Goal: Communication & Community: Answer question/provide support

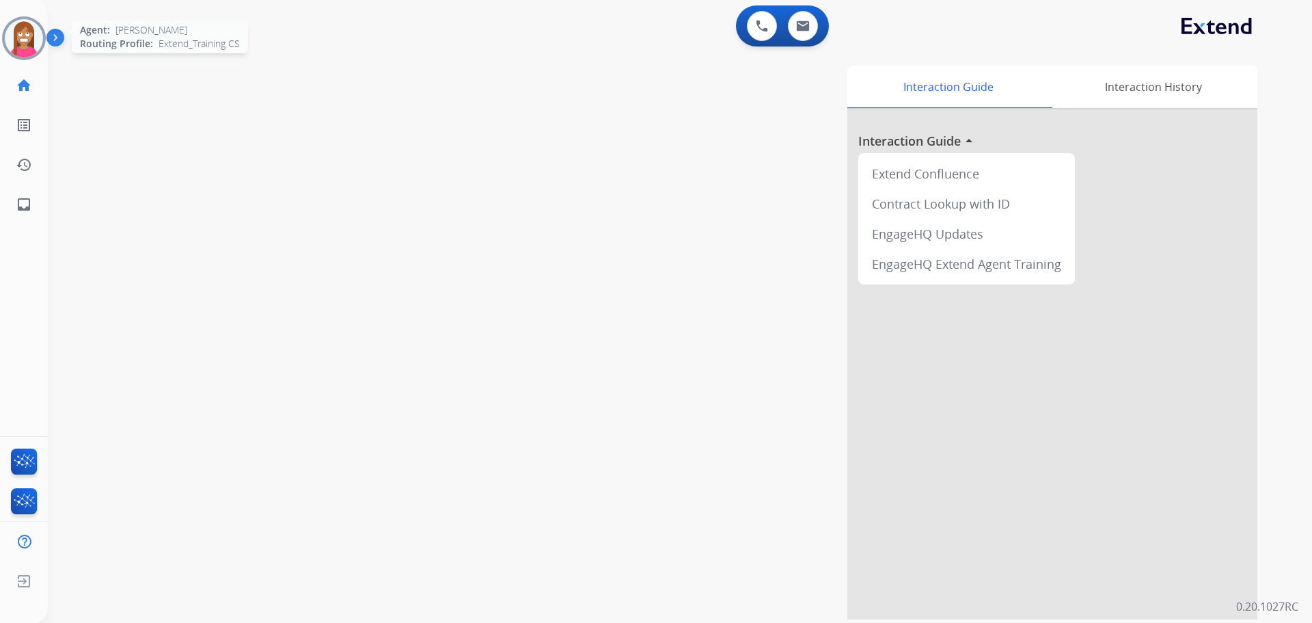
click at [20, 41] on img at bounding box center [24, 38] width 38 height 38
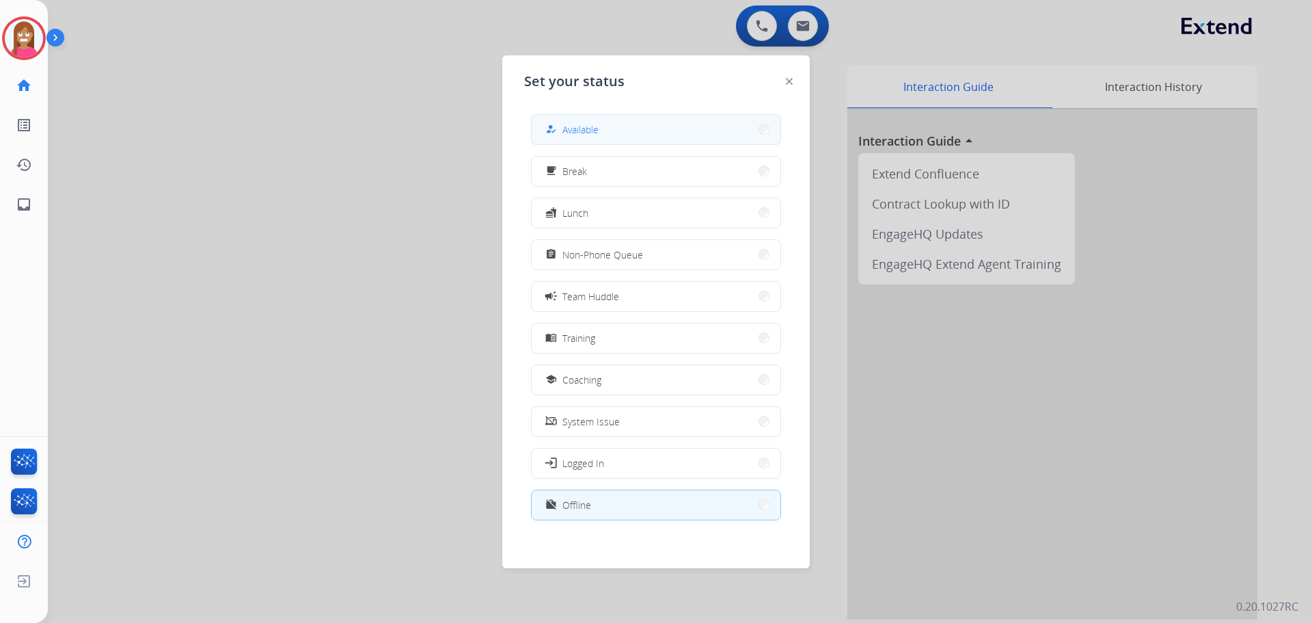
click at [563, 130] on div "how_to_reg Available" at bounding box center [571, 129] width 56 height 16
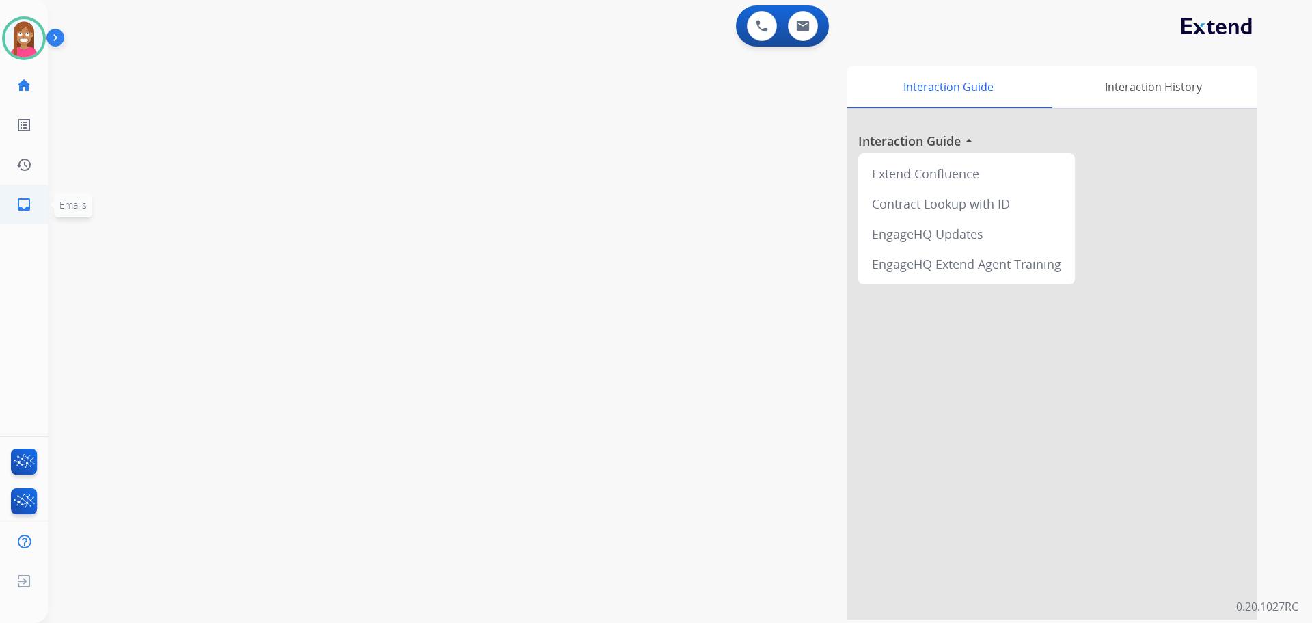
click at [20, 191] on link "inbox Emails" at bounding box center [24, 204] width 38 height 38
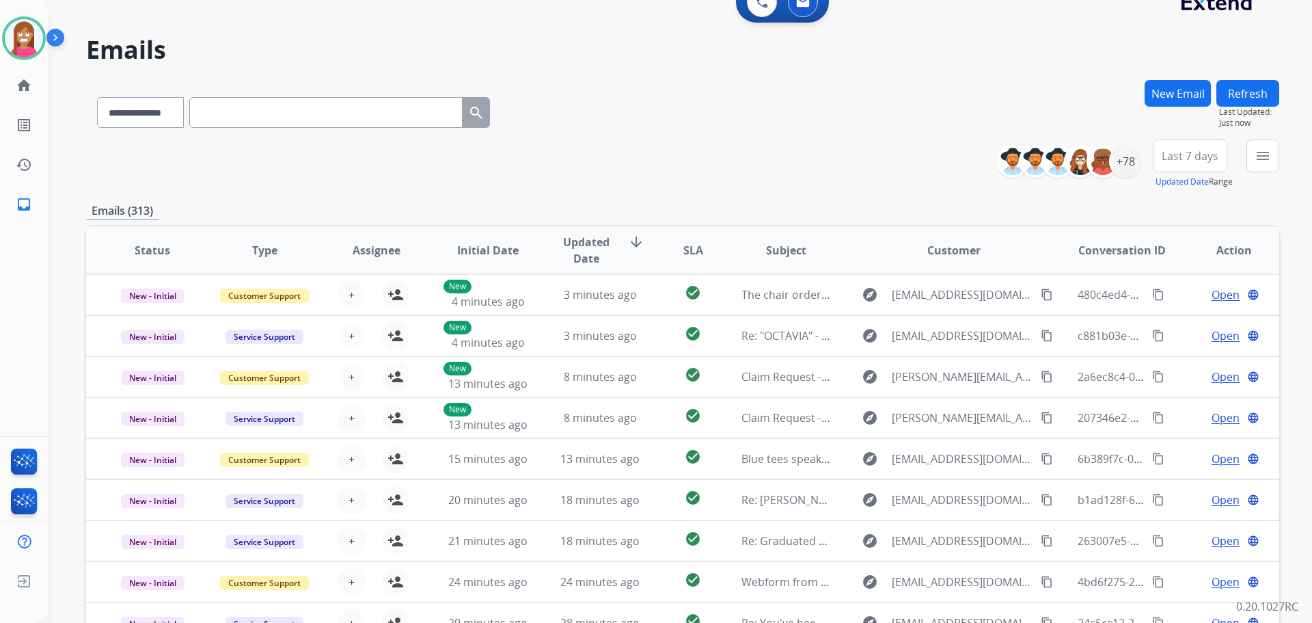
scroll to position [18, 0]
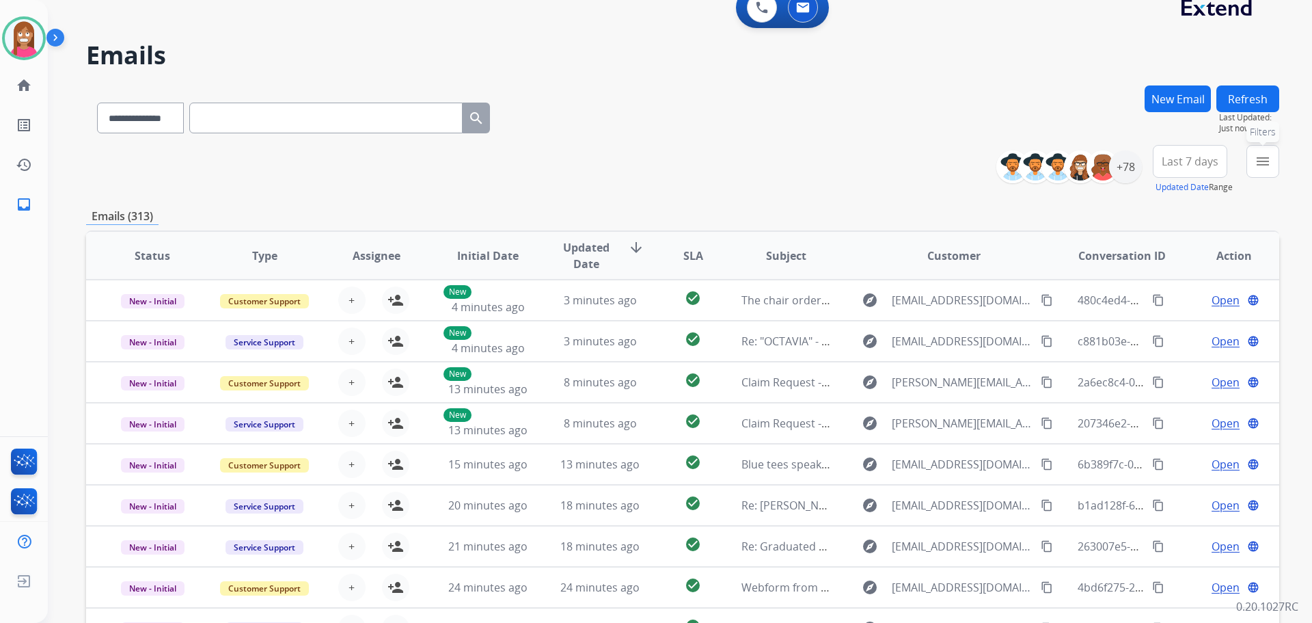
click at [1254, 161] on button "menu Filters" at bounding box center [1263, 161] width 33 height 33
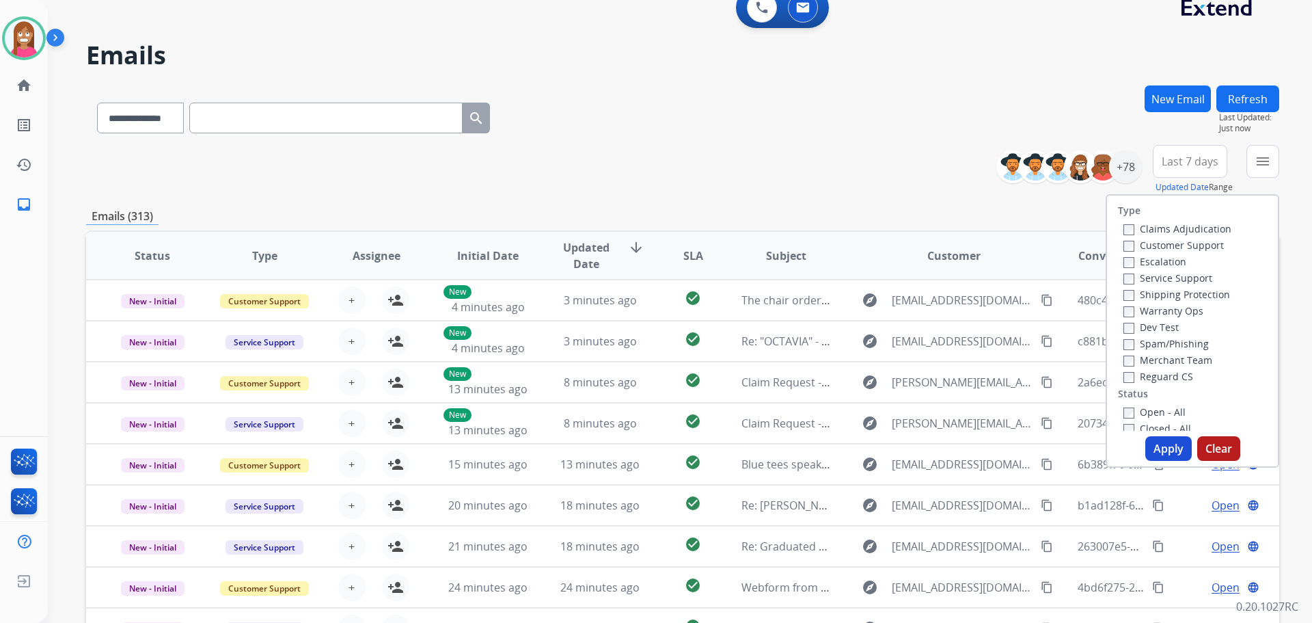
click at [1156, 242] on label "Customer Support" at bounding box center [1174, 245] width 100 height 13
click at [1145, 292] on label "Shipping Protection" at bounding box center [1177, 294] width 107 height 13
click at [1140, 375] on label "Reguard CS" at bounding box center [1159, 376] width 70 height 13
click at [1144, 416] on label "Open - All" at bounding box center [1155, 411] width 62 height 13
click at [1151, 441] on button "Apply" at bounding box center [1168, 448] width 46 height 25
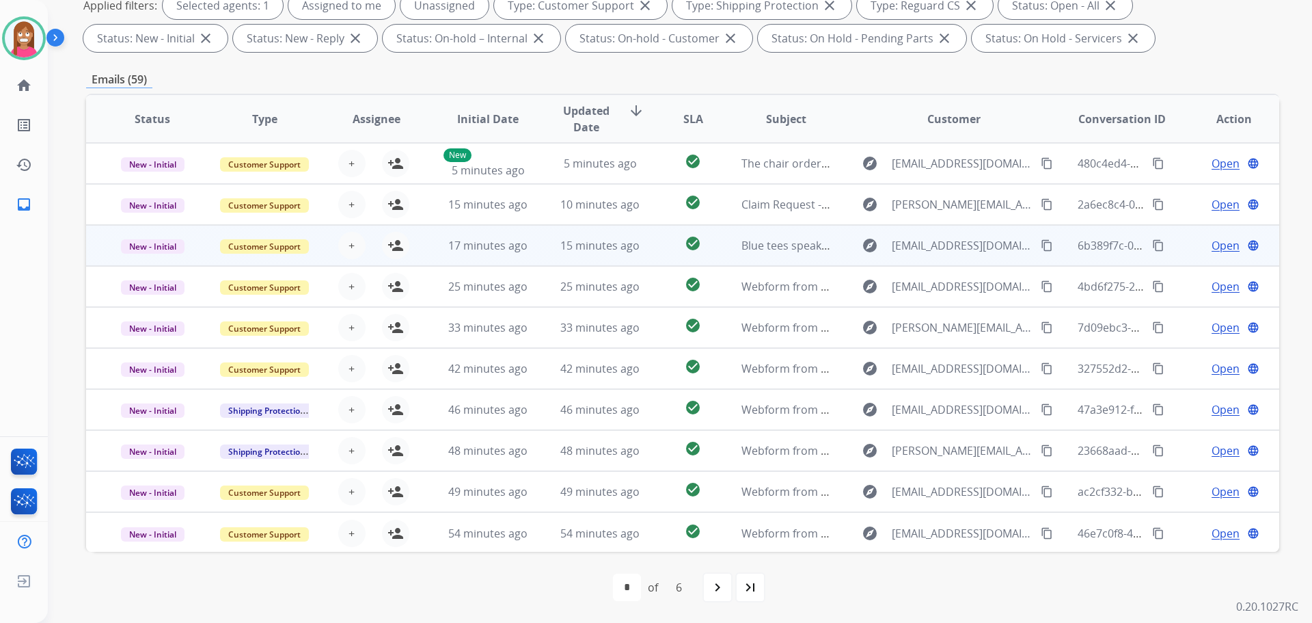
scroll to position [1, 0]
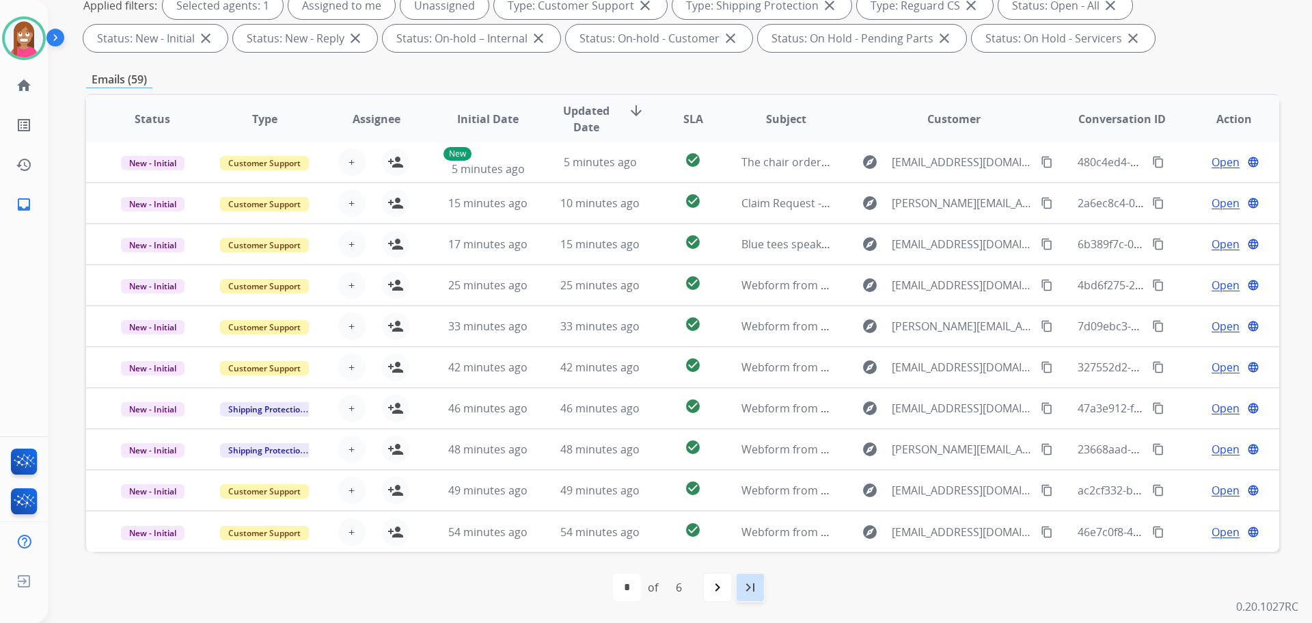
click at [744, 581] on mat-icon "last_page" at bounding box center [750, 587] width 16 height 16
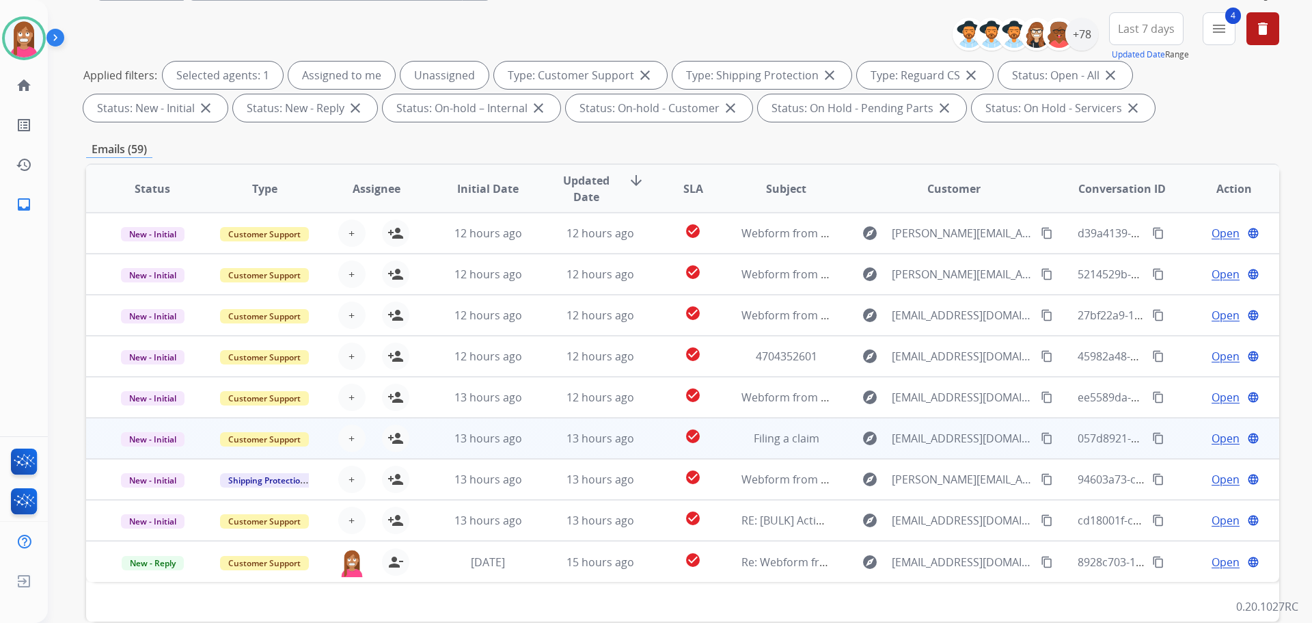
scroll to position [221, 0]
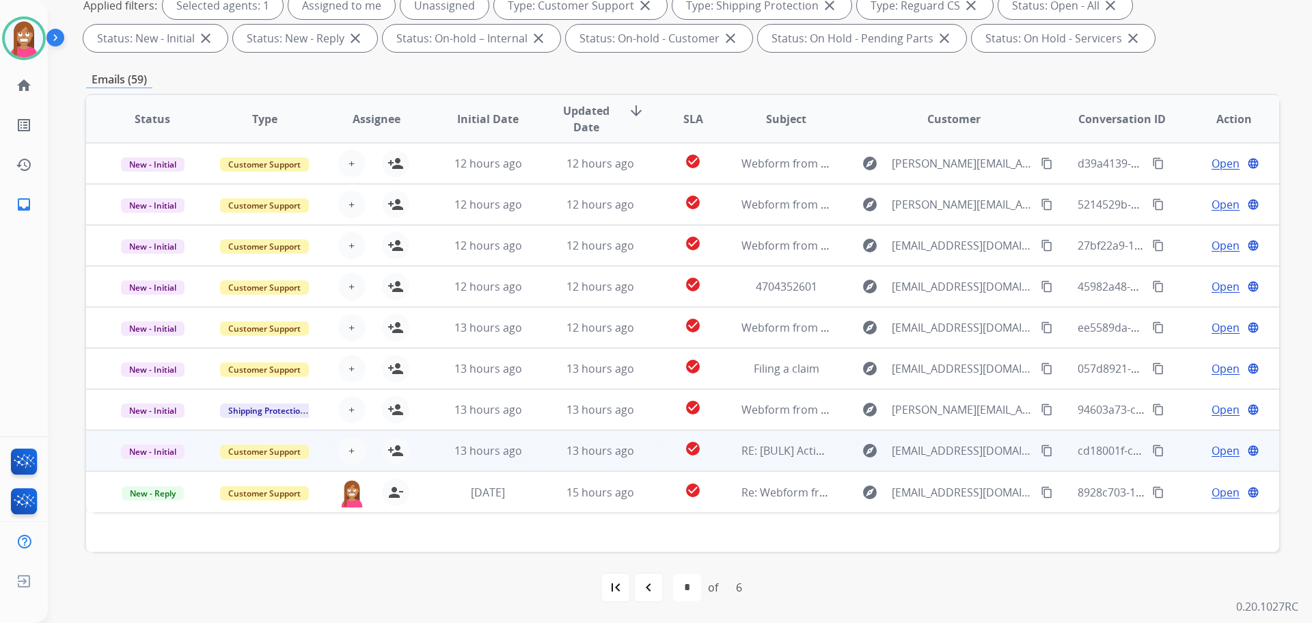
click at [450, 463] on td "13 hours ago" at bounding box center [478, 450] width 112 height 41
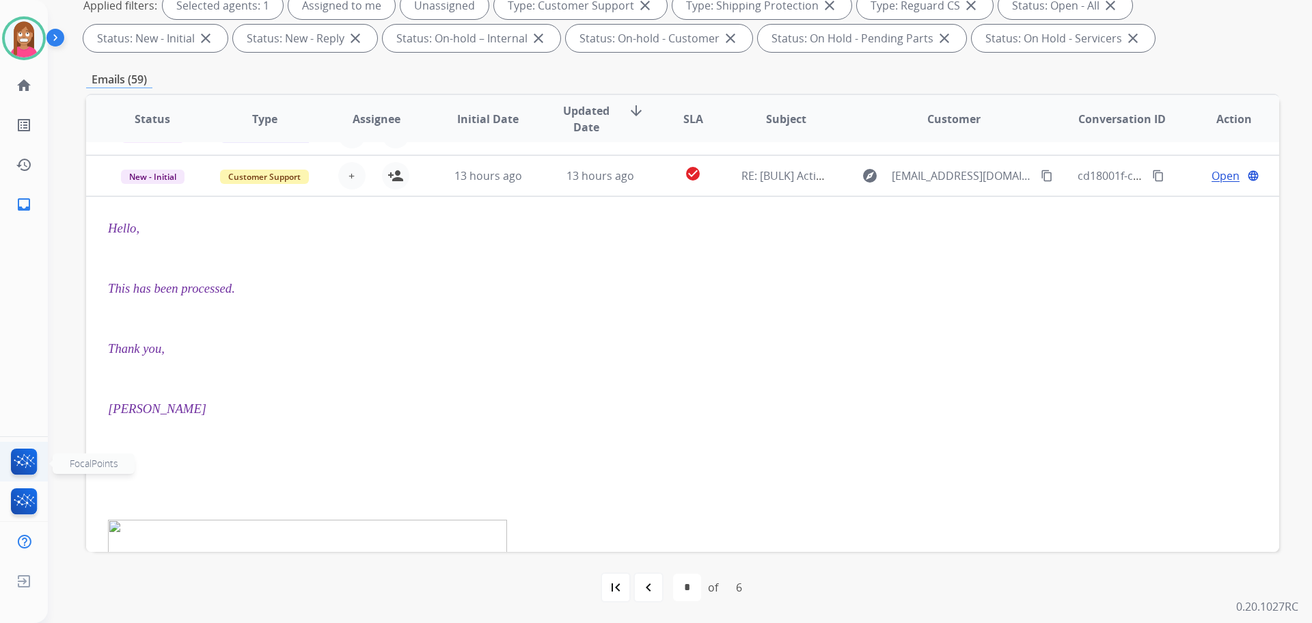
scroll to position [287, 0]
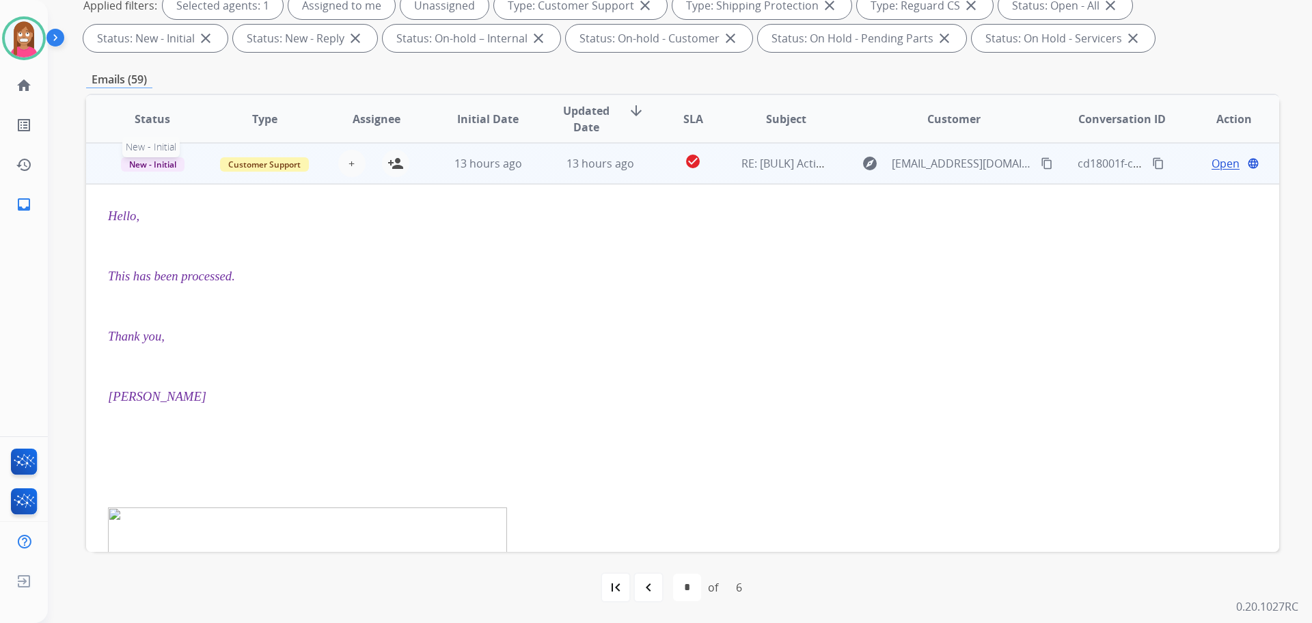
click at [139, 166] on span "New - Initial" at bounding box center [153, 164] width 64 height 14
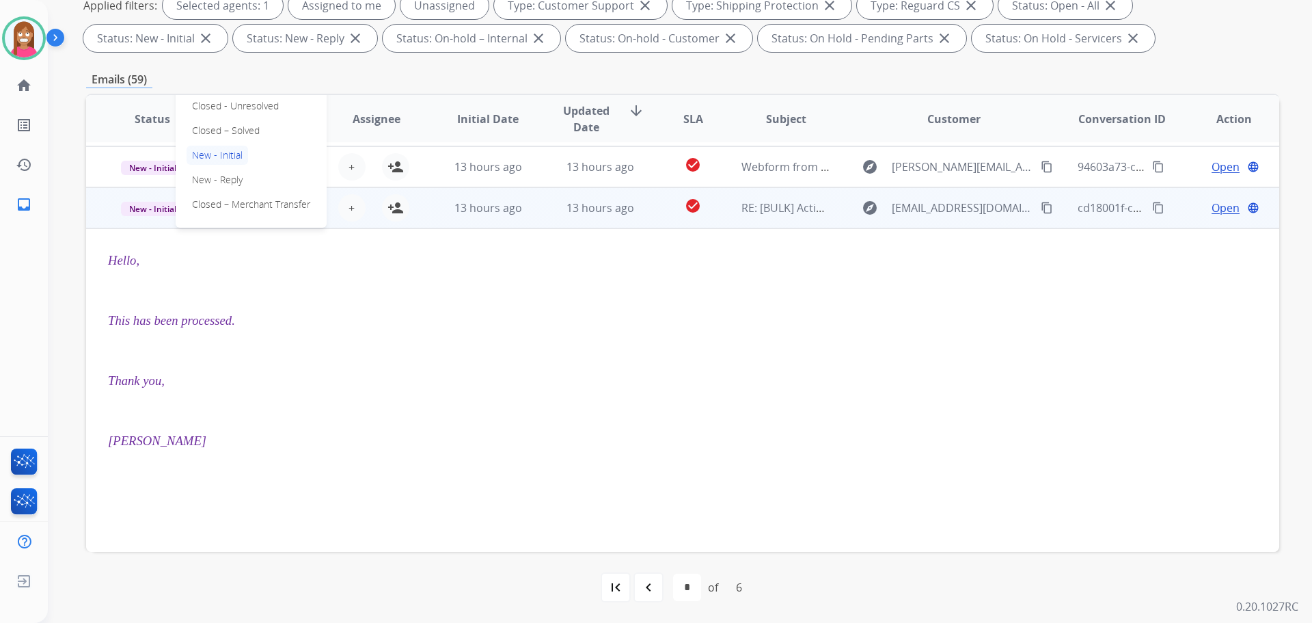
scroll to position [219, 0]
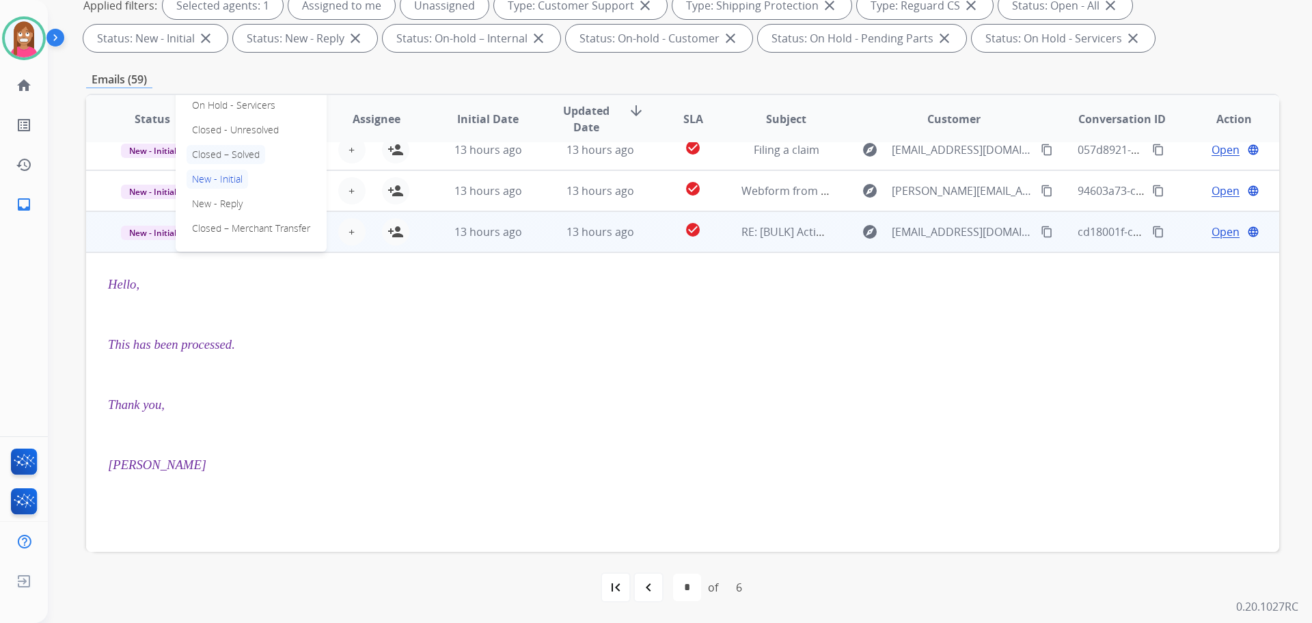
click at [204, 154] on p "Closed – Solved" at bounding box center [226, 154] width 79 height 19
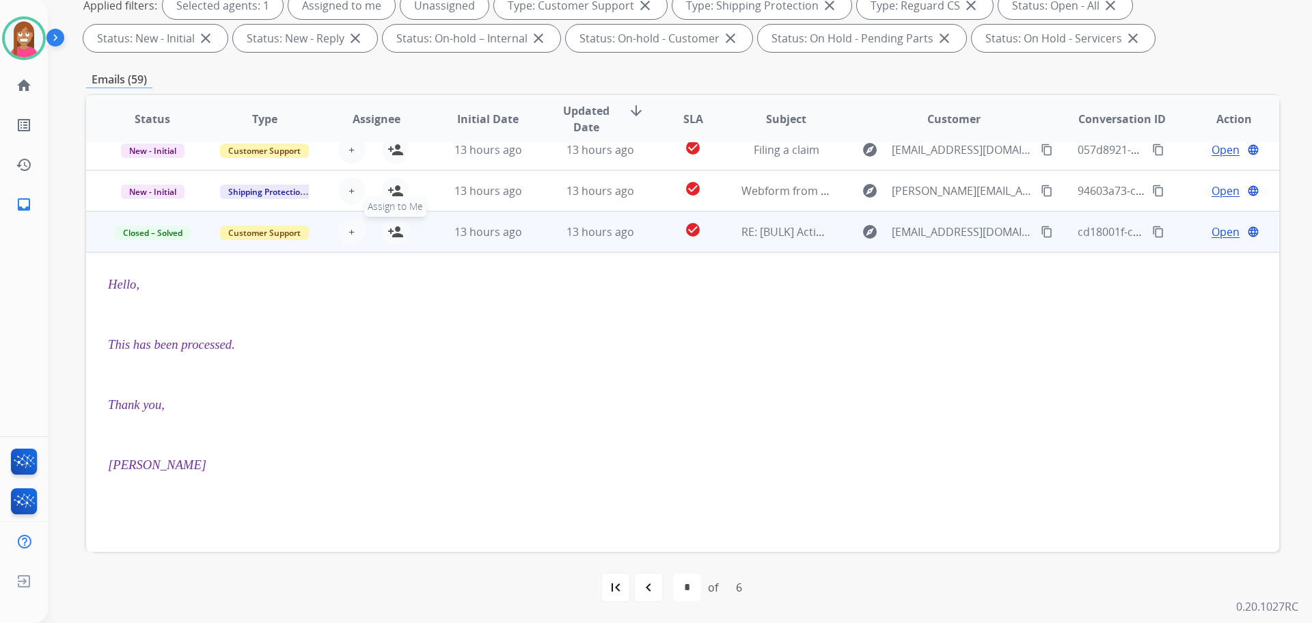
click at [392, 232] on mat-icon "person_add" at bounding box center [396, 231] width 16 height 16
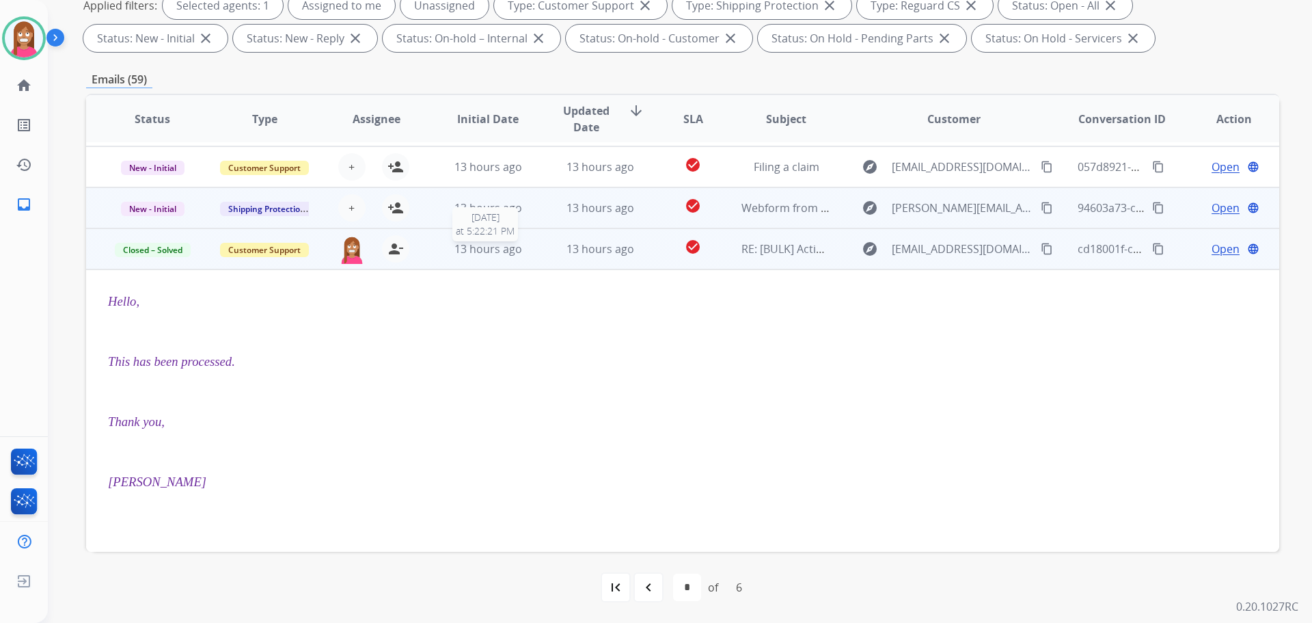
scroll to position [150, 0]
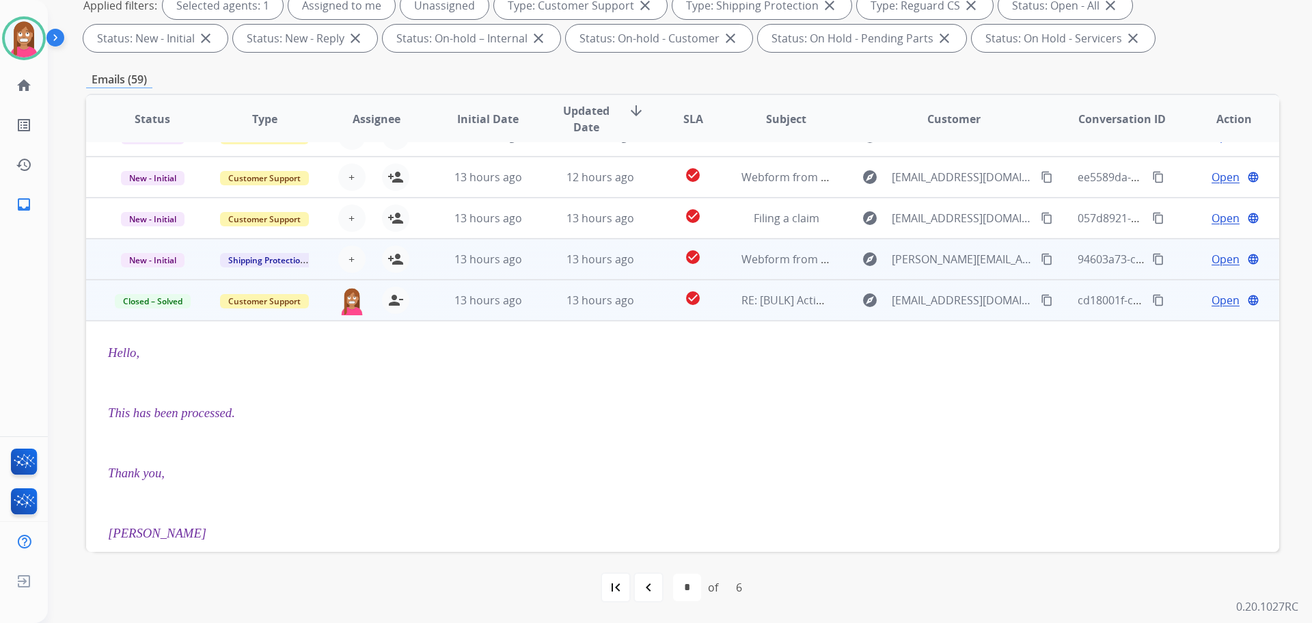
click at [547, 271] on td "13 hours ago" at bounding box center [590, 259] width 112 height 41
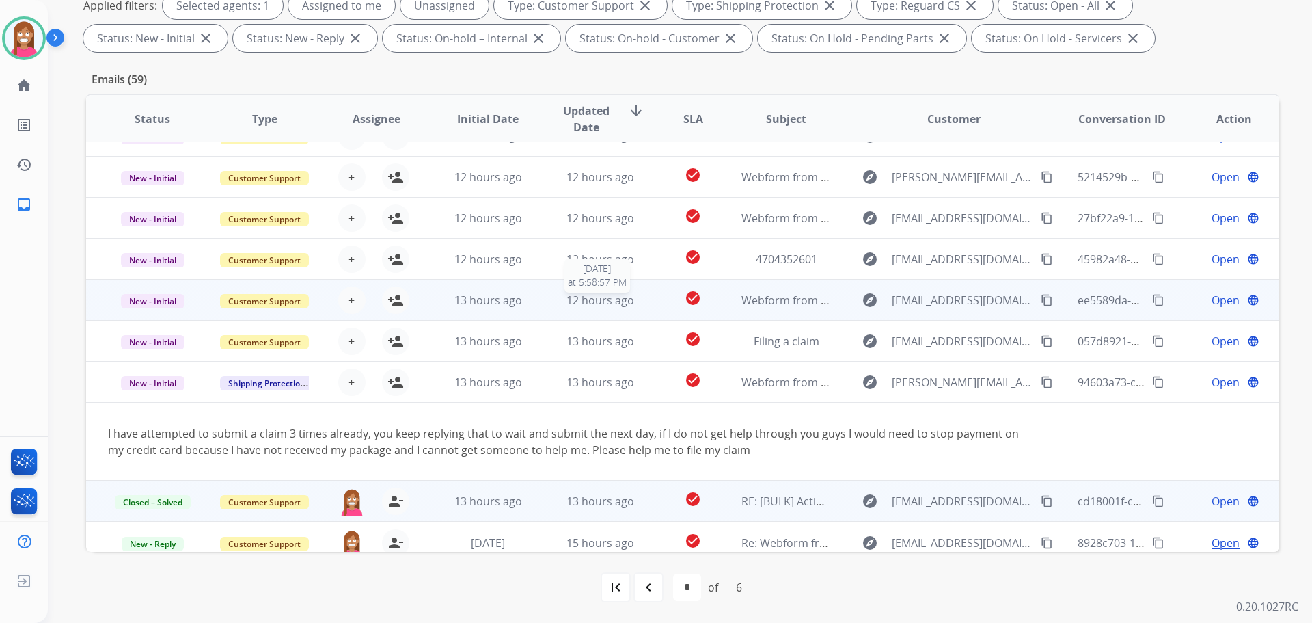
scroll to position [38, 0]
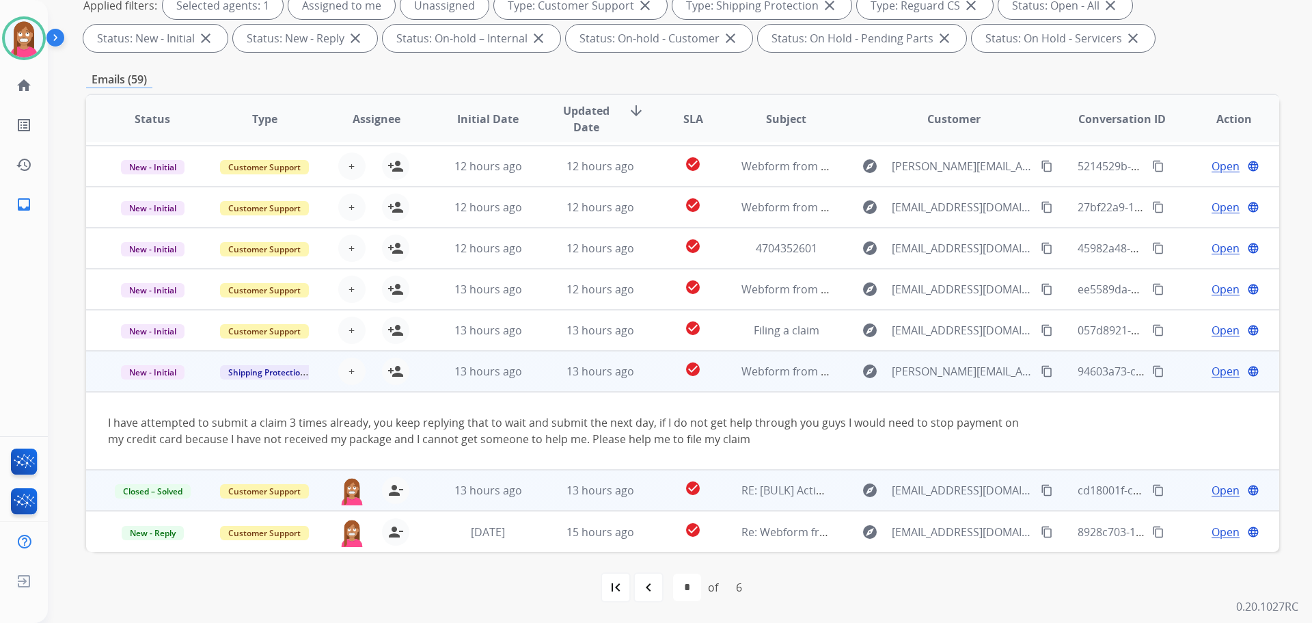
click at [1042, 372] on mat-icon "content_copy" at bounding box center [1047, 371] width 12 height 12
click at [394, 376] on mat-icon "person_add" at bounding box center [396, 371] width 16 height 16
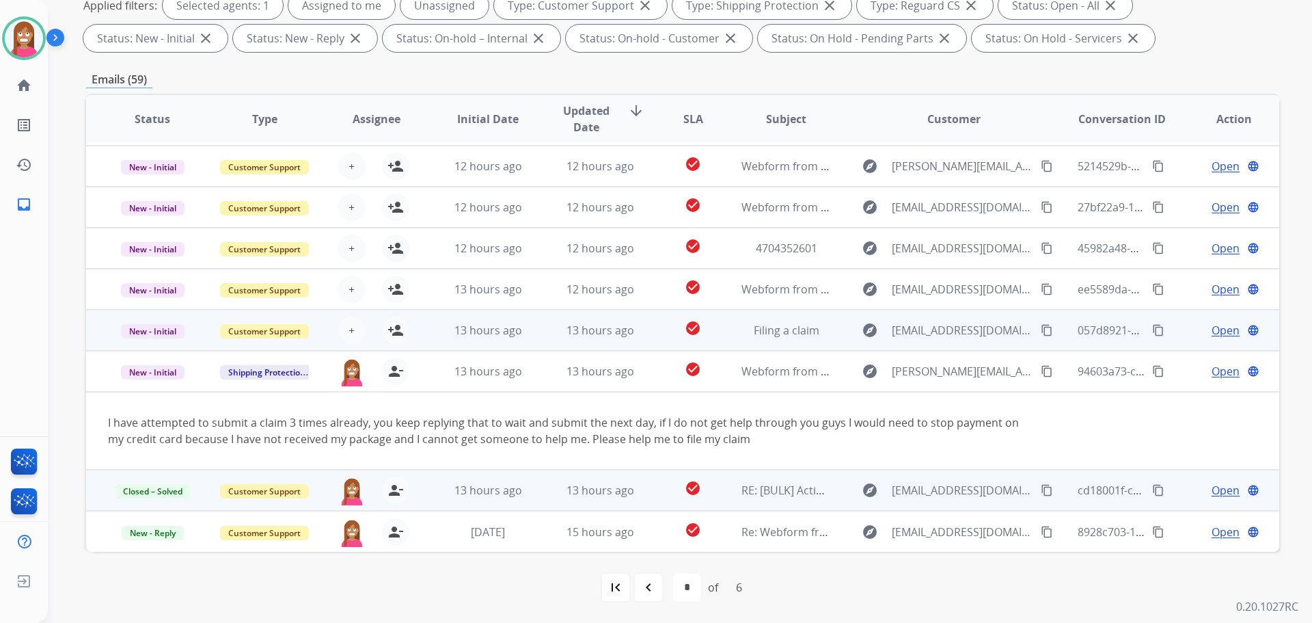
click at [526, 340] on td "13 hours ago" at bounding box center [478, 330] width 112 height 41
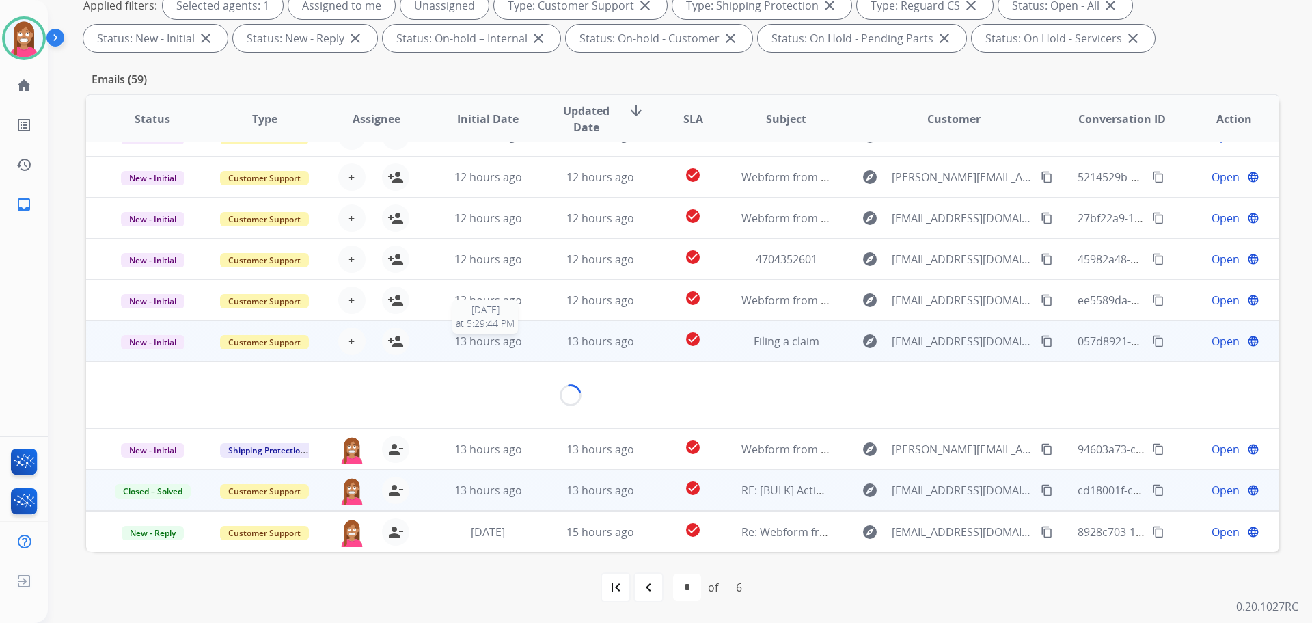
scroll to position [22, 0]
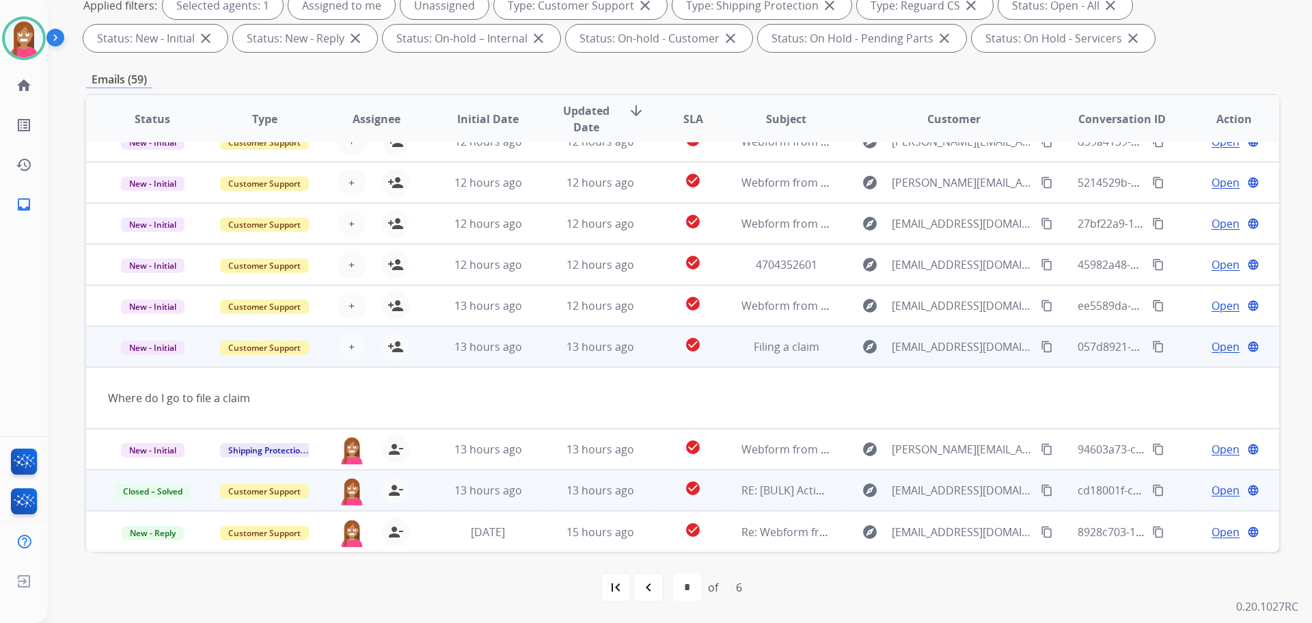
click at [1041, 346] on mat-icon "content_copy" at bounding box center [1047, 346] width 12 height 12
click at [392, 350] on mat-icon "person_add" at bounding box center [396, 346] width 16 height 16
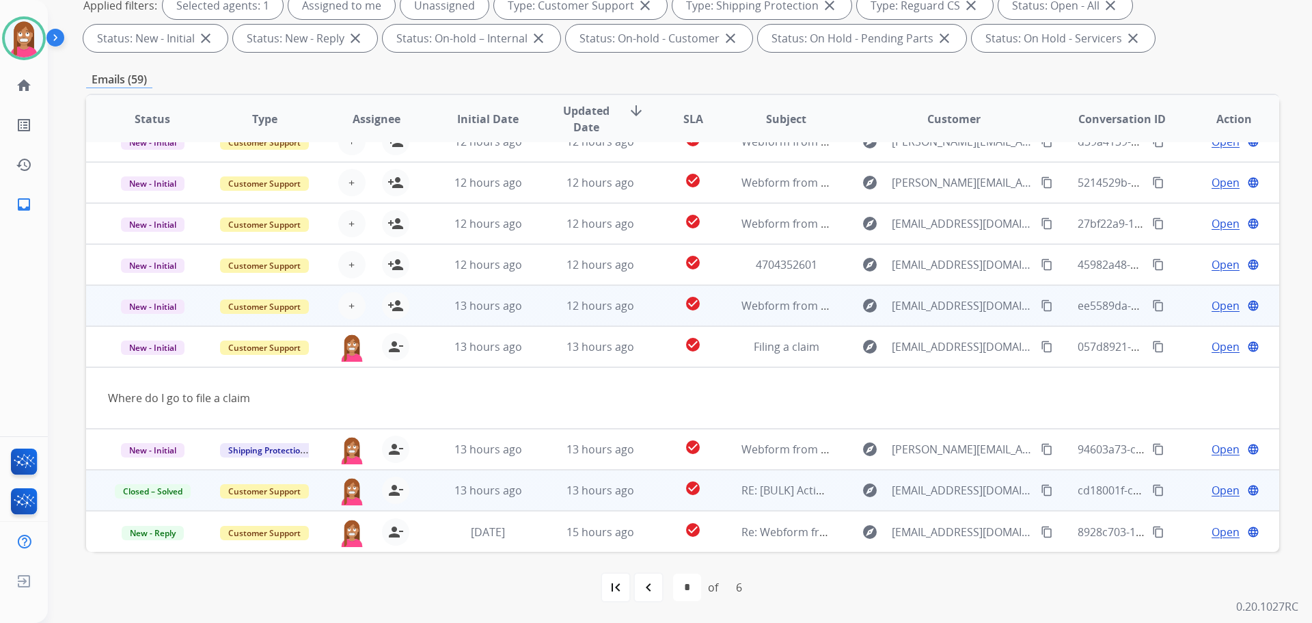
drag, startPoint x: 539, startPoint y: 308, endPoint x: 529, endPoint y: 310, distance: 9.8
click at [537, 309] on td "12 hours ago" at bounding box center [590, 305] width 112 height 41
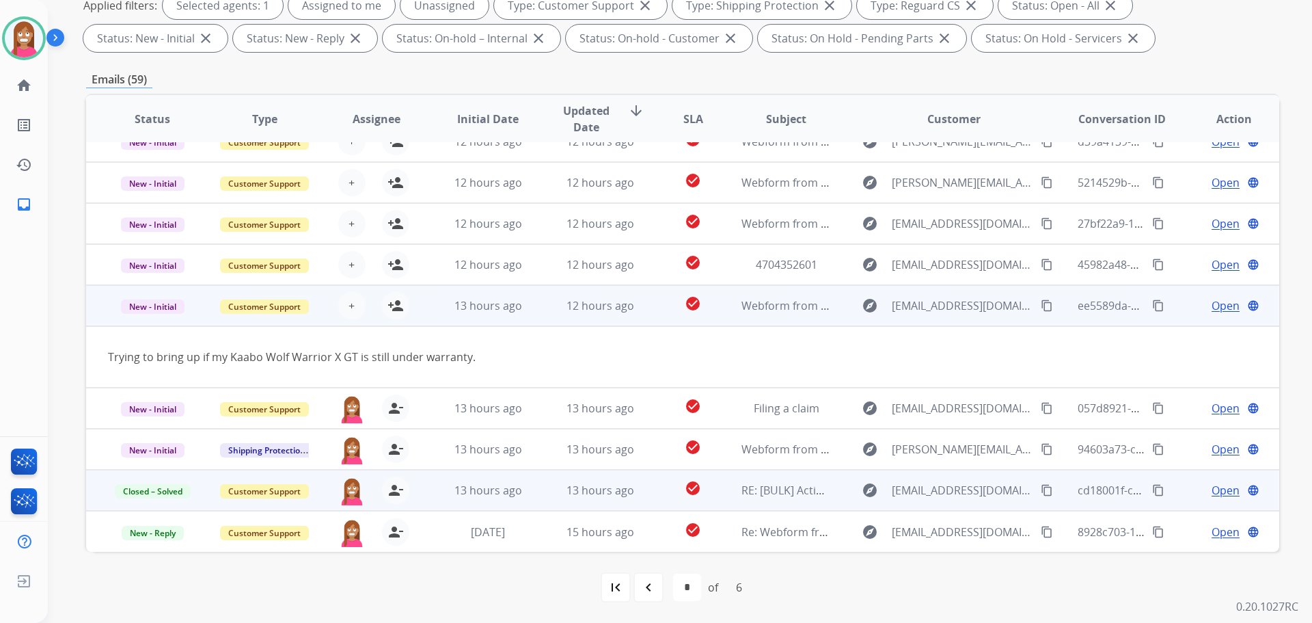
click at [1041, 308] on mat-icon "content_copy" at bounding box center [1047, 305] width 12 height 12
click at [394, 307] on mat-icon "person_add" at bounding box center [396, 305] width 16 height 16
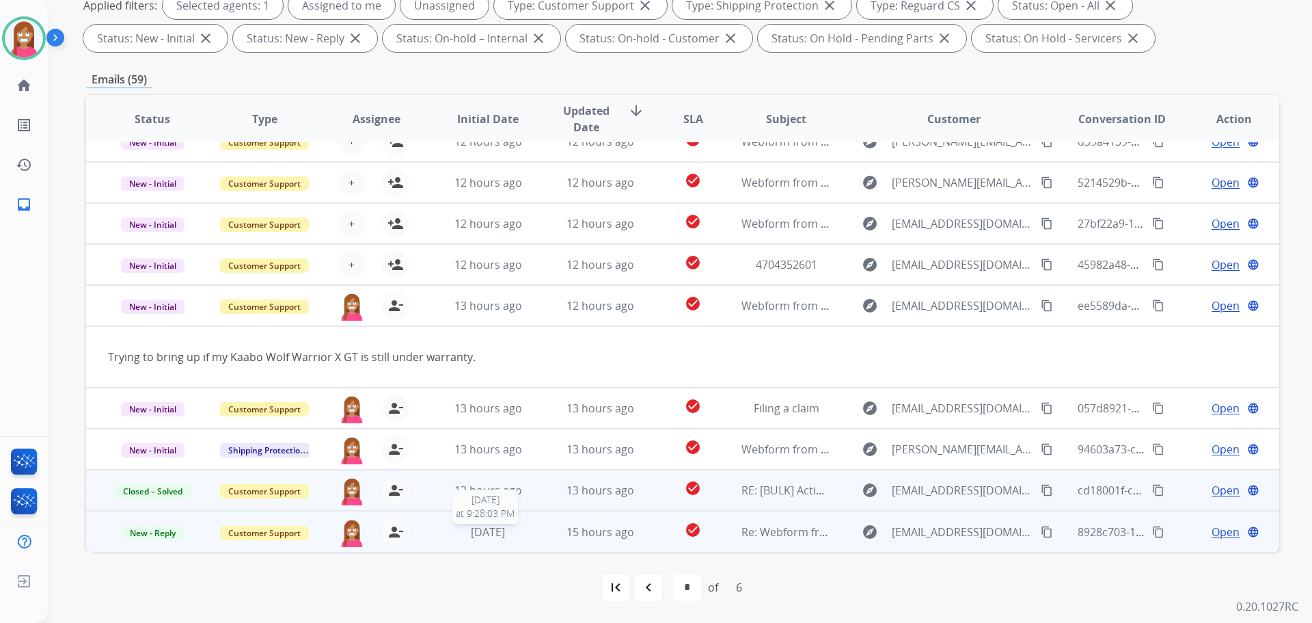
click at [528, 532] on div "1 day ago" at bounding box center [489, 532] width 90 height 16
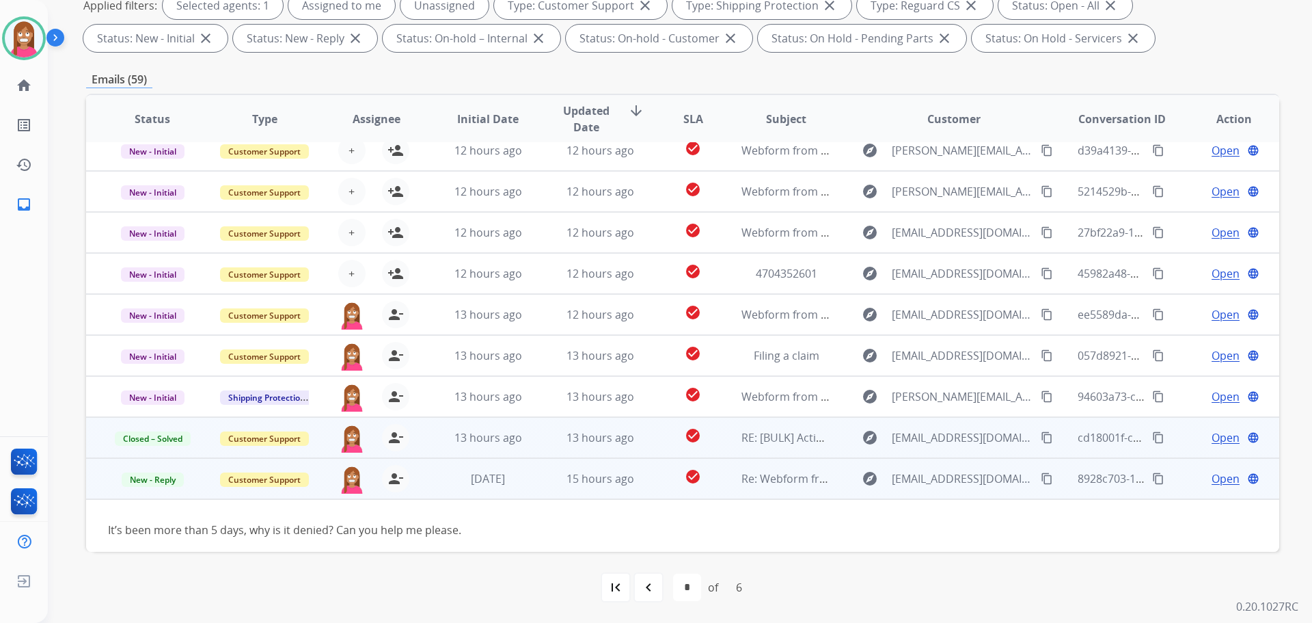
scroll to position [0, 0]
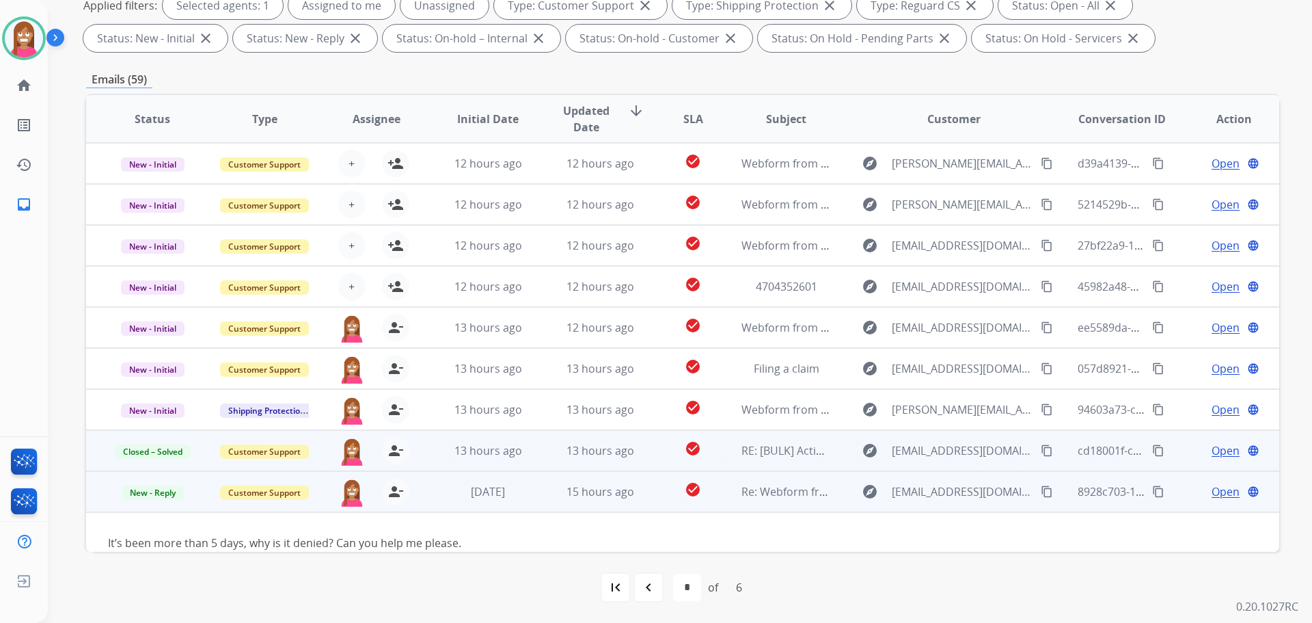
click at [1041, 489] on mat-icon "content_copy" at bounding box center [1047, 491] width 12 height 12
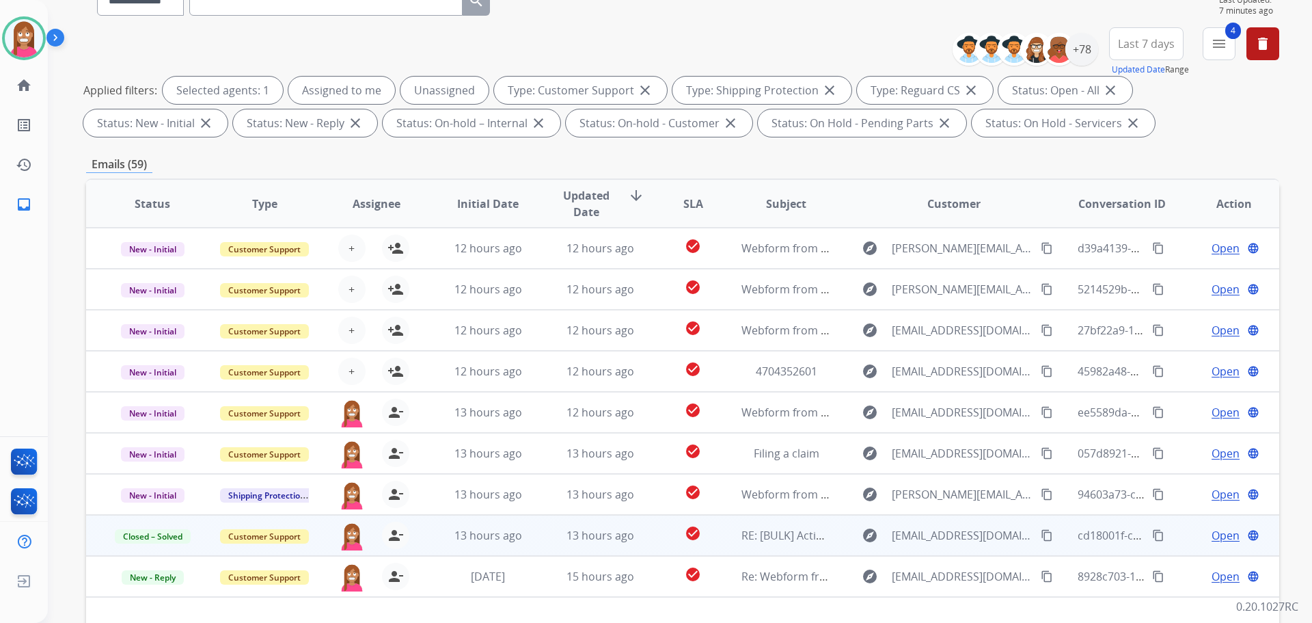
scroll to position [152, 0]
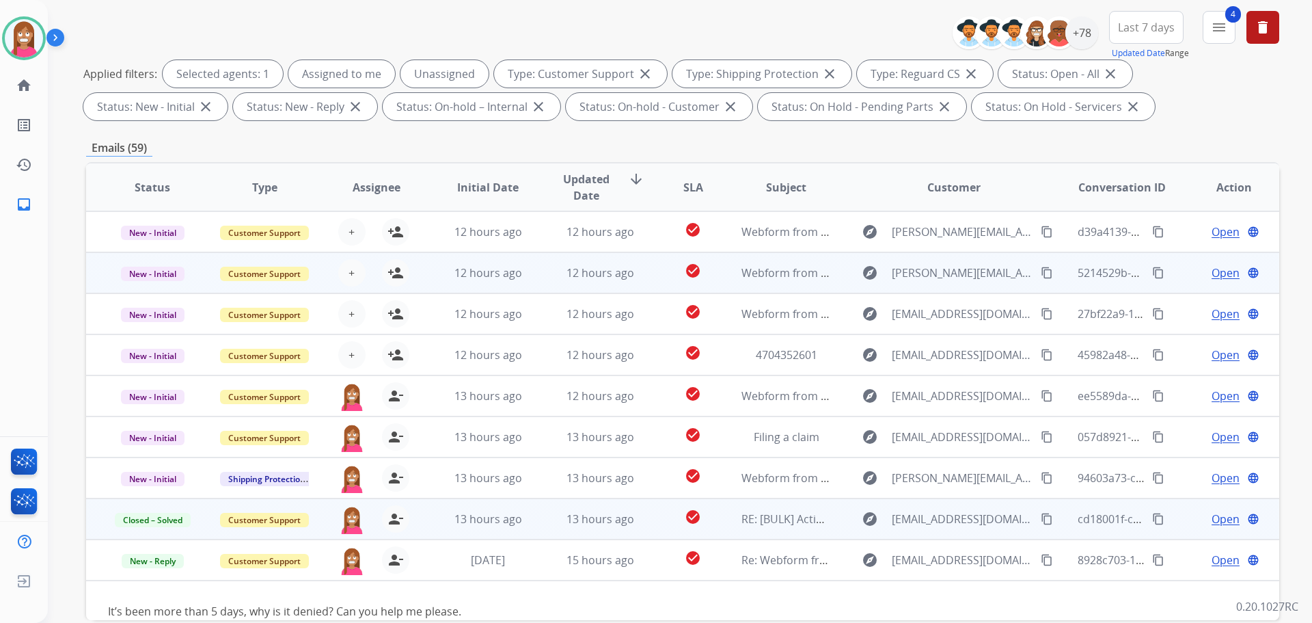
click at [542, 282] on td "12 hours ago" at bounding box center [590, 272] width 112 height 41
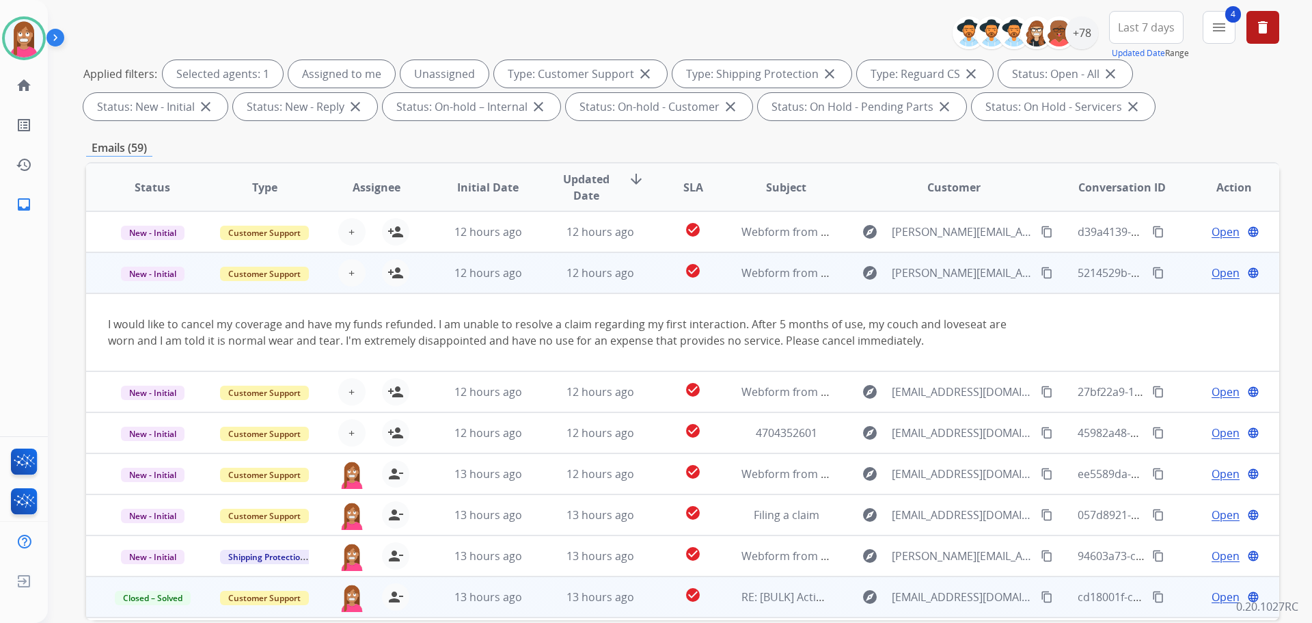
scroll to position [38, 0]
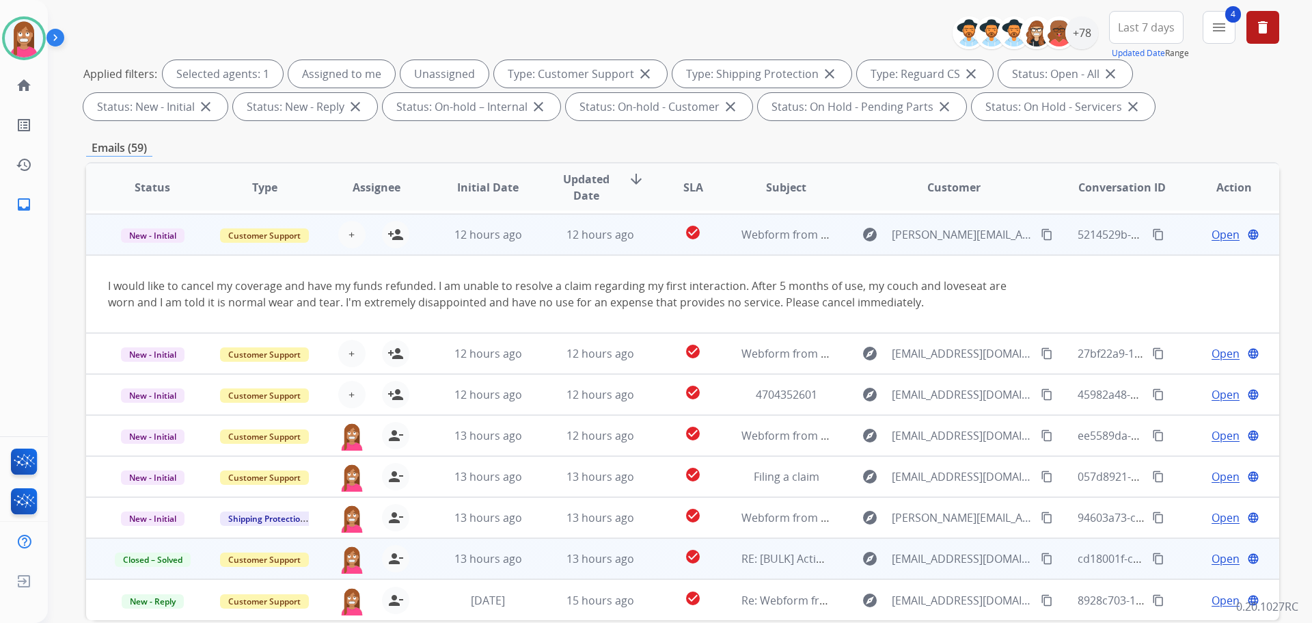
click at [1041, 234] on mat-icon "content_copy" at bounding box center [1047, 234] width 12 height 12
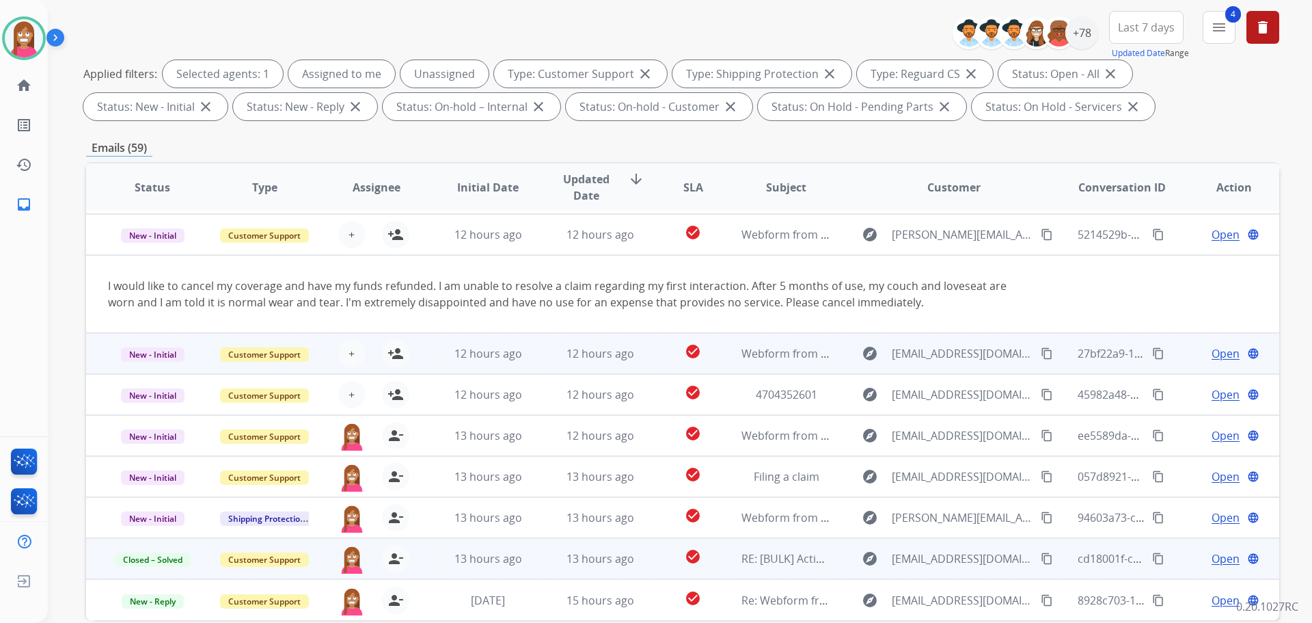
click at [534, 364] on td "12 hours ago" at bounding box center [590, 353] width 112 height 41
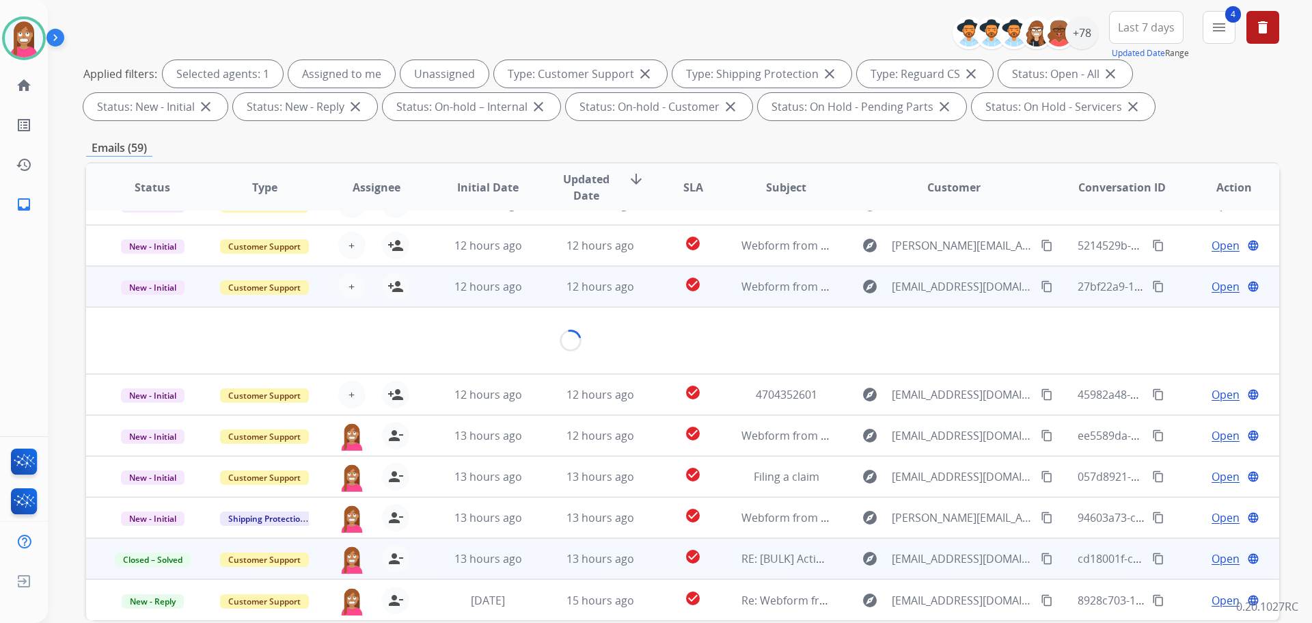
scroll to position [22, 0]
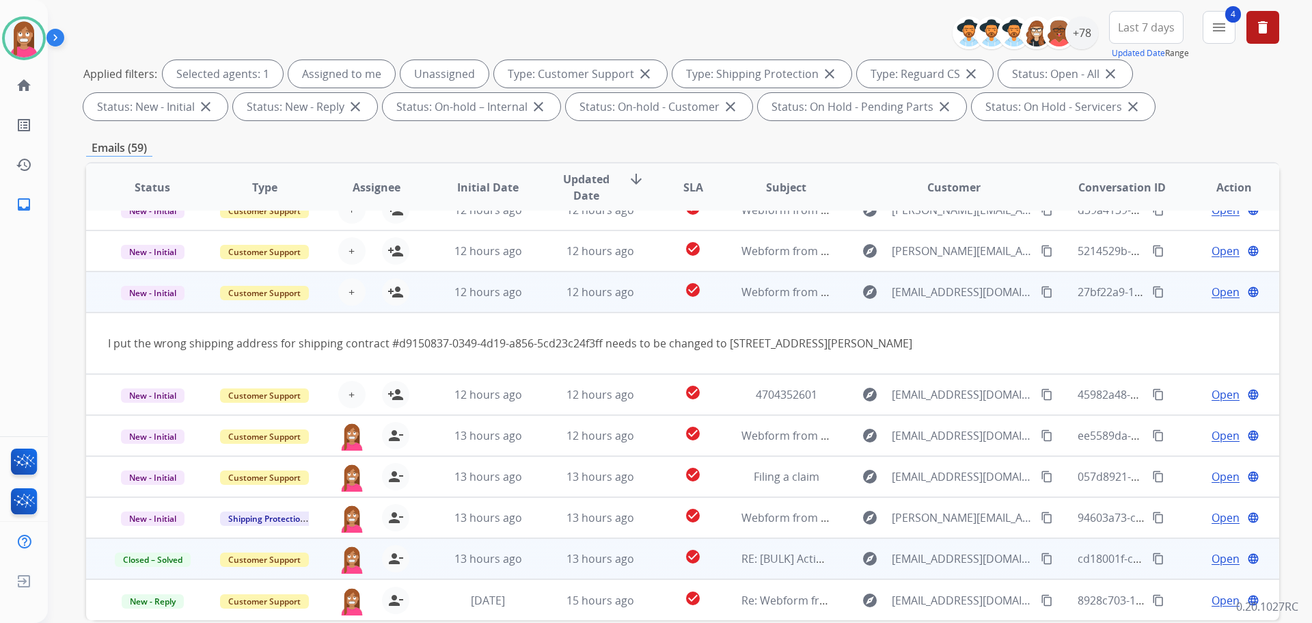
click at [1041, 293] on mat-icon "content_copy" at bounding box center [1047, 292] width 12 height 12
click at [395, 295] on mat-icon "person_add" at bounding box center [396, 292] width 16 height 16
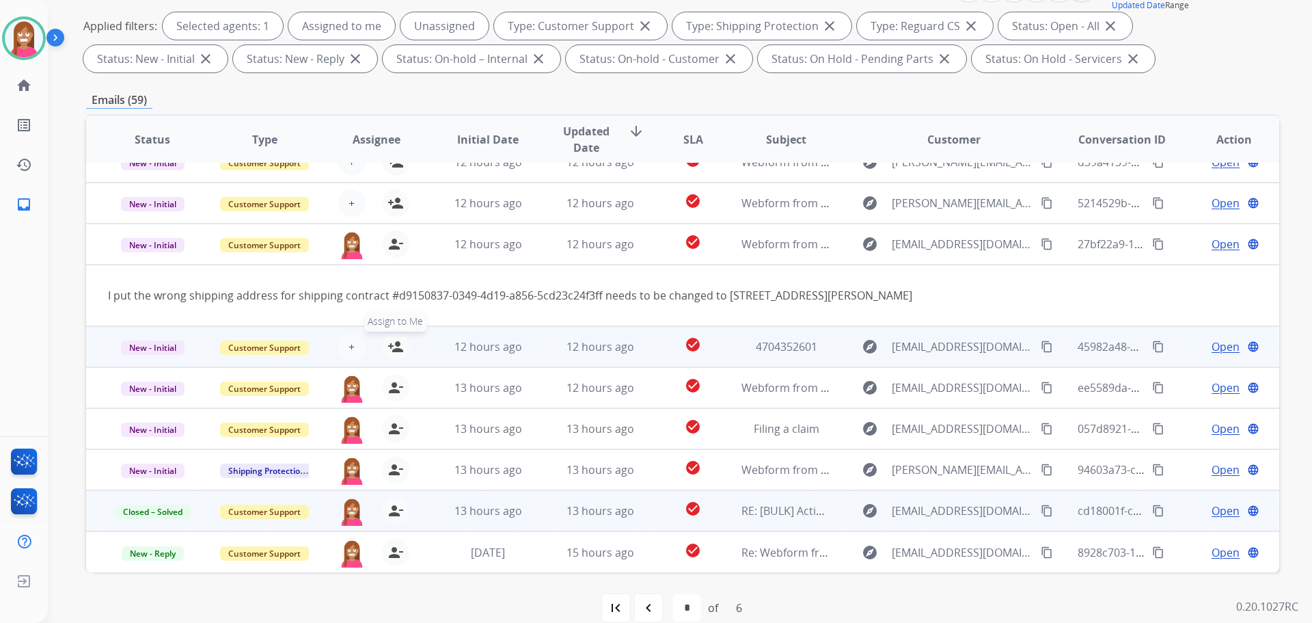
scroll to position [221, 0]
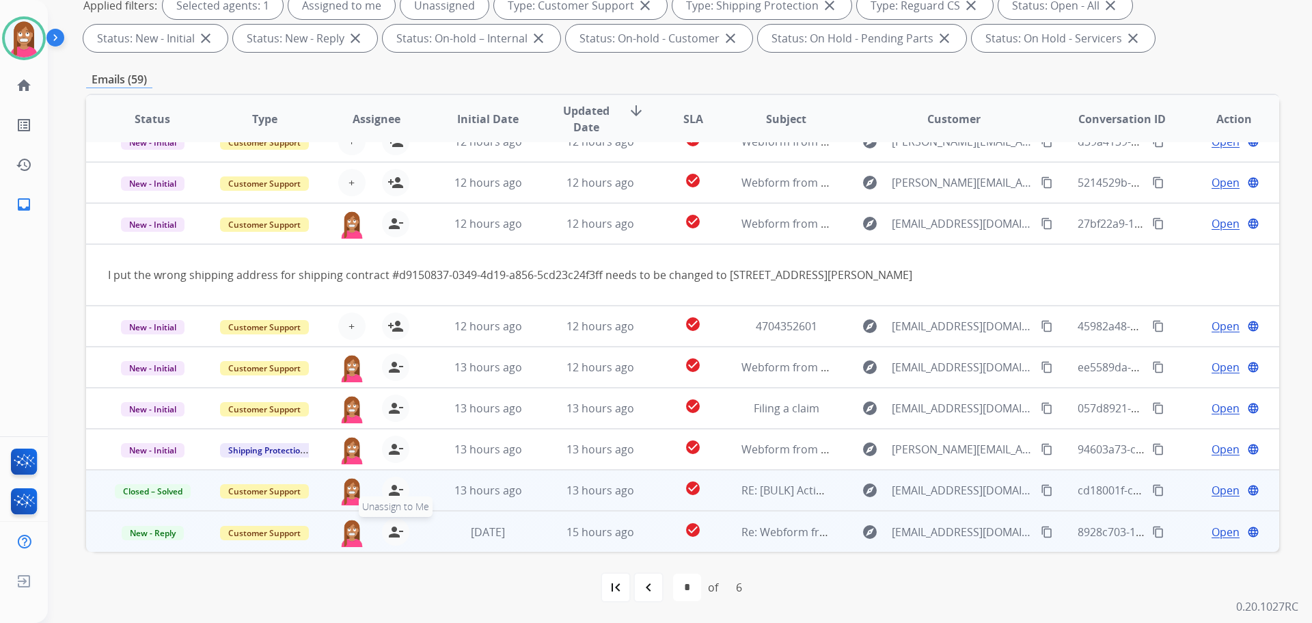
click at [396, 533] on mat-icon "person_remove" at bounding box center [396, 532] width 16 height 16
click at [396, 533] on mat-icon "person_add" at bounding box center [396, 532] width 16 height 16
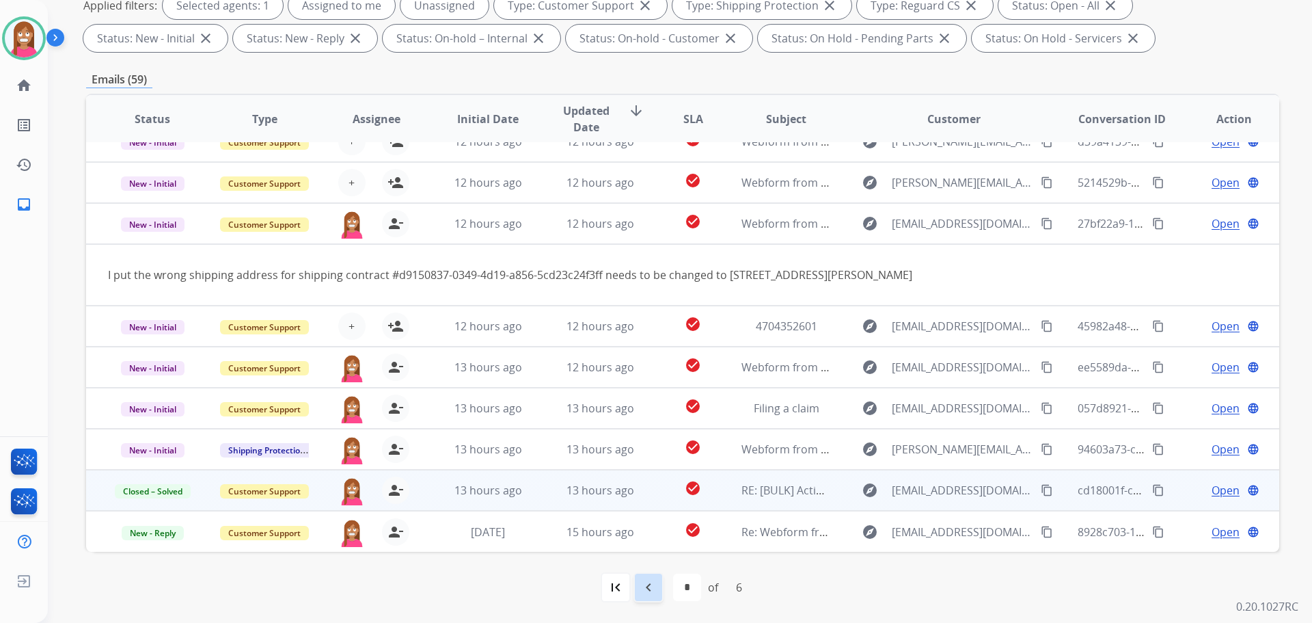
click at [642, 581] on mat-icon "navigate_before" at bounding box center [648, 587] width 16 height 16
select select "*"
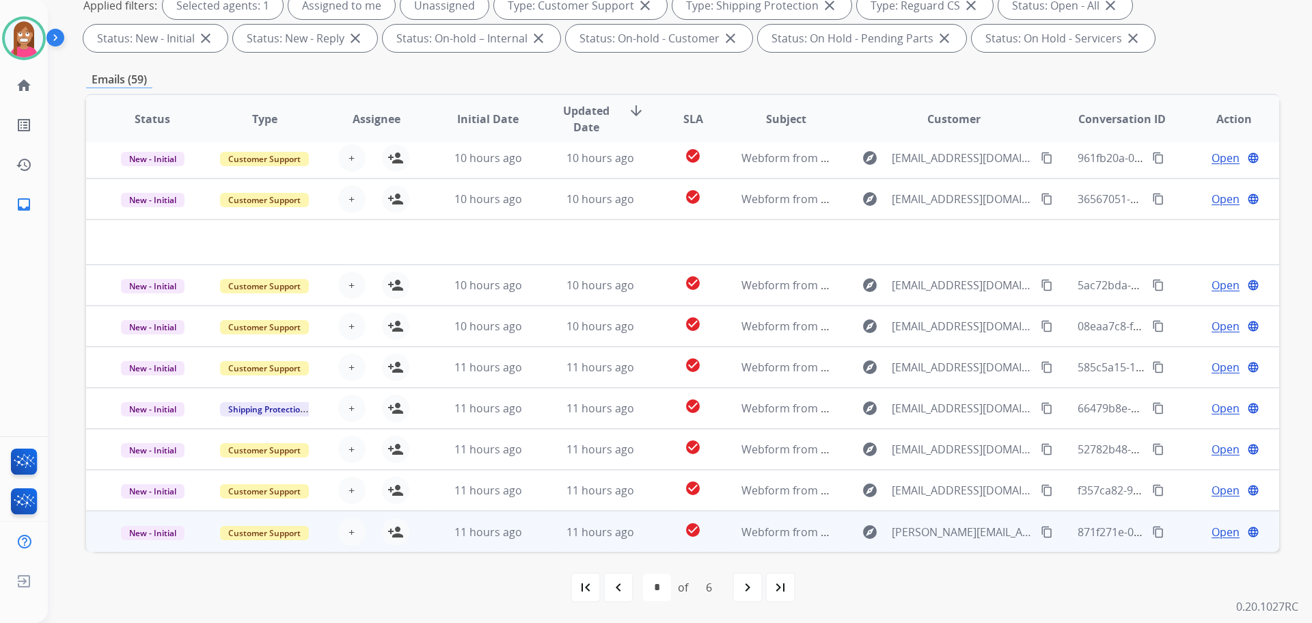
click at [542, 535] on td "11 hours ago" at bounding box center [590, 531] width 112 height 41
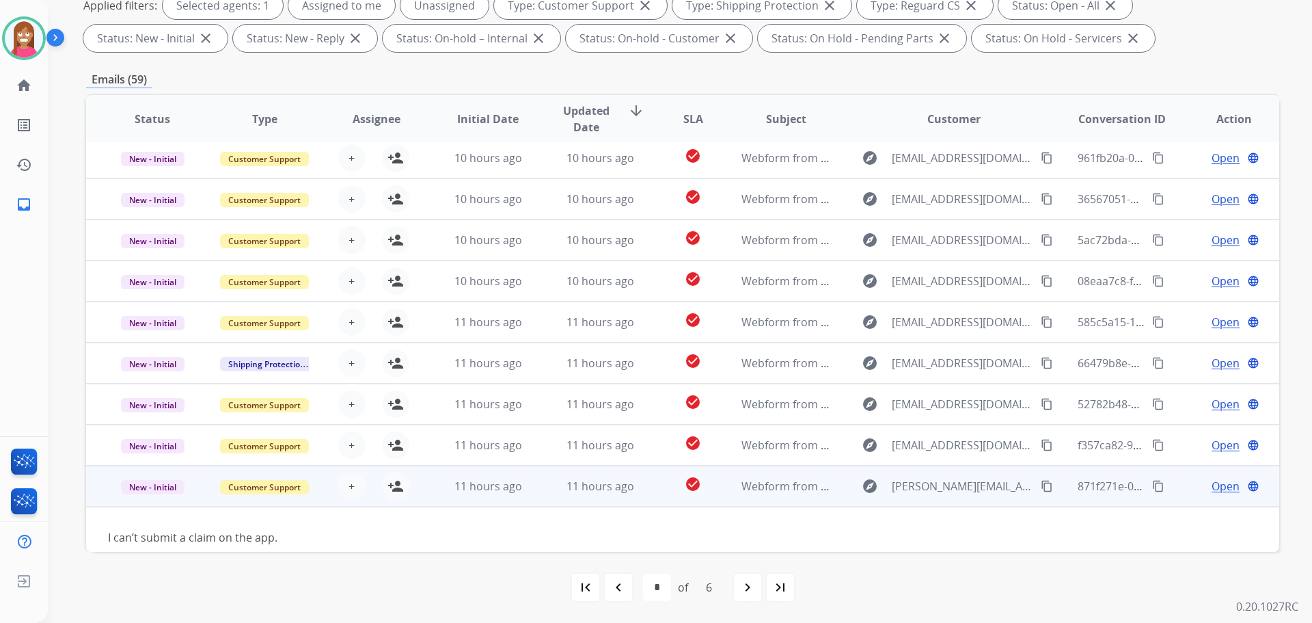
scroll to position [62, 0]
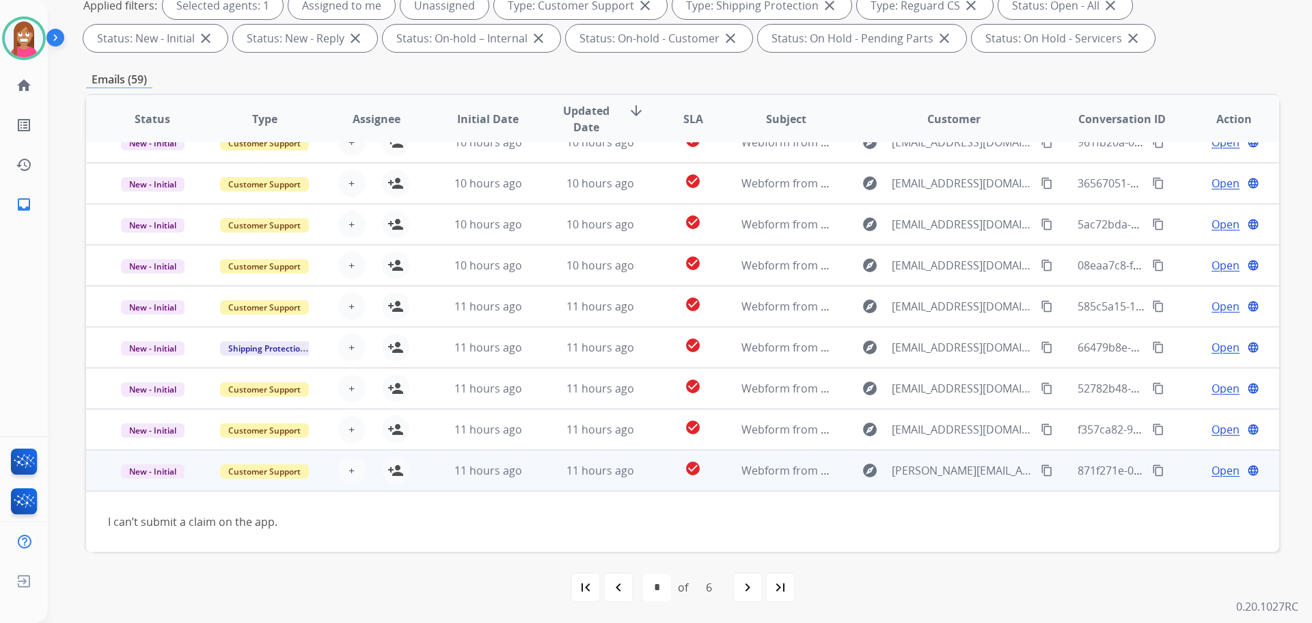
click at [1041, 473] on mat-icon "content_copy" at bounding box center [1047, 470] width 12 height 12
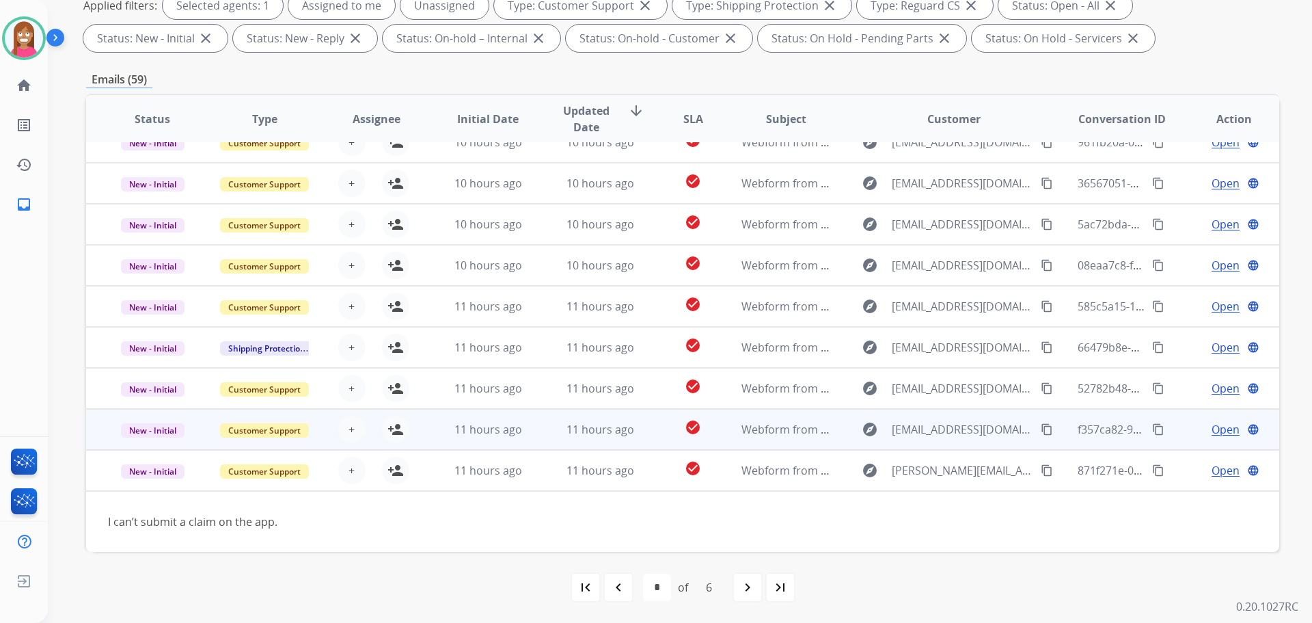
click at [537, 434] on td "11 hours ago" at bounding box center [590, 429] width 112 height 41
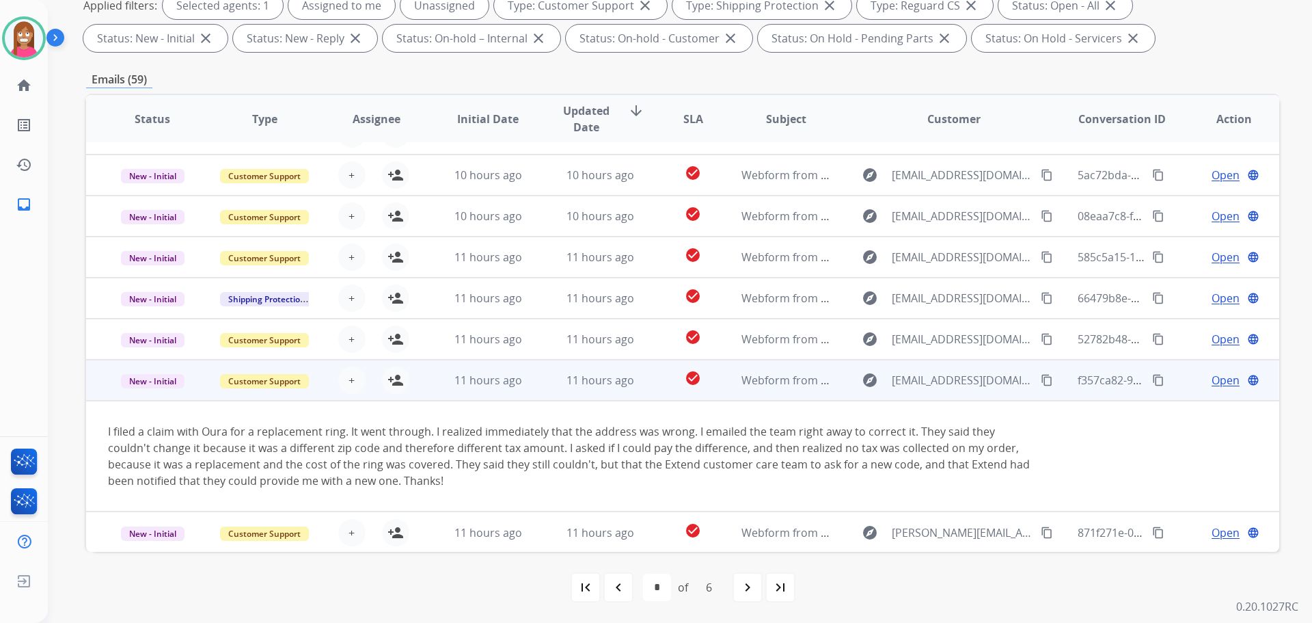
scroll to position [112, 0]
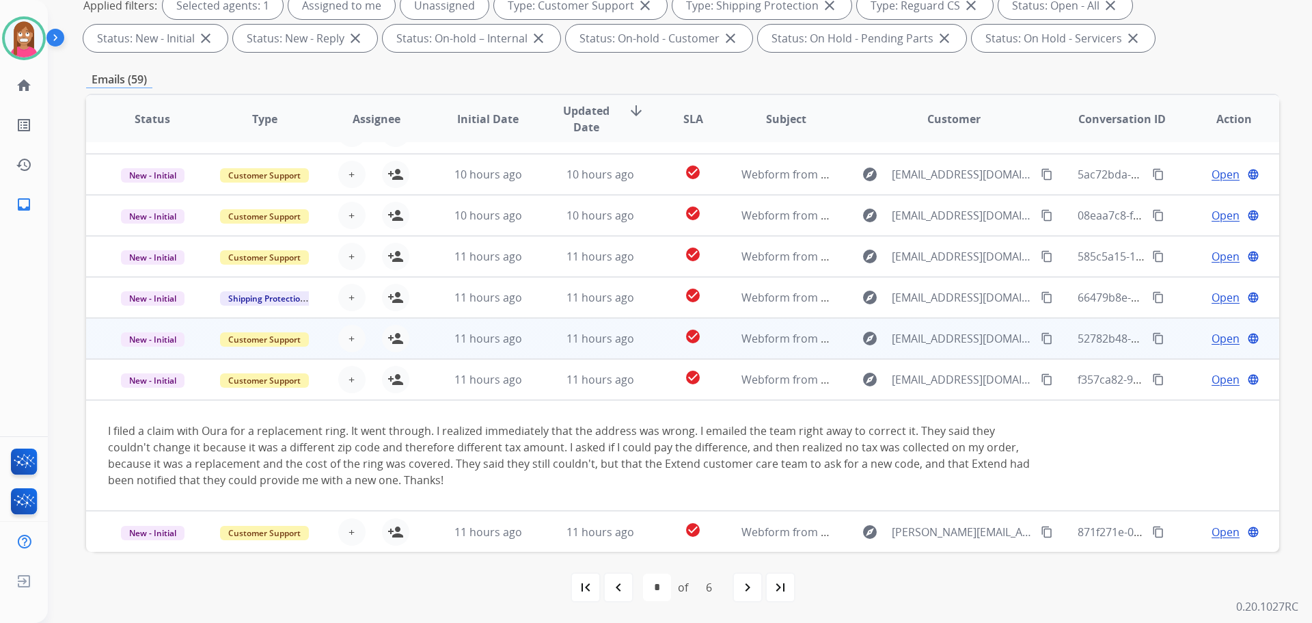
click at [537, 344] on td "11 hours ago" at bounding box center [590, 338] width 112 height 41
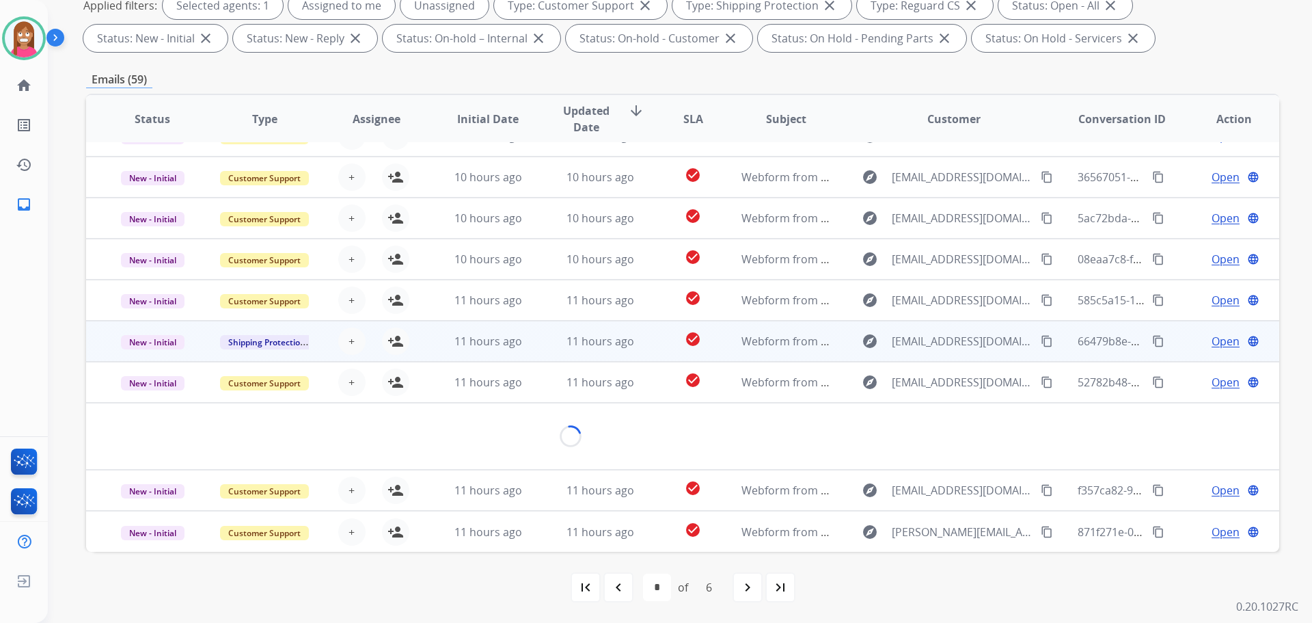
scroll to position [63, 0]
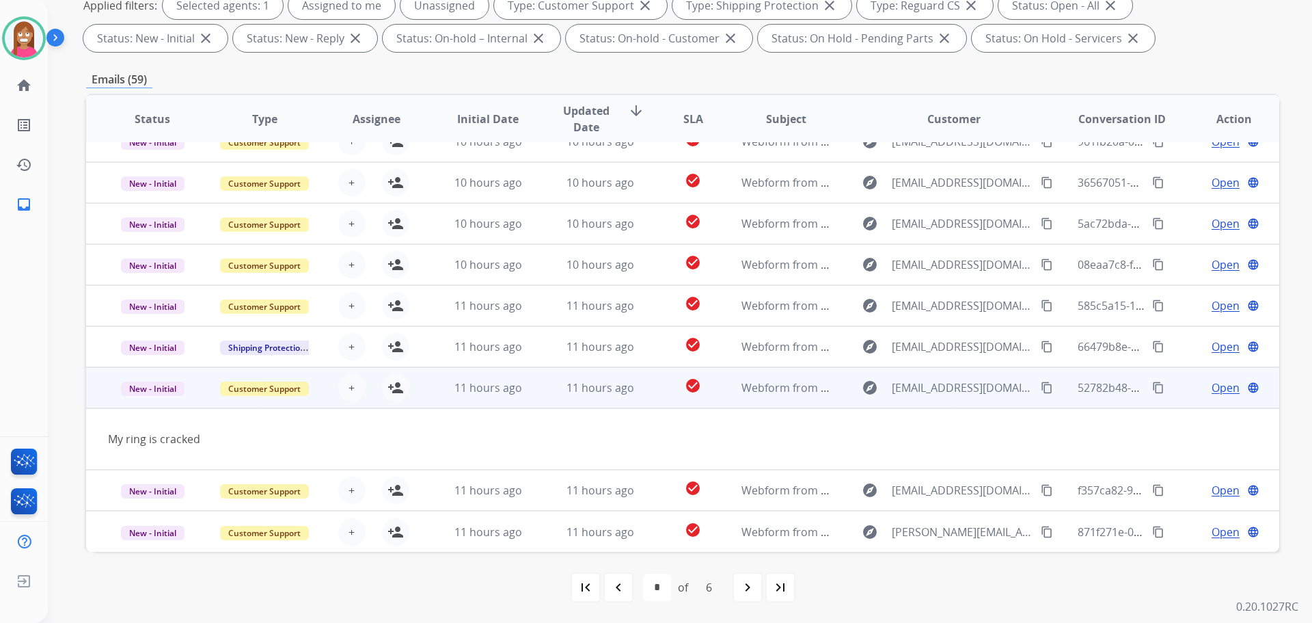
click at [1041, 385] on mat-icon "content_copy" at bounding box center [1047, 387] width 12 height 12
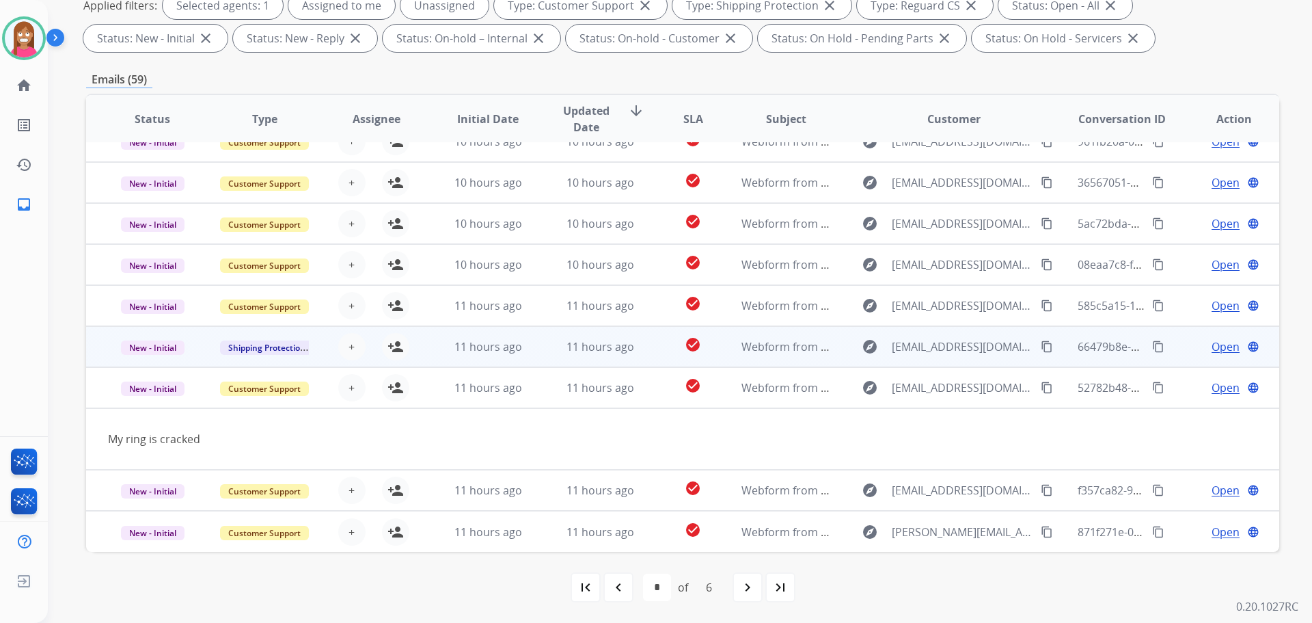
click at [534, 354] on td "11 hours ago" at bounding box center [590, 346] width 112 height 41
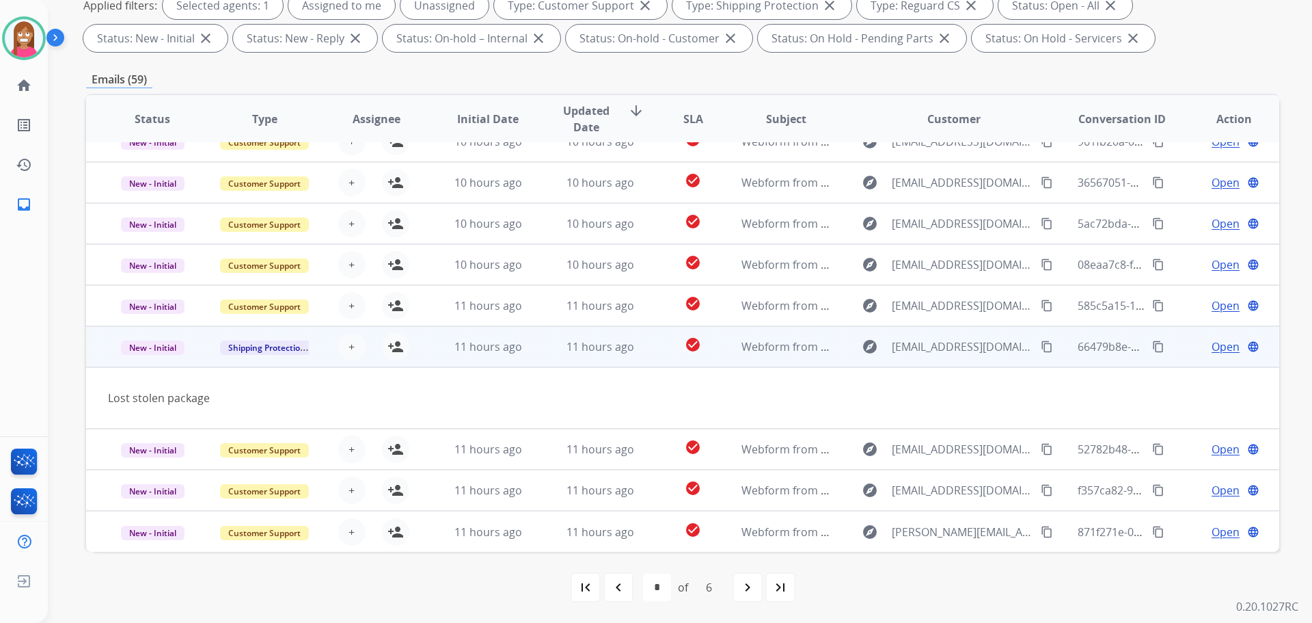
click at [1041, 349] on mat-icon "content_copy" at bounding box center [1047, 346] width 12 height 12
click at [393, 351] on mat-icon "person_add" at bounding box center [396, 346] width 16 height 16
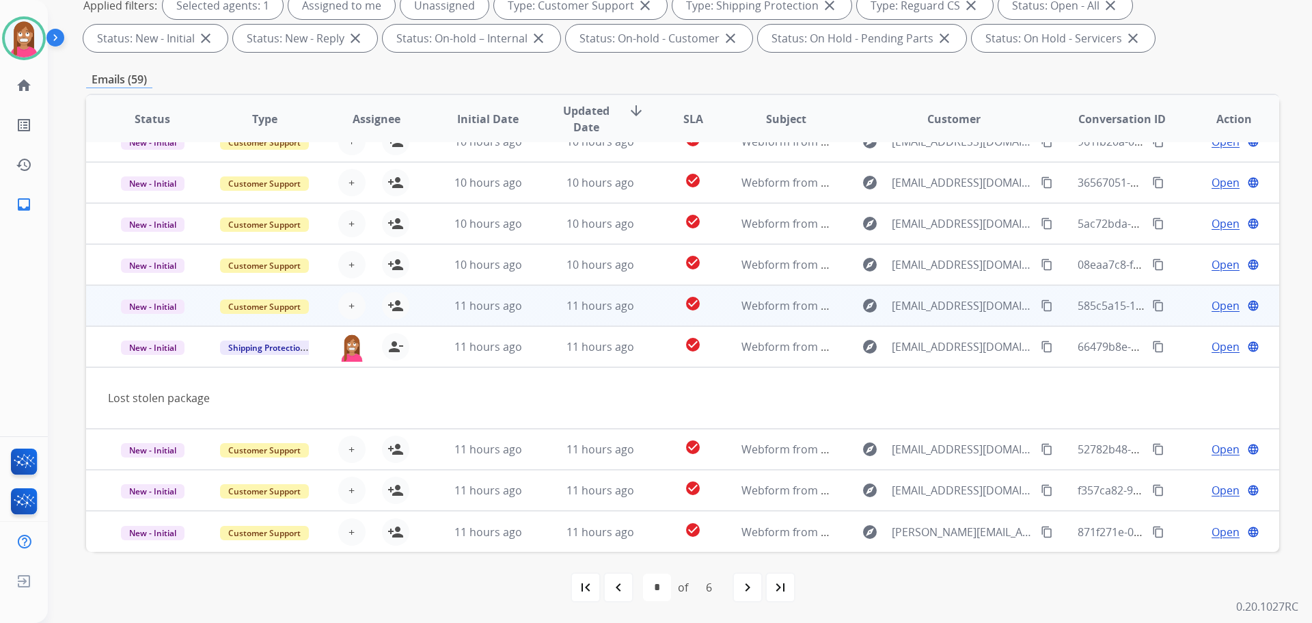
click at [549, 313] on td "11 hours ago" at bounding box center [590, 305] width 112 height 41
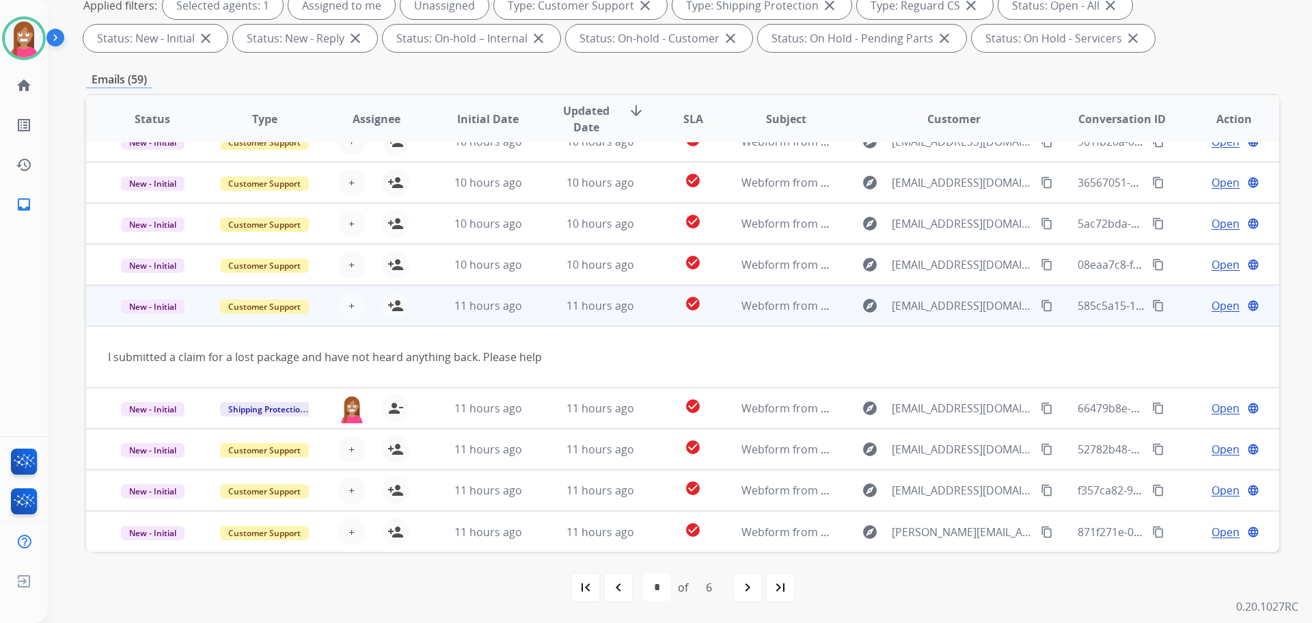
click at [1041, 302] on mat-icon "content_copy" at bounding box center [1047, 305] width 12 height 12
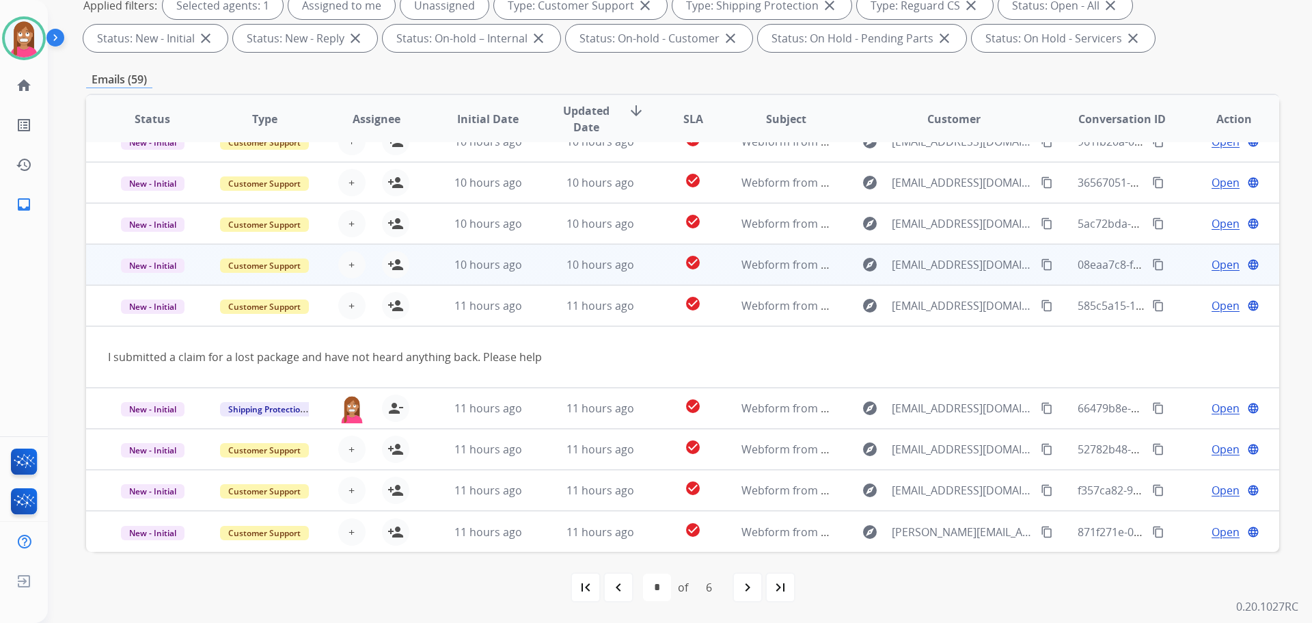
click at [441, 274] on td "10 hours ago" at bounding box center [478, 264] width 112 height 41
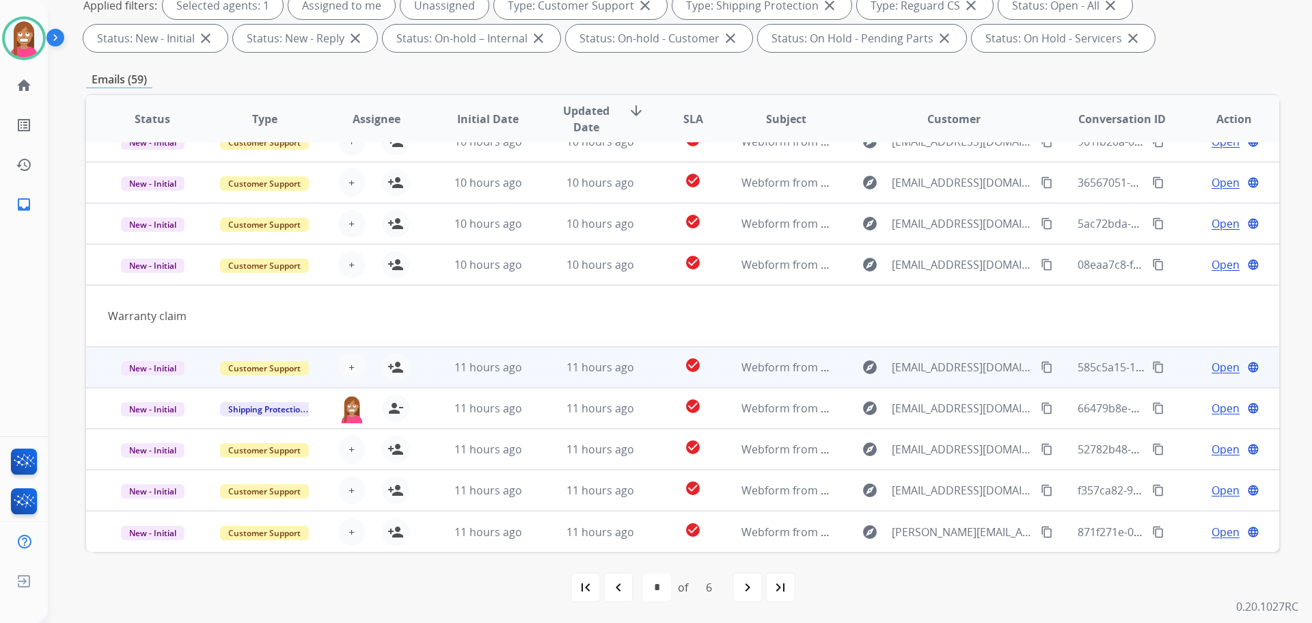
click at [540, 375] on td "11 hours ago" at bounding box center [590, 367] width 112 height 41
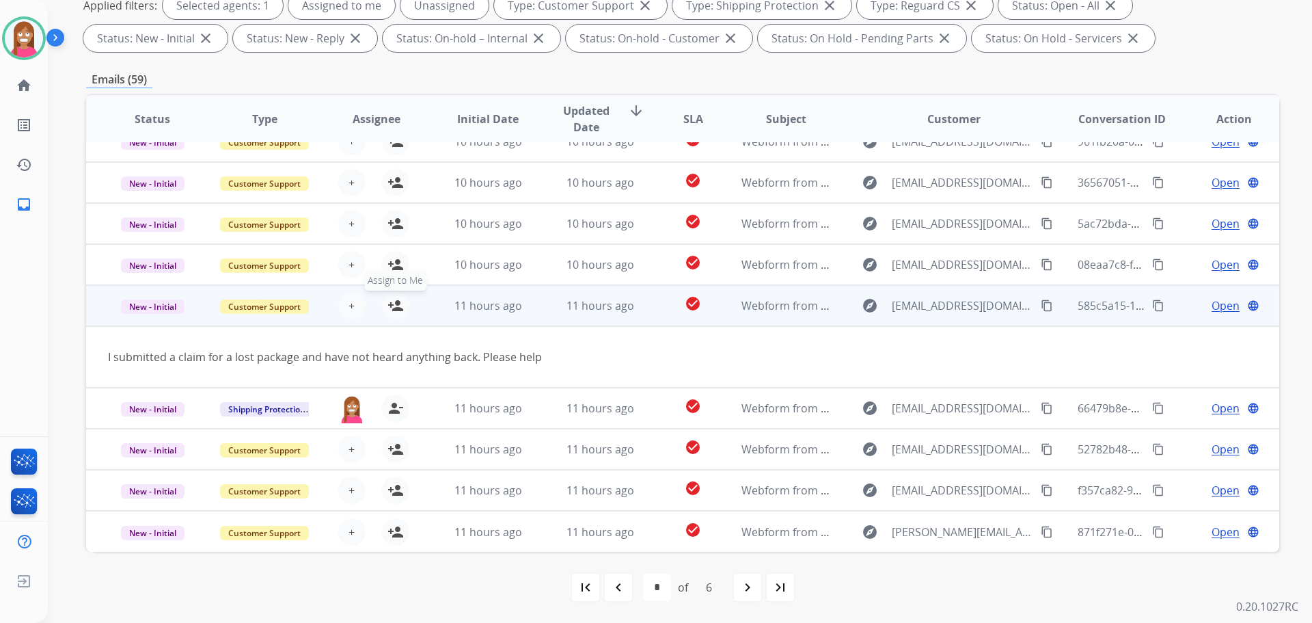
click at [401, 310] on button "person_add Assign to Me" at bounding box center [395, 305] width 27 height 27
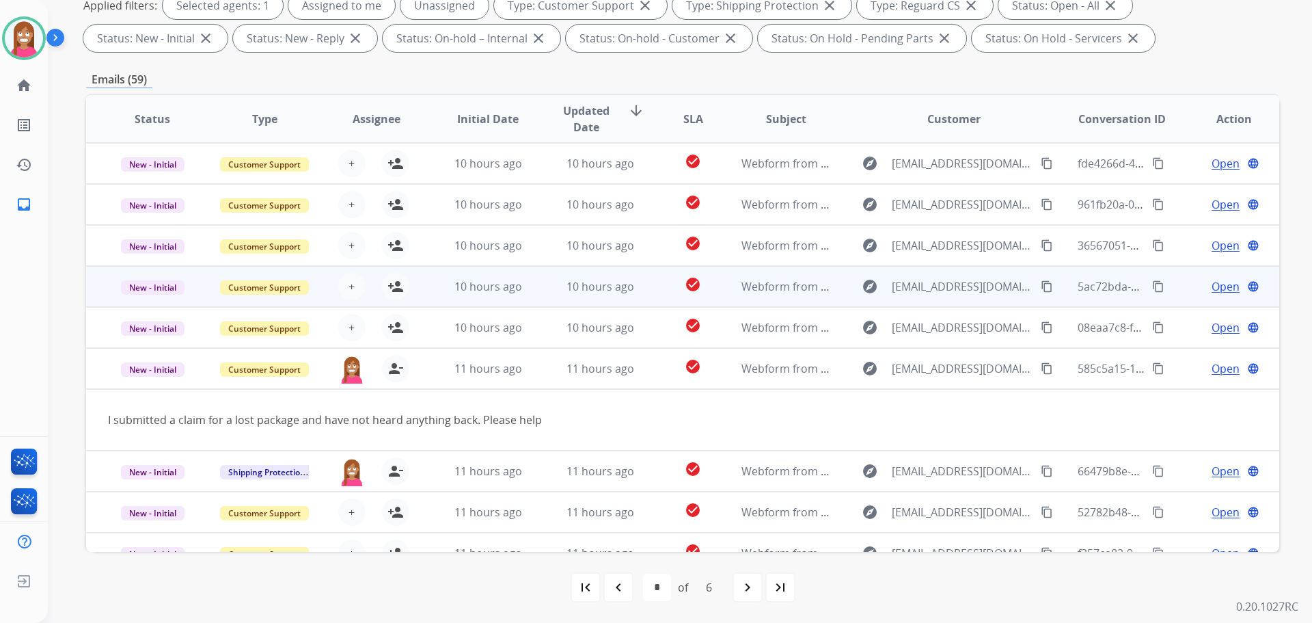
scroll to position [84, 0]
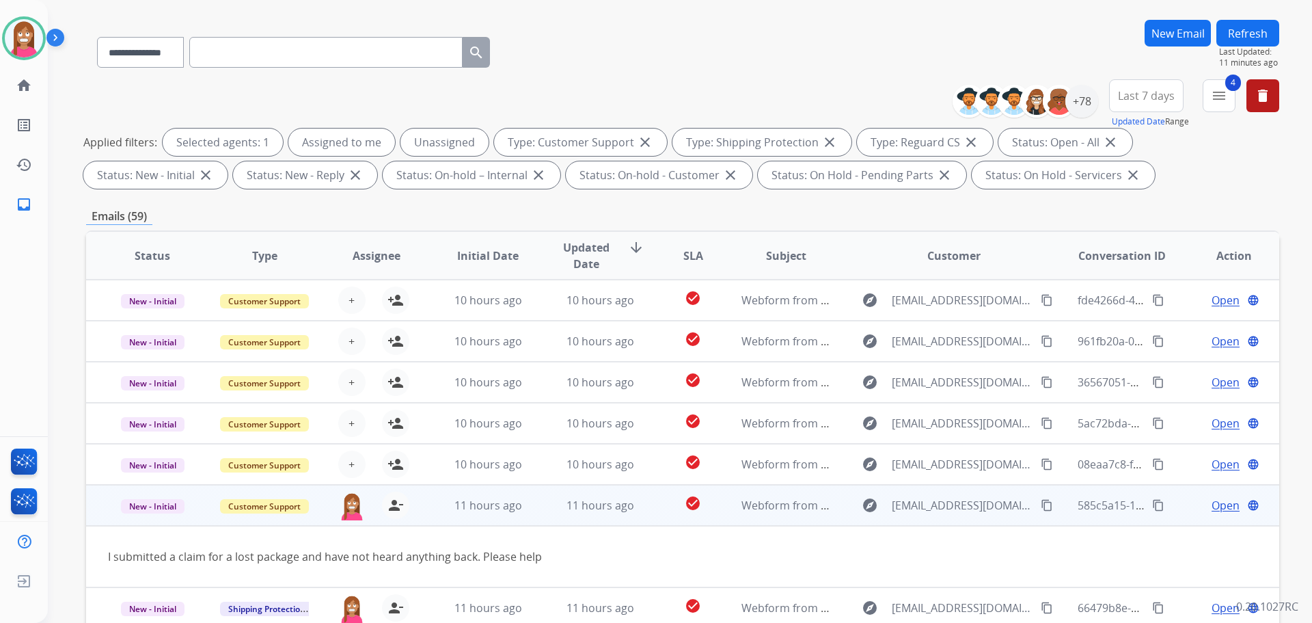
click at [1217, 505] on span "Open" at bounding box center [1226, 505] width 28 height 16
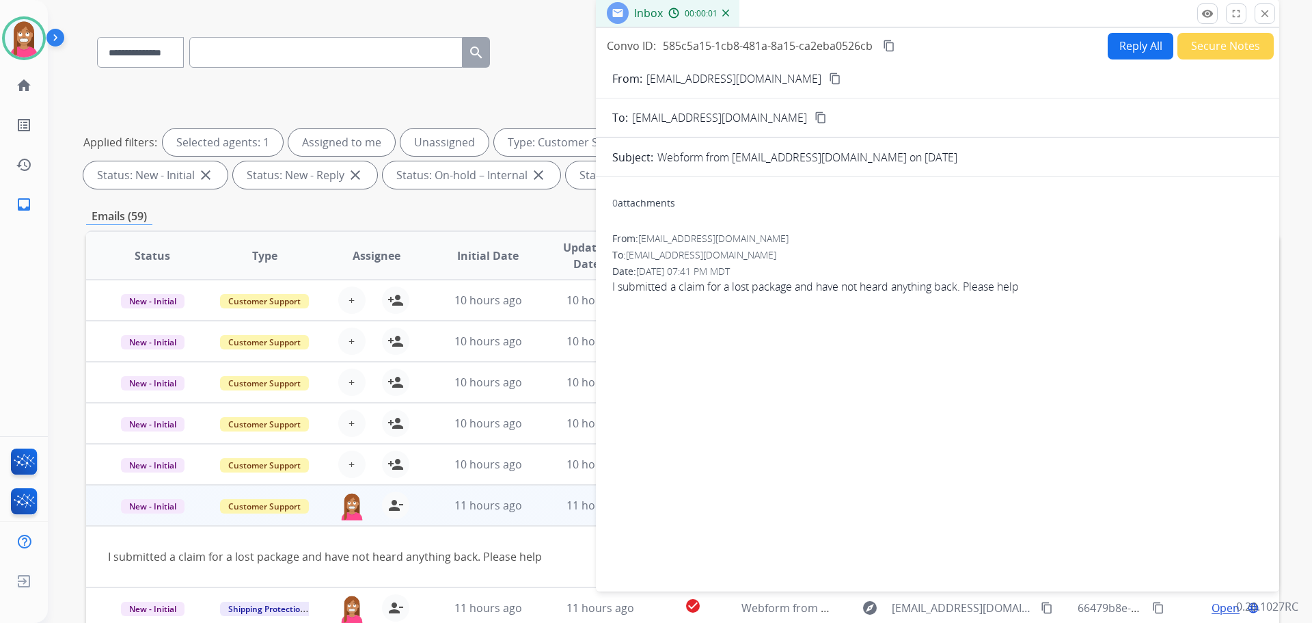
click at [1208, 45] on button "Secure Notes" at bounding box center [1226, 46] width 96 height 27
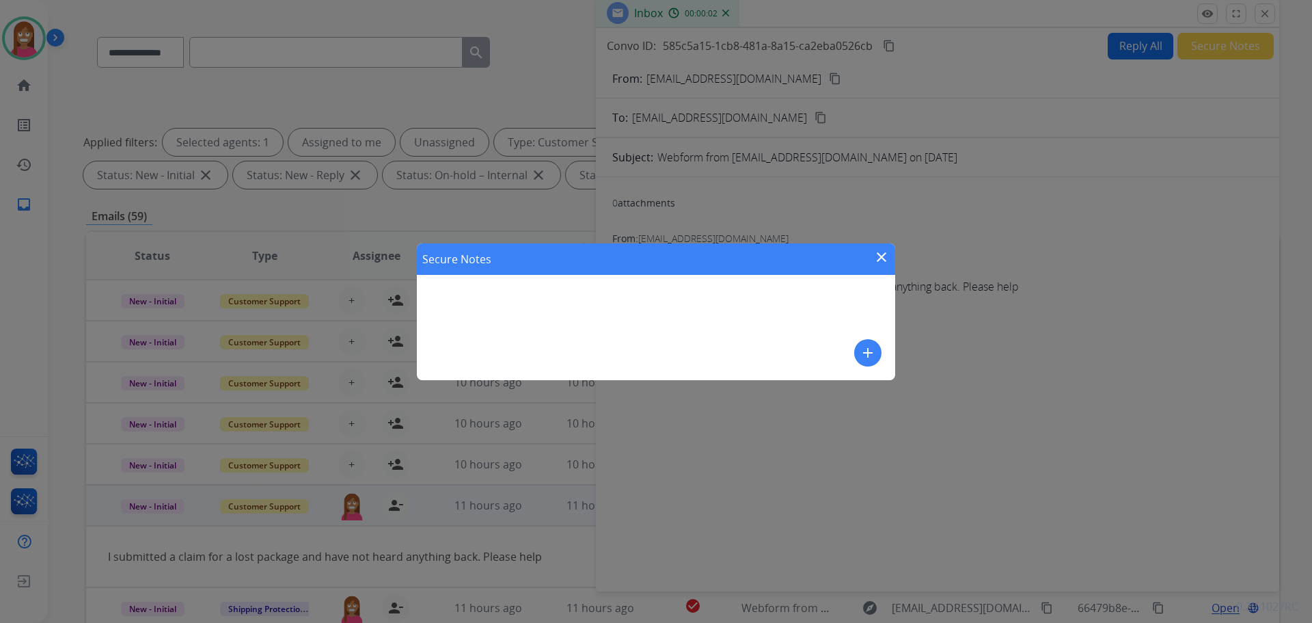
click at [865, 351] on mat-icon "add" at bounding box center [868, 352] width 16 height 16
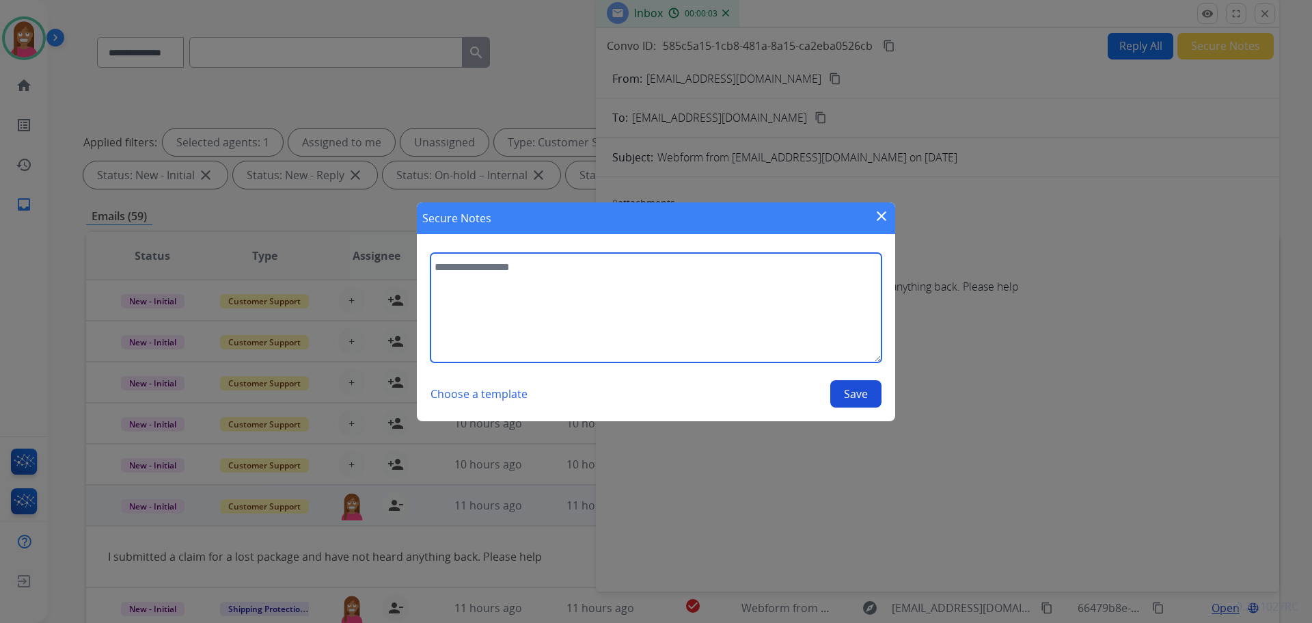
click at [582, 288] on textarea at bounding box center [656, 307] width 451 height 109
type textarea "*********"
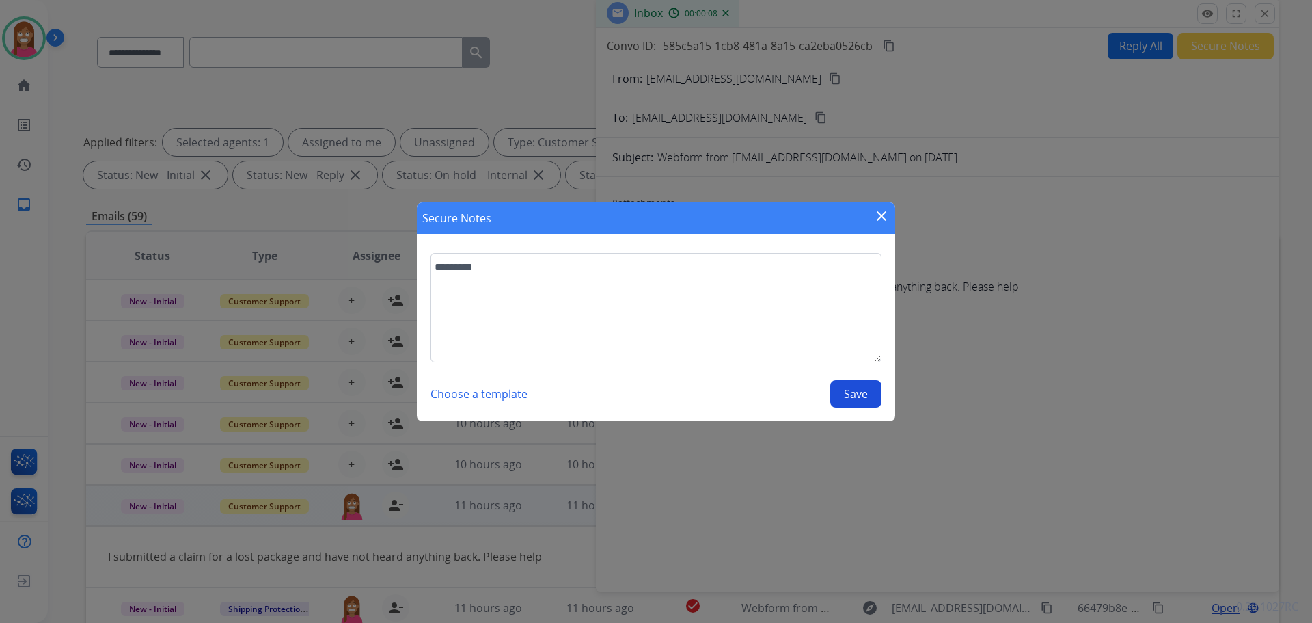
click at [871, 392] on button "Save" at bounding box center [855, 393] width 51 height 27
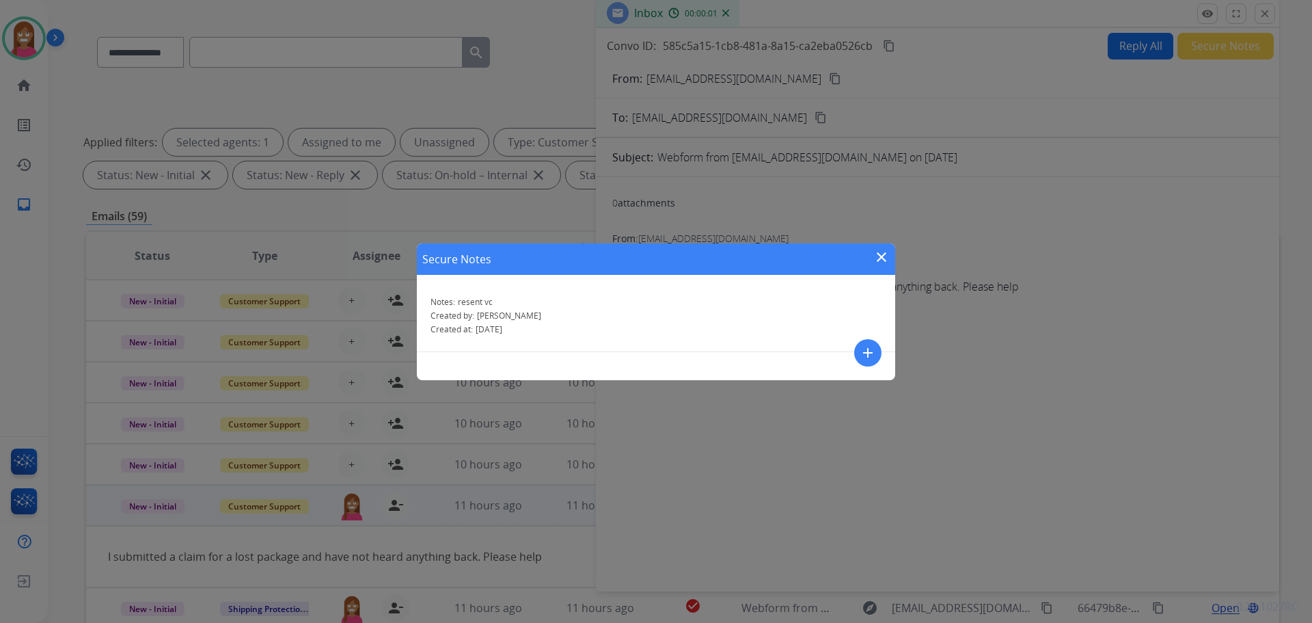
click at [882, 254] on mat-icon "close" at bounding box center [881, 257] width 16 height 16
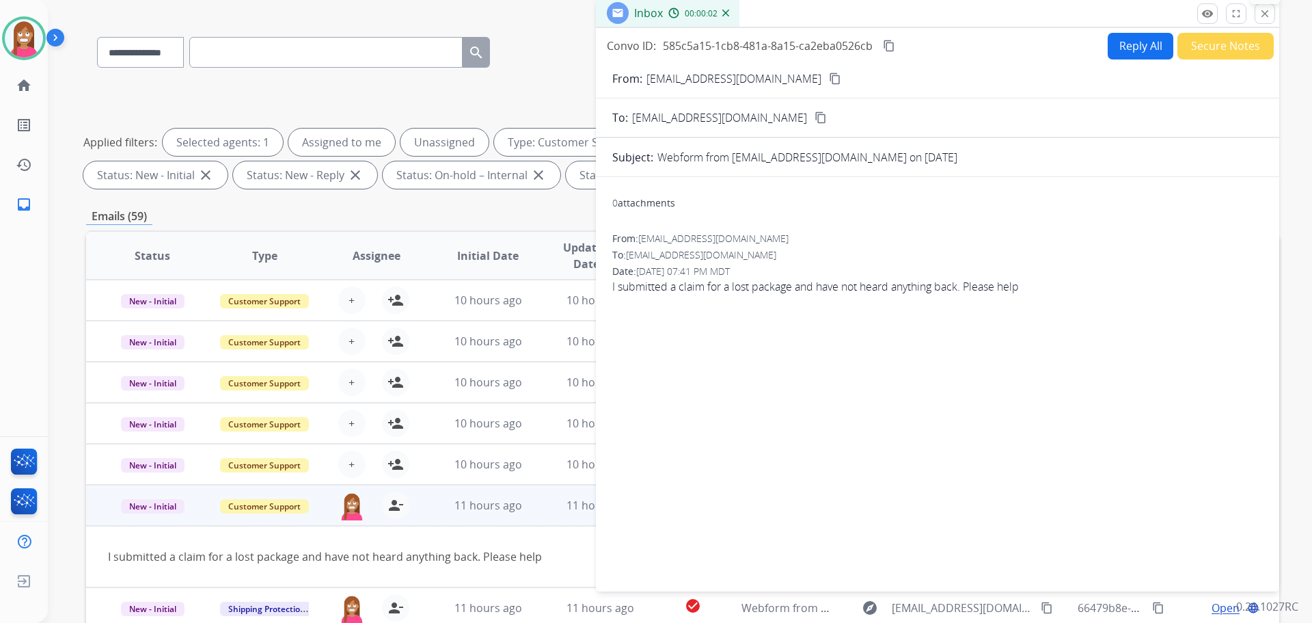
click at [1261, 16] on mat-icon "close" at bounding box center [1265, 14] width 12 height 12
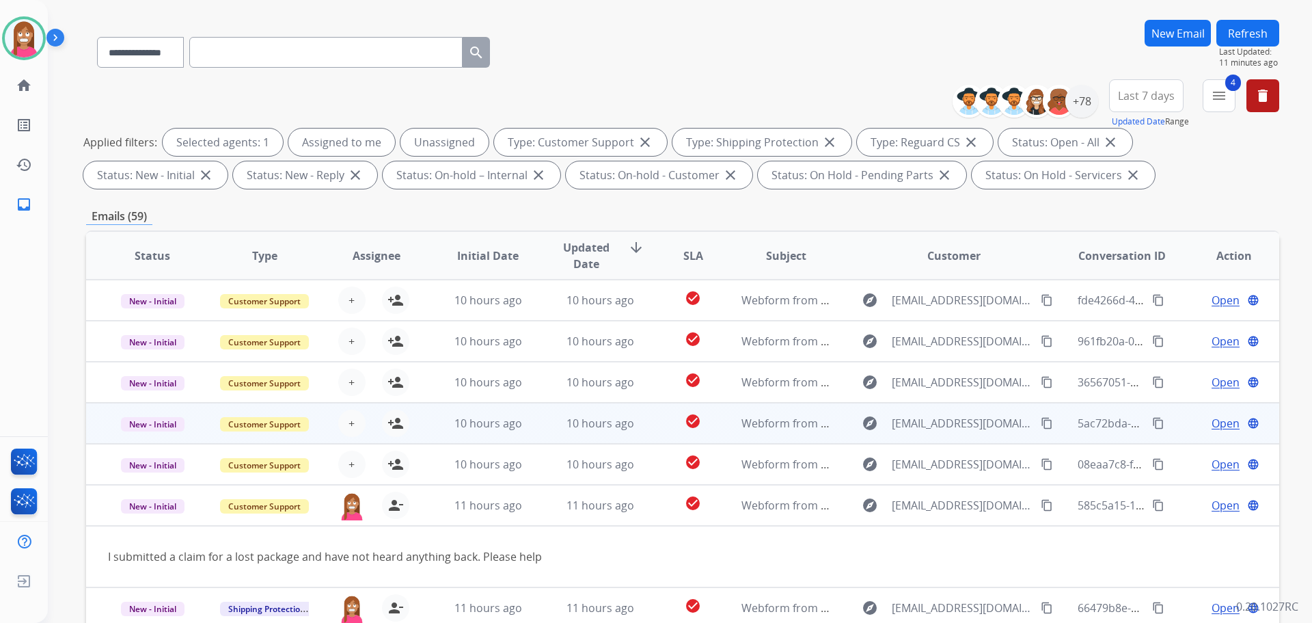
click at [549, 431] on td "10 hours ago" at bounding box center [590, 423] width 112 height 41
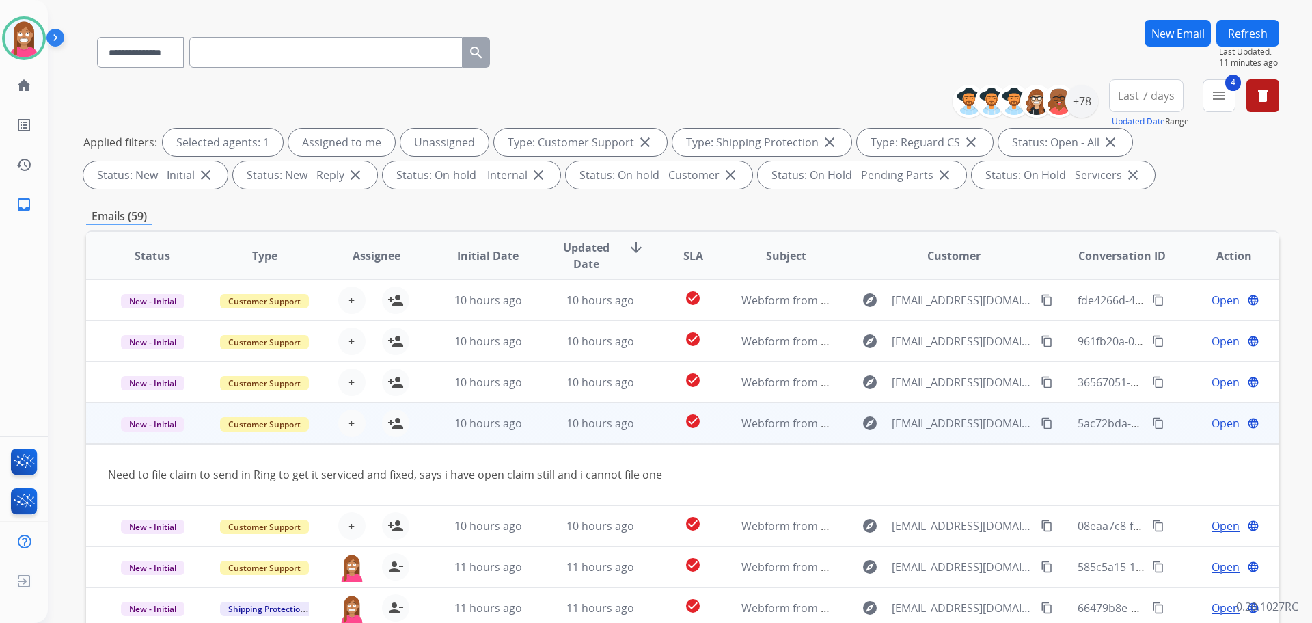
scroll to position [63, 0]
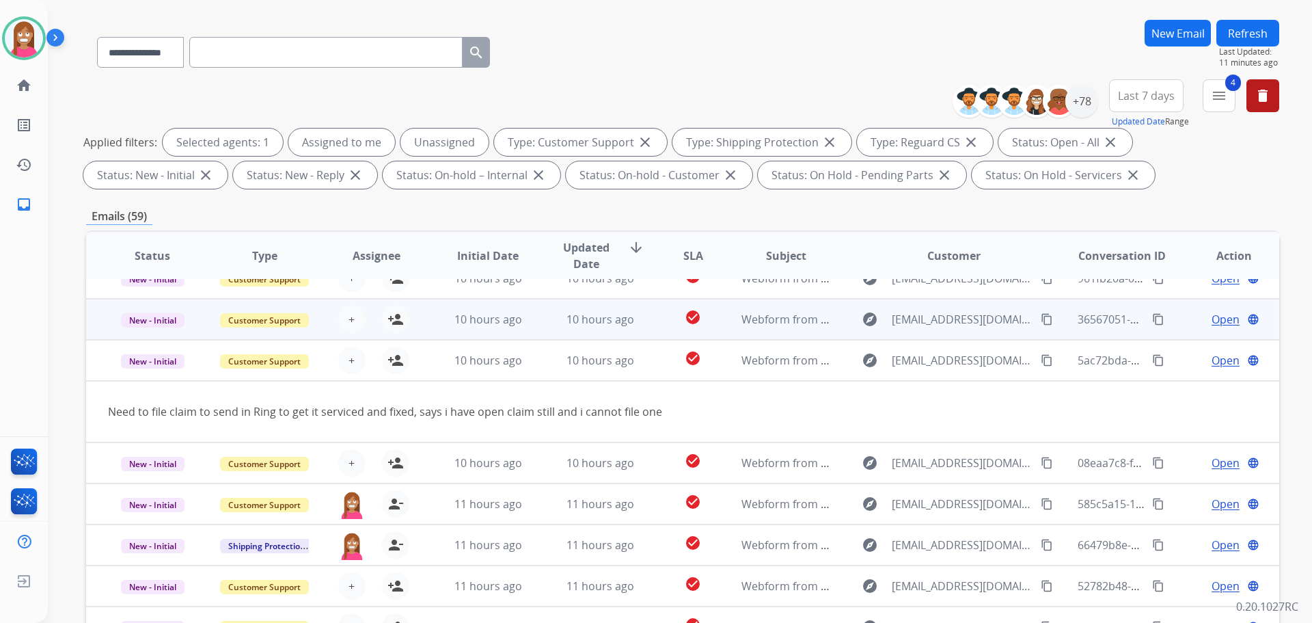
click at [534, 322] on td "10 hours ago" at bounding box center [590, 319] width 112 height 41
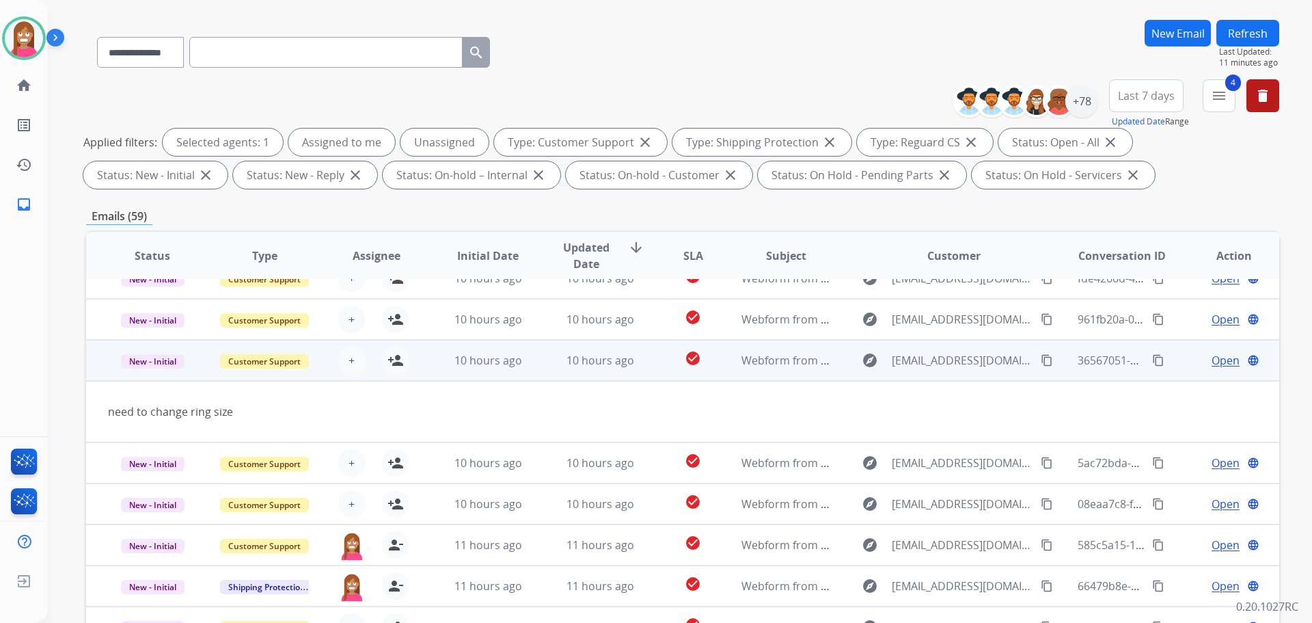
scroll to position [0, 0]
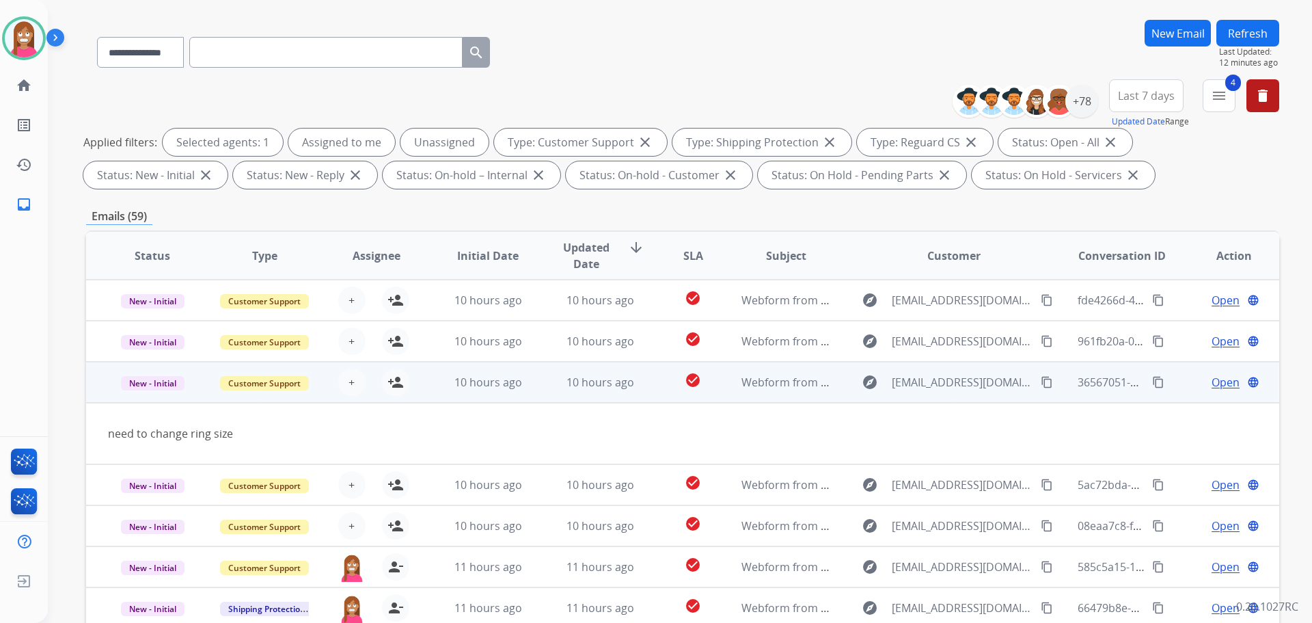
click at [1039, 388] on button "content_copy" at bounding box center [1047, 382] width 16 height 16
click at [395, 377] on mat-icon "person_add" at bounding box center [396, 382] width 16 height 16
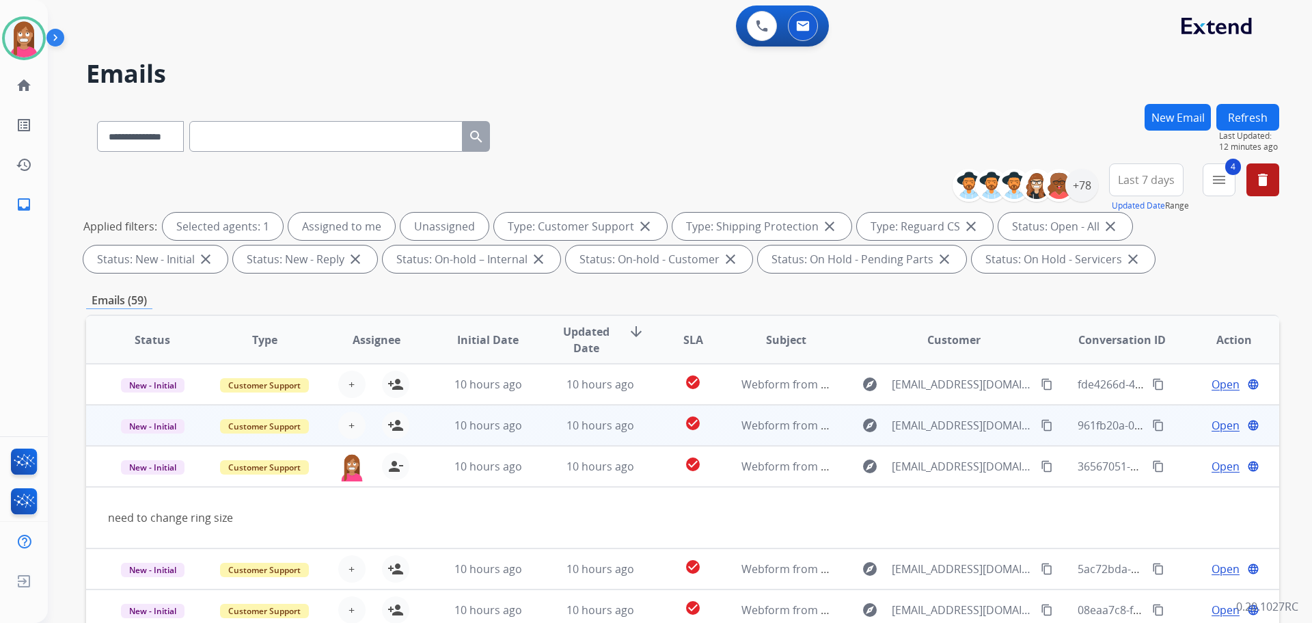
drag, startPoint x: 536, startPoint y: 429, endPoint x: 528, endPoint y: 413, distance: 17.4
click at [543, 427] on td "10 hours ago" at bounding box center [590, 425] width 112 height 41
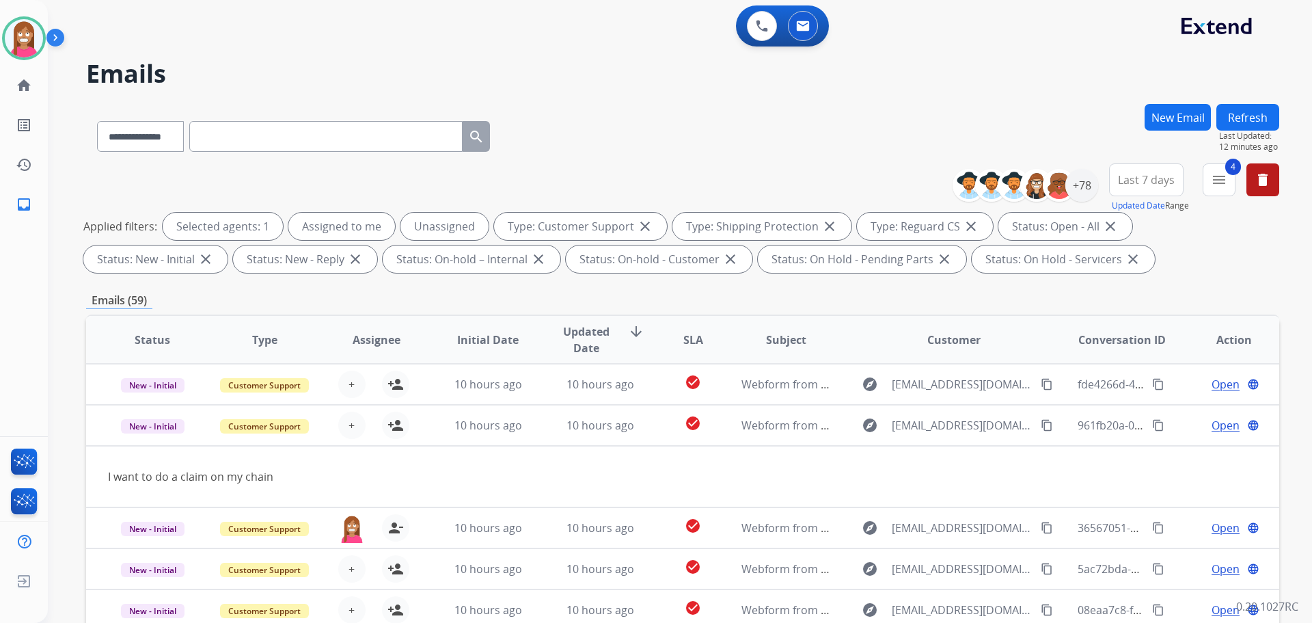
scroll to position [41, 0]
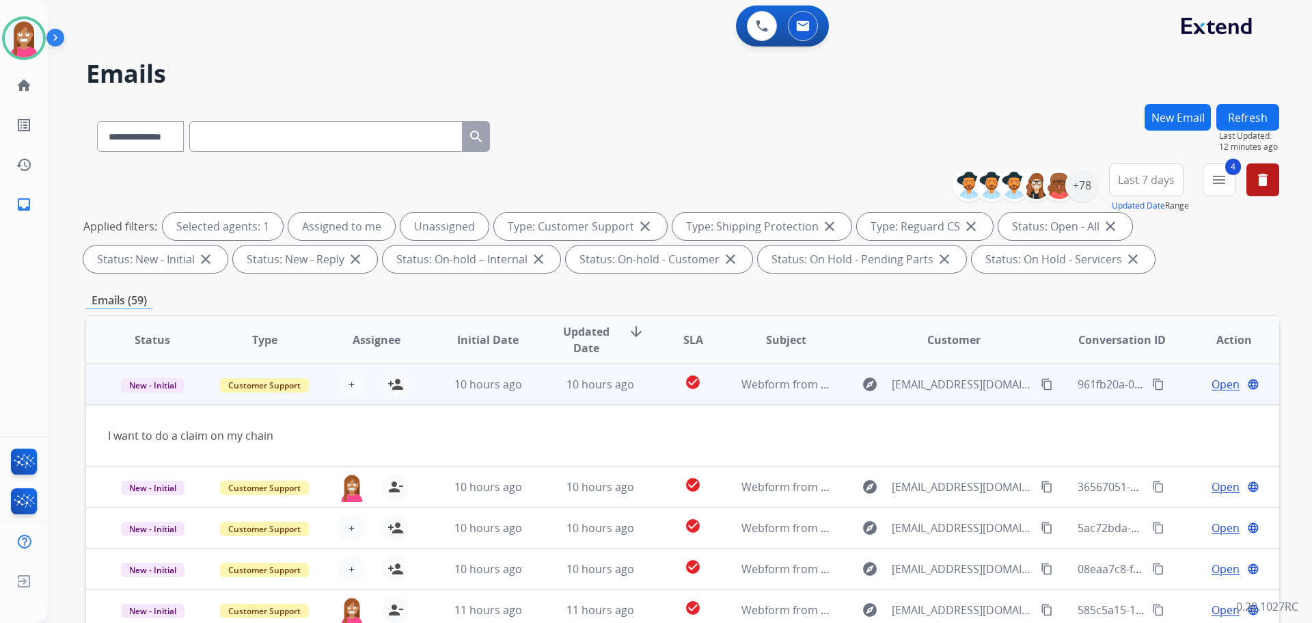
click at [1041, 378] on mat-icon "content_copy" at bounding box center [1047, 384] width 12 height 12
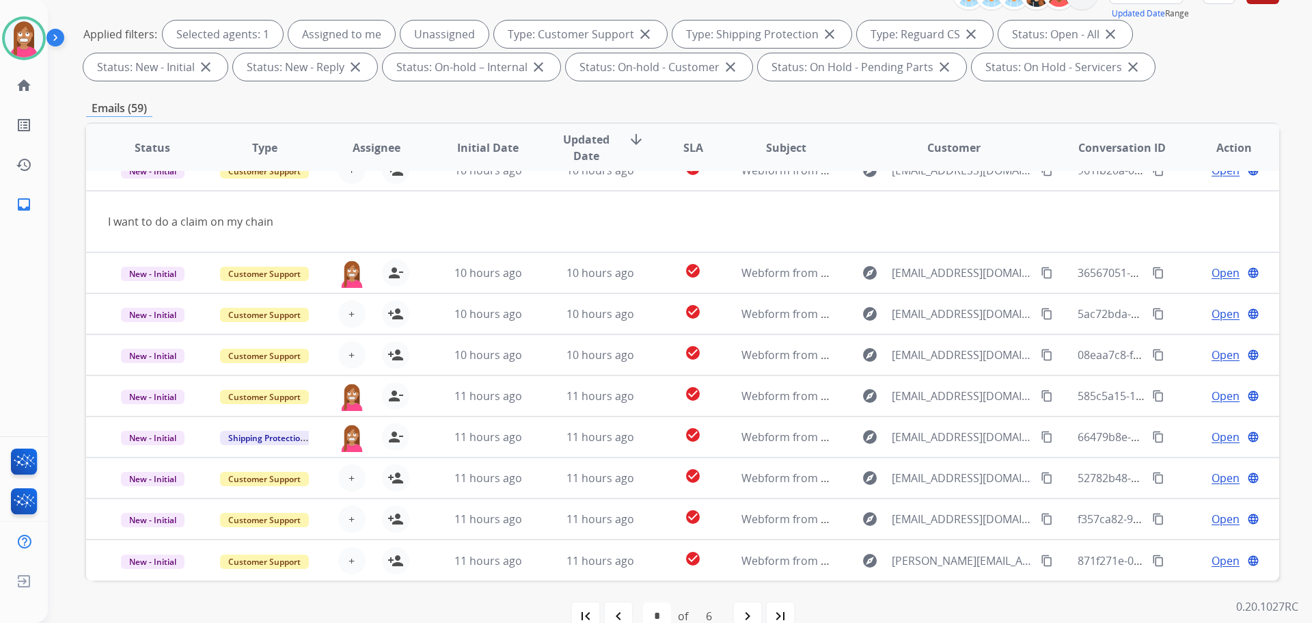
scroll to position [221, 0]
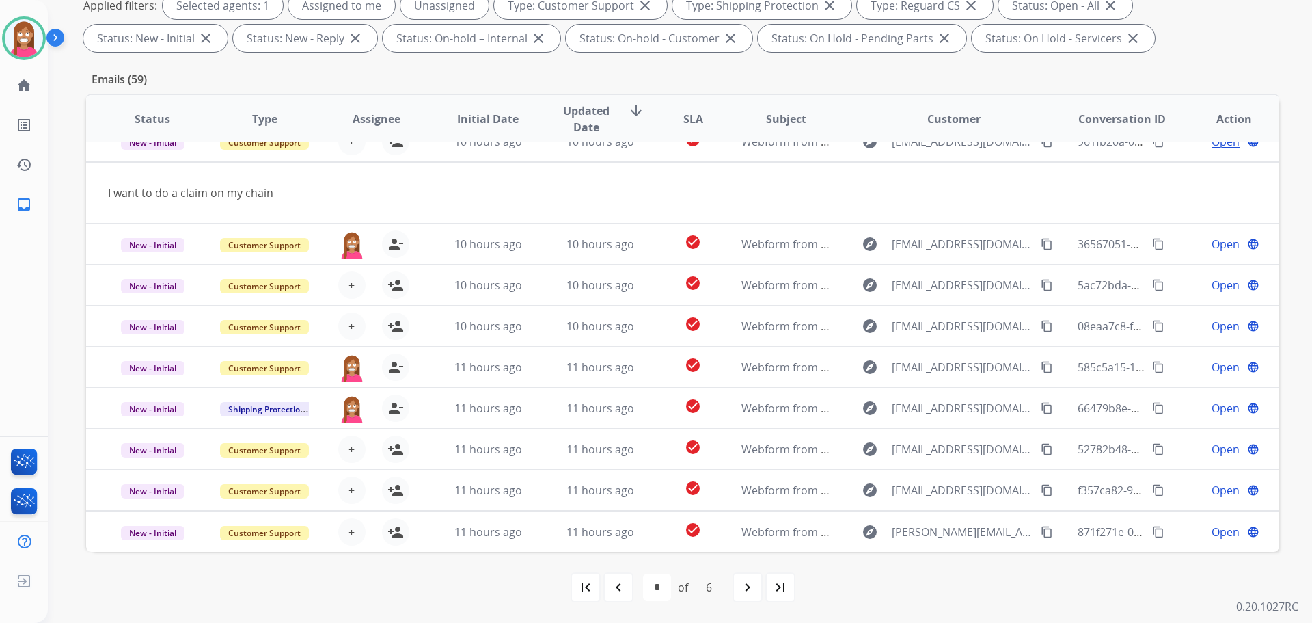
click at [613, 591] on mat-icon "navigate_before" at bounding box center [618, 587] width 16 height 16
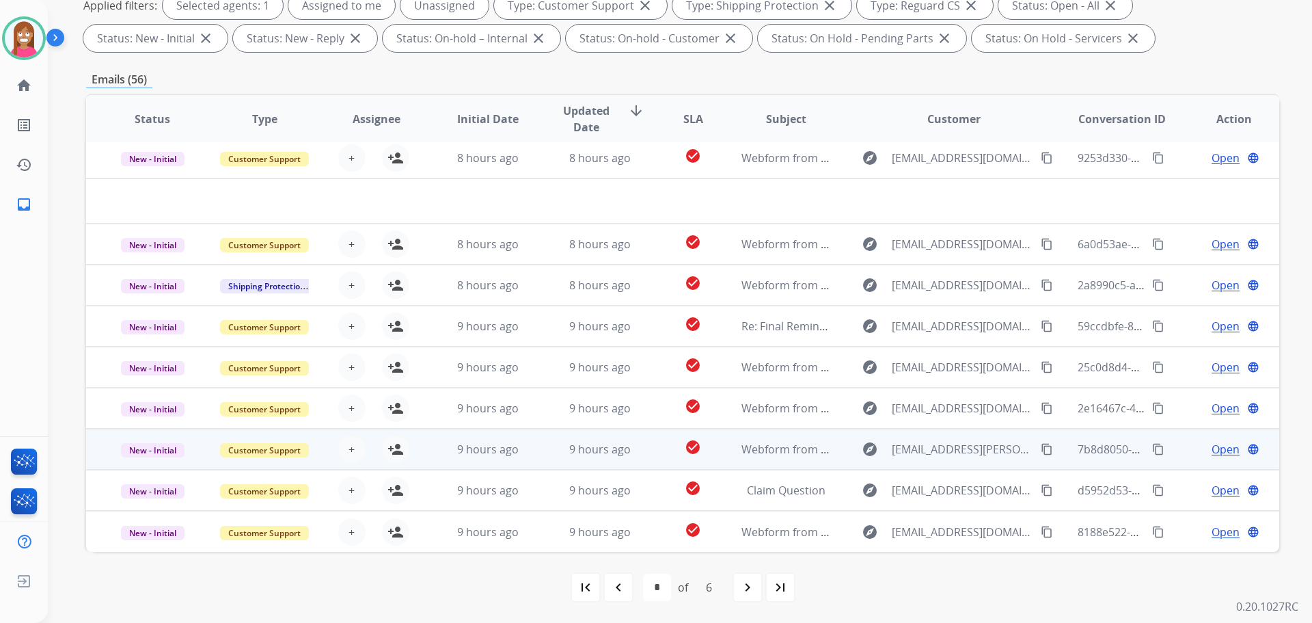
click at [542, 453] on td "9 hours ago" at bounding box center [590, 449] width 112 height 41
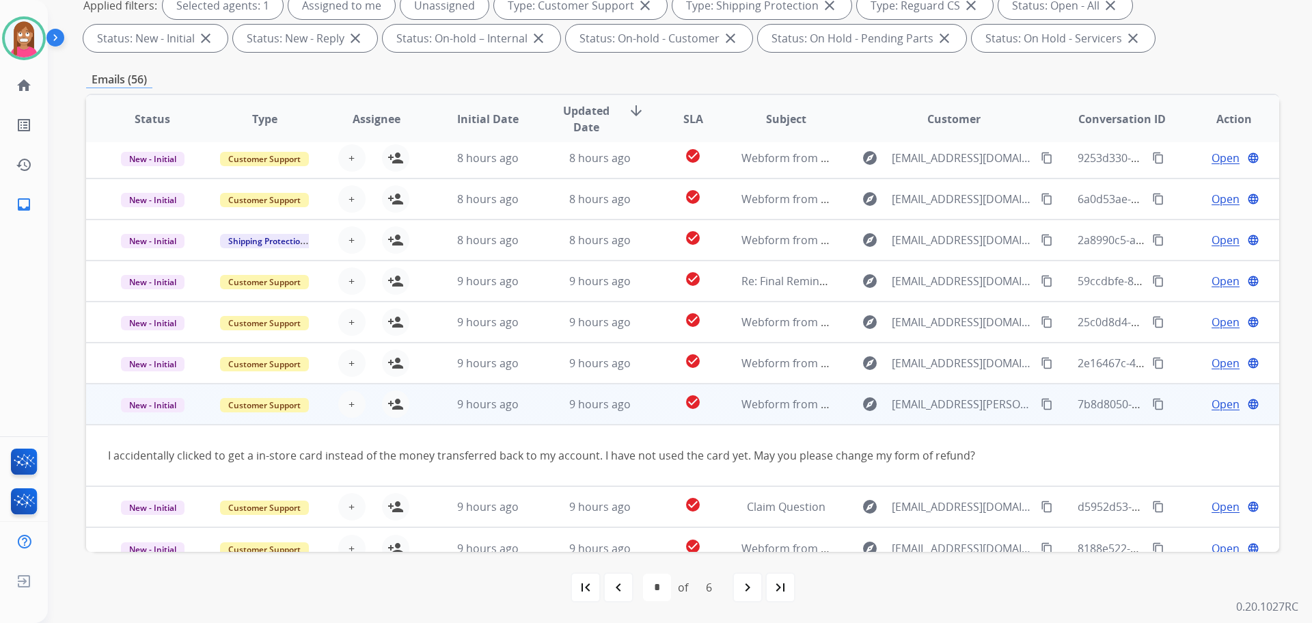
scroll to position [63, 0]
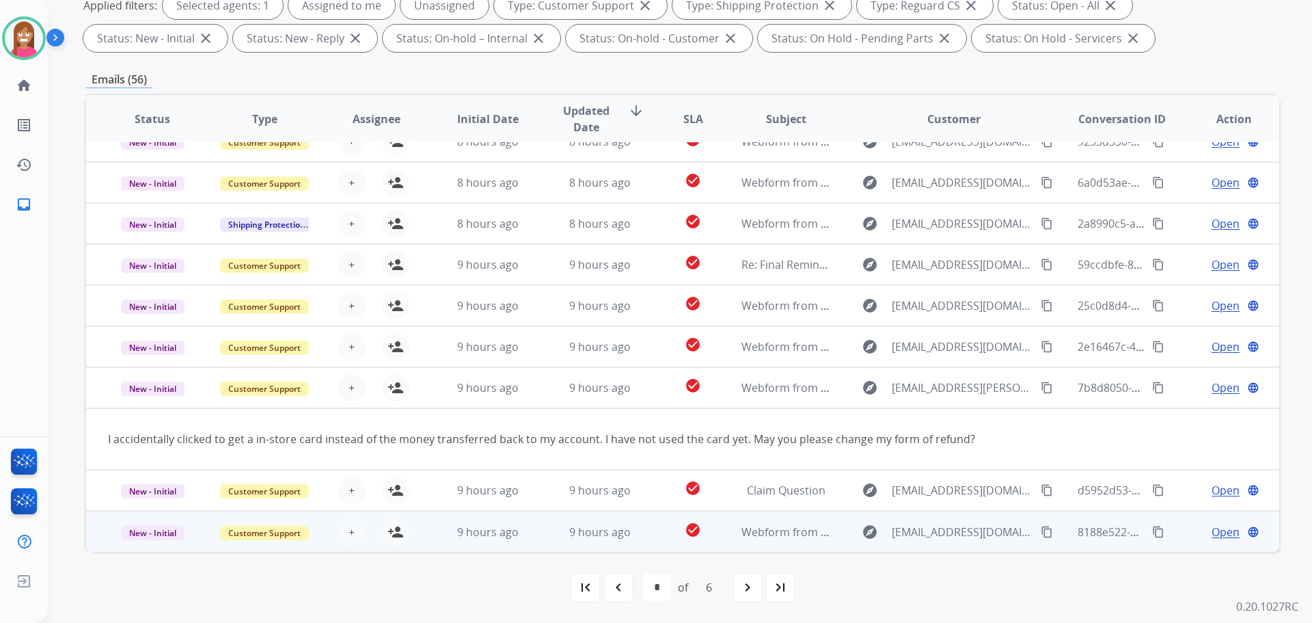
click at [538, 532] on td "9 hours ago" at bounding box center [590, 531] width 112 height 41
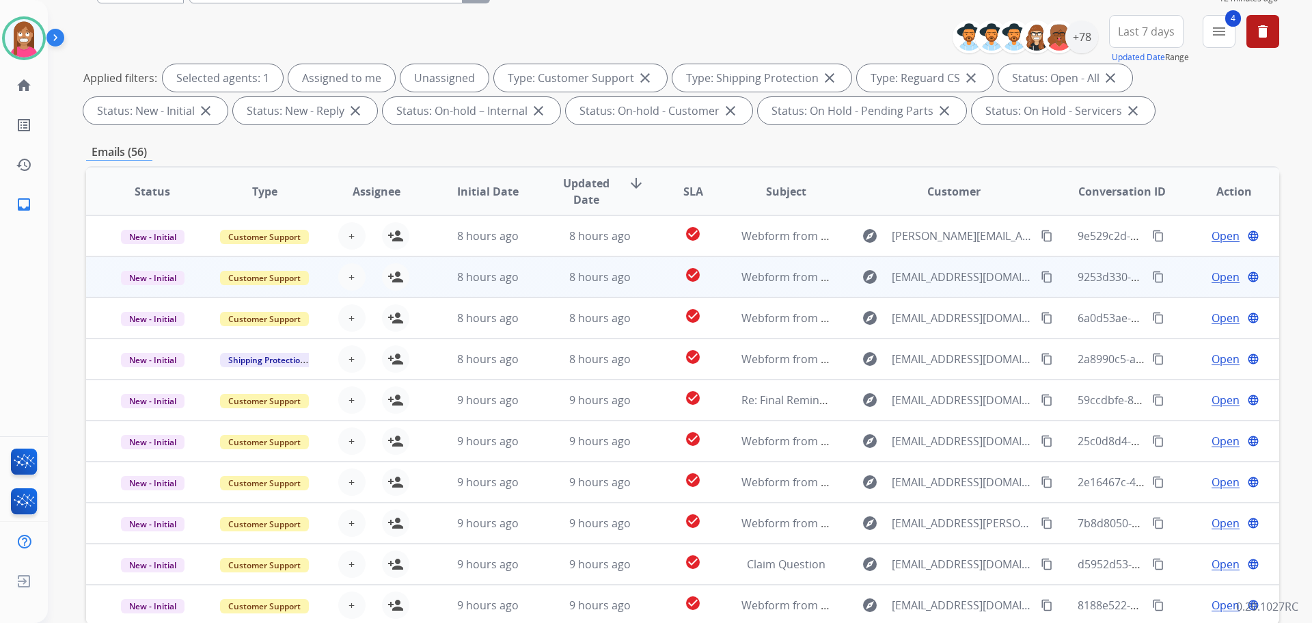
scroll to position [16, 0]
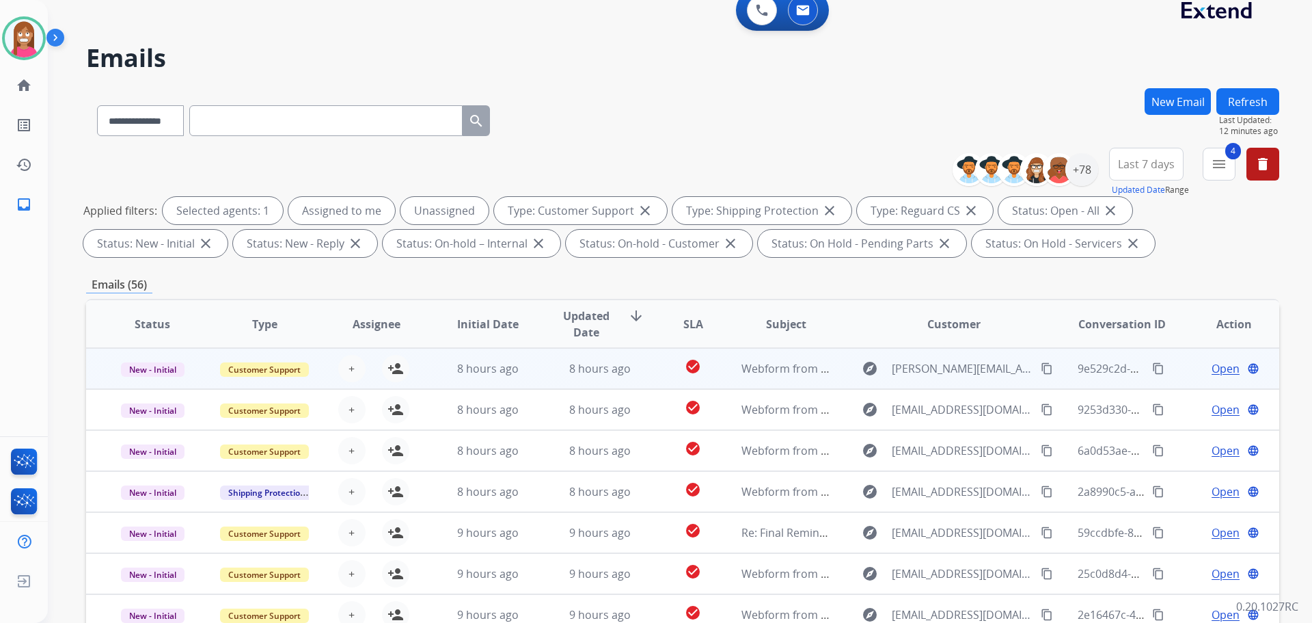
click at [545, 370] on td "8 hours ago" at bounding box center [590, 368] width 112 height 41
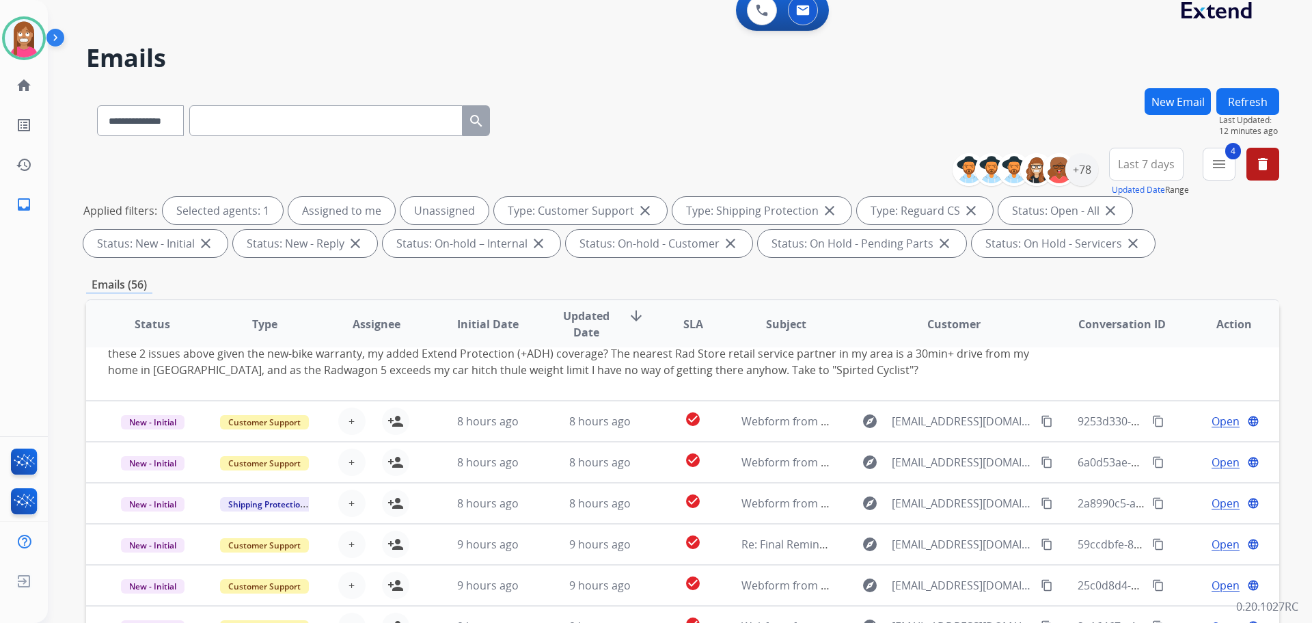
scroll to position [145, 0]
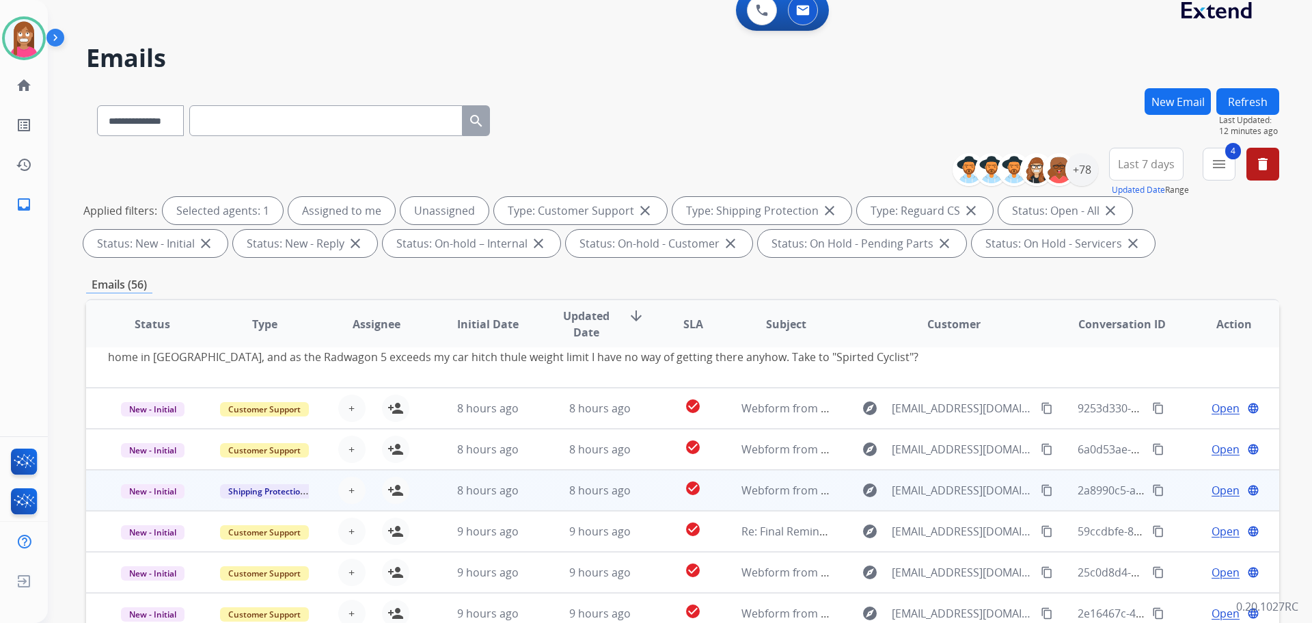
click at [545, 494] on td "8 hours ago" at bounding box center [590, 490] width 112 height 41
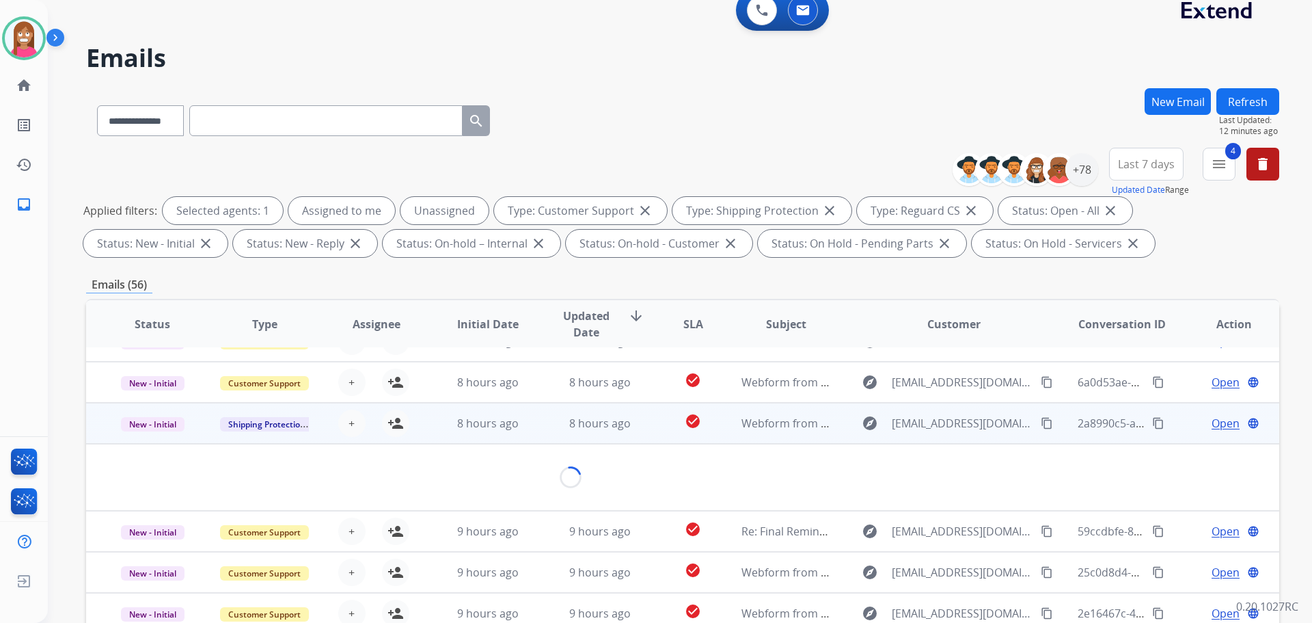
scroll to position [63, 0]
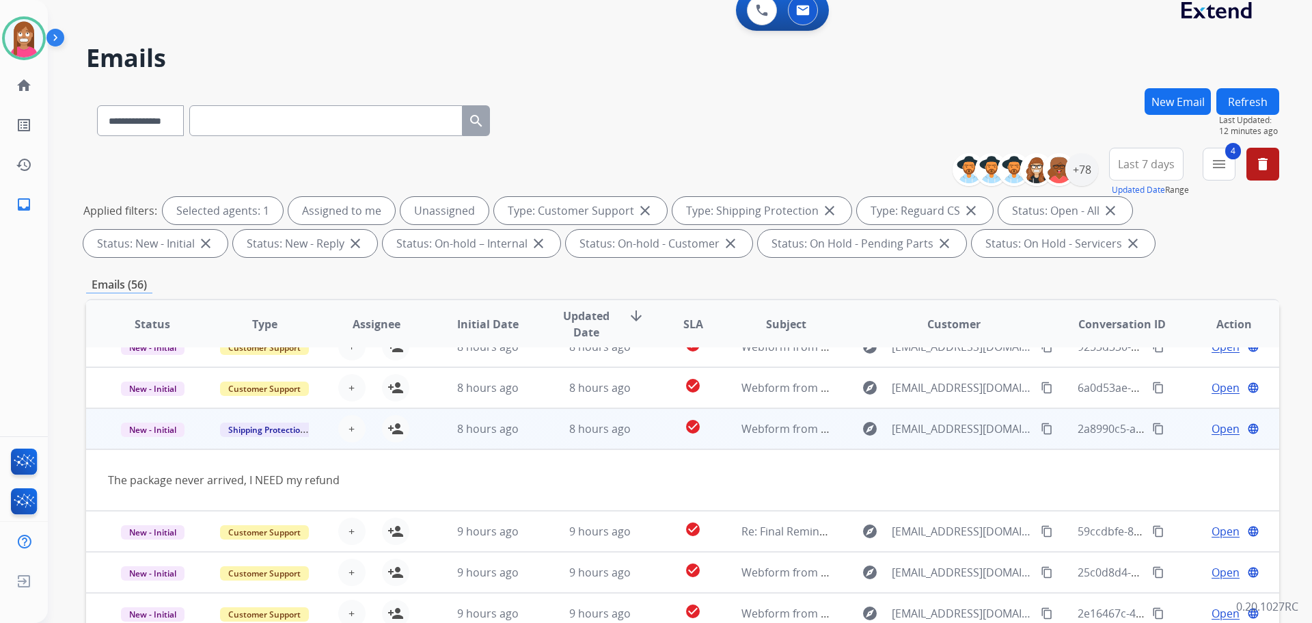
click at [1039, 420] on button "content_copy" at bounding box center [1047, 428] width 16 height 16
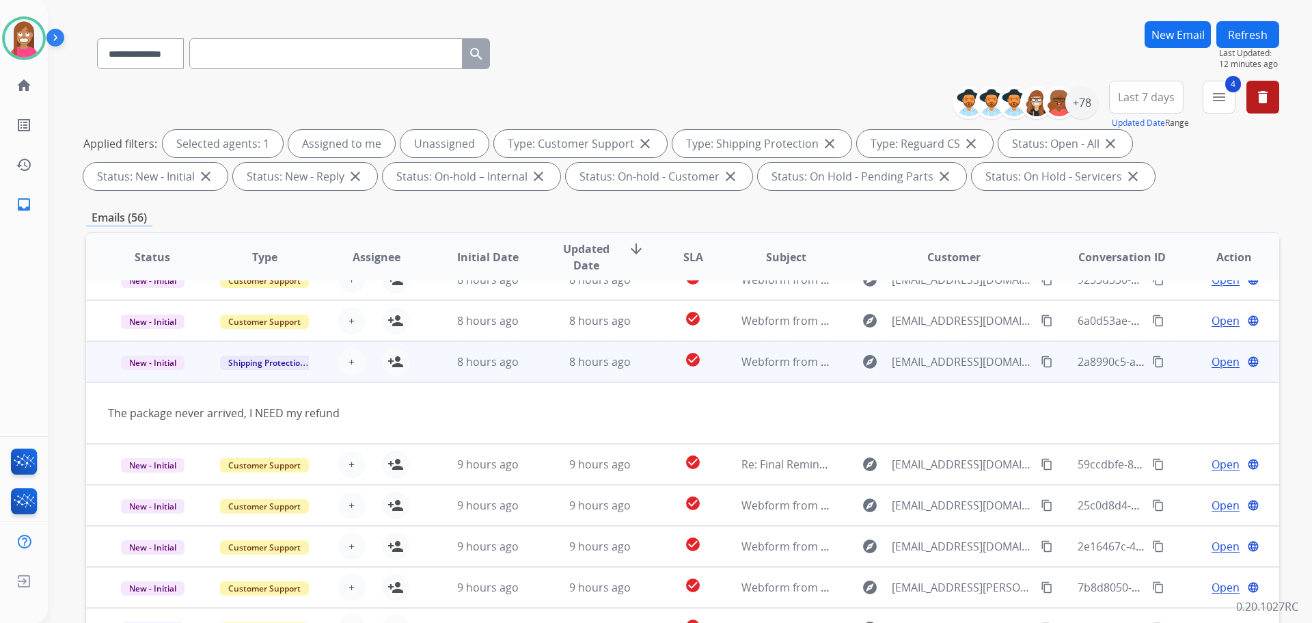
scroll to position [221, 0]
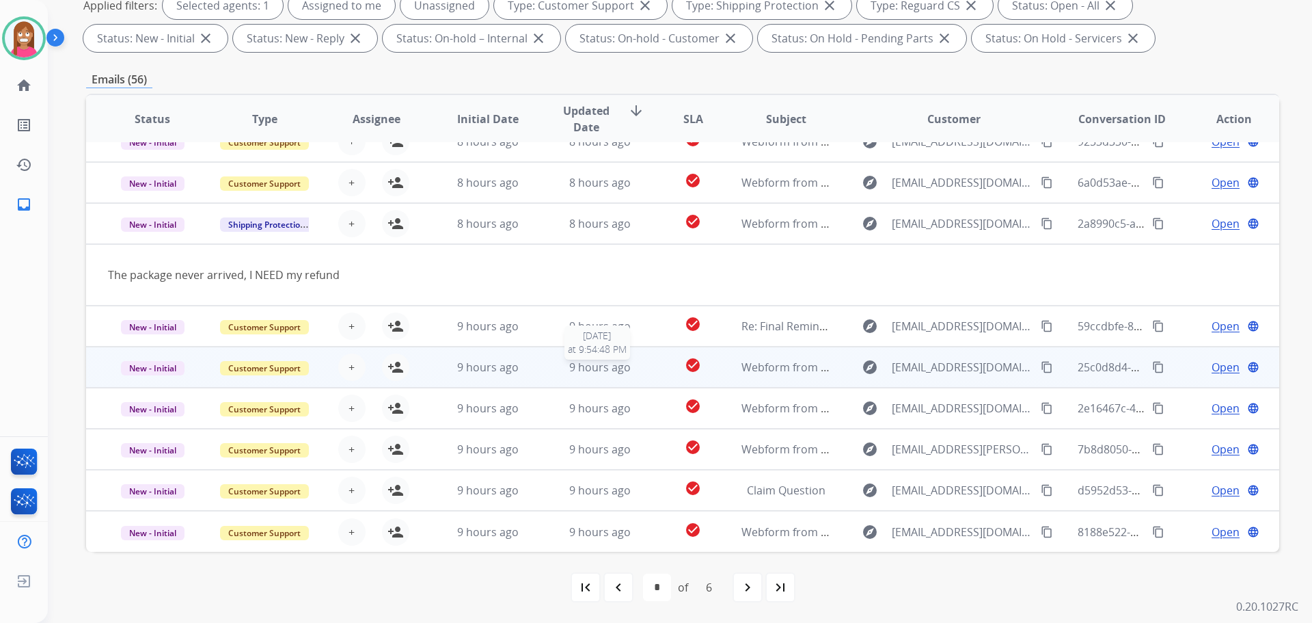
click at [585, 372] on span "9 hours ago" at bounding box center [600, 367] width 62 height 15
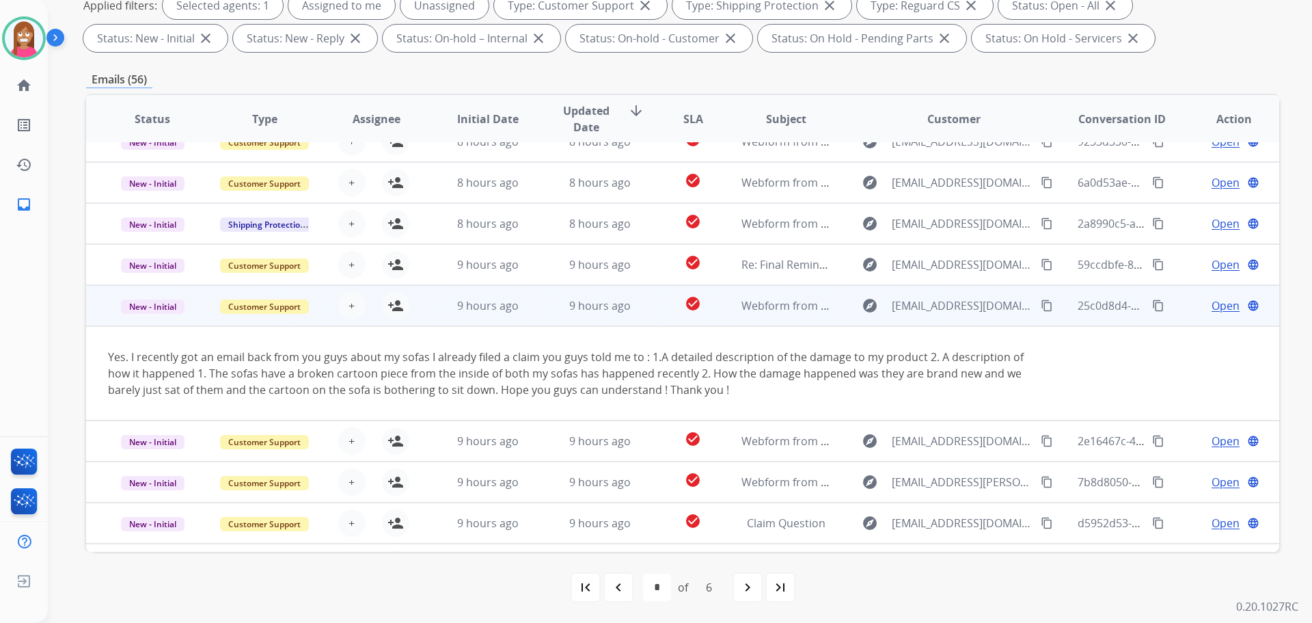
scroll to position [96, 0]
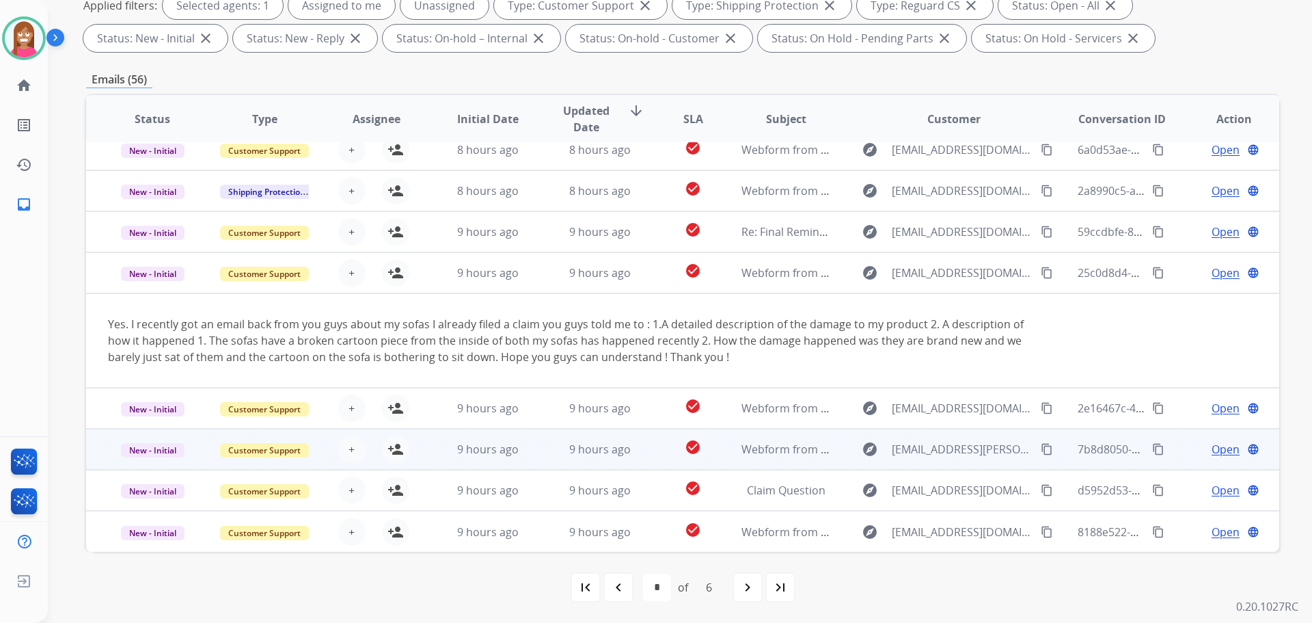
click at [550, 465] on td "9 hours ago" at bounding box center [590, 449] width 112 height 41
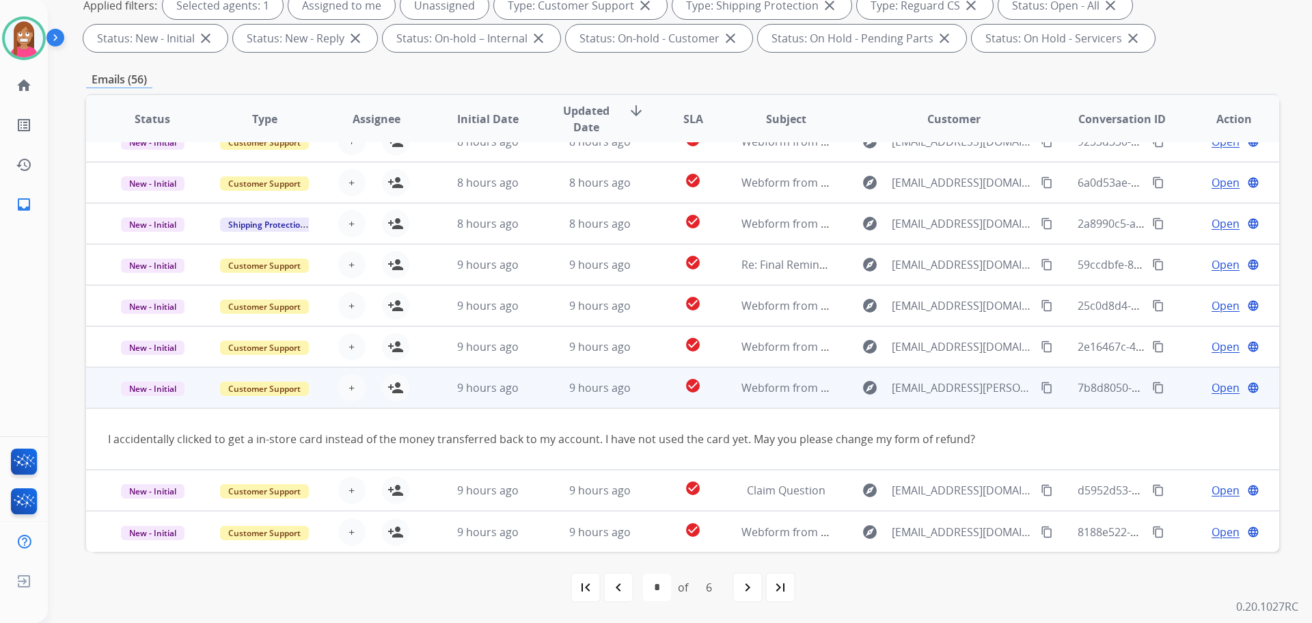
scroll to position [63, 0]
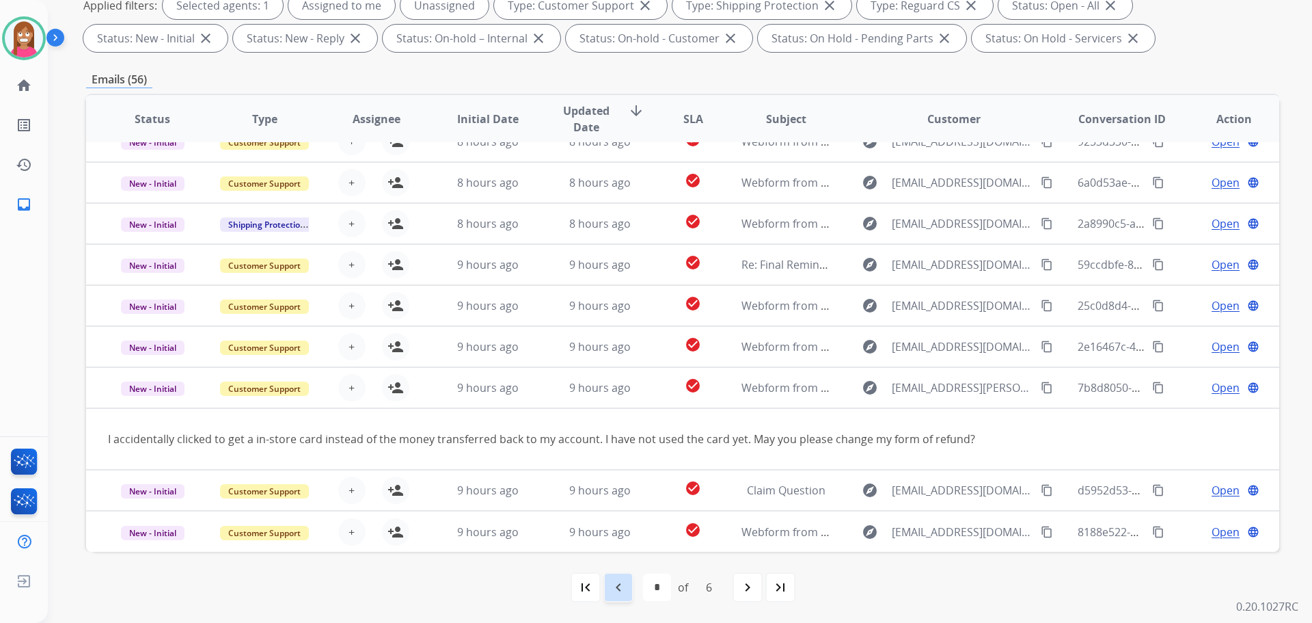
click at [624, 588] on mat-icon "navigate_before" at bounding box center [618, 587] width 16 height 16
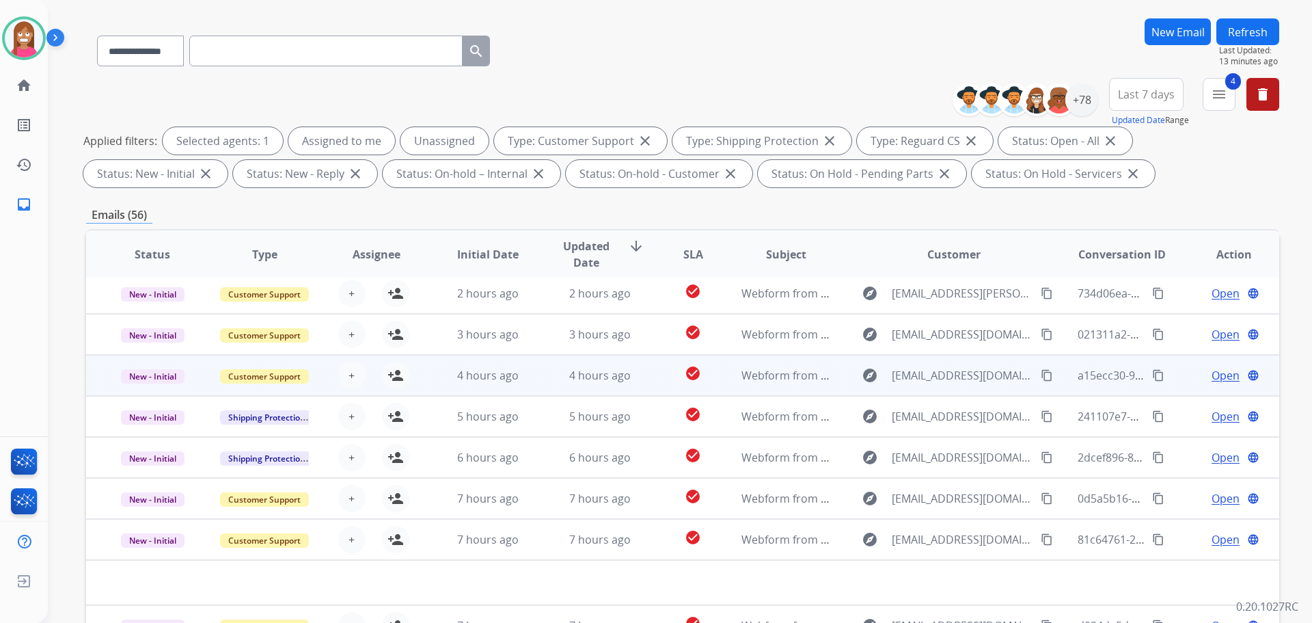
scroll to position [221, 0]
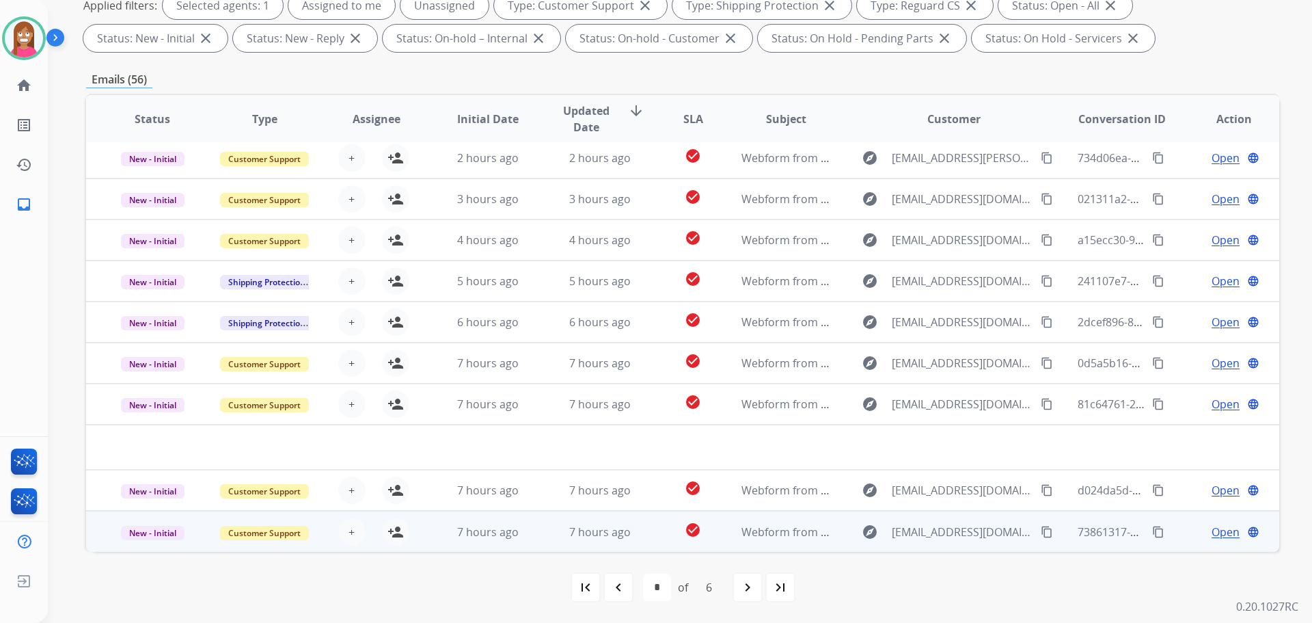
click at [547, 539] on td "7 hours ago" at bounding box center [590, 531] width 112 height 41
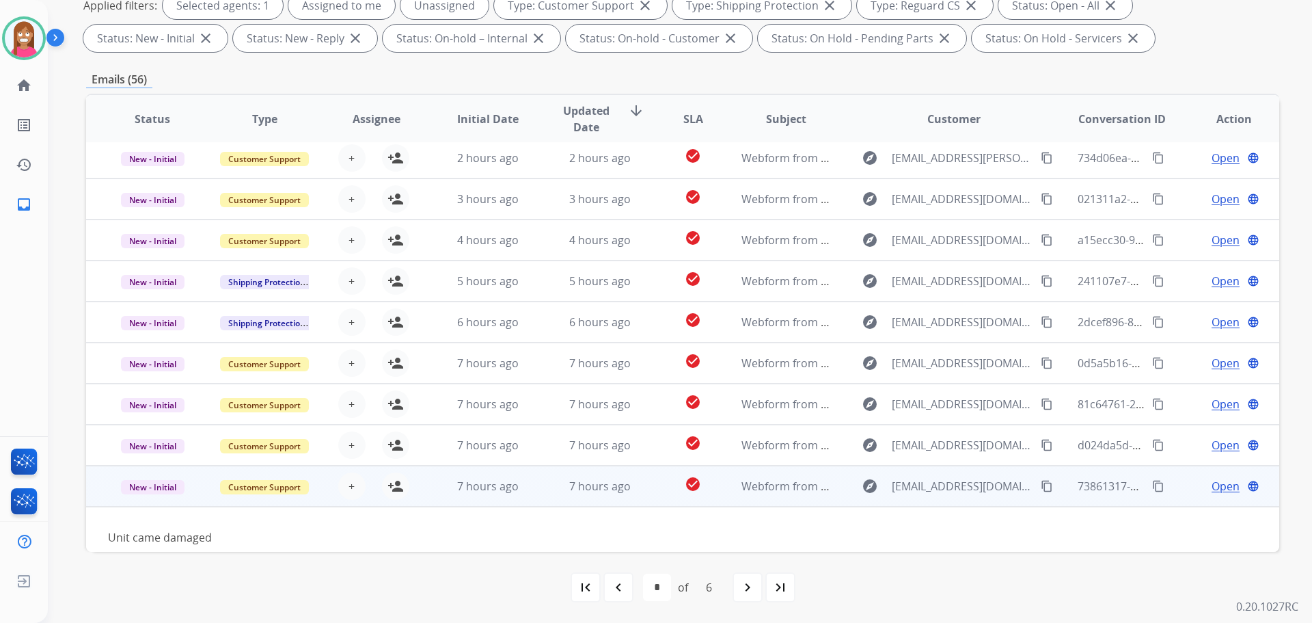
scroll to position [62, 0]
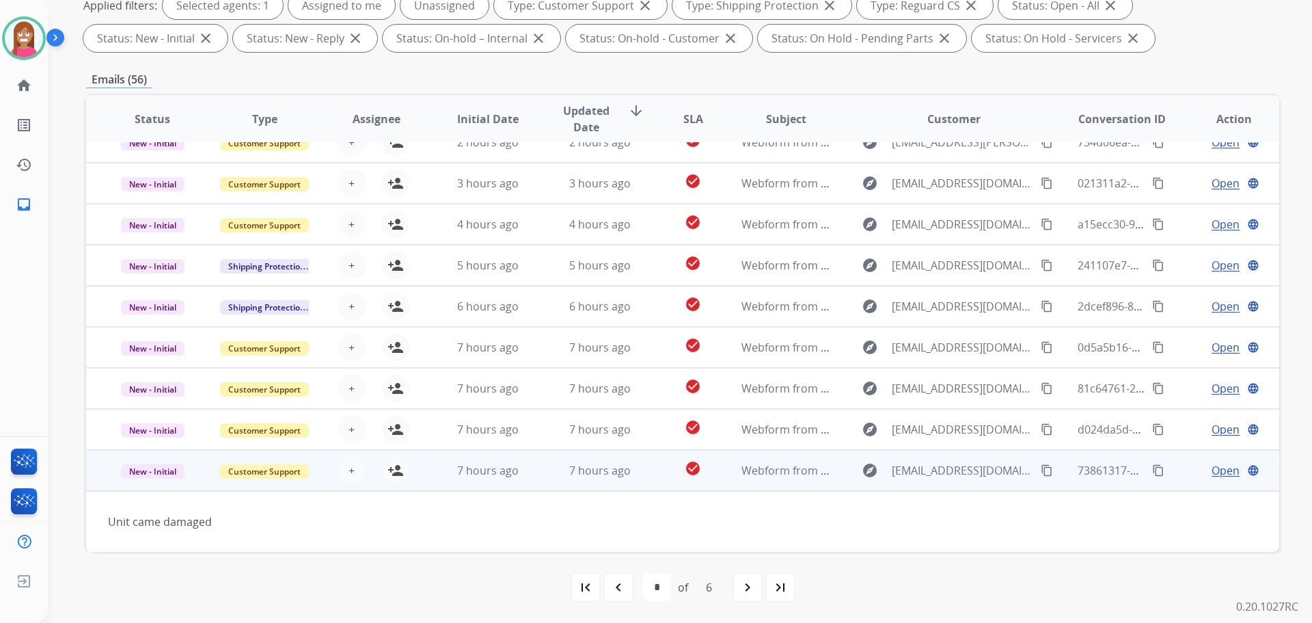
click at [1041, 467] on mat-icon "content_copy" at bounding box center [1047, 470] width 12 height 12
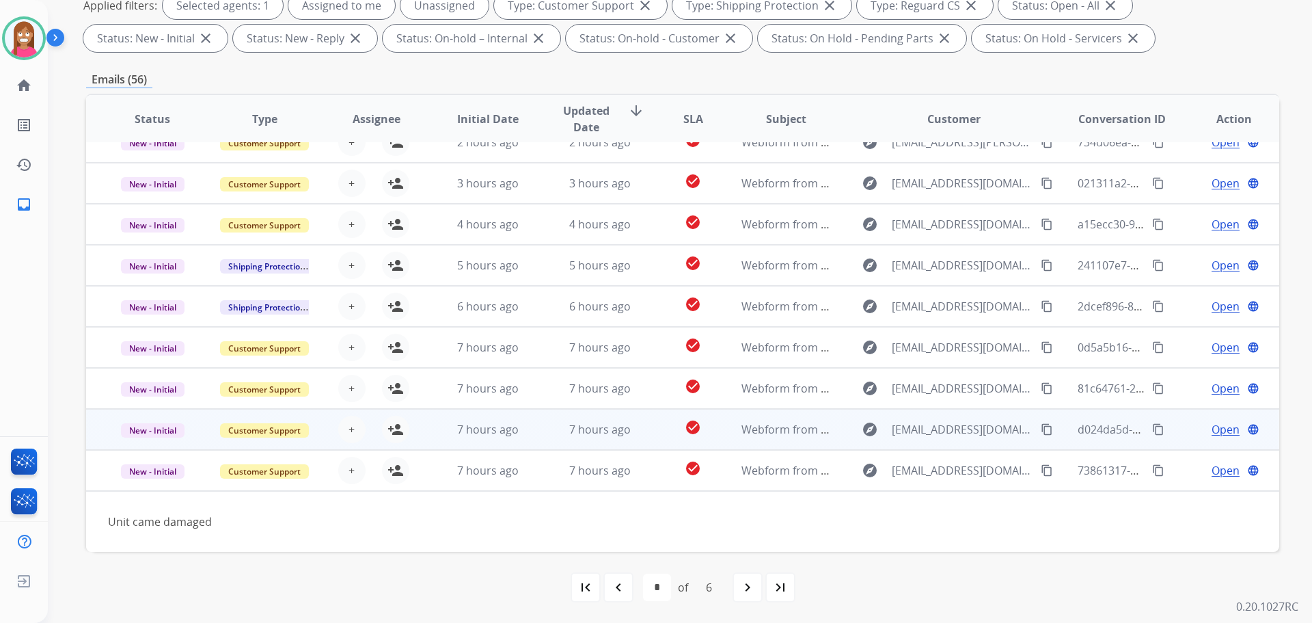
click at [537, 429] on td "7 hours ago" at bounding box center [590, 429] width 112 height 41
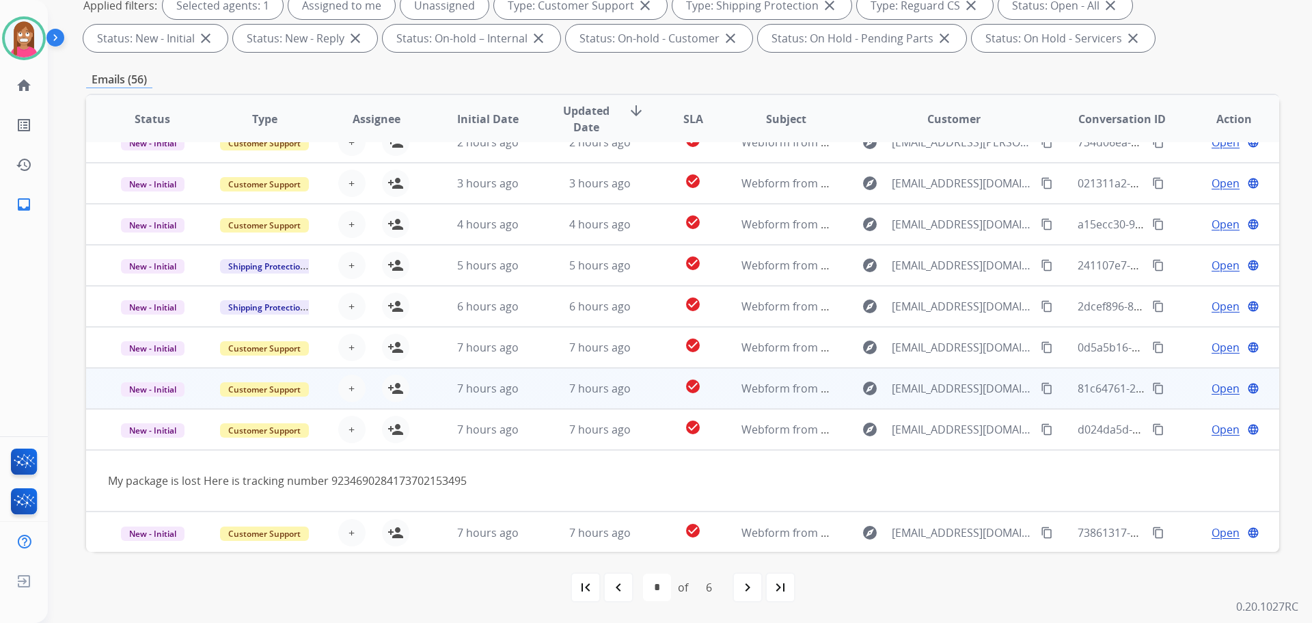
scroll to position [63, 0]
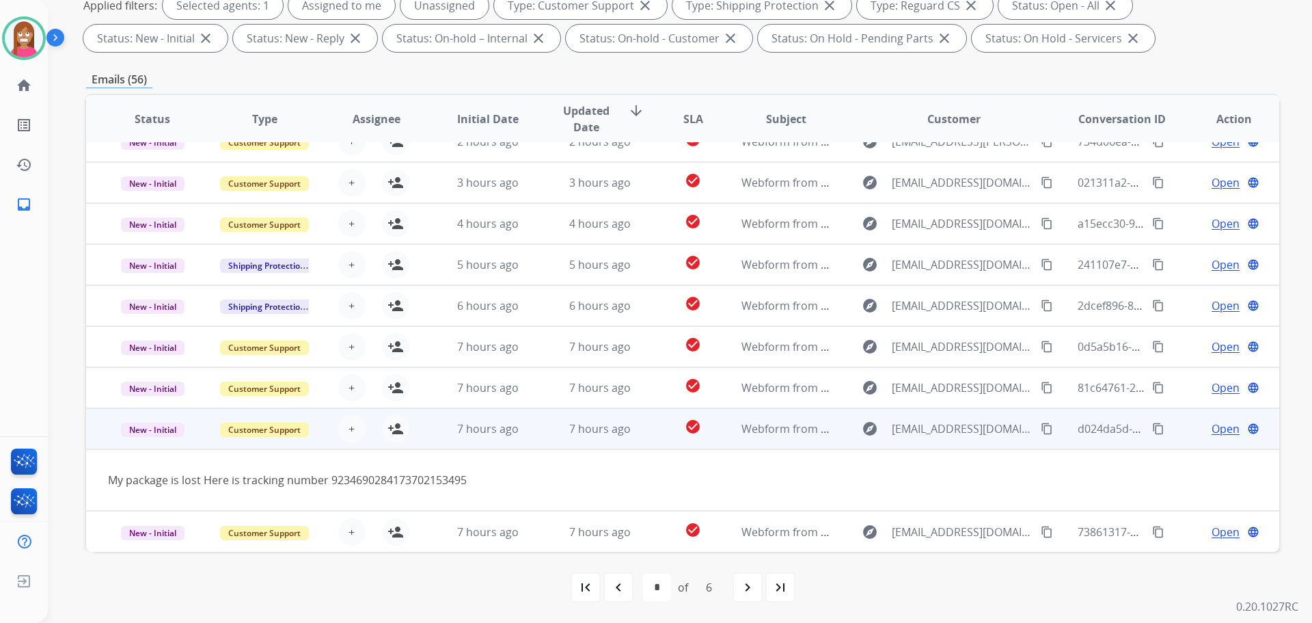
click at [1041, 426] on mat-icon "content_copy" at bounding box center [1047, 428] width 12 height 12
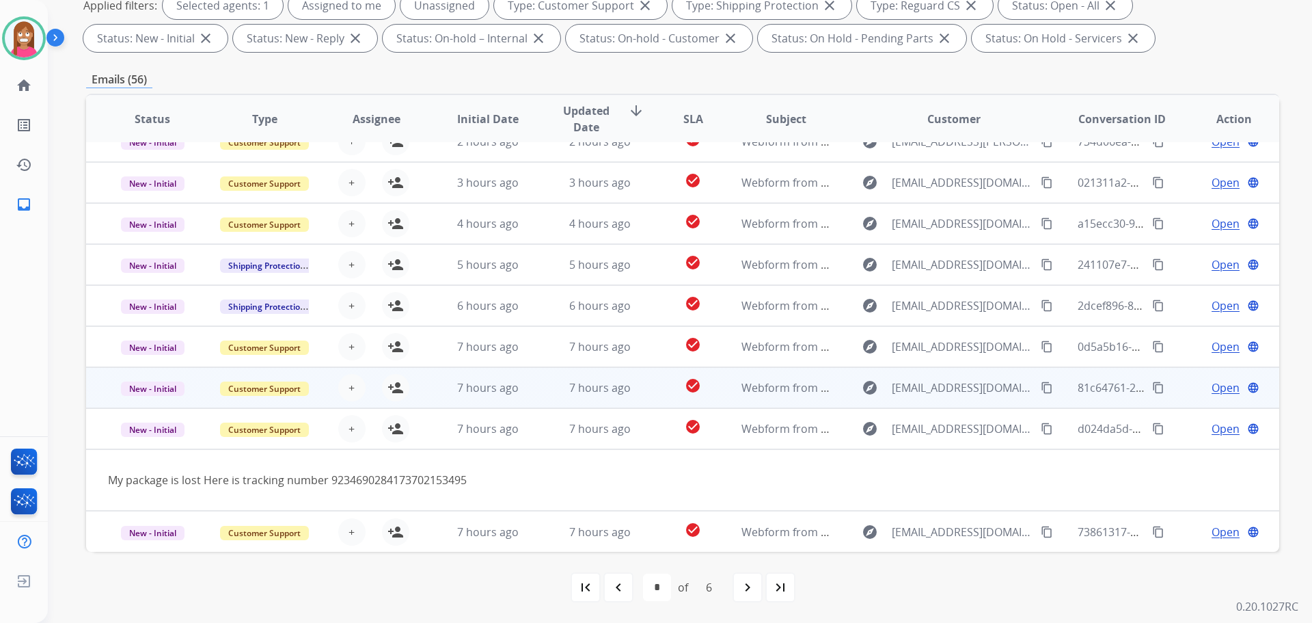
click at [540, 383] on td "7 hours ago" at bounding box center [590, 387] width 112 height 41
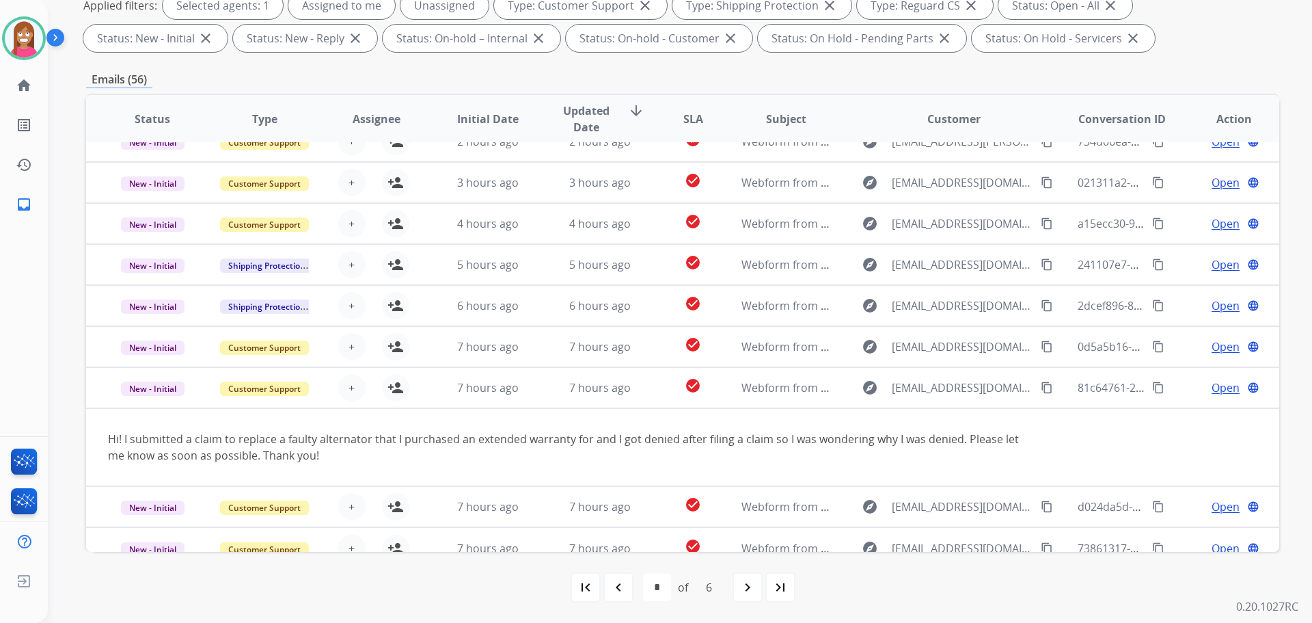
scroll to position [79, 0]
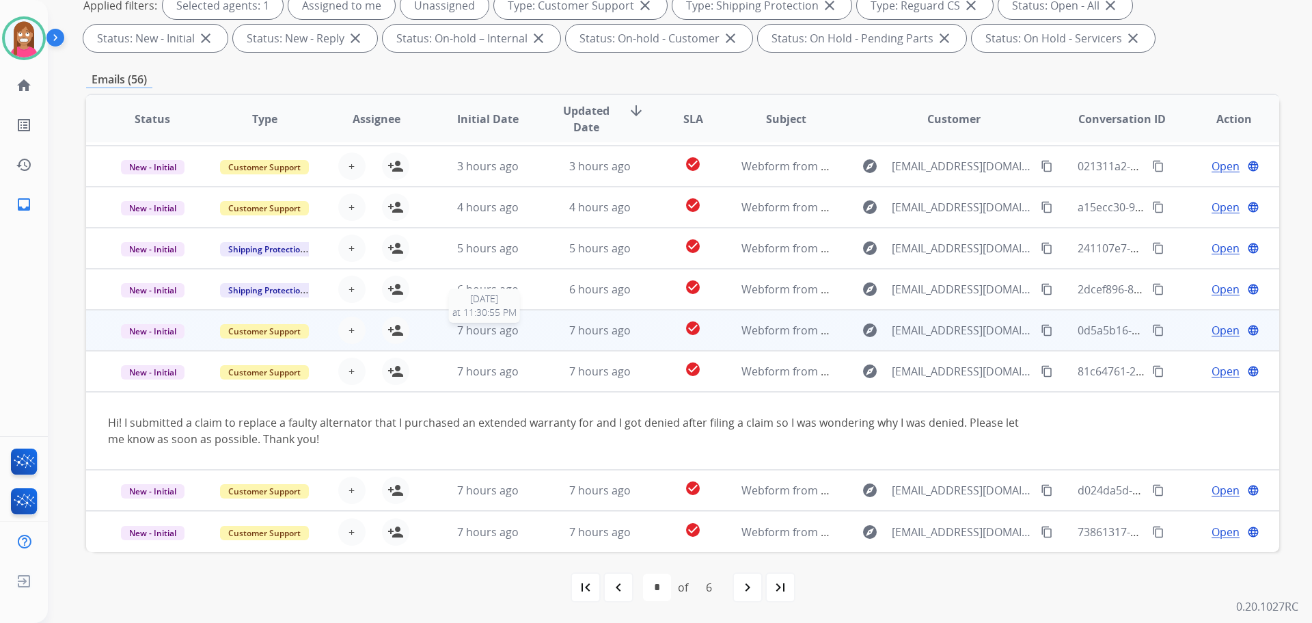
click at [542, 334] on td "7 hours ago" at bounding box center [590, 330] width 112 height 41
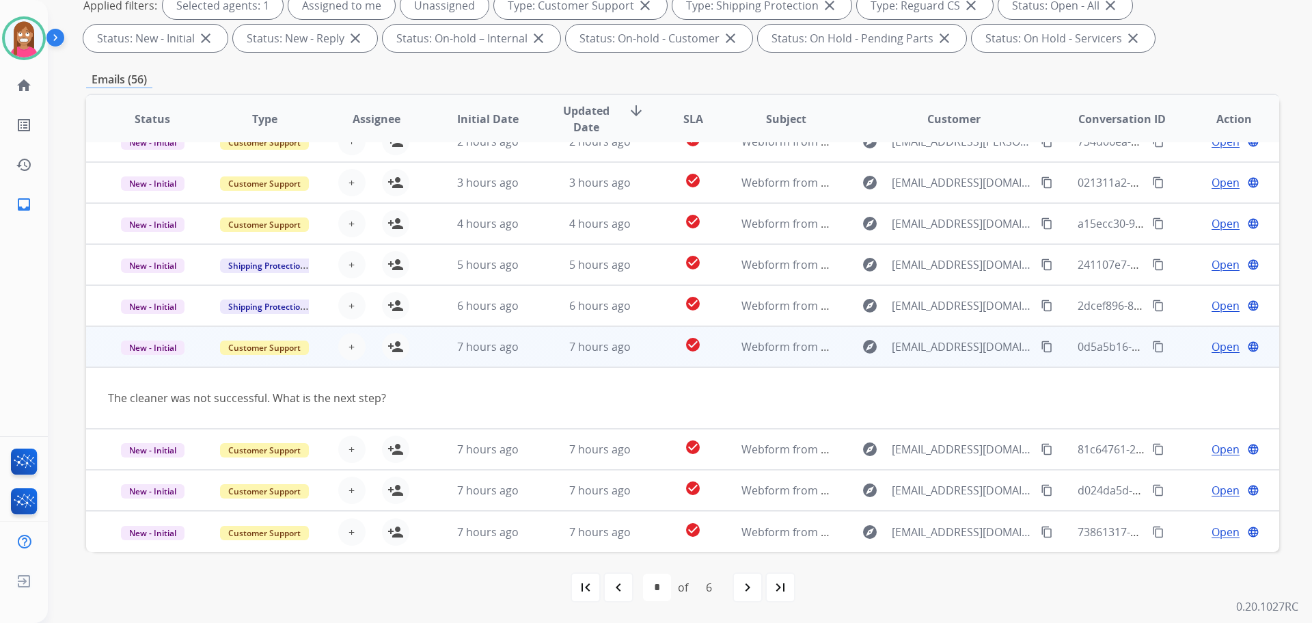
scroll to position [63, 0]
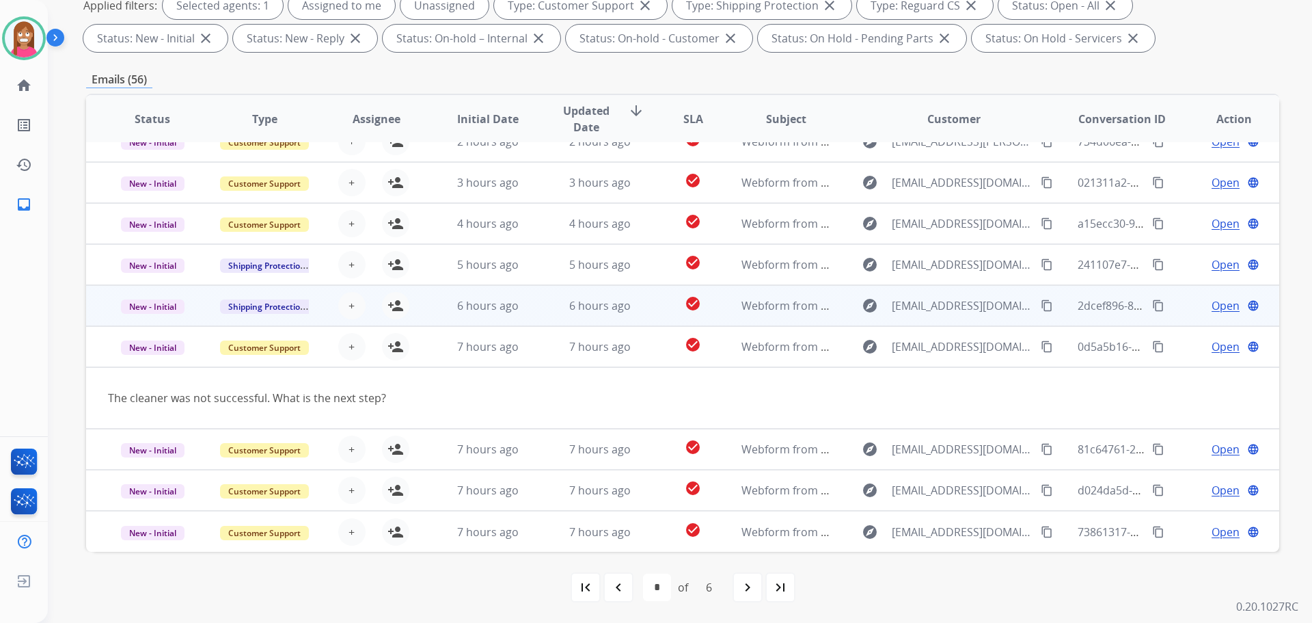
click at [549, 301] on td "6 hours ago" at bounding box center [590, 305] width 112 height 41
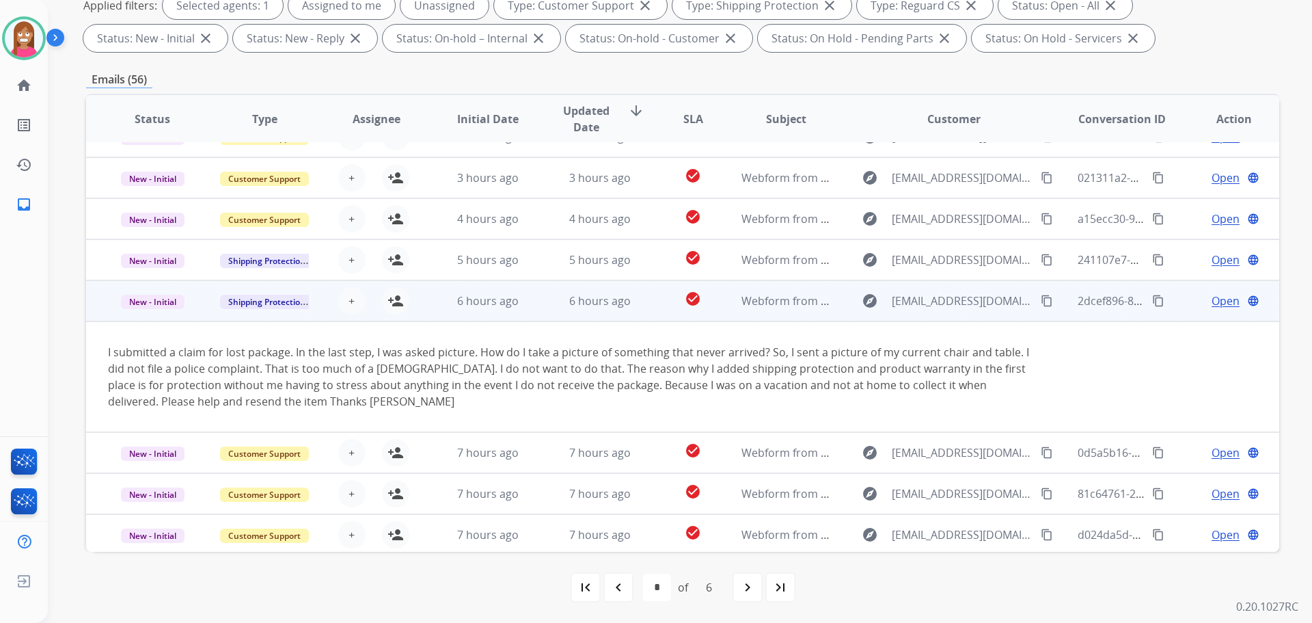
scroll to position [44, 0]
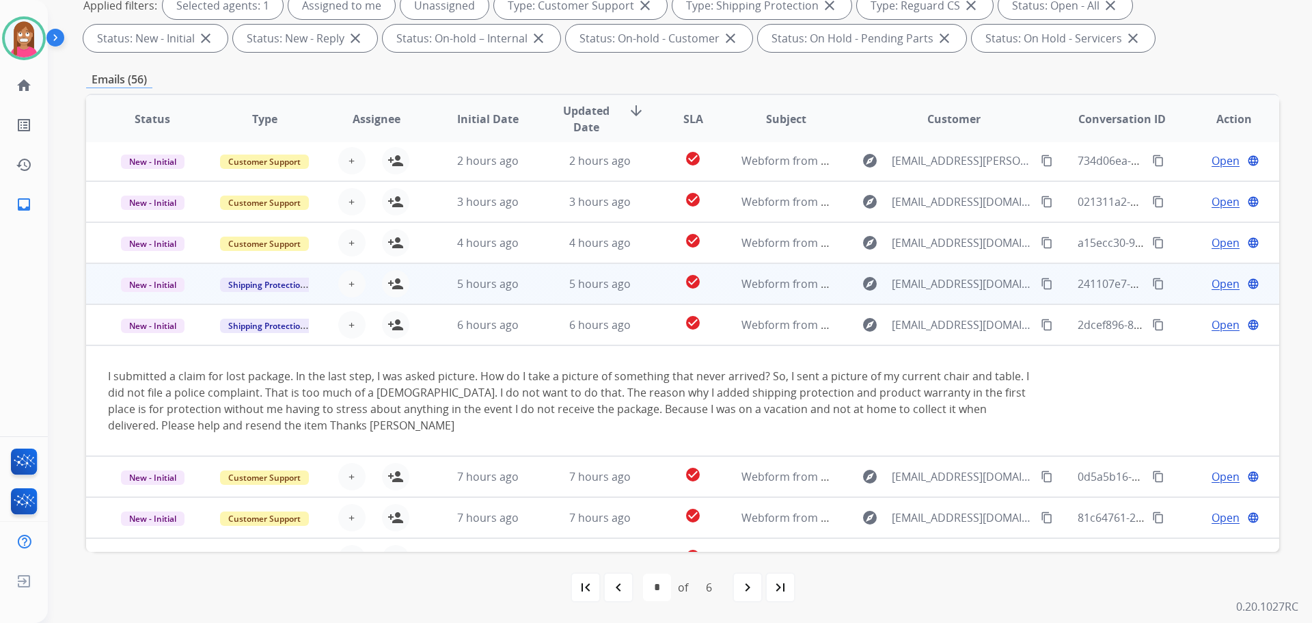
click at [522, 293] on td "5 hours ago" at bounding box center [478, 283] width 112 height 41
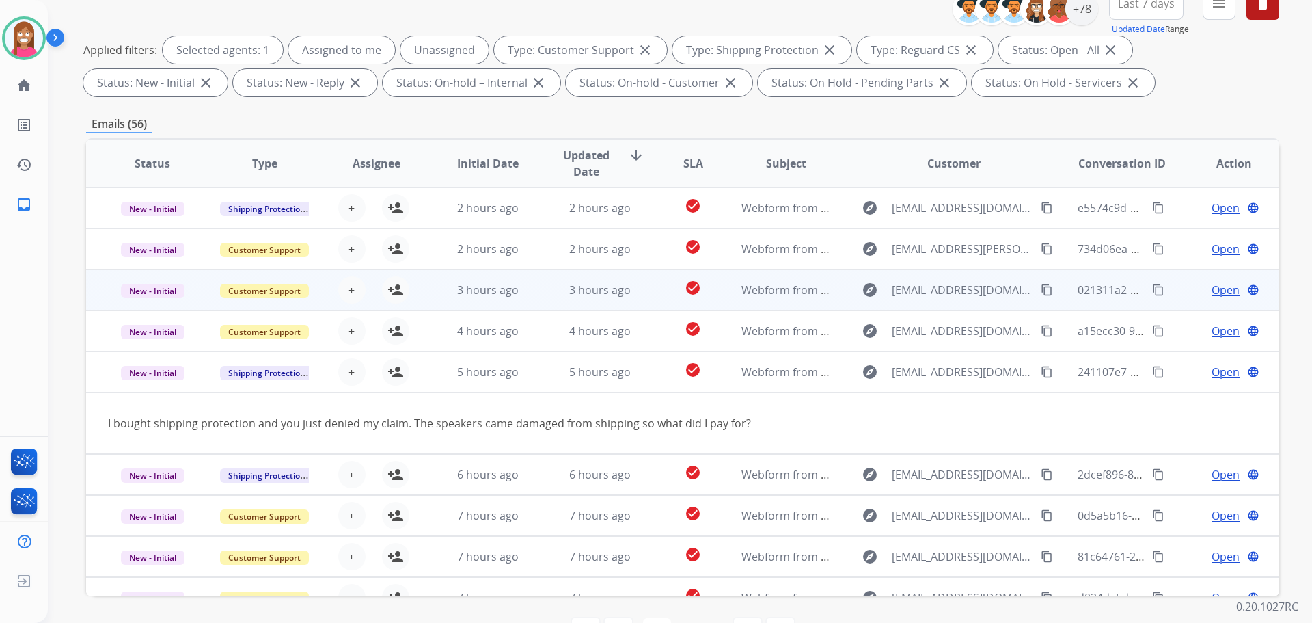
scroll to position [152, 0]
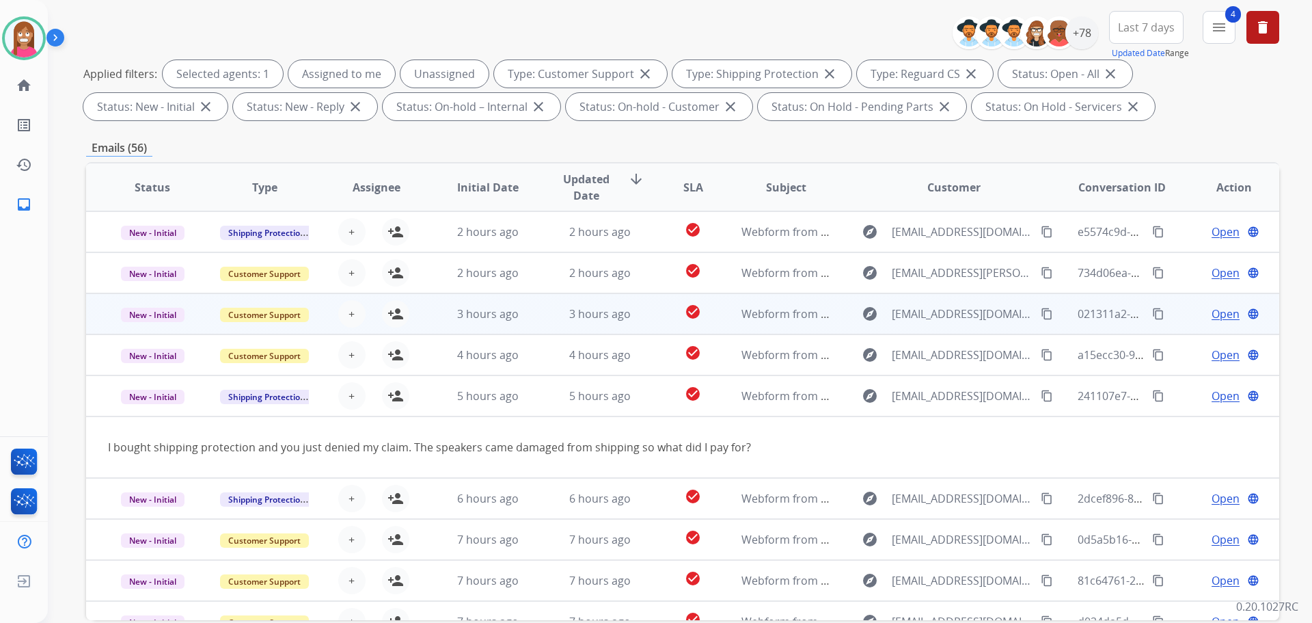
click at [549, 318] on td "3 hours ago" at bounding box center [590, 313] width 112 height 41
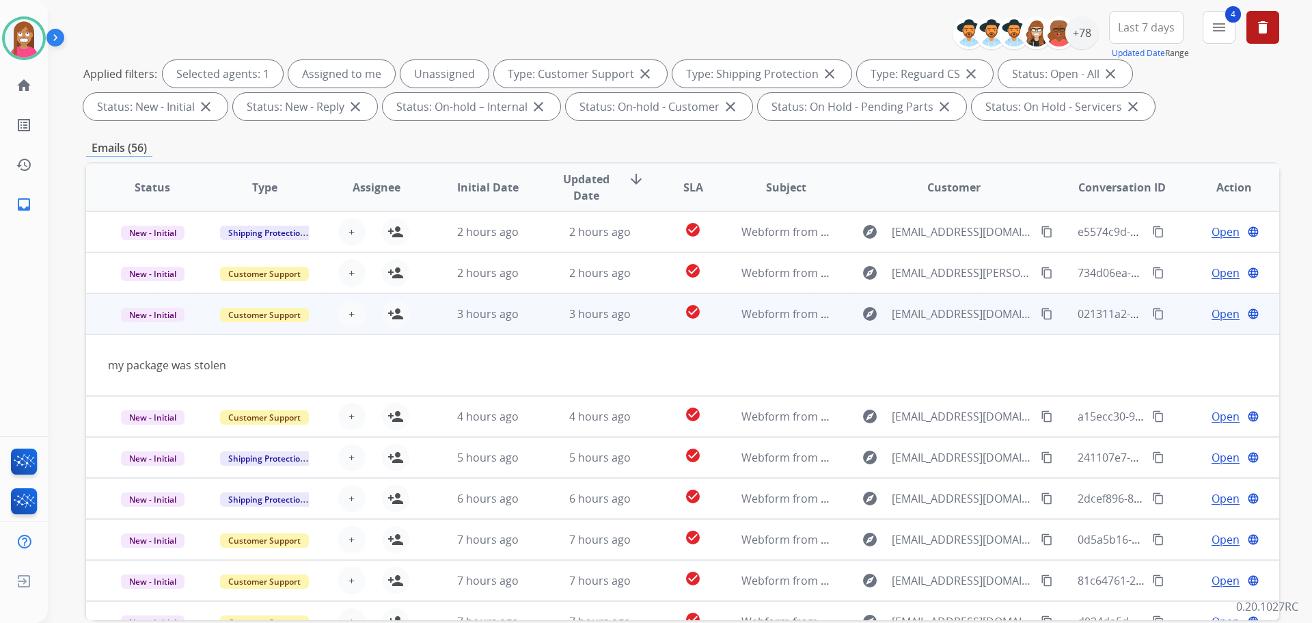
scroll to position [63, 0]
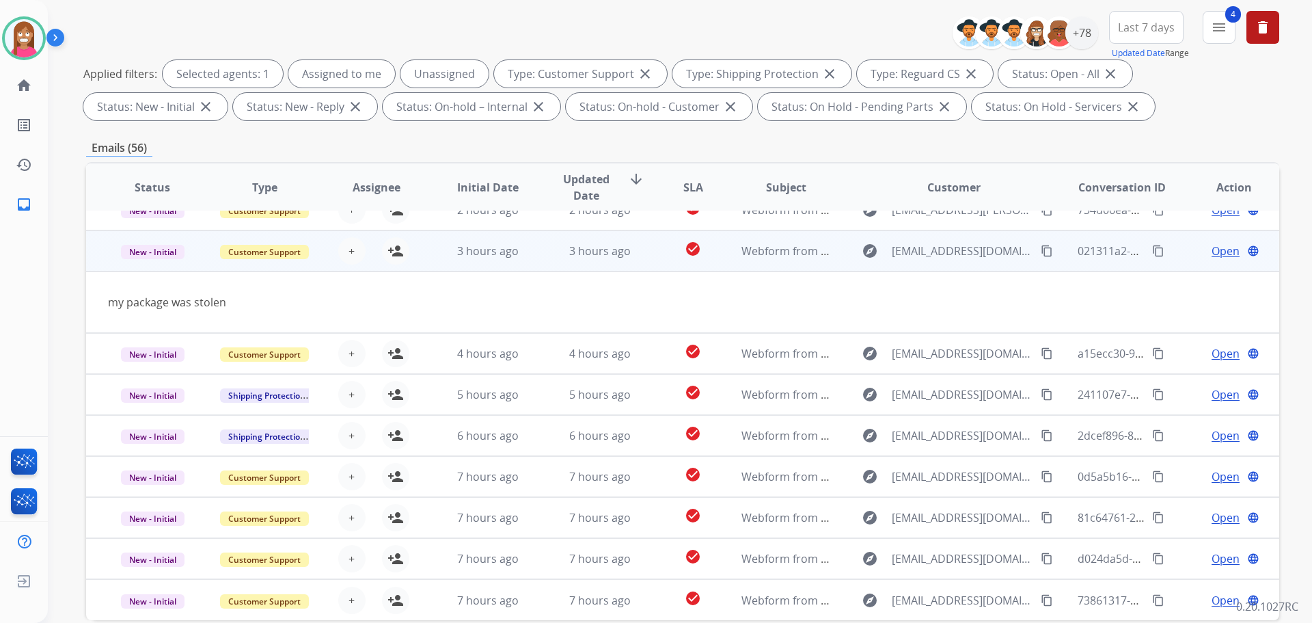
click at [1041, 252] on mat-icon "content_copy" at bounding box center [1047, 251] width 12 height 12
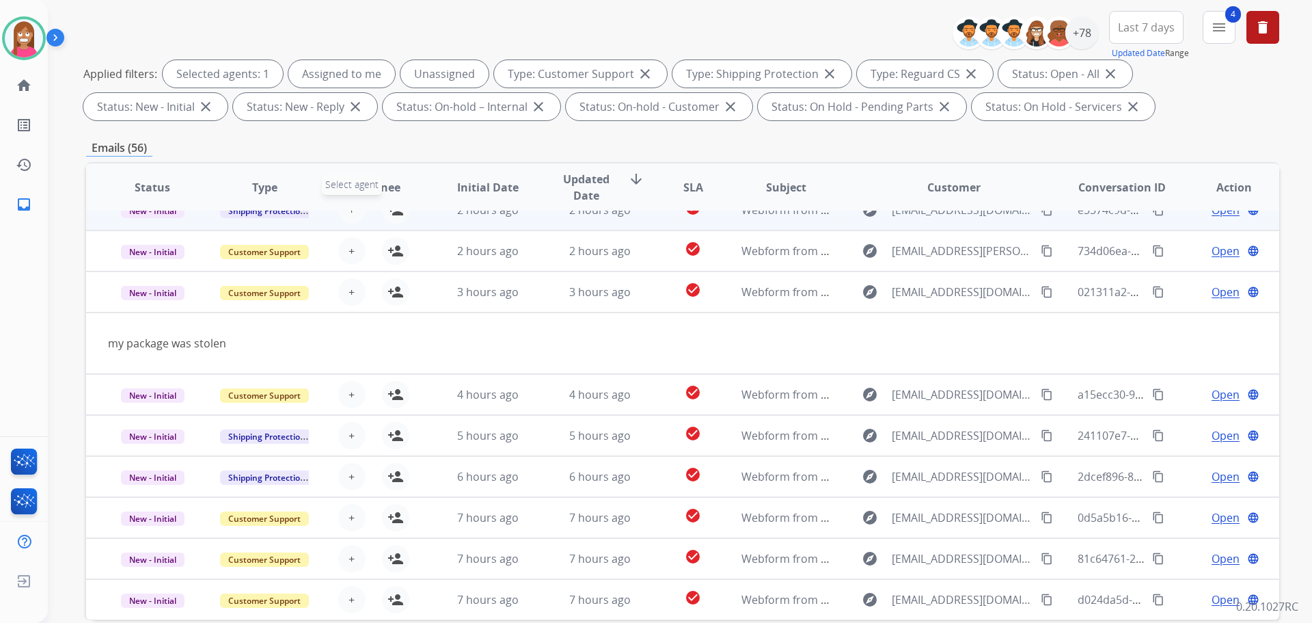
scroll to position [0, 0]
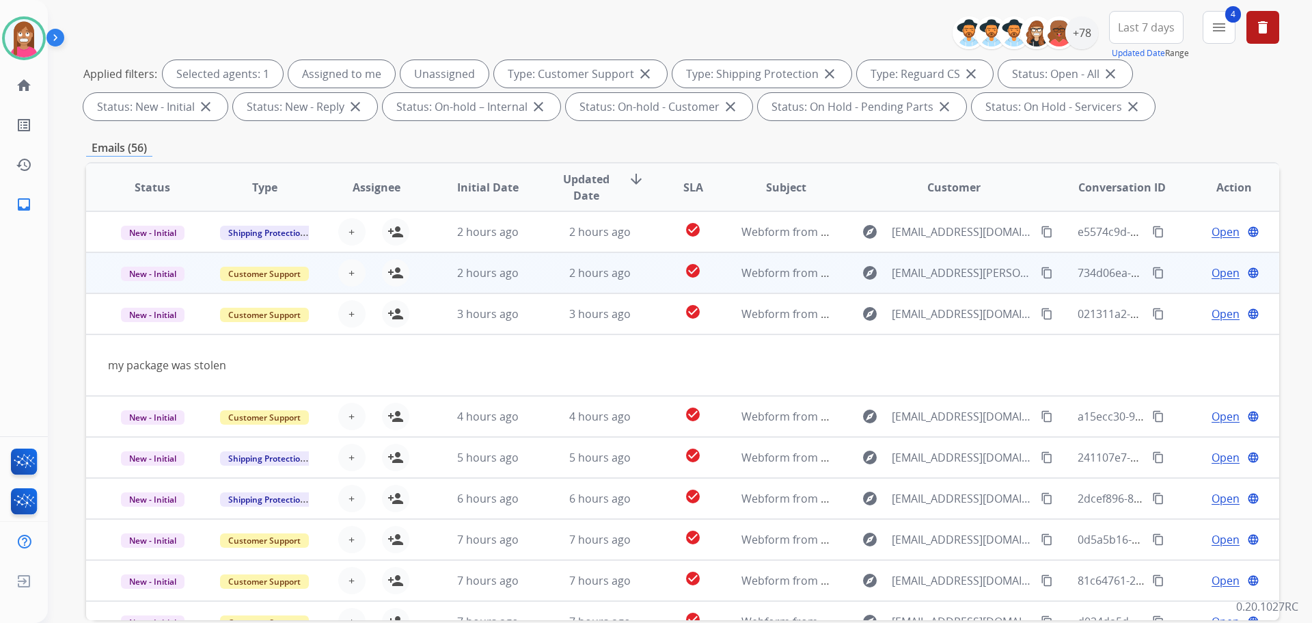
click at [534, 267] on td "2 hours ago" at bounding box center [590, 272] width 112 height 41
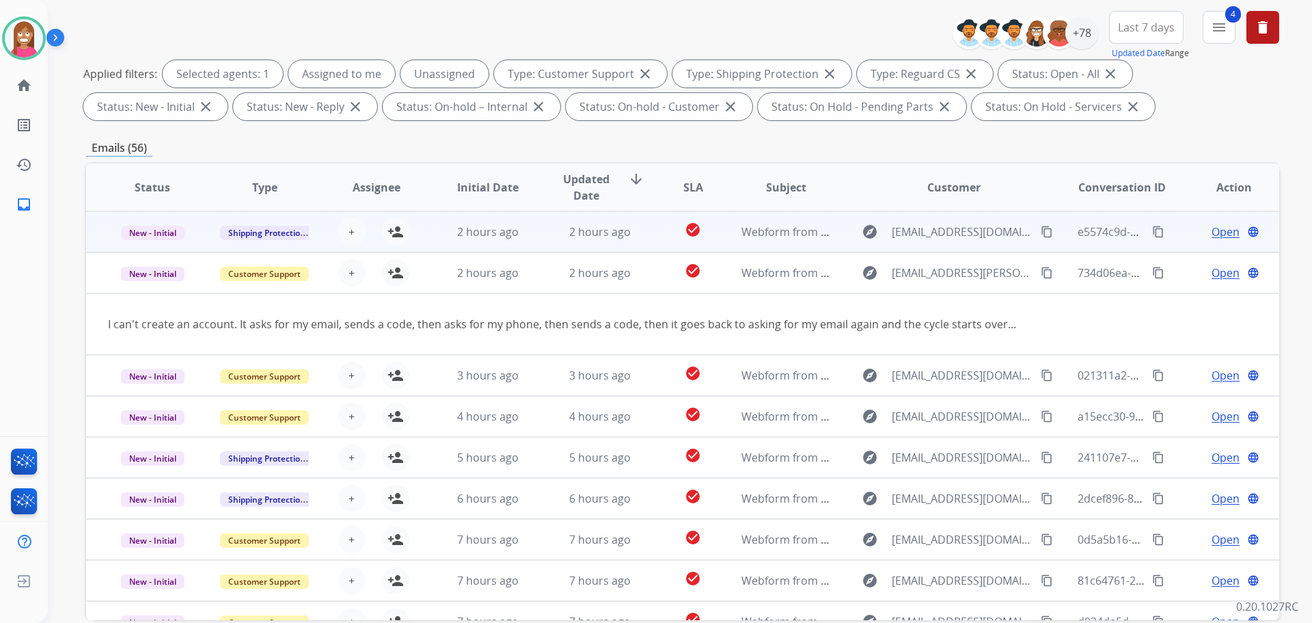
click at [534, 239] on td "2 hours ago" at bounding box center [590, 231] width 112 height 41
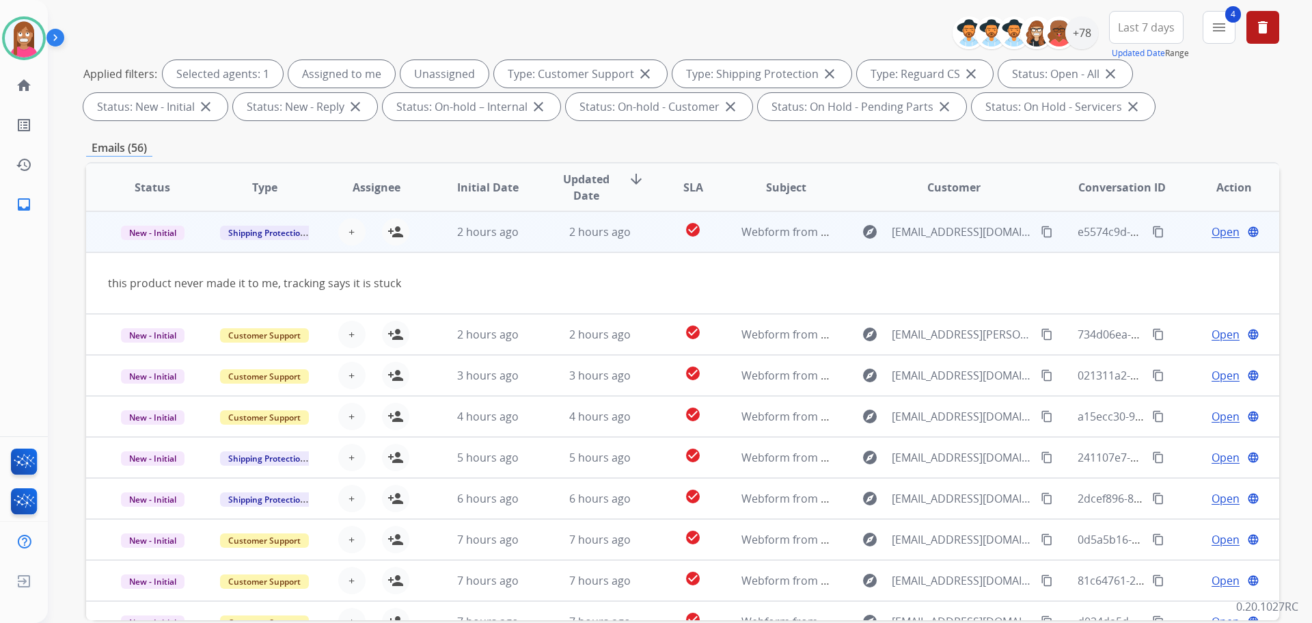
click at [1041, 235] on mat-icon "content_copy" at bounding box center [1047, 232] width 12 height 12
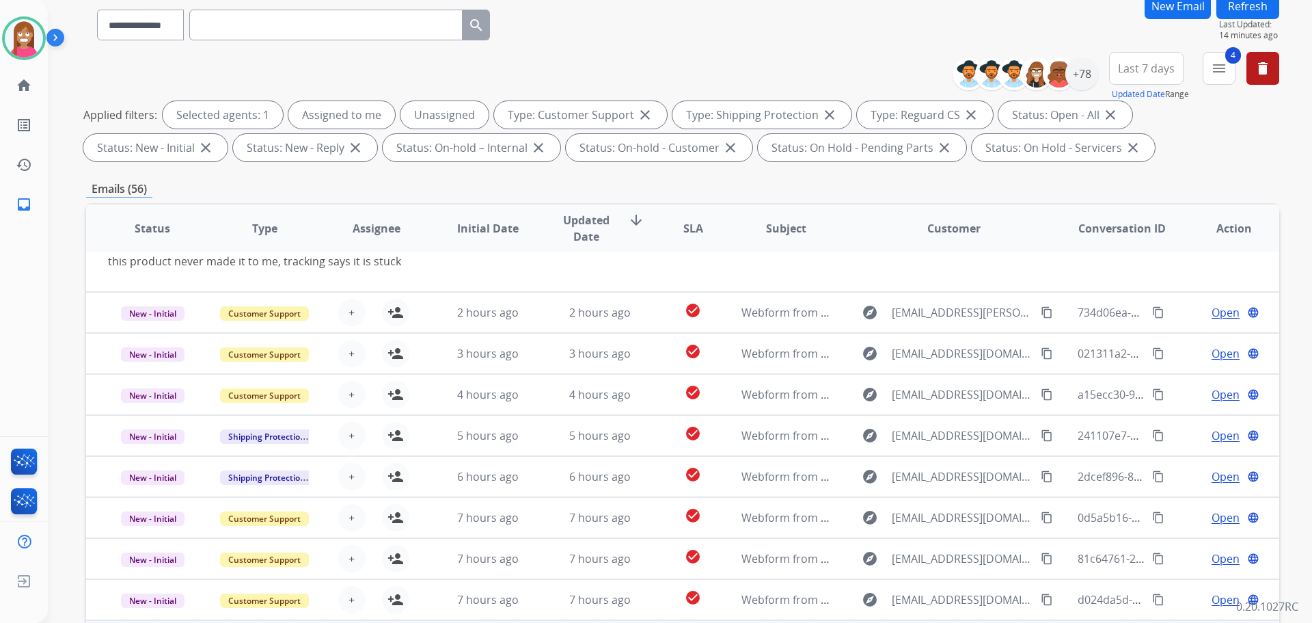
scroll to position [221, 0]
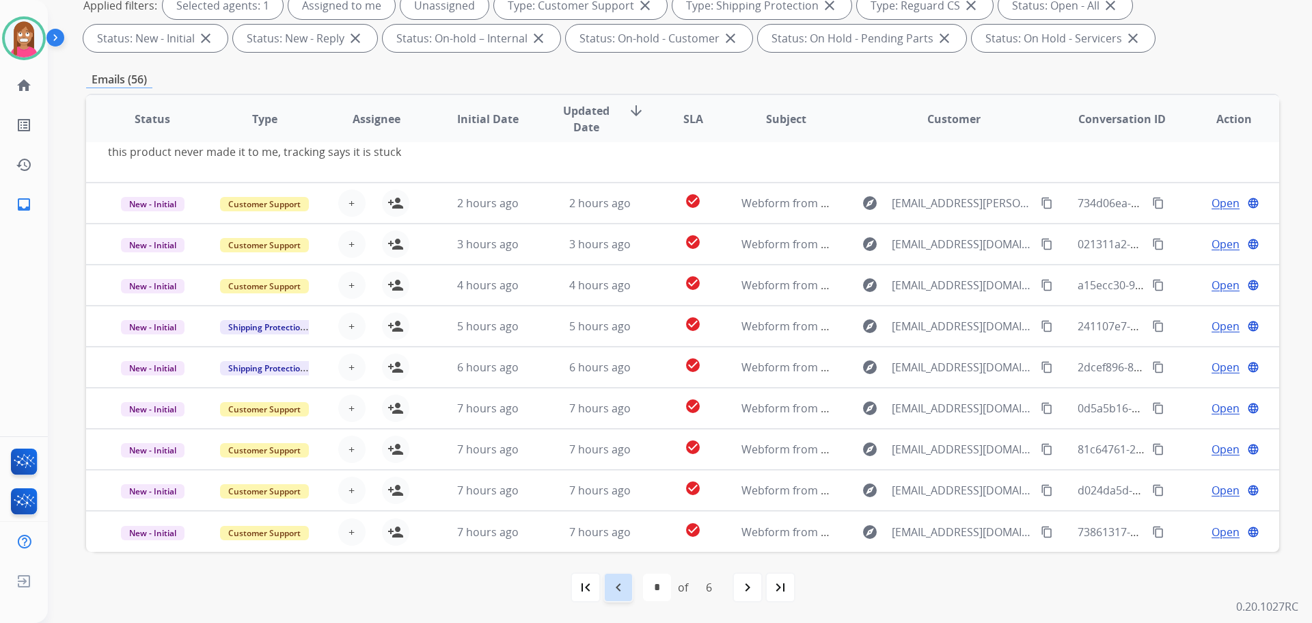
click at [628, 591] on div "navigate_before" at bounding box center [619, 587] width 30 height 30
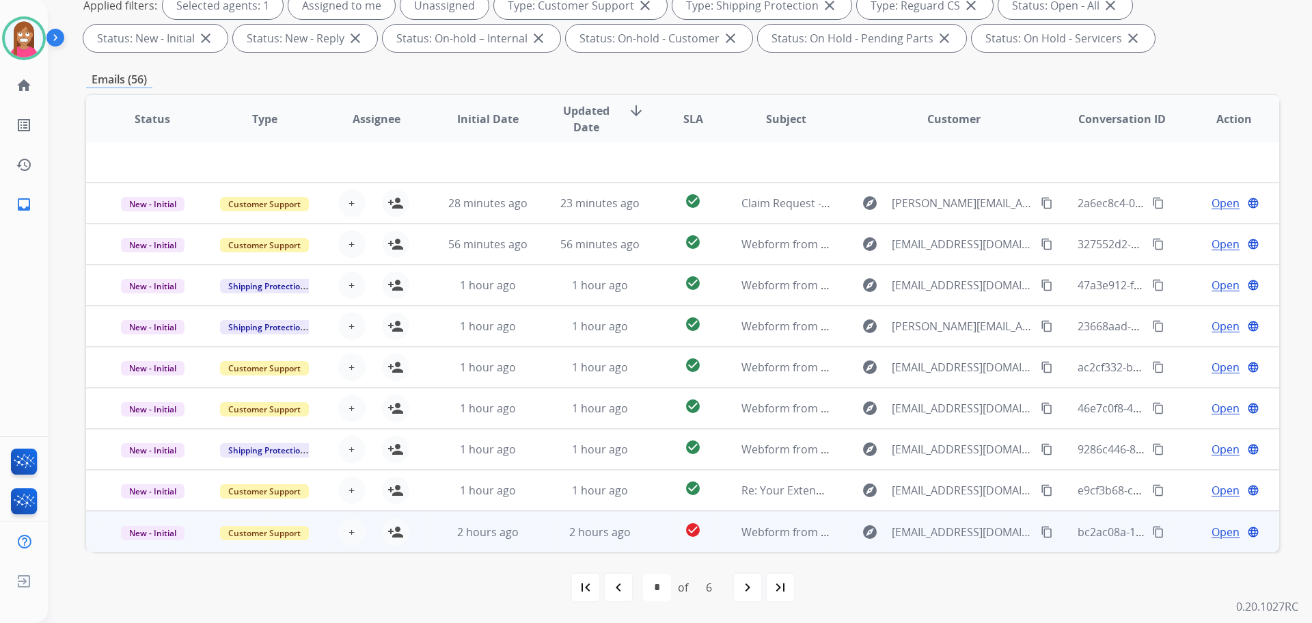
click at [556, 541] on td "2 hours ago" at bounding box center [590, 531] width 112 height 41
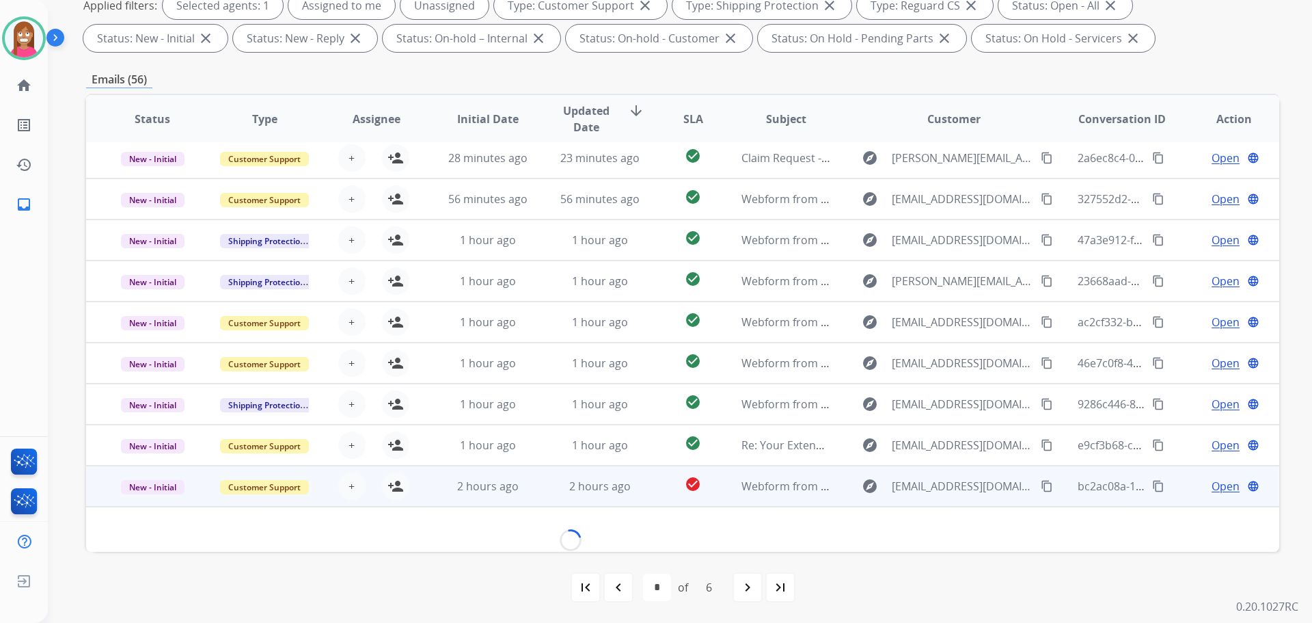
scroll to position [62, 0]
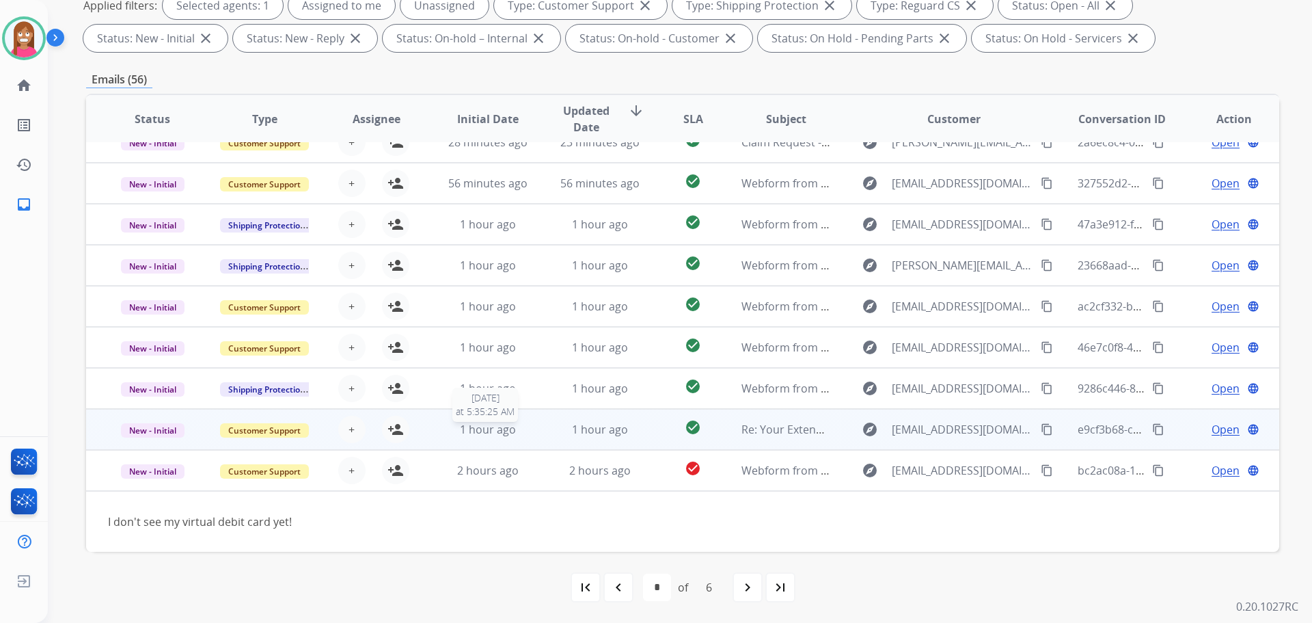
click at [526, 431] on div "1 hour ago" at bounding box center [489, 429] width 90 height 16
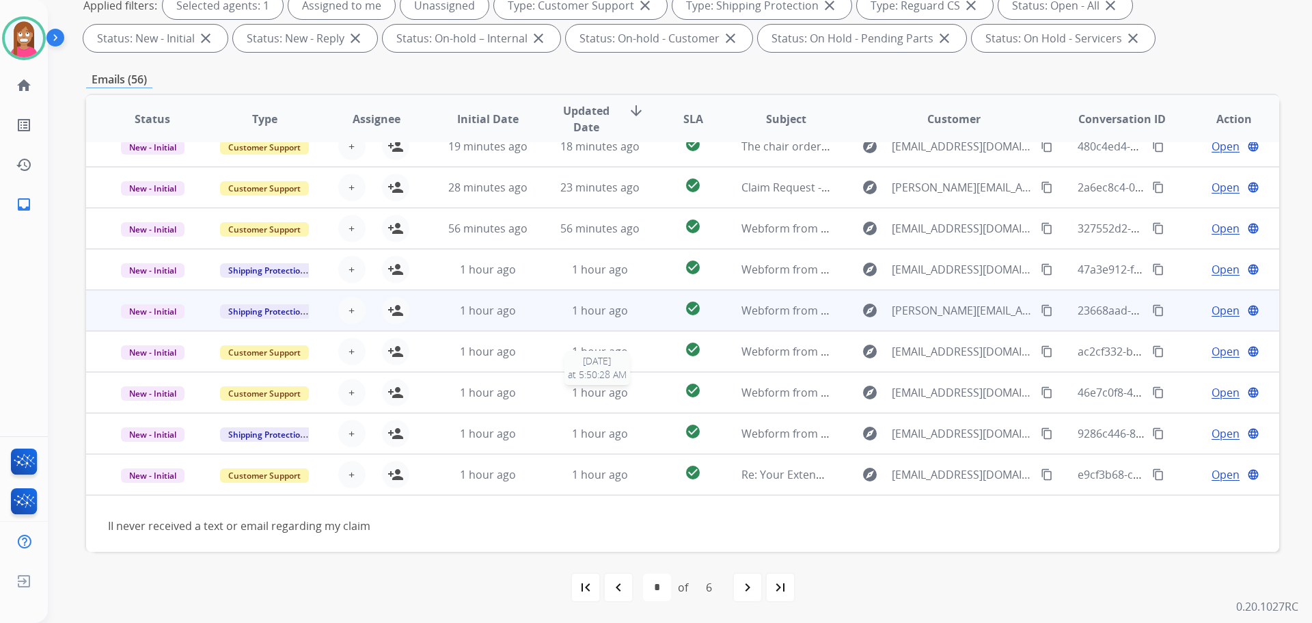
scroll to position [0, 0]
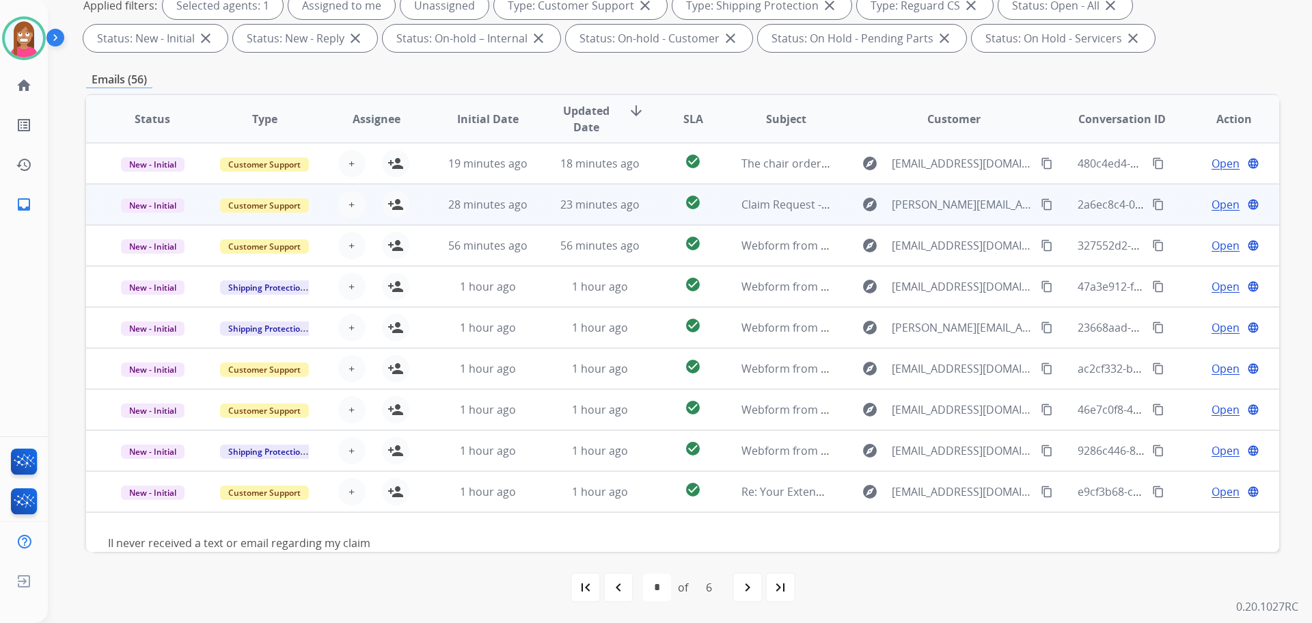
click at [564, 215] on td "23 minutes ago" at bounding box center [590, 204] width 112 height 41
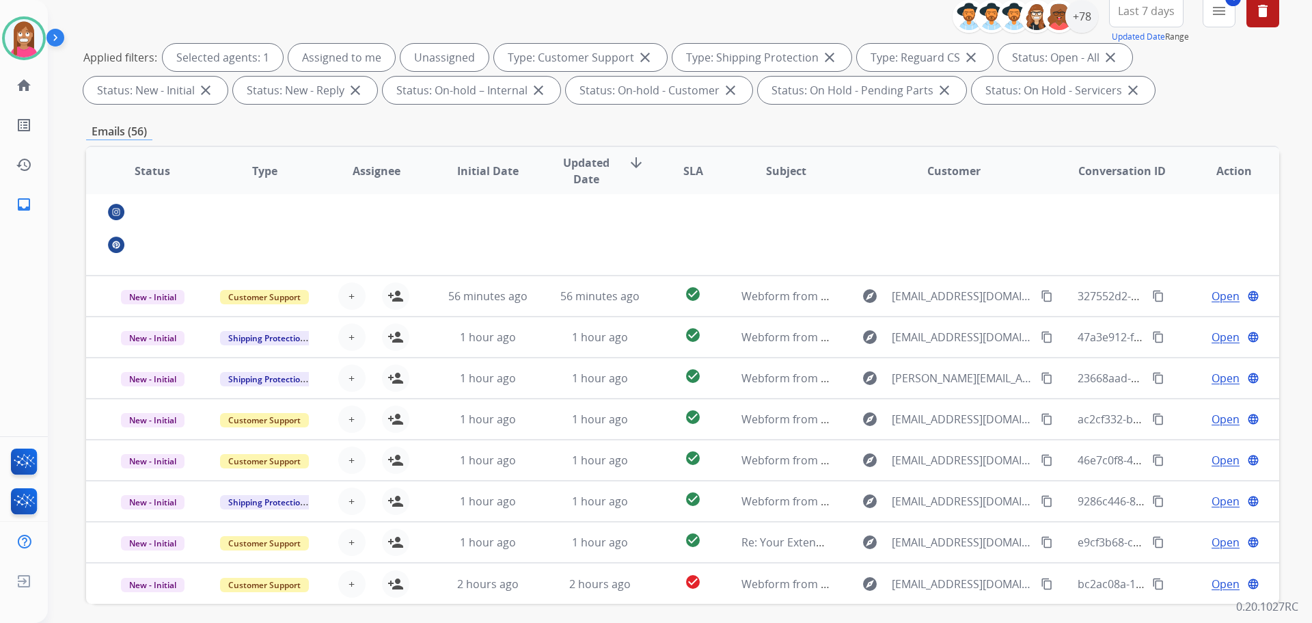
scroll to position [221, 0]
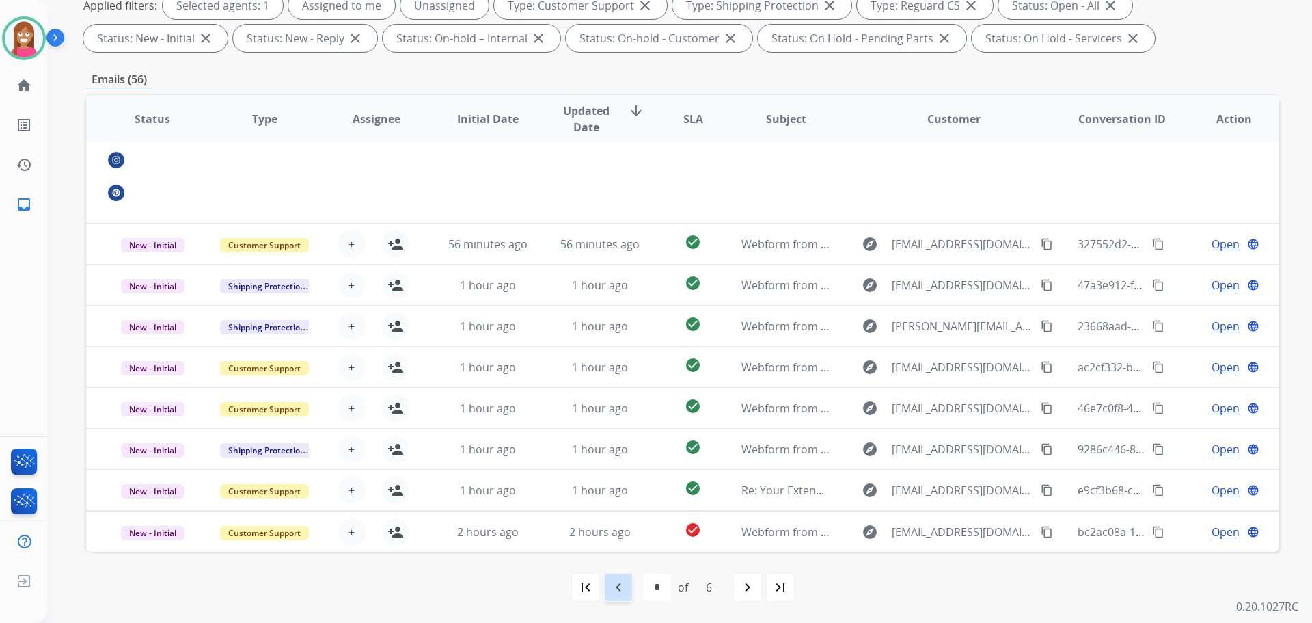
click at [620, 588] on mat-icon "navigate_before" at bounding box center [618, 587] width 16 height 16
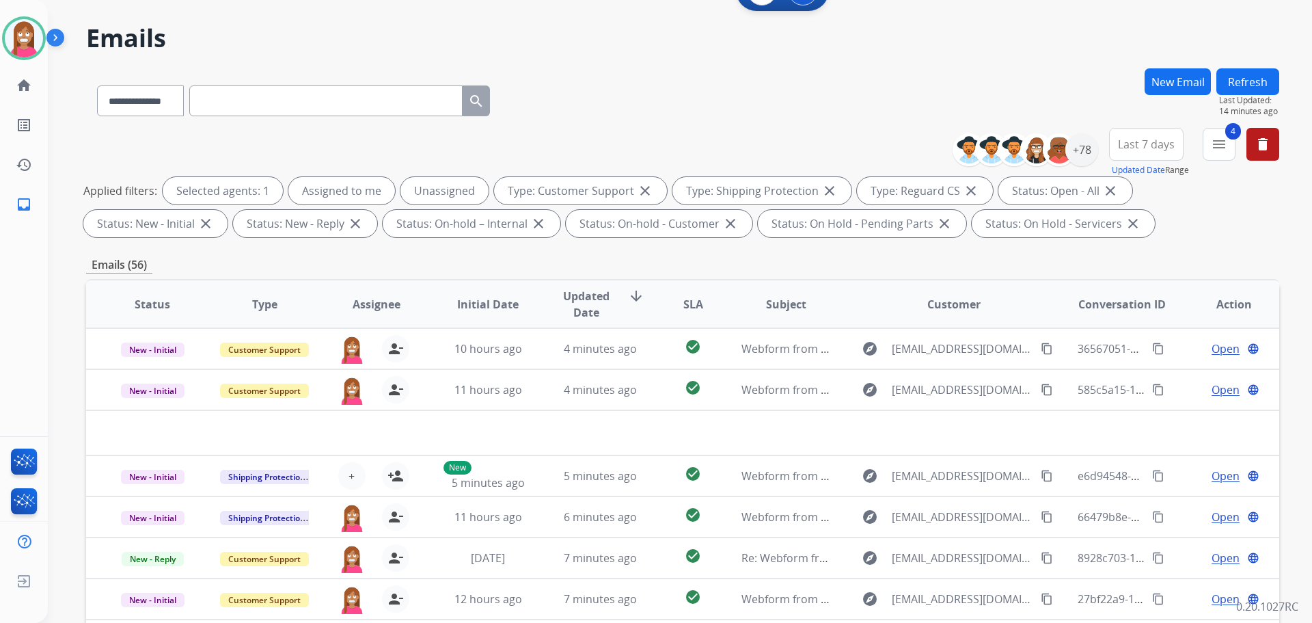
scroll to position [16, 0]
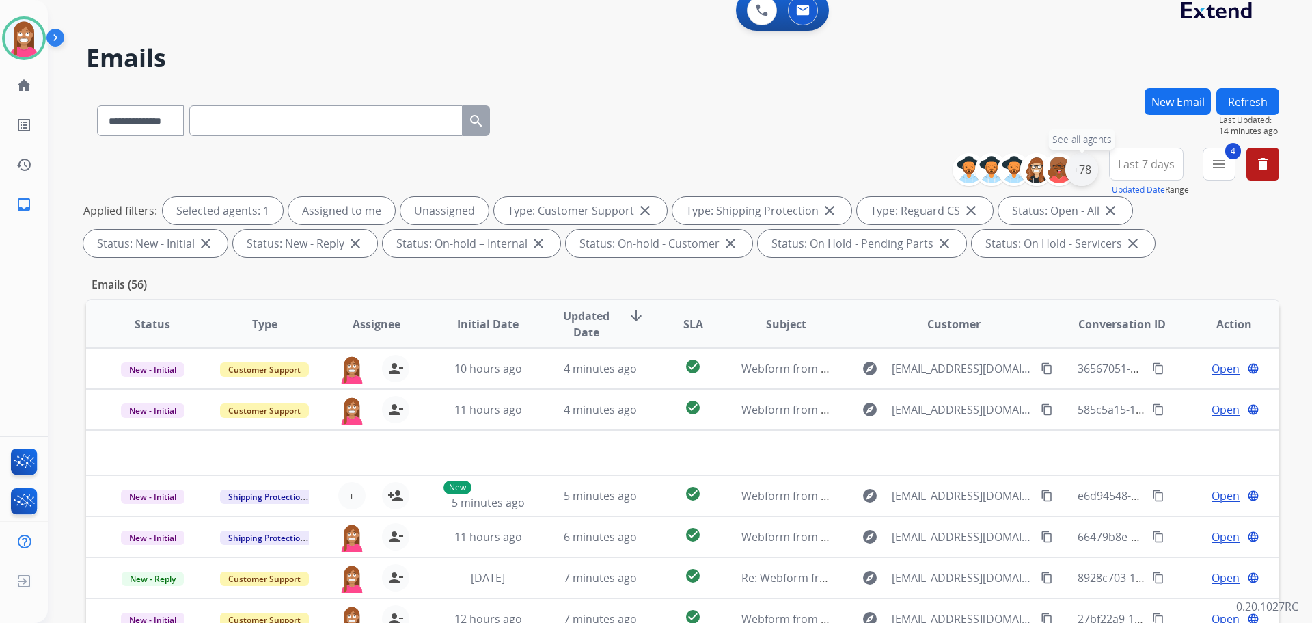
click at [1083, 169] on div "+78" at bounding box center [1082, 169] width 33 height 33
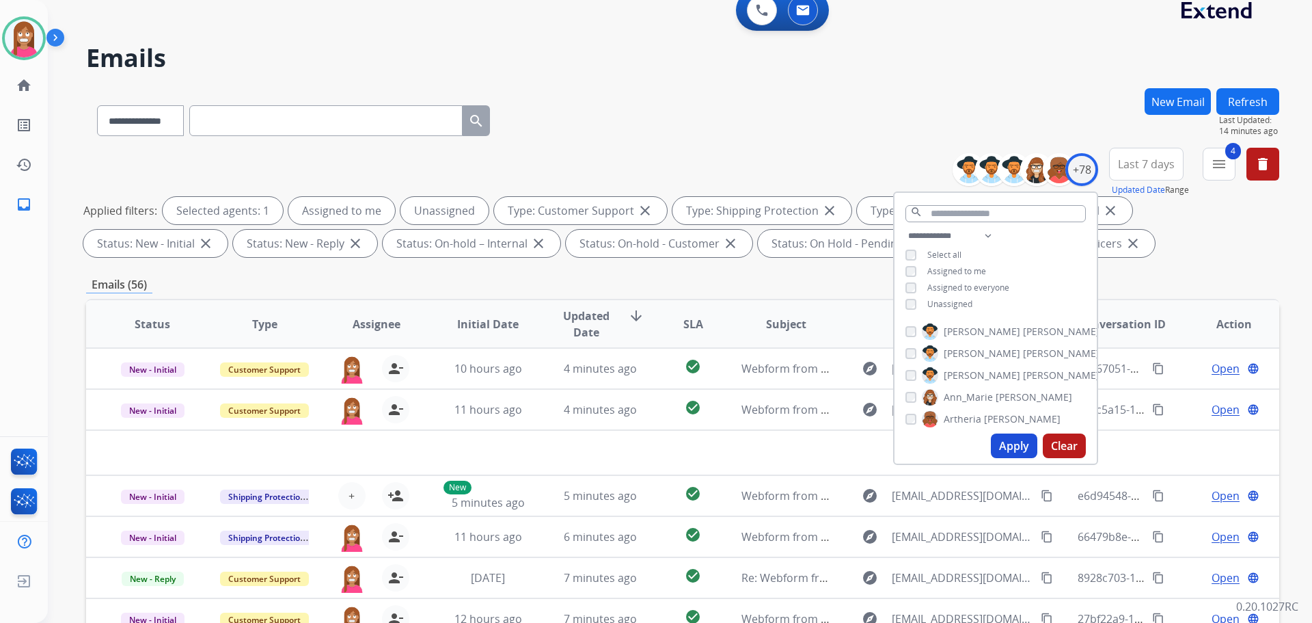
click at [916, 300] on div "Unassigned" at bounding box center [939, 304] width 67 height 11
click at [1014, 441] on button "Apply" at bounding box center [1014, 445] width 46 height 25
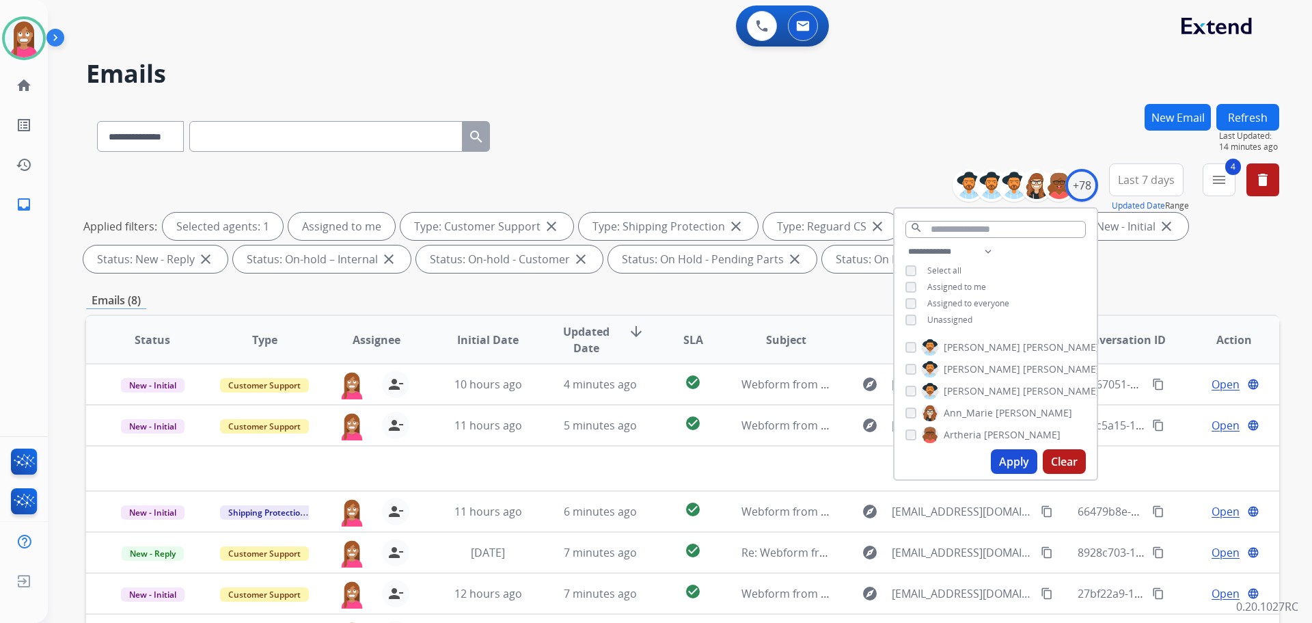
click at [637, 154] on div "**********" at bounding box center [682, 133] width 1193 height 59
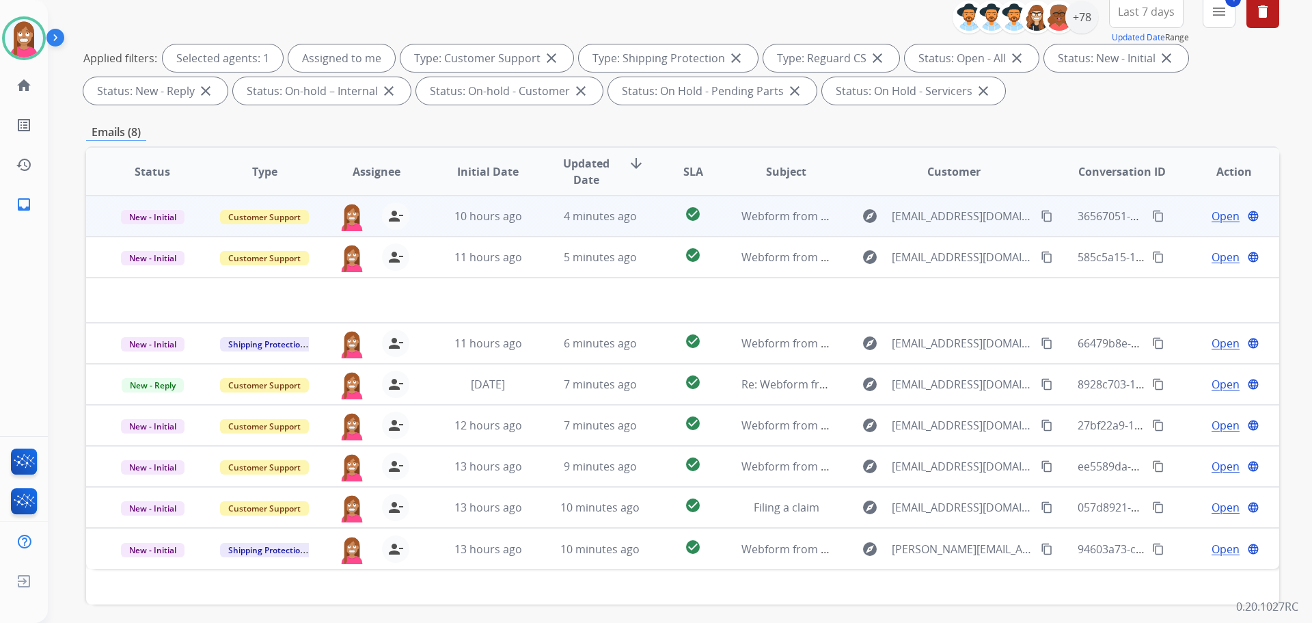
scroll to position [152, 0]
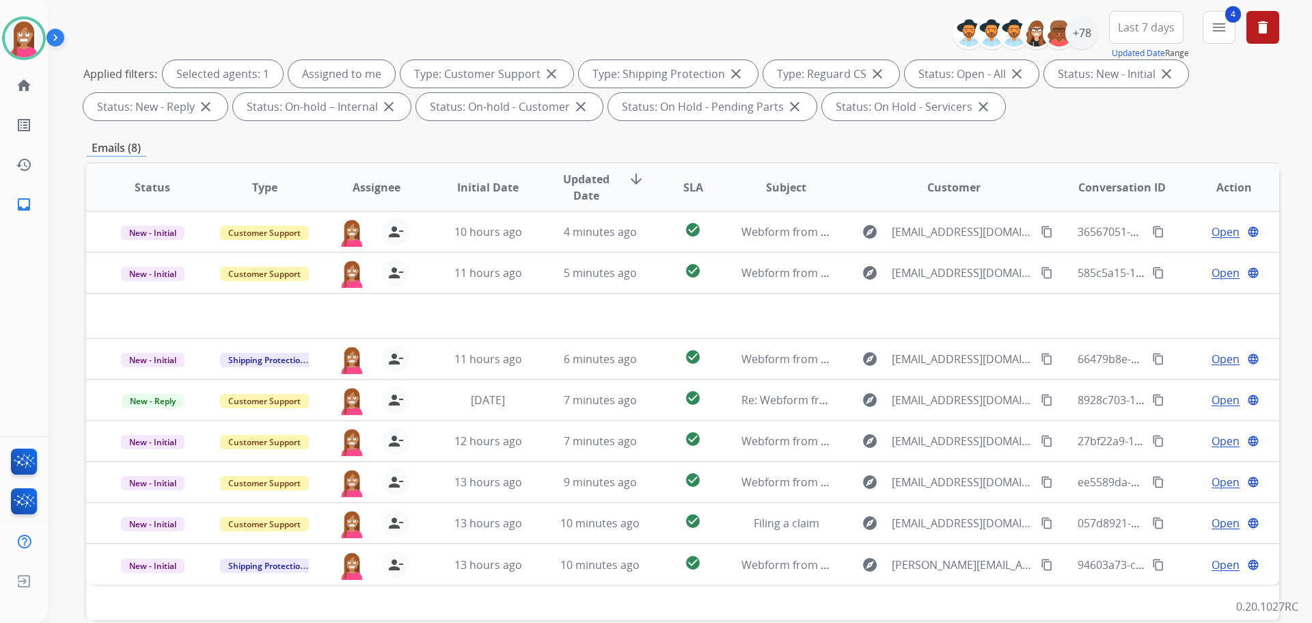
click at [778, 32] on div "**********" at bounding box center [682, 68] width 1193 height 115
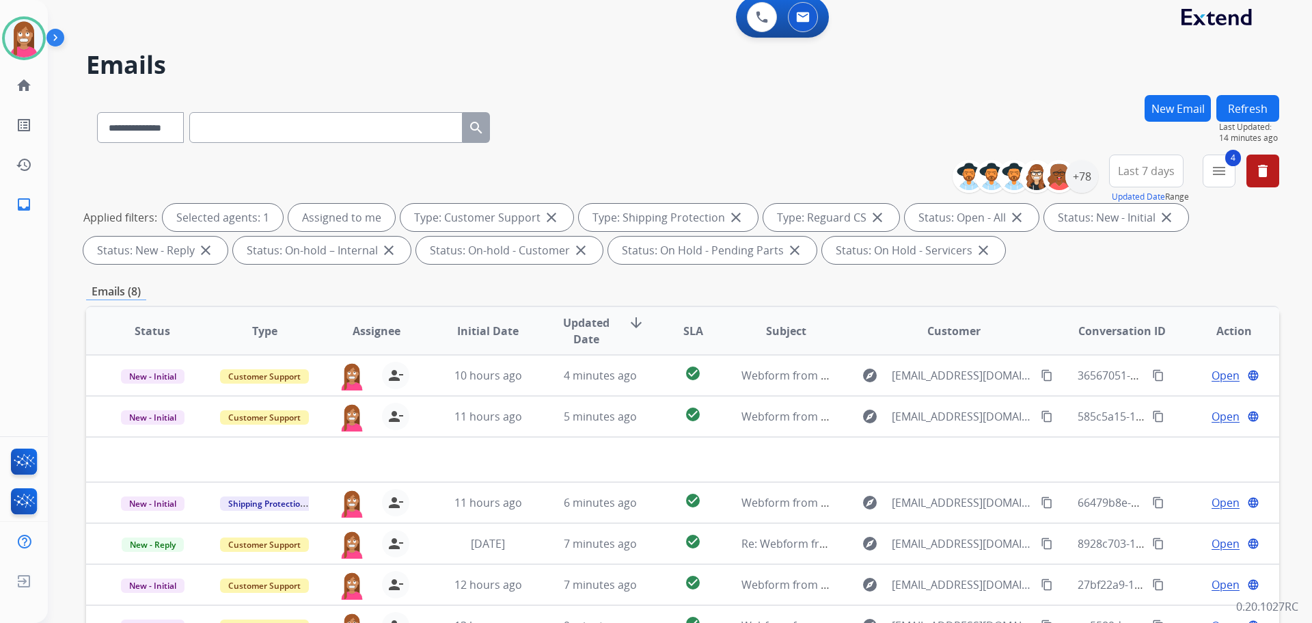
scroll to position [0, 0]
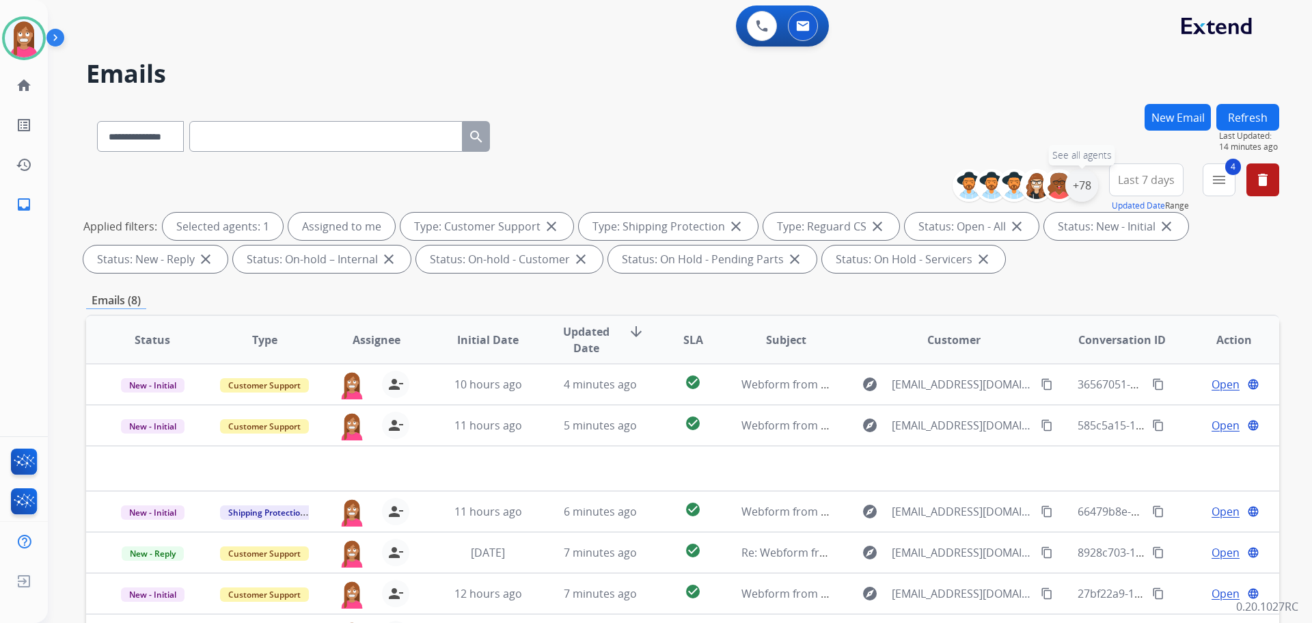
click at [1076, 190] on div "+78" at bounding box center [1082, 185] width 33 height 33
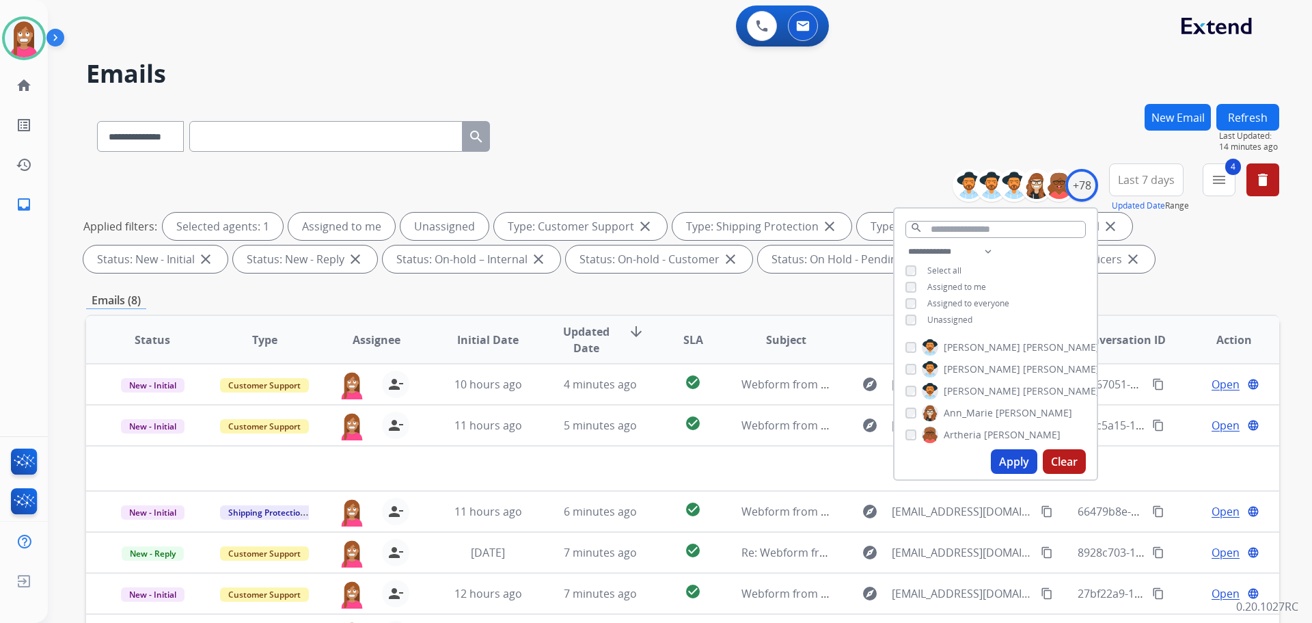
click at [1002, 459] on button "Apply" at bounding box center [1014, 461] width 46 height 25
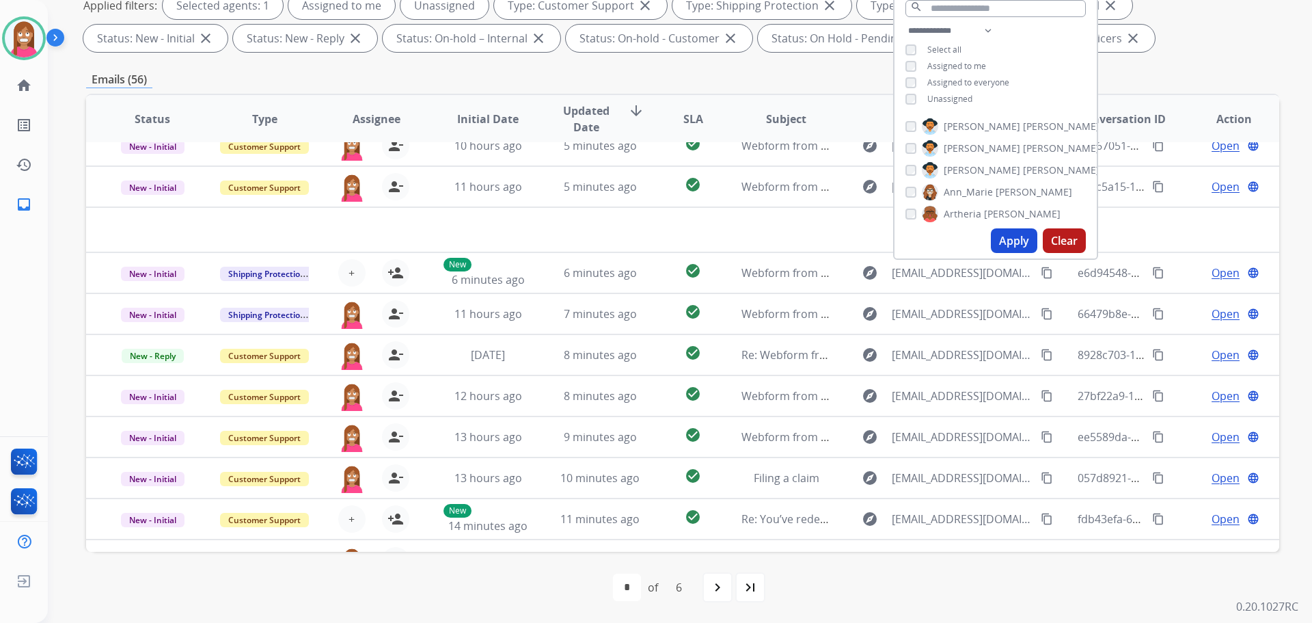
scroll to position [46, 0]
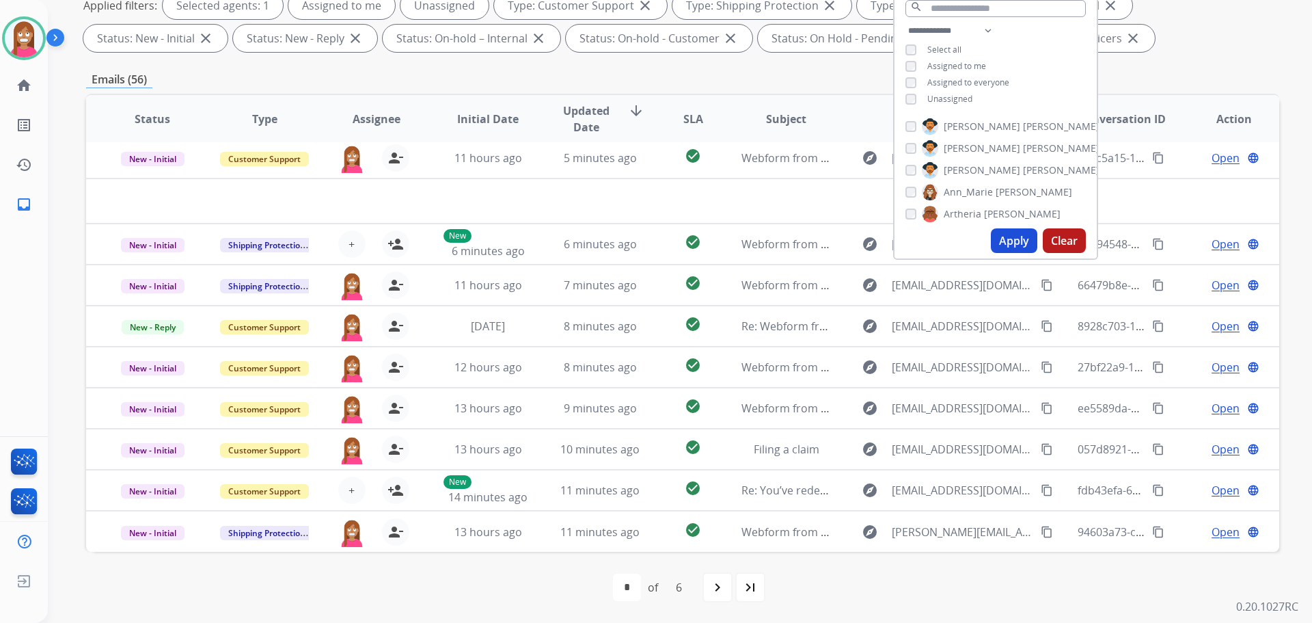
click at [534, 588] on div "first_page navigate_before * * * * * * of 6 navigate_next last_page" at bounding box center [682, 586] width 1193 height 27
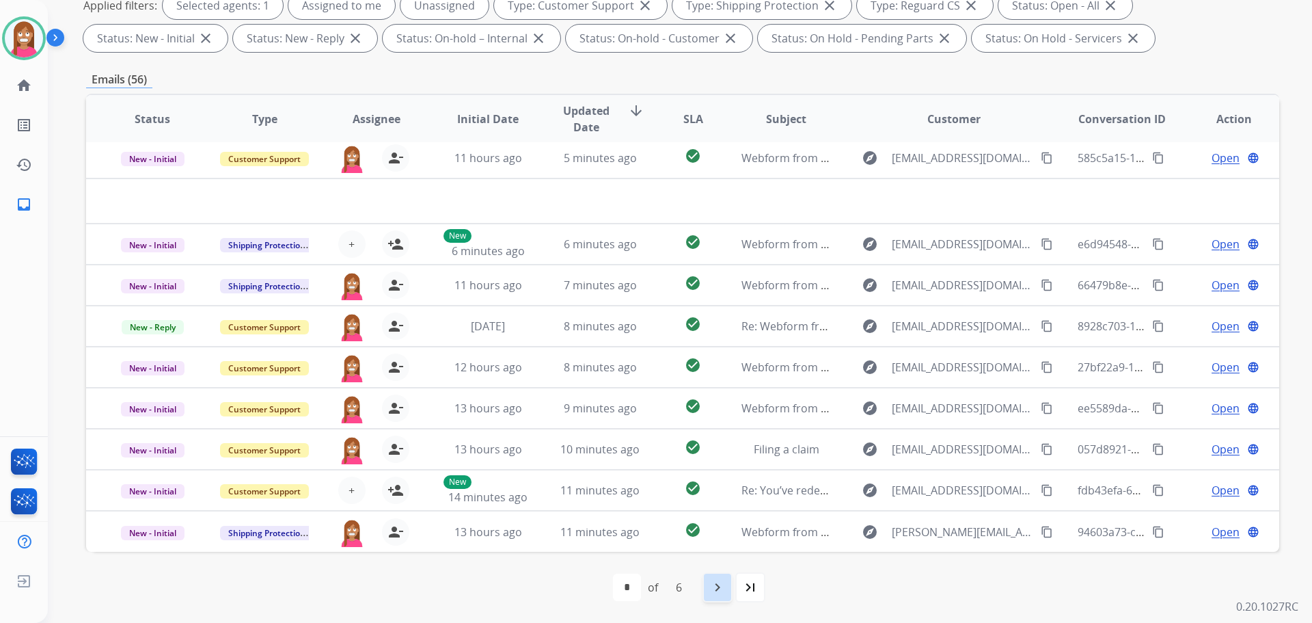
click at [710, 585] on mat-icon "navigate_next" at bounding box center [717, 587] width 16 height 16
select select "*"
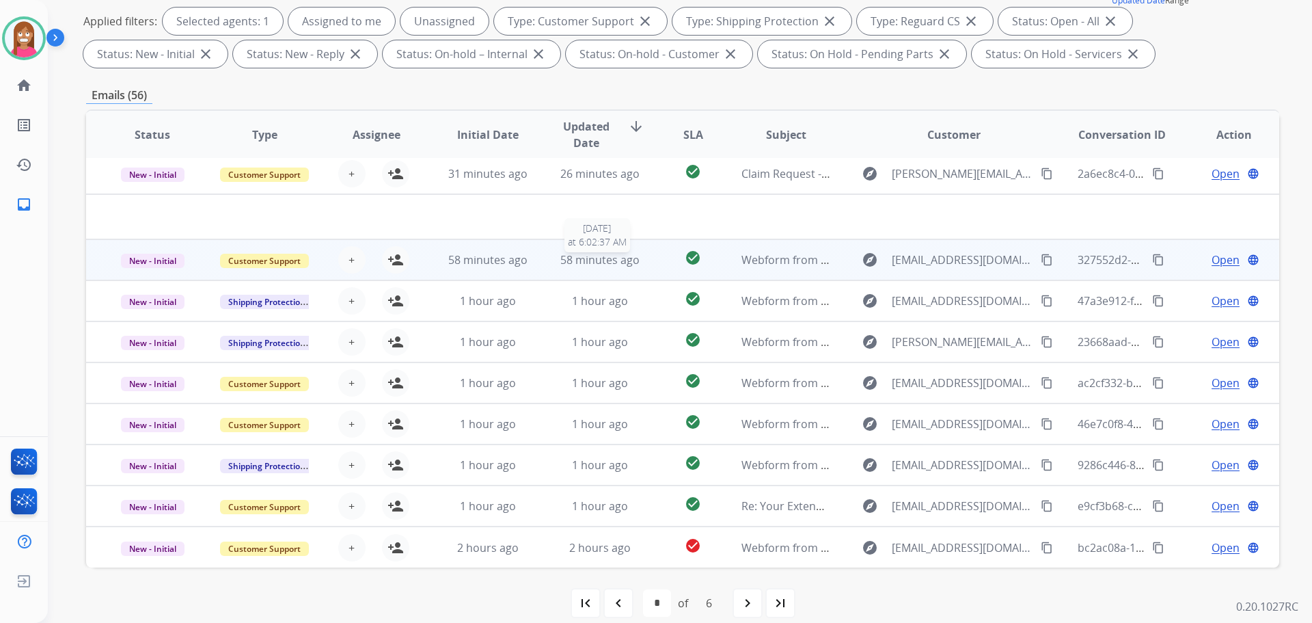
scroll to position [221, 0]
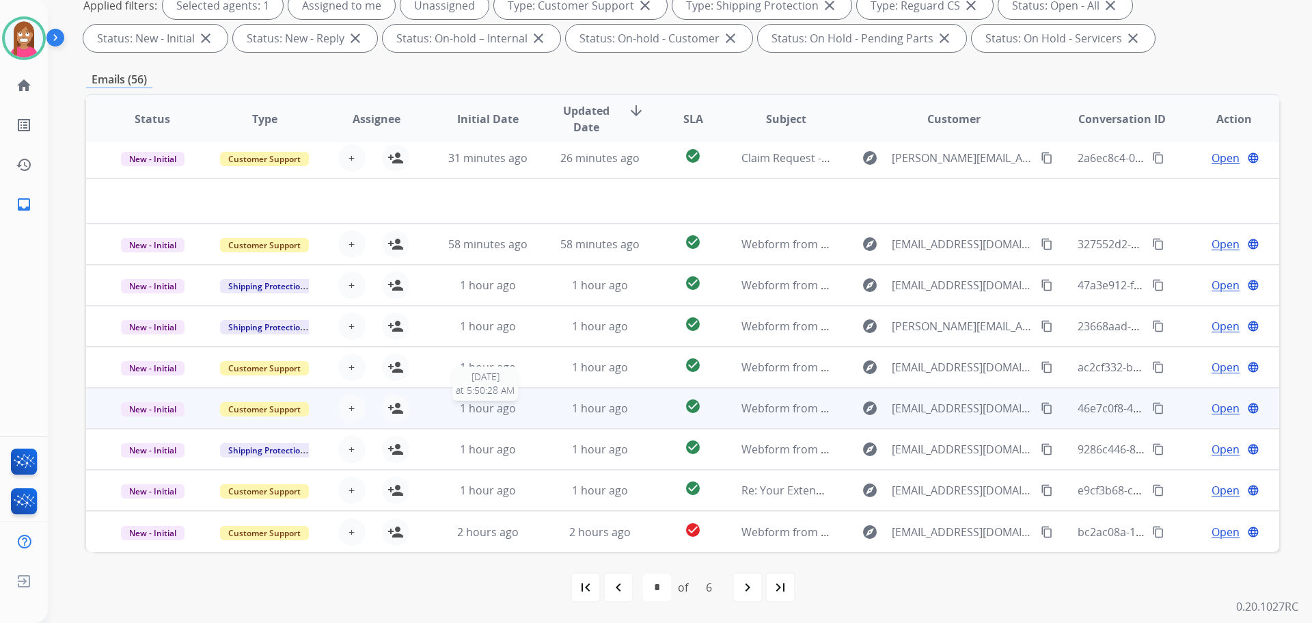
click at [522, 416] on div "1 hour ago" at bounding box center [489, 408] width 90 height 16
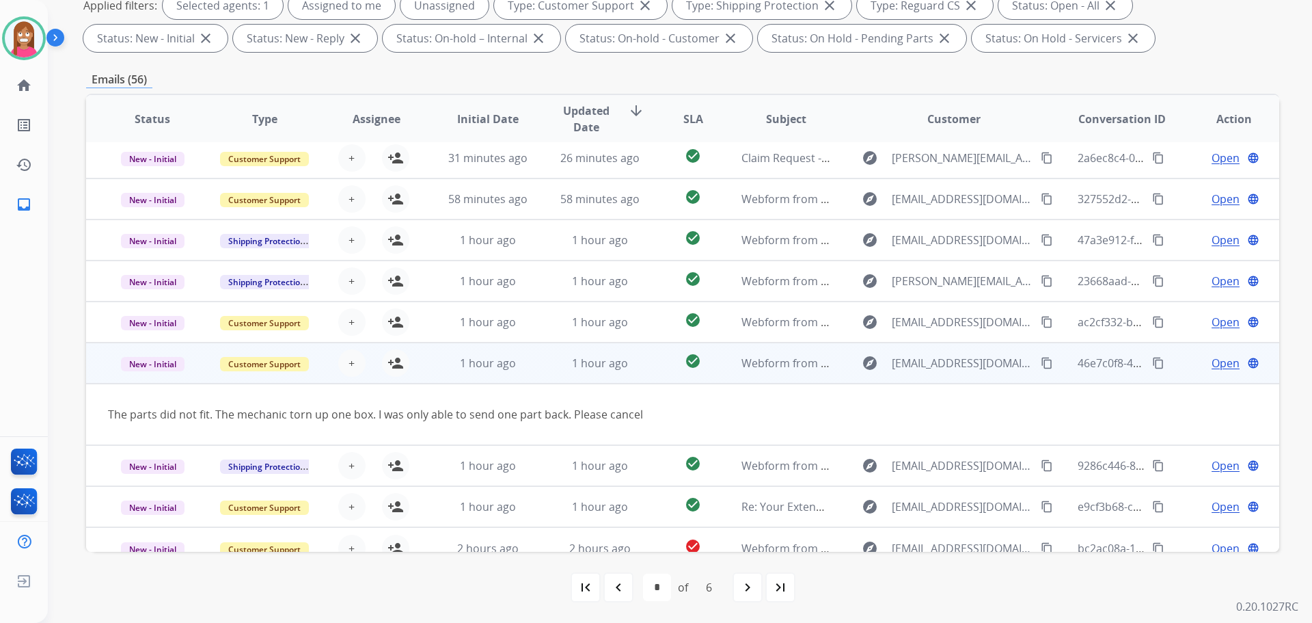
scroll to position [63, 0]
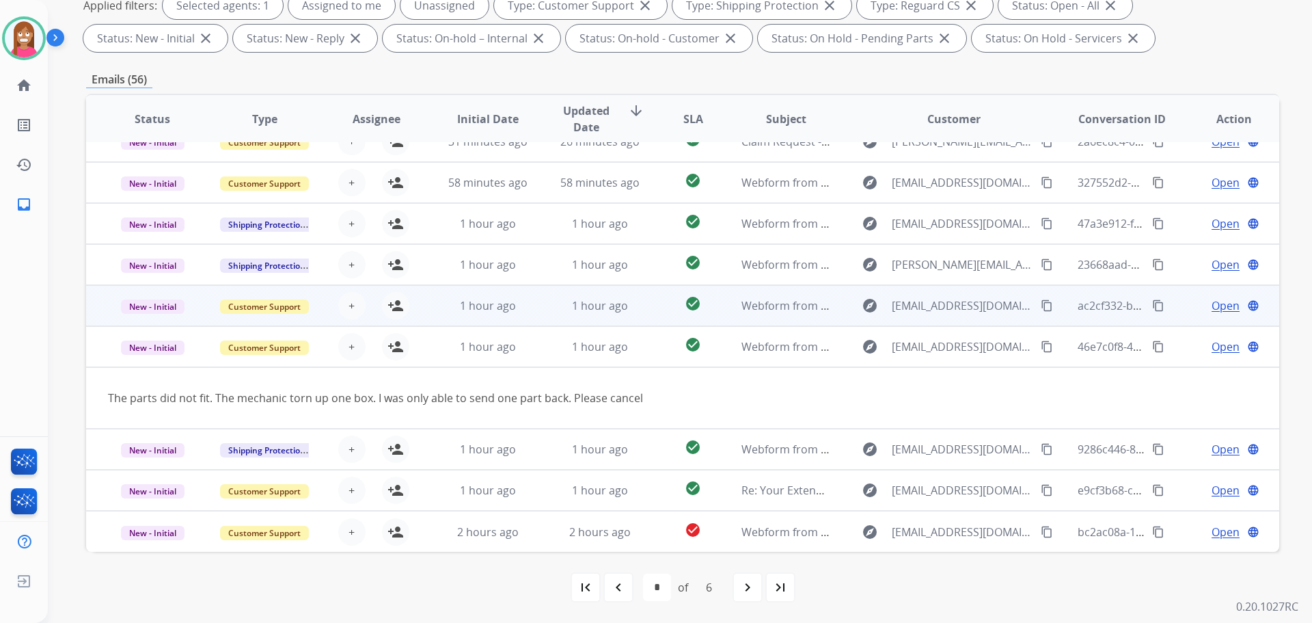
click at [549, 310] on td "1 hour ago" at bounding box center [590, 305] width 112 height 41
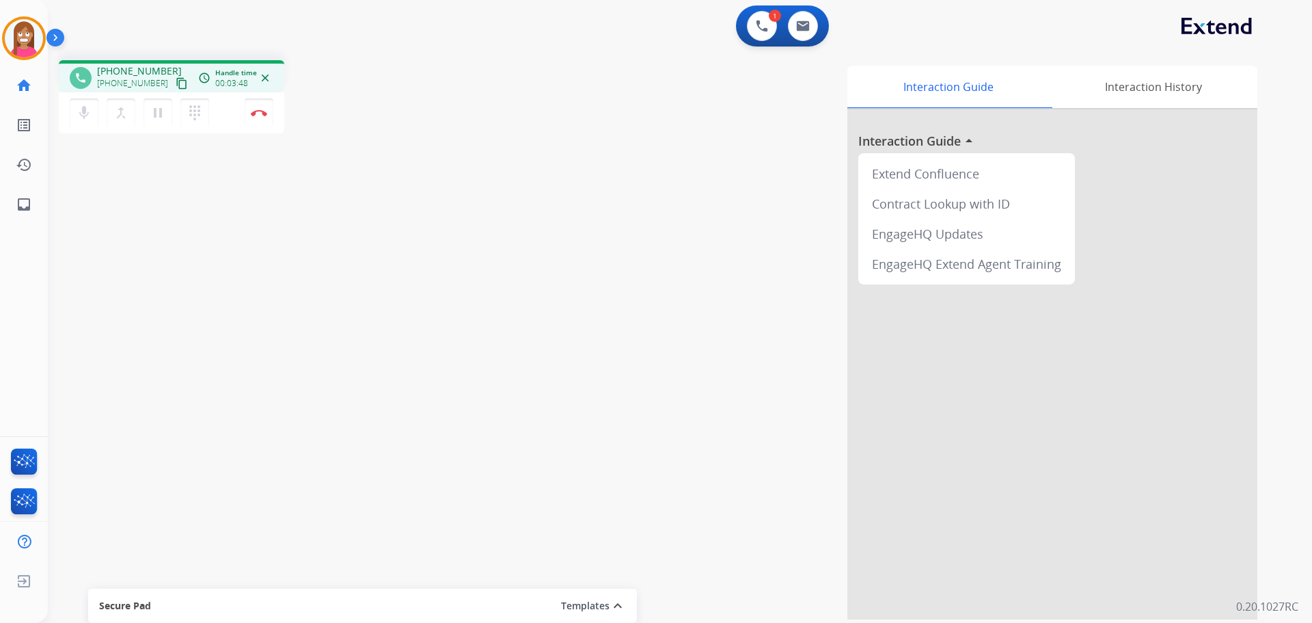
click at [174, 76] on button "content_copy" at bounding box center [182, 83] width 16 height 16
click at [275, 111] on div "mic Mute merge_type Bridge pause Hold dialpad Dialpad Disconnect" at bounding box center [172, 112] width 226 height 41
click at [258, 120] on button "Disconnect" at bounding box center [259, 112] width 29 height 29
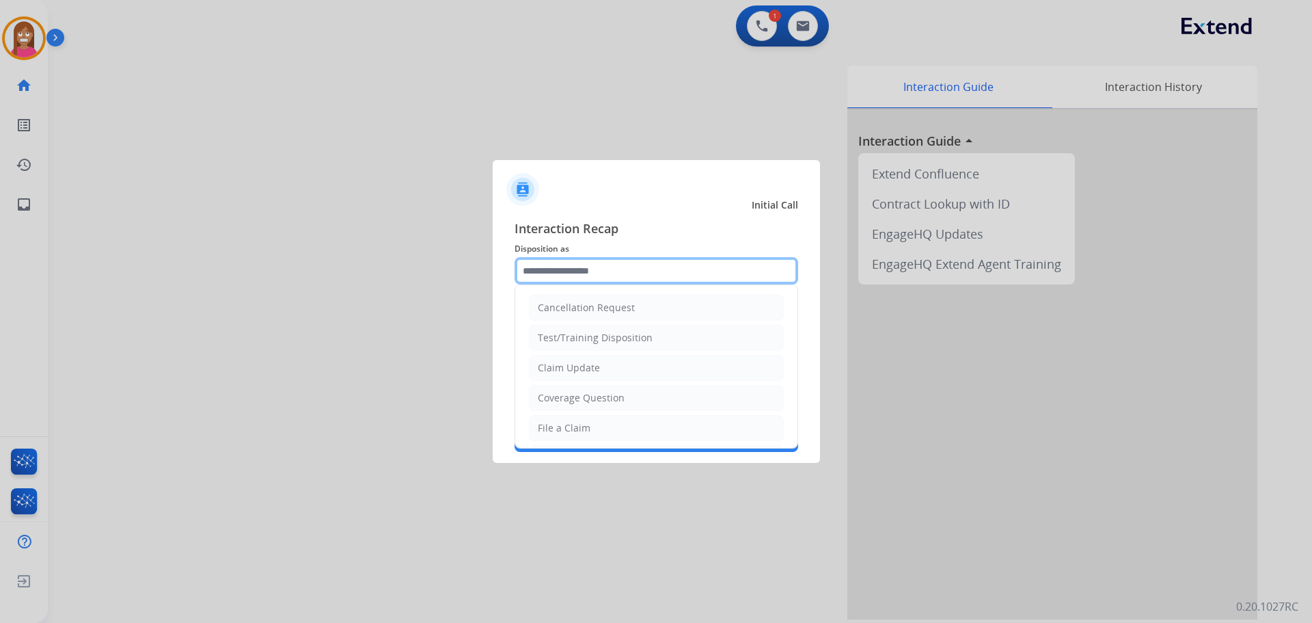
drag, startPoint x: 569, startPoint y: 273, endPoint x: 589, endPoint y: 250, distance: 30.5
click at [570, 271] on input "text" at bounding box center [657, 270] width 284 height 27
click at [560, 433] on div "File a Claim" at bounding box center [564, 428] width 53 height 14
type input "**********"
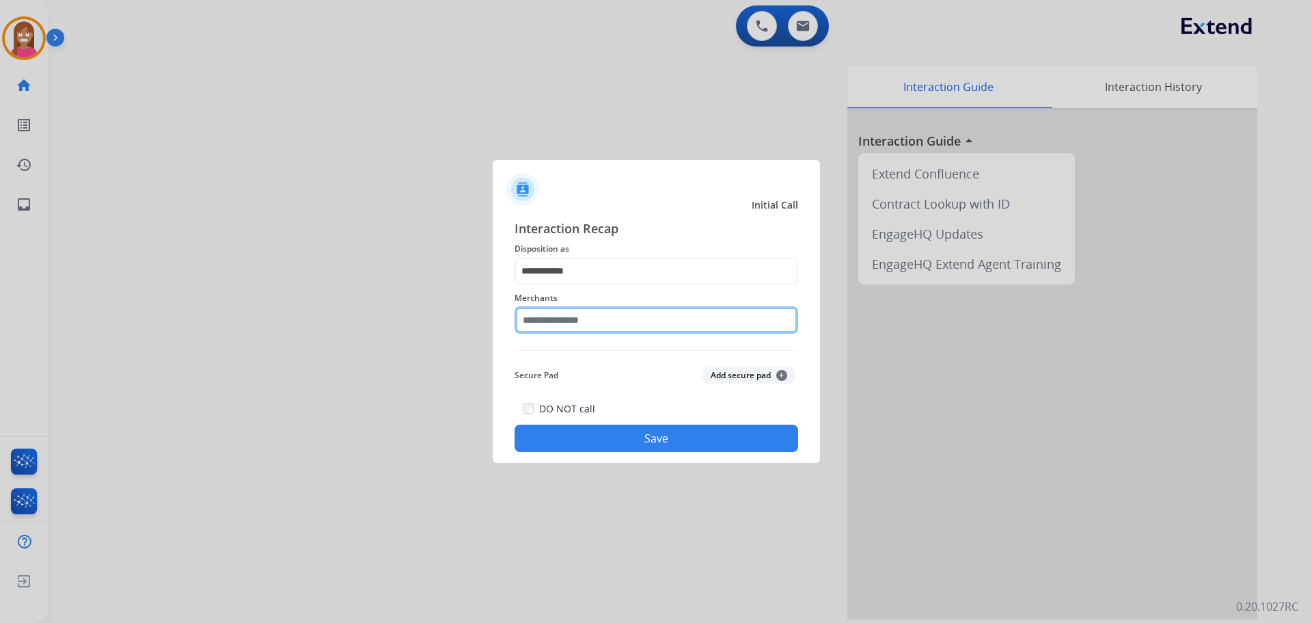
click at [543, 314] on input "text" at bounding box center [657, 319] width 284 height 27
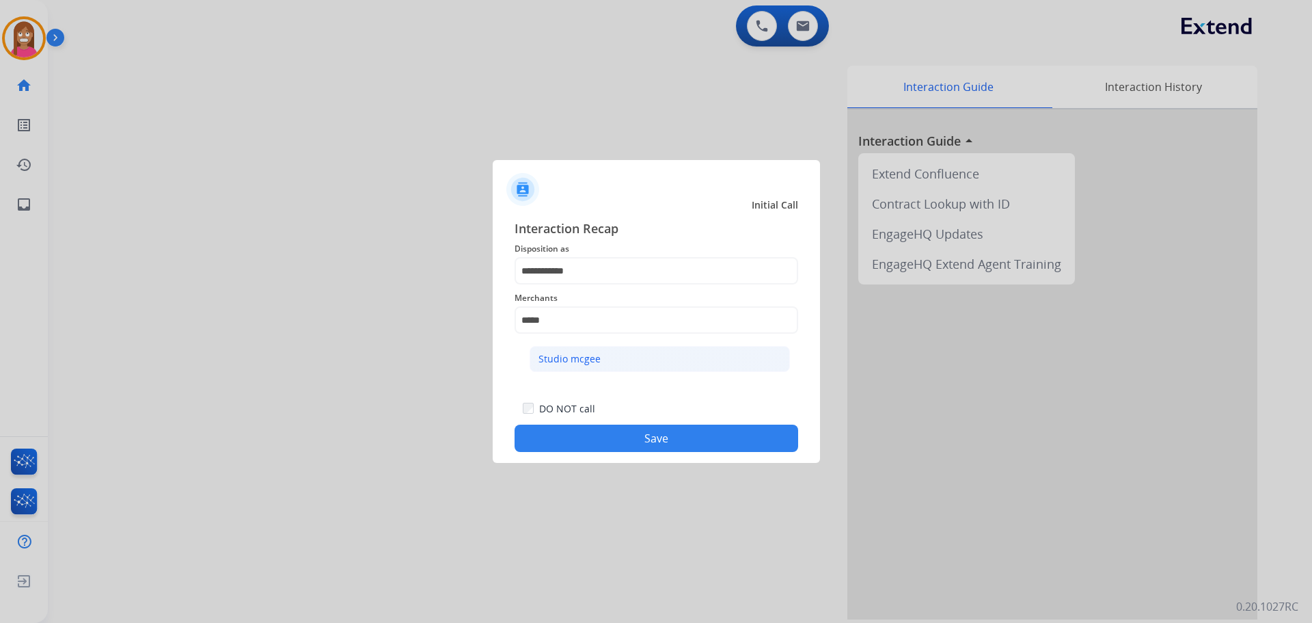
click at [559, 360] on div "Studio mcgee" at bounding box center [570, 359] width 62 height 14
type input "**********"
click at [592, 454] on div "**********" at bounding box center [656, 335] width 327 height 255
click at [593, 446] on button "Save" at bounding box center [657, 437] width 284 height 27
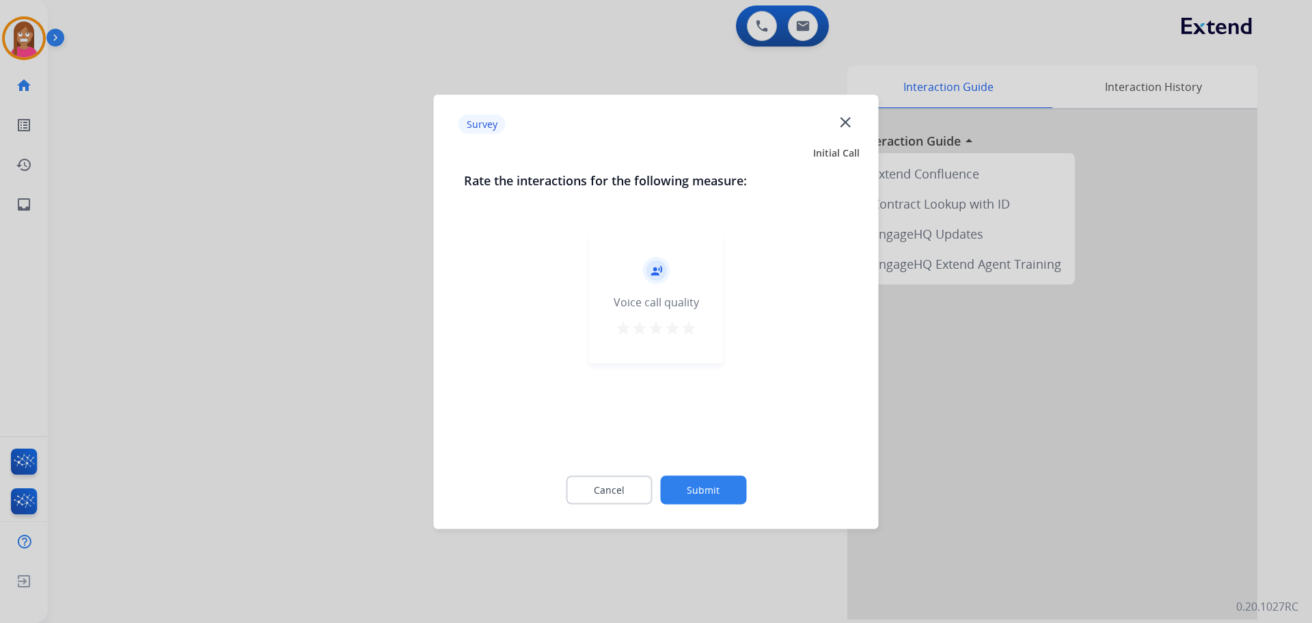
click at [842, 126] on mat-icon "close" at bounding box center [846, 122] width 18 height 18
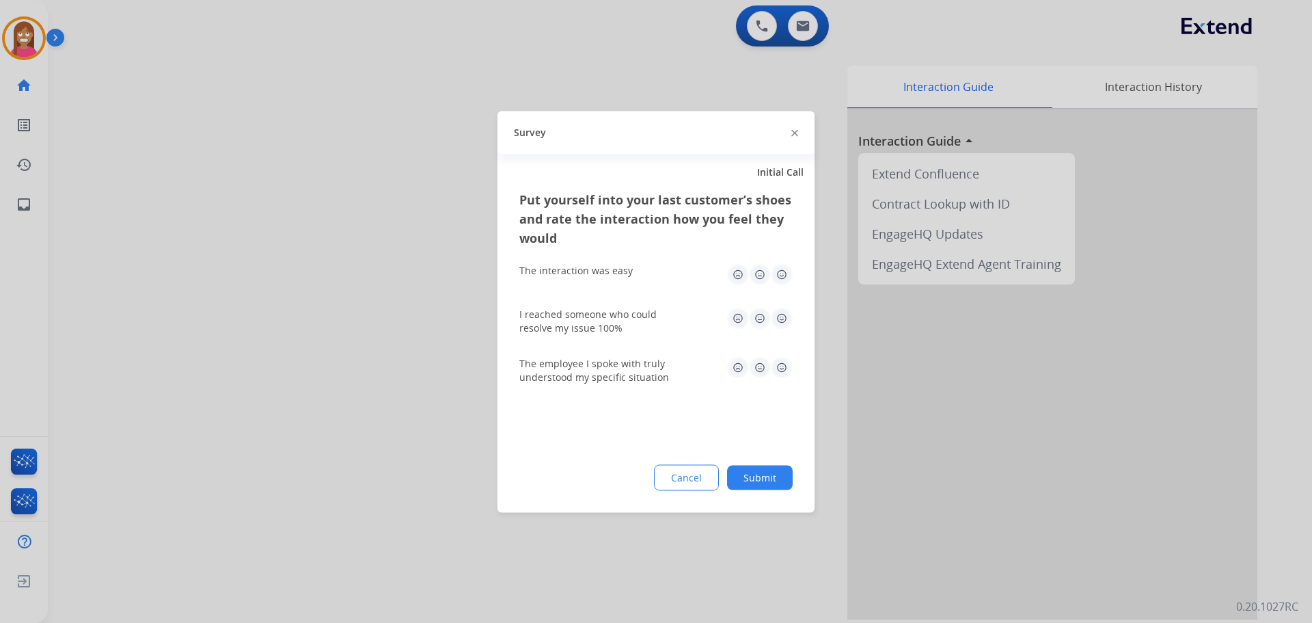
click at [795, 127] on div at bounding box center [794, 132] width 7 height 16
click at [795, 140] on div at bounding box center [794, 132] width 7 height 16
click at [795, 137] on div at bounding box center [794, 132] width 7 height 16
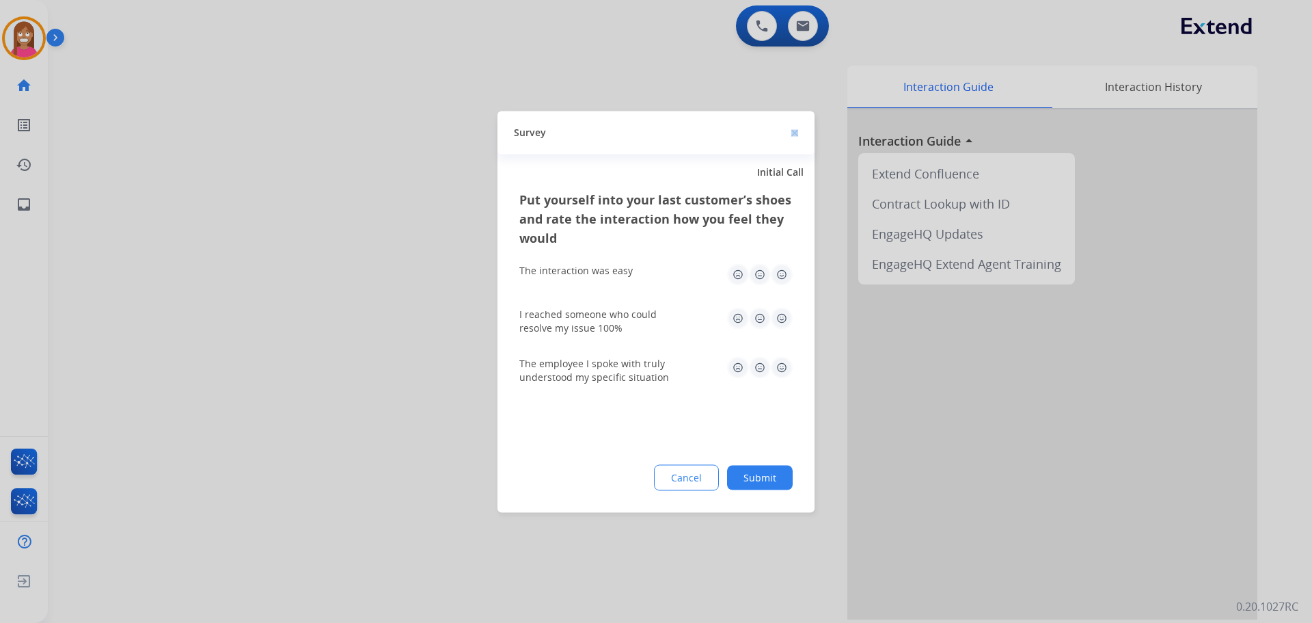
click at [795, 135] on img at bounding box center [794, 133] width 7 height 7
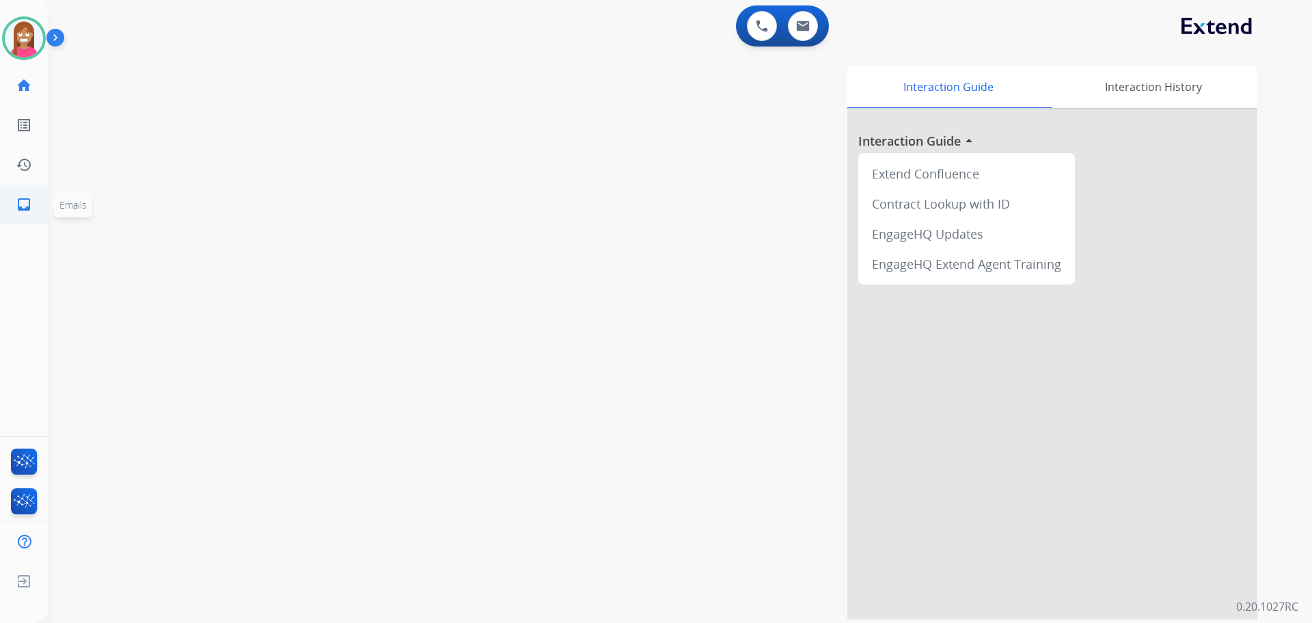
click at [18, 218] on link "inbox Emails" at bounding box center [24, 204] width 38 height 38
select select "**********"
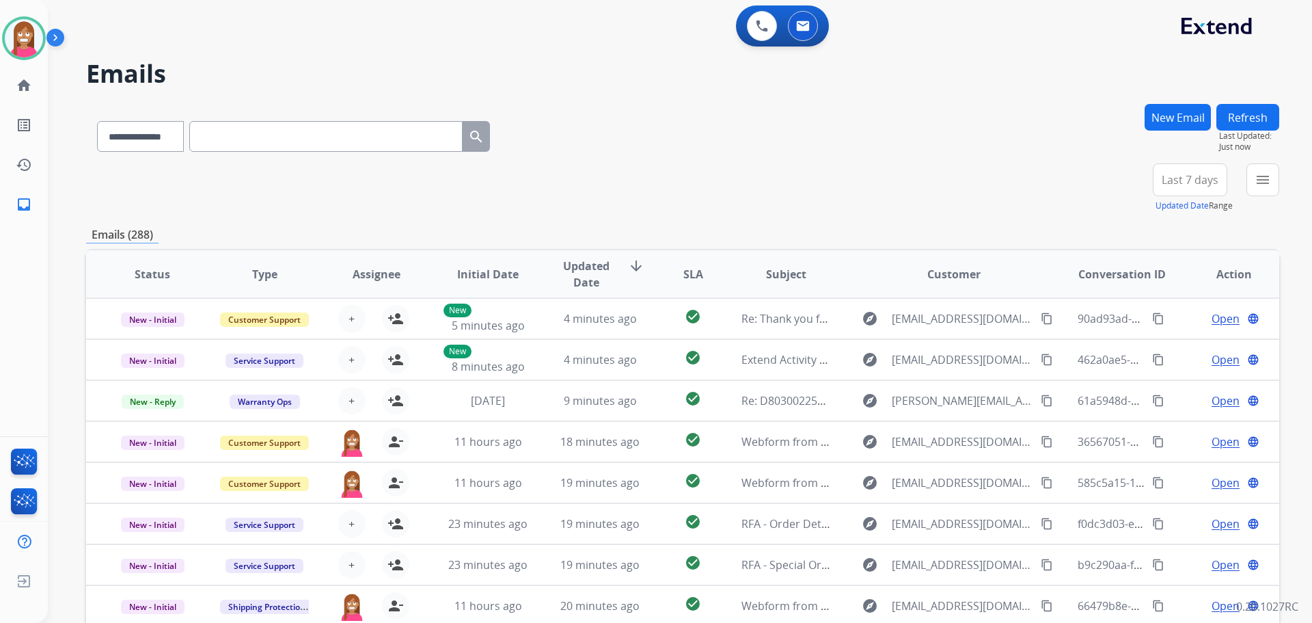
drag, startPoint x: 1244, startPoint y: 194, endPoint x: 1256, endPoint y: 187, distance: 13.8
click at [1245, 194] on div "**********" at bounding box center [1210, 187] width 137 height 49
click at [1250, 187] on button "menu Filters" at bounding box center [1263, 179] width 33 height 33
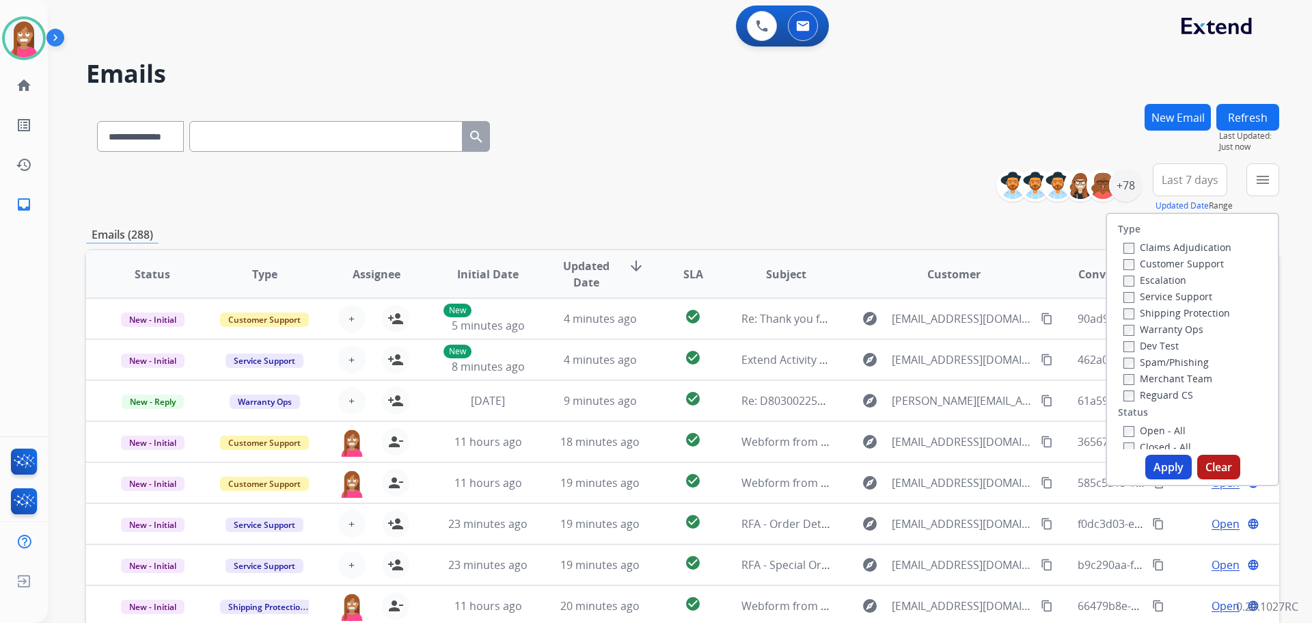
click at [1153, 262] on label "Customer Support" at bounding box center [1174, 263] width 100 height 13
click at [1150, 310] on label "Shipping Protection" at bounding box center [1177, 312] width 107 height 13
click at [1154, 394] on label "Reguard CS" at bounding box center [1159, 394] width 70 height 13
click at [1148, 431] on label "Open - All" at bounding box center [1155, 430] width 62 height 13
click at [1154, 463] on button "Apply" at bounding box center [1168, 467] width 46 height 25
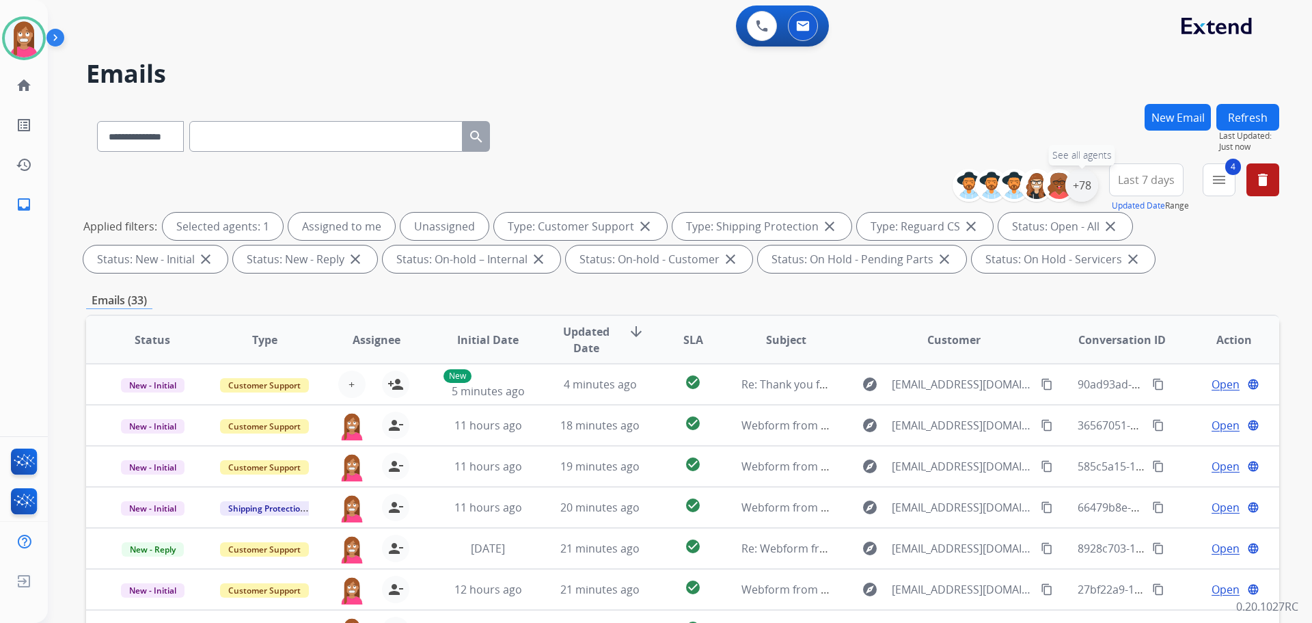
click at [1088, 191] on div "+78" at bounding box center [1082, 185] width 33 height 33
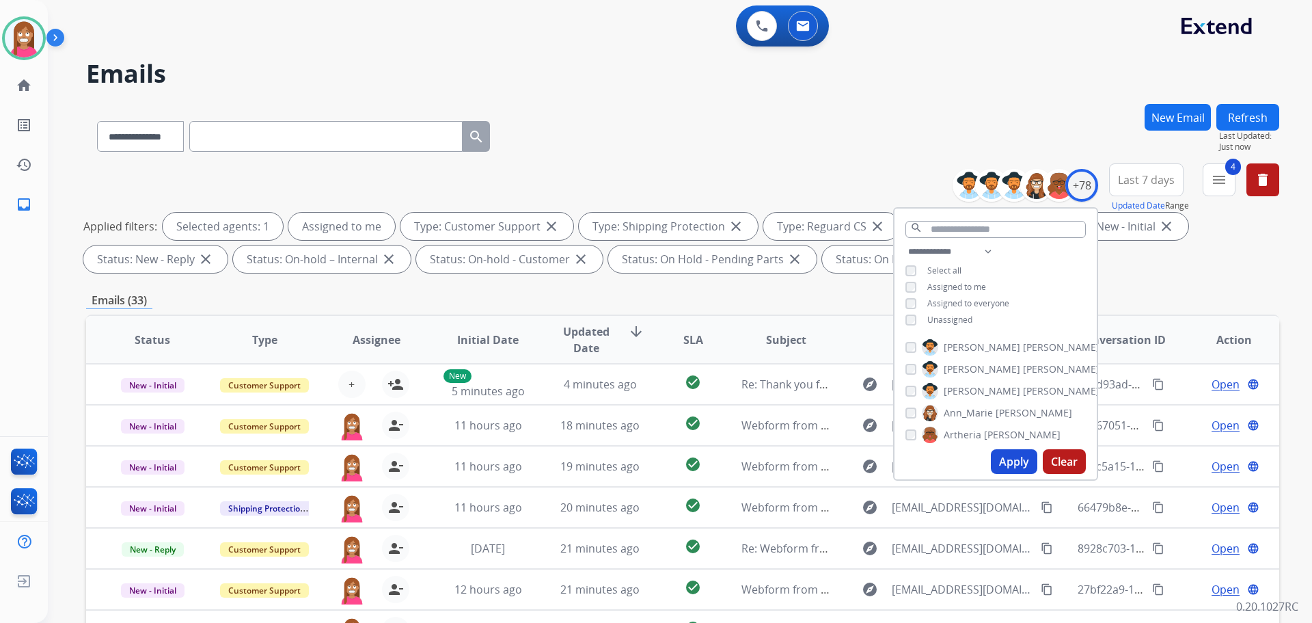
click at [1007, 461] on button "Apply" at bounding box center [1014, 461] width 46 height 25
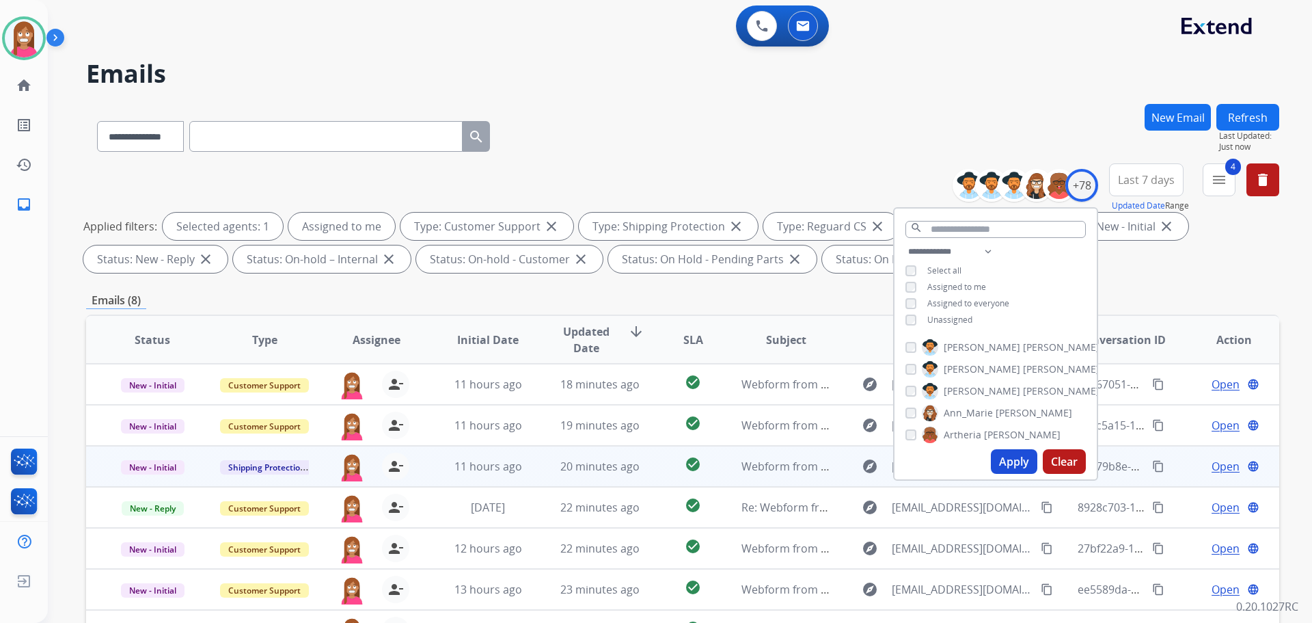
scroll to position [221, 0]
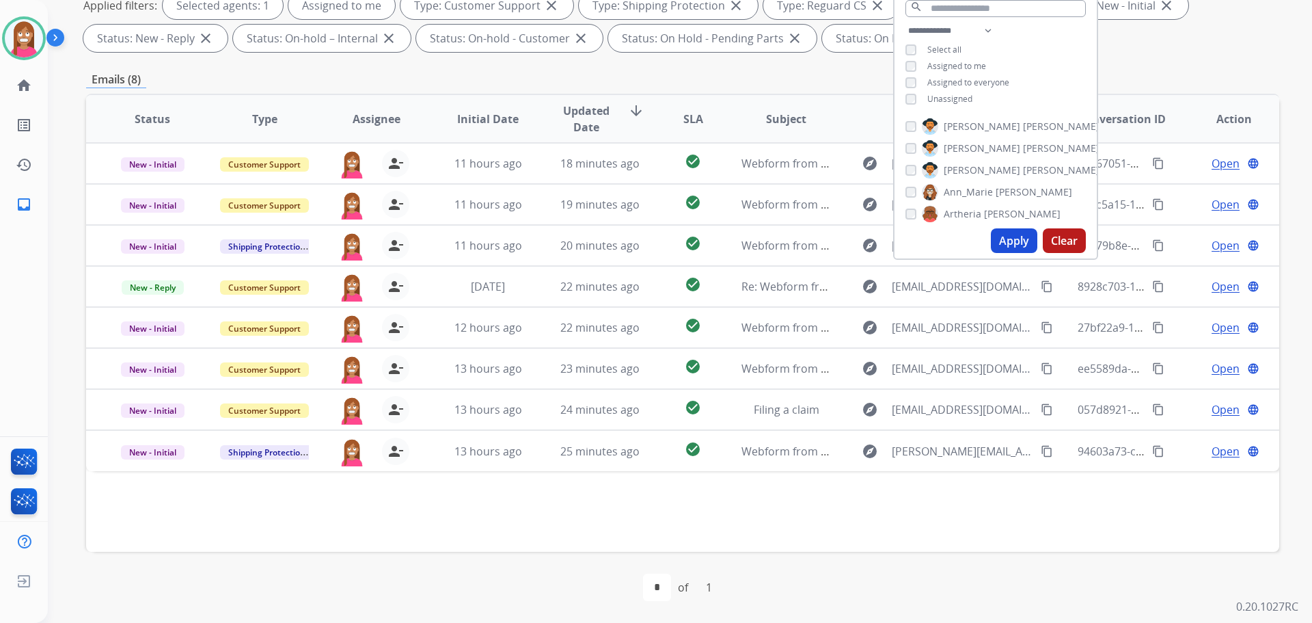
click at [677, 539] on div "Status Type Assignee Initial Date Updated Date arrow_downward SLA Subject Custo…" at bounding box center [682, 323] width 1193 height 458
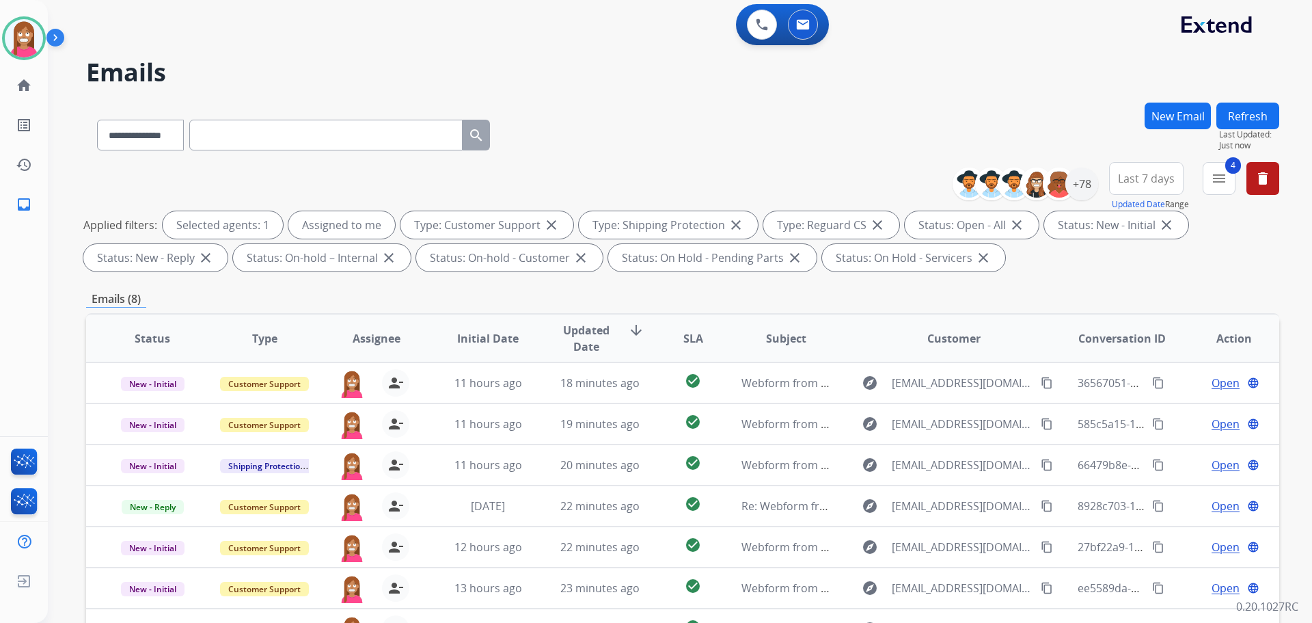
scroll to position [0, 0]
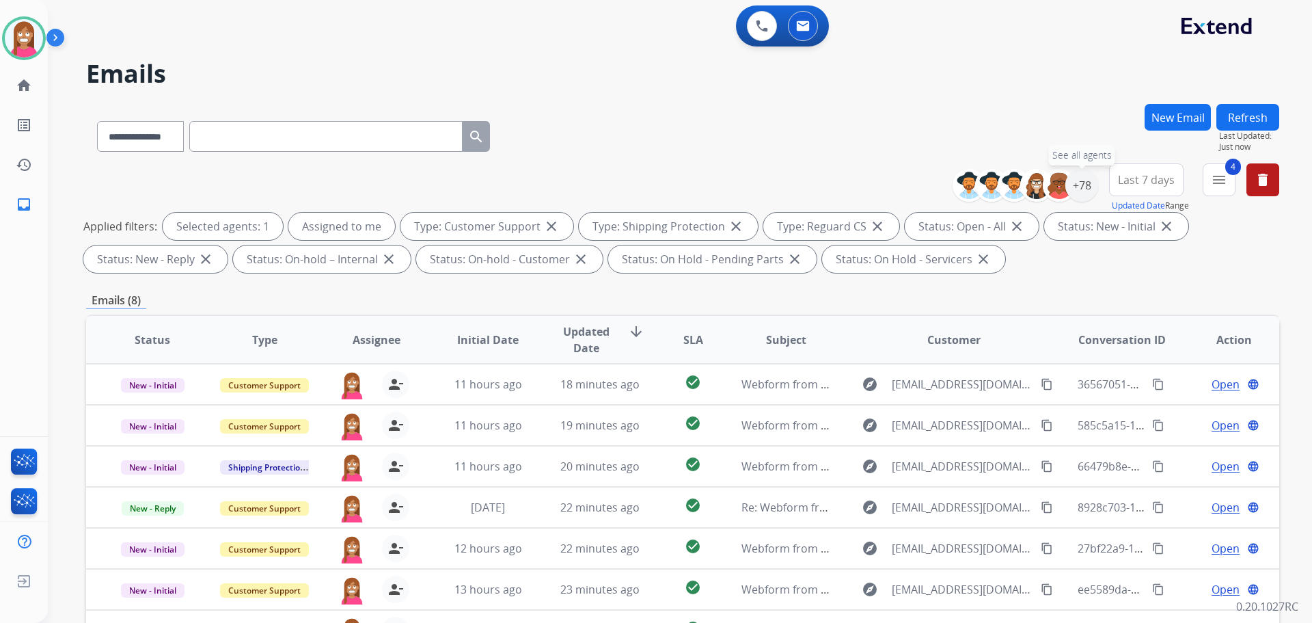
drag, startPoint x: 1076, startPoint y: 192, endPoint x: 1070, endPoint y: 203, distance: 12.5
click at [1074, 195] on div "+78" at bounding box center [1082, 185] width 33 height 33
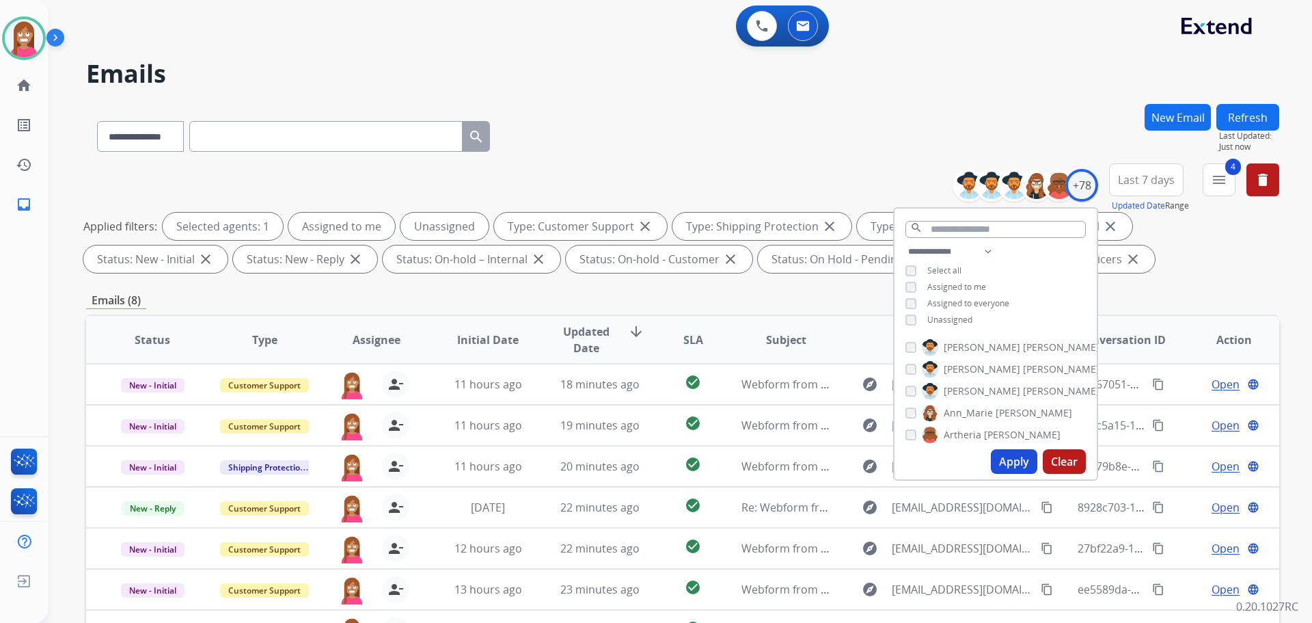
click at [1012, 463] on button "Apply" at bounding box center [1014, 461] width 46 height 25
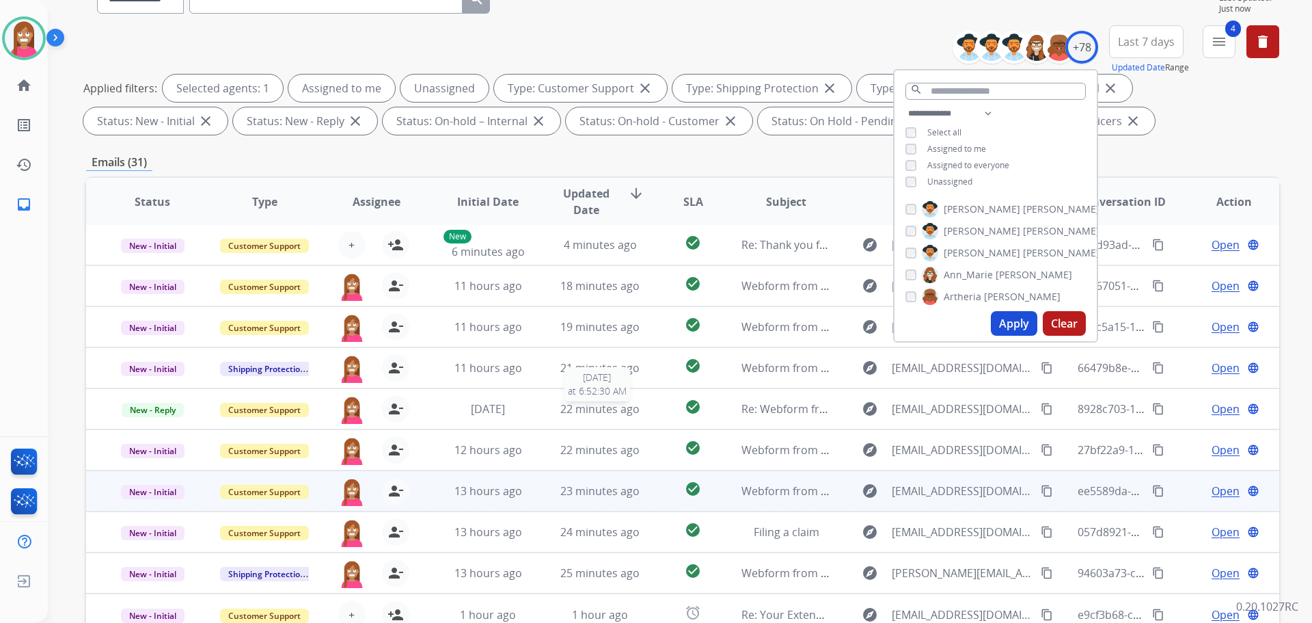
scroll to position [221, 0]
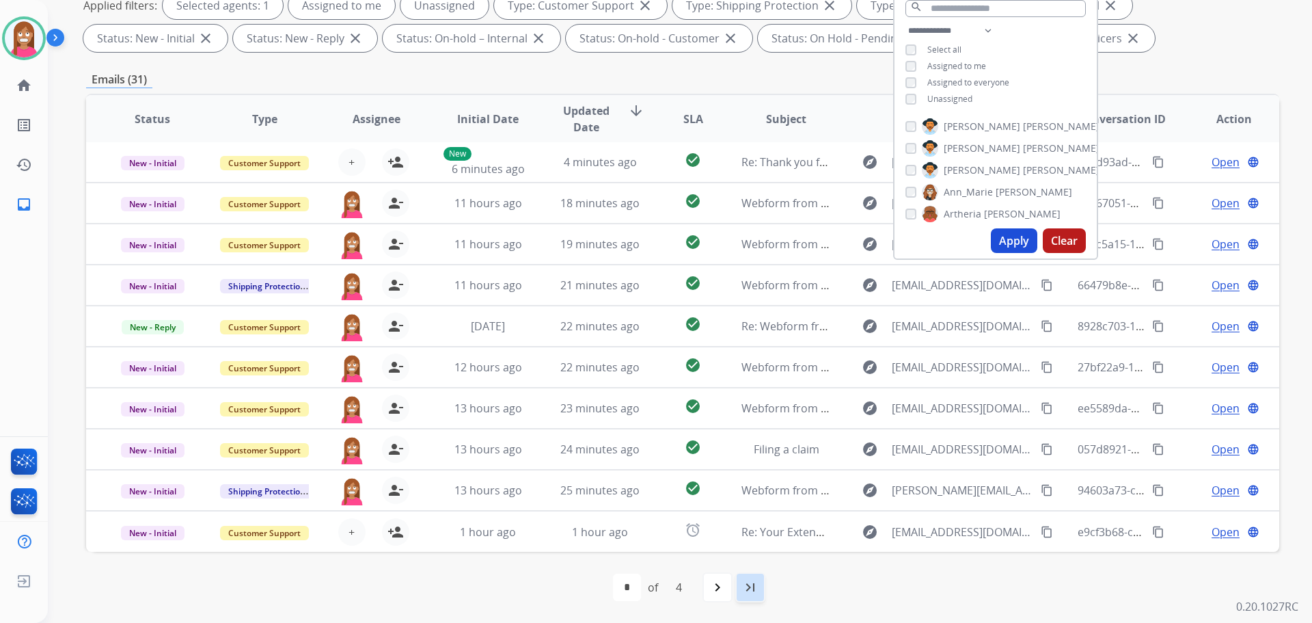
click at [742, 593] on mat-icon "last_page" at bounding box center [750, 587] width 16 height 16
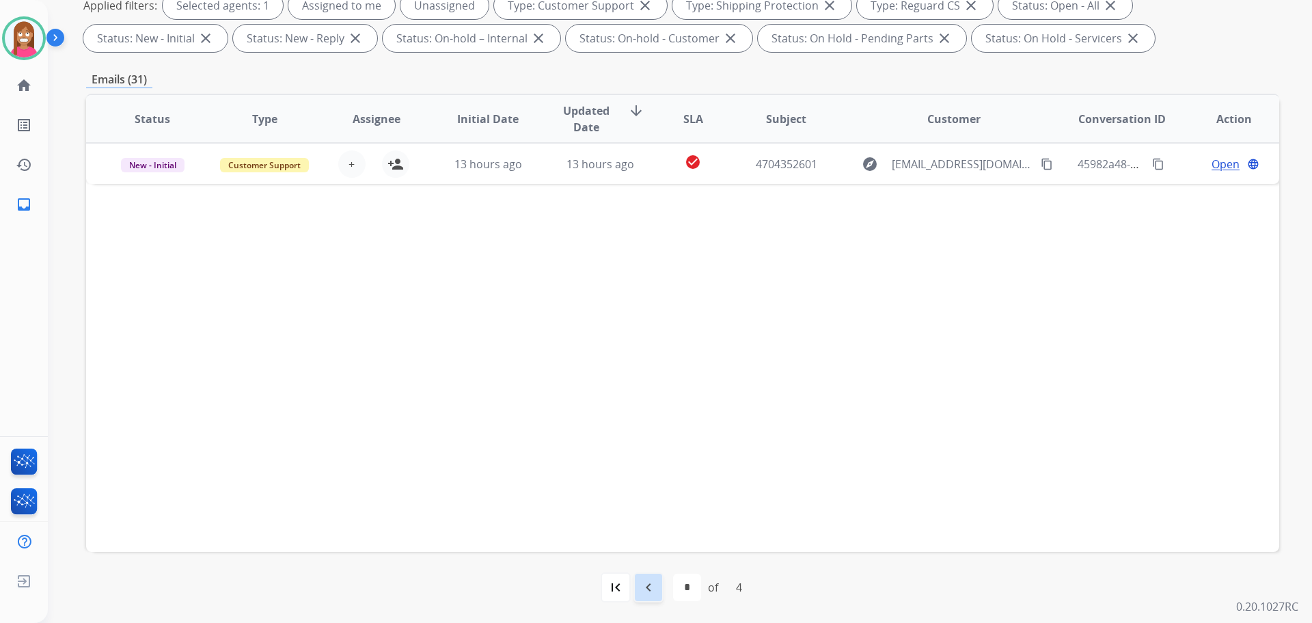
click at [661, 584] on div "navigate_before" at bounding box center [649, 587] width 30 height 30
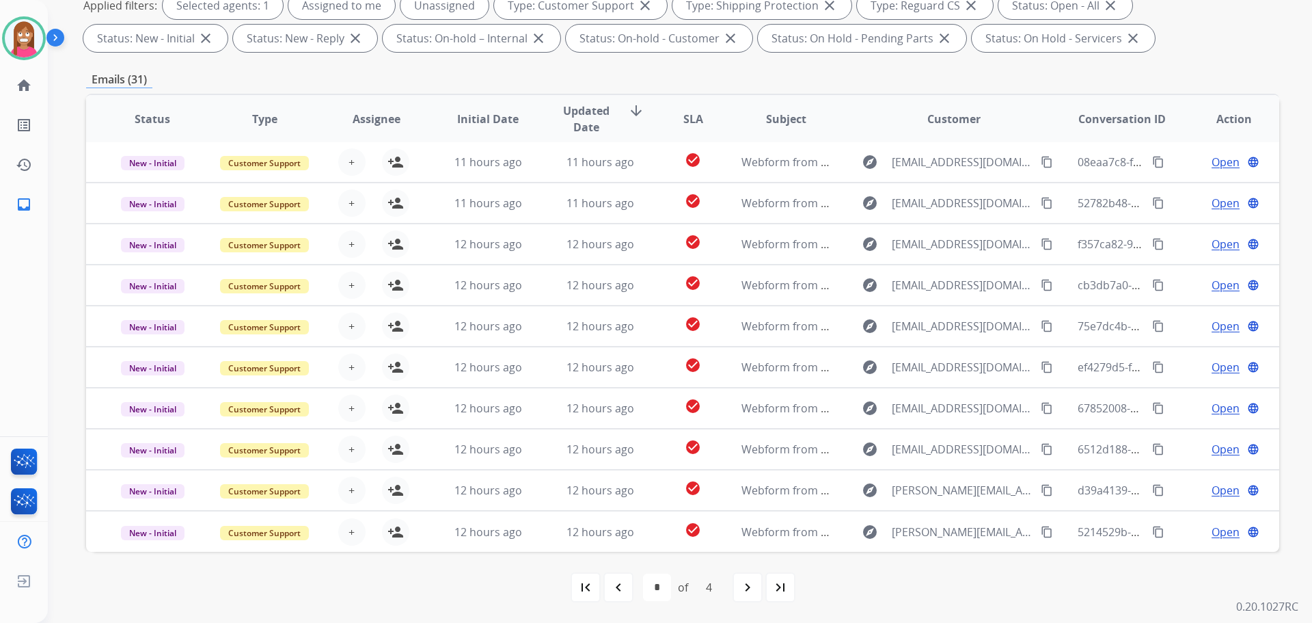
scroll to position [0, 0]
click at [586, 596] on div "first_page" at bounding box center [586, 587] width 30 height 30
select select "*"
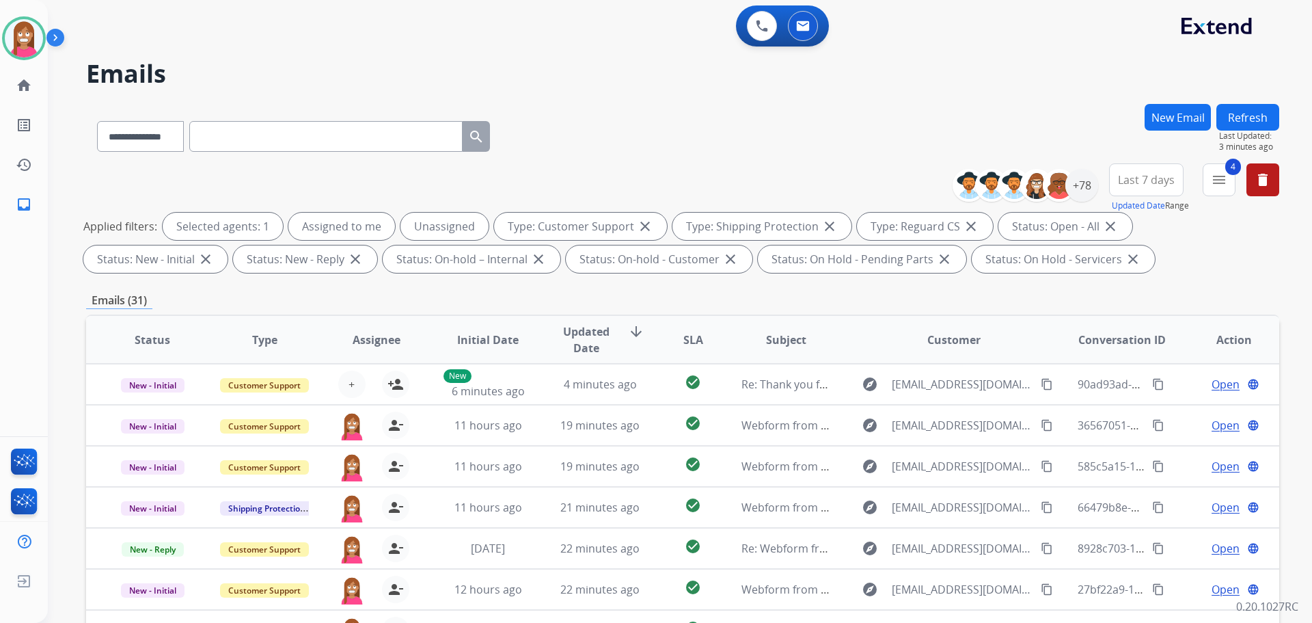
click at [1230, 123] on button "Refresh" at bounding box center [1248, 117] width 63 height 27
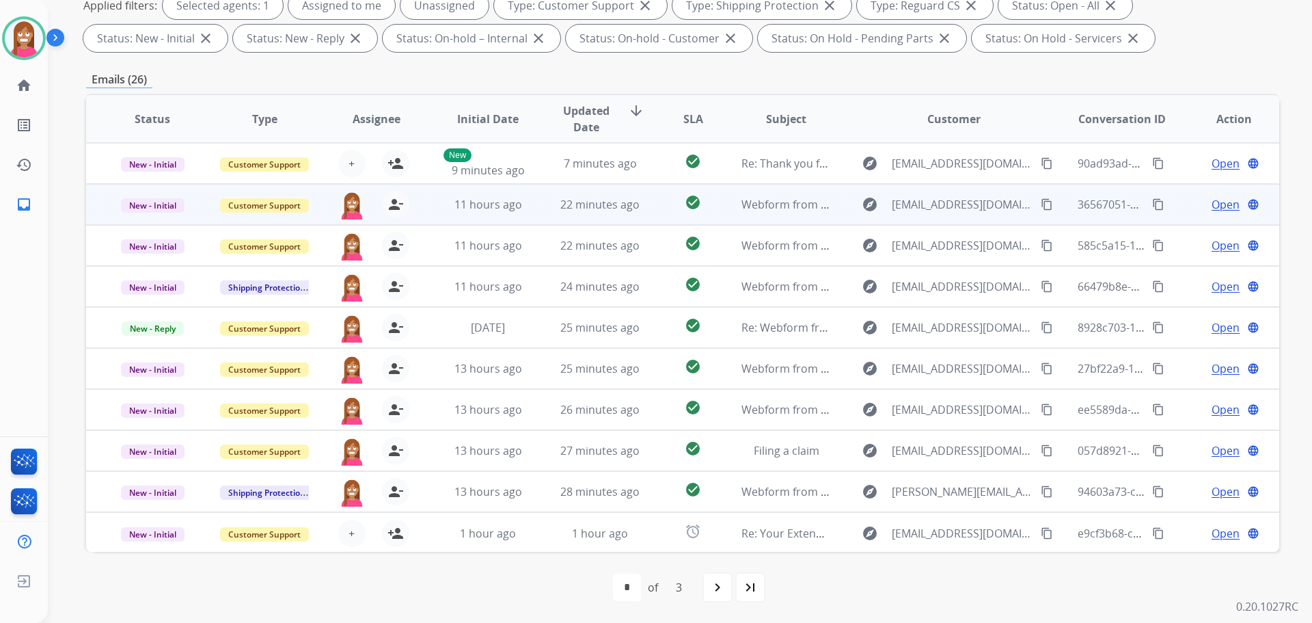
scroll to position [1, 0]
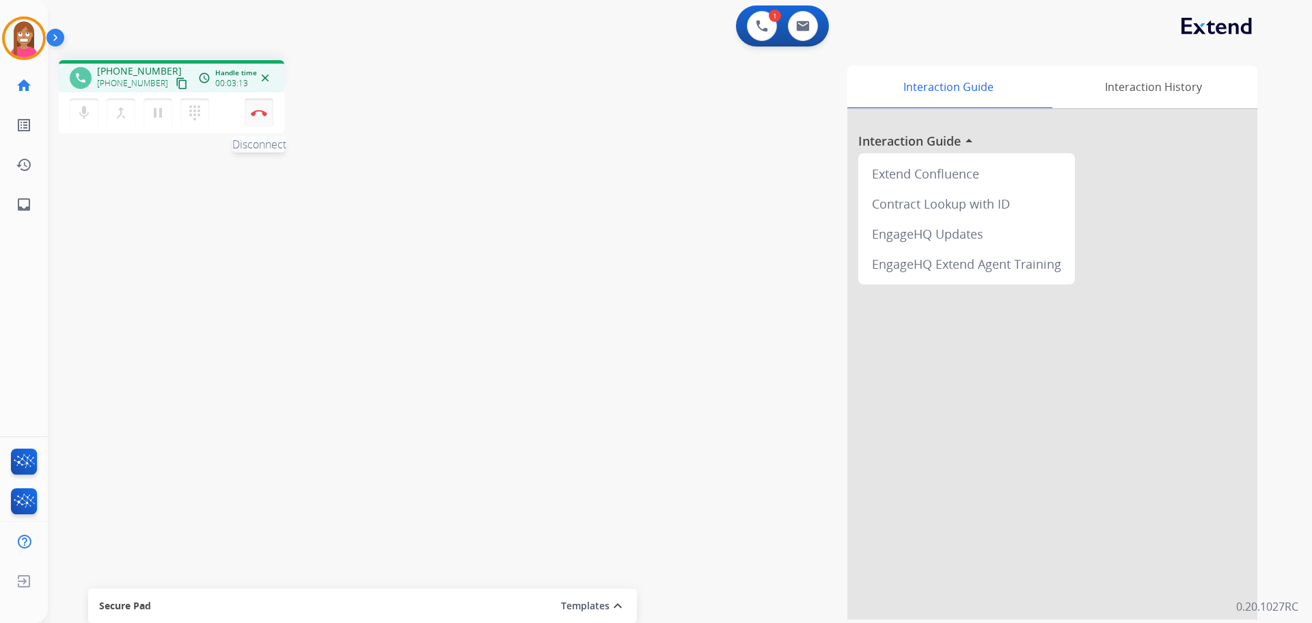
click at [263, 124] on button "Disconnect" at bounding box center [259, 112] width 29 height 29
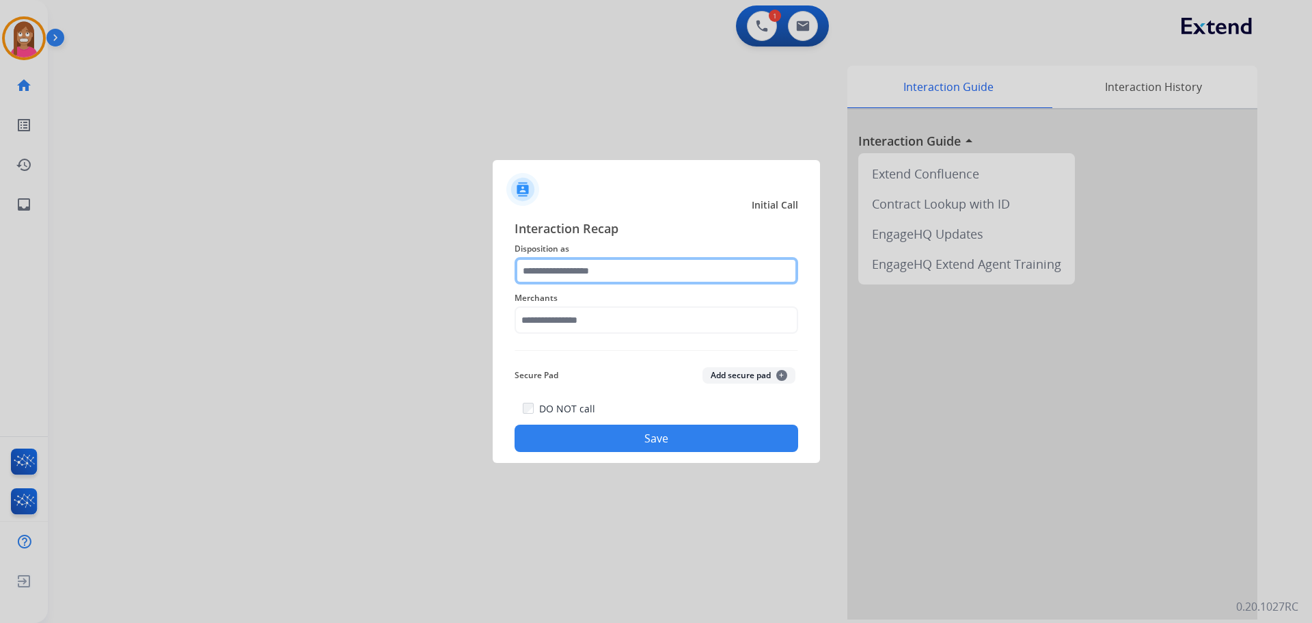
drag, startPoint x: 599, startPoint y: 262, endPoint x: 629, endPoint y: 279, distance: 34.3
click at [610, 264] on input "text" at bounding box center [657, 270] width 284 height 27
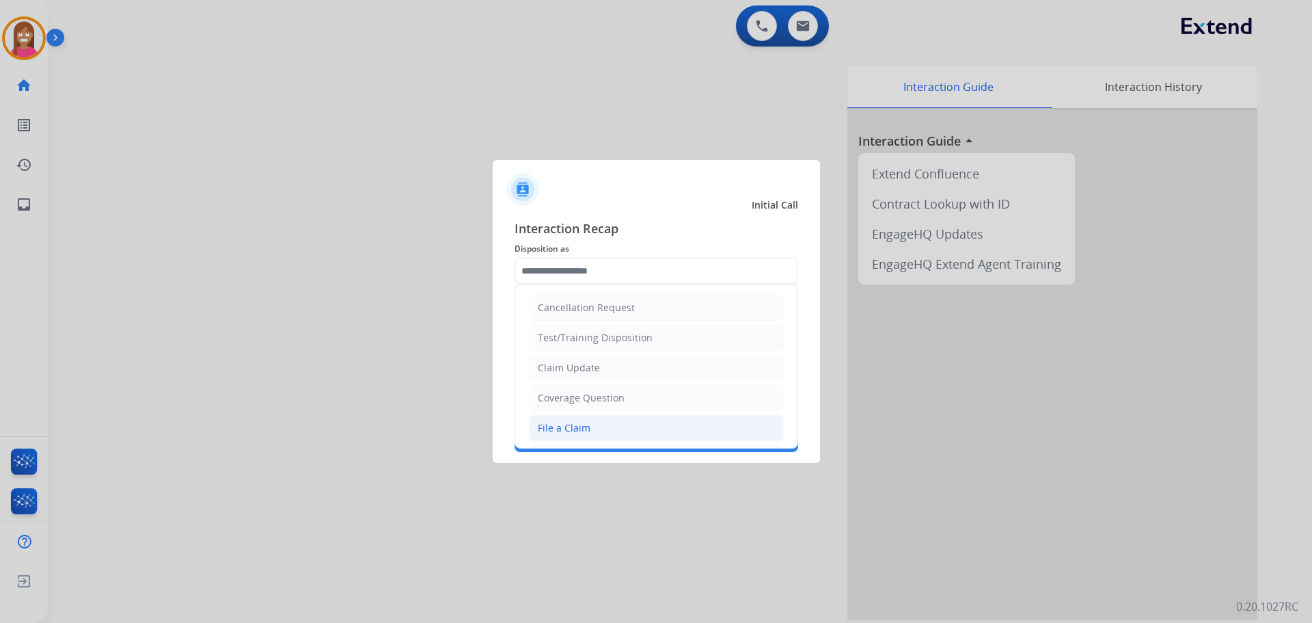
click at [577, 432] on li "File a Claim" at bounding box center [656, 428] width 255 height 26
type input "**********"
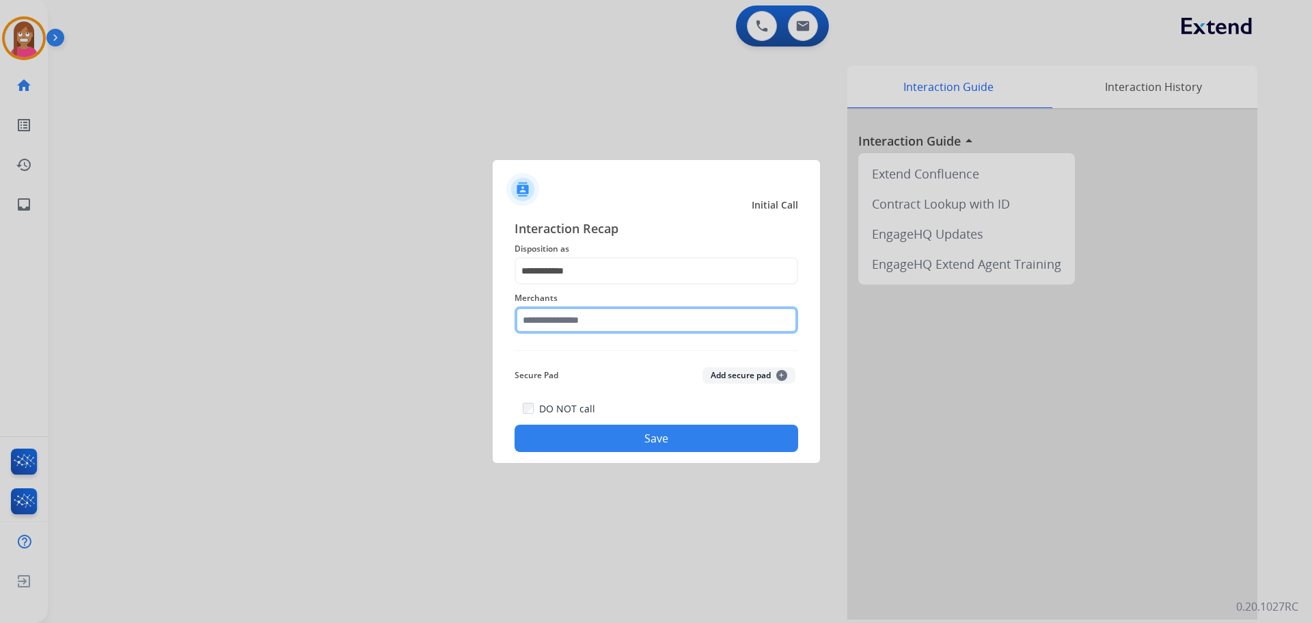
click at [572, 314] on input "text" at bounding box center [657, 319] width 284 height 27
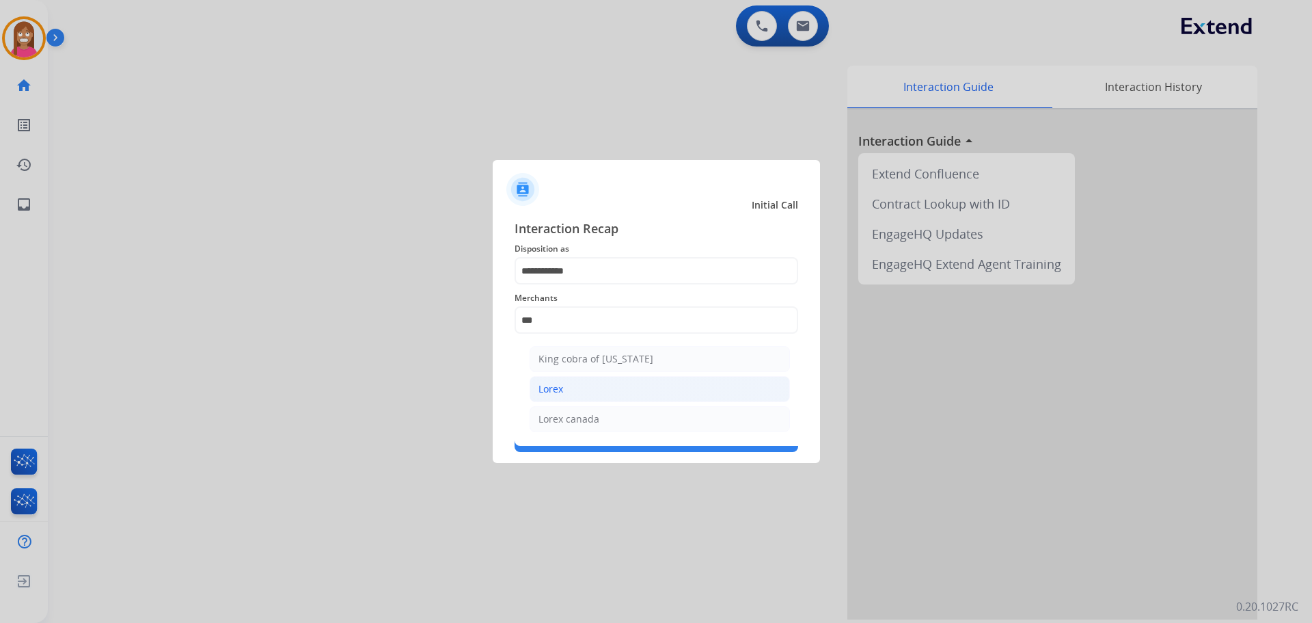
click at [557, 397] on li "Lorex" at bounding box center [660, 389] width 260 height 26
type input "*****"
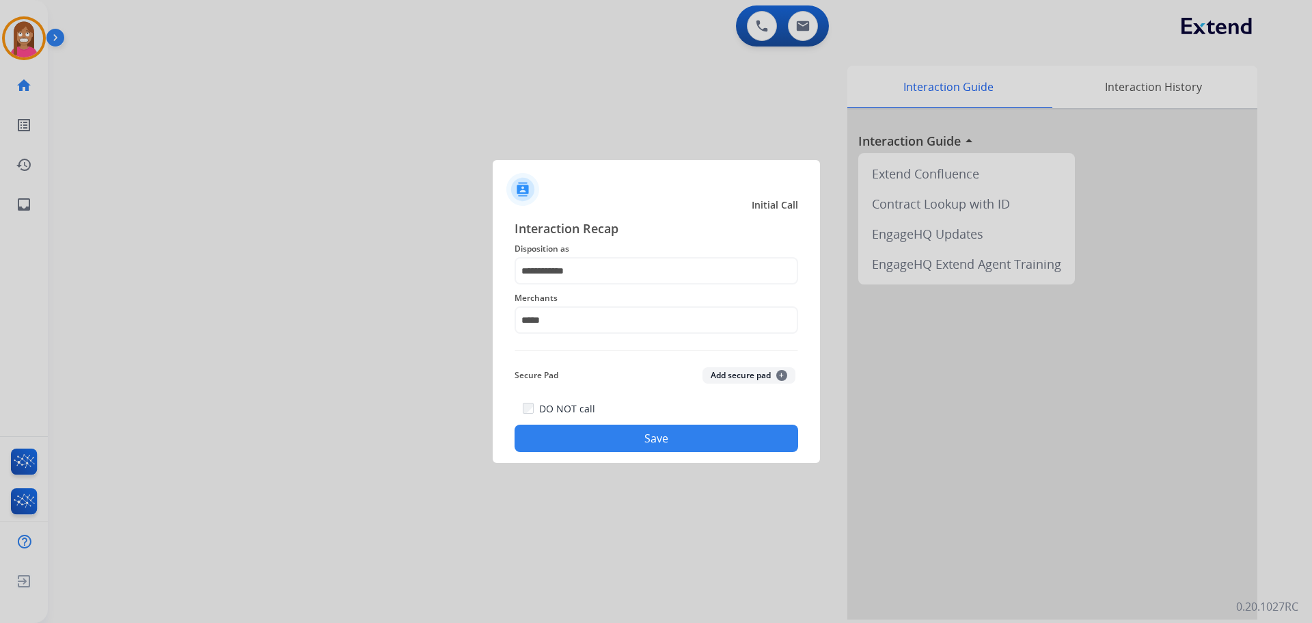
click at [568, 440] on button "Save" at bounding box center [657, 437] width 284 height 27
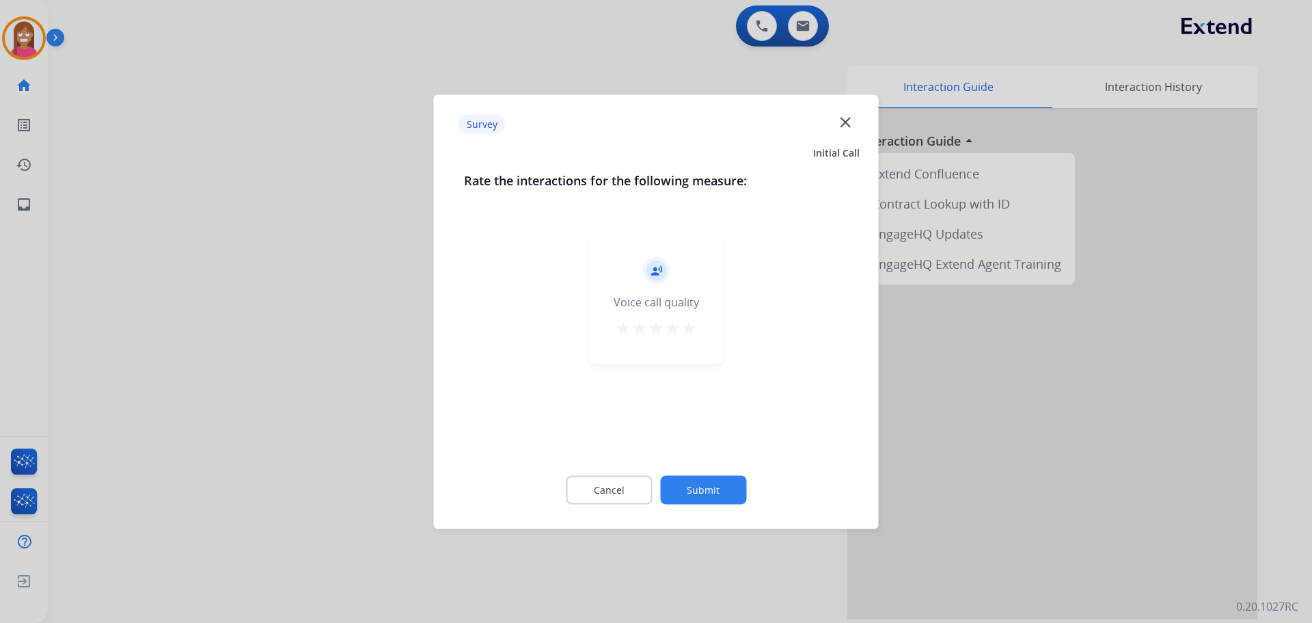
click at [848, 119] on mat-icon "close" at bounding box center [846, 122] width 18 height 18
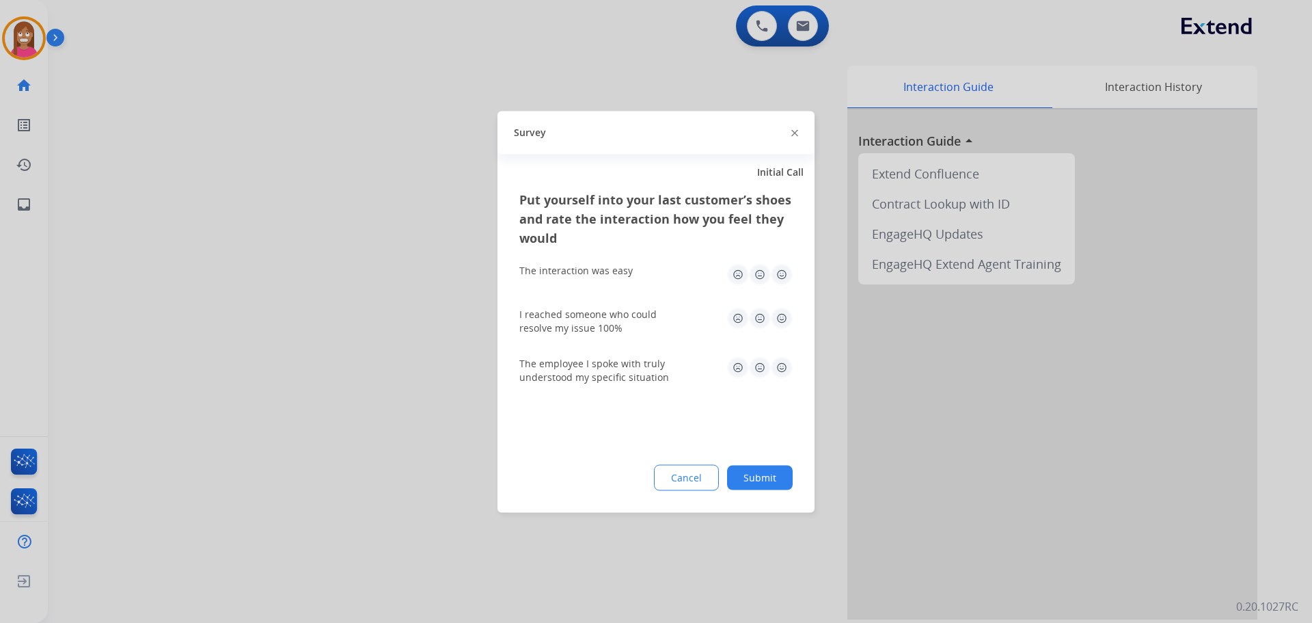
click at [798, 131] on img at bounding box center [794, 133] width 7 height 7
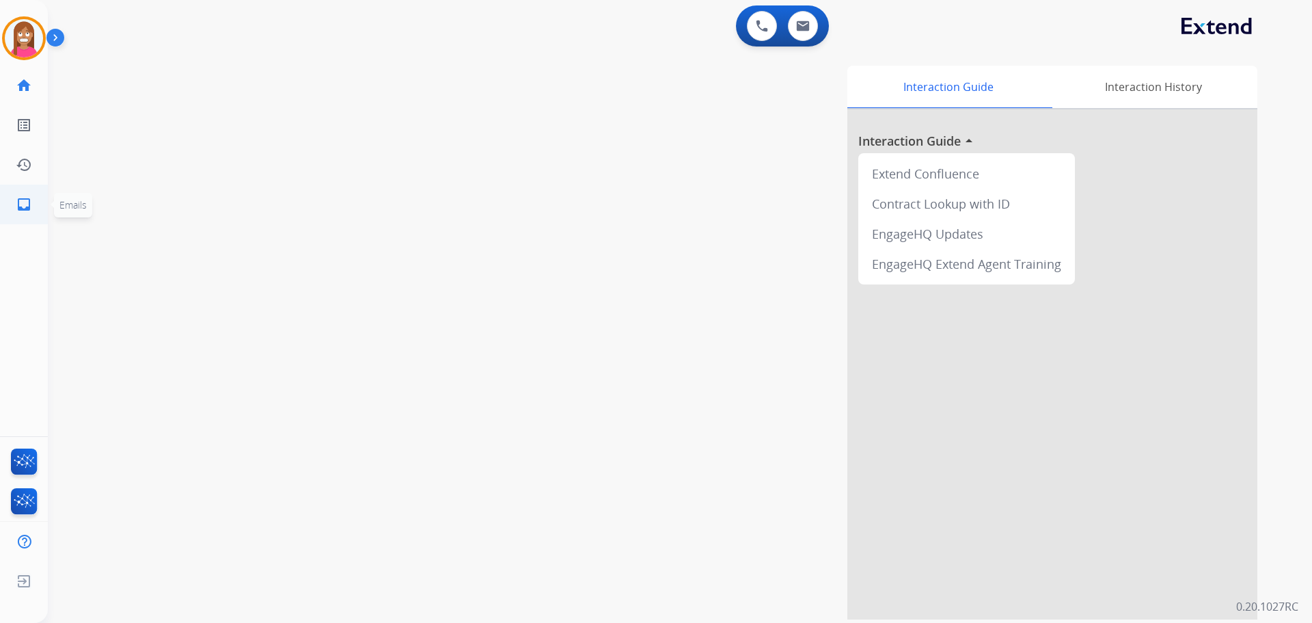
click at [34, 211] on link "inbox Emails" at bounding box center [24, 204] width 38 height 38
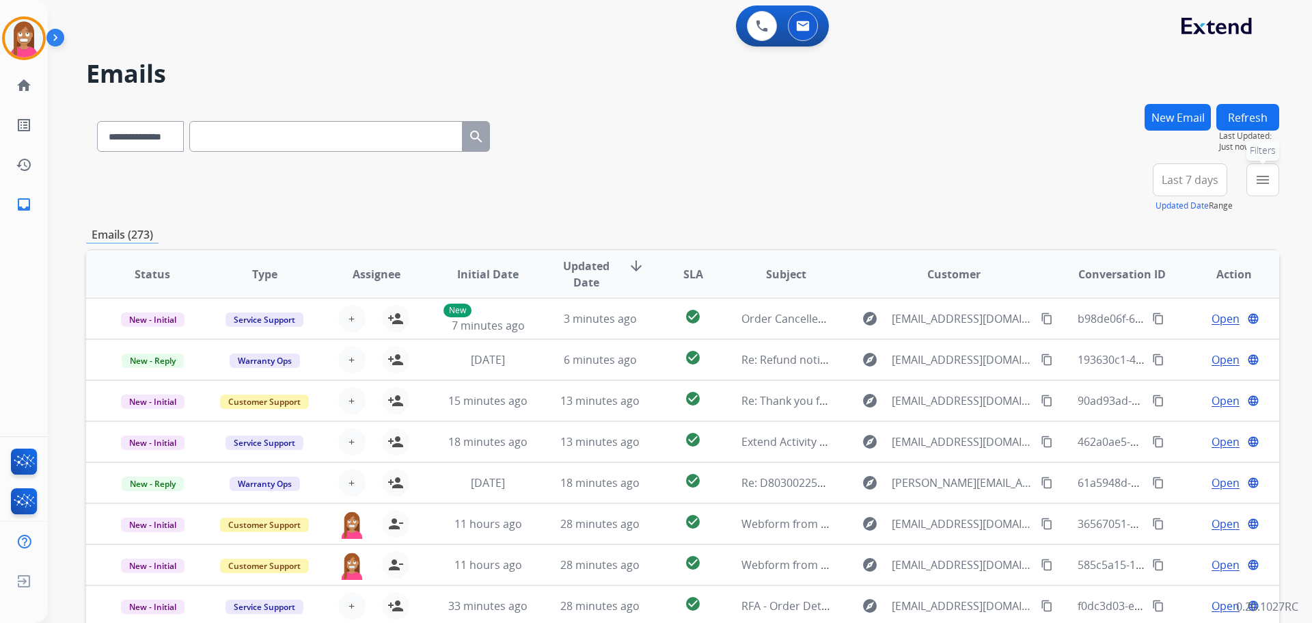
drag, startPoint x: 1256, startPoint y: 172, endPoint x: 1245, endPoint y: 181, distance: 13.6
click at [1255, 176] on mat-icon "menu" at bounding box center [1263, 180] width 16 height 16
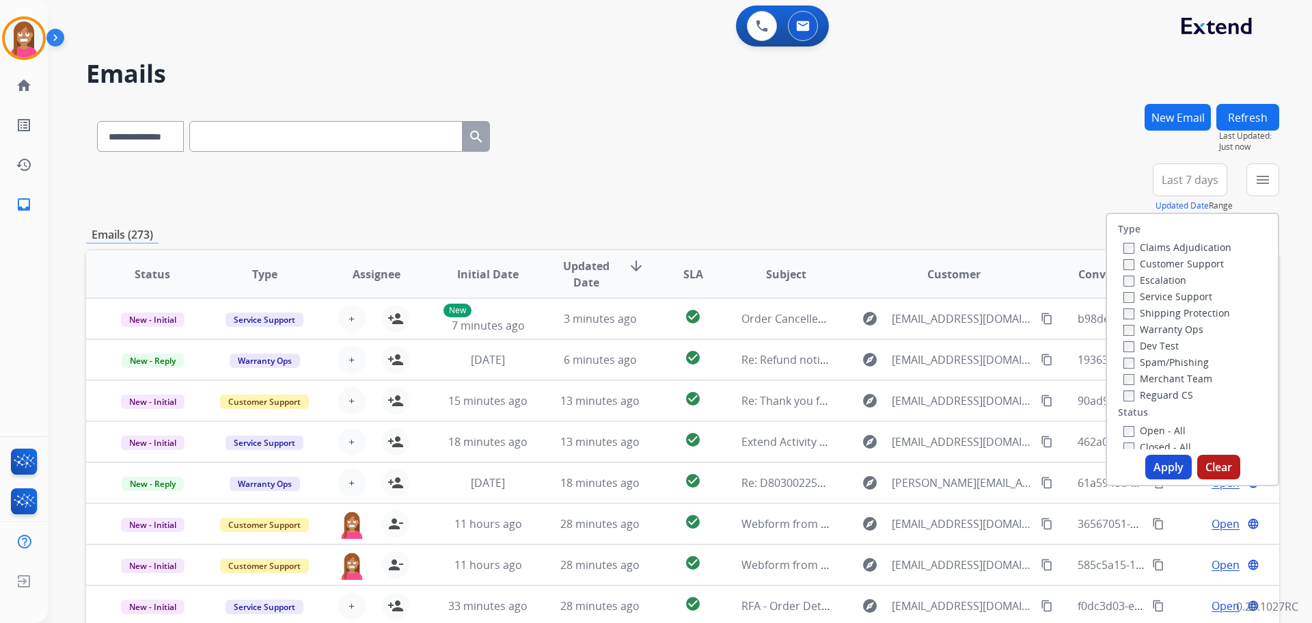
click at [1172, 258] on div "Customer Support" at bounding box center [1178, 263] width 108 height 16
click at [1172, 259] on label "Customer Support" at bounding box center [1174, 263] width 100 height 13
click at [1174, 316] on label "Shipping Protection" at bounding box center [1177, 312] width 107 height 13
drag, startPoint x: 1156, startPoint y: 392, endPoint x: 1157, endPoint y: 407, distance: 14.4
click at [1156, 393] on label "Reguard CS" at bounding box center [1159, 394] width 70 height 13
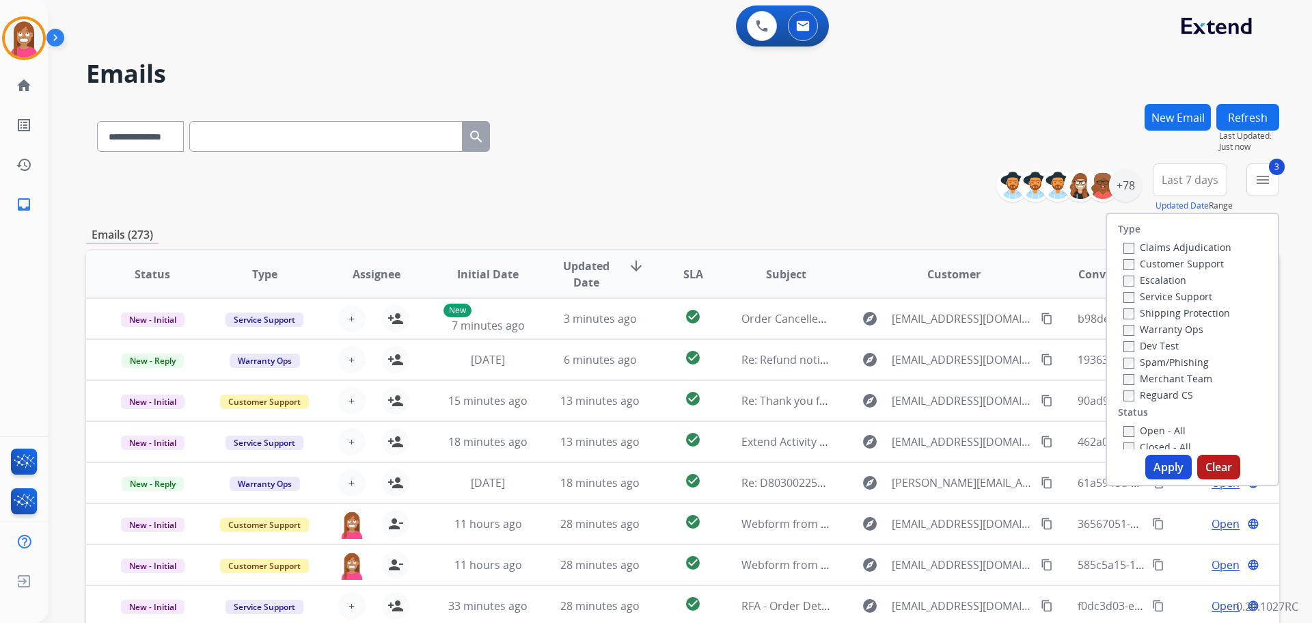
click at [1157, 427] on label "Open - All" at bounding box center [1155, 430] width 62 height 13
drag, startPoint x: 1158, startPoint y: 468, endPoint x: 1204, endPoint y: 487, distance: 50.3
click at [1158, 470] on button "Apply" at bounding box center [1168, 467] width 46 height 25
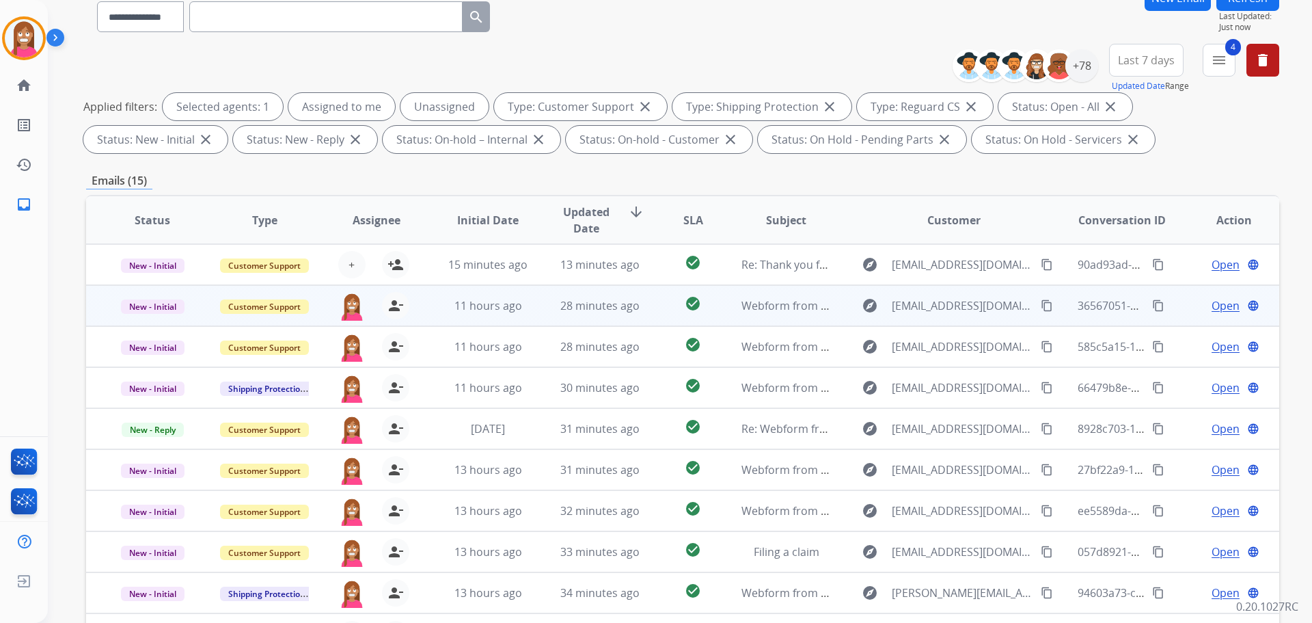
scroll to position [221, 0]
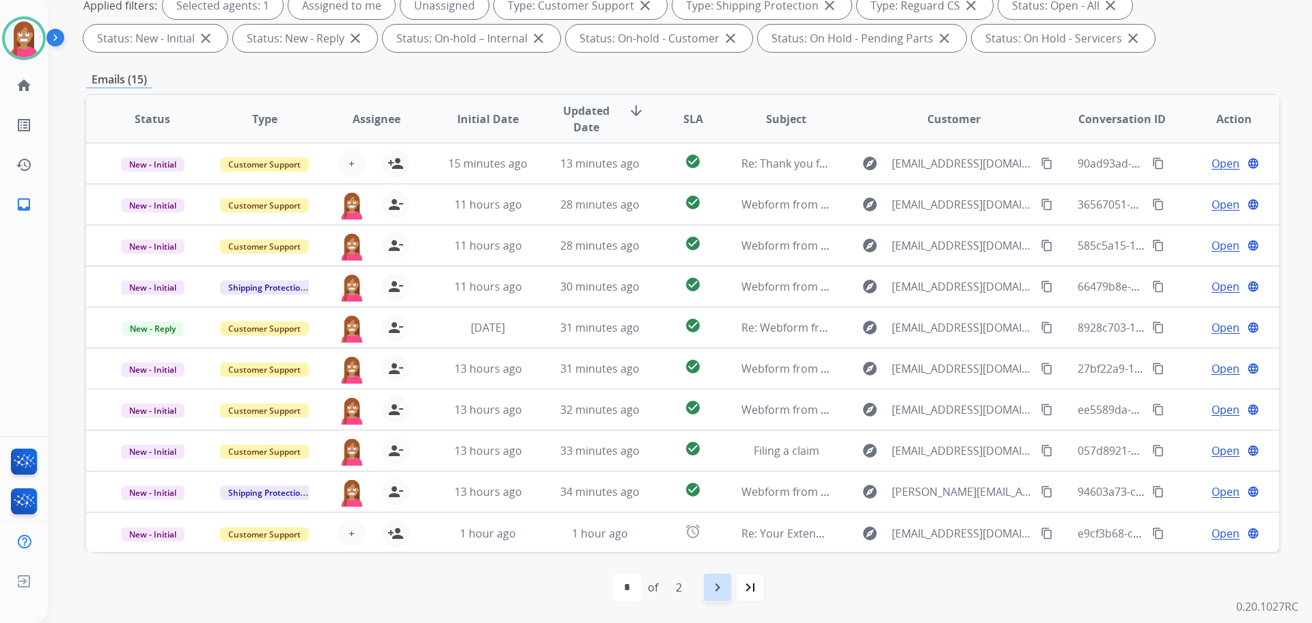
click at [707, 580] on div "navigate_next" at bounding box center [718, 587] width 30 height 30
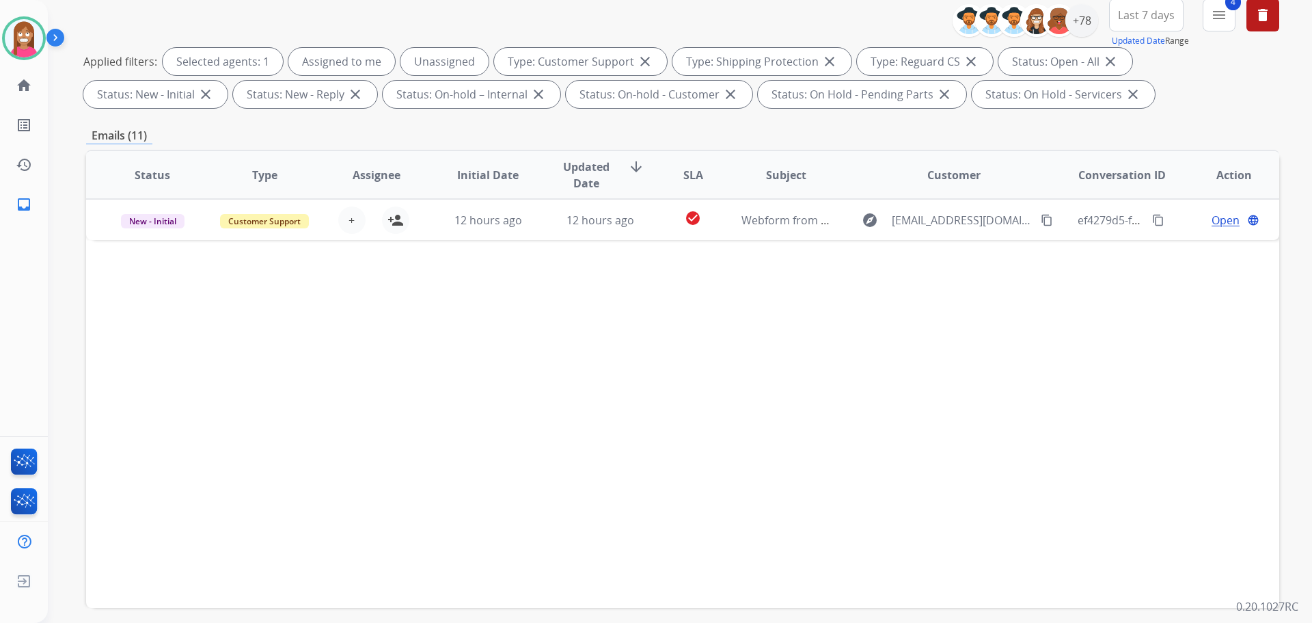
scroll to position [205, 0]
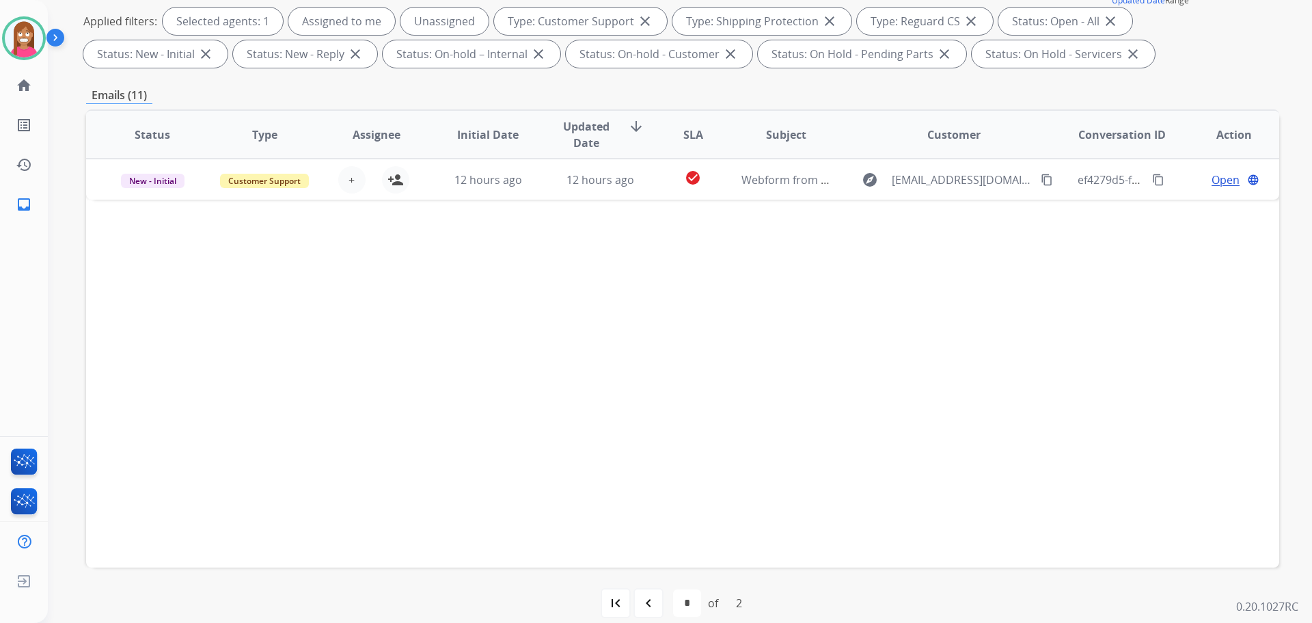
drag, startPoint x: 648, startPoint y: 606, endPoint x: 655, endPoint y: 601, distance: 8.8
click at [655, 601] on mat-icon "navigate_before" at bounding box center [648, 603] width 16 height 16
select select "*"
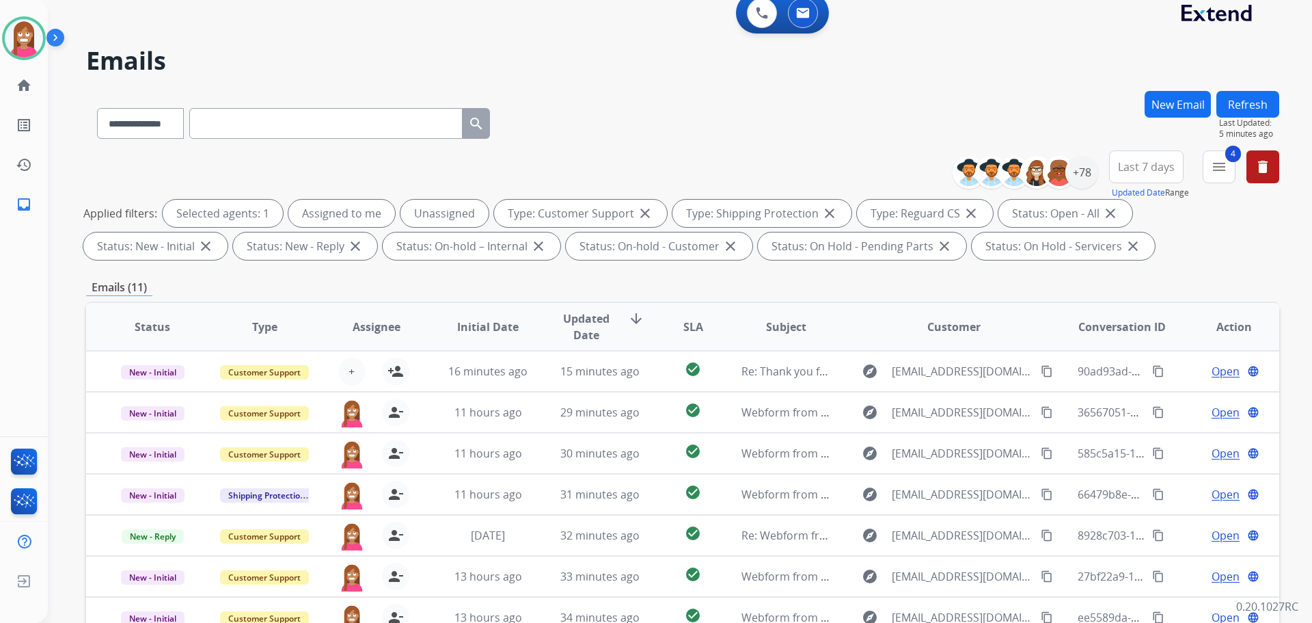
scroll to position [0, 0]
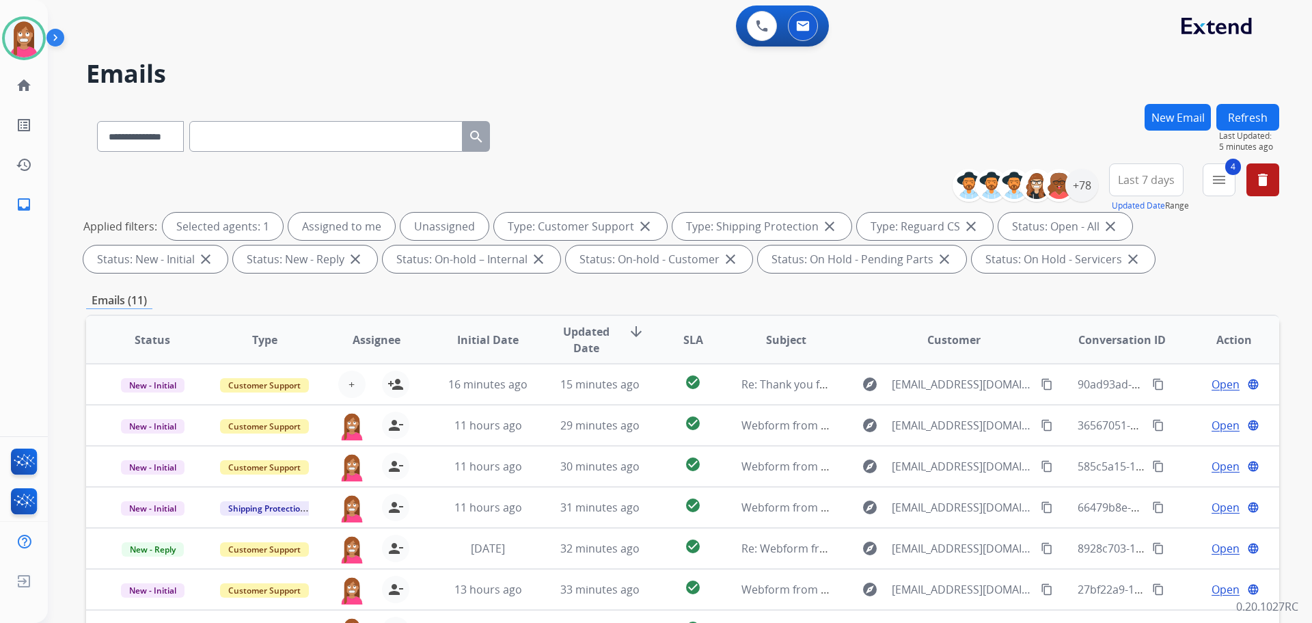
click at [1236, 115] on button "Refresh" at bounding box center [1248, 117] width 63 height 27
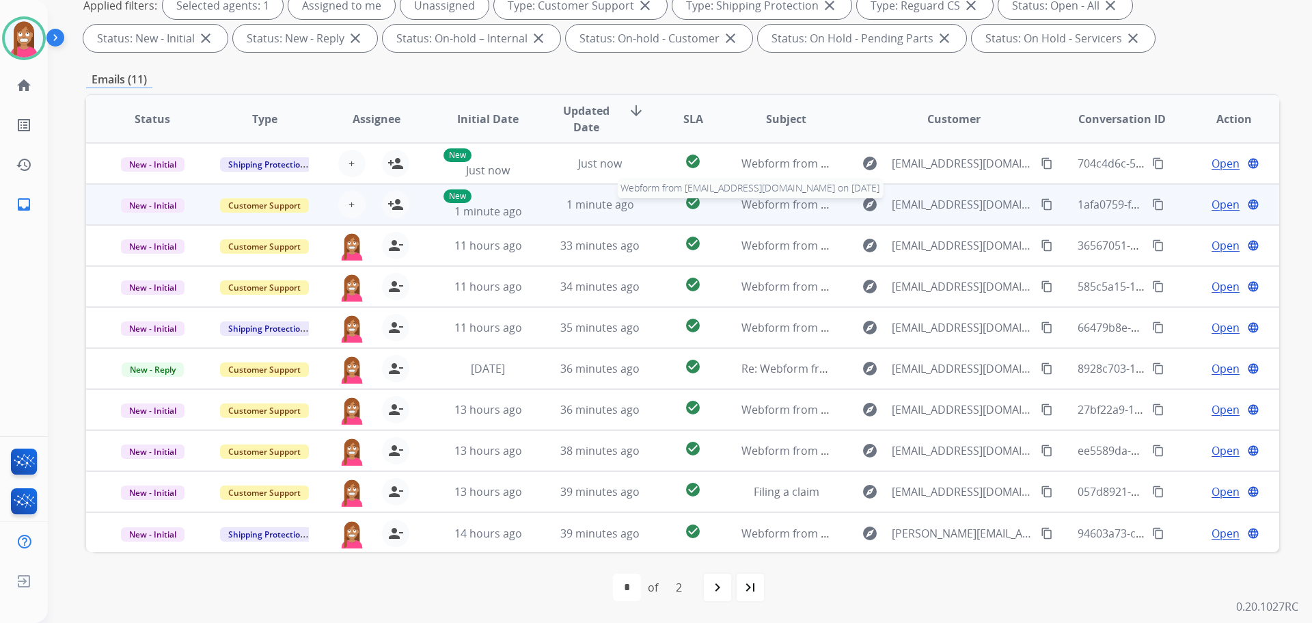
scroll to position [1, 0]
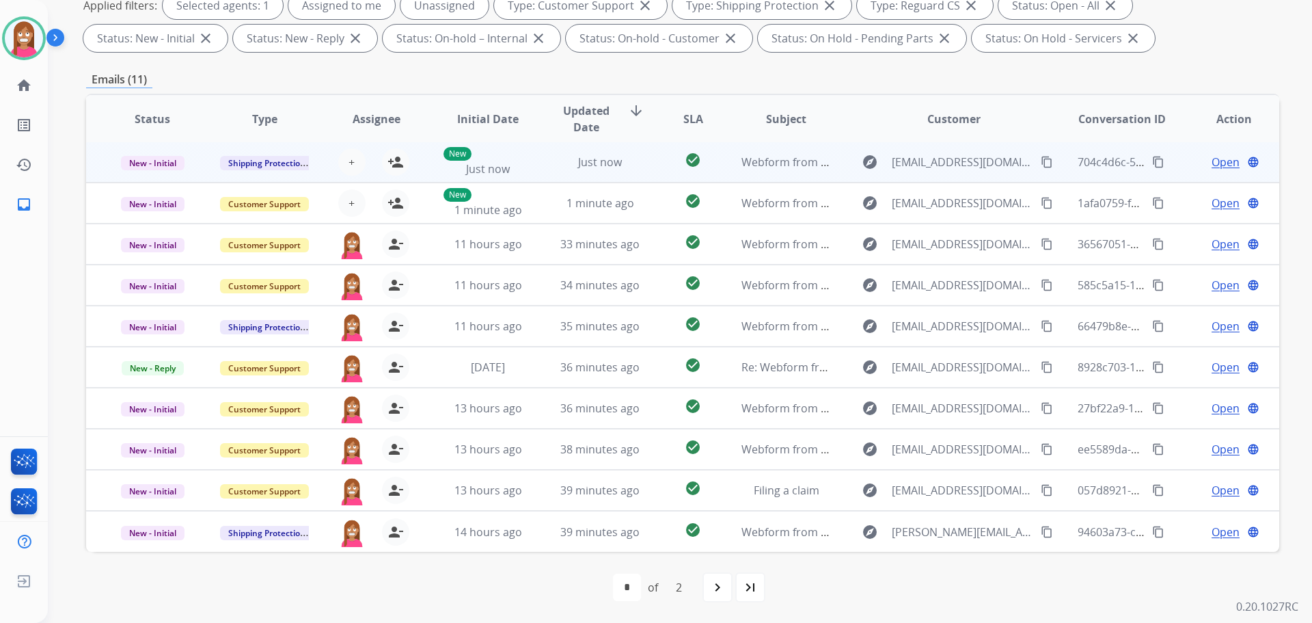
click at [633, 176] on td "Just now" at bounding box center [590, 161] width 112 height 41
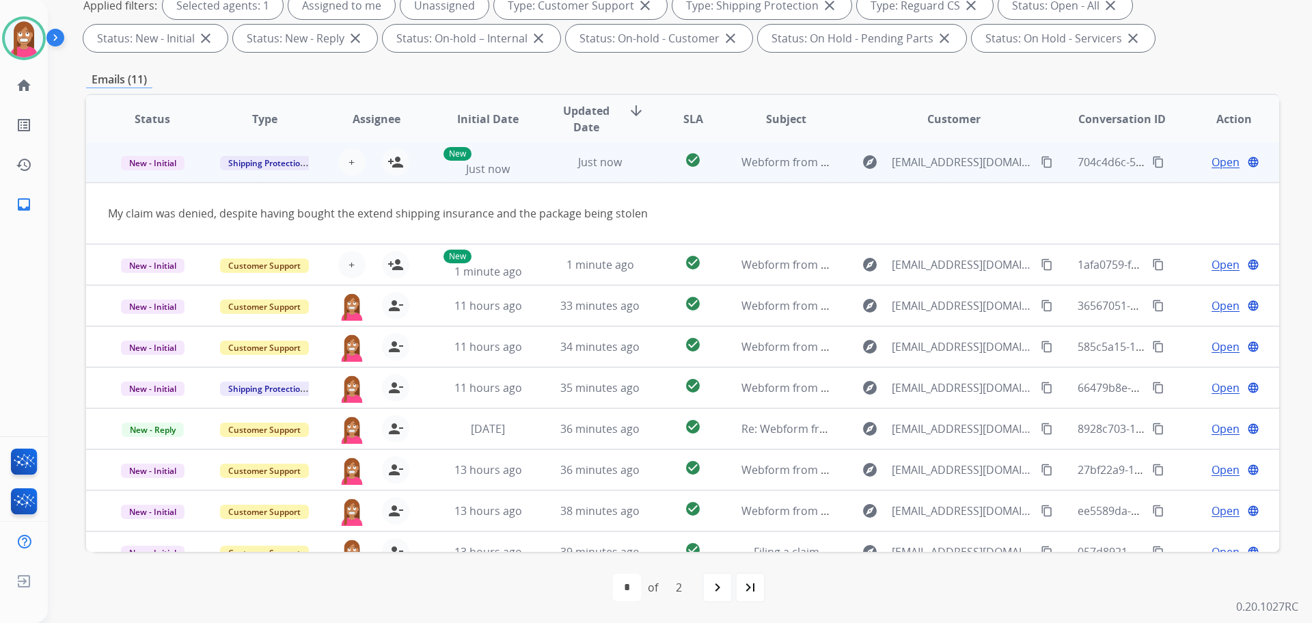
scroll to position [0, 0]
click at [1041, 162] on mat-icon "content_copy" at bounding box center [1047, 163] width 12 height 12
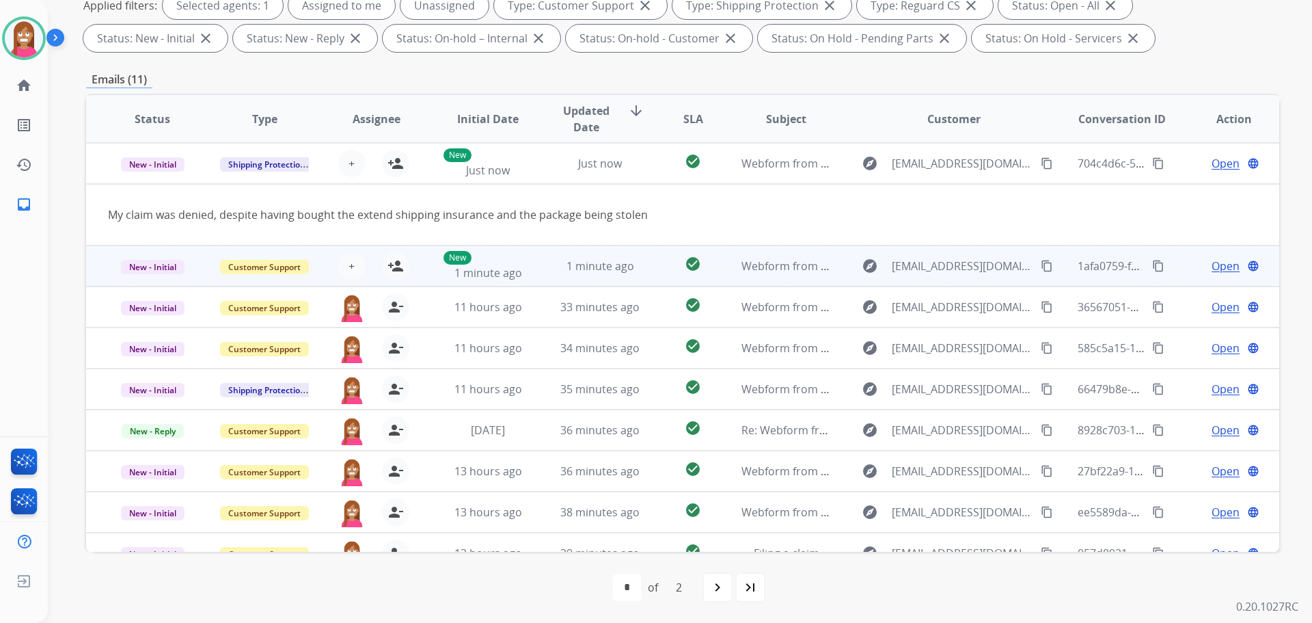
click at [534, 262] on td "1 minute ago" at bounding box center [590, 265] width 112 height 41
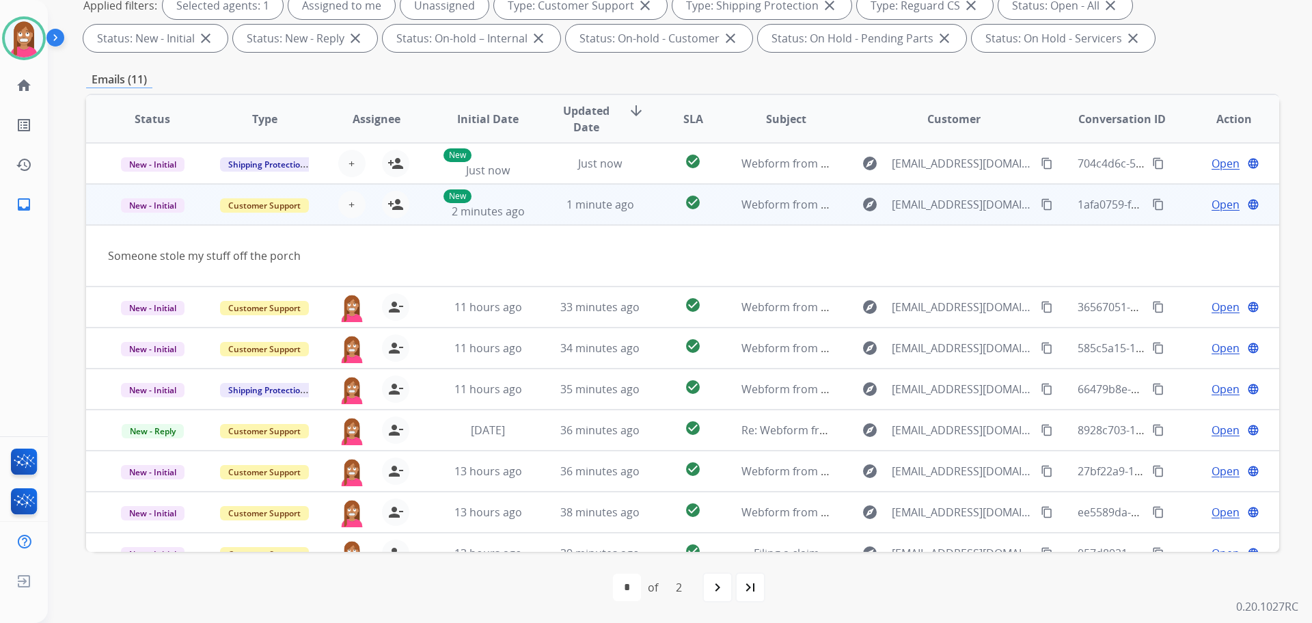
click at [1041, 205] on mat-icon "content_copy" at bounding box center [1047, 204] width 12 height 12
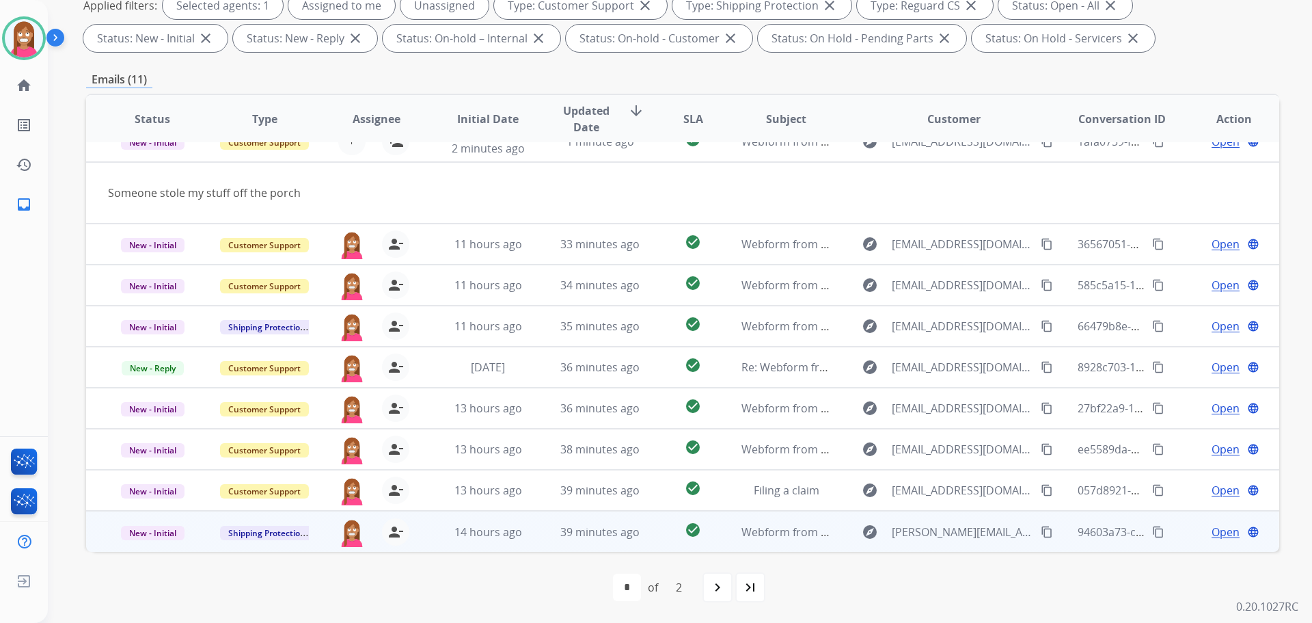
click at [554, 545] on td "39 minutes ago" at bounding box center [590, 531] width 112 height 41
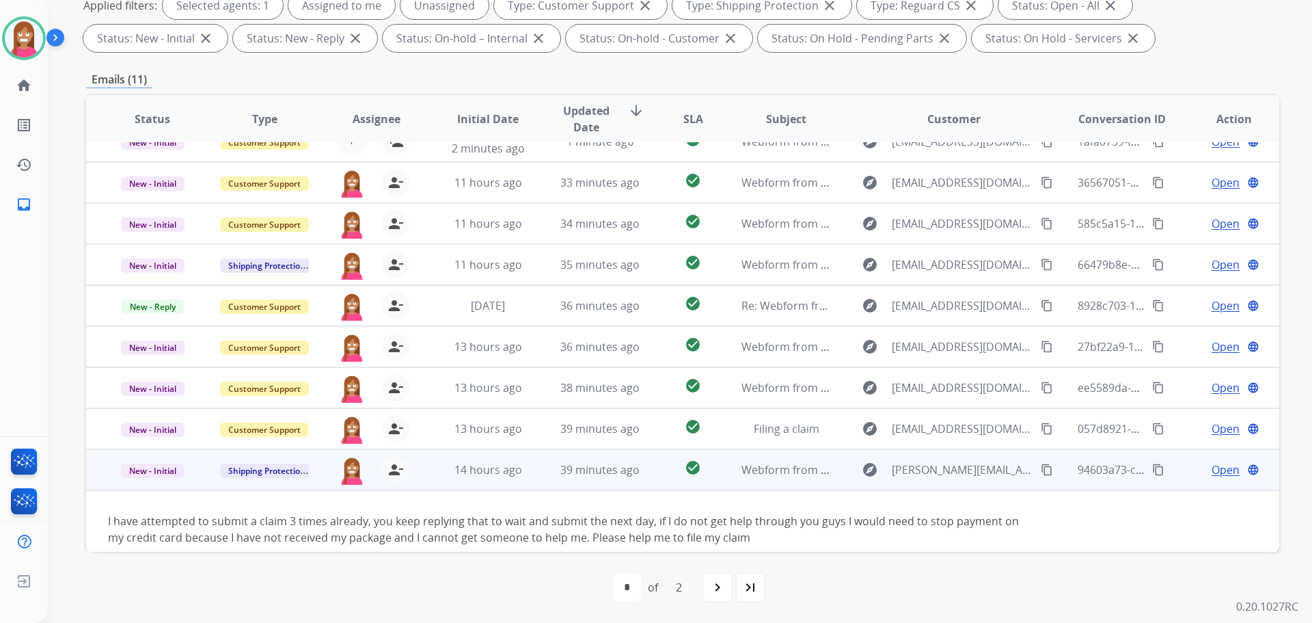
scroll to position [79, 0]
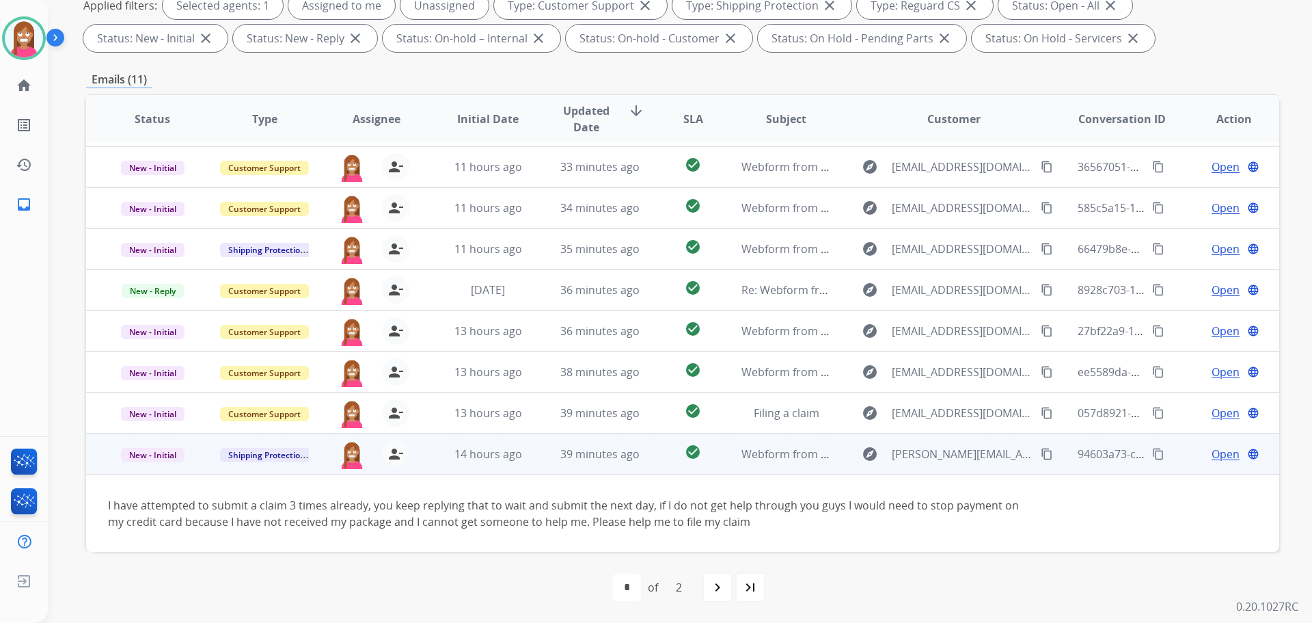
click at [1212, 456] on span "Open" at bounding box center [1226, 454] width 28 height 16
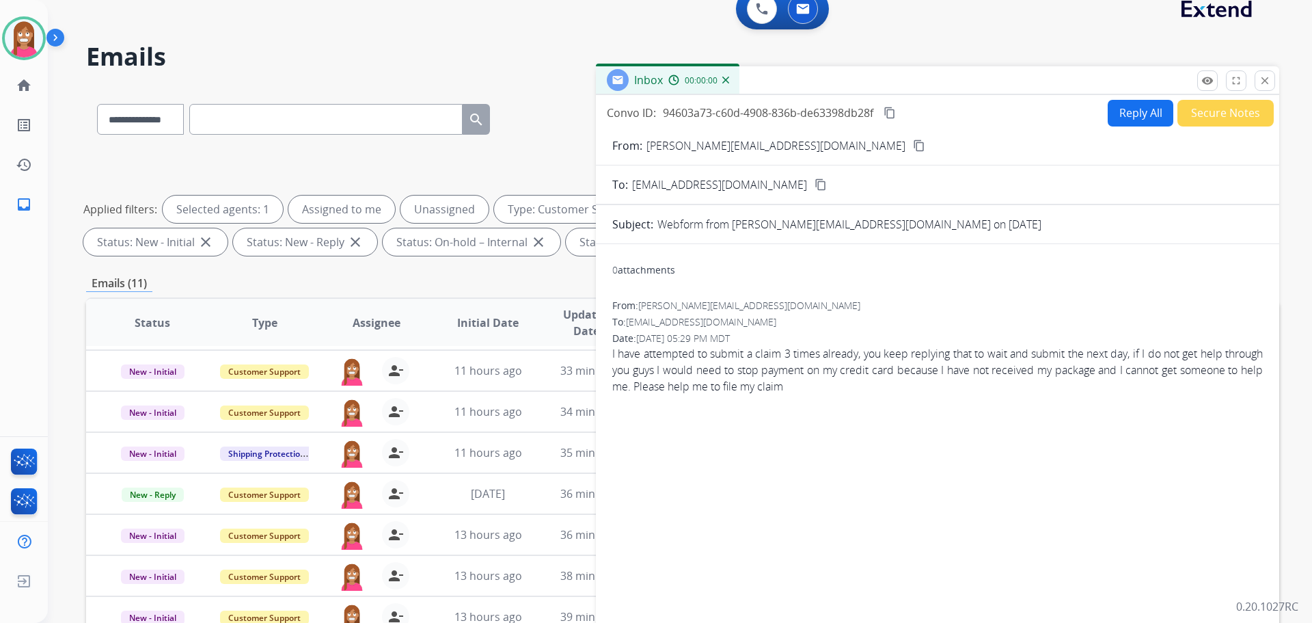
scroll to position [16, 0]
click at [1112, 111] on button "Reply All" at bounding box center [1141, 114] width 66 height 27
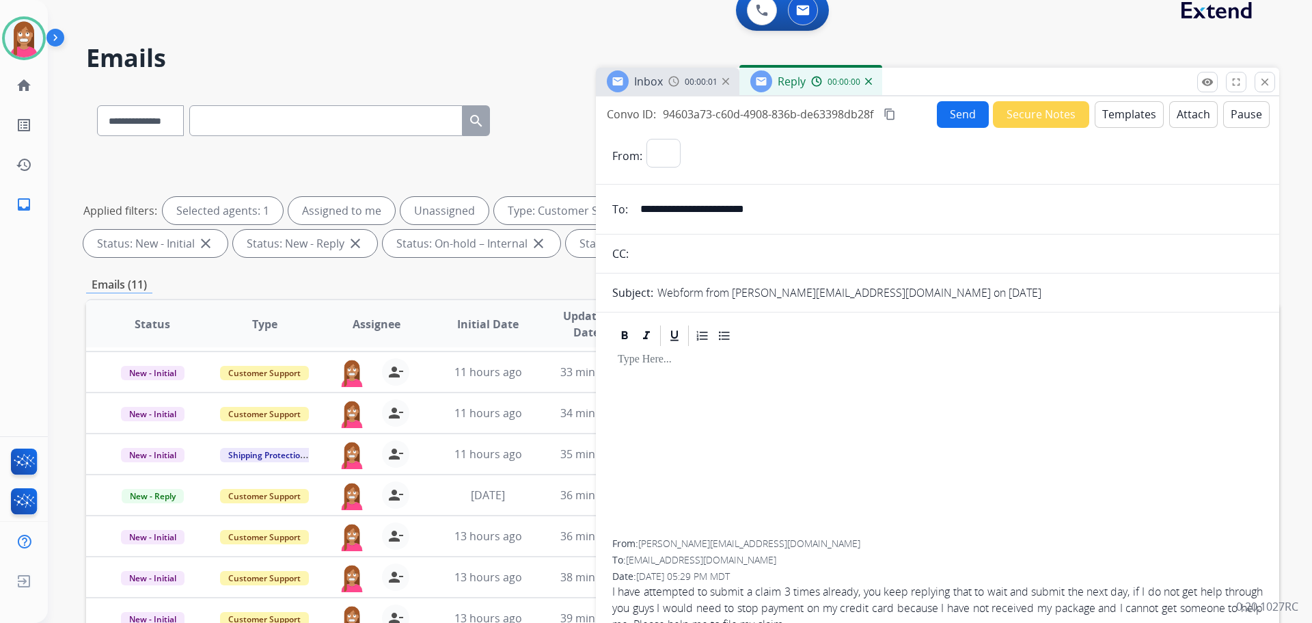
select select "**********"
click at [1112, 117] on button "Templates" at bounding box center [1129, 114] width 69 height 27
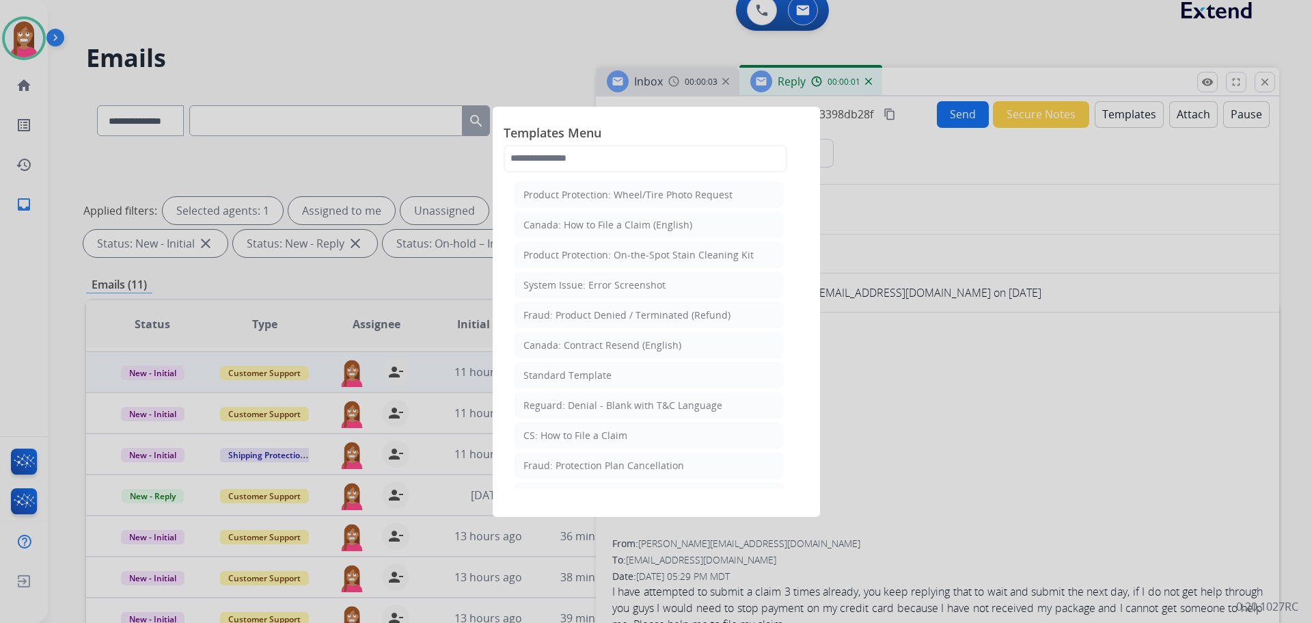
click at [556, 379] on div "Standard Template" at bounding box center [568, 375] width 88 height 14
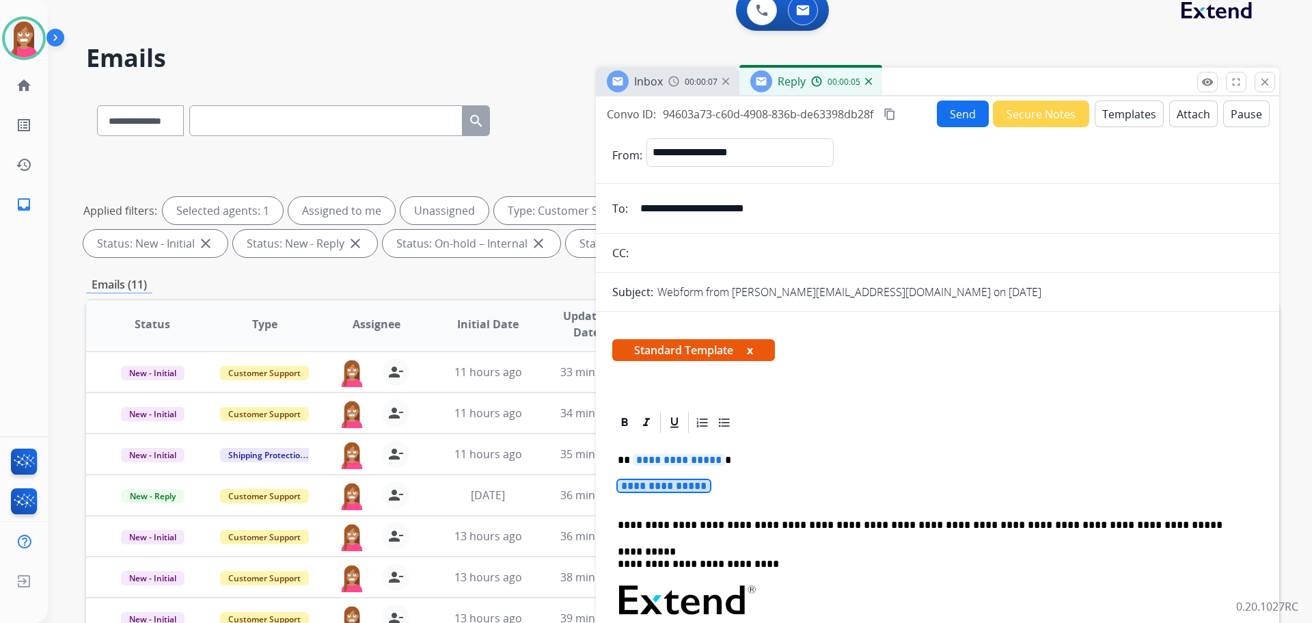
click at [666, 485] on span "**********" at bounding box center [664, 486] width 92 height 12
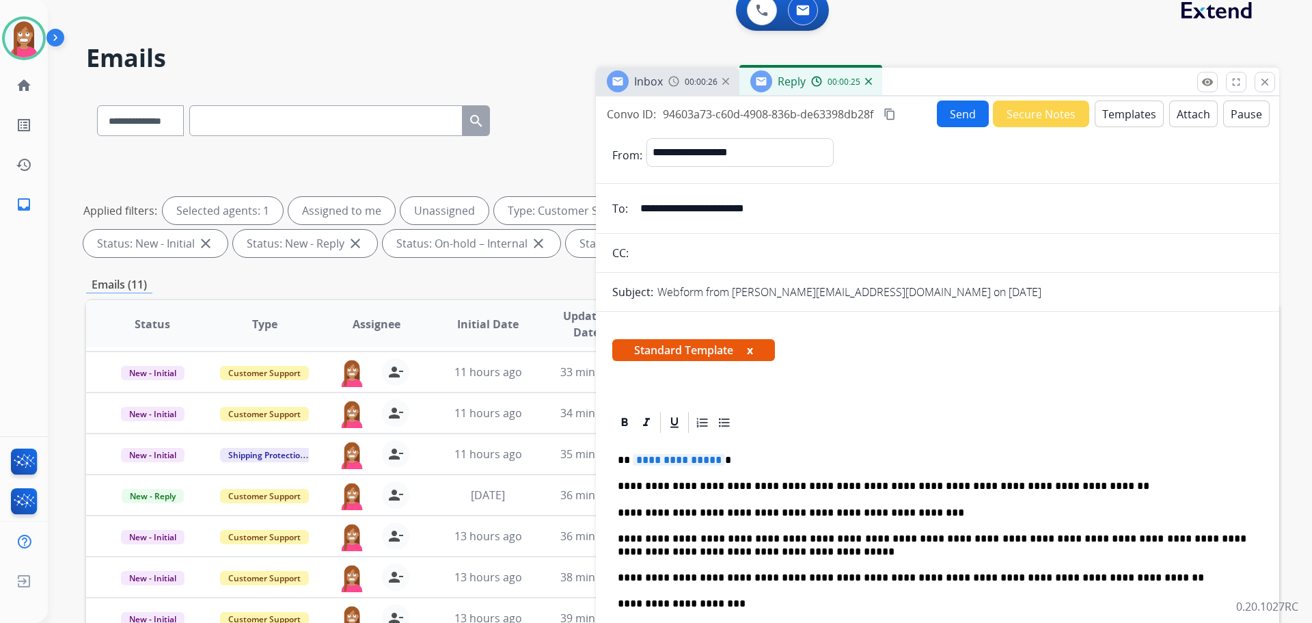
click at [671, 461] on span "**********" at bounding box center [679, 460] width 92 height 12
click at [623, 456] on p "*" at bounding box center [932, 460] width 629 height 12
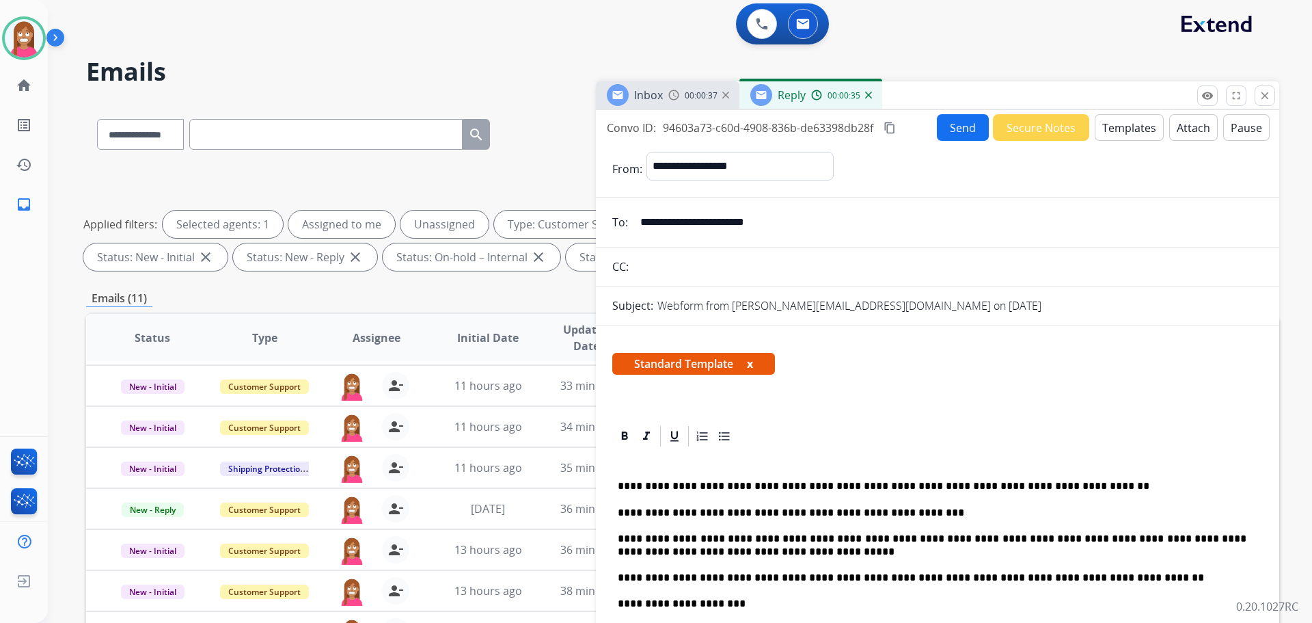
click at [632, 485] on p "**********" at bounding box center [932, 486] width 629 height 12
click at [960, 121] on button "Send" at bounding box center [963, 127] width 52 height 27
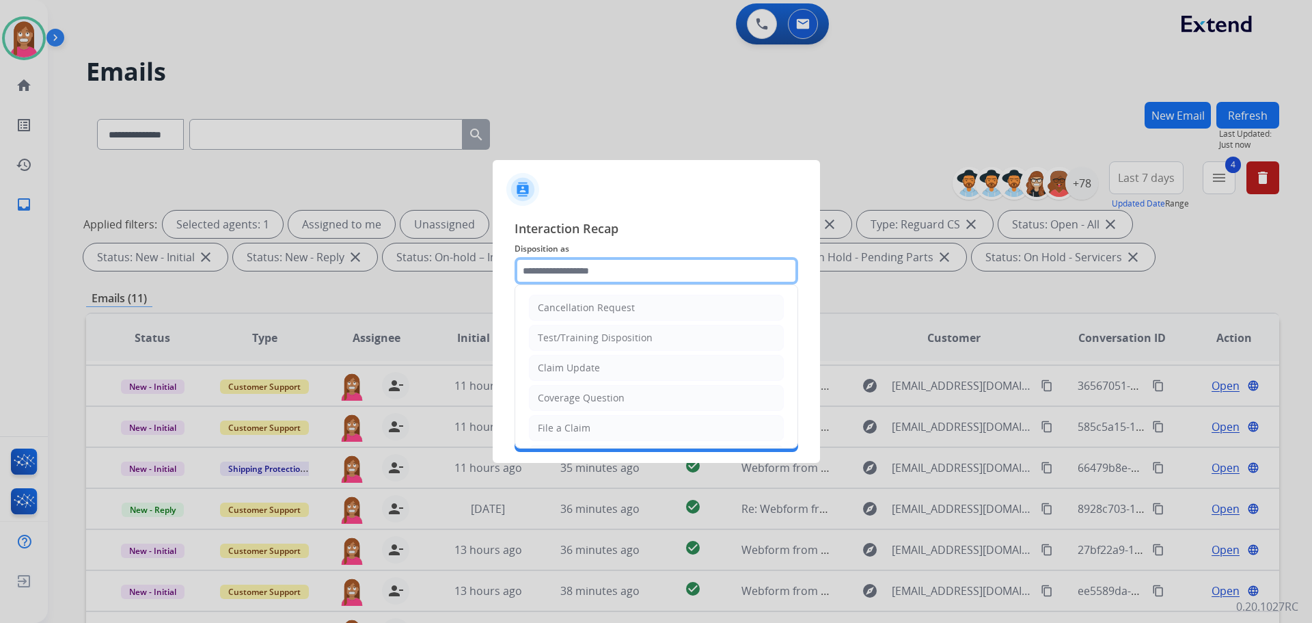
click at [607, 279] on input "text" at bounding box center [657, 270] width 284 height 27
click at [571, 424] on div "File a Claim" at bounding box center [564, 428] width 53 height 14
type input "**********"
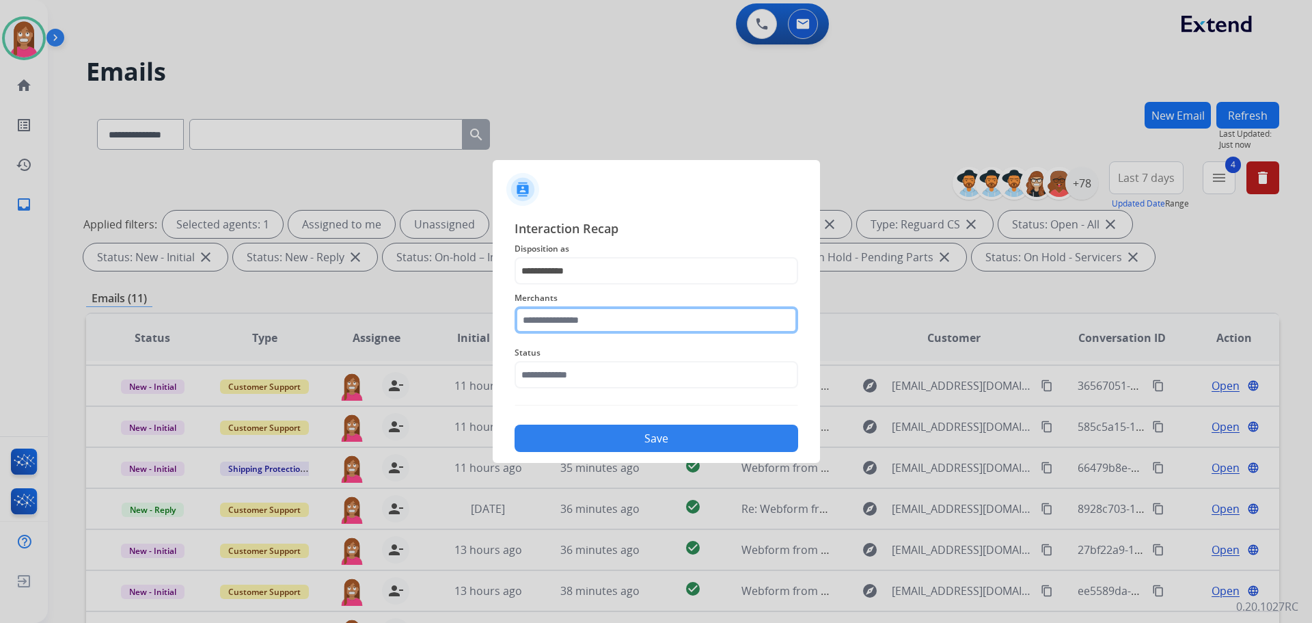
click at [567, 322] on input "text" at bounding box center [657, 319] width 284 height 27
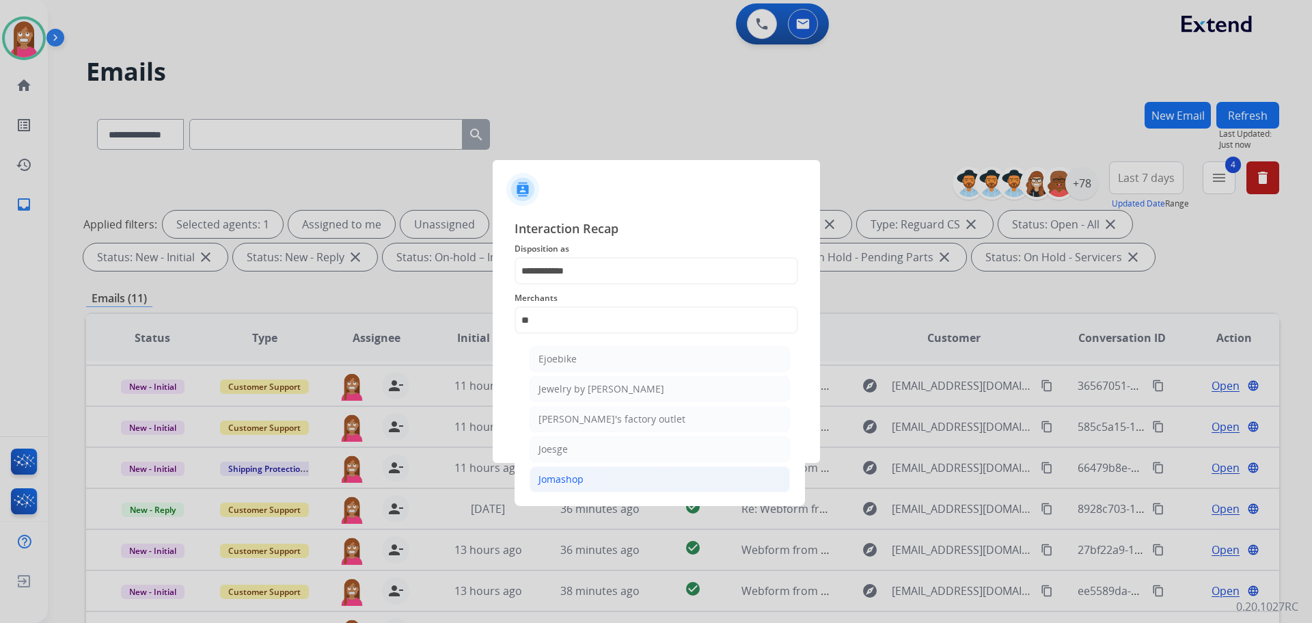
click at [587, 478] on li "Jomashop" at bounding box center [660, 479] width 260 height 26
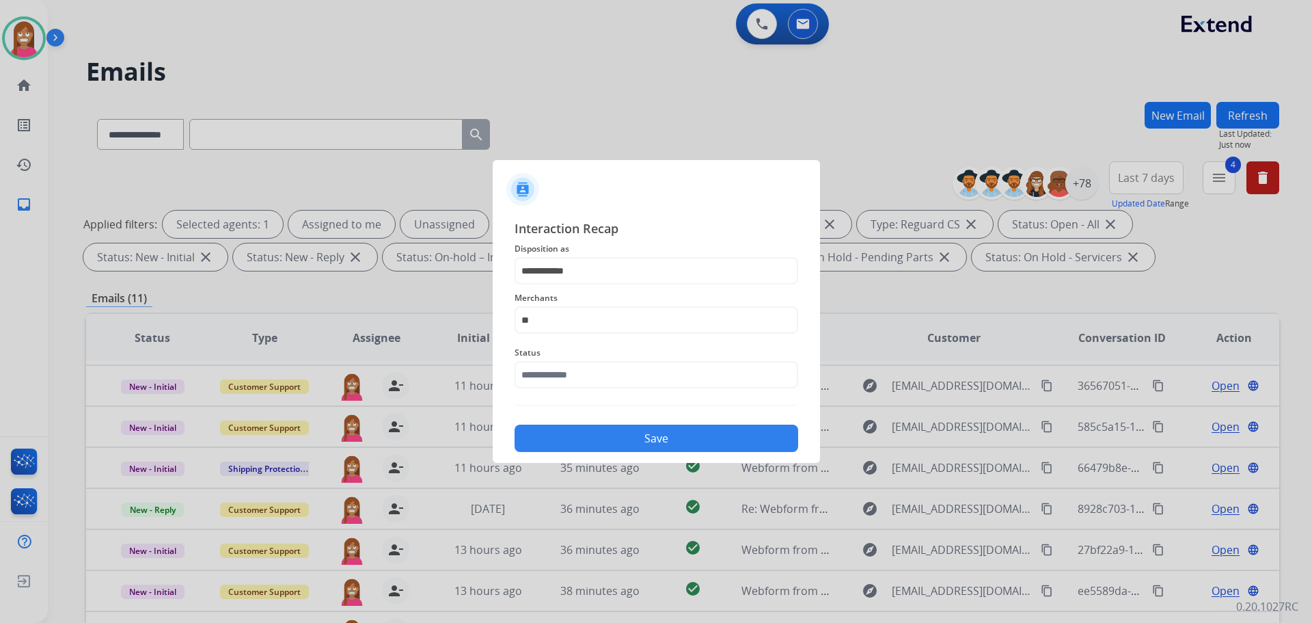
type input "********"
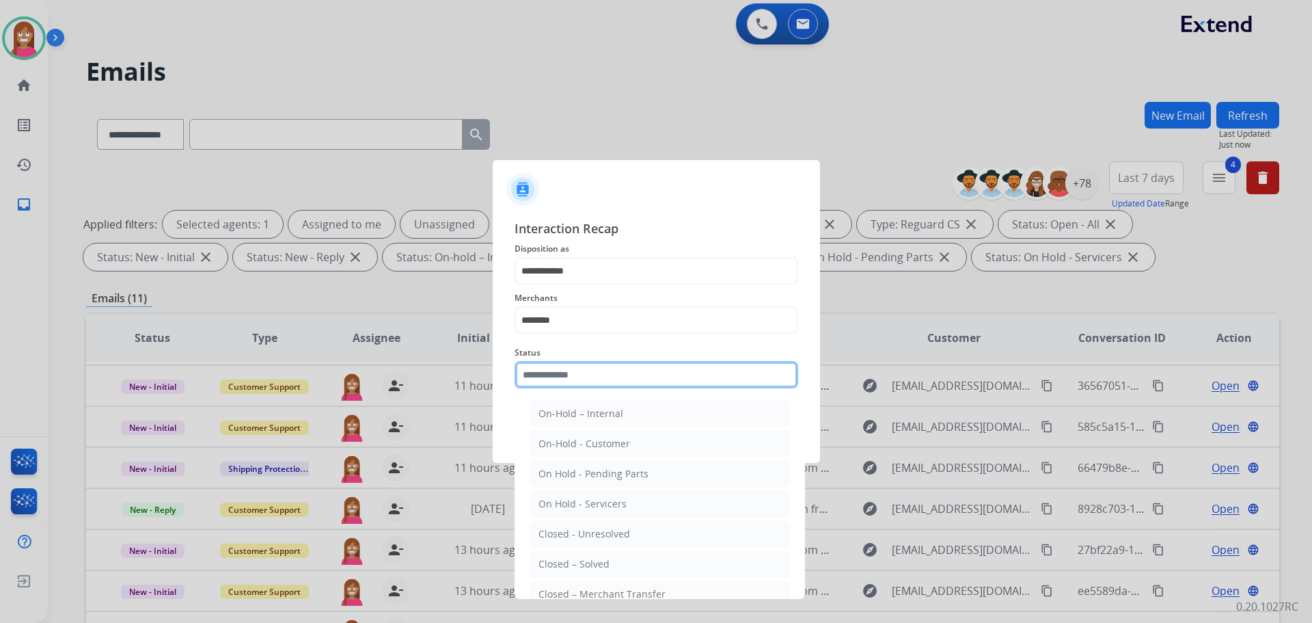
click at [577, 373] on input "text" at bounding box center [657, 374] width 284 height 27
click at [591, 554] on li "Closed – Solved" at bounding box center [660, 564] width 260 height 26
type input "**********"
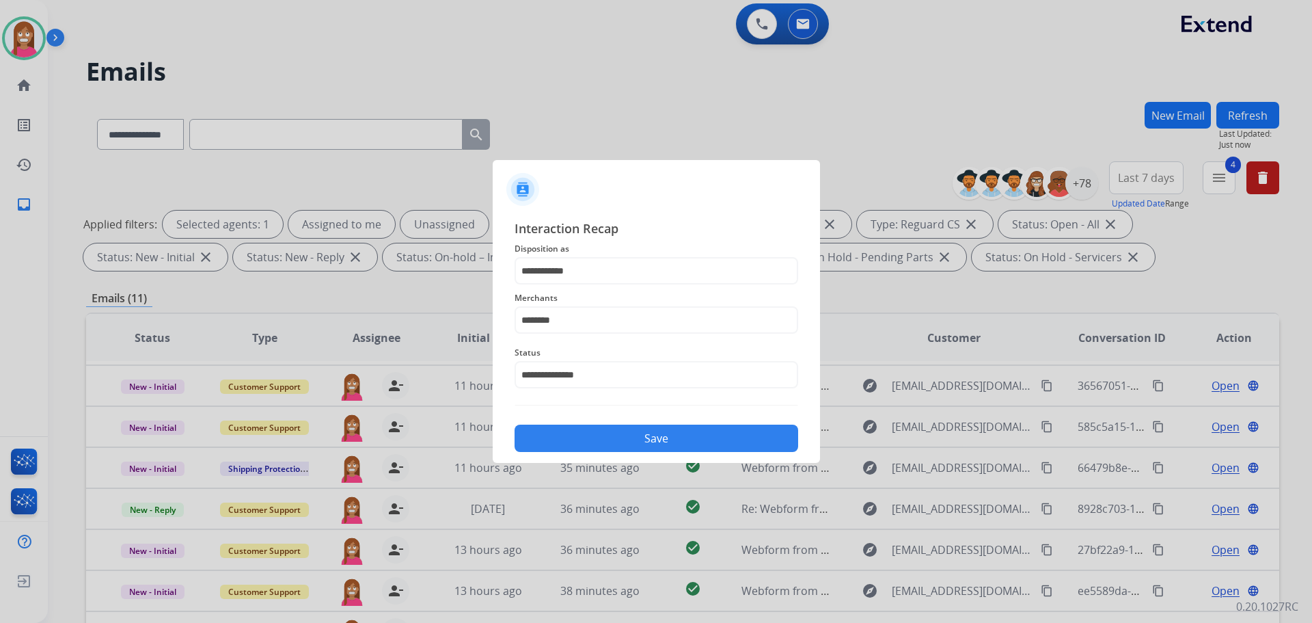
drag, startPoint x: 621, startPoint y: 417, endPoint x: 619, endPoint y: 440, distance: 23.3
click at [620, 420] on div "Save" at bounding box center [657, 434] width 284 height 36
click at [619, 442] on button "Save" at bounding box center [657, 437] width 284 height 27
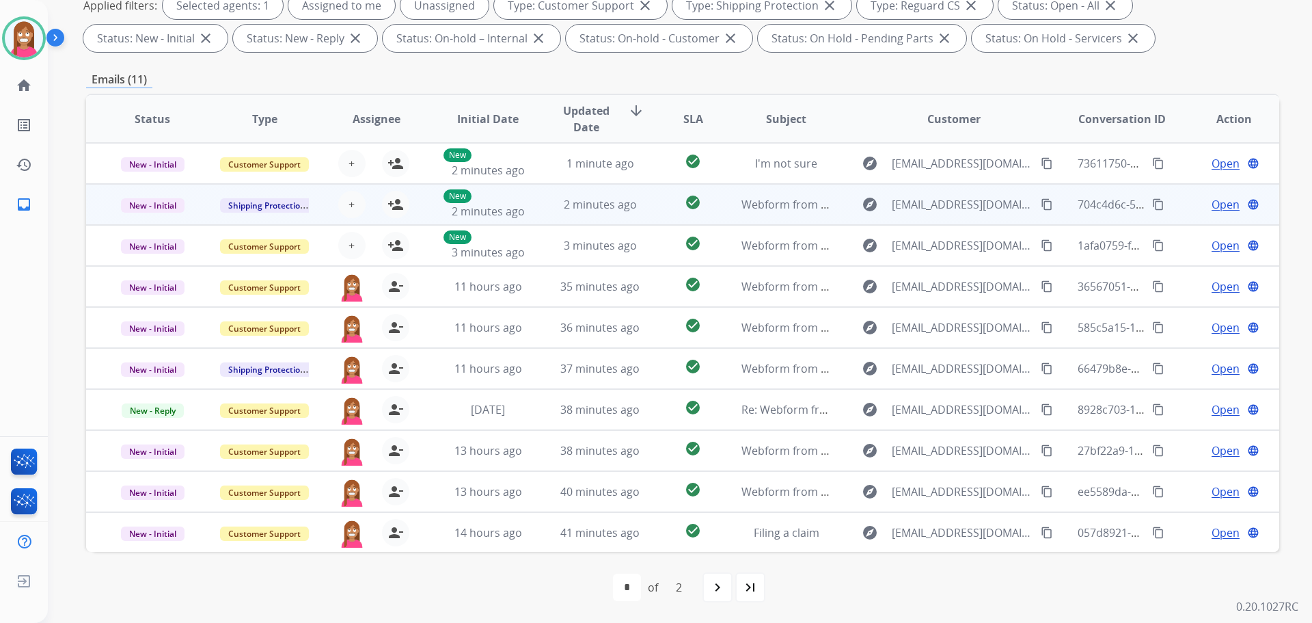
scroll to position [46, 0]
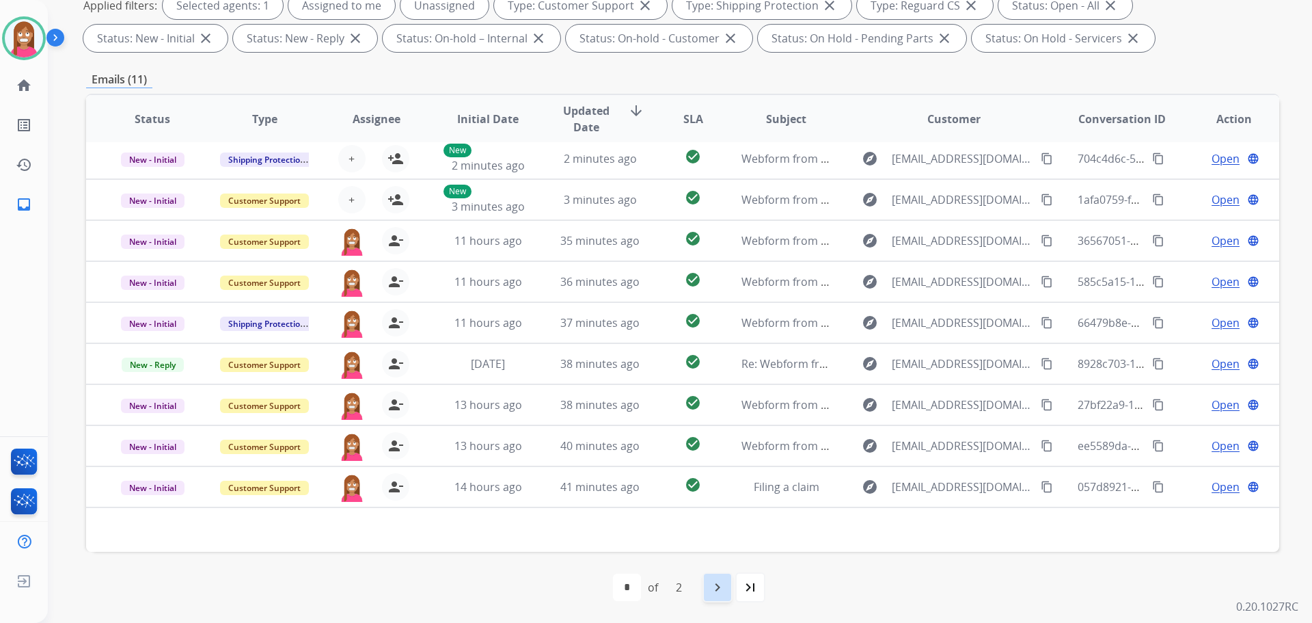
click at [728, 593] on div "navigate_next" at bounding box center [718, 587] width 30 height 30
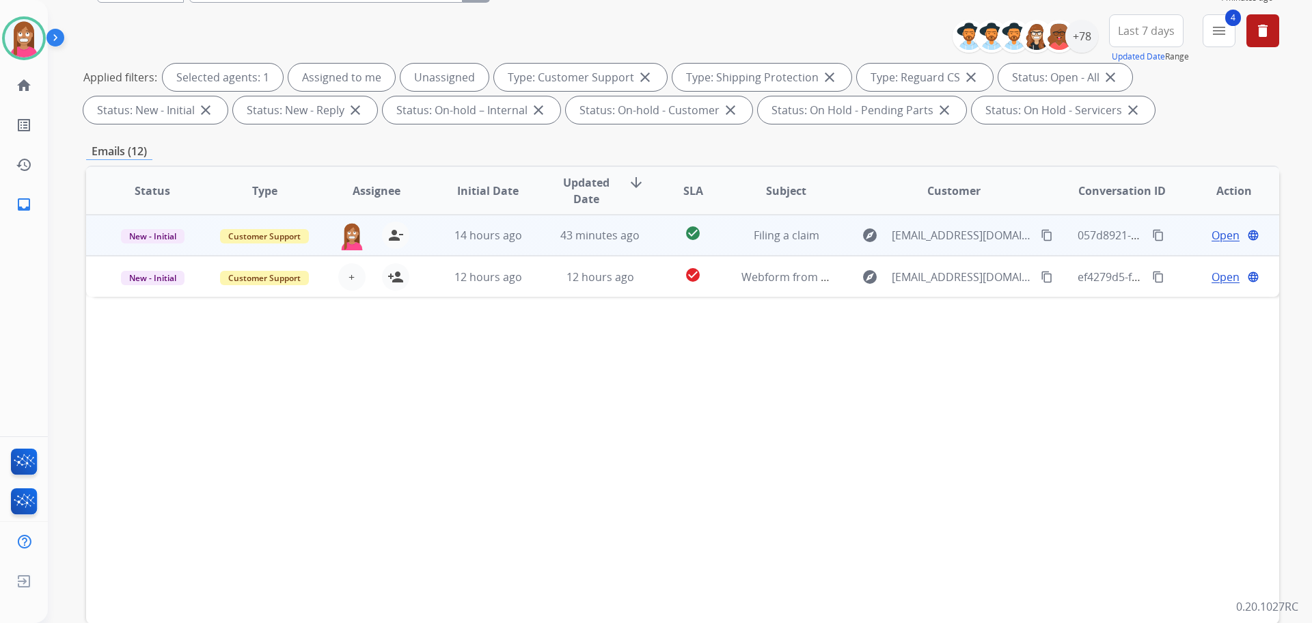
scroll to position [84, 0]
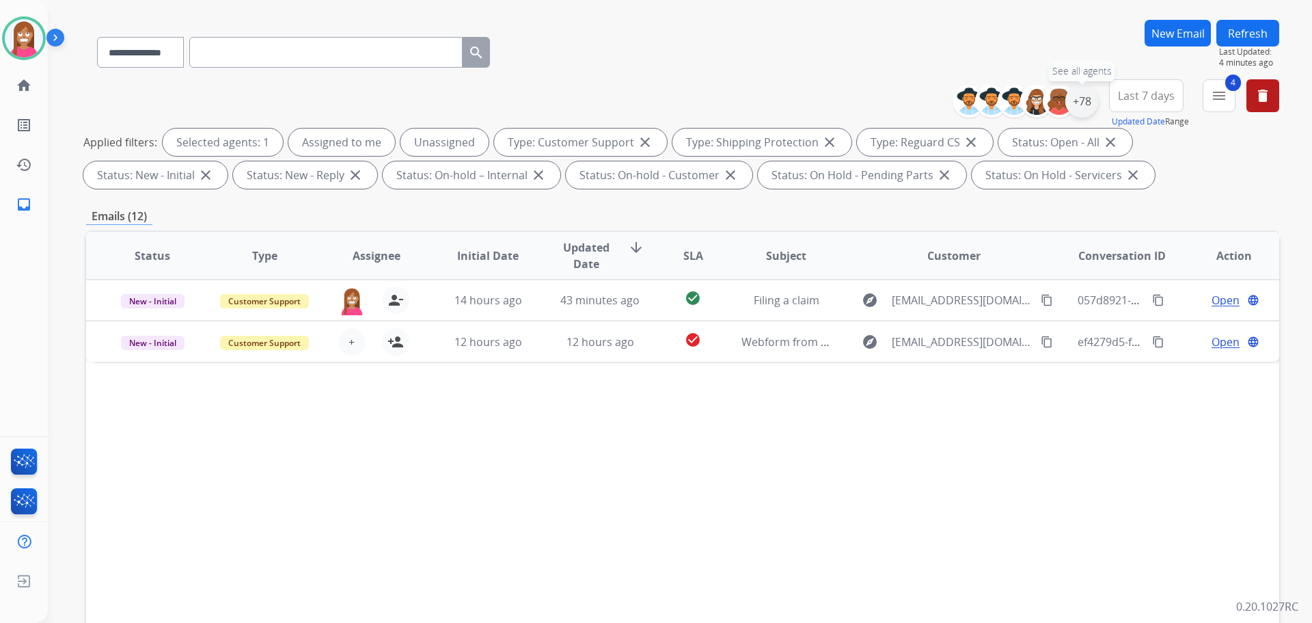
click at [1078, 104] on div "+78" at bounding box center [1082, 101] width 33 height 33
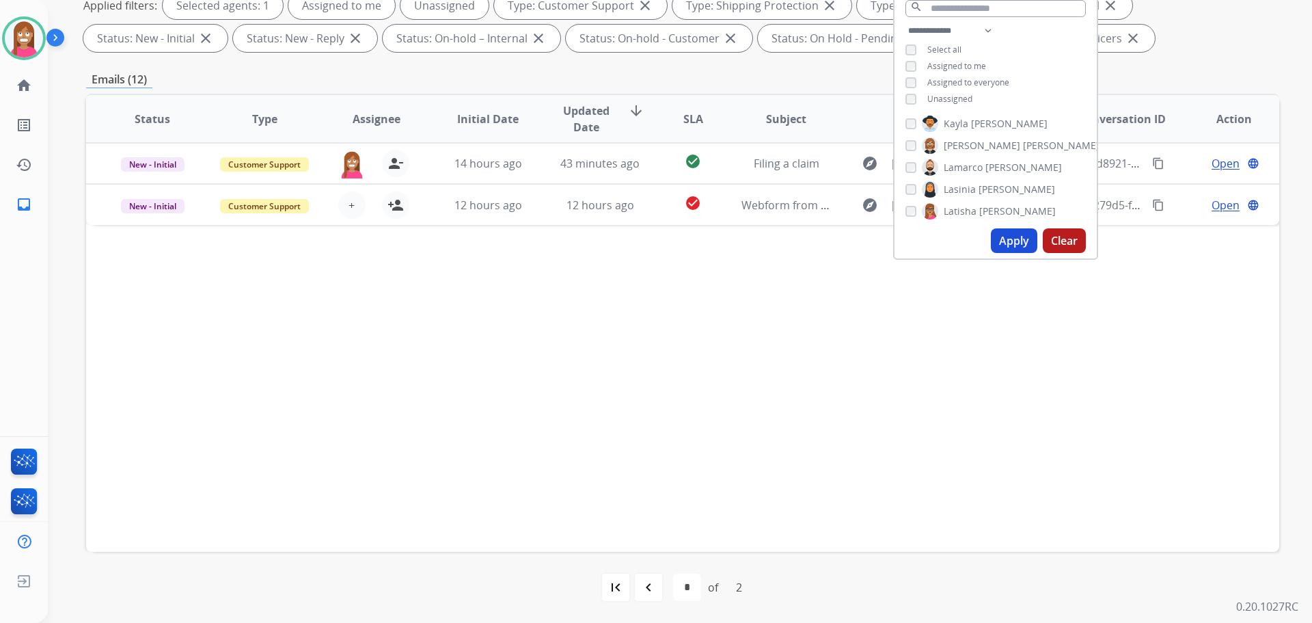
scroll to position [854, 0]
click at [702, 336] on div "Status Type Assignee Initial Date Updated Date arrow_downward SLA Subject Custo…" at bounding box center [682, 323] width 1193 height 458
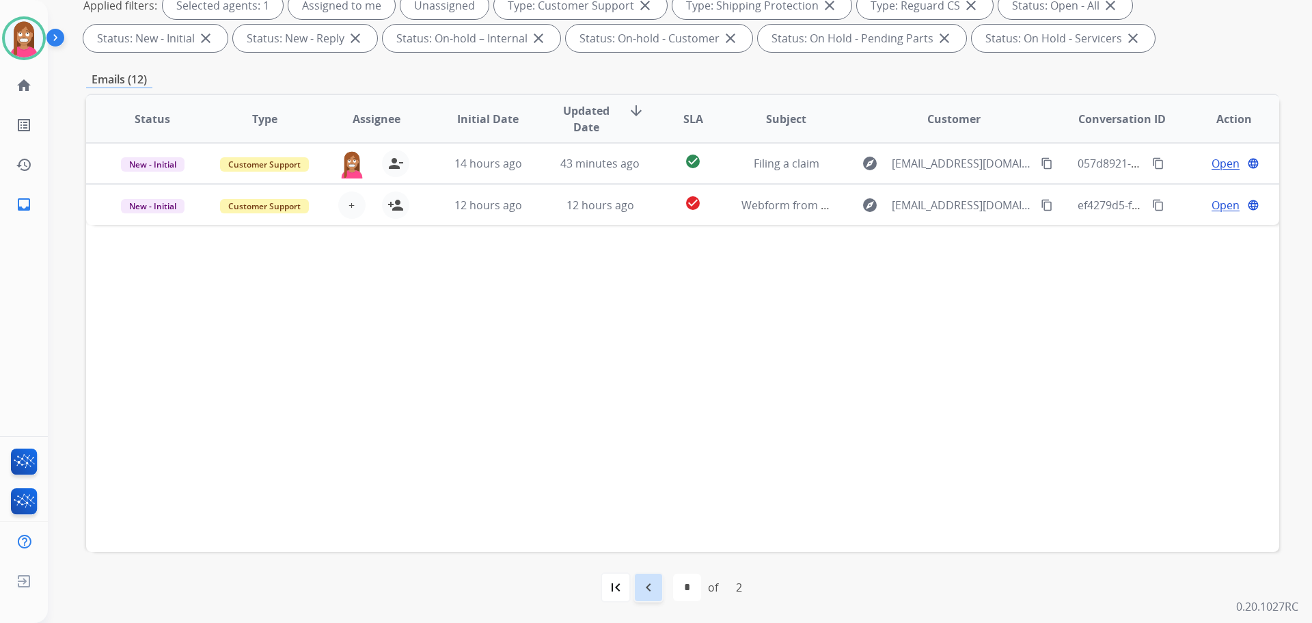
click at [643, 579] on mat-icon "navigate_before" at bounding box center [648, 587] width 16 height 16
select select "*"
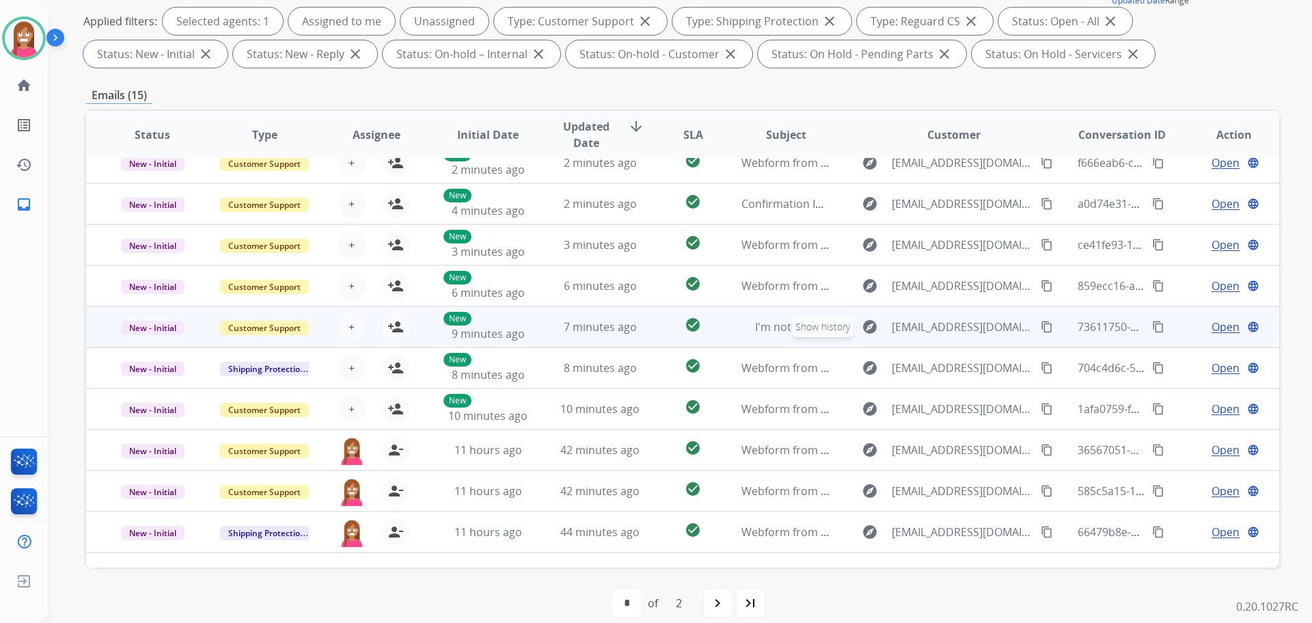
scroll to position [0, 0]
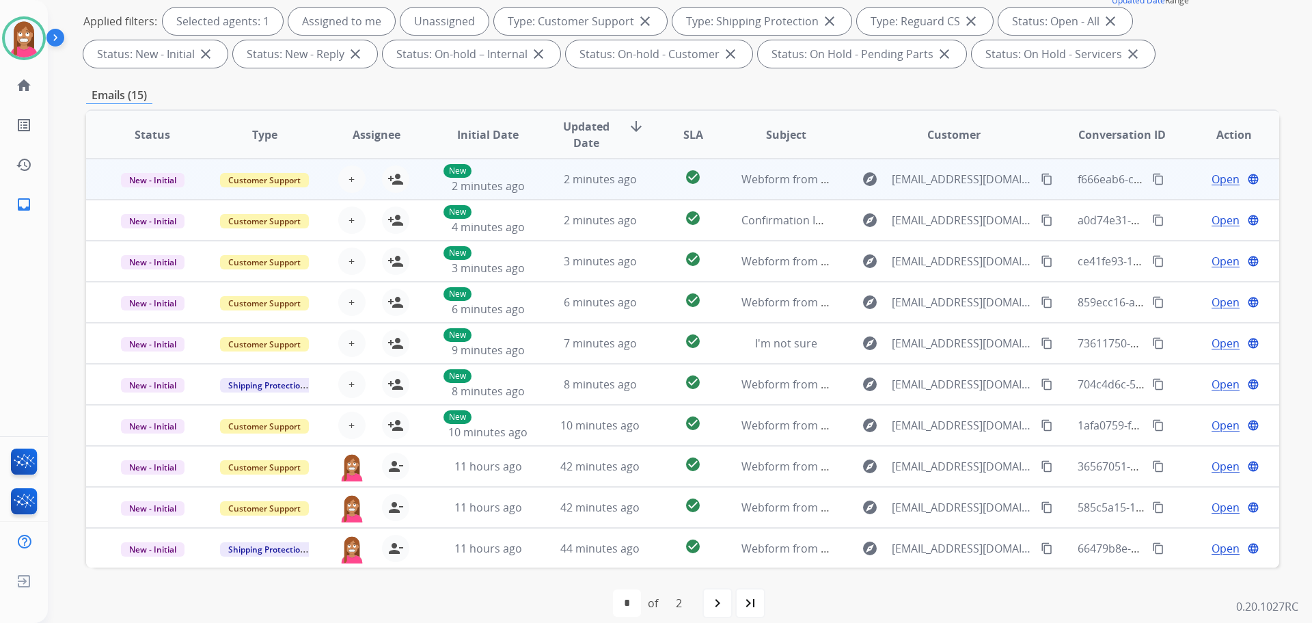
click at [535, 189] on td "2 minutes ago" at bounding box center [590, 179] width 112 height 41
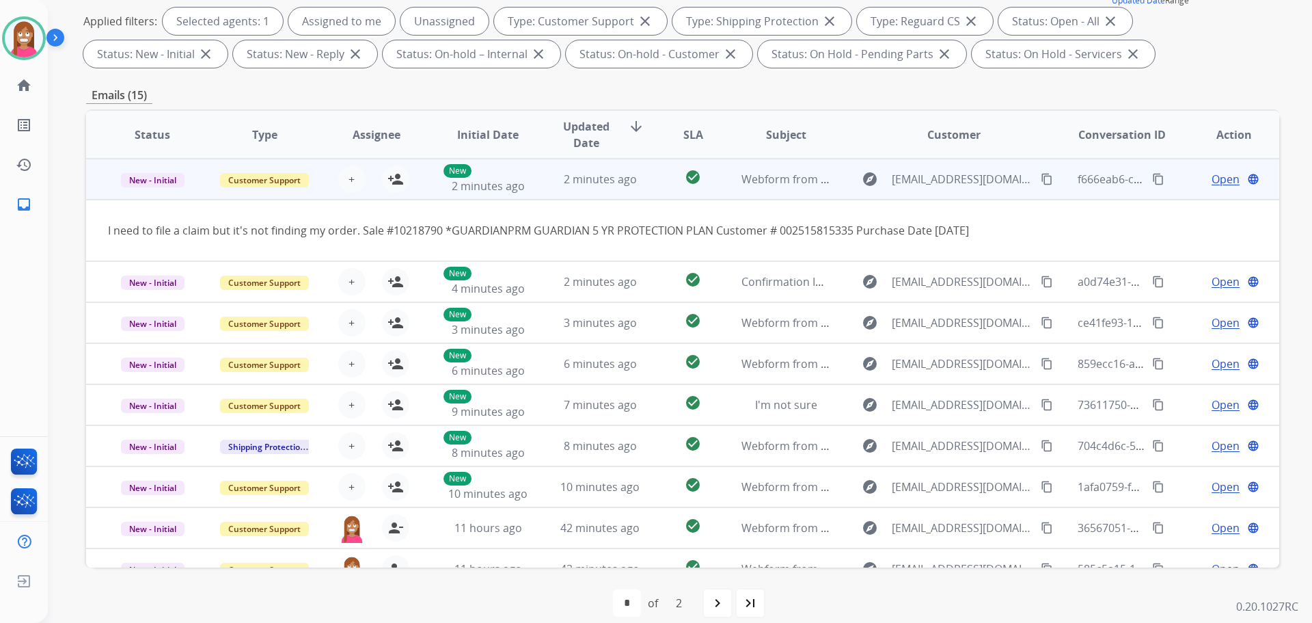
click at [1041, 179] on mat-icon "content_copy" at bounding box center [1047, 179] width 12 height 12
click at [390, 178] on mat-icon "person_add" at bounding box center [396, 179] width 16 height 16
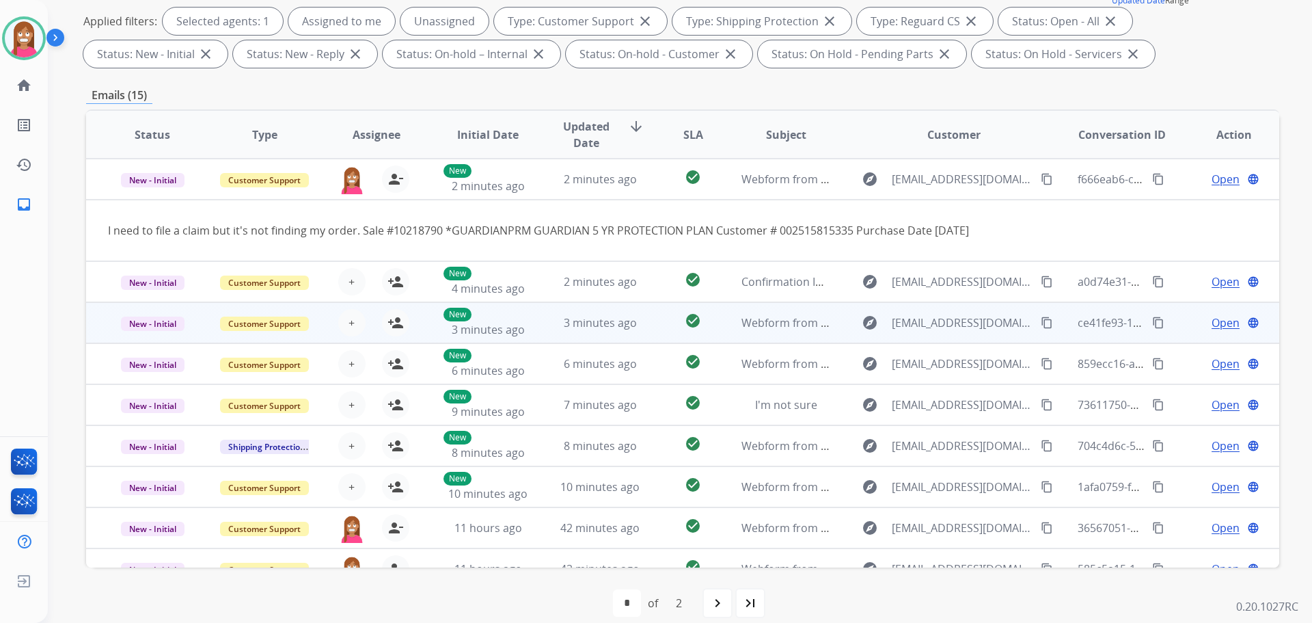
click at [544, 334] on td "3 minutes ago" at bounding box center [590, 322] width 112 height 41
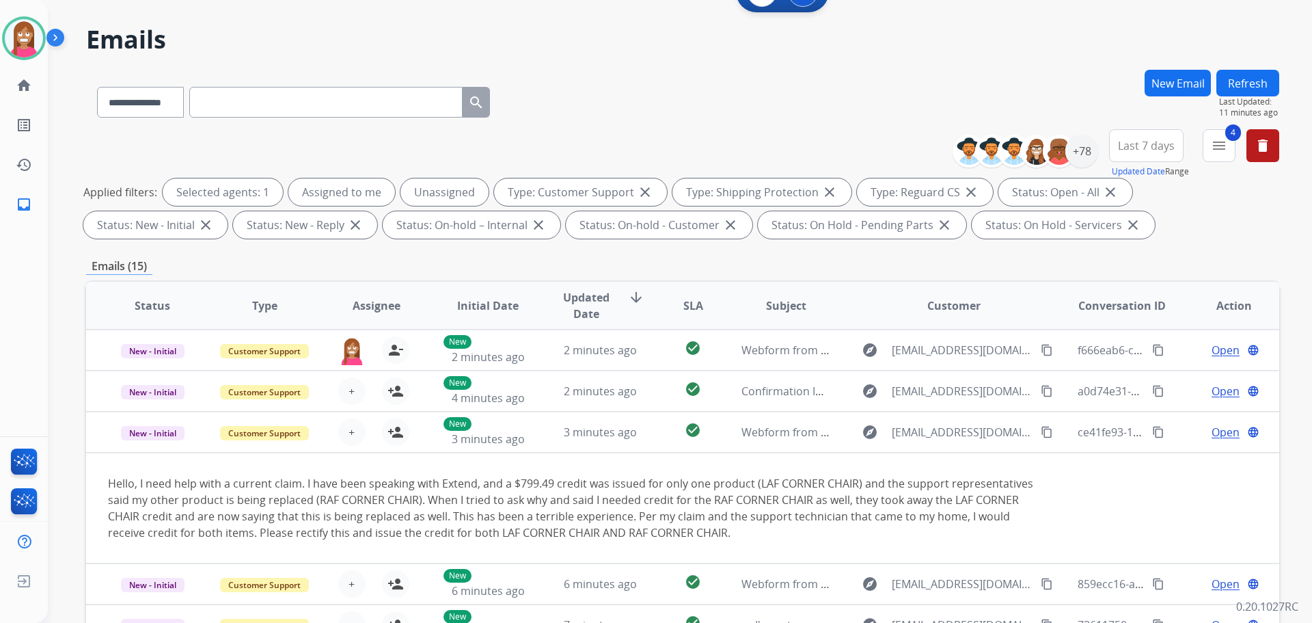
scroll to position [16, 0]
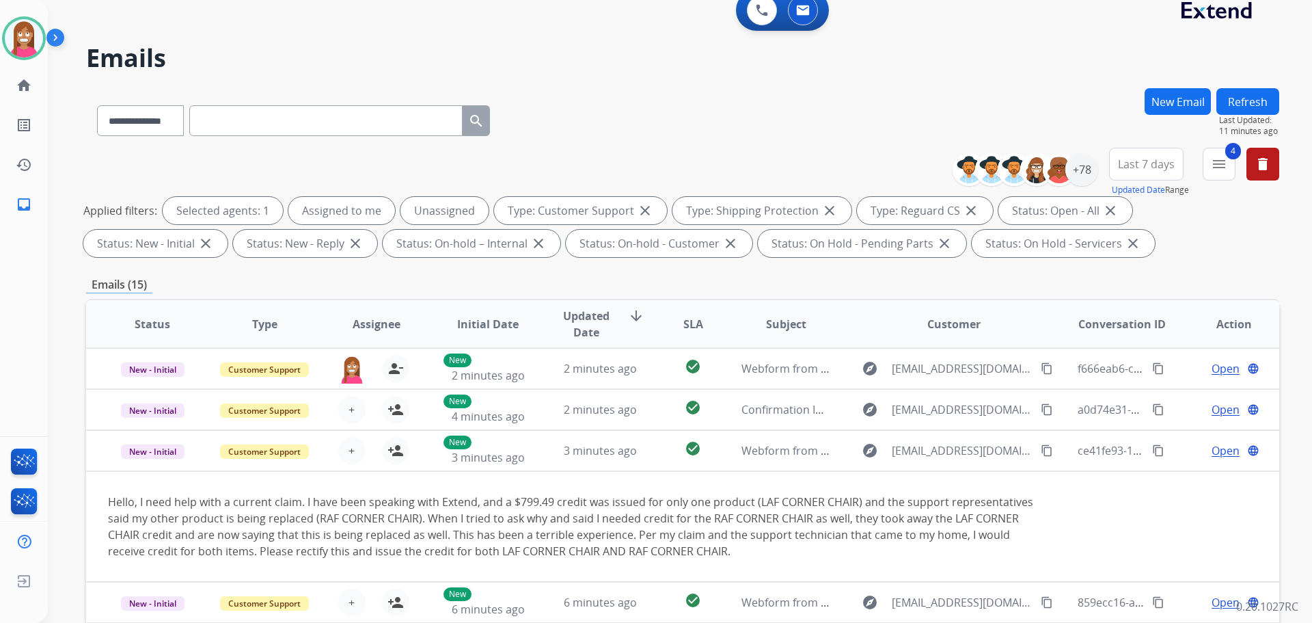
click at [1245, 101] on button "Refresh" at bounding box center [1248, 101] width 63 height 27
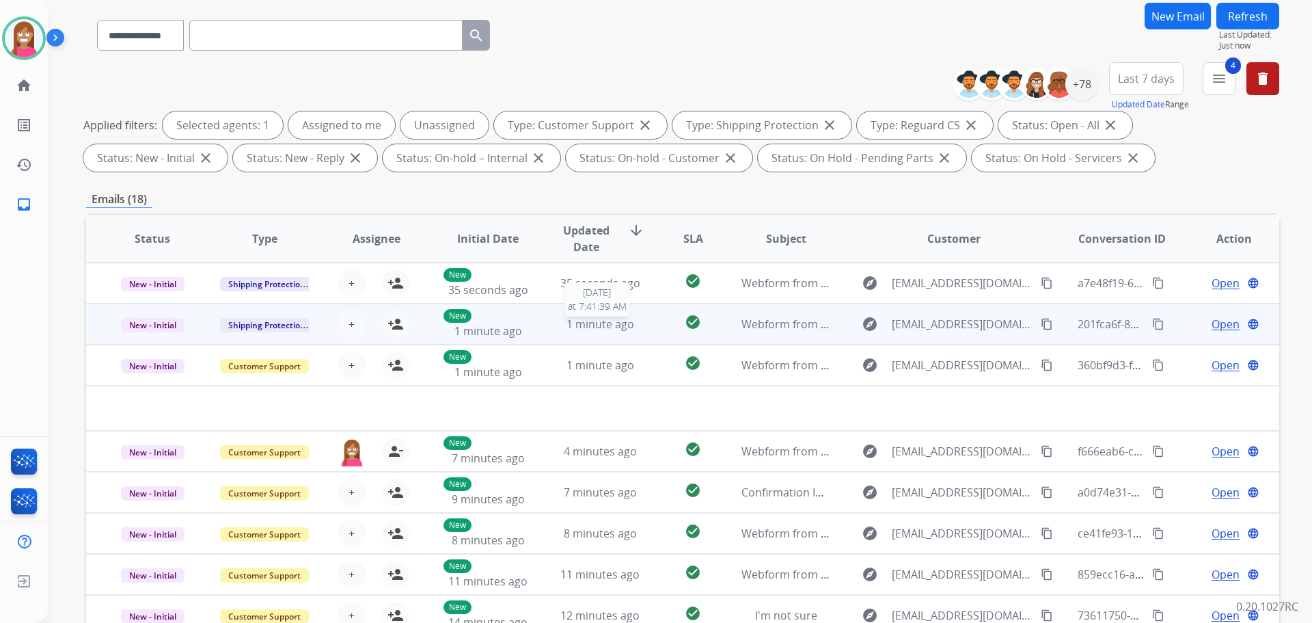
scroll to position [84, 0]
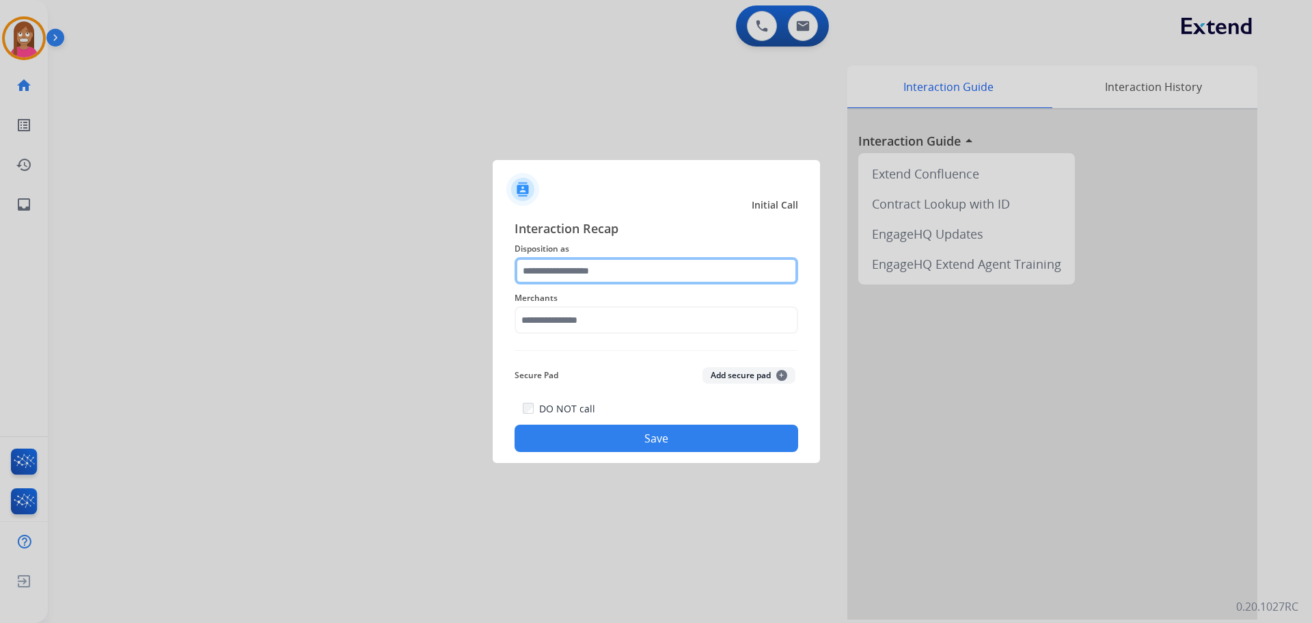
drag, startPoint x: 539, startPoint y: 273, endPoint x: 537, endPoint y: 262, distance: 11.8
click at [539, 267] on input "text" at bounding box center [657, 270] width 284 height 27
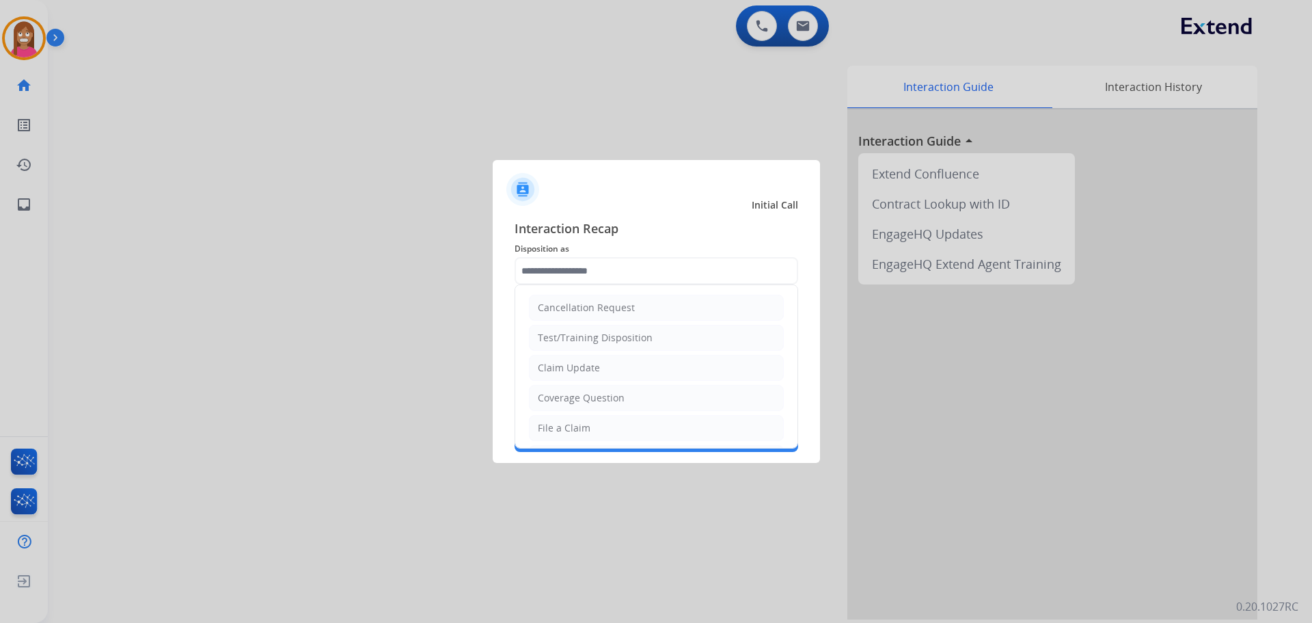
click at [554, 373] on div "Claim Update" at bounding box center [569, 368] width 62 height 14
type input "**********"
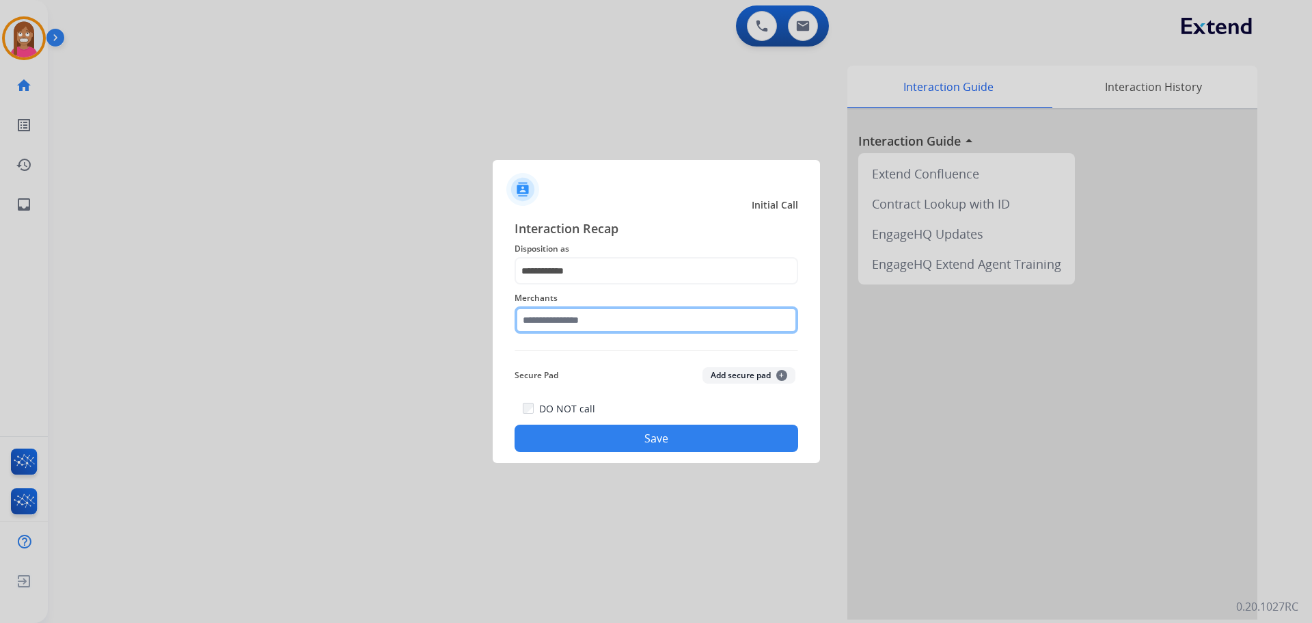
click at [549, 325] on input "text" at bounding box center [657, 319] width 284 height 27
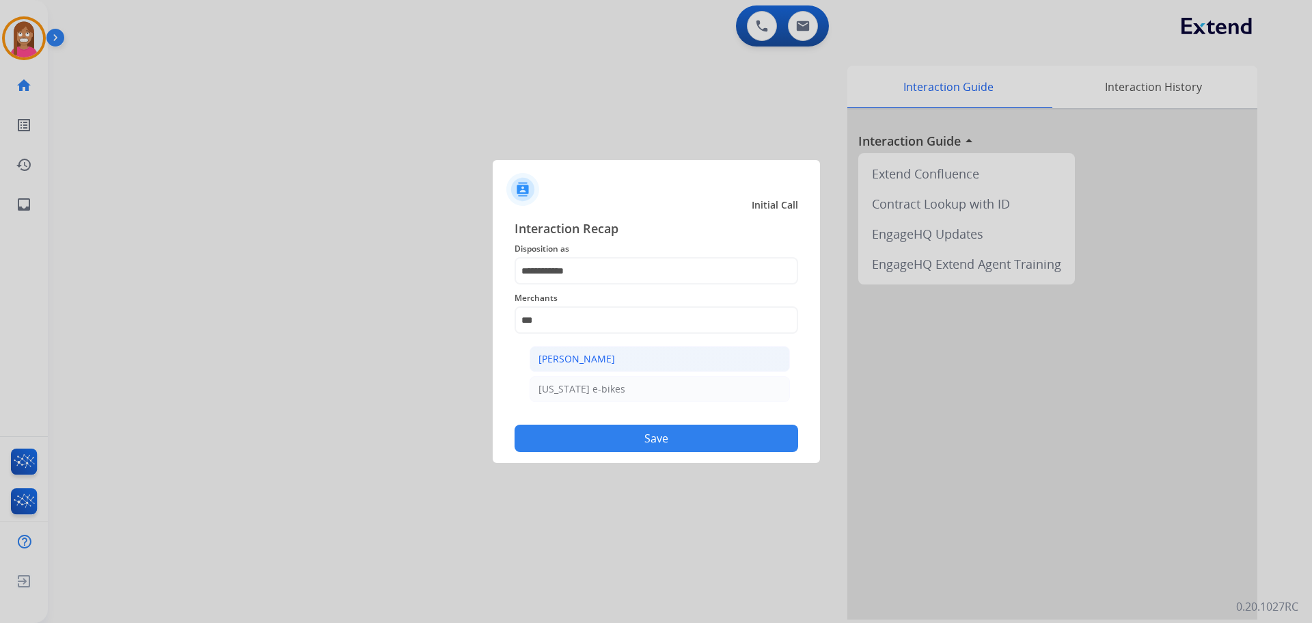
click at [544, 362] on div "[PERSON_NAME]" at bounding box center [577, 359] width 77 height 14
type input "**********"
click at [554, 439] on button "Save" at bounding box center [657, 437] width 284 height 27
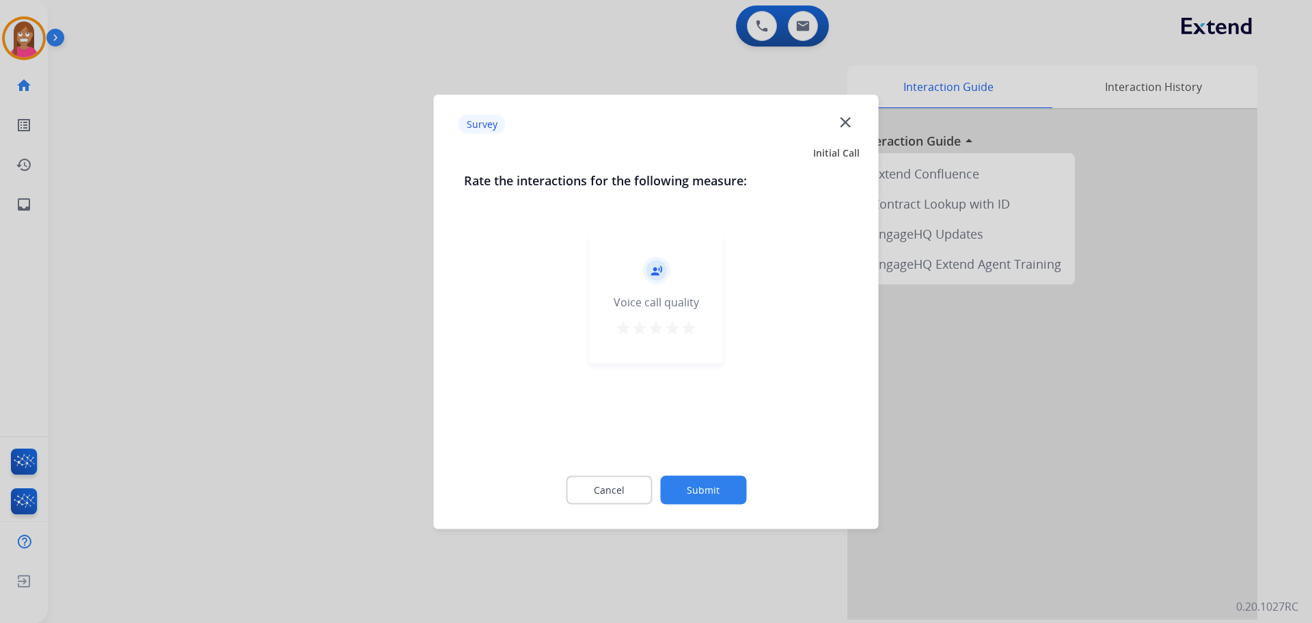
click at [842, 130] on mat-icon "close" at bounding box center [846, 122] width 18 height 18
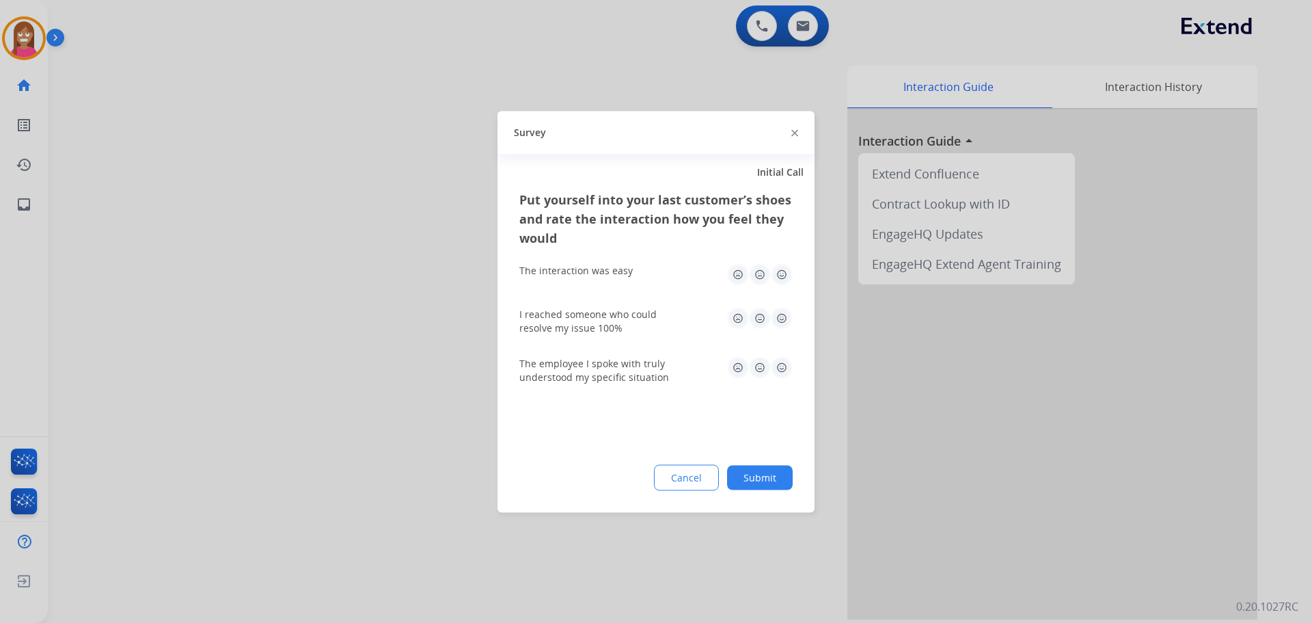
click at [795, 134] on img at bounding box center [794, 133] width 7 height 7
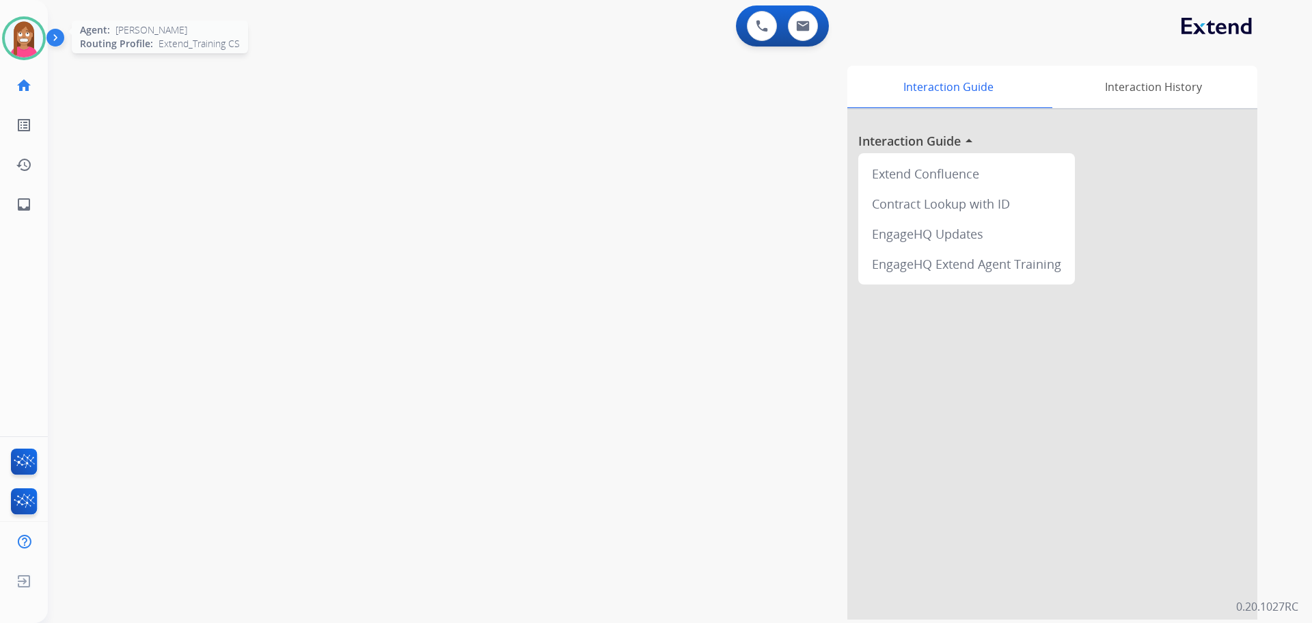
click at [29, 46] on img at bounding box center [24, 38] width 38 height 38
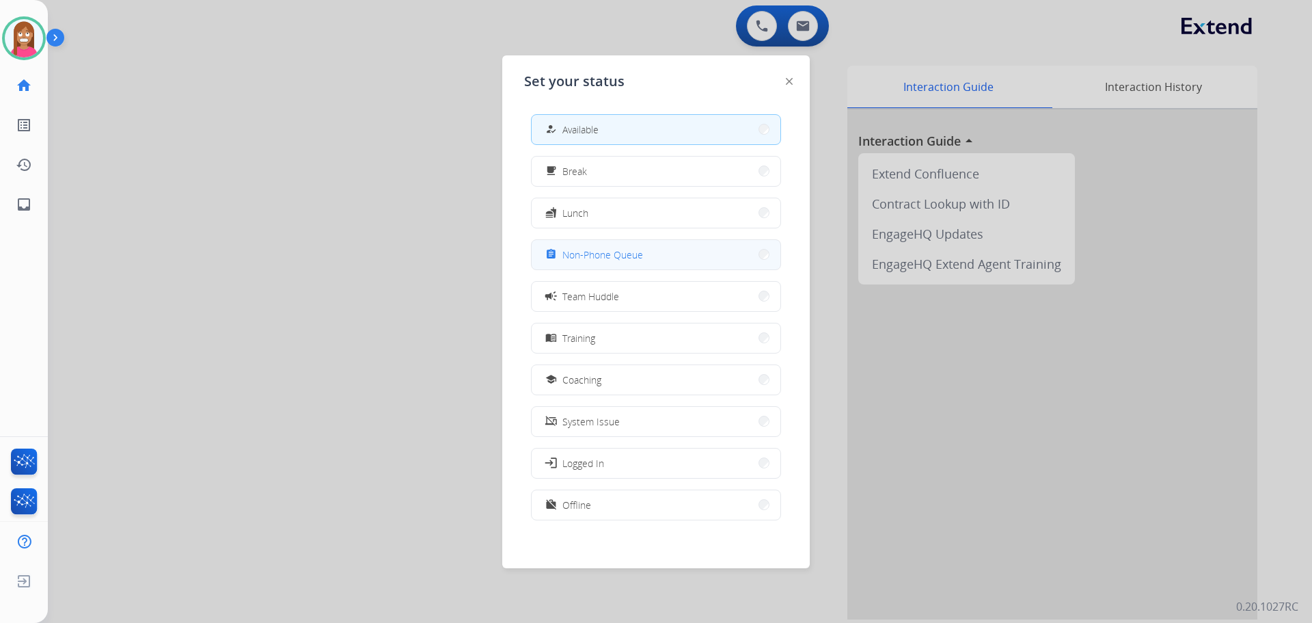
click at [594, 253] on span "Non-Phone Queue" at bounding box center [602, 254] width 81 height 14
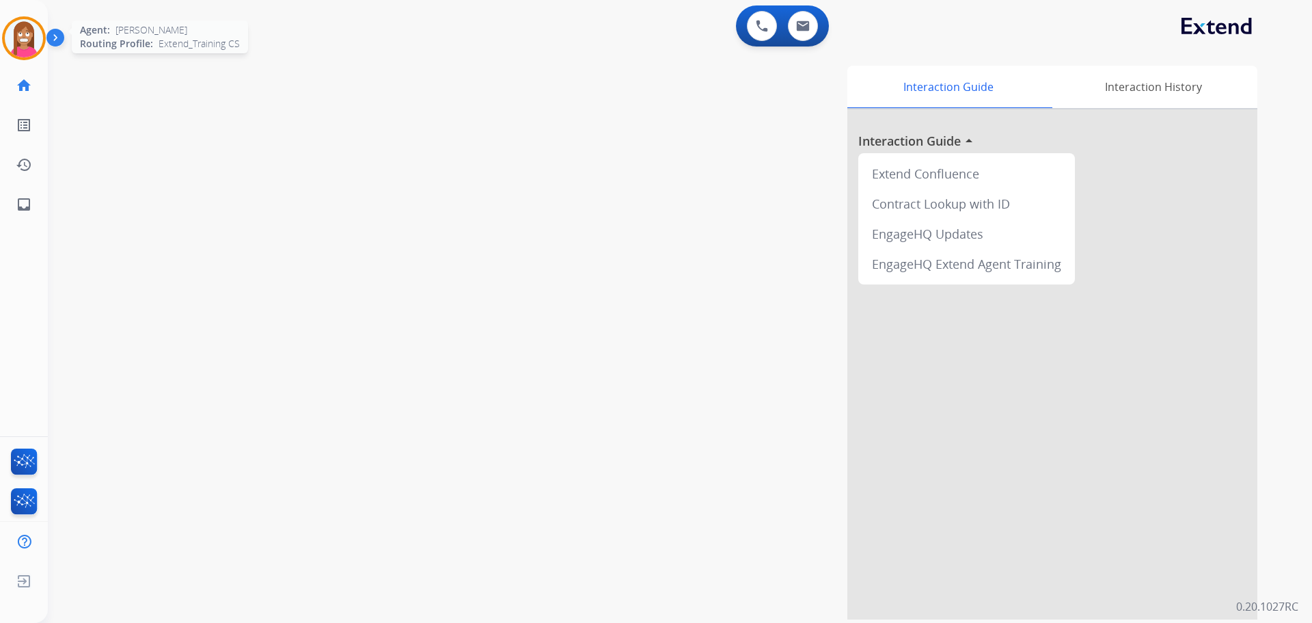
click at [31, 42] on img at bounding box center [24, 38] width 38 height 38
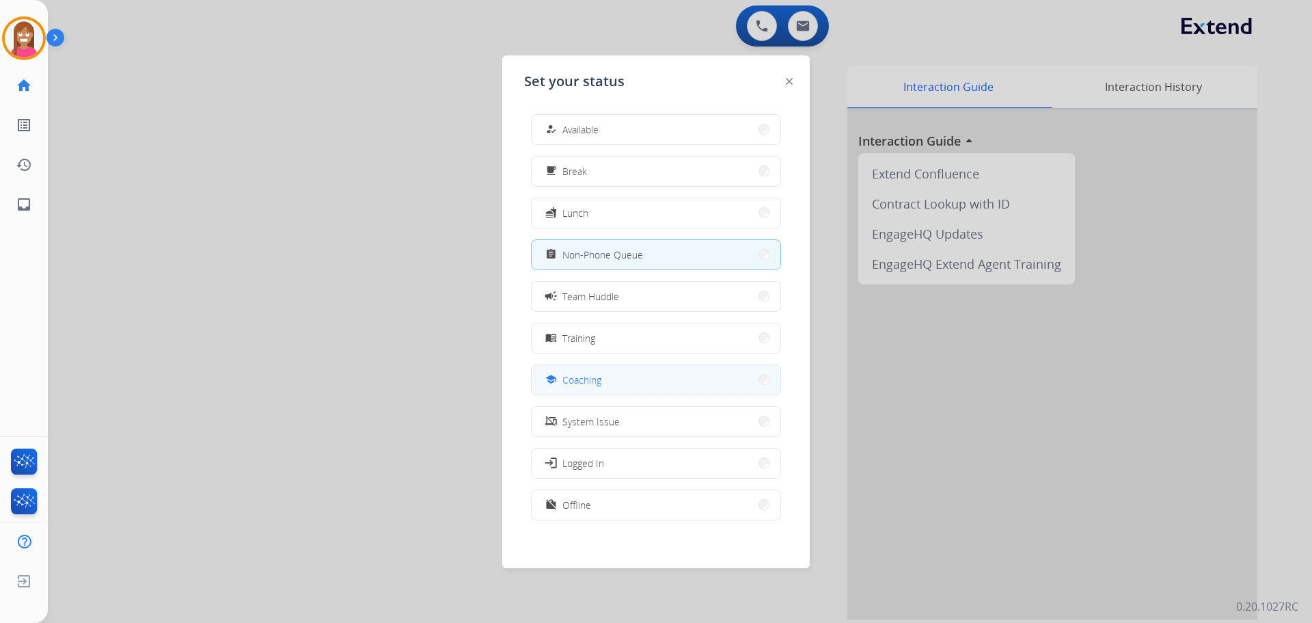
click at [575, 385] on span "Coaching" at bounding box center [581, 379] width 39 height 14
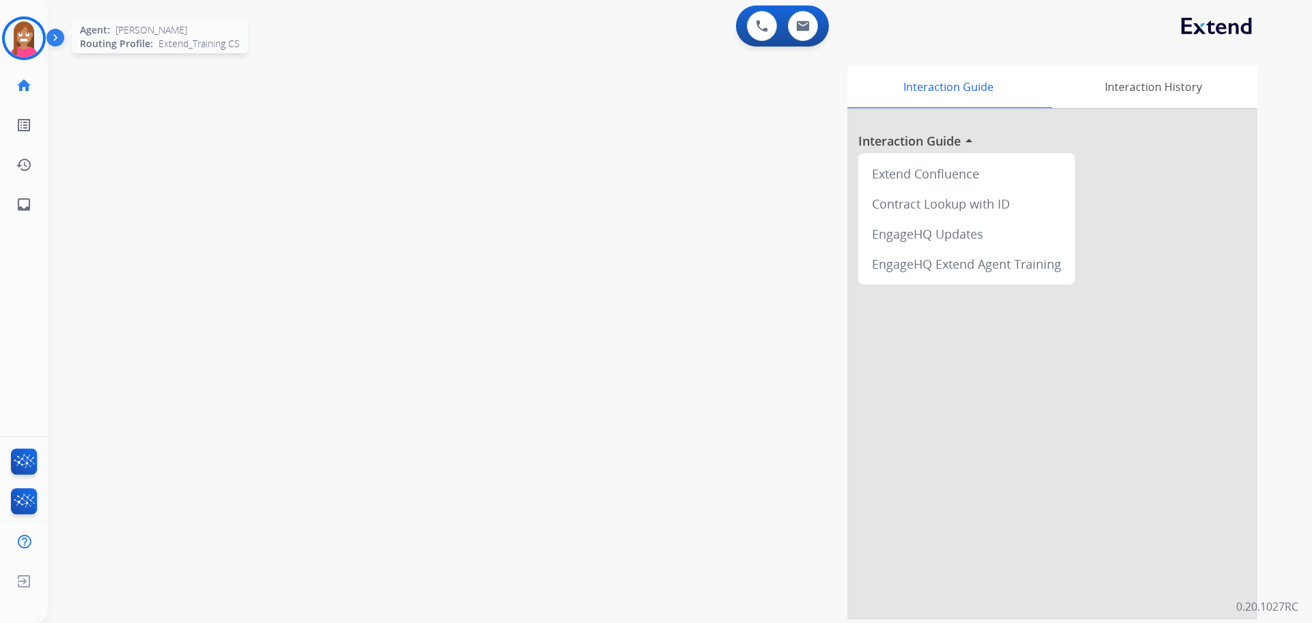
drag, startPoint x: 18, startPoint y: 32, endPoint x: 53, endPoint y: 50, distance: 39.1
click at [19, 32] on img at bounding box center [24, 38] width 38 height 38
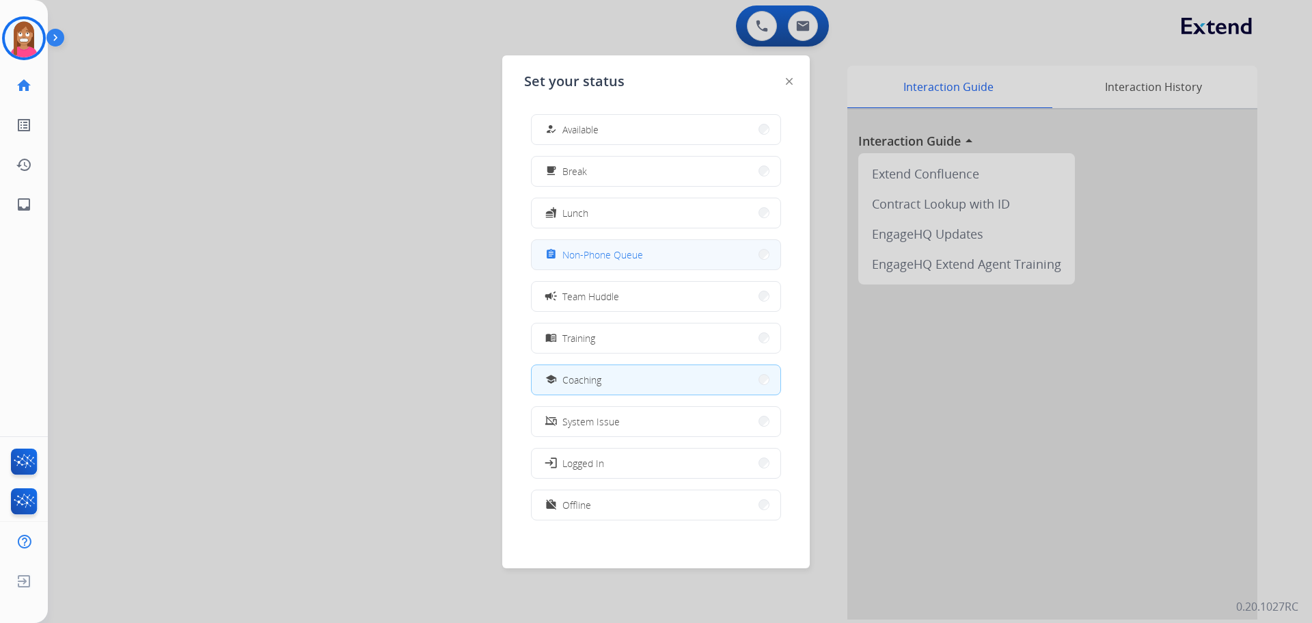
click at [593, 269] on div "assignment Non-Phone Queue" at bounding box center [656, 254] width 250 height 31
click at [608, 256] on span "Non-Phone Queue" at bounding box center [602, 254] width 81 height 14
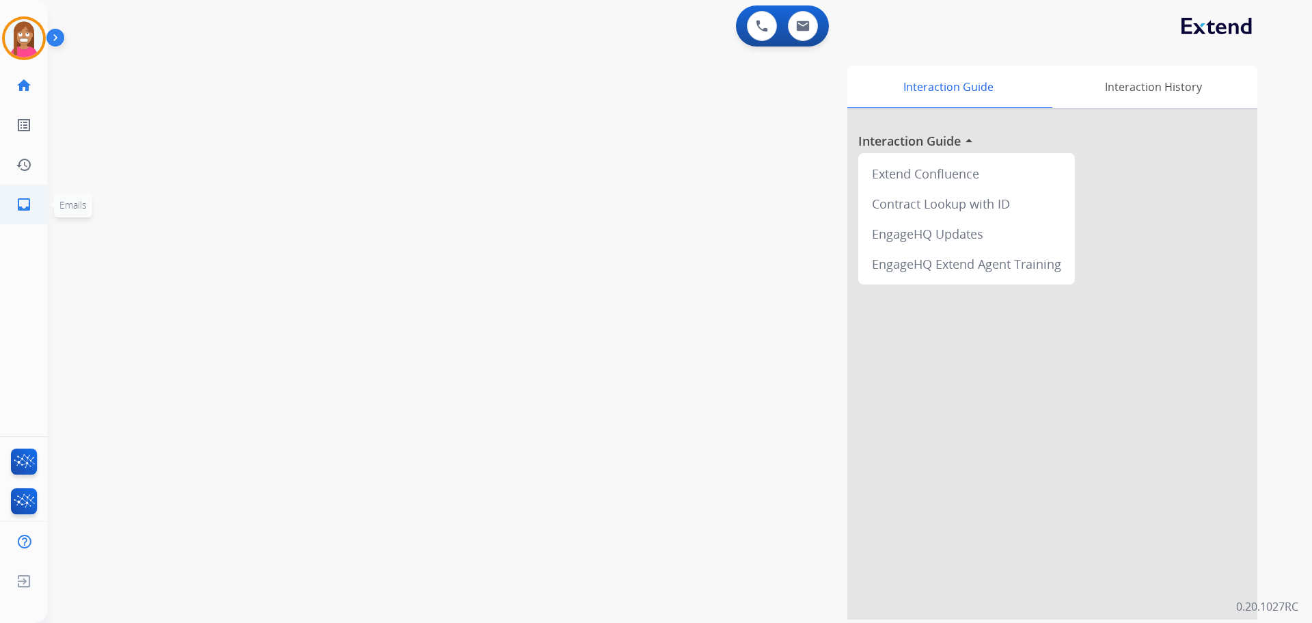
click at [17, 202] on mat-icon "inbox" at bounding box center [24, 204] width 16 height 16
select select "**********"
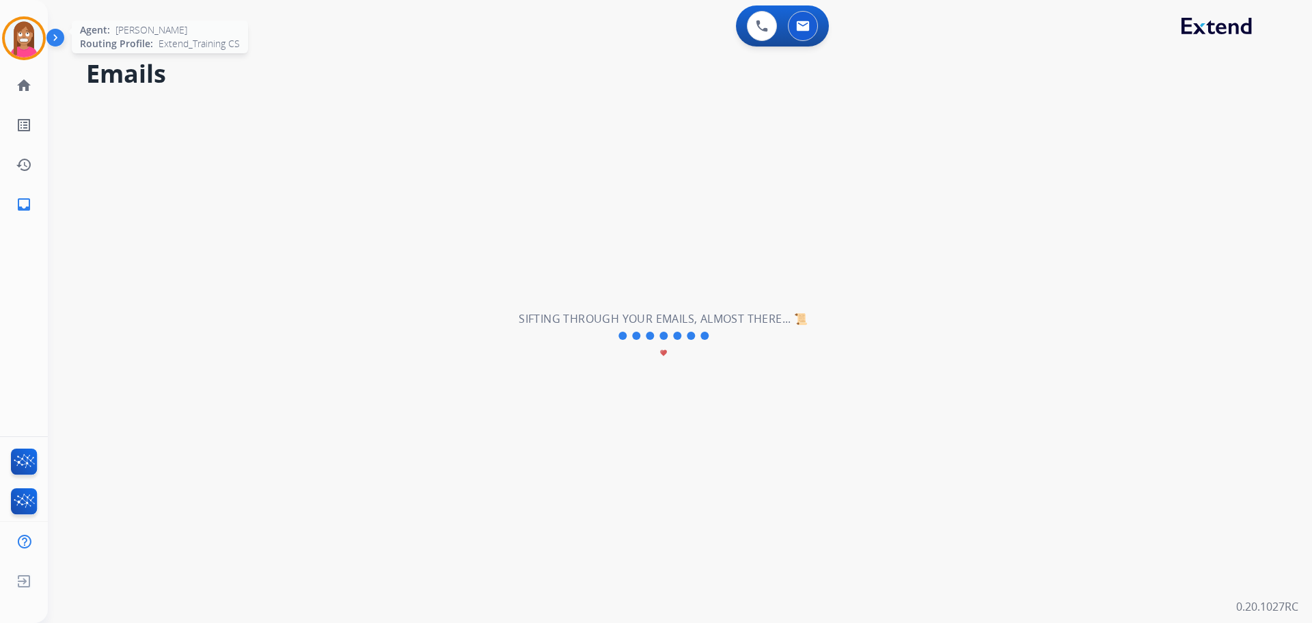
click at [25, 37] on img at bounding box center [24, 38] width 38 height 38
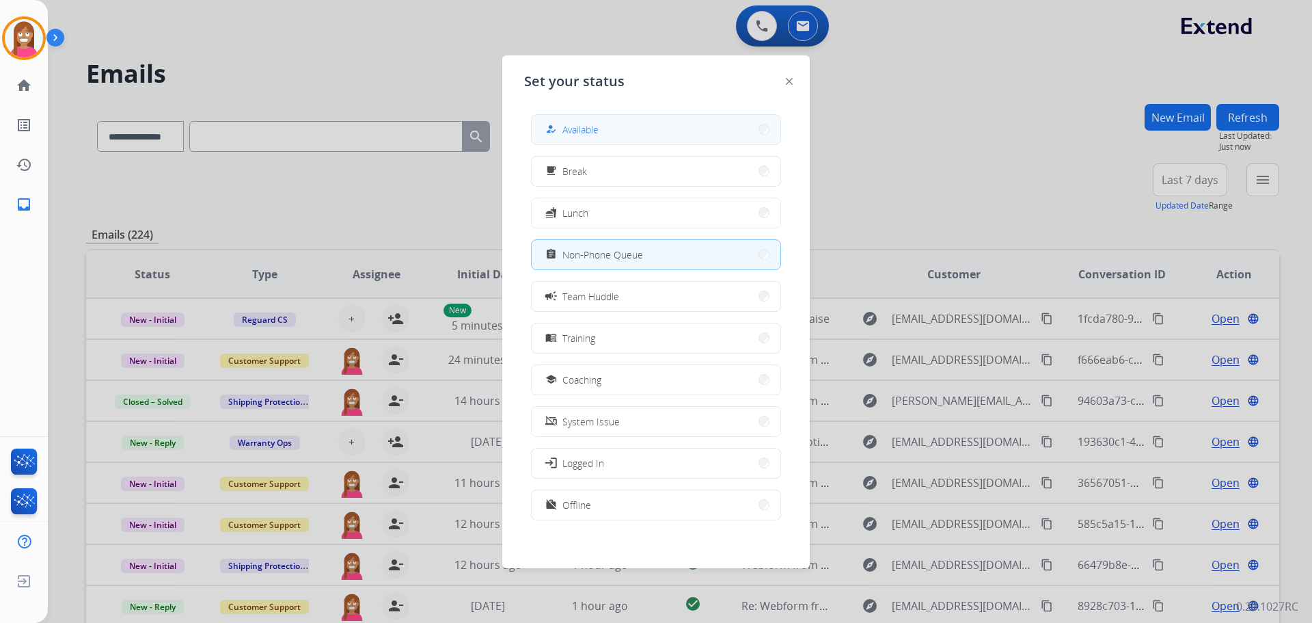
click at [557, 126] on div "how_to_reg" at bounding box center [553, 129] width 20 height 16
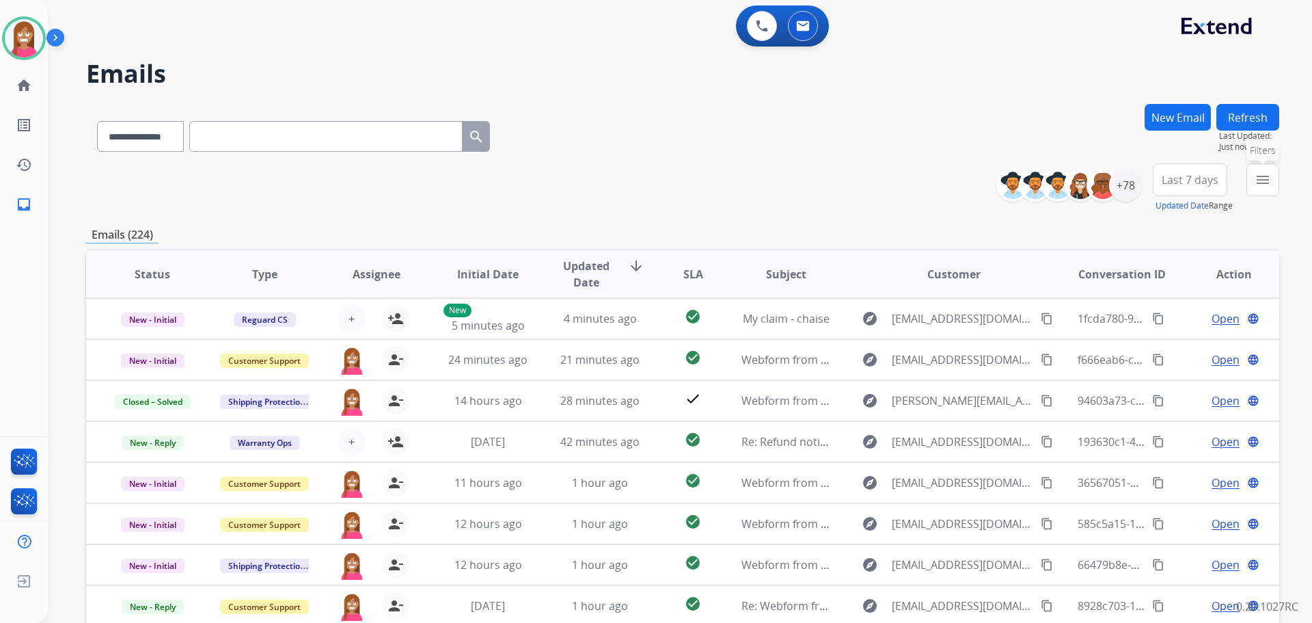
click at [1270, 187] on mat-icon "menu" at bounding box center [1263, 180] width 16 height 16
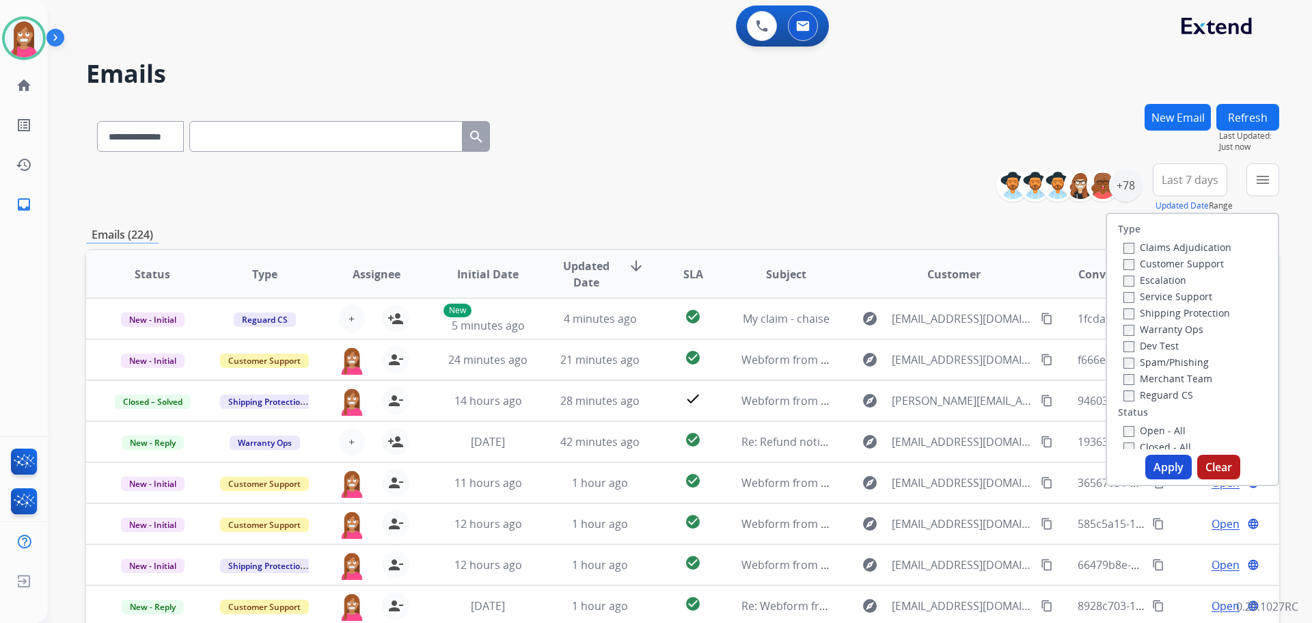
click at [1145, 263] on label "Customer Support" at bounding box center [1174, 263] width 100 height 13
click at [1141, 314] on label "Shipping Protection" at bounding box center [1177, 312] width 107 height 13
click at [1145, 393] on label "Reguard CS" at bounding box center [1159, 394] width 70 height 13
click at [1141, 431] on label "Open - All" at bounding box center [1155, 430] width 62 height 13
click at [1155, 469] on button "Apply" at bounding box center [1168, 467] width 46 height 25
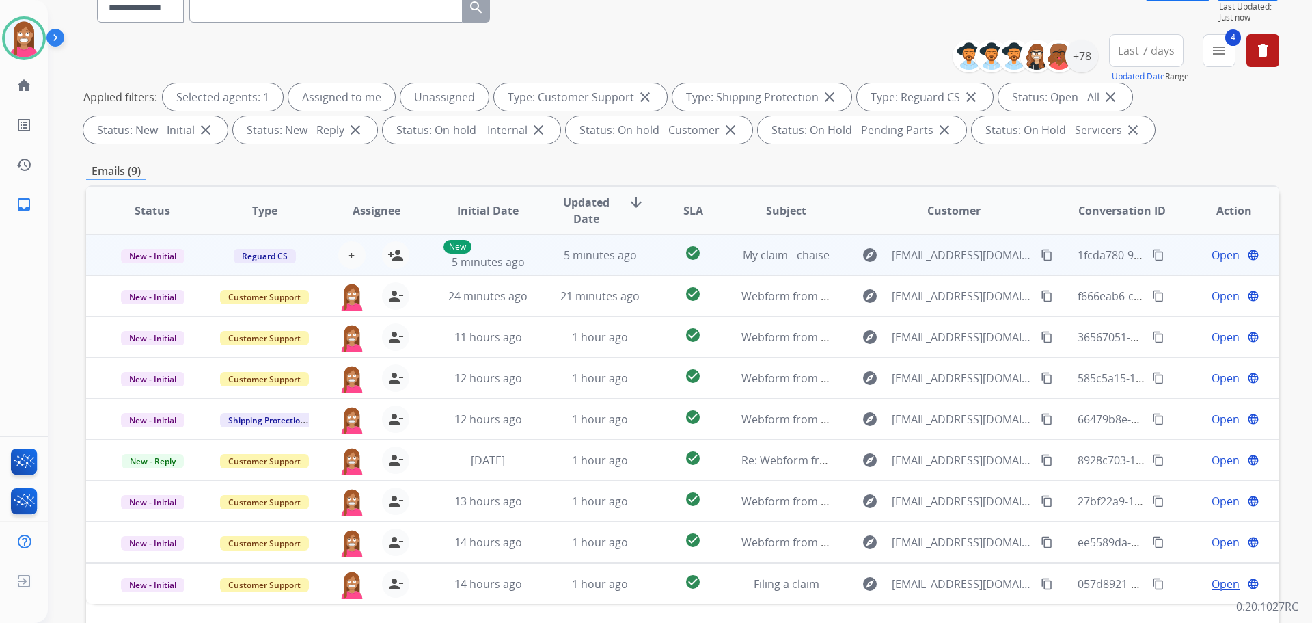
scroll to position [84, 0]
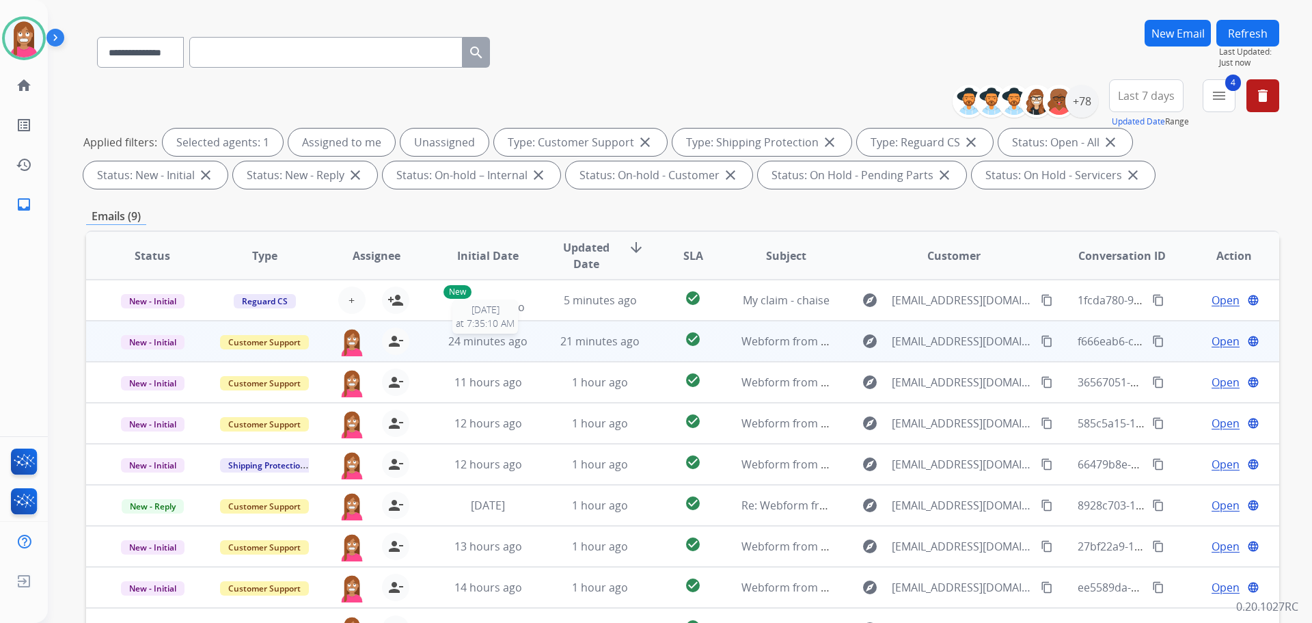
click at [523, 347] on span "24 minutes ago" at bounding box center [487, 341] width 79 height 15
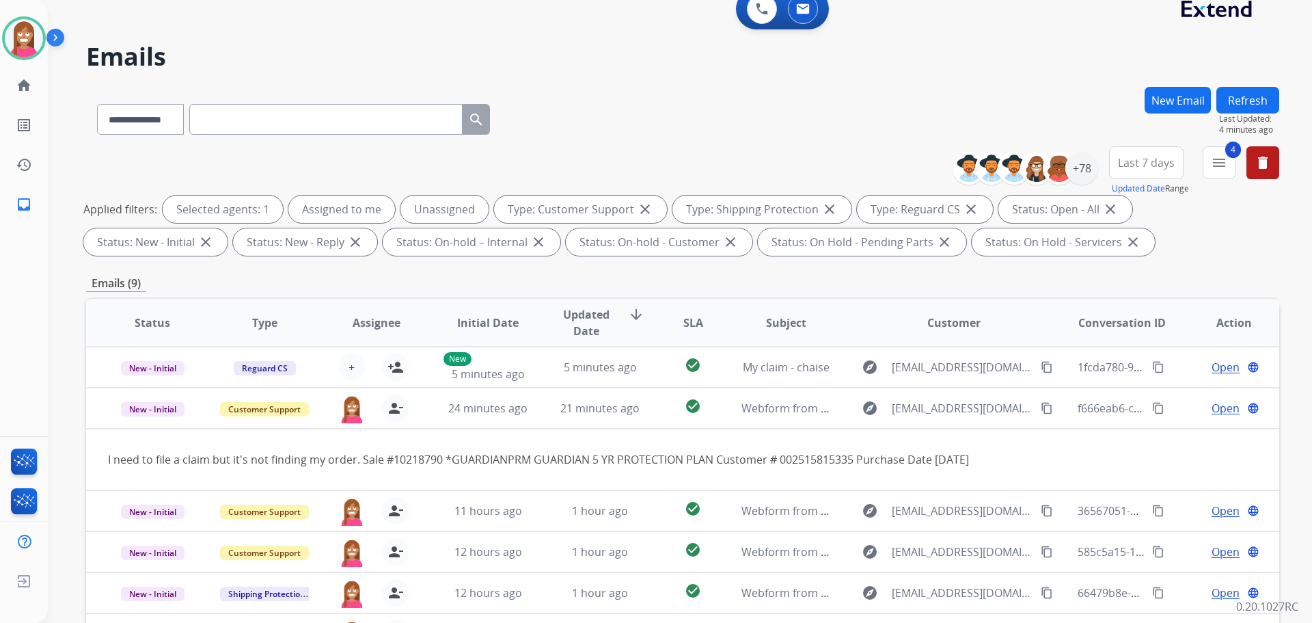
scroll to position [16, 0]
click at [1227, 101] on button "Refresh" at bounding box center [1248, 101] width 63 height 27
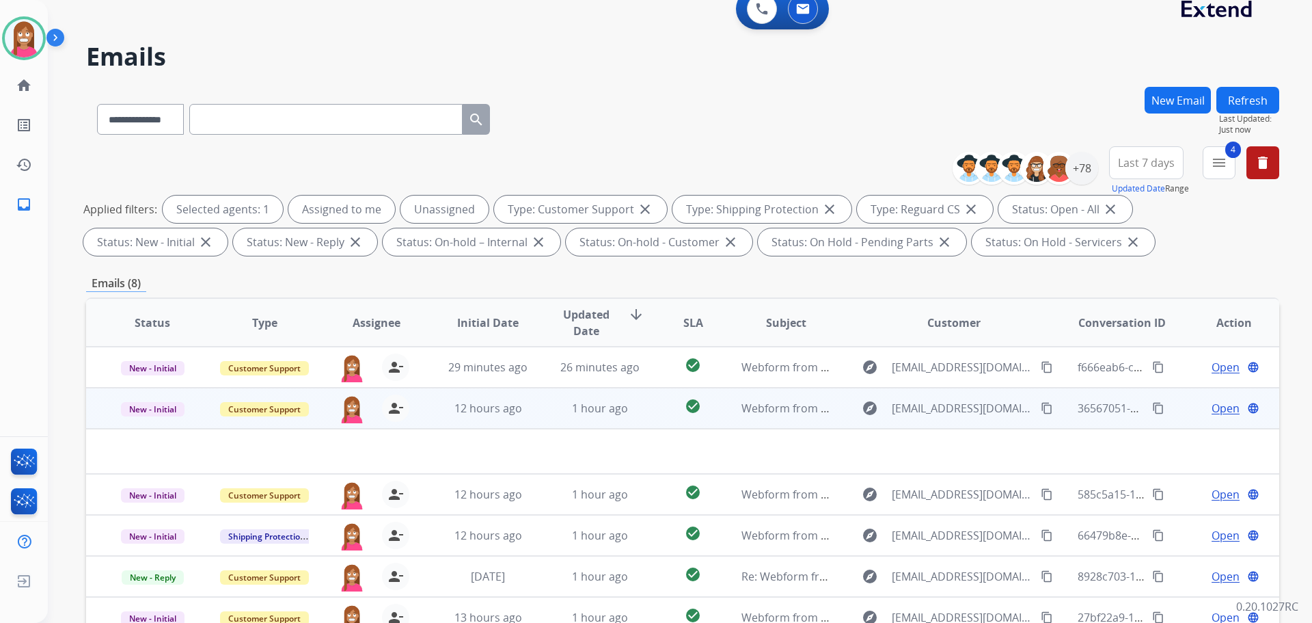
scroll to position [221, 0]
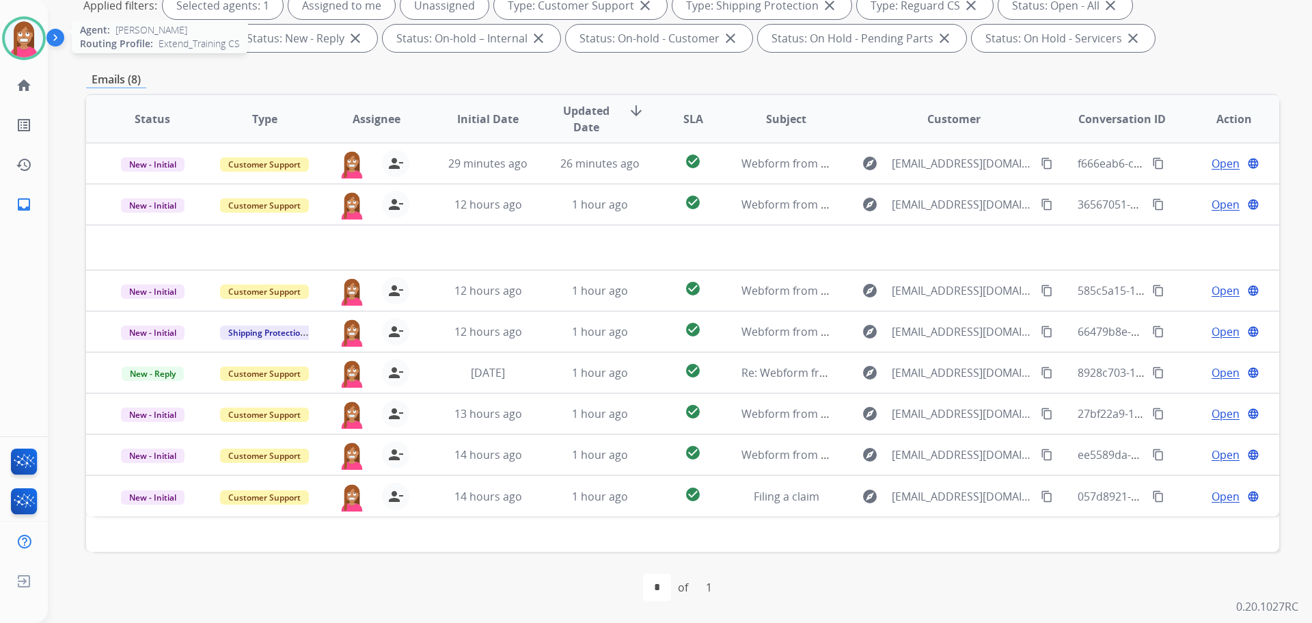
click at [16, 36] on img at bounding box center [24, 38] width 38 height 38
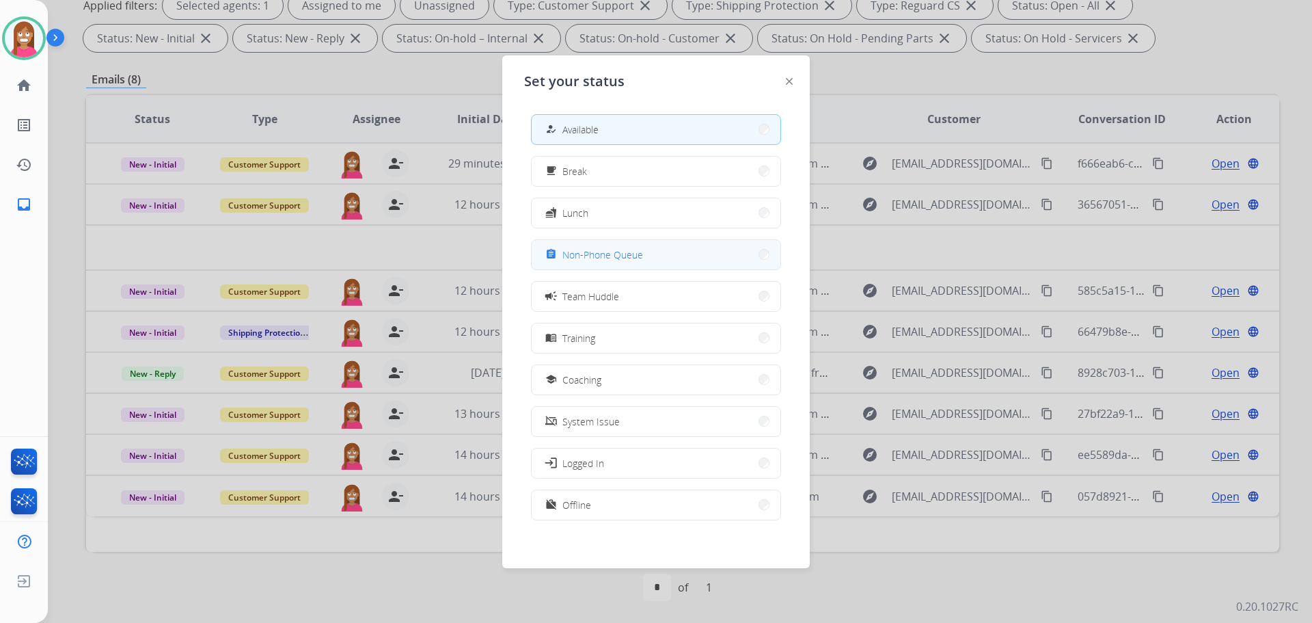
click at [623, 248] on span "Non-Phone Queue" at bounding box center [602, 254] width 81 height 14
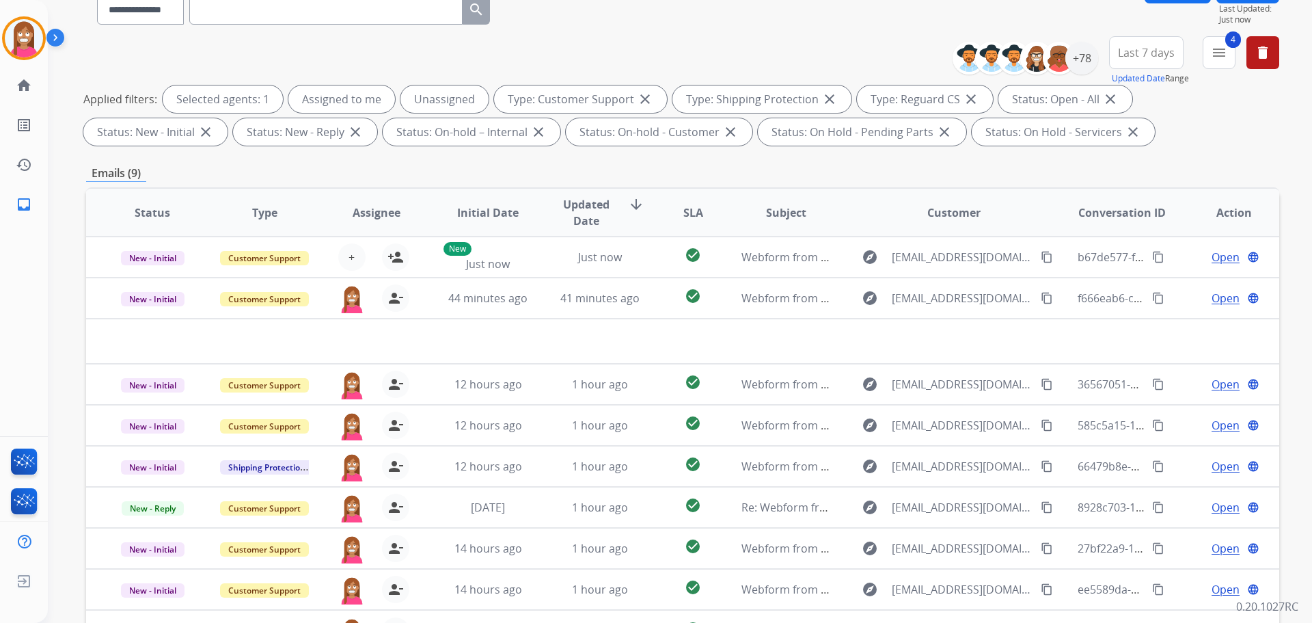
scroll to position [16, 0]
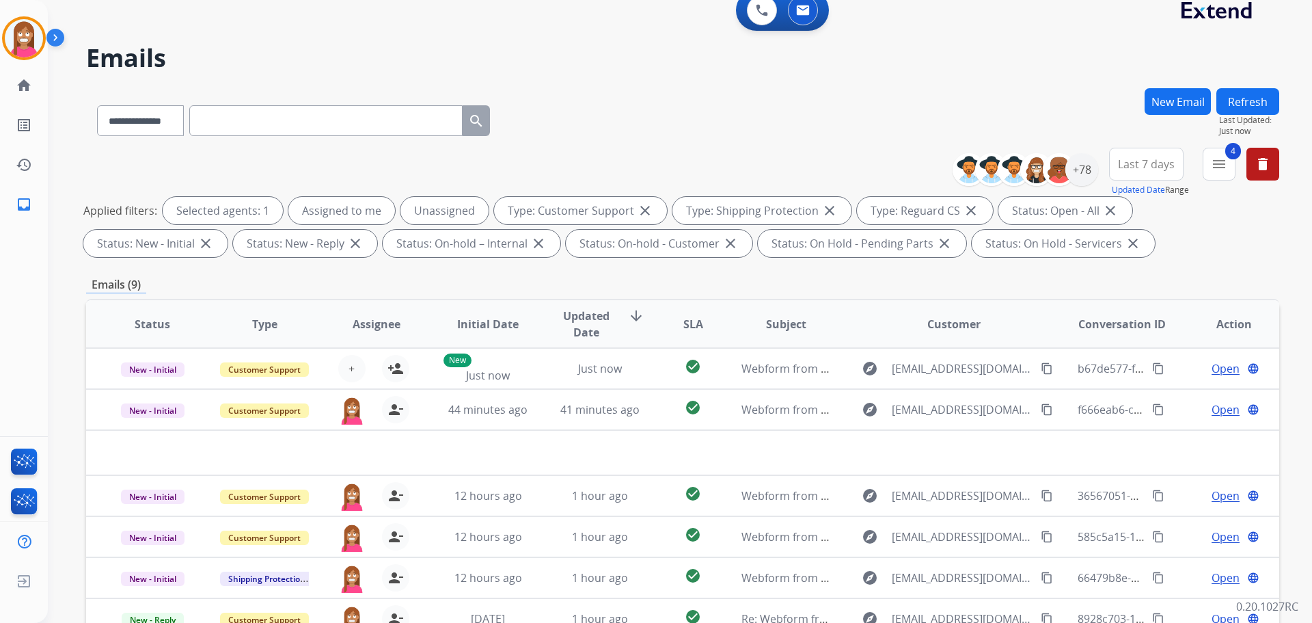
click at [1251, 97] on button "Refresh" at bounding box center [1248, 101] width 63 height 27
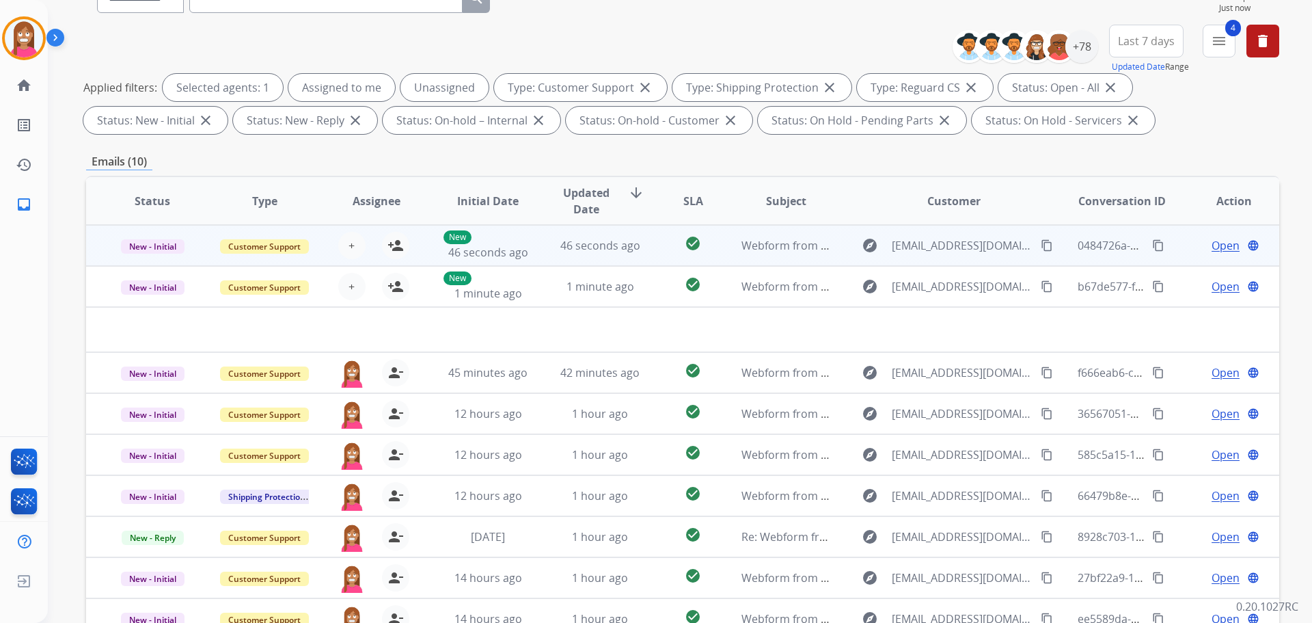
scroll to position [221, 0]
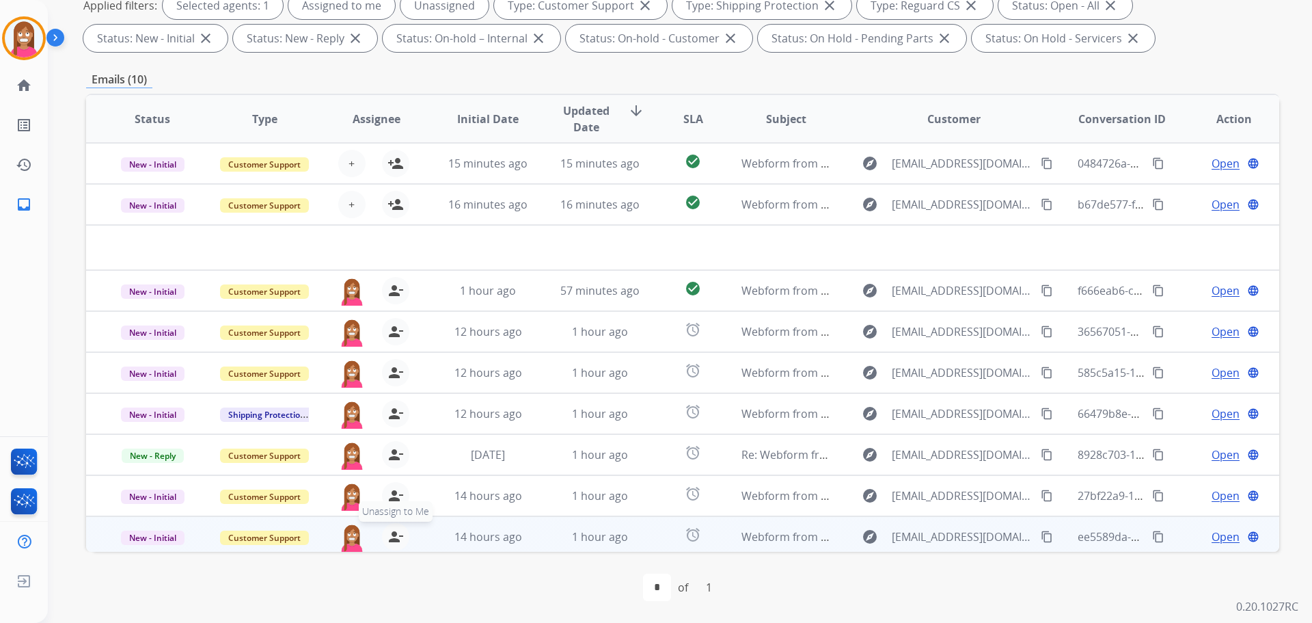
click at [394, 535] on mat-icon "person_remove" at bounding box center [396, 536] width 16 height 16
click at [394, 535] on mat-icon "person_add" at bounding box center [396, 536] width 16 height 16
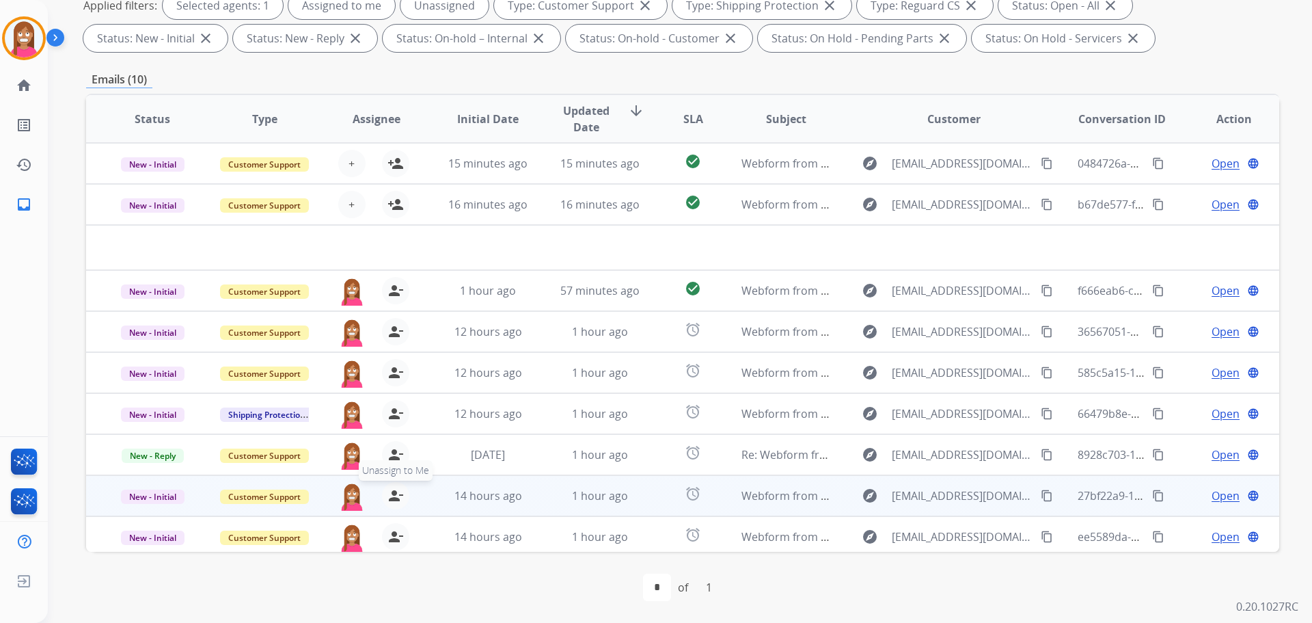
click at [392, 491] on mat-icon "person_remove" at bounding box center [396, 495] width 16 height 16
click at [392, 491] on mat-icon "person_add" at bounding box center [396, 495] width 16 height 16
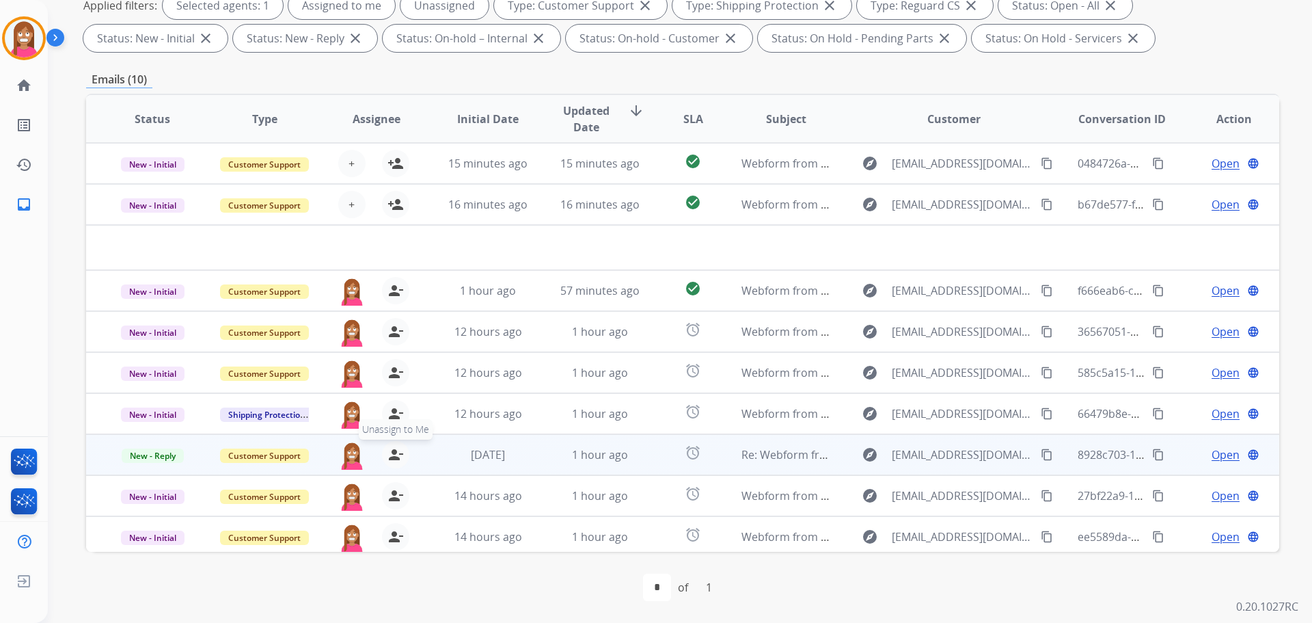
click at [396, 453] on mat-icon "person_remove" at bounding box center [396, 454] width 16 height 16
click at [396, 453] on mat-icon "person_add" at bounding box center [396, 454] width 16 height 16
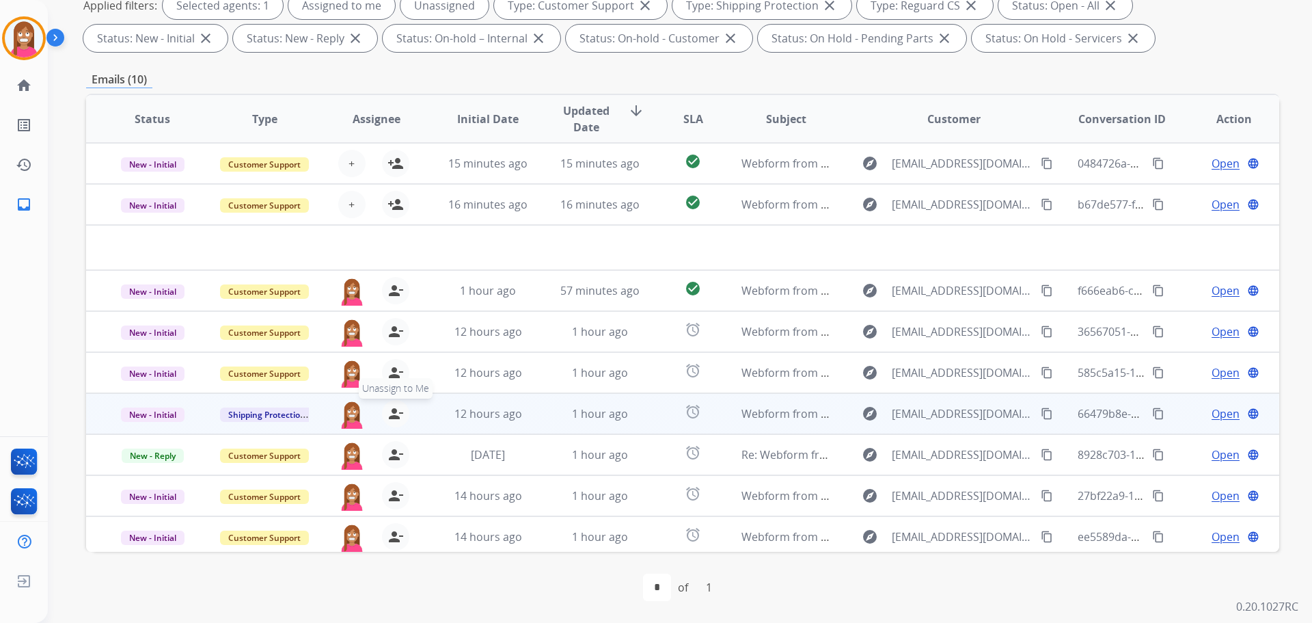
click at [396, 420] on mat-icon "person_remove" at bounding box center [396, 413] width 16 height 16
click at [394, 416] on mat-icon "person_add" at bounding box center [396, 413] width 16 height 16
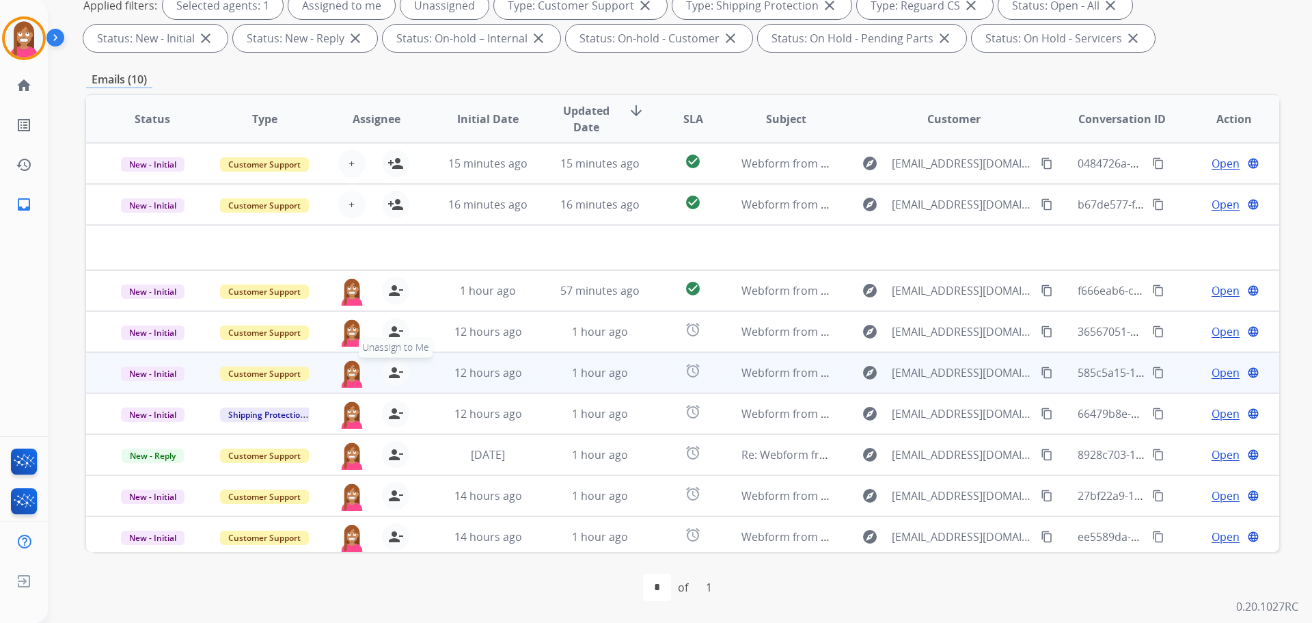
click at [394, 368] on mat-icon "person_remove" at bounding box center [396, 372] width 16 height 16
click at [394, 368] on mat-icon "person_add" at bounding box center [396, 372] width 16 height 16
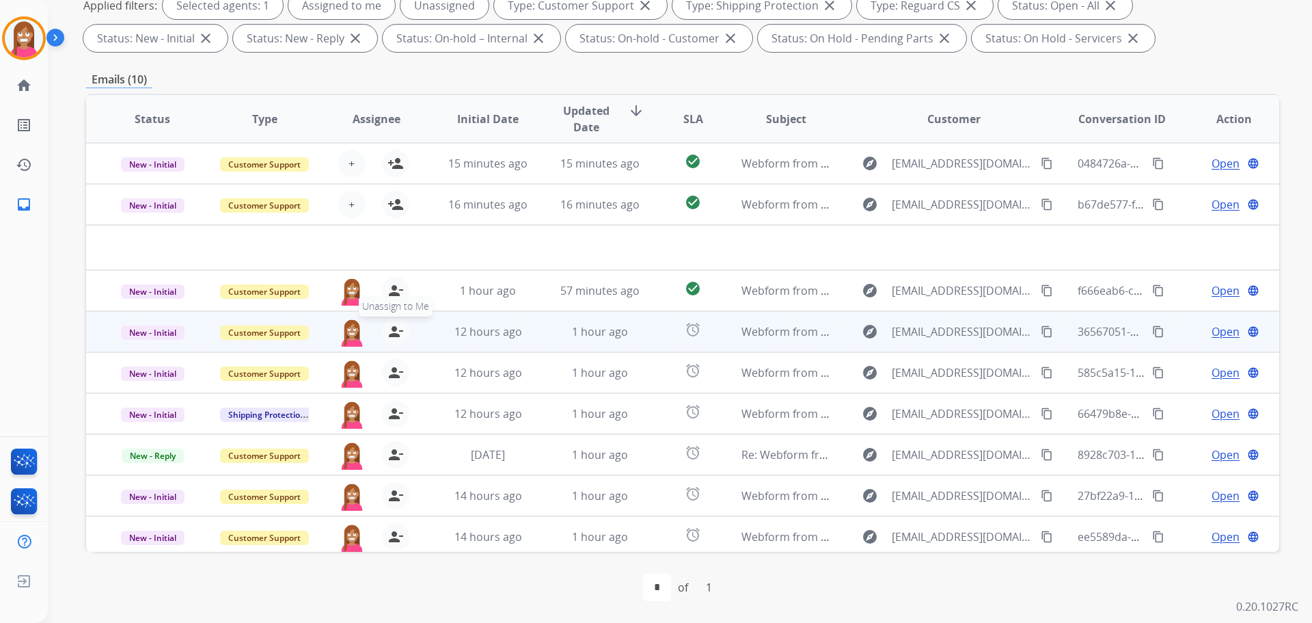
click at [390, 326] on mat-icon "person_remove" at bounding box center [396, 331] width 16 height 16
click at [390, 326] on mat-icon "person_add" at bounding box center [396, 331] width 16 height 16
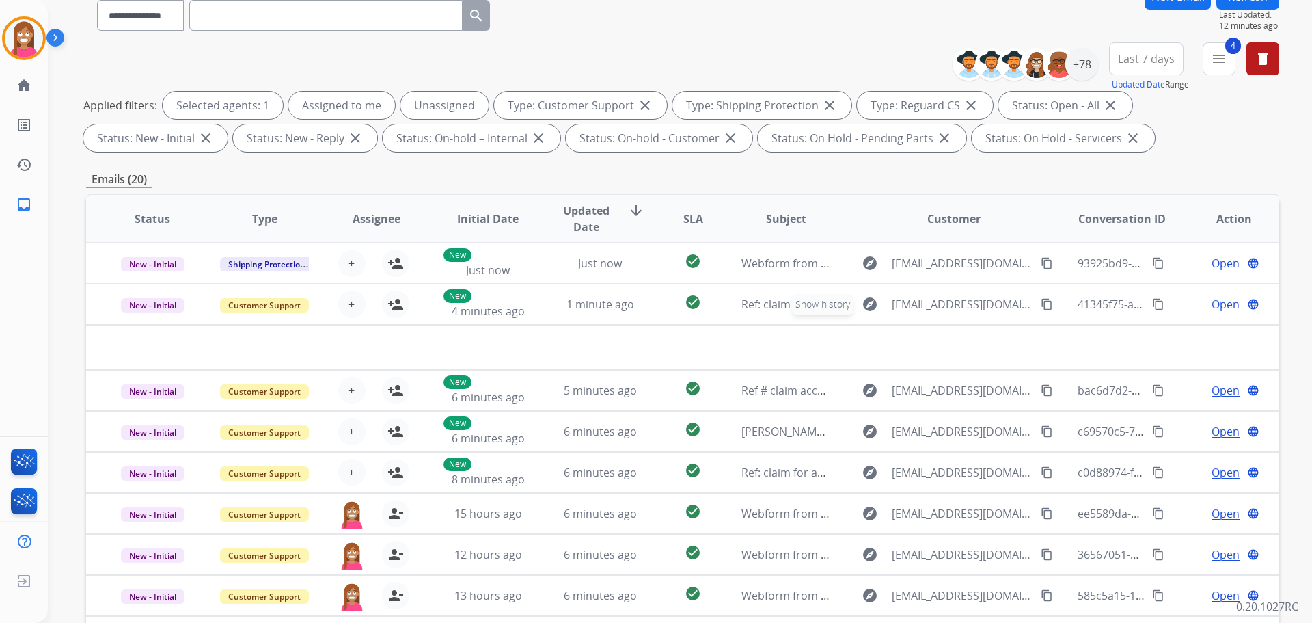
scroll to position [16, 0]
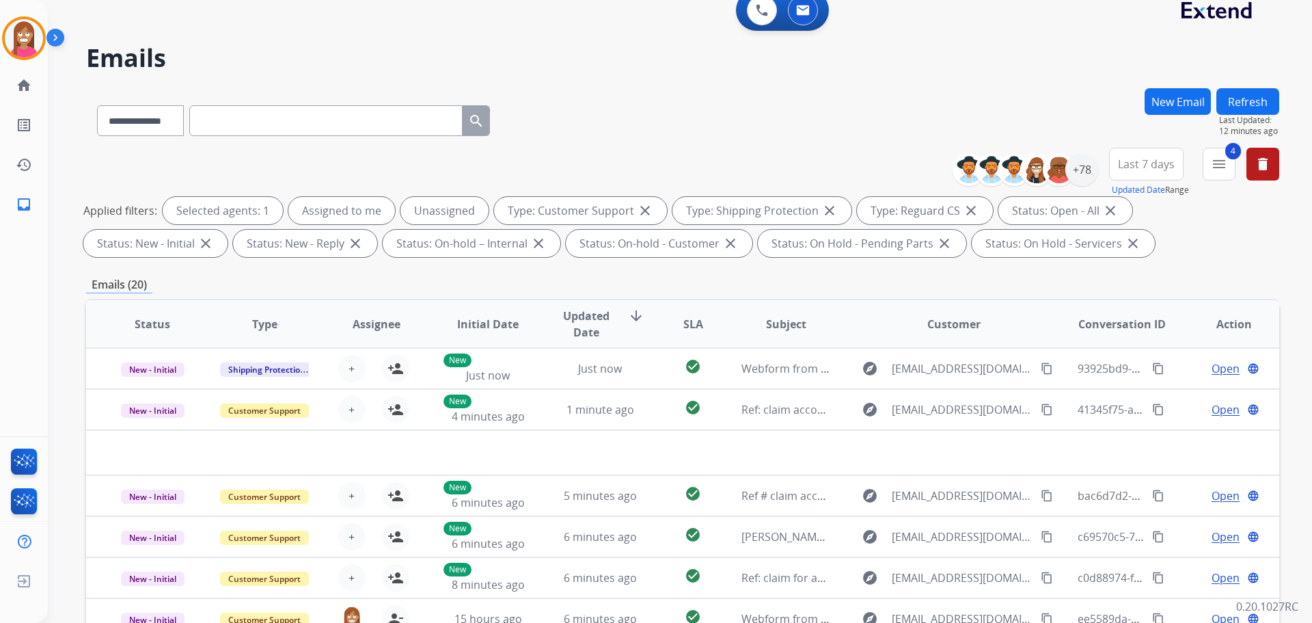
drag, startPoint x: 1242, startPoint y: 100, endPoint x: 1190, endPoint y: 125, distance: 57.8
click at [1240, 103] on button "Refresh" at bounding box center [1248, 101] width 63 height 27
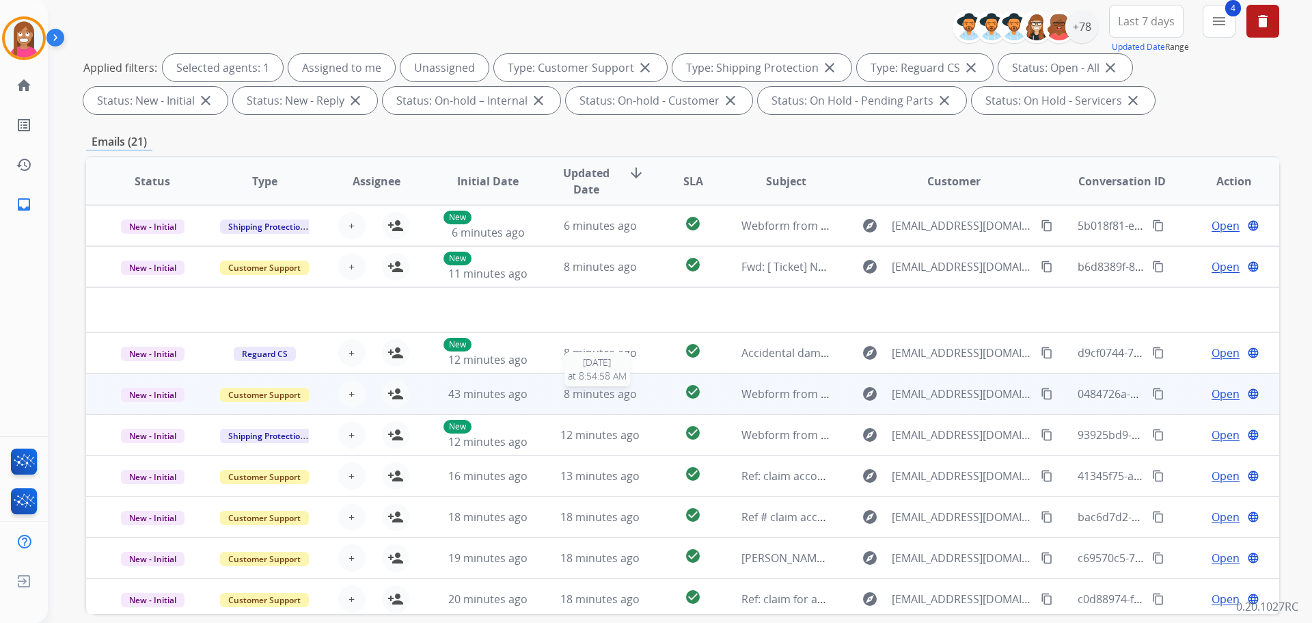
scroll to position [68, 0]
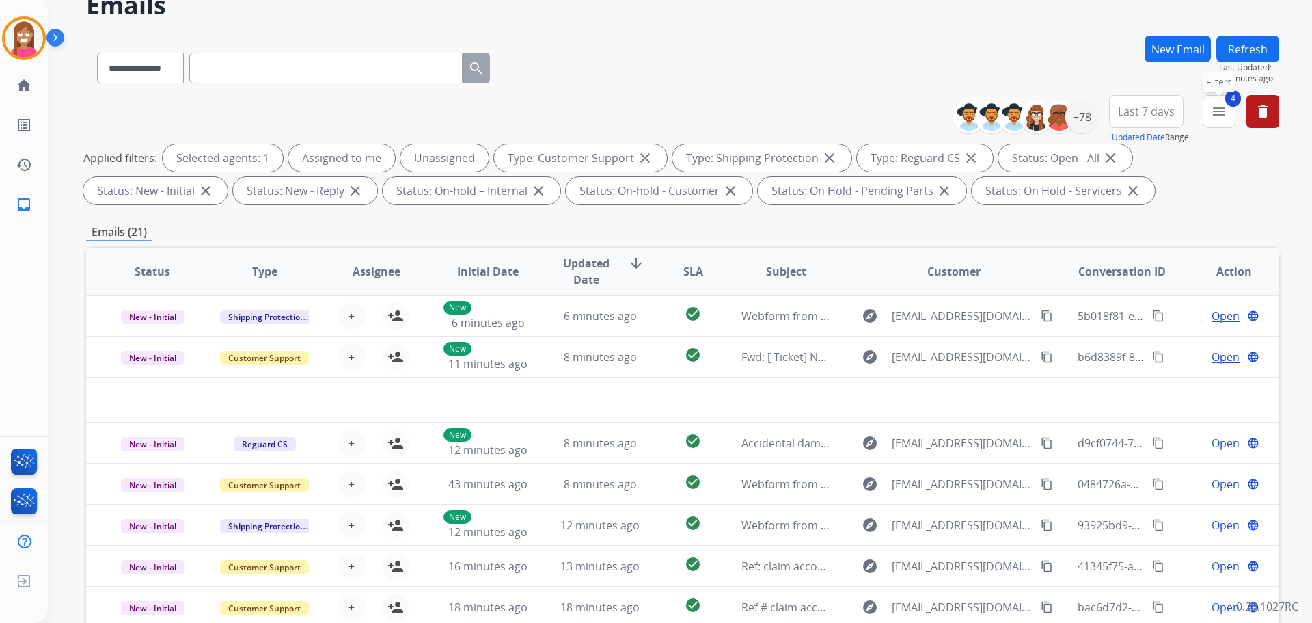
drag, startPoint x: 1220, startPoint y: 119, endPoint x: 1186, endPoint y: 159, distance: 52.4
click at [1220, 118] on mat-icon "menu" at bounding box center [1219, 111] width 16 height 16
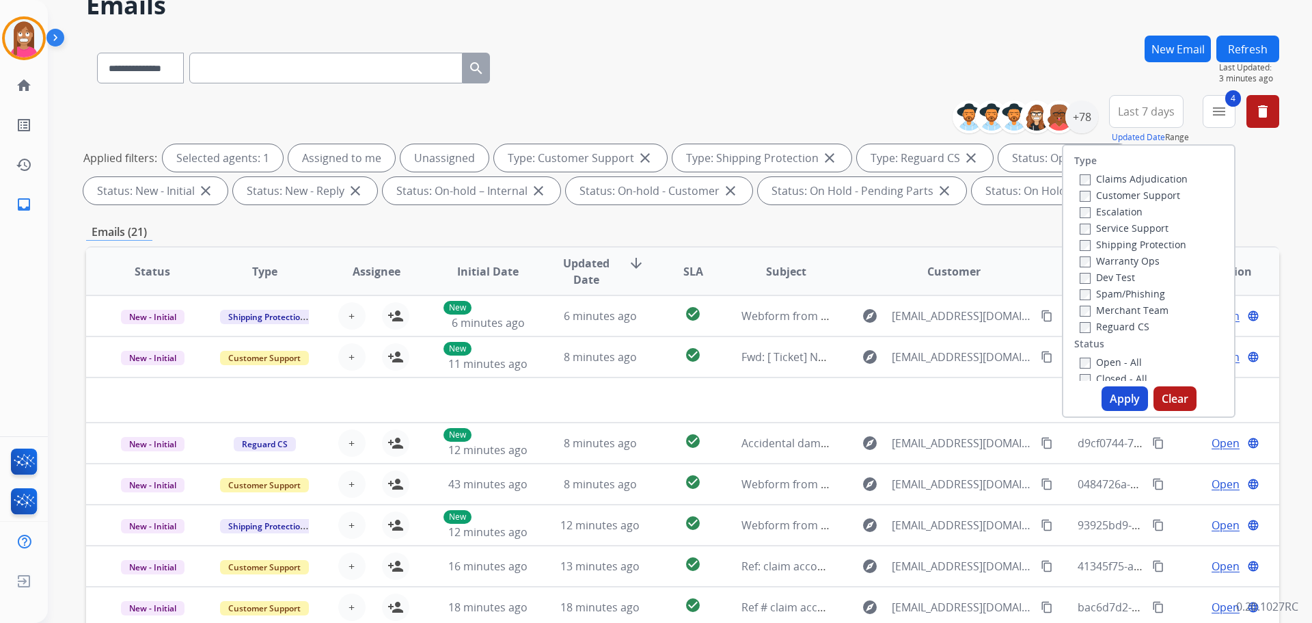
click at [959, 61] on div "**********" at bounding box center [682, 65] width 1193 height 59
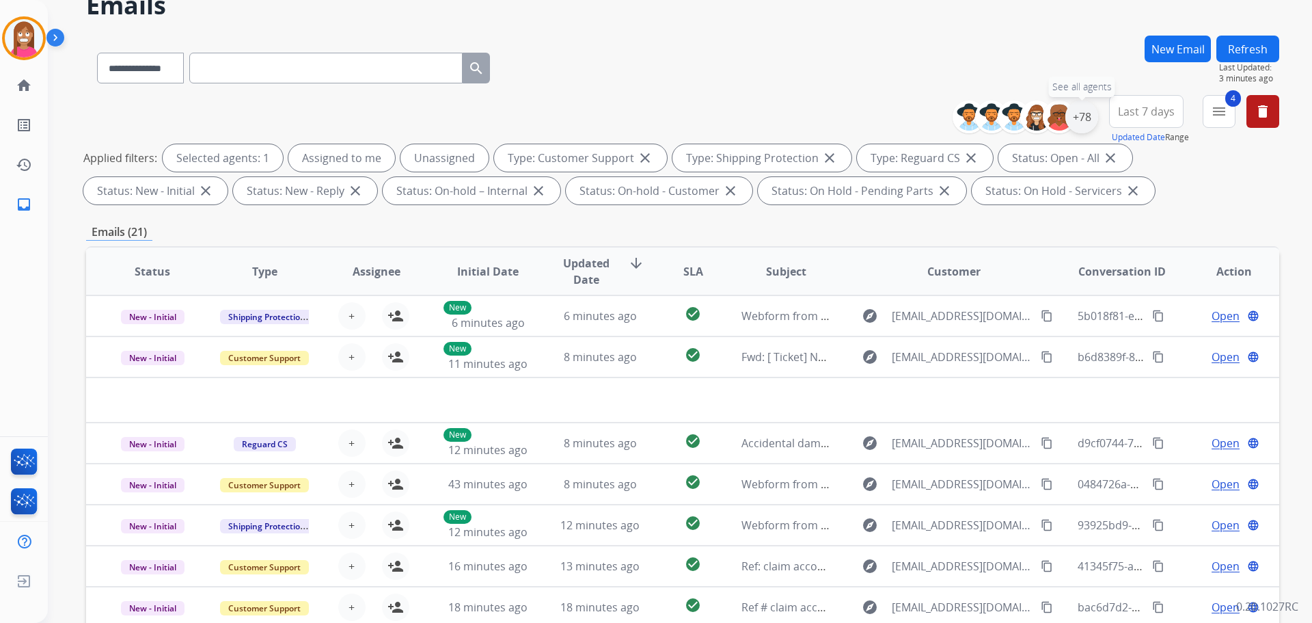
drag, startPoint x: 1081, startPoint y: 116, endPoint x: 1079, endPoint y: 130, distance: 13.8
click at [1081, 117] on div "+78" at bounding box center [1082, 116] width 33 height 33
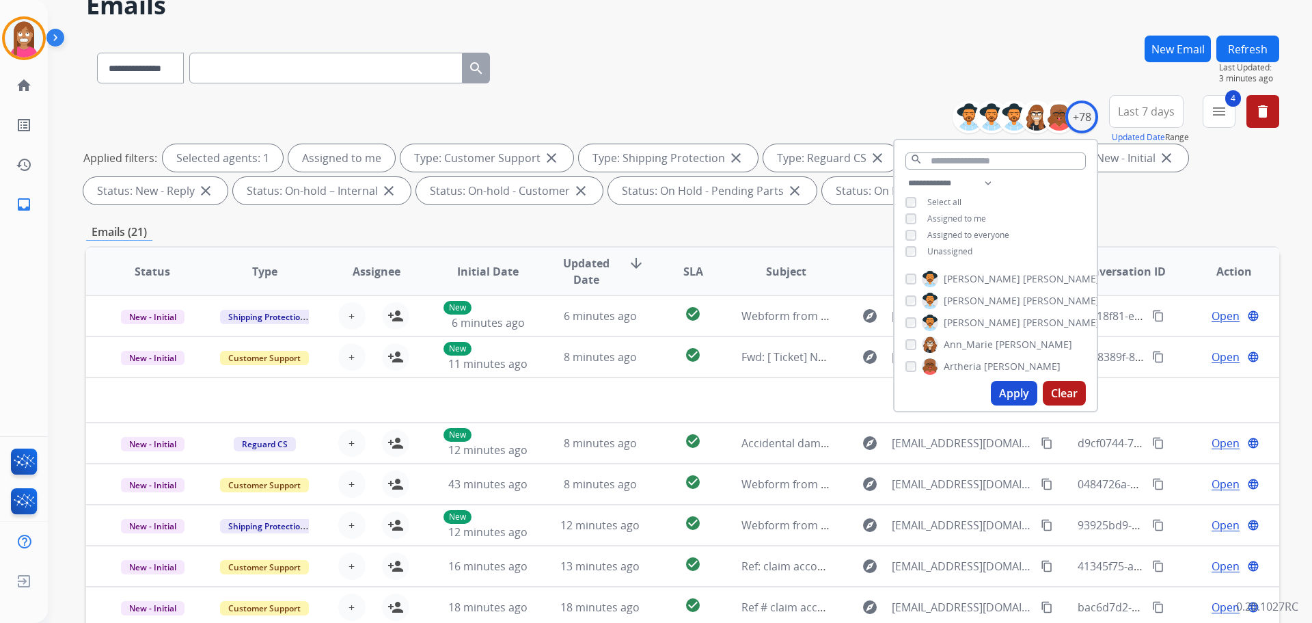
click at [997, 392] on button "Apply" at bounding box center [1014, 393] width 46 height 25
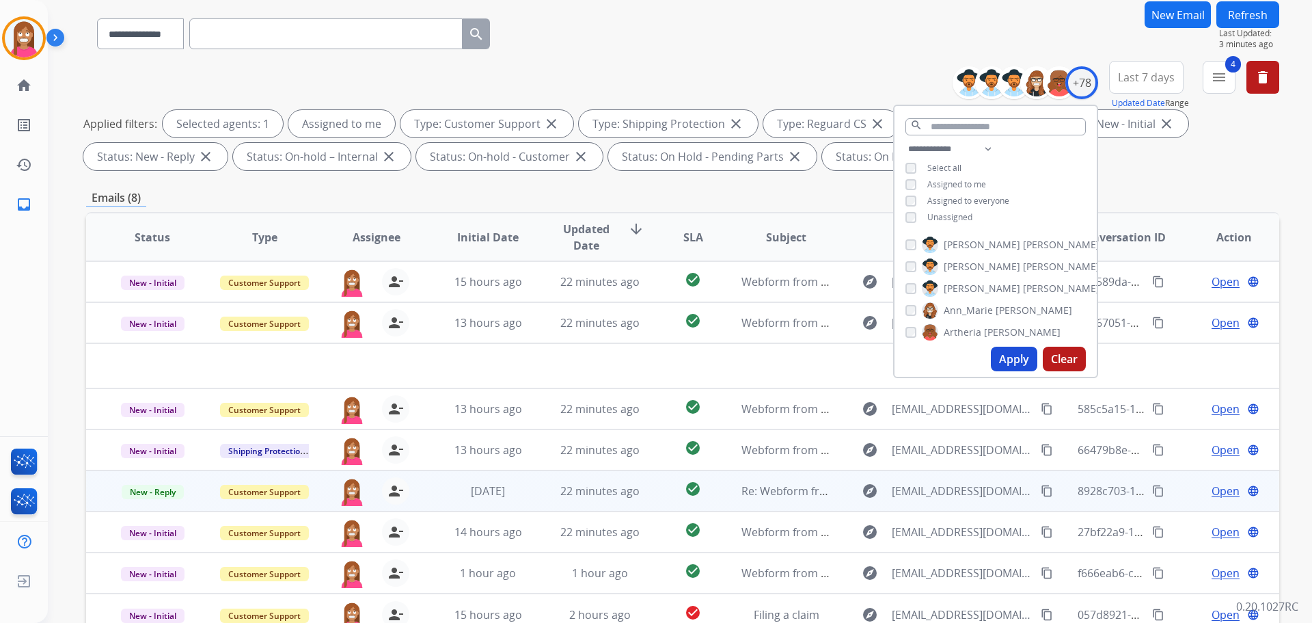
scroll to position [221, 0]
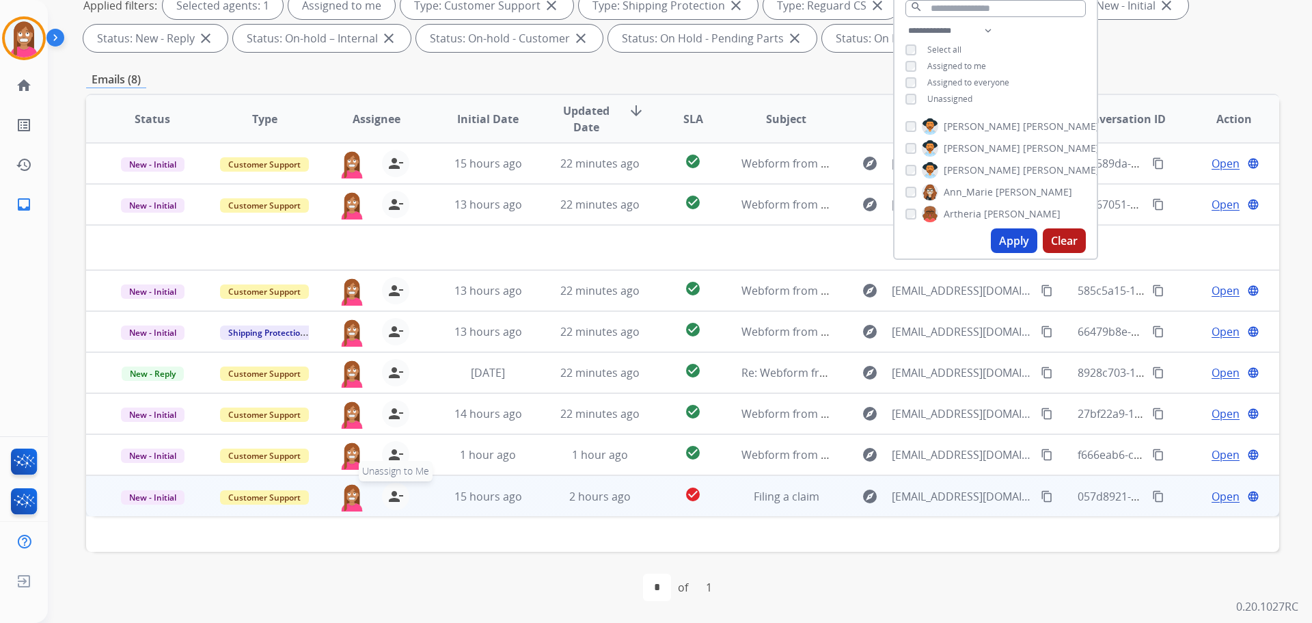
click at [394, 500] on mat-icon "person_remove" at bounding box center [396, 496] width 16 height 16
click at [394, 500] on mat-icon "person_add" at bounding box center [396, 496] width 16 height 16
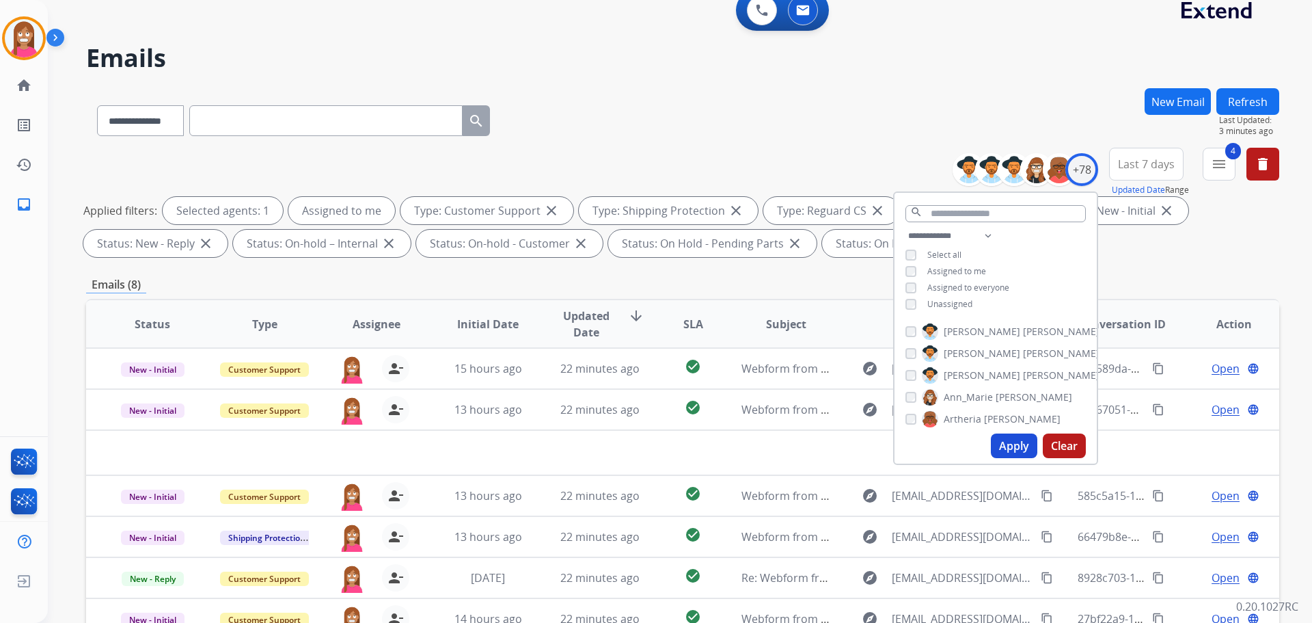
scroll to position [0, 0]
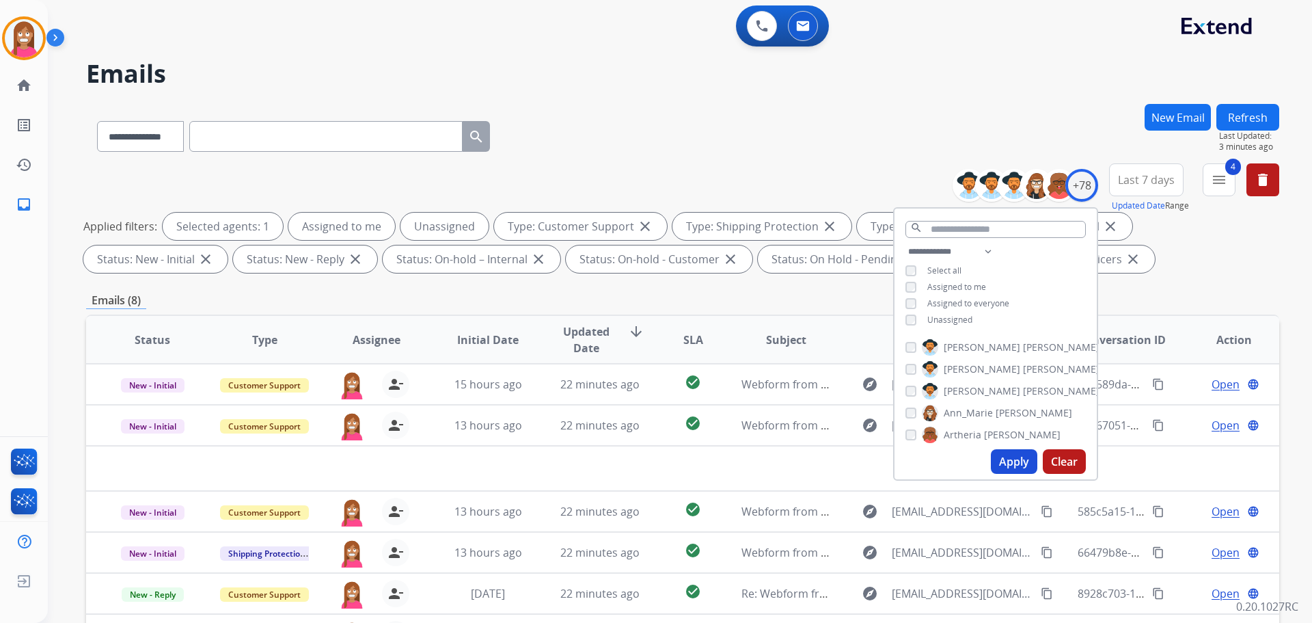
drag, startPoint x: 996, startPoint y: 470, endPoint x: 988, endPoint y: 463, distance: 10.7
click at [996, 468] on button "Apply" at bounding box center [1014, 461] width 46 height 25
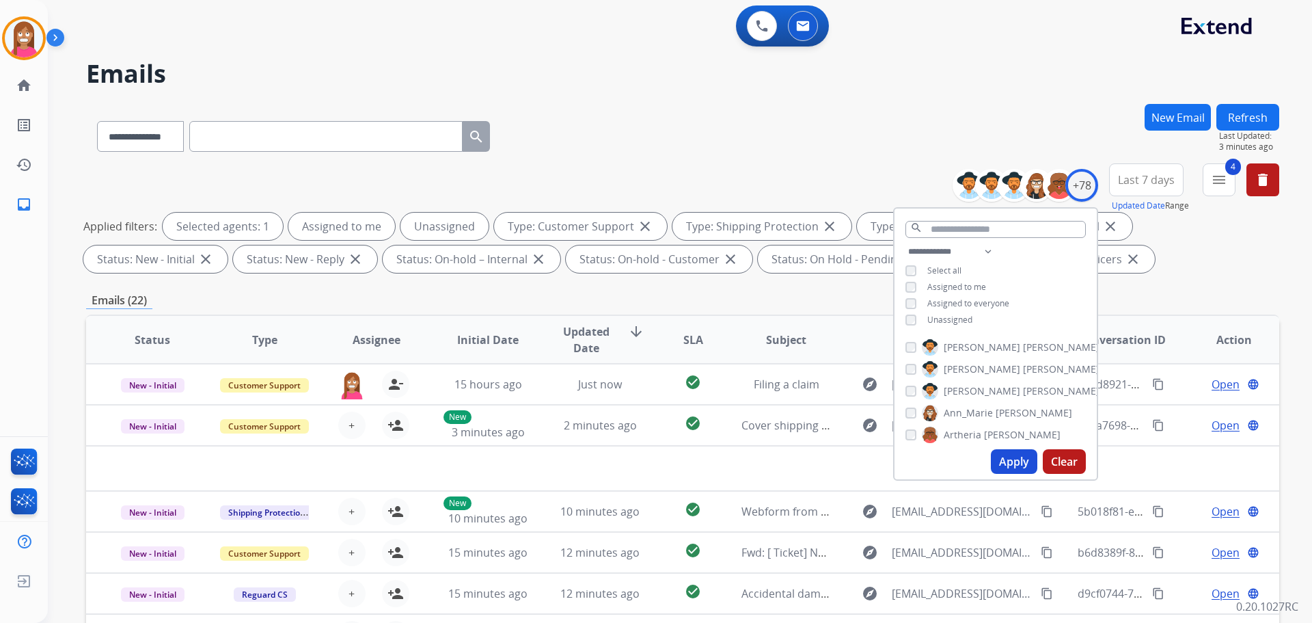
click at [654, 92] on div "**********" at bounding box center [664, 360] width 1232 height 623
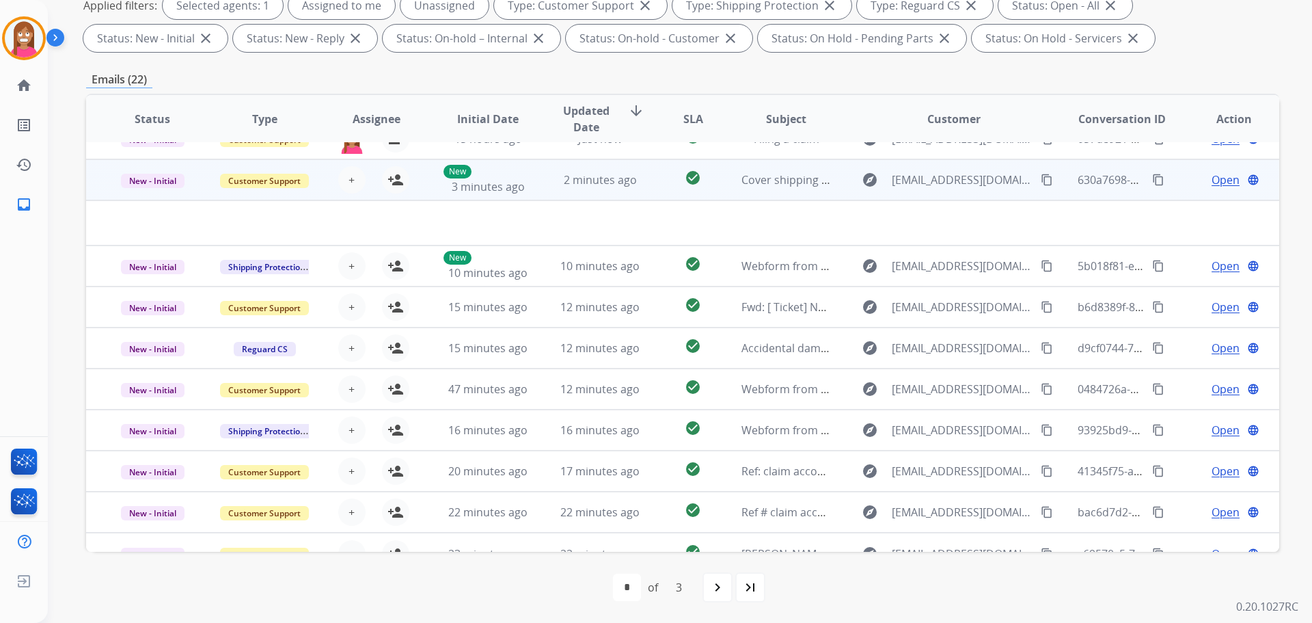
scroll to position [46, 0]
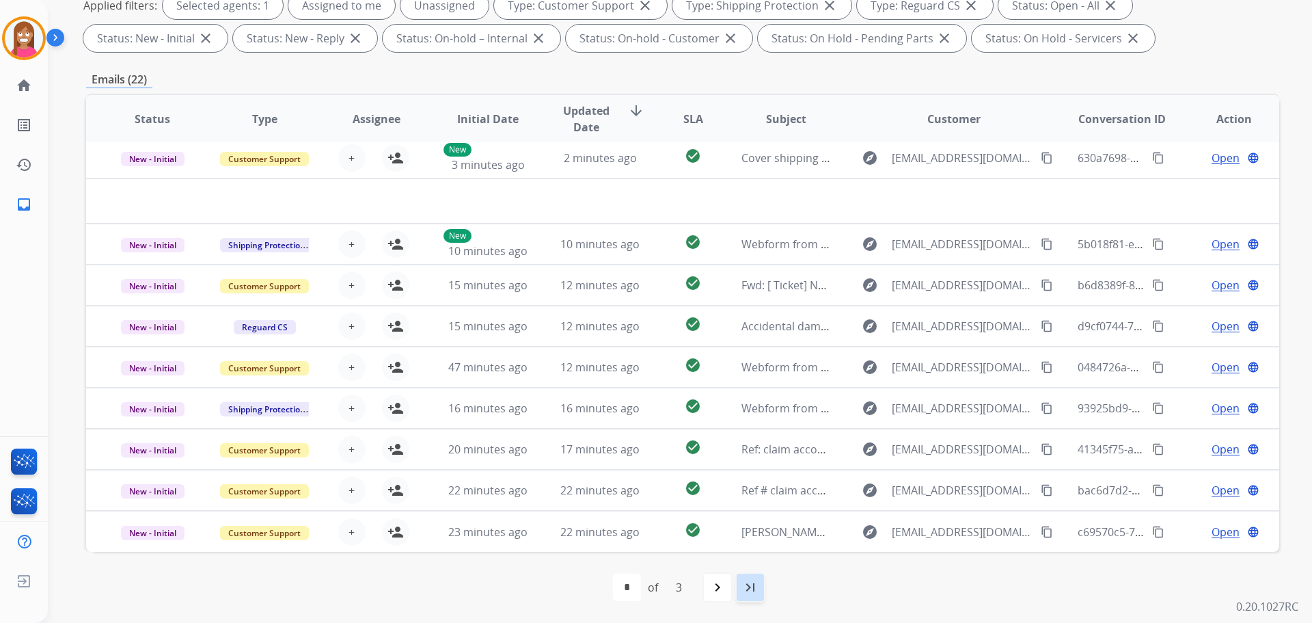
click at [748, 582] on mat-icon "last_page" at bounding box center [750, 587] width 16 height 16
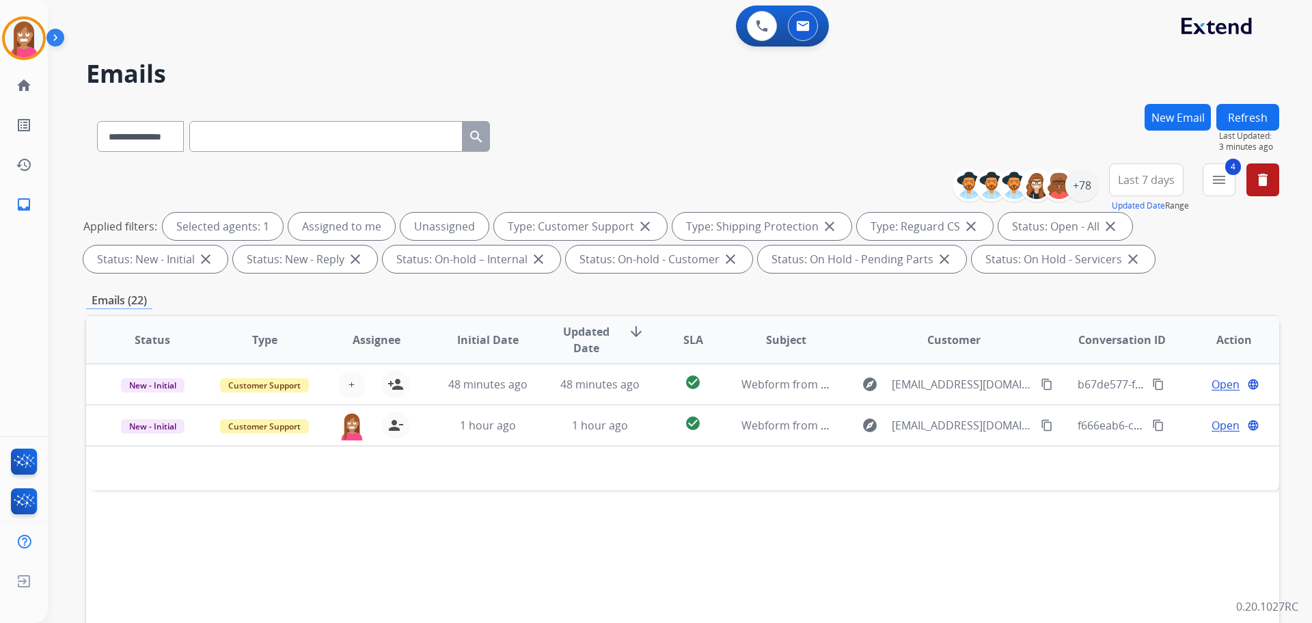
scroll to position [0, 0]
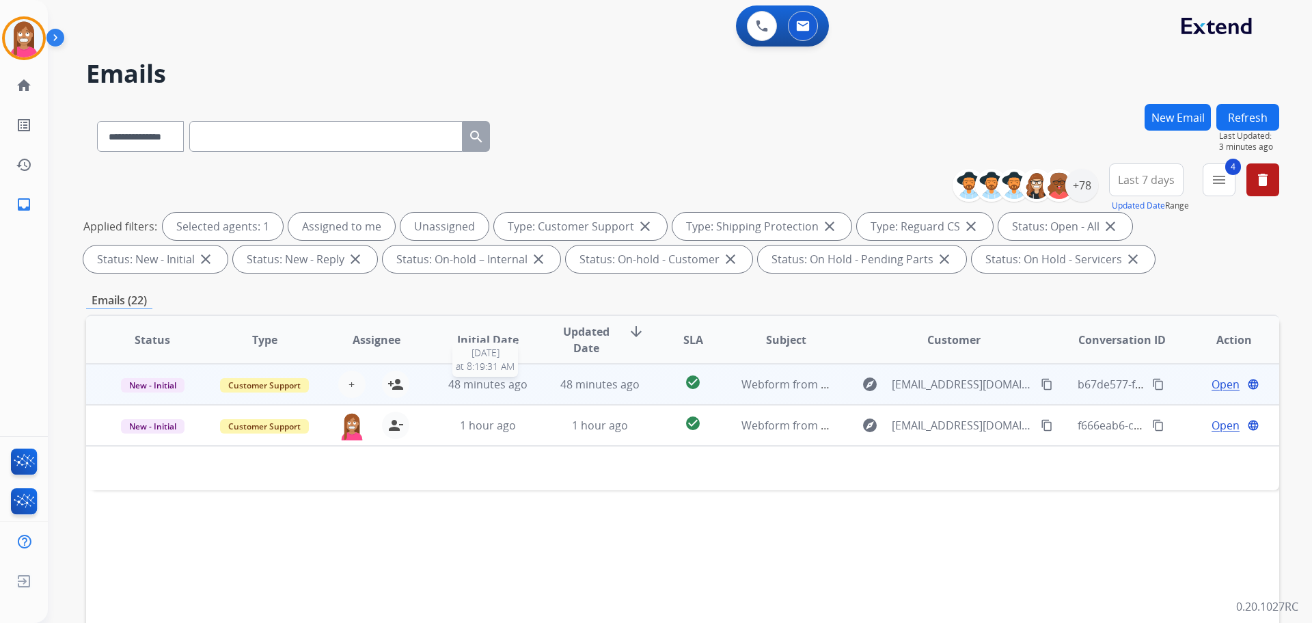
click at [534, 390] on td "48 minutes ago" at bounding box center [590, 384] width 112 height 41
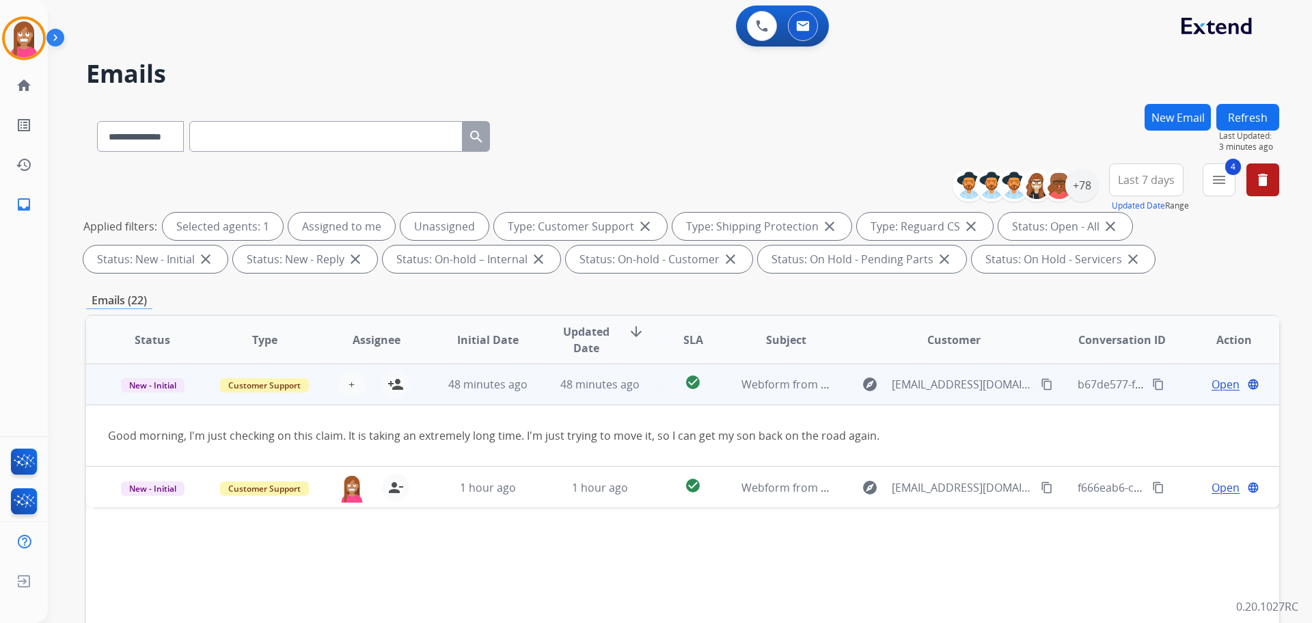
click at [1041, 383] on mat-icon "content_copy" at bounding box center [1047, 384] width 12 height 12
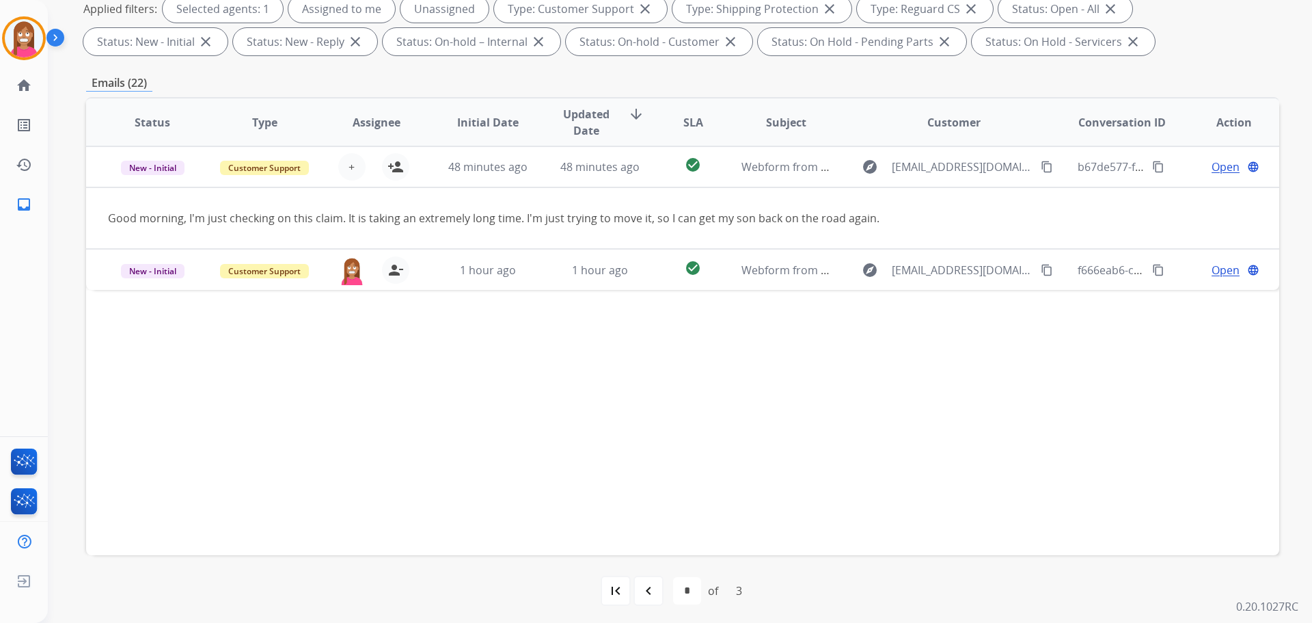
scroll to position [221, 0]
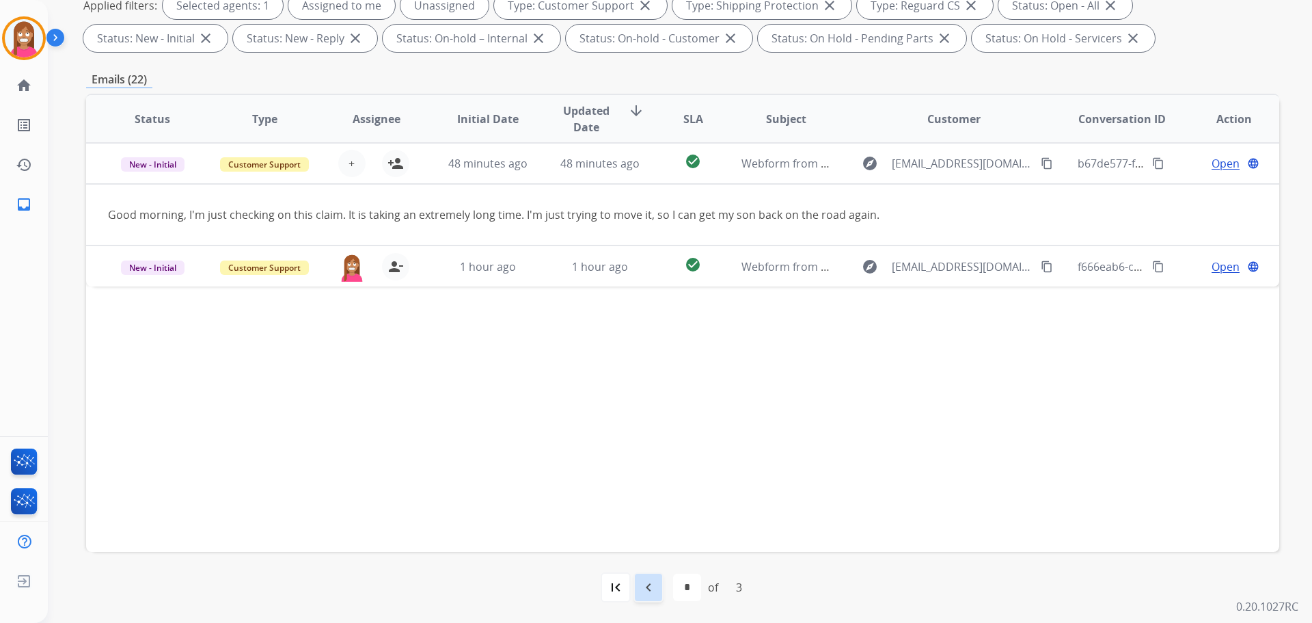
click at [649, 577] on div "navigate_before" at bounding box center [649, 587] width 30 height 30
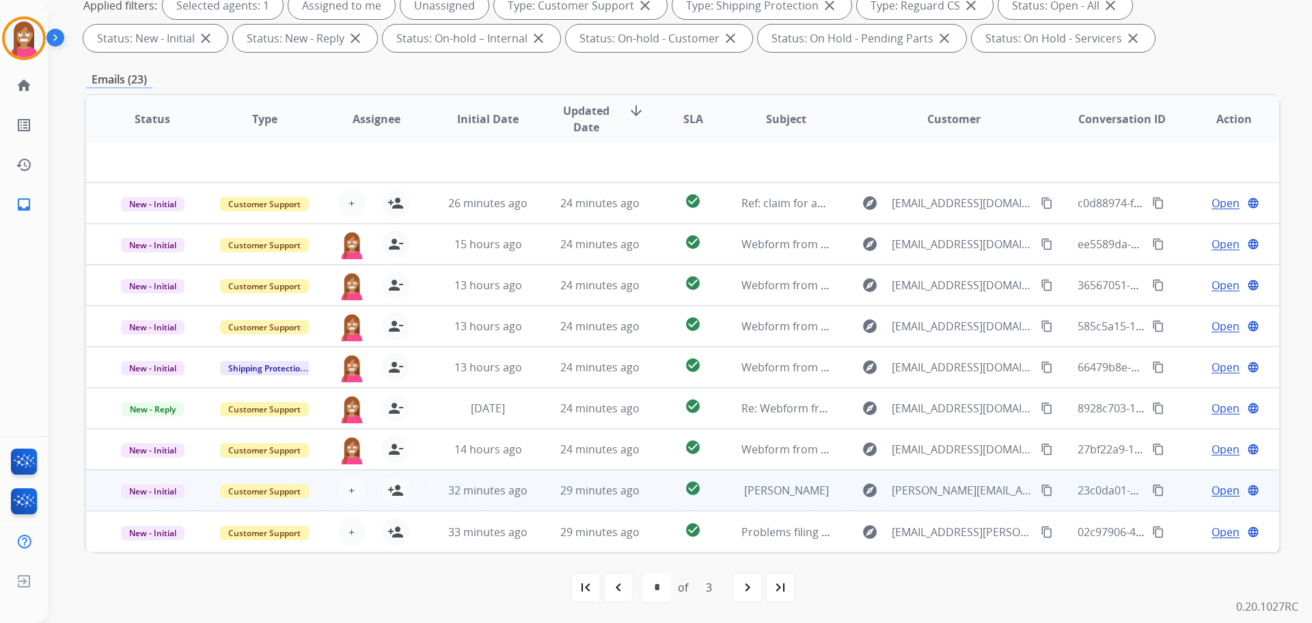
click at [534, 492] on td "29 minutes ago" at bounding box center [590, 490] width 112 height 41
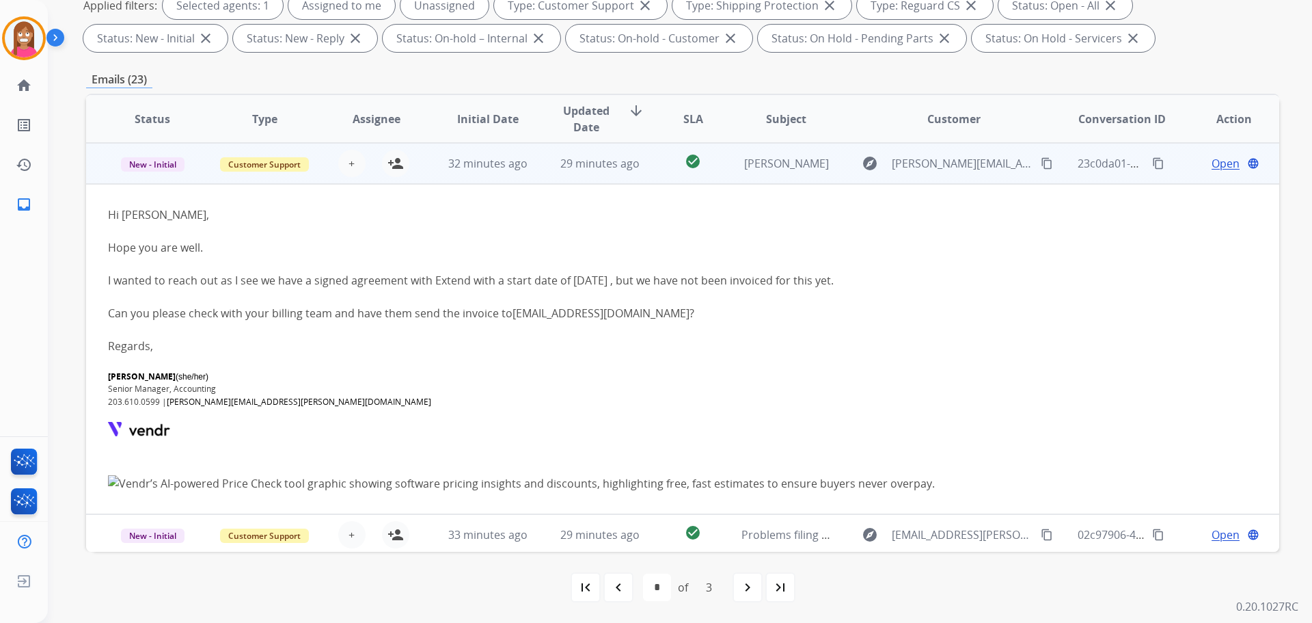
scroll to position [331, 0]
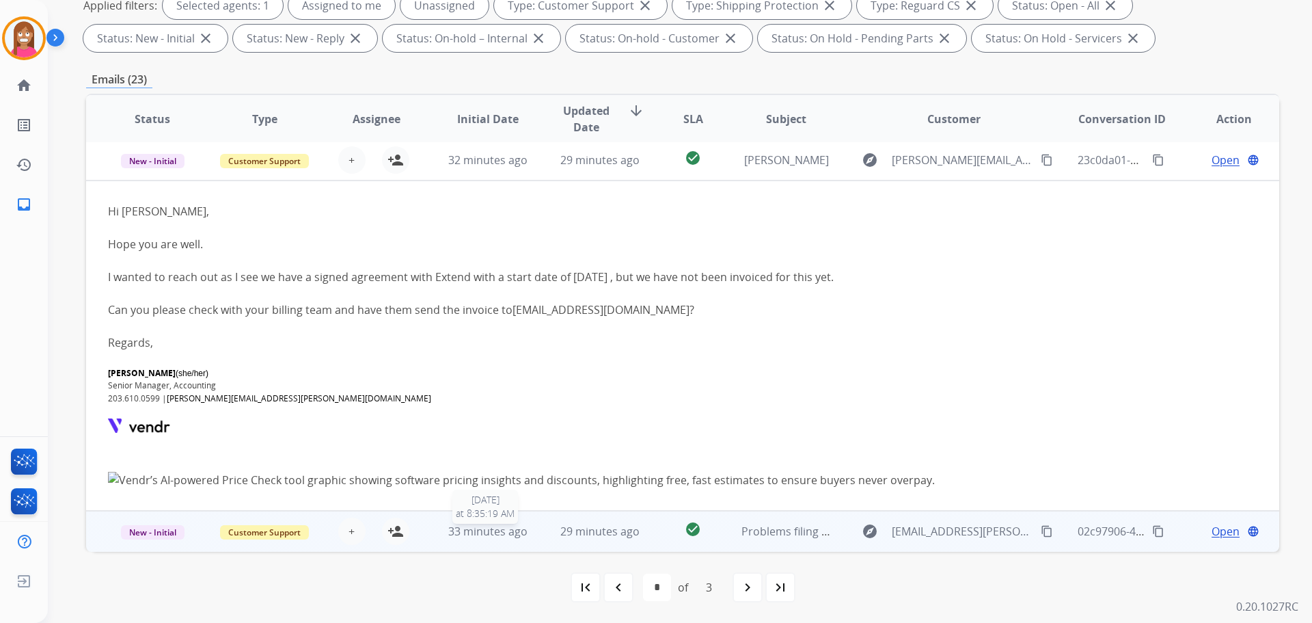
click at [527, 539] on div "33 minutes ago" at bounding box center [489, 531] width 90 height 16
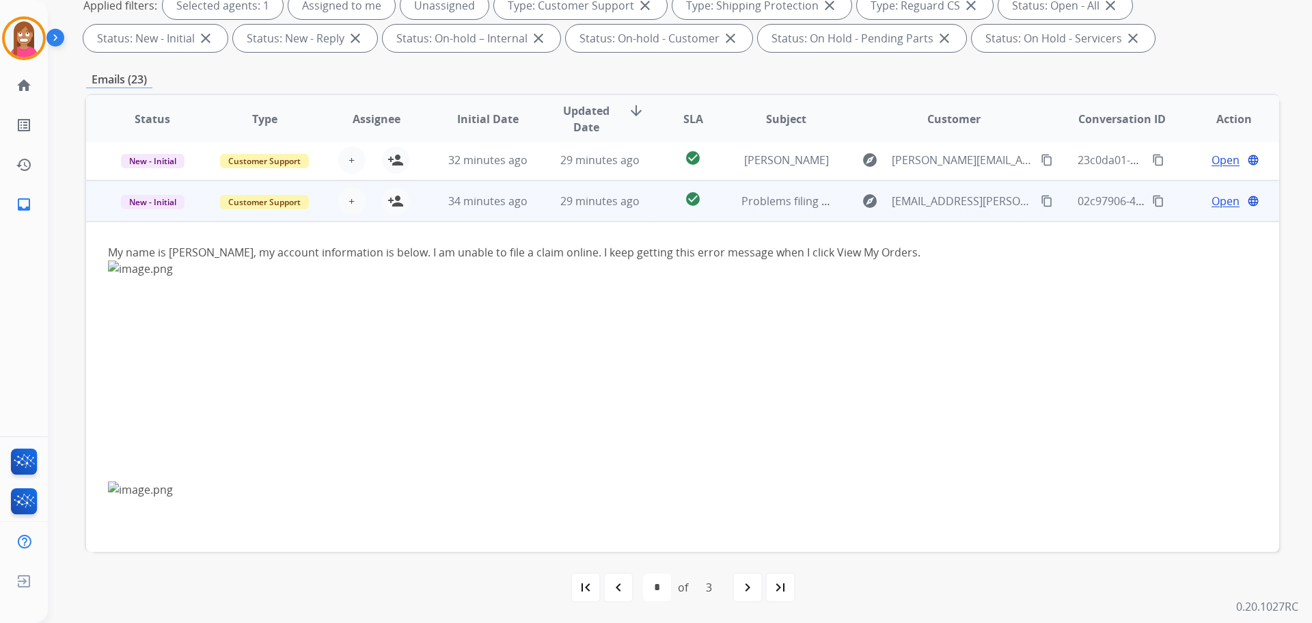
scroll to position [369, 0]
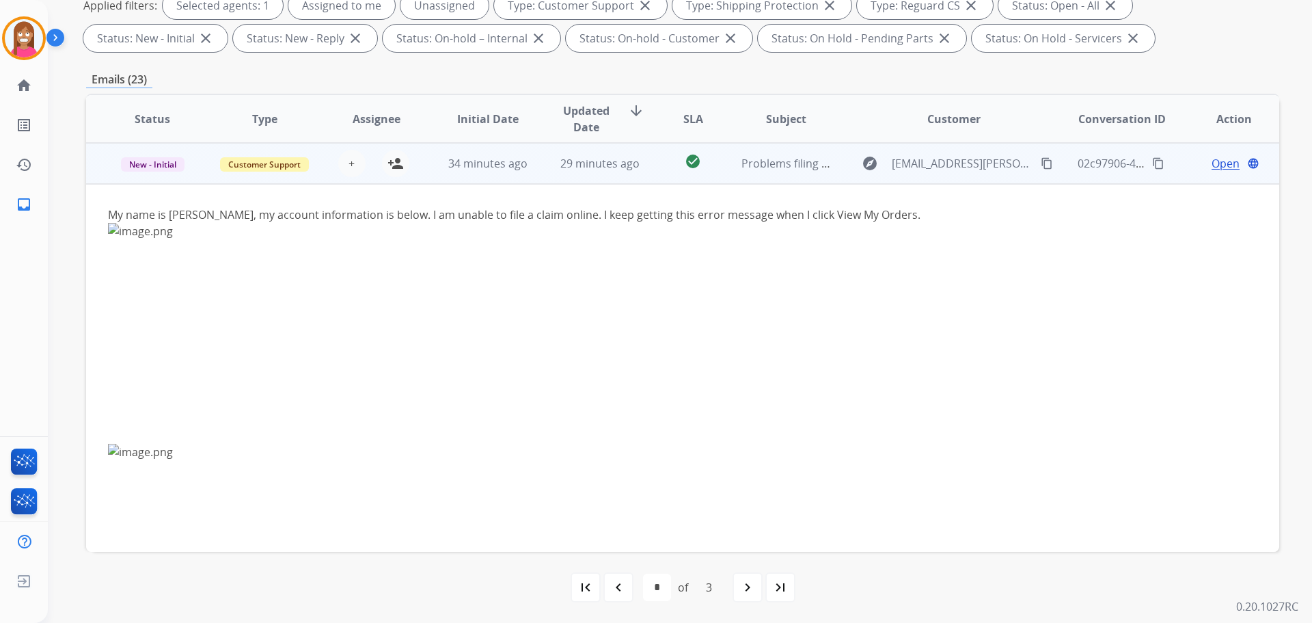
click at [1041, 163] on mat-icon "content_copy" at bounding box center [1047, 163] width 12 height 12
click at [392, 174] on button "person_add Assign to Me" at bounding box center [395, 163] width 27 height 27
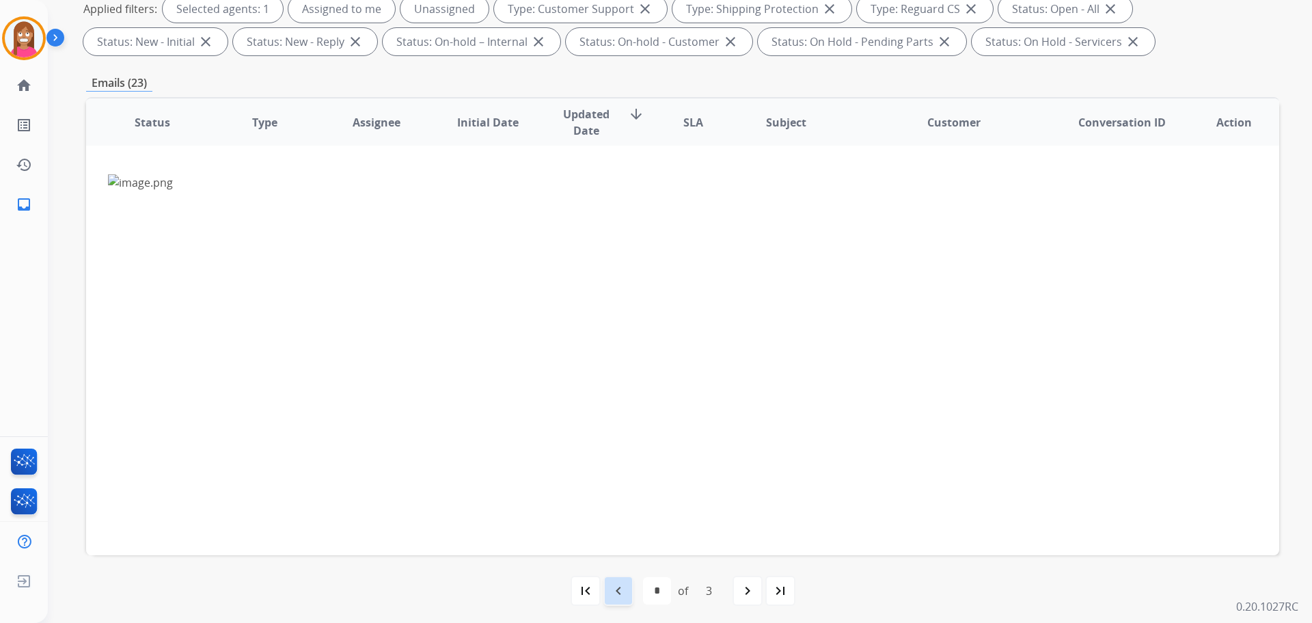
scroll to position [221, 0]
click at [610, 586] on mat-icon "navigate_before" at bounding box center [618, 587] width 16 height 16
select select "*"
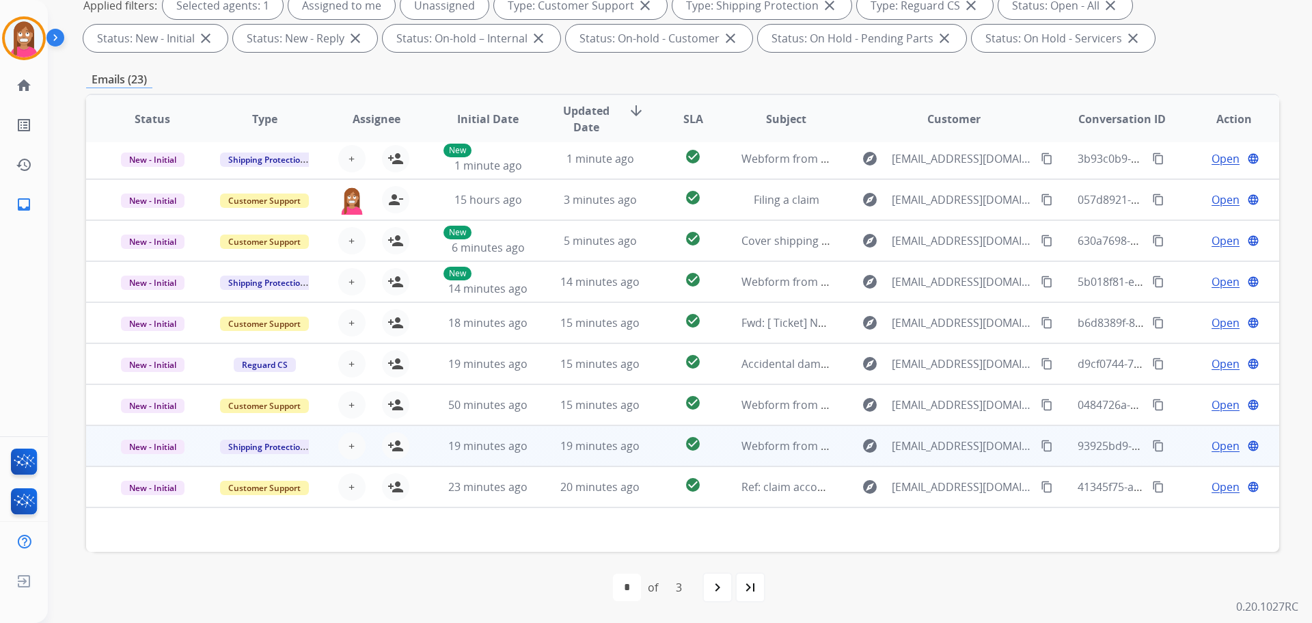
click at [539, 455] on td "19 minutes ago" at bounding box center [590, 445] width 112 height 41
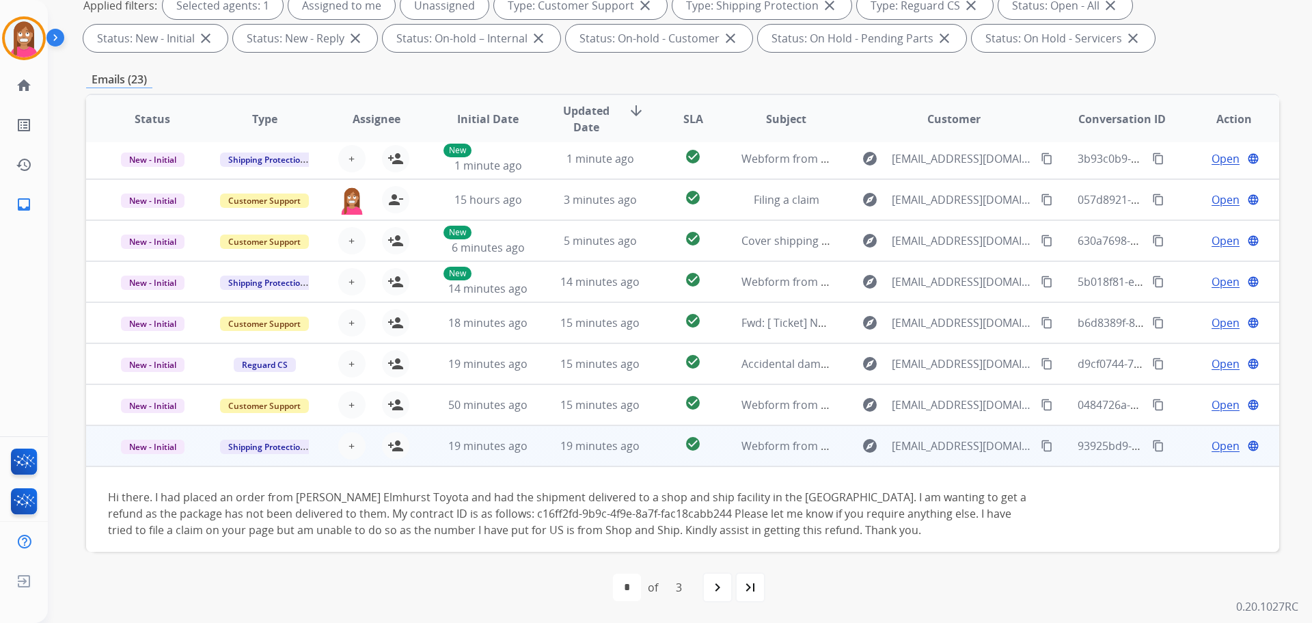
scroll to position [96, 0]
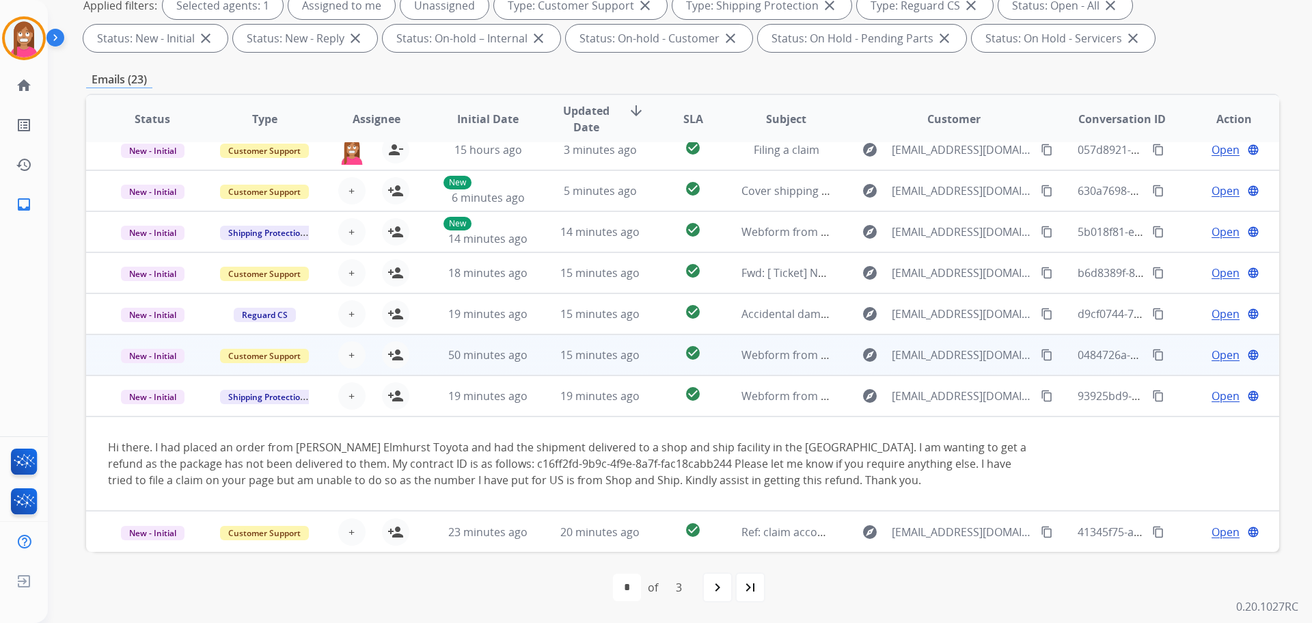
click at [534, 353] on td "15 minutes ago" at bounding box center [590, 354] width 112 height 41
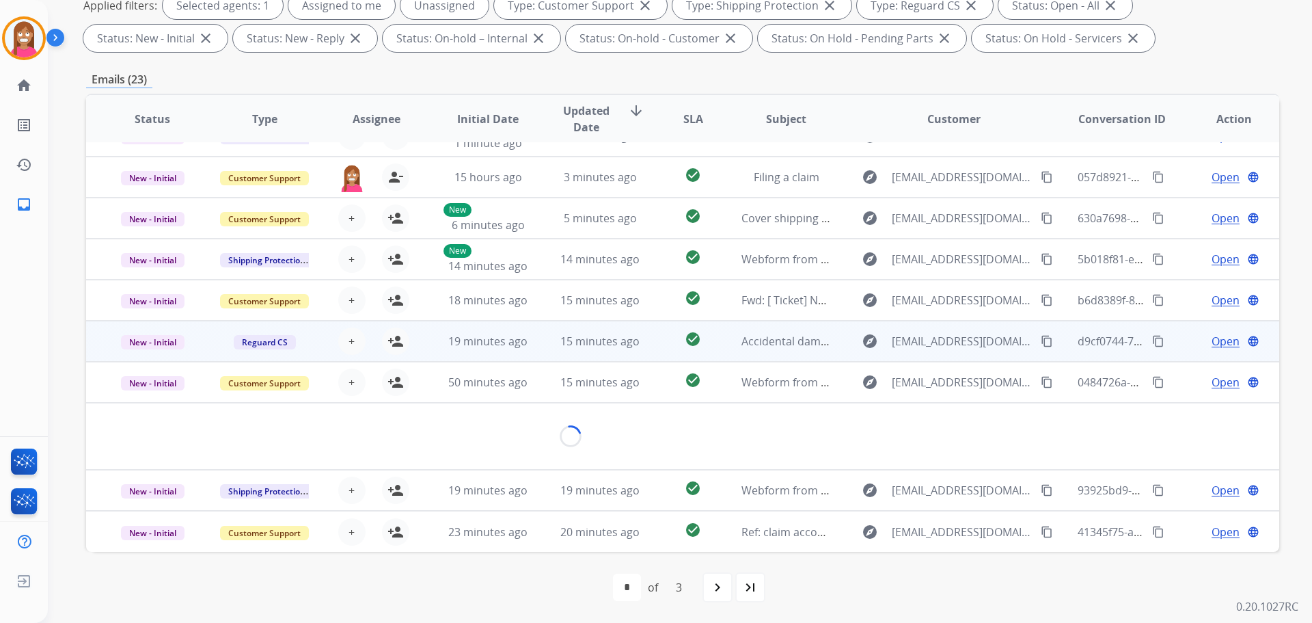
scroll to position [63, 0]
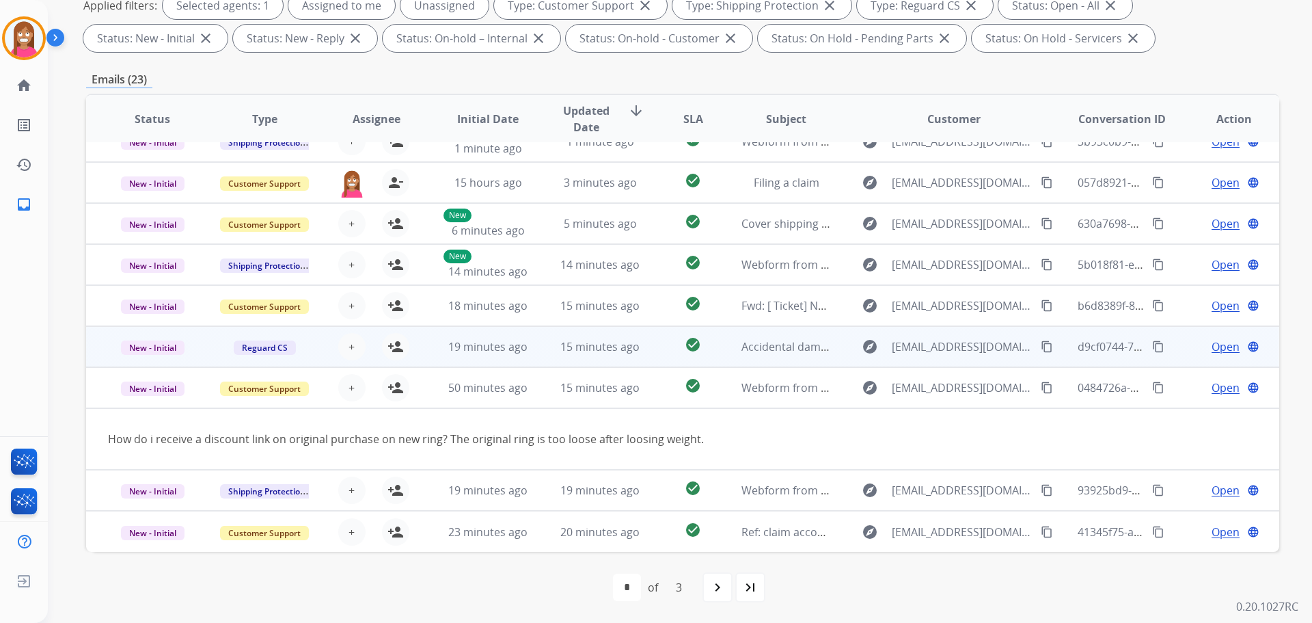
click at [537, 348] on td "15 minutes ago" at bounding box center [590, 346] width 112 height 41
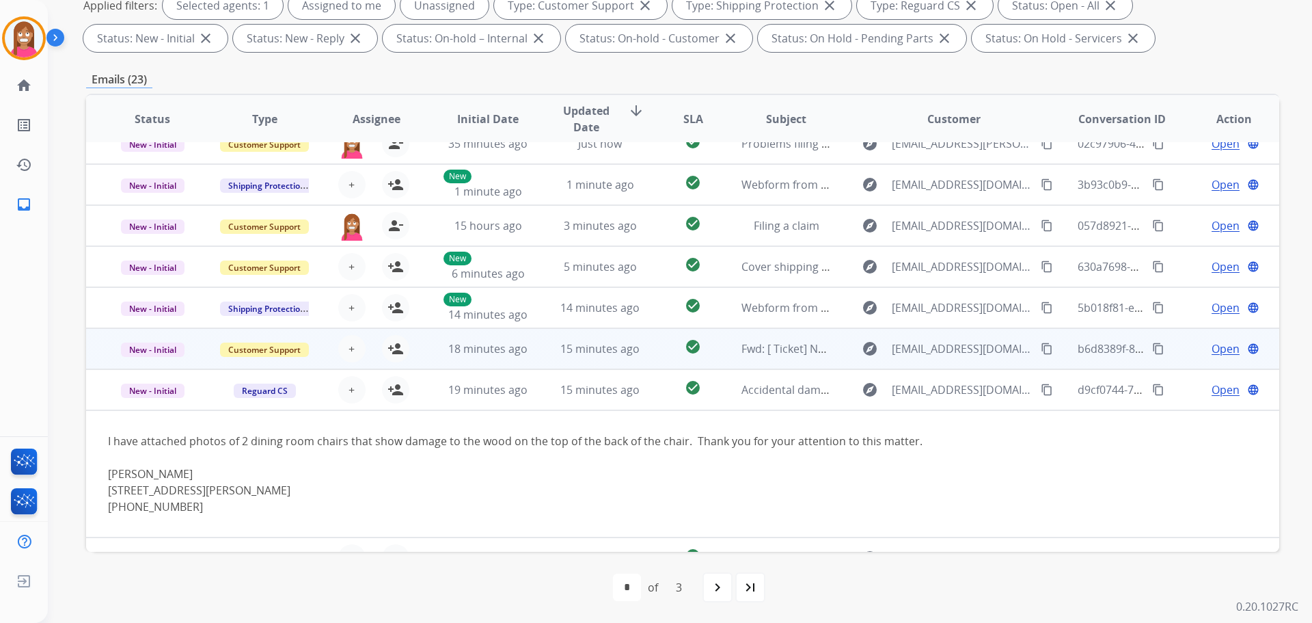
scroll to position [0, 0]
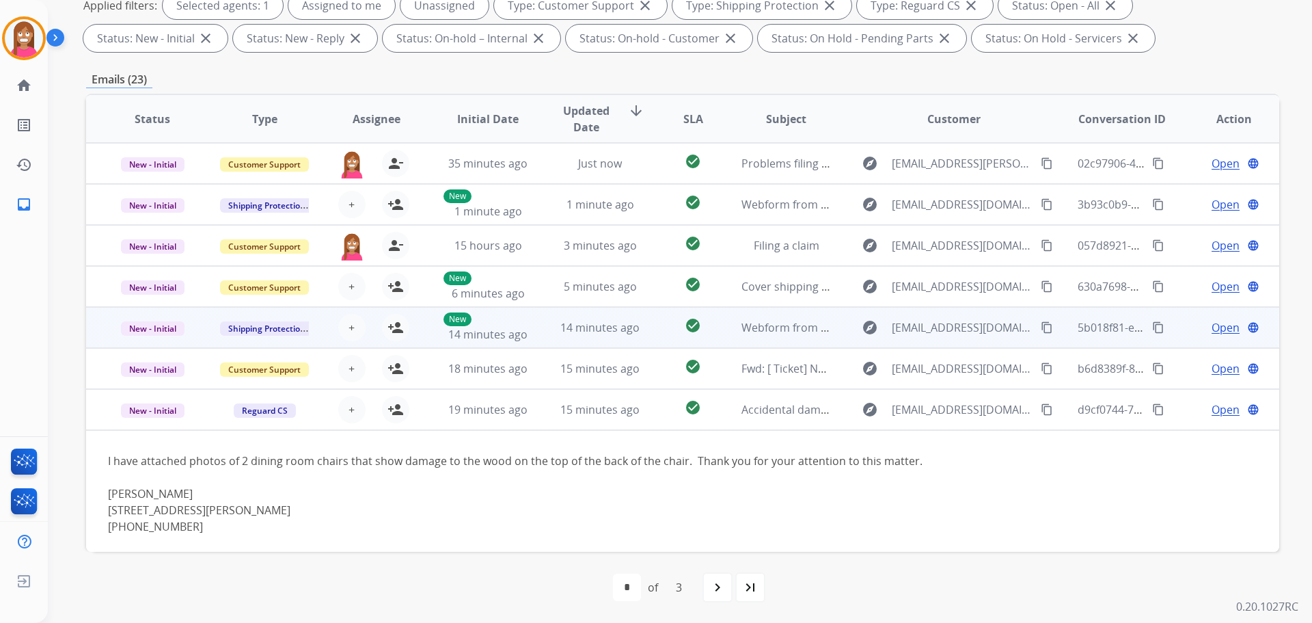
click at [543, 338] on td "14 minutes ago" at bounding box center [590, 327] width 112 height 41
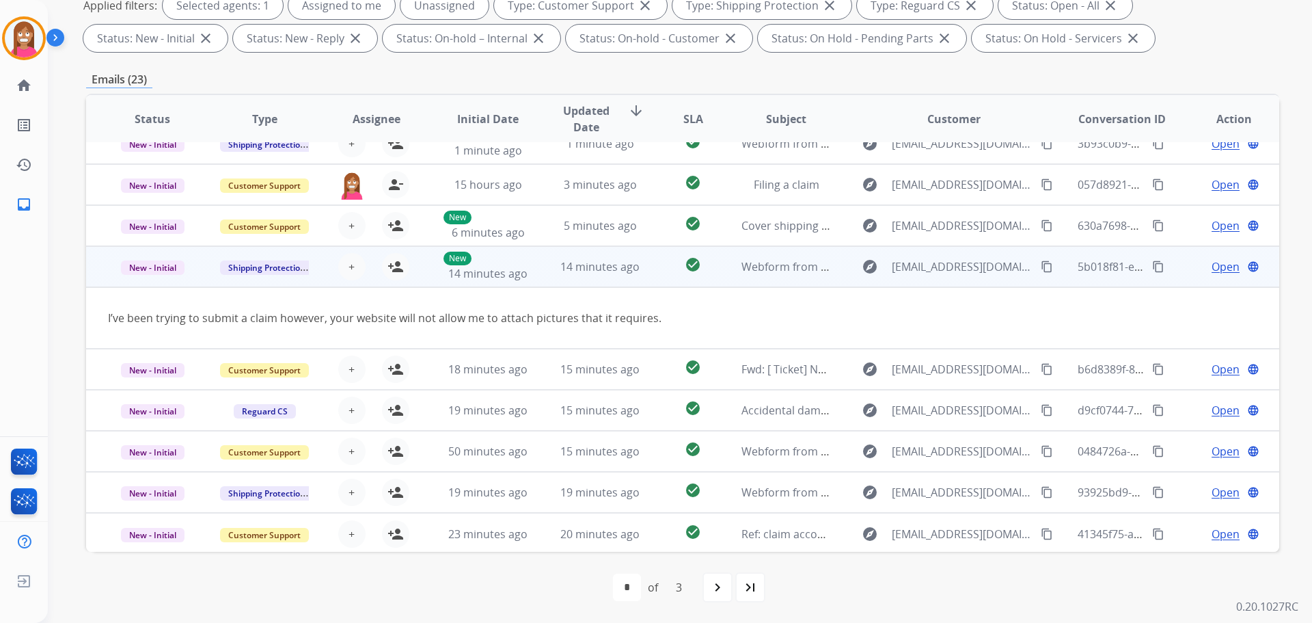
scroll to position [63, 0]
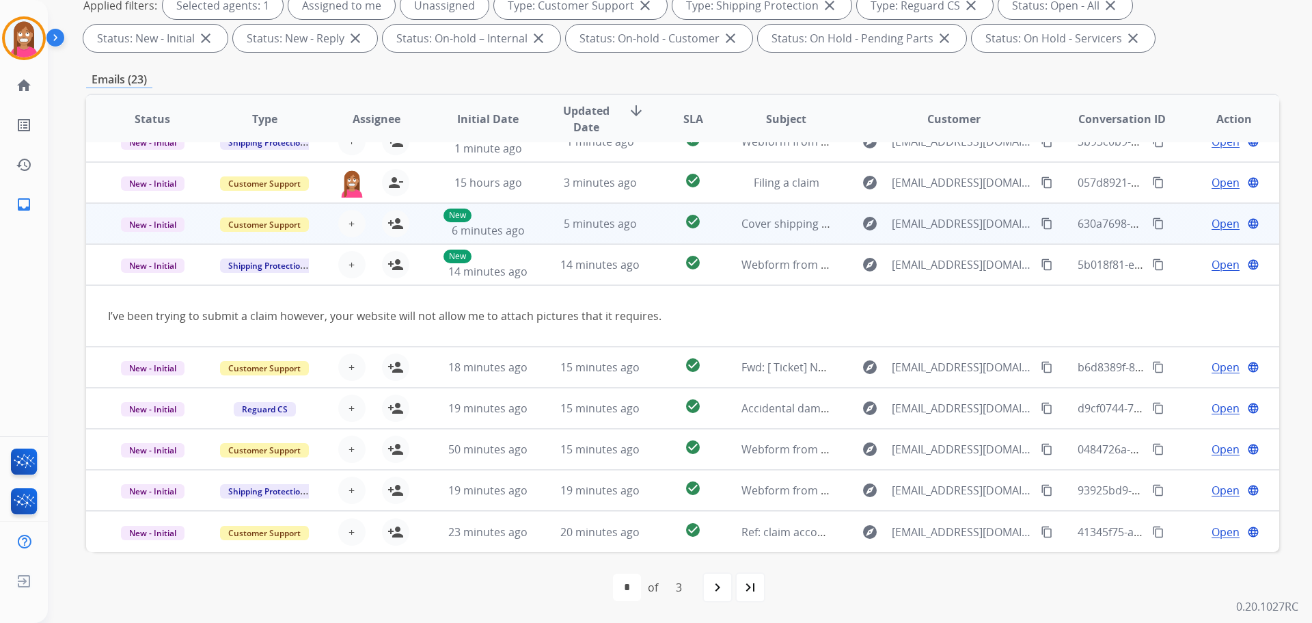
click at [539, 225] on td "5 minutes ago" at bounding box center [590, 223] width 112 height 41
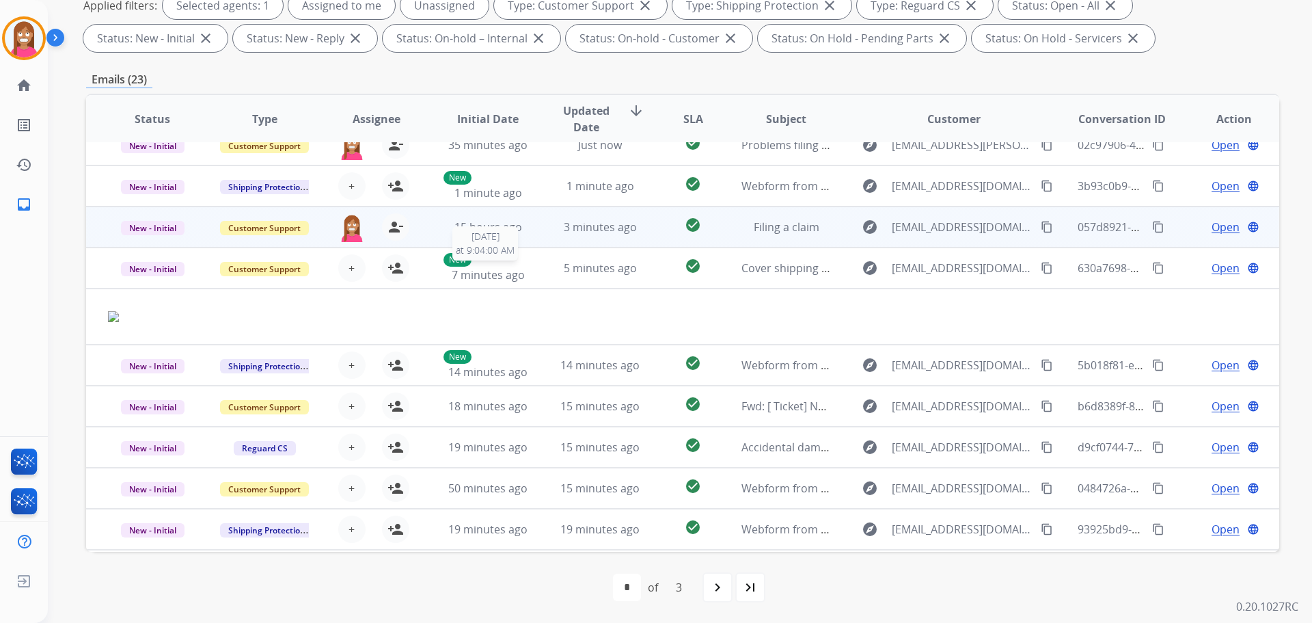
scroll to position [0, 0]
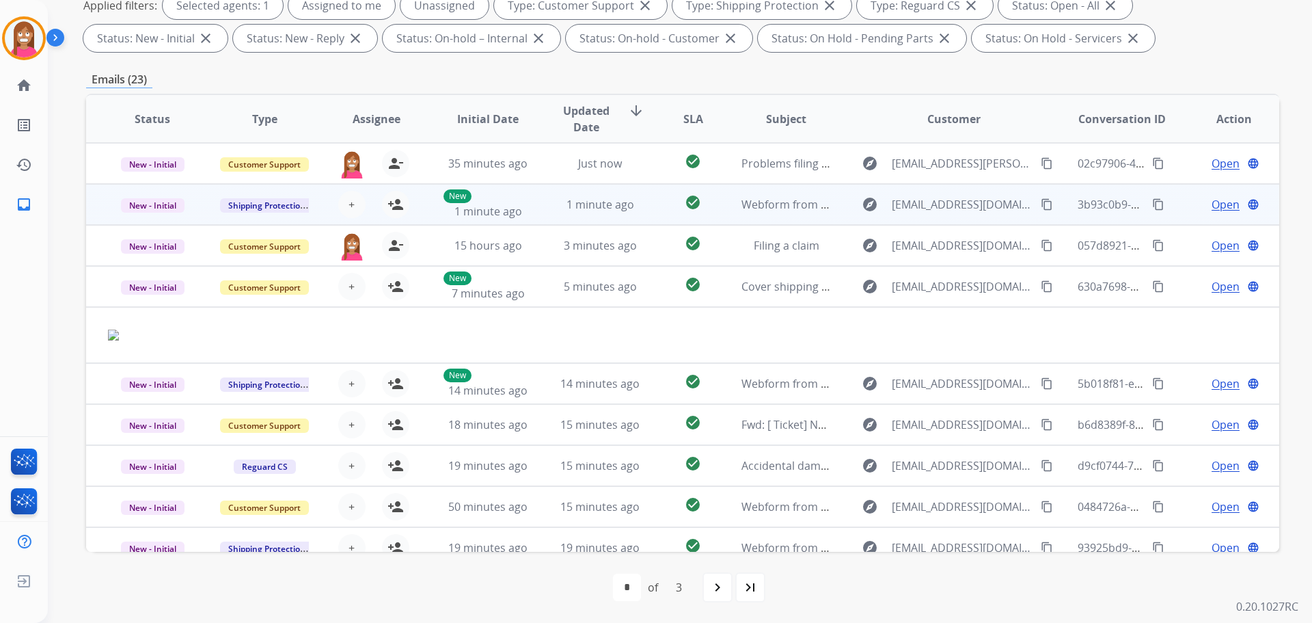
click at [543, 215] on td "1 minute ago" at bounding box center [590, 204] width 112 height 41
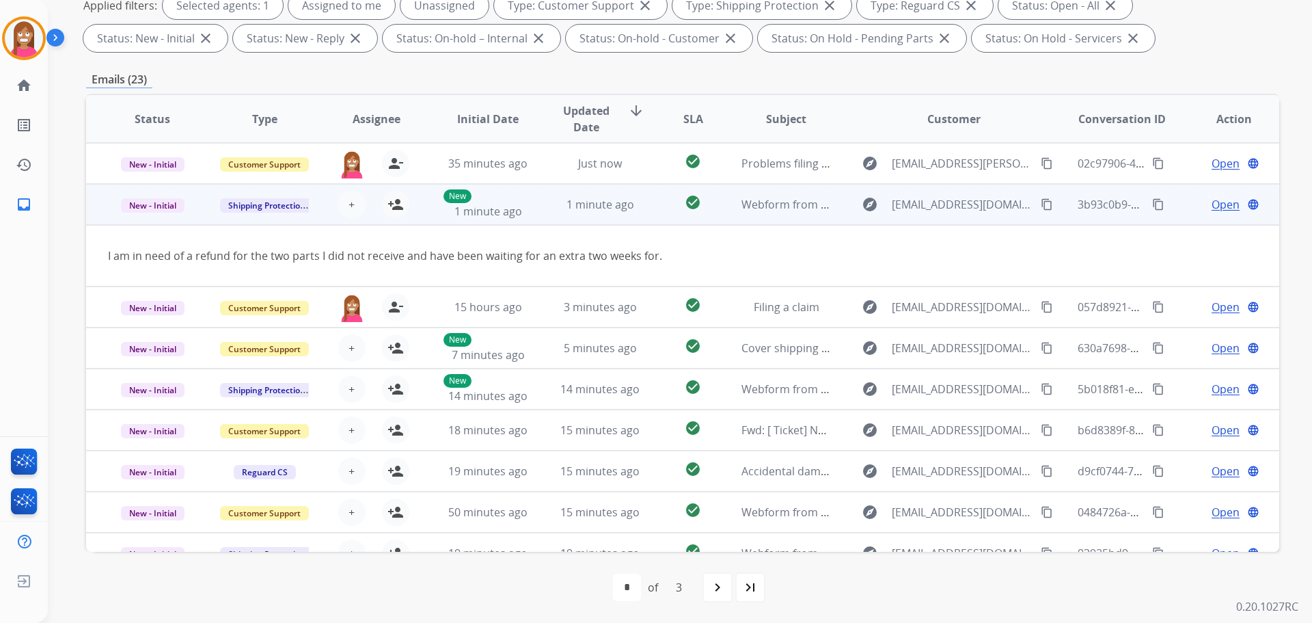
click at [1041, 204] on mat-icon "content_copy" at bounding box center [1047, 204] width 12 height 12
click at [388, 204] on mat-icon "person_add" at bounding box center [396, 204] width 16 height 16
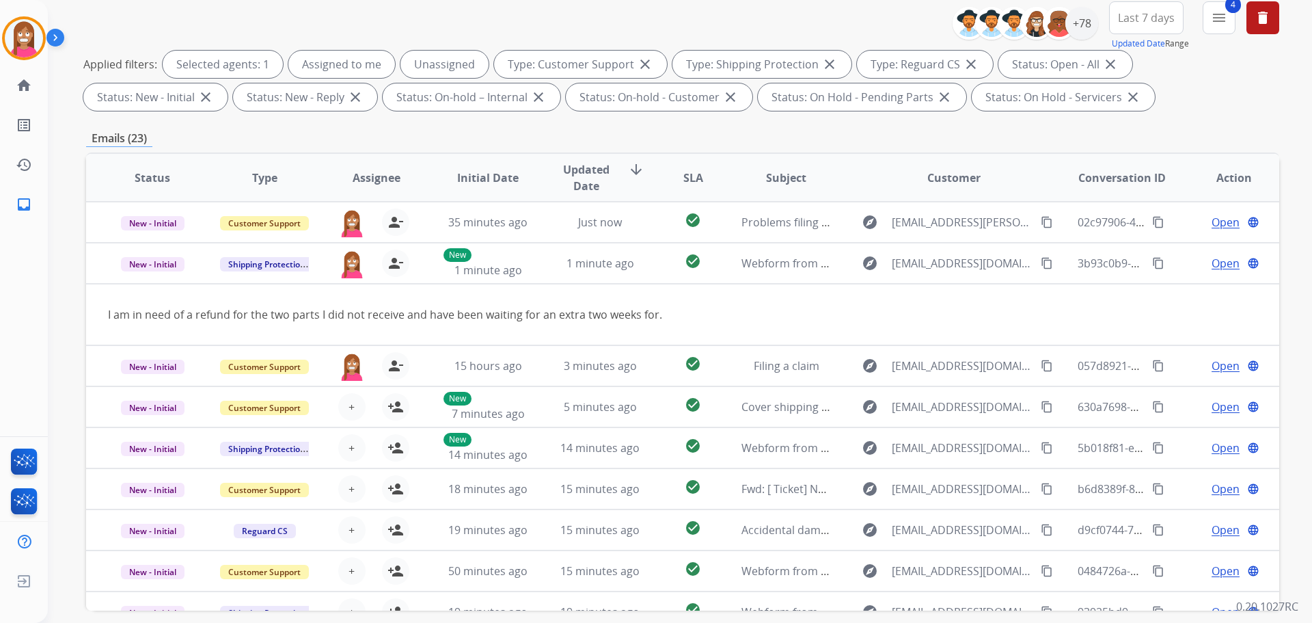
scroll to position [84, 0]
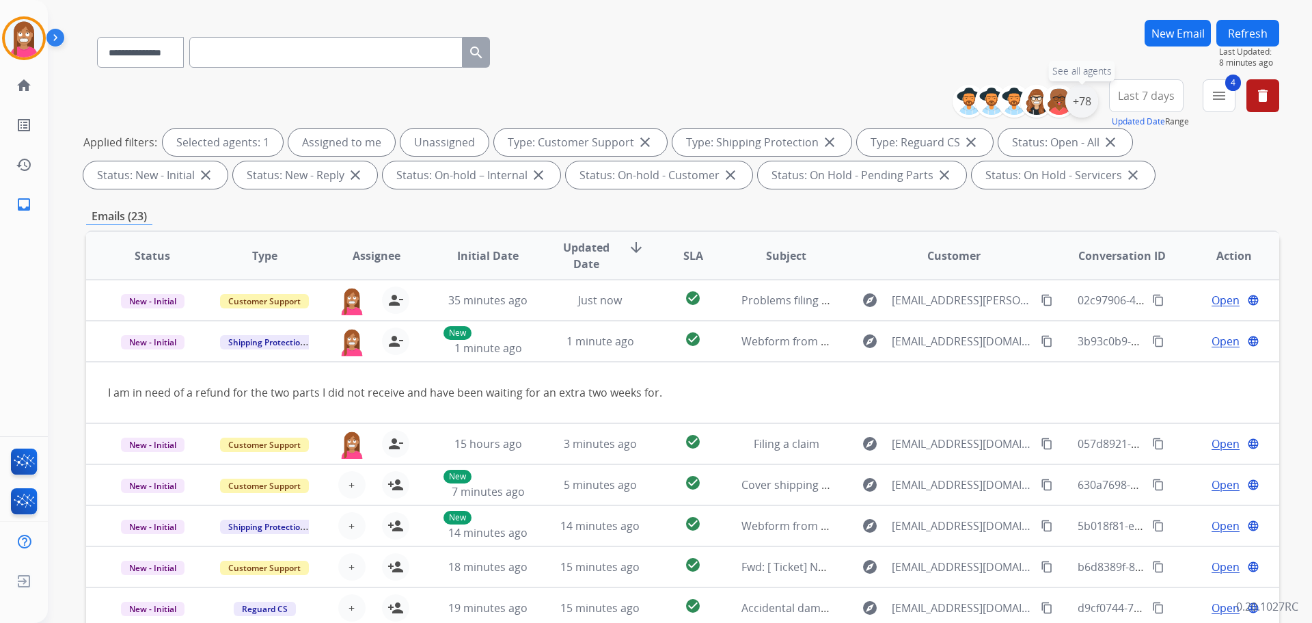
click at [1083, 102] on div "+78" at bounding box center [1082, 101] width 33 height 33
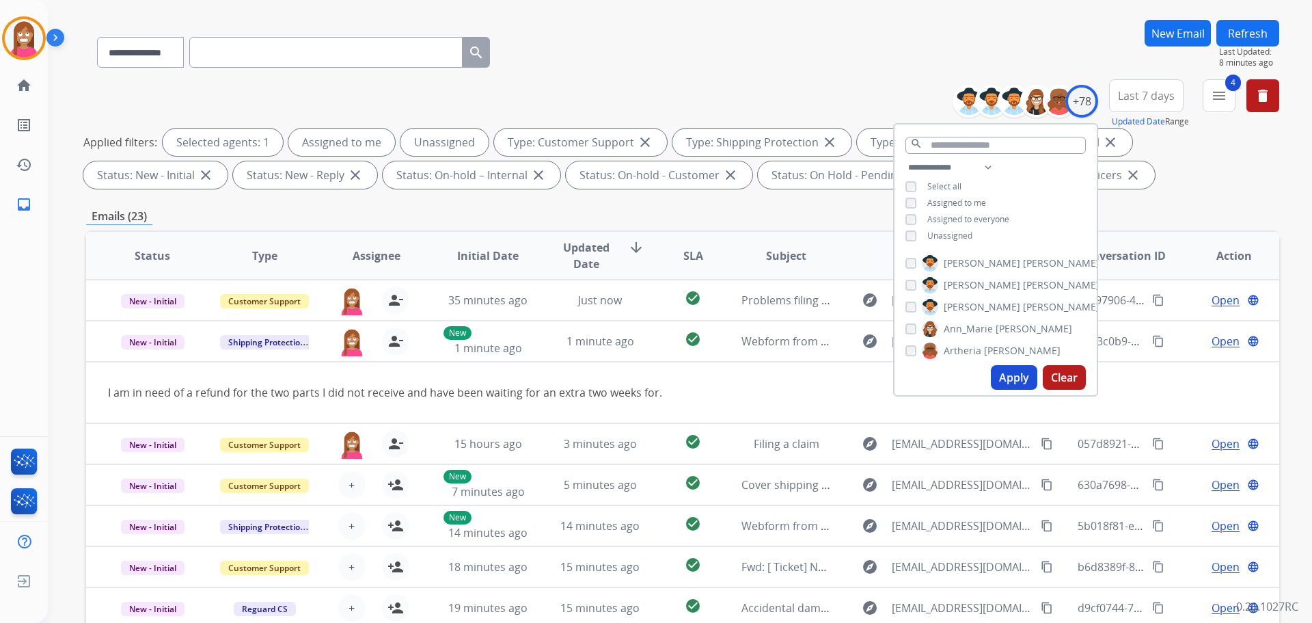
click at [923, 236] on div "Unassigned" at bounding box center [939, 235] width 67 height 11
click at [940, 230] on span "Unassigned" at bounding box center [949, 236] width 45 height 12
click at [1002, 379] on button "Apply" at bounding box center [1014, 377] width 46 height 25
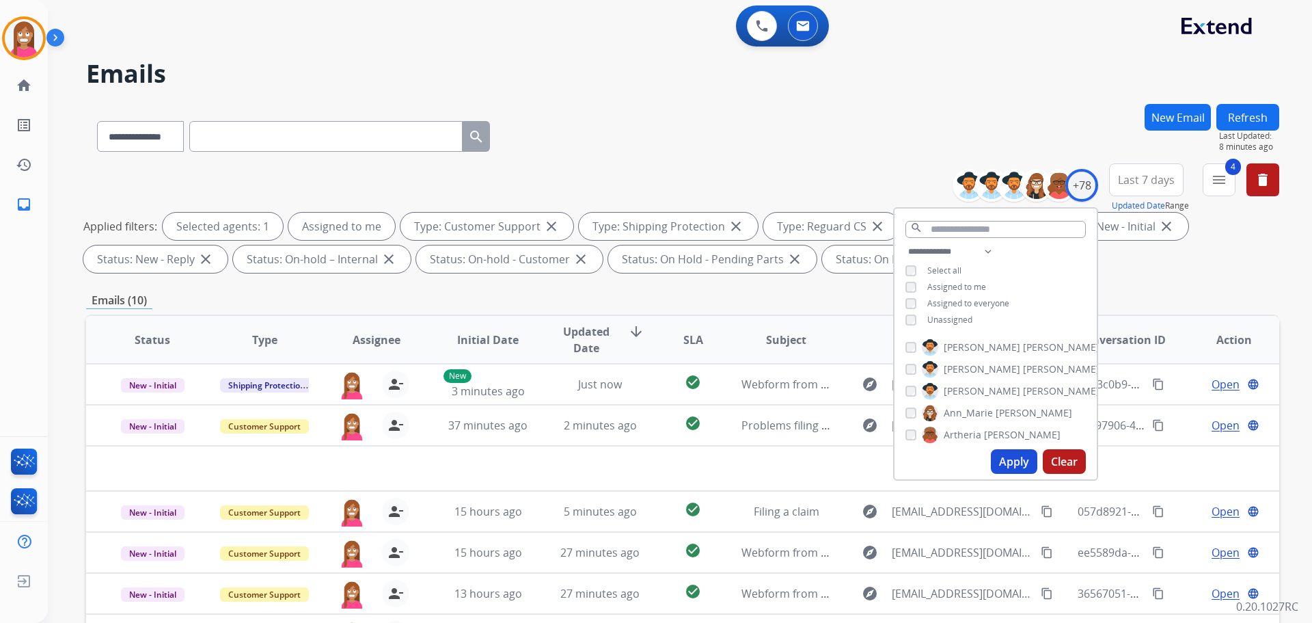
click at [675, 120] on div "**********" at bounding box center [682, 133] width 1193 height 59
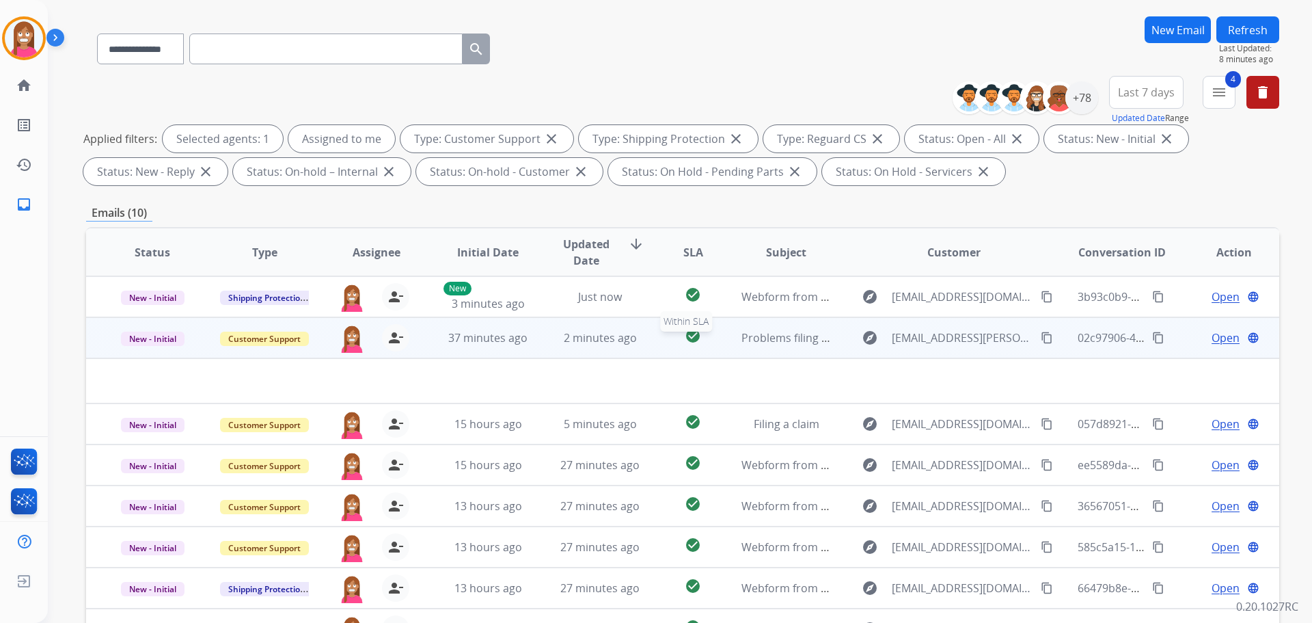
scroll to position [205, 0]
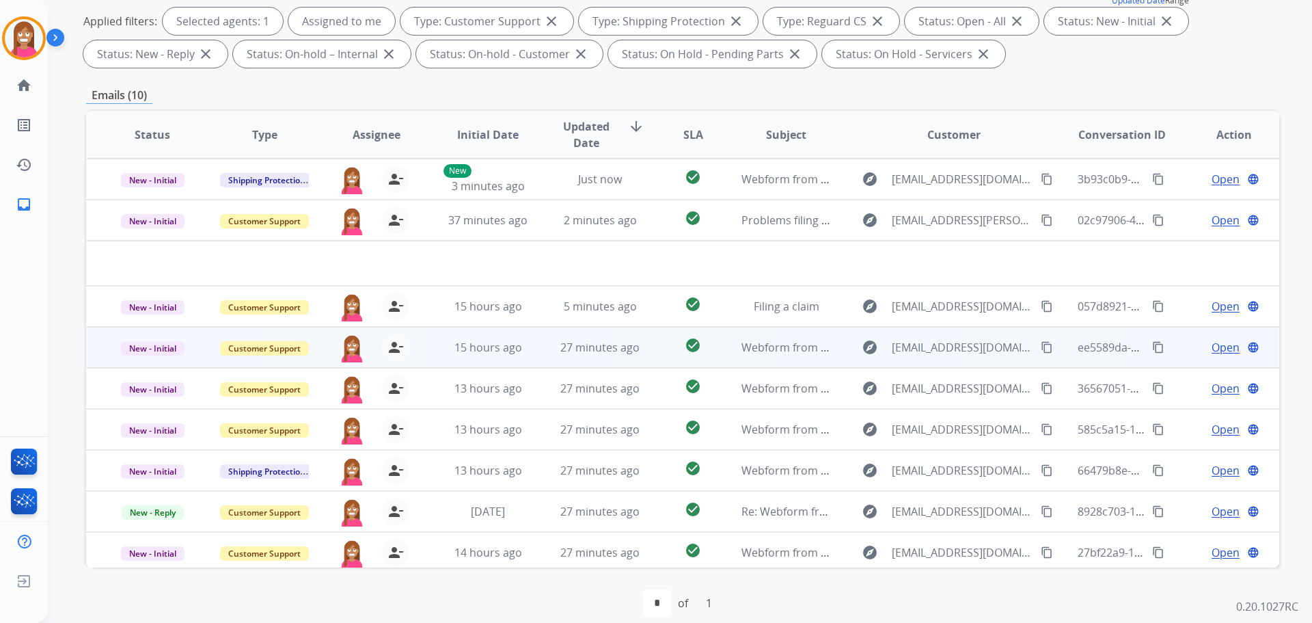
click at [1212, 349] on span "Open" at bounding box center [1226, 347] width 28 height 16
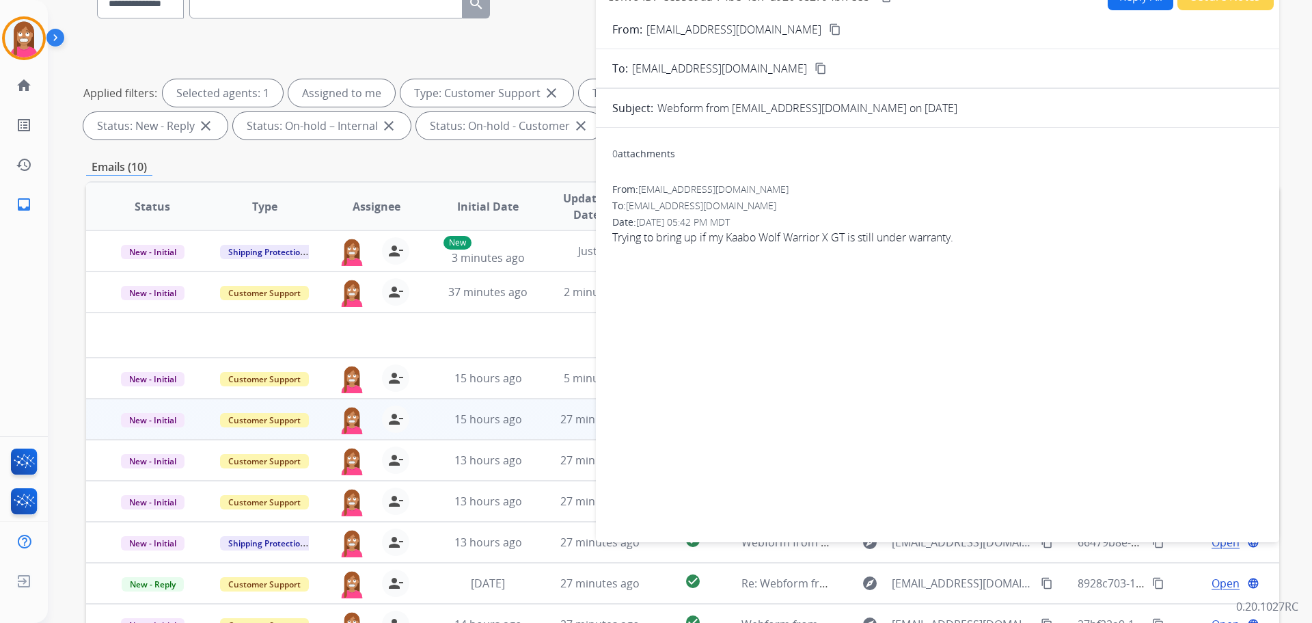
scroll to position [68, 0]
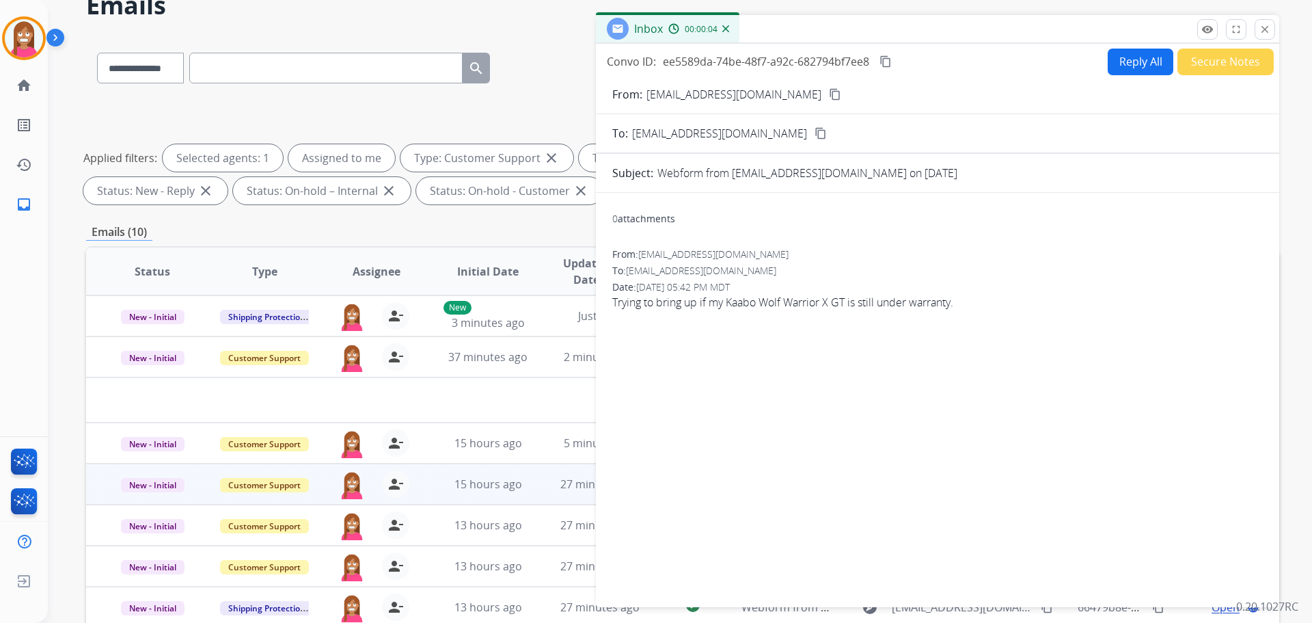
click at [1126, 61] on button "Reply All" at bounding box center [1141, 62] width 66 height 27
select select "**********"
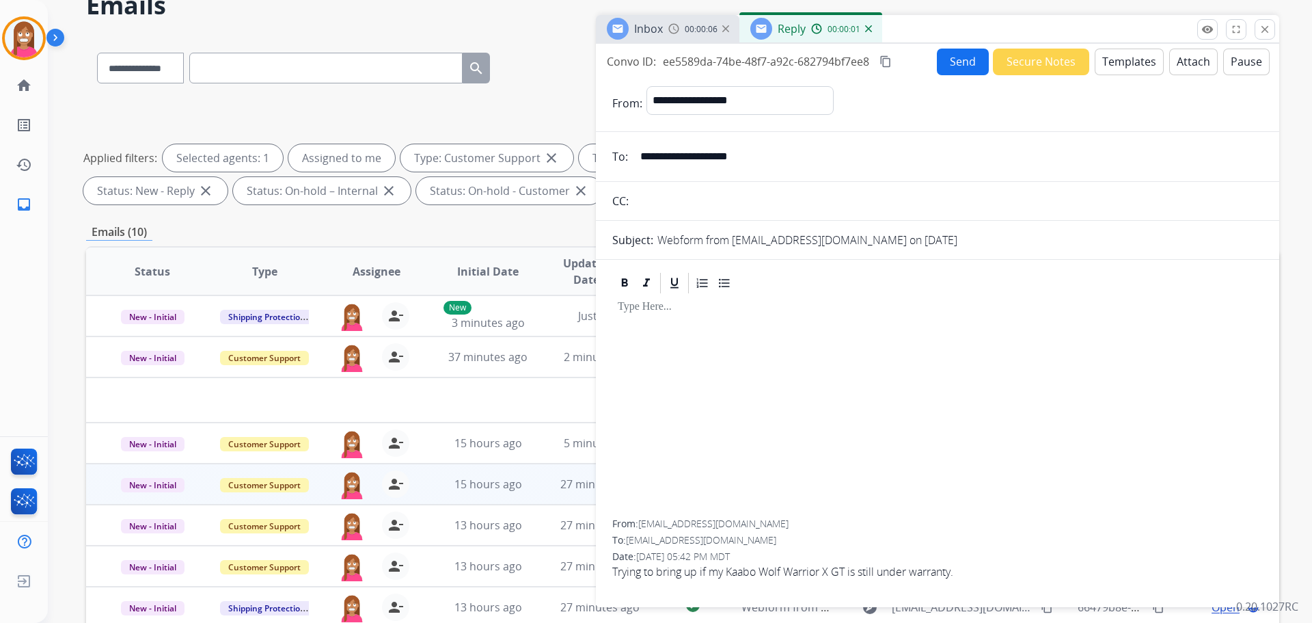
click at [1104, 60] on button "Templates" at bounding box center [1129, 62] width 69 height 27
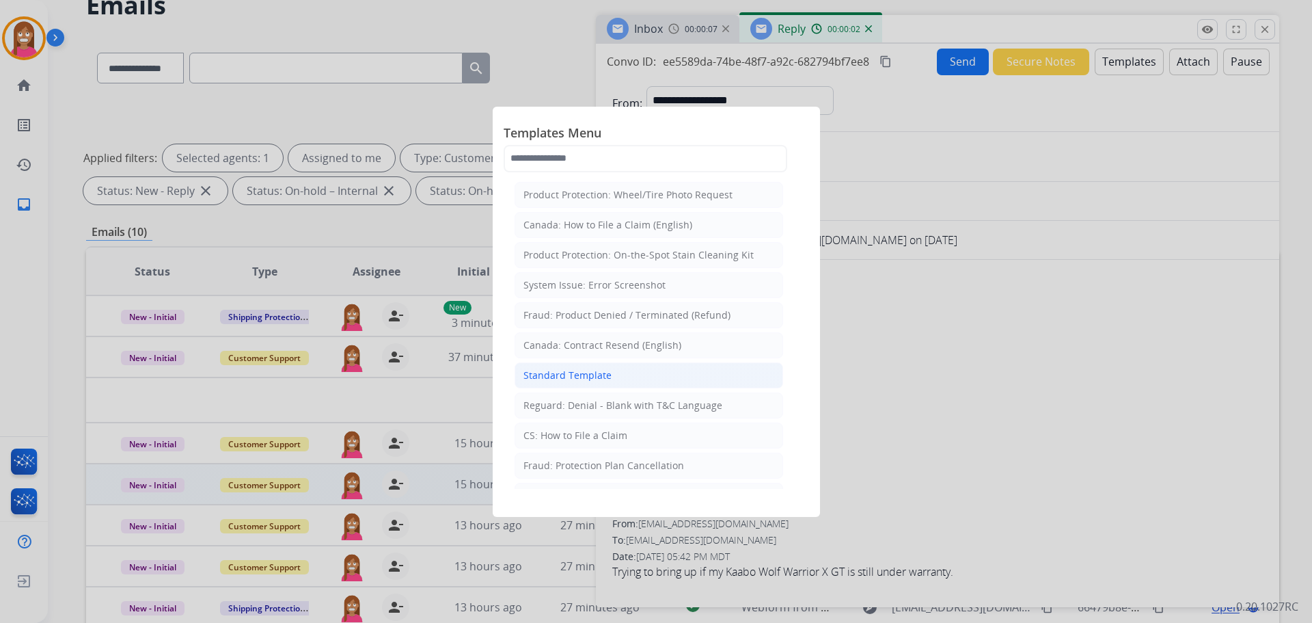
click at [528, 374] on div "Standard Template" at bounding box center [568, 375] width 88 height 14
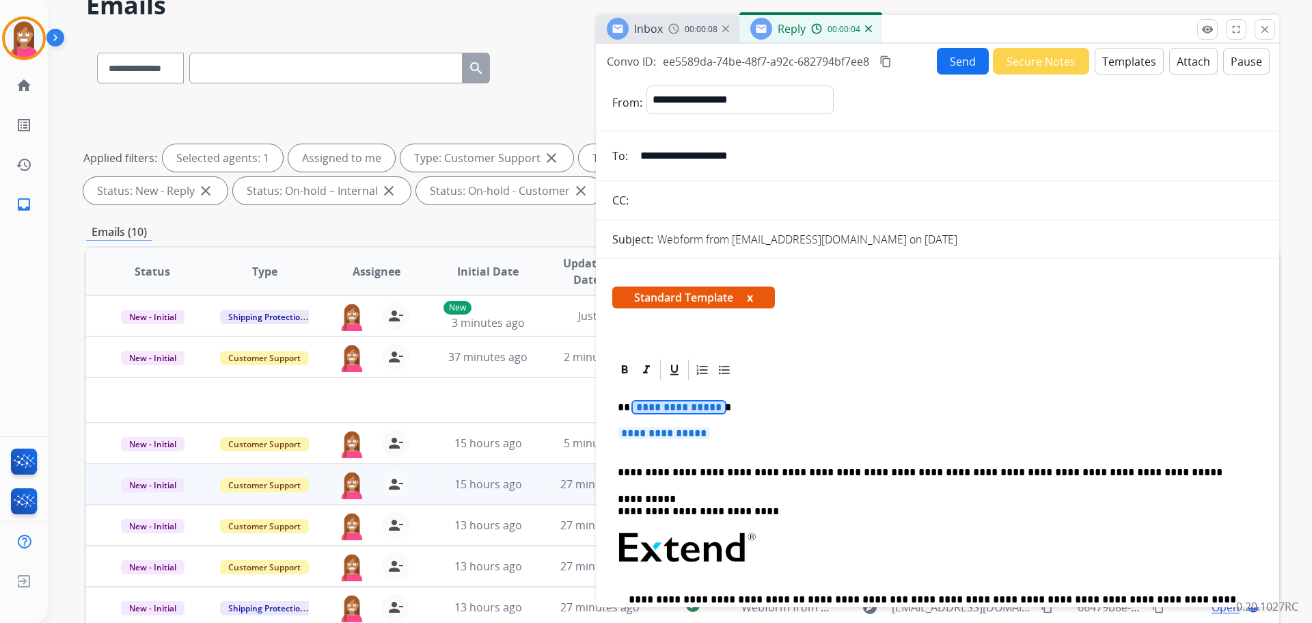
click at [657, 407] on span "**********" at bounding box center [679, 407] width 92 height 12
click at [677, 410] on p "********" at bounding box center [932, 407] width 629 height 12
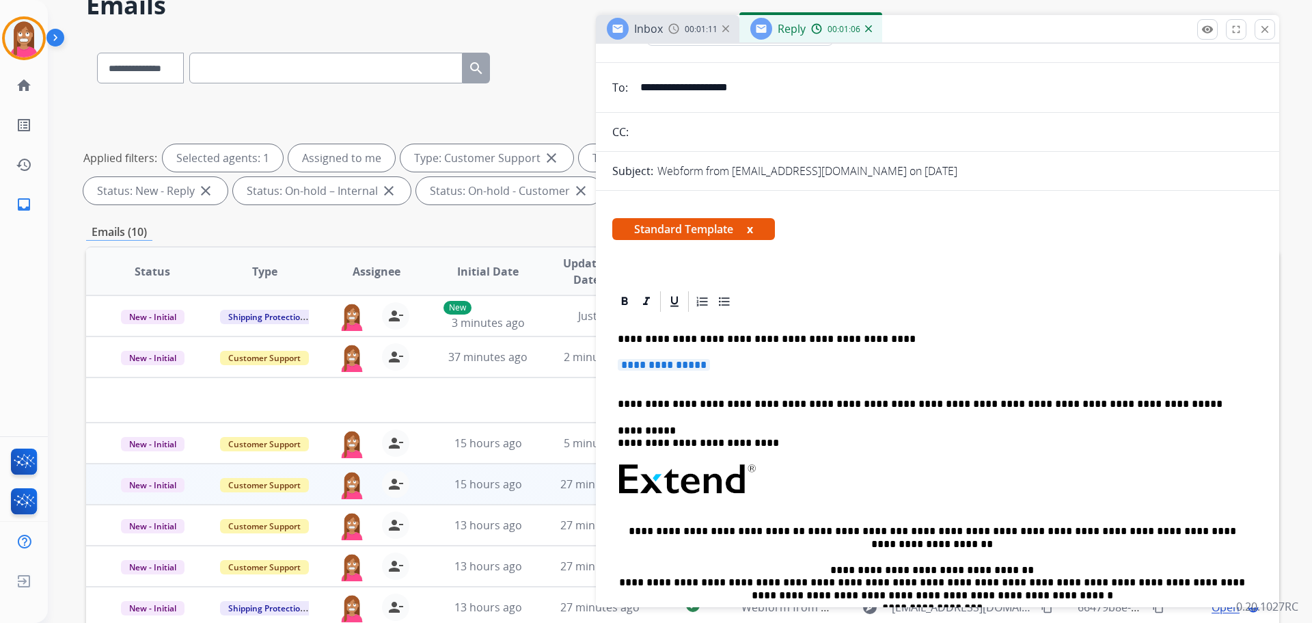
click at [666, 331] on div "**********" at bounding box center [937, 512] width 651 height 396
click at [655, 341] on p "**********" at bounding box center [932, 339] width 629 height 12
click at [638, 368] on span "**********" at bounding box center [664, 365] width 92 height 12
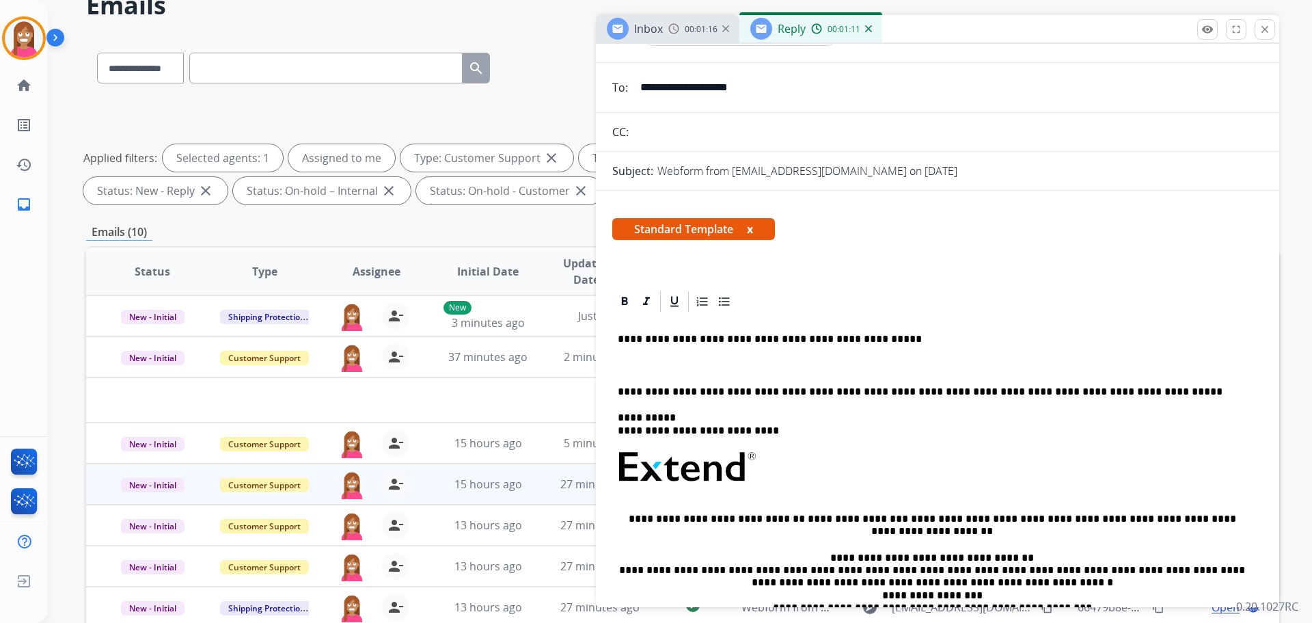
click at [908, 331] on div "**********" at bounding box center [937, 505] width 651 height 383
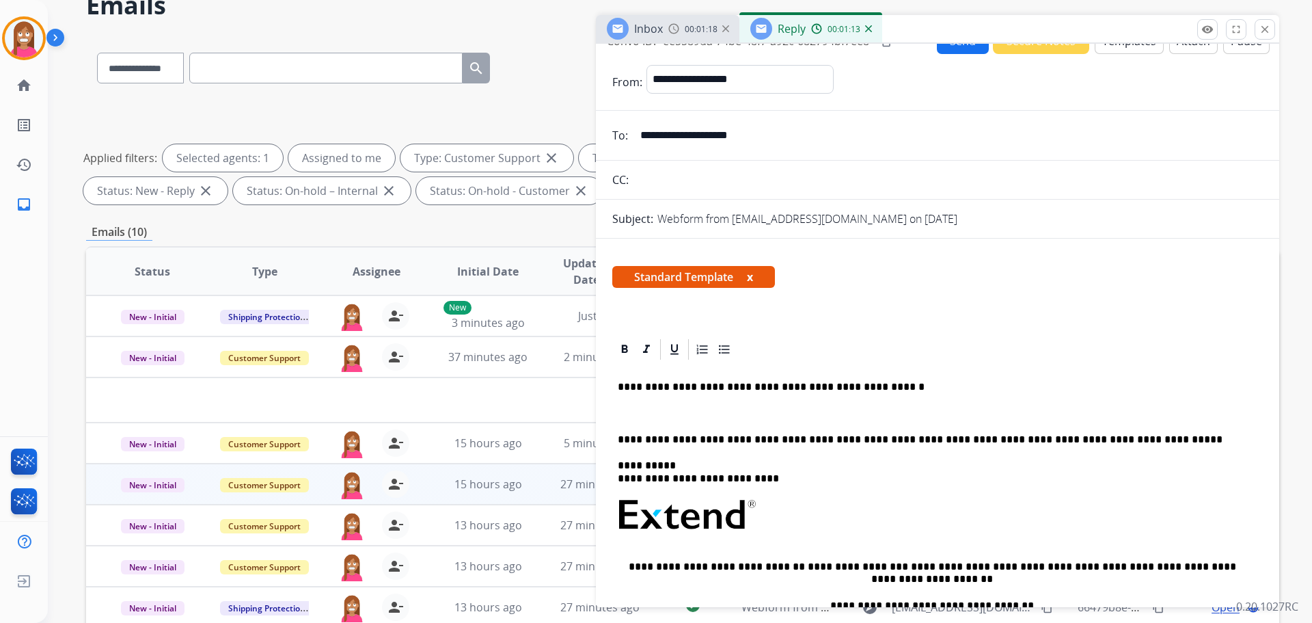
scroll to position [0, 0]
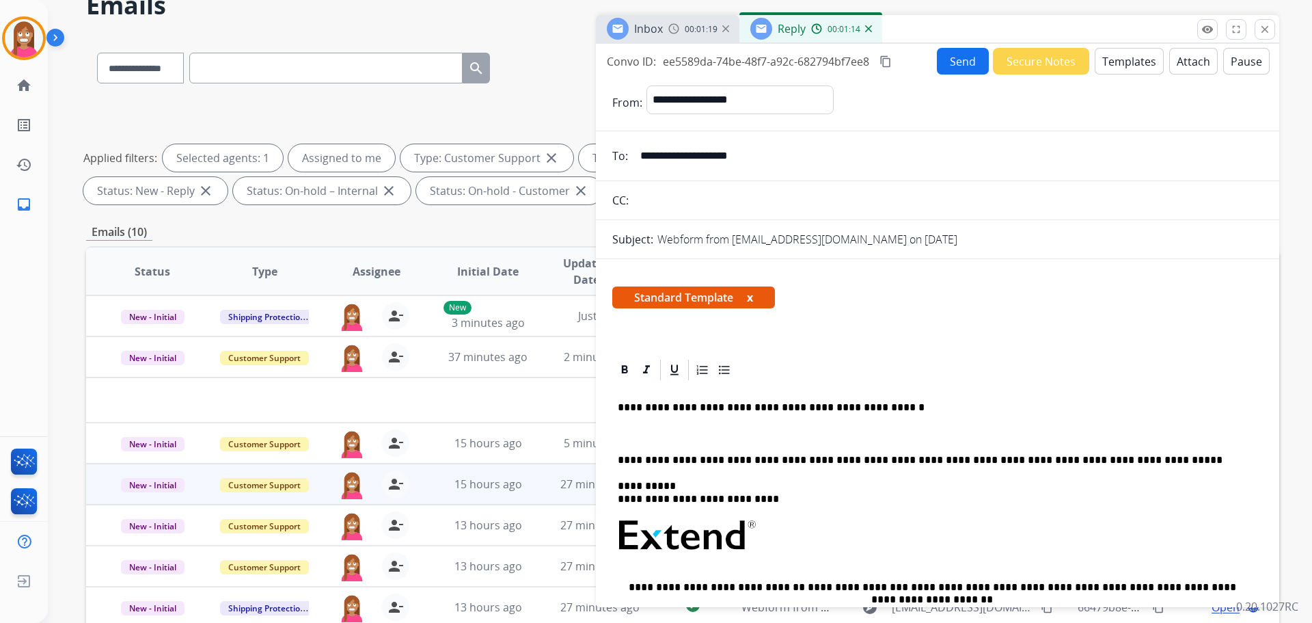
click at [941, 62] on button "Send" at bounding box center [963, 61] width 52 height 27
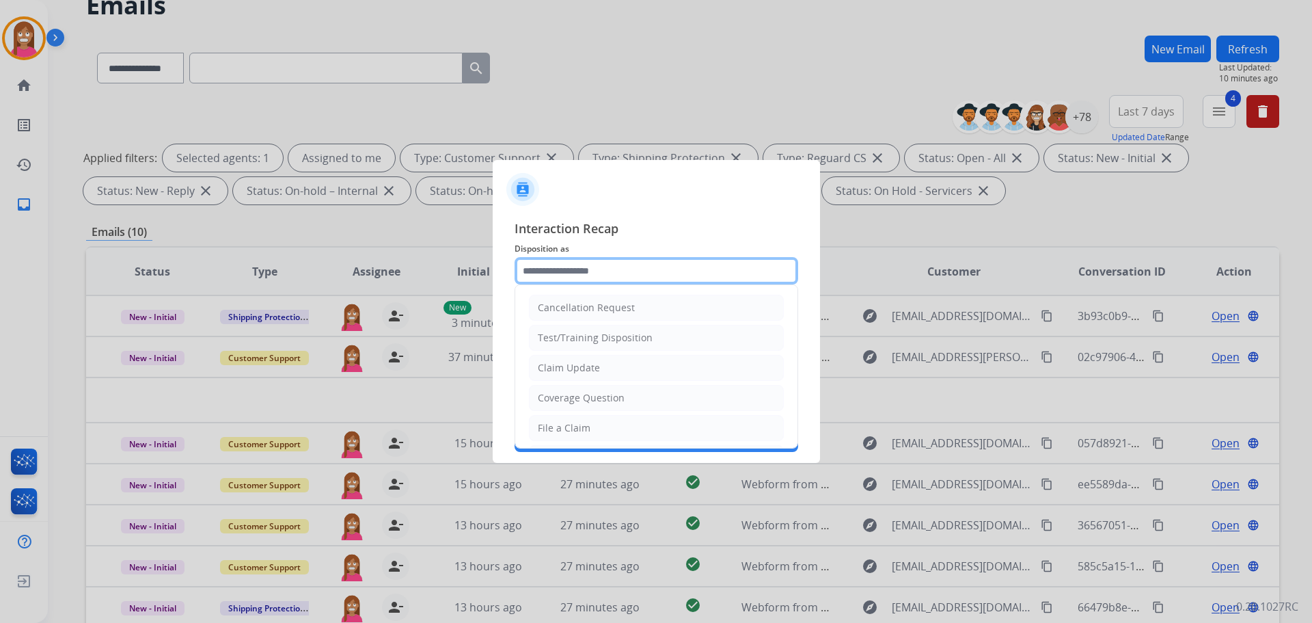
click at [541, 277] on input "text" at bounding box center [657, 270] width 284 height 27
drag, startPoint x: 558, startPoint y: 426, endPoint x: 565, endPoint y: 394, distance: 33.5
click at [565, 429] on div "File a Claim" at bounding box center [564, 428] width 53 height 14
type input "**********"
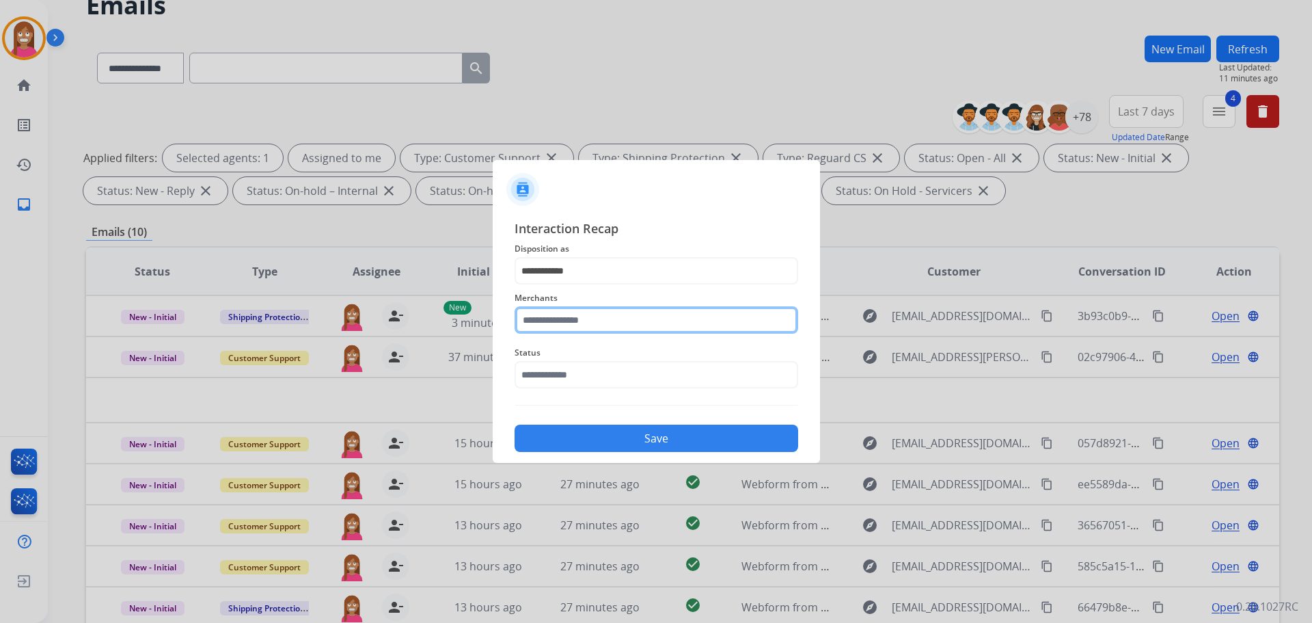
click at [543, 322] on input "text" at bounding box center [657, 319] width 284 height 27
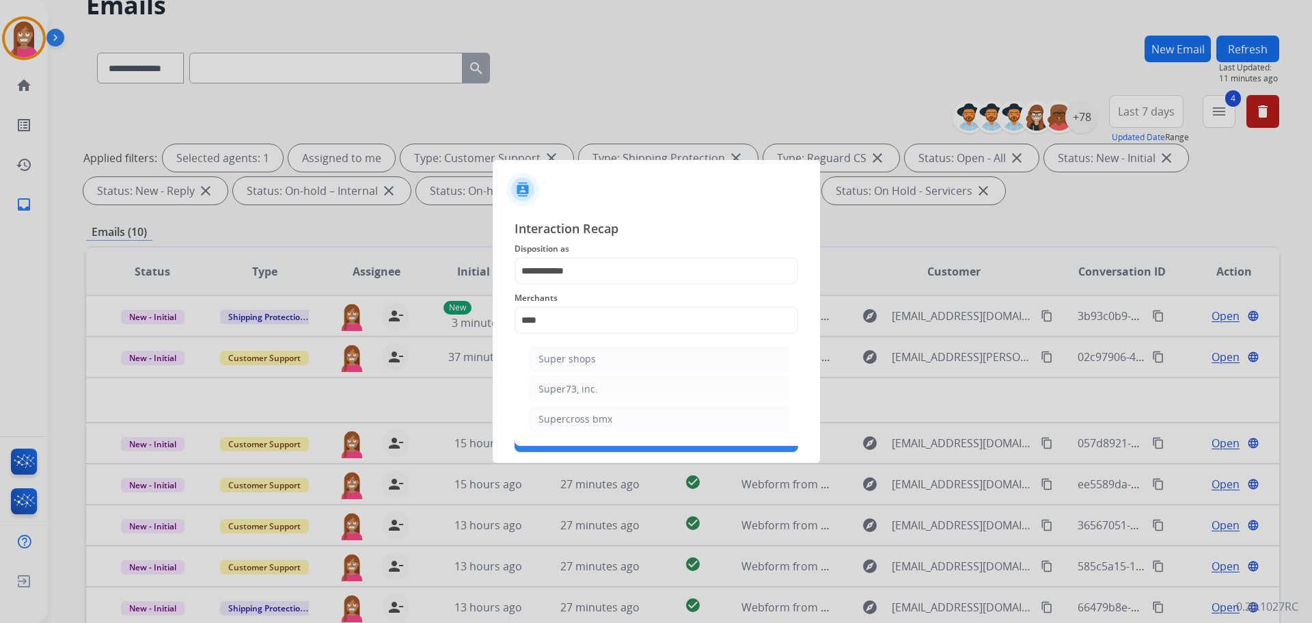
click at [583, 377] on li "Super73, inc." at bounding box center [660, 389] width 260 height 26
type input "**********"
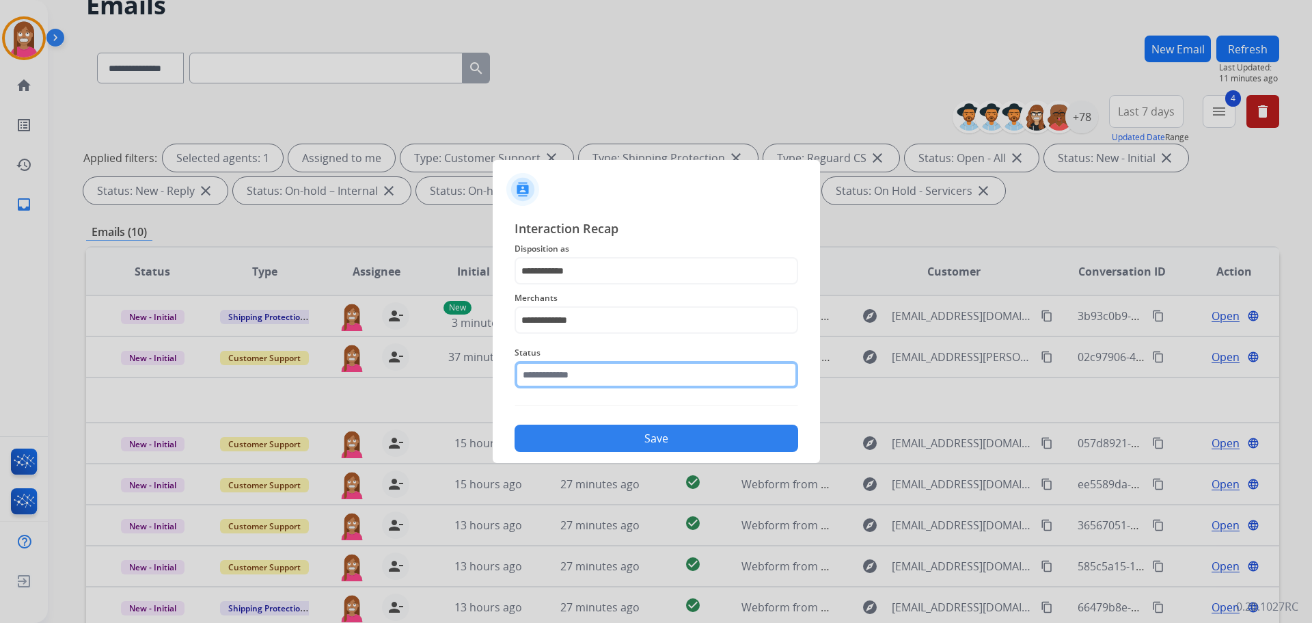
click at [573, 379] on input "text" at bounding box center [657, 374] width 284 height 27
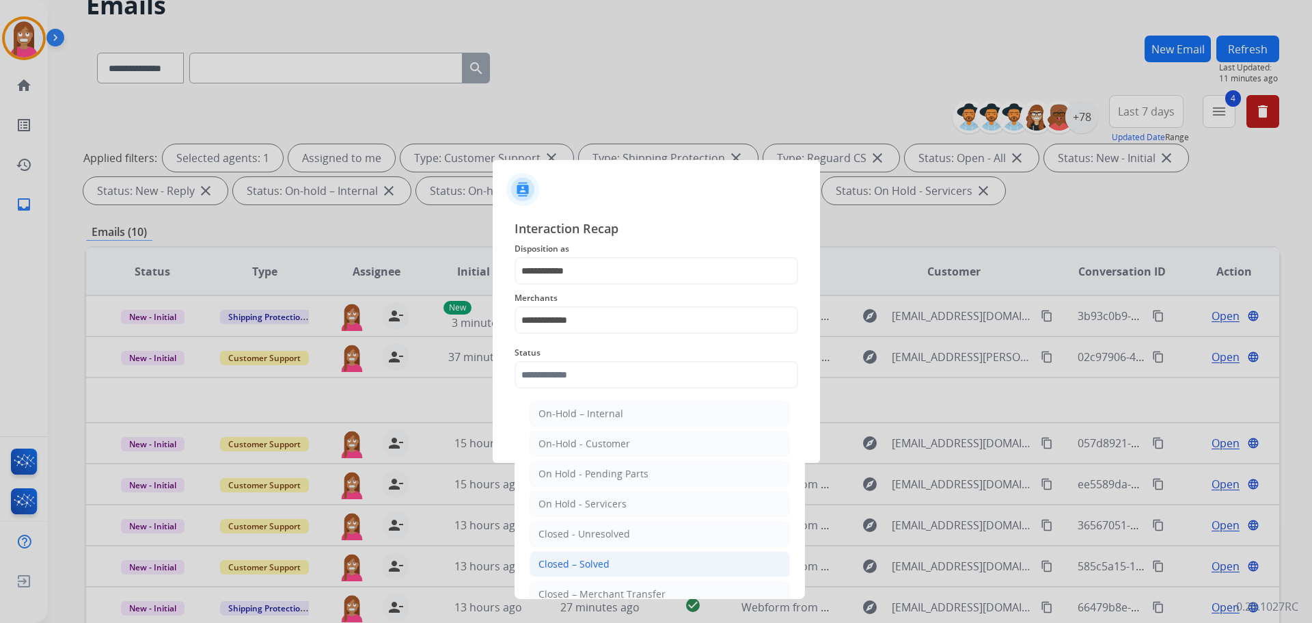
click at [559, 553] on li "Closed – Solved" at bounding box center [660, 564] width 260 height 26
type input "**********"
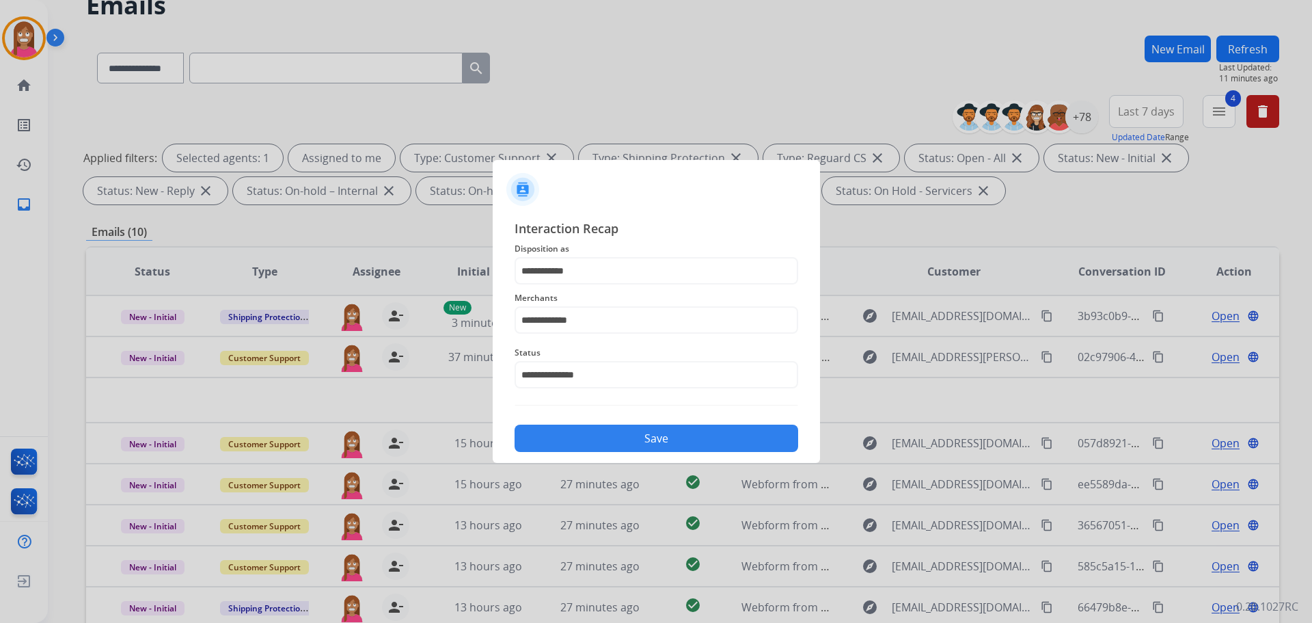
click at [619, 444] on button "Save" at bounding box center [657, 437] width 284 height 27
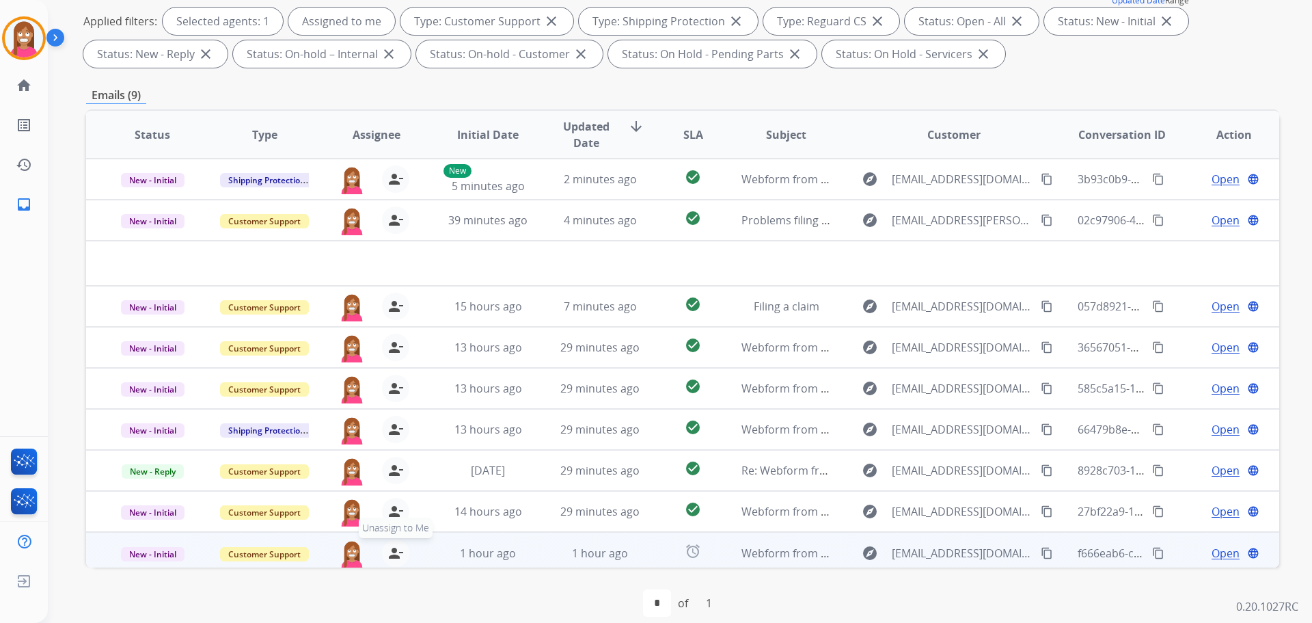
click at [395, 552] on mat-icon "person_remove" at bounding box center [396, 553] width 16 height 16
click at [395, 552] on mat-icon "person_add" at bounding box center [396, 553] width 16 height 16
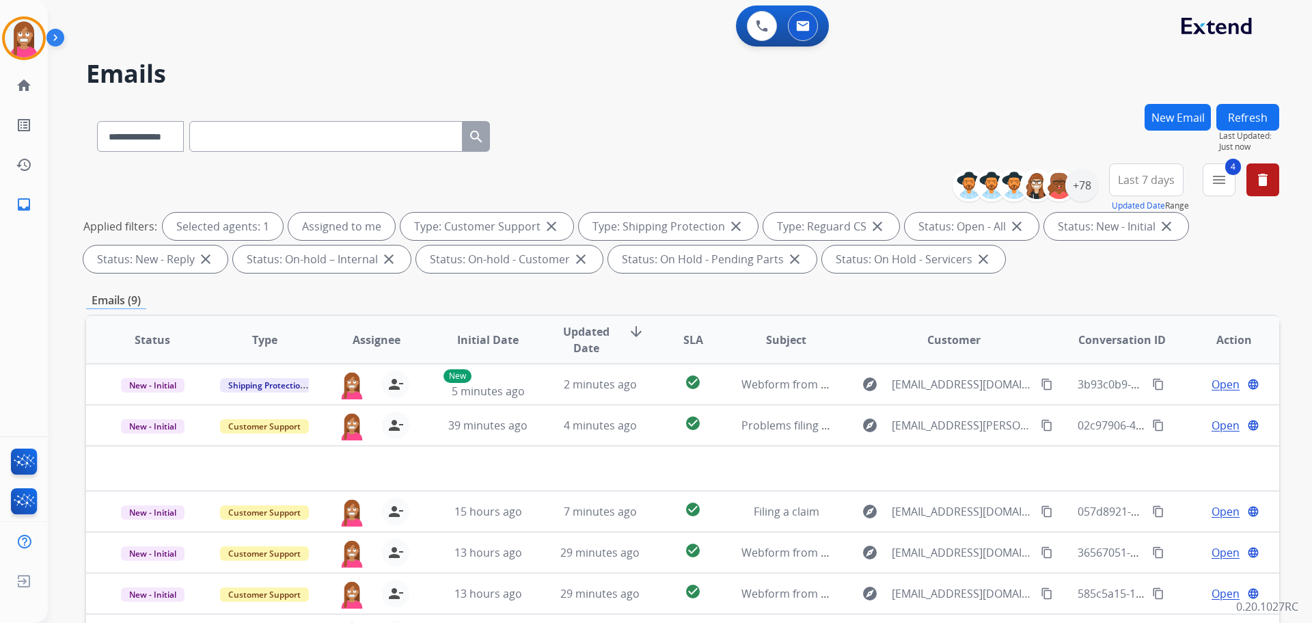
click at [1246, 107] on button "Refresh" at bounding box center [1248, 117] width 63 height 27
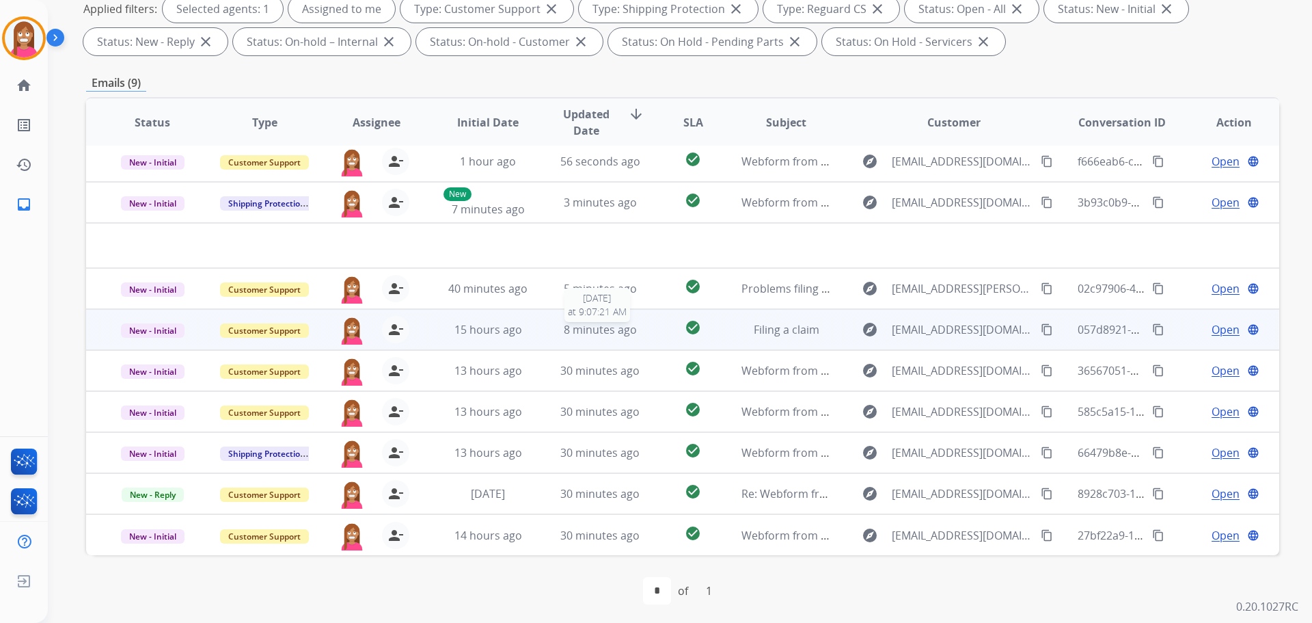
scroll to position [221, 0]
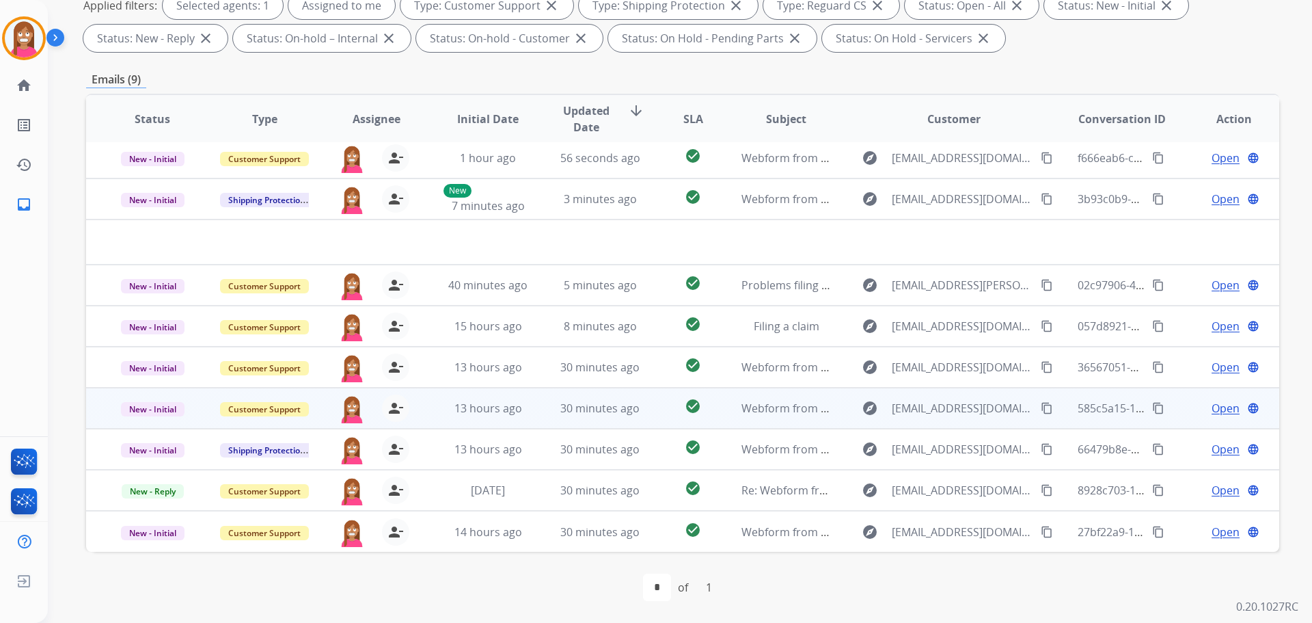
click at [720, 420] on td "Webform from chrissylynch@gmail.com on 09/12/2025" at bounding box center [776, 408] width 112 height 41
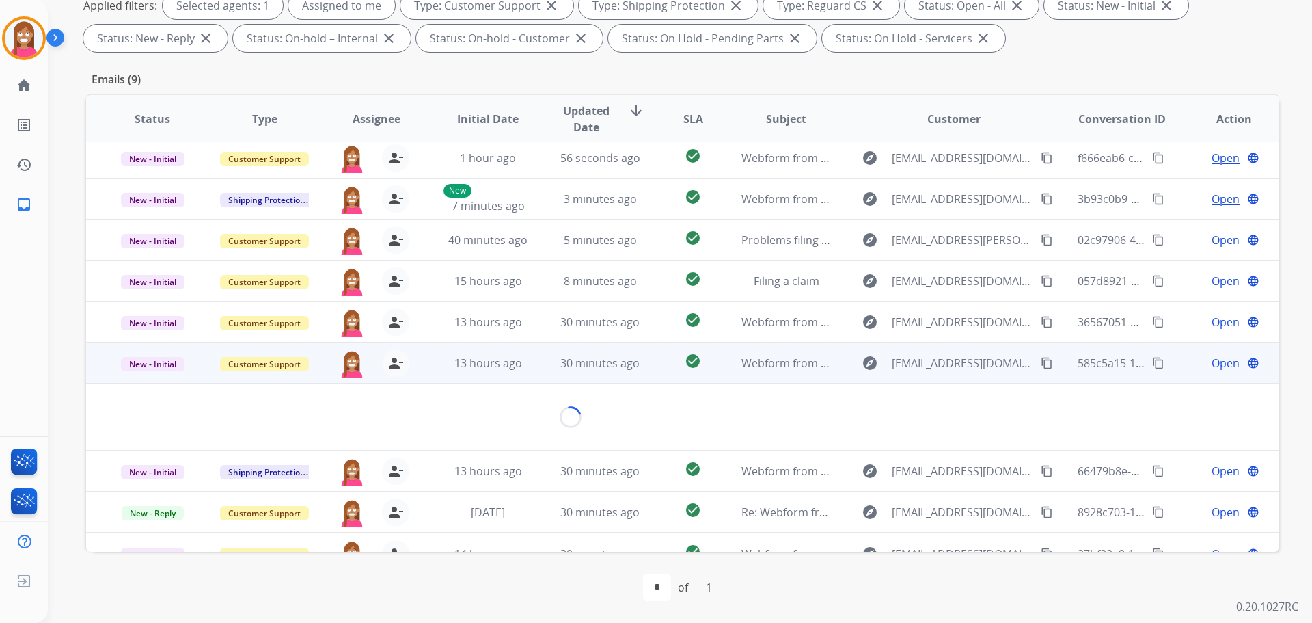
scroll to position [22, 0]
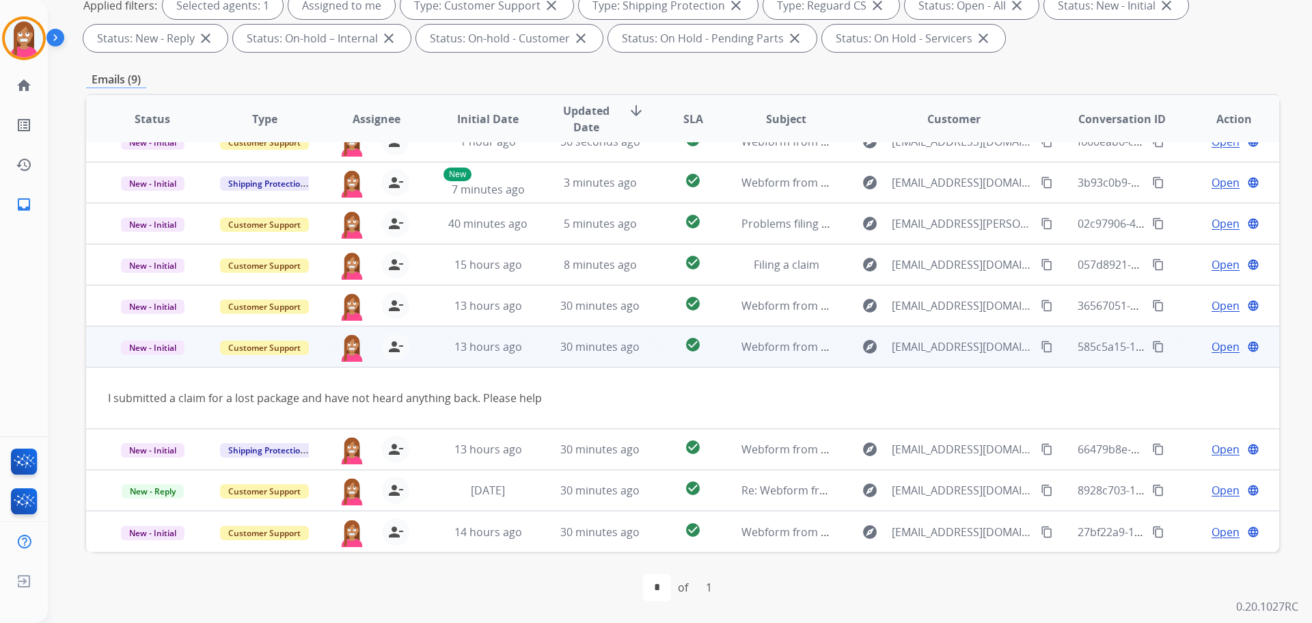
click at [1212, 347] on span "Open" at bounding box center [1226, 346] width 28 height 16
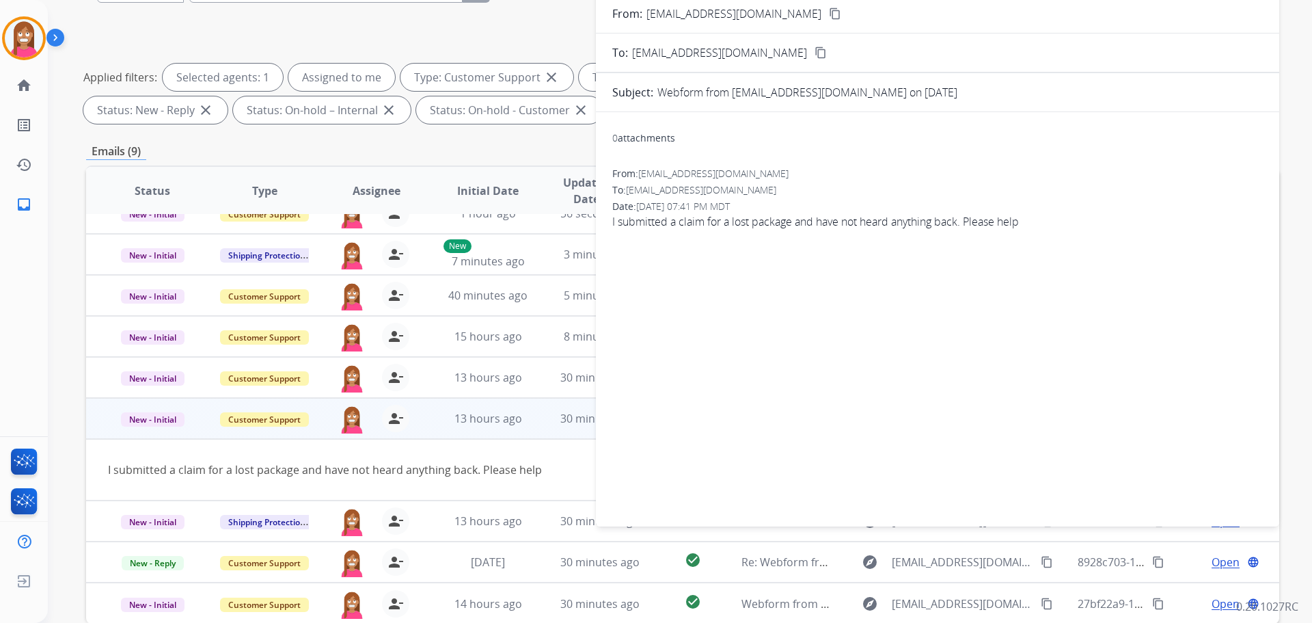
scroll to position [16, 0]
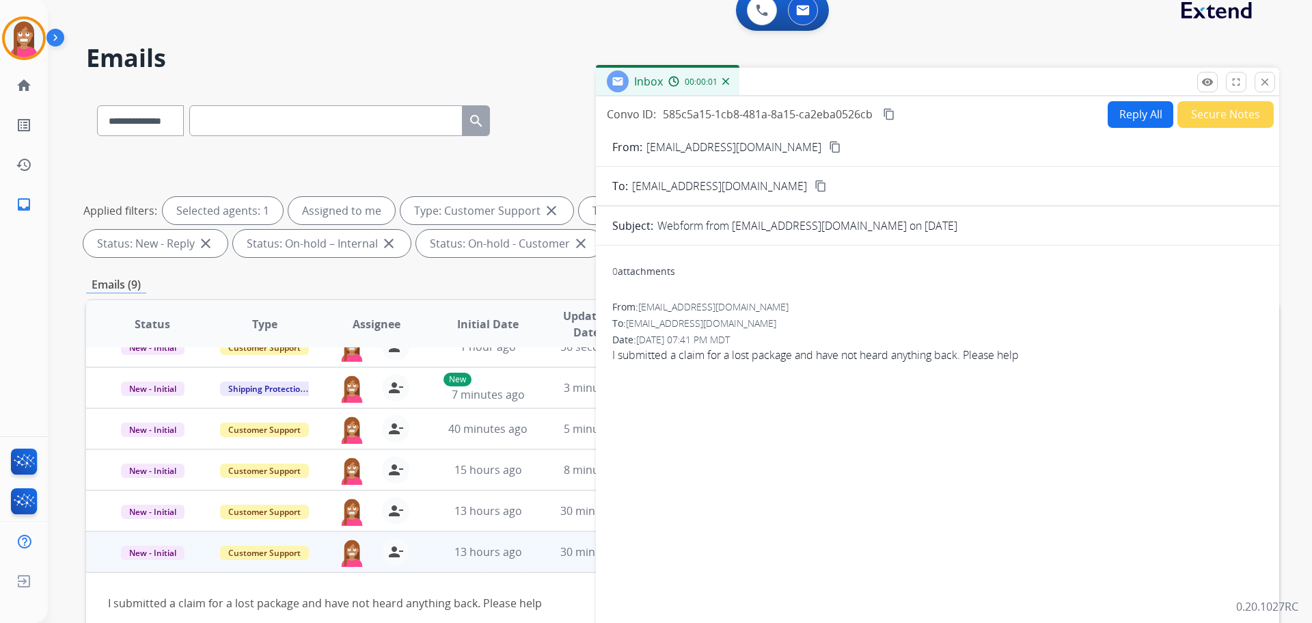
click at [1199, 113] on button "Secure Notes" at bounding box center [1226, 114] width 96 height 27
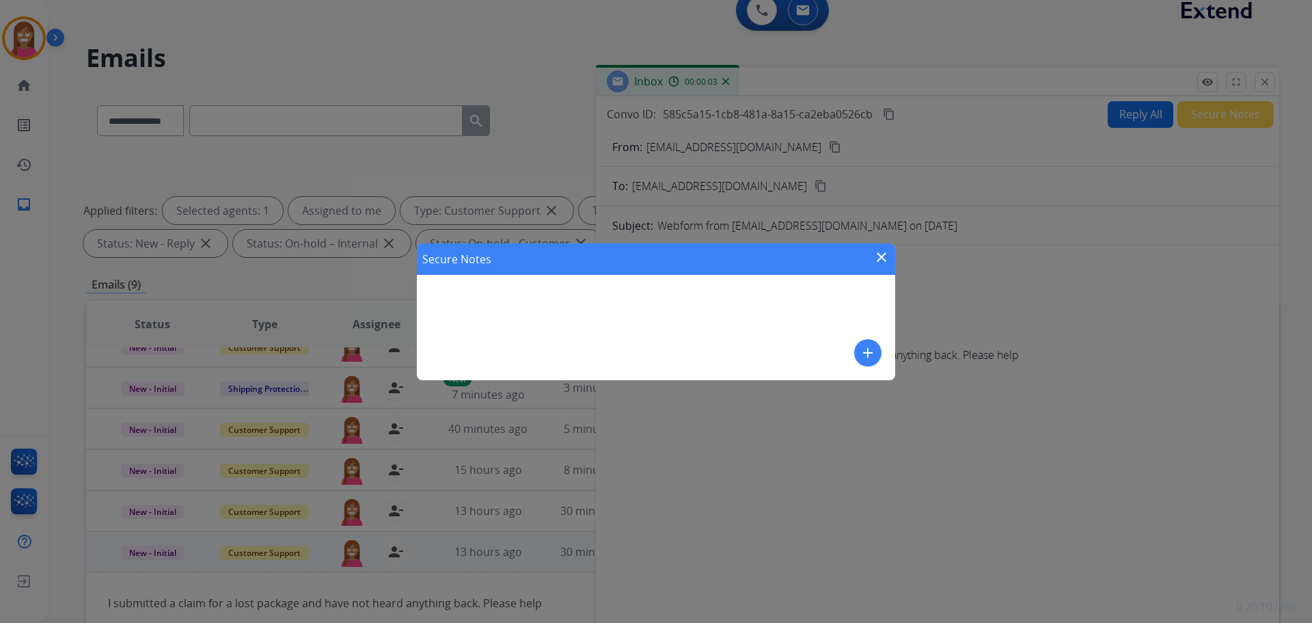
click at [870, 353] on mat-icon "add" at bounding box center [868, 352] width 16 height 16
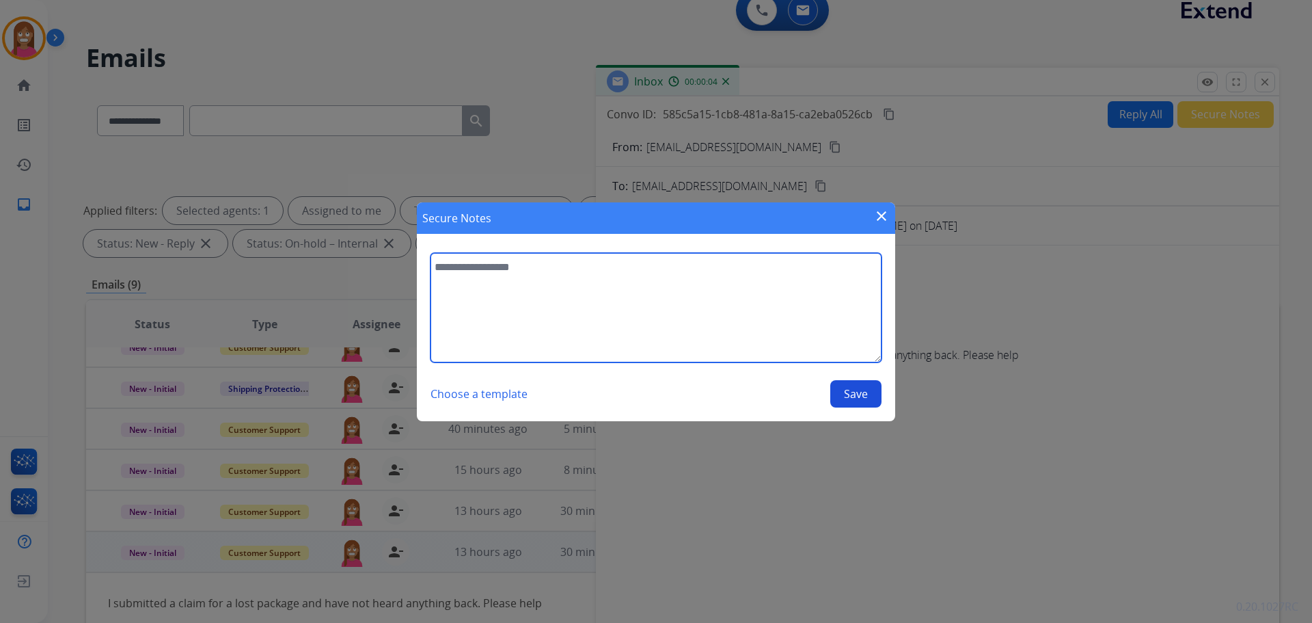
click at [526, 276] on textarea at bounding box center [656, 307] width 451 height 109
type textarea "*********"
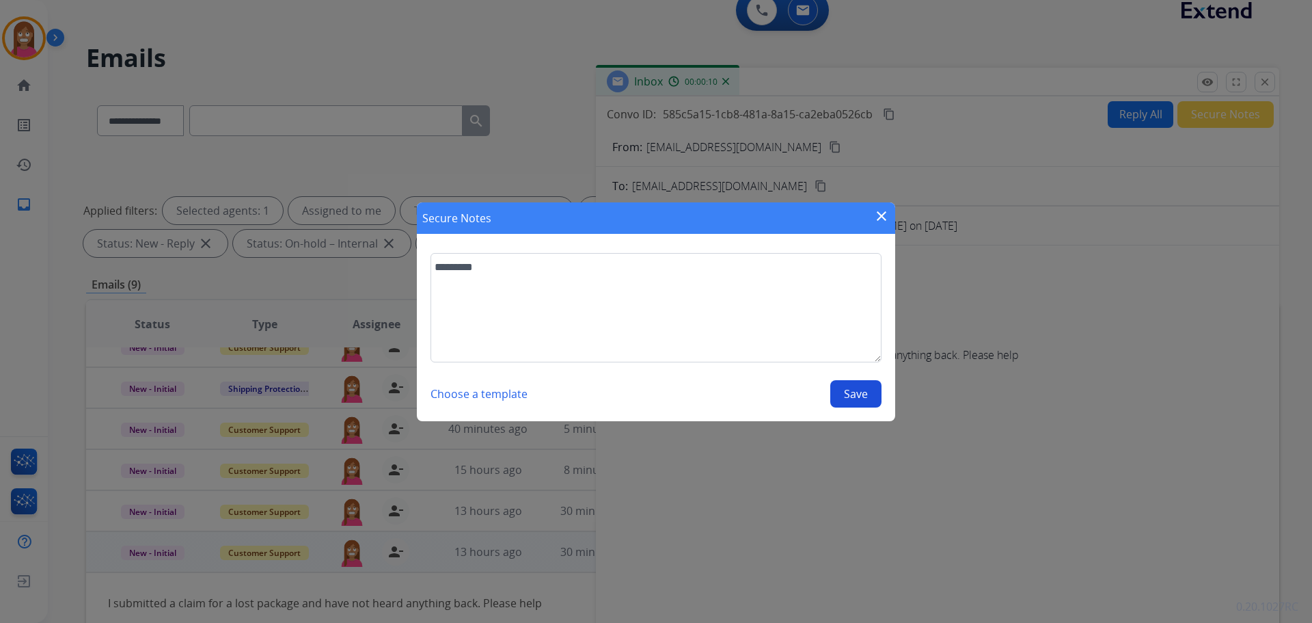
click at [858, 399] on button "Save" at bounding box center [855, 393] width 51 height 27
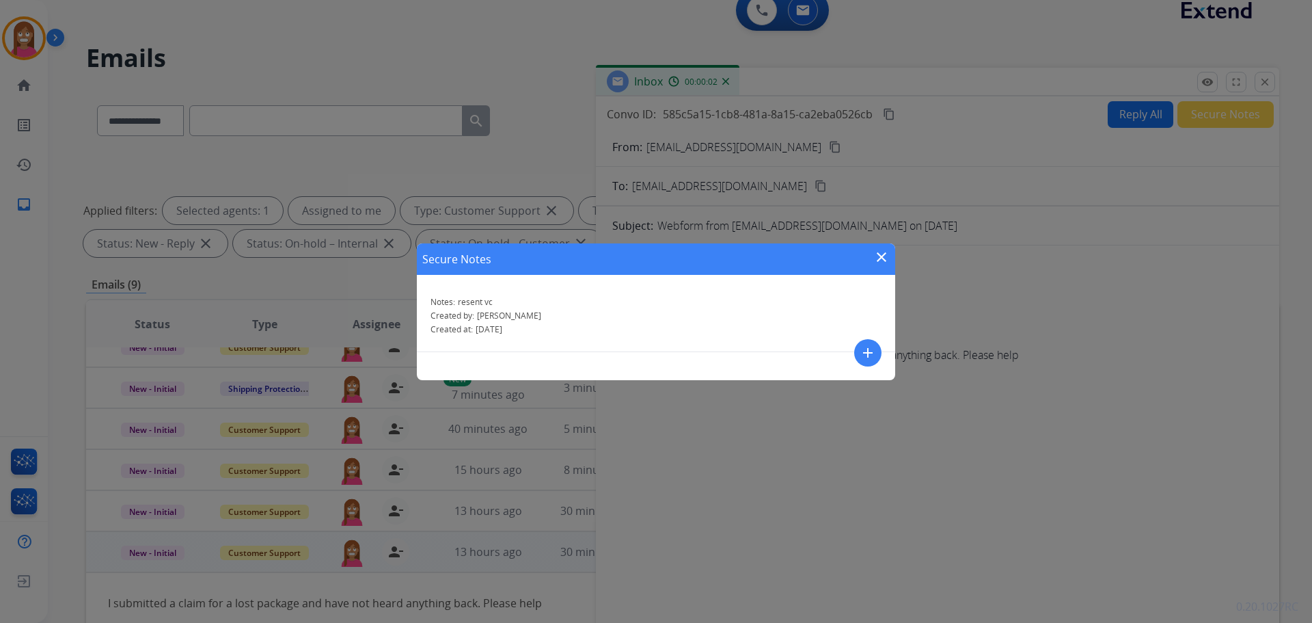
click at [869, 260] on div "Secure Notes close" at bounding box center [656, 258] width 478 height 31
click at [884, 257] on mat-icon "close" at bounding box center [881, 257] width 16 height 16
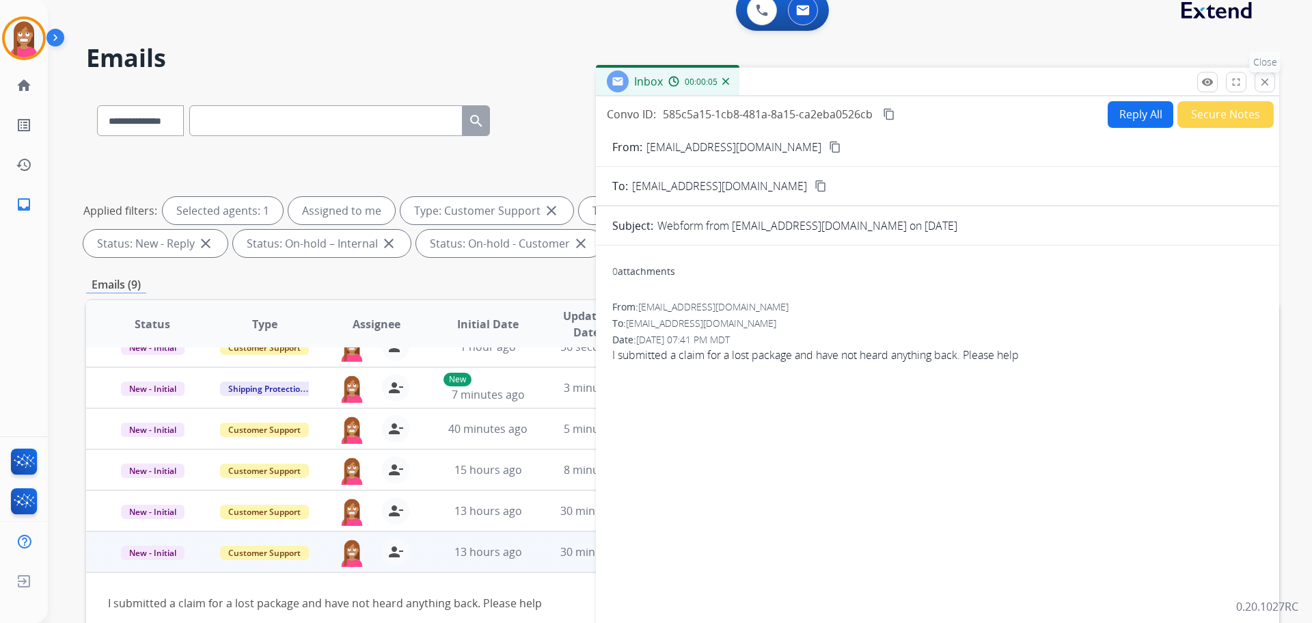
click at [1268, 79] on mat-icon "close" at bounding box center [1265, 82] width 12 height 12
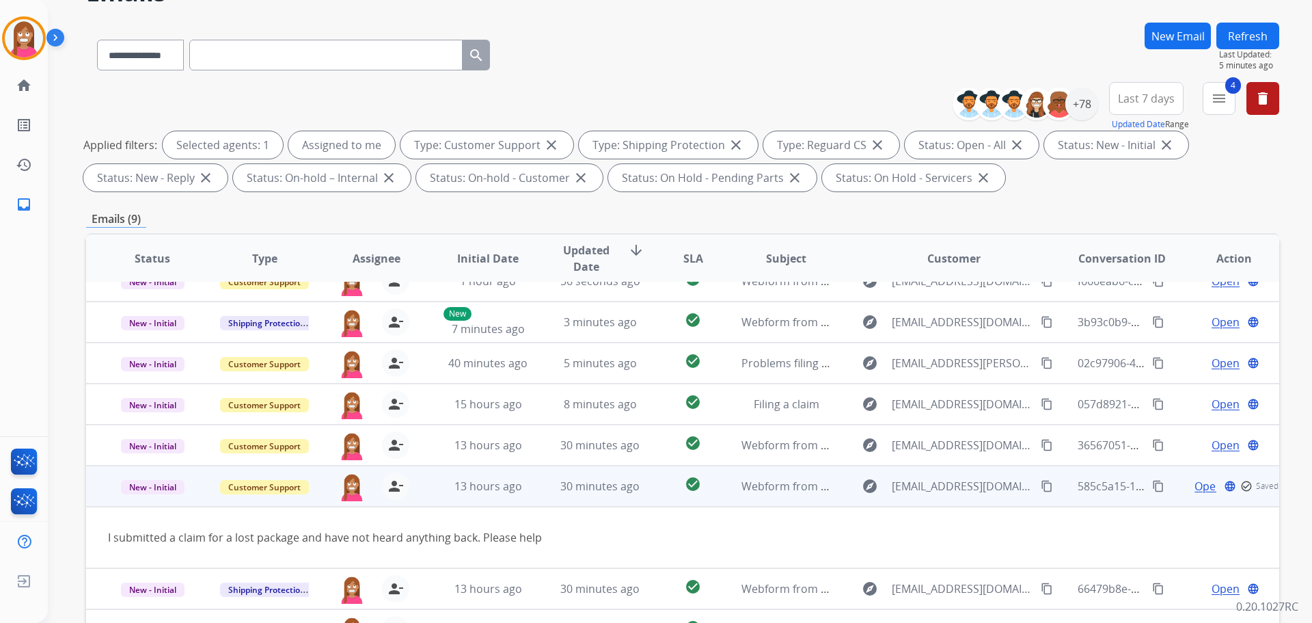
scroll to position [84, 0]
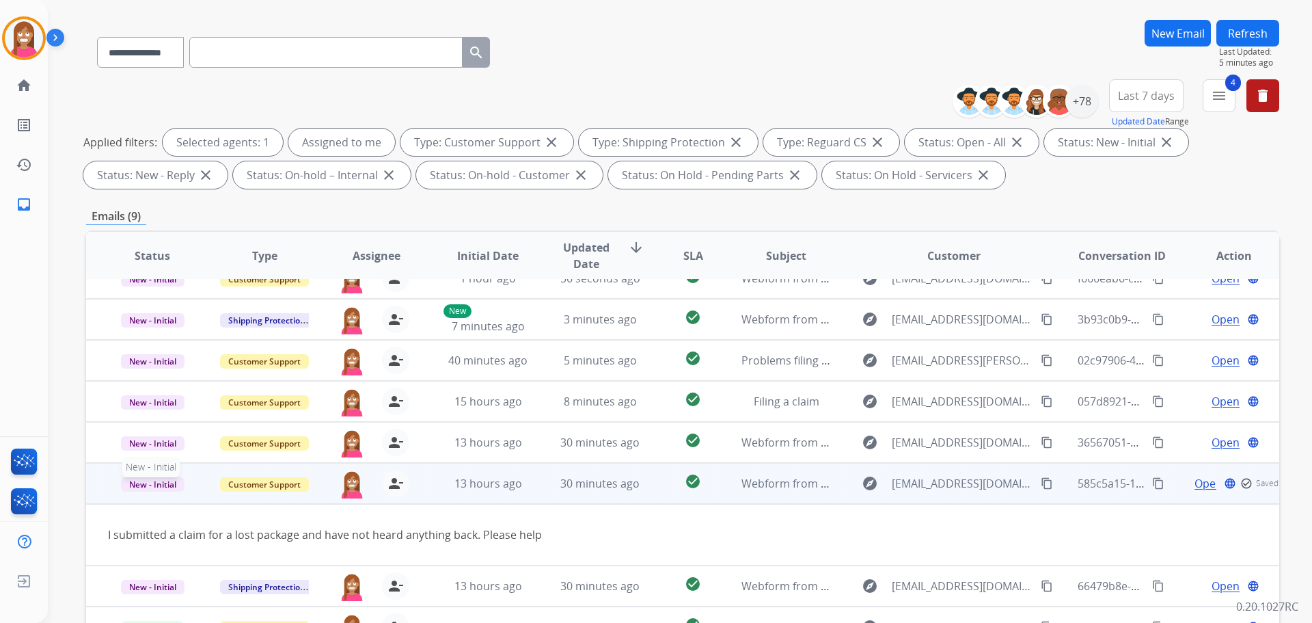
click at [142, 487] on span "New - Initial" at bounding box center [153, 484] width 64 height 14
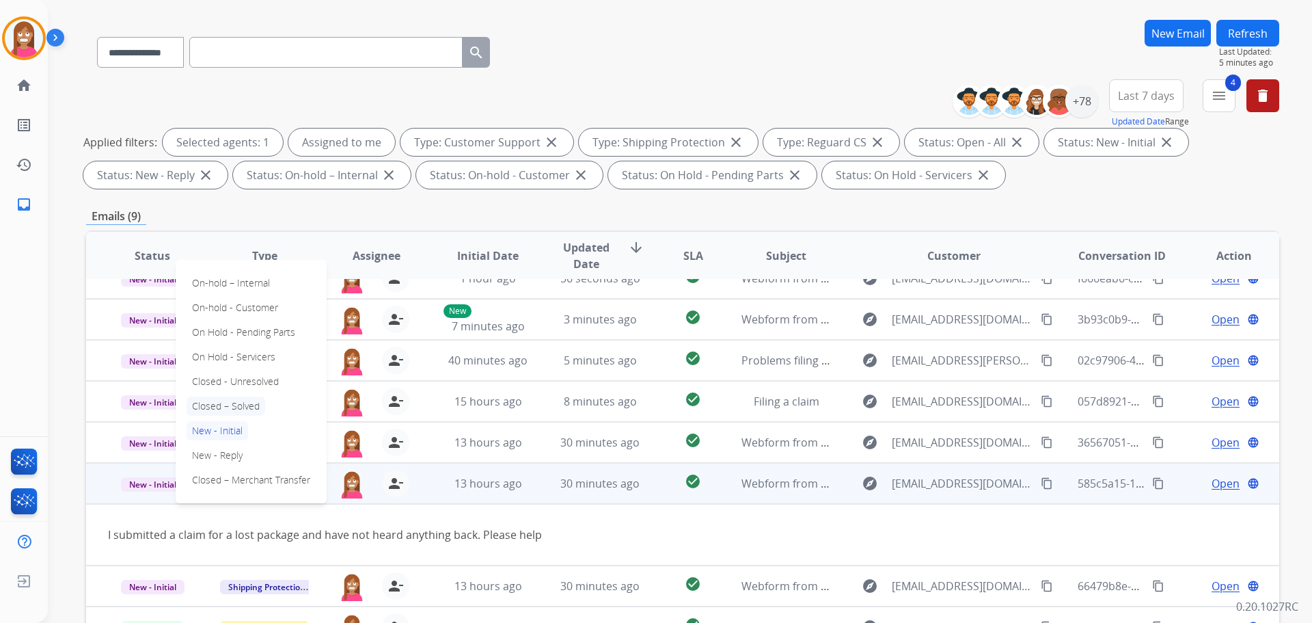
click at [218, 398] on p "Closed – Solved" at bounding box center [226, 405] width 79 height 19
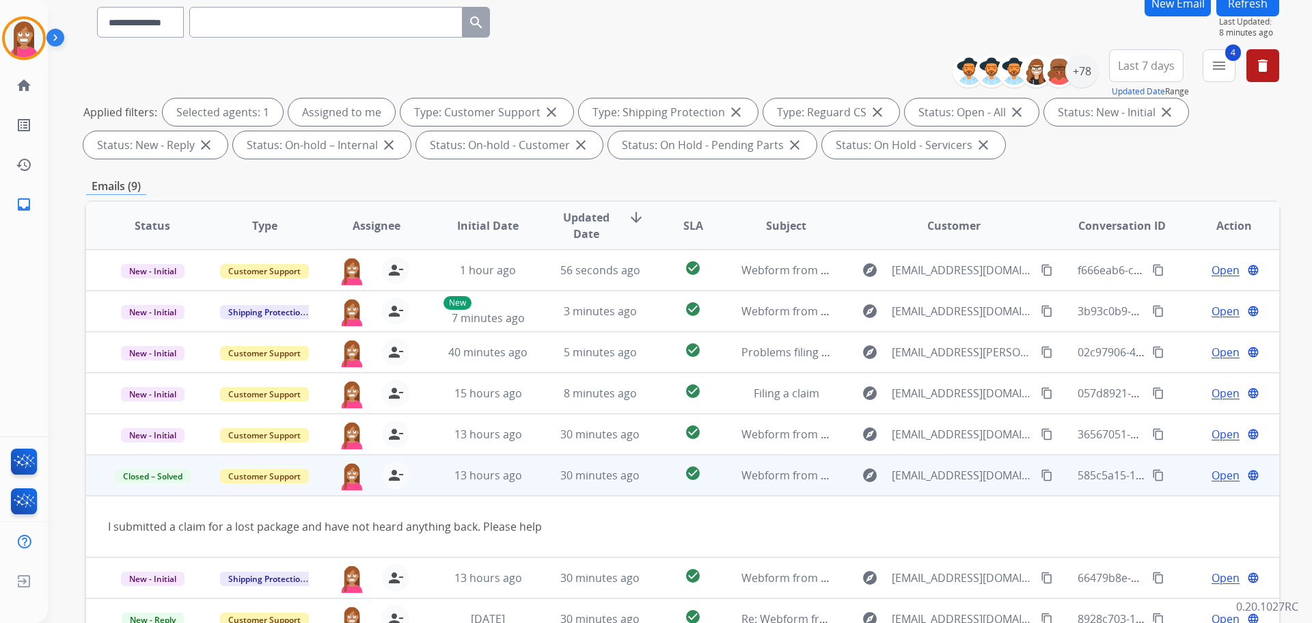
scroll to position [16, 0]
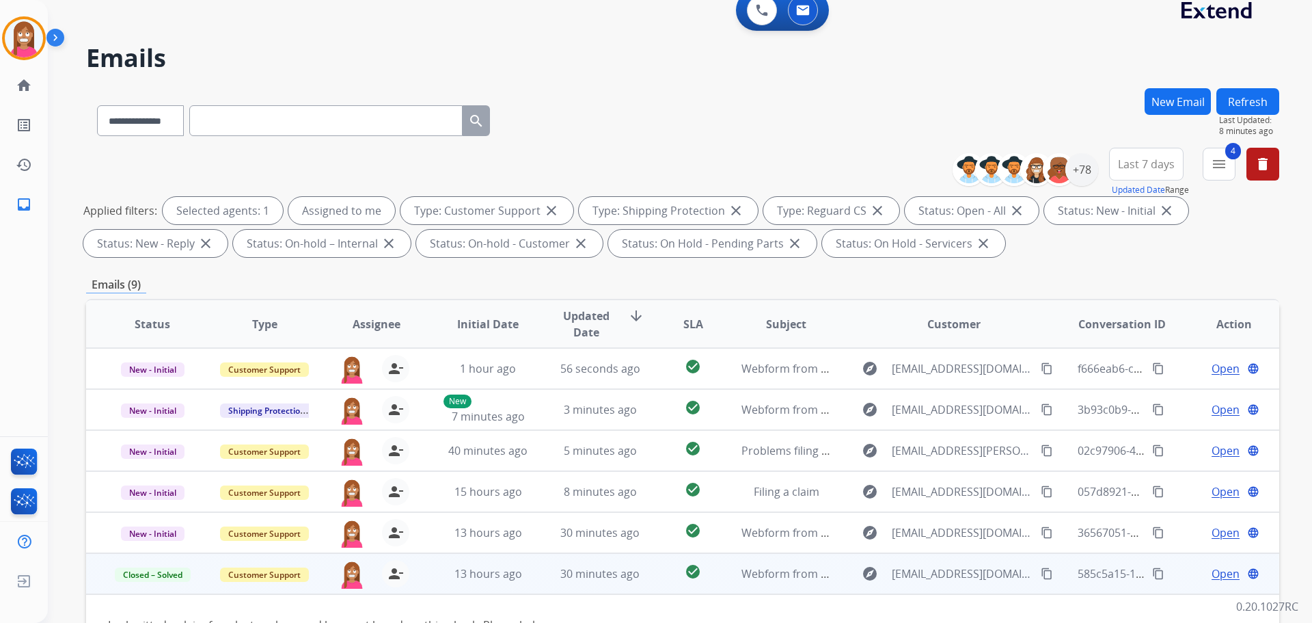
click at [1247, 87] on div "**********" at bounding box center [664, 344] width 1232 height 623
click at [1246, 93] on button "Refresh" at bounding box center [1248, 101] width 63 height 27
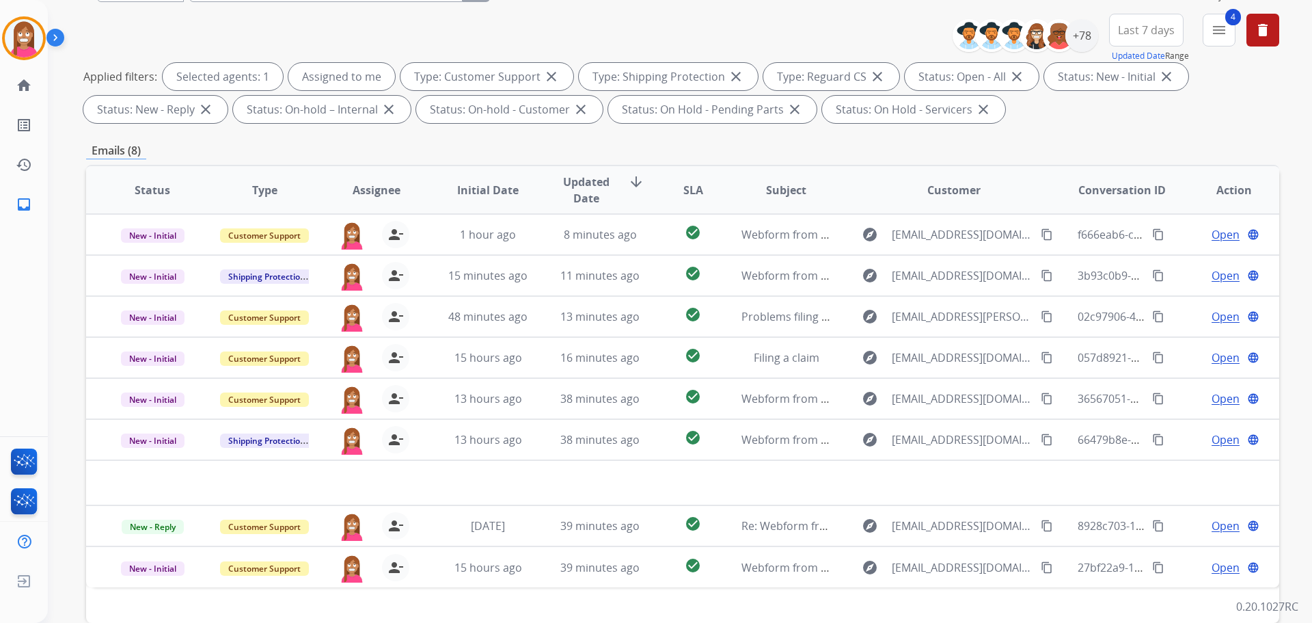
scroll to position [84, 0]
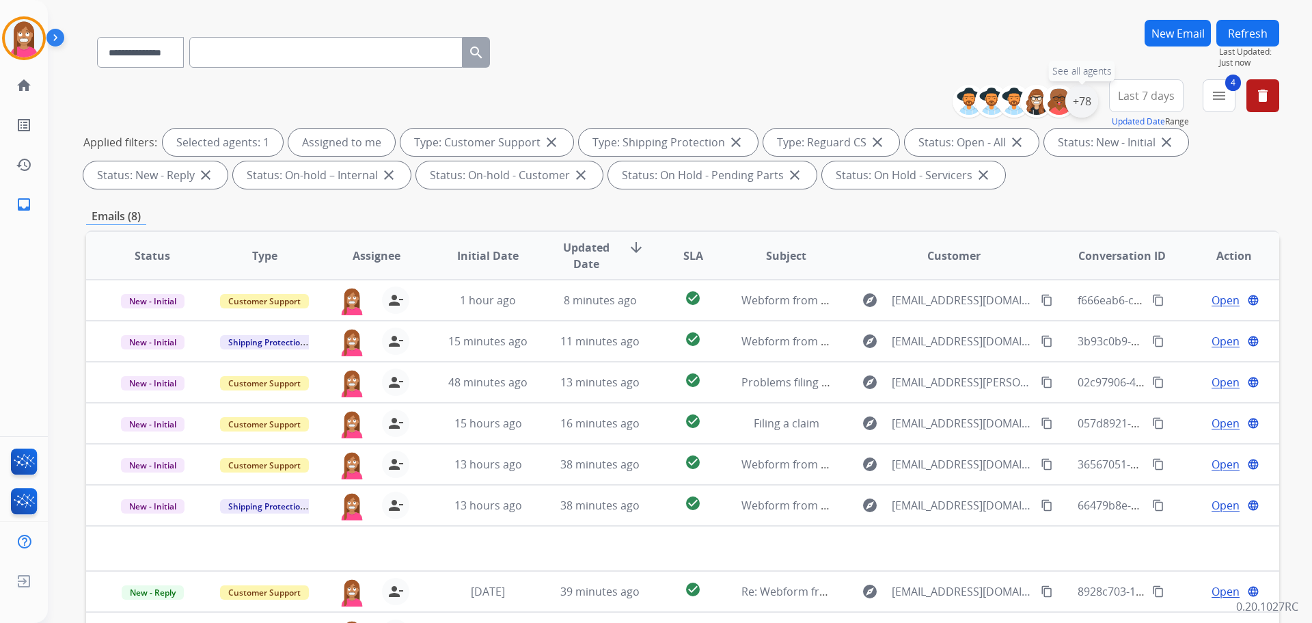
click at [1071, 100] on div "+78" at bounding box center [1082, 101] width 33 height 33
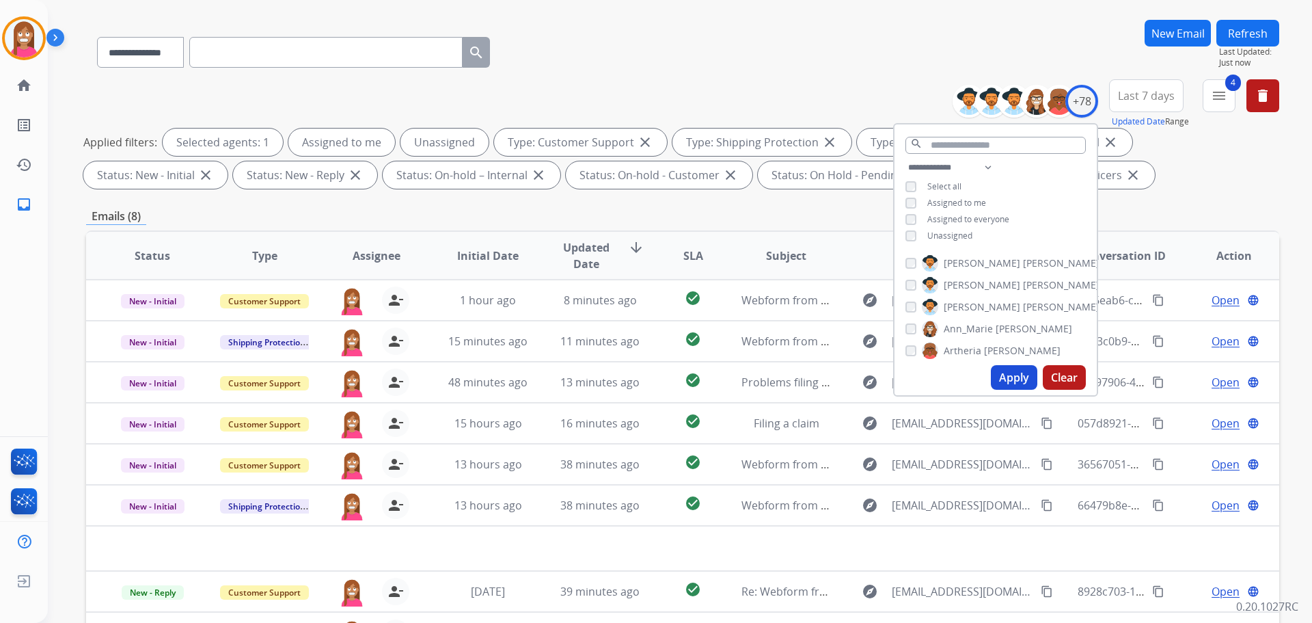
click at [1016, 375] on button "Apply" at bounding box center [1014, 377] width 46 height 25
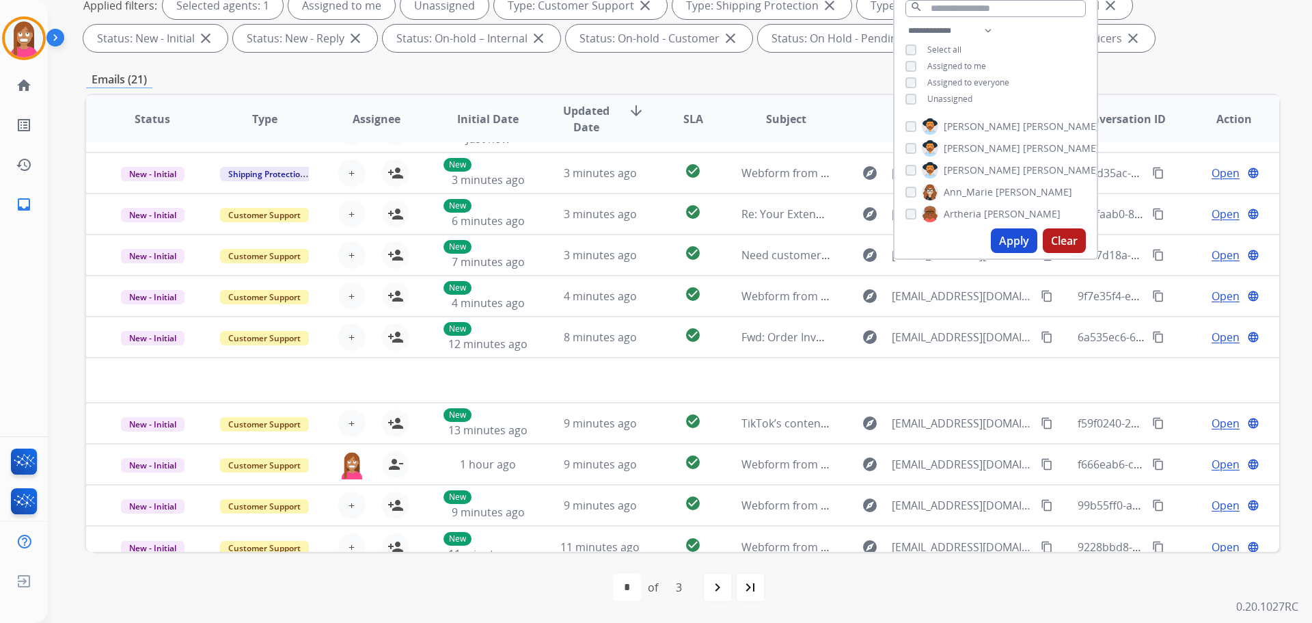
scroll to position [46, 0]
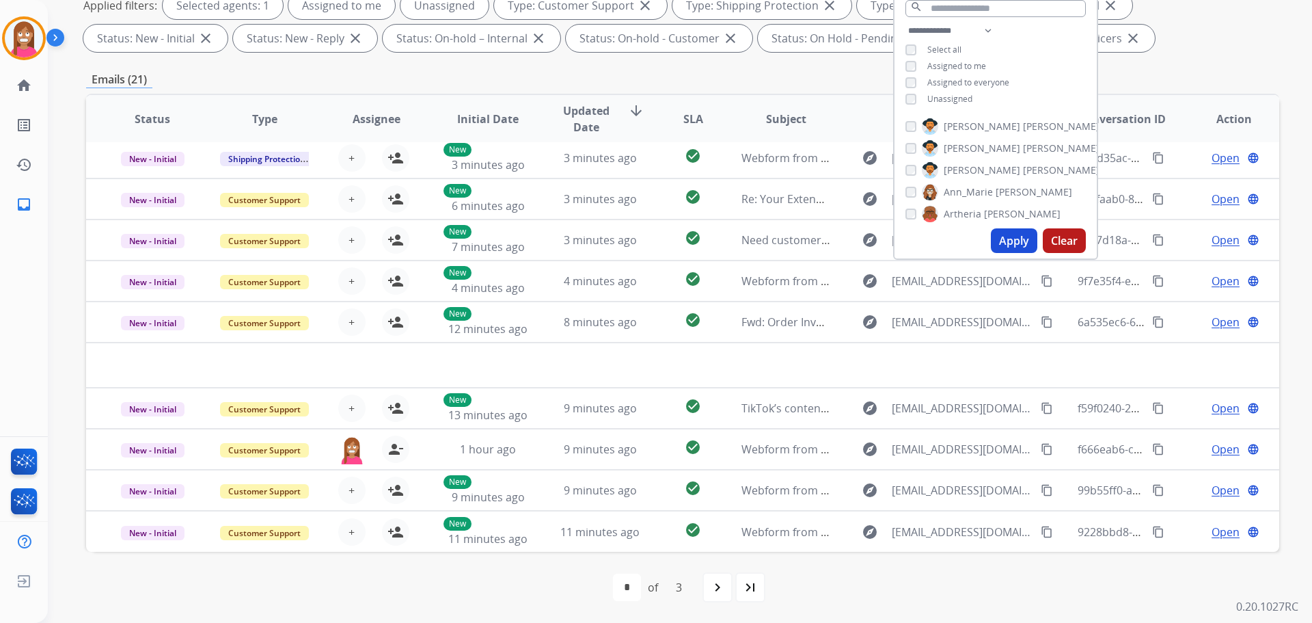
click at [553, 593] on div "first_page navigate_before * * * of 3 navigate_next last_page" at bounding box center [682, 586] width 1193 height 27
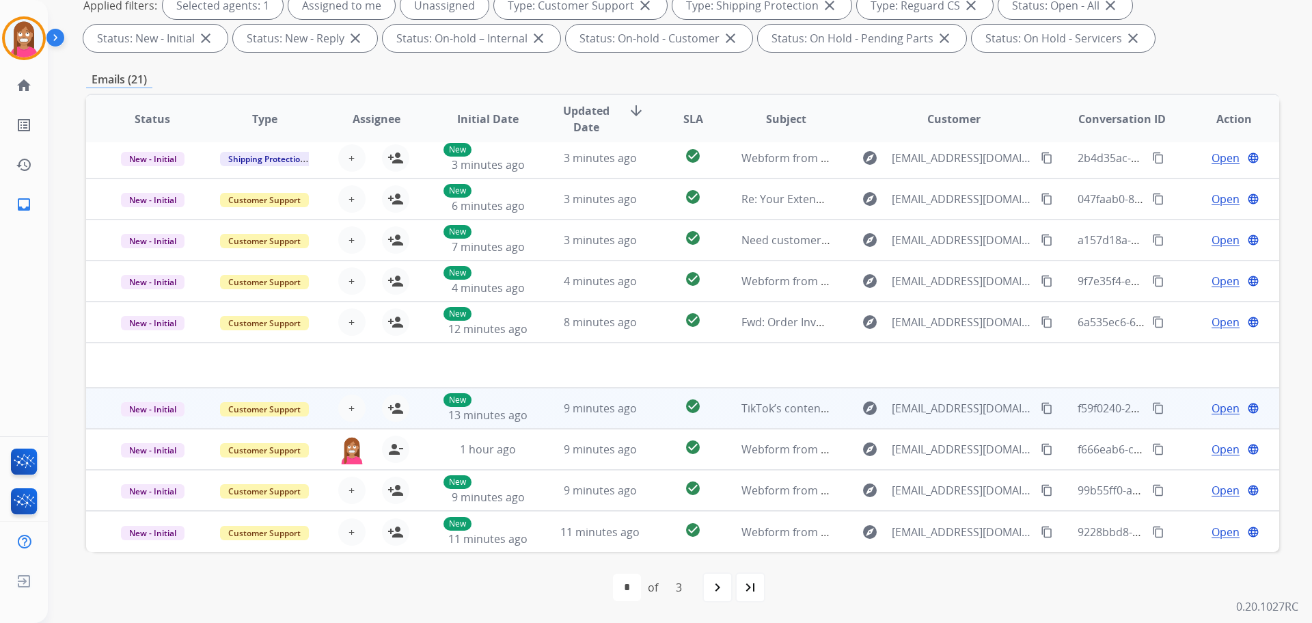
click at [645, 417] on td "check_circle" at bounding box center [682, 408] width 74 height 41
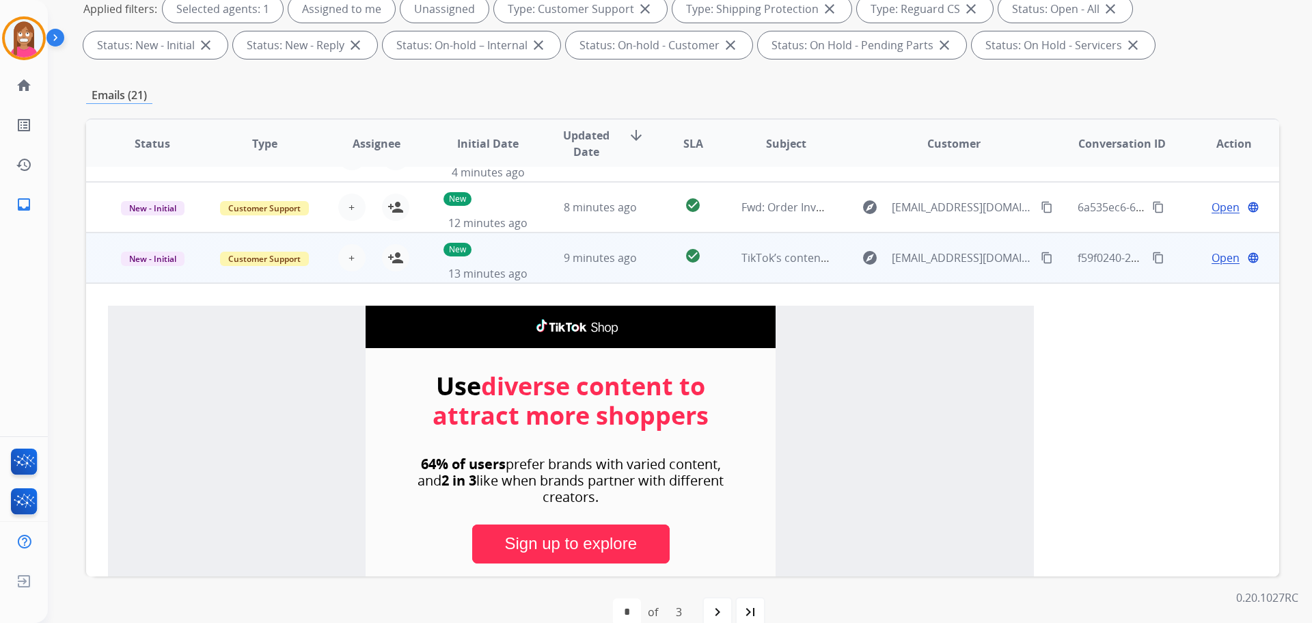
scroll to position [246, 0]
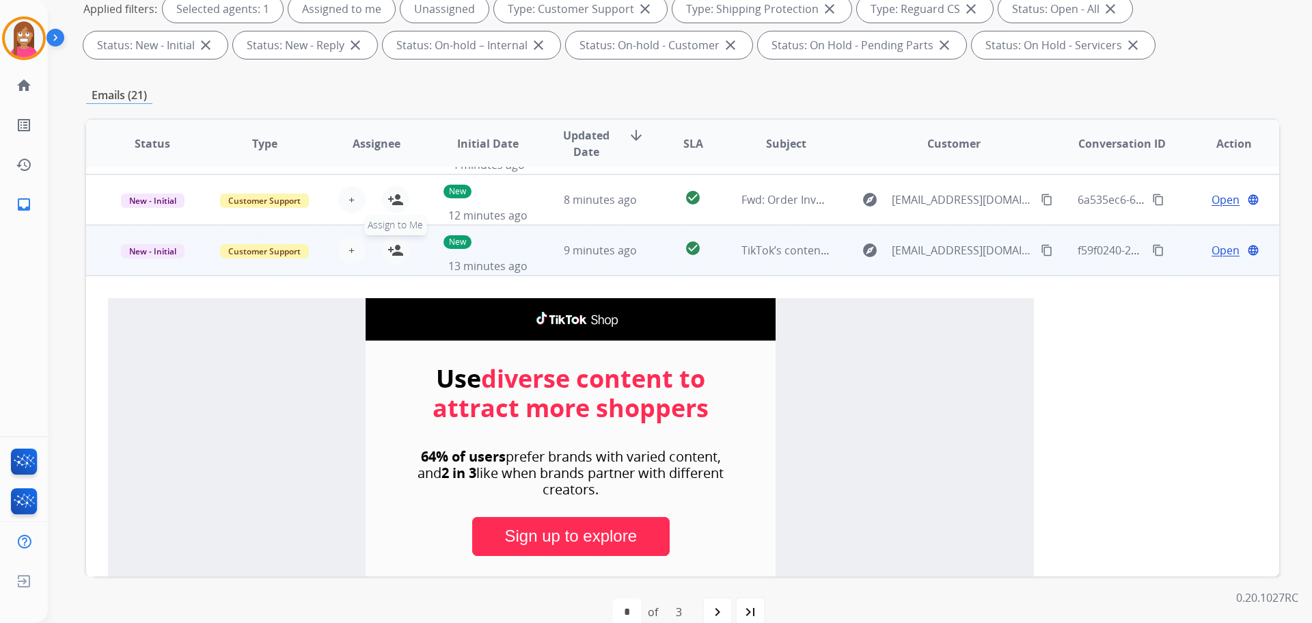
click at [394, 256] on mat-icon "person_add" at bounding box center [396, 250] width 16 height 16
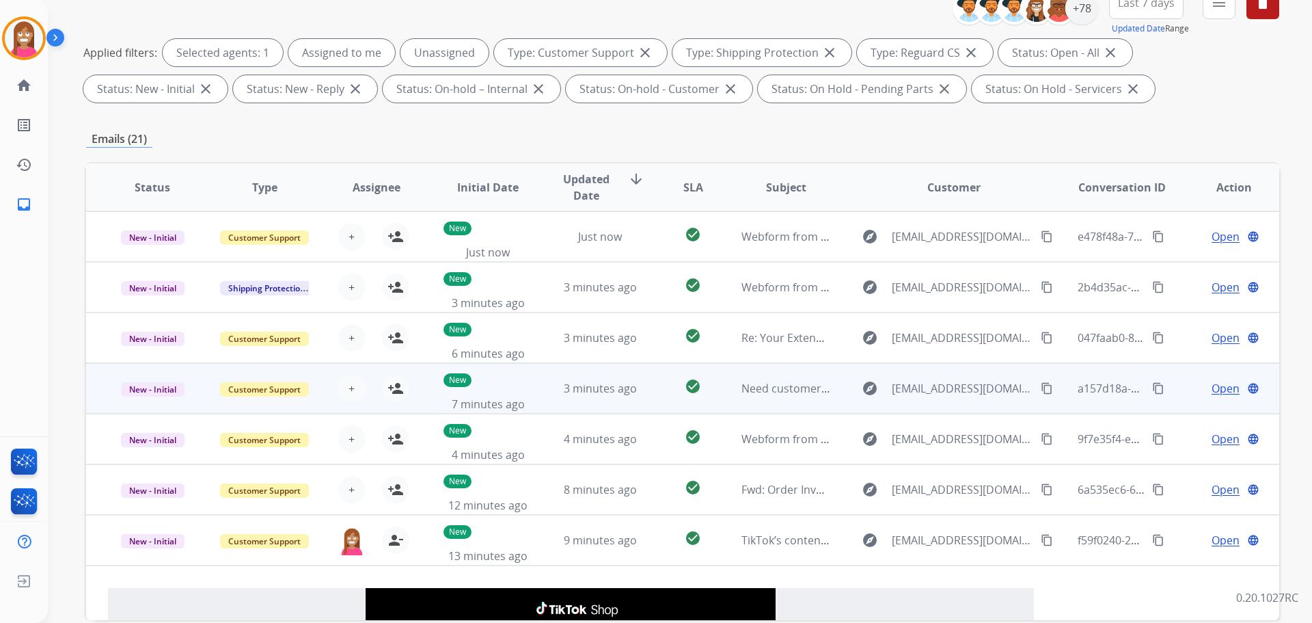
scroll to position [0, 0]
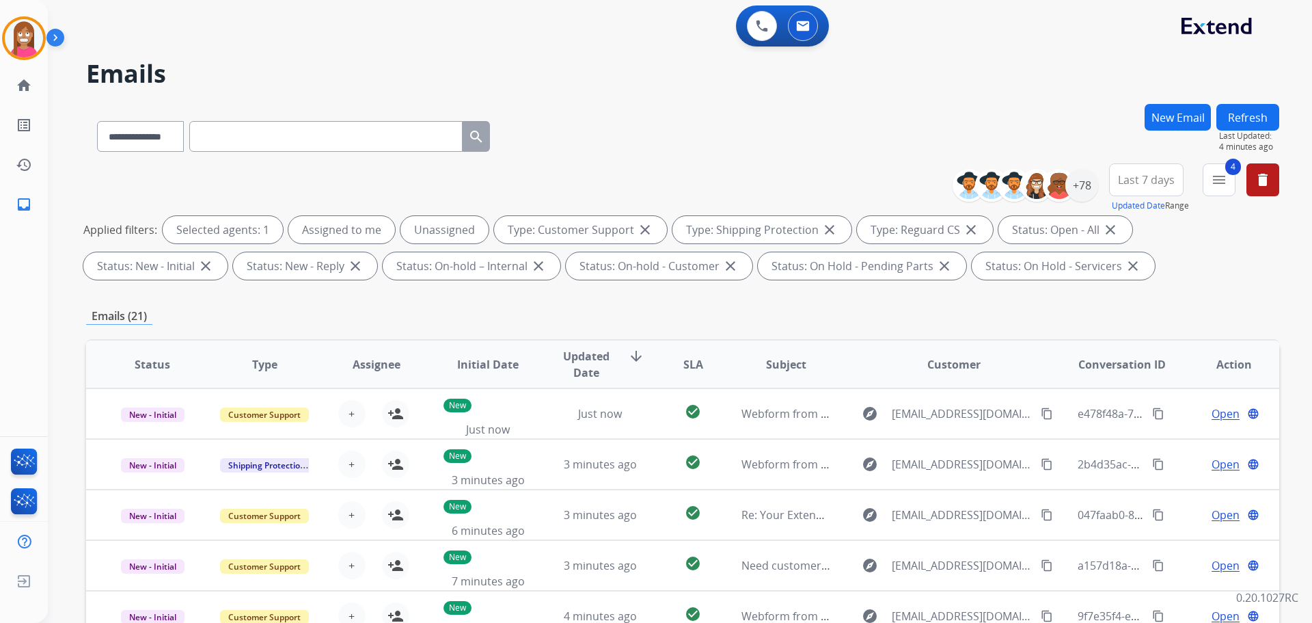
click at [1233, 122] on button "Refresh" at bounding box center [1248, 117] width 63 height 27
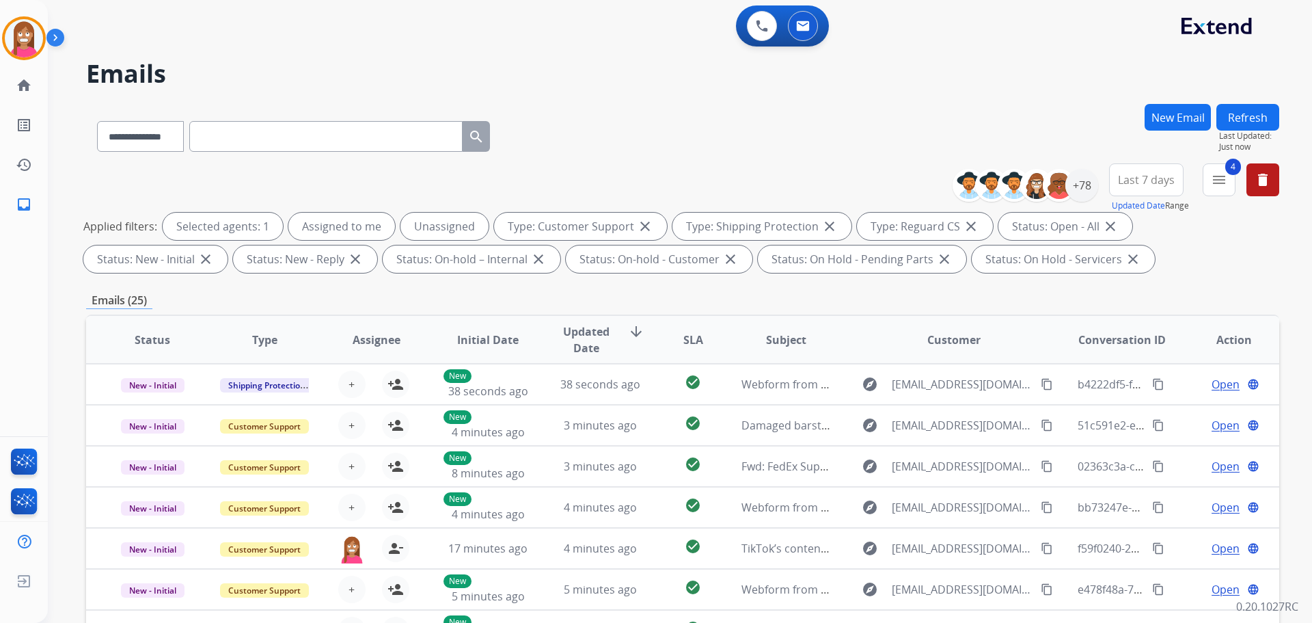
click at [1235, 125] on button "Refresh" at bounding box center [1248, 117] width 63 height 27
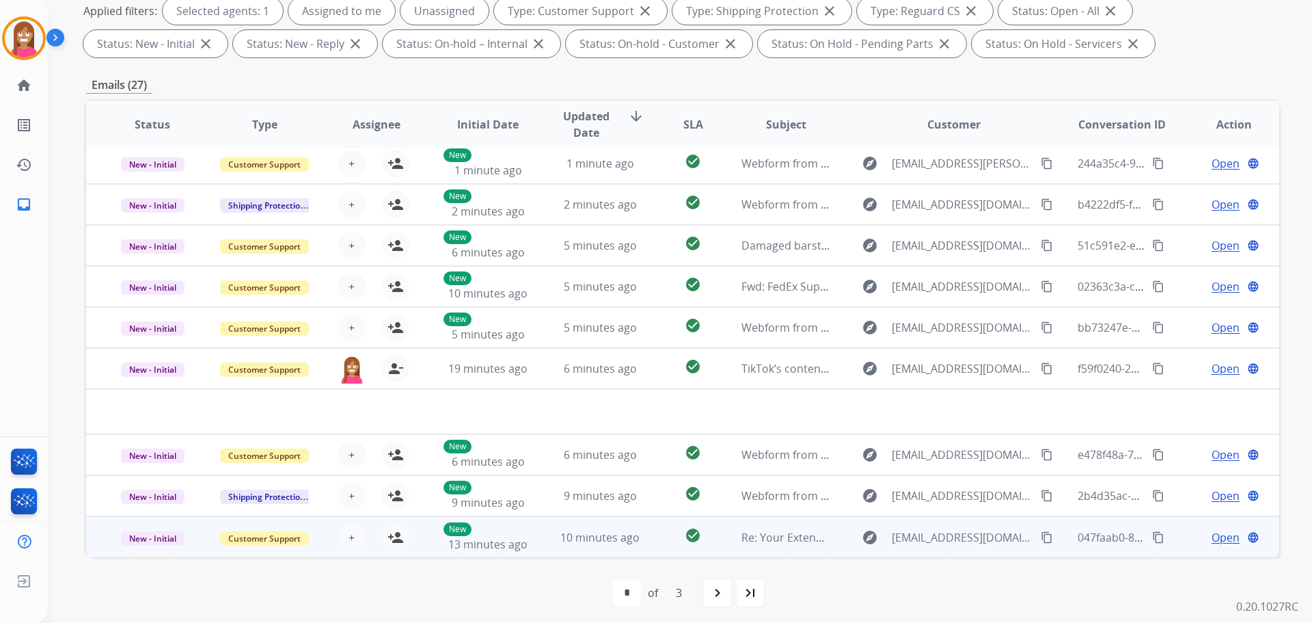
scroll to position [221, 0]
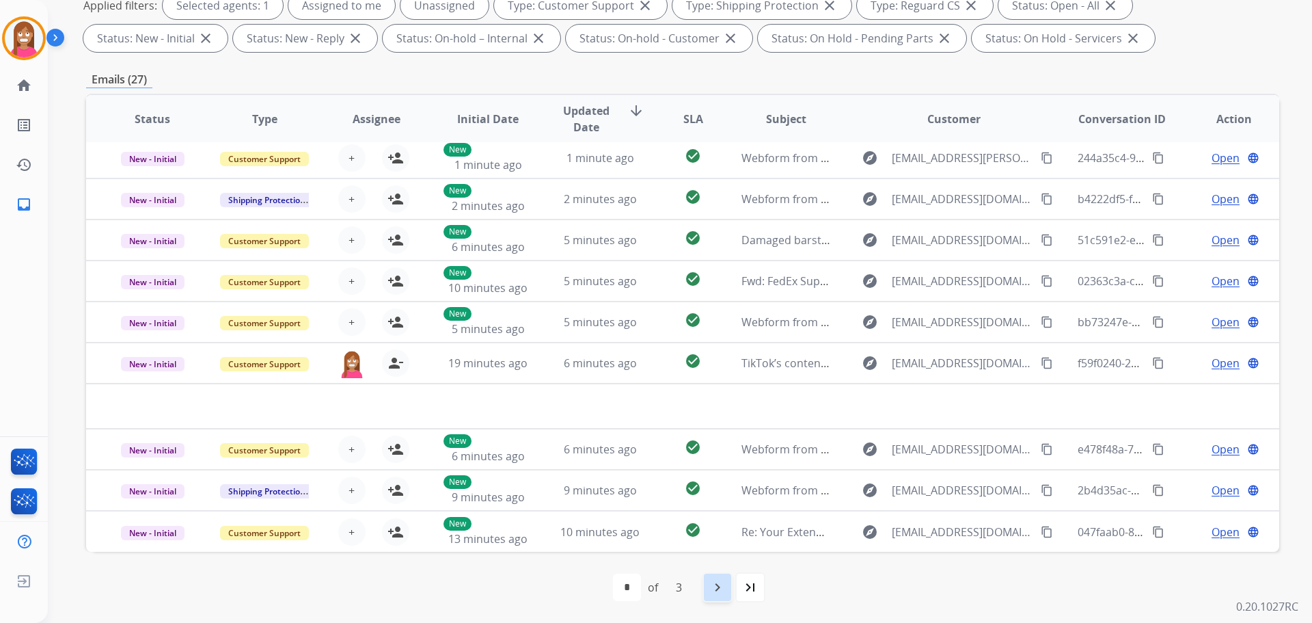
click at [720, 593] on mat-icon "navigate_next" at bounding box center [717, 587] width 16 height 16
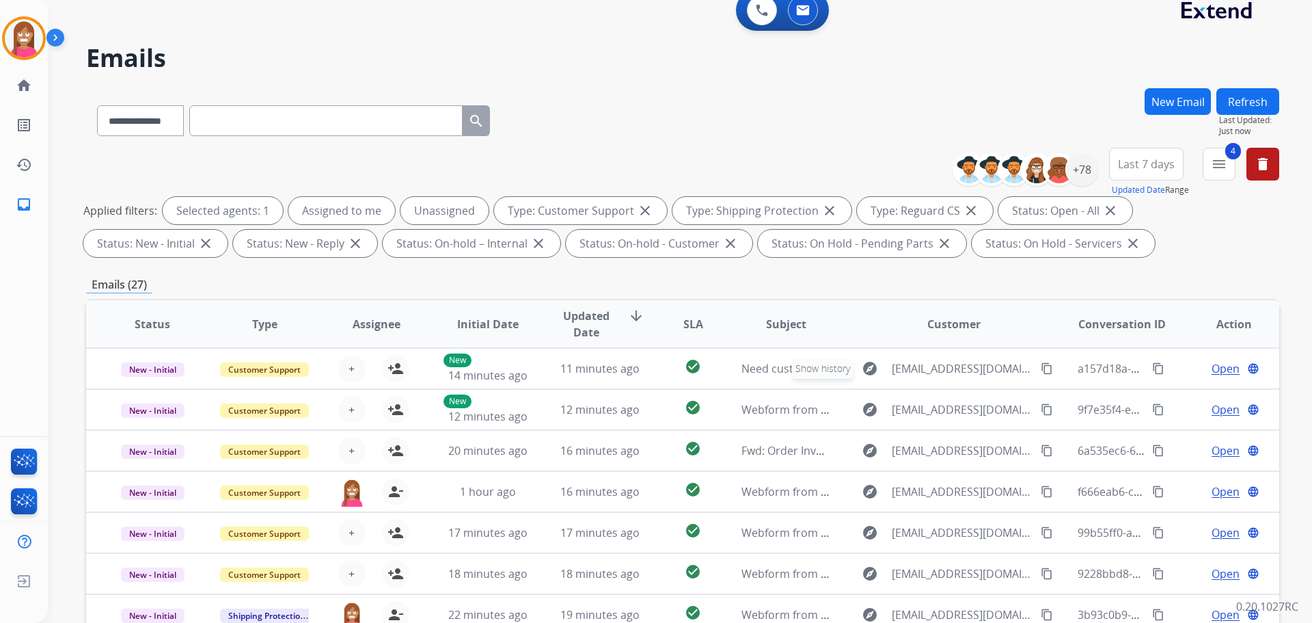
scroll to position [0, 0]
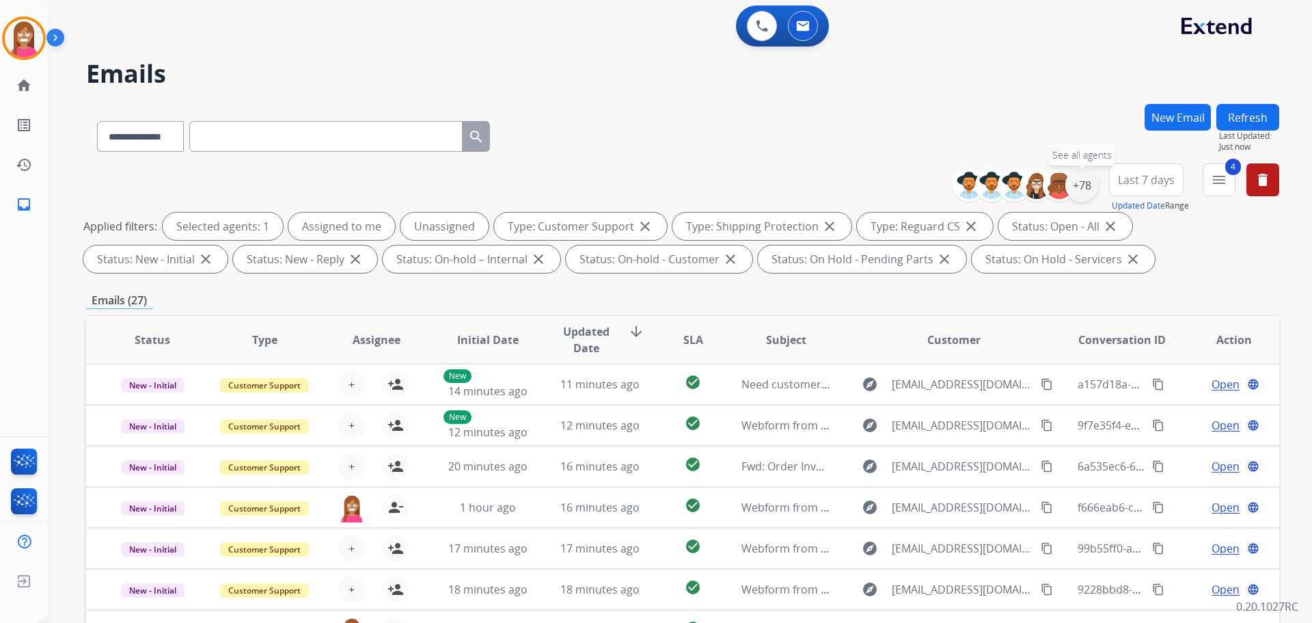
click at [1087, 185] on div "+78" at bounding box center [1082, 185] width 33 height 33
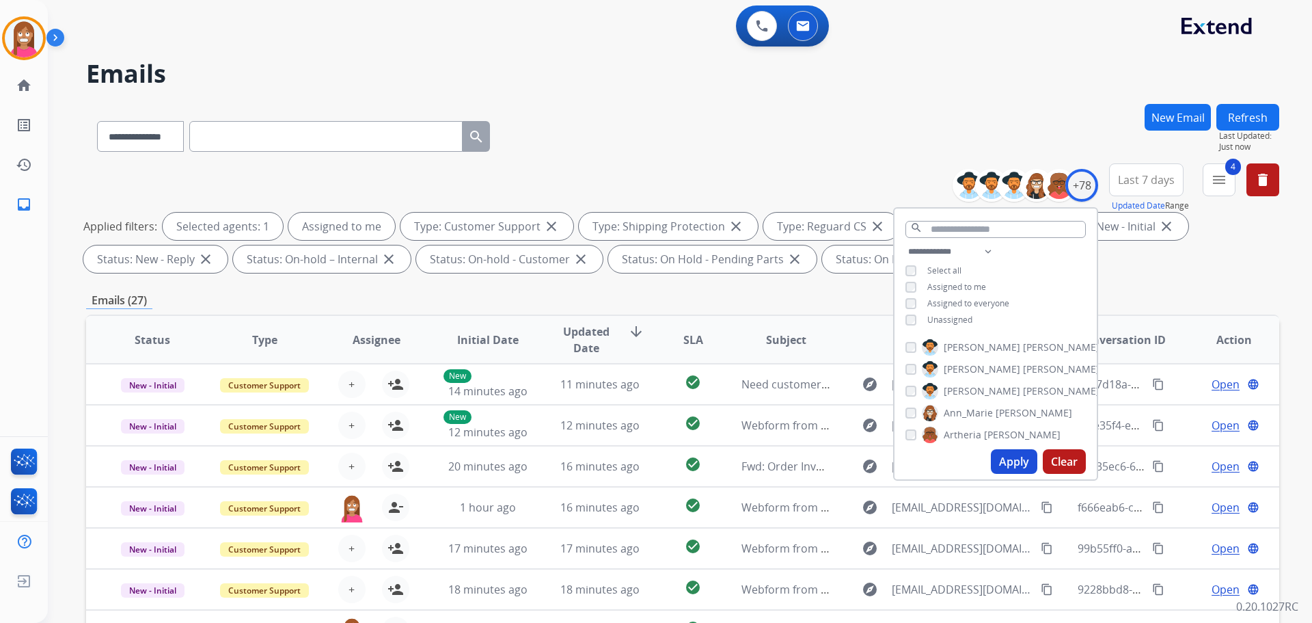
click at [1003, 457] on button "Apply" at bounding box center [1014, 461] width 46 height 25
select select "*"
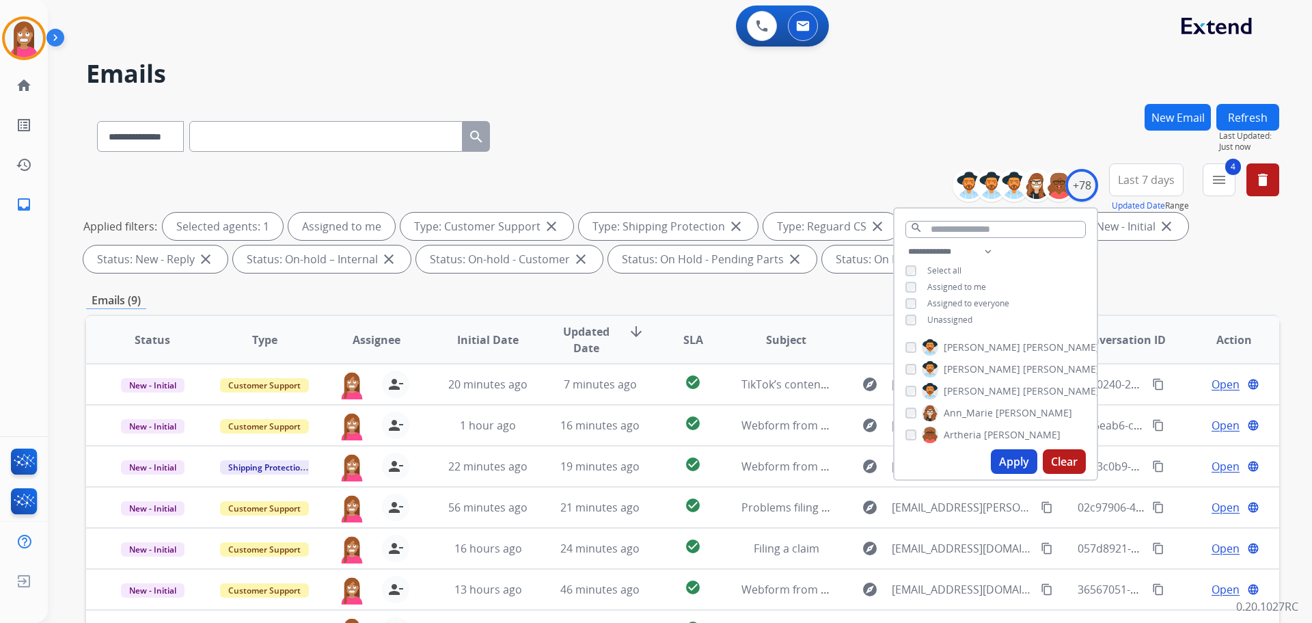
click at [660, 141] on div "**********" at bounding box center [682, 133] width 1193 height 59
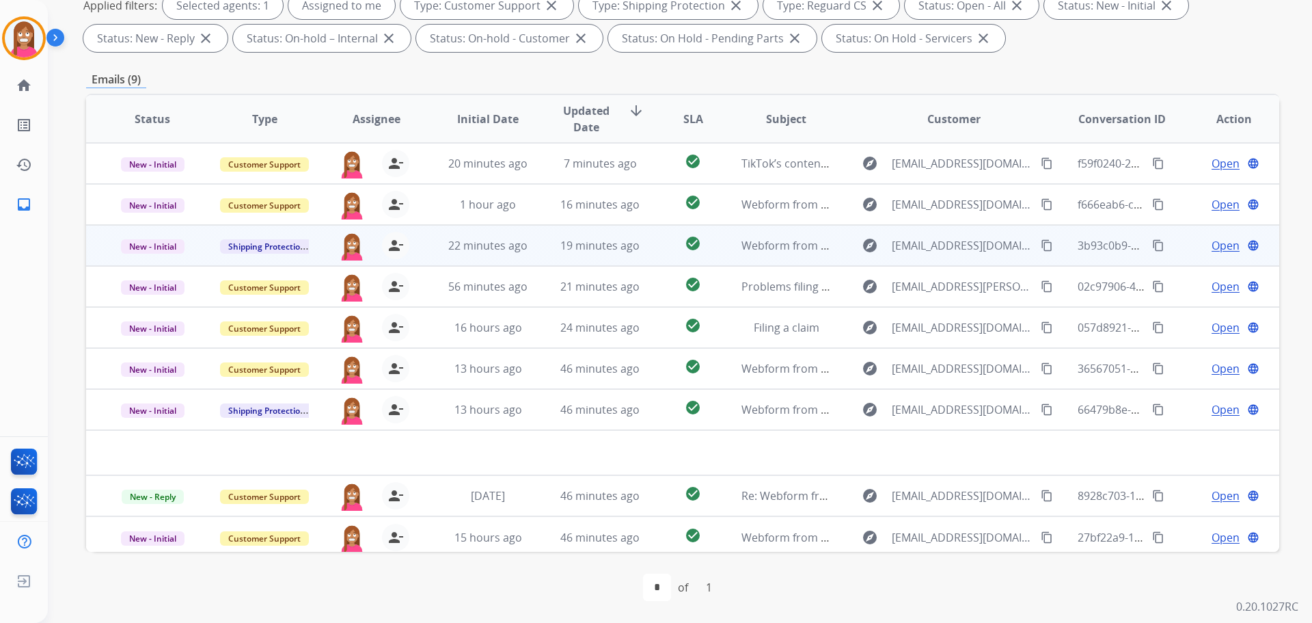
scroll to position [84, 0]
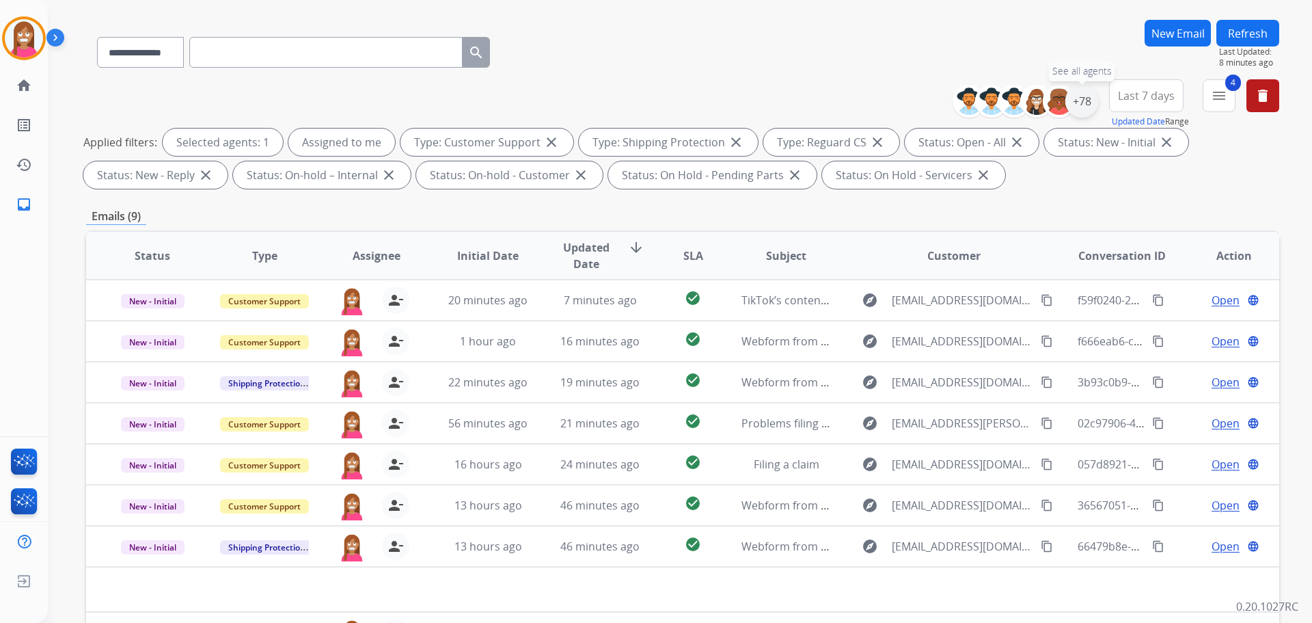
click at [1073, 108] on div "+78" at bounding box center [1082, 101] width 33 height 33
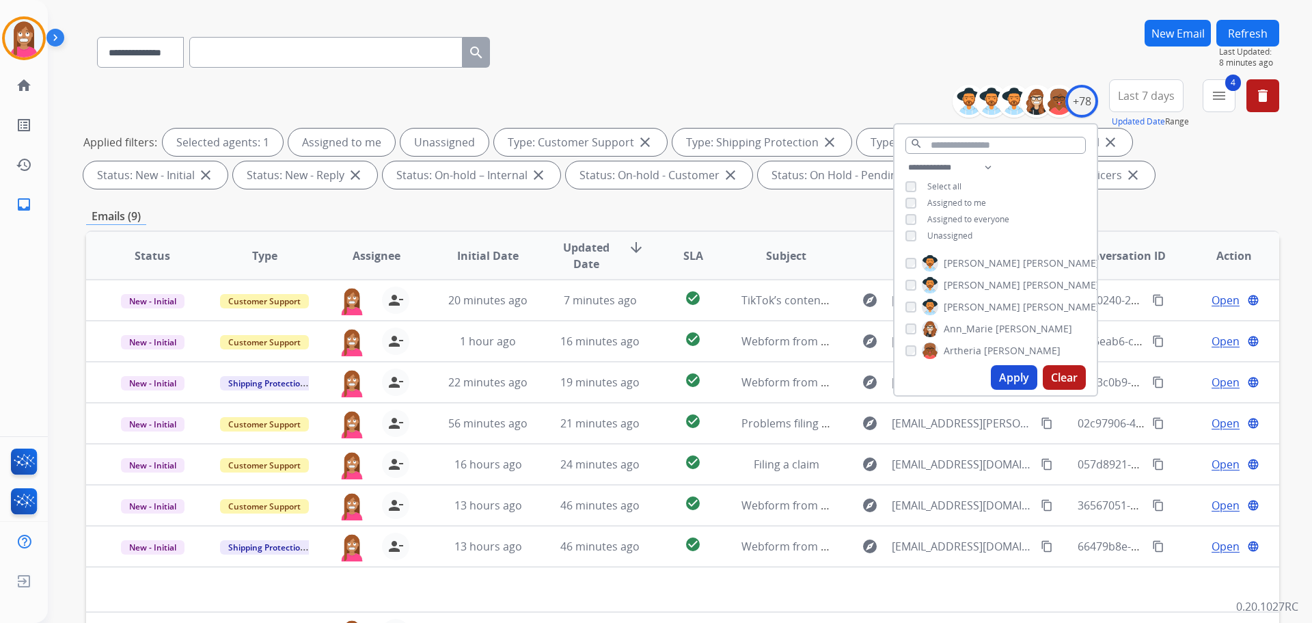
click at [997, 370] on button "Apply" at bounding box center [1014, 377] width 46 height 25
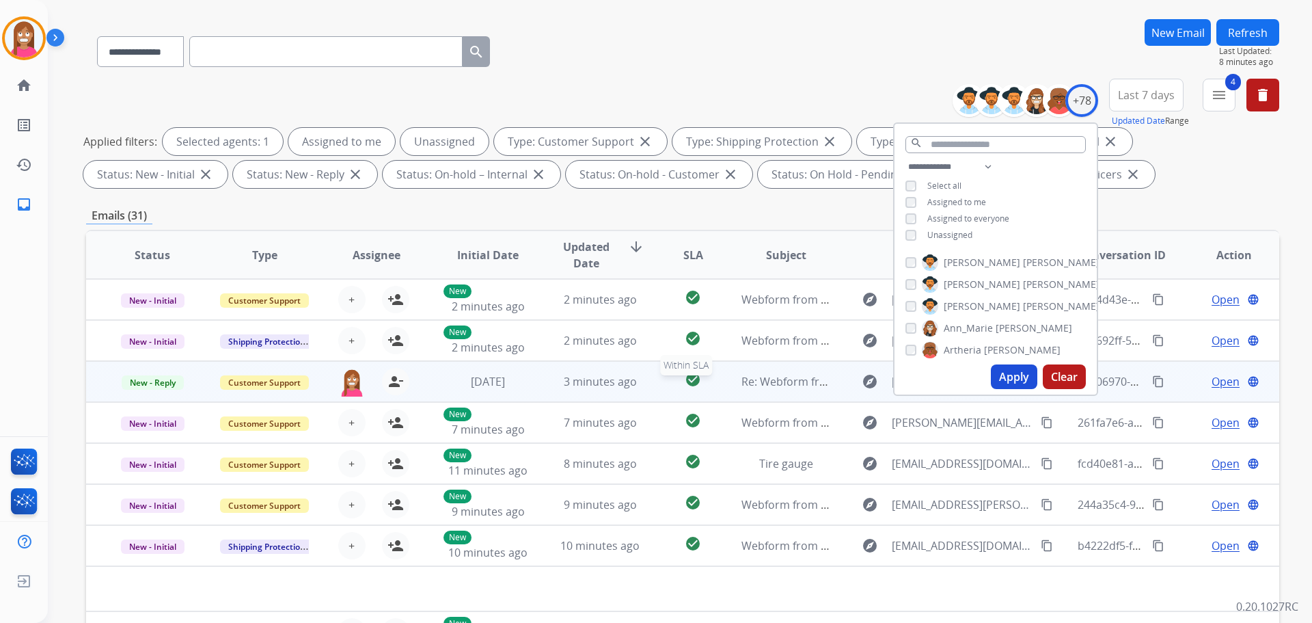
scroll to position [205, 0]
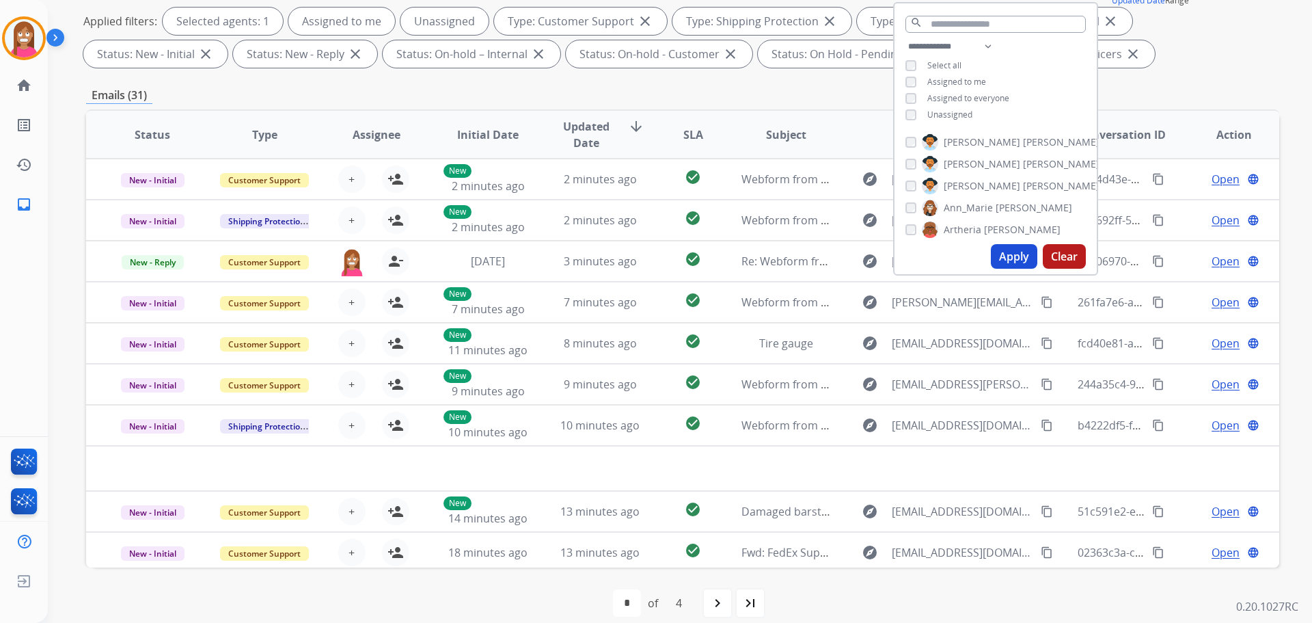
click at [740, 93] on div "Emails (31)" at bounding box center [682, 95] width 1193 height 17
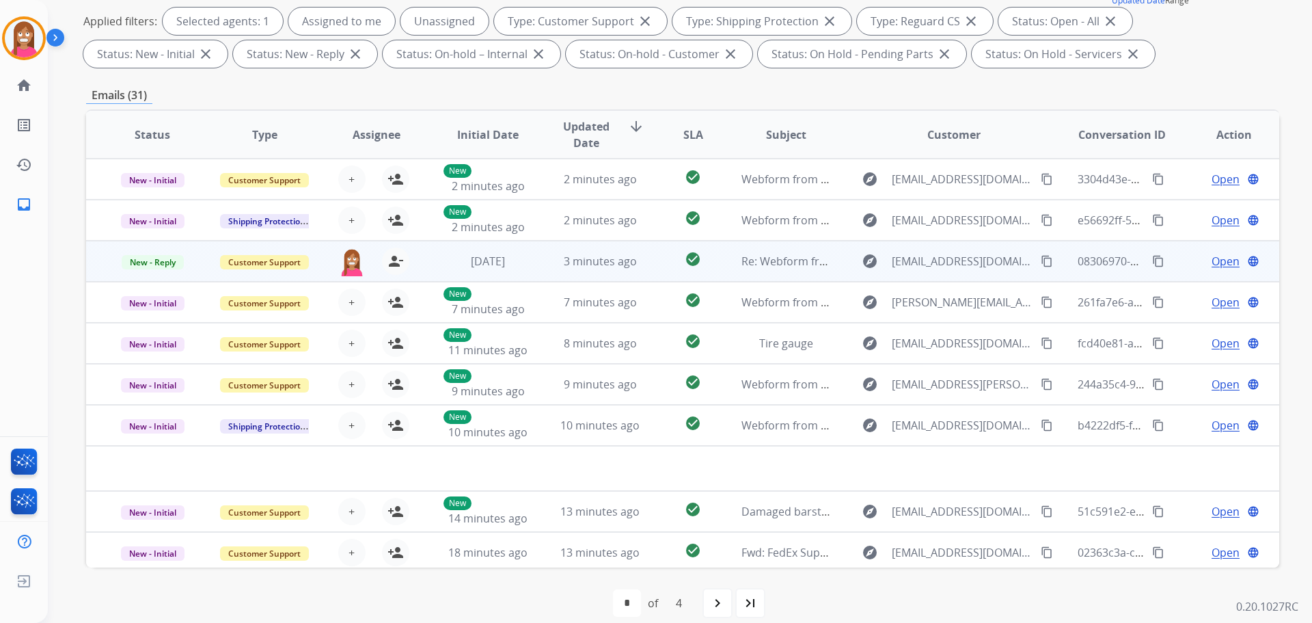
click at [662, 275] on td "check_circle" at bounding box center [682, 261] width 74 height 41
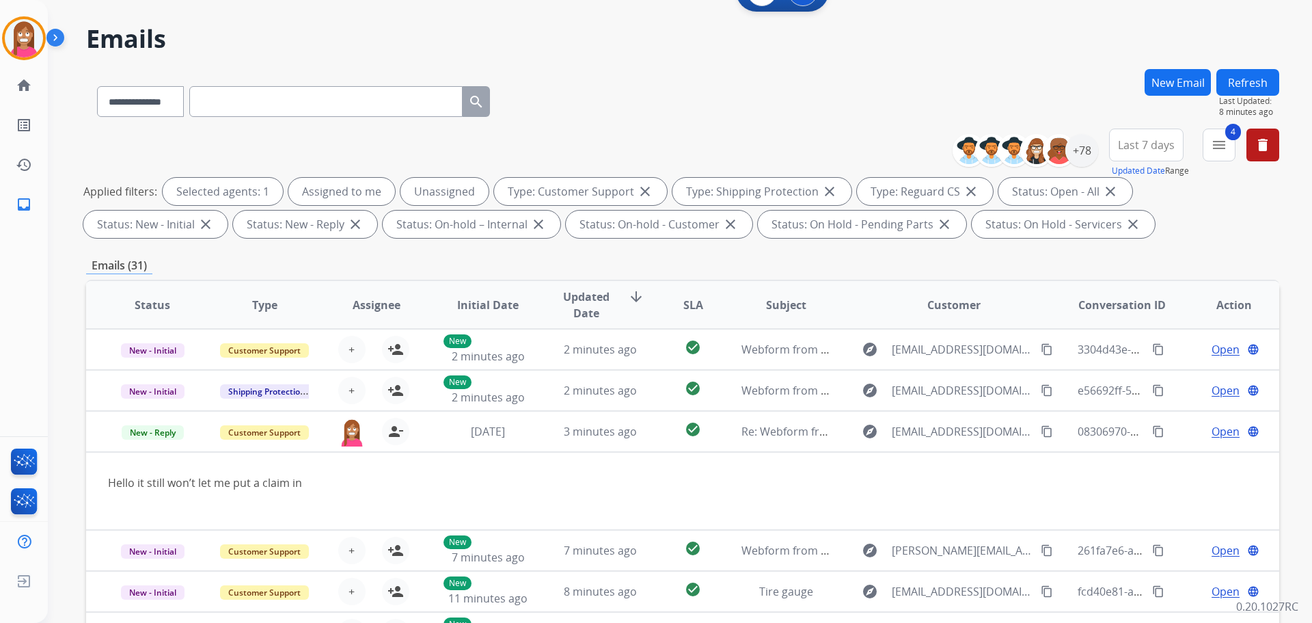
scroll to position [16, 0]
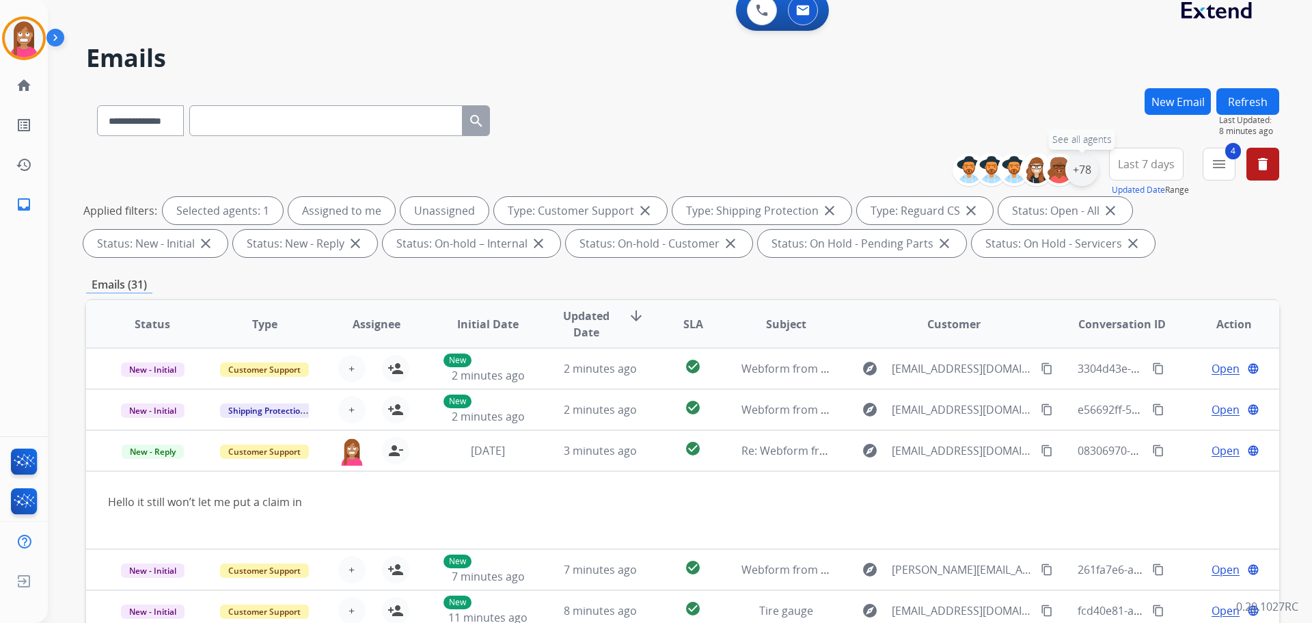
click at [1088, 179] on div "+78" at bounding box center [1082, 169] width 33 height 33
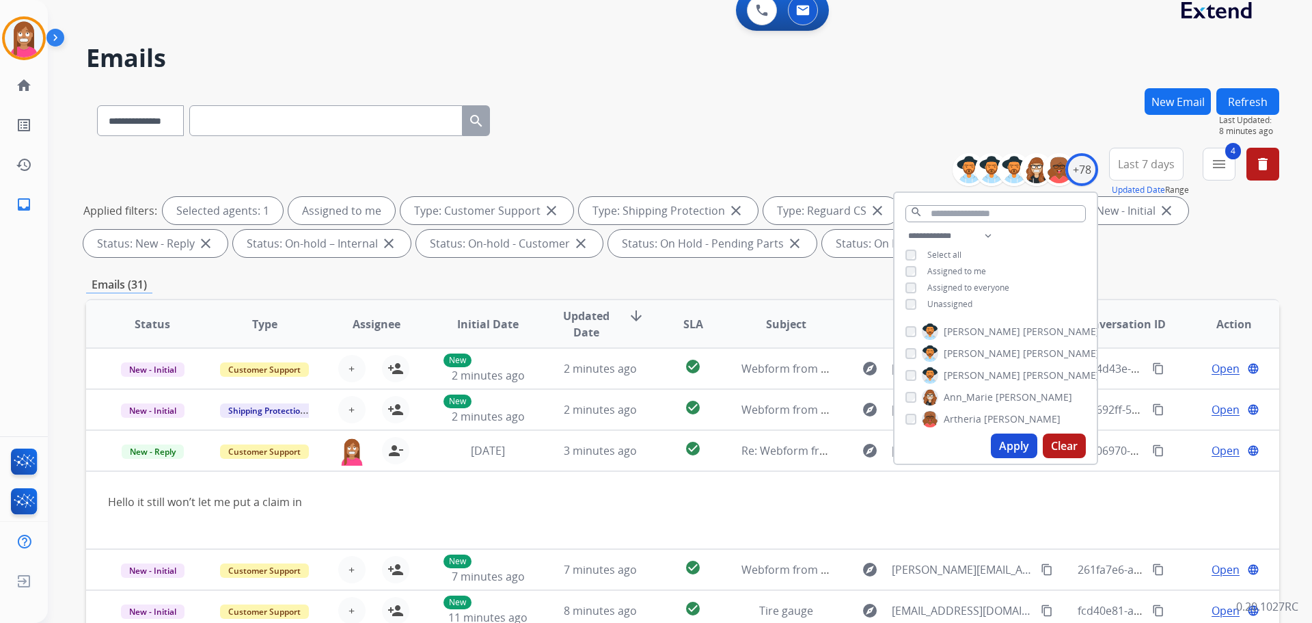
click at [1010, 442] on button "Apply" at bounding box center [1014, 445] width 46 height 25
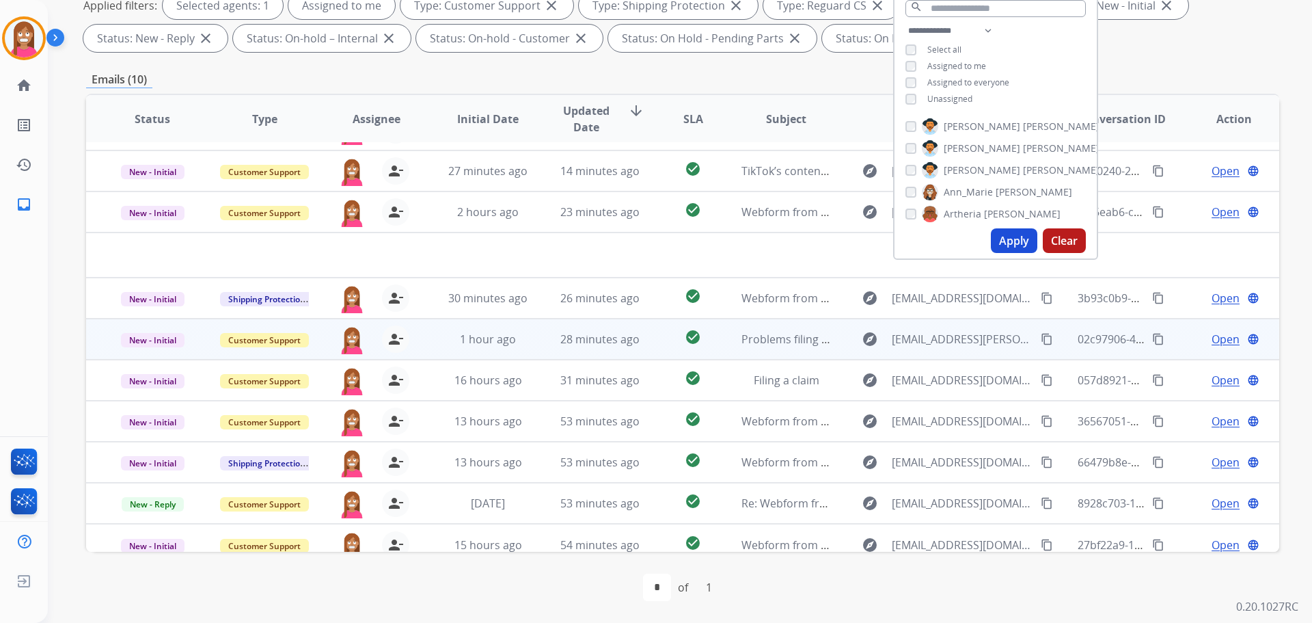
scroll to position [46, 0]
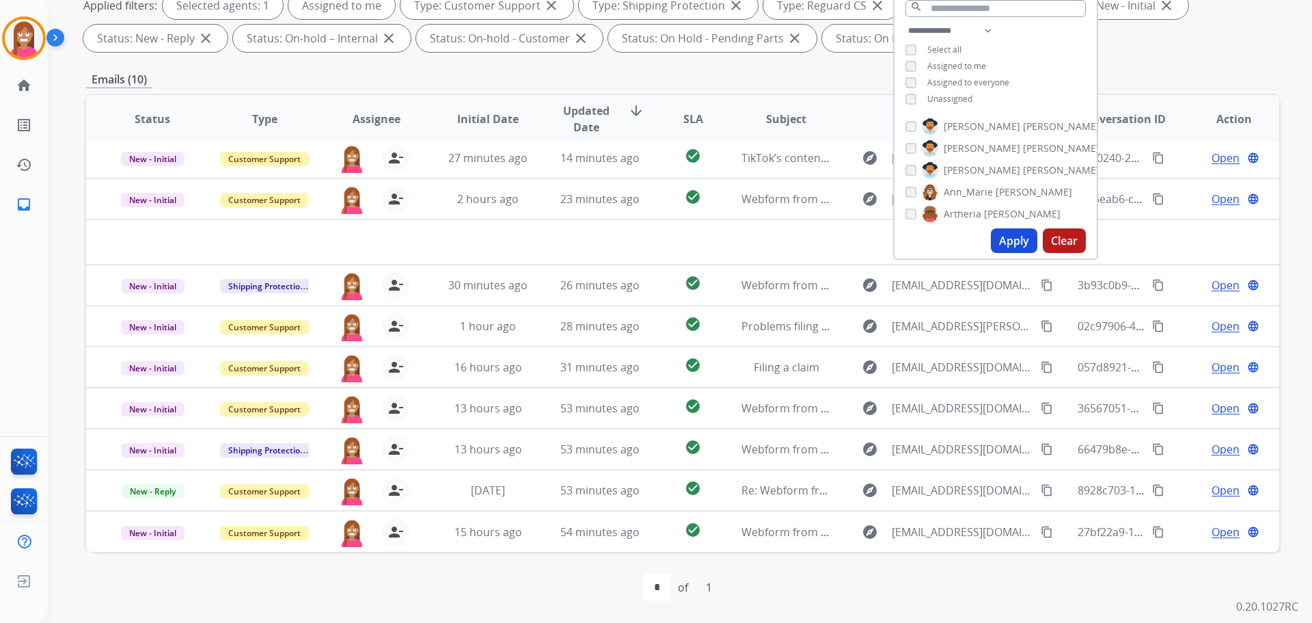
click at [547, 570] on div "first_page navigate_before * of 1 navigate_next last_page" at bounding box center [682, 587] width 1193 height 71
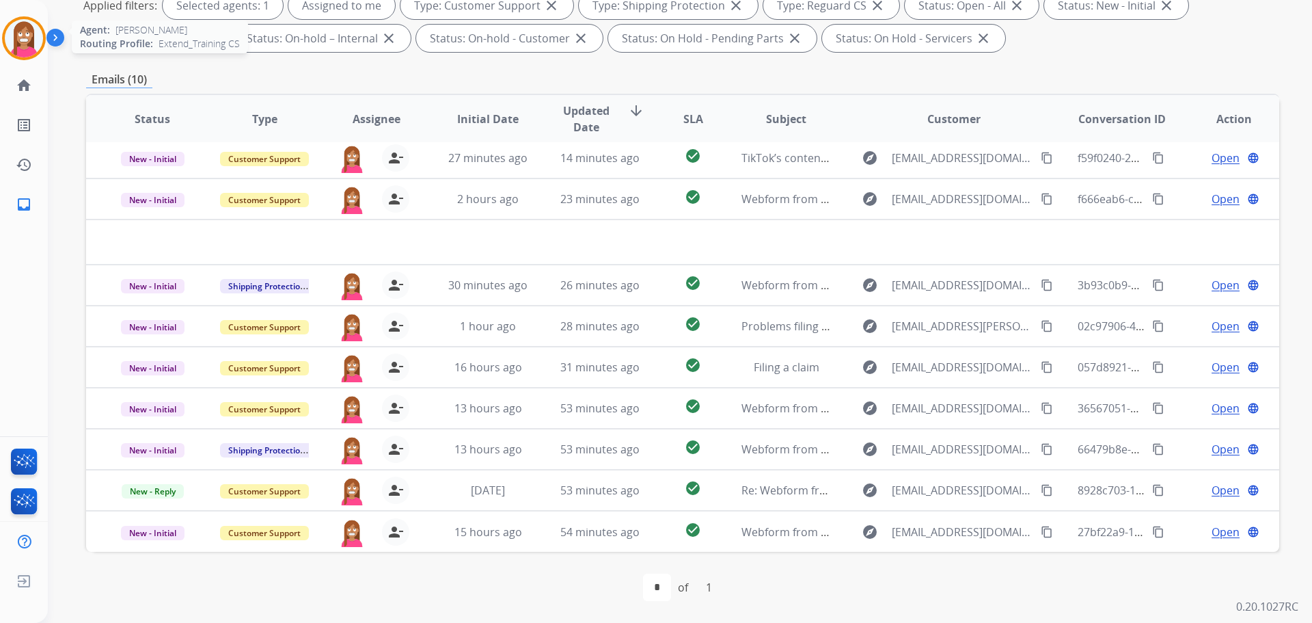
click at [24, 40] on img at bounding box center [24, 38] width 38 height 38
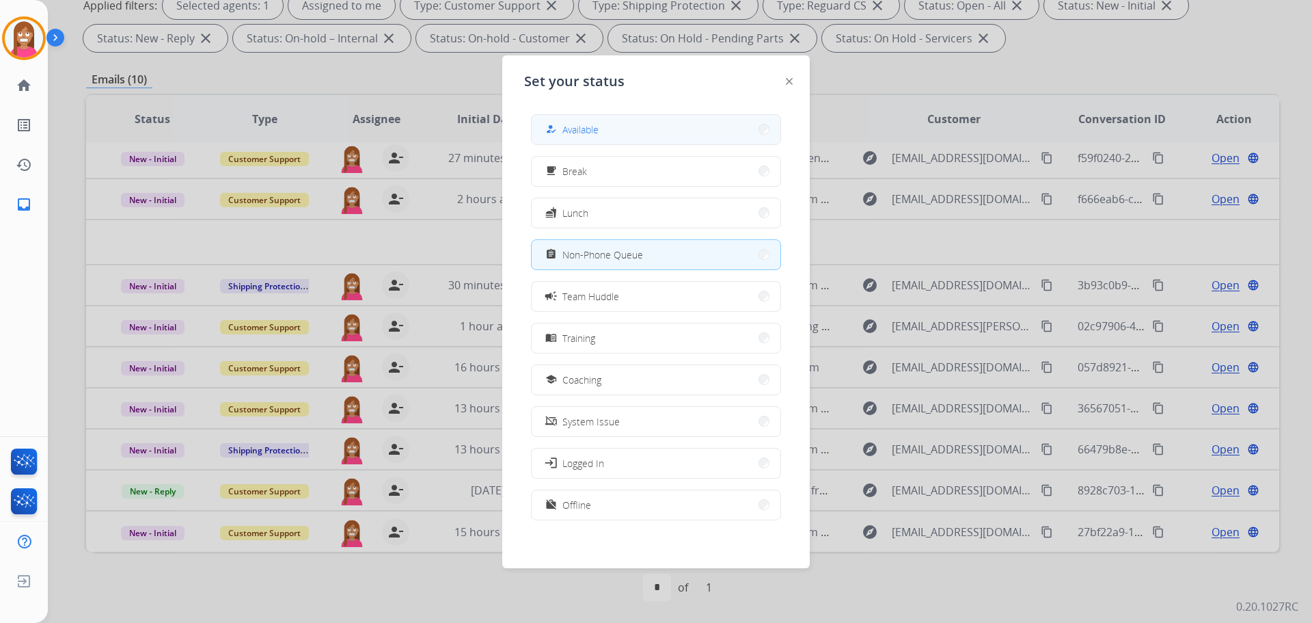
click at [571, 138] on button "how_to_reg Available" at bounding box center [656, 129] width 249 height 29
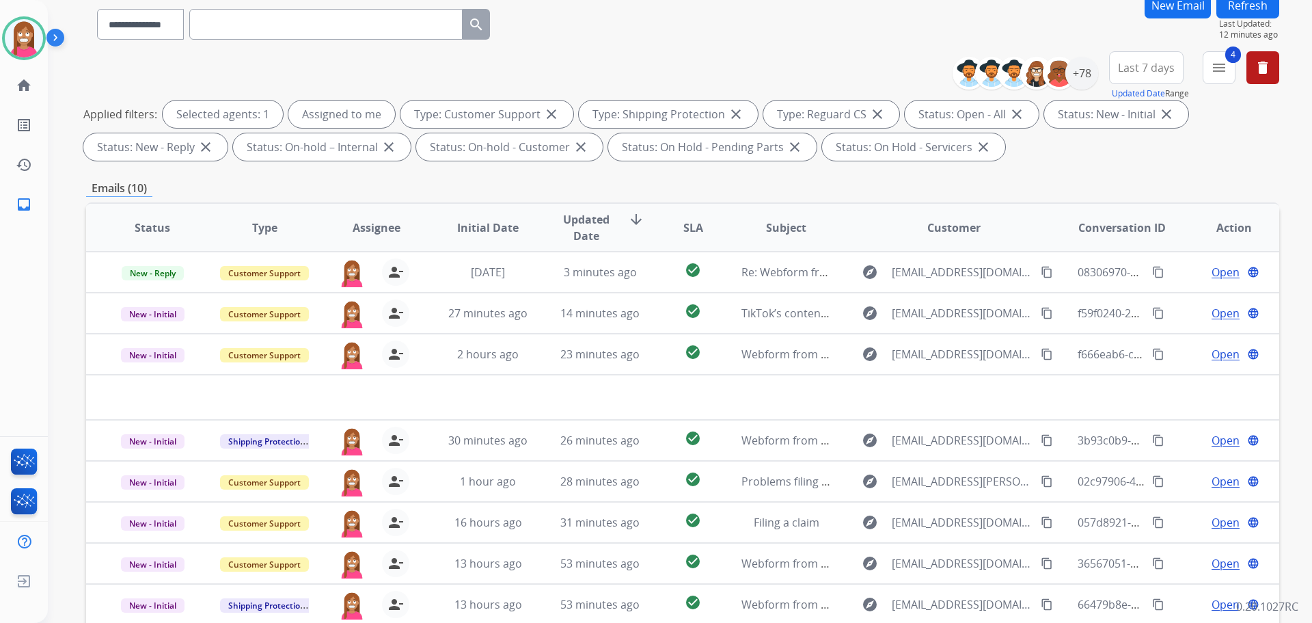
scroll to position [16, 0]
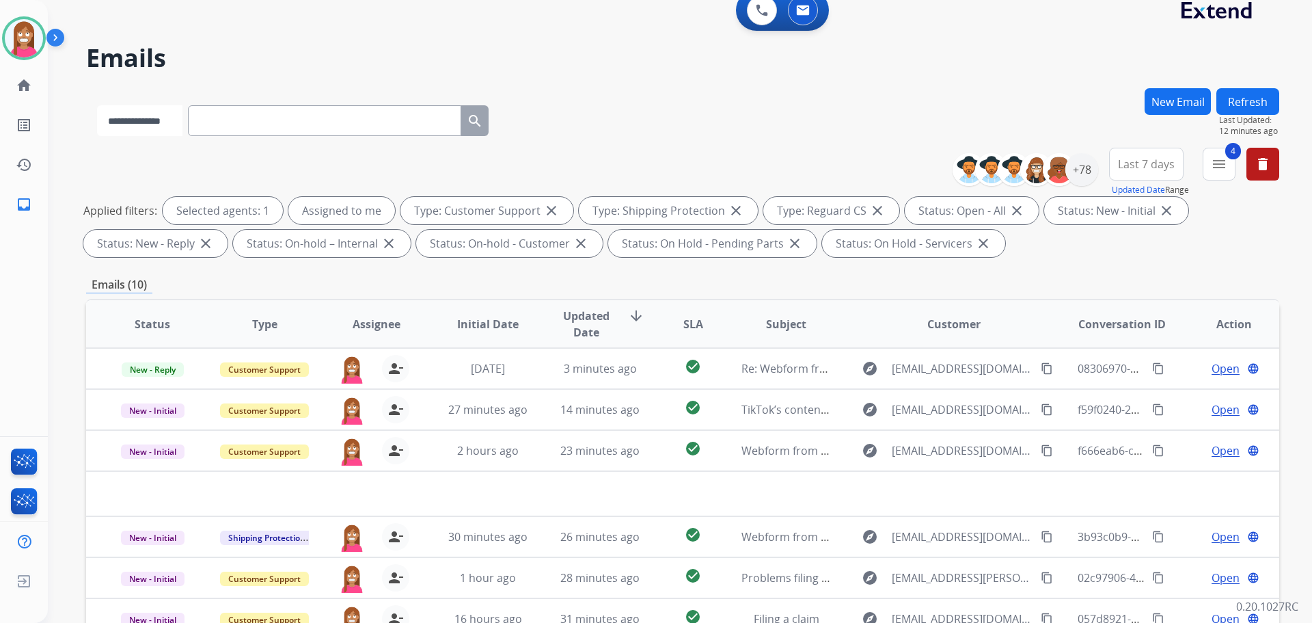
click at [172, 126] on select "**********" at bounding box center [139, 120] width 85 height 31
select select "**********"
click at [97, 105] on select "**********" at bounding box center [139, 120] width 85 height 31
paste input "**********"
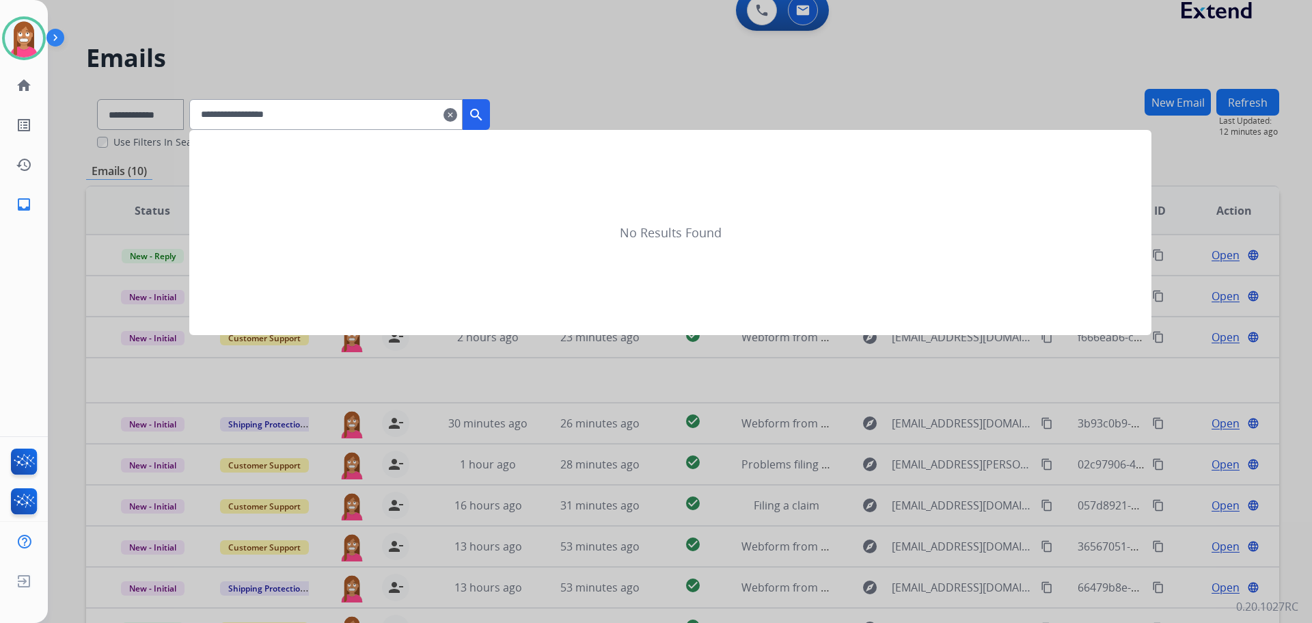
type input "**********"
click at [485, 118] on mat-icon "search" at bounding box center [476, 115] width 16 height 16
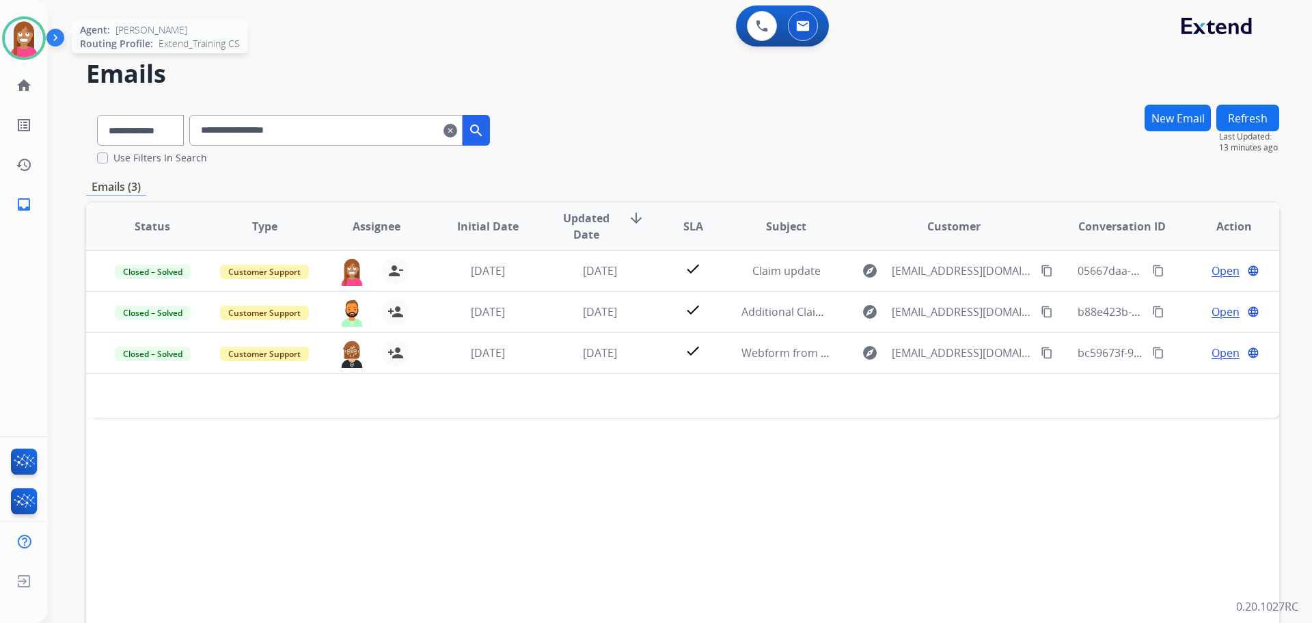
click at [10, 29] on img at bounding box center [24, 38] width 38 height 38
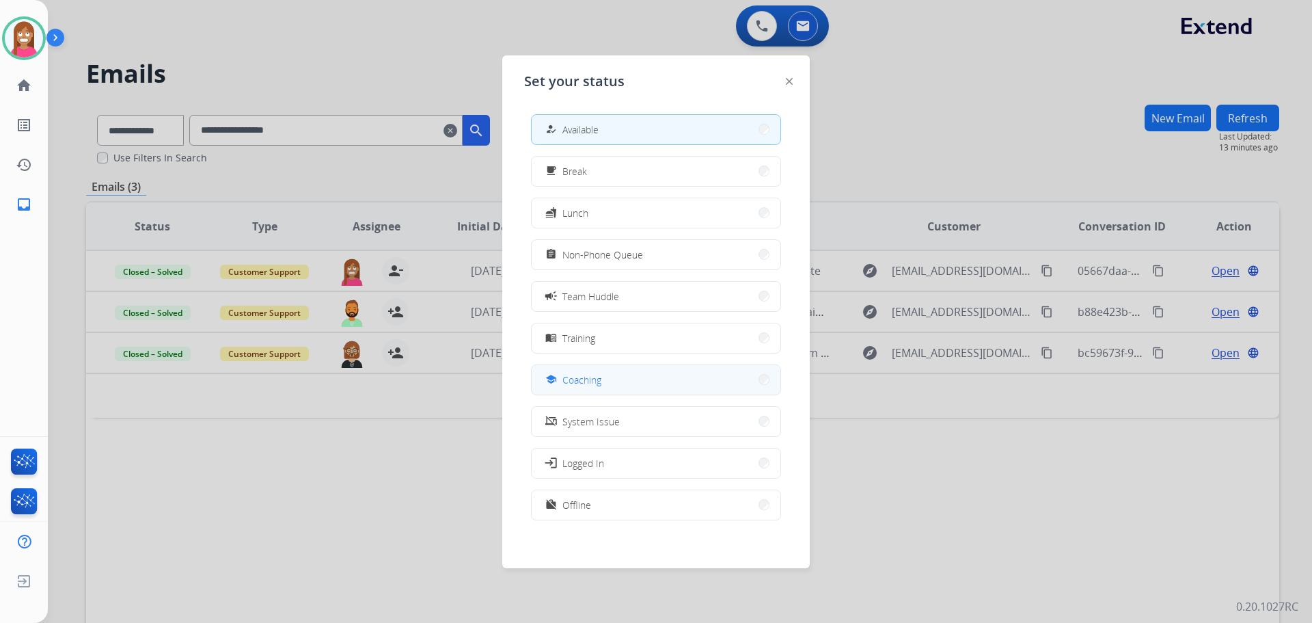
click at [601, 374] on span "Coaching" at bounding box center [581, 379] width 39 height 14
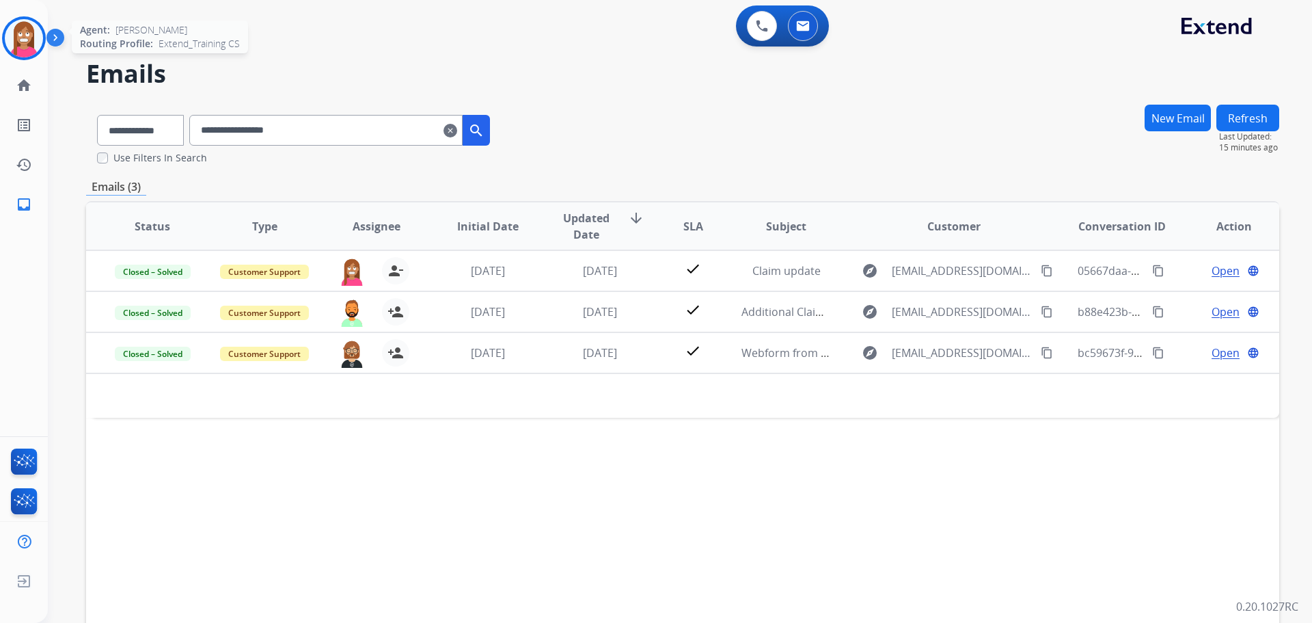
click at [18, 23] on img at bounding box center [24, 38] width 38 height 38
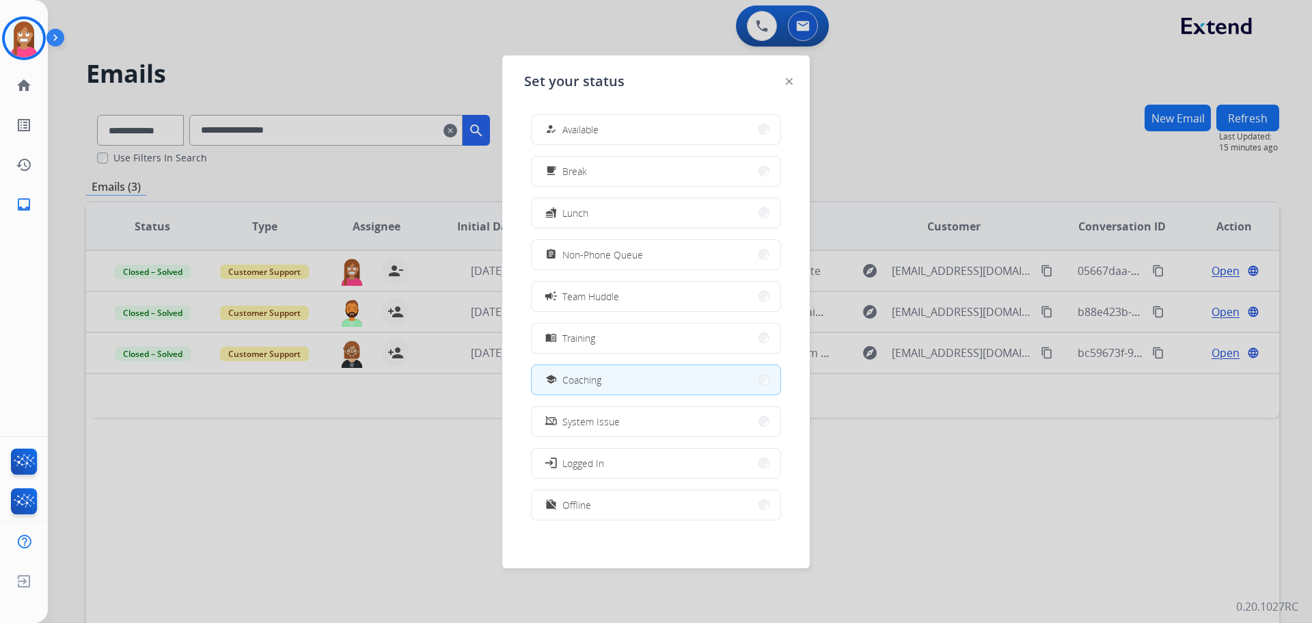
drag, startPoint x: 560, startPoint y: 131, endPoint x: 625, endPoint y: 175, distance: 79.2
click at [562, 132] on div "how_to_reg" at bounding box center [553, 129] width 20 height 16
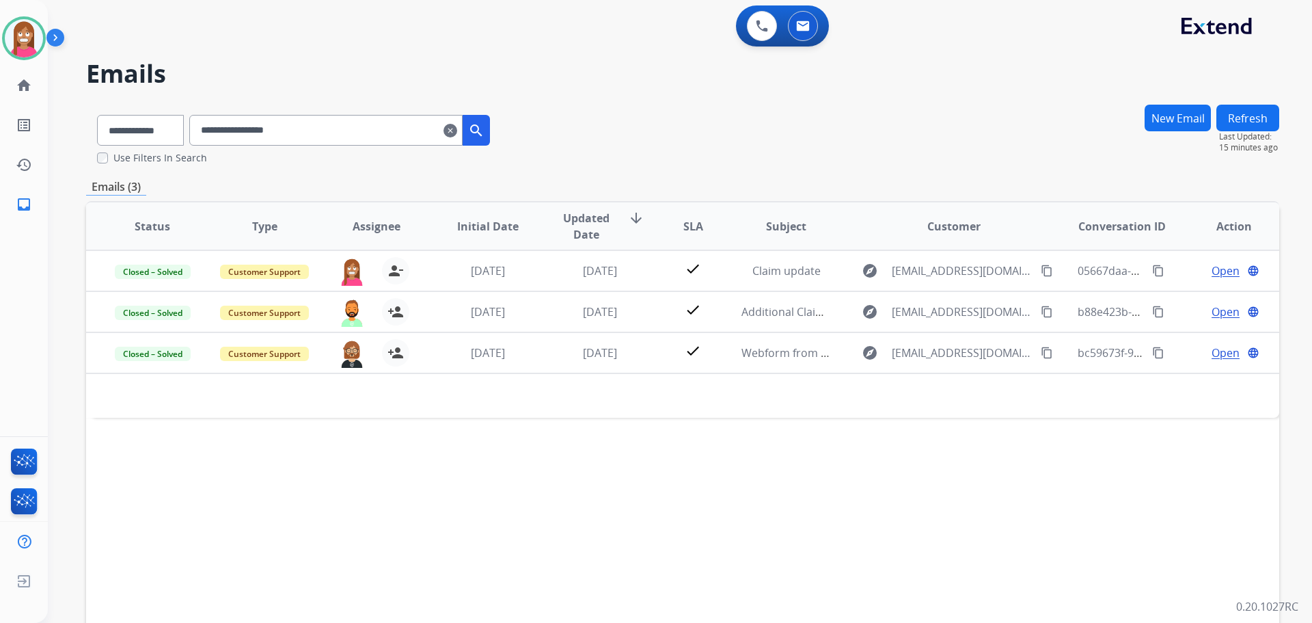
drag, startPoint x: 1176, startPoint y: 120, endPoint x: 1202, endPoint y: 10, distance: 112.4
click at [1179, 116] on button "New Email" at bounding box center [1178, 118] width 66 height 27
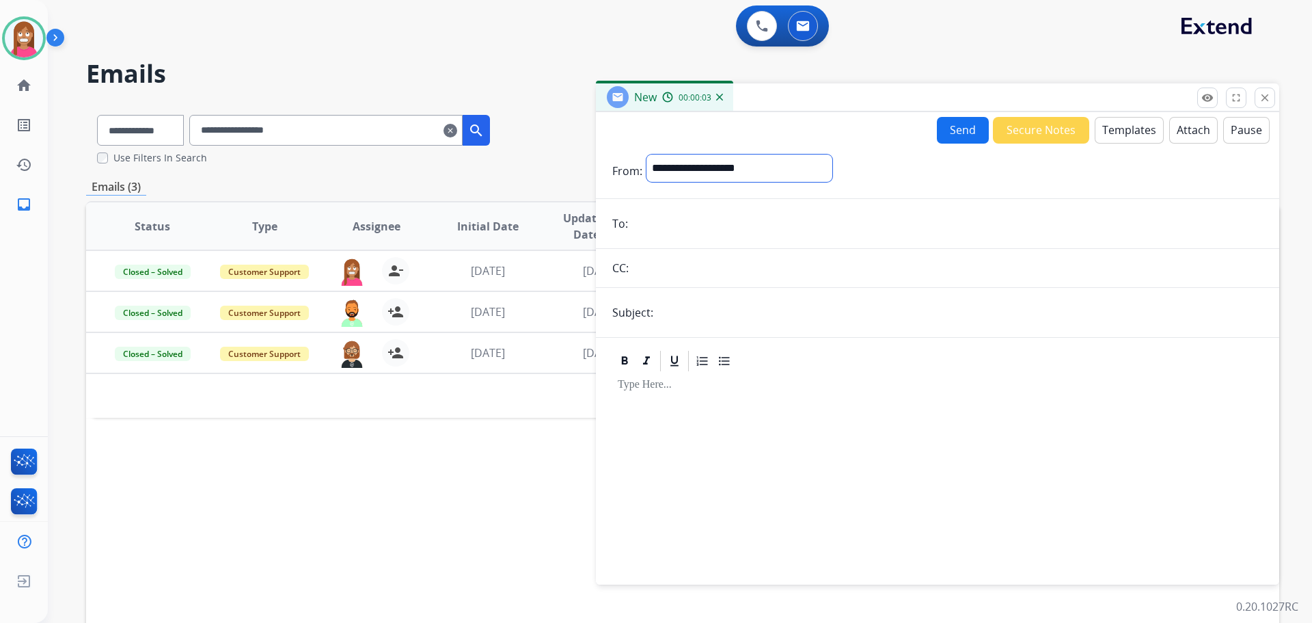
click at [732, 168] on select "**********" at bounding box center [740, 167] width 186 height 27
select select "**********"
click at [647, 154] on select "**********" at bounding box center [740, 167] width 186 height 27
paste input "**********"
type input "**********"
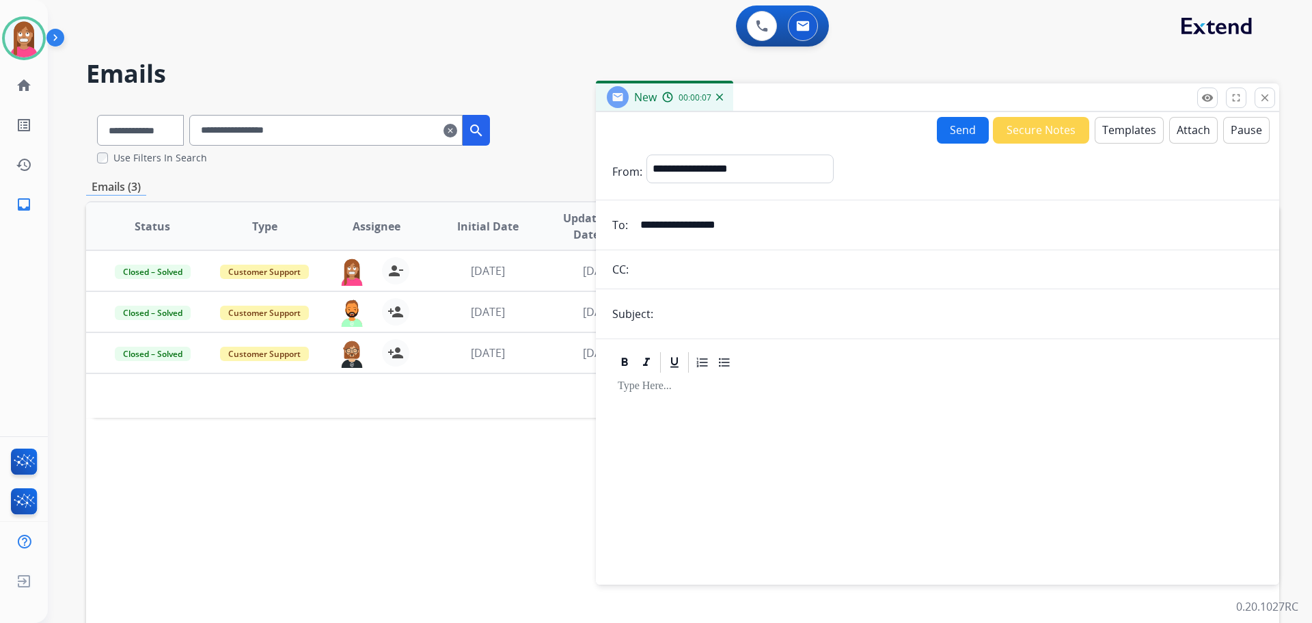
click at [679, 326] on input "text" at bounding box center [960, 313] width 606 height 27
type input "**********"
click at [1119, 131] on button "Templates" at bounding box center [1129, 130] width 69 height 27
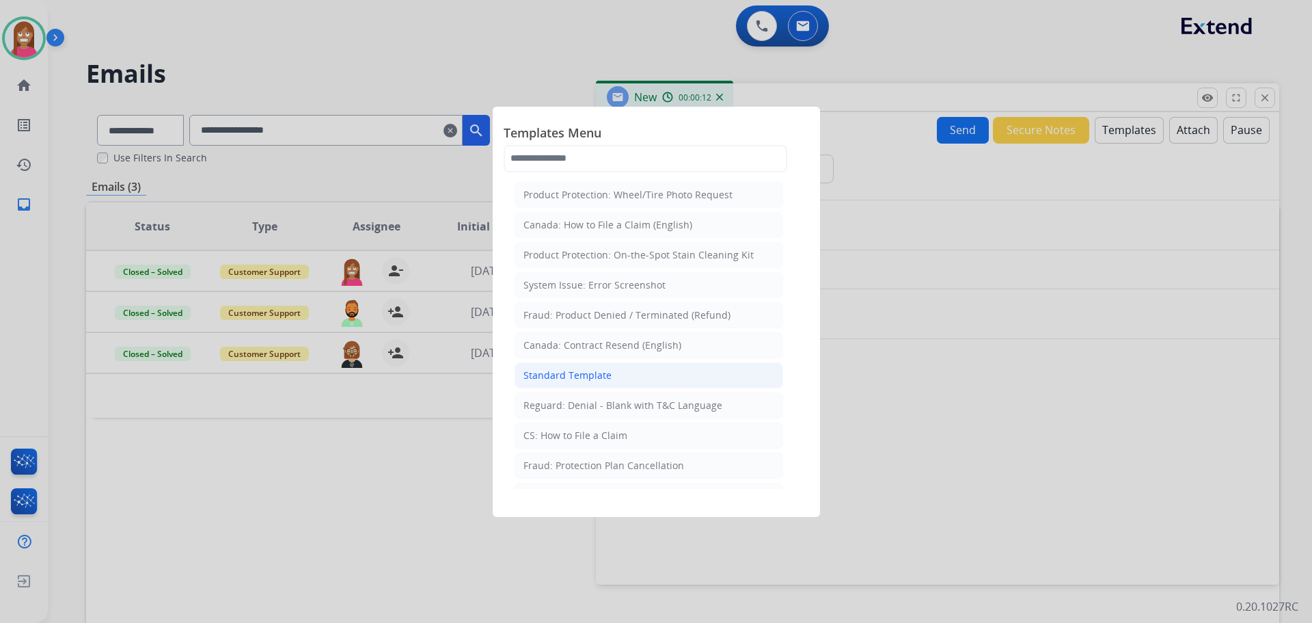
click at [547, 381] on div "Standard Template" at bounding box center [568, 375] width 88 height 14
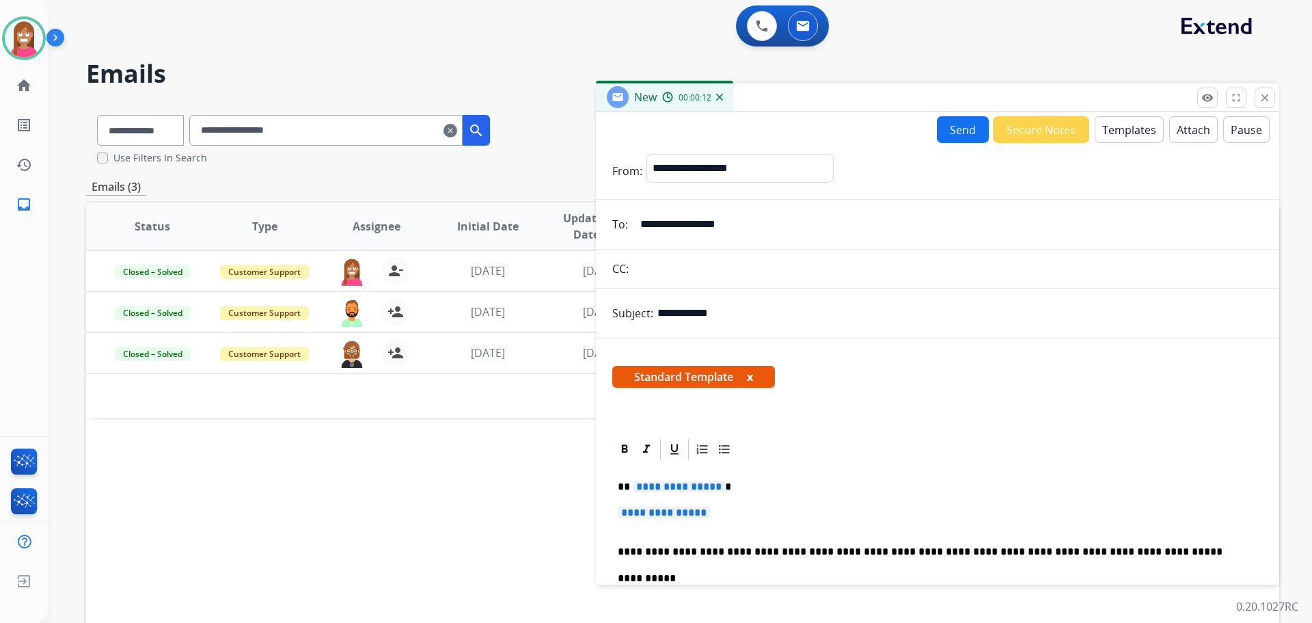
click at [655, 487] on span "**********" at bounding box center [679, 486] width 92 height 12
click at [673, 517] on span "**********" at bounding box center [664, 512] width 92 height 12
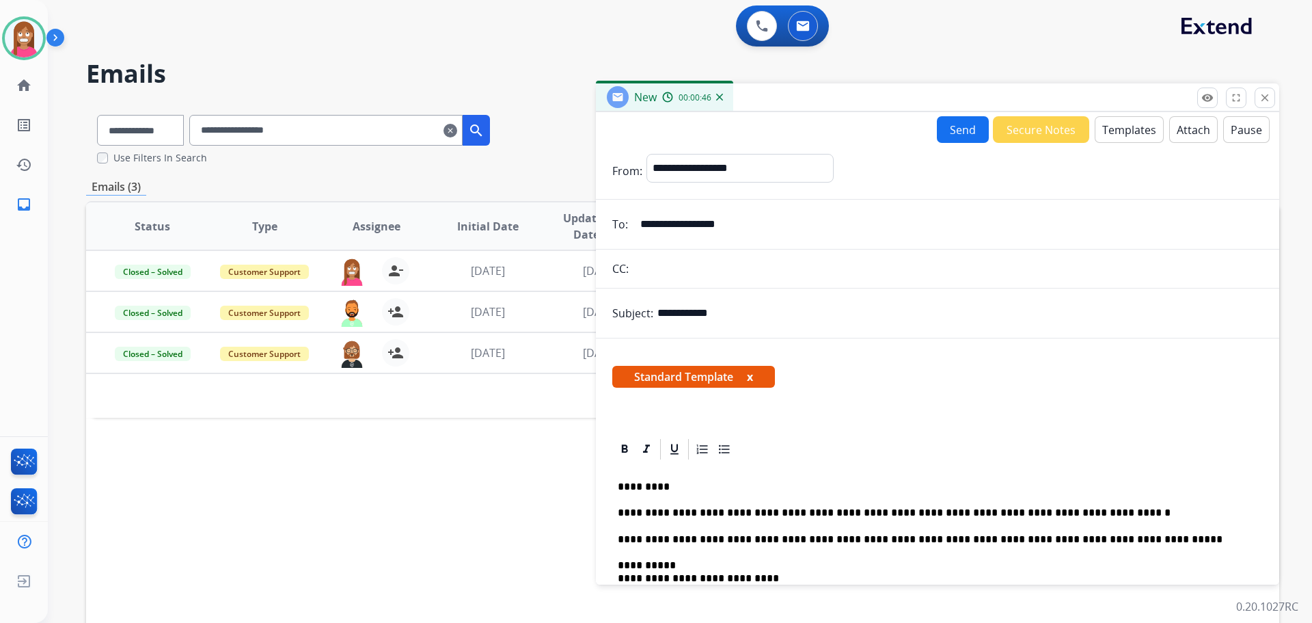
click at [964, 126] on button "Send" at bounding box center [963, 129] width 52 height 27
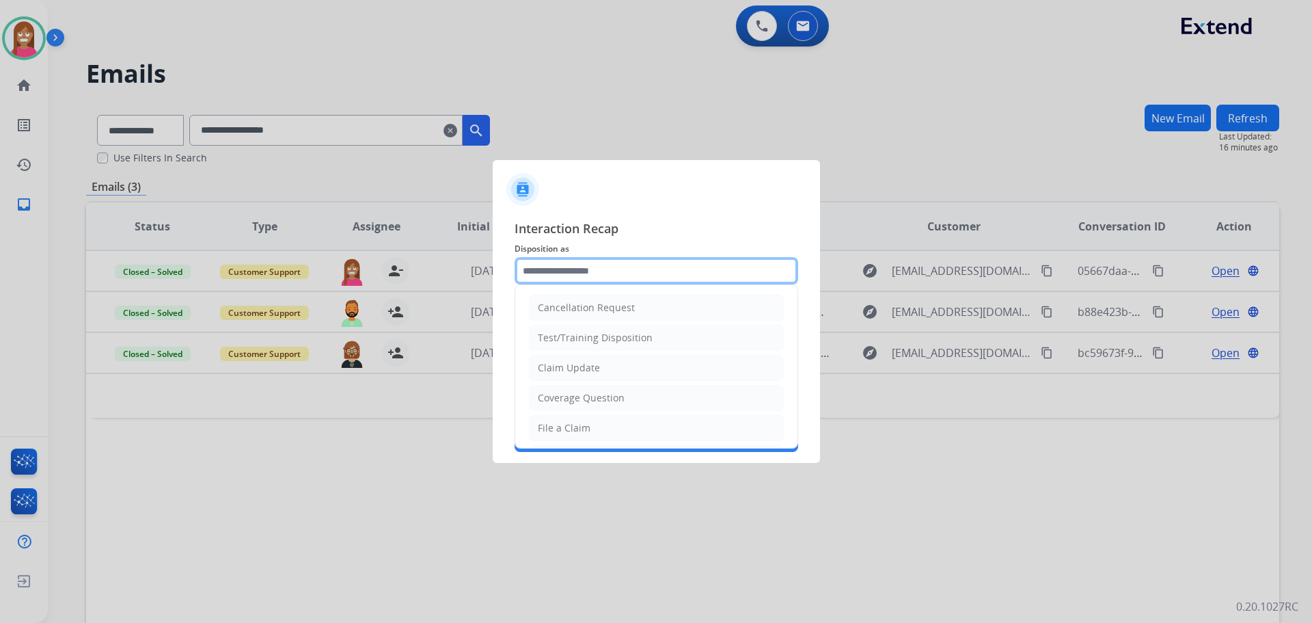
click at [574, 269] on input "text" at bounding box center [657, 270] width 284 height 27
click at [564, 418] on li "File a Claim" at bounding box center [656, 428] width 255 height 26
type input "**********"
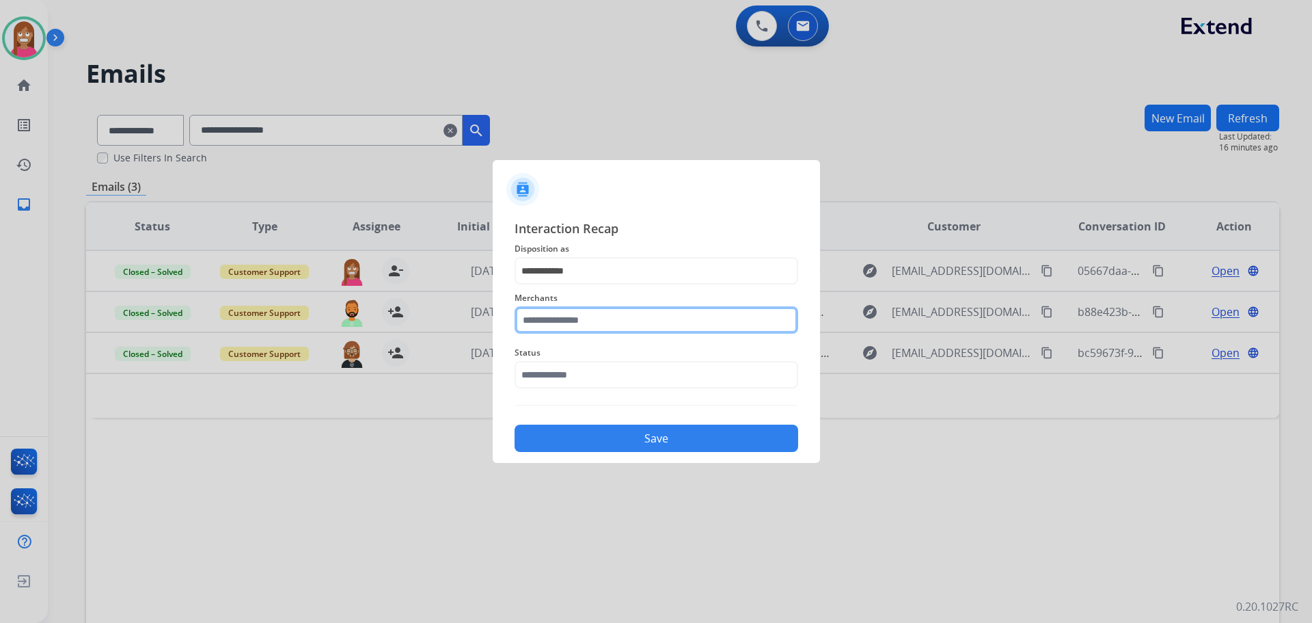
click at [545, 324] on input "text" at bounding box center [657, 319] width 284 height 27
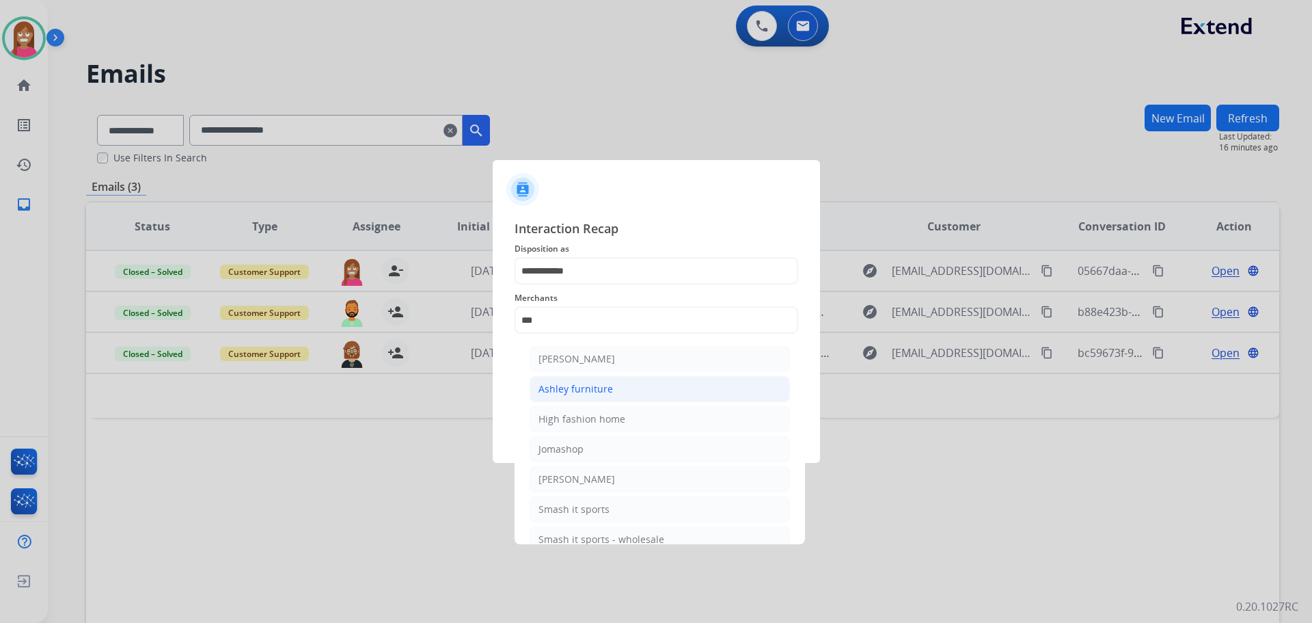
click at [580, 383] on div "Ashley furniture" at bounding box center [576, 389] width 74 height 14
type input "**********"
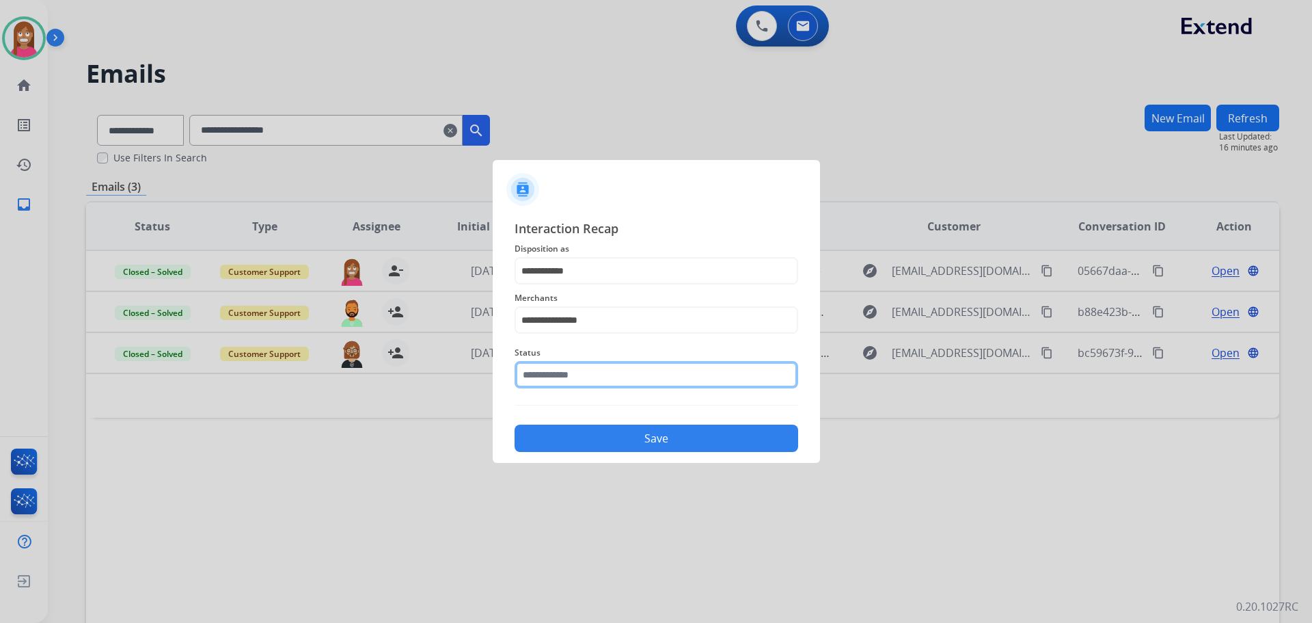
click at [560, 366] on input "text" at bounding box center [657, 374] width 284 height 27
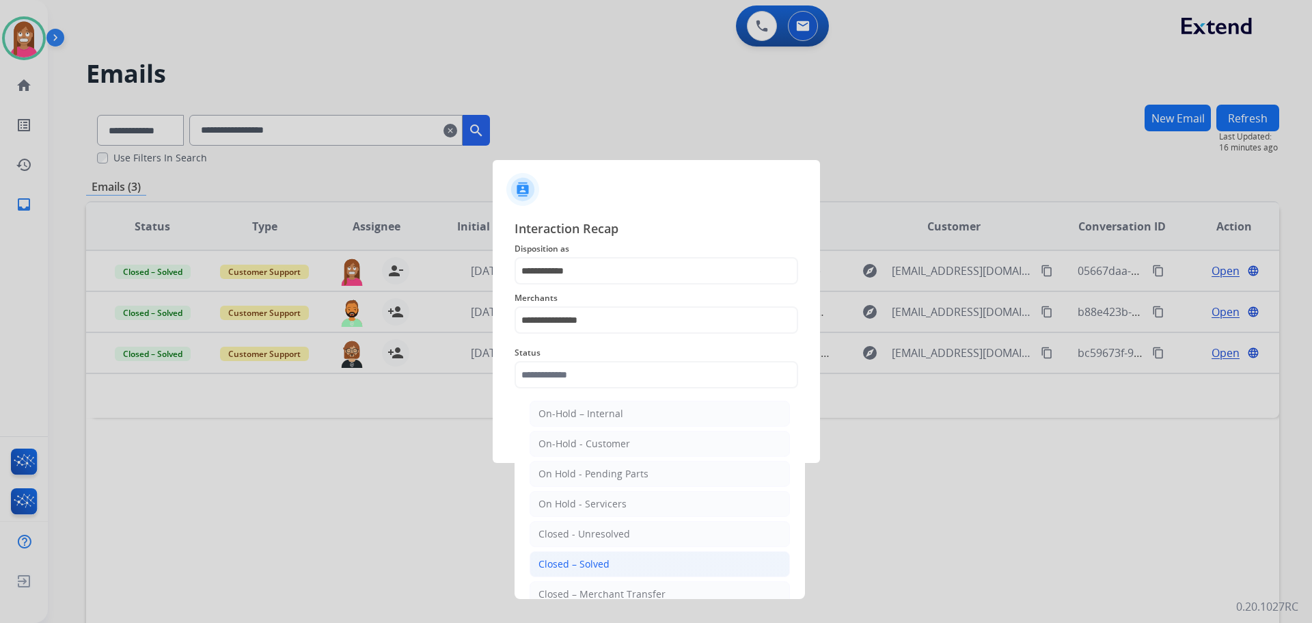
click at [552, 567] on div "Closed – Solved" at bounding box center [574, 564] width 71 height 14
type input "**********"
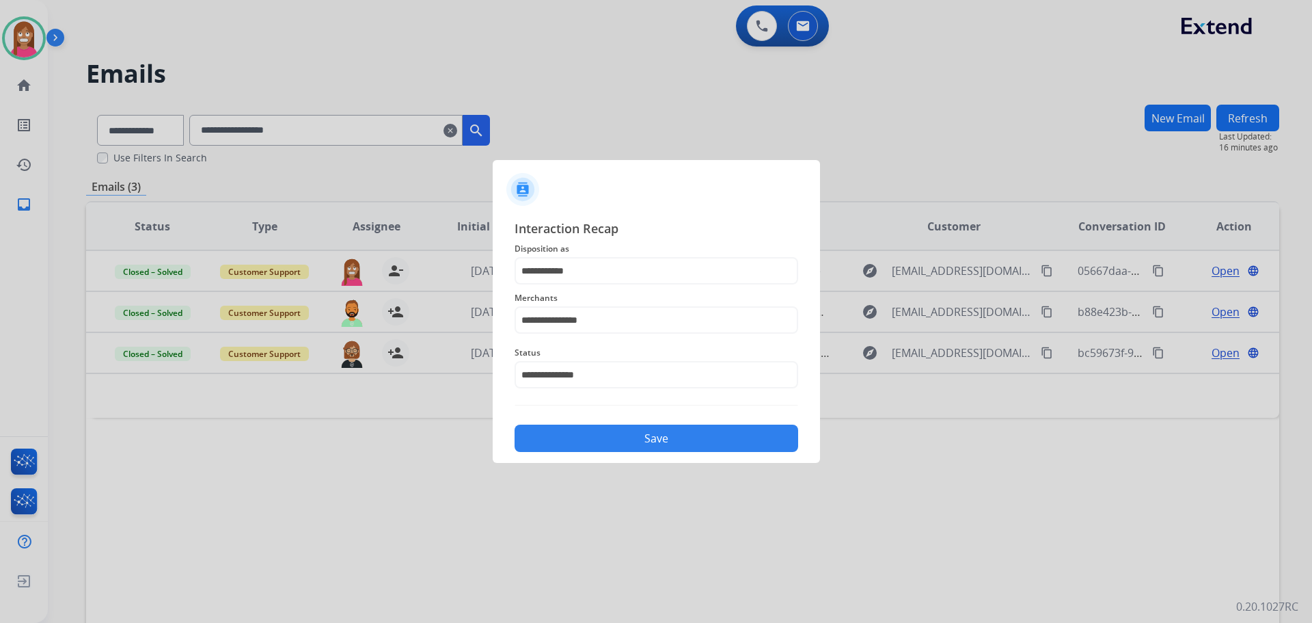
click at [569, 429] on button "Save" at bounding box center [657, 437] width 284 height 27
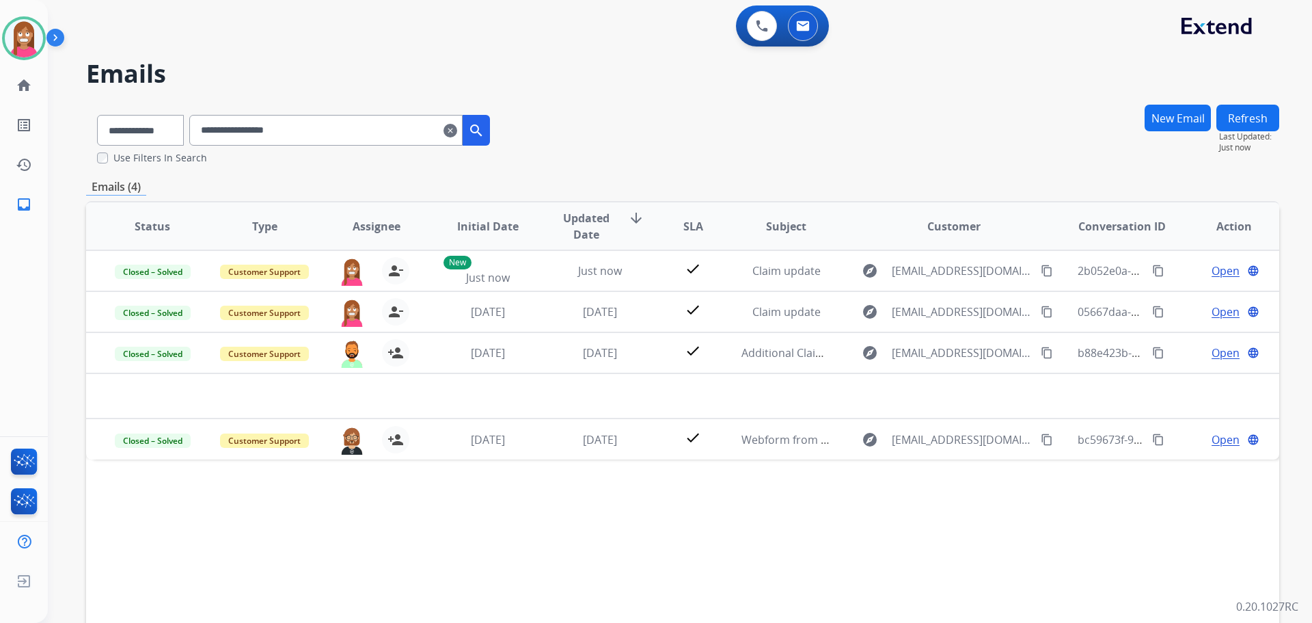
click at [457, 131] on mat-icon "clear" at bounding box center [451, 130] width 14 height 16
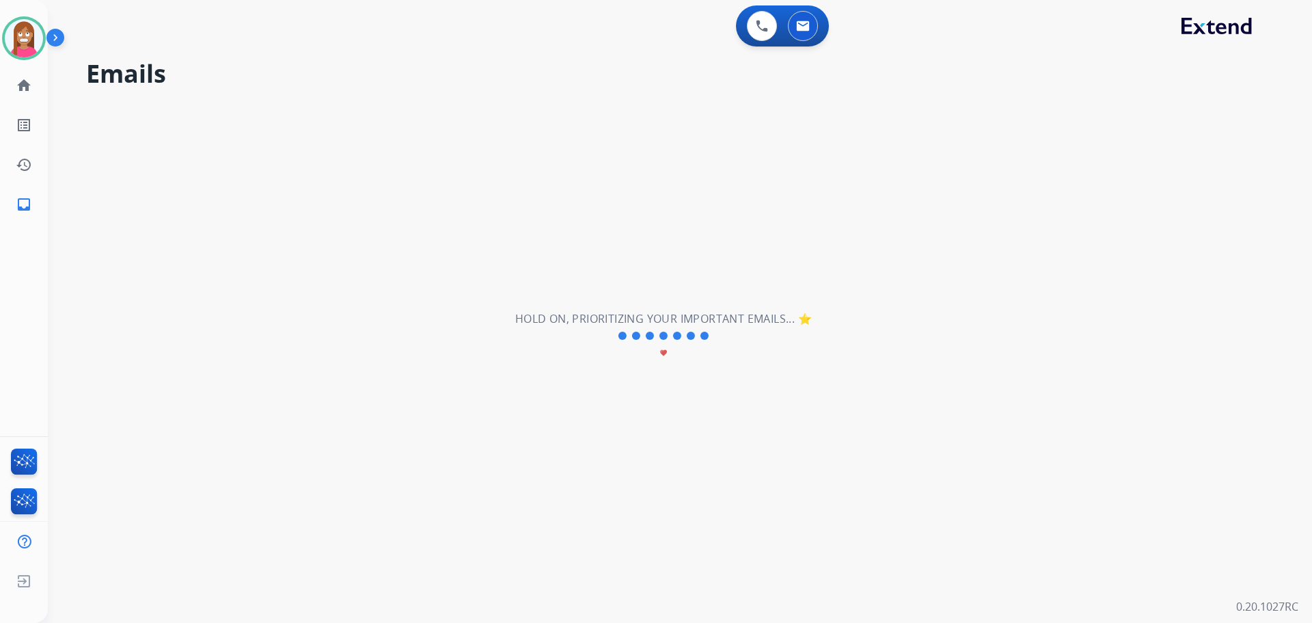
select select "**********"
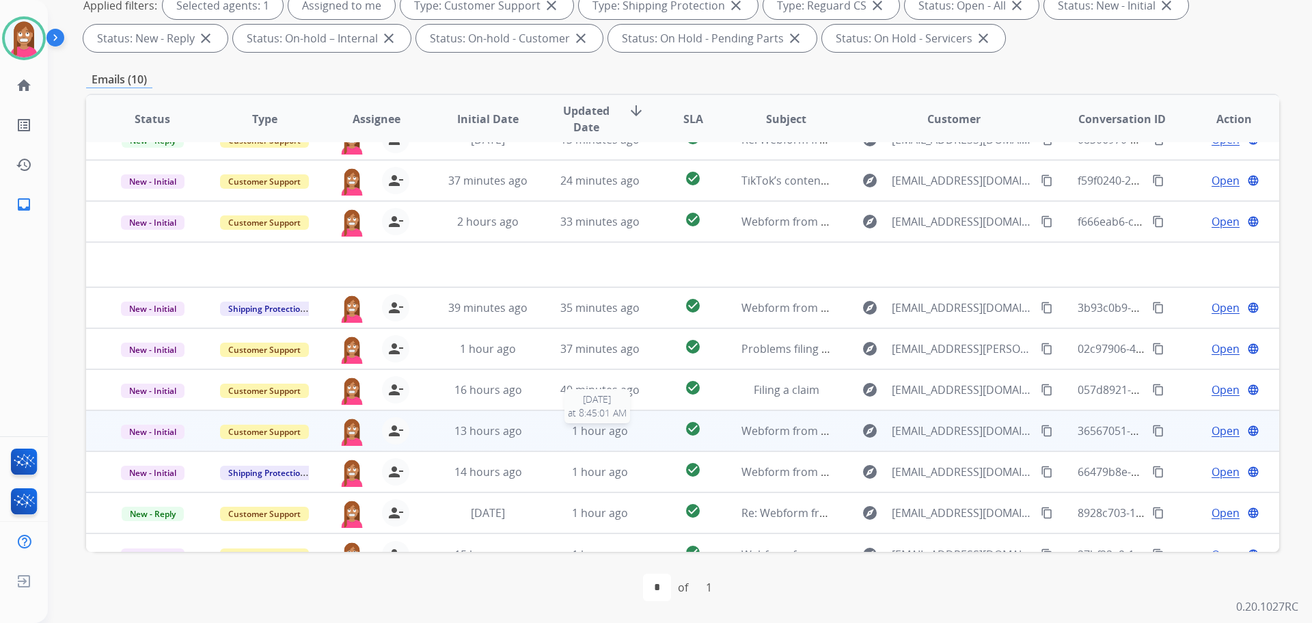
scroll to position [46, 0]
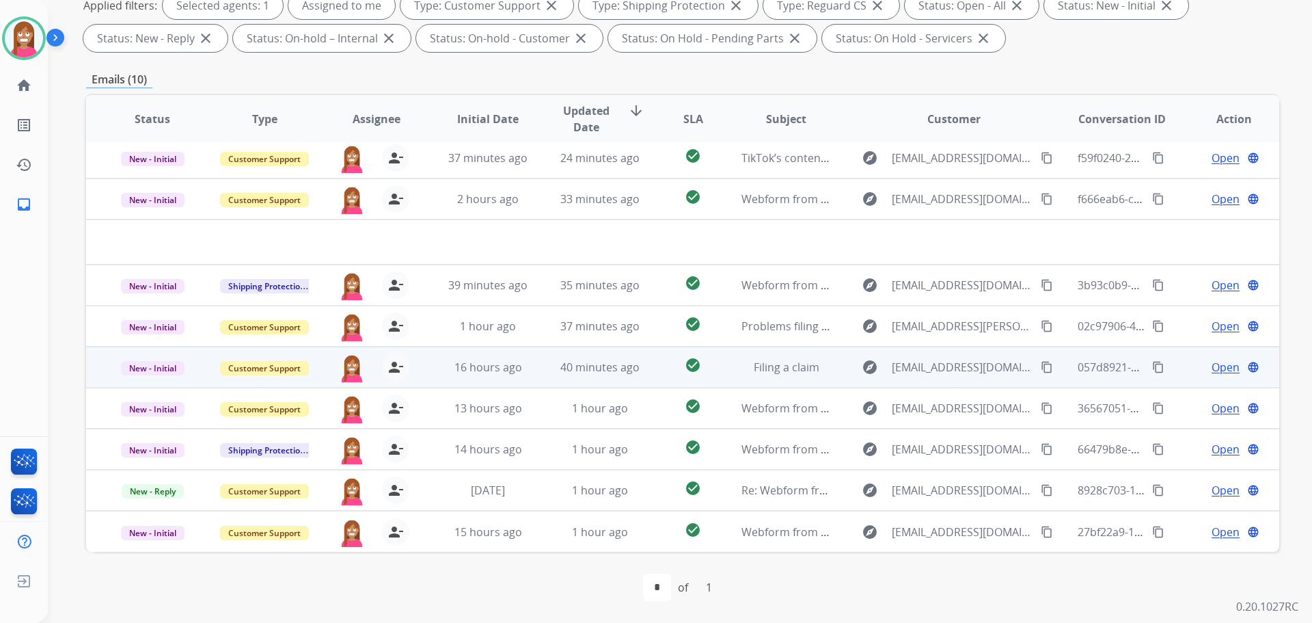
click at [534, 371] on td "40 minutes ago" at bounding box center [590, 367] width 112 height 41
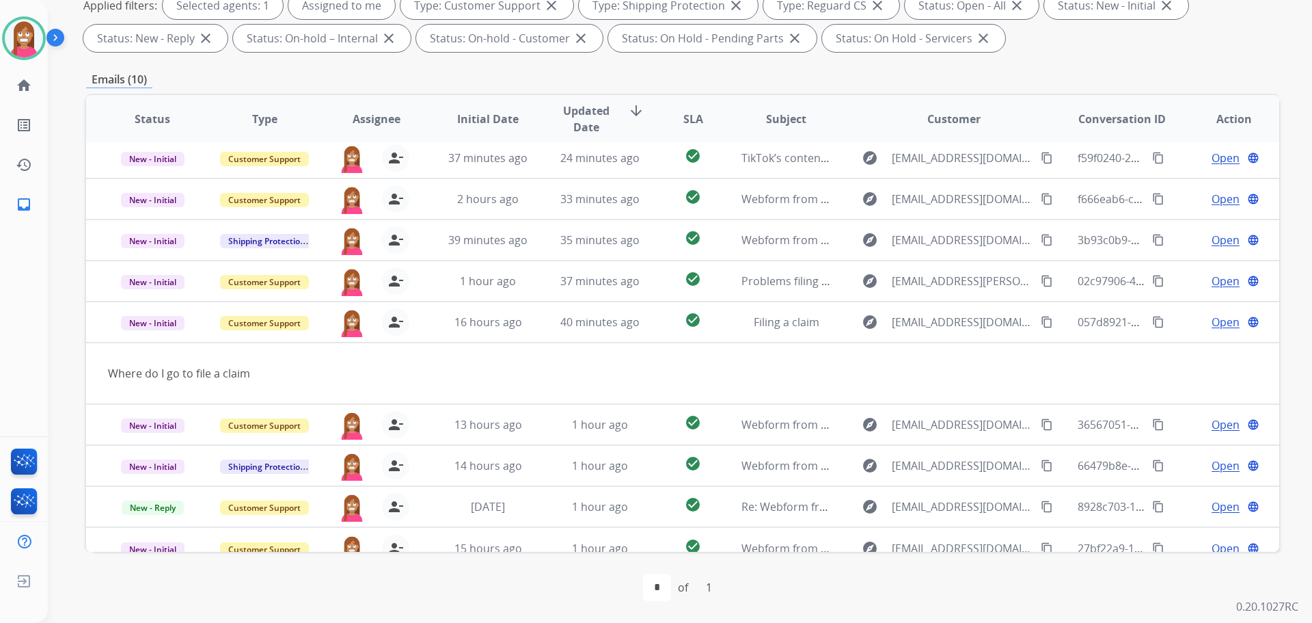
scroll to position [63, 0]
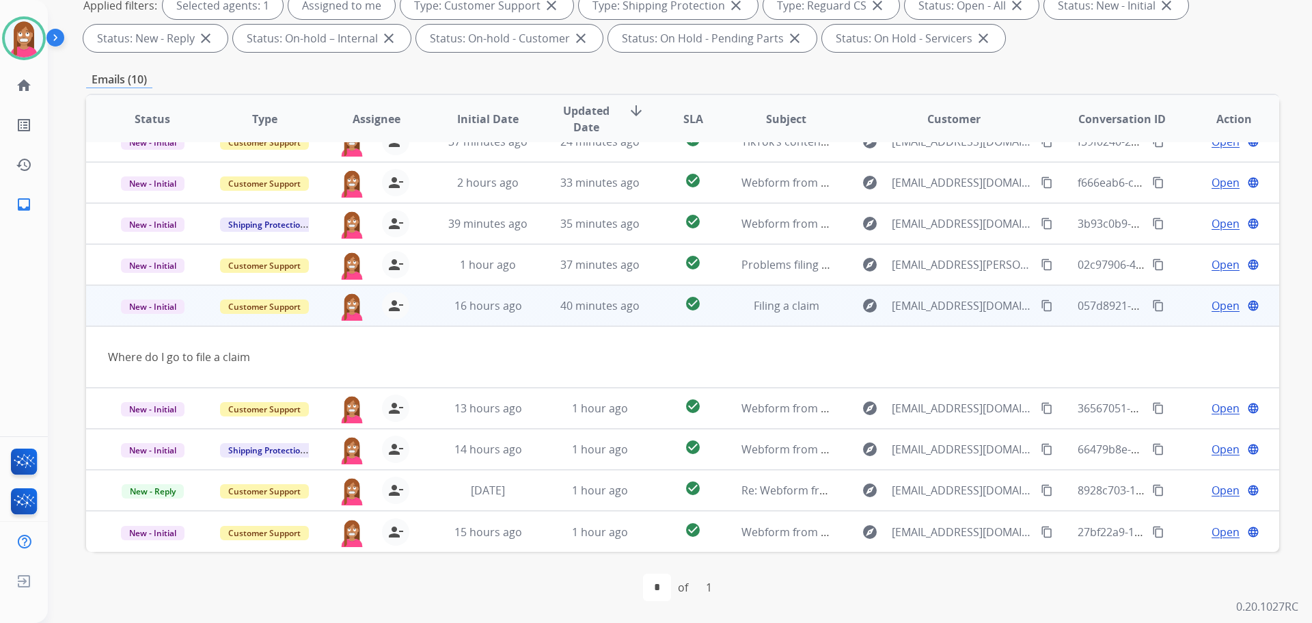
click at [1212, 302] on span "Open" at bounding box center [1226, 305] width 28 height 16
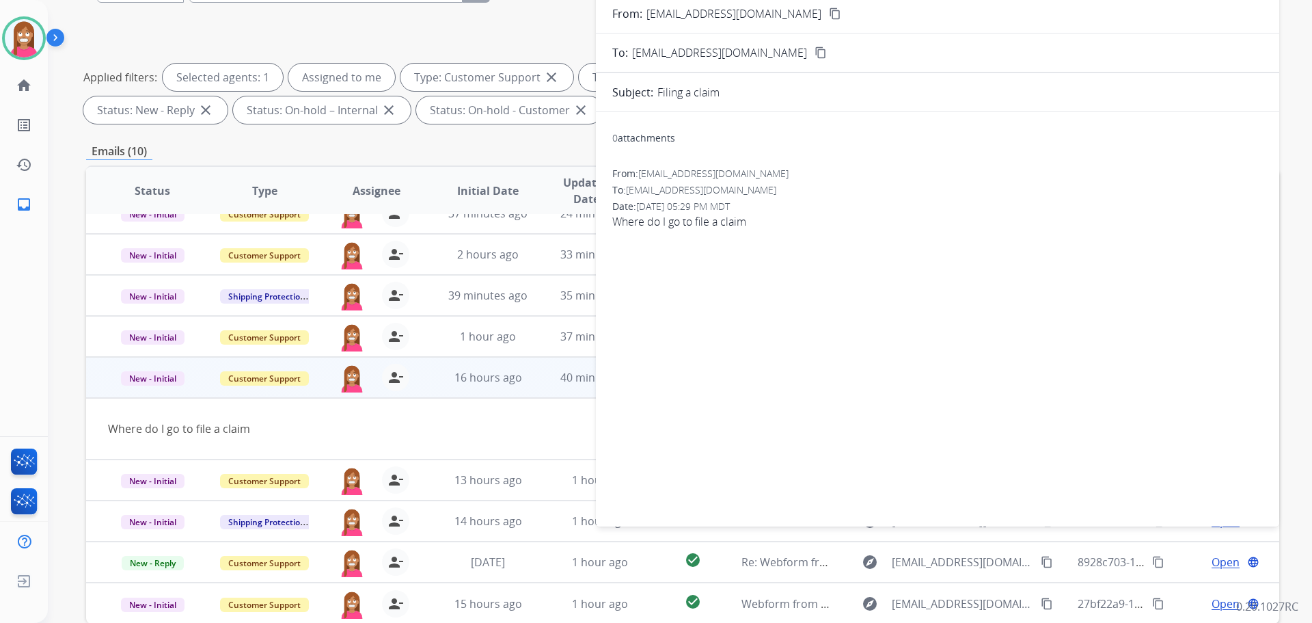
scroll to position [16, 0]
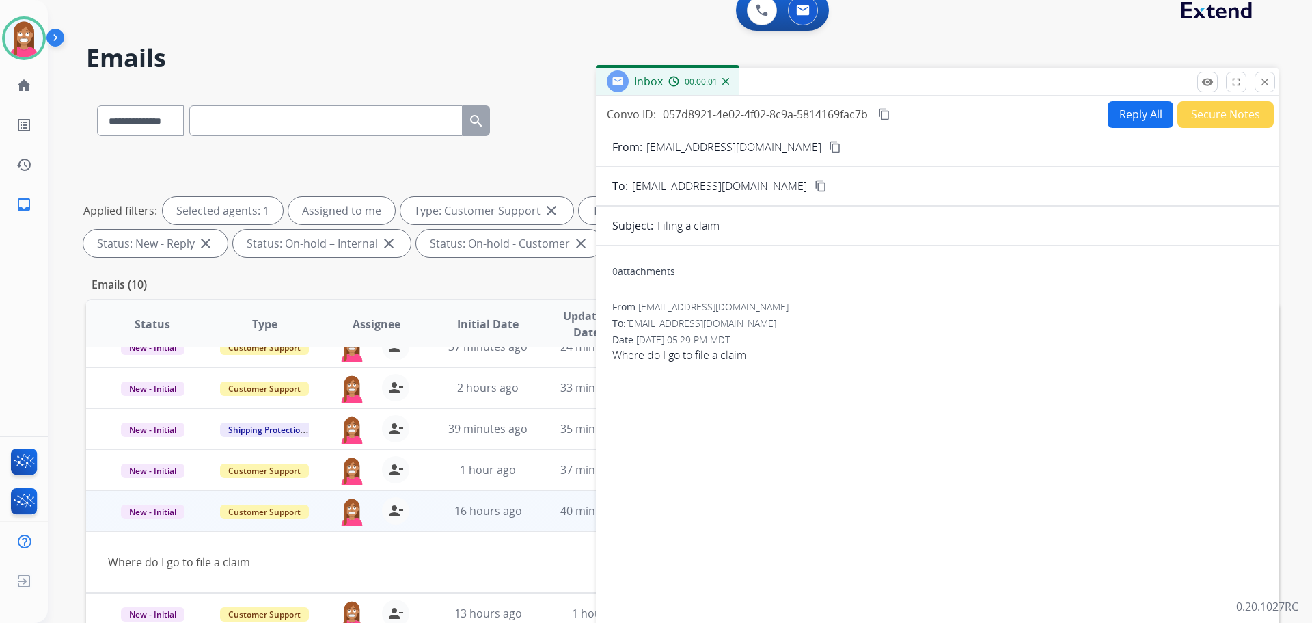
click at [1122, 117] on button "Reply All" at bounding box center [1141, 114] width 66 height 27
select select "**********"
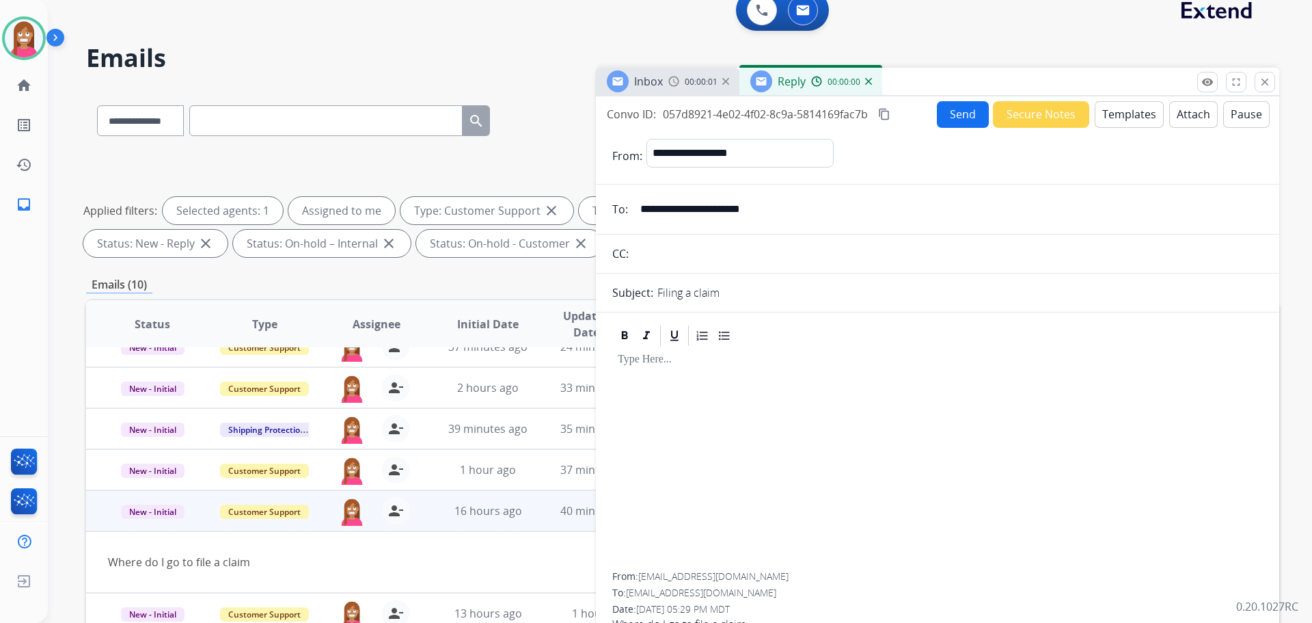
click at [1121, 118] on button "Templates" at bounding box center [1129, 114] width 69 height 27
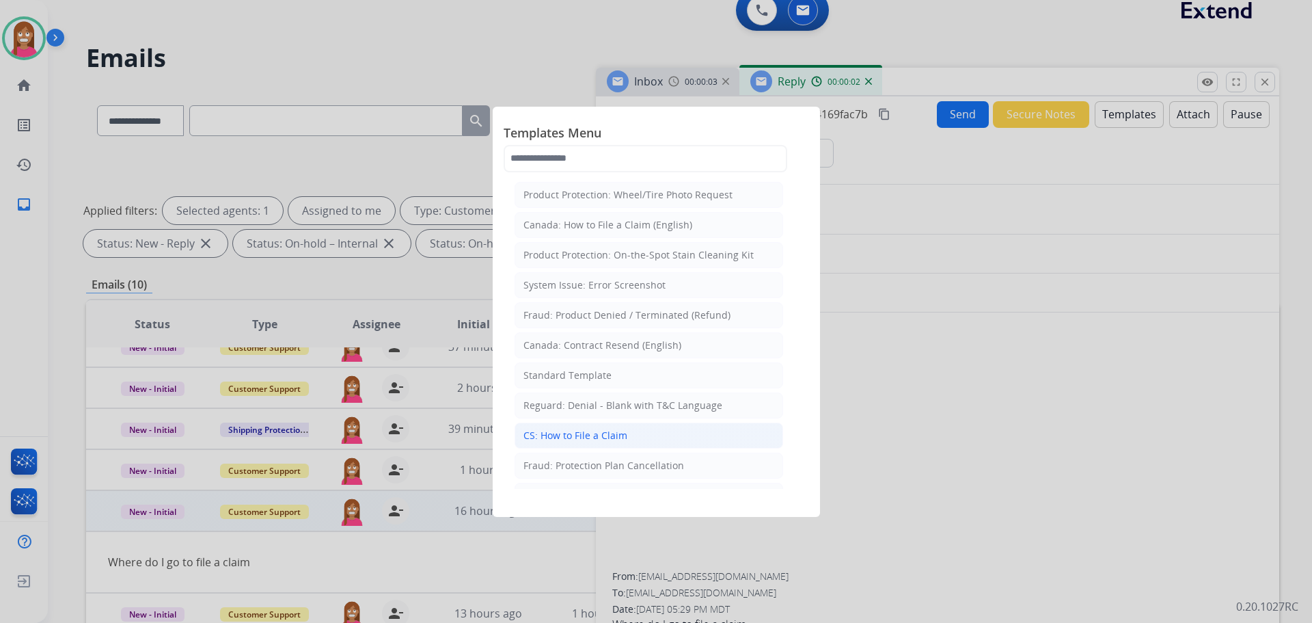
click at [556, 442] on div "CS: How to File a Claim" at bounding box center [576, 436] width 104 height 14
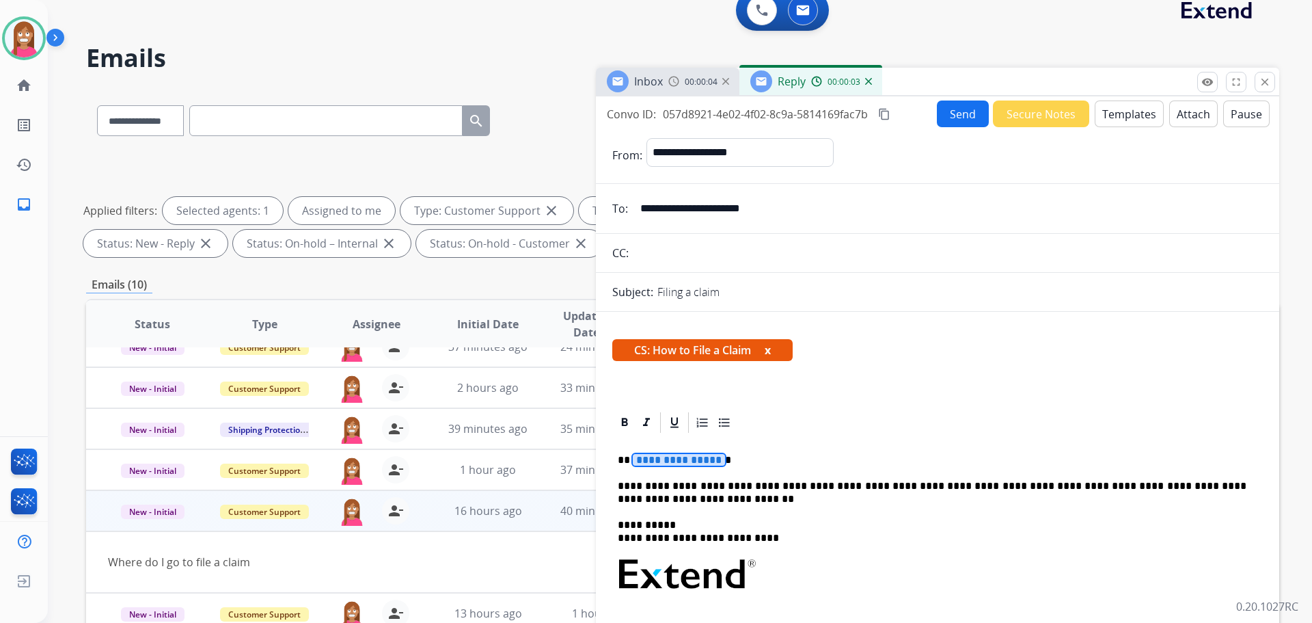
click at [662, 459] on span "**********" at bounding box center [679, 460] width 92 height 12
click at [975, 118] on button "Send" at bounding box center [963, 113] width 52 height 27
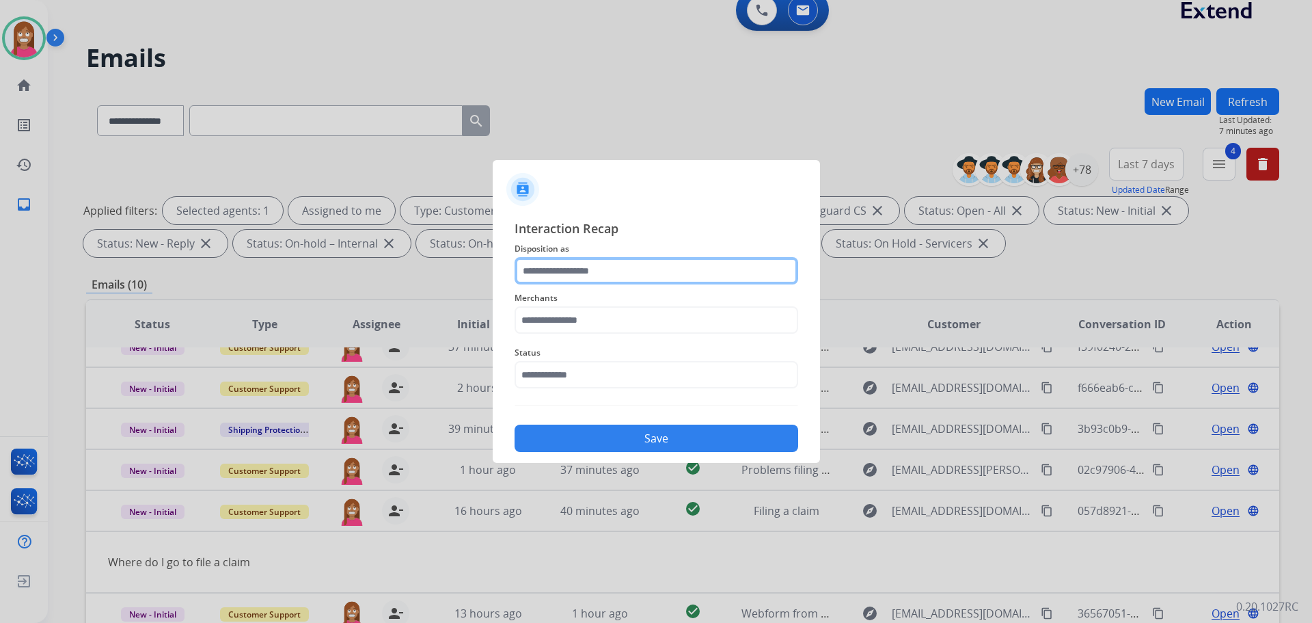
click at [543, 276] on input "text" at bounding box center [657, 270] width 284 height 27
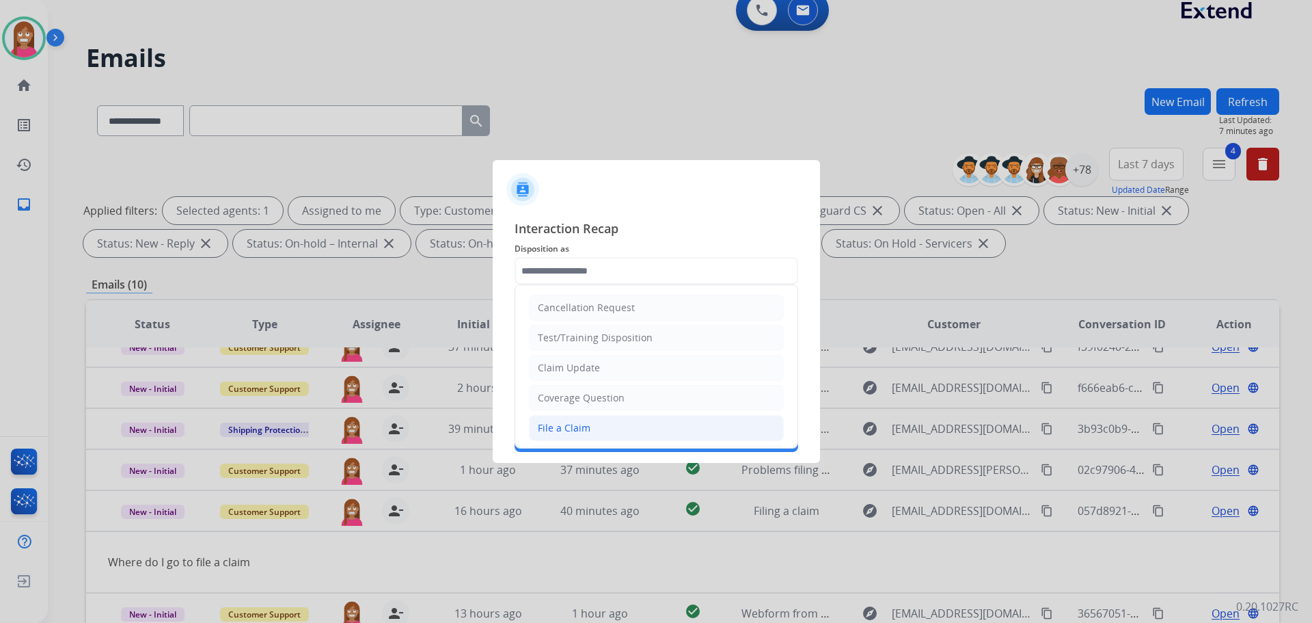
click at [557, 429] on div "File a Claim" at bounding box center [564, 428] width 53 height 14
type input "**********"
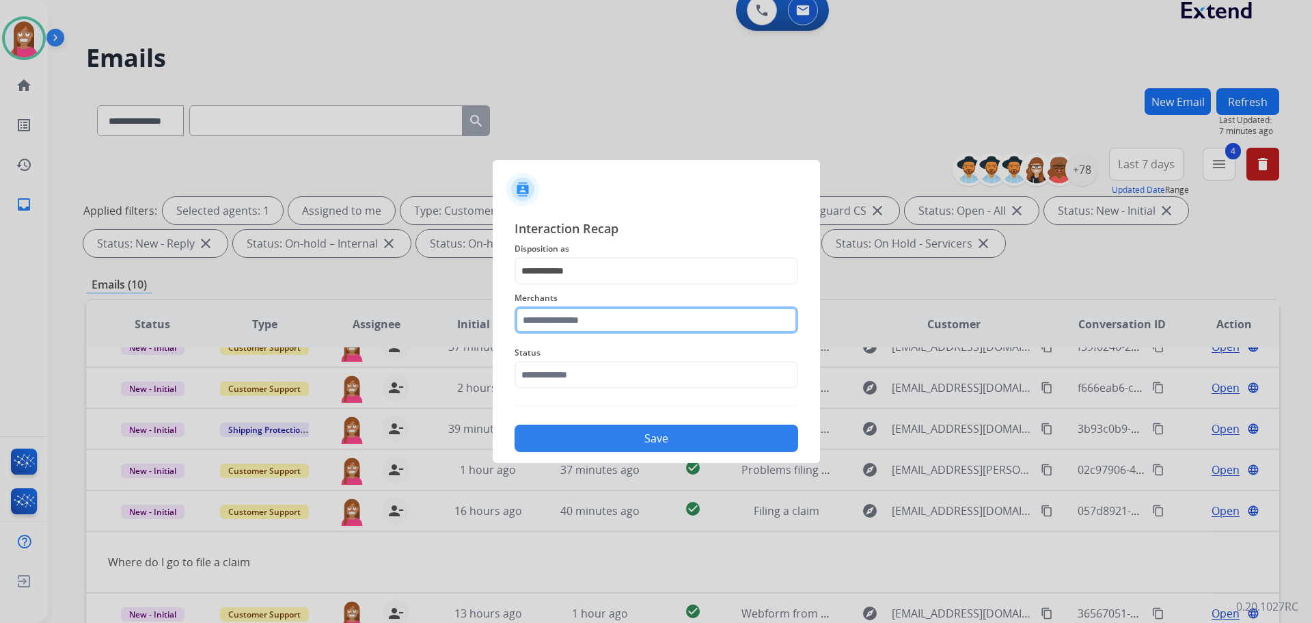
click at [558, 325] on input "text" at bounding box center [657, 319] width 284 height 27
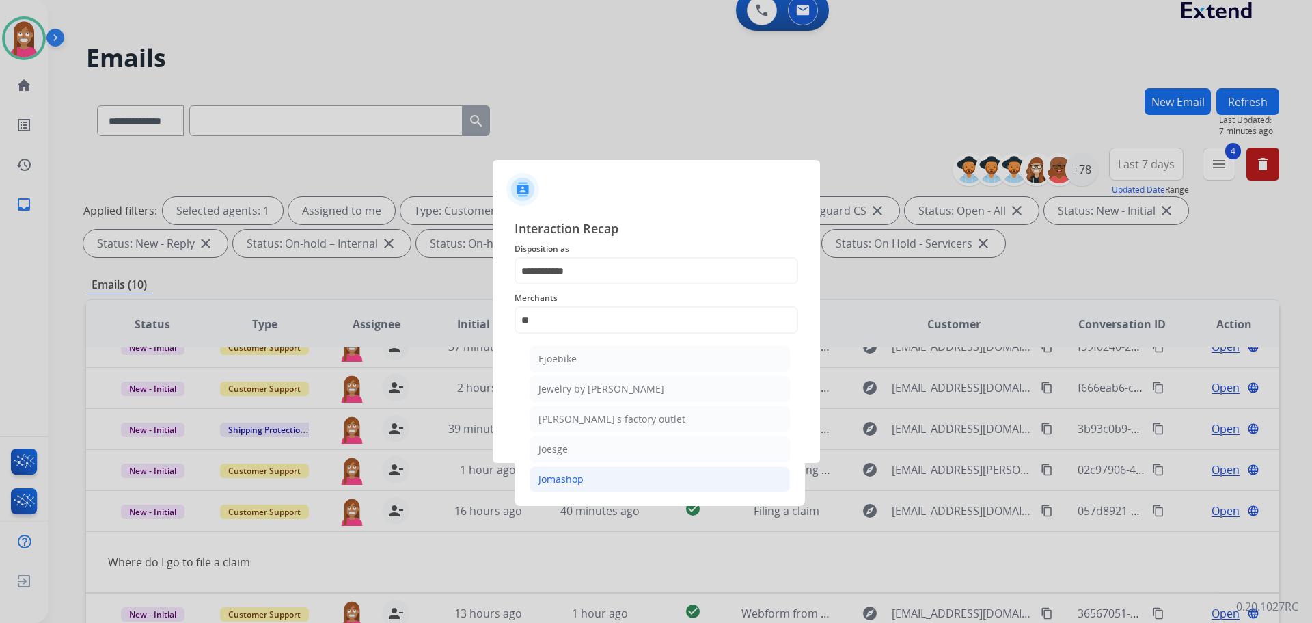
click at [571, 478] on div "Jomashop" at bounding box center [561, 479] width 45 height 14
type input "********"
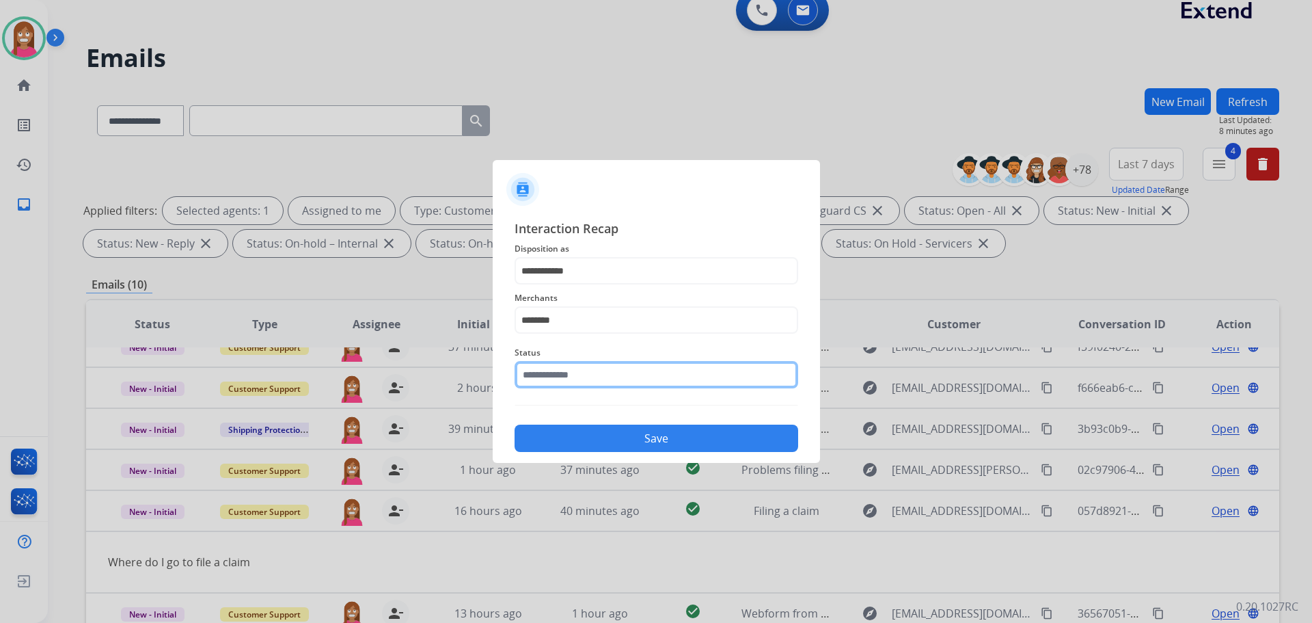
click at [536, 378] on input "text" at bounding box center [657, 374] width 284 height 27
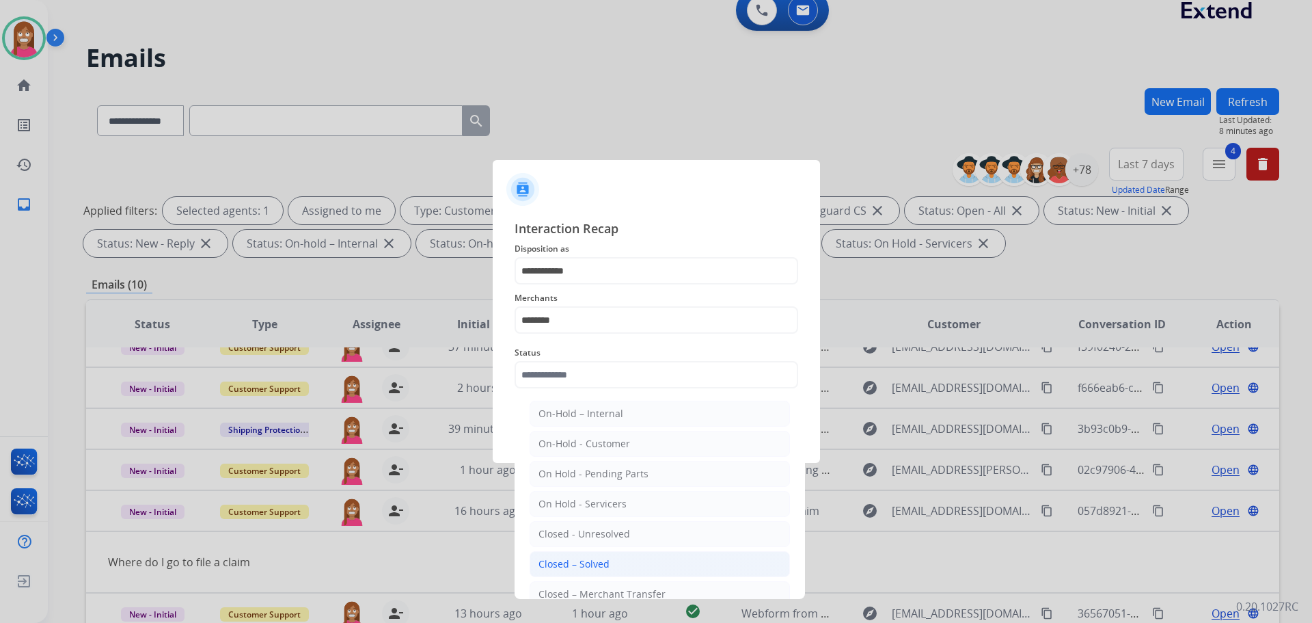
click at [567, 560] on div "Closed – Solved" at bounding box center [574, 564] width 71 height 14
type input "**********"
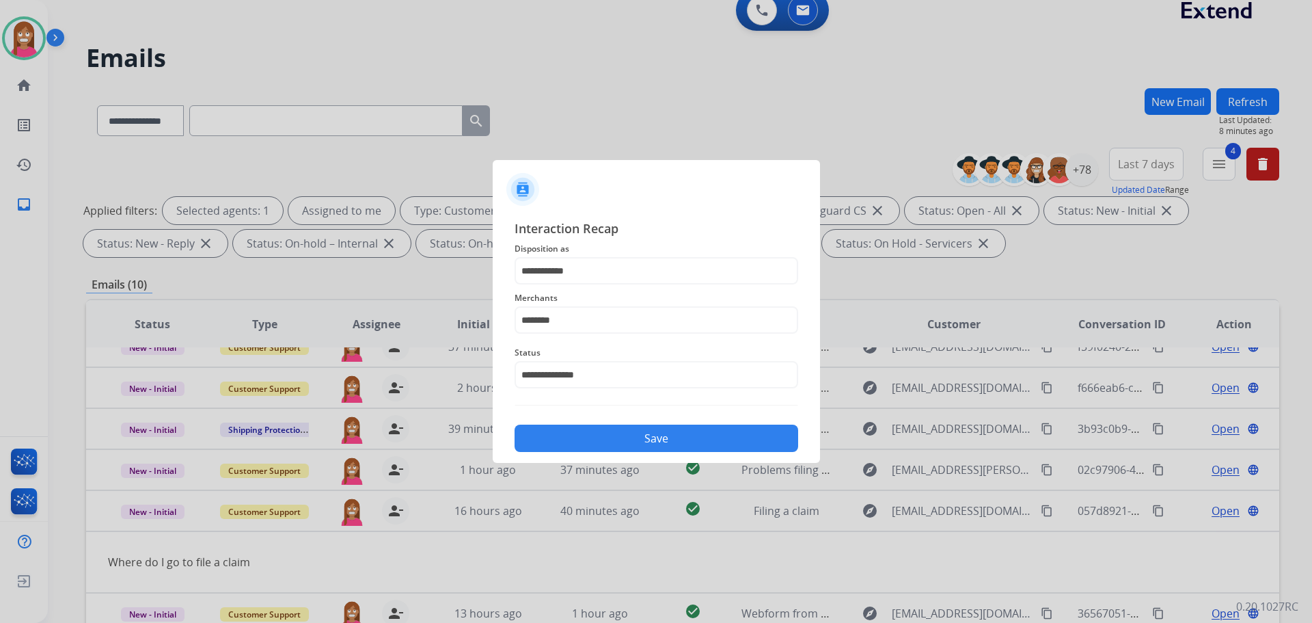
click at [578, 437] on button "Save" at bounding box center [657, 437] width 284 height 27
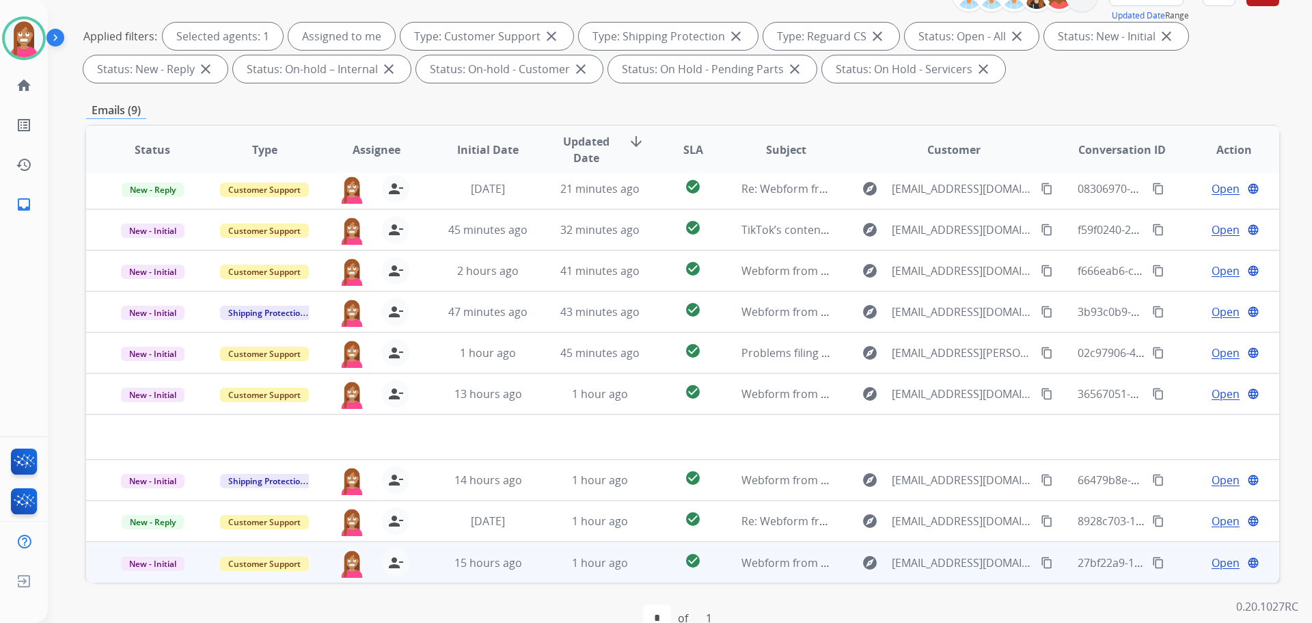
scroll to position [221, 0]
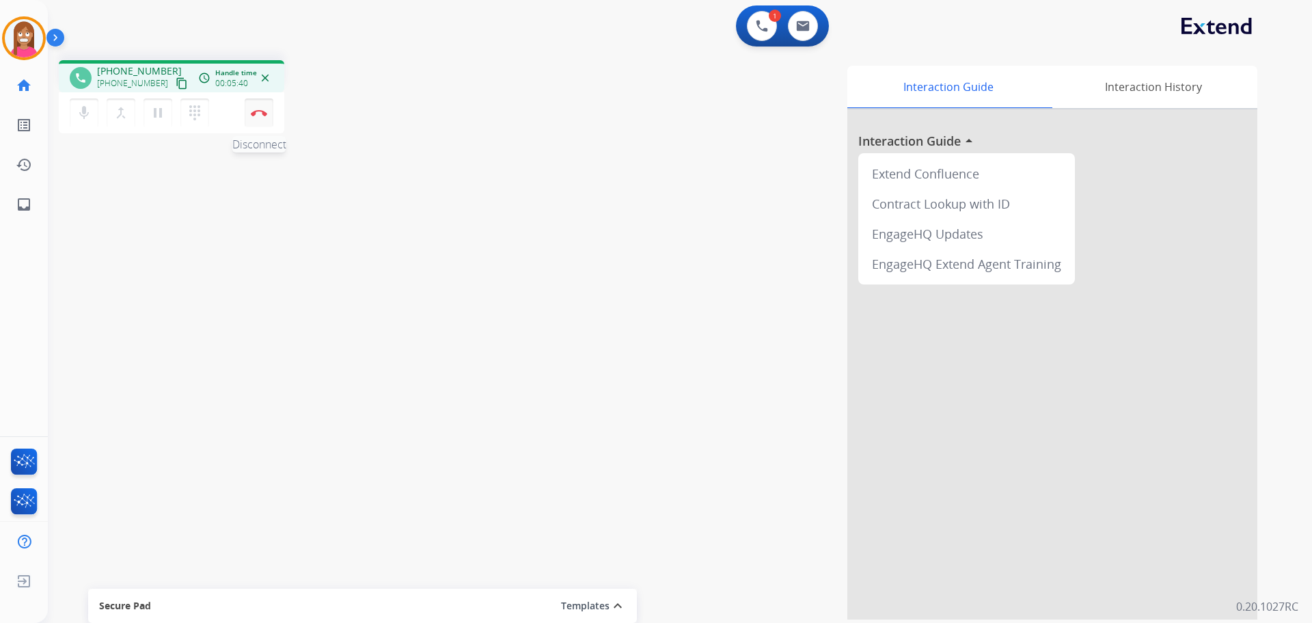
click at [256, 113] on img at bounding box center [259, 112] width 16 height 7
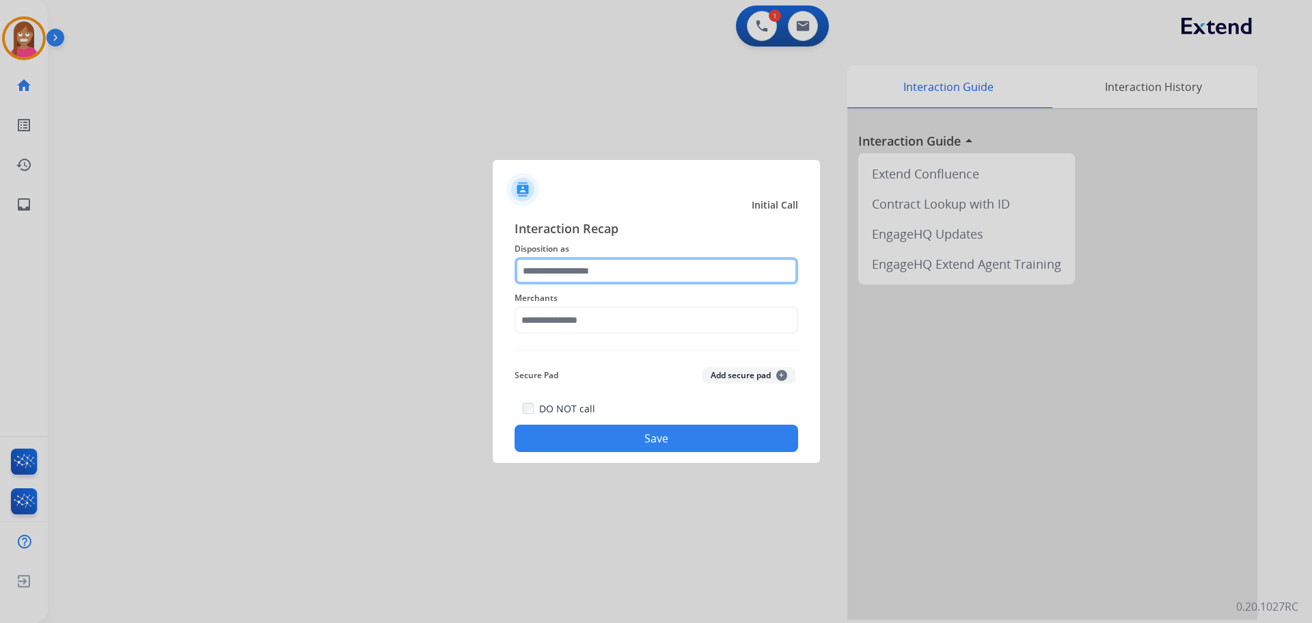
drag, startPoint x: 604, startPoint y: 268, endPoint x: 582, endPoint y: 249, distance: 29.1
click at [602, 268] on input "text" at bounding box center [657, 270] width 284 height 27
click at [563, 274] on input "text" at bounding box center [657, 270] width 284 height 27
click at [578, 263] on input "text" at bounding box center [657, 270] width 284 height 27
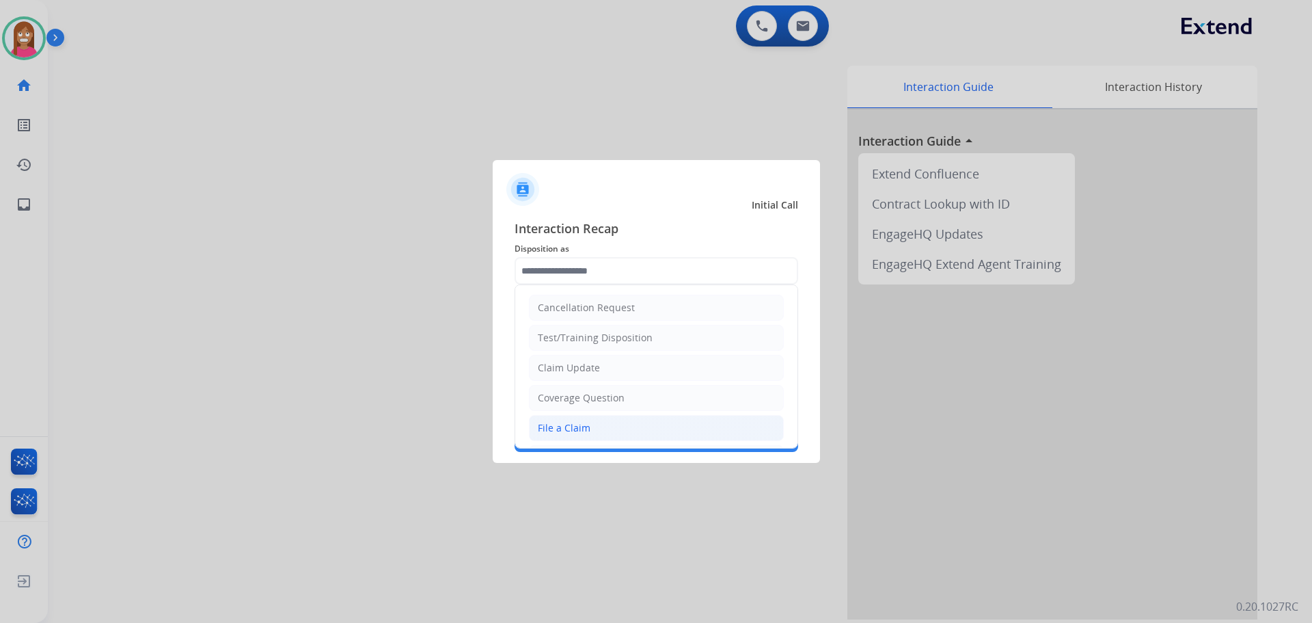
click at [565, 428] on div "File a Claim" at bounding box center [564, 428] width 53 height 14
type input "**********"
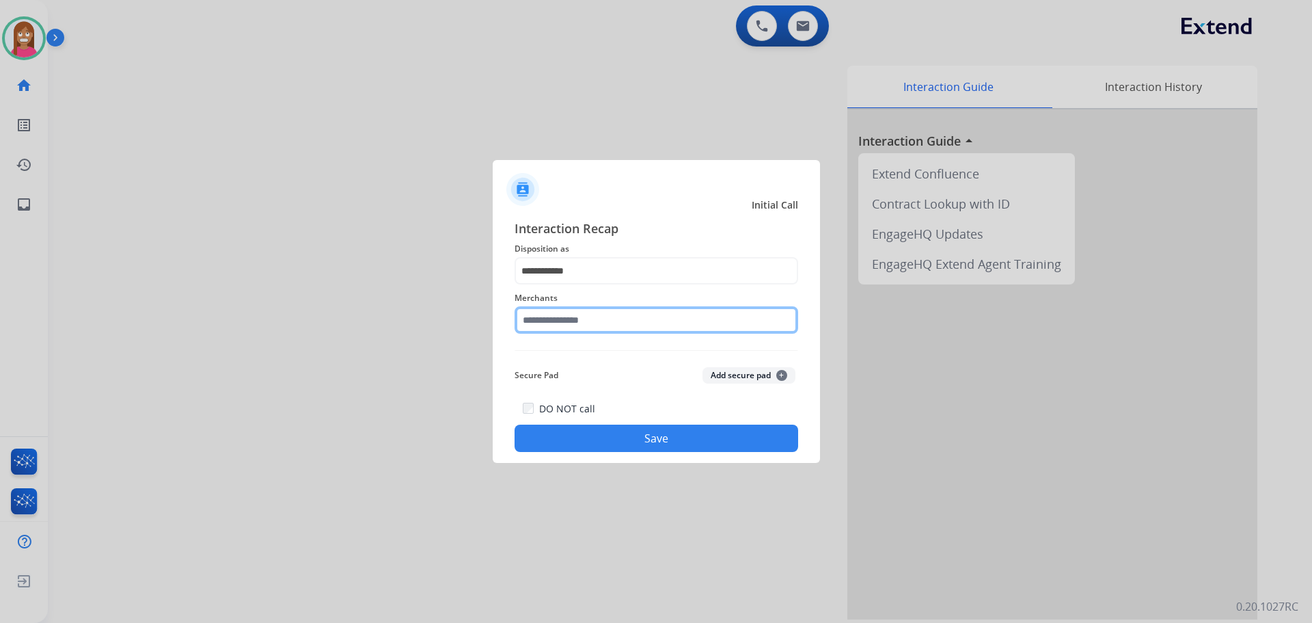
click at [539, 326] on input "text" at bounding box center [657, 319] width 284 height 27
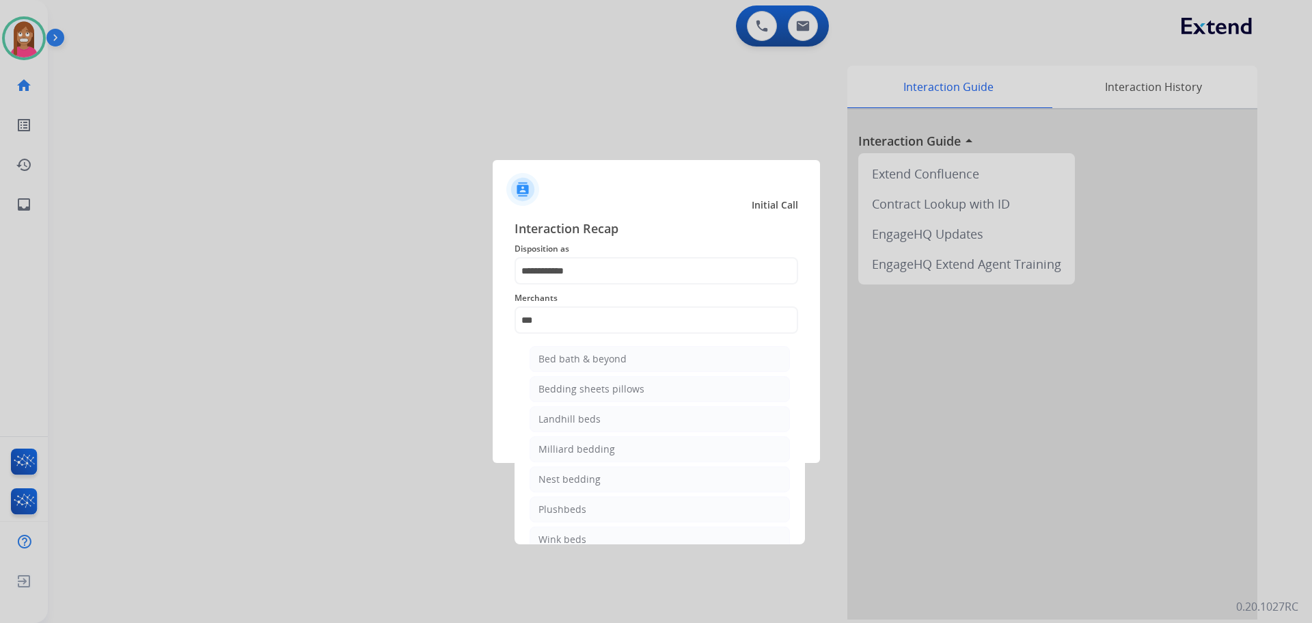
drag, startPoint x: 599, startPoint y: 354, endPoint x: 594, endPoint y: 375, distance: 21.2
click at [599, 356] on div "Bed bath & beyond" at bounding box center [583, 359] width 88 height 14
type input "**********"
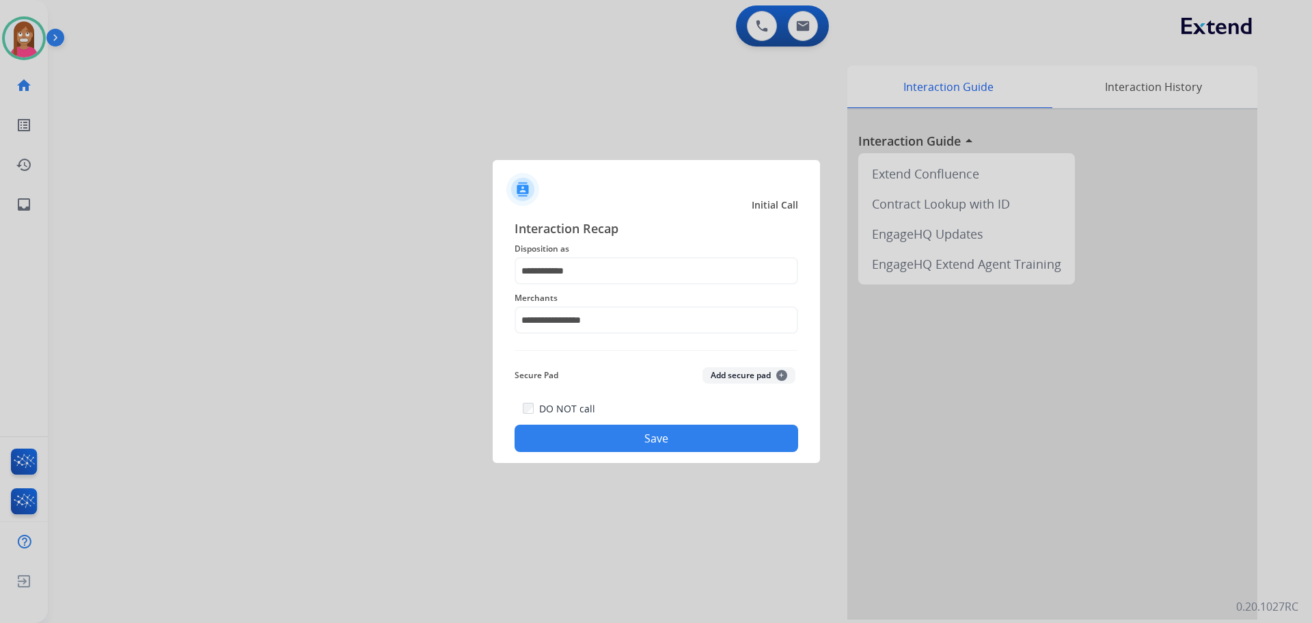
click at [592, 435] on button "Save" at bounding box center [657, 437] width 284 height 27
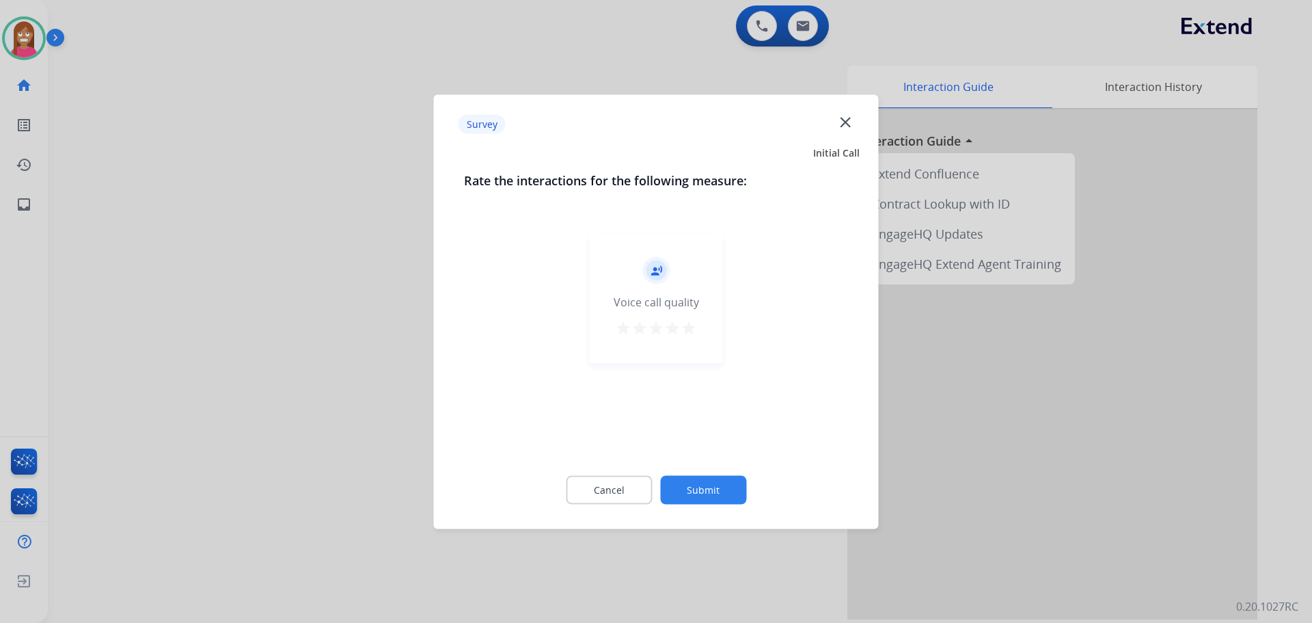
click at [841, 123] on mat-icon "close" at bounding box center [846, 122] width 18 height 18
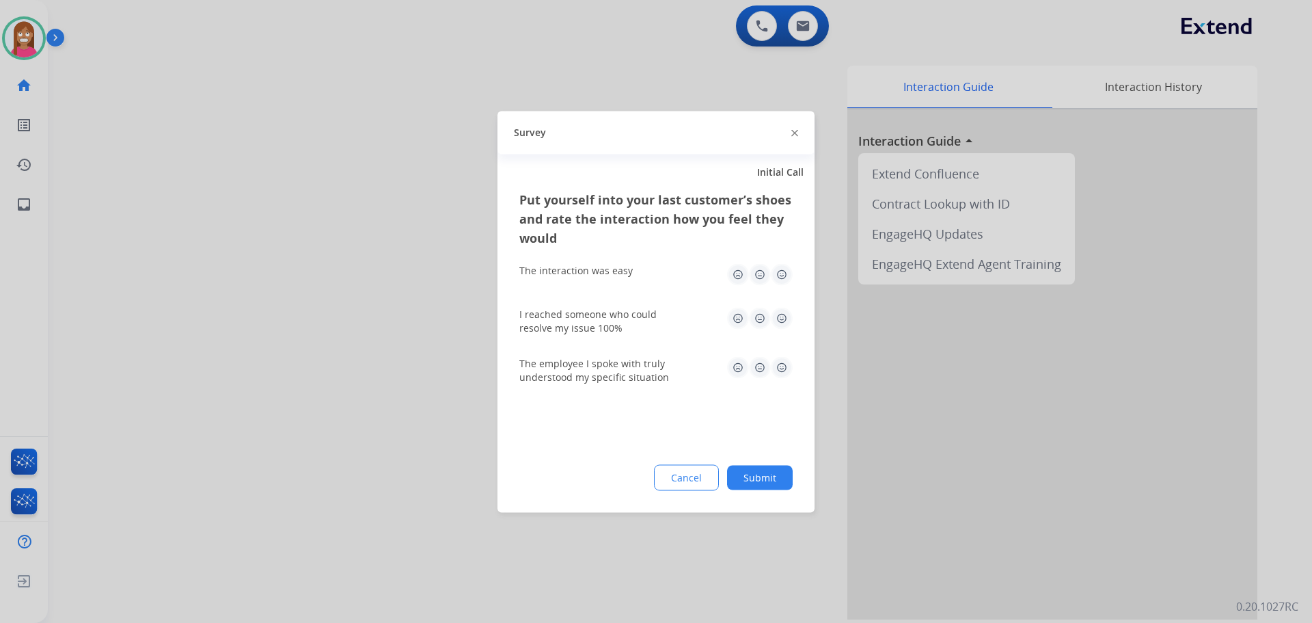
click at [803, 130] on div "Survey" at bounding box center [656, 132] width 317 height 43
click at [795, 134] on img at bounding box center [794, 133] width 7 height 7
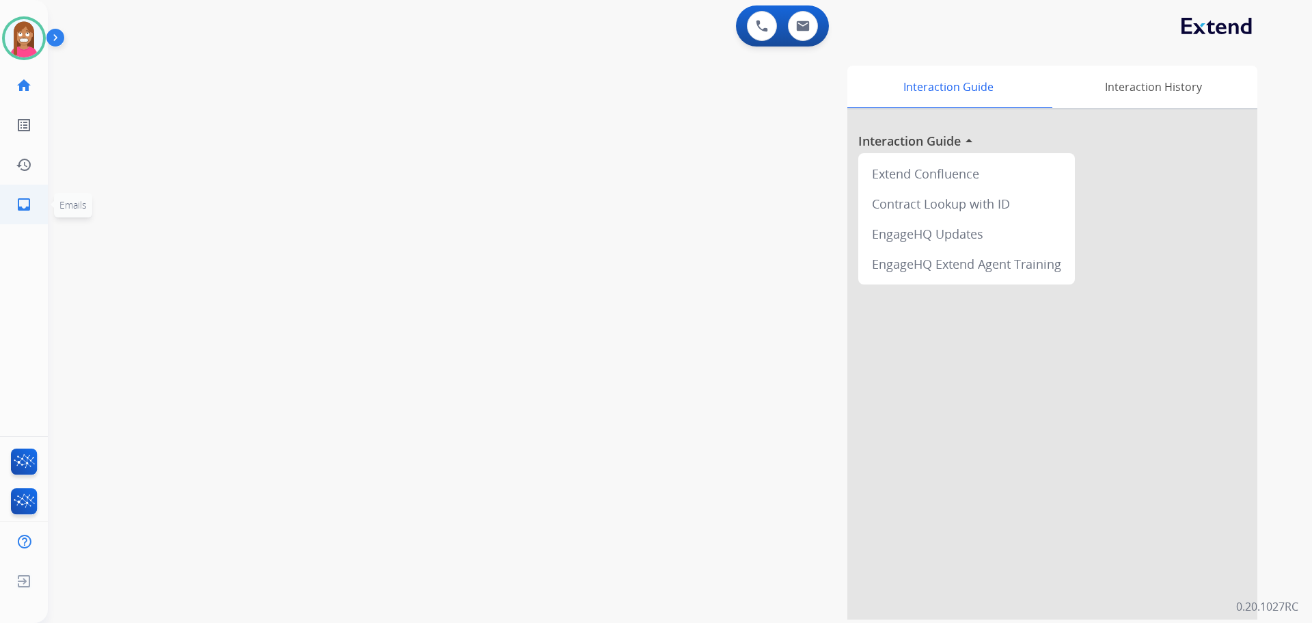
click at [16, 216] on link "inbox Emails" at bounding box center [24, 204] width 38 height 38
select select "**********"
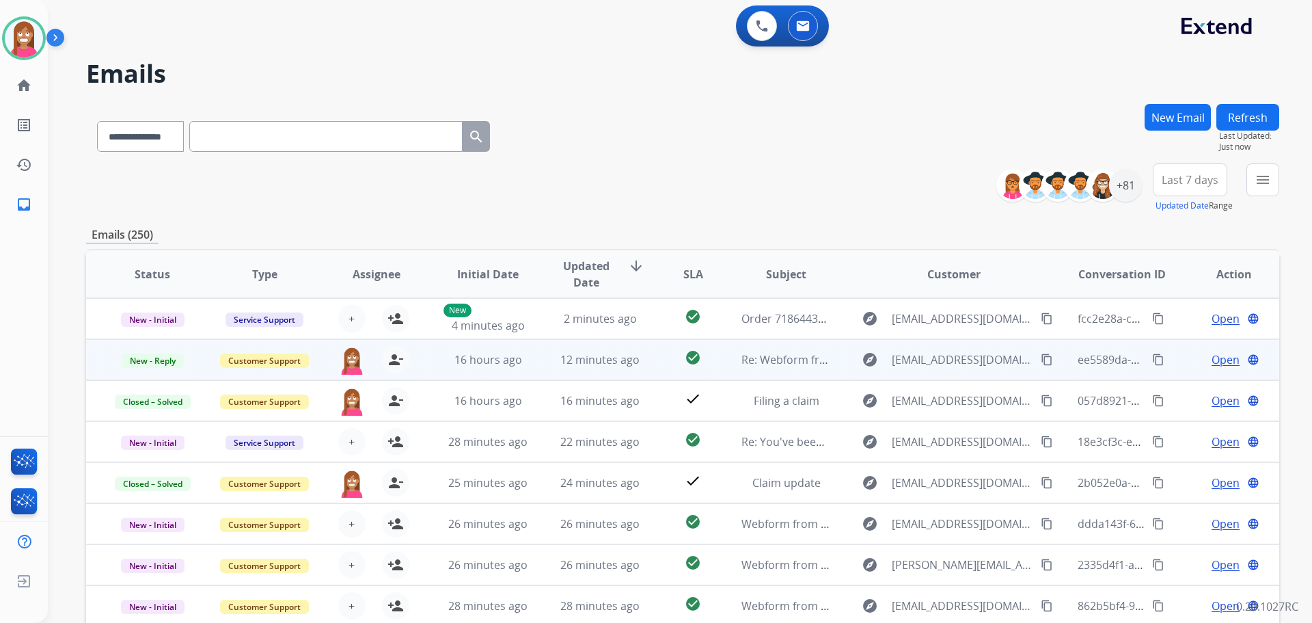
click at [527, 373] on td "16 hours ago" at bounding box center [478, 359] width 112 height 41
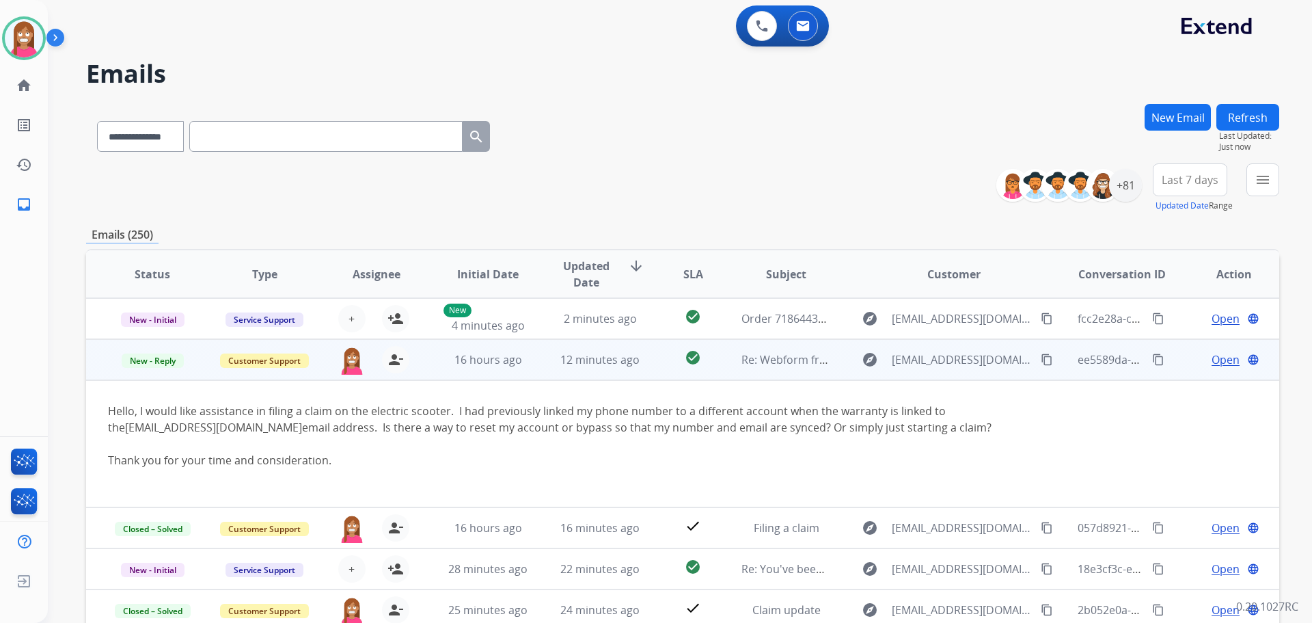
scroll to position [41, 0]
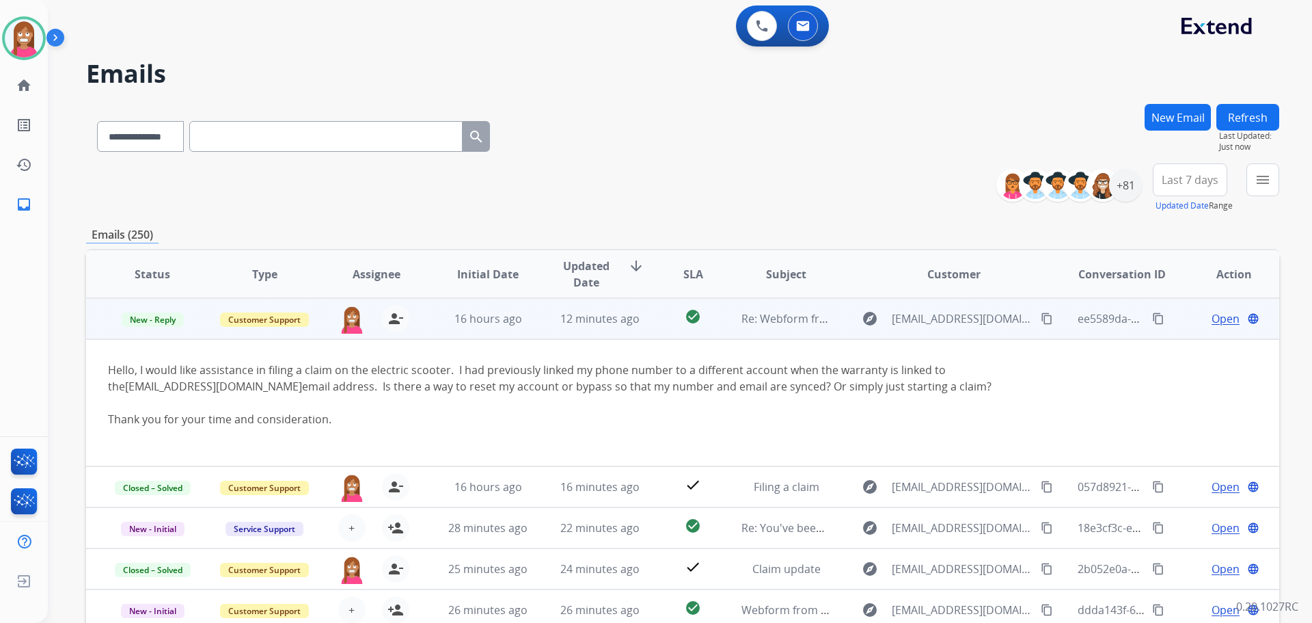
click at [1221, 318] on span "Open" at bounding box center [1226, 318] width 28 height 16
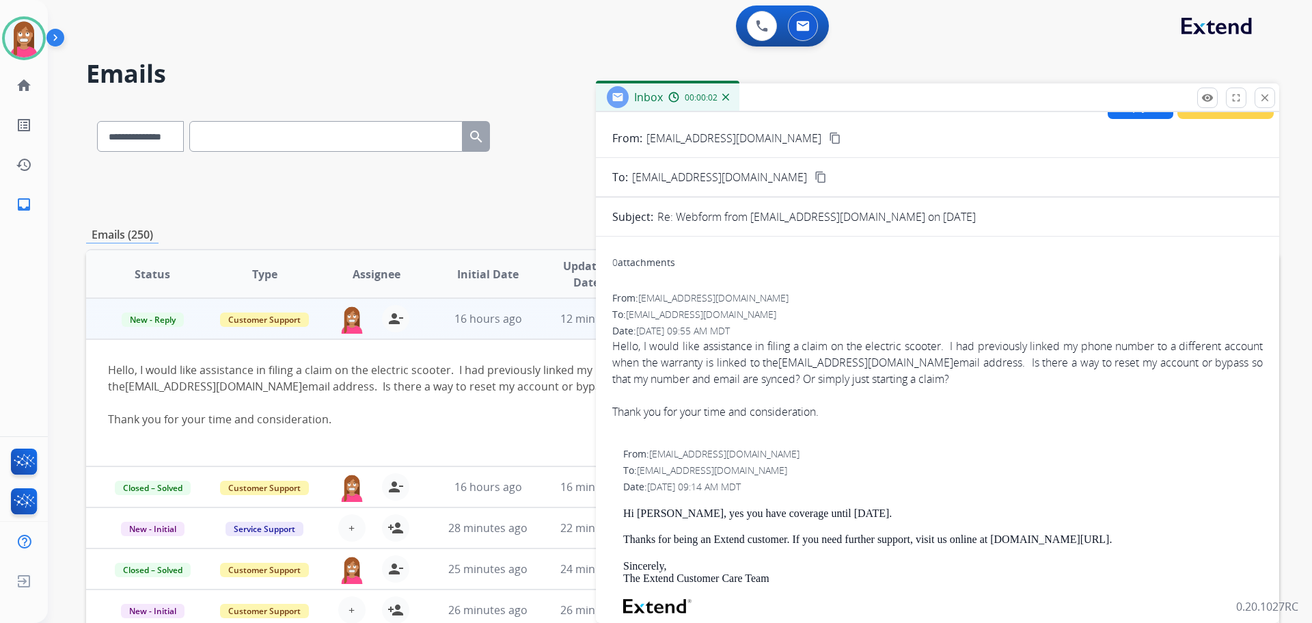
scroll to position [0, 0]
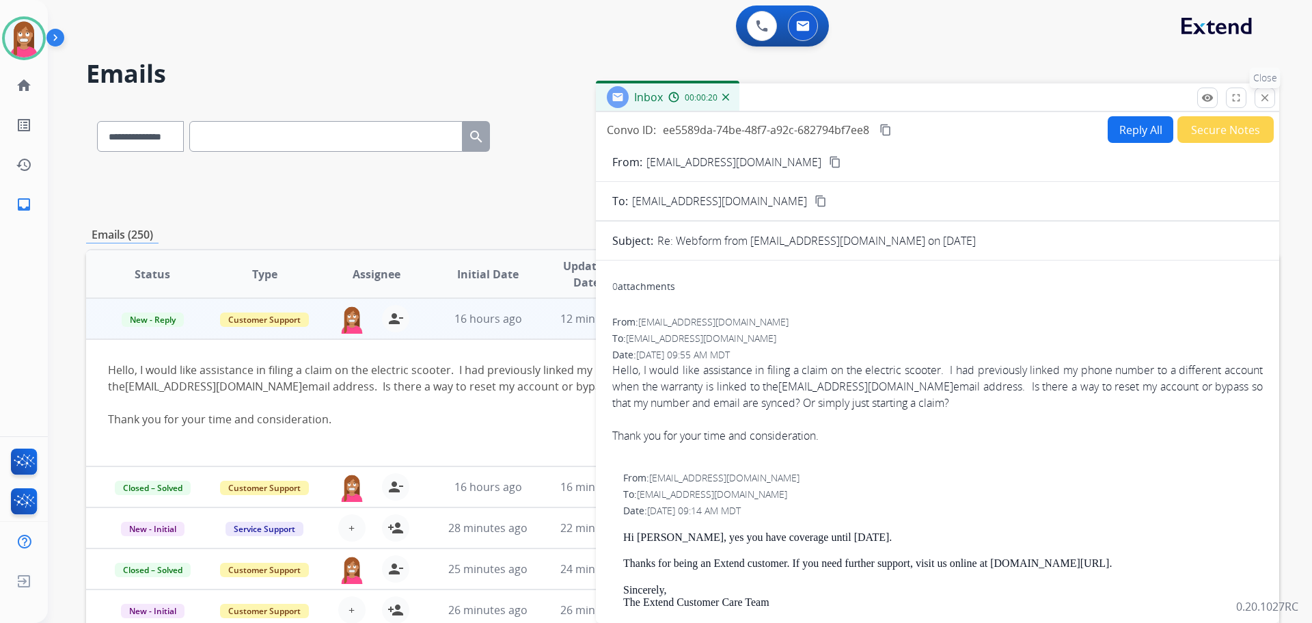
click at [1258, 97] on button "close Close" at bounding box center [1265, 97] width 21 height 21
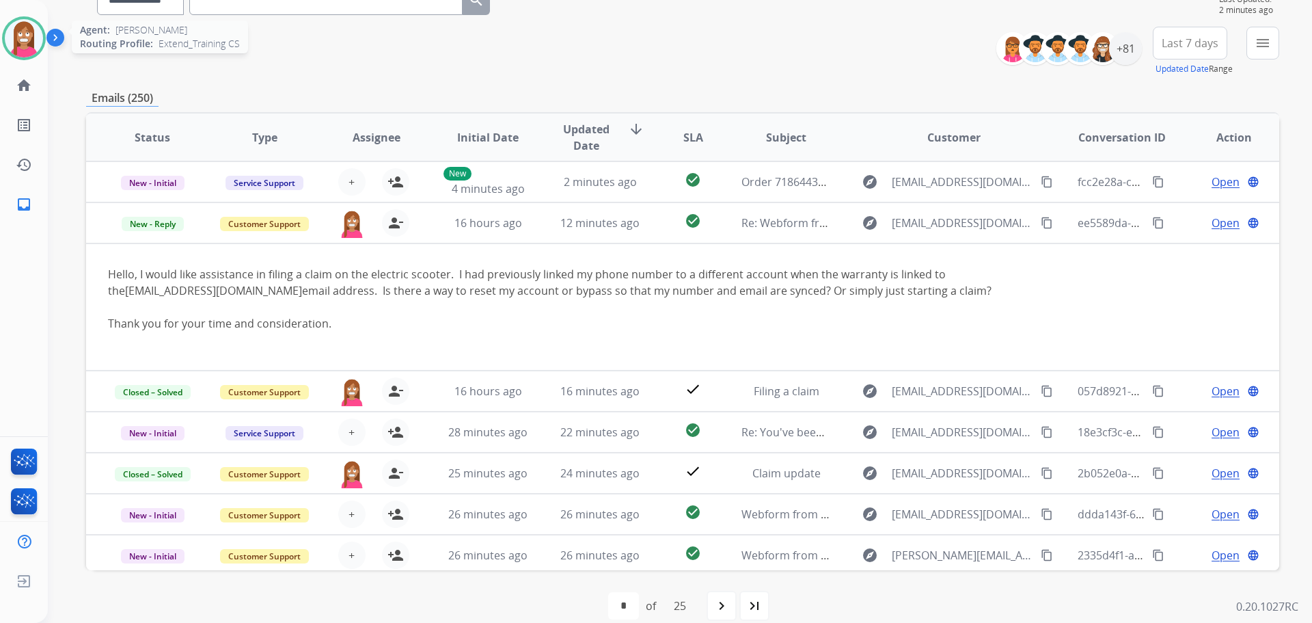
click at [9, 46] on img at bounding box center [24, 38] width 38 height 38
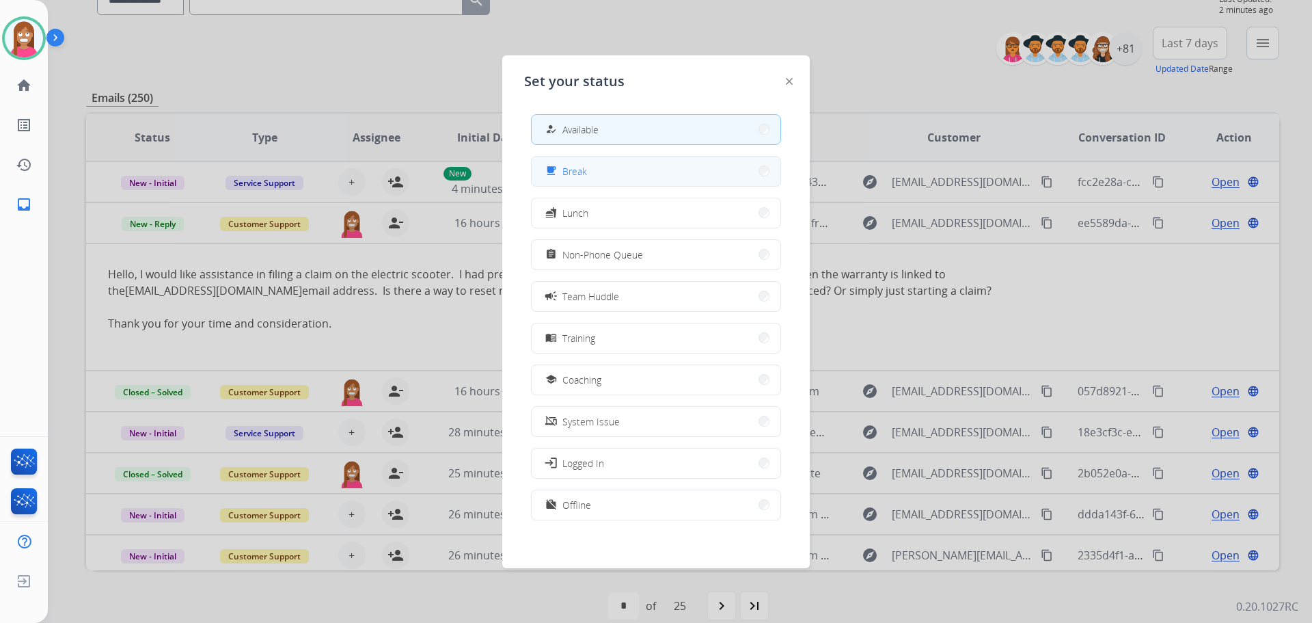
click at [552, 178] on div "free_breakfast" at bounding box center [553, 171] width 20 height 16
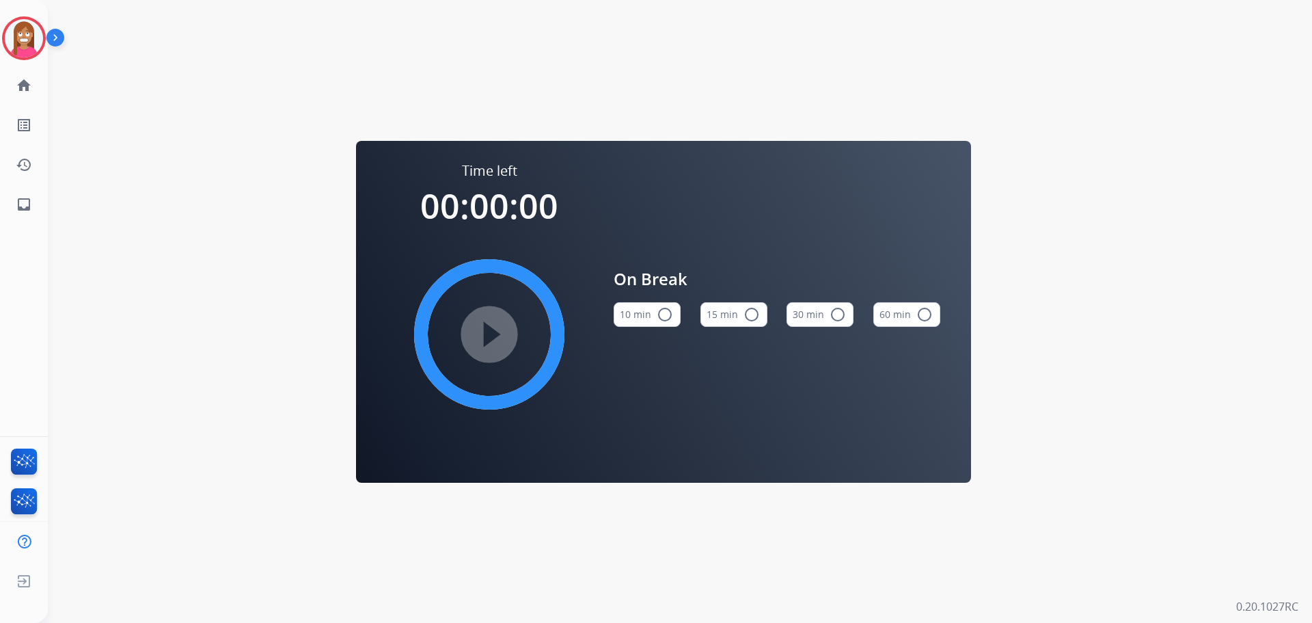
click at [1, 37] on div "Christopher Break Edit Avatar Agent: Christopher Routing Profile: Extend_Traini…" at bounding box center [24, 38] width 48 height 44
click at [21, 46] on img at bounding box center [24, 38] width 38 height 38
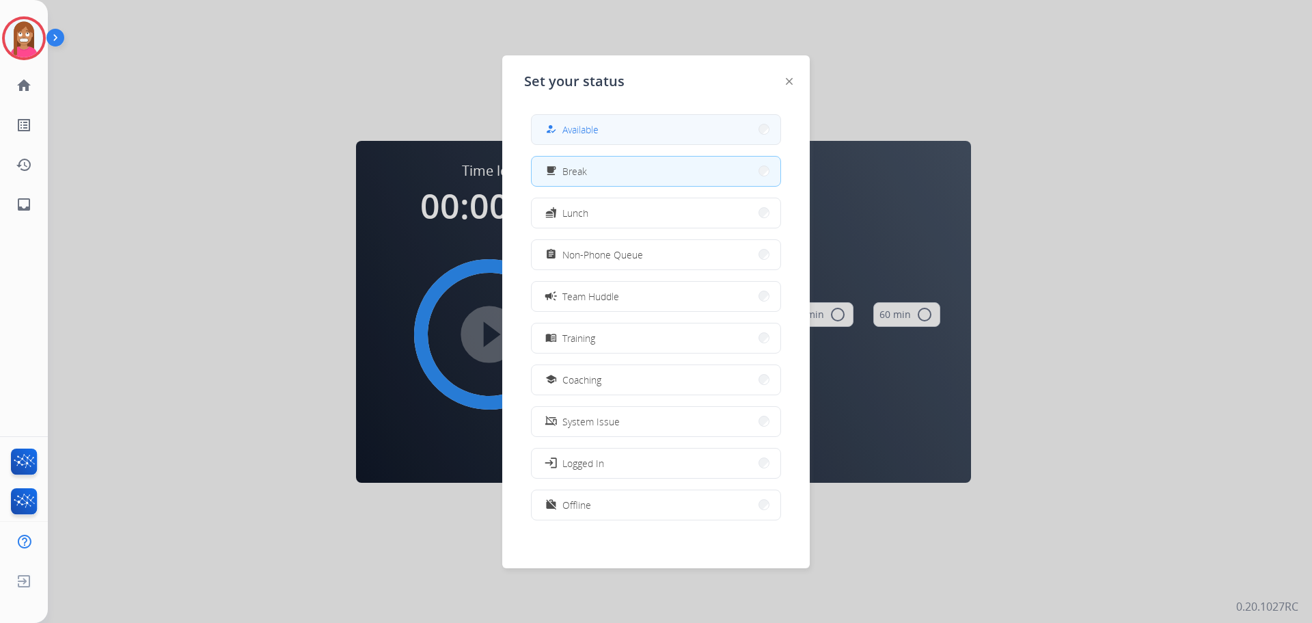
click at [571, 138] on button "how_to_reg Available" at bounding box center [656, 129] width 249 height 29
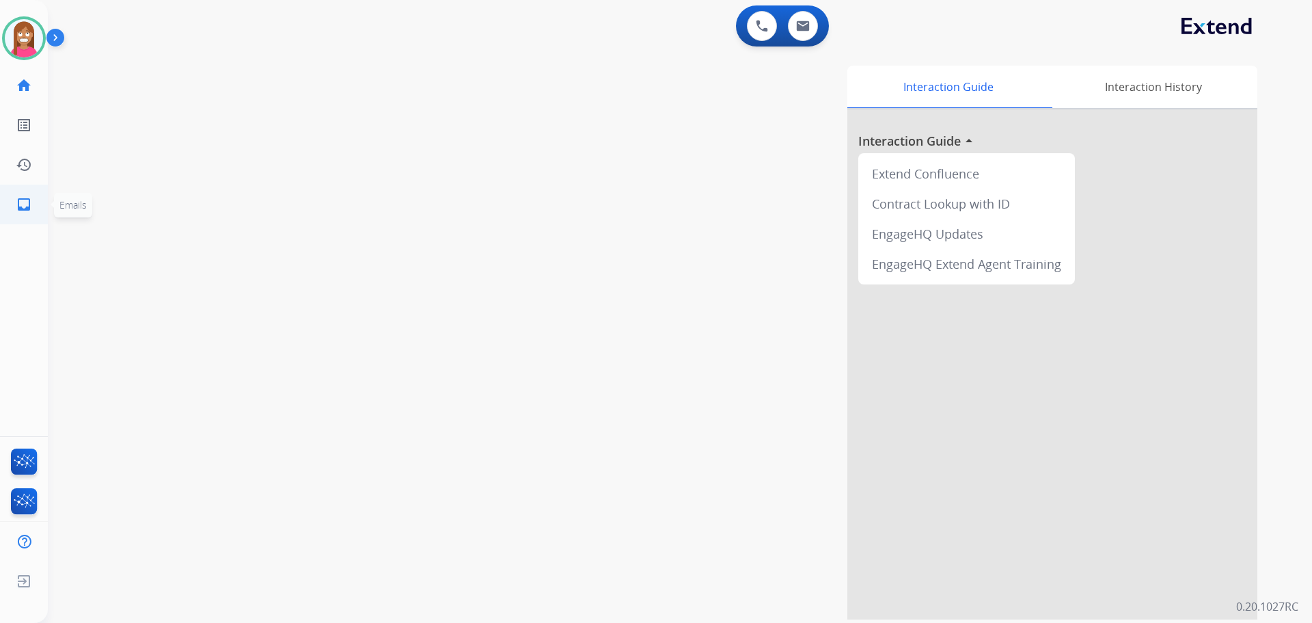
click at [24, 203] on mat-icon "inbox" at bounding box center [24, 204] width 16 height 16
select select "**********"
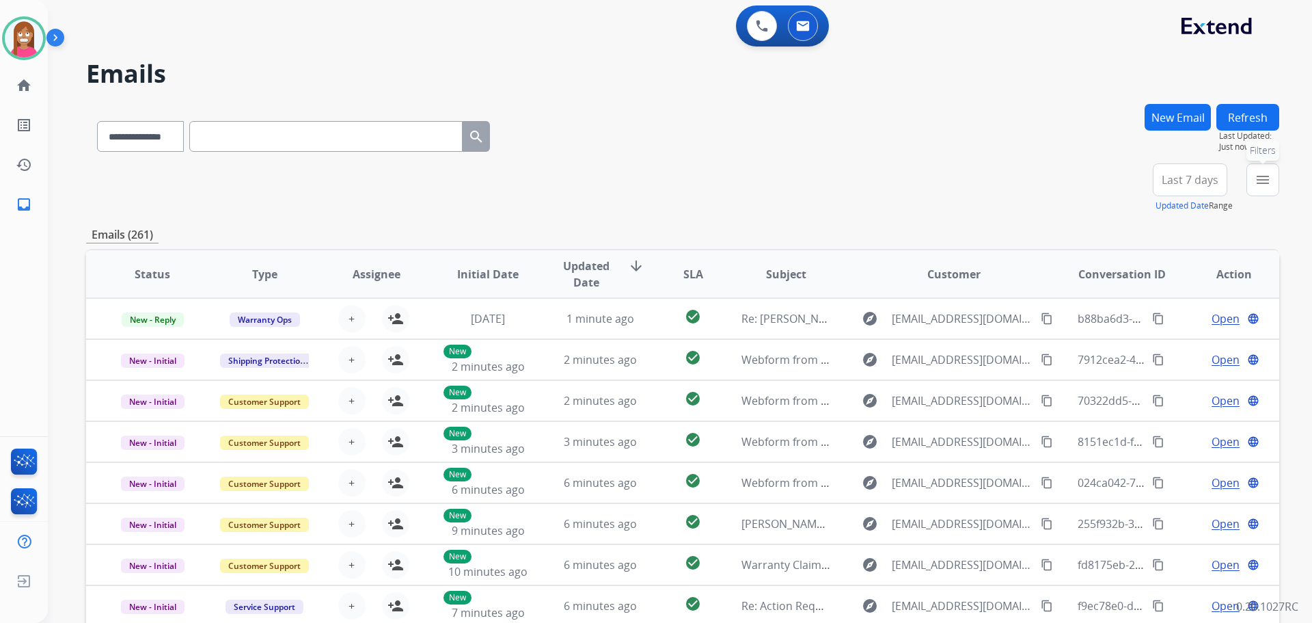
click at [1274, 183] on button "menu Filters" at bounding box center [1263, 179] width 33 height 33
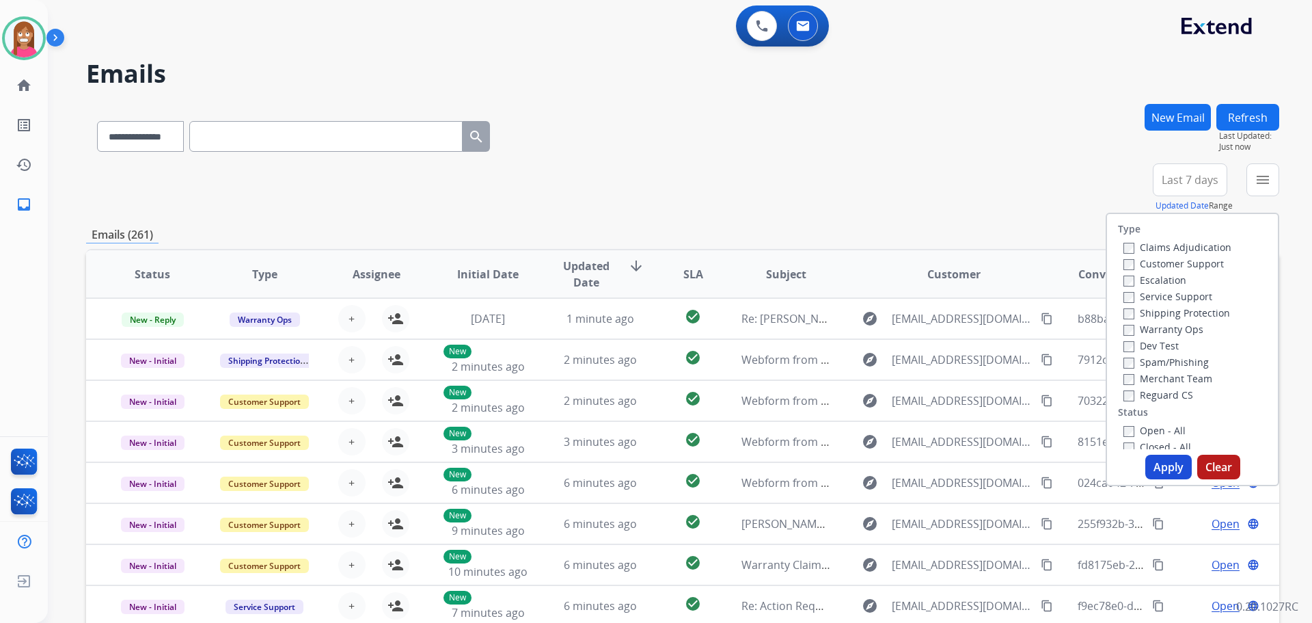
click at [1163, 263] on label "Customer Support" at bounding box center [1174, 263] width 100 height 13
click at [1158, 308] on label "Shipping Protection" at bounding box center [1177, 312] width 107 height 13
click at [1126, 397] on label "Reguard CS" at bounding box center [1159, 394] width 70 height 13
click at [1146, 431] on label "Open - All" at bounding box center [1155, 430] width 62 height 13
click at [1149, 457] on button "Apply" at bounding box center [1168, 467] width 46 height 25
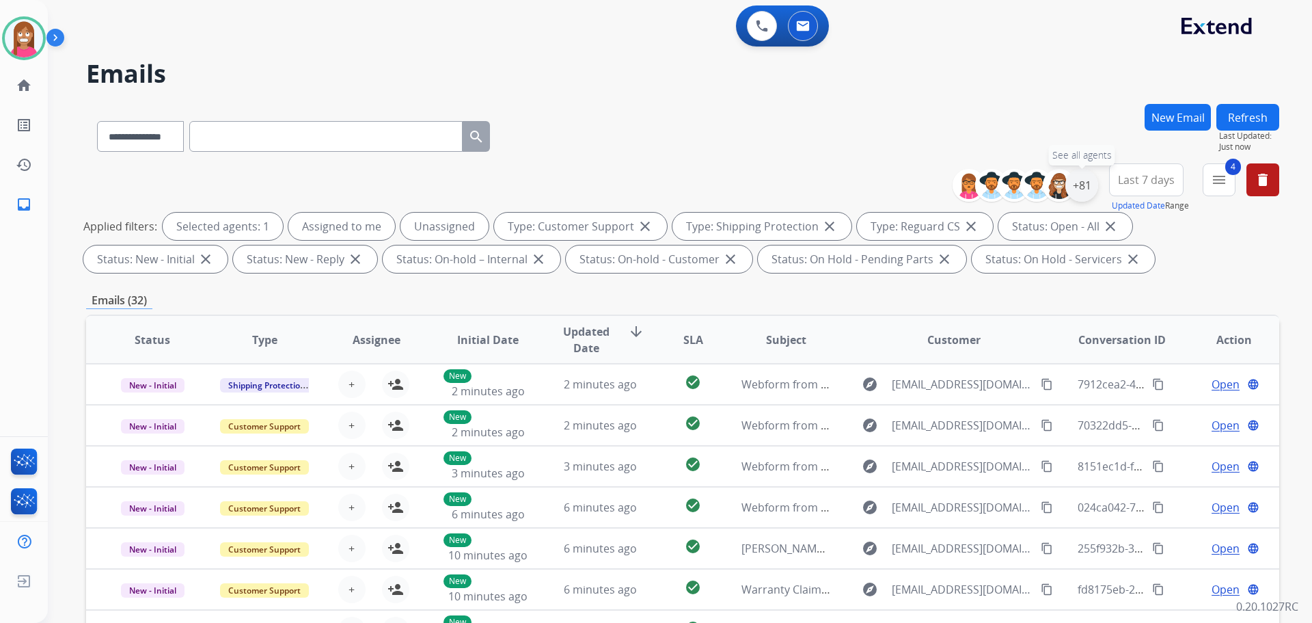
click at [1077, 189] on div "+81" at bounding box center [1082, 185] width 33 height 33
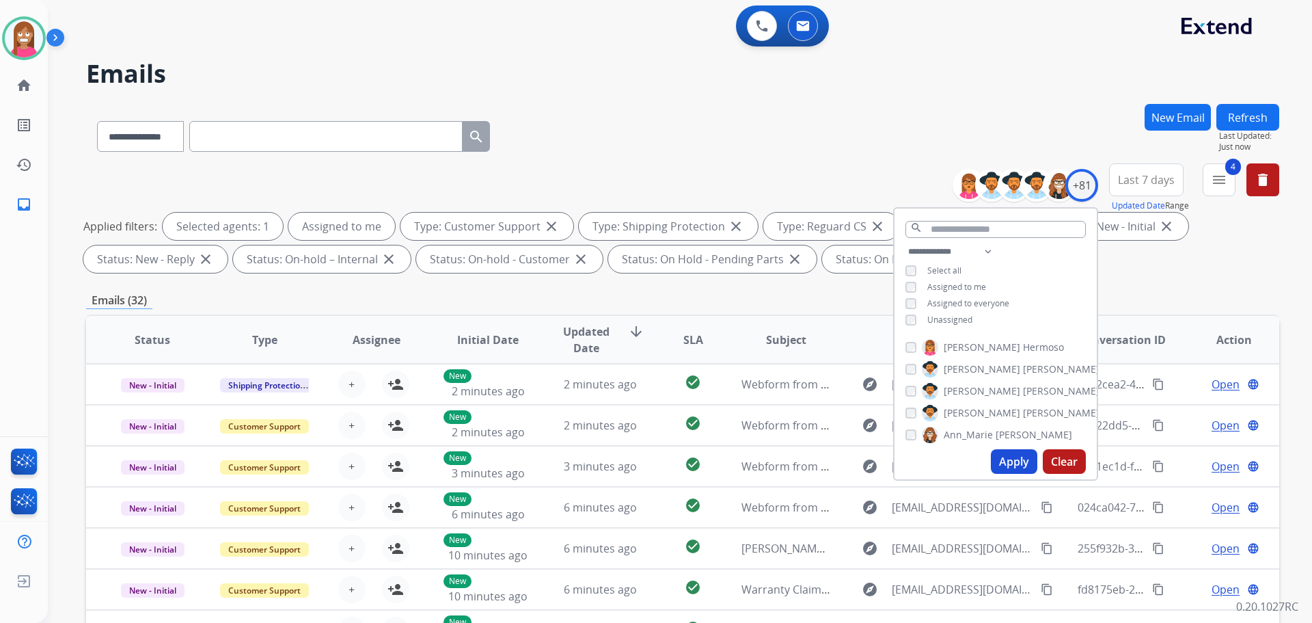
click at [1009, 466] on button "Apply" at bounding box center [1014, 461] width 46 height 25
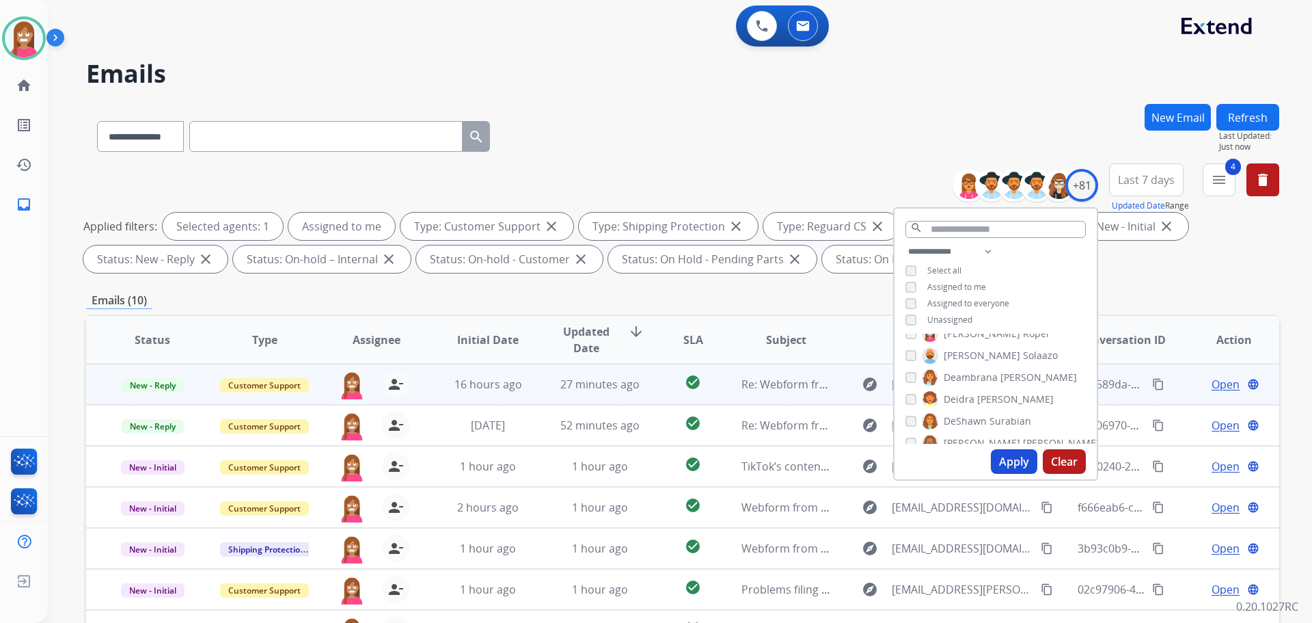
scroll to position [1, 0]
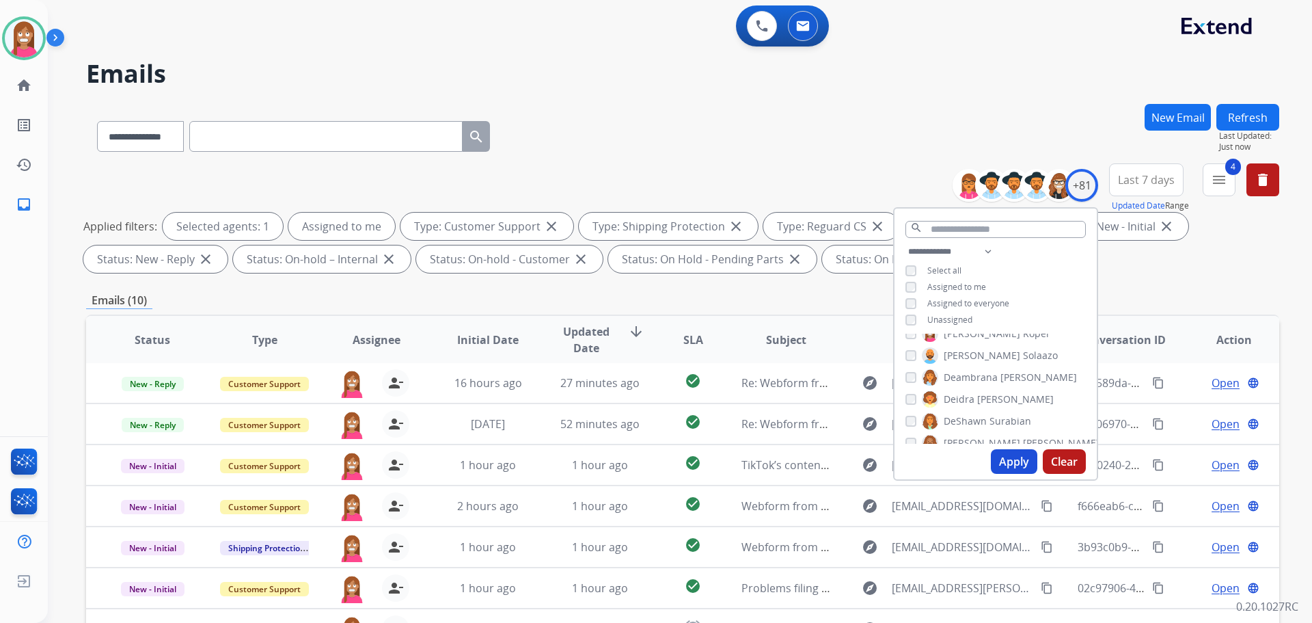
click at [709, 118] on div "**********" at bounding box center [682, 133] width 1193 height 59
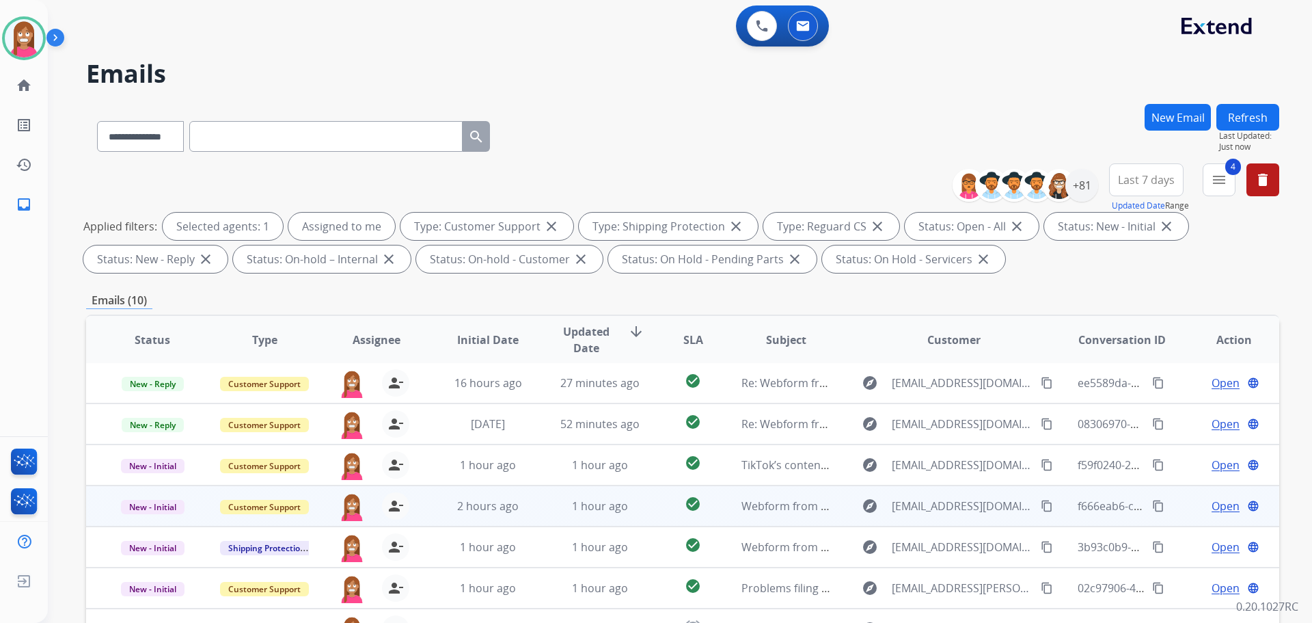
scroll to position [221, 0]
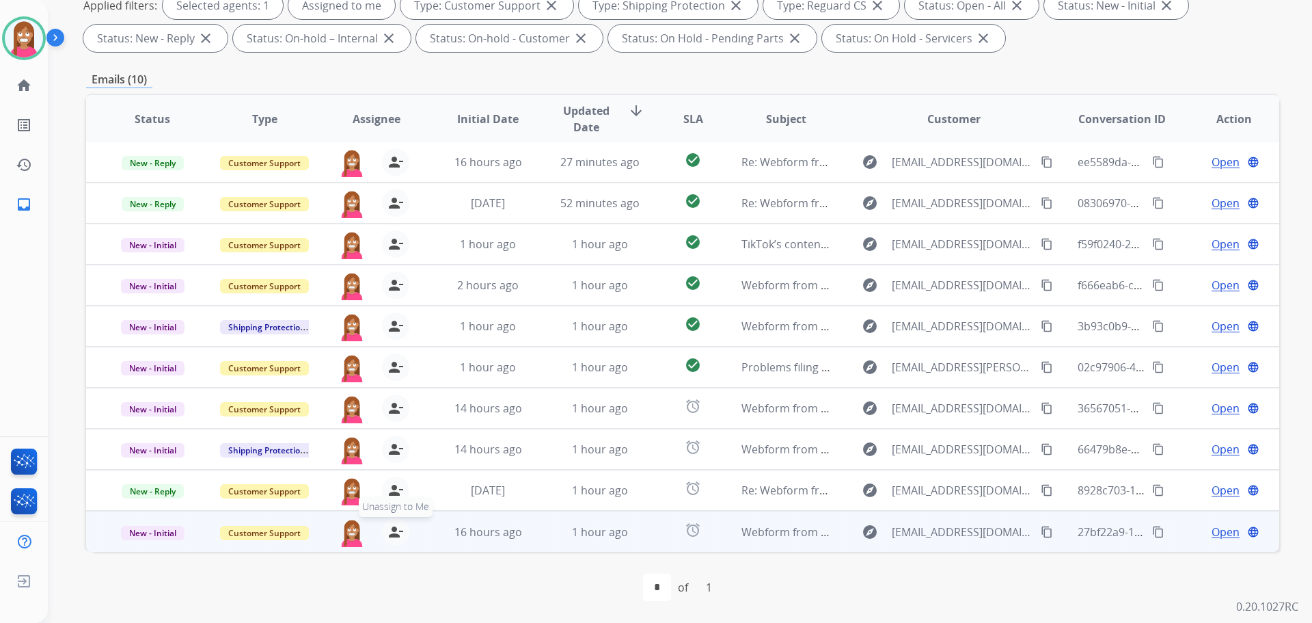
click at [394, 530] on mat-icon "person_remove" at bounding box center [396, 532] width 16 height 16
click at [394, 530] on mat-icon "person_add" at bounding box center [396, 532] width 16 height 16
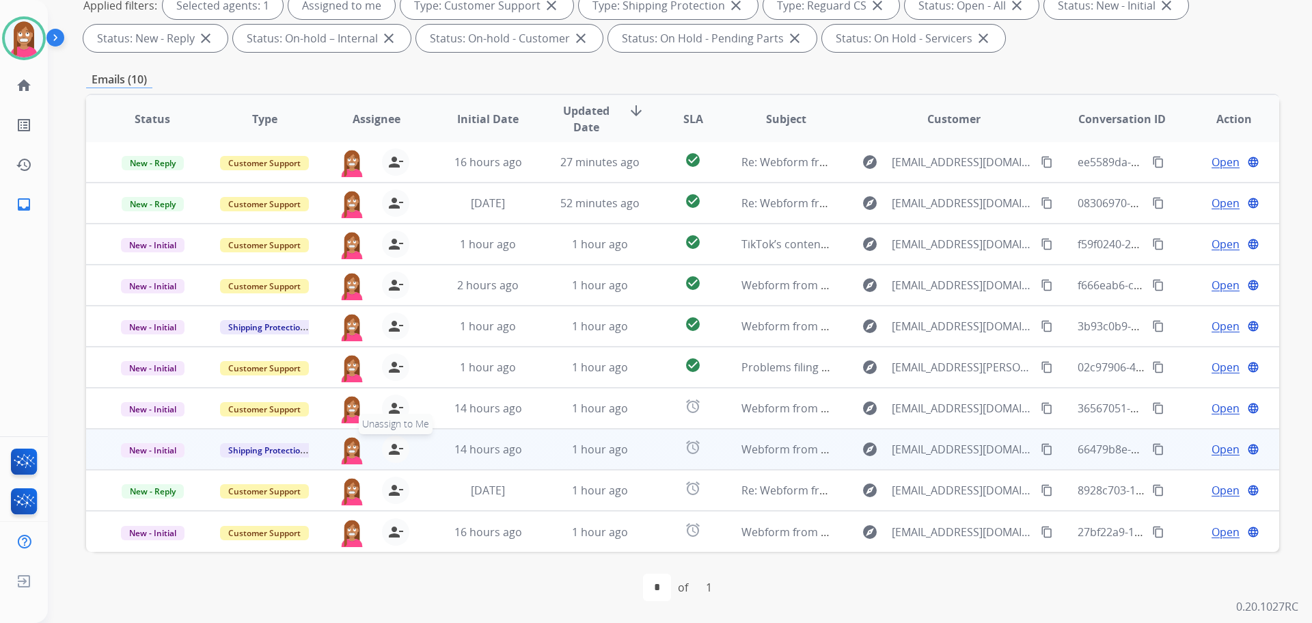
click at [398, 452] on mat-icon "person_remove" at bounding box center [396, 449] width 16 height 16
click at [398, 452] on mat-icon "person_add" at bounding box center [396, 449] width 16 height 16
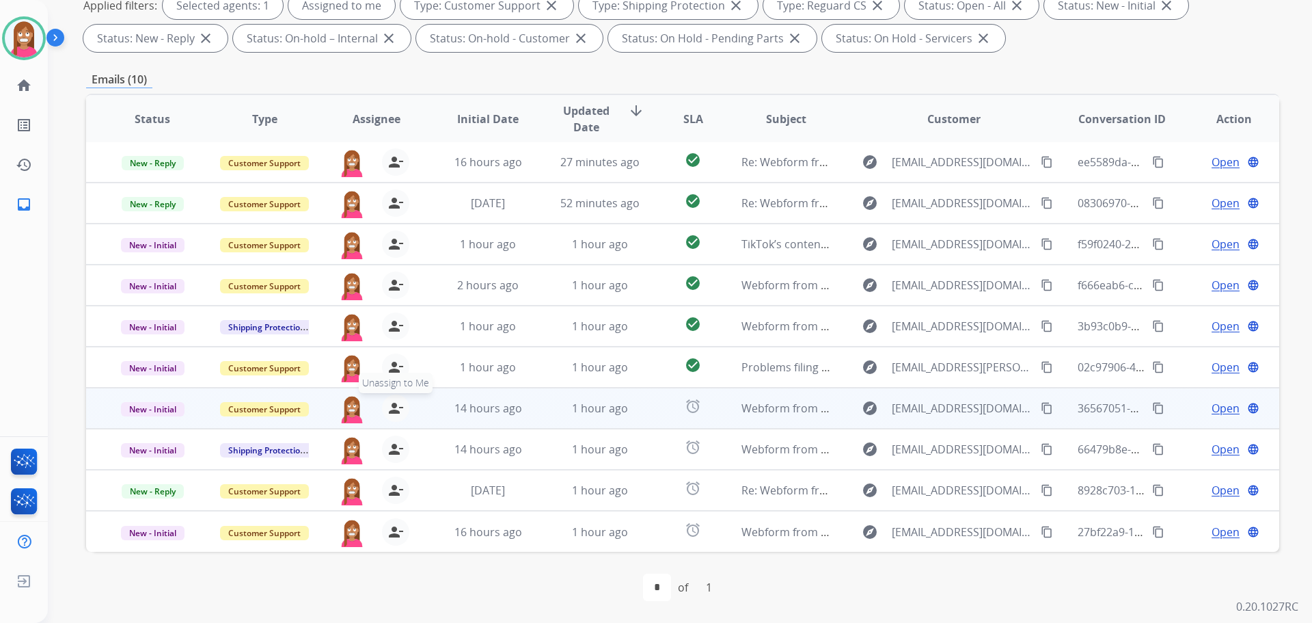
click at [392, 411] on mat-icon "person_remove" at bounding box center [396, 408] width 16 height 16
click at [392, 411] on mat-icon "person_add" at bounding box center [396, 408] width 16 height 16
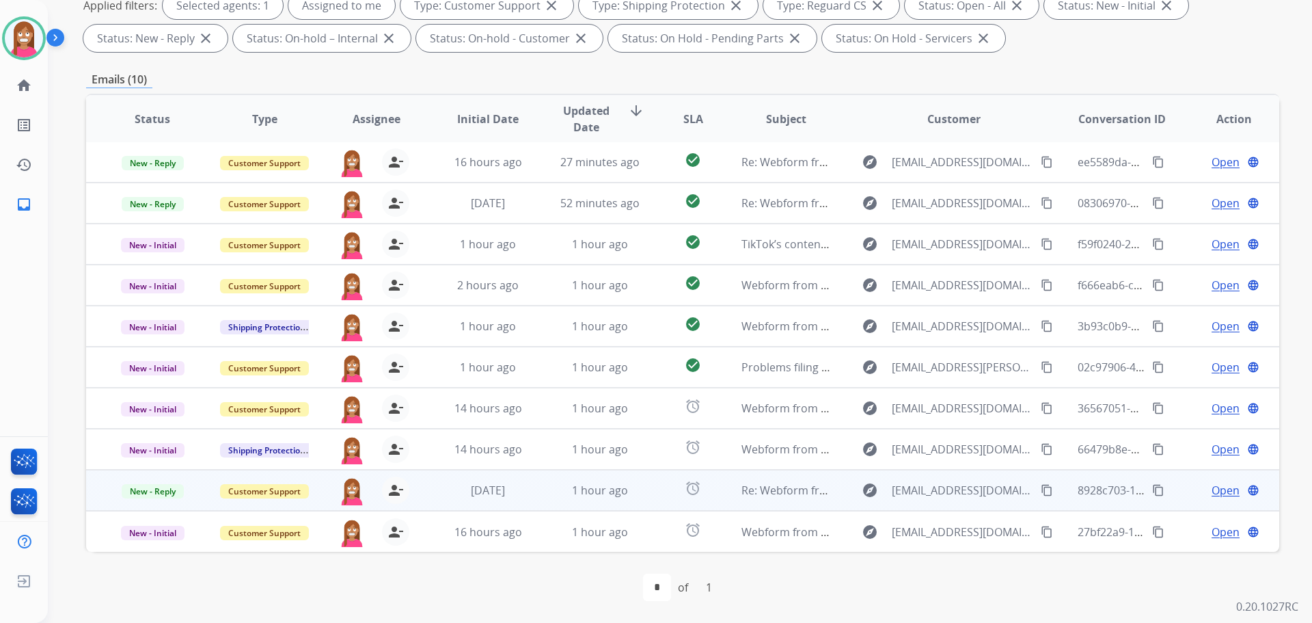
click at [660, 503] on td "alarm" at bounding box center [682, 490] width 74 height 41
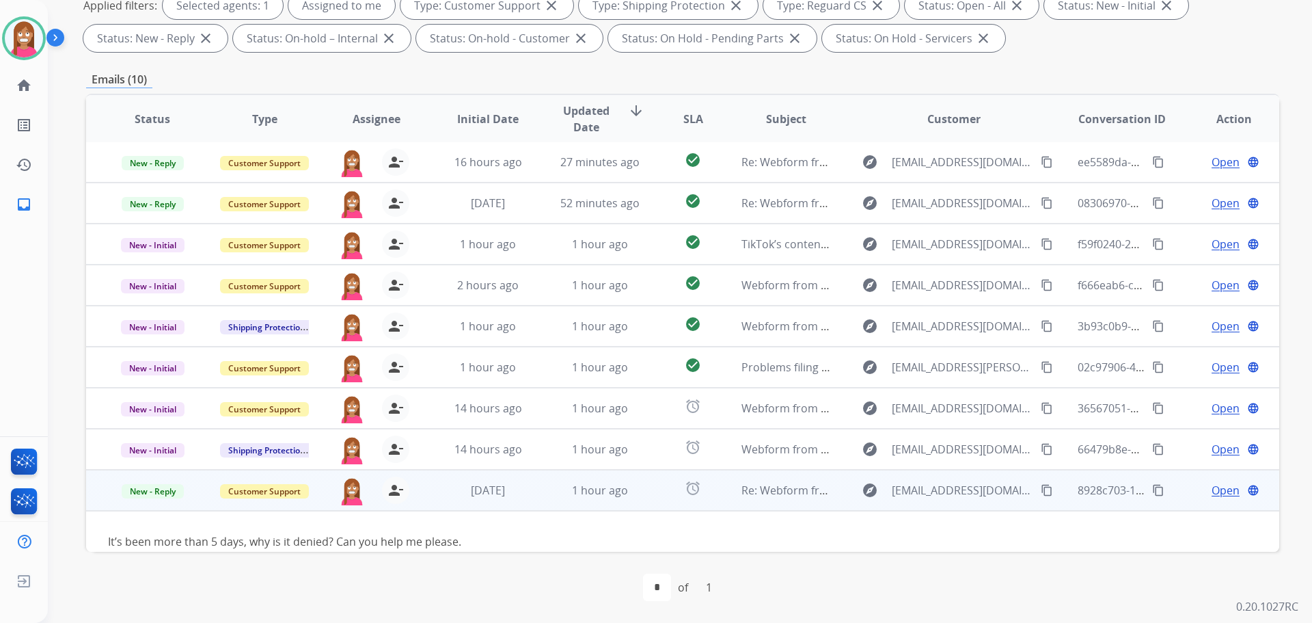
scroll to position [79, 0]
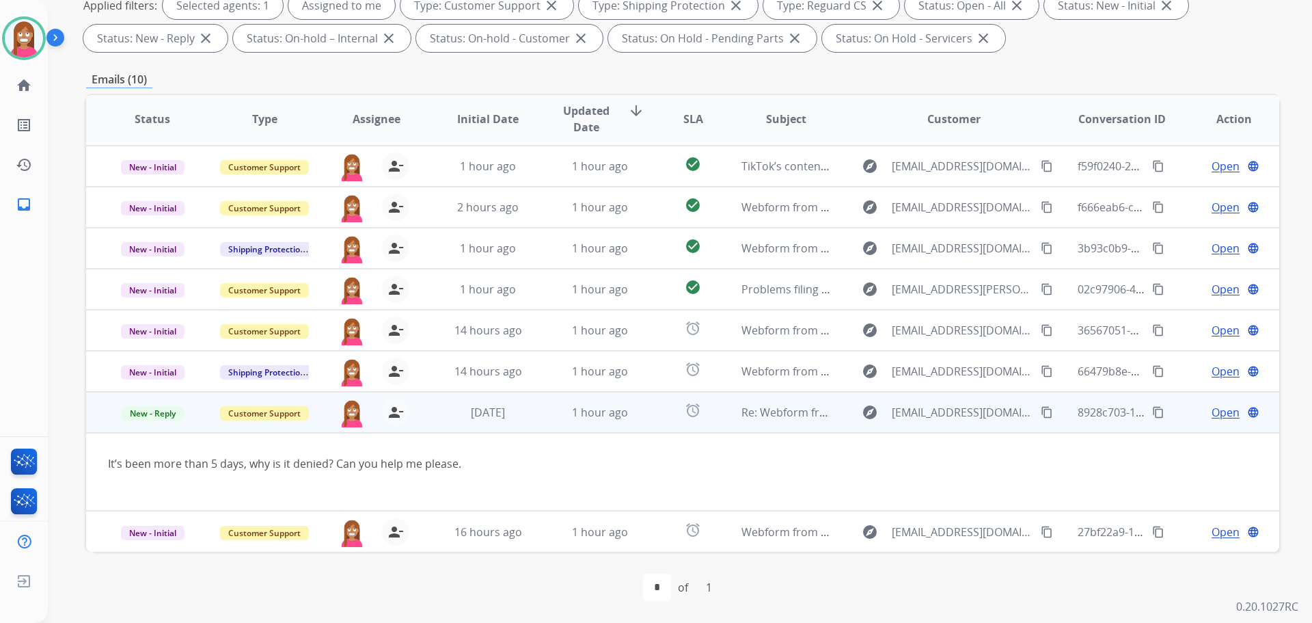
click at [1212, 418] on span "Open" at bounding box center [1226, 412] width 28 height 16
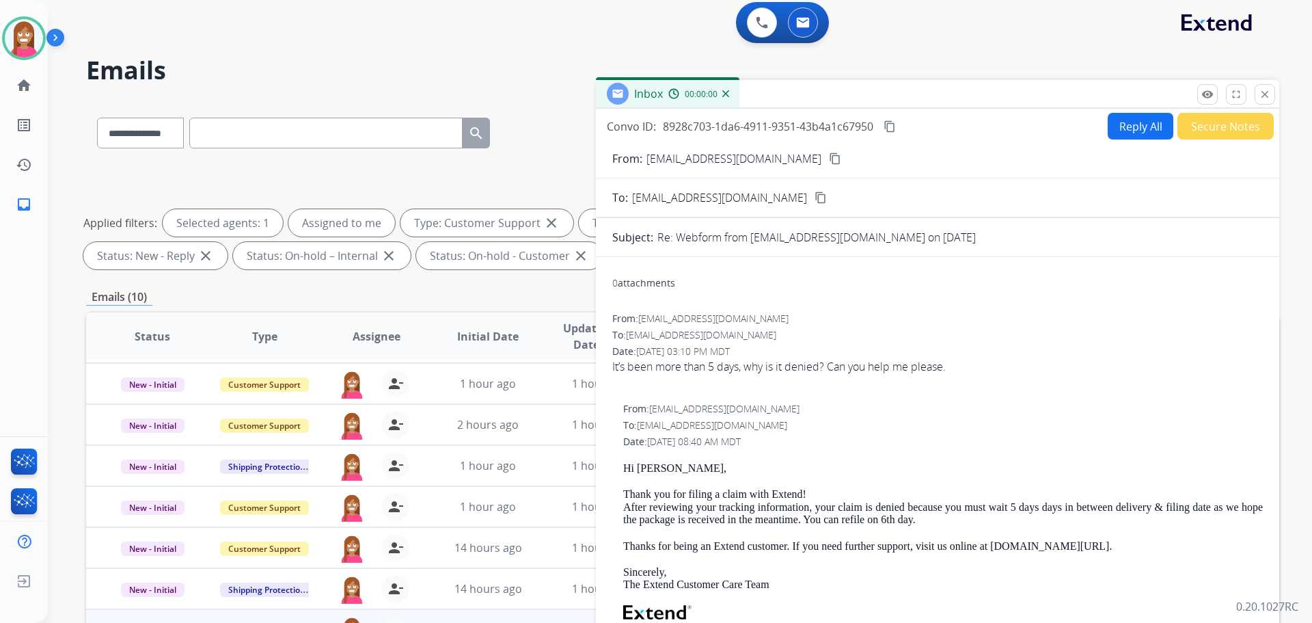
scroll to position [0, 0]
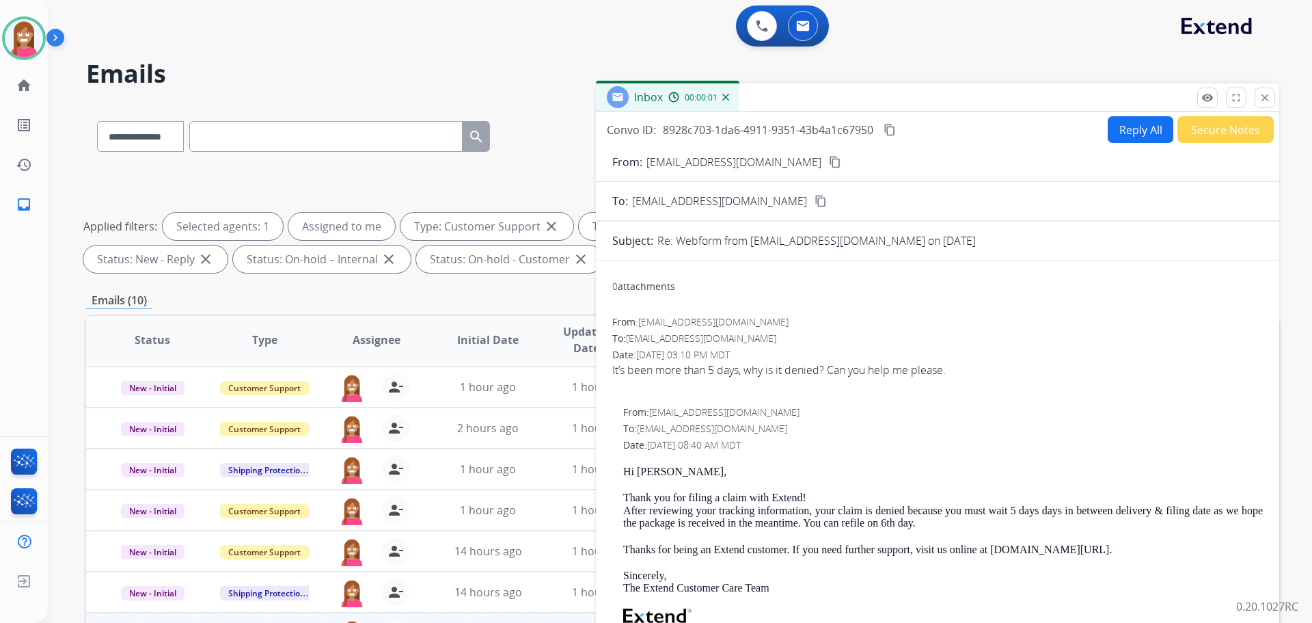
click at [1117, 133] on button "Reply All" at bounding box center [1141, 129] width 66 height 27
select select "**********"
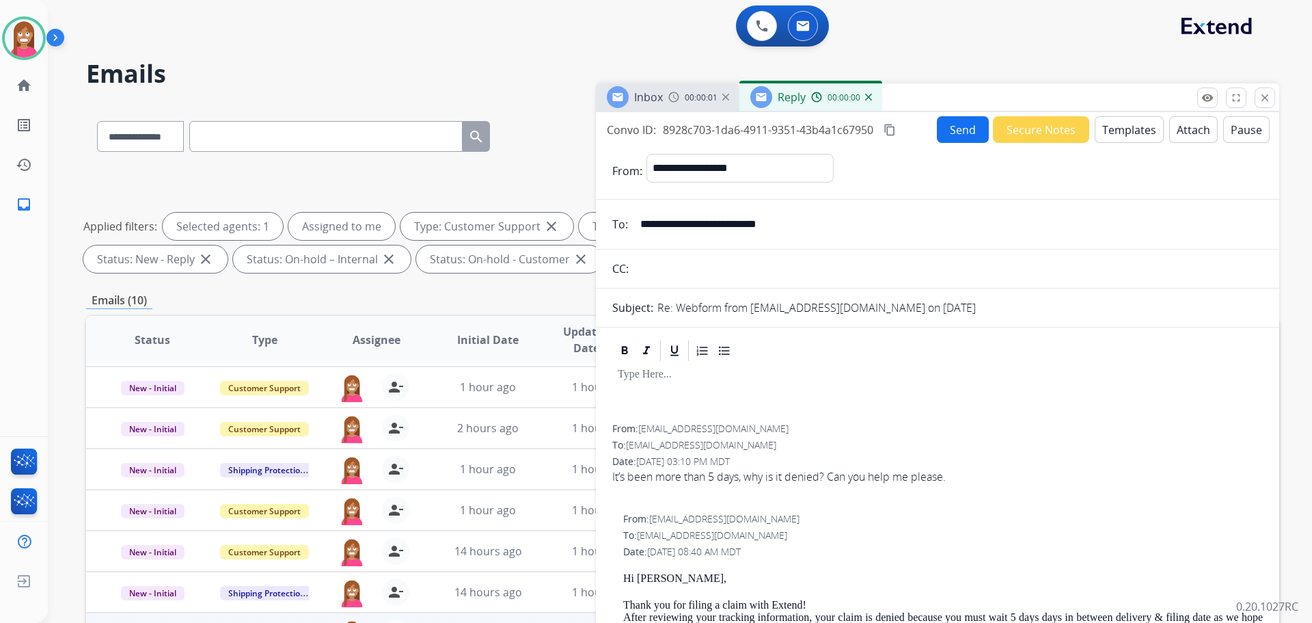
click at [1137, 135] on button "Templates" at bounding box center [1129, 129] width 69 height 27
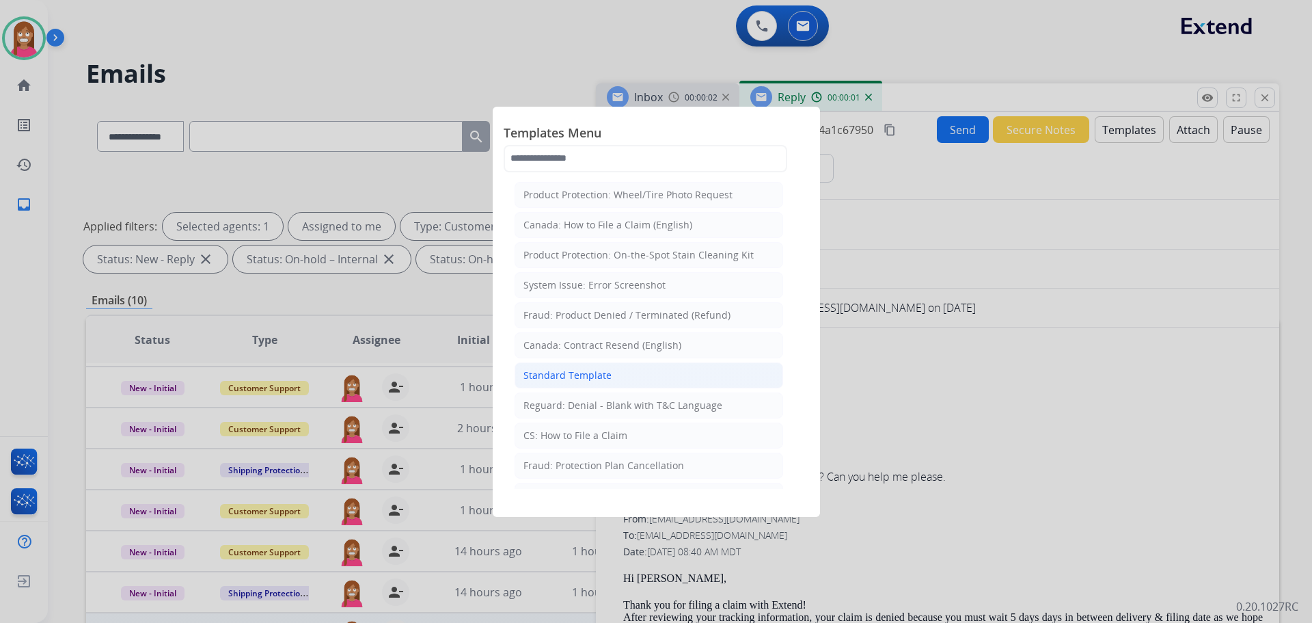
click at [534, 374] on div "Standard Template" at bounding box center [568, 375] width 88 height 14
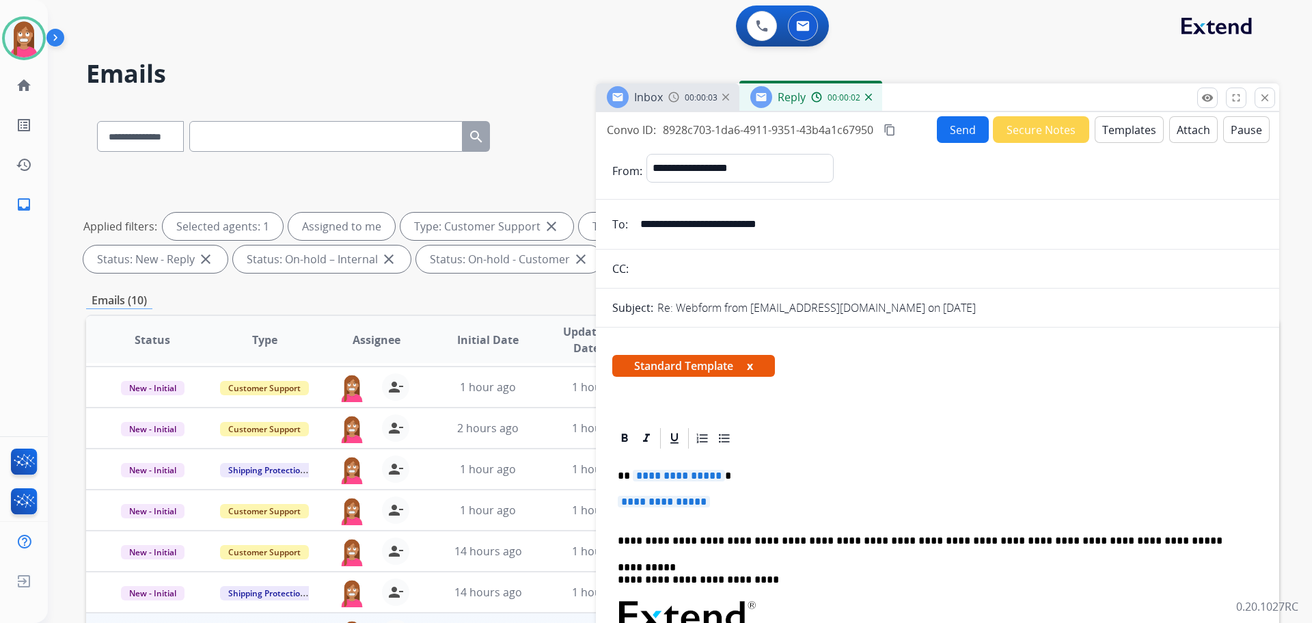
click at [650, 477] on span "**********" at bounding box center [679, 476] width 92 height 12
click at [672, 505] on span "**********" at bounding box center [664, 502] width 92 height 12
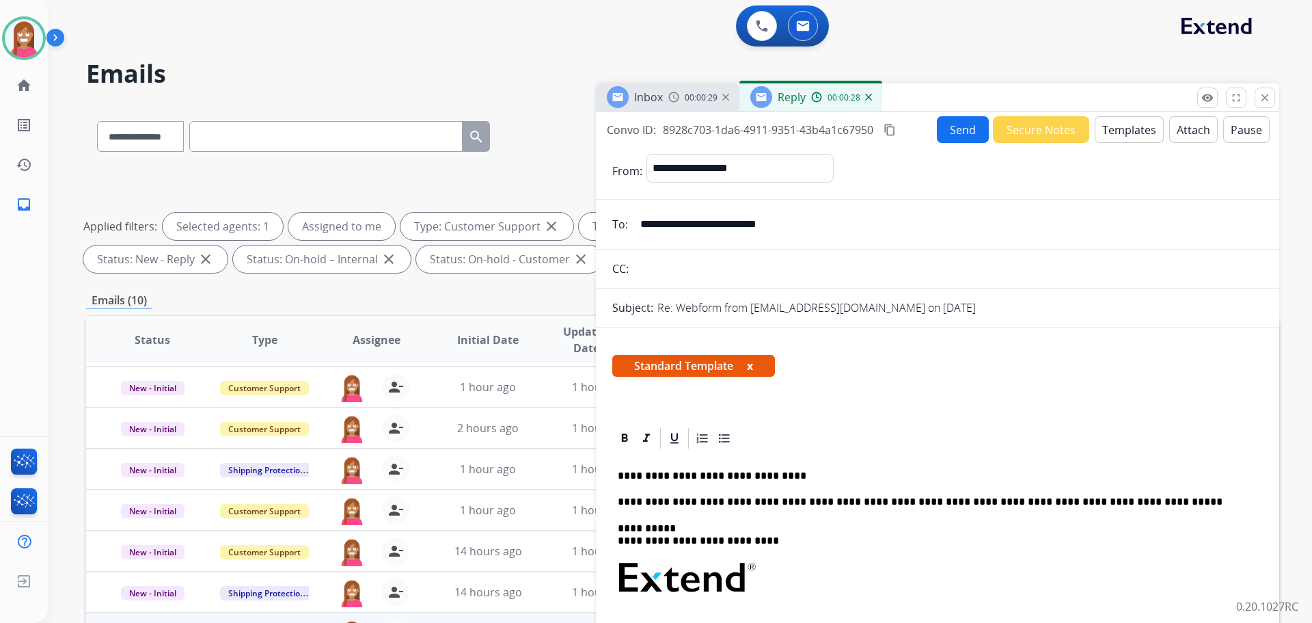
click at [947, 127] on button "Send" at bounding box center [963, 129] width 52 height 27
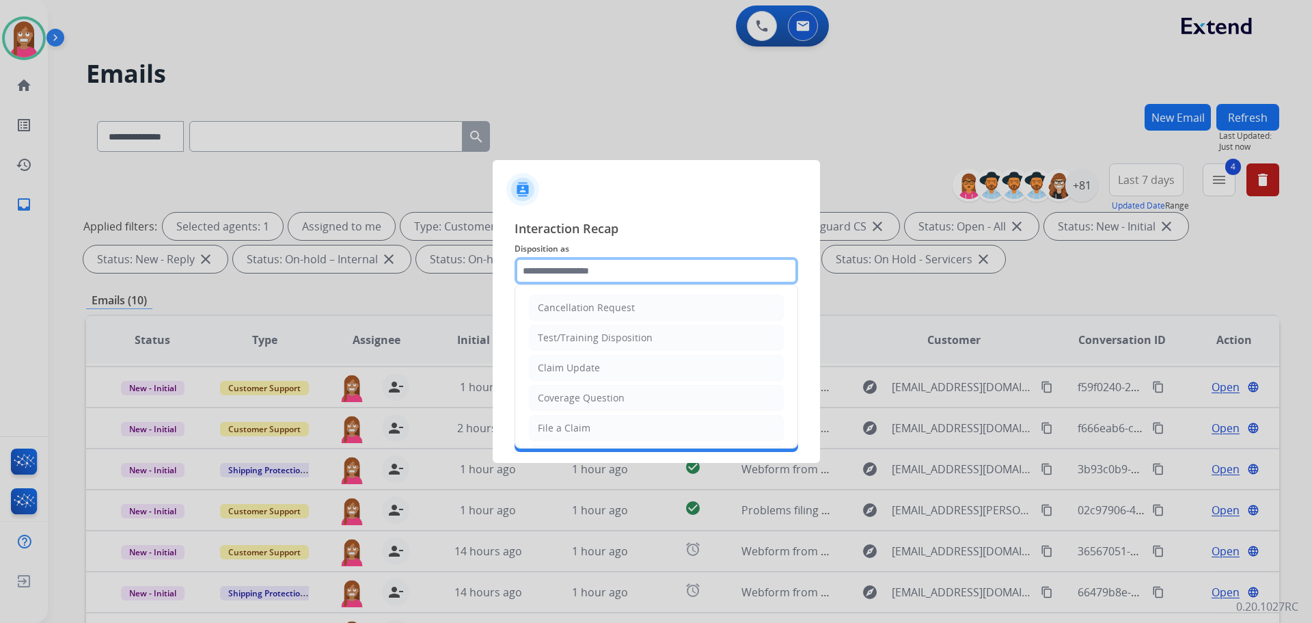
click at [555, 273] on input "text" at bounding box center [657, 270] width 284 height 27
click at [552, 372] on div "Claim Update" at bounding box center [569, 368] width 62 height 14
type input "**********"
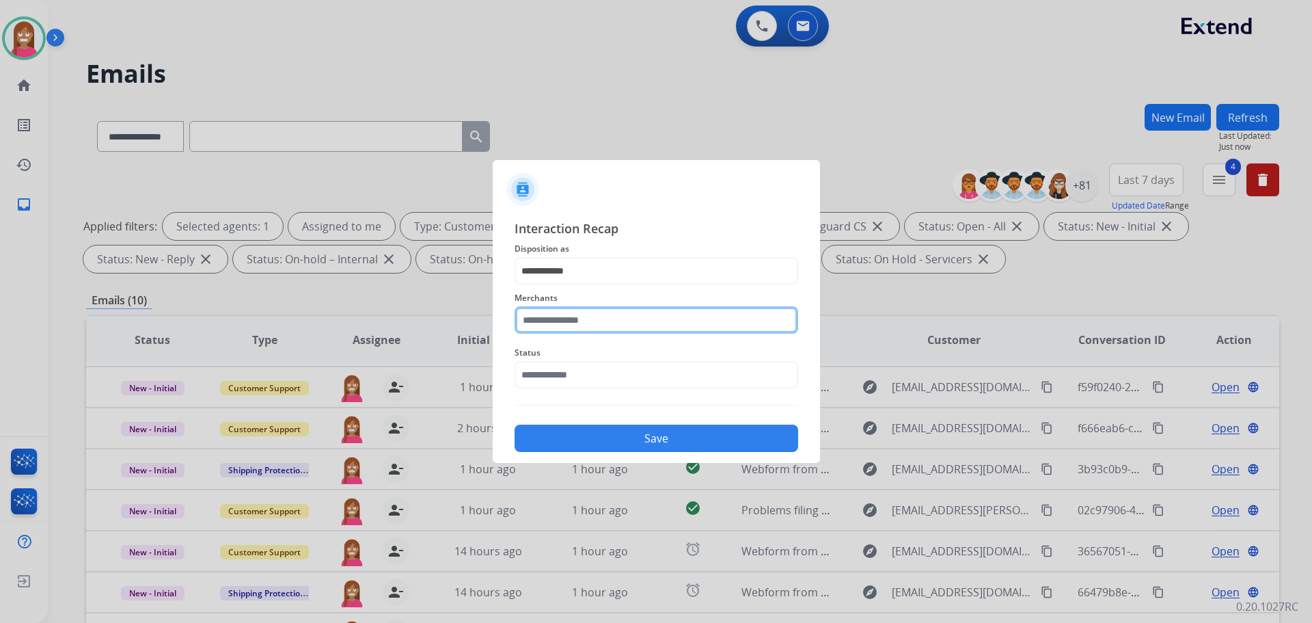
click at [547, 321] on input "text" at bounding box center [657, 319] width 284 height 27
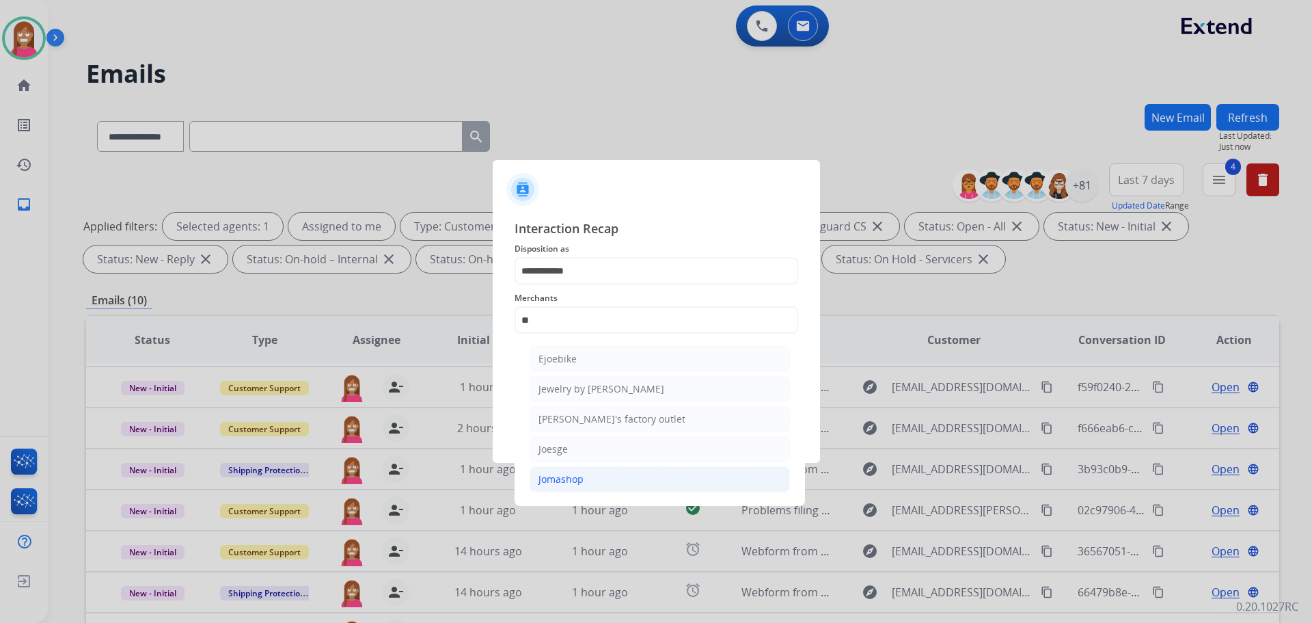
click at [566, 476] on div "Jomashop" at bounding box center [561, 479] width 45 height 14
type input "********"
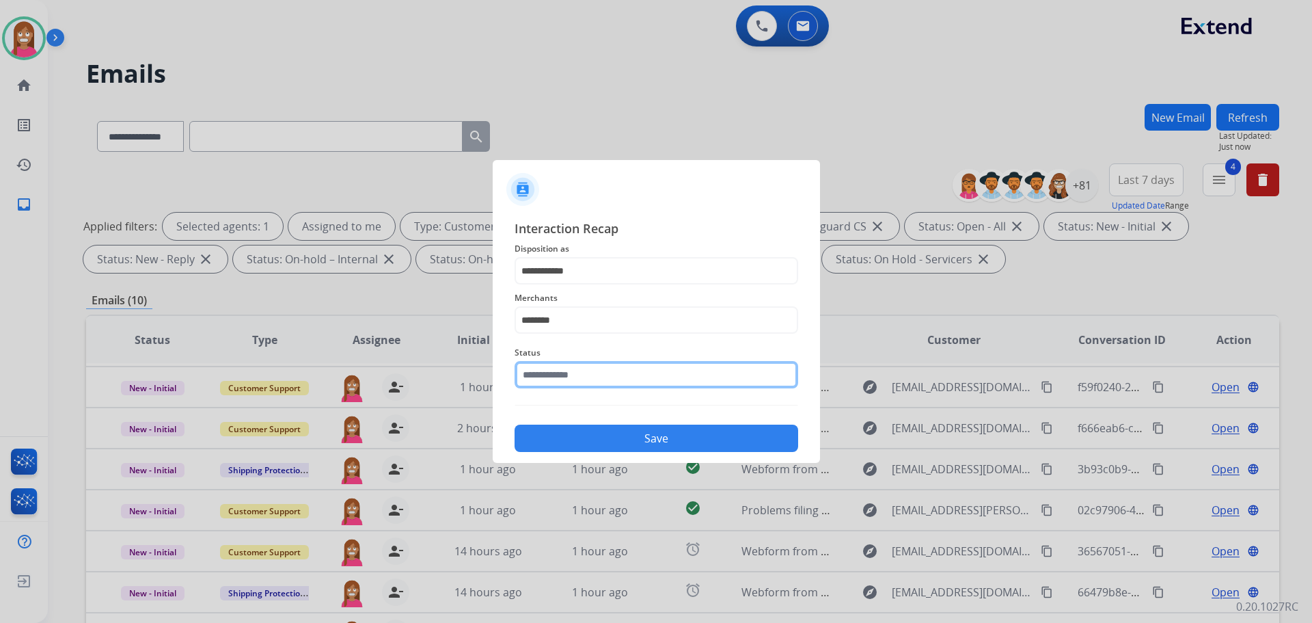
click at [546, 381] on input "text" at bounding box center [657, 374] width 284 height 27
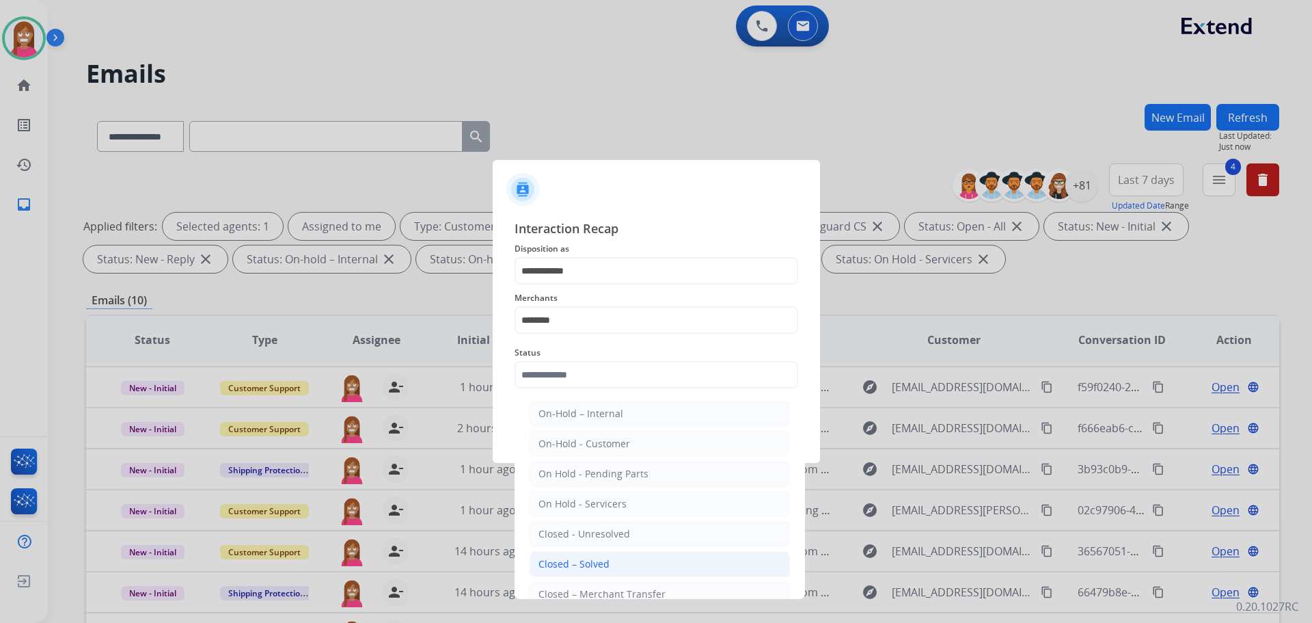
click at [564, 554] on li "Closed – Solved" at bounding box center [660, 564] width 260 height 26
type input "**********"
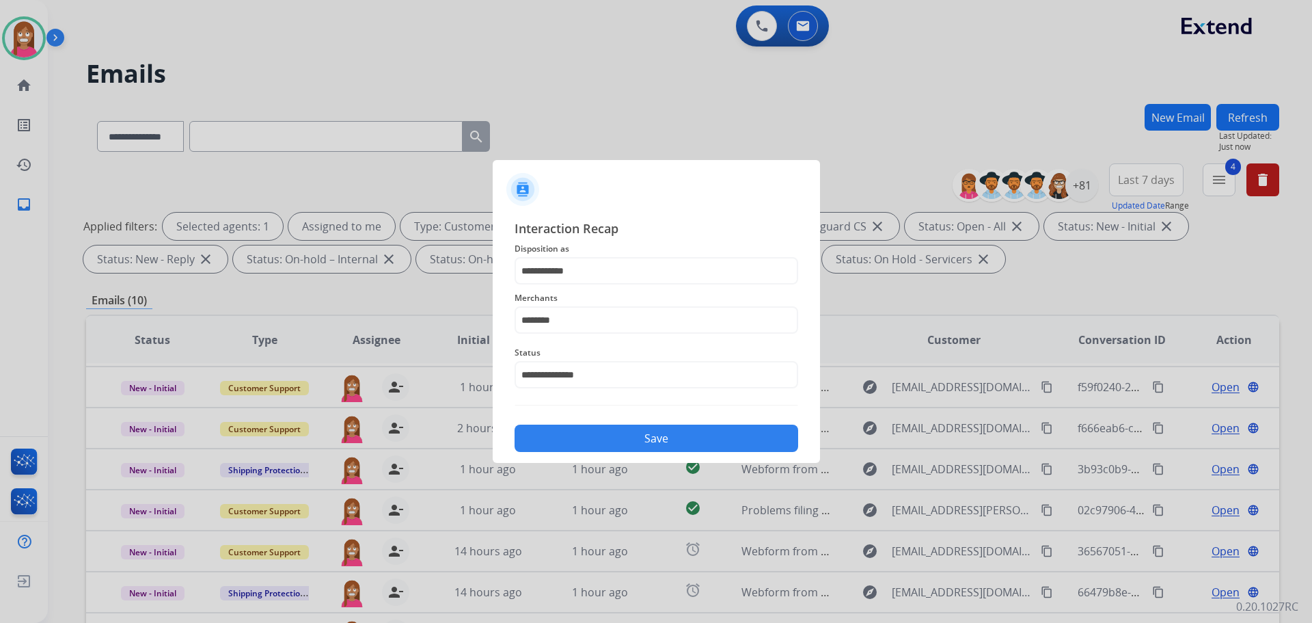
click at [588, 443] on button "Save" at bounding box center [657, 437] width 284 height 27
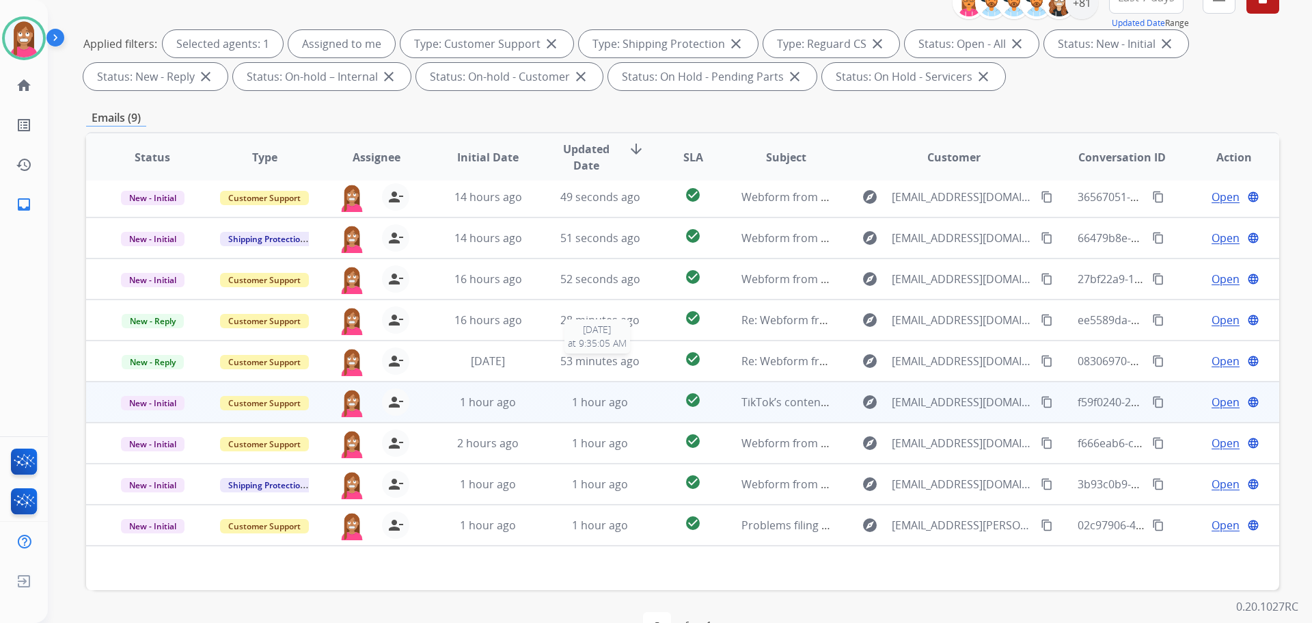
scroll to position [221, 0]
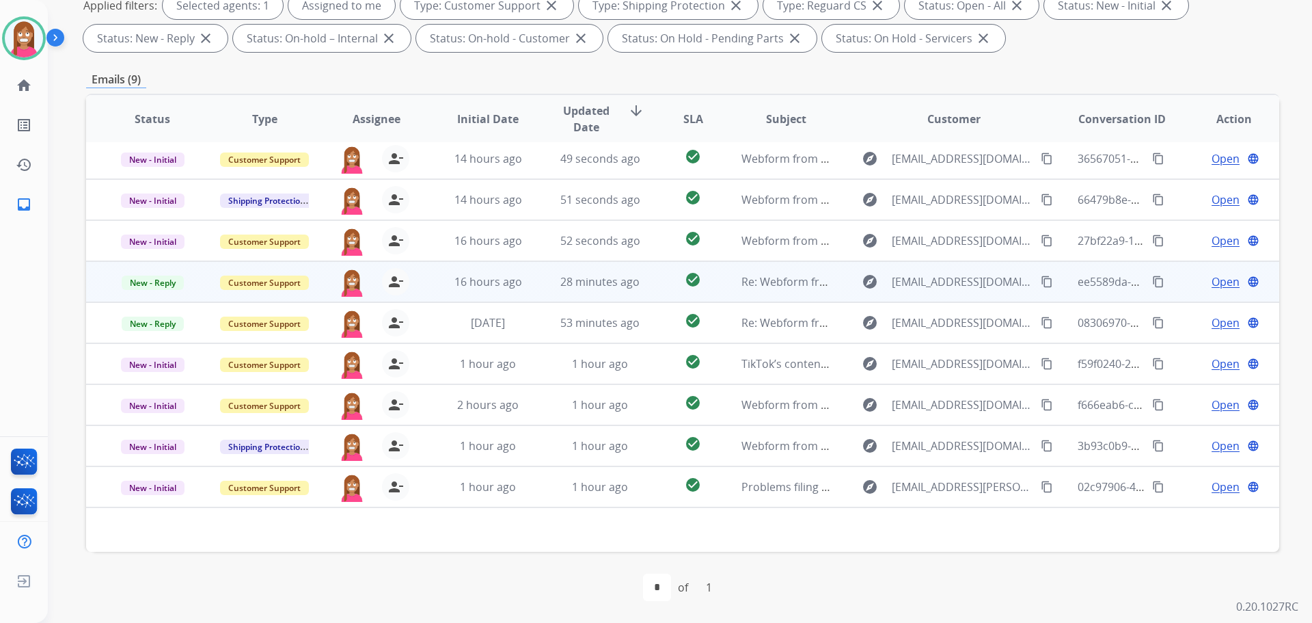
click at [540, 289] on td "28 minutes ago" at bounding box center [590, 281] width 112 height 41
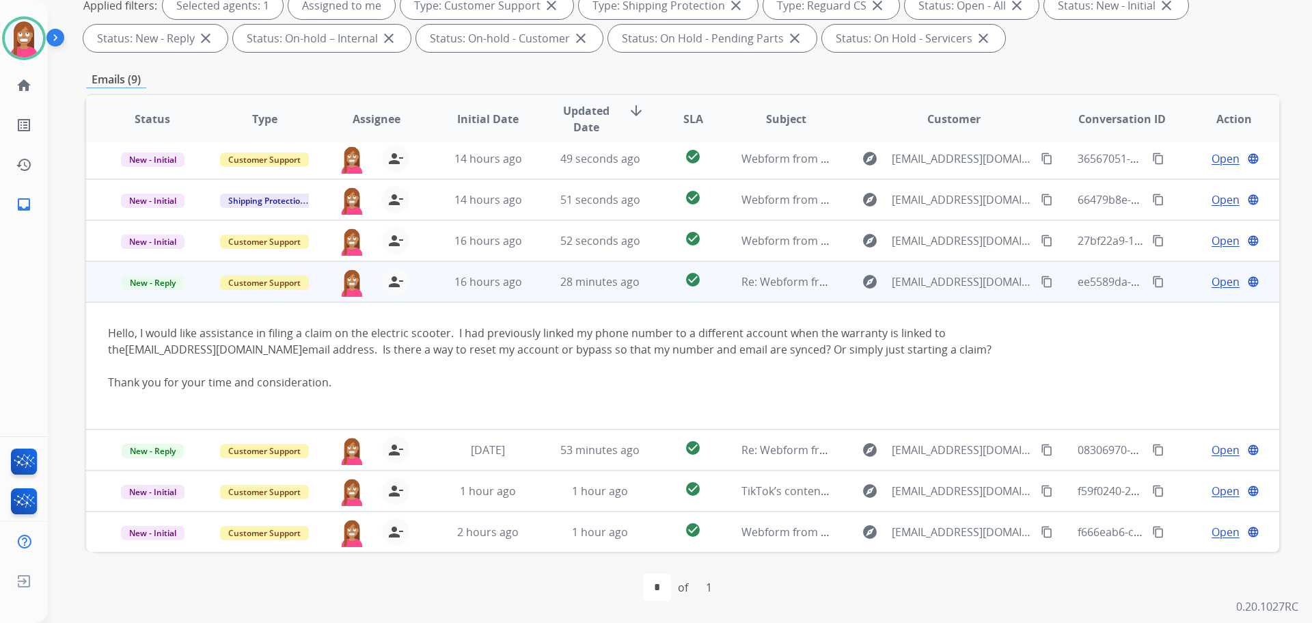
scroll to position [87, 0]
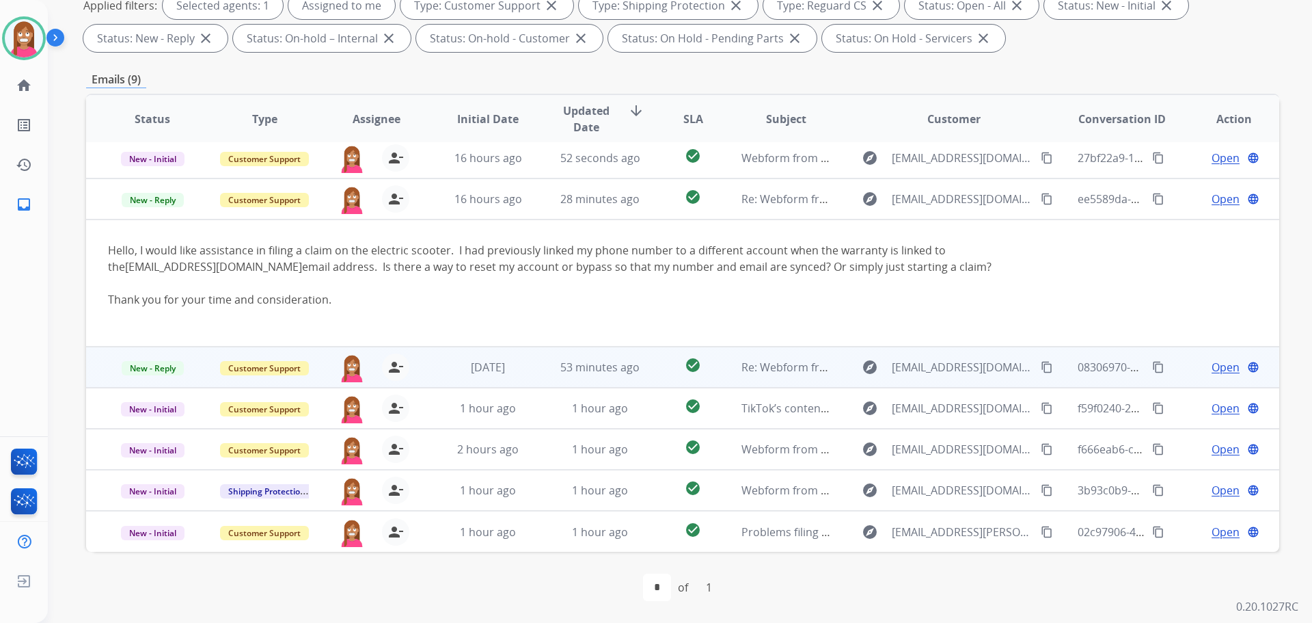
click at [542, 368] on td "53 minutes ago" at bounding box center [590, 367] width 112 height 41
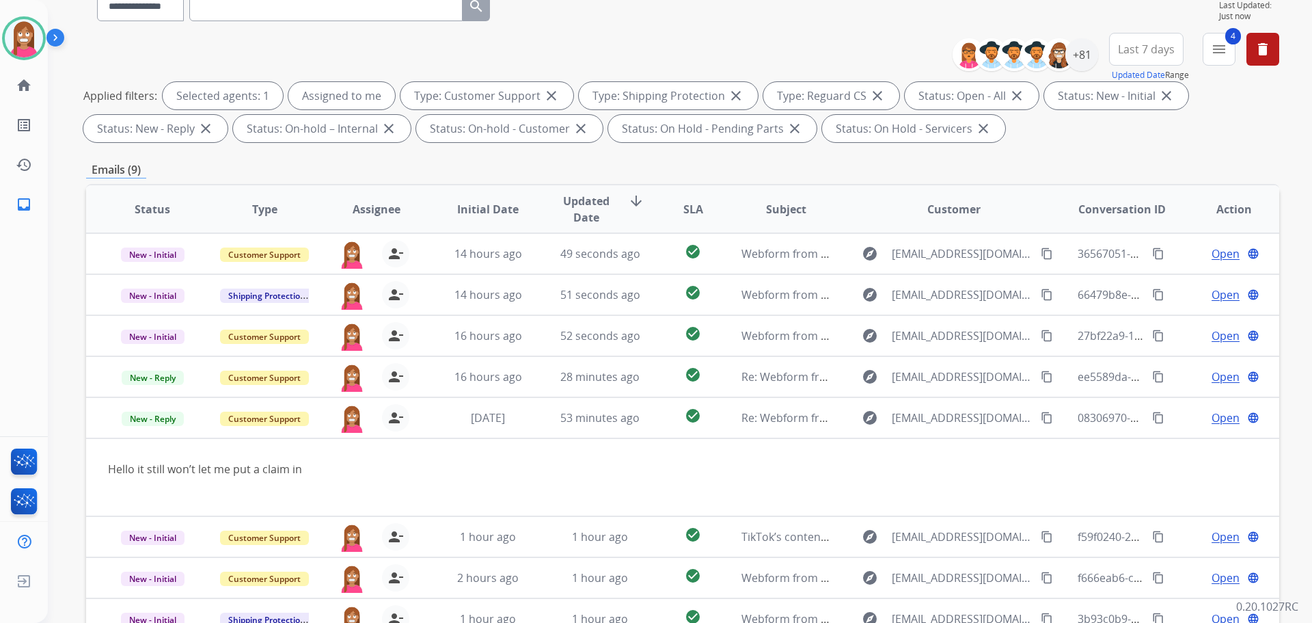
scroll to position [16, 0]
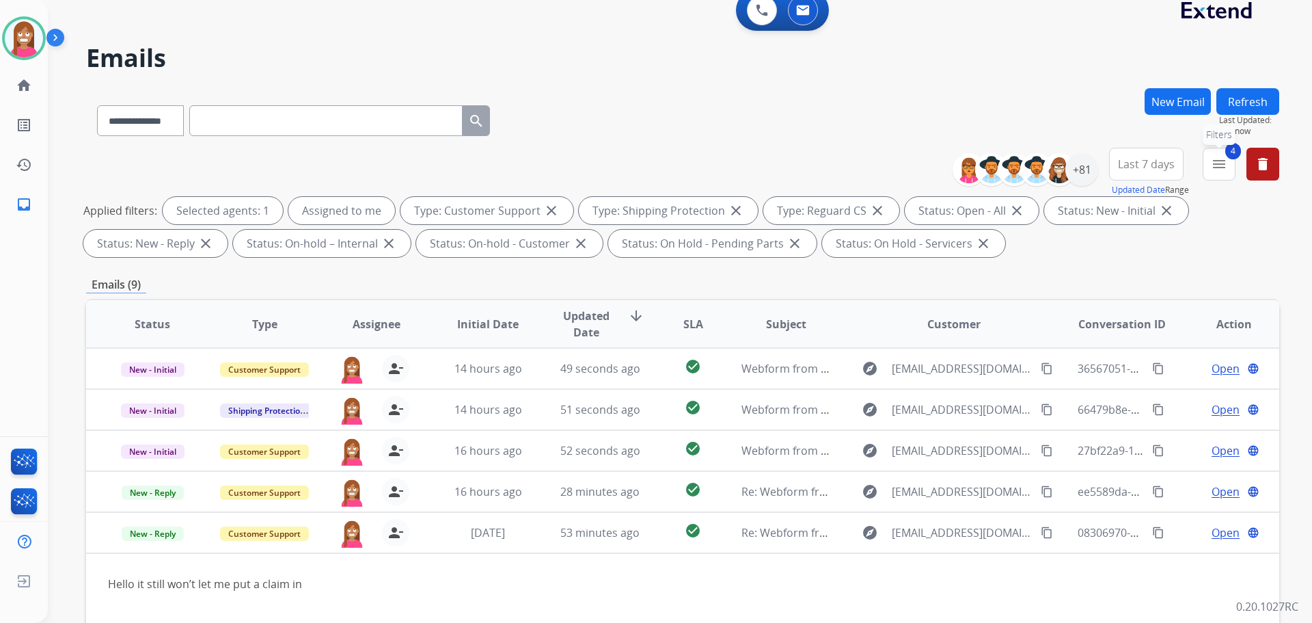
click at [1217, 173] on button "4 menu Filters" at bounding box center [1219, 164] width 33 height 33
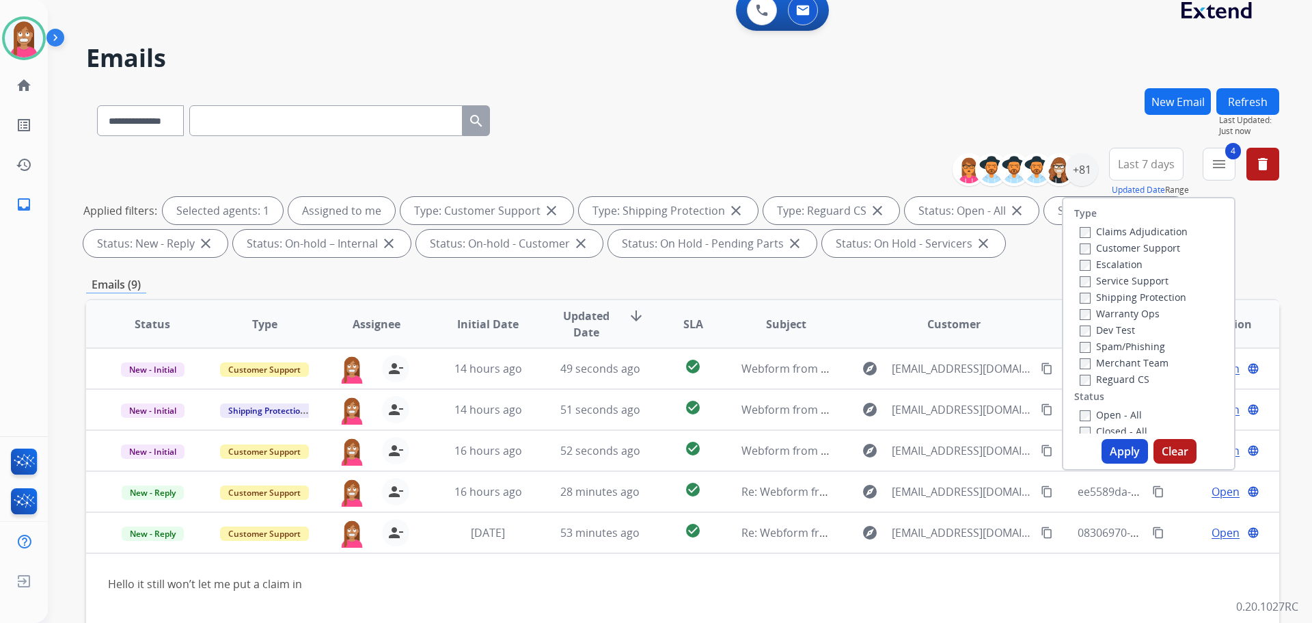
click at [1121, 452] on button "Apply" at bounding box center [1125, 451] width 46 height 25
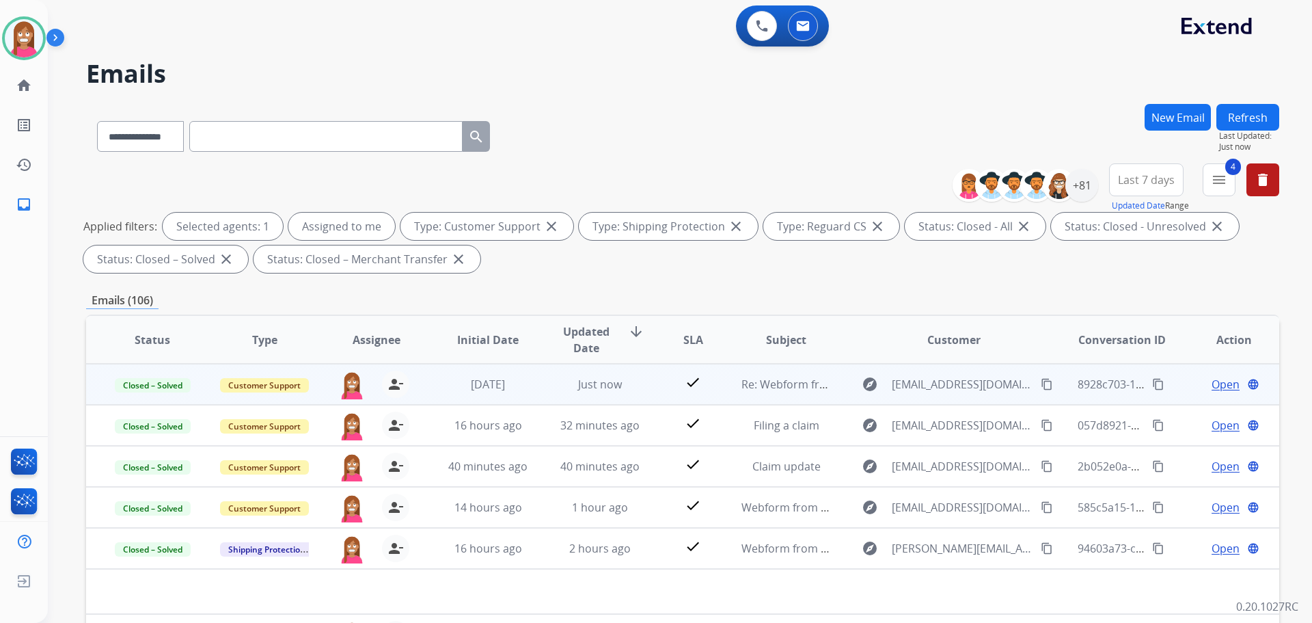
click at [545, 385] on td "Just now" at bounding box center [590, 384] width 112 height 41
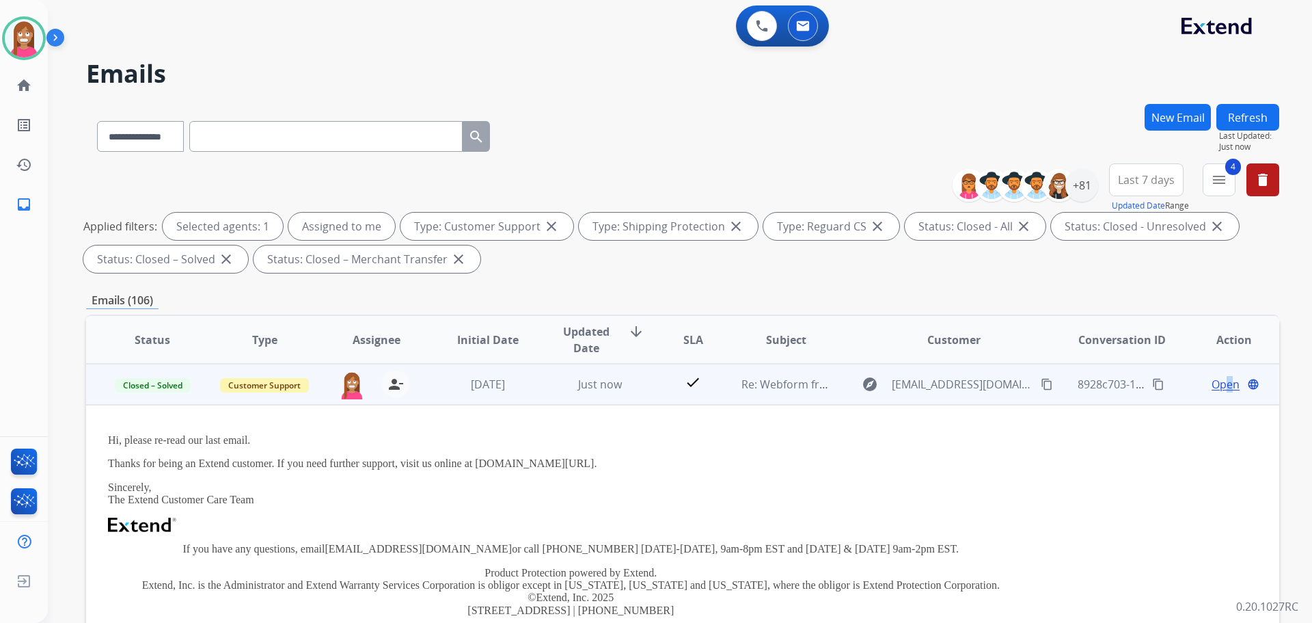
click at [1221, 385] on span "Open" at bounding box center [1226, 384] width 28 height 16
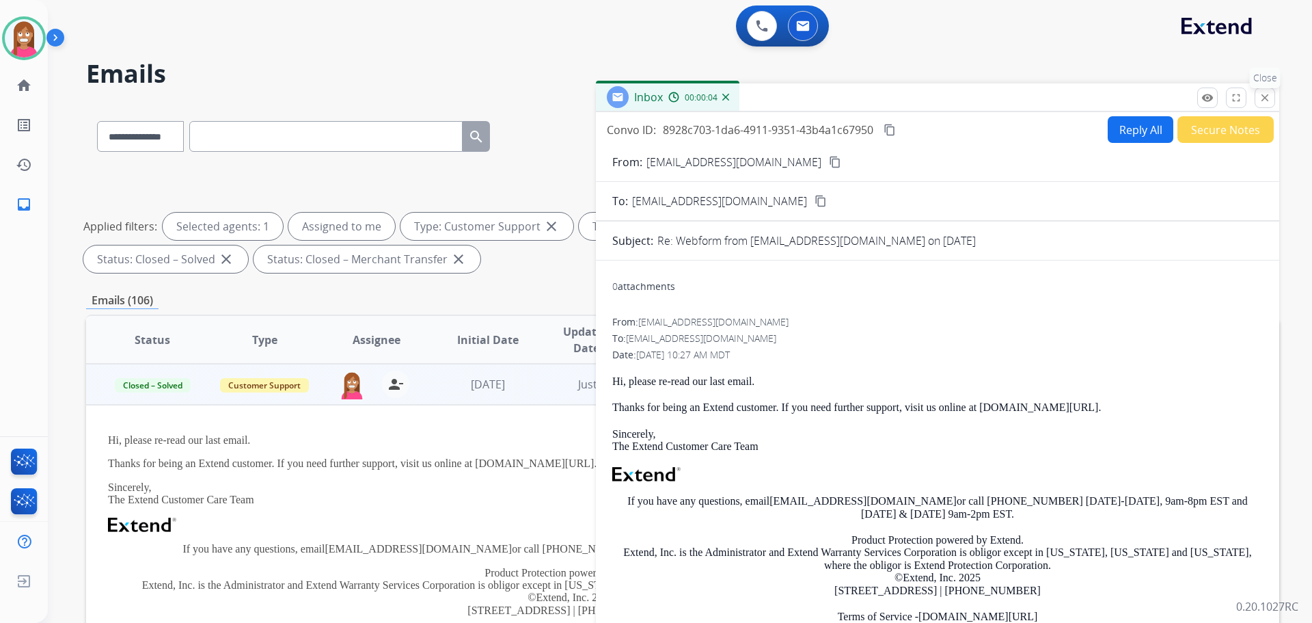
click at [1264, 98] on mat-icon "close" at bounding box center [1265, 98] width 12 height 12
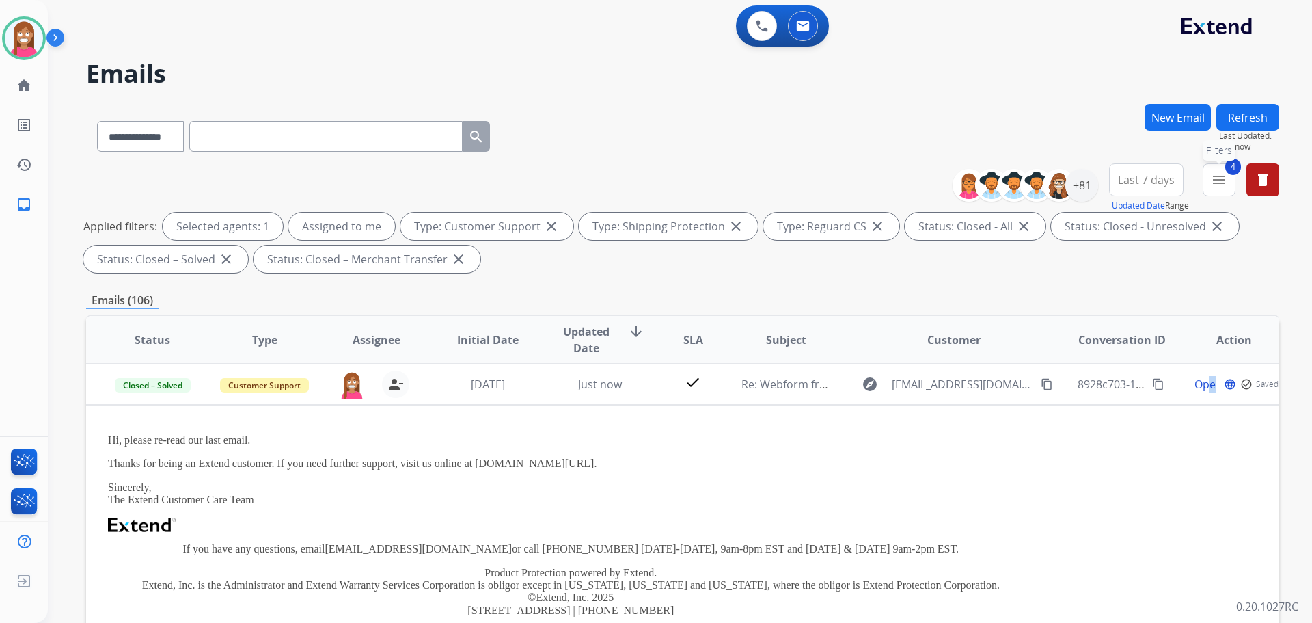
click at [1225, 174] on mat-icon "menu" at bounding box center [1219, 180] width 16 height 16
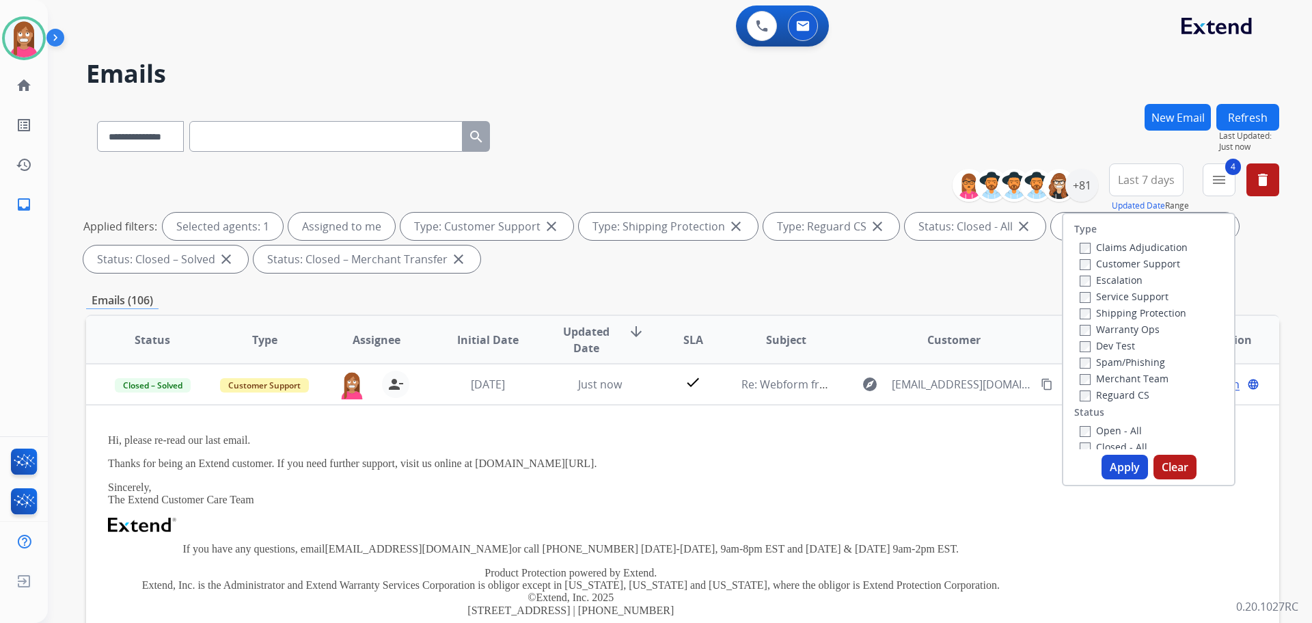
click at [1117, 464] on button "Apply" at bounding box center [1125, 467] width 46 height 25
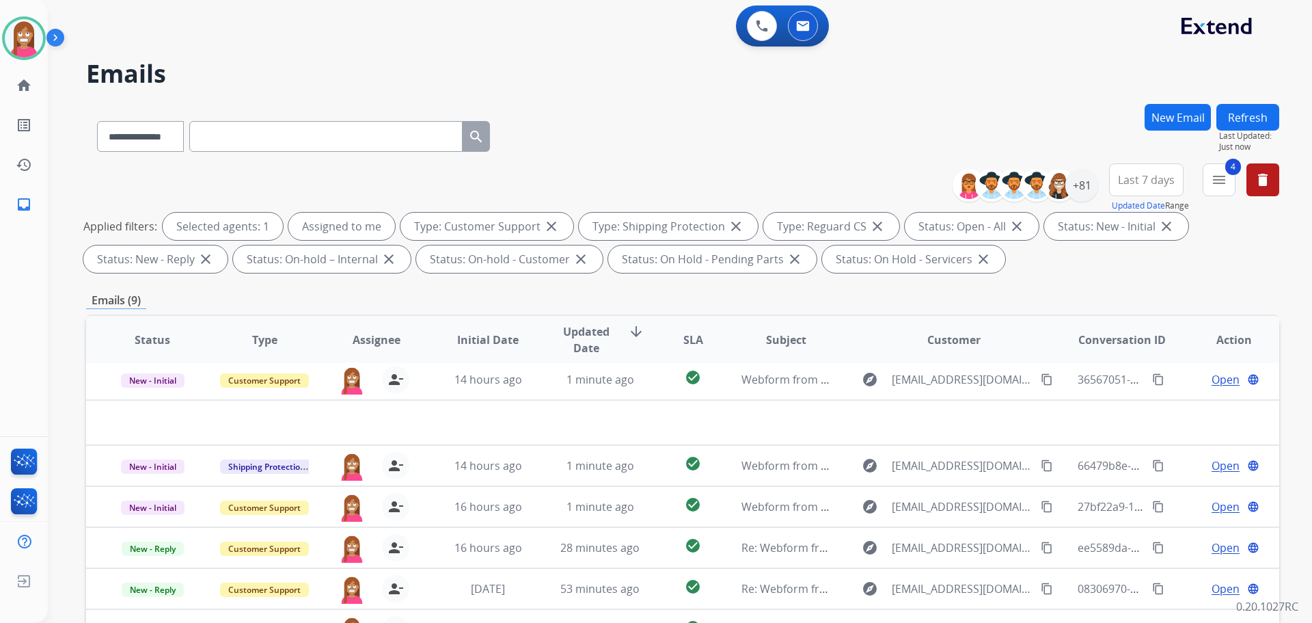
scroll to position [5, 0]
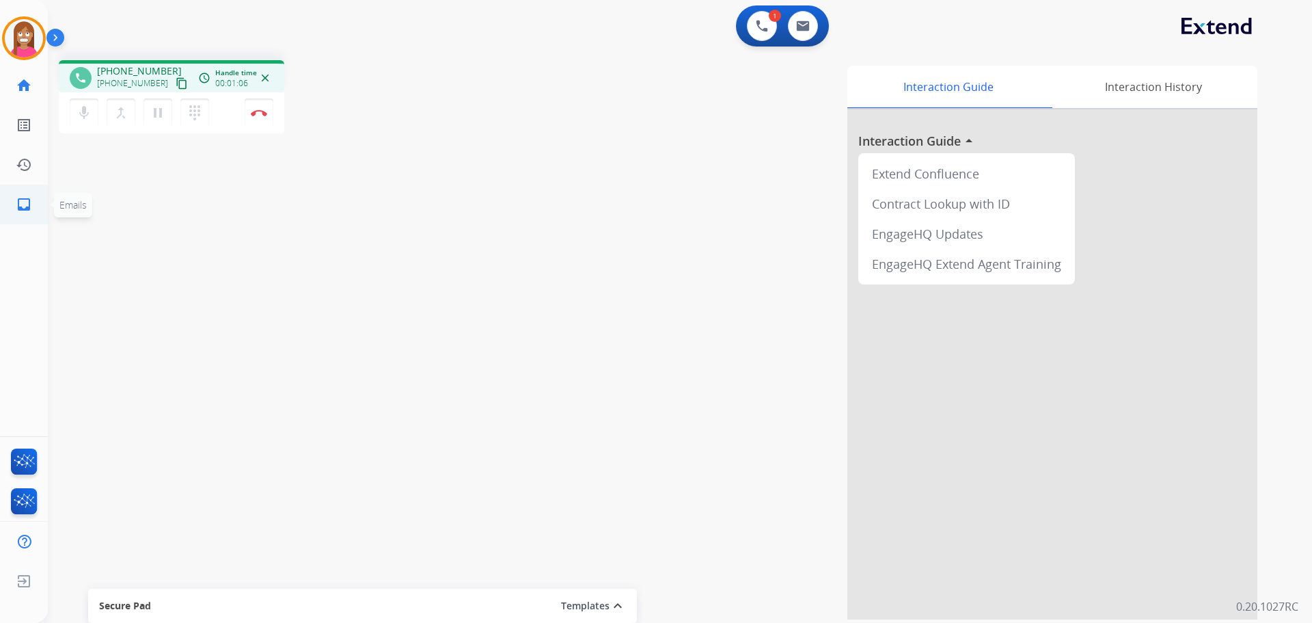
click at [18, 194] on link "inbox Emails" at bounding box center [24, 204] width 38 height 38
select select "**********"
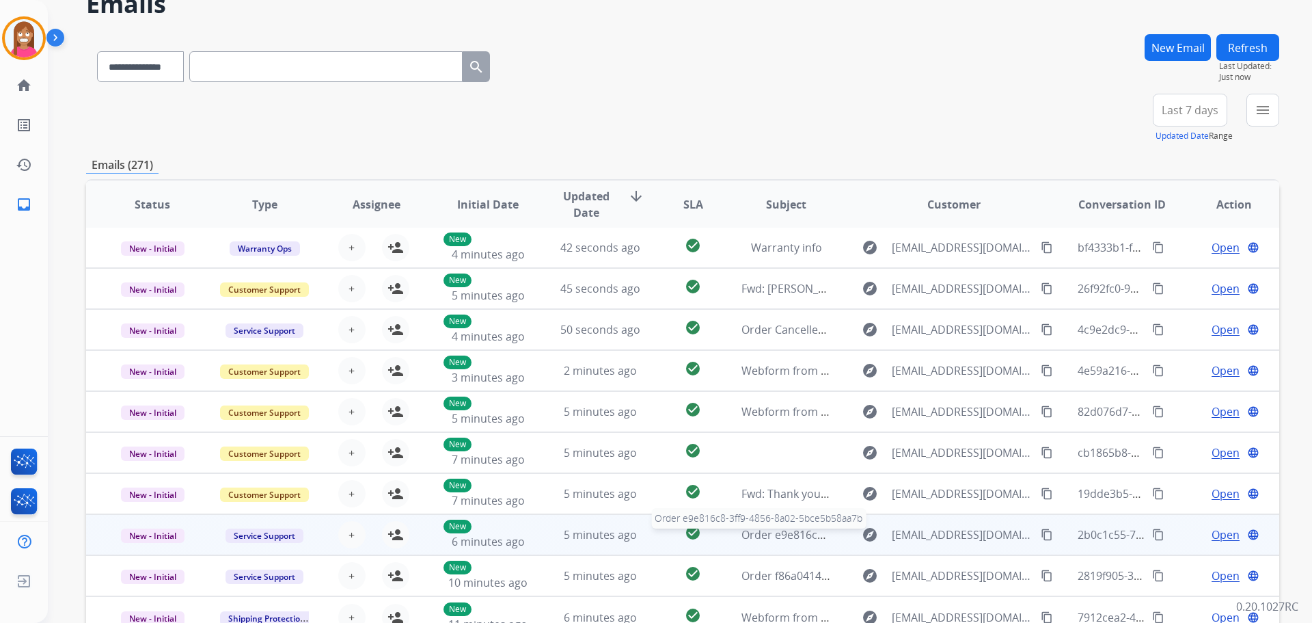
scroll to position [155, 0]
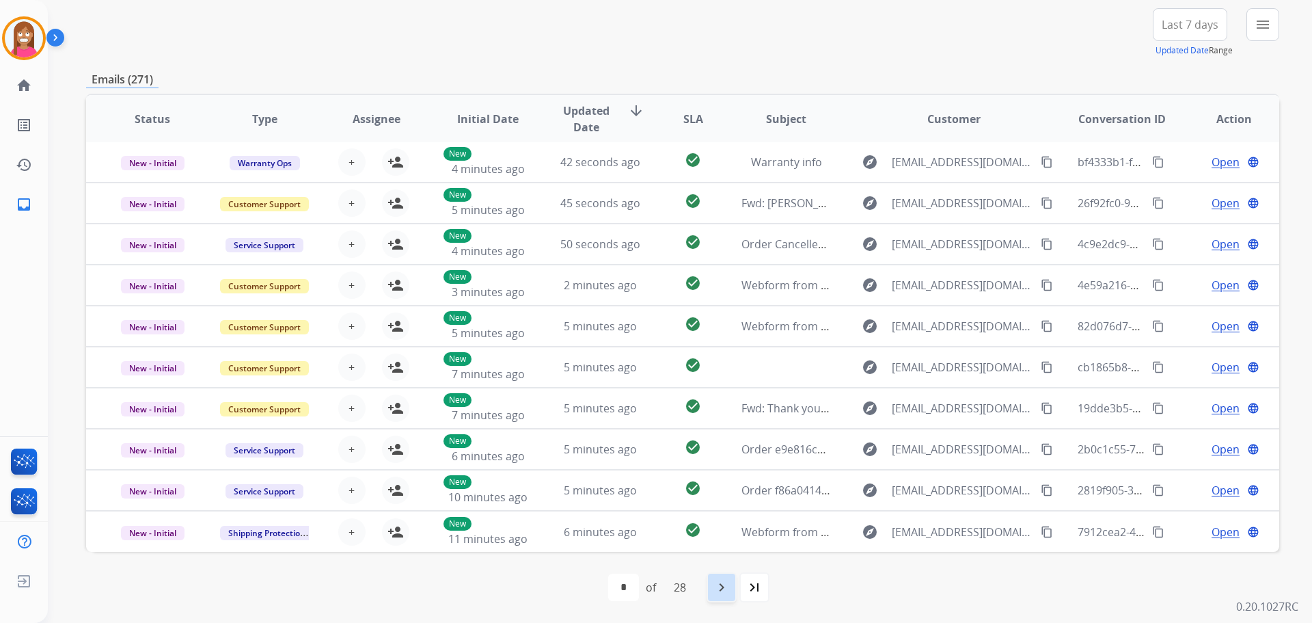
click at [725, 584] on mat-icon "navigate_next" at bounding box center [722, 587] width 16 height 16
select select "*"
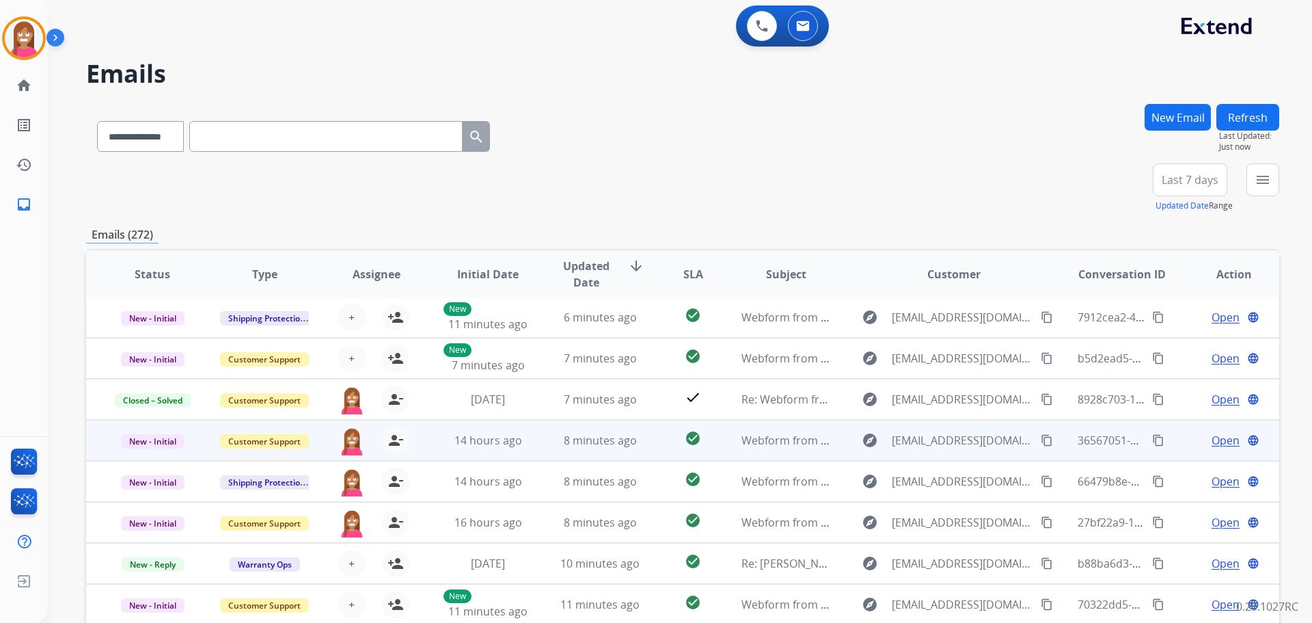
click at [1212, 442] on span "Open" at bounding box center [1226, 440] width 28 height 16
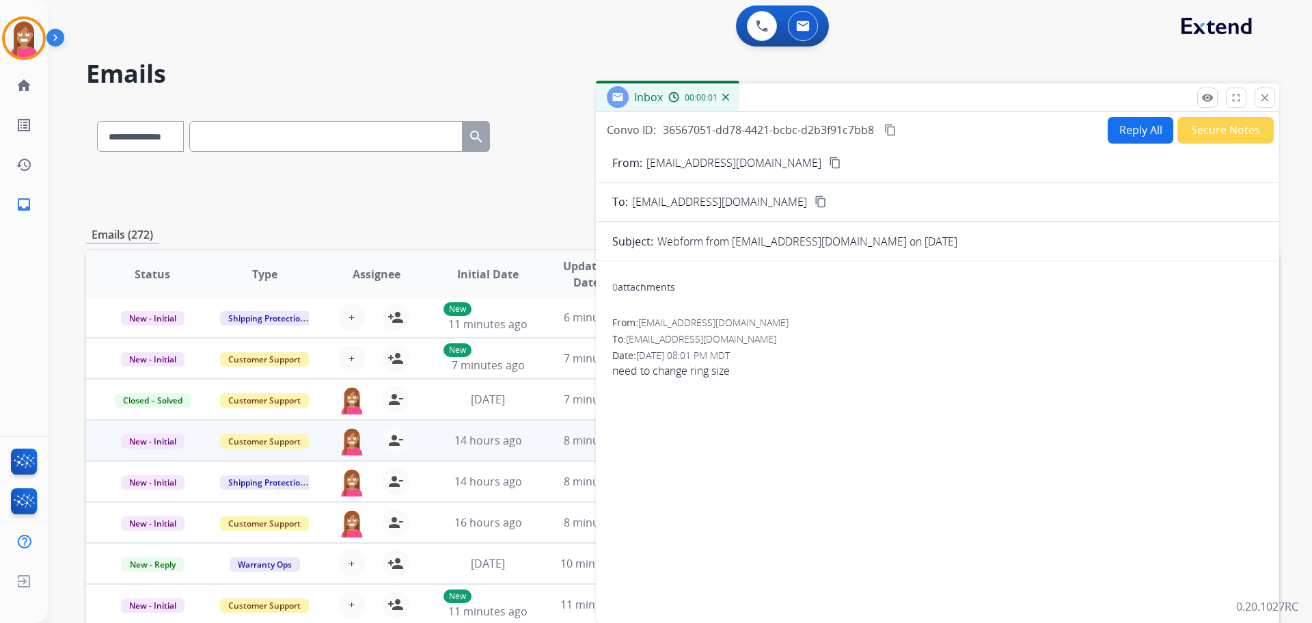
click at [1128, 135] on button "Reply All" at bounding box center [1141, 130] width 66 height 27
select select "**********"
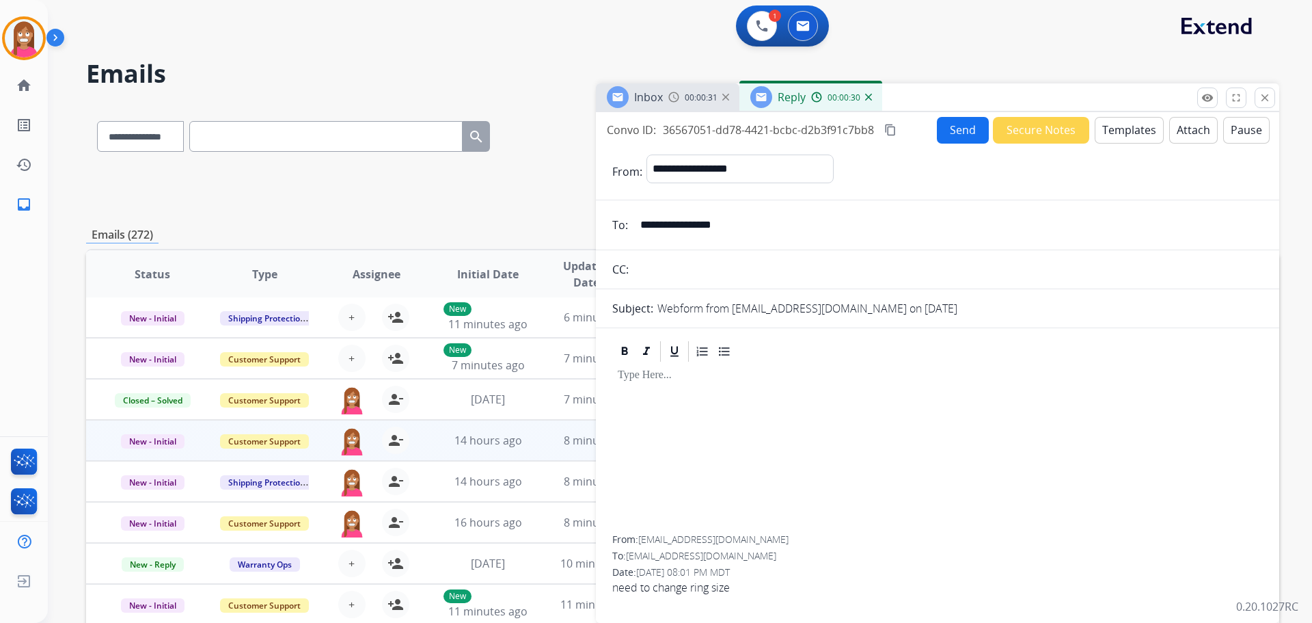
click at [1102, 135] on button "Templates" at bounding box center [1129, 130] width 69 height 27
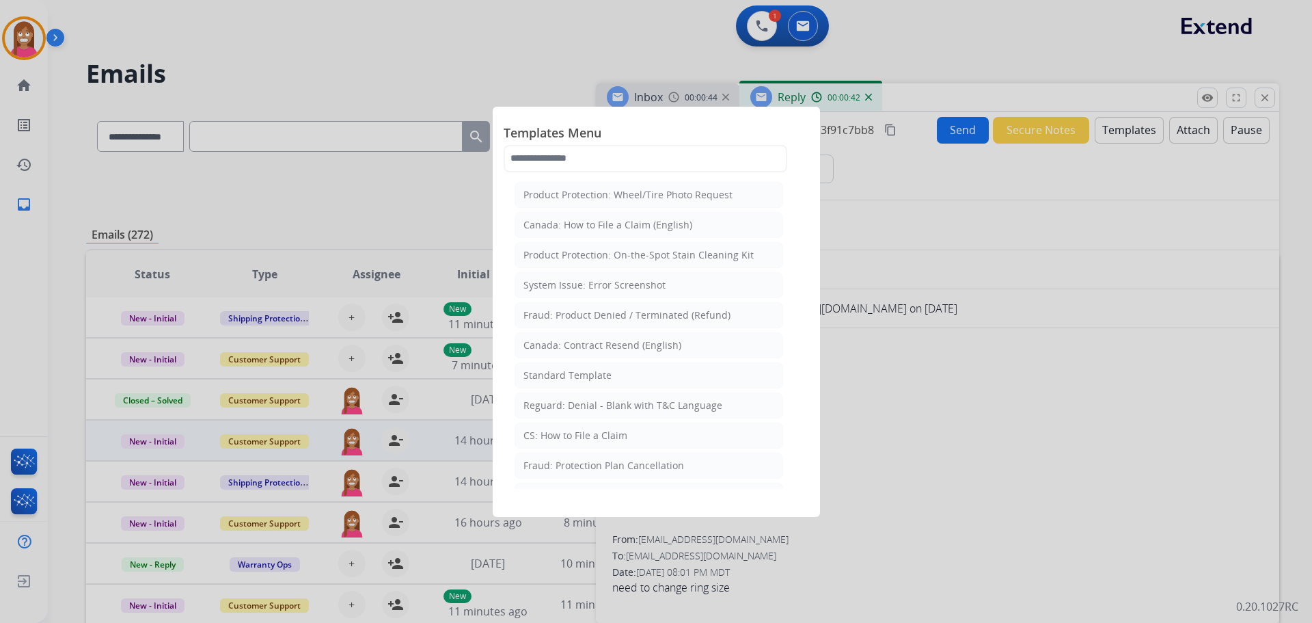
drag, startPoint x: 973, startPoint y: 216, endPoint x: 992, endPoint y: 225, distance: 20.5
click at [976, 216] on div at bounding box center [656, 311] width 1312 height 623
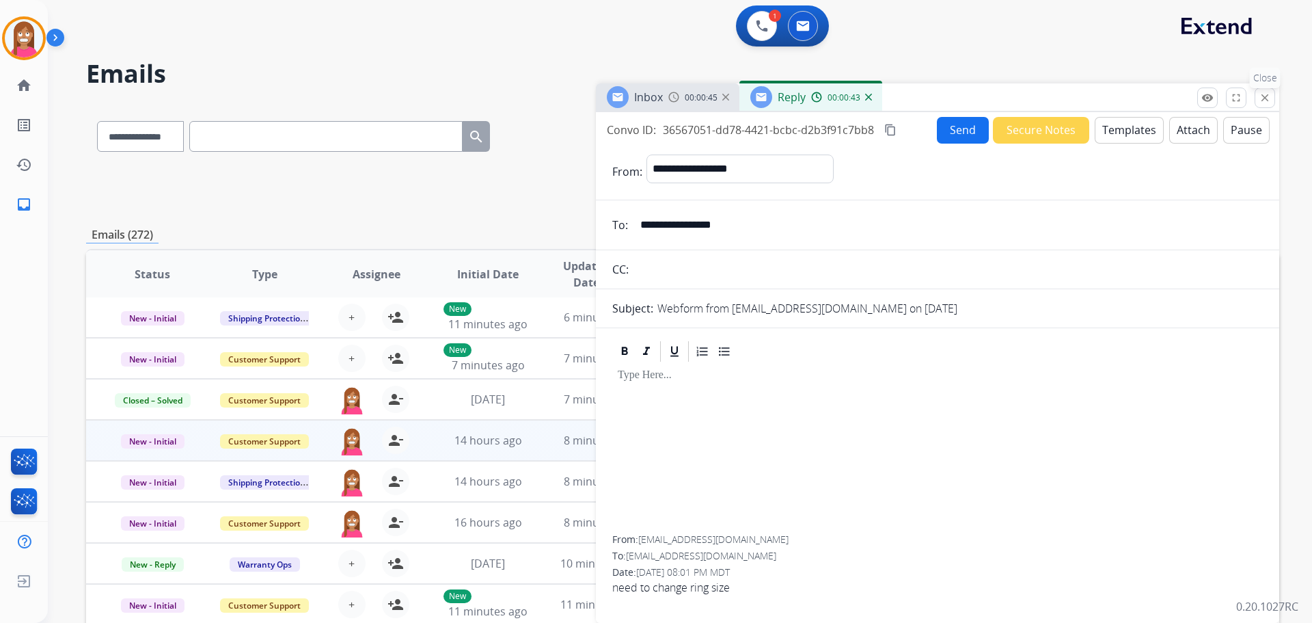
click at [1267, 98] on mat-icon "close" at bounding box center [1265, 98] width 12 height 12
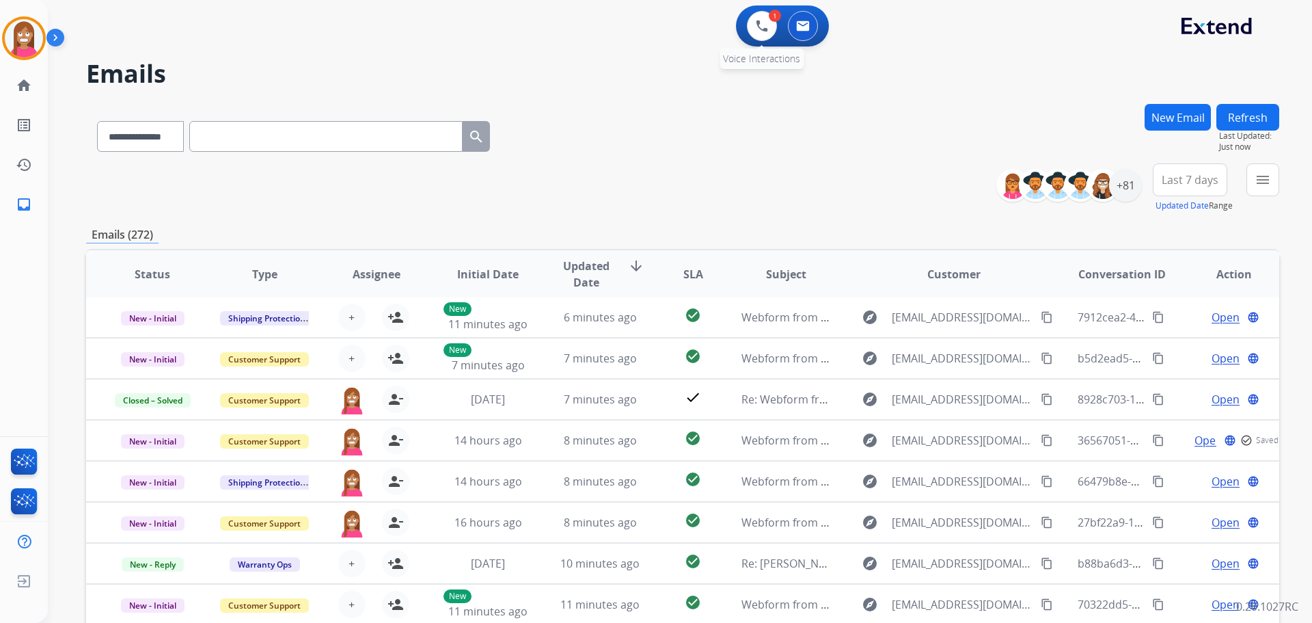
click at [776, 33] on div "1 Voice Interactions" at bounding box center [762, 26] width 41 height 30
click at [760, 24] on img at bounding box center [762, 26] width 12 height 12
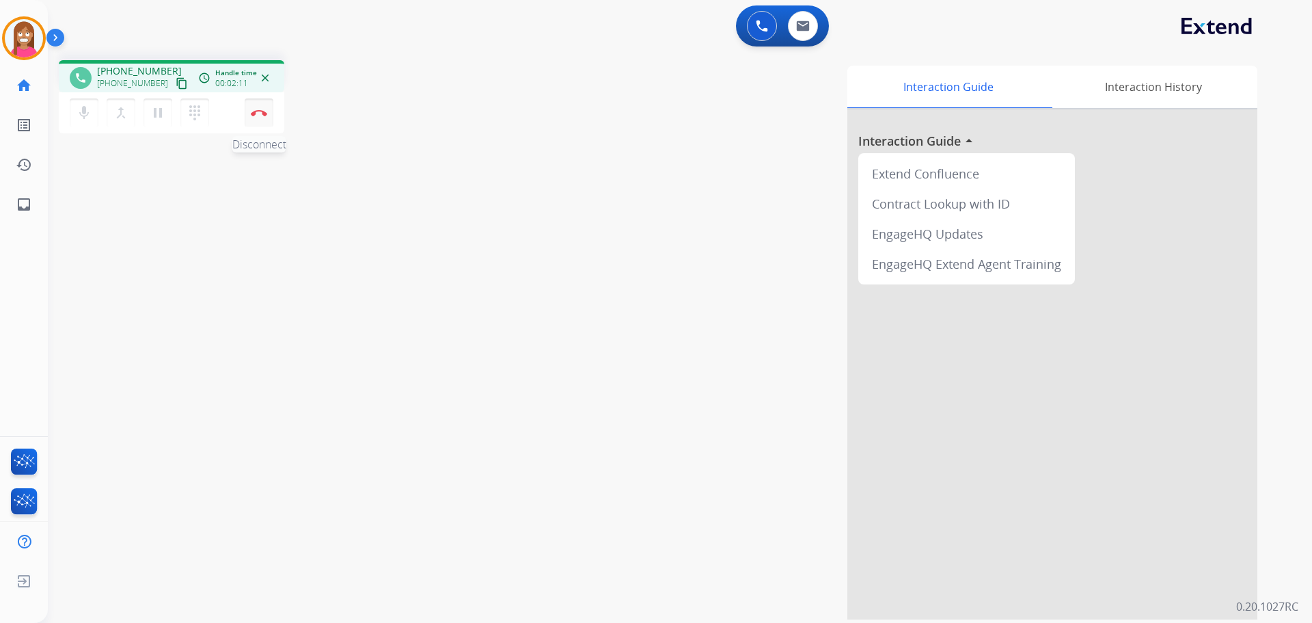
click at [255, 109] on img at bounding box center [259, 112] width 16 height 7
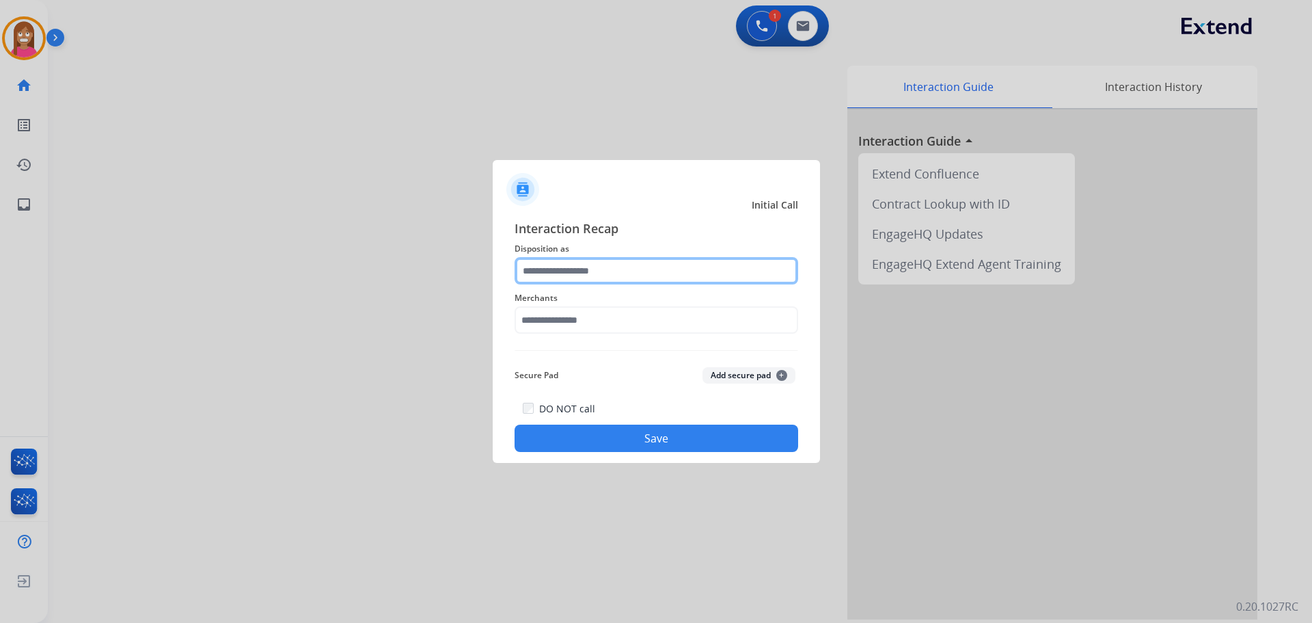
click at [550, 273] on input "text" at bounding box center [657, 270] width 284 height 27
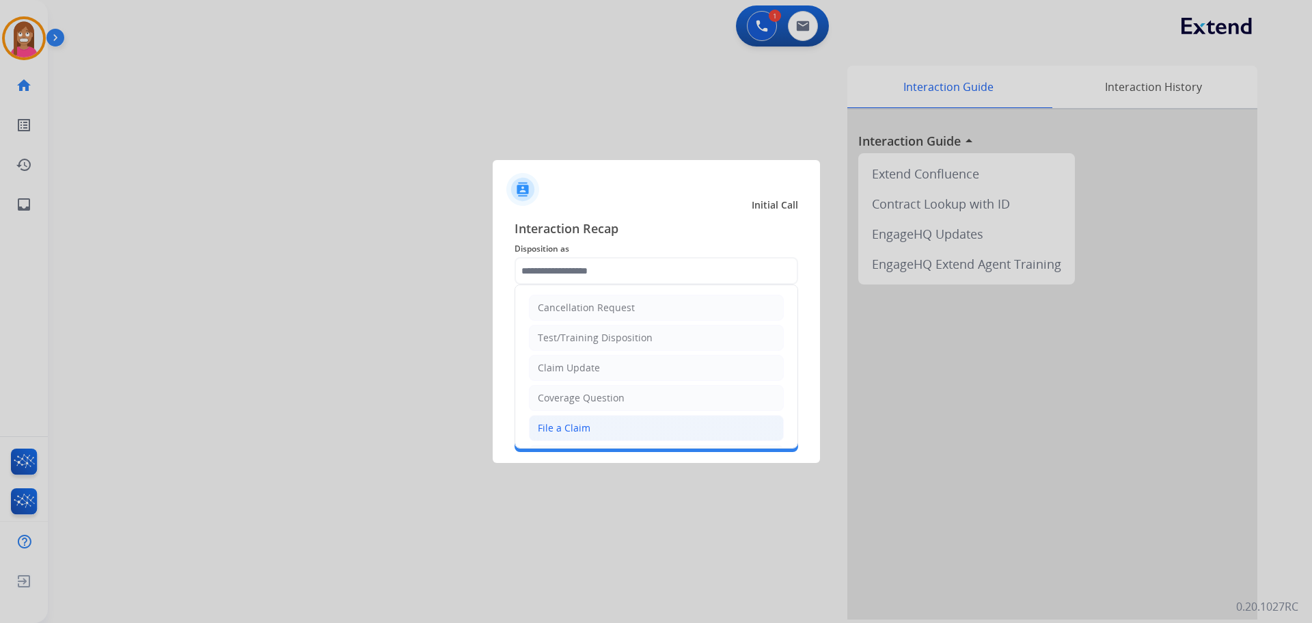
click at [568, 425] on div "File a Claim" at bounding box center [564, 428] width 53 height 14
type input "**********"
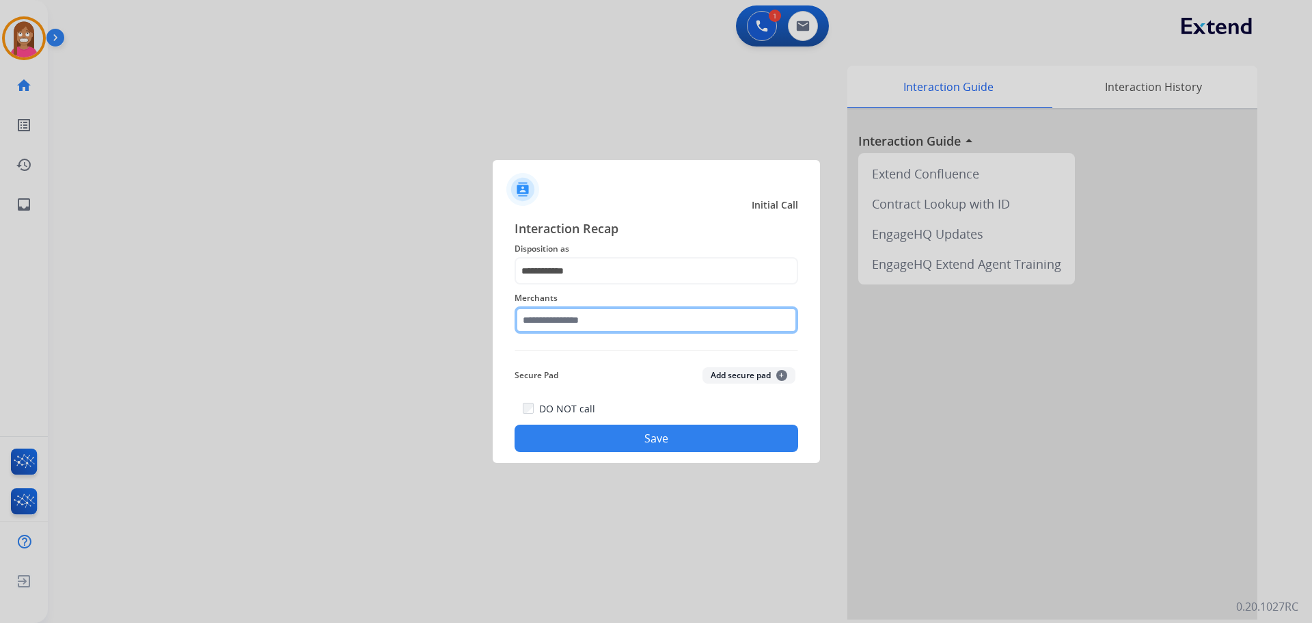
click at [557, 316] on input "text" at bounding box center [657, 319] width 284 height 27
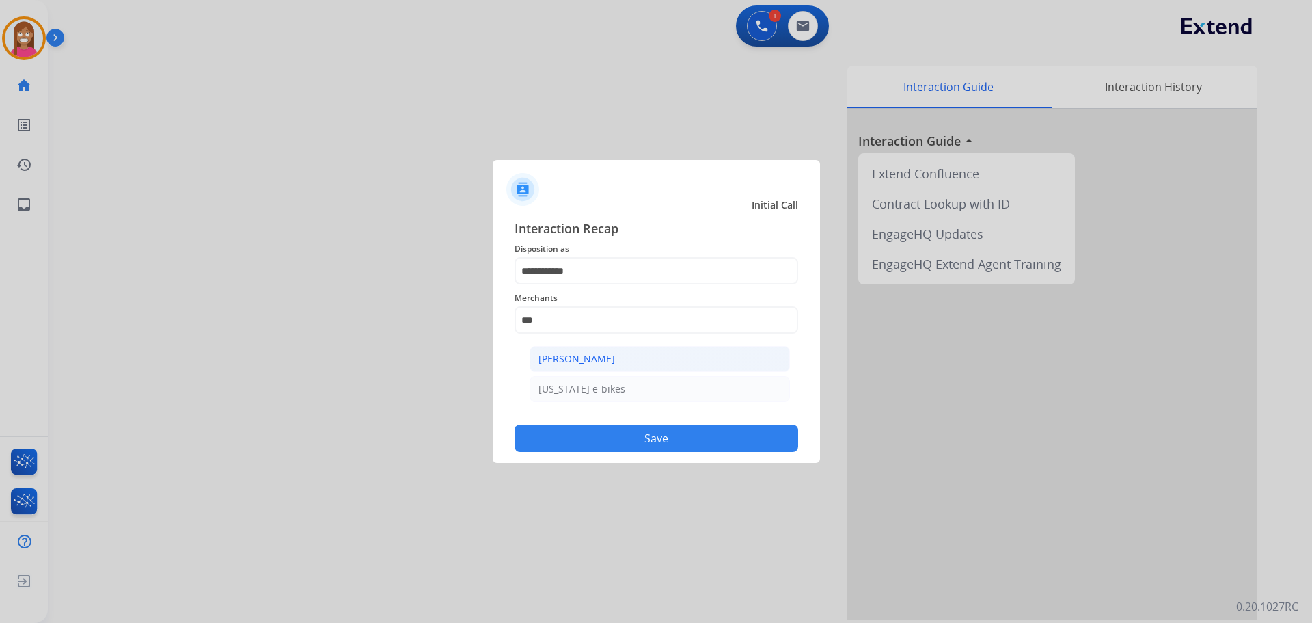
click at [587, 360] on div "[PERSON_NAME]" at bounding box center [577, 359] width 77 height 14
type input "**********"
click at [571, 440] on button "Save" at bounding box center [657, 437] width 284 height 27
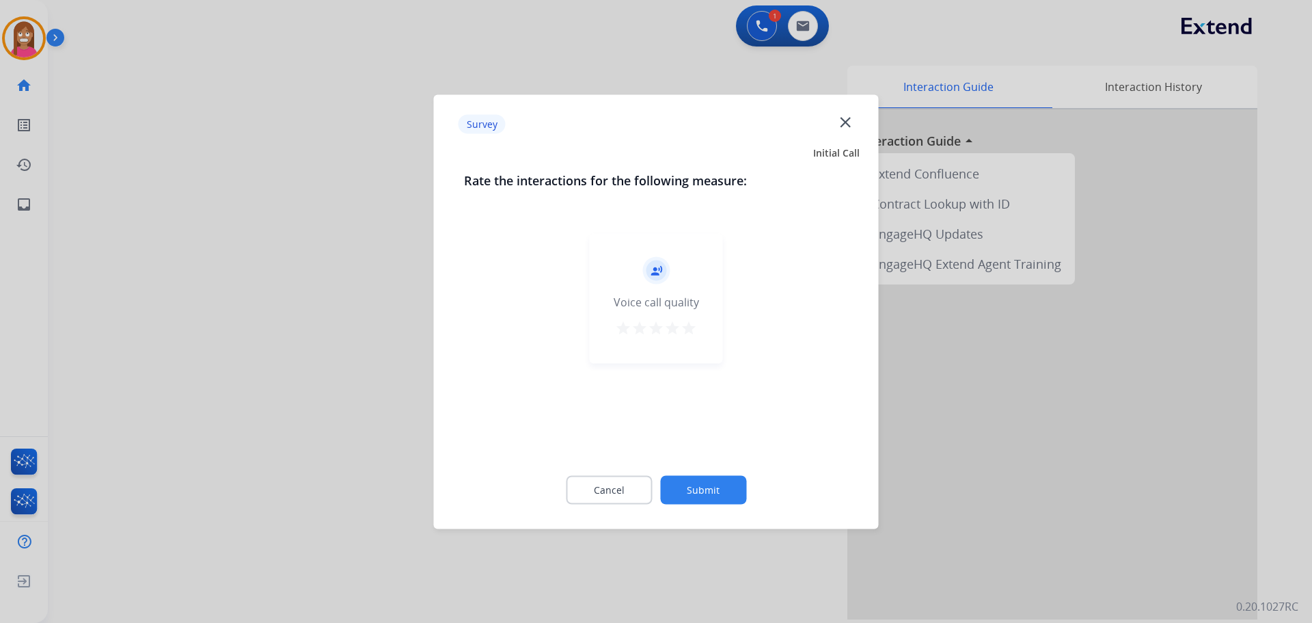
click at [849, 117] on mat-icon "close" at bounding box center [846, 122] width 18 height 18
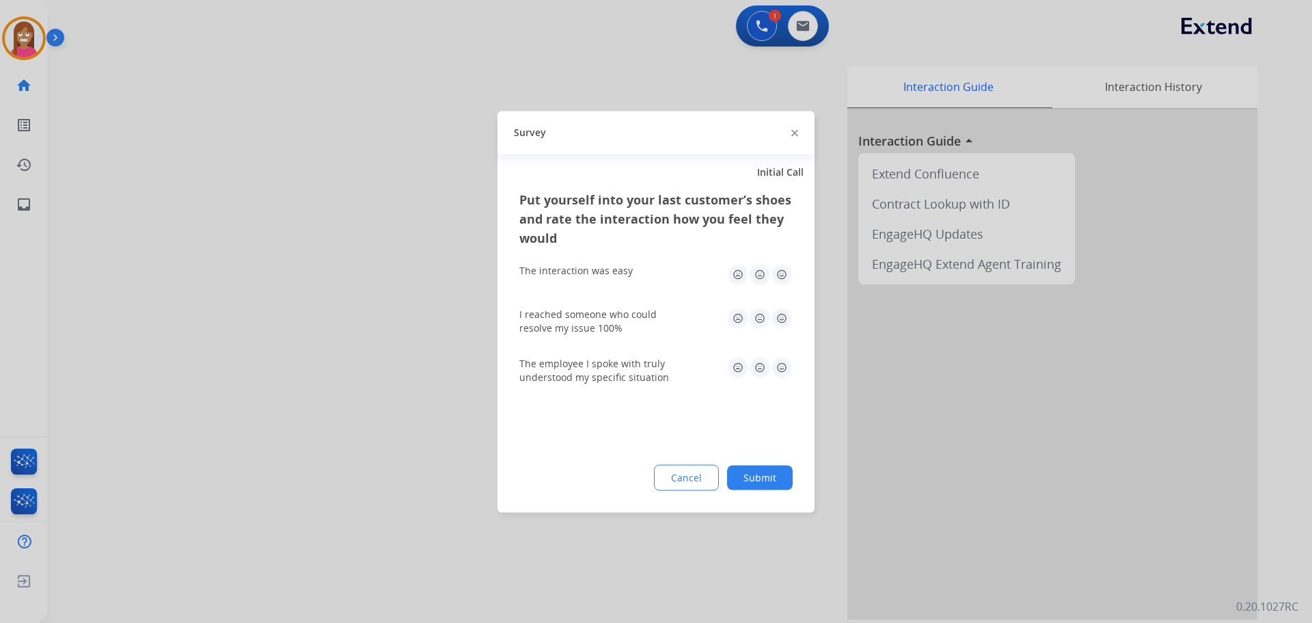
click at [796, 135] on img at bounding box center [794, 133] width 7 height 7
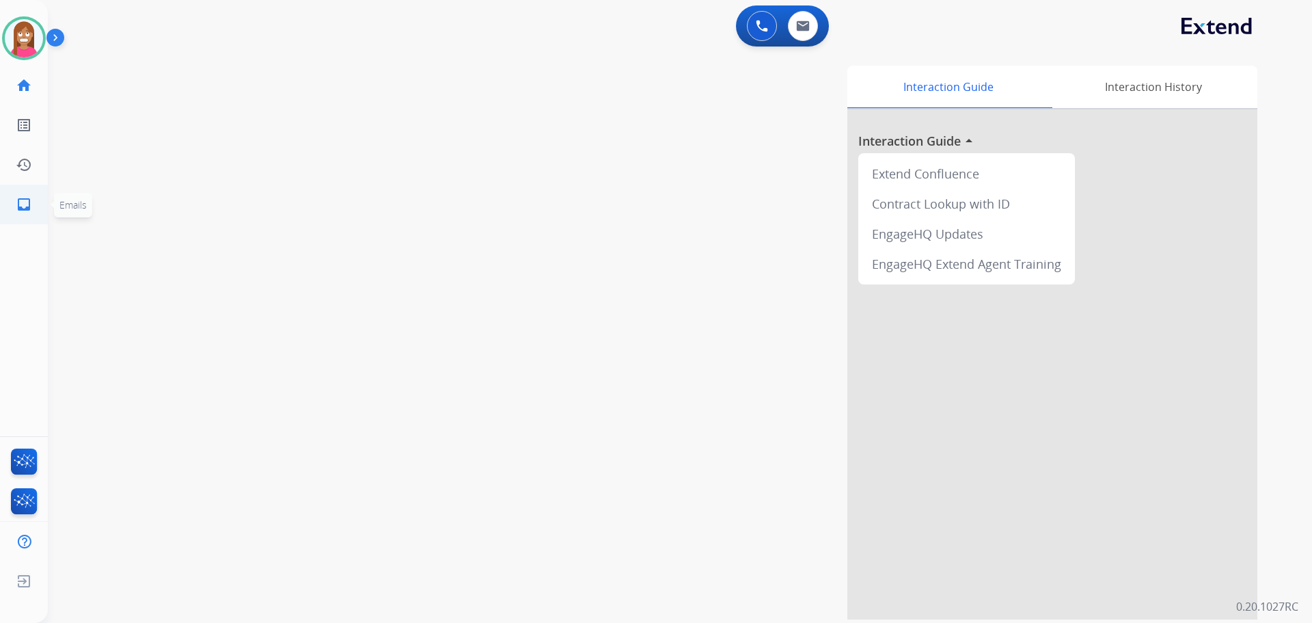
click at [16, 215] on link "inbox Emails" at bounding box center [24, 204] width 38 height 38
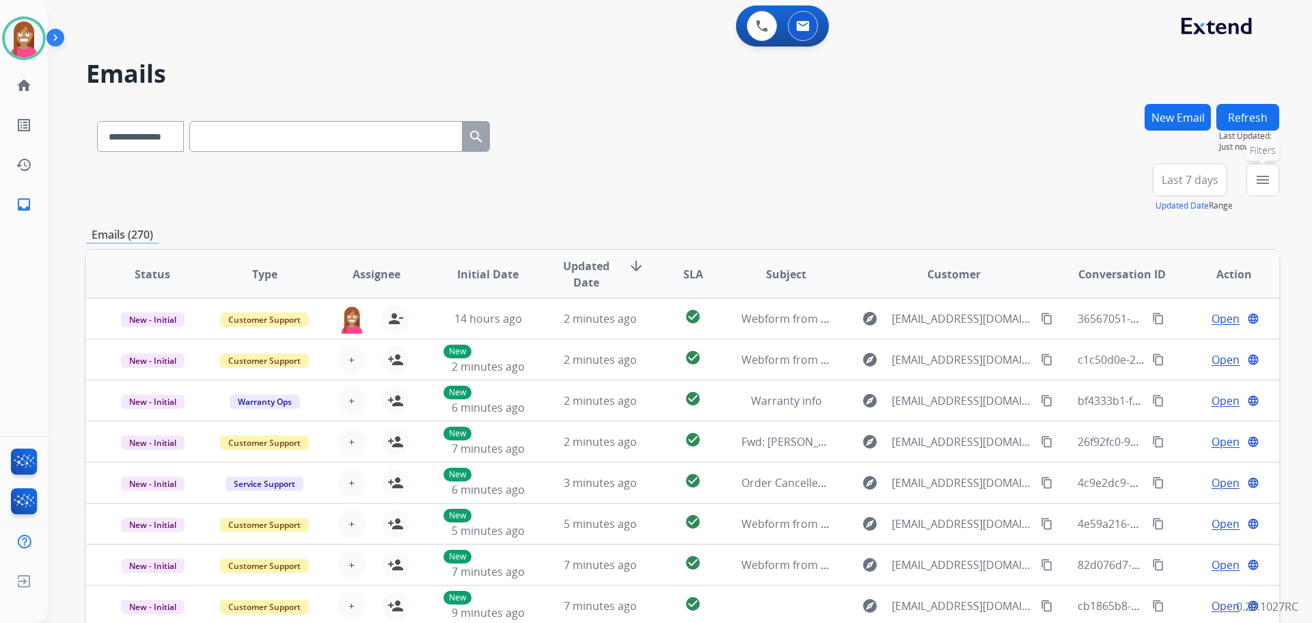
click at [1258, 176] on mat-icon "menu" at bounding box center [1263, 180] width 16 height 16
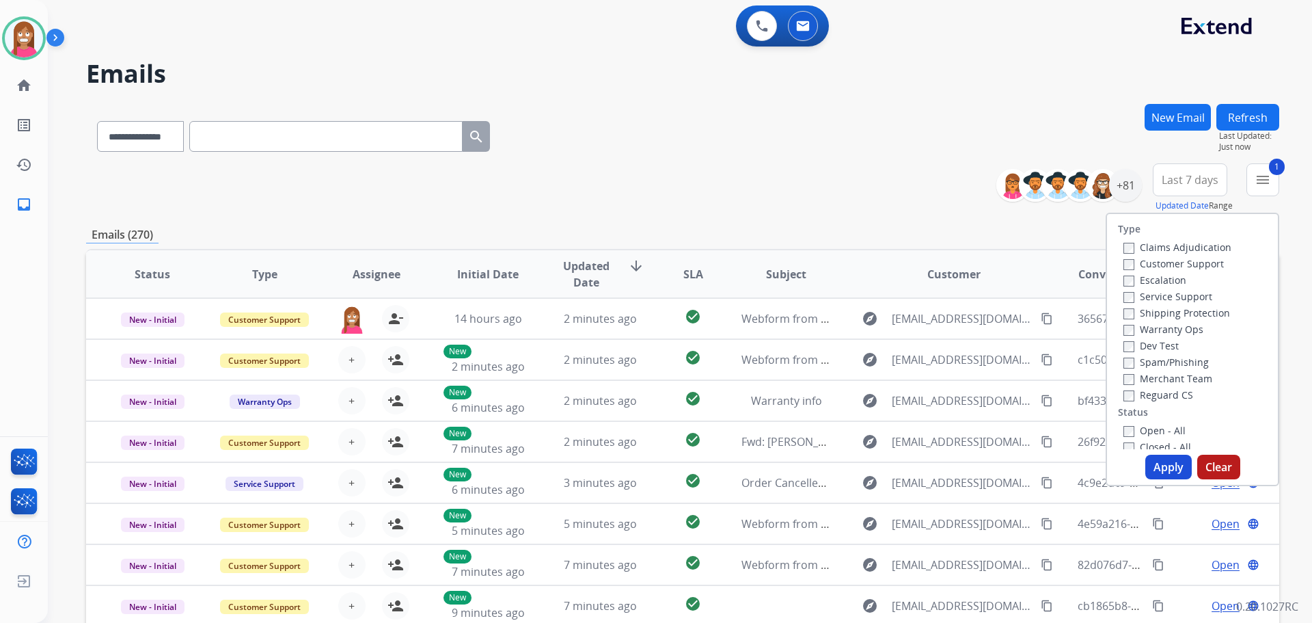
click at [1135, 309] on label "Shipping Protection" at bounding box center [1177, 312] width 107 height 13
click at [1121, 401] on div "Type Claims Adjudication Customer Support Escalation Service Support Shipping P…" at bounding box center [1192, 331] width 171 height 235
click at [1124, 389] on label "Reguard CS" at bounding box center [1159, 394] width 70 height 13
click at [1126, 435] on label "Open - All" at bounding box center [1155, 430] width 62 height 13
click at [1164, 464] on button "Apply" at bounding box center [1168, 467] width 46 height 25
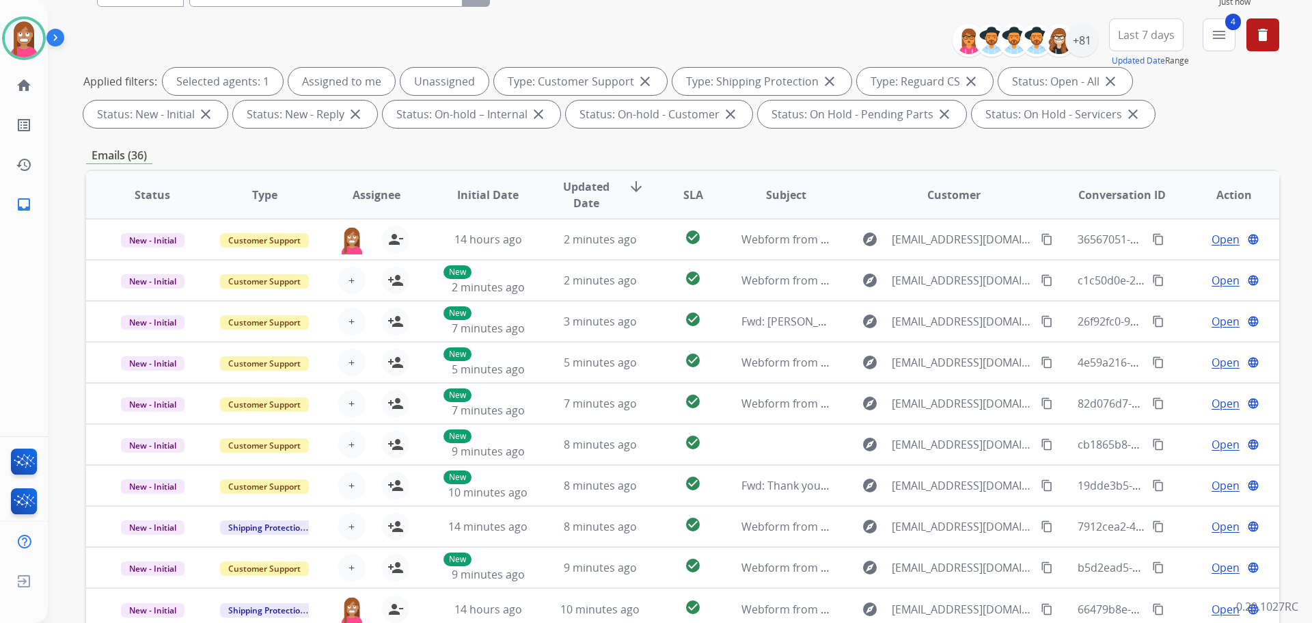
scroll to position [16, 0]
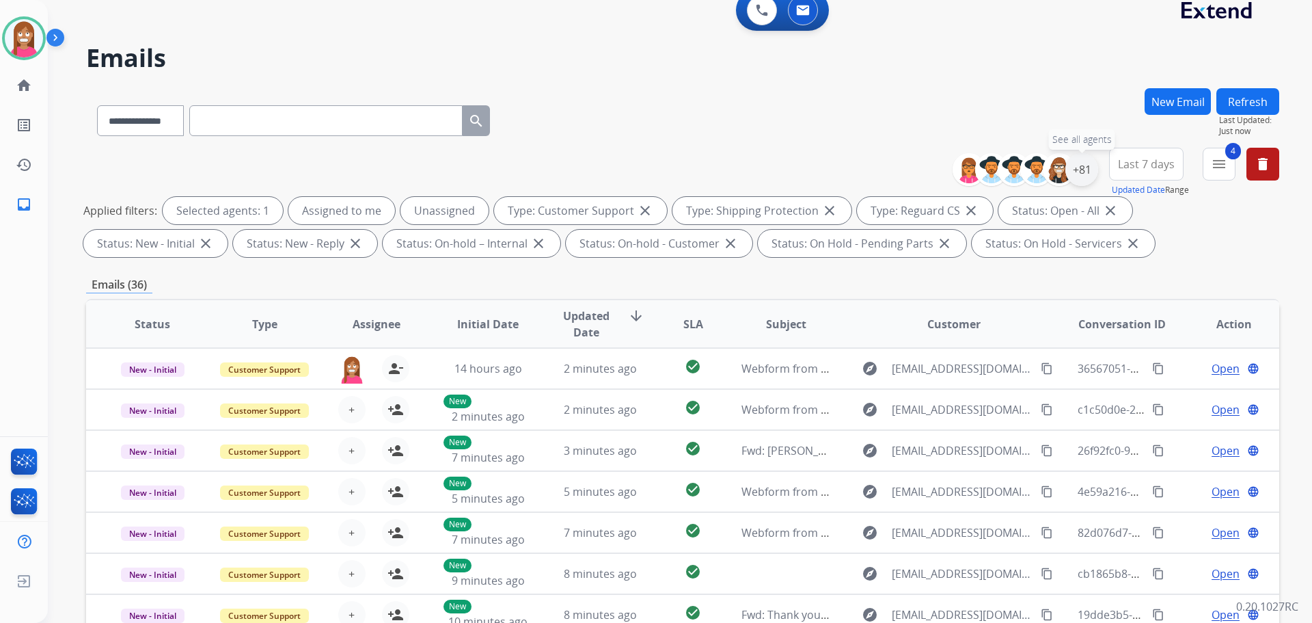
click at [1076, 167] on div "+81" at bounding box center [1082, 169] width 33 height 33
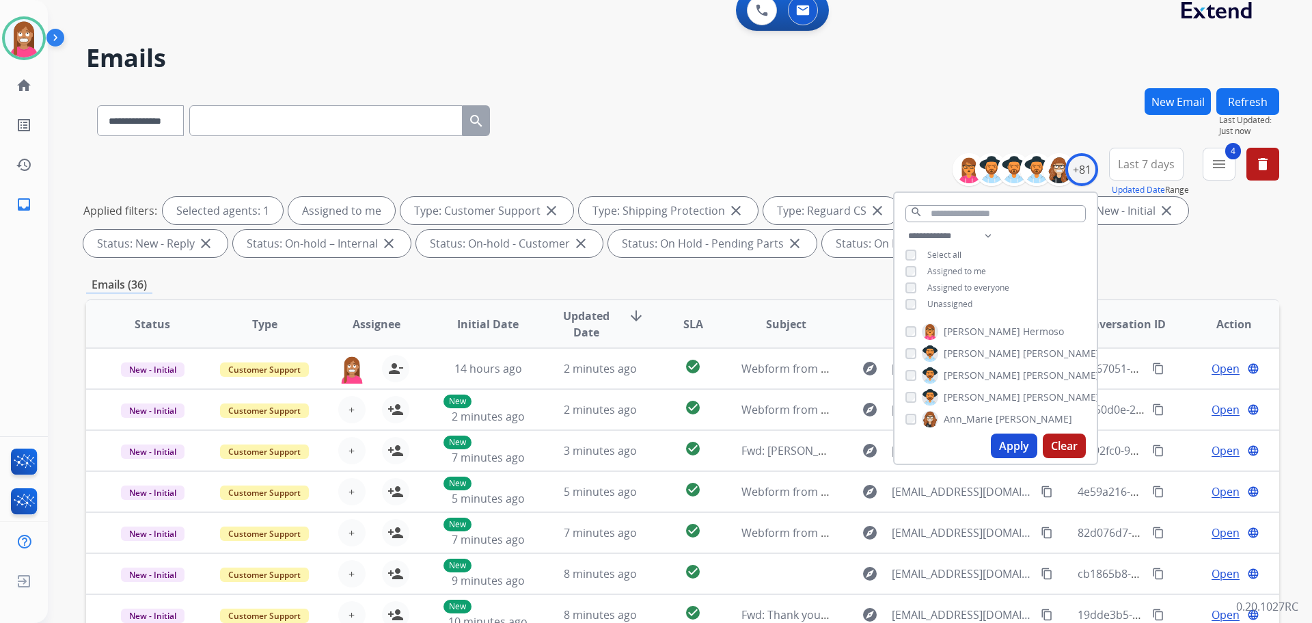
click at [1009, 443] on button "Apply" at bounding box center [1014, 445] width 46 height 25
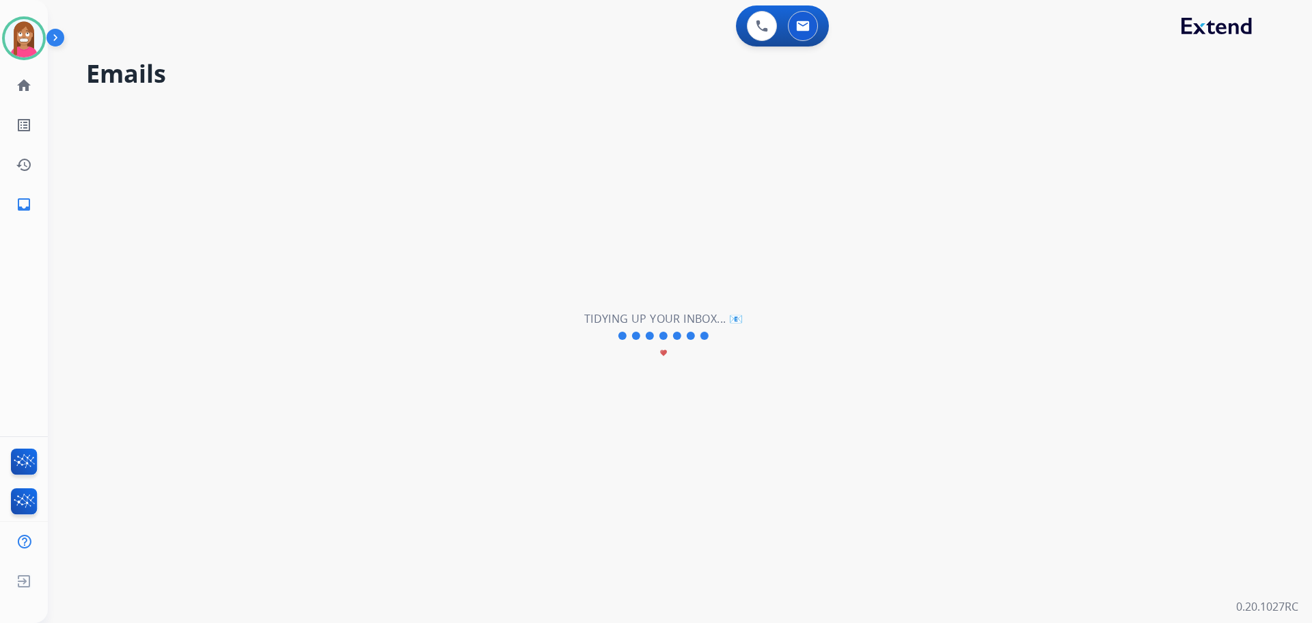
scroll to position [0, 0]
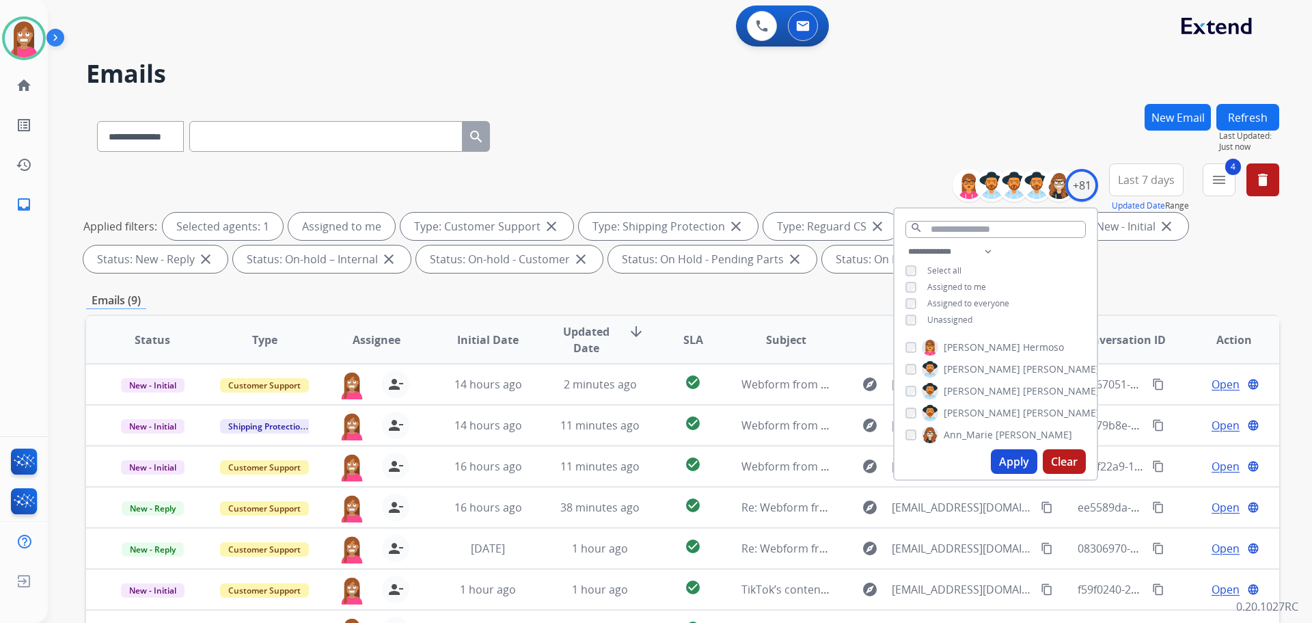
click at [698, 174] on div "**********" at bounding box center [682, 220] width 1193 height 115
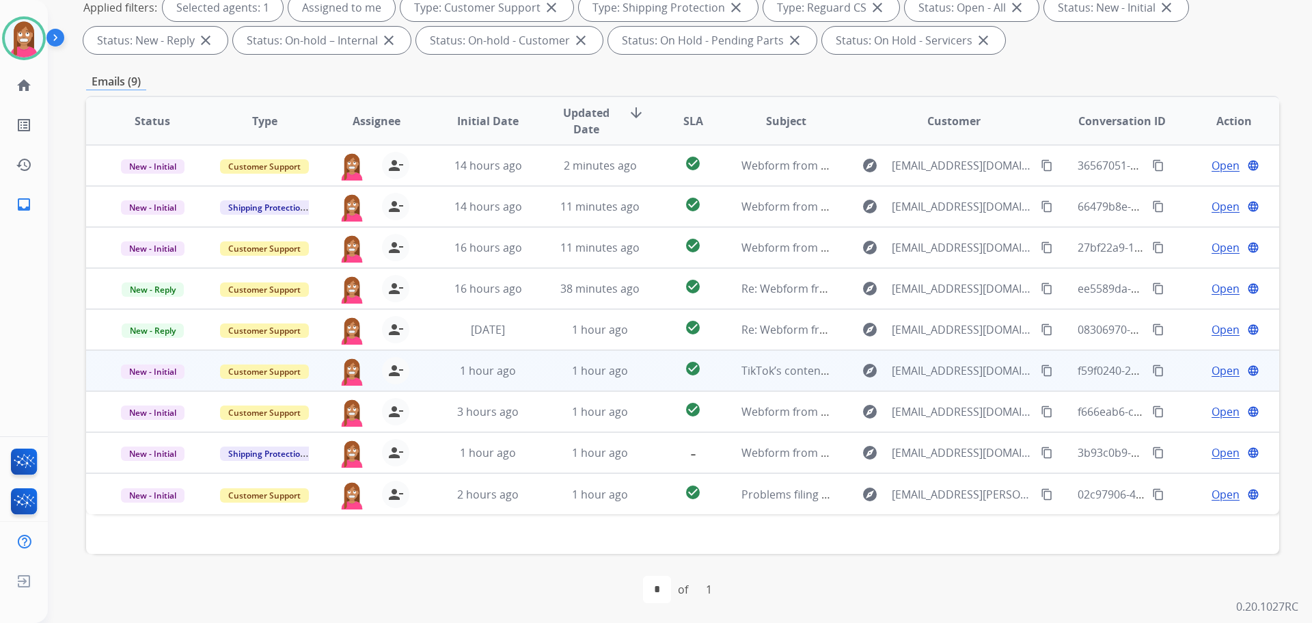
scroll to position [221, 0]
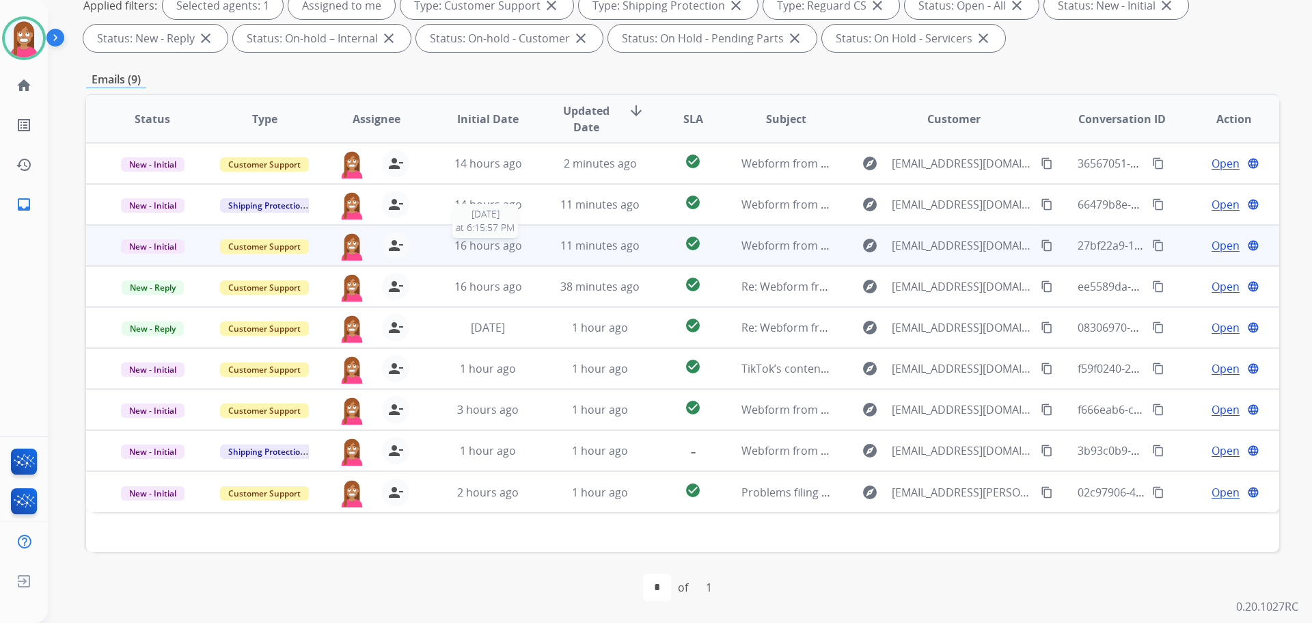
click at [523, 253] on div "16 hours ago" at bounding box center [489, 245] width 90 height 16
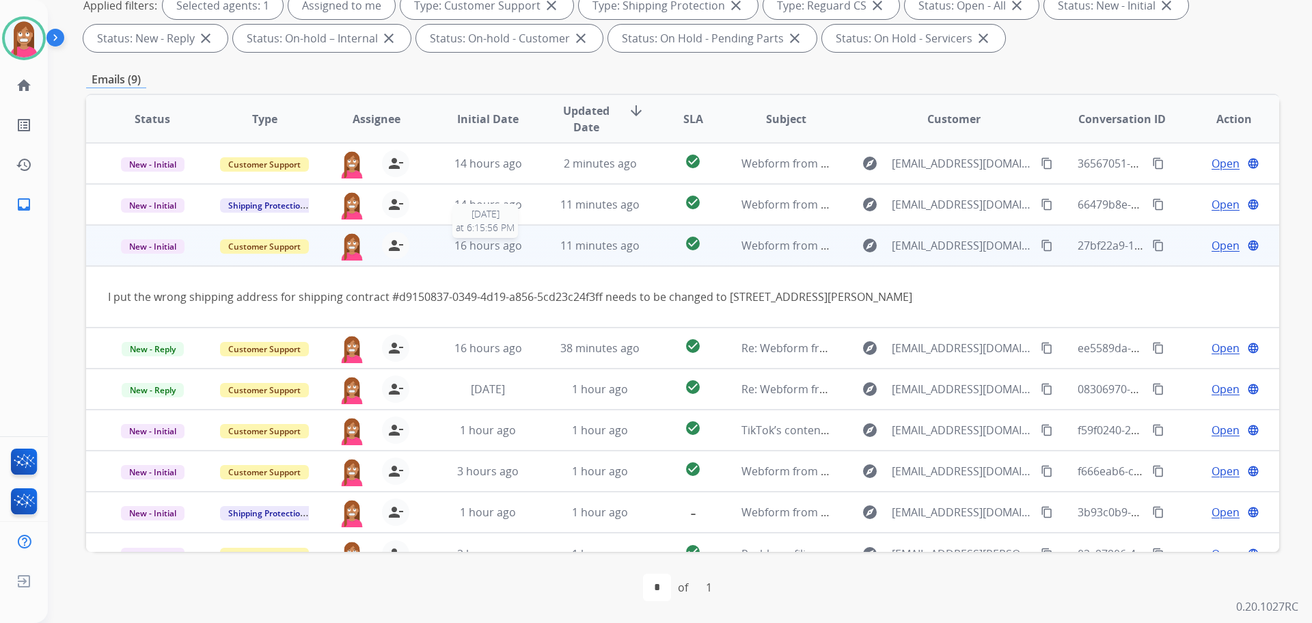
scroll to position [22, 0]
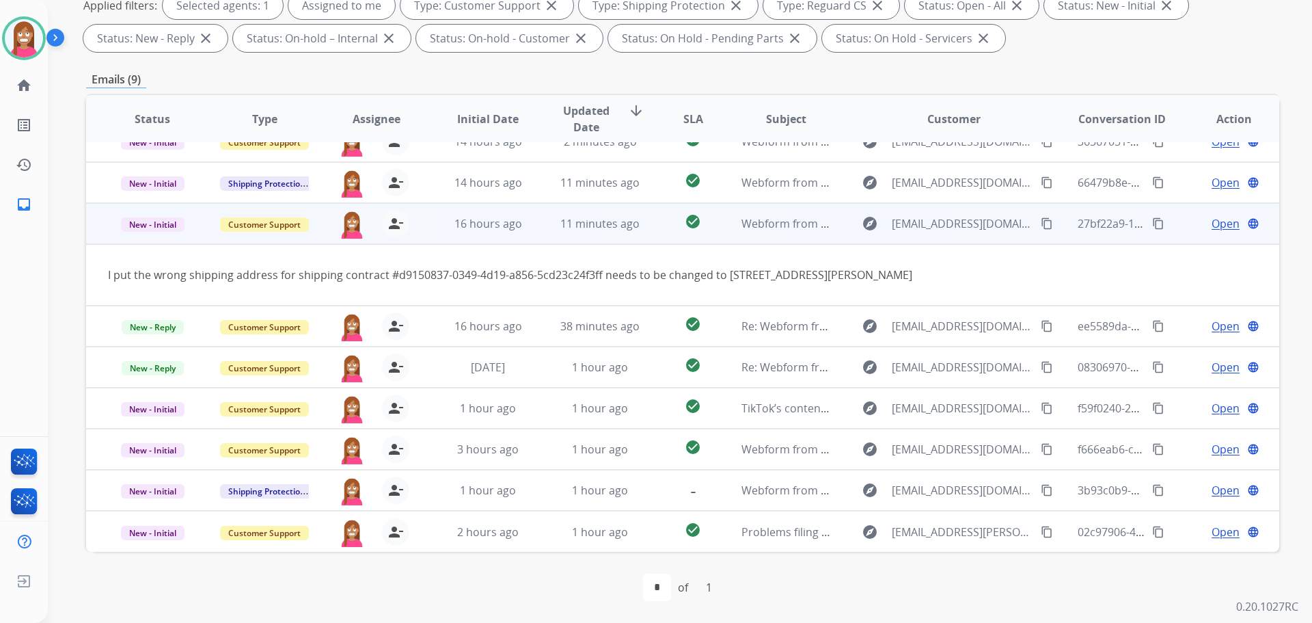
click at [1214, 228] on span "Open" at bounding box center [1226, 223] width 28 height 16
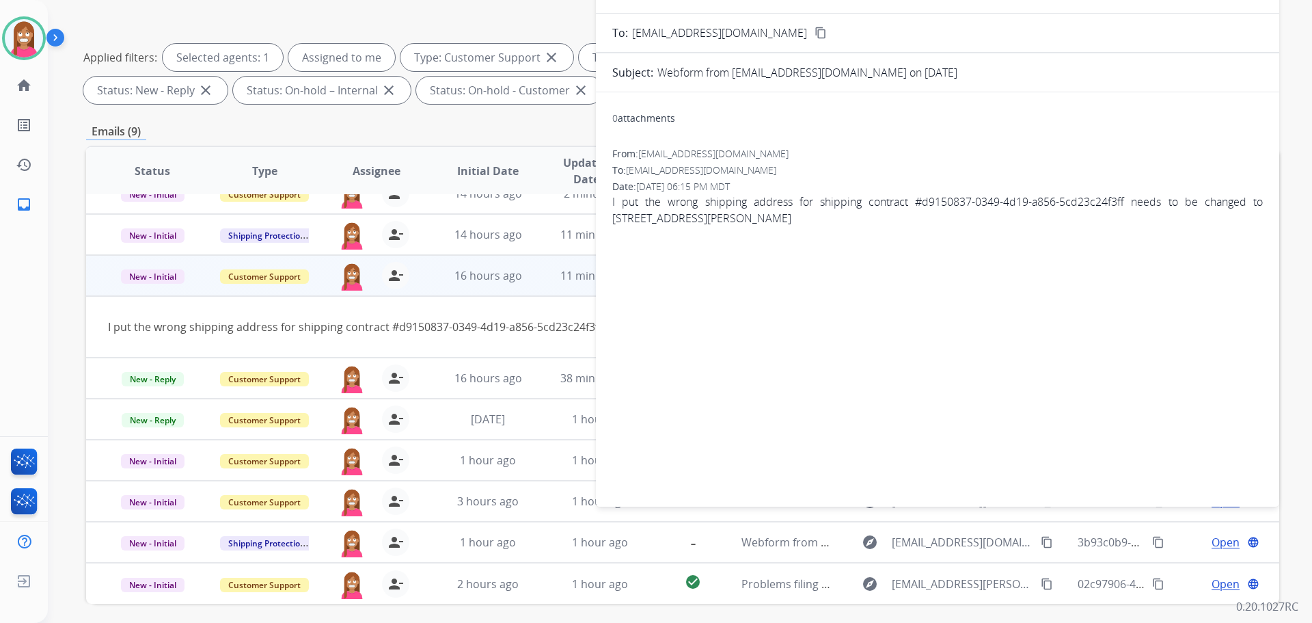
scroll to position [16, 0]
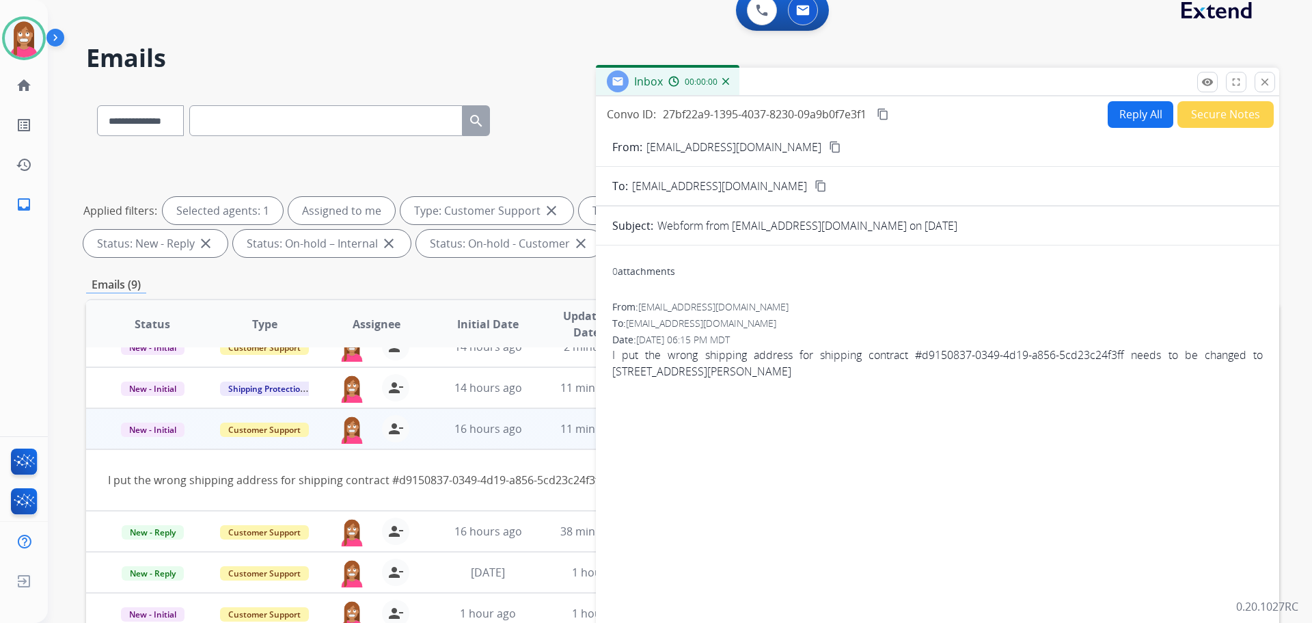
click at [1137, 118] on button "Reply All" at bounding box center [1141, 114] width 66 height 27
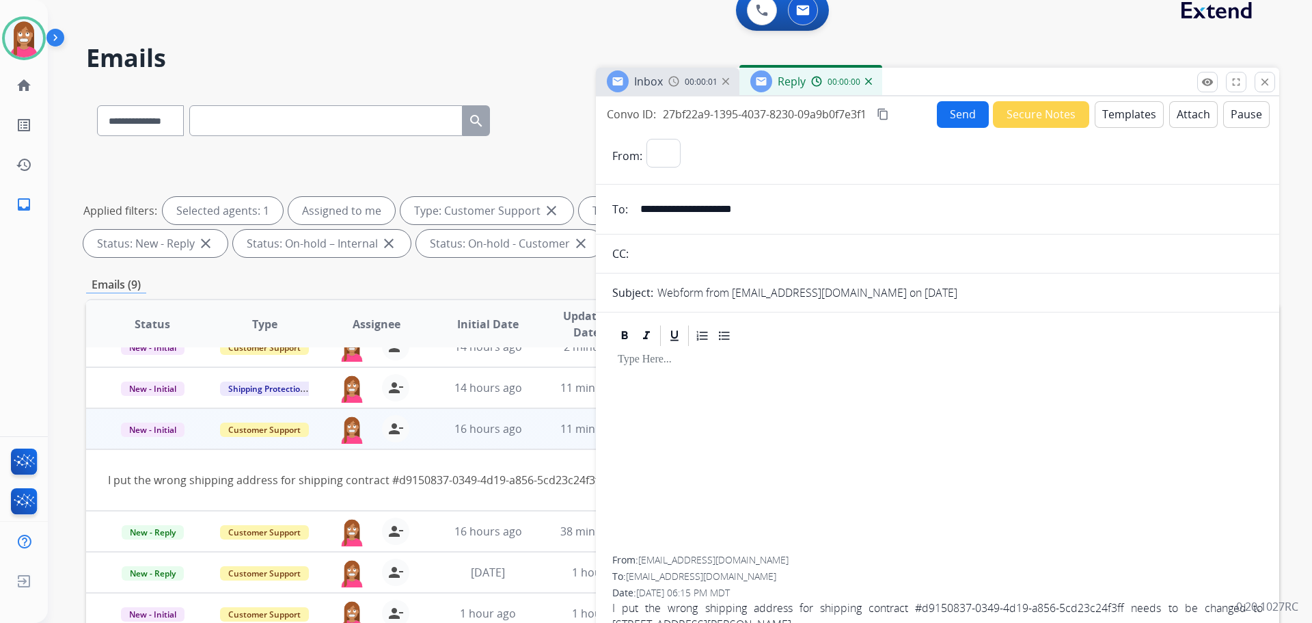
select select "**********"
click at [1135, 118] on button "Templates" at bounding box center [1129, 114] width 69 height 27
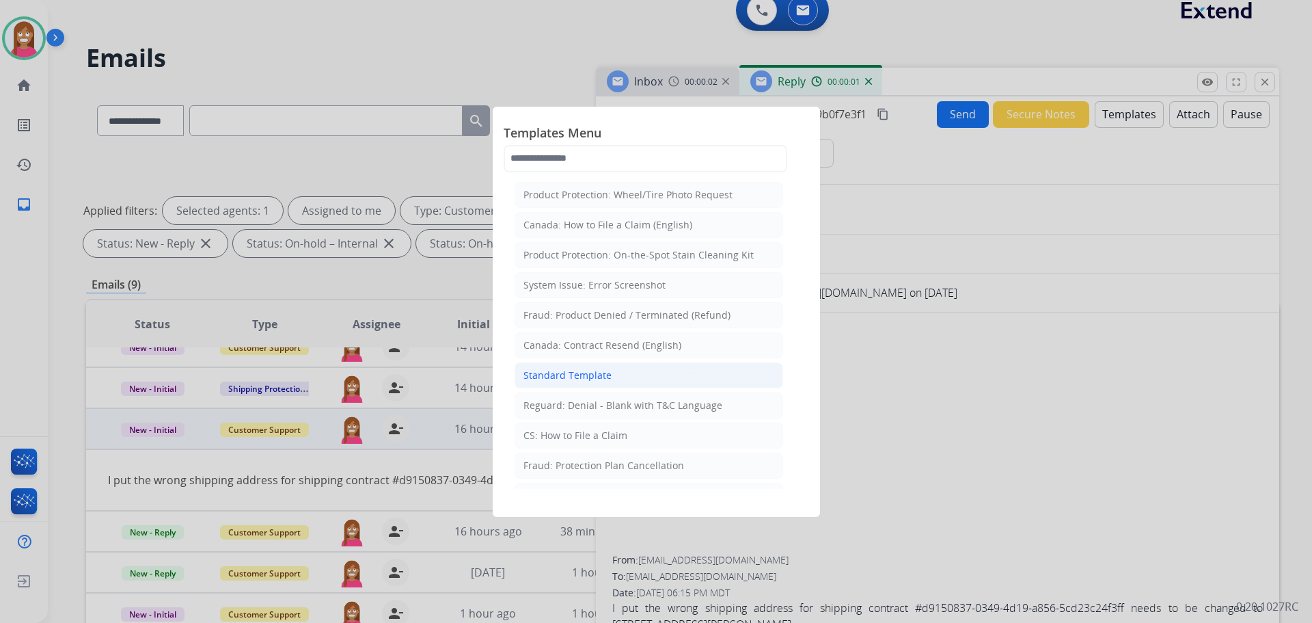
click at [537, 368] on div "Standard Template" at bounding box center [568, 375] width 88 height 14
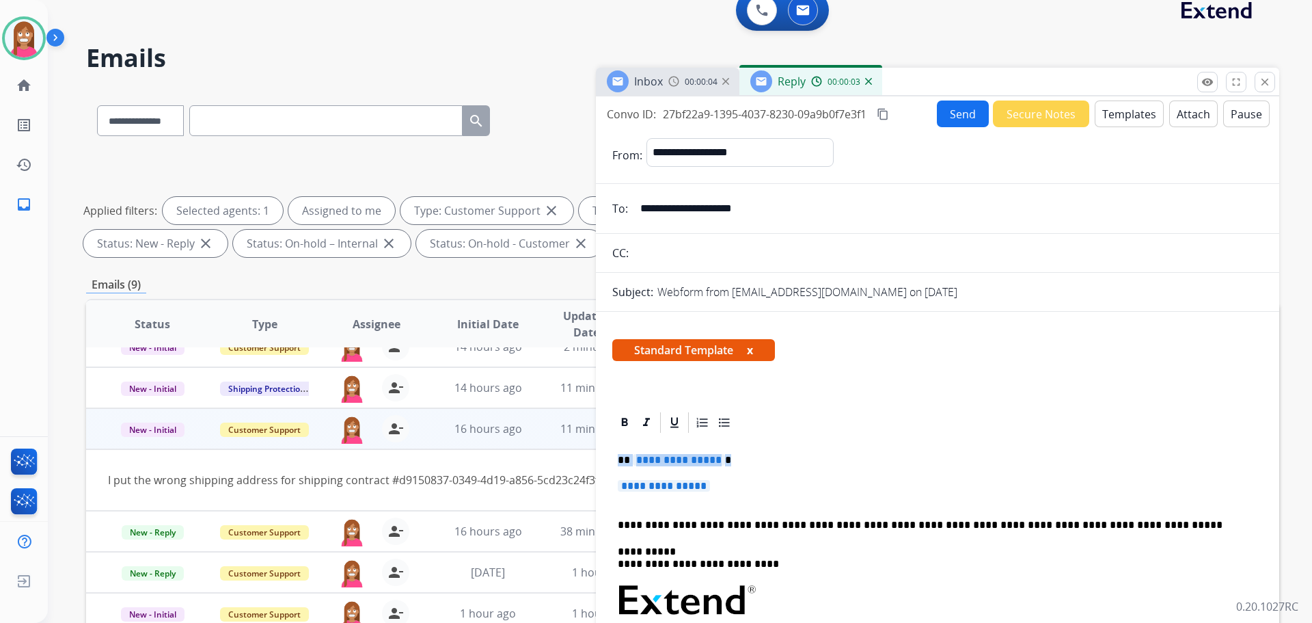
drag, startPoint x: 715, startPoint y: 485, endPoint x: 600, endPoint y: 460, distance: 117.6
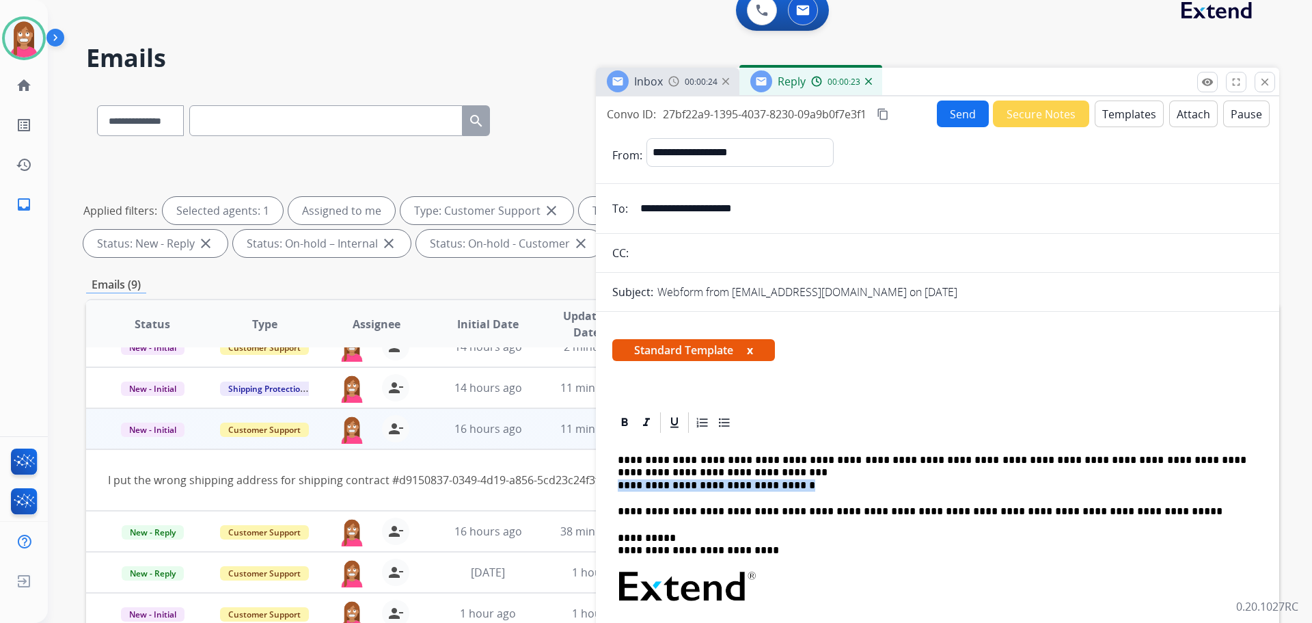
drag, startPoint x: 791, startPoint y: 483, endPoint x: 633, endPoint y: 478, distance: 158.0
click at [620, 483] on p "**********" at bounding box center [932, 473] width 629 height 38
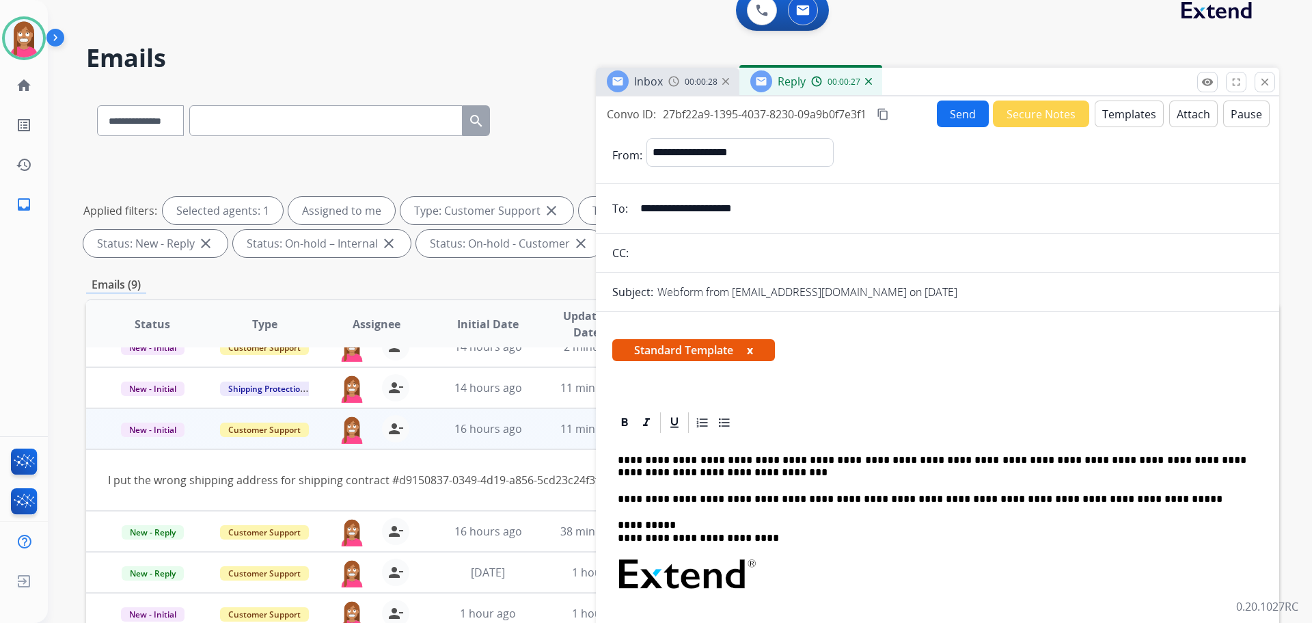
click at [672, 469] on p "**********" at bounding box center [932, 466] width 629 height 25
click at [668, 471] on p "**********" at bounding box center [932, 466] width 629 height 25
click at [938, 116] on button "Send" at bounding box center [963, 113] width 52 height 27
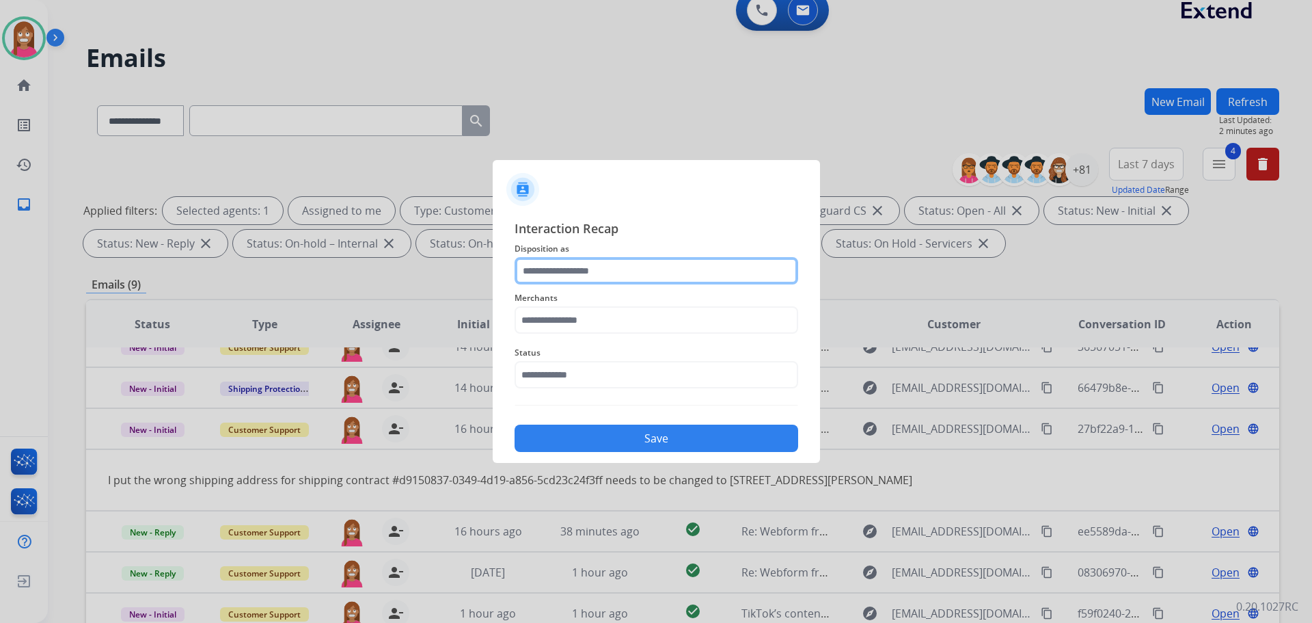
click at [541, 267] on input "text" at bounding box center [657, 270] width 284 height 27
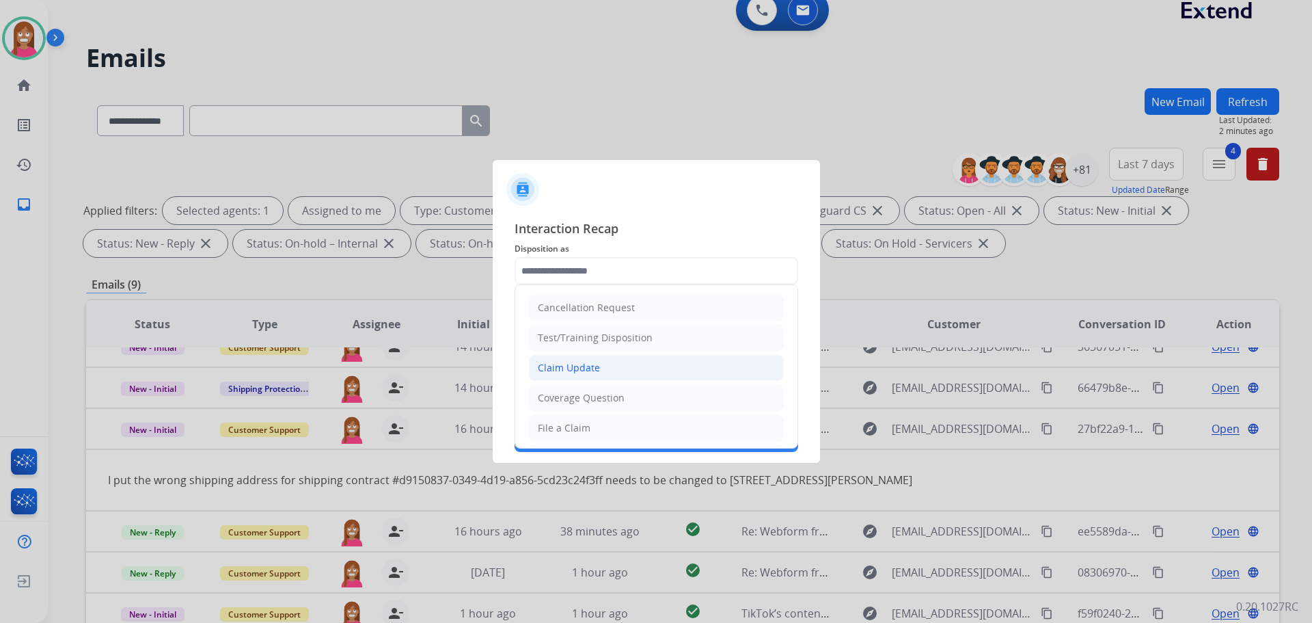
click at [556, 367] on div "Claim Update" at bounding box center [569, 368] width 62 height 14
type input "**********"
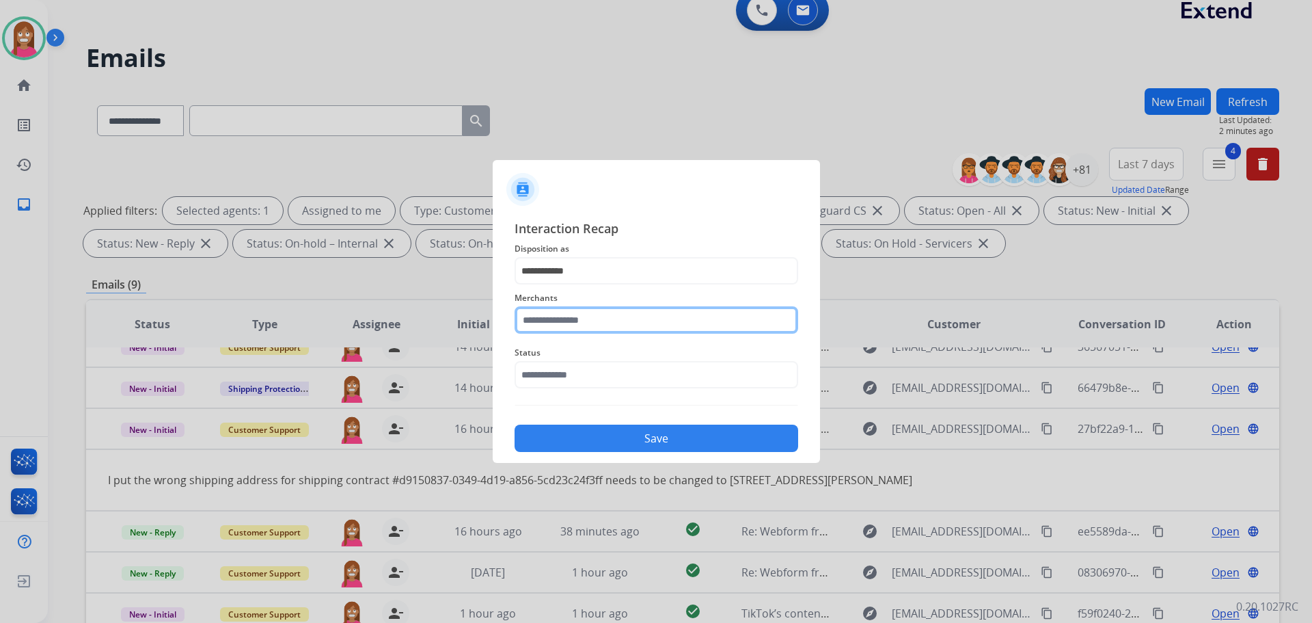
click at [568, 316] on input "text" at bounding box center [657, 319] width 284 height 27
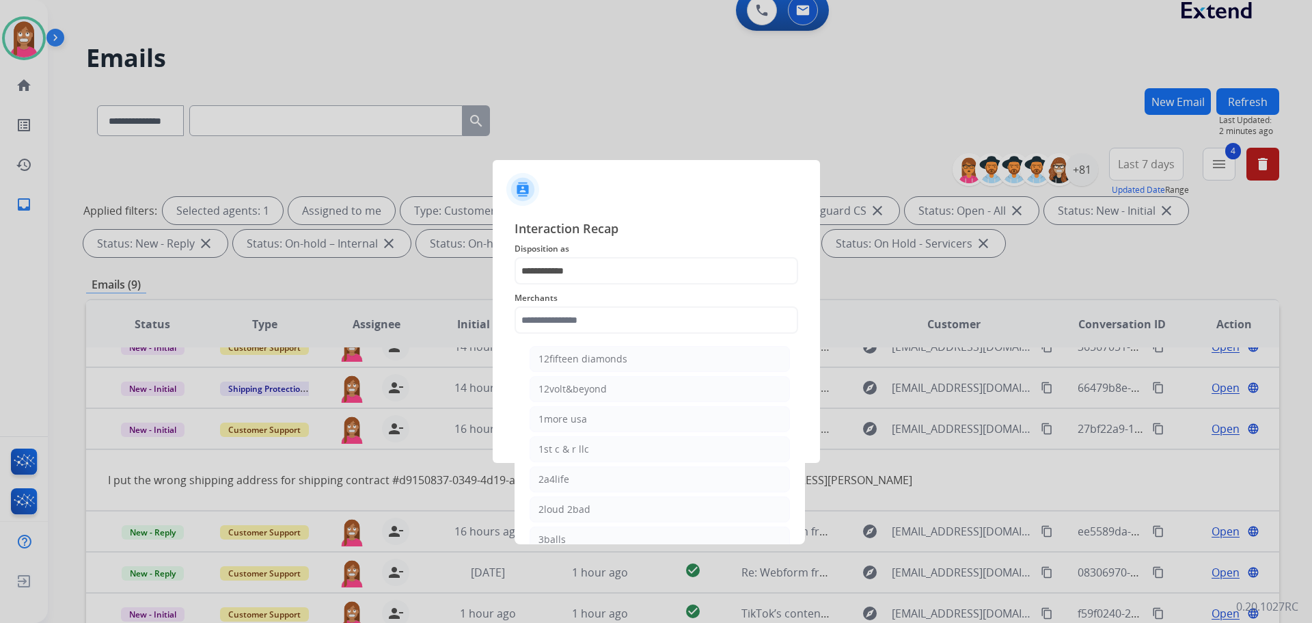
click at [598, 395] on li "12volt&beyond" at bounding box center [660, 389] width 260 height 26
type input "**********"
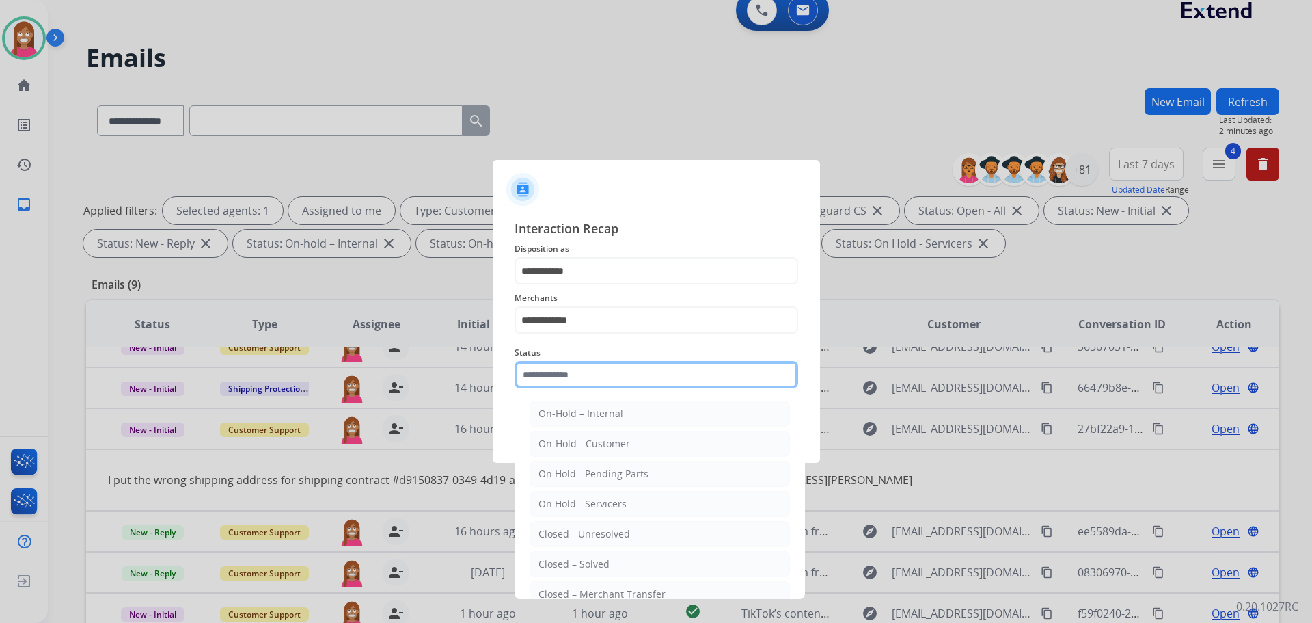
drag, startPoint x: 577, startPoint y: 380, endPoint x: 569, endPoint y: 398, distance: 19.9
click at [577, 381] on input "text" at bounding box center [657, 374] width 284 height 27
click at [560, 558] on div "Closed – Solved" at bounding box center [574, 564] width 71 height 14
type input "**********"
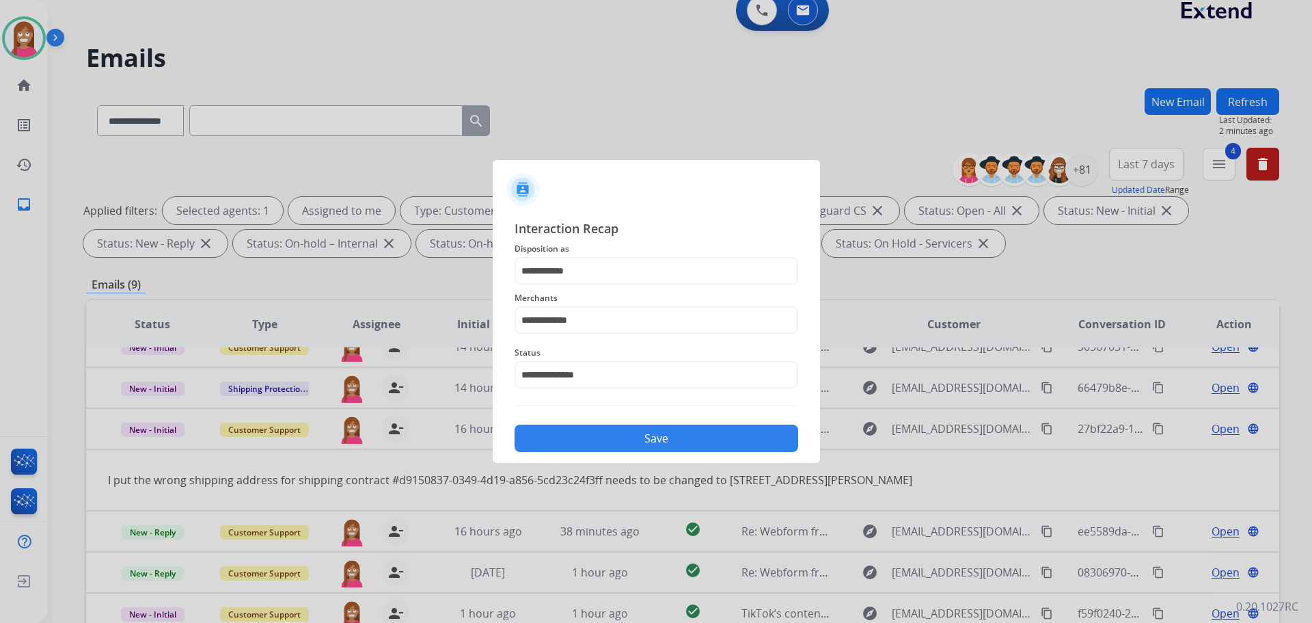
click at [582, 442] on button "Save" at bounding box center [657, 437] width 284 height 27
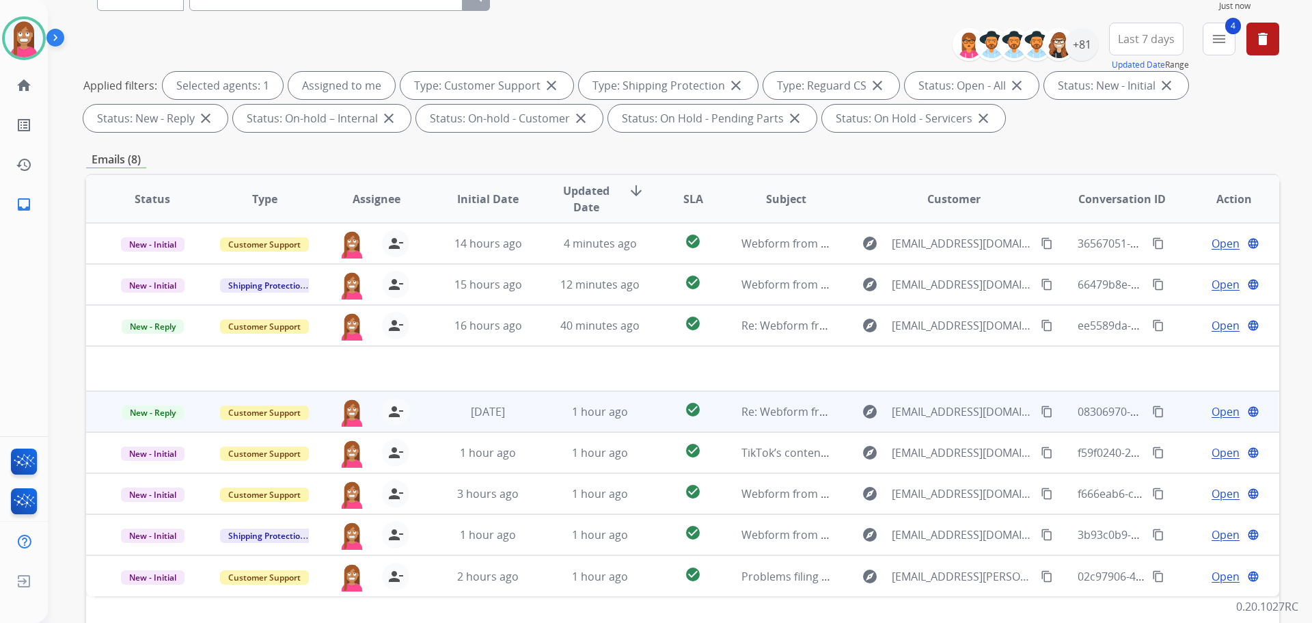
scroll to position [221, 0]
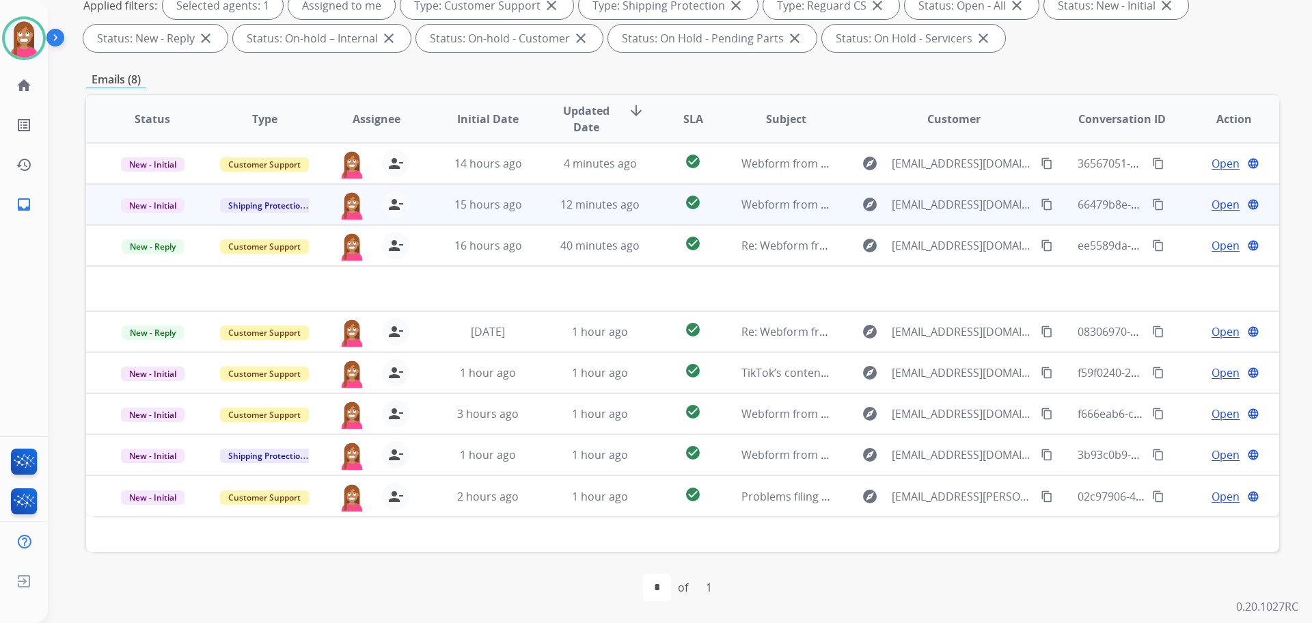
click at [543, 212] on td "12 minutes ago" at bounding box center [590, 204] width 112 height 41
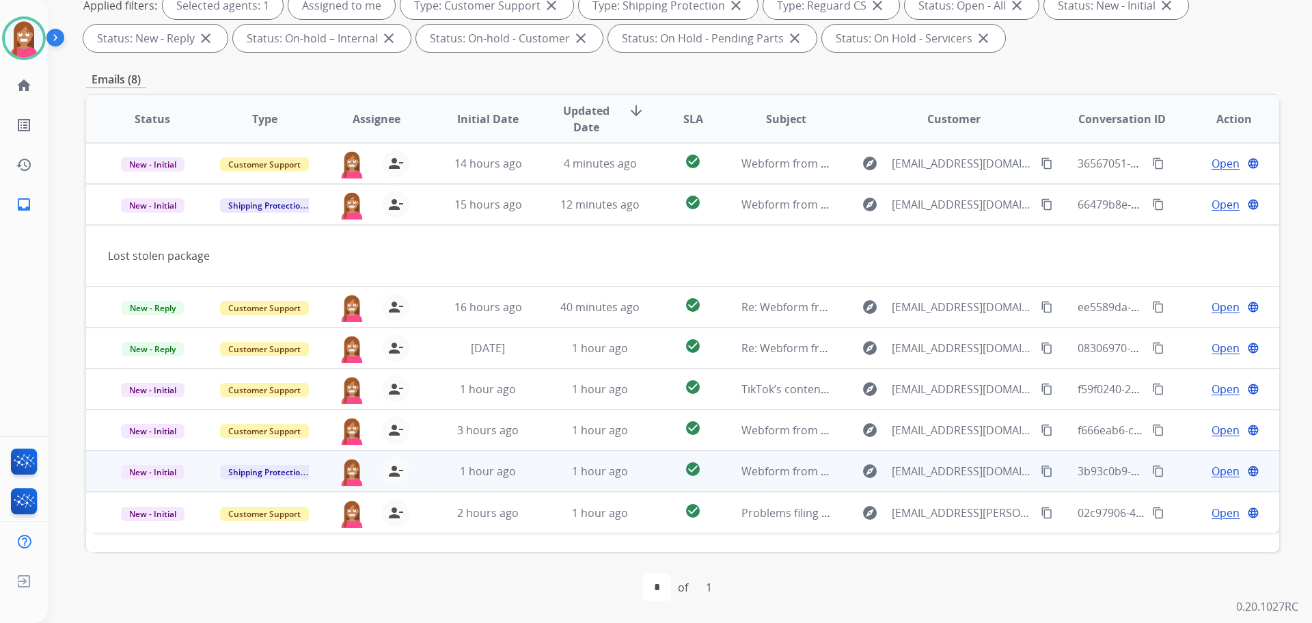
click at [536, 474] on td "1 hour ago" at bounding box center [590, 470] width 112 height 41
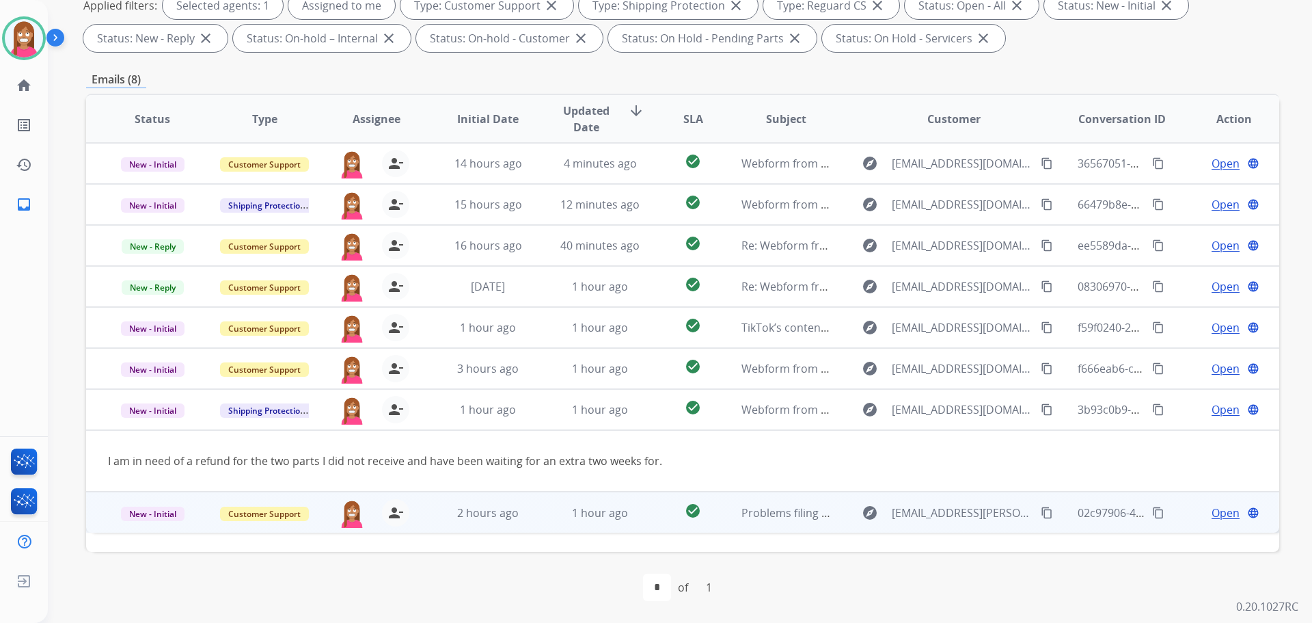
click at [551, 525] on td "1 hour ago" at bounding box center [590, 511] width 112 height 41
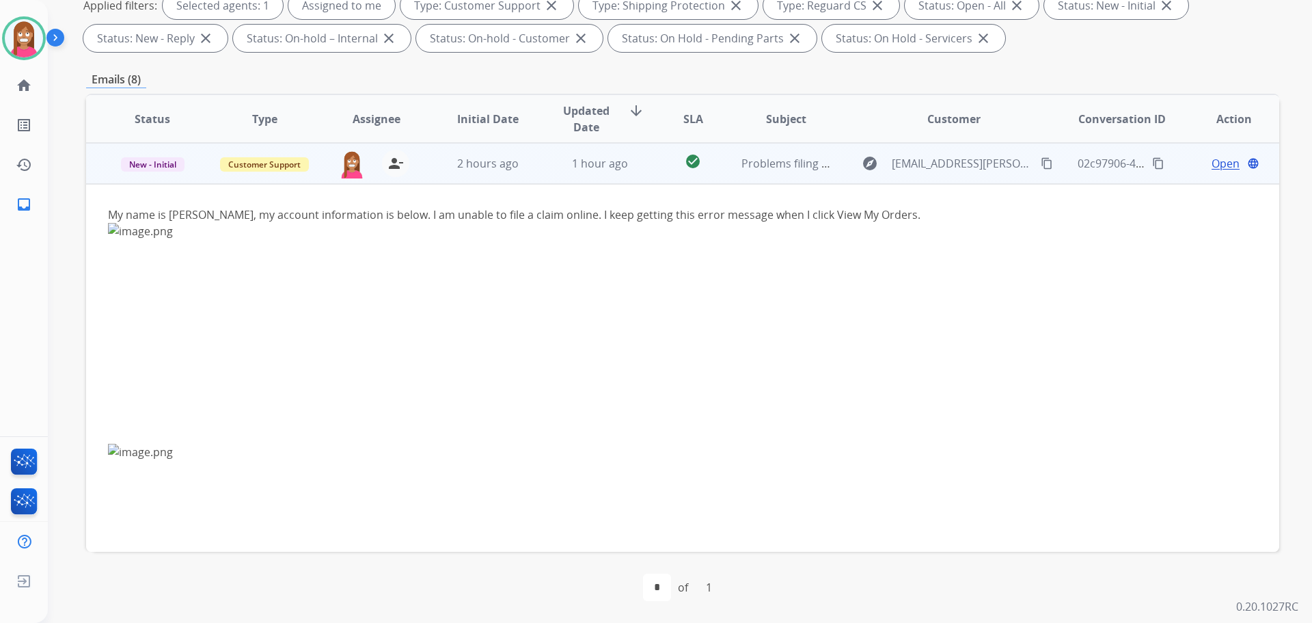
scroll to position [150, 0]
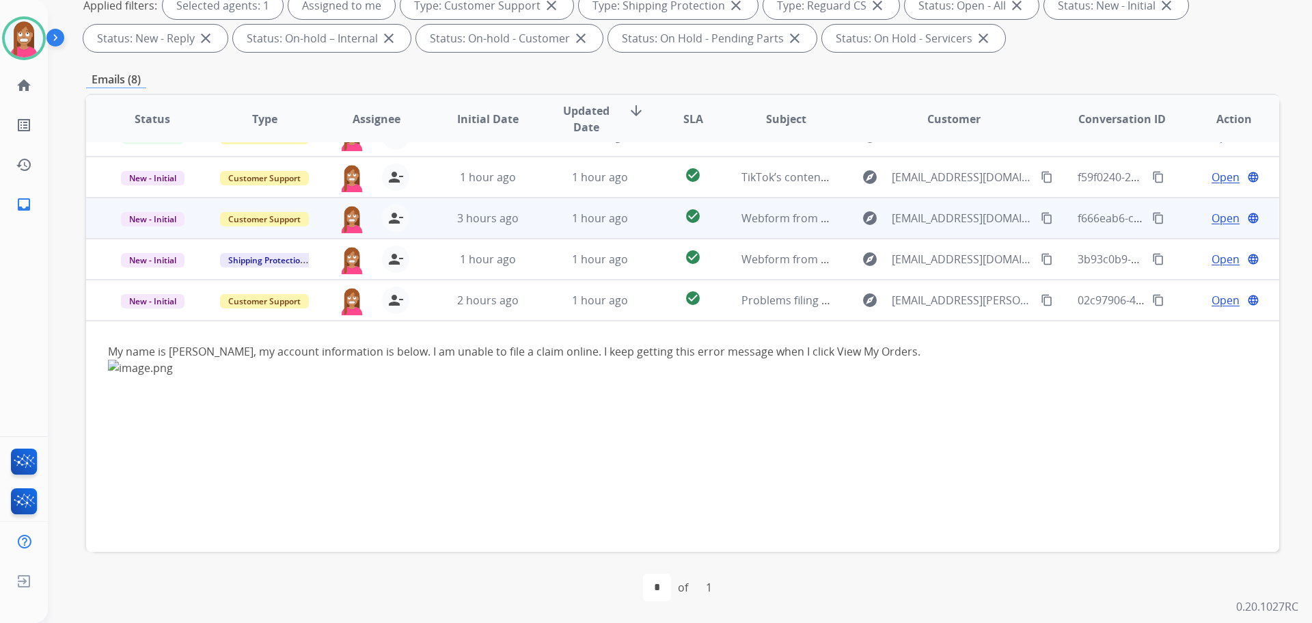
click at [541, 220] on td "1 hour ago" at bounding box center [590, 218] width 112 height 41
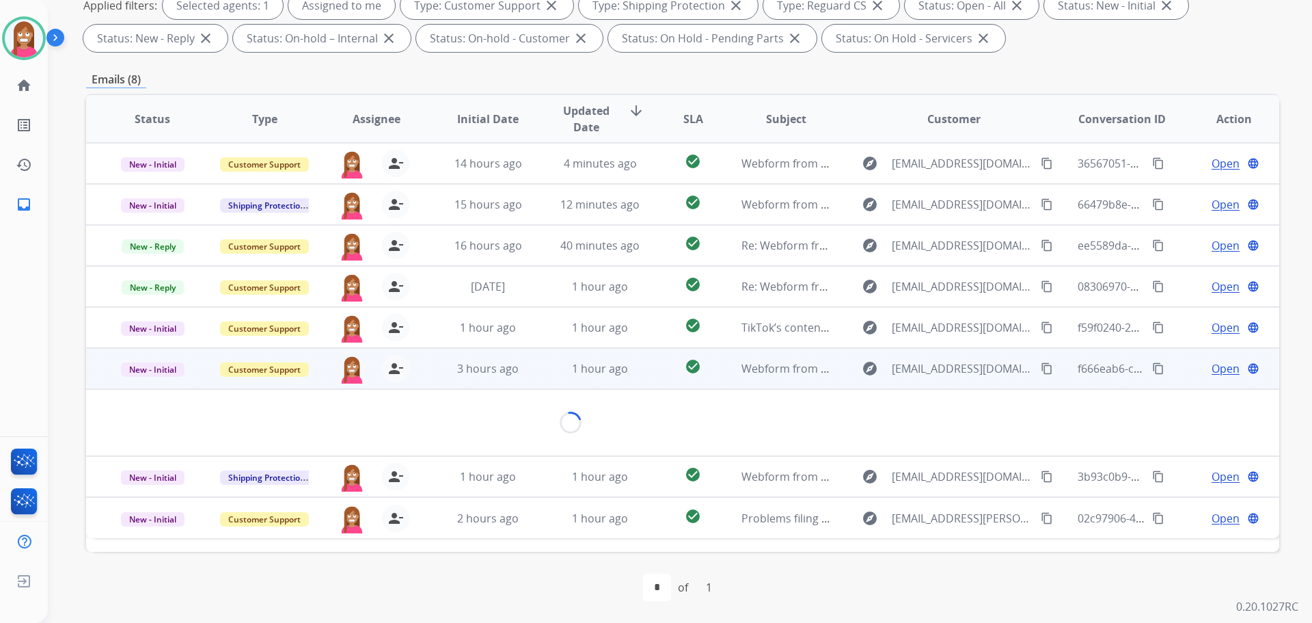
scroll to position [0, 0]
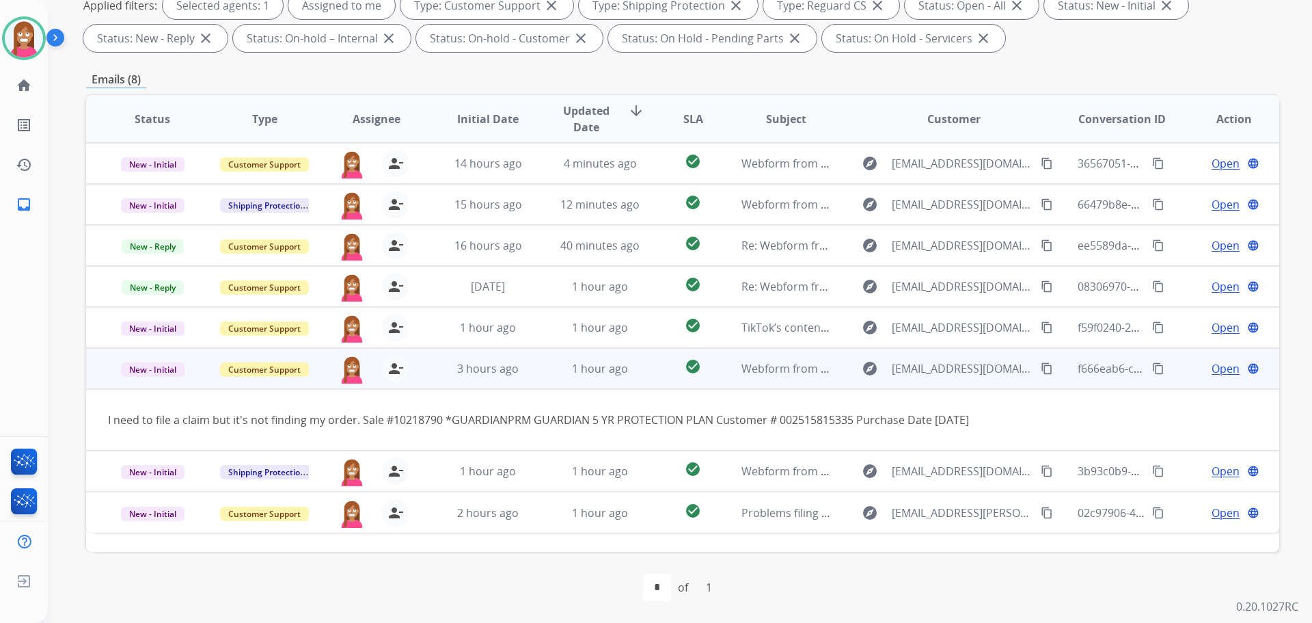
click at [1220, 366] on span "Open" at bounding box center [1226, 368] width 28 height 16
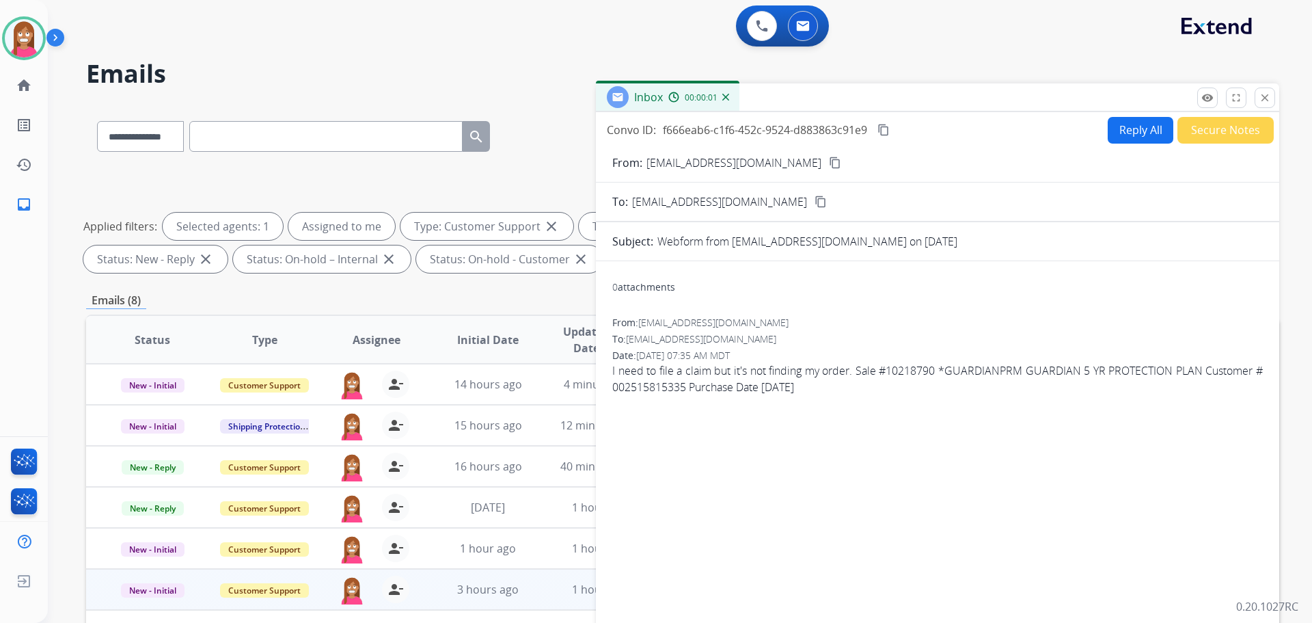
click at [1138, 138] on button "Reply All" at bounding box center [1141, 130] width 66 height 27
select select "**********"
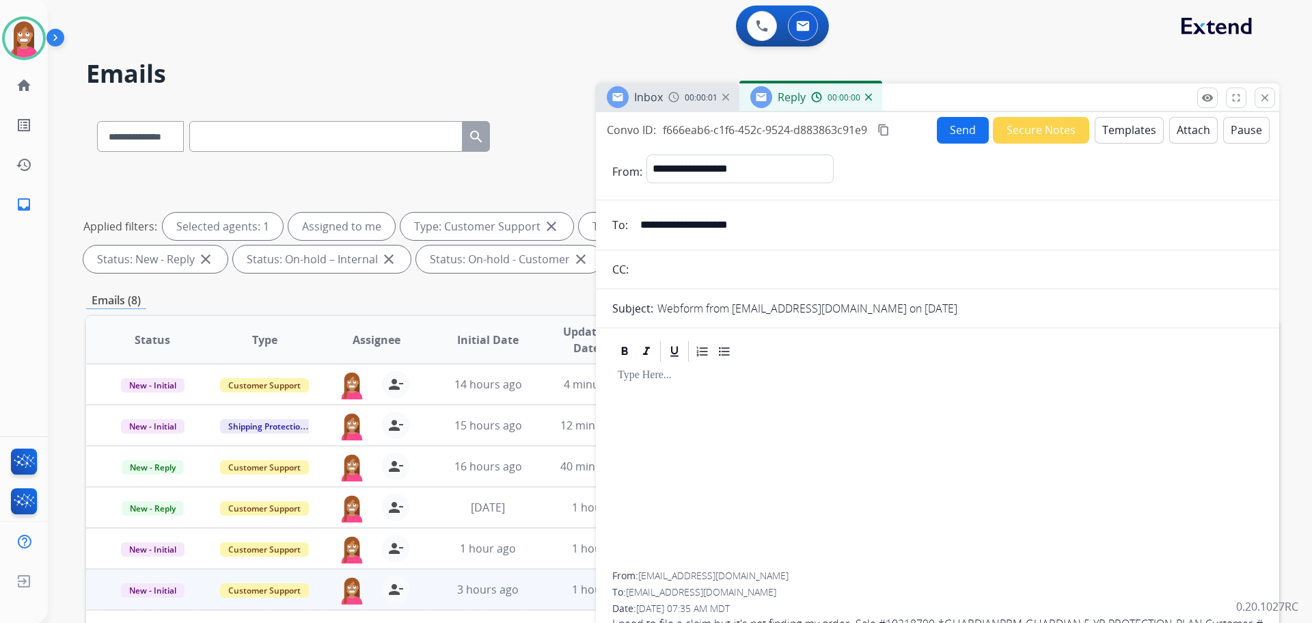
click at [1133, 136] on button "Templates" at bounding box center [1129, 130] width 69 height 27
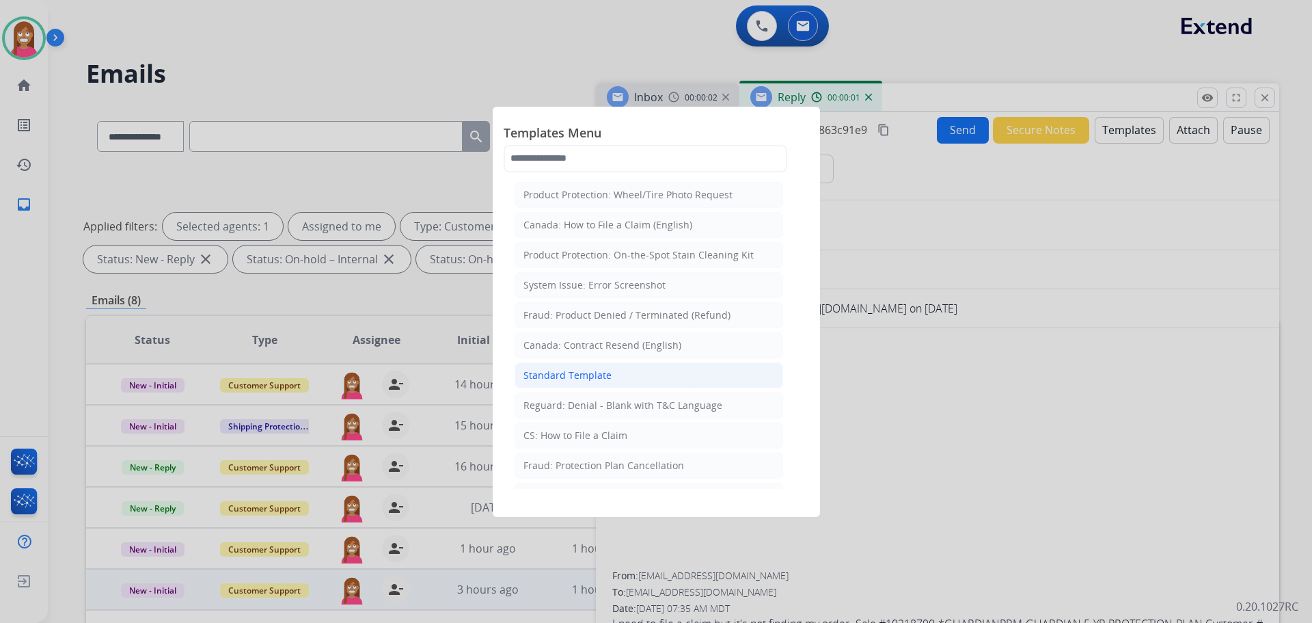
click at [541, 374] on div "Standard Template" at bounding box center [568, 375] width 88 height 14
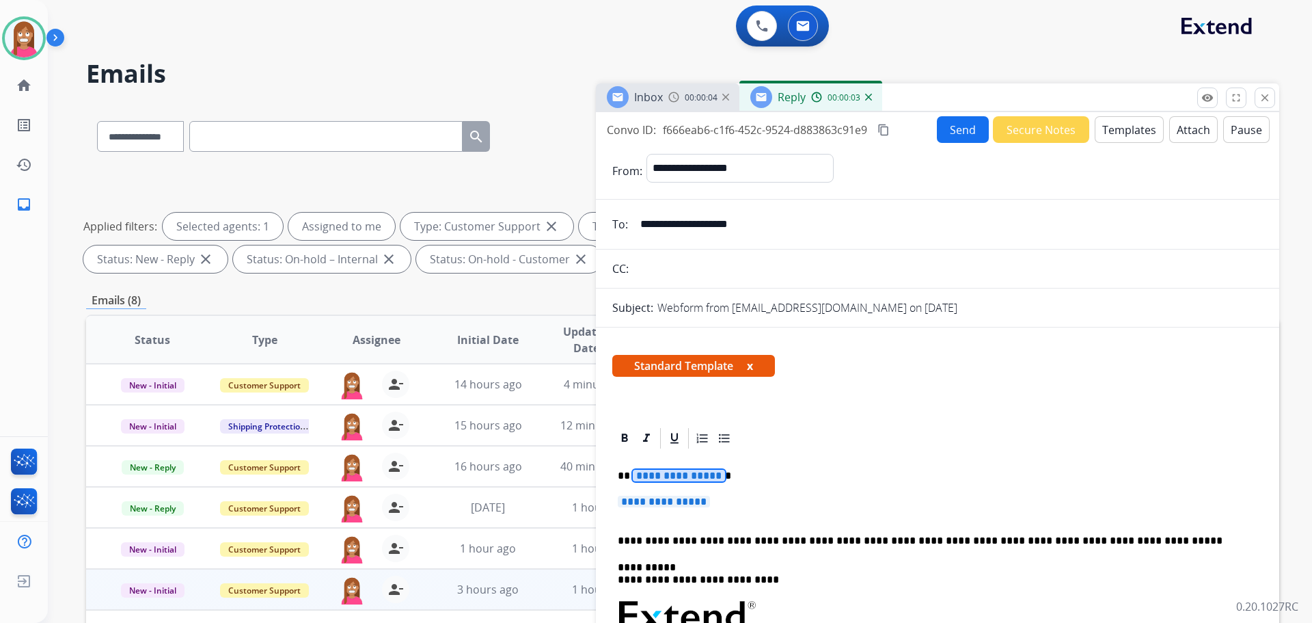
click at [659, 474] on span "**********" at bounding box center [679, 476] width 92 height 12
click at [648, 500] on span "**********" at bounding box center [664, 502] width 92 height 12
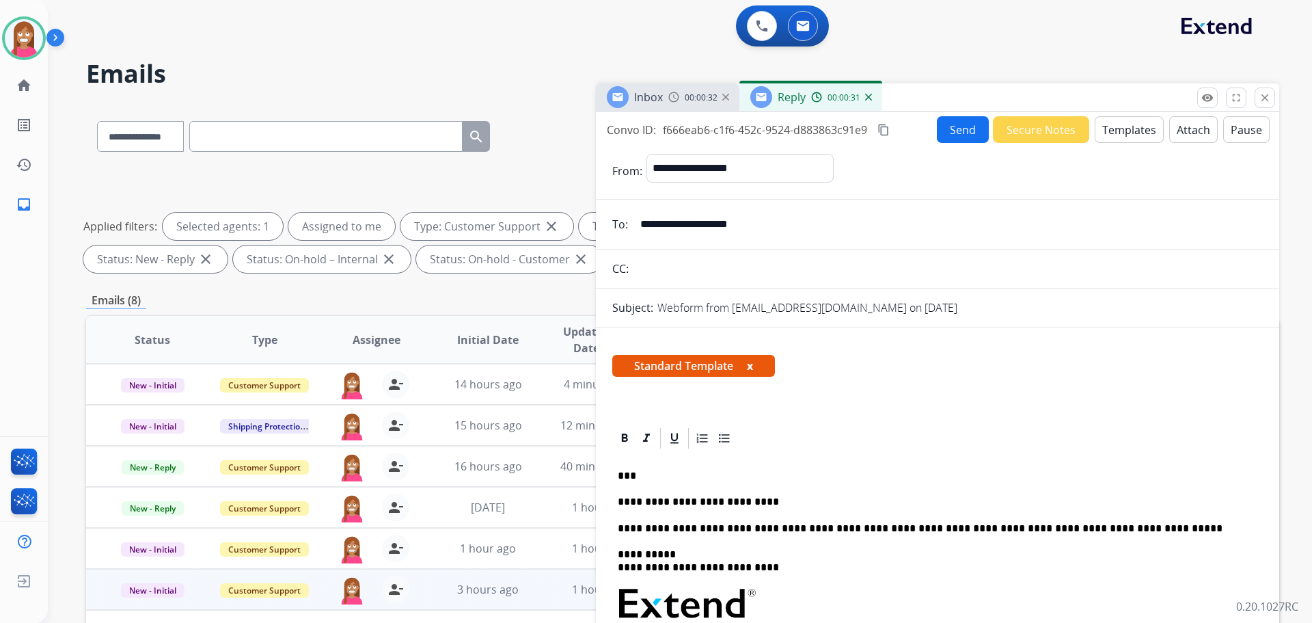
click at [937, 123] on button "Send" at bounding box center [963, 129] width 52 height 27
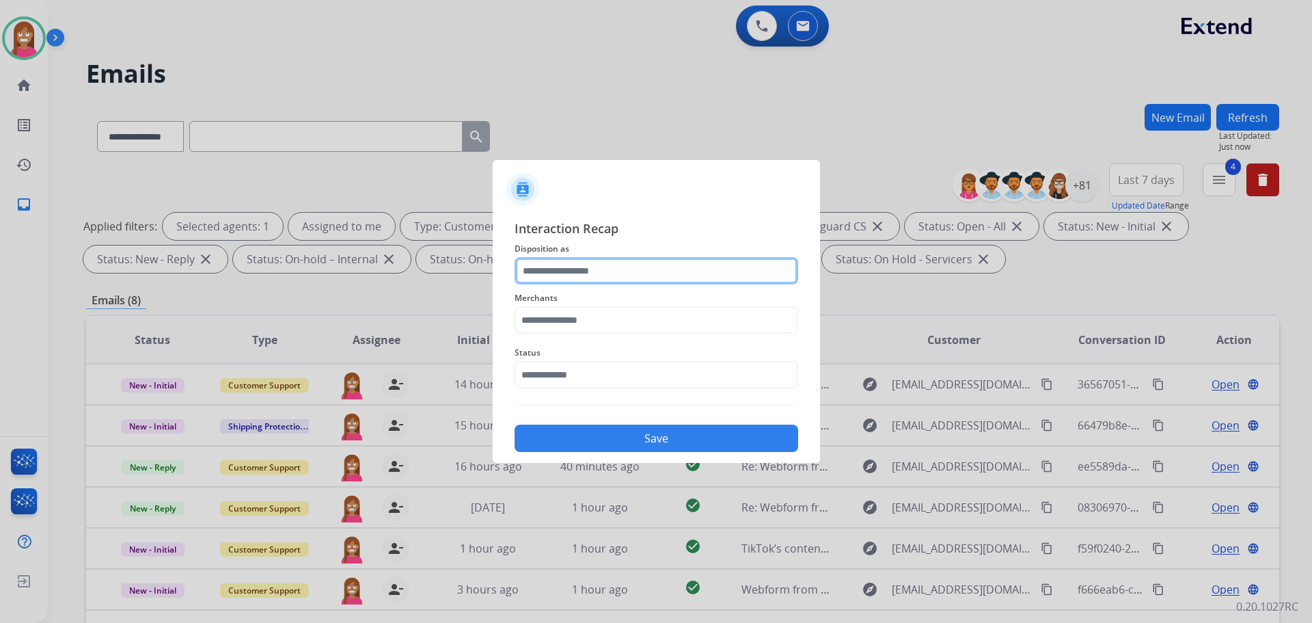
click at [532, 277] on input "text" at bounding box center [657, 270] width 284 height 27
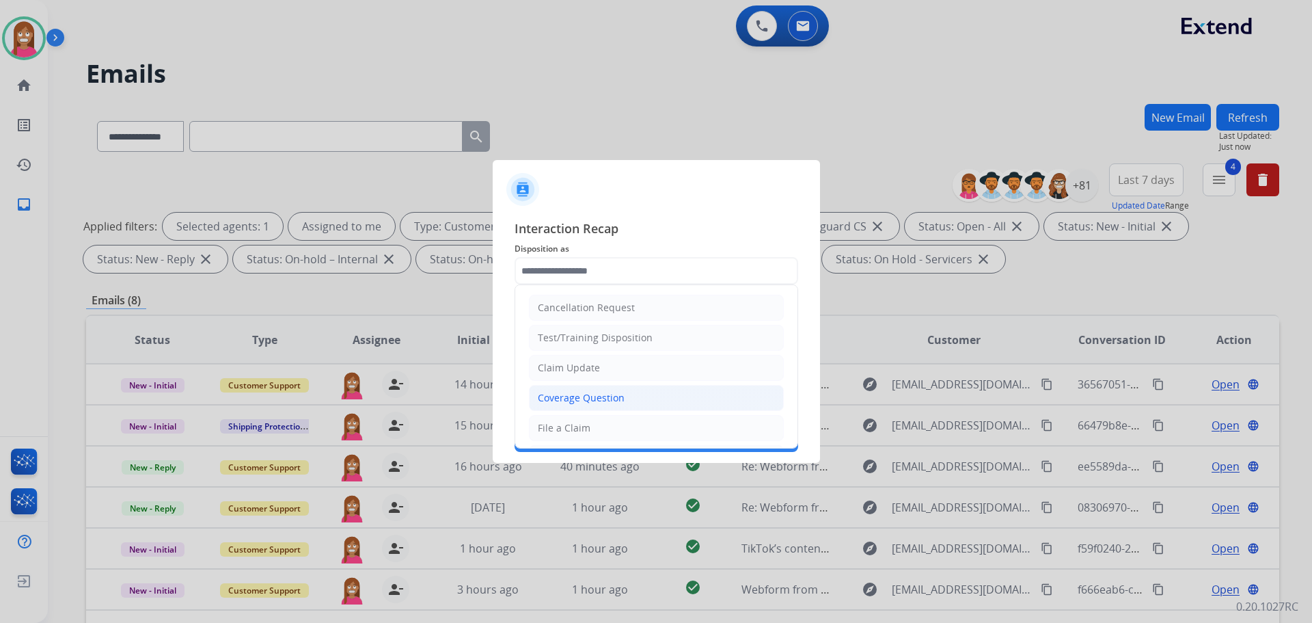
click at [579, 396] on div "Coverage Question" at bounding box center [581, 398] width 87 height 14
type input "**********"
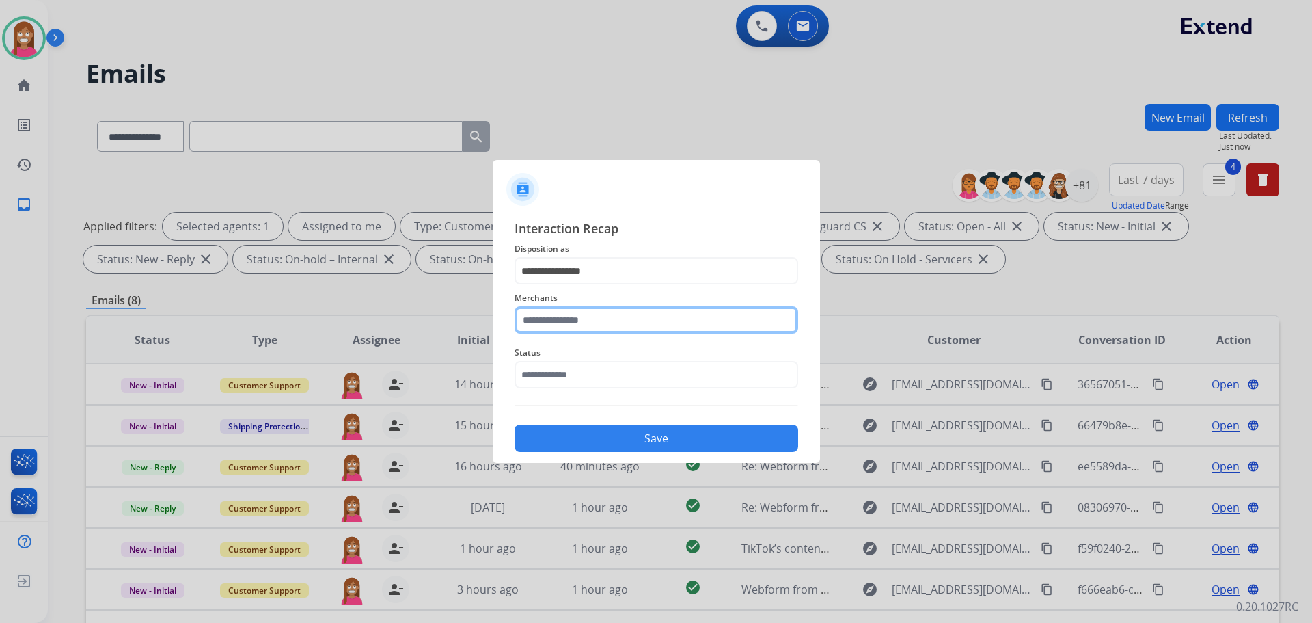
click at [563, 319] on input "text" at bounding box center [657, 319] width 284 height 27
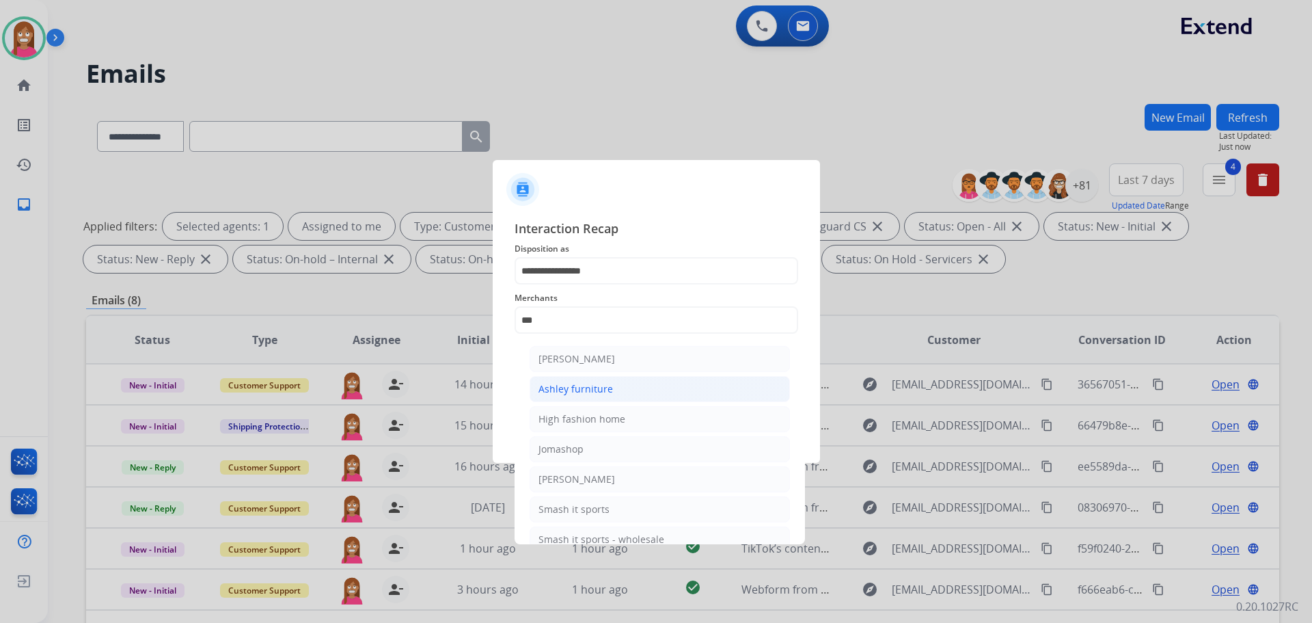
click at [554, 376] on li "Ashley furniture" at bounding box center [660, 389] width 260 height 26
type input "**********"
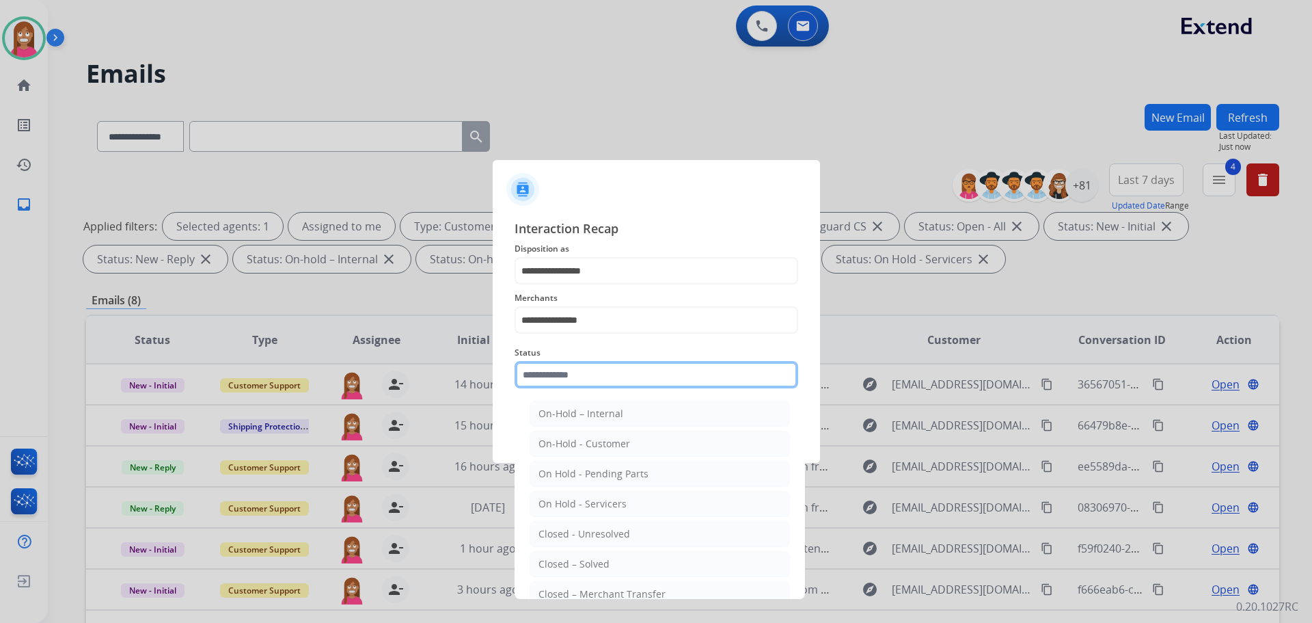
click at [549, 374] on input "text" at bounding box center [657, 374] width 284 height 27
drag, startPoint x: 549, startPoint y: 564, endPoint x: 552, endPoint y: 554, distance: 10.6
click at [550, 565] on div "Closed – Solved" at bounding box center [574, 564] width 71 height 14
type input "**********"
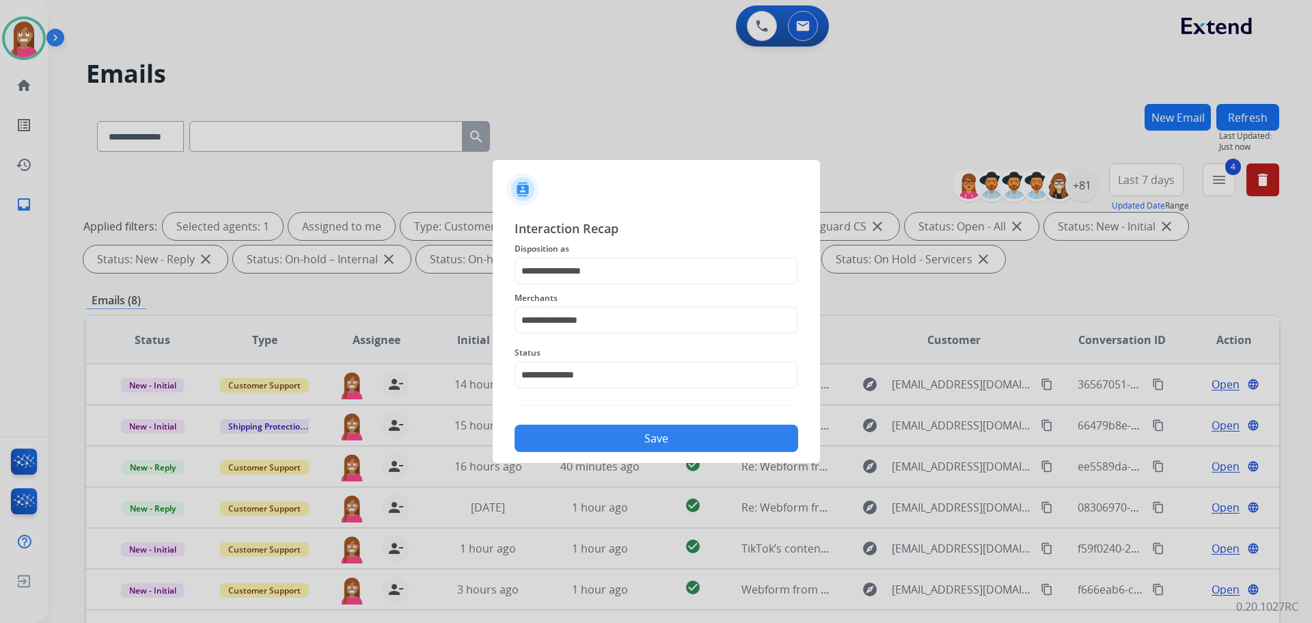
click at [568, 439] on button "Save" at bounding box center [657, 437] width 284 height 27
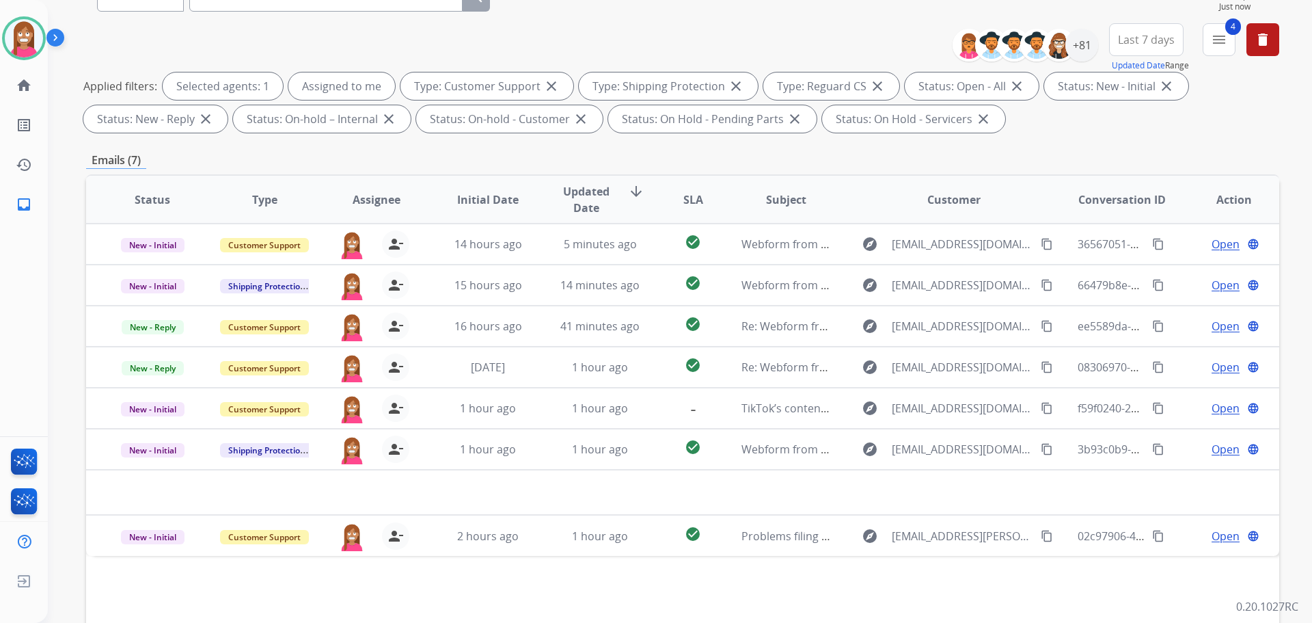
scroll to position [84, 0]
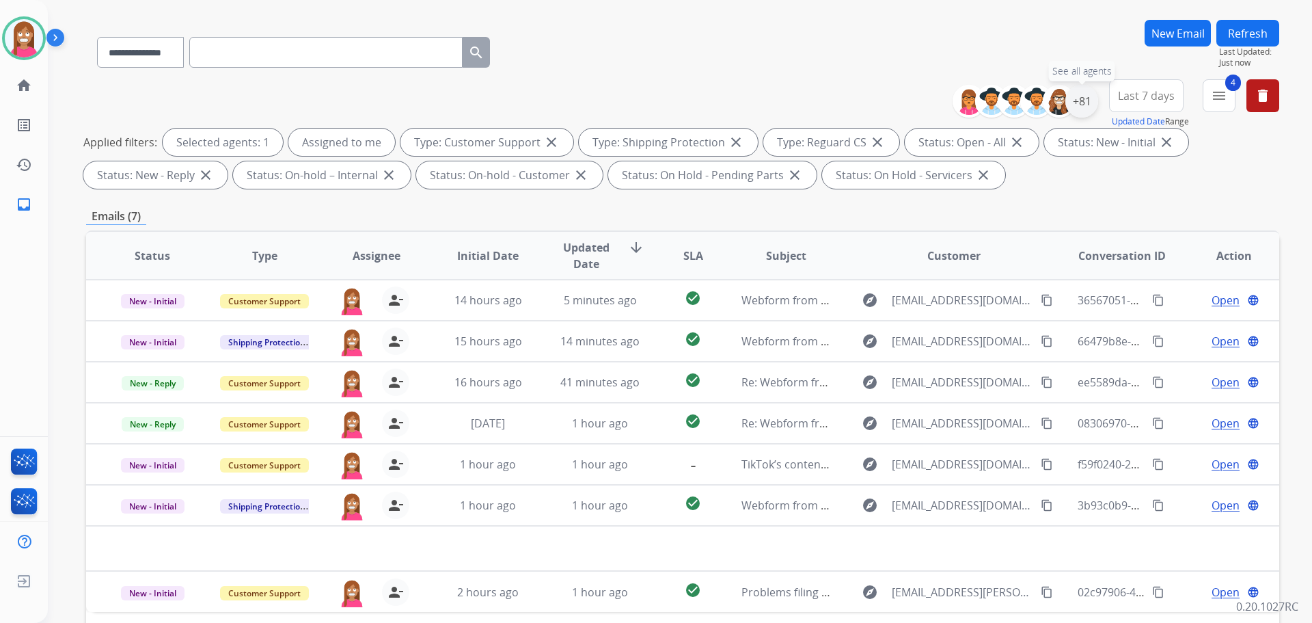
click at [1080, 107] on div "+81" at bounding box center [1082, 101] width 33 height 33
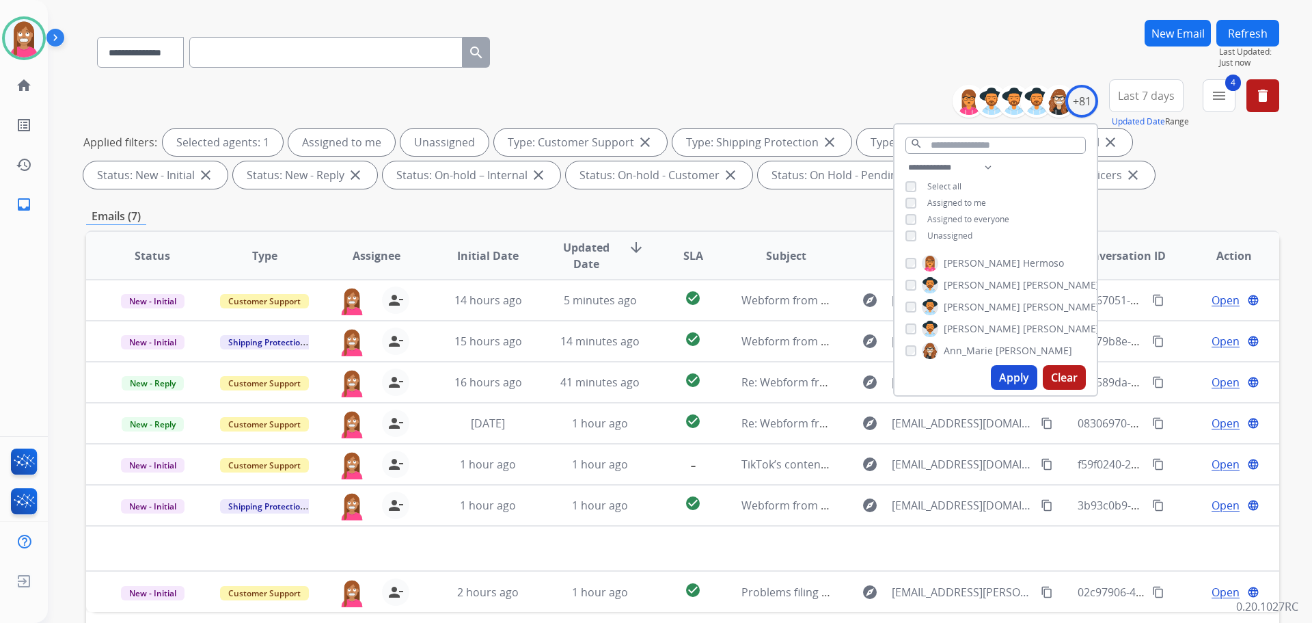
click at [1012, 372] on button "Apply" at bounding box center [1014, 377] width 46 height 25
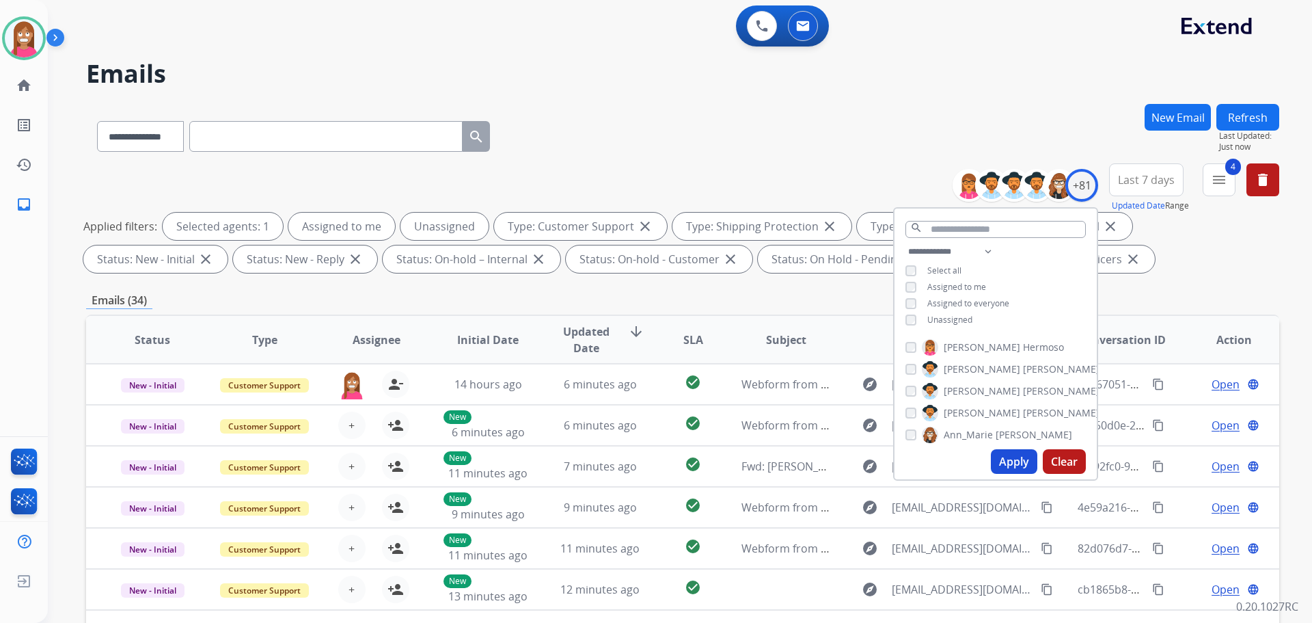
drag, startPoint x: 599, startPoint y: 80, endPoint x: 595, endPoint y: 101, distance: 21.7
click at [599, 81] on h2 "Emails" at bounding box center [682, 73] width 1193 height 27
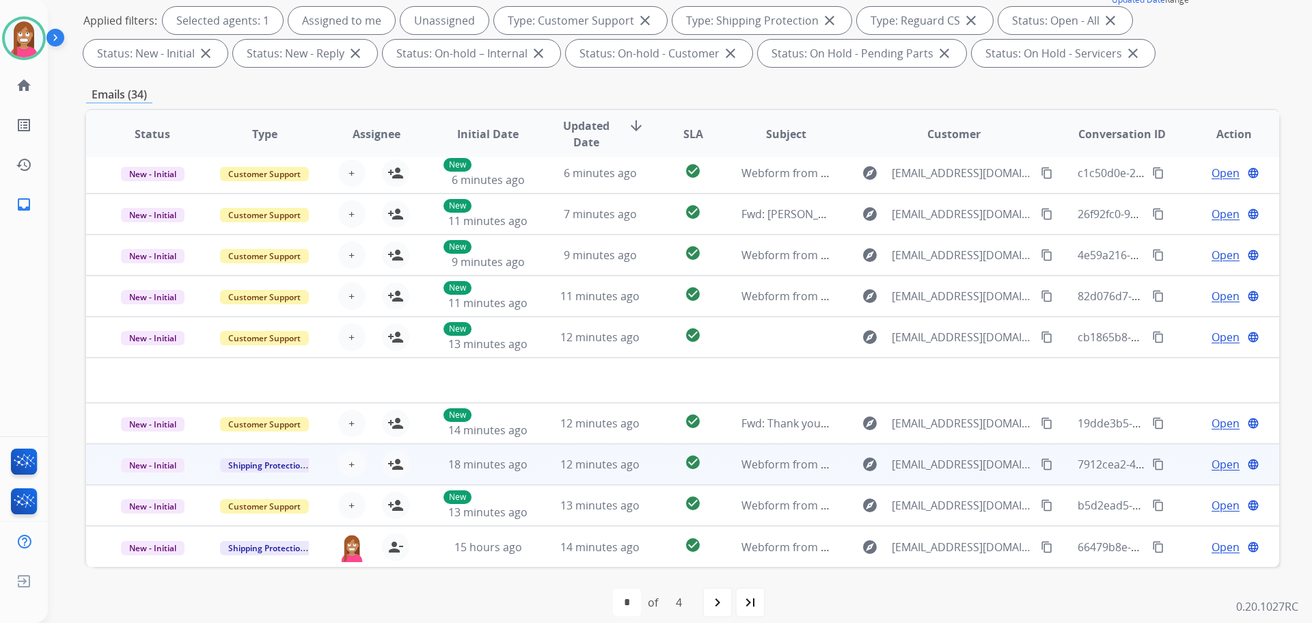
scroll to position [221, 0]
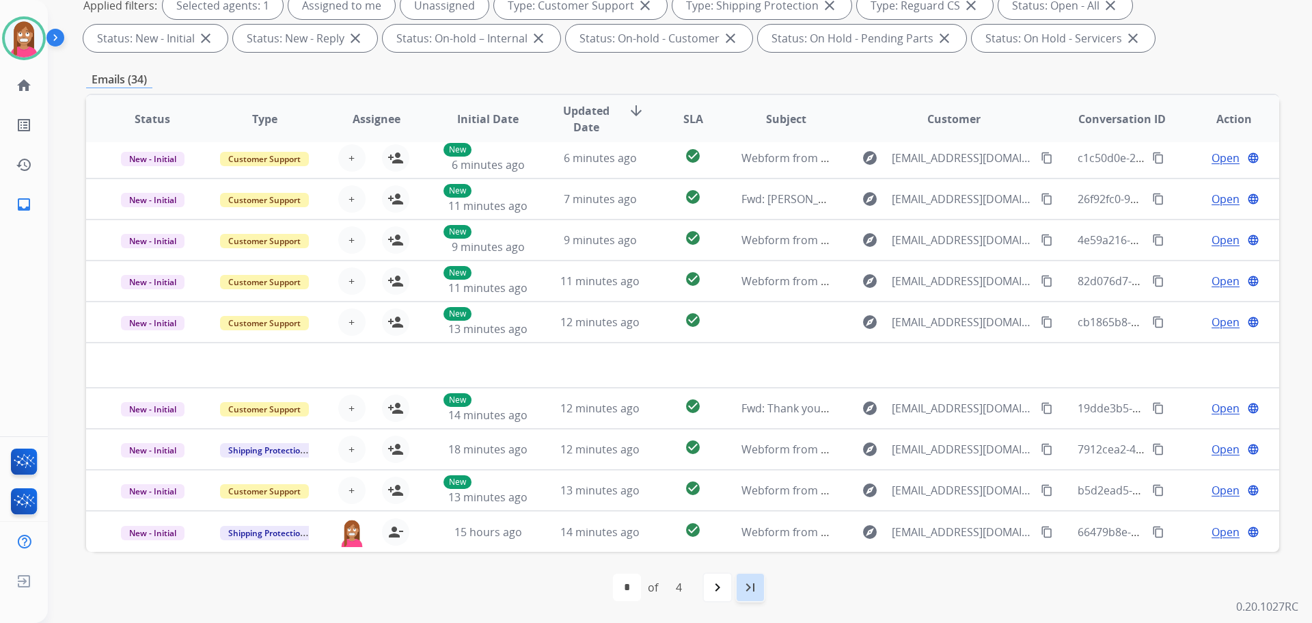
click at [749, 586] on mat-icon "last_page" at bounding box center [750, 587] width 16 height 16
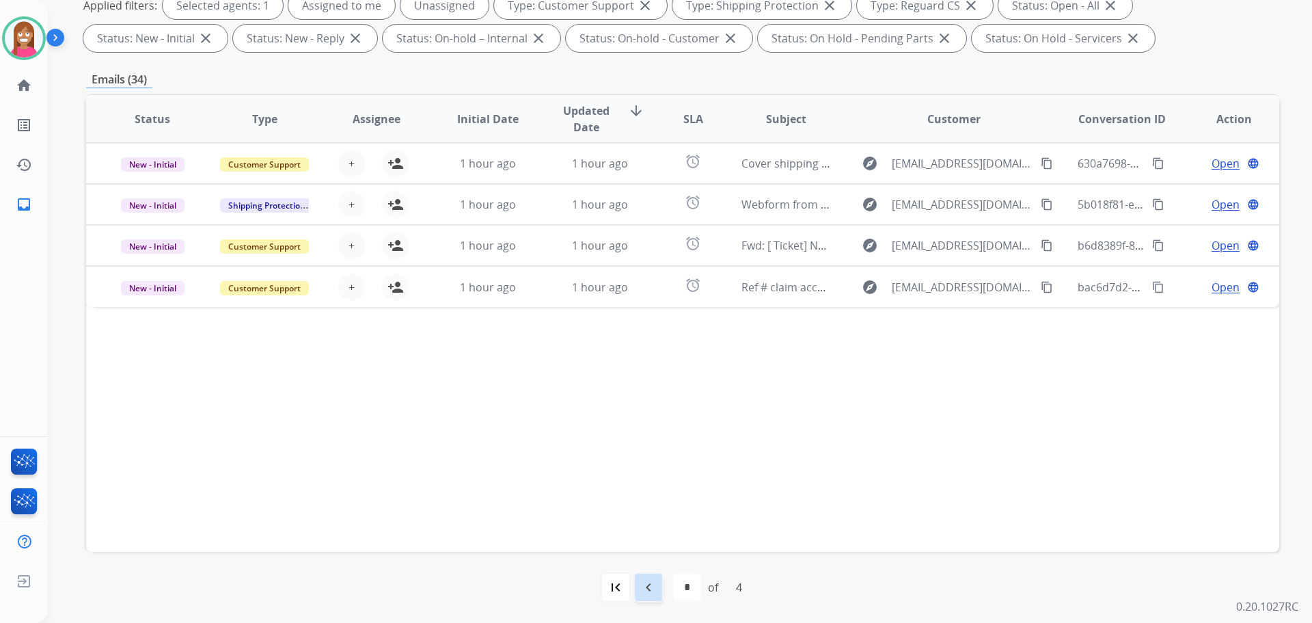
click at [657, 595] on div "navigate_before" at bounding box center [649, 587] width 30 height 30
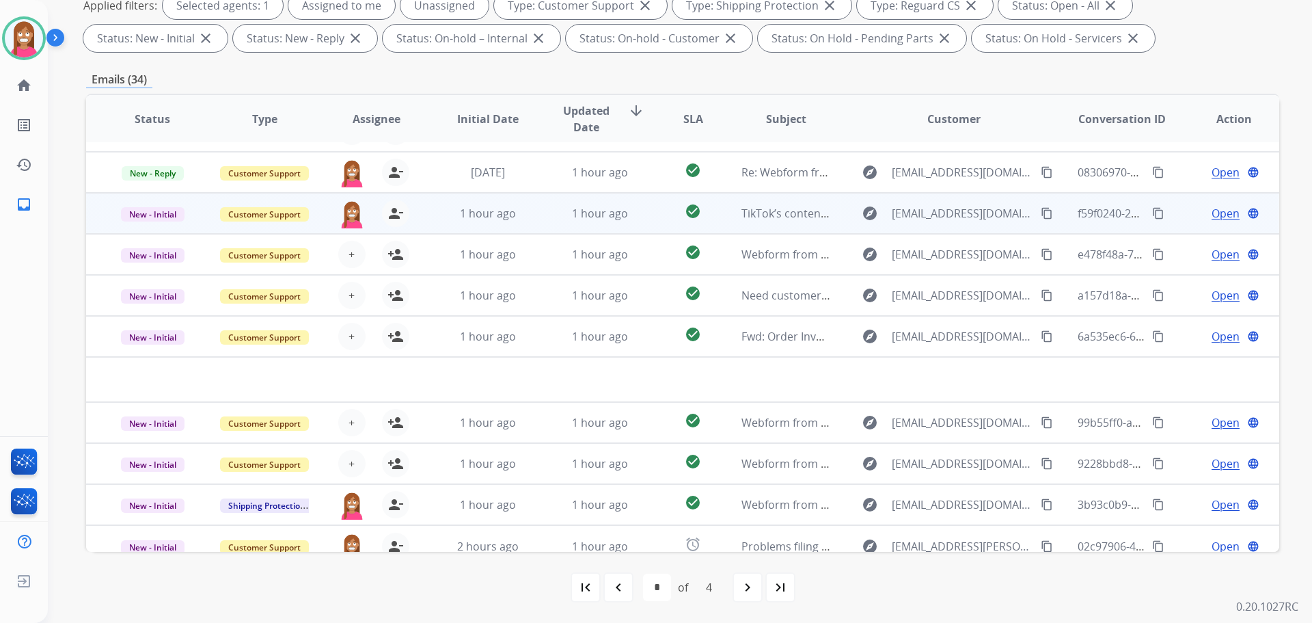
scroll to position [46, 0]
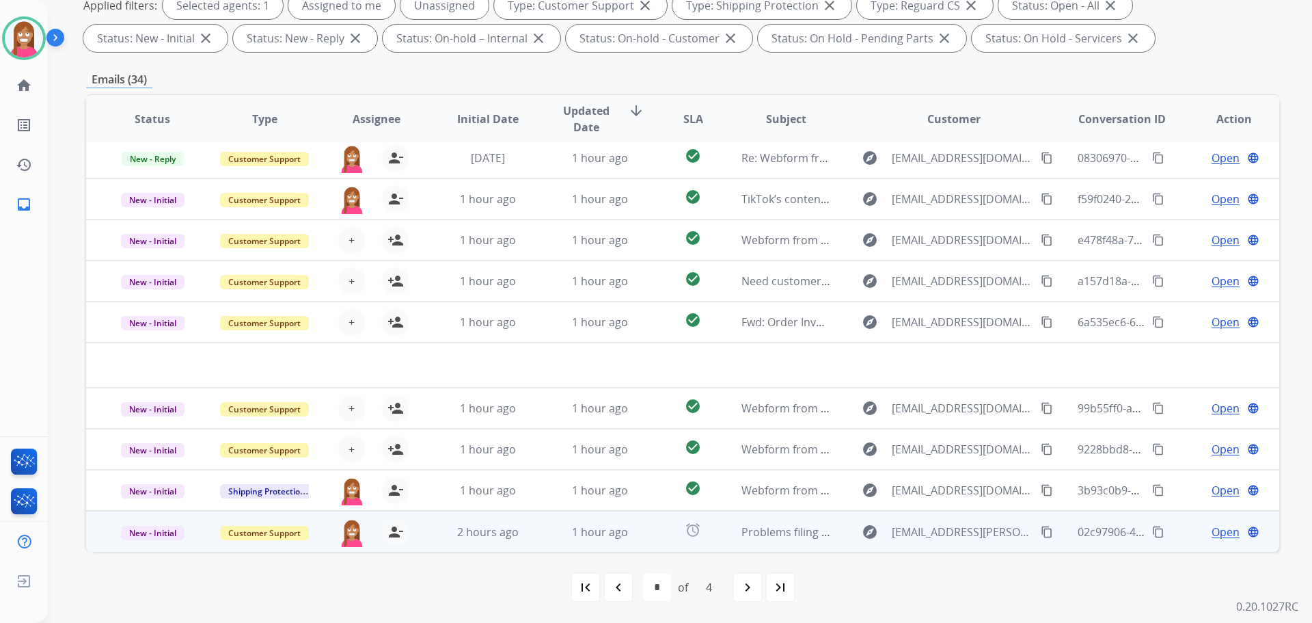
click at [446, 544] on td "2 hours ago" at bounding box center [478, 531] width 112 height 41
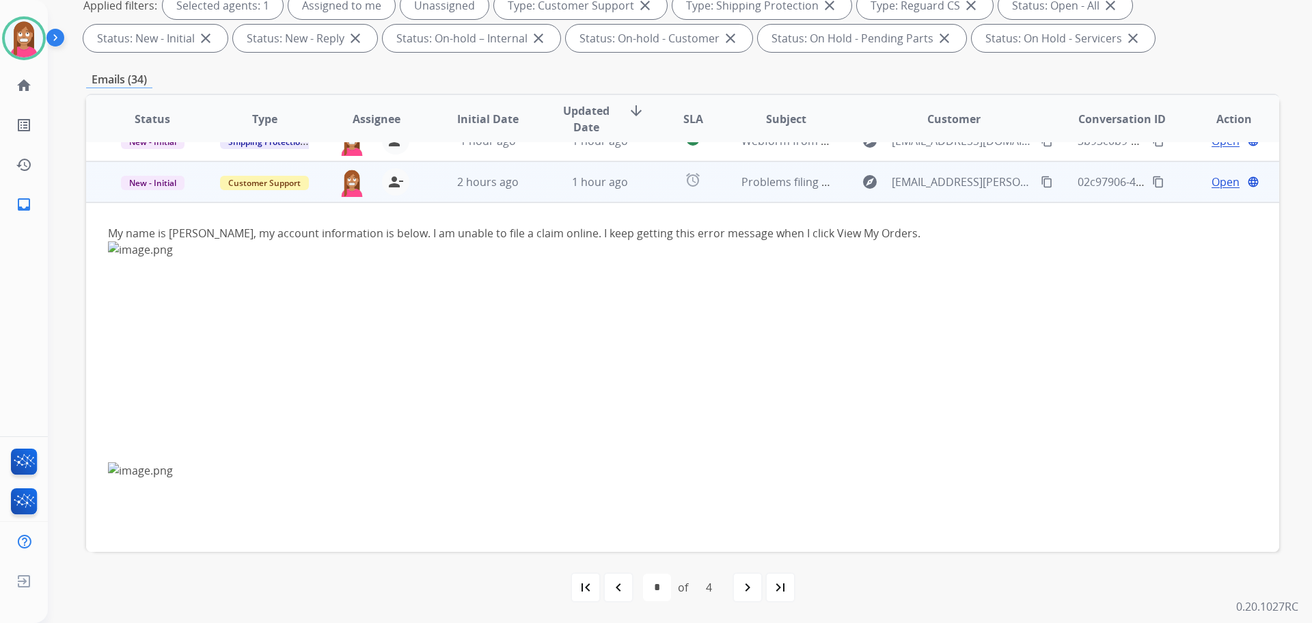
scroll to position [369, 0]
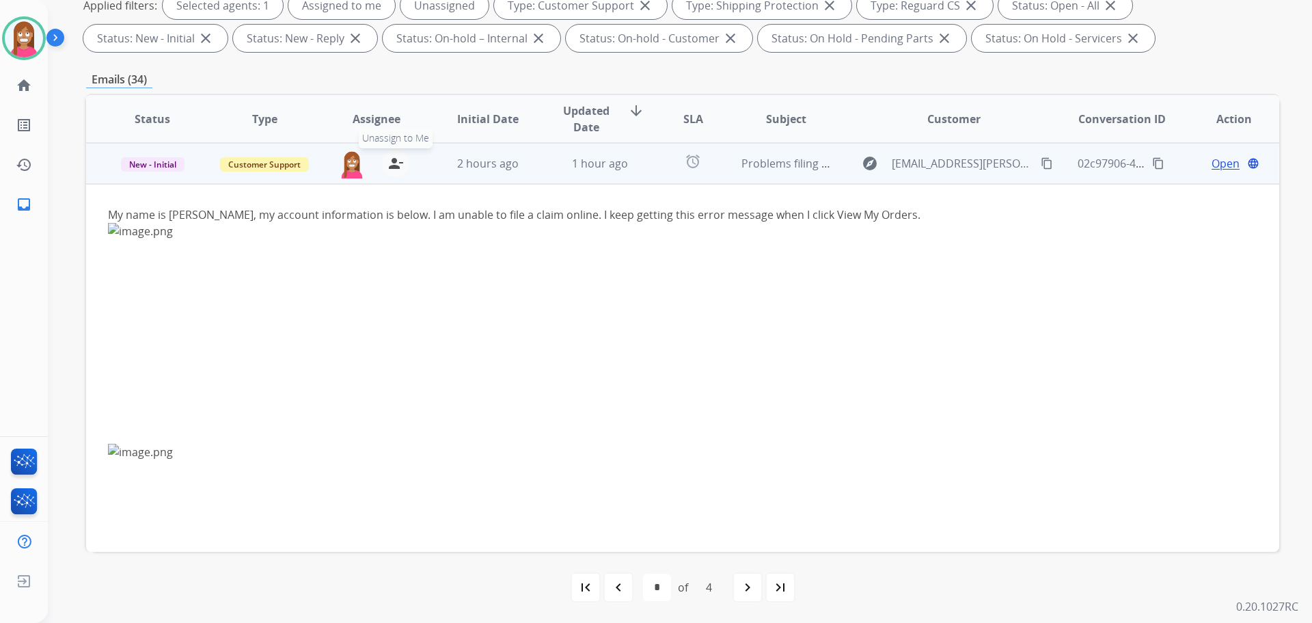
click at [401, 165] on button "person_remove [PERSON_NAME] to Me" at bounding box center [395, 163] width 27 height 27
click at [401, 165] on button "person_add Assign to Me" at bounding box center [395, 163] width 27 height 27
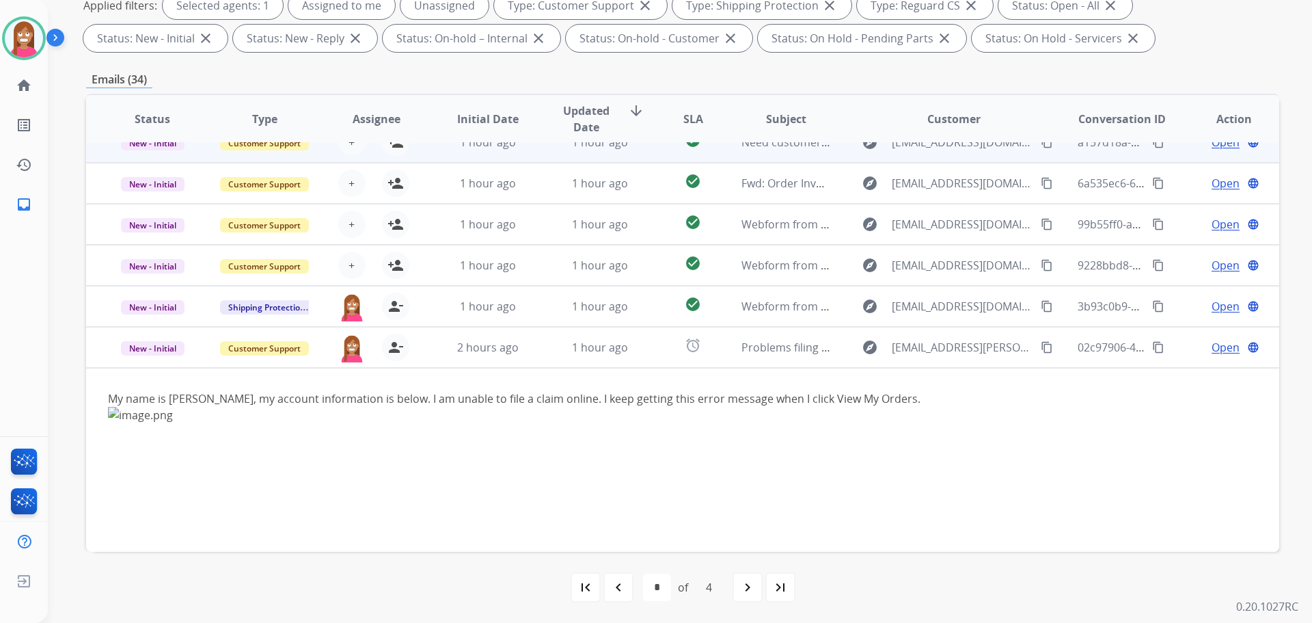
scroll to position [96, 0]
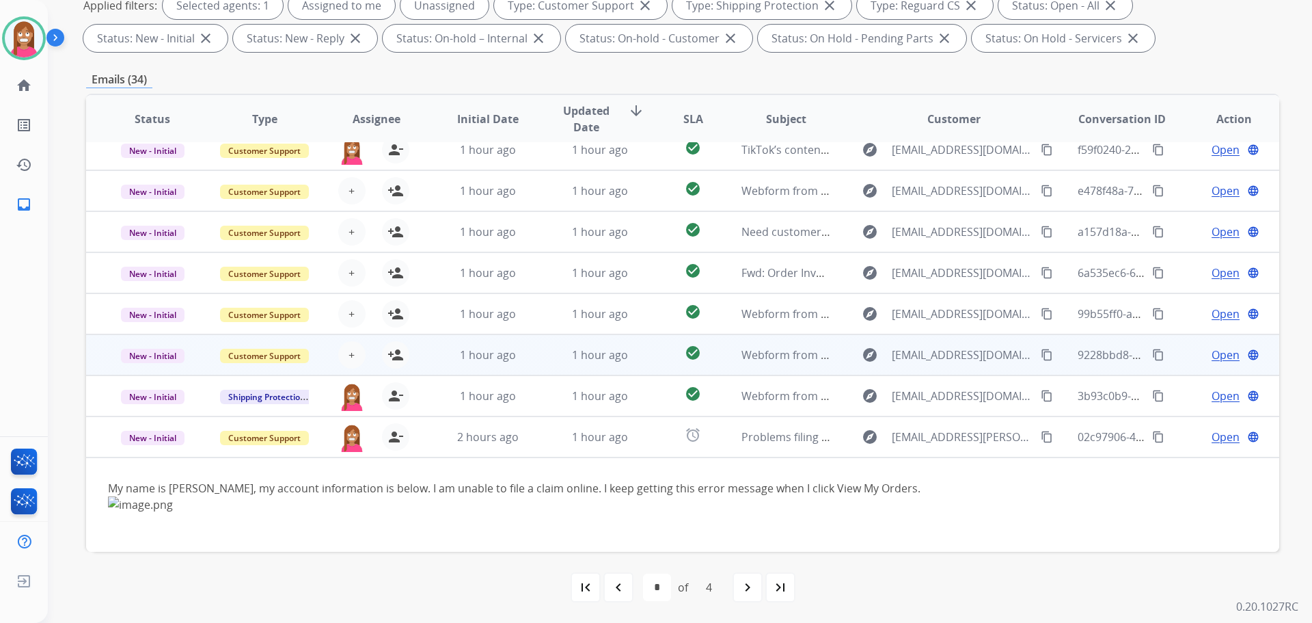
click at [536, 353] on td "1 hour ago" at bounding box center [590, 354] width 112 height 41
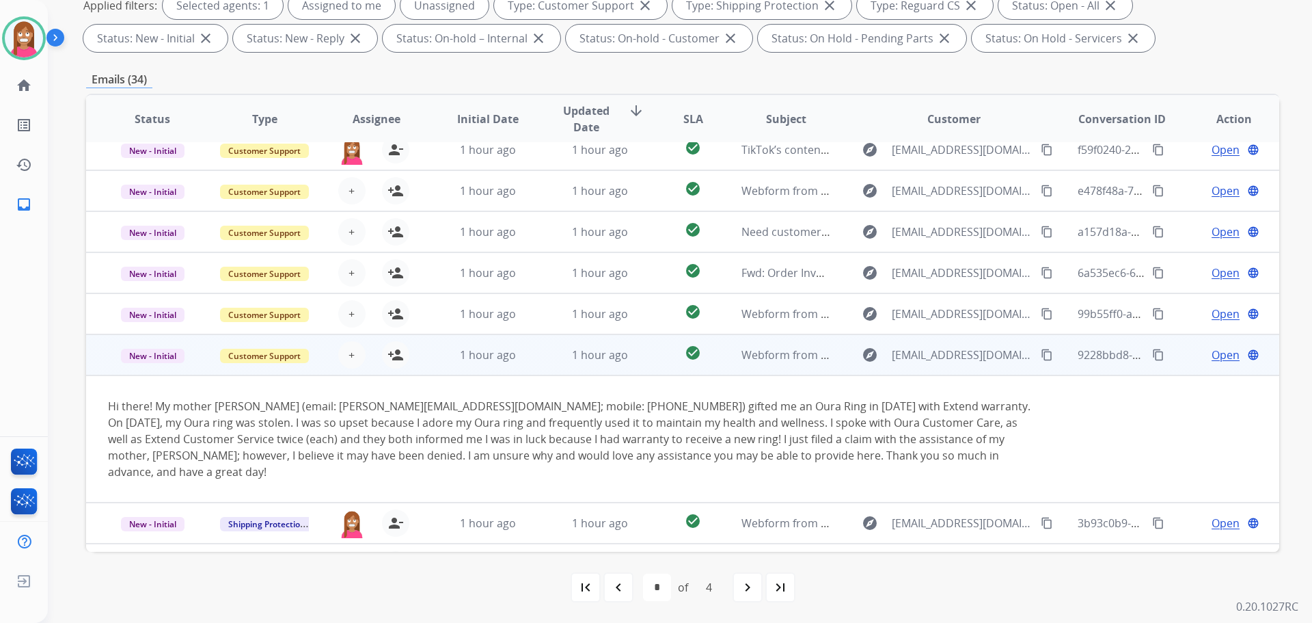
scroll to position [112, 0]
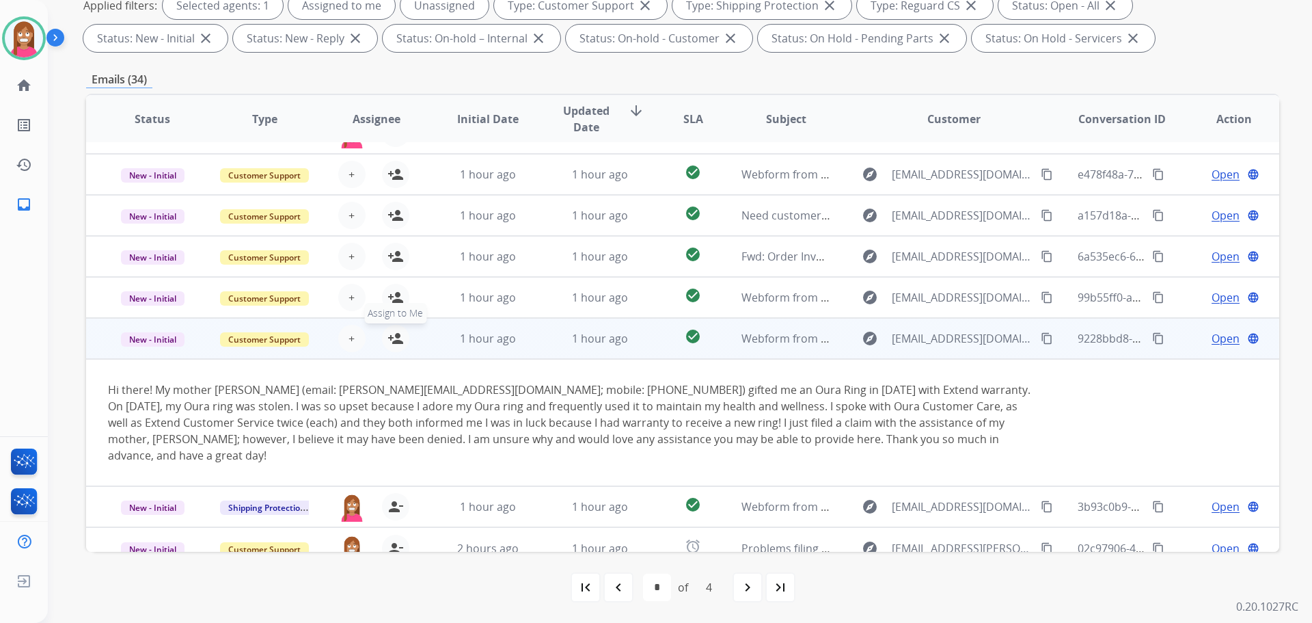
click at [390, 344] on mat-icon "person_add" at bounding box center [396, 338] width 16 height 16
drag, startPoint x: 442, startPoint y: 388, endPoint x: 318, endPoint y: 385, distance: 123.7
click at [318, 385] on div "Hi there! My mother Laurie Kelley (email: laurieckelley@gmail.com; mobile: 9716…" at bounding box center [571, 422] width 926 height 82
copy div "laurieckelley@gmail.com"
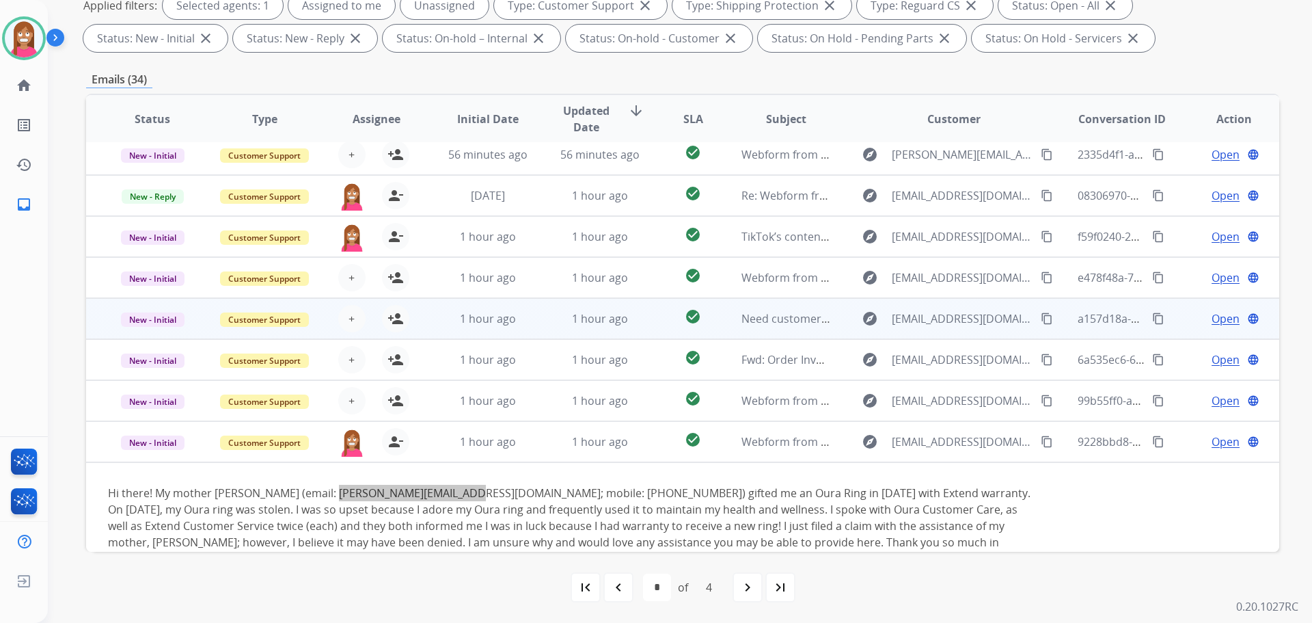
scroll to position [0, 0]
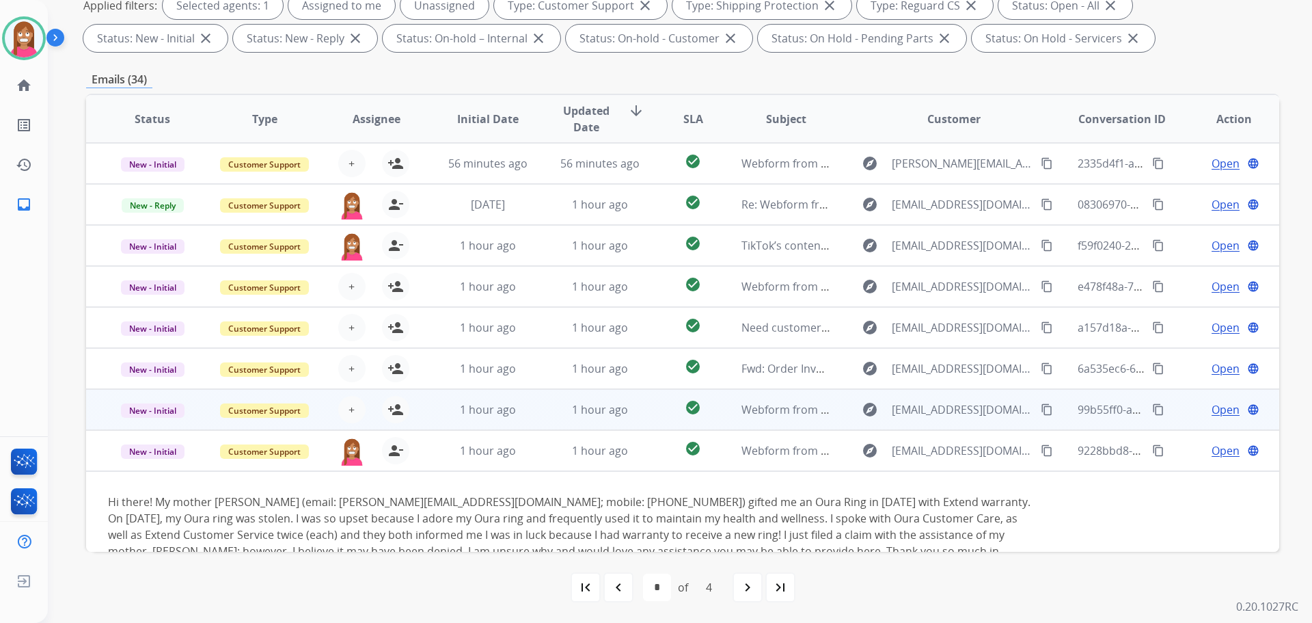
click at [535, 408] on td "1 hour ago" at bounding box center [590, 409] width 112 height 41
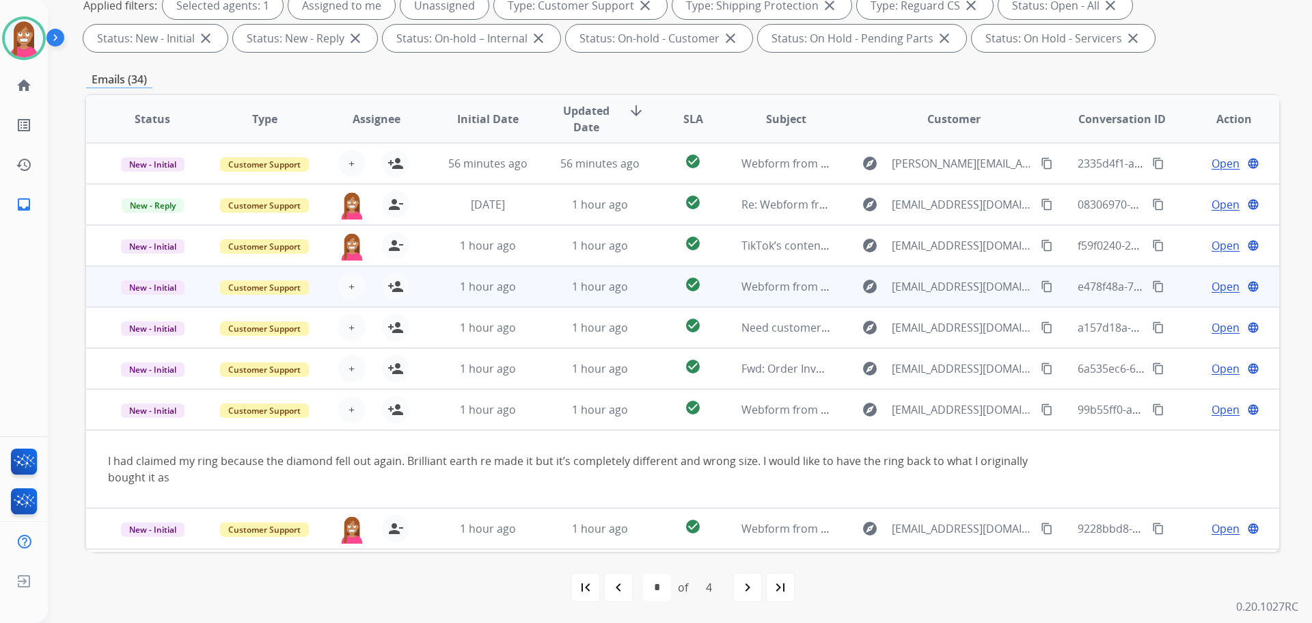
click at [536, 288] on td "1 hour ago" at bounding box center [590, 286] width 112 height 41
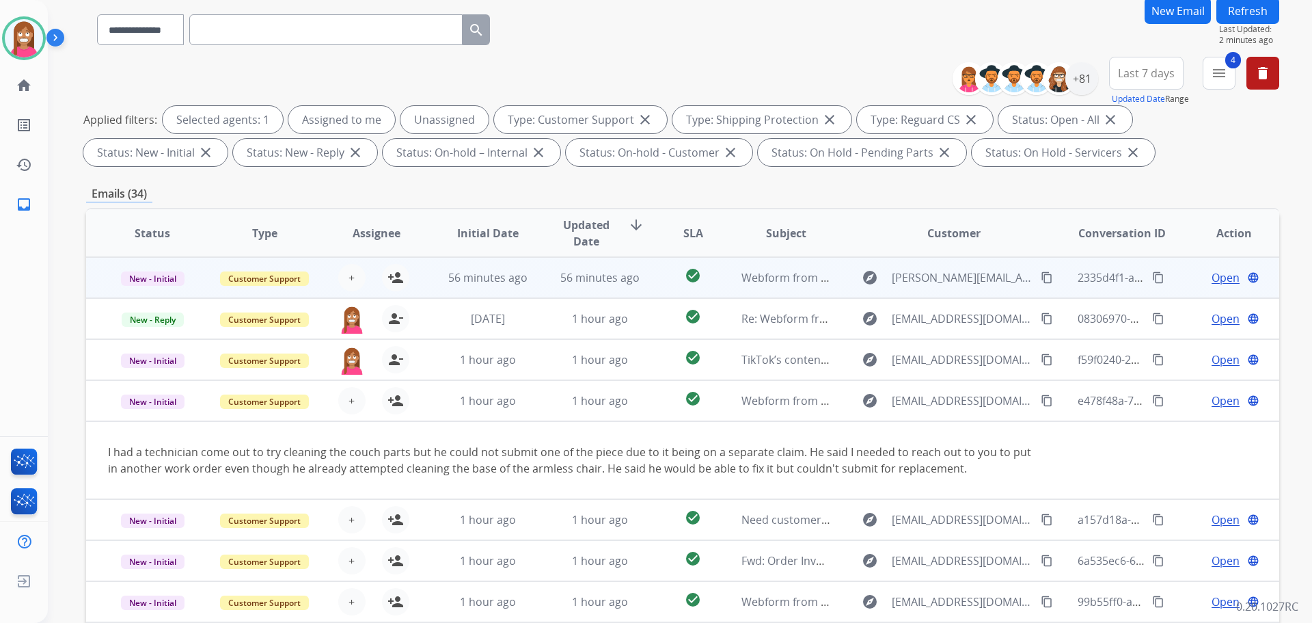
scroll to position [84, 0]
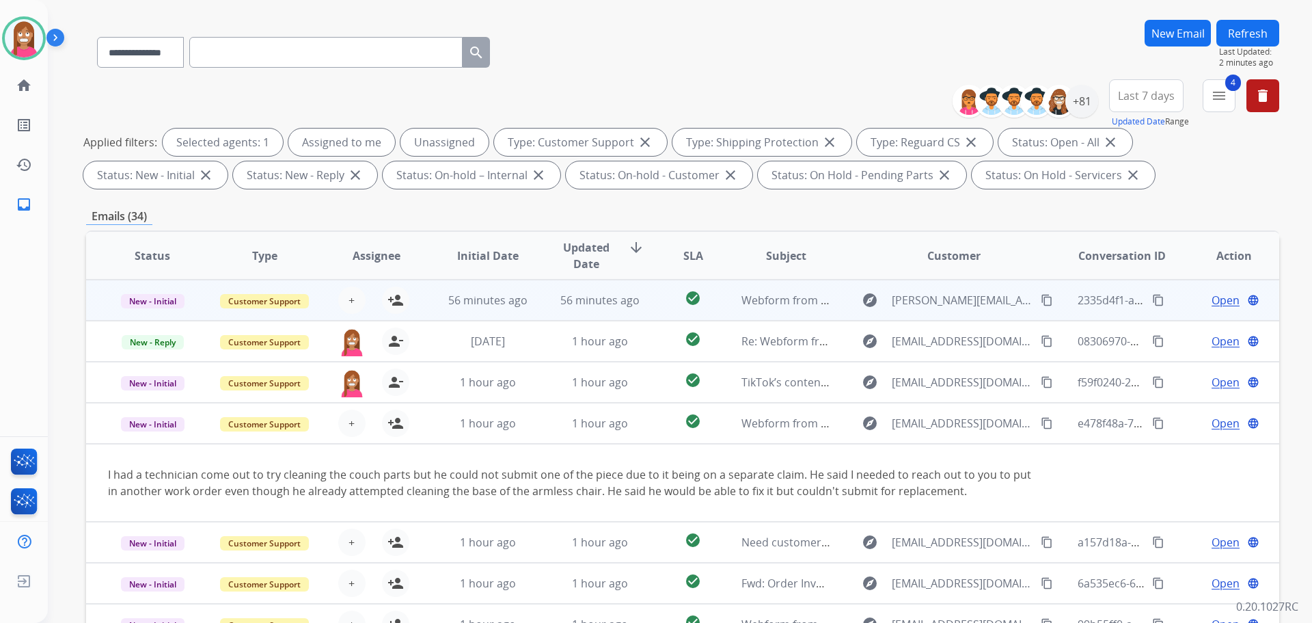
click at [645, 308] on td "check_circle" at bounding box center [682, 300] width 74 height 41
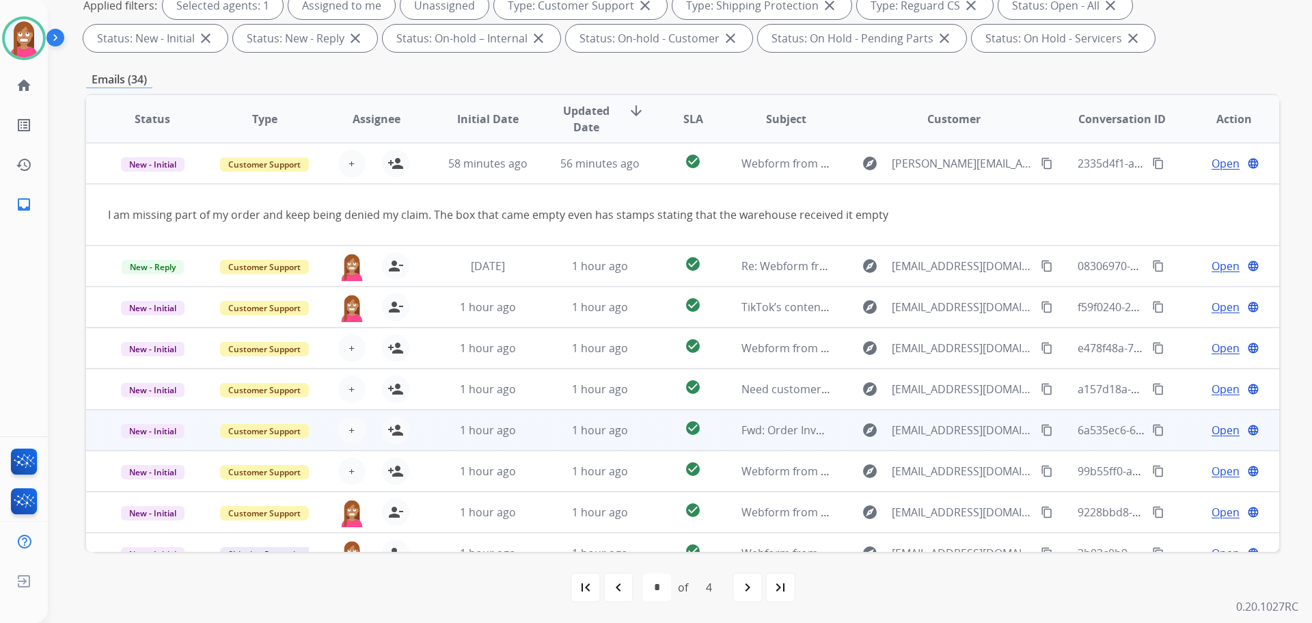
scroll to position [63, 0]
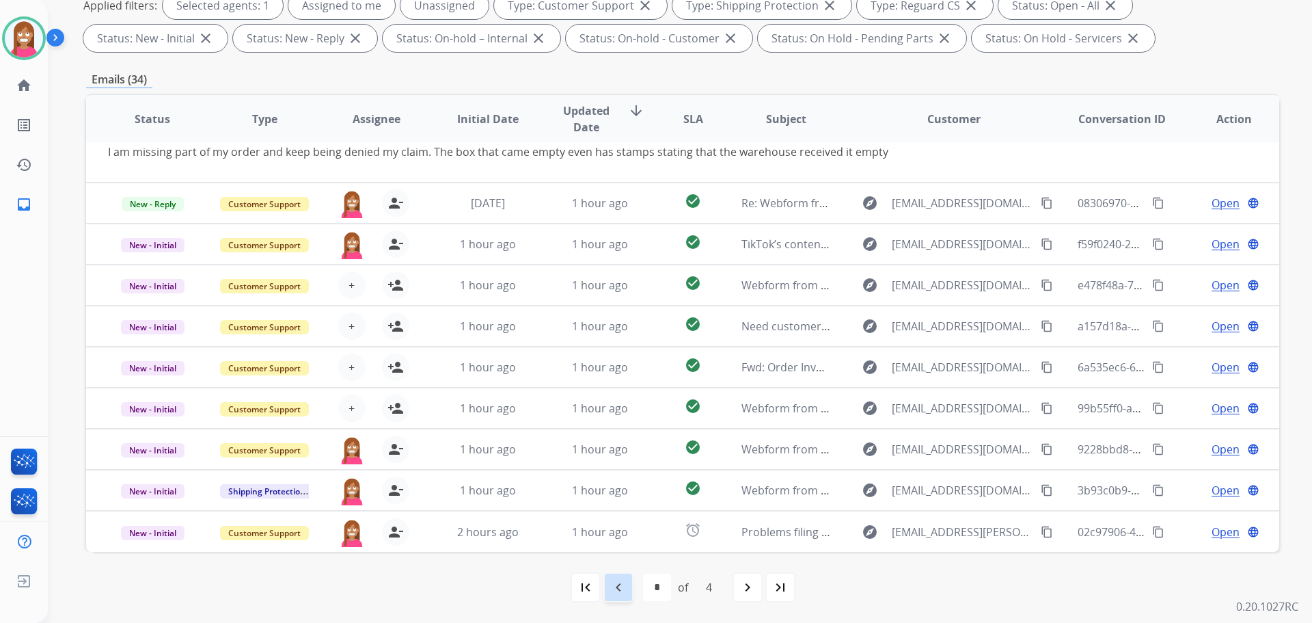
click at [619, 598] on div "navigate_before" at bounding box center [619, 587] width 30 height 30
select select "*"
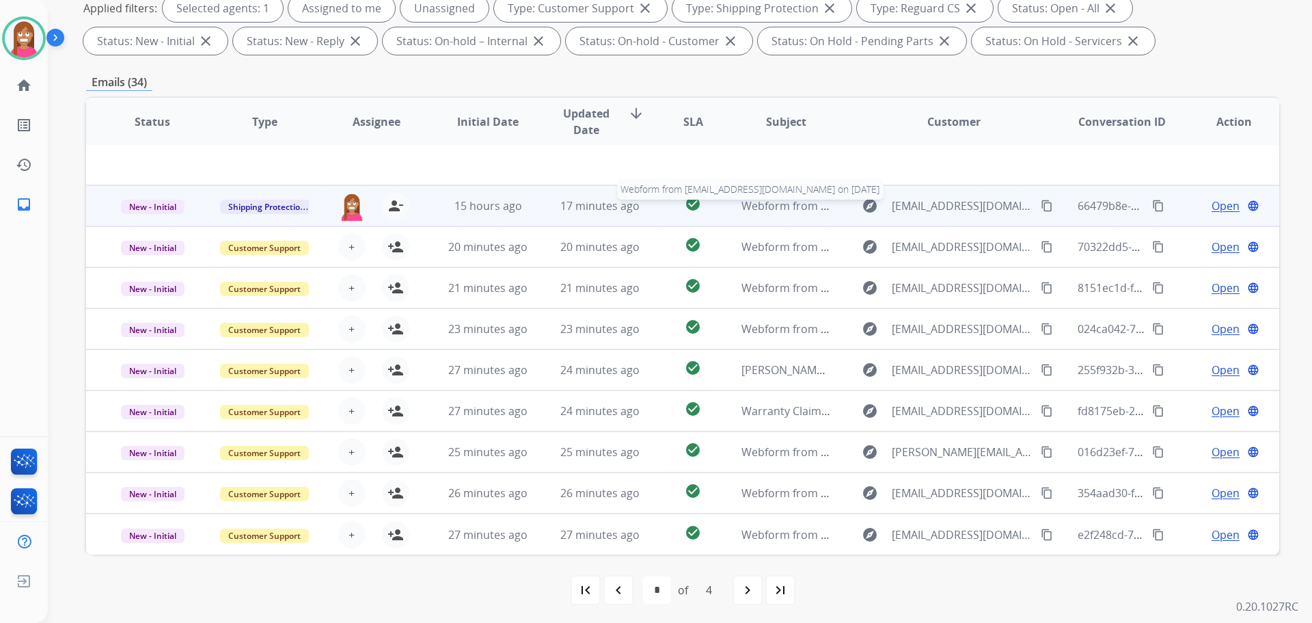
scroll to position [221, 0]
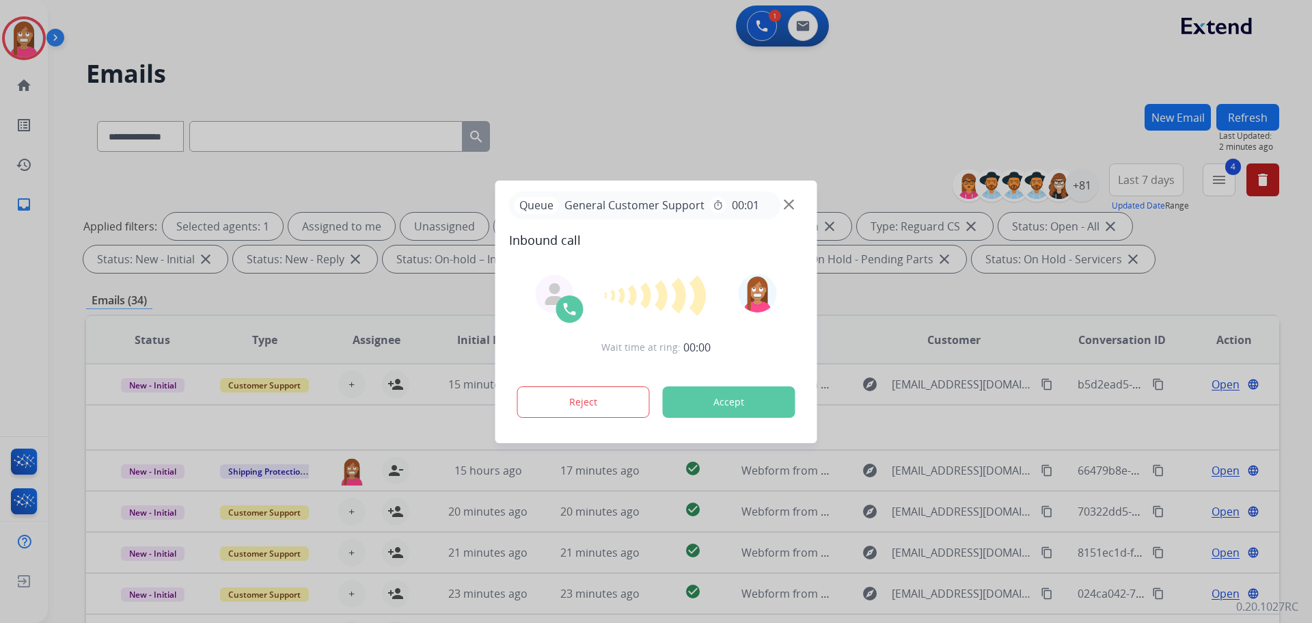
select select "**********"
select select "*"
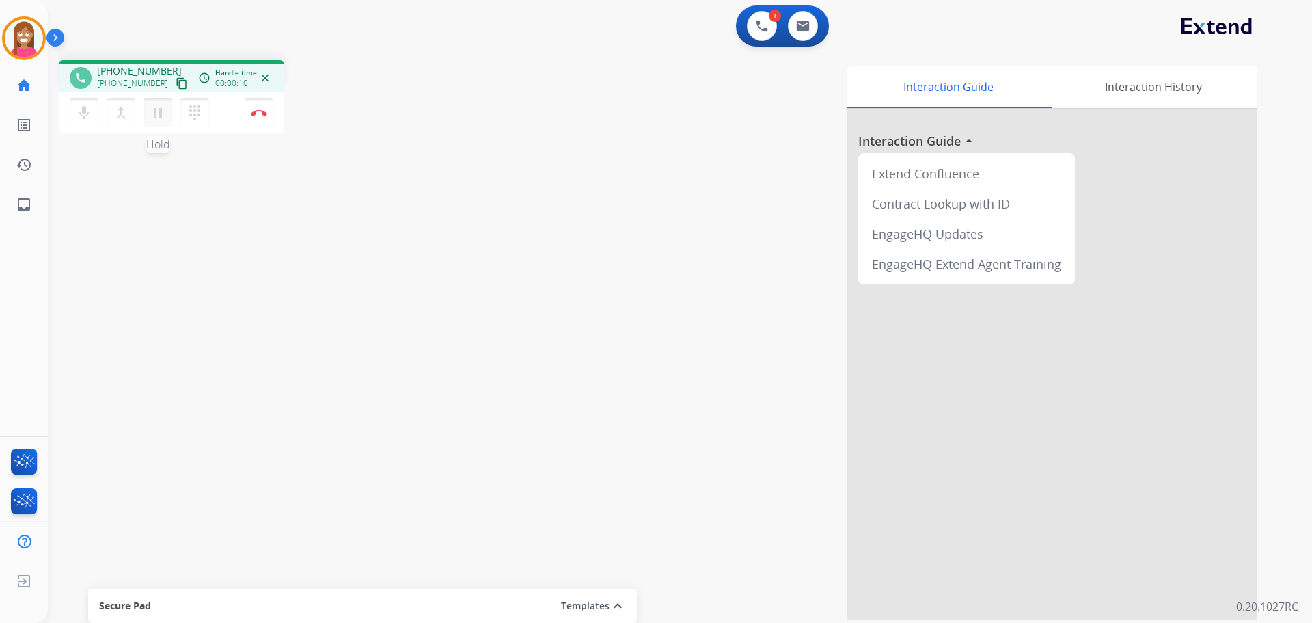
click at [155, 124] on button "pause Hold" at bounding box center [158, 112] width 29 height 29
click at [194, 122] on button "dialpad Dialpad" at bounding box center [194, 112] width 29 height 29
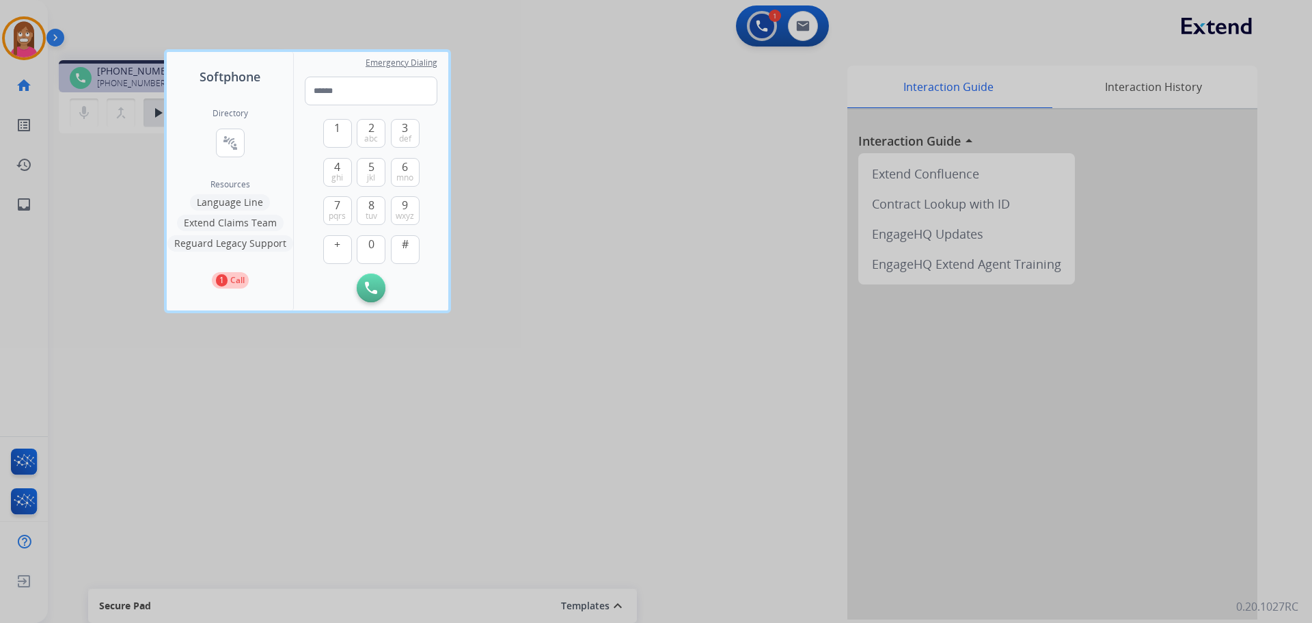
click at [247, 200] on button "Language Line" at bounding box center [230, 202] width 80 height 16
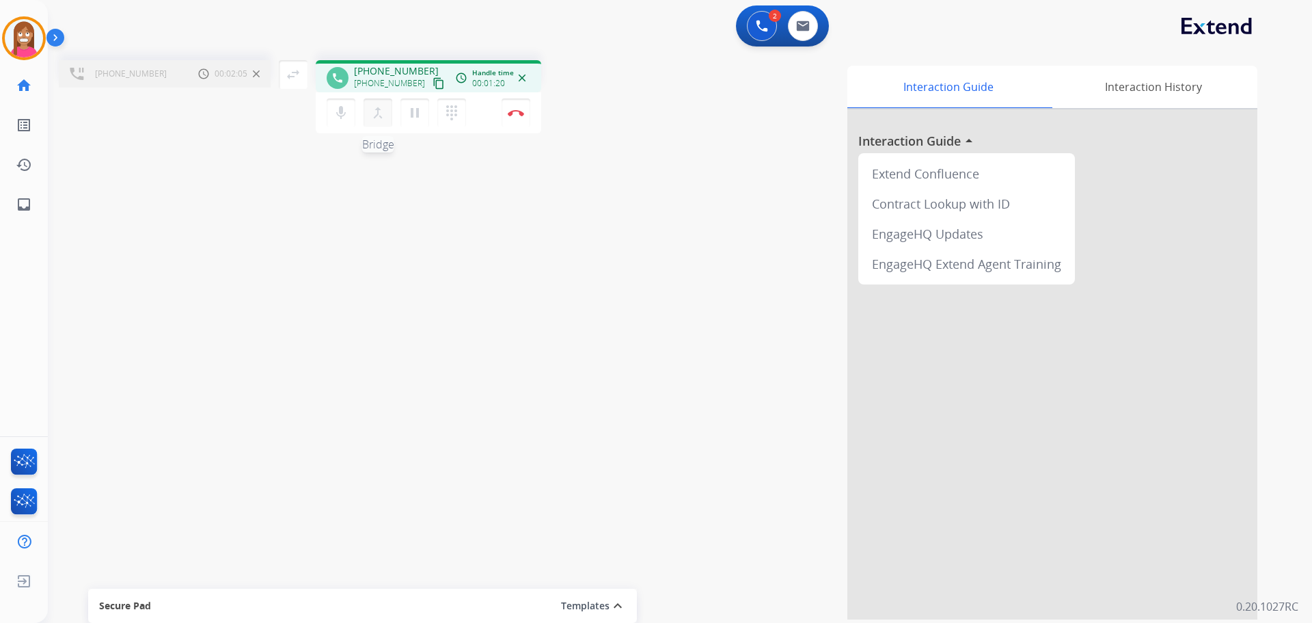
click at [377, 120] on mat-icon "merge_type" at bounding box center [378, 113] width 16 height 16
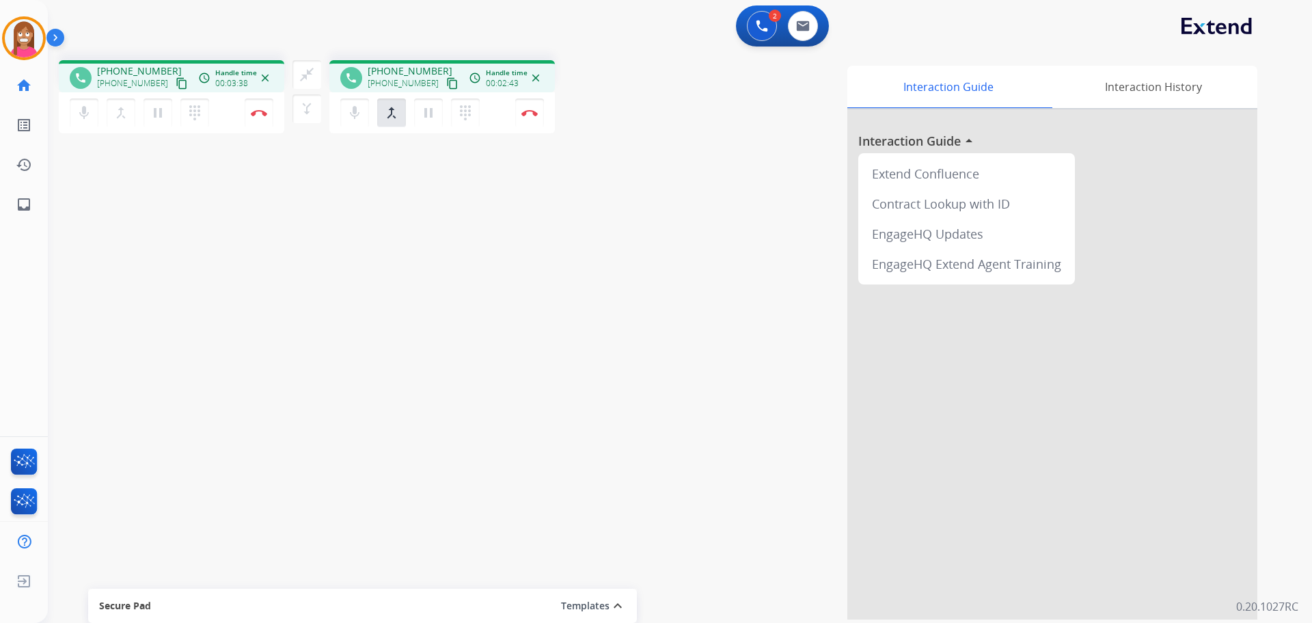
click at [176, 87] on mat-icon "content_copy" at bounding box center [182, 83] width 12 height 12
click at [264, 107] on button "Disconnect" at bounding box center [259, 112] width 29 height 29
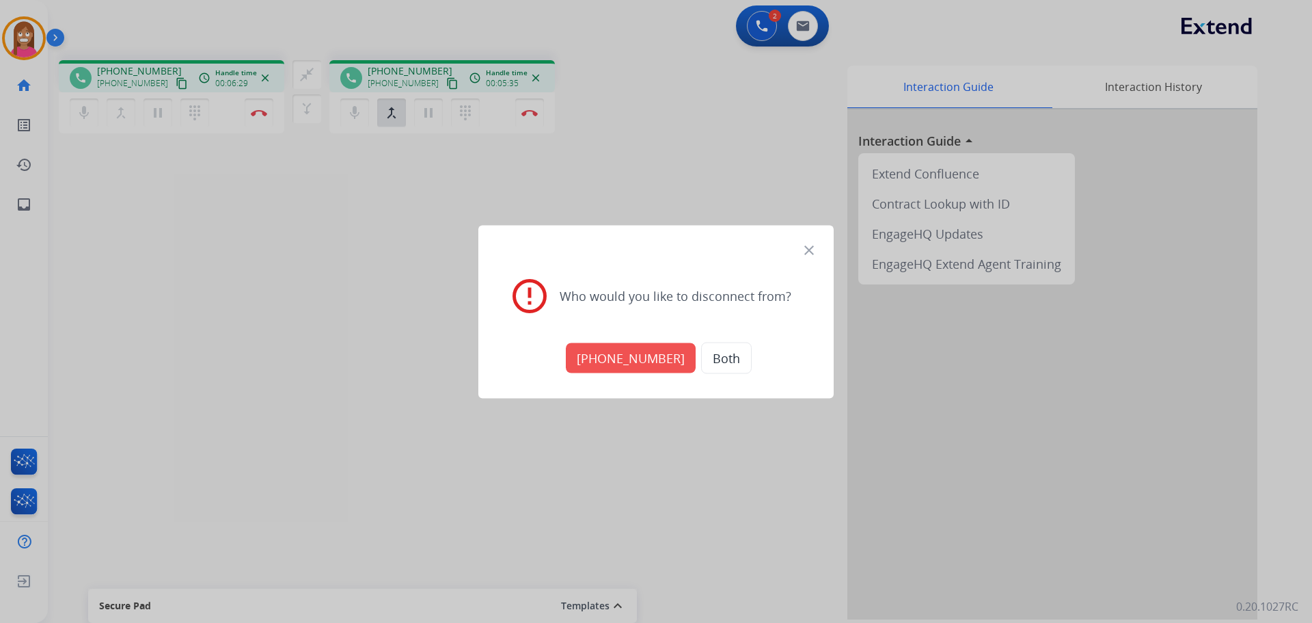
click at [709, 372] on button "Both" at bounding box center [726, 357] width 51 height 31
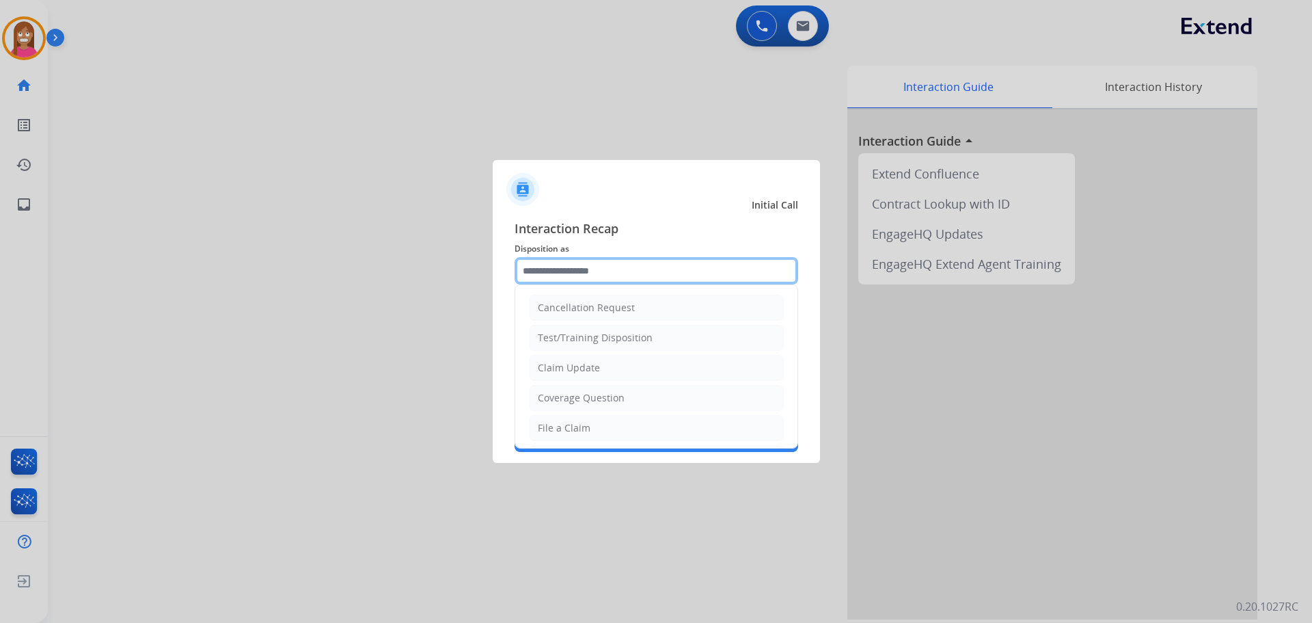
click at [524, 262] on input "text" at bounding box center [657, 270] width 284 height 27
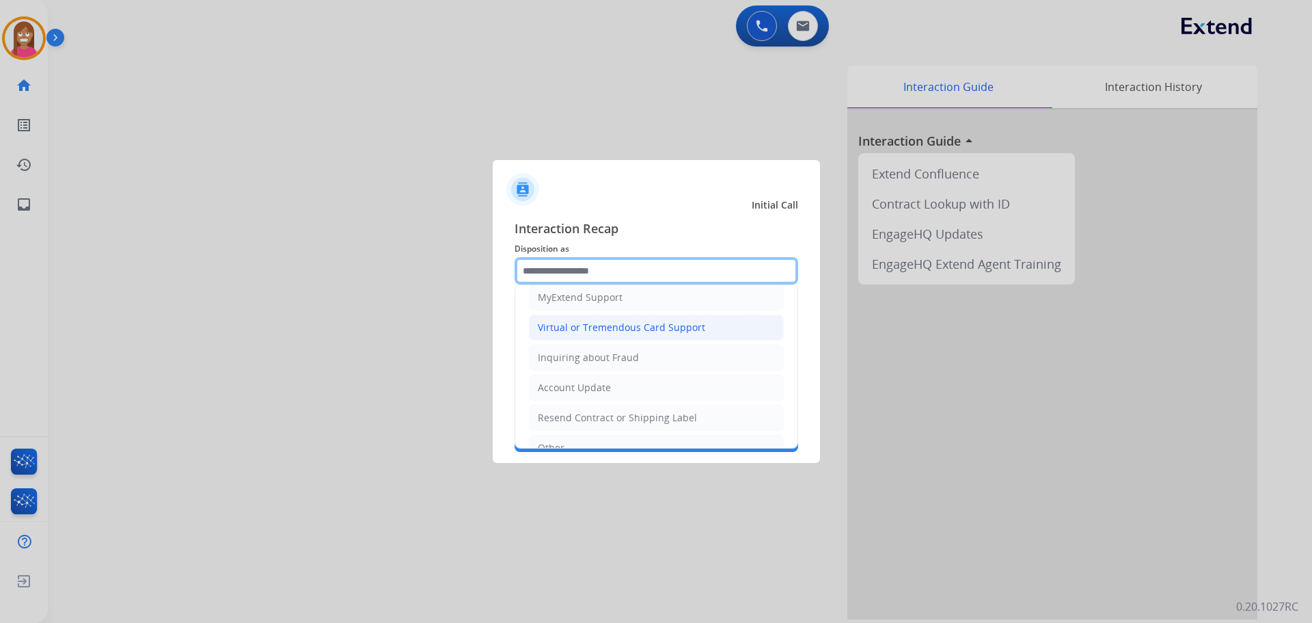
scroll to position [137, 0]
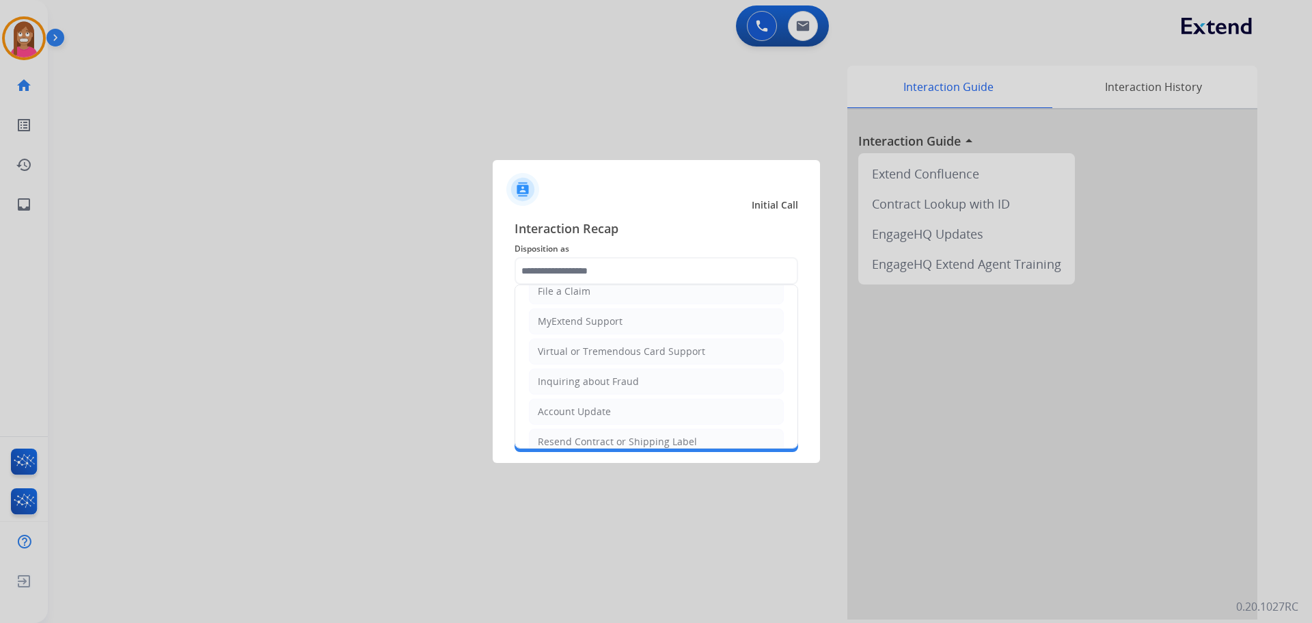
click at [551, 353] on div "Virtual or Tremendous Card Support" at bounding box center [621, 351] width 167 height 14
type input "**********"
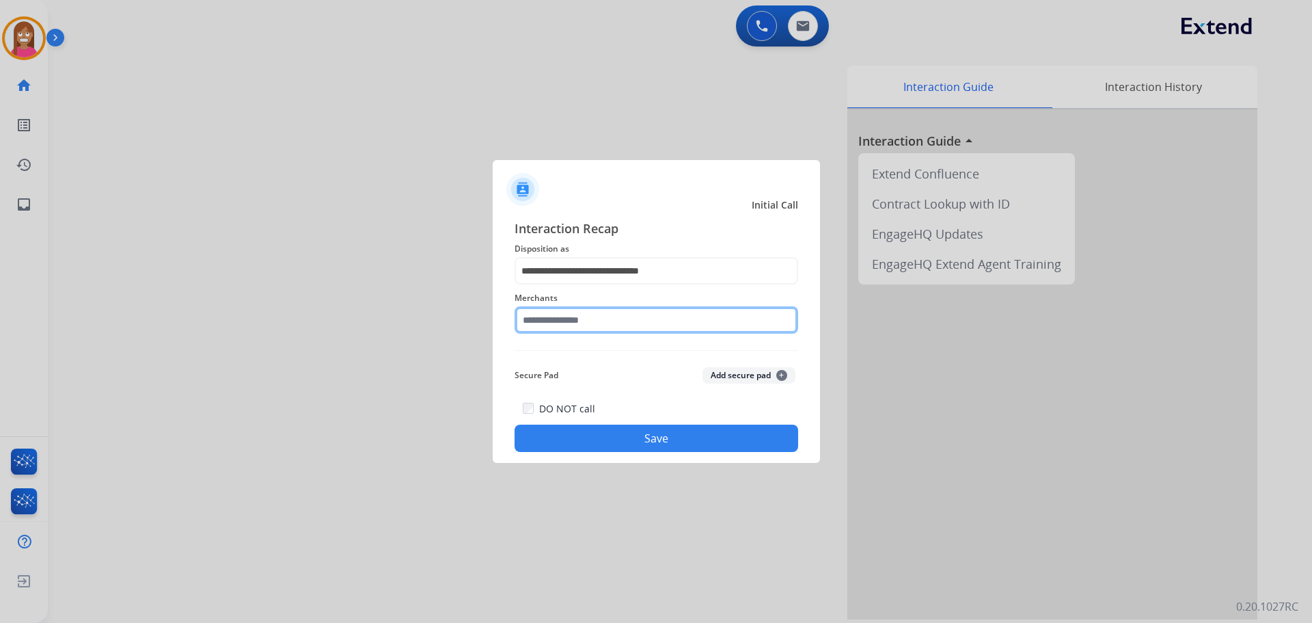
click at [550, 325] on input "text" at bounding box center [657, 319] width 284 height 27
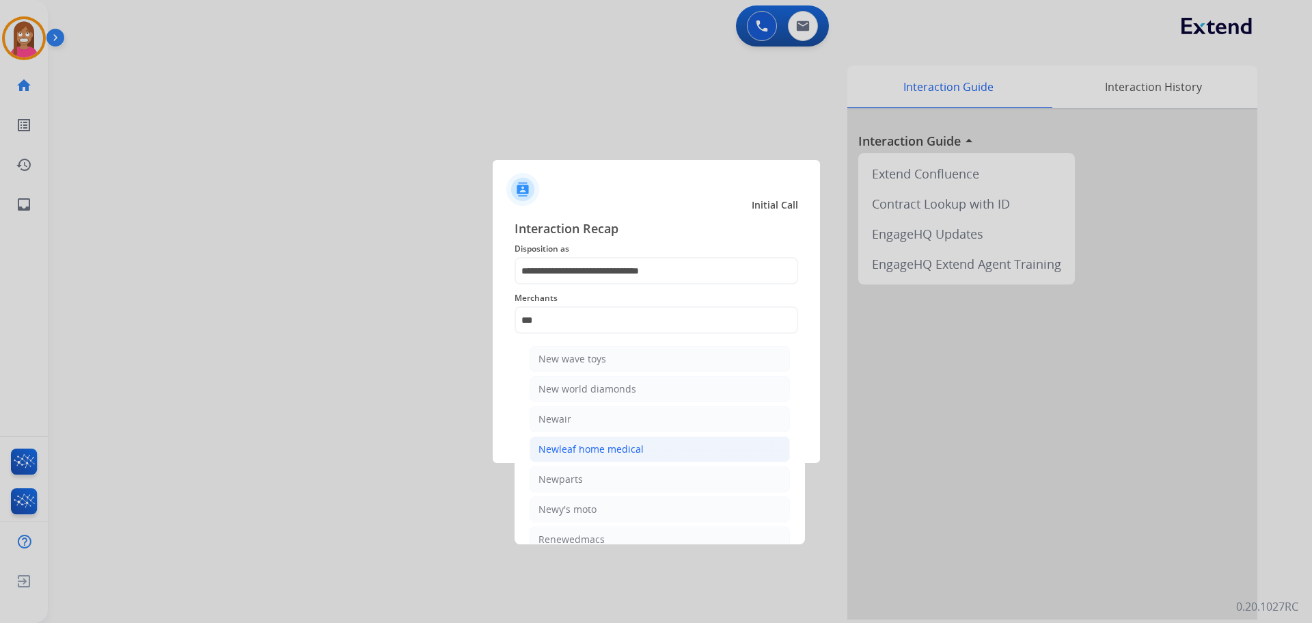
click at [563, 445] on div "Newleaf home medical" at bounding box center [591, 449] width 105 height 14
type input "**********"
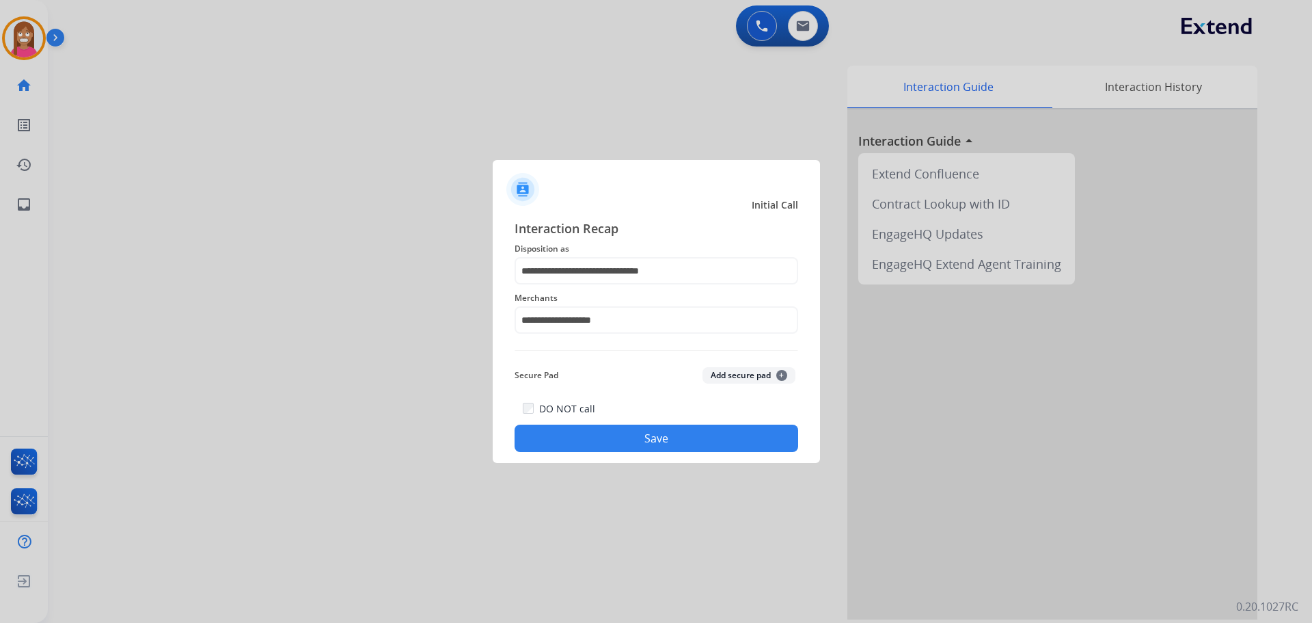
click at [568, 440] on button "Save" at bounding box center [657, 437] width 284 height 27
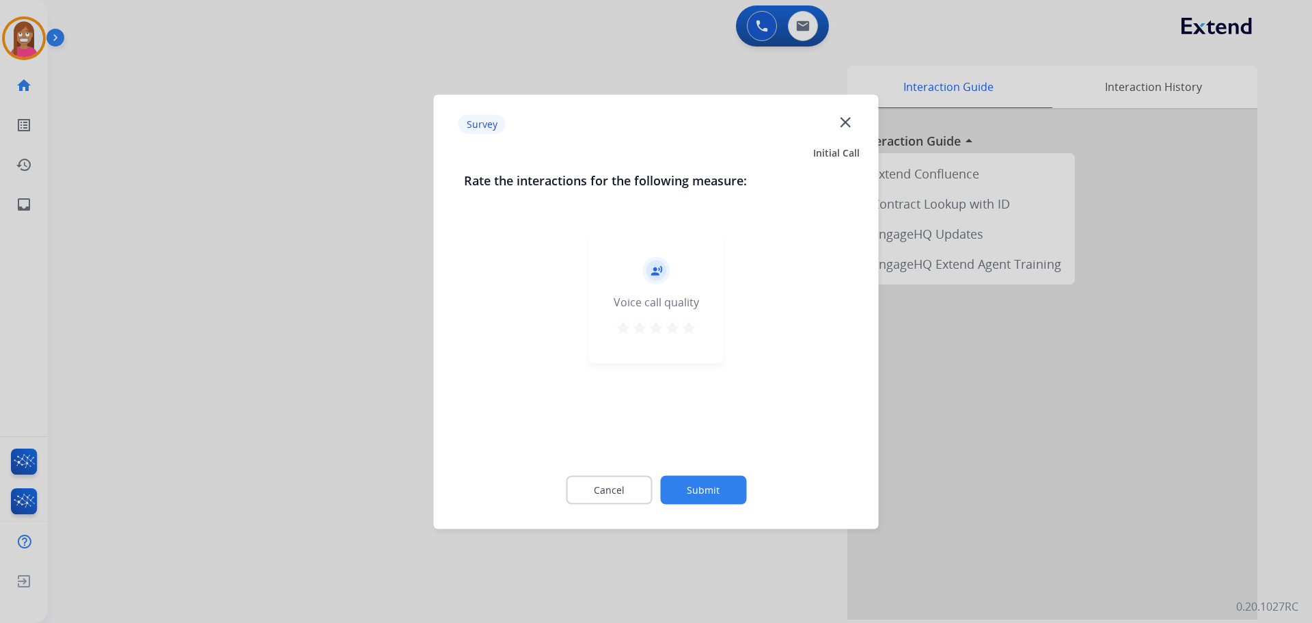
click at [848, 128] on mat-icon "close" at bounding box center [846, 122] width 18 height 18
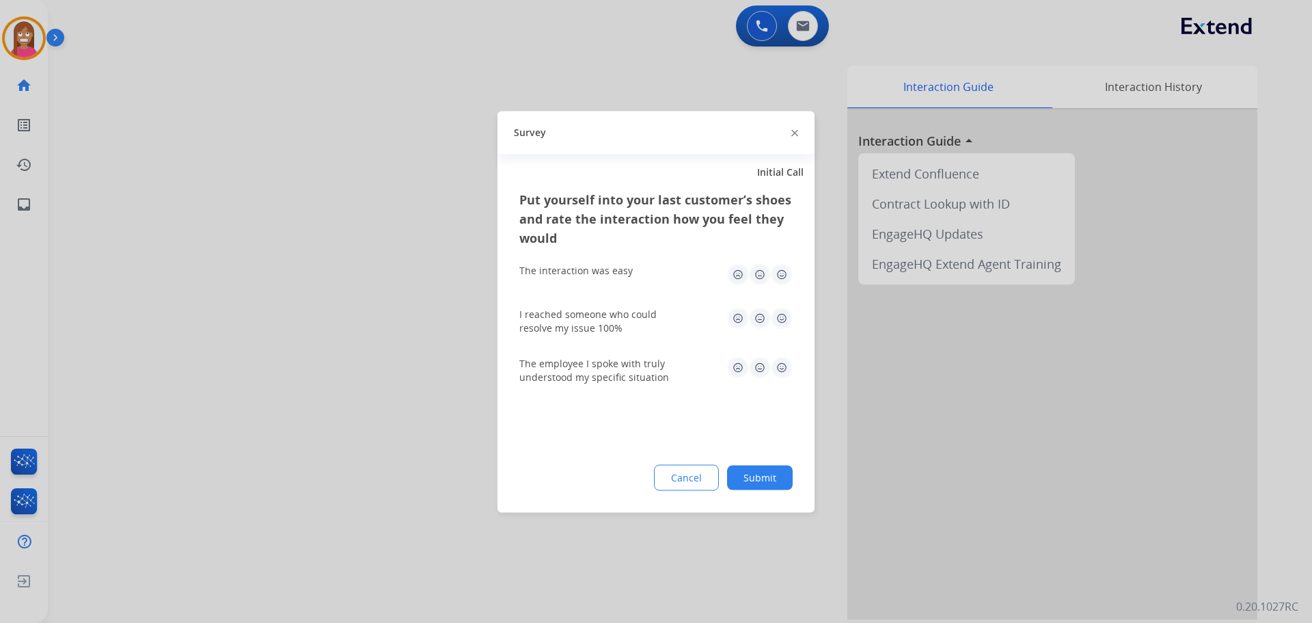
click at [791, 131] on div "Survey" at bounding box center [656, 132] width 317 height 43
click at [792, 131] on img at bounding box center [794, 133] width 7 height 7
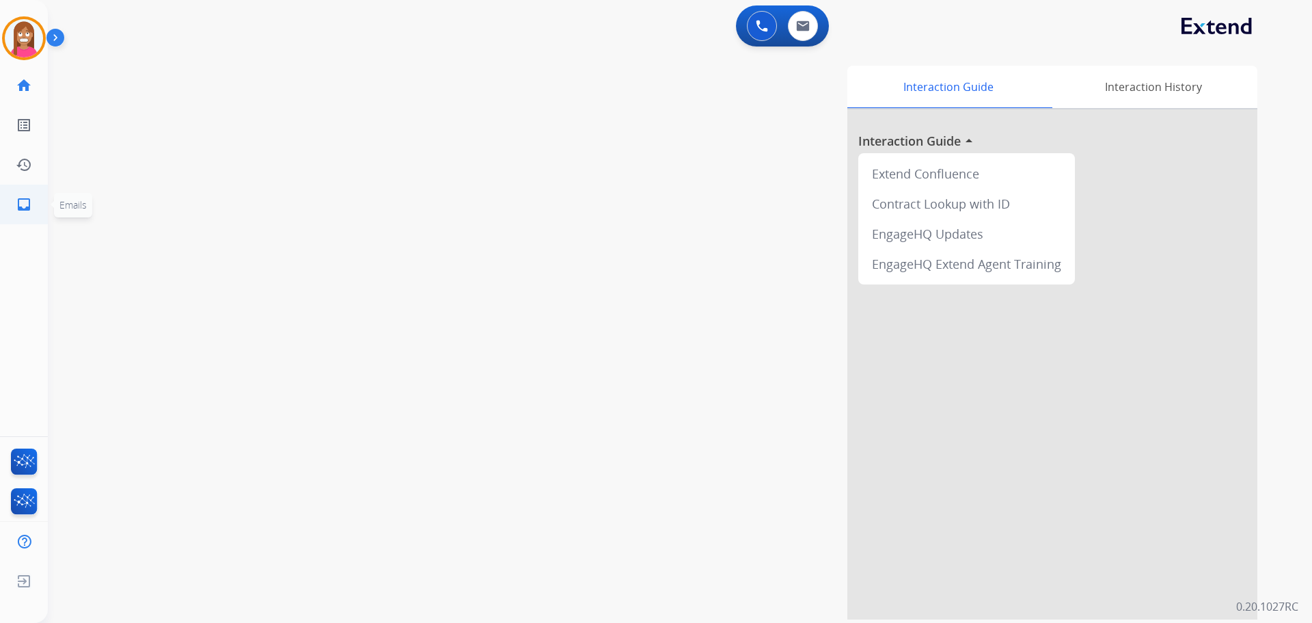
click at [10, 213] on link "inbox Emails" at bounding box center [24, 204] width 38 height 38
select select "**********"
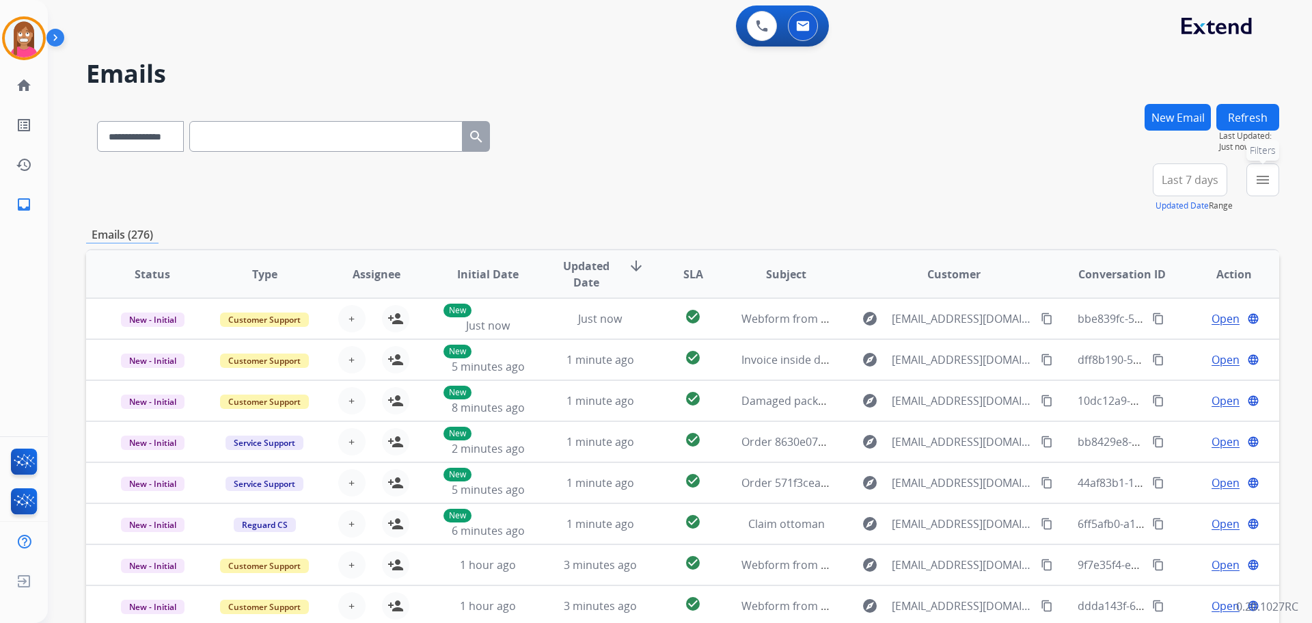
click at [1257, 178] on mat-icon "menu" at bounding box center [1263, 180] width 16 height 16
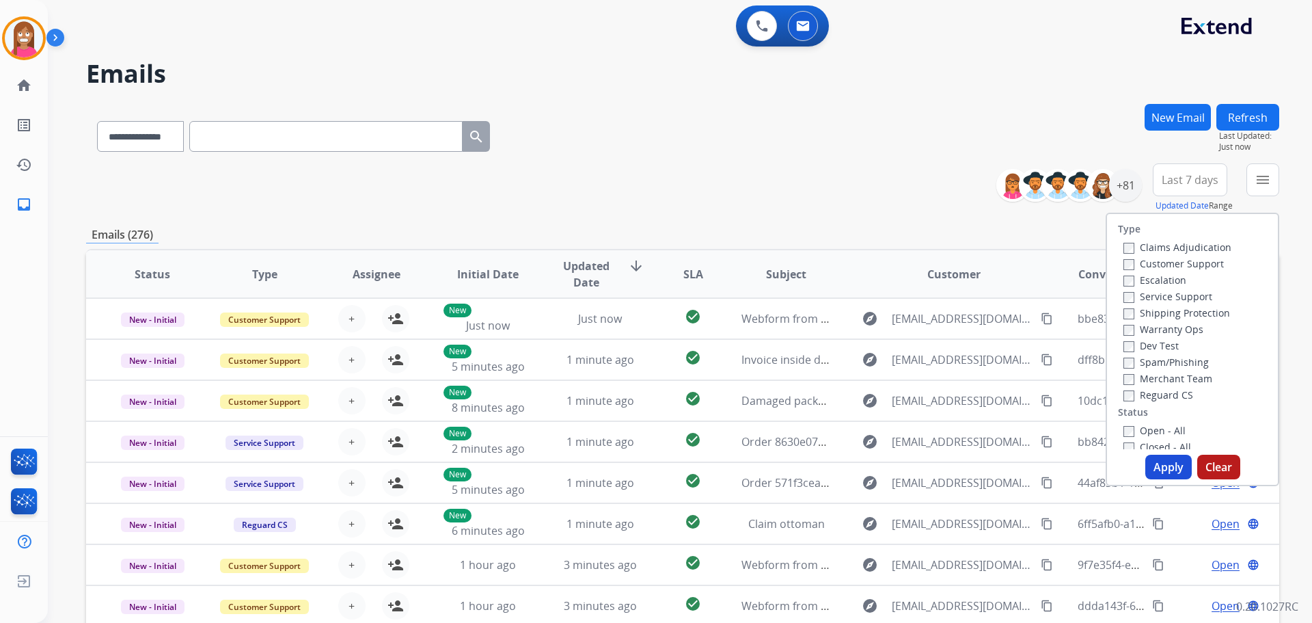
click at [1135, 262] on label "Customer Support" at bounding box center [1174, 263] width 100 height 13
click at [1139, 314] on label "Shipping Protection" at bounding box center [1177, 312] width 107 height 13
click at [1134, 431] on label "Open - All" at bounding box center [1155, 430] width 62 height 13
click at [1154, 467] on button "Apply" at bounding box center [1168, 467] width 46 height 25
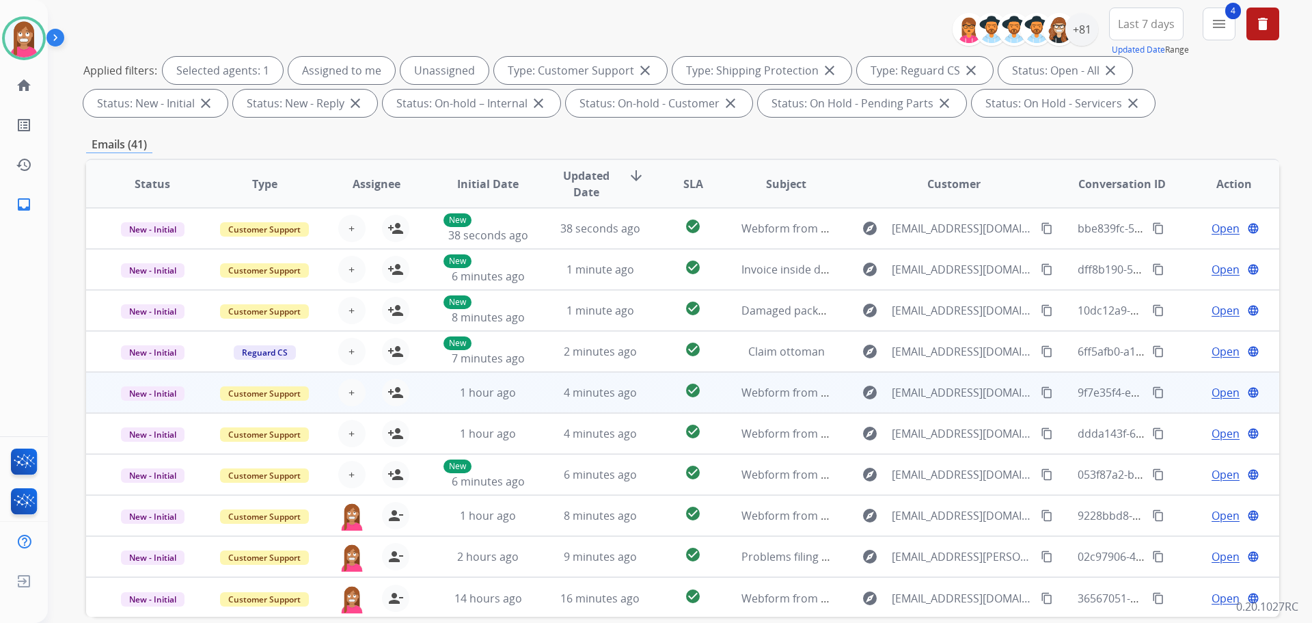
scroll to position [16, 0]
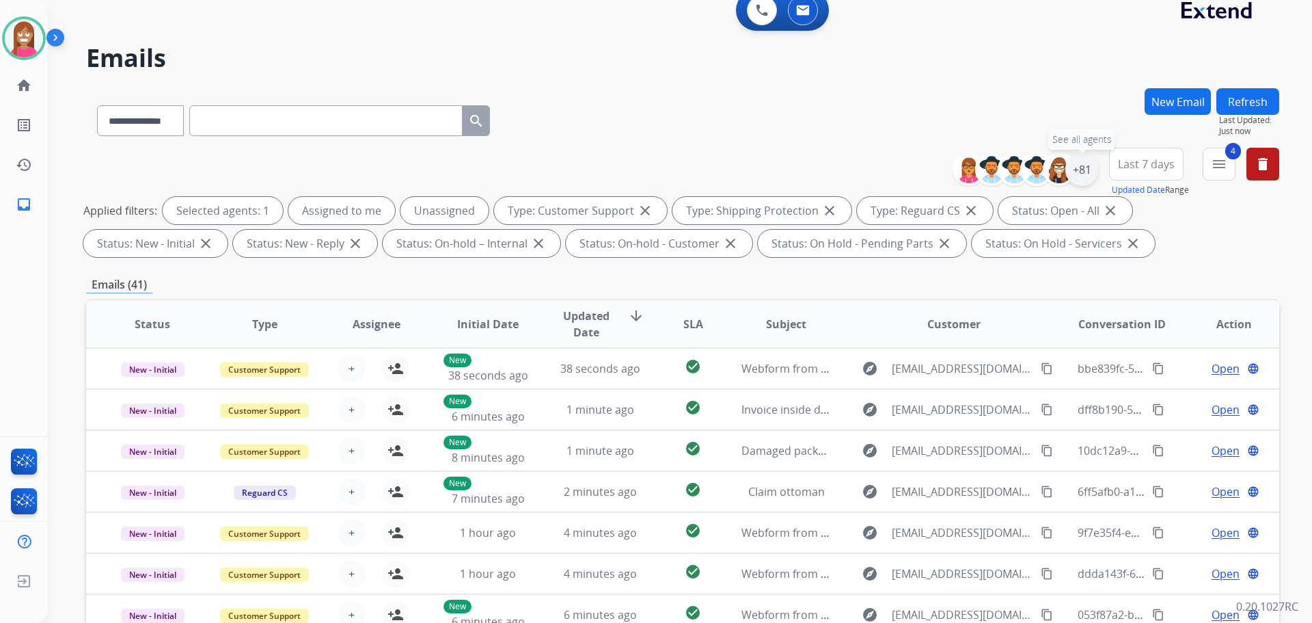
click at [1087, 167] on div "+81" at bounding box center [1082, 169] width 33 height 33
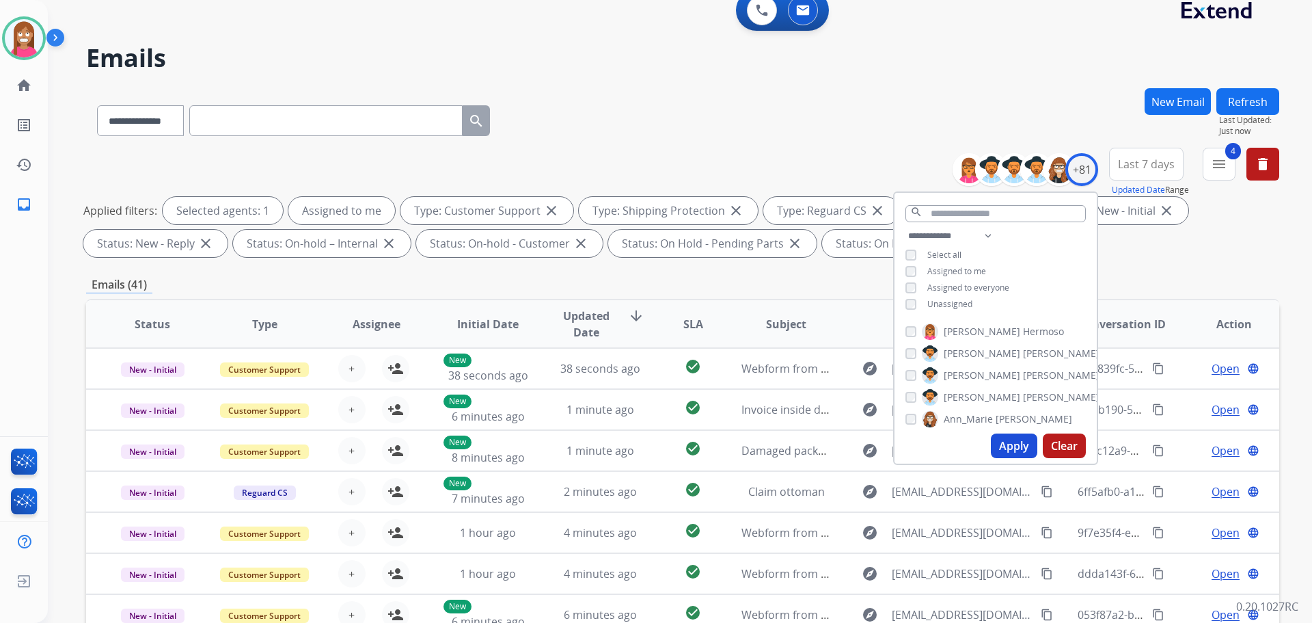
click at [1004, 449] on button "Apply" at bounding box center [1014, 445] width 46 height 25
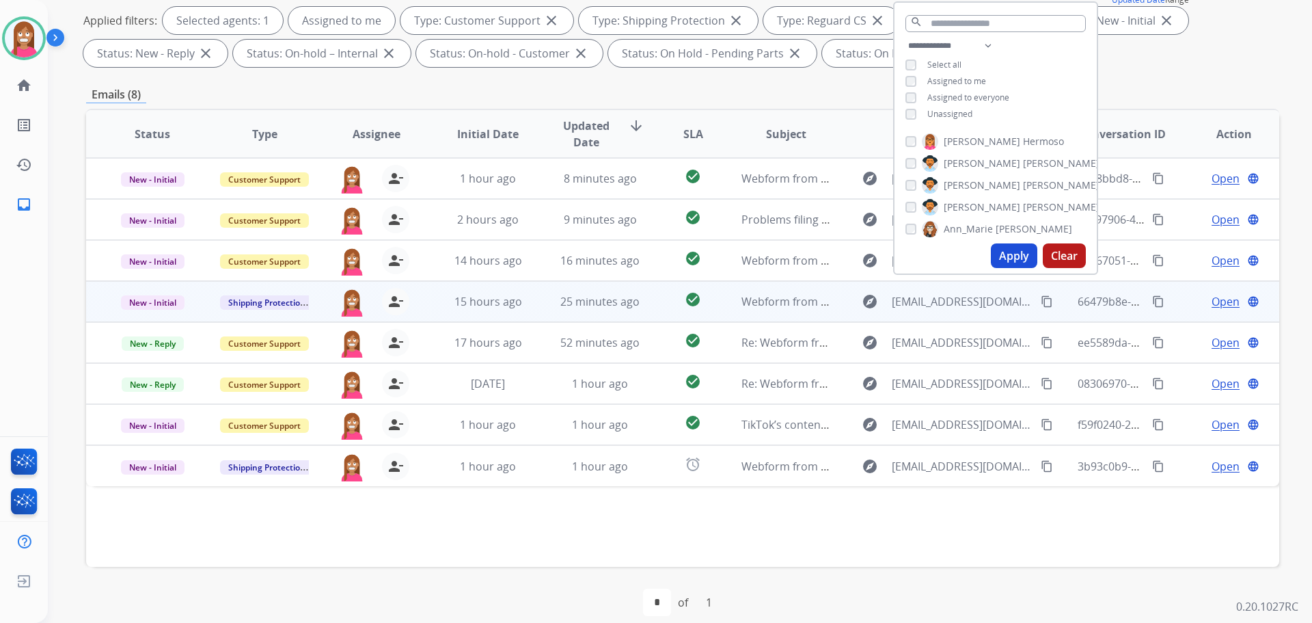
scroll to position [221, 0]
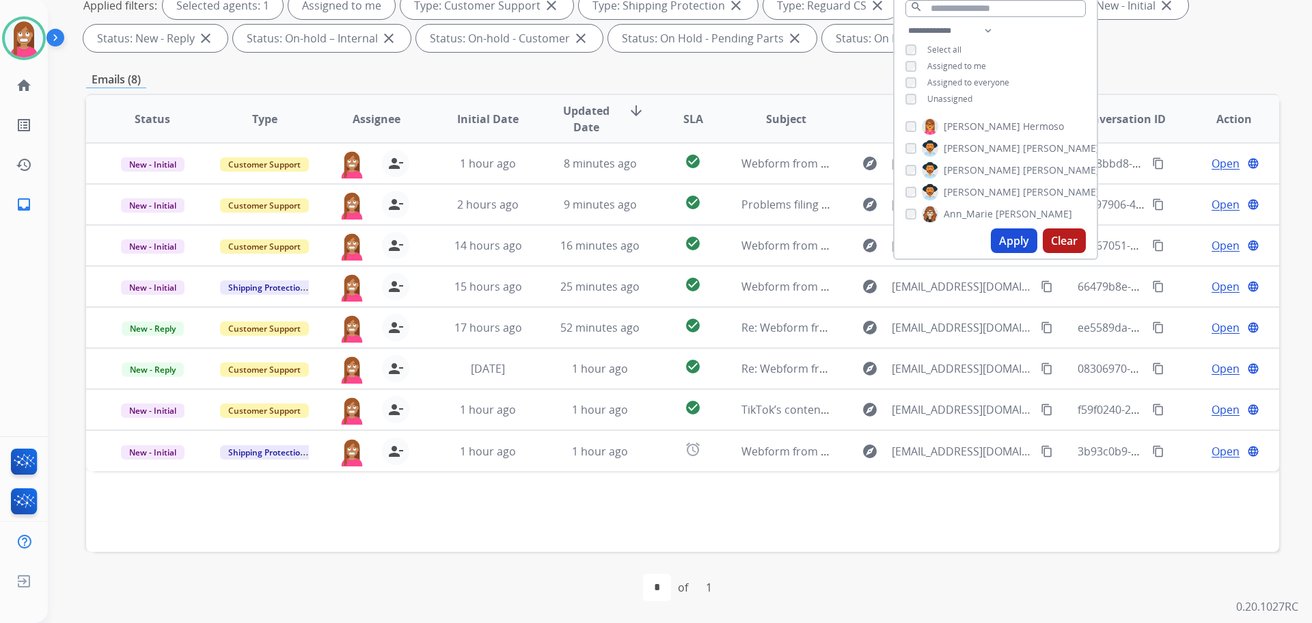
click at [486, 503] on div "Status Type Assignee Initial Date Updated Date arrow_downward SLA Subject Custo…" at bounding box center [682, 323] width 1193 height 458
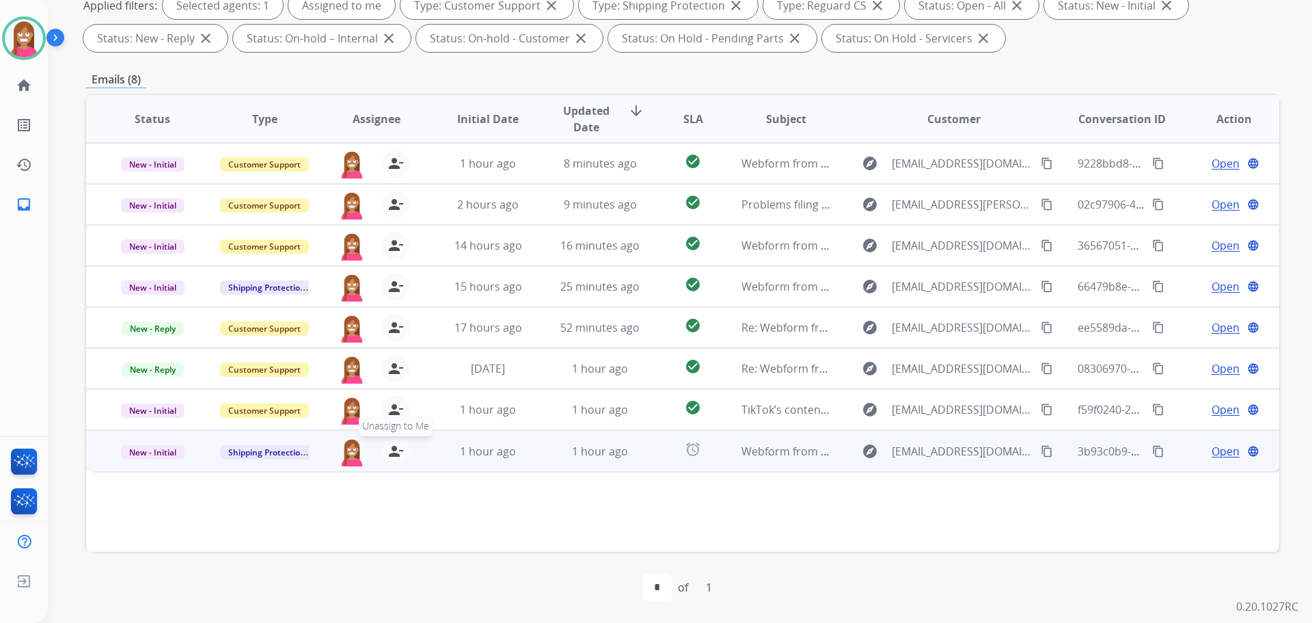
click at [400, 454] on mat-icon "person_remove" at bounding box center [396, 451] width 16 height 16
click at [400, 454] on mat-icon "person_add" at bounding box center [396, 451] width 16 height 16
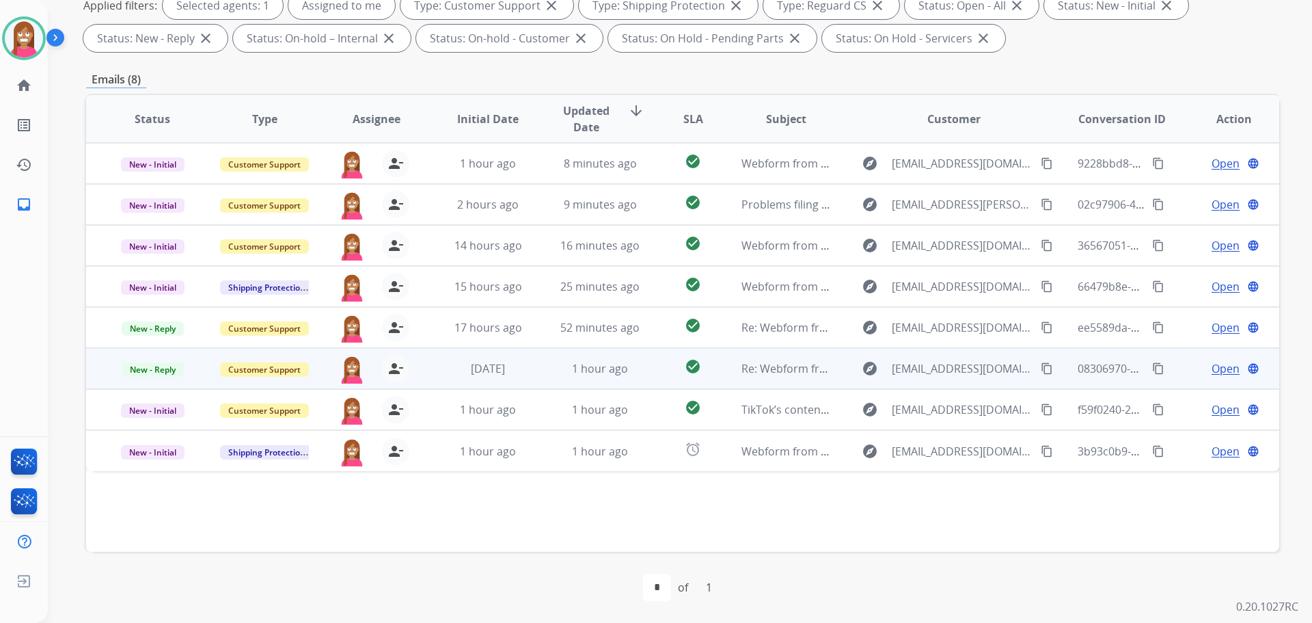
click at [534, 383] on td "1 hour ago" at bounding box center [590, 368] width 112 height 41
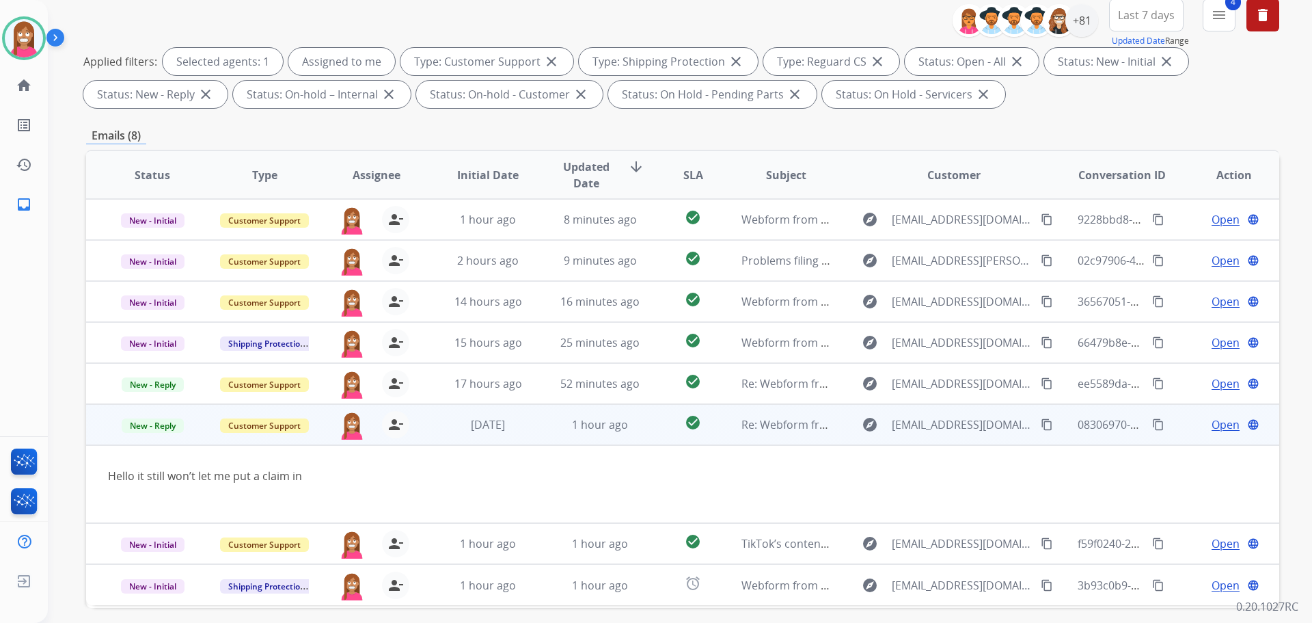
scroll to position [152, 0]
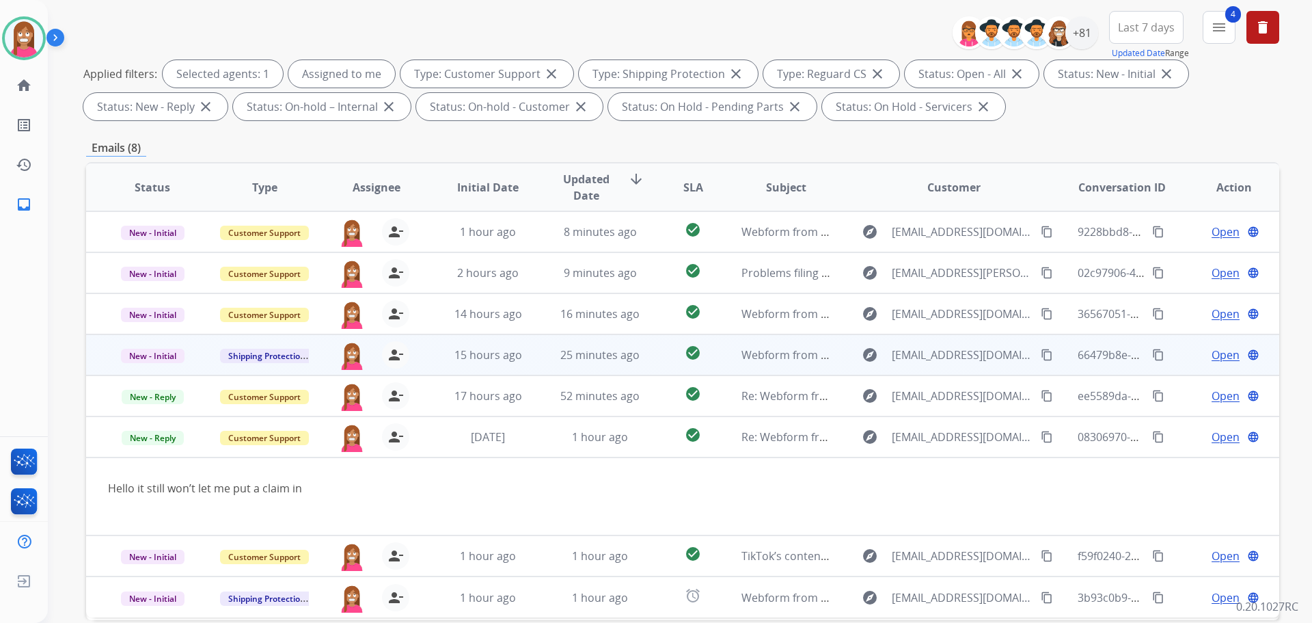
click at [541, 365] on td "25 minutes ago" at bounding box center [590, 354] width 112 height 41
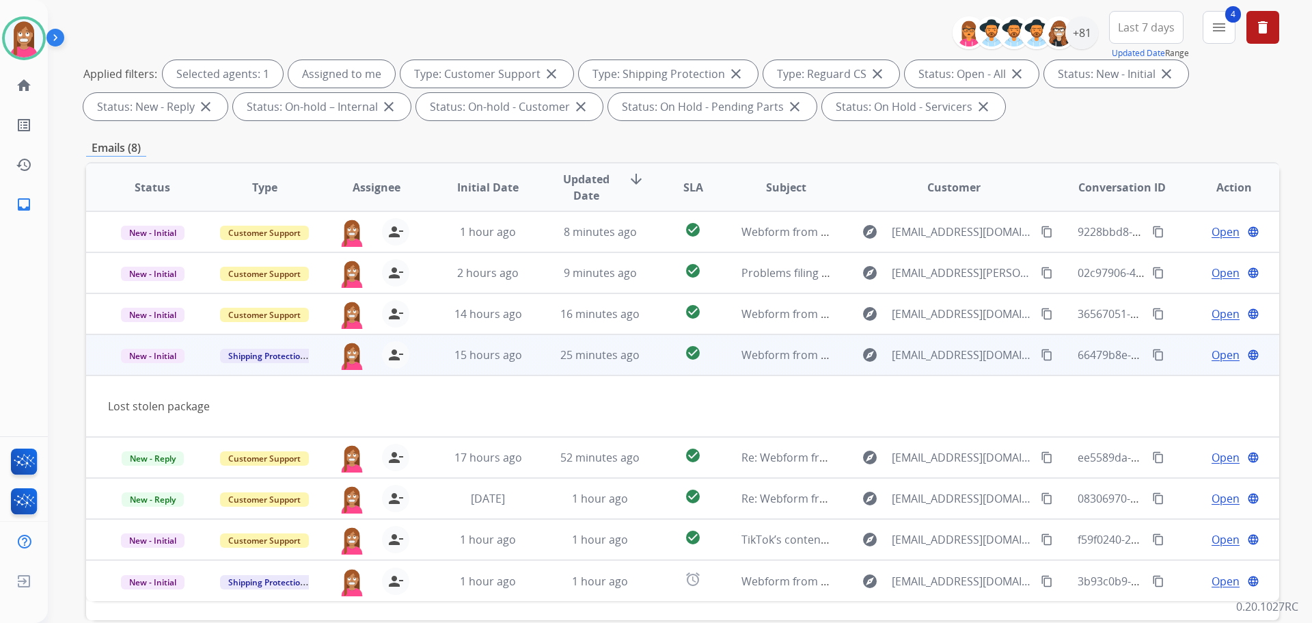
click at [1041, 357] on mat-icon "content_copy" at bounding box center [1047, 355] width 12 height 12
click at [1212, 356] on span "Open" at bounding box center [1226, 355] width 28 height 16
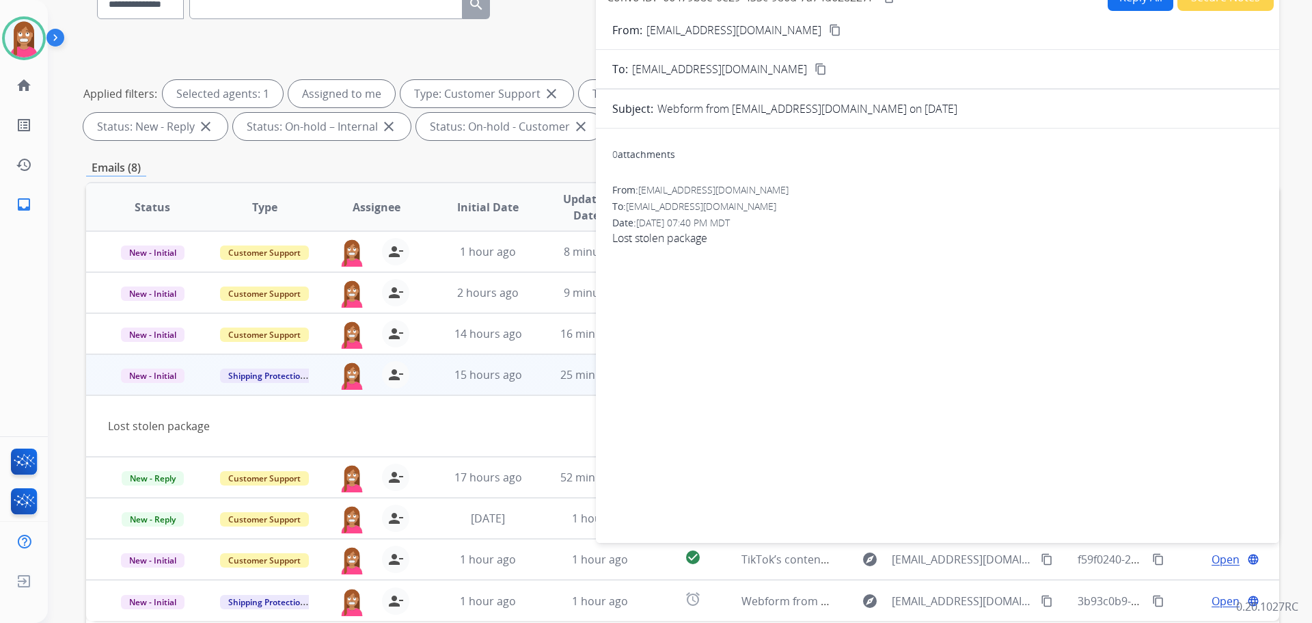
scroll to position [16, 0]
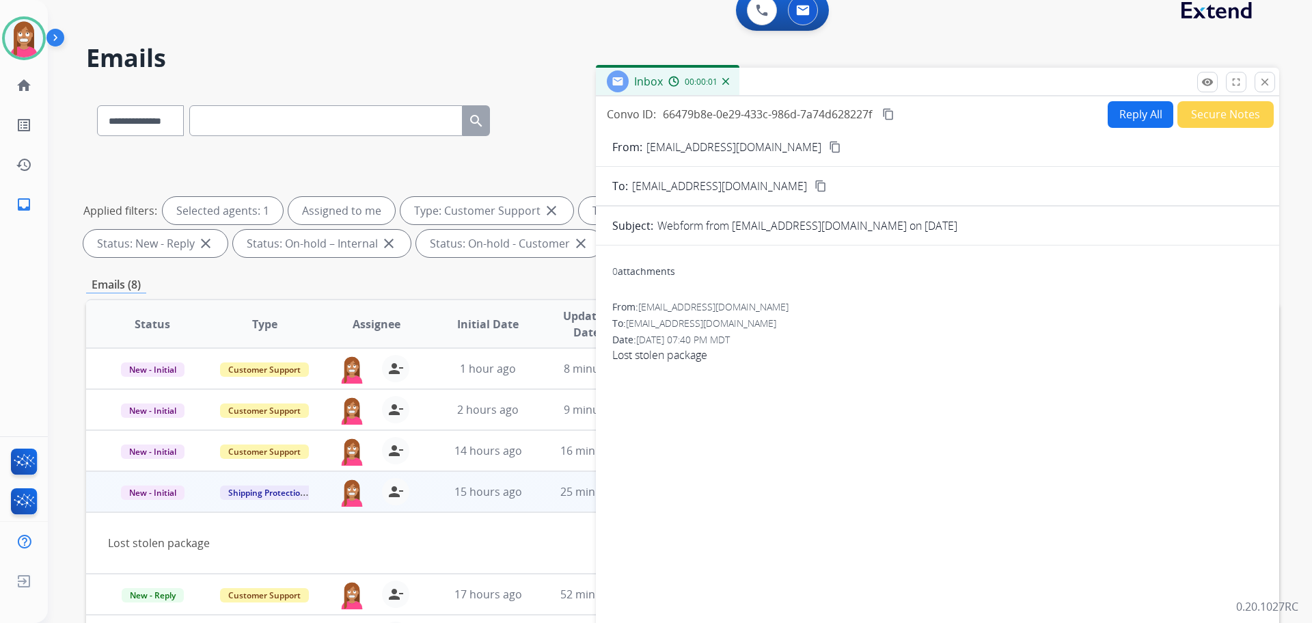
click at [1130, 105] on button "Reply All" at bounding box center [1141, 114] width 66 height 27
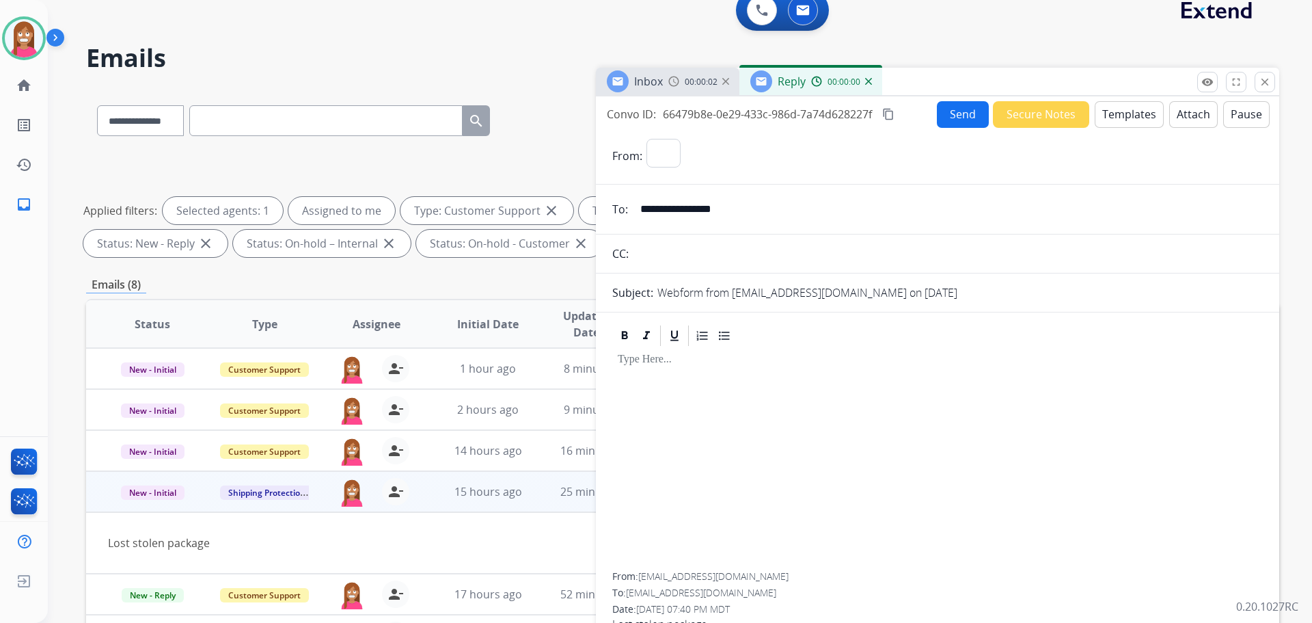
select select "**********"
click at [1124, 120] on button "Templates" at bounding box center [1129, 114] width 69 height 27
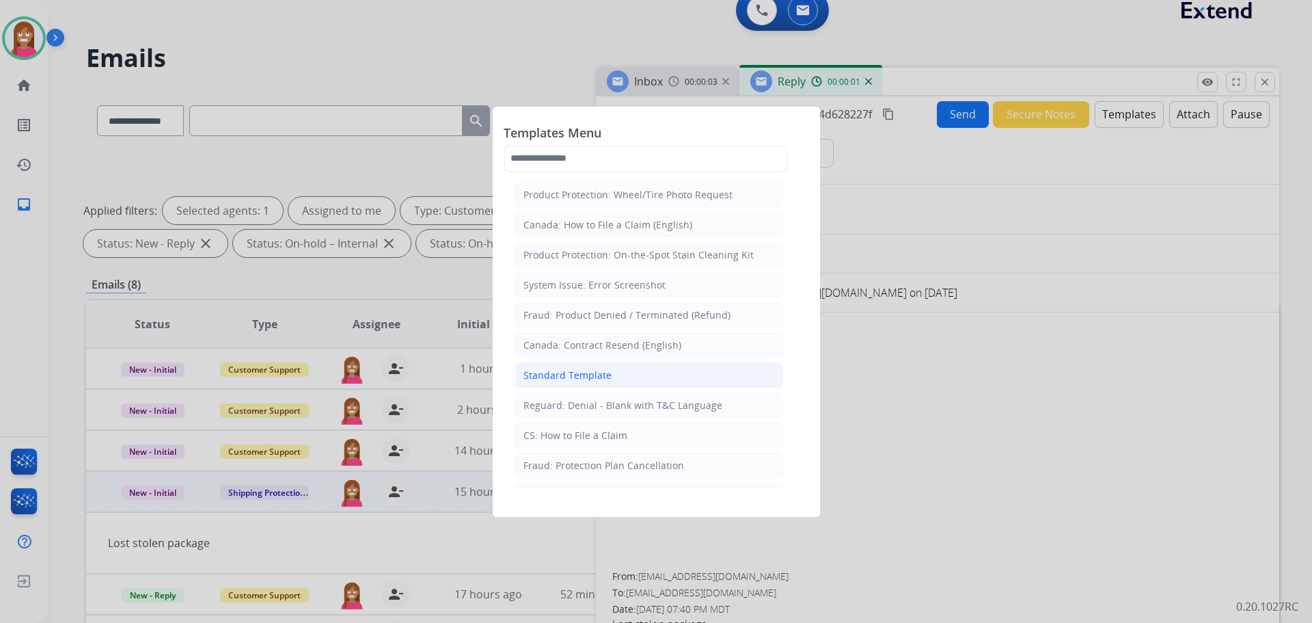
click at [548, 366] on li "Standard Template" at bounding box center [649, 375] width 269 height 26
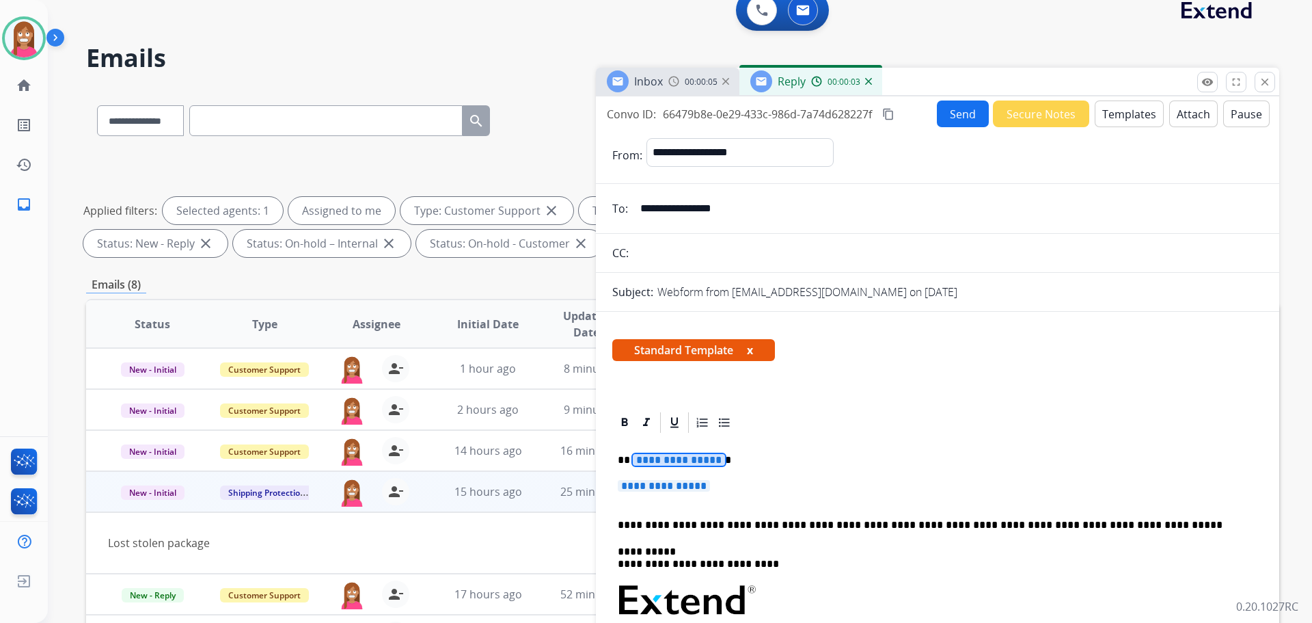
click at [669, 465] on span "**********" at bounding box center [679, 460] width 92 height 12
click at [658, 463] on span "**********" at bounding box center [679, 460] width 92 height 12
click at [686, 486] on span "**********" at bounding box center [664, 486] width 92 height 12
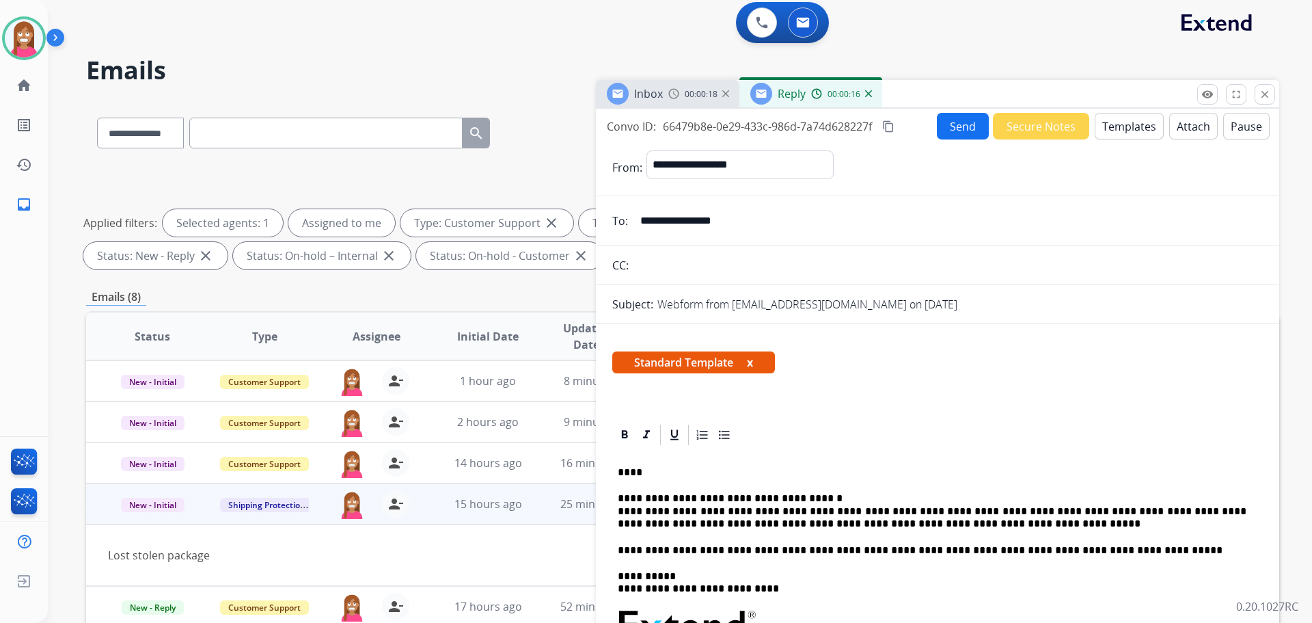
scroll to position [0, 0]
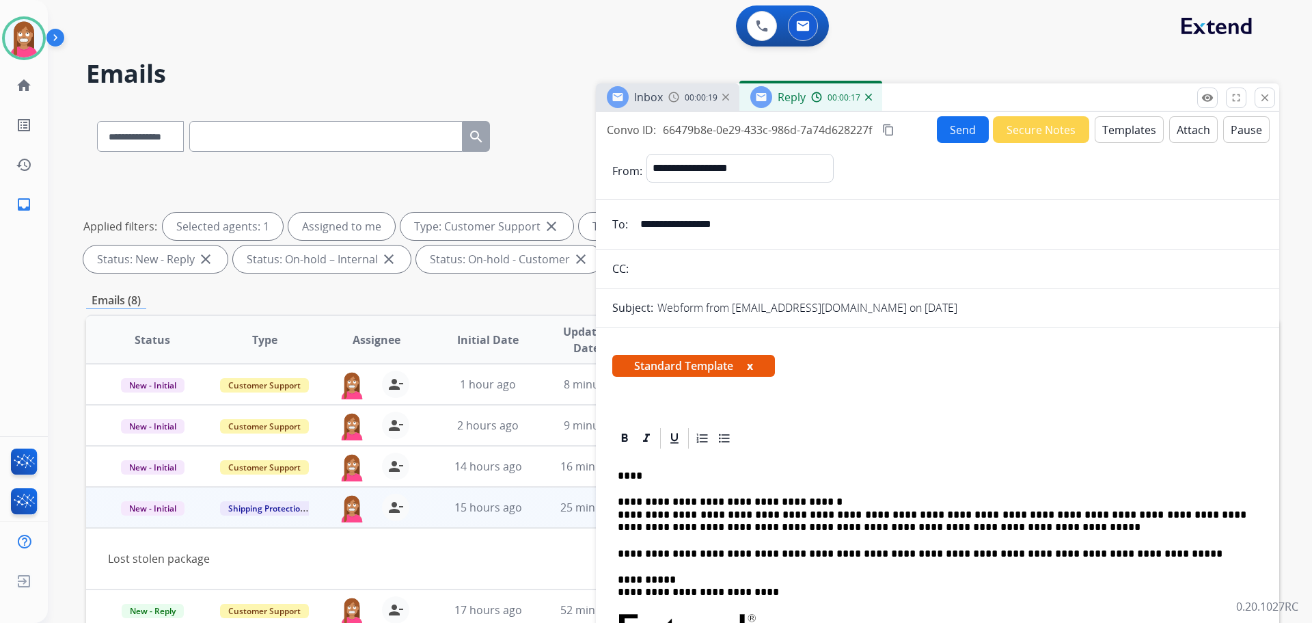
click at [948, 144] on form "**********" at bounding box center [937, 542] width 683 height 798
click at [950, 132] on button "Send" at bounding box center [963, 129] width 52 height 27
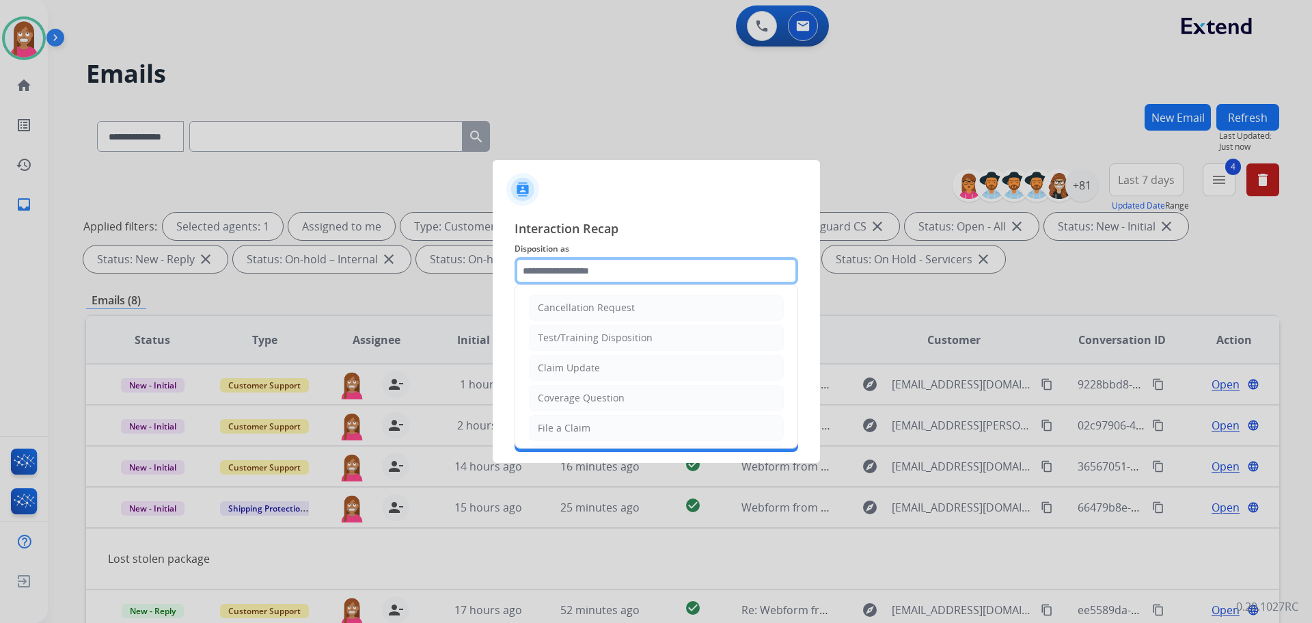
click at [587, 270] on input "text" at bounding box center [657, 270] width 284 height 27
click at [574, 431] on div "File a Claim" at bounding box center [564, 428] width 53 height 14
type input "**********"
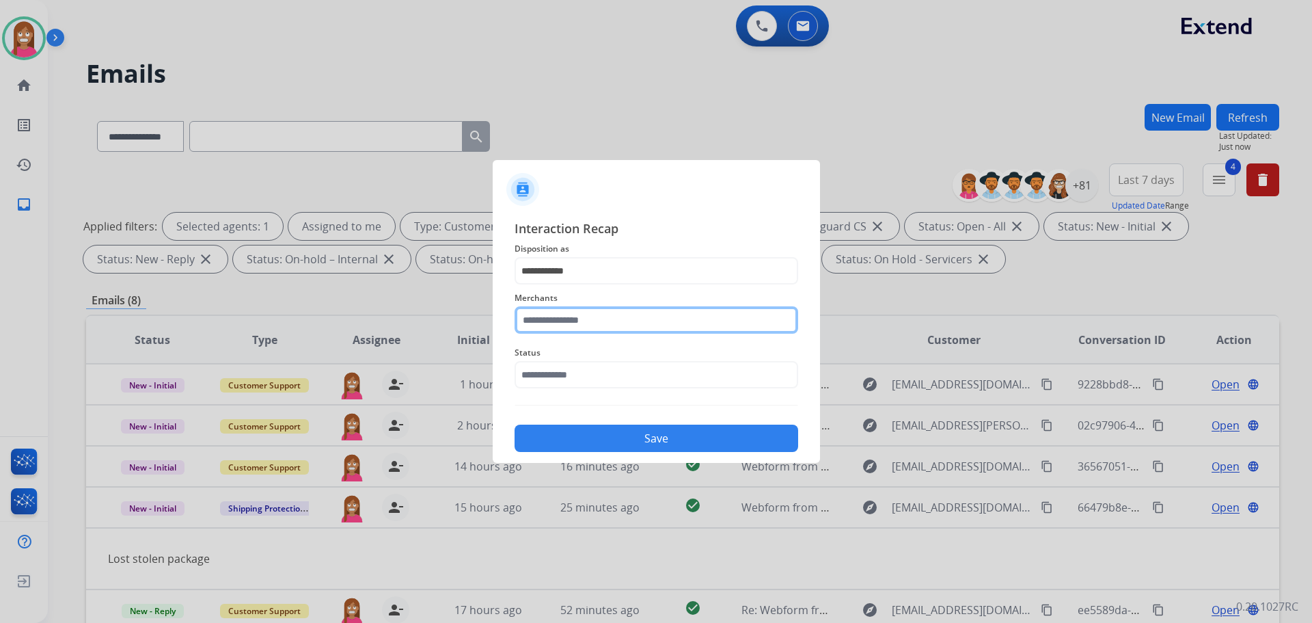
click at [569, 327] on input "text" at bounding box center [657, 319] width 284 height 27
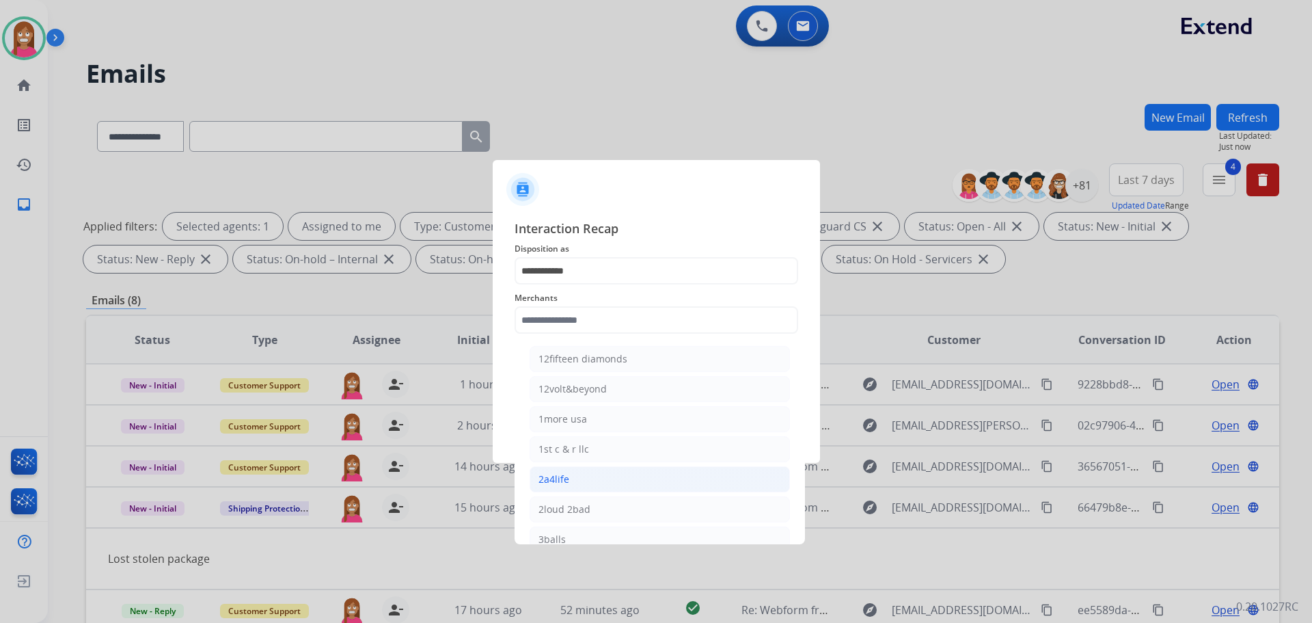
click at [584, 477] on li "2a4life" at bounding box center [660, 479] width 260 height 26
type input "*******"
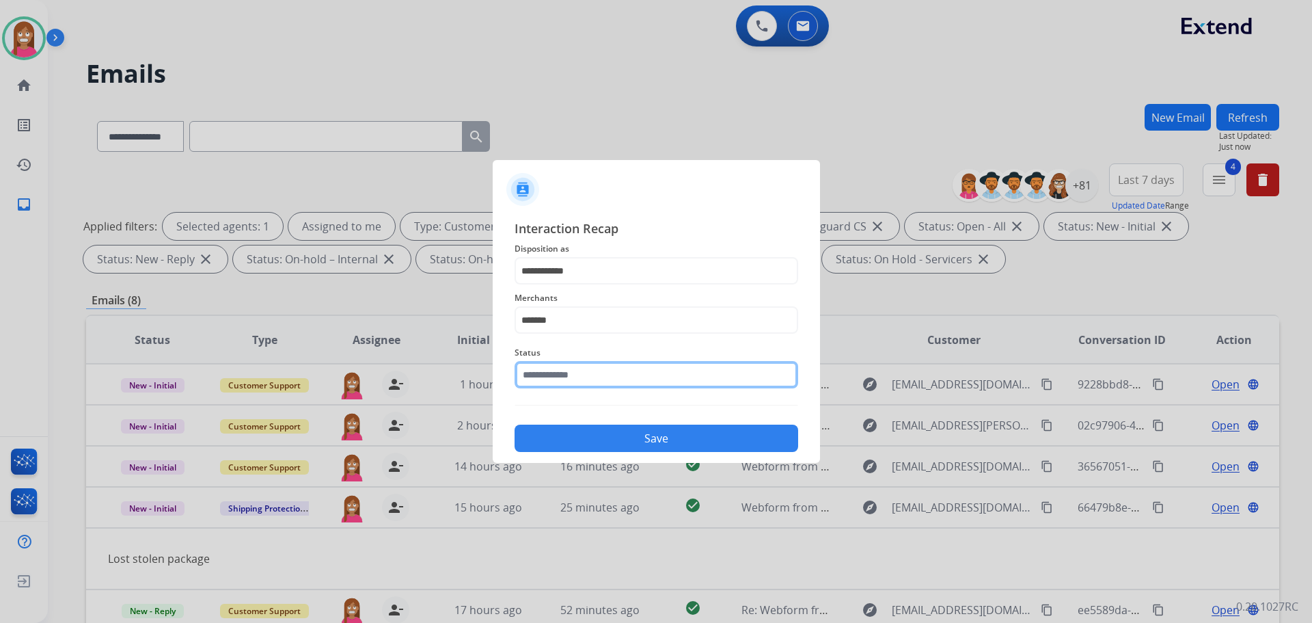
click at [558, 371] on input "text" at bounding box center [657, 374] width 284 height 27
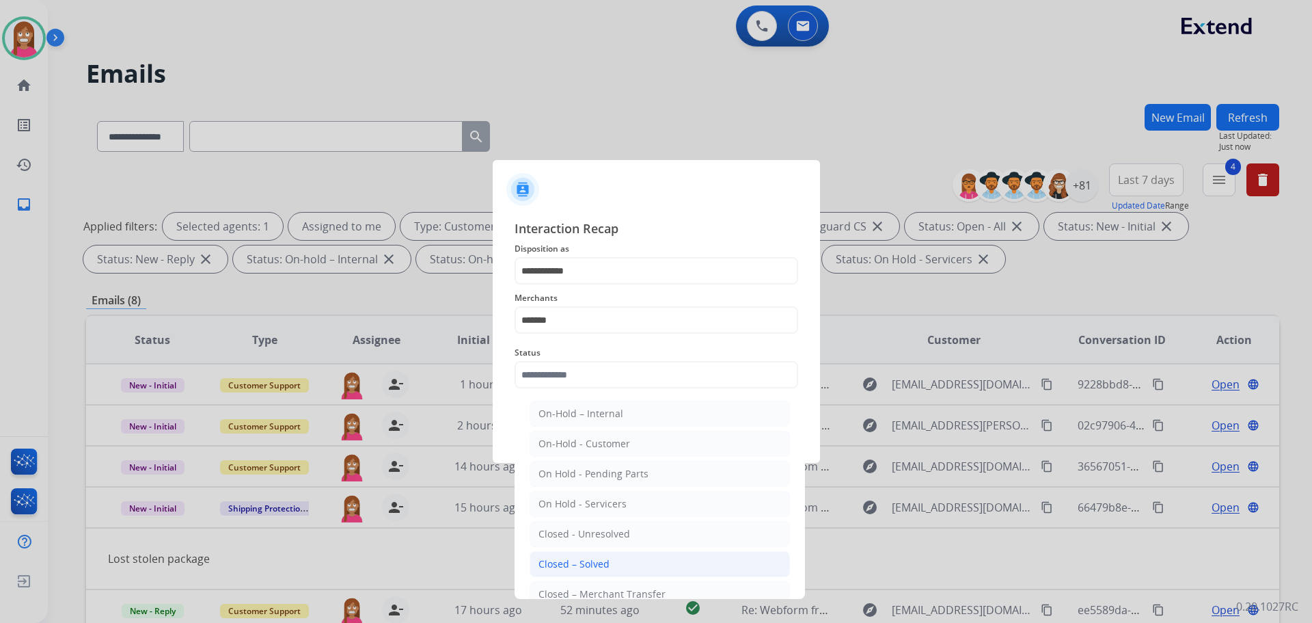
click at [584, 552] on li "Closed – Solved" at bounding box center [660, 564] width 260 height 26
type input "**********"
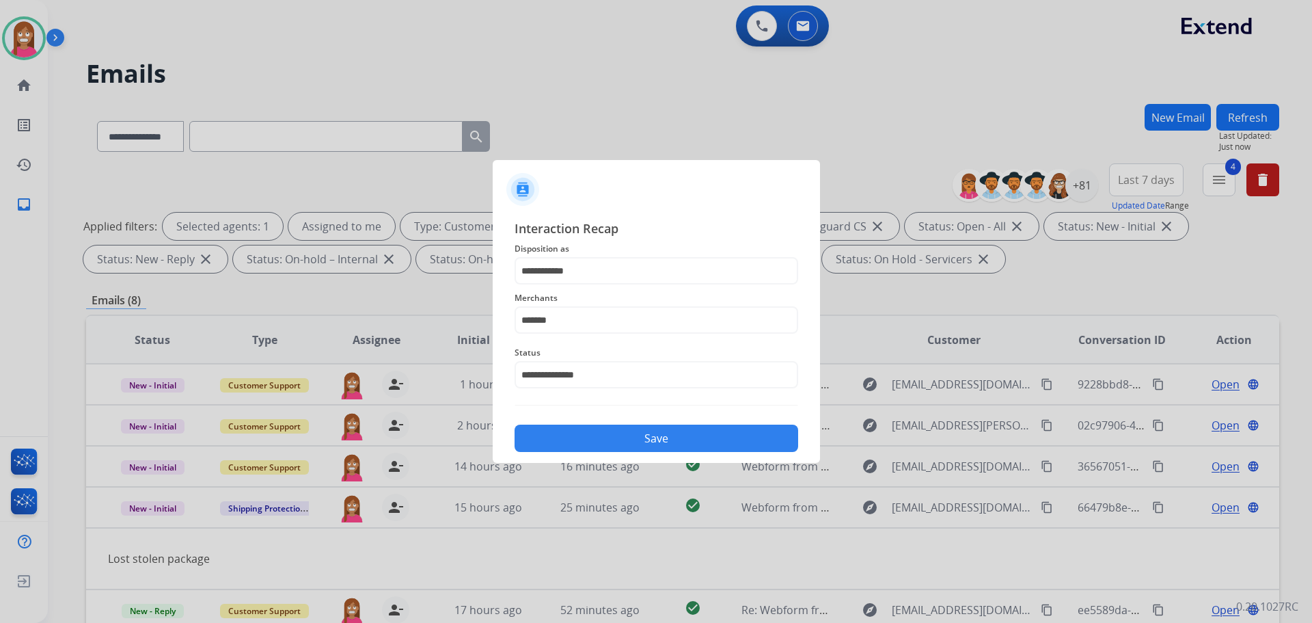
click at [588, 437] on button "Save" at bounding box center [657, 437] width 284 height 27
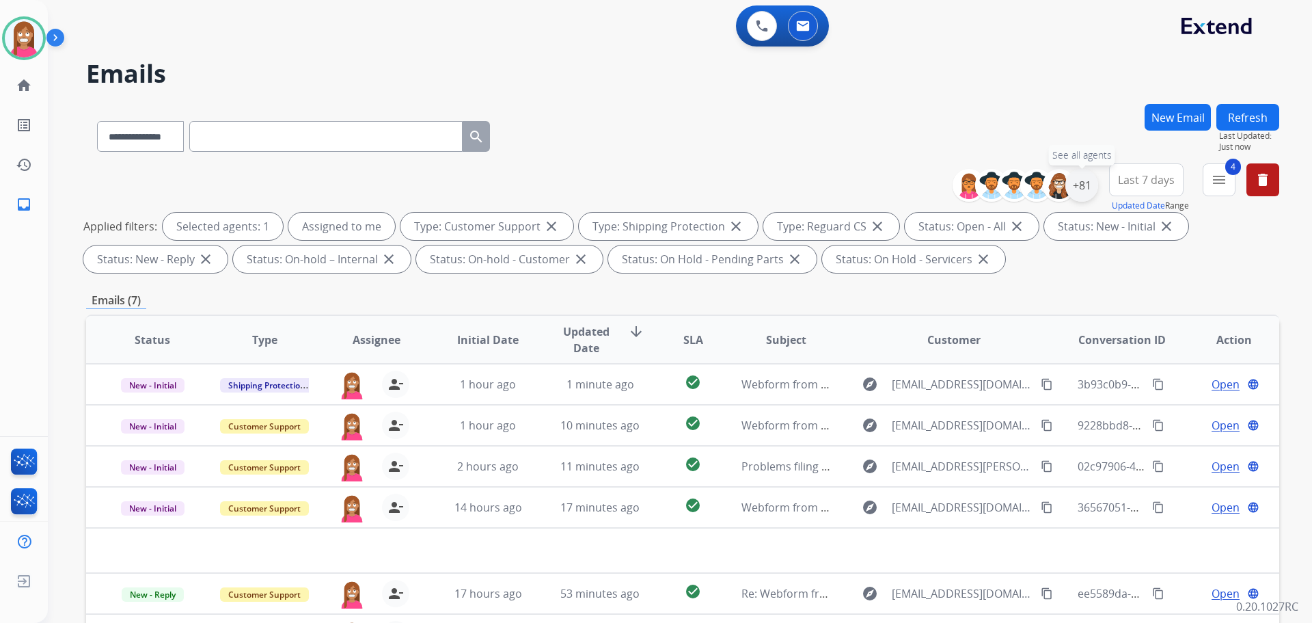
click at [1091, 182] on div "+81" at bounding box center [1082, 185] width 33 height 33
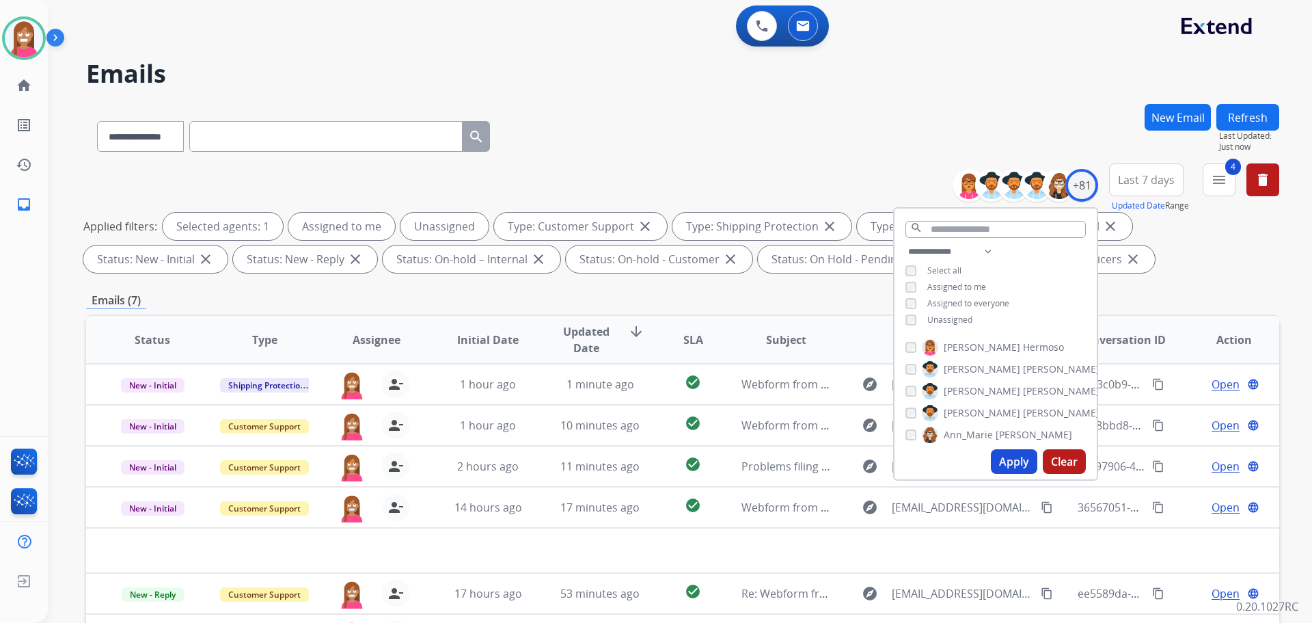
click at [1005, 464] on button "Apply" at bounding box center [1014, 461] width 46 height 25
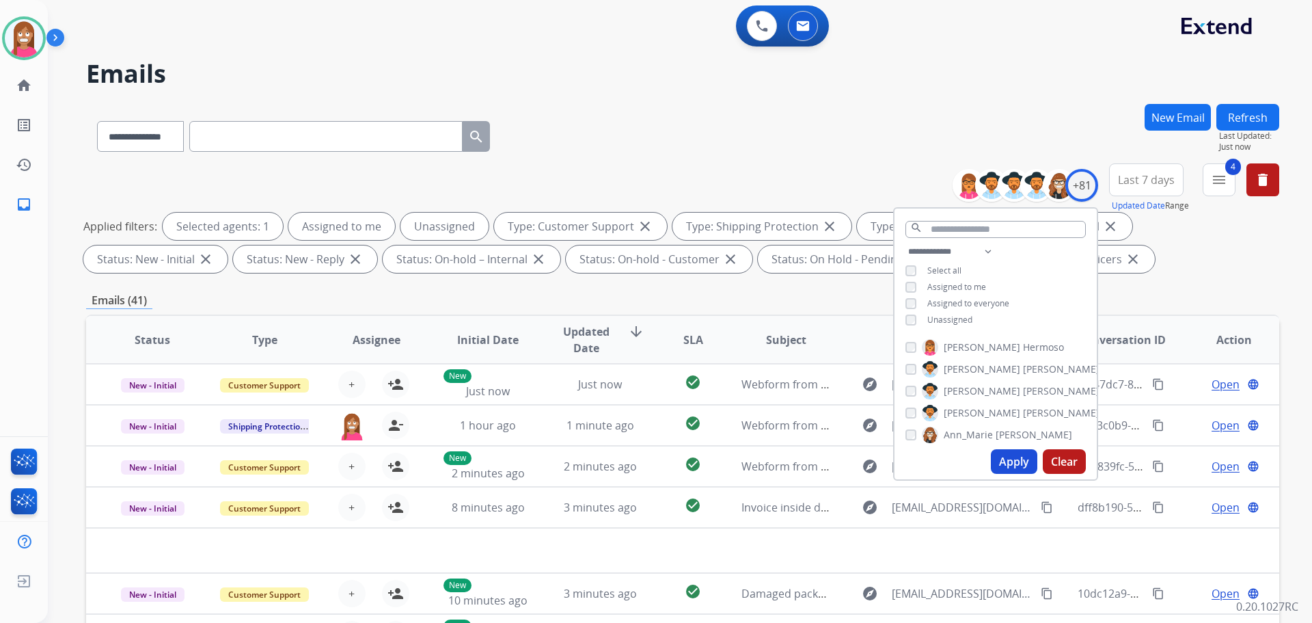
click at [660, 127] on div "**********" at bounding box center [682, 133] width 1193 height 59
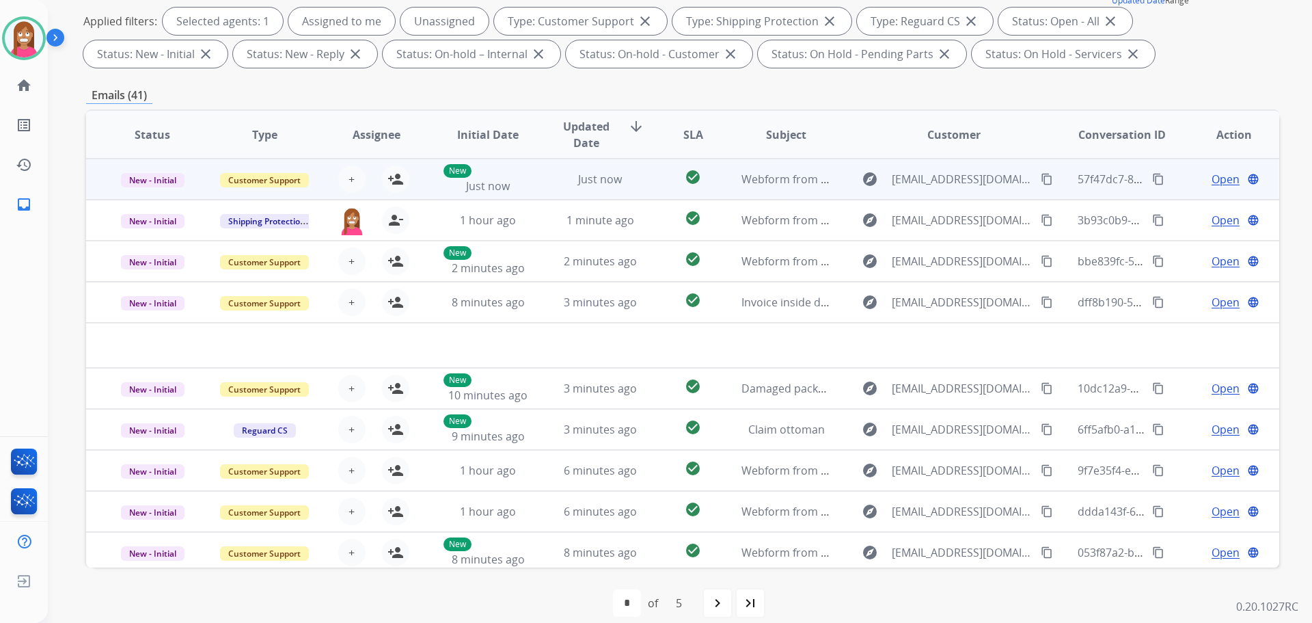
click at [433, 187] on td "New Just now" at bounding box center [478, 179] width 112 height 41
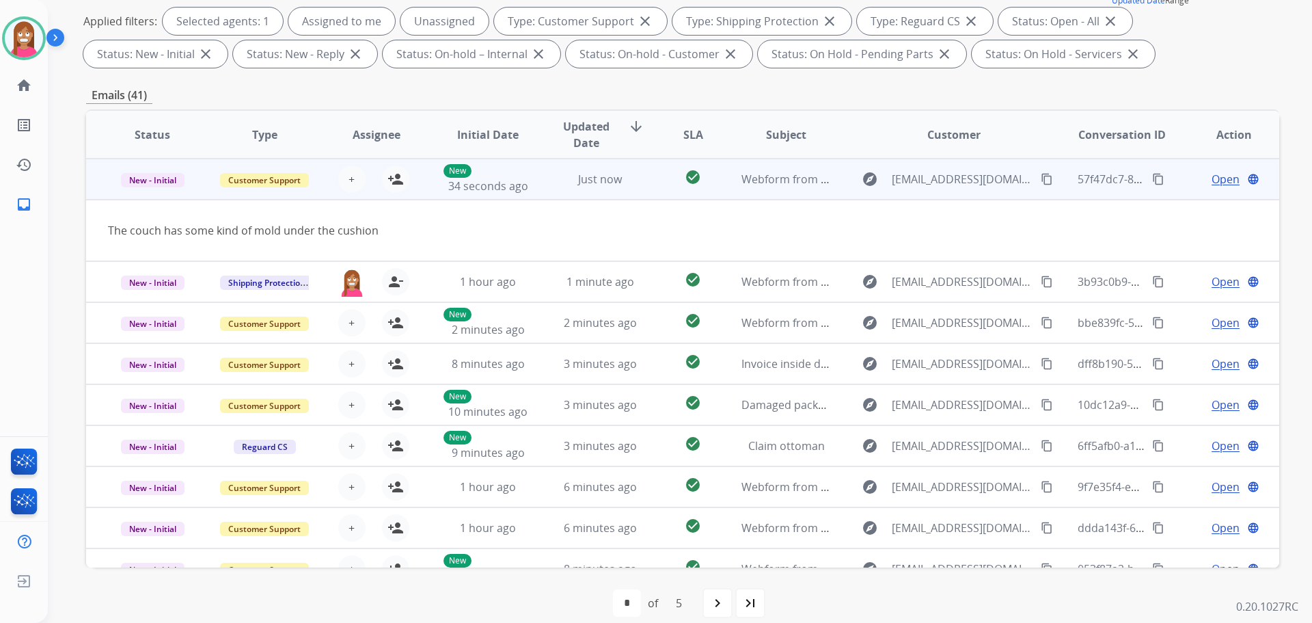
click at [1041, 182] on mat-icon "content_copy" at bounding box center [1047, 179] width 12 height 12
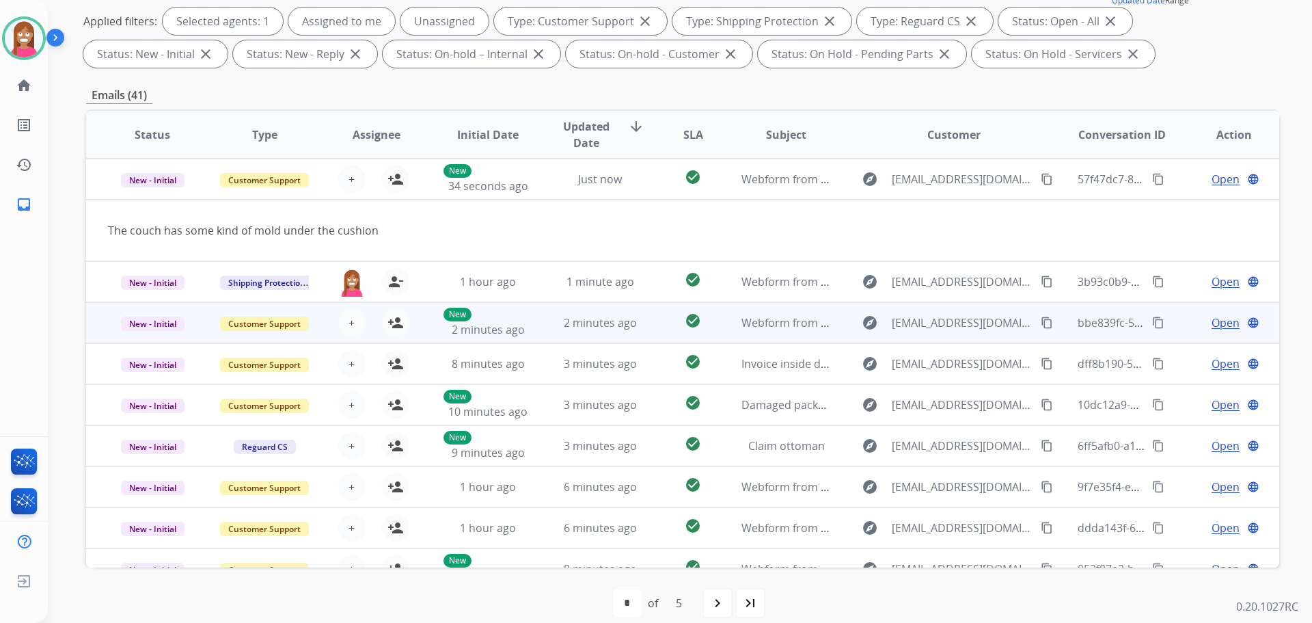
click at [535, 334] on td "2 minutes ago" at bounding box center [590, 322] width 112 height 41
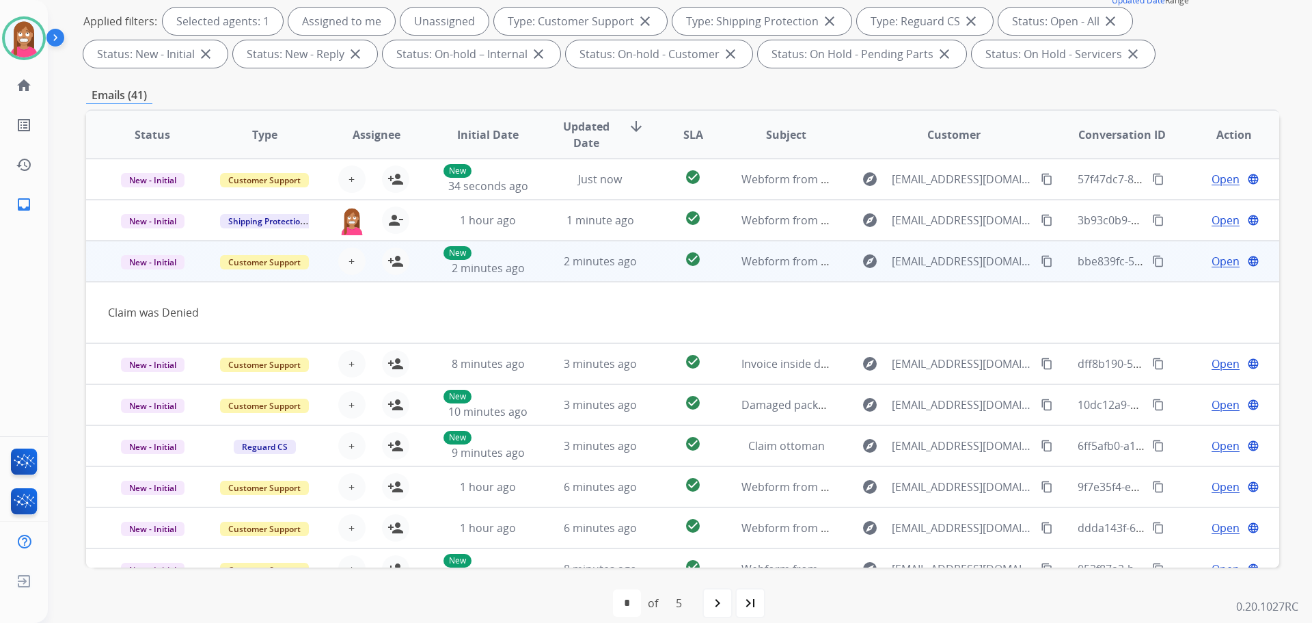
scroll to position [63, 0]
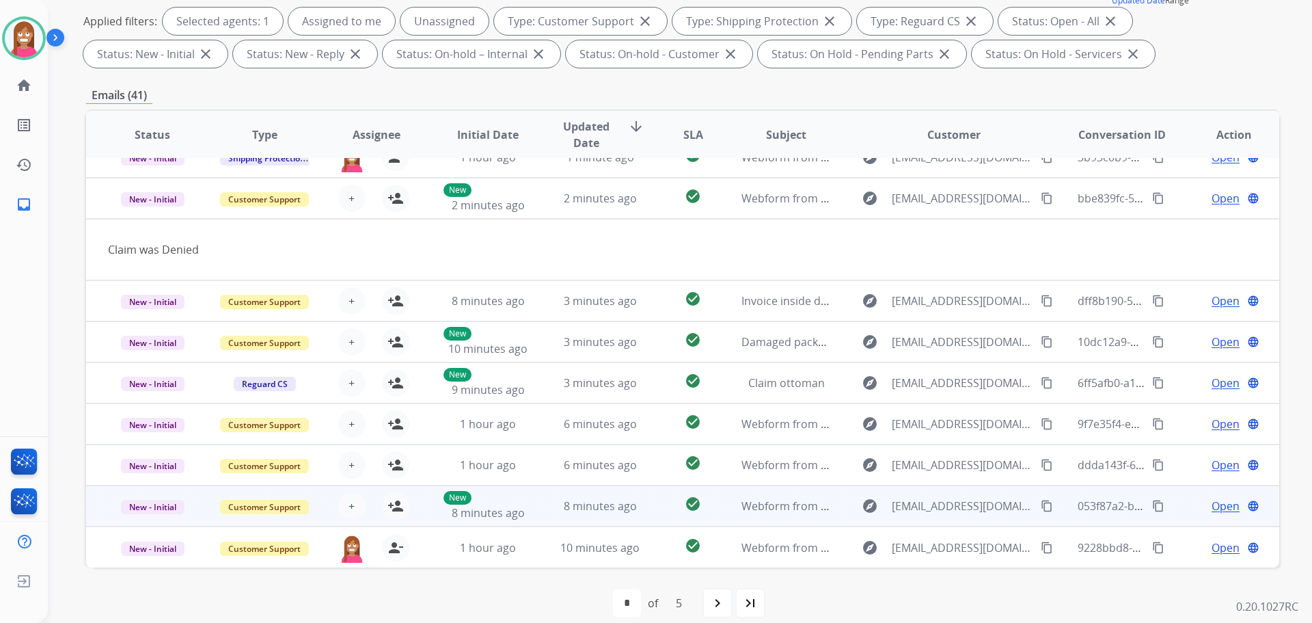
click at [546, 506] on td "8 minutes ago" at bounding box center [590, 505] width 112 height 41
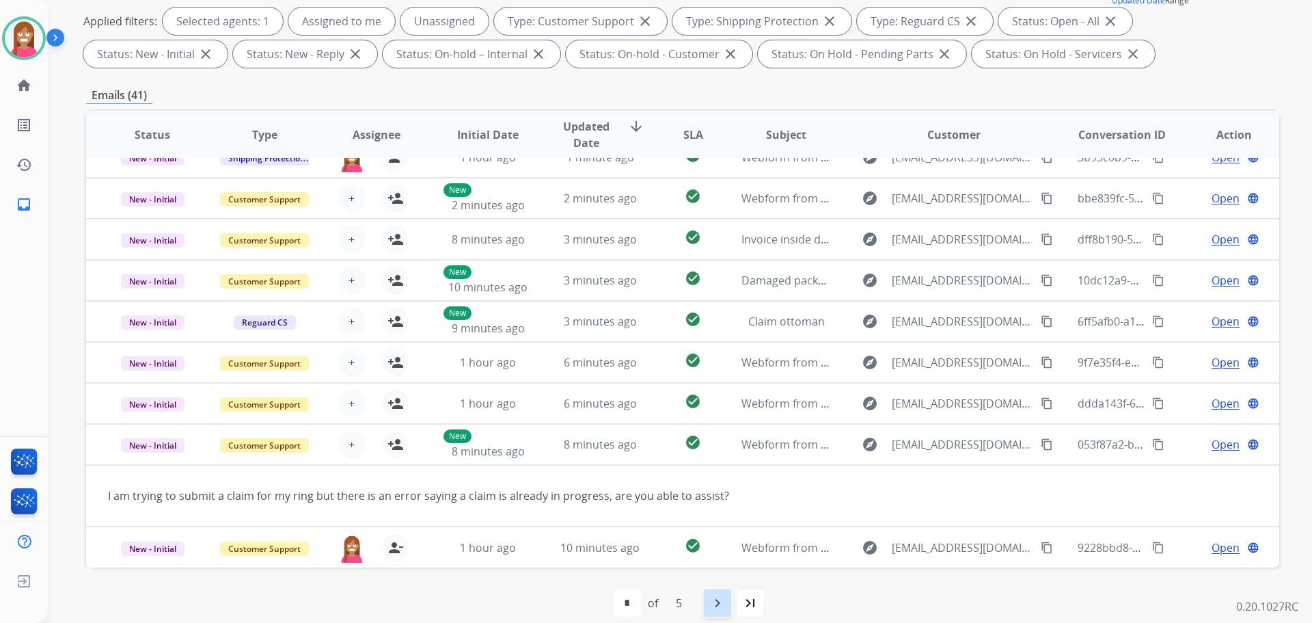
click at [714, 590] on div "navigate_next" at bounding box center [718, 603] width 30 height 30
select select "*"
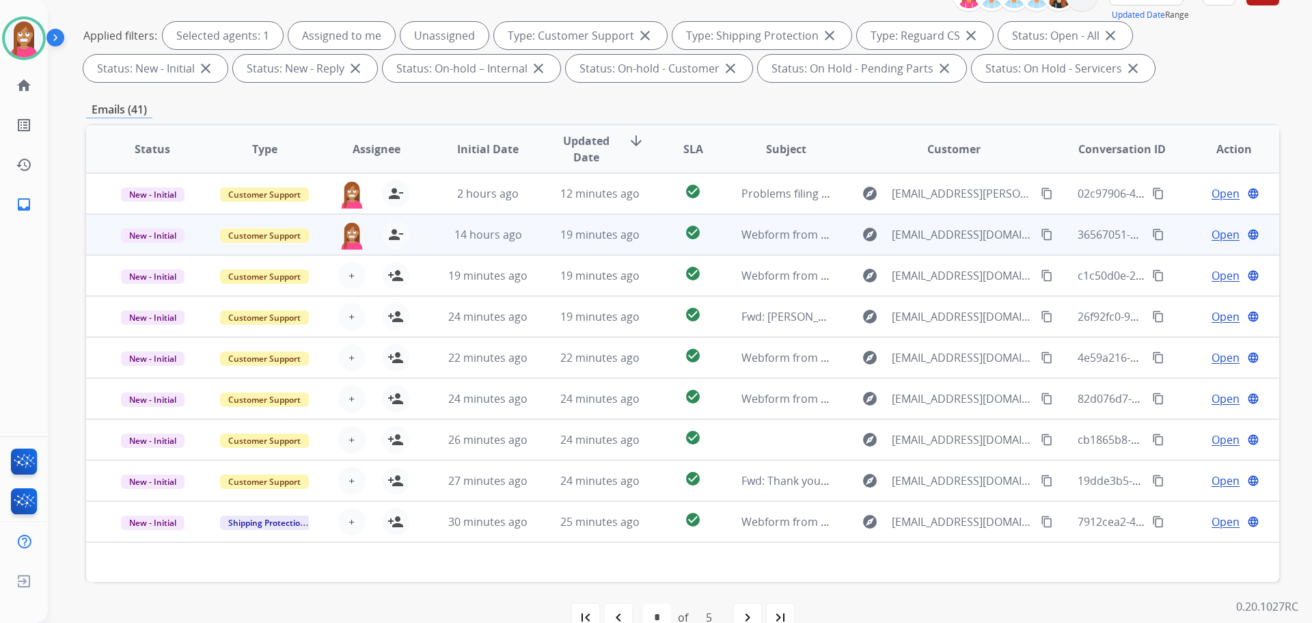
scroll to position [221, 0]
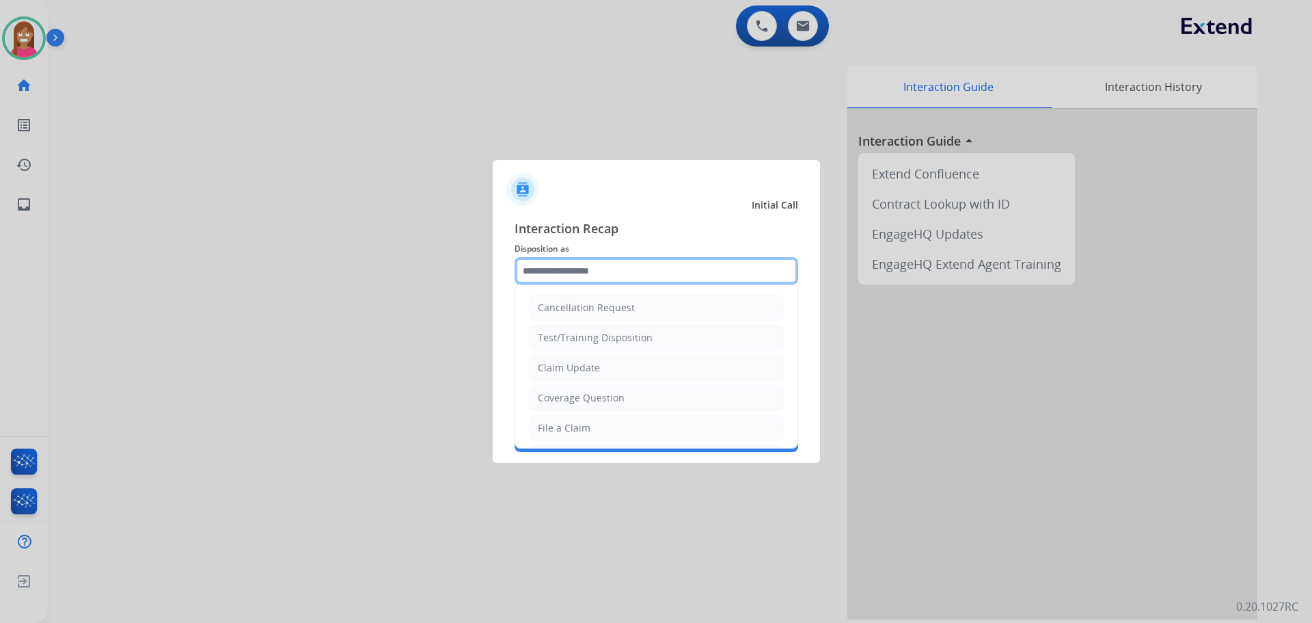
click at [546, 274] on input "text" at bounding box center [657, 270] width 284 height 27
click at [542, 367] on div "Claim Update" at bounding box center [569, 368] width 62 height 14
type input "**********"
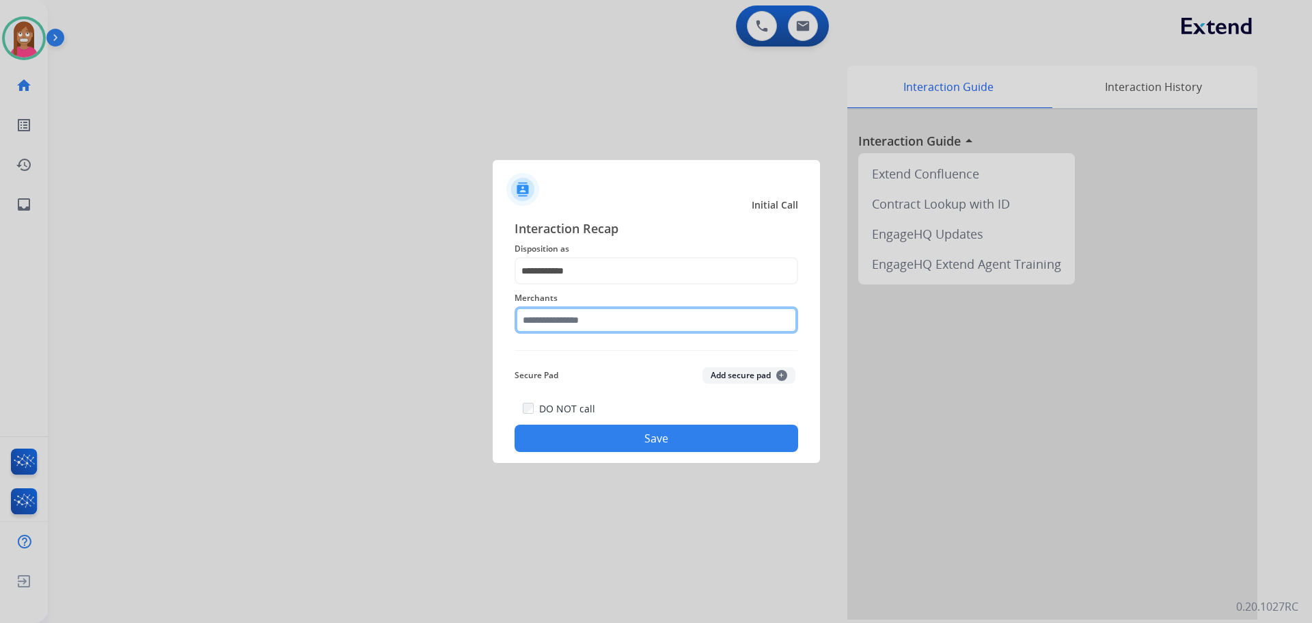
click at [568, 317] on input "text" at bounding box center [657, 319] width 284 height 27
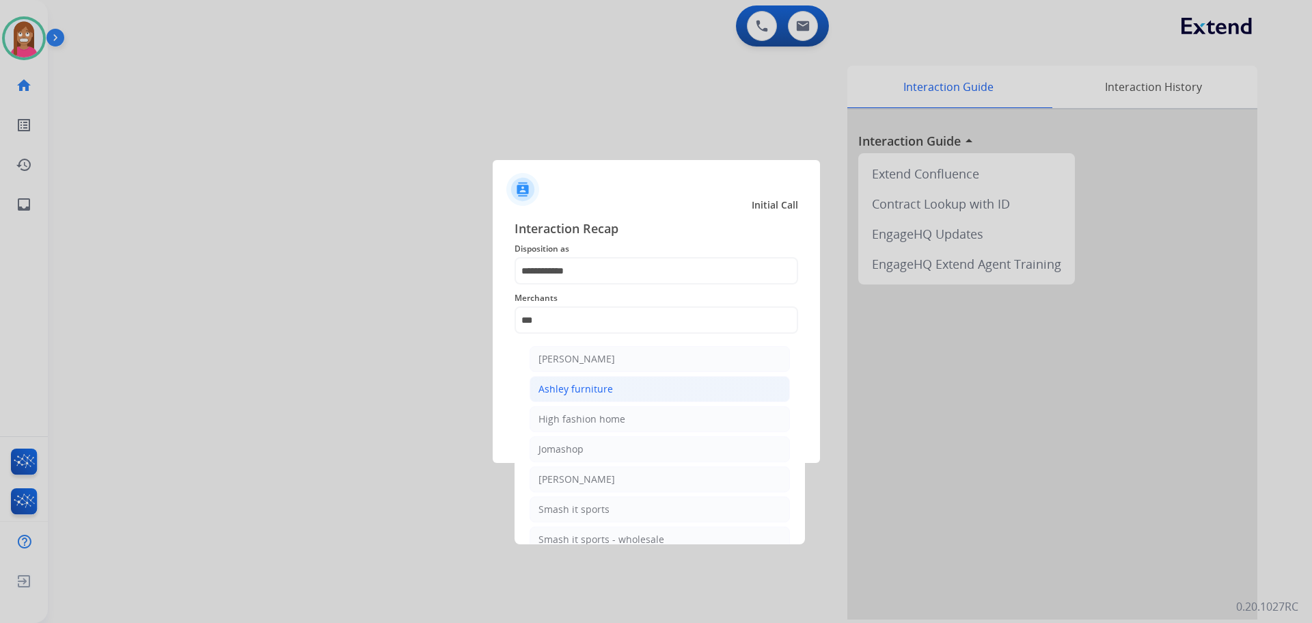
click at [574, 401] on li "Ashley furniture" at bounding box center [660, 389] width 260 height 26
type input "**********"
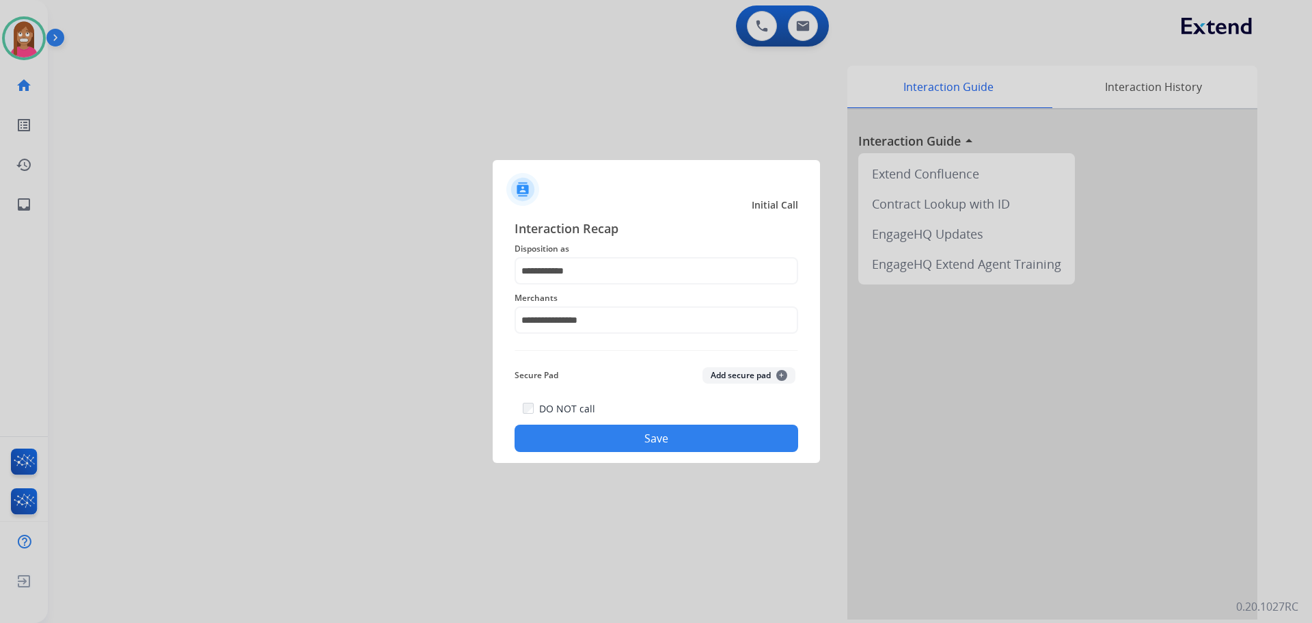
click at [570, 435] on button "Save" at bounding box center [657, 437] width 284 height 27
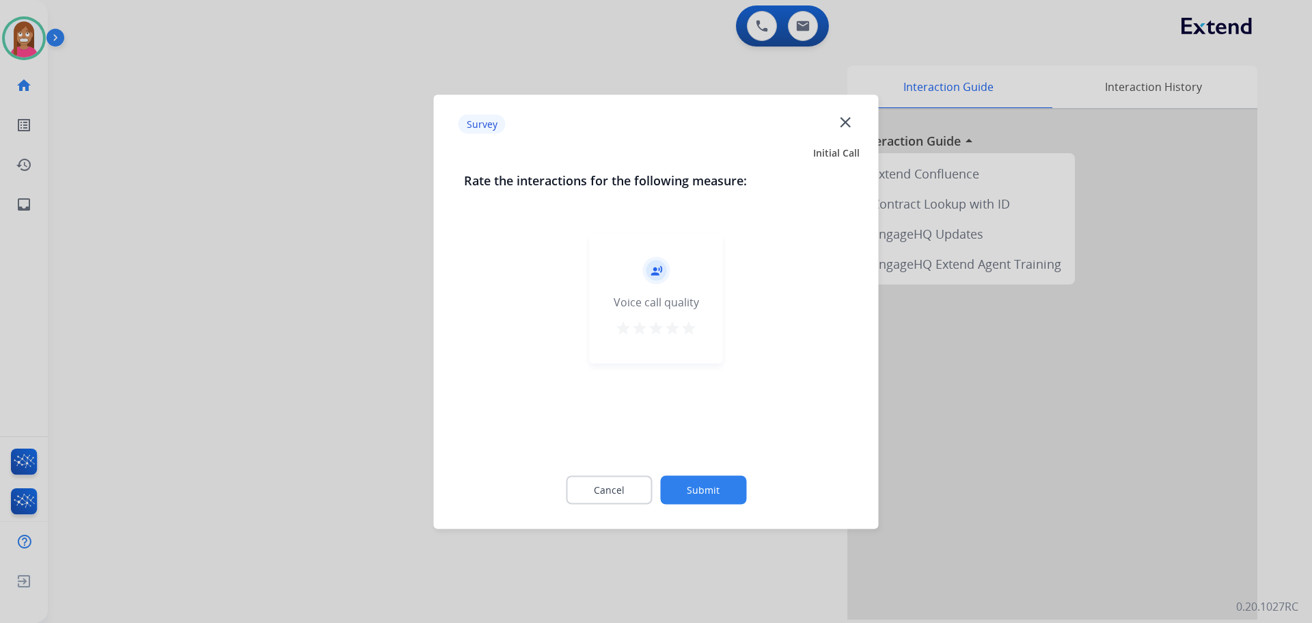
click at [839, 122] on mat-icon "close" at bounding box center [846, 122] width 18 height 18
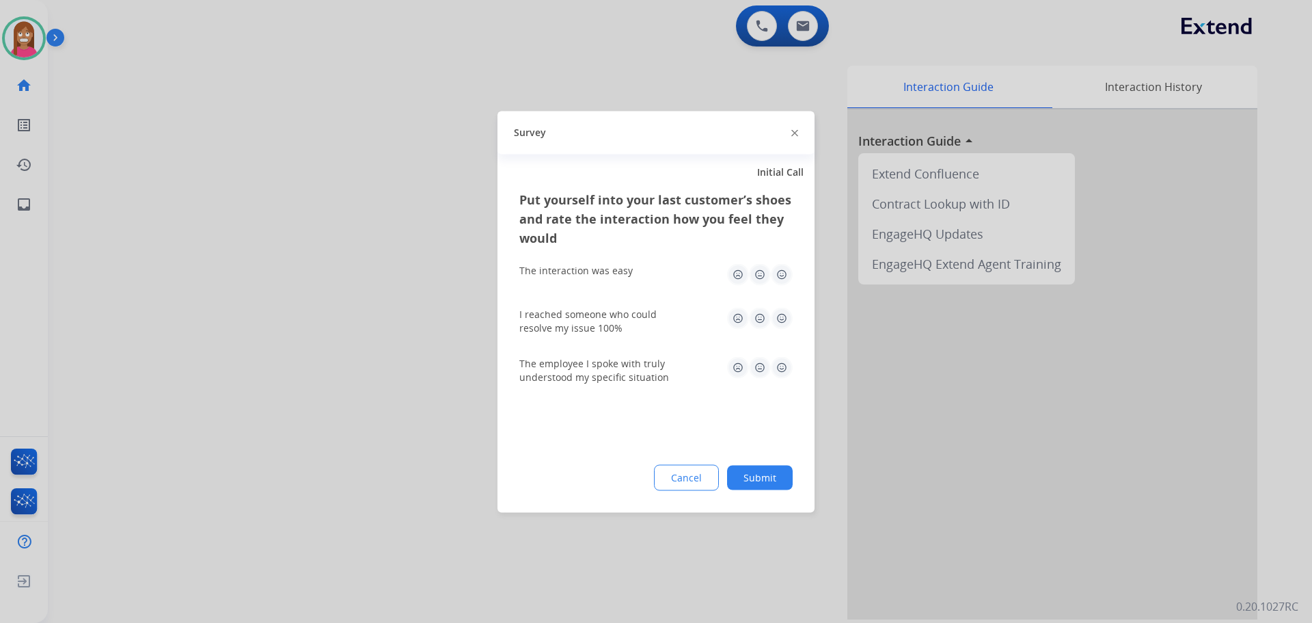
click at [792, 132] on img at bounding box center [794, 133] width 7 height 7
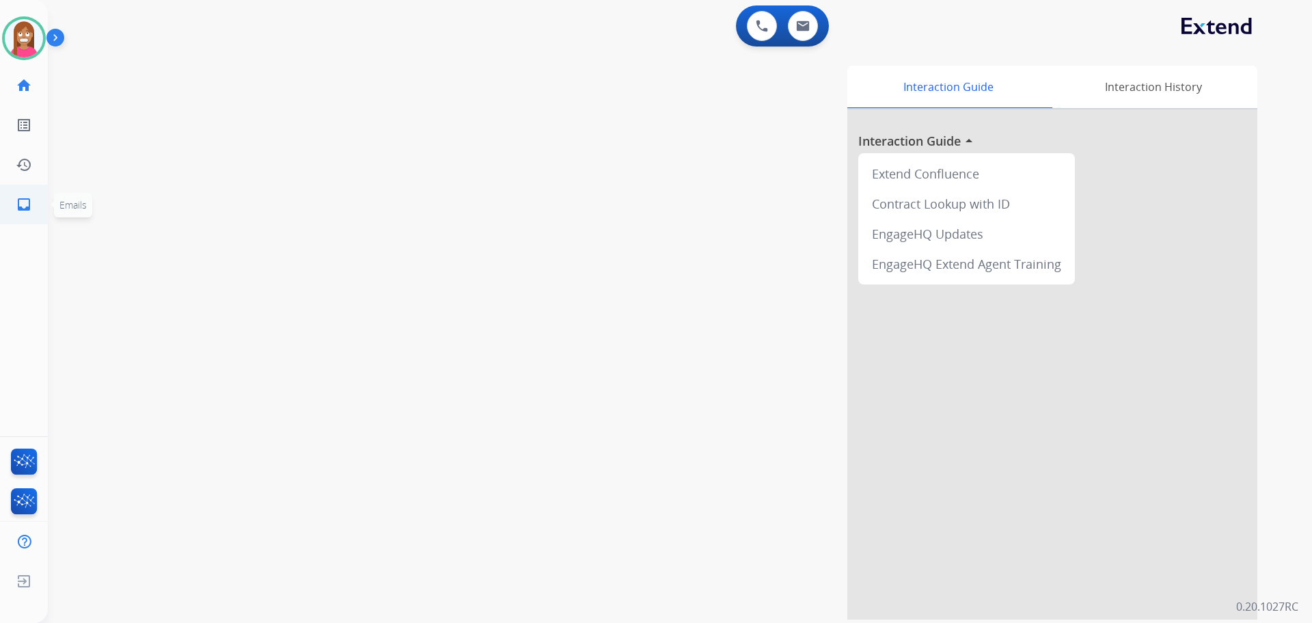
click at [8, 206] on link "inbox Emails" at bounding box center [24, 204] width 38 height 38
select select "**********"
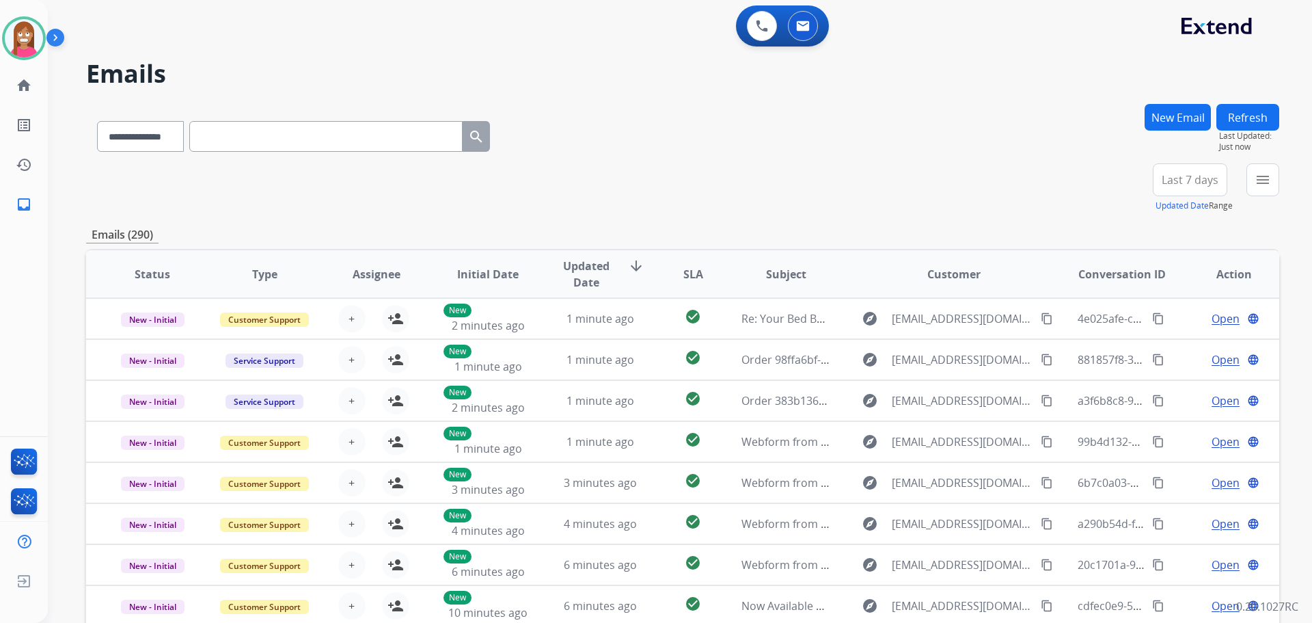
click at [1279, 185] on div "**********" at bounding box center [680, 311] width 1264 height 623
click at [1273, 187] on button "menu Filters" at bounding box center [1263, 179] width 33 height 33
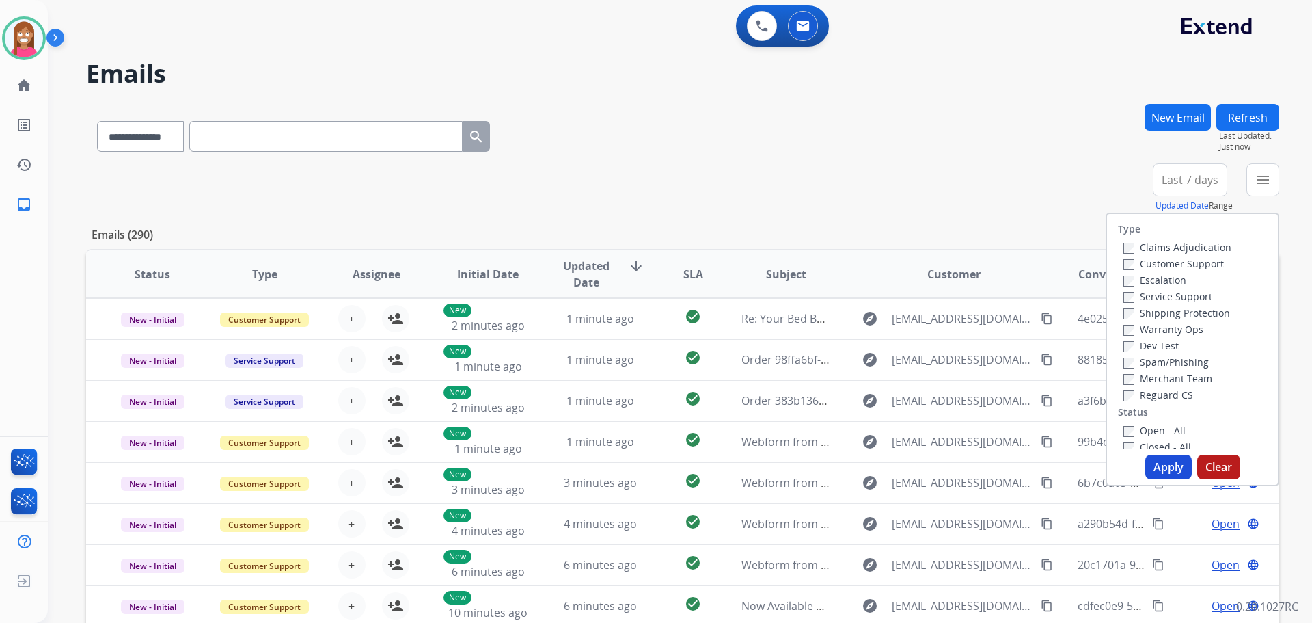
click at [1134, 260] on label "Customer Support" at bounding box center [1174, 263] width 100 height 13
click at [1176, 310] on label "Shipping Protection" at bounding box center [1177, 312] width 107 height 13
click at [1141, 398] on label "Reguard CS" at bounding box center [1159, 394] width 70 height 13
click at [1134, 429] on label "Open - All" at bounding box center [1155, 430] width 62 height 13
click at [1158, 468] on button "Apply" at bounding box center [1168, 467] width 46 height 25
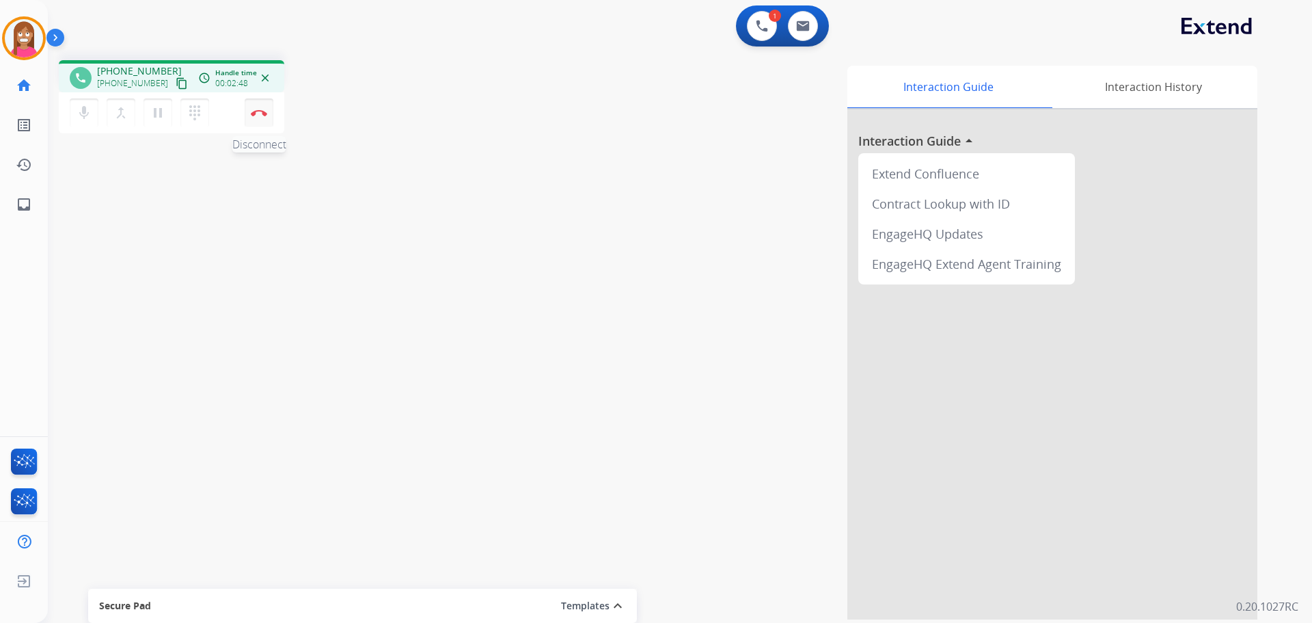
click at [265, 115] on img at bounding box center [259, 112] width 16 height 7
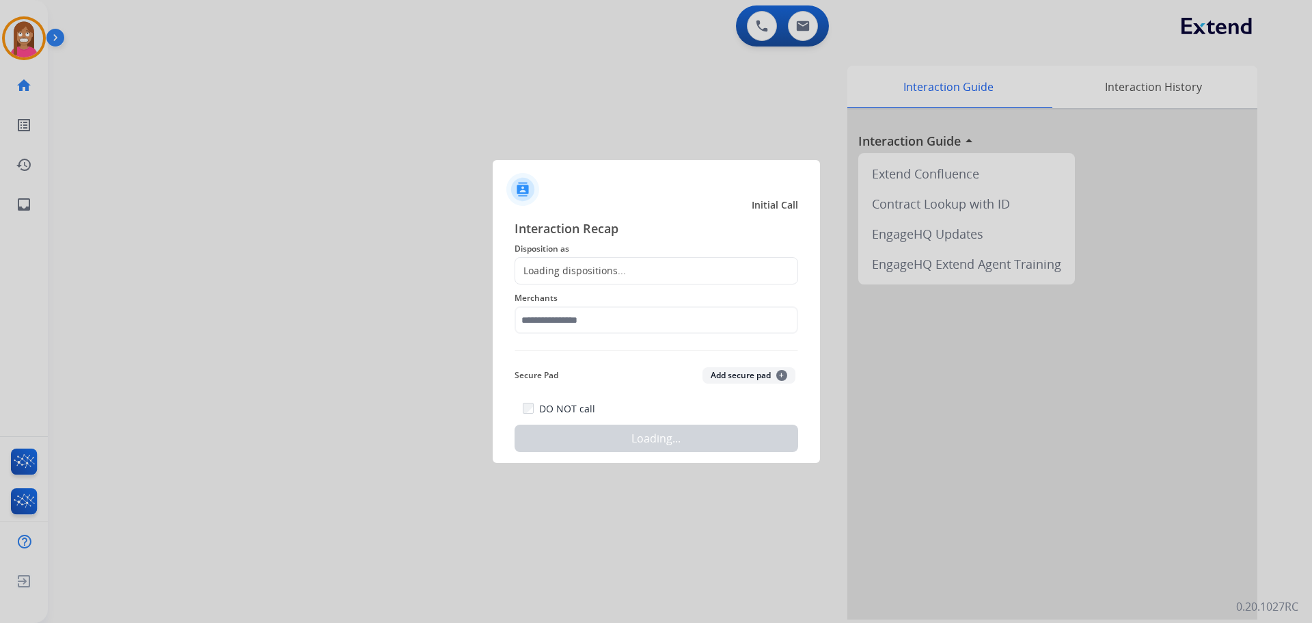
click at [613, 259] on div "Loading dispositions..." at bounding box center [657, 270] width 284 height 27
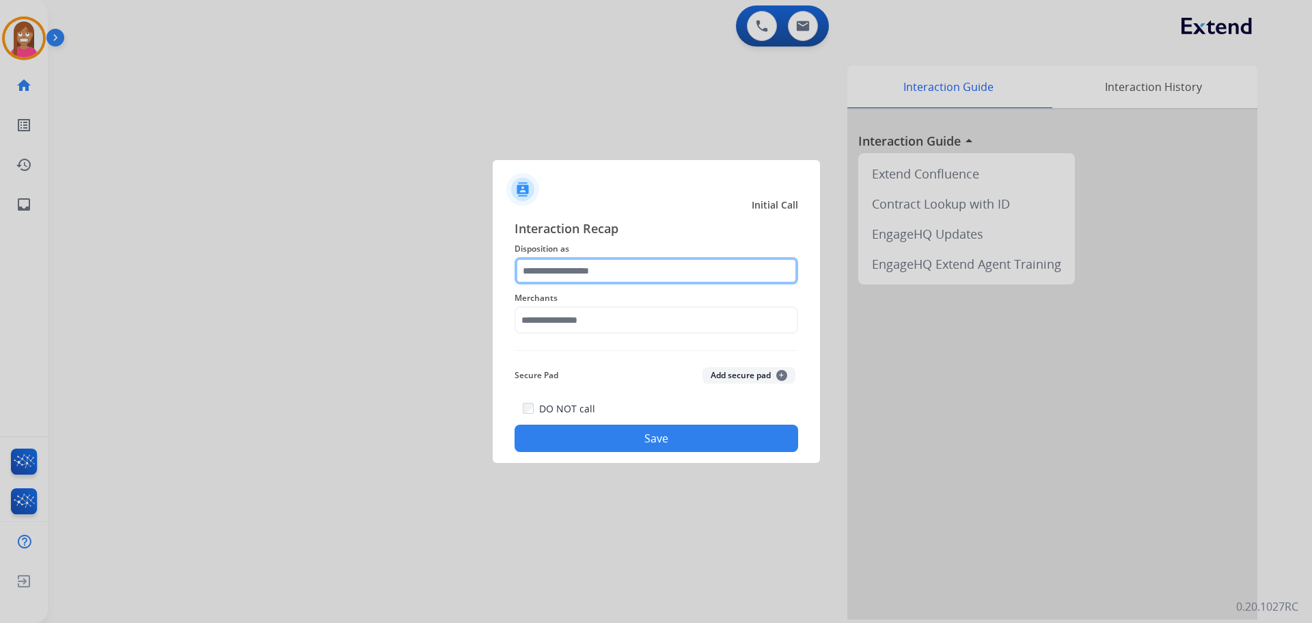
click at [604, 262] on input "text" at bounding box center [657, 270] width 284 height 27
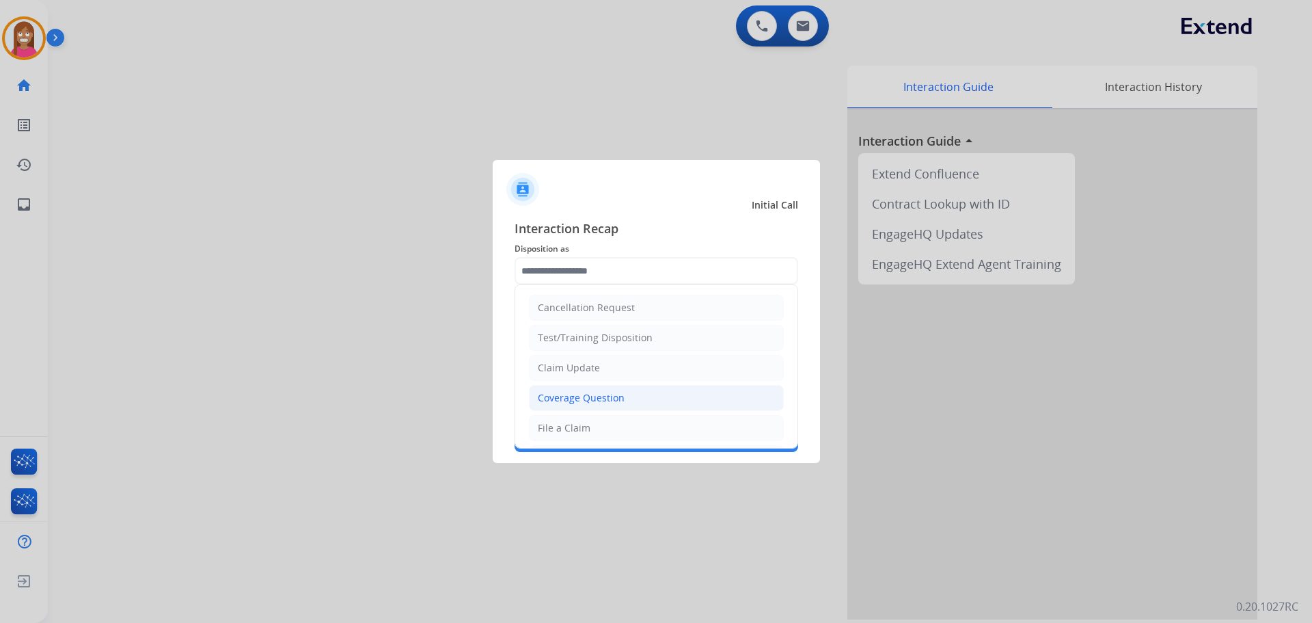
click at [559, 398] on div "Coverage Question" at bounding box center [581, 398] width 87 height 14
type input "**********"
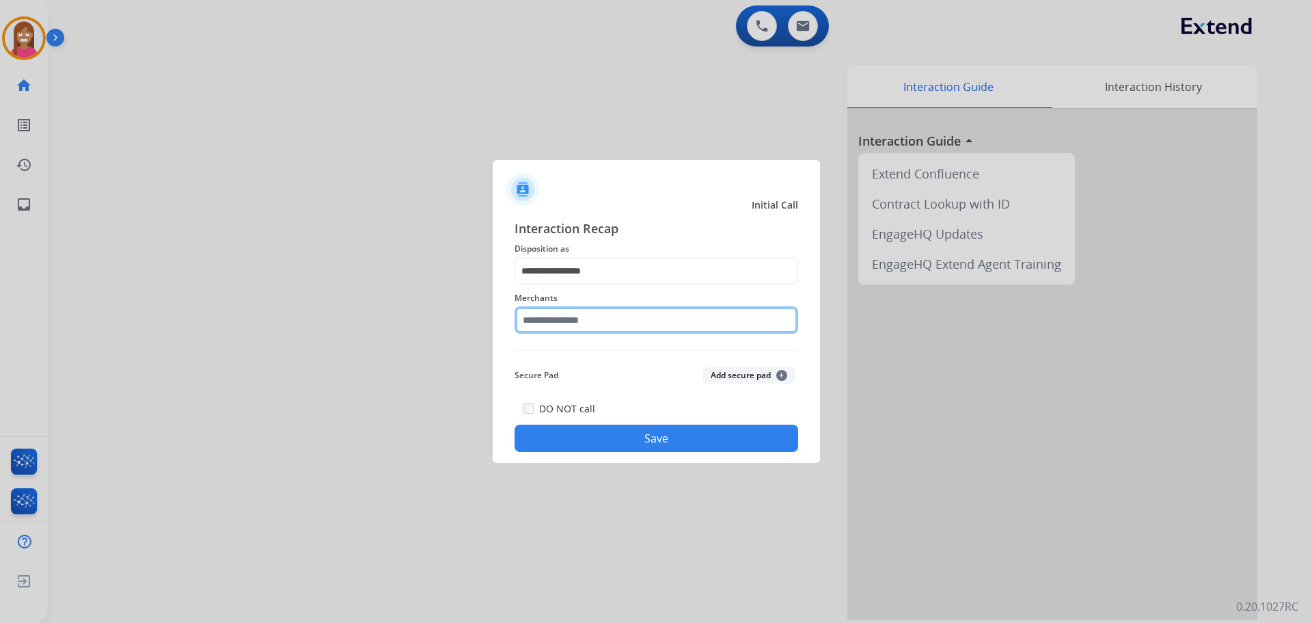
click at [524, 315] on input "text" at bounding box center [657, 319] width 284 height 27
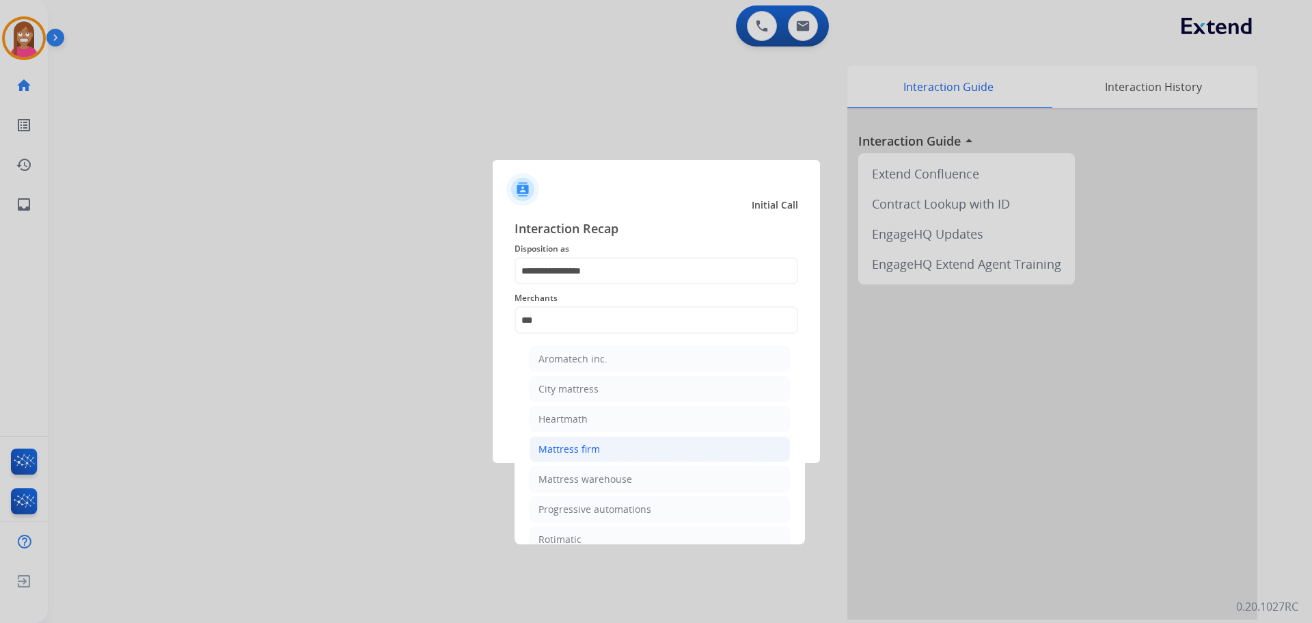
click at [556, 455] on div "Mattress firm" at bounding box center [570, 449] width 62 height 14
type input "**********"
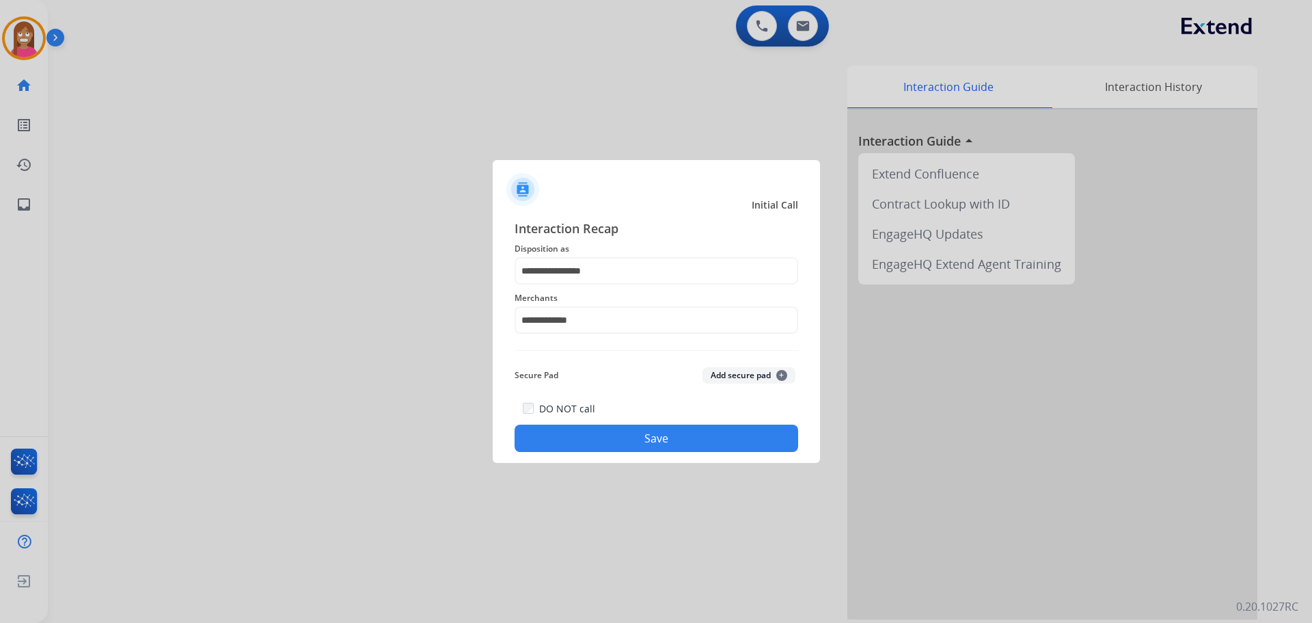
click at [597, 444] on button "Save" at bounding box center [657, 437] width 284 height 27
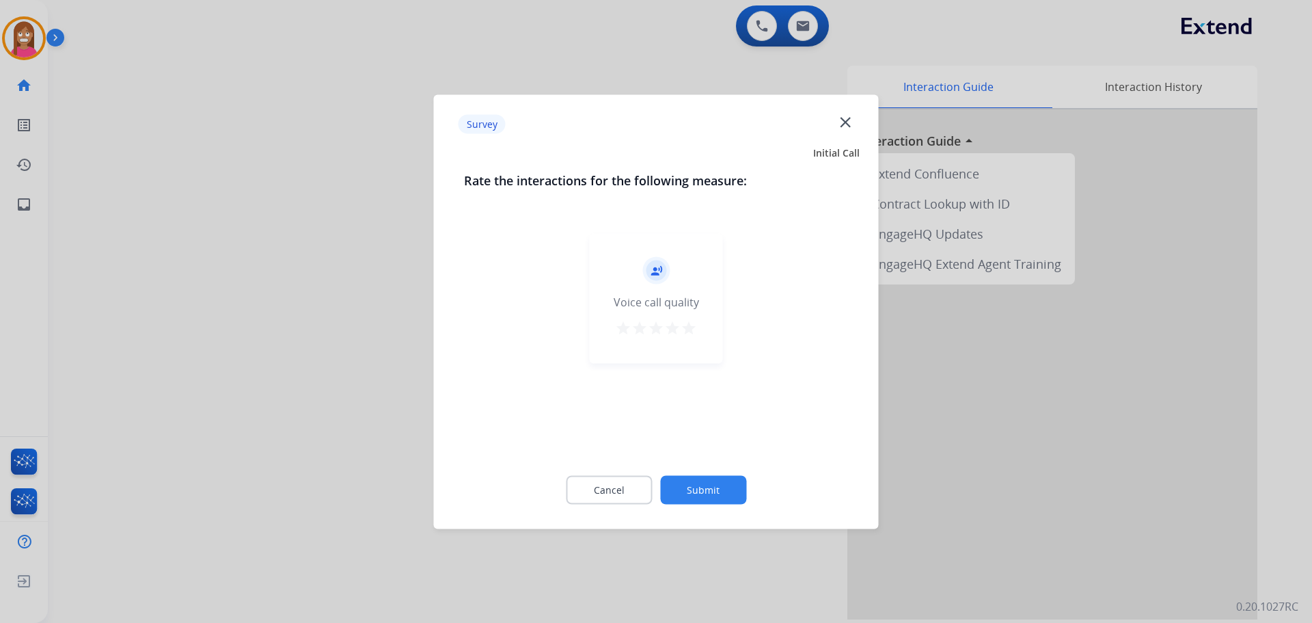
click at [843, 111] on div "Survey close" at bounding box center [656, 124] width 429 height 43
click at [841, 120] on mat-icon "close" at bounding box center [846, 122] width 18 height 18
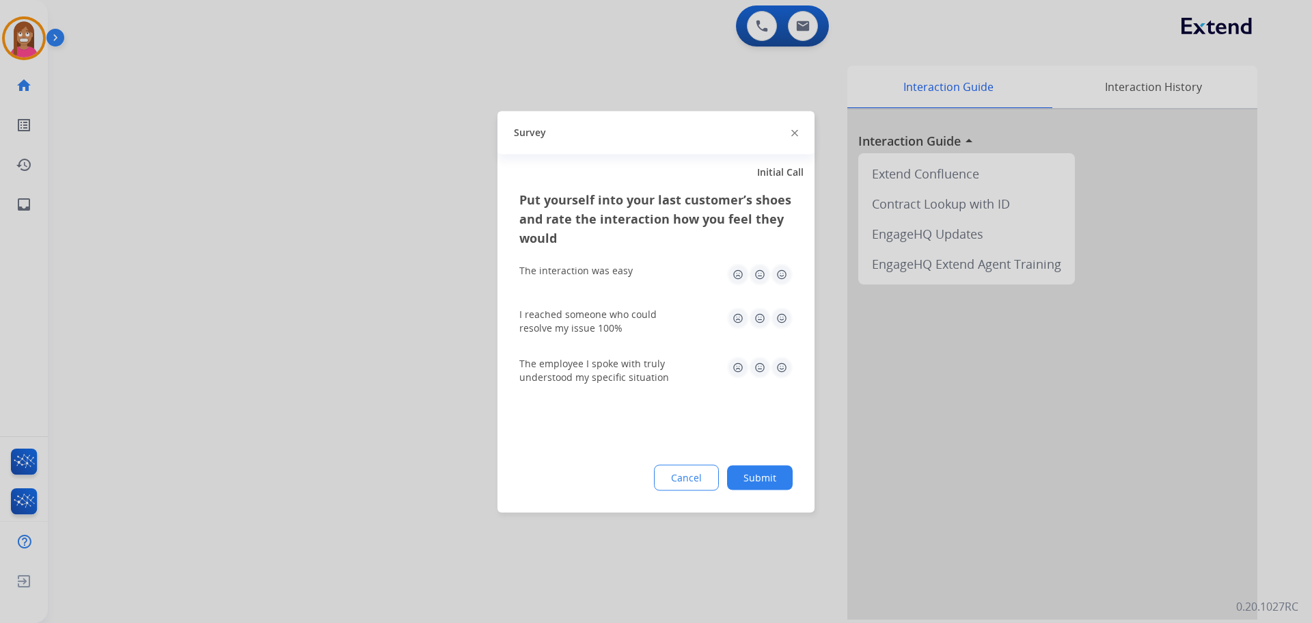
click at [799, 135] on div "Survey" at bounding box center [656, 132] width 317 height 43
click at [794, 133] on img at bounding box center [794, 133] width 7 height 7
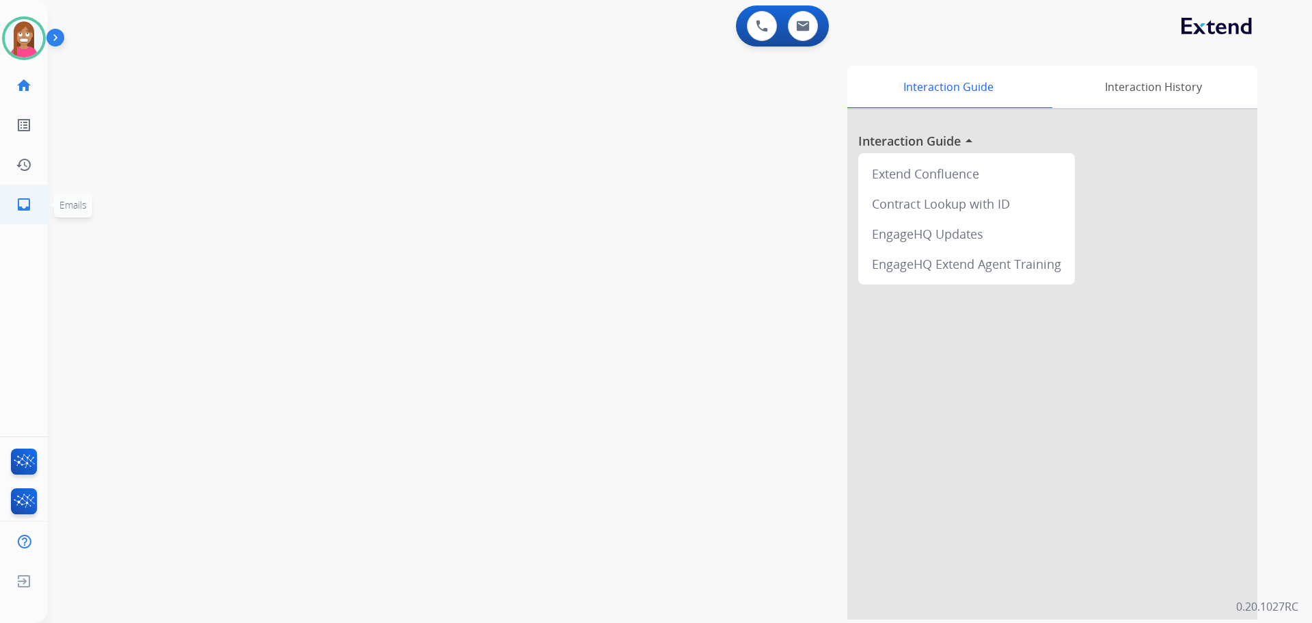
click at [0, 195] on ul "inbox Emails Emails" at bounding box center [24, 205] width 48 height 40
click at [33, 205] on link "inbox Emails" at bounding box center [24, 204] width 38 height 38
select select "**********"
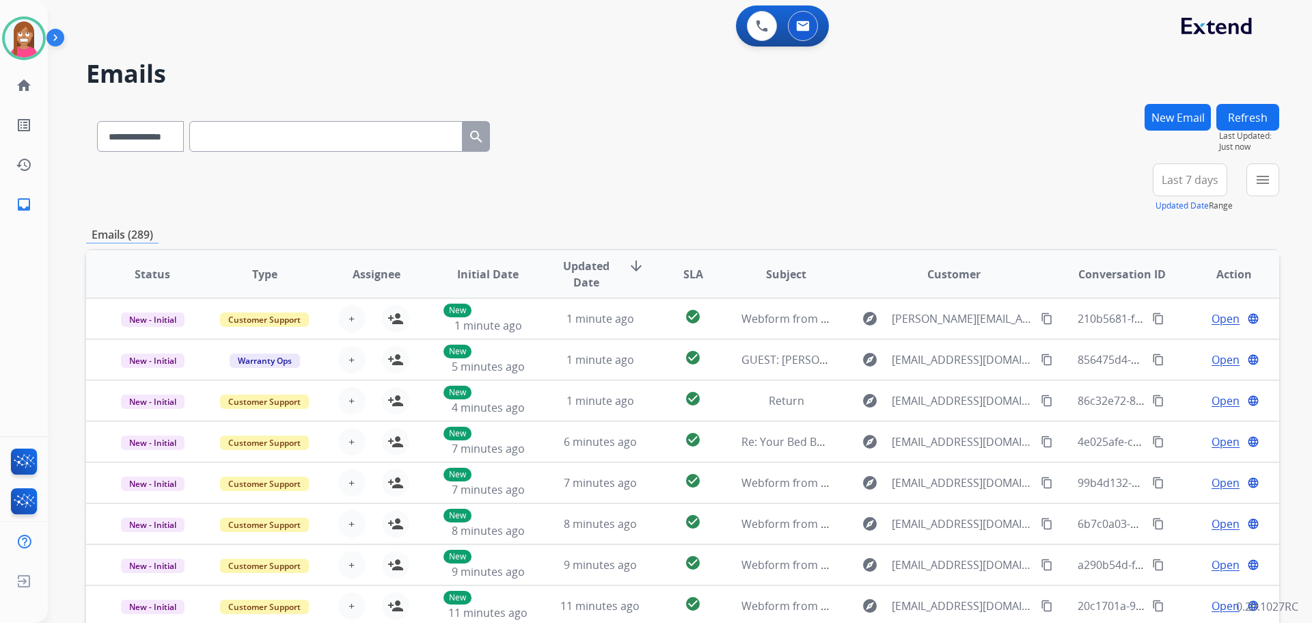
click at [1260, 180] on mat-icon "menu" at bounding box center [1263, 180] width 16 height 16
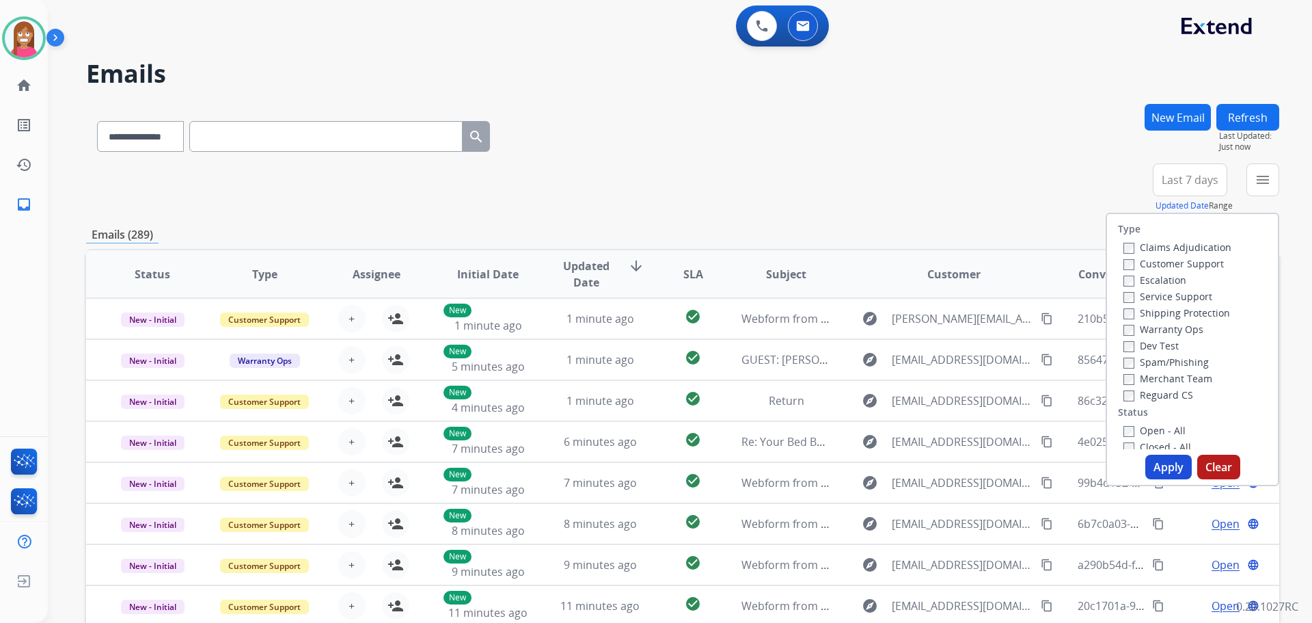
click at [1163, 263] on label "Customer Support" at bounding box center [1174, 263] width 100 height 13
click at [1150, 316] on label "Shipping Protection" at bounding box center [1177, 312] width 107 height 13
click at [1144, 398] on label "Reguard CS" at bounding box center [1159, 394] width 70 height 13
click at [1144, 430] on label "Open - All" at bounding box center [1155, 430] width 62 height 13
click at [1152, 470] on button "Apply" at bounding box center [1168, 467] width 46 height 25
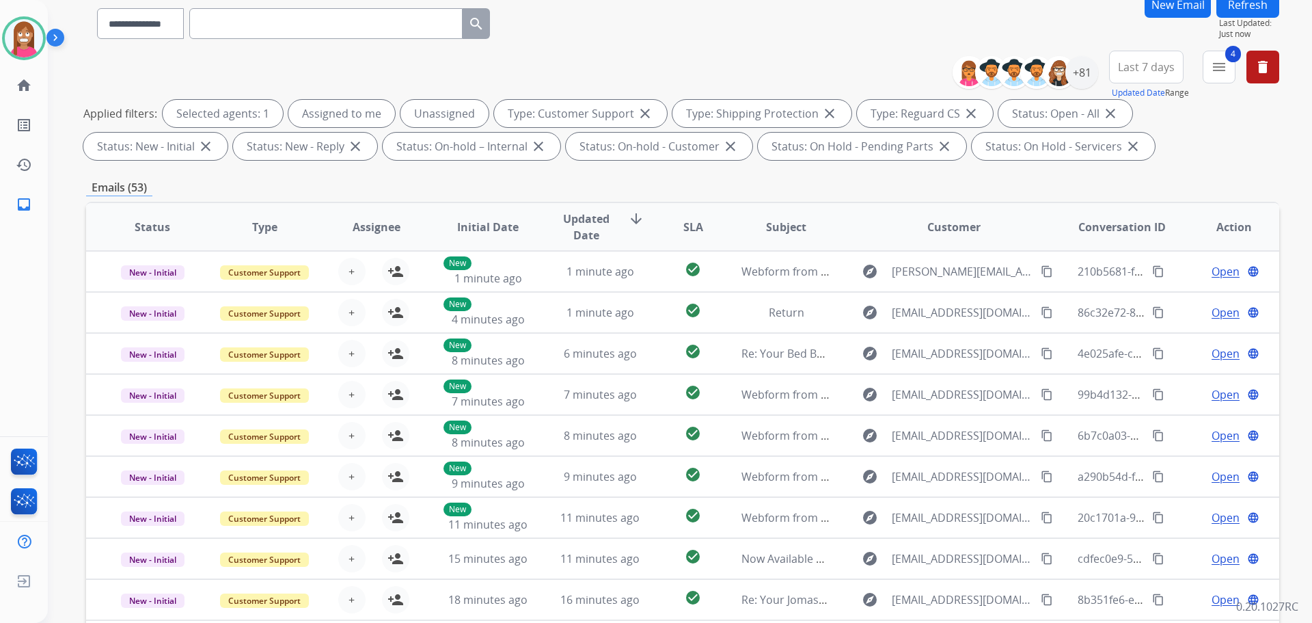
scroll to position [16, 0]
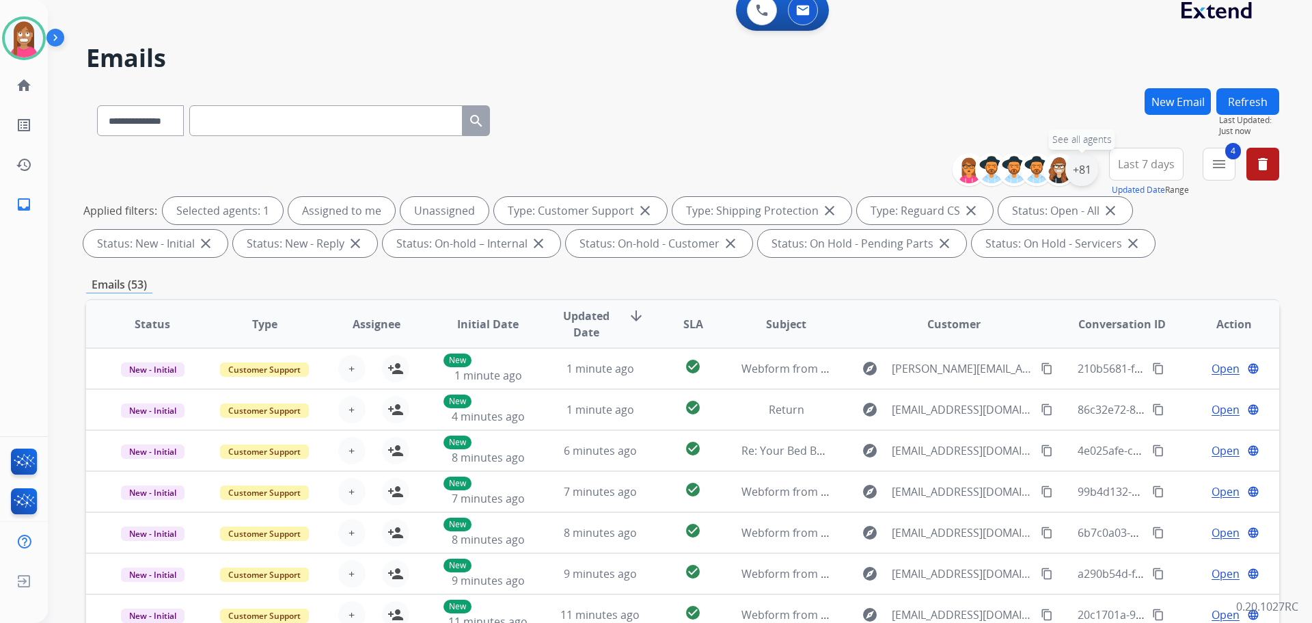
click at [1074, 174] on div "+81" at bounding box center [1082, 169] width 33 height 33
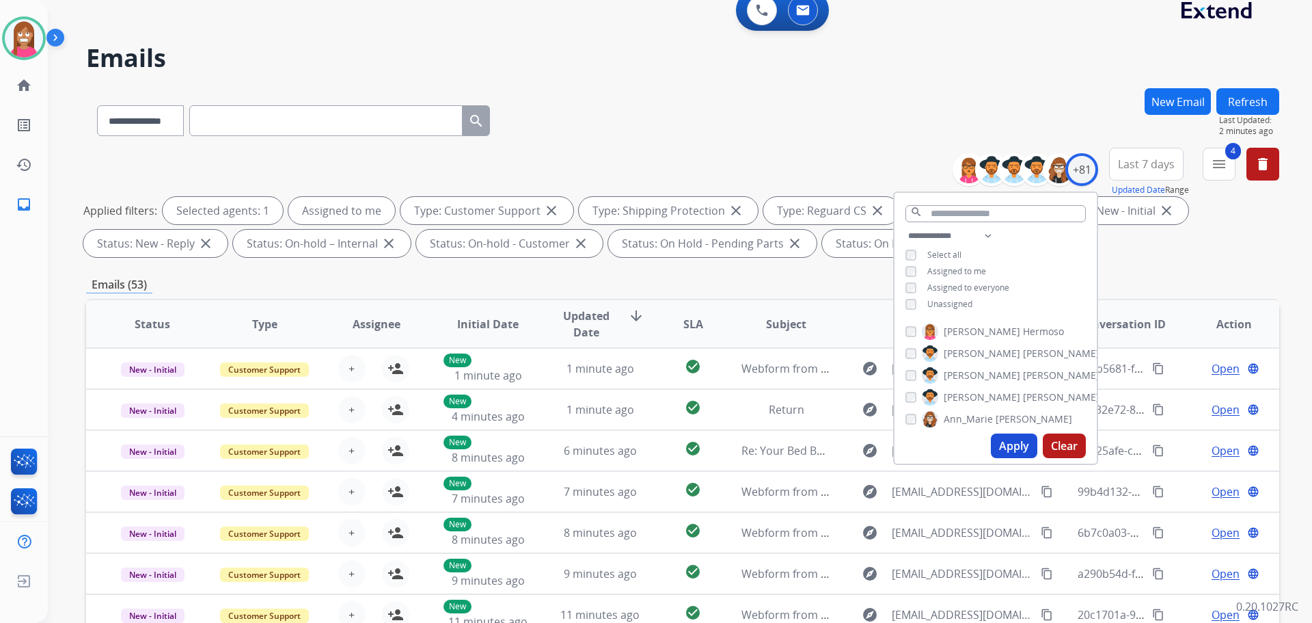
click at [1014, 448] on button "Apply" at bounding box center [1014, 445] width 46 height 25
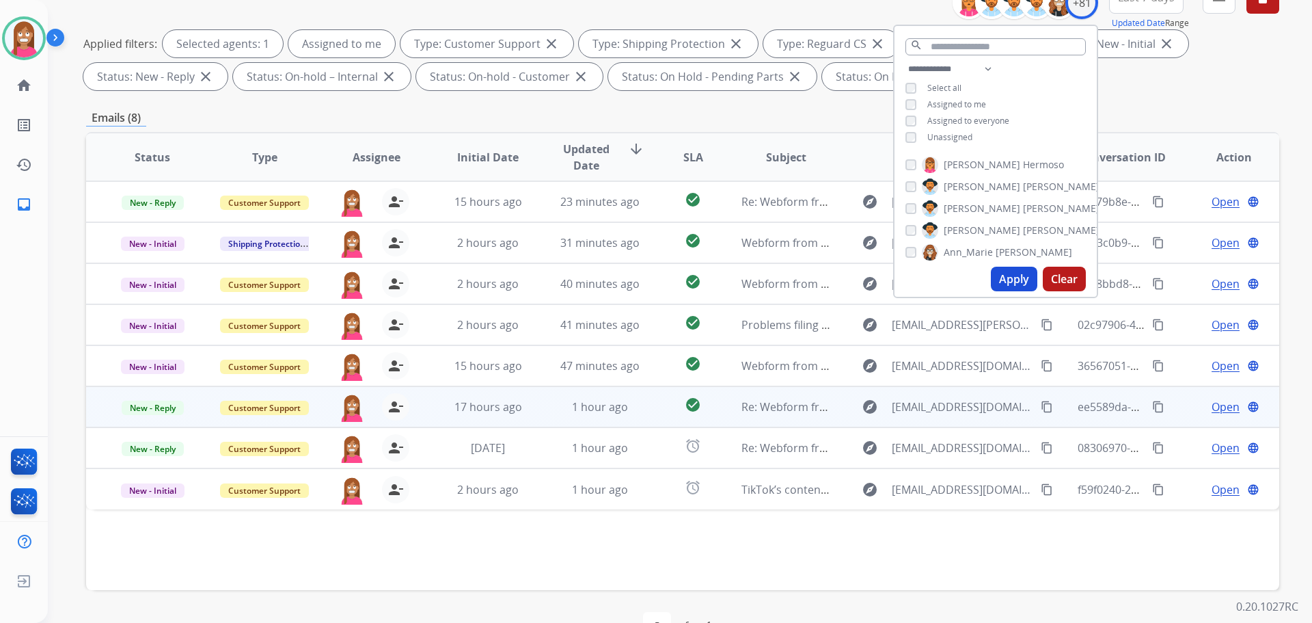
scroll to position [221, 0]
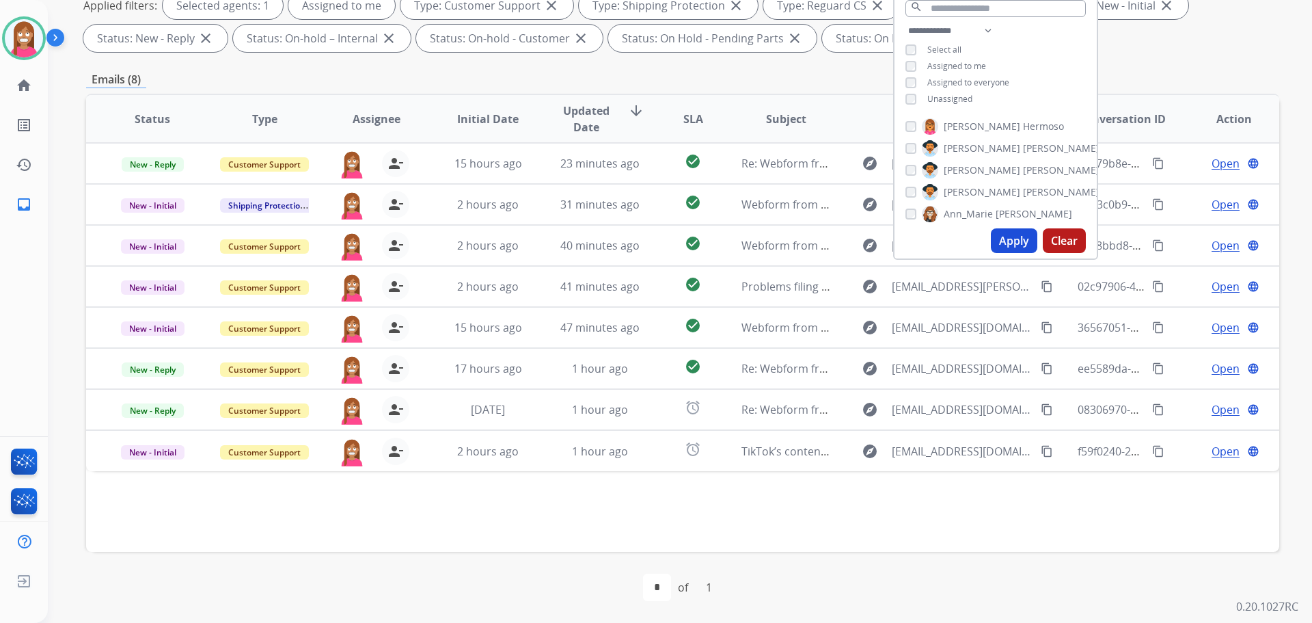
click at [491, 515] on div "Status Type Assignee Initial Date Updated Date arrow_downward SLA Subject Custo…" at bounding box center [682, 323] width 1193 height 458
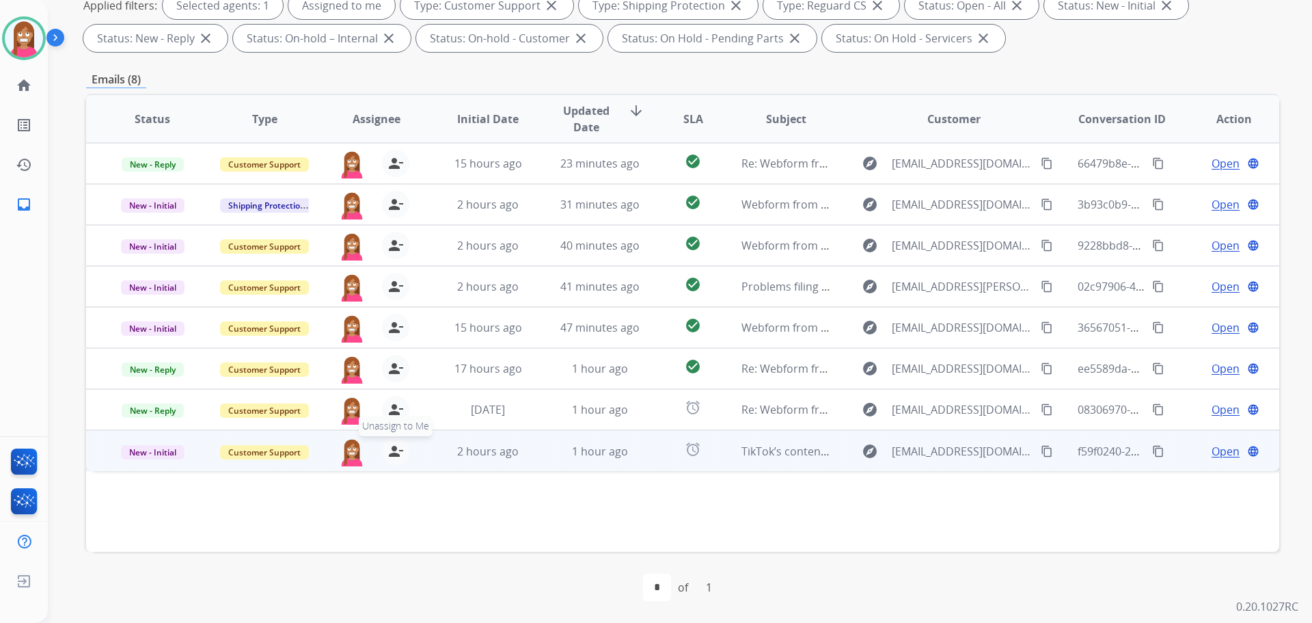
click at [390, 454] on mat-icon "person_remove" at bounding box center [396, 451] width 16 height 16
click at [390, 454] on mat-icon "person_add" at bounding box center [396, 451] width 16 height 16
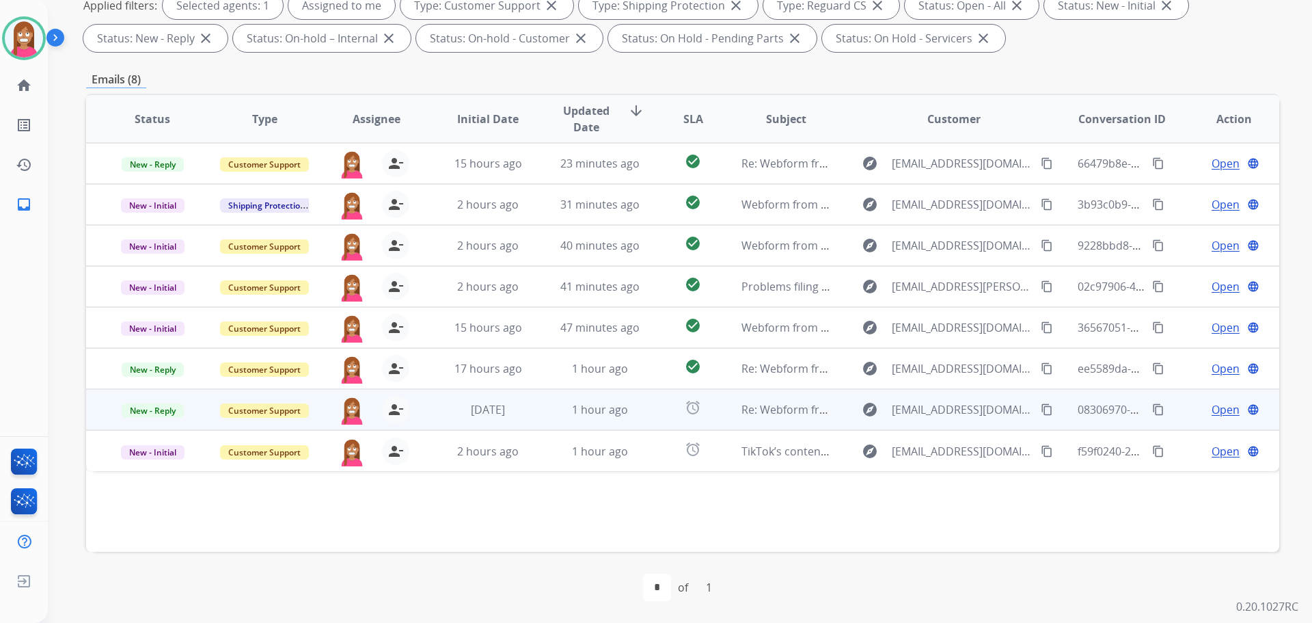
click at [534, 417] on td "1 hour ago" at bounding box center [590, 409] width 112 height 41
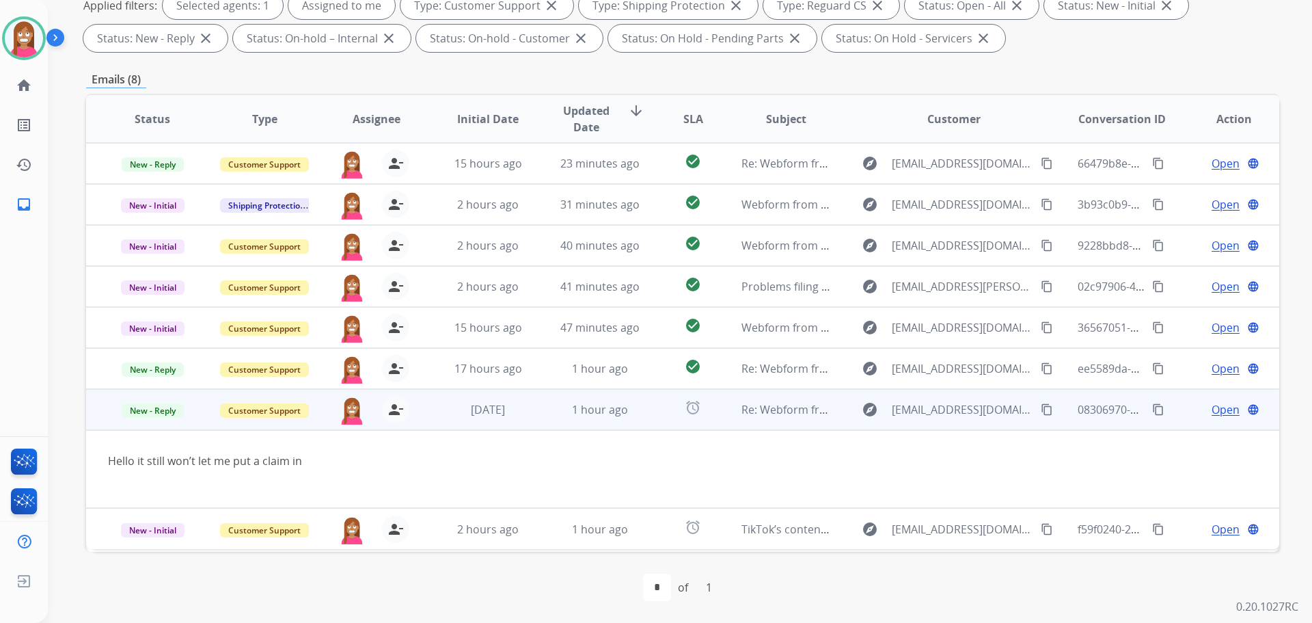
click at [1212, 408] on span "Open" at bounding box center [1226, 409] width 28 height 16
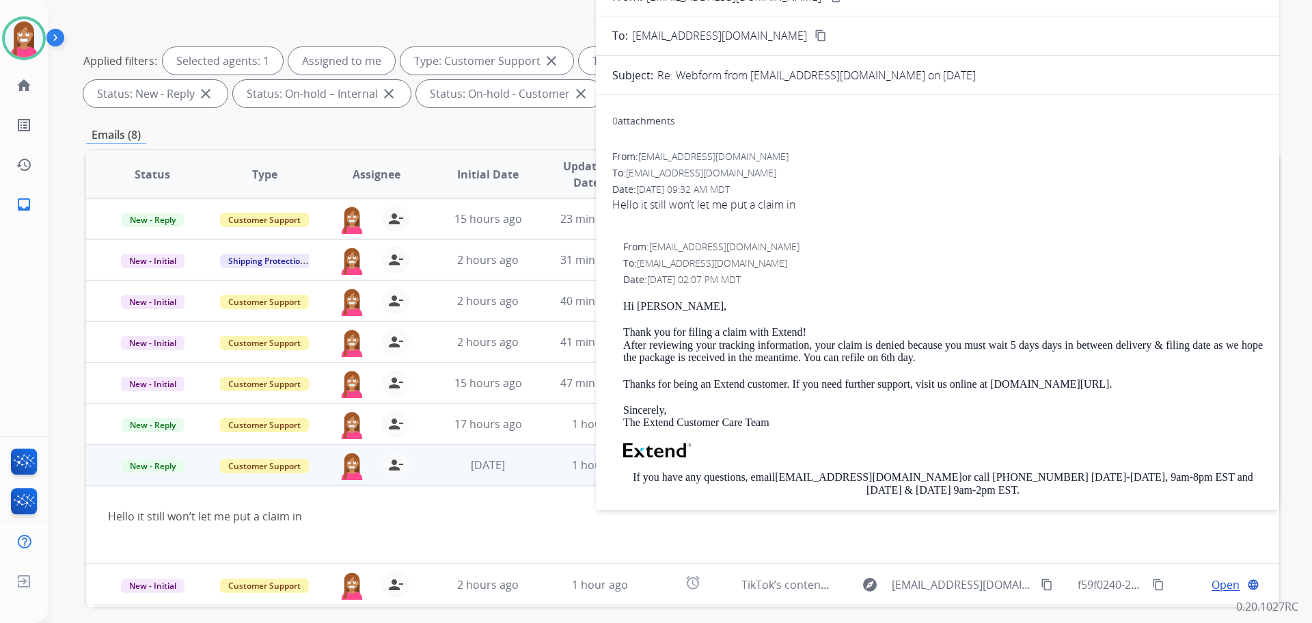
scroll to position [0, 0]
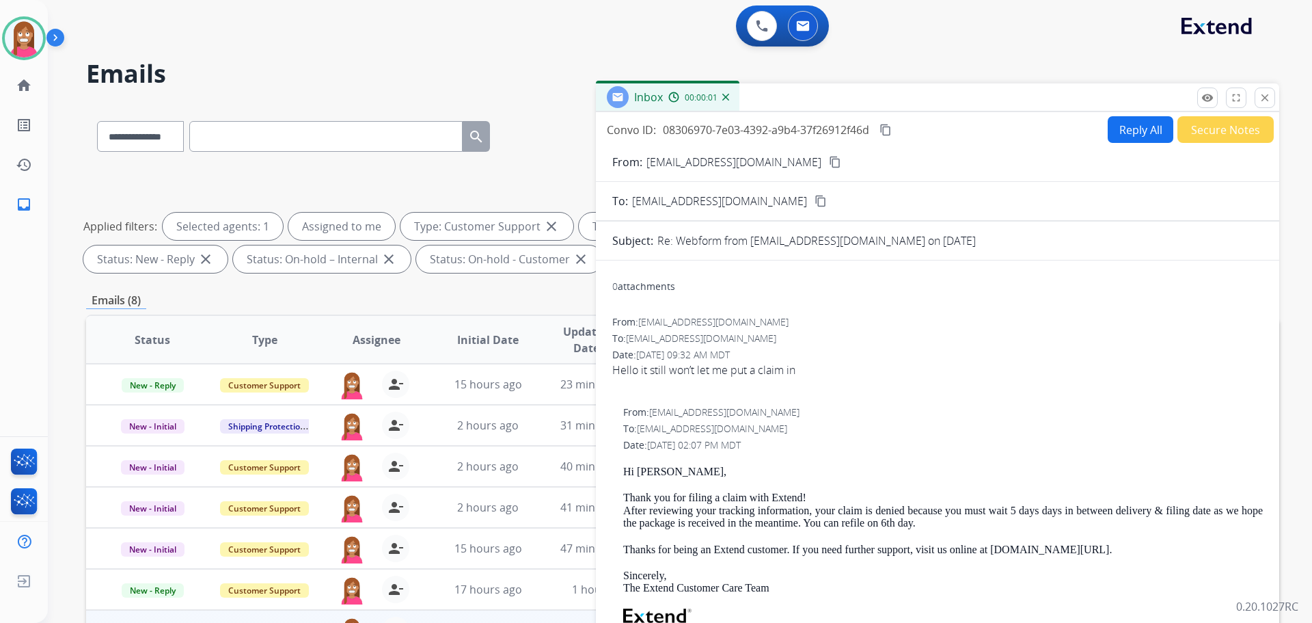
click at [1130, 129] on button "Reply All" at bounding box center [1141, 129] width 66 height 27
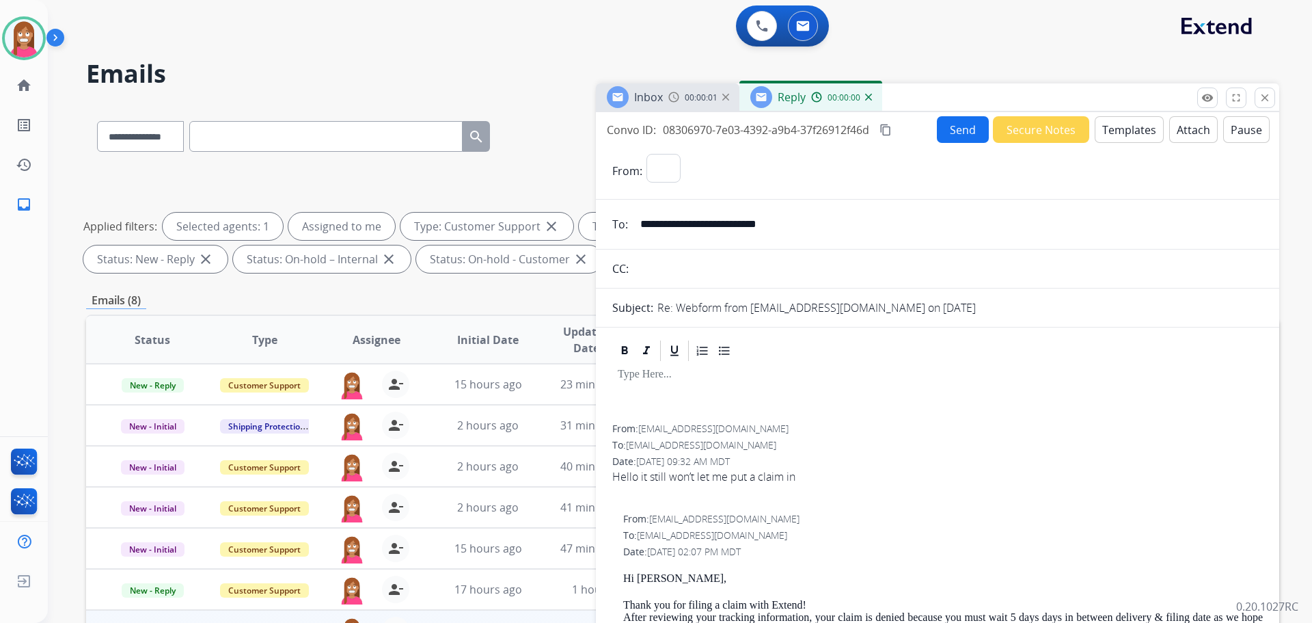
select select "**********"
click at [1135, 130] on button "Templates" at bounding box center [1129, 129] width 69 height 27
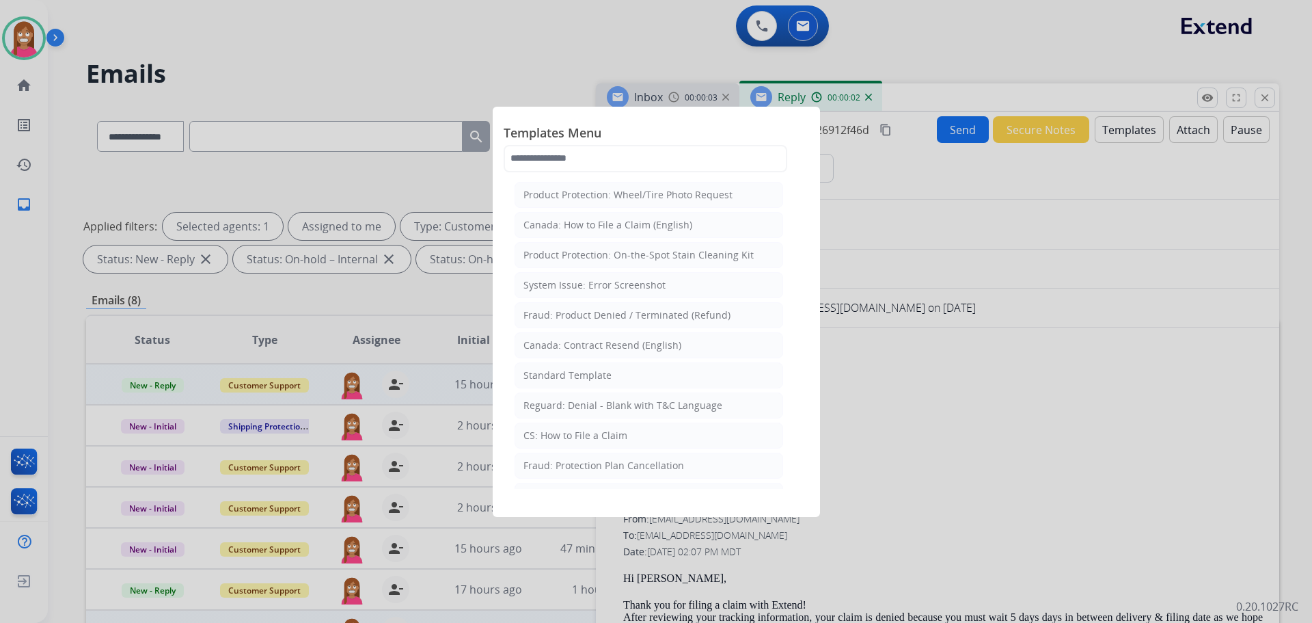
click at [545, 364] on li "Standard Template" at bounding box center [649, 375] width 269 height 26
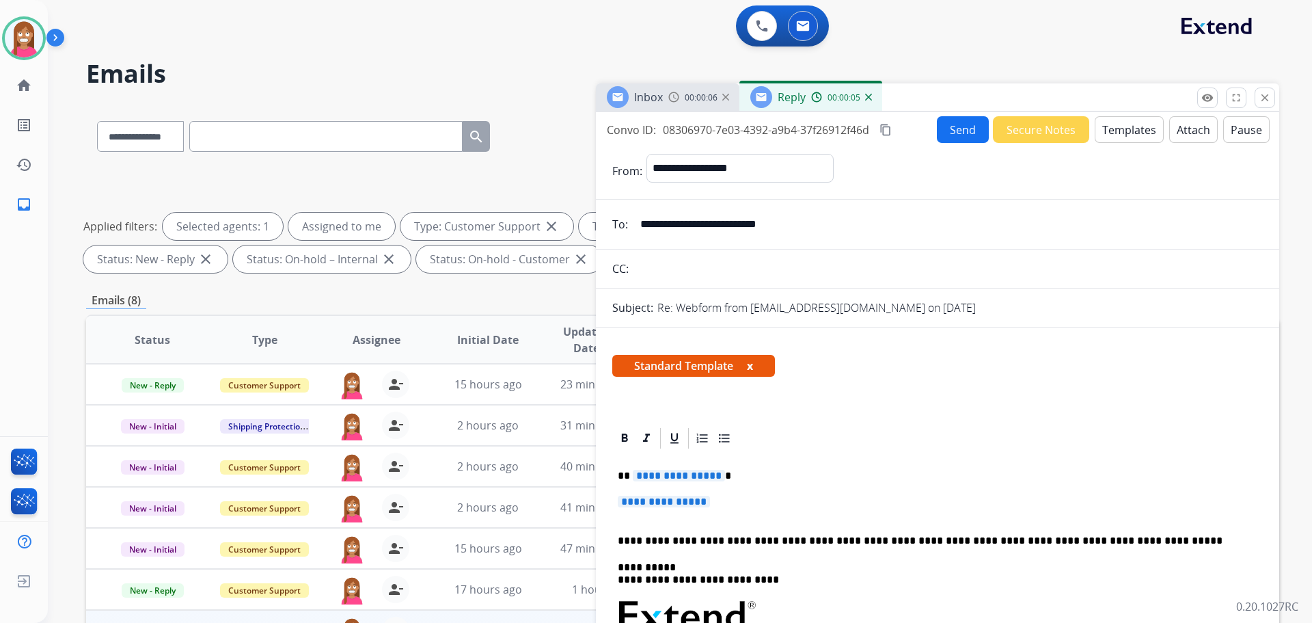
click at [694, 478] on span "**********" at bounding box center [679, 476] width 92 height 12
click at [654, 499] on span "**********" at bounding box center [664, 502] width 92 height 12
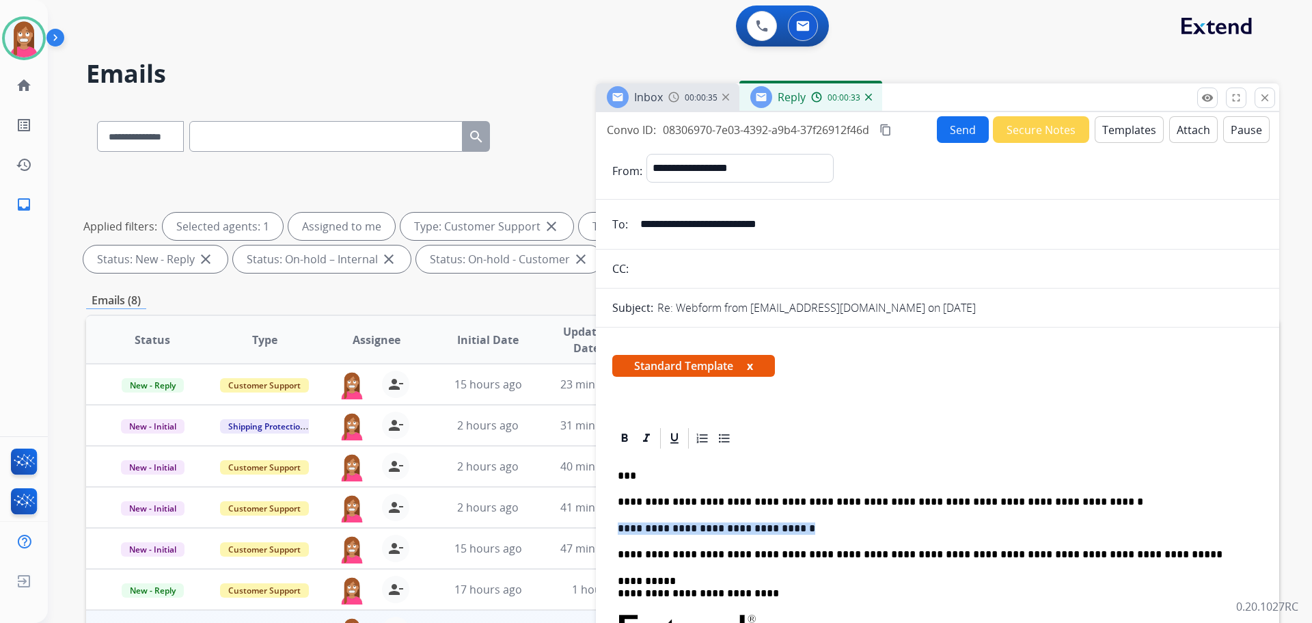
drag, startPoint x: 772, startPoint y: 530, endPoint x: 620, endPoint y: 524, distance: 152.5
click at [620, 524] on p "**********" at bounding box center [932, 528] width 629 height 12
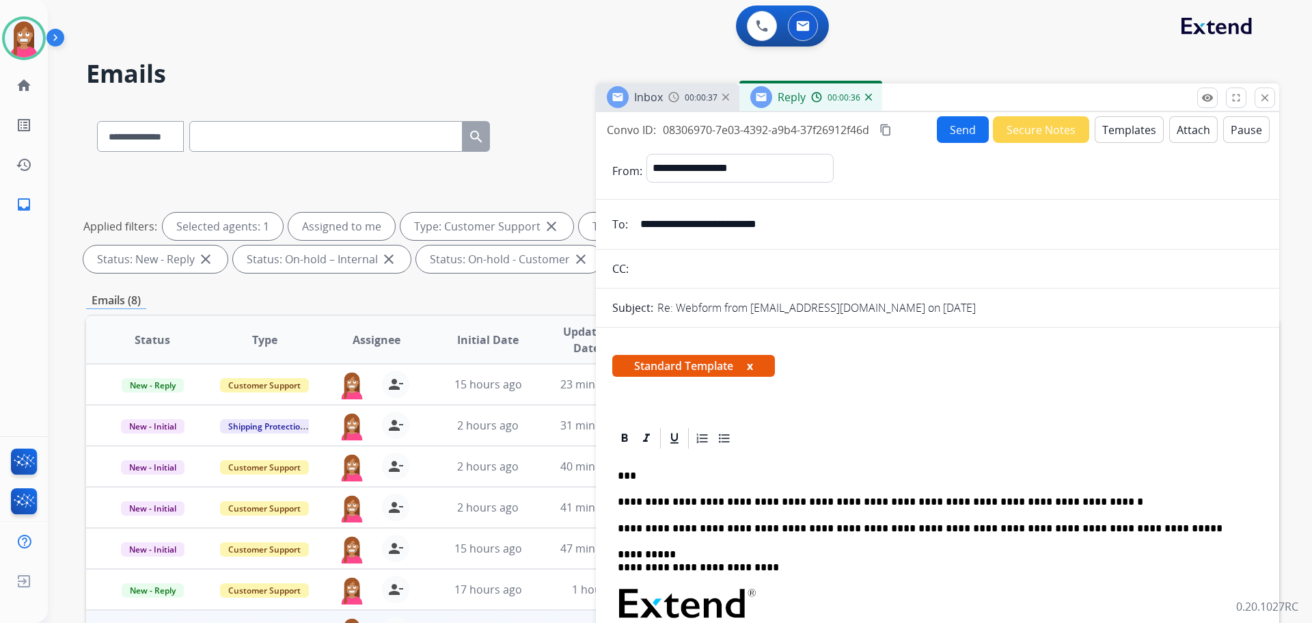
click at [954, 135] on button "Send" at bounding box center [963, 129] width 52 height 27
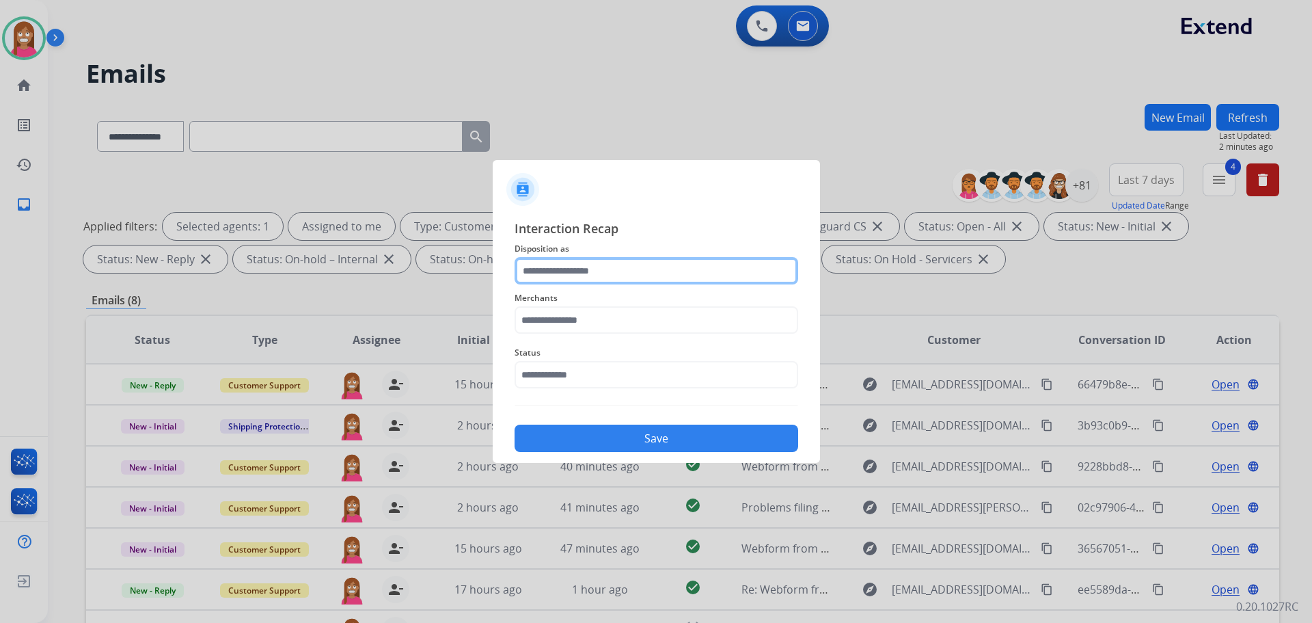
click at [551, 275] on input "text" at bounding box center [657, 270] width 284 height 27
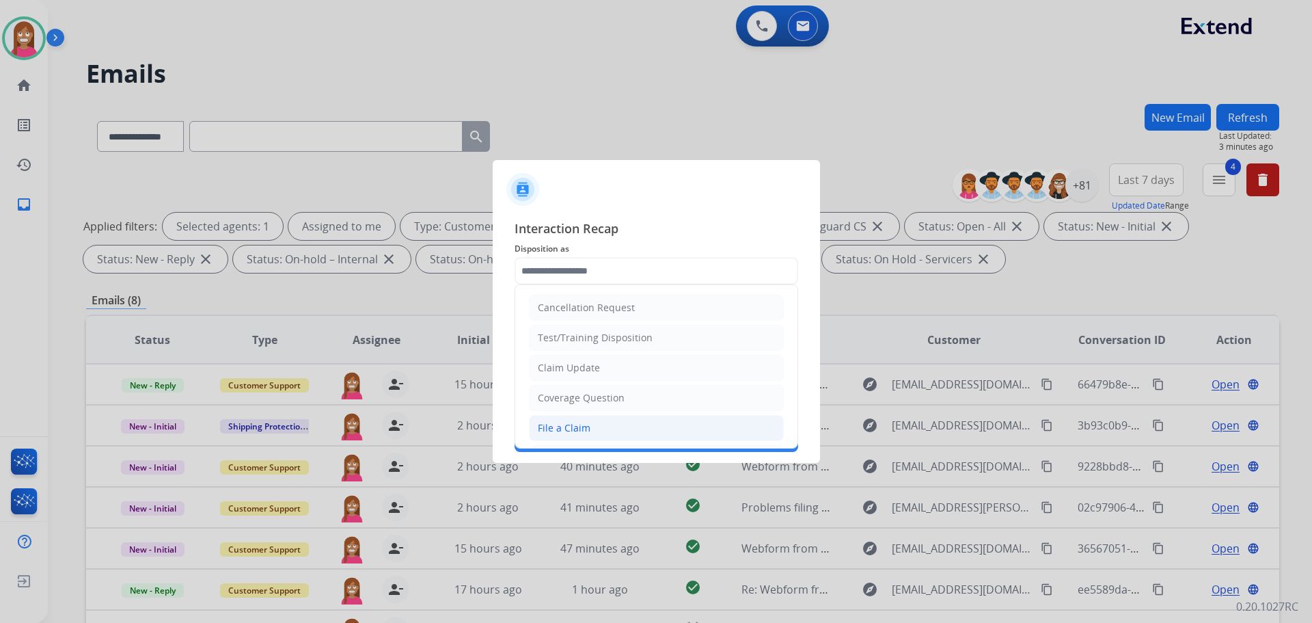
click at [582, 433] on div "File a Claim" at bounding box center [564, 428] width 53 height 14
type input "**********"
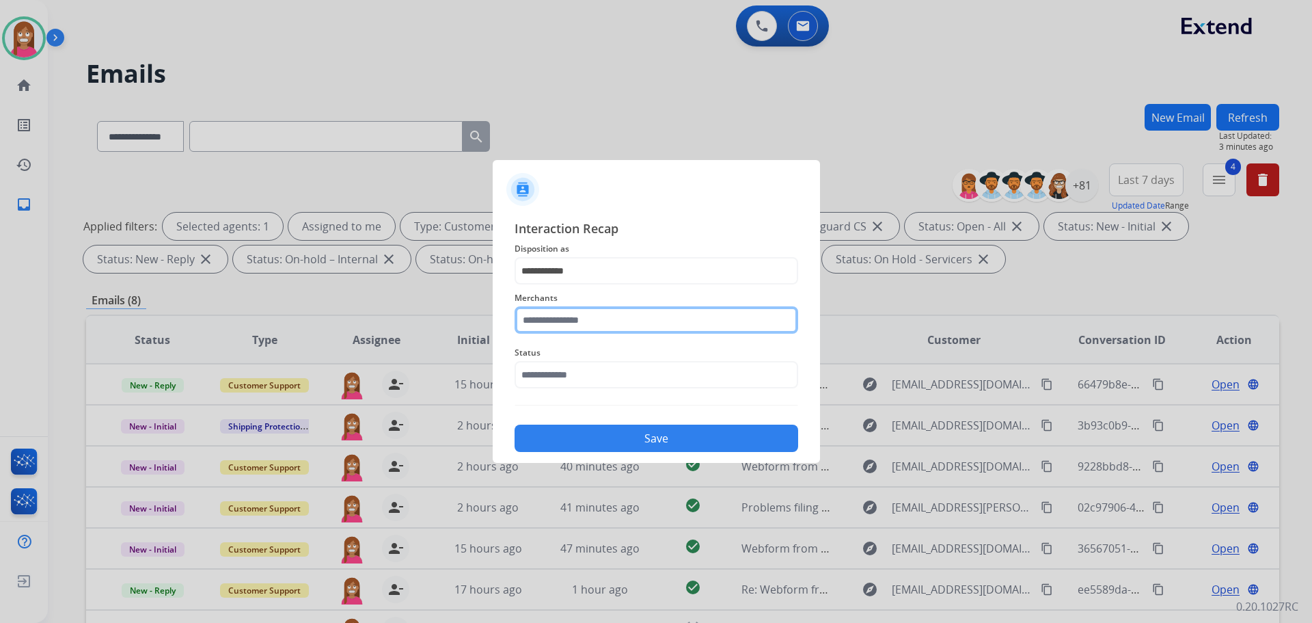
click at [586, 331] on input "text" at bounding box center [657, 319] width 284 height 27
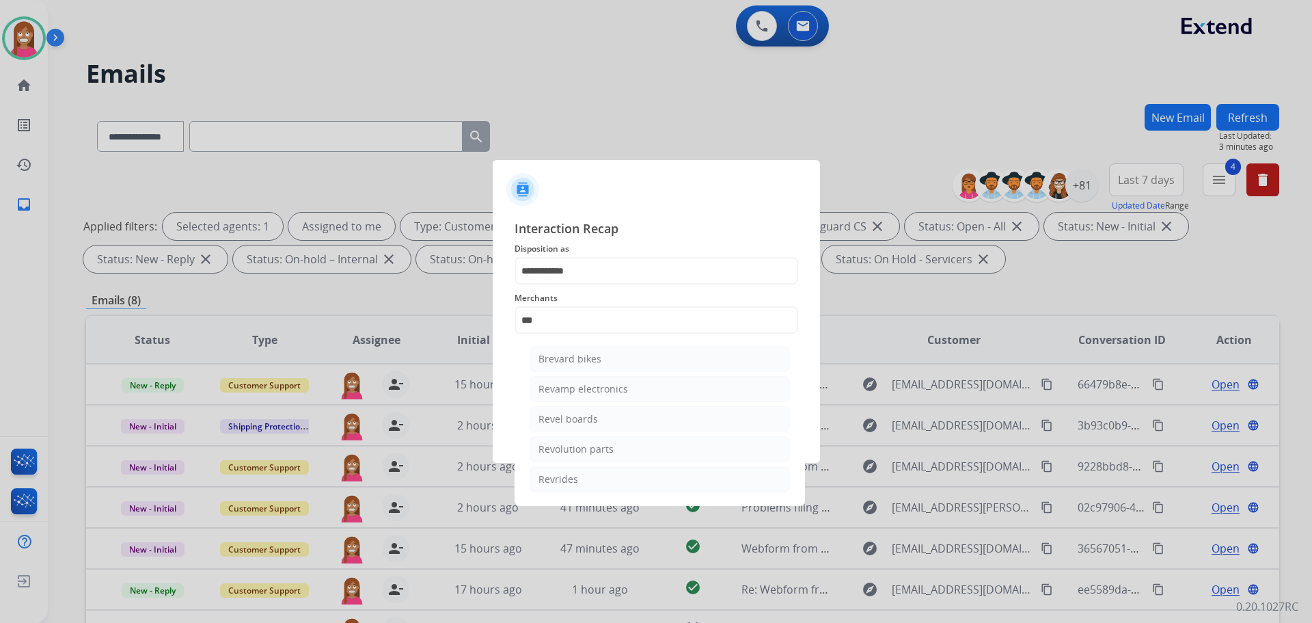
click at [590, 452] on div "Revolution parts" at bounding box center [576, 449] width 75 height 14
type input "**********"
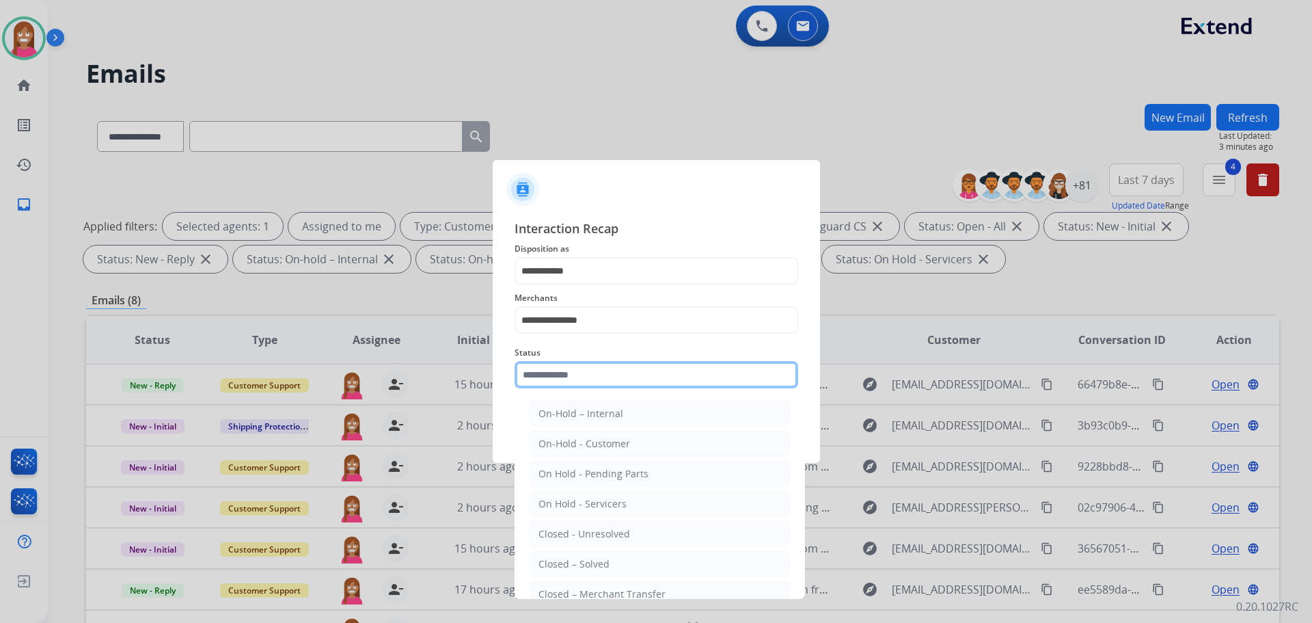
click at [573, 362] on input "text" at bounding box center [657, 374] width 284 height 27
click at [605, 560] on div "Closed – Solved" at bounding box center [574, 564] width 71 height 14
type input "**********"
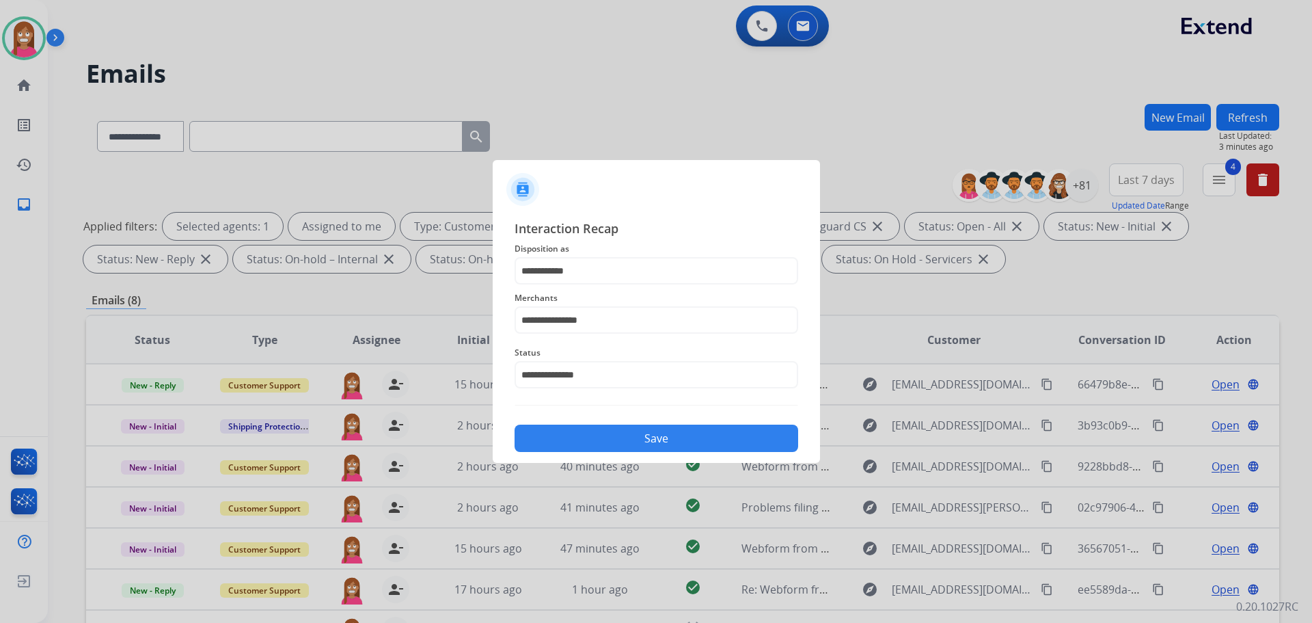
click at [623, 443] on button "Save" at bounding box center [657, 437] width 284 height 27
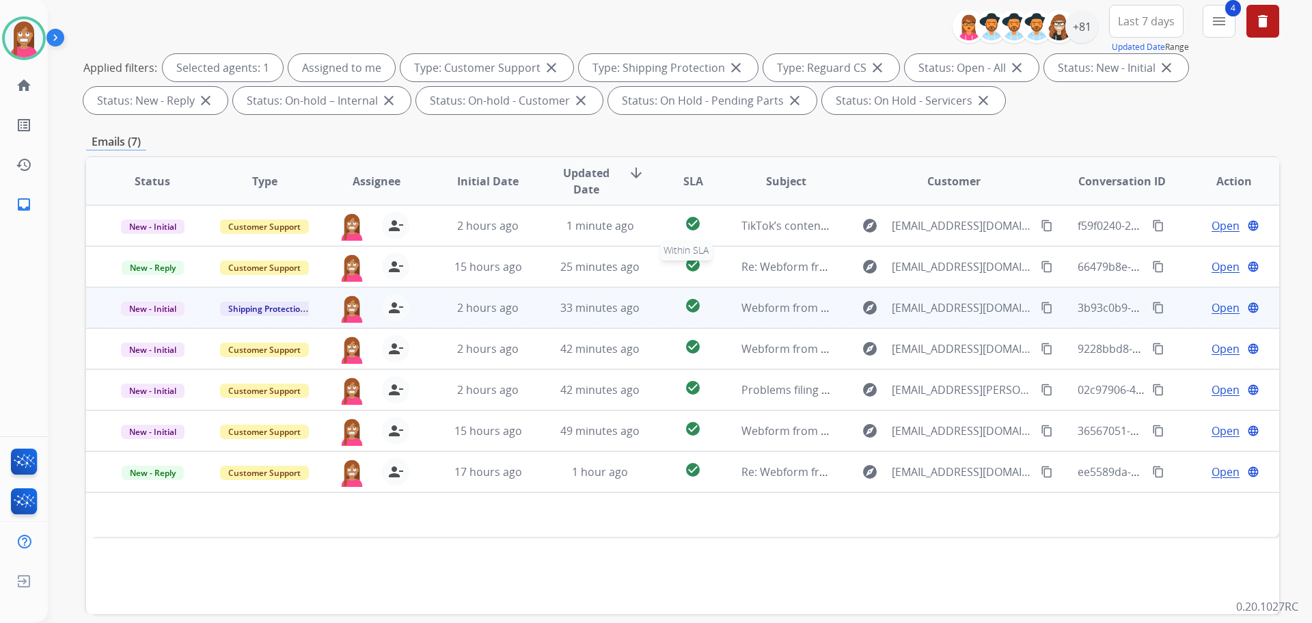
scroll to position [221, 0]
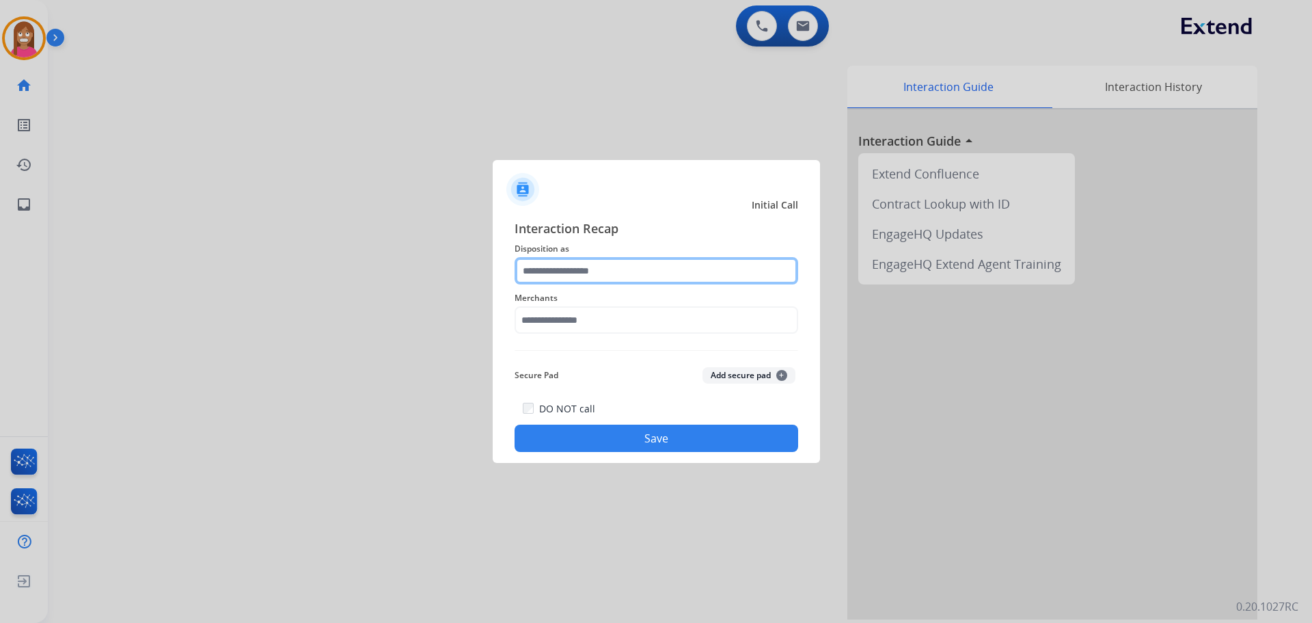
drag, startPoint x: 568, startPoint y: 275, endPoint x: 566, endPoint y: 283, distance: 7.8
click at [566, 282] on input "text" at bounding box center [657, 270] width 284 height 27
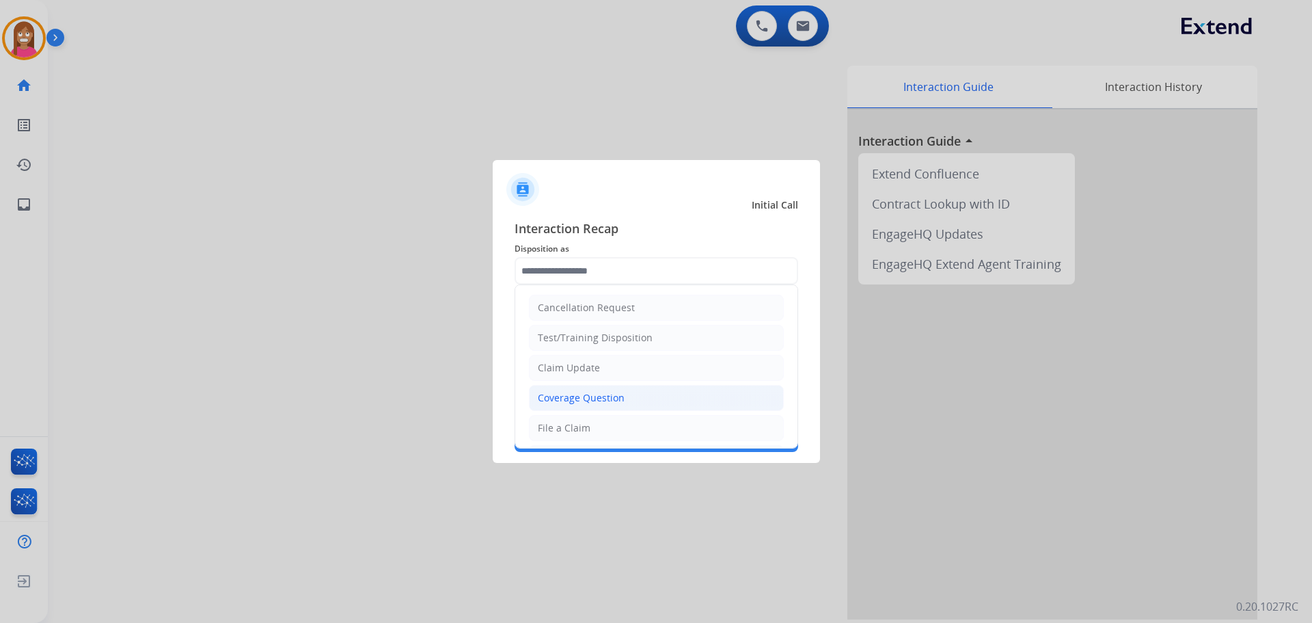
click at [588, 405] on div "Coverage Question" at bounding box center [581, 398] width 87 height 14
type input "**********"
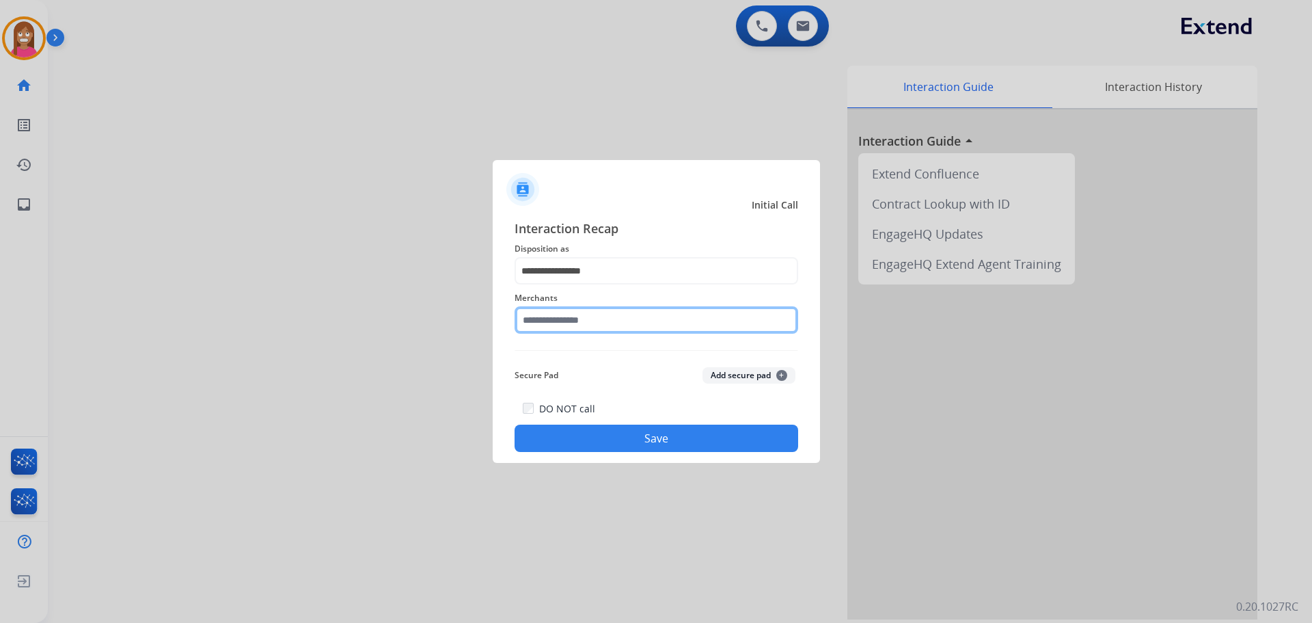
click at [557, 326] on input "text" at bounding box center [657, 319] width 284 height 27
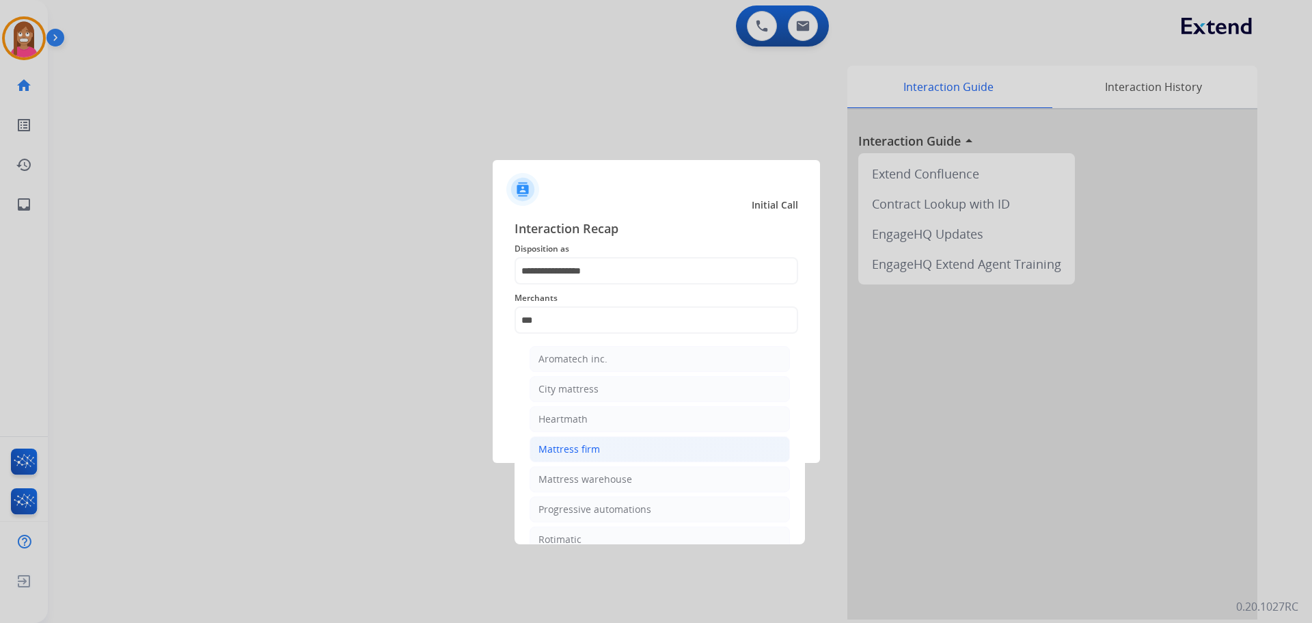
click at [615, 444] on li "Mattress firm" at bounding box center [660, 449] width 260 height 26
type input "**********"
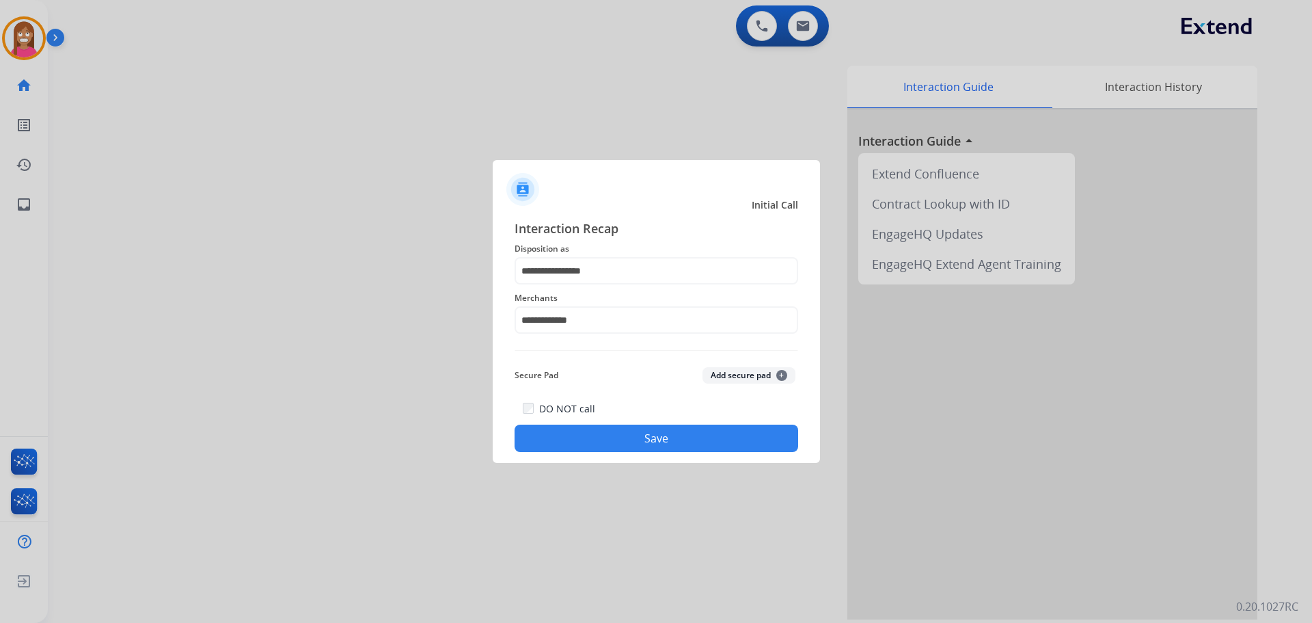
click at [613, 444] on button "Save" at bounding box center [657, 437] width 284 height 27
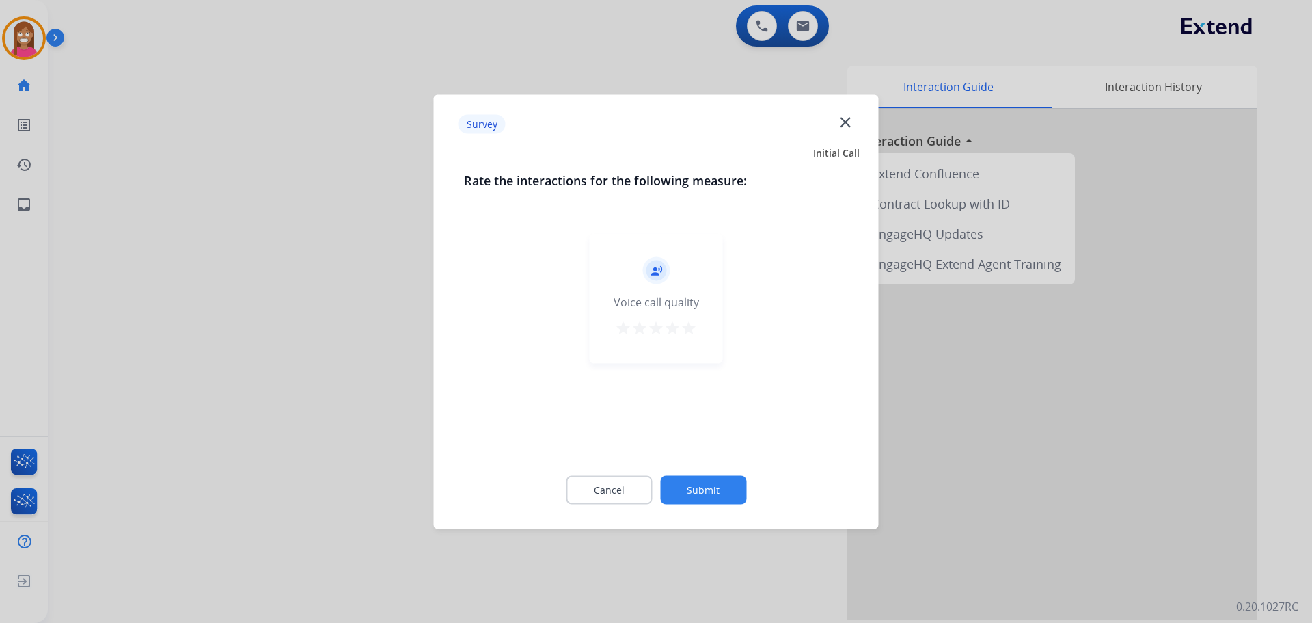
click at [847, 121] on mat-icon "close" at bounding box center [846, 122] width 18 height 18
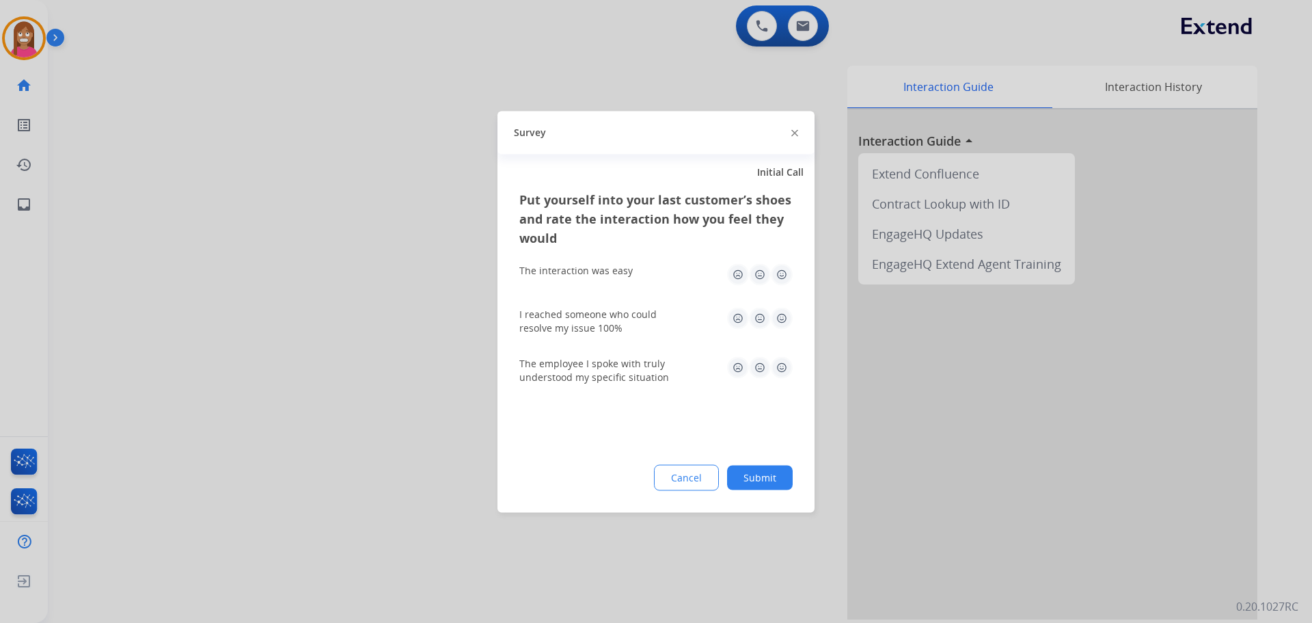
click at [795, 133] on img at bounding box center [794, 133] width 7 height 7
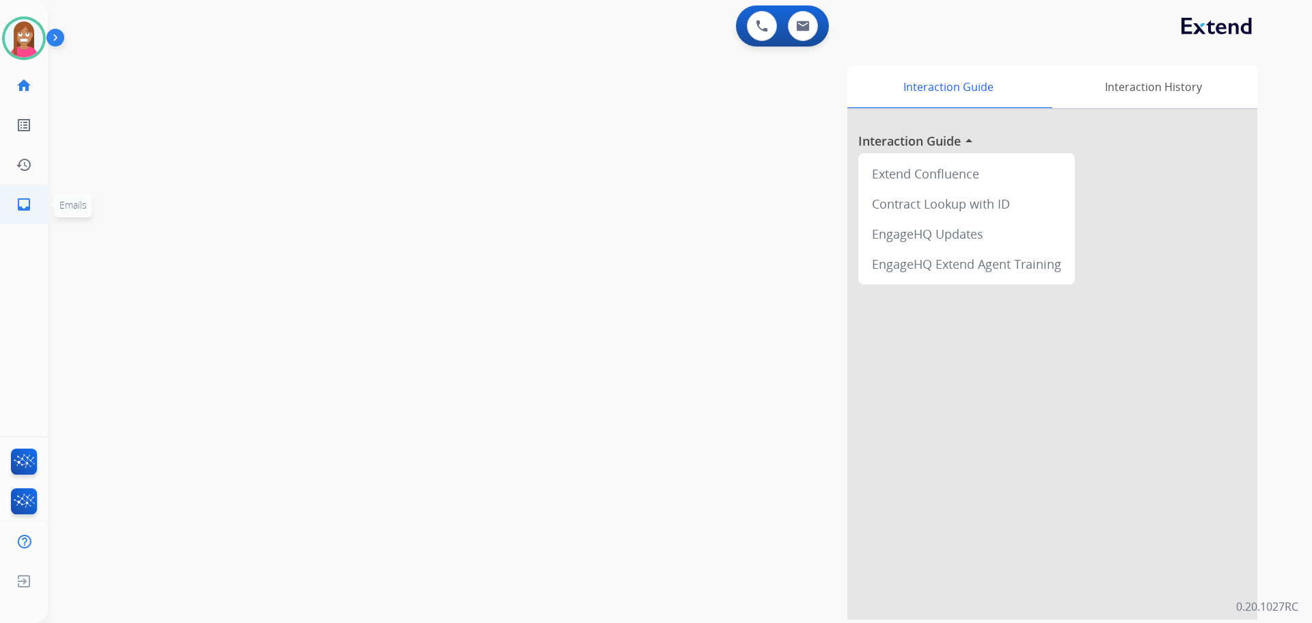
click at [17, 212] on mat-icon "inbox" at bounding box center [24, 204] width 16 height 16
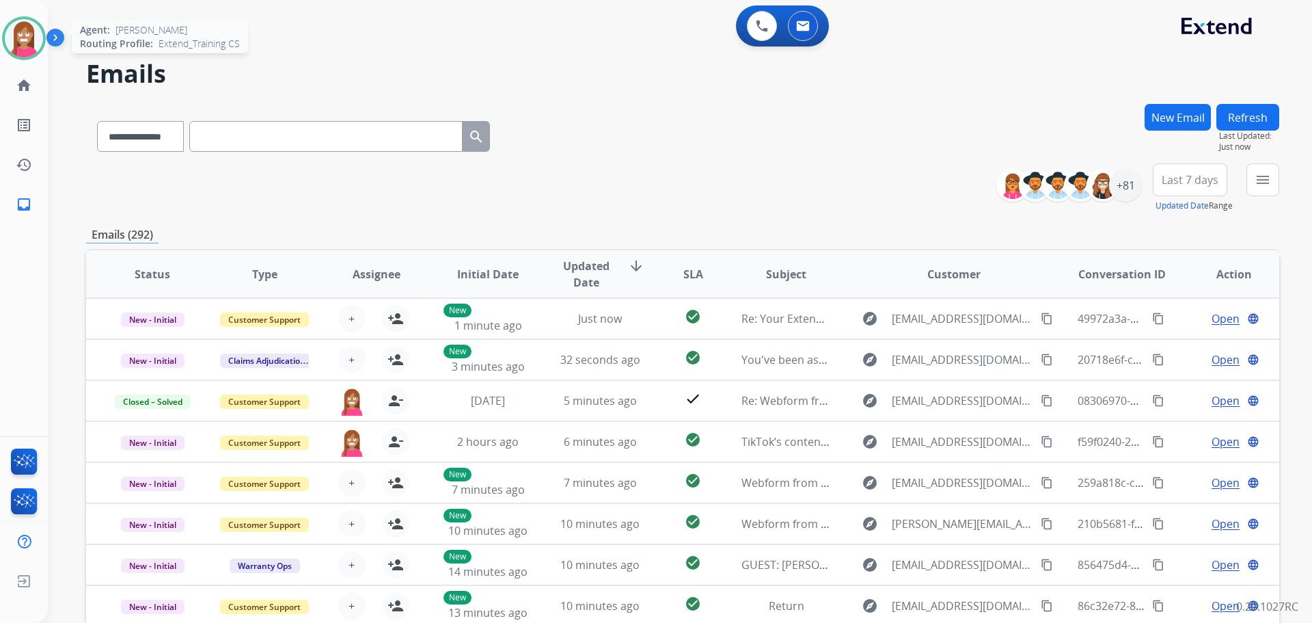
click at [25, 33] on img at bounding box center [24, 38] width 38 height 38
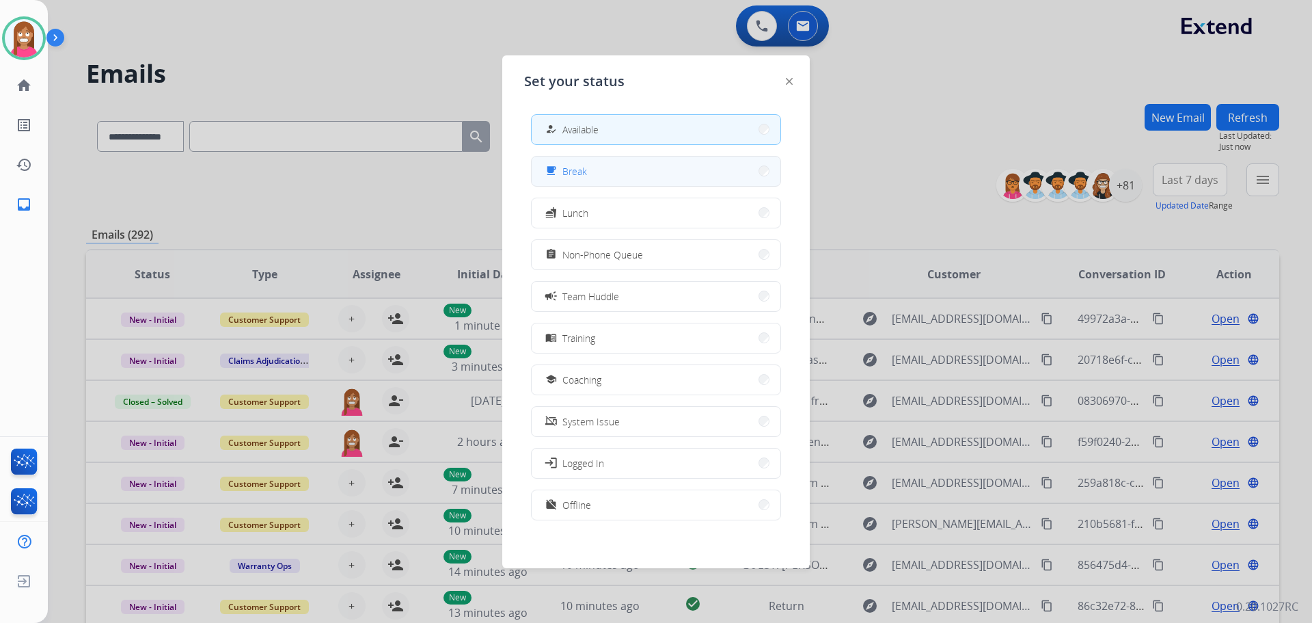
click at [627, 176] on button "free_breakfast Break" at bounding box center [656, 171] width 249 height 29
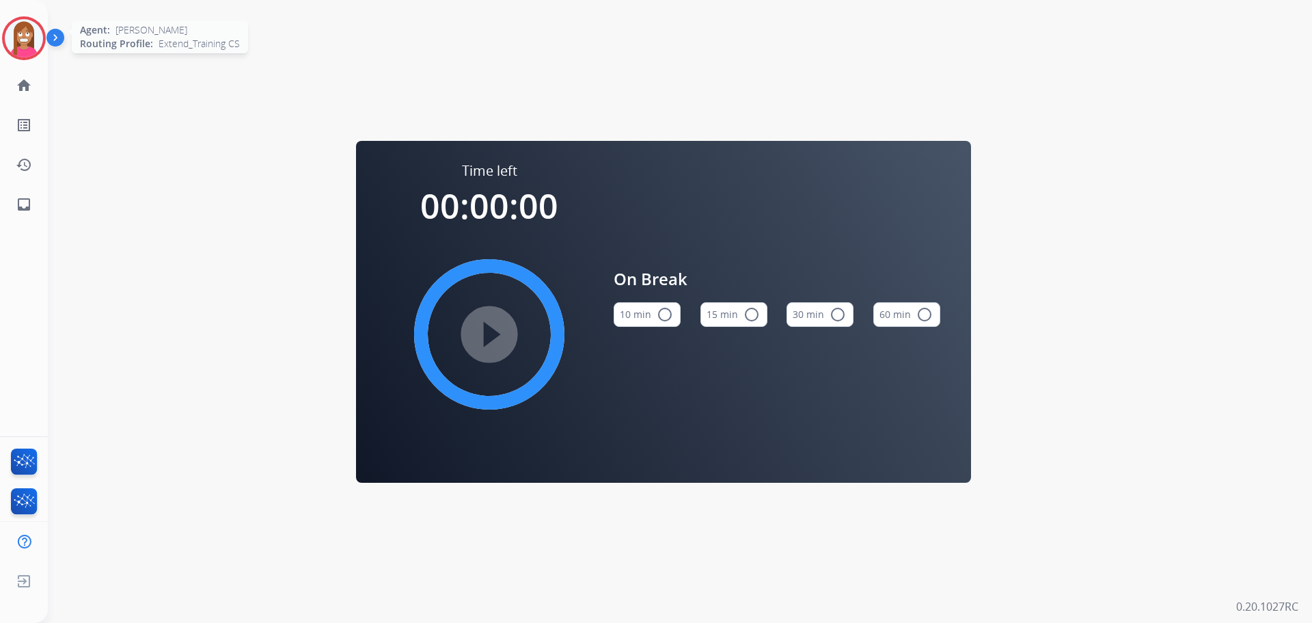
click at [29, 35] on img at bounding box center [24, 38] width 38 height 38
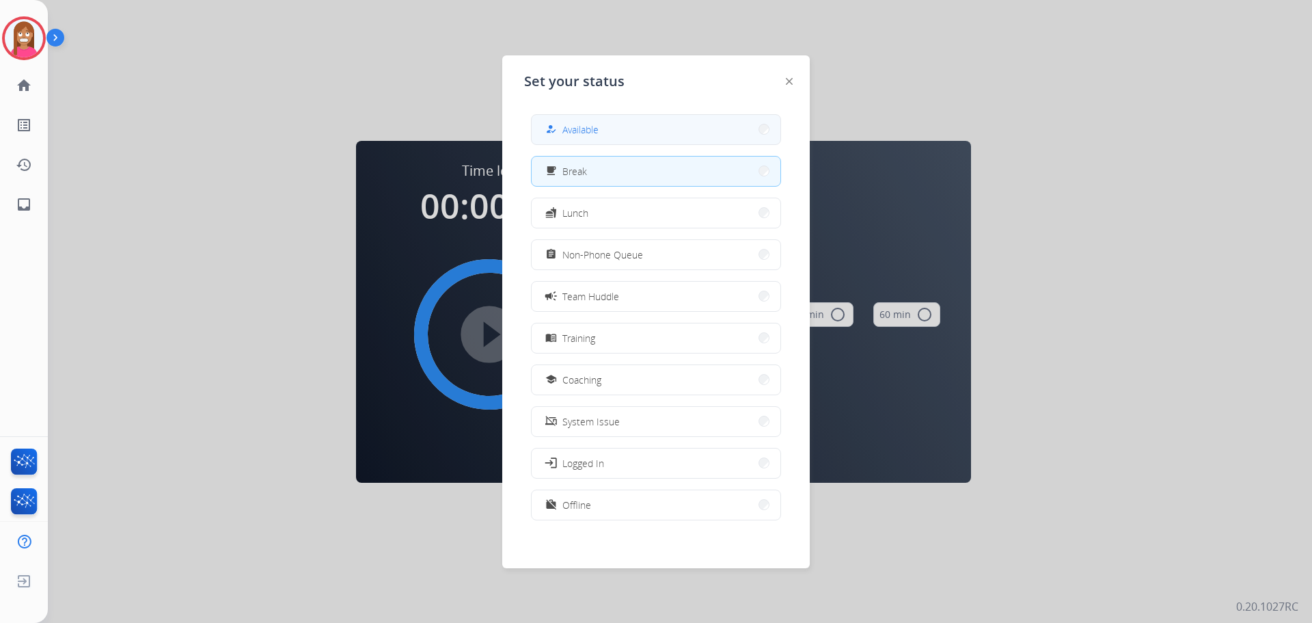
click at [548, 121] on button "how_to_reg Available" at bounding box center [656, 129] width 249 height 29
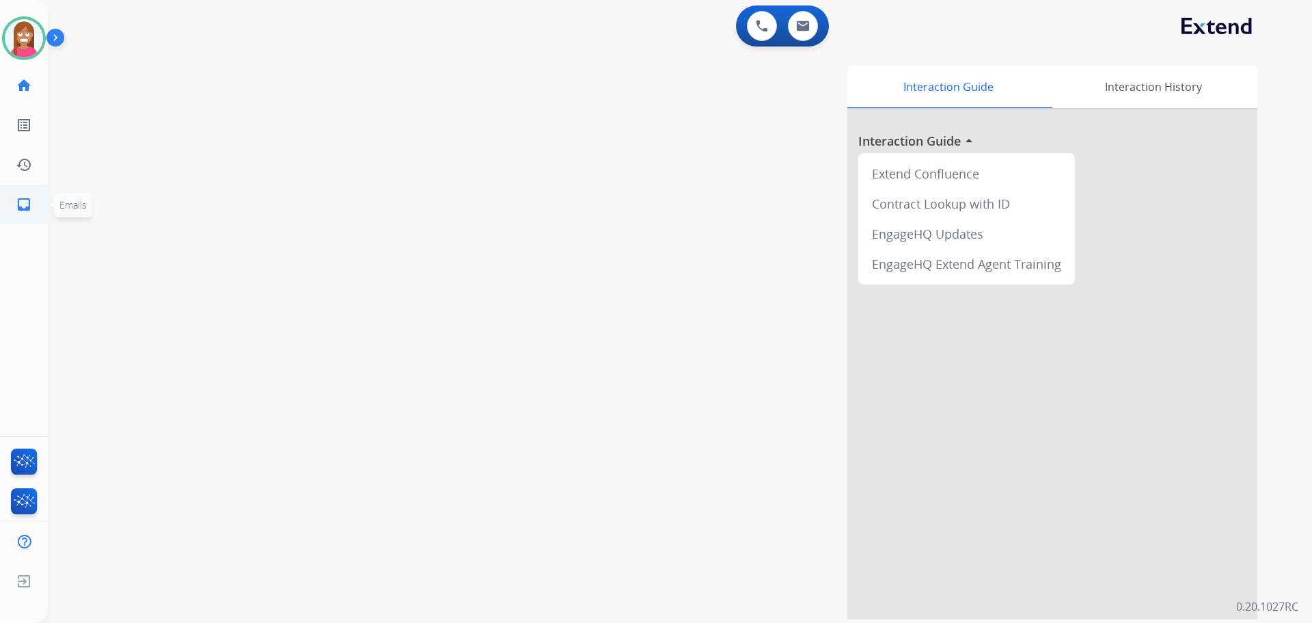
click at [25, 193] on link "inbox Emails" at bounding box center [24, 204] width 38 height 38
select select "**********"
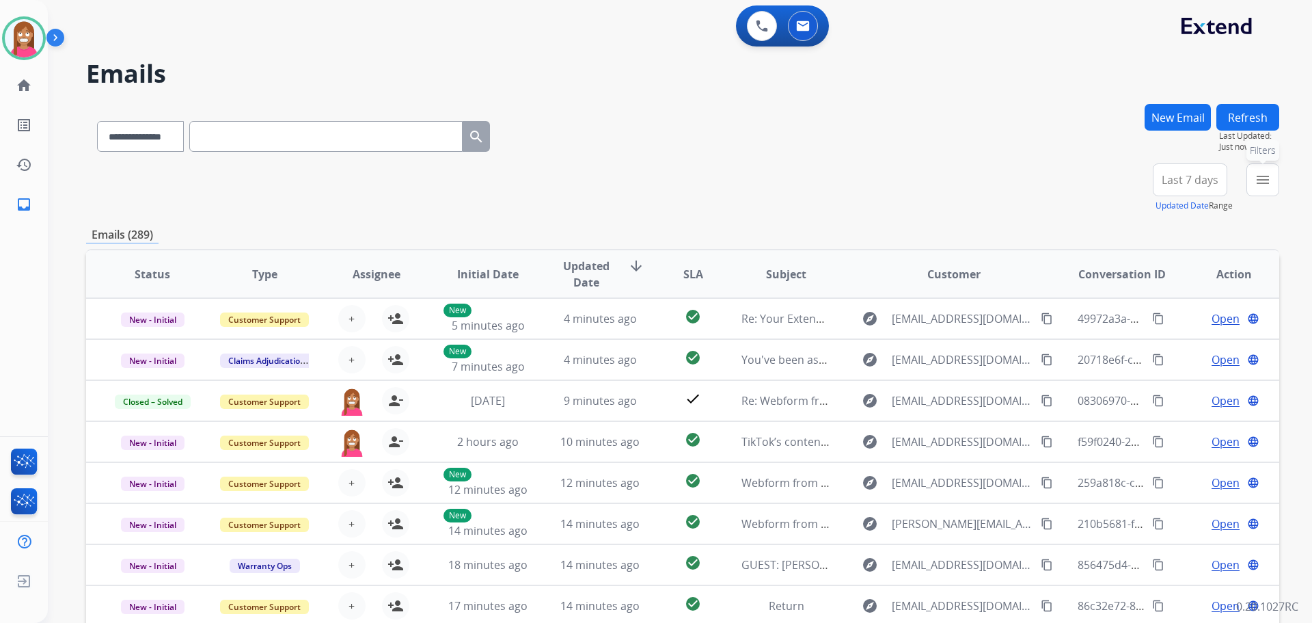
click at [1275, 181] on button "menu Filters" at bounding box center [1263, 179] width 33 height 33
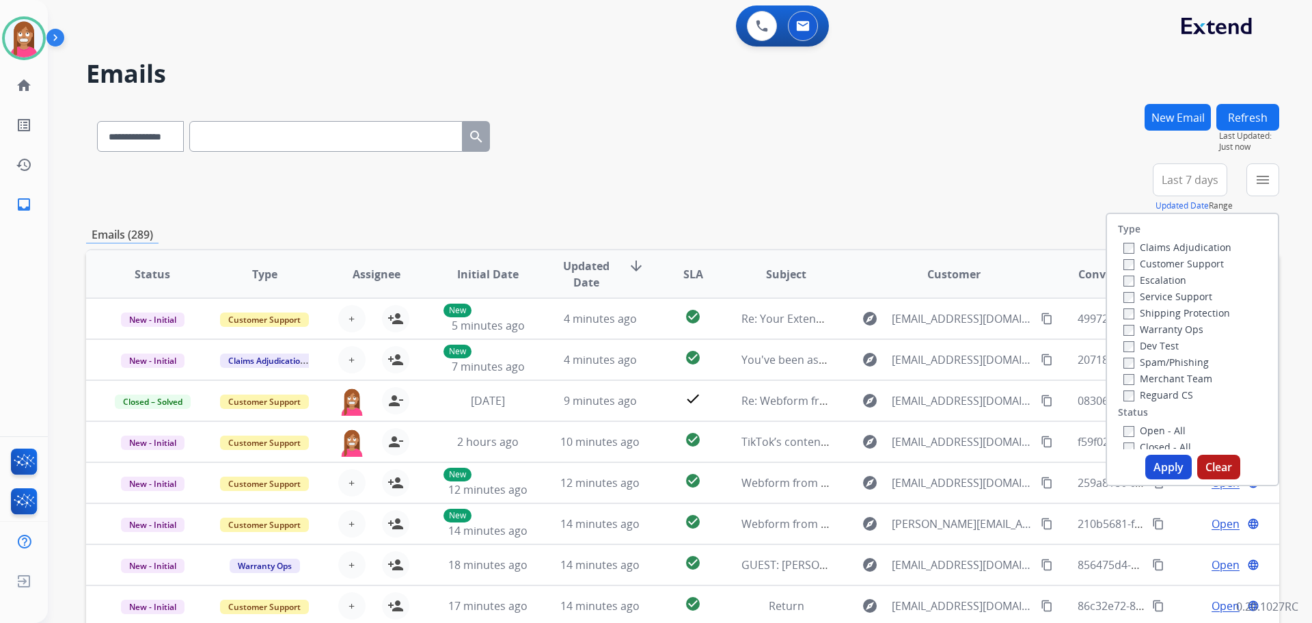
click at [1163, 261] on label "Customer Support" at bounding box center [1174, 263] width 100 height 13
click at [1154, 306] on label "Shipping Protection" at bounding box center [1177, 312] width 107 height 13
click at [1129, 397] on label "Reguard CS" at bounding box center [1159, 394] width 70 height 13
click at [1127, 429] on label "Open - All" at bounding box center [1155, 430] width 62 height 13
click at [1160, 467] on button "Apply" at bounding box center [1168, 467] width 46 height 25
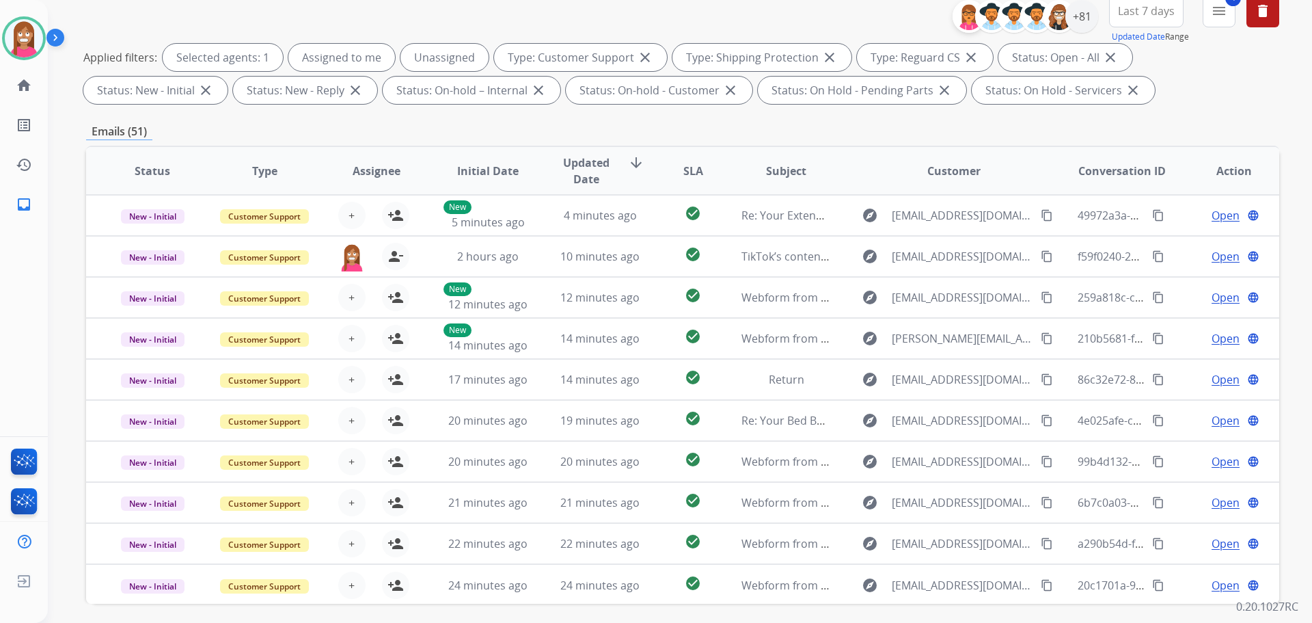
scroll to position [16, 0]
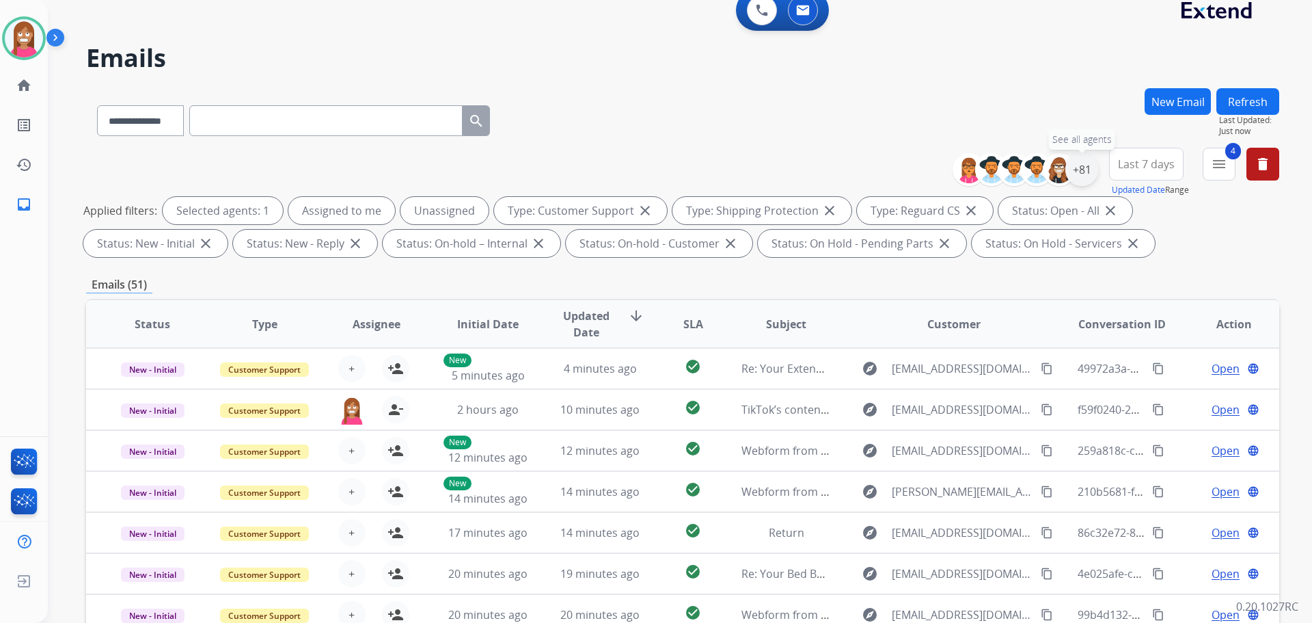
click at [1083, 169] on div "+81" at bounding box center [1082, 169] width 33 height 33
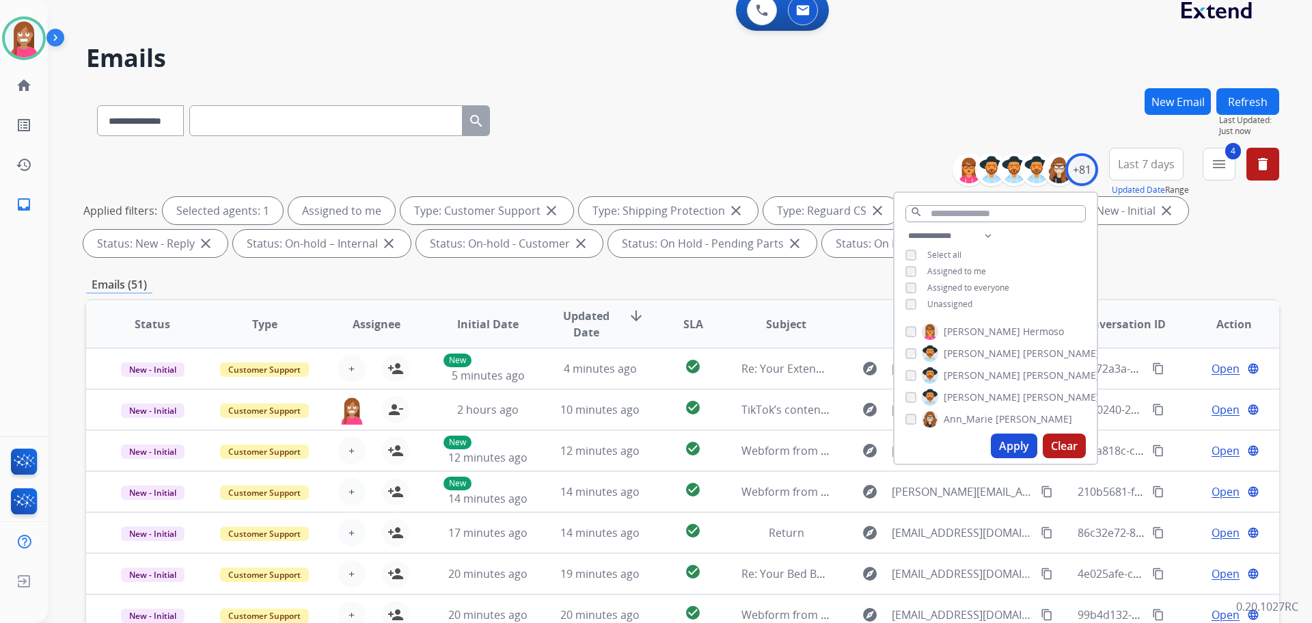
click at [1000, 446] on button "Apply" at bounding box center [1014, 445] width 46 height 25
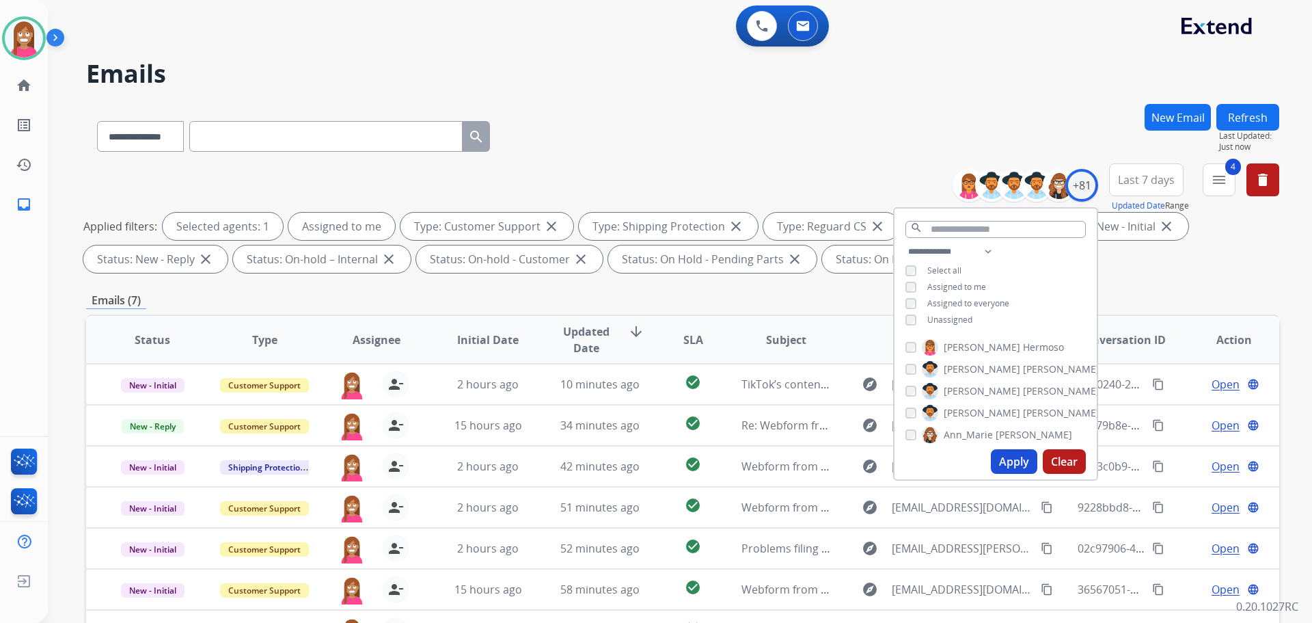
scroll to position [221, 0]
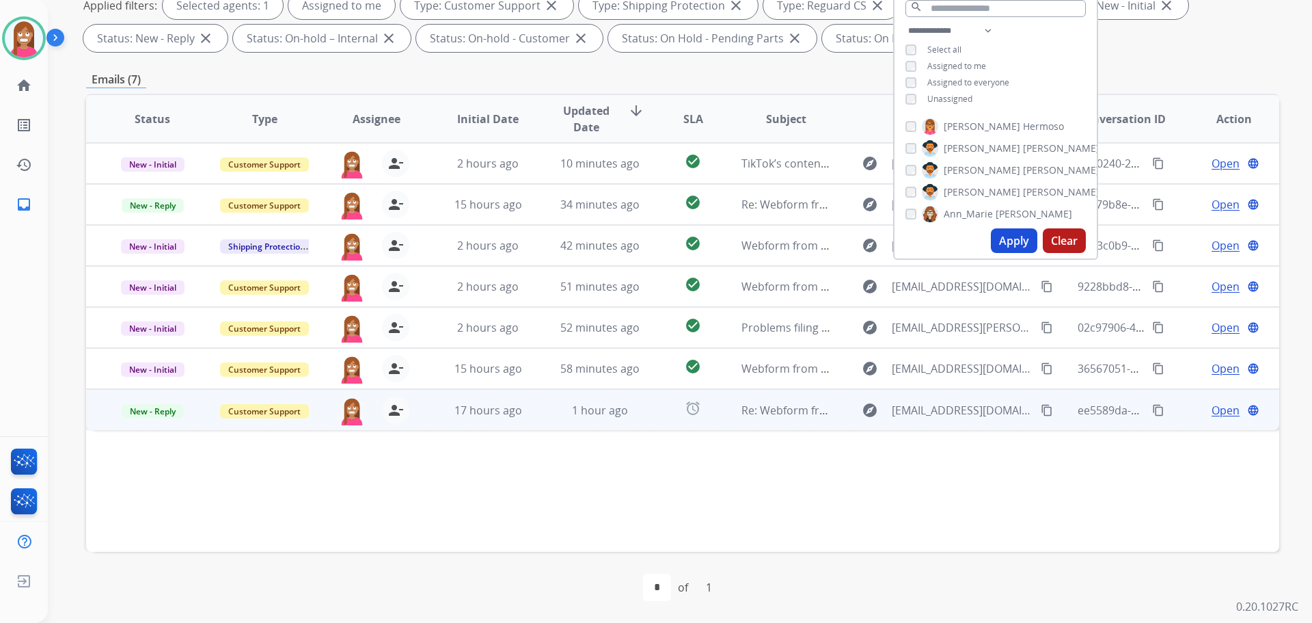
click at [434, 426] on td "17 hours ago" at bounding box center [478, 409] width 112 height 41
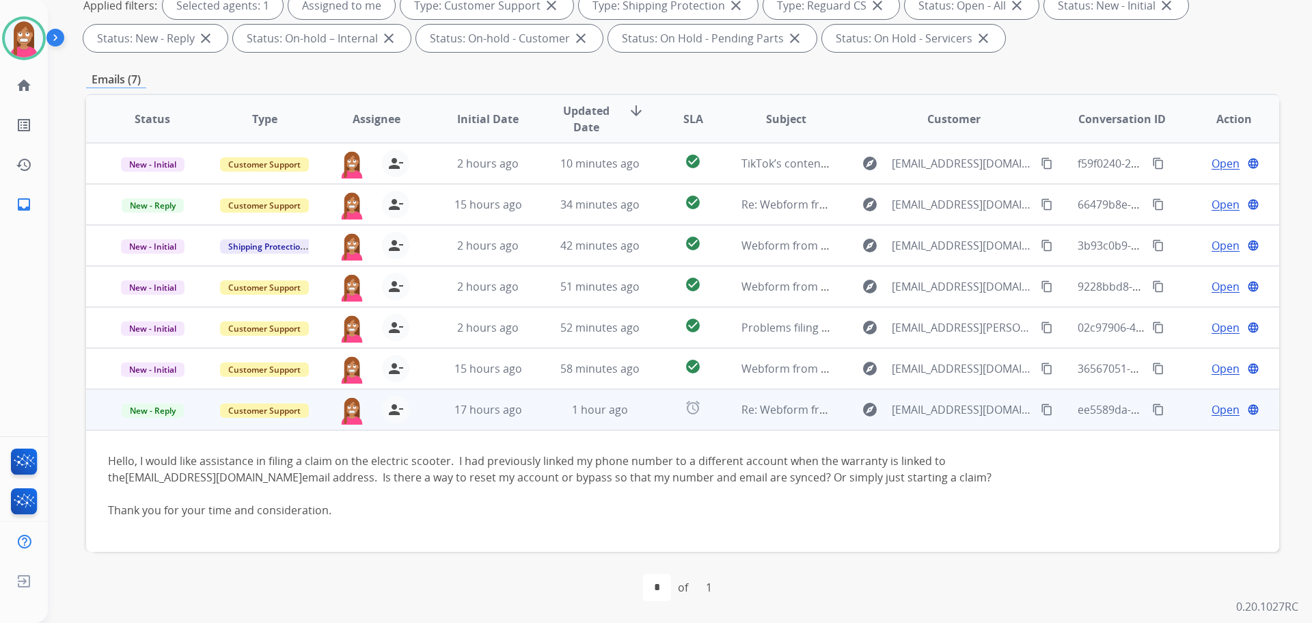
scroll to position [5, 0]
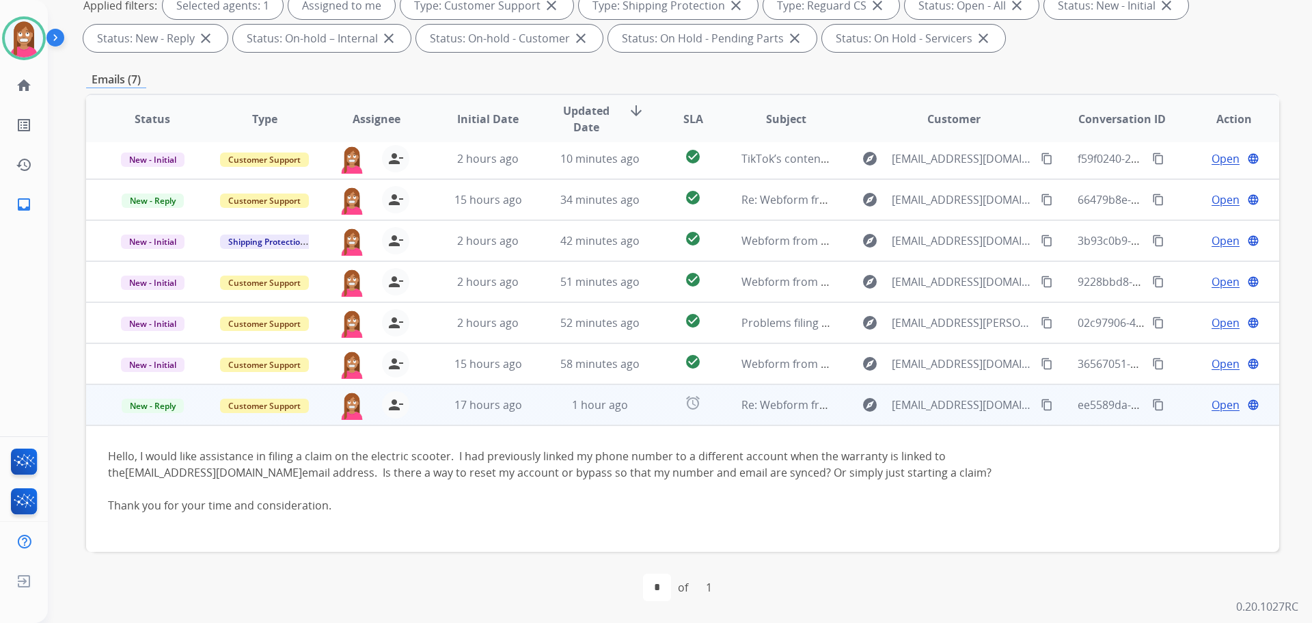
click at [1213, 407] on span "Open" at bounding box center [1226, 404] width 28 height 16
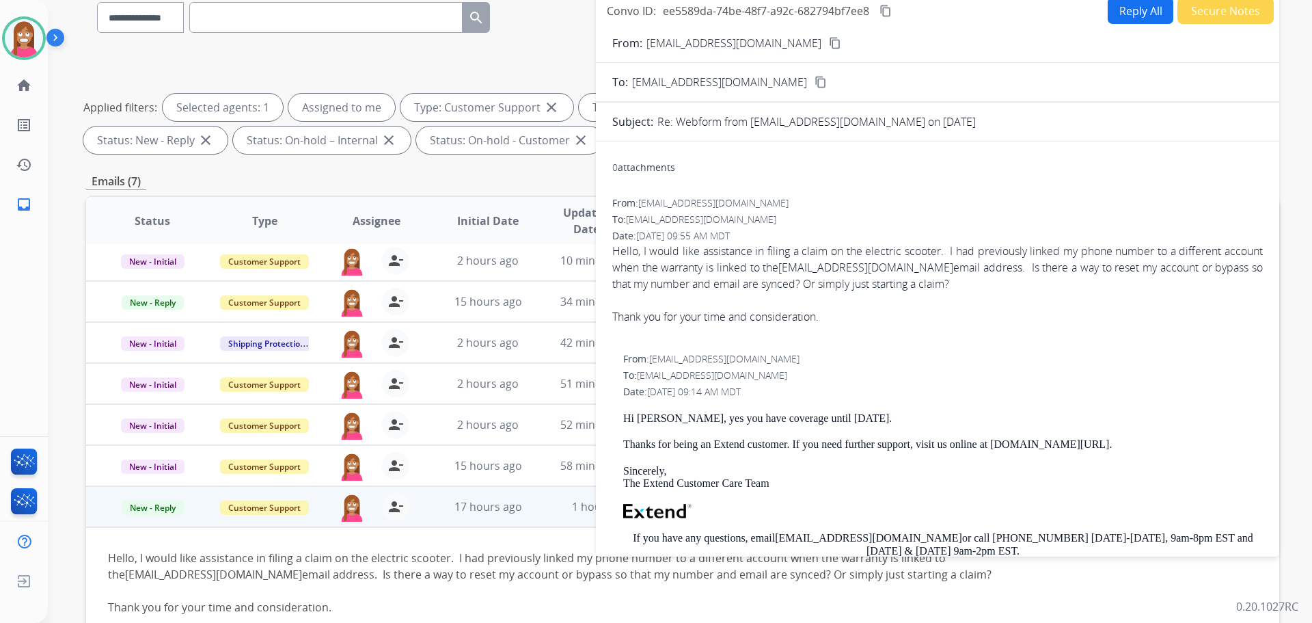
scroll to position [16, 0]
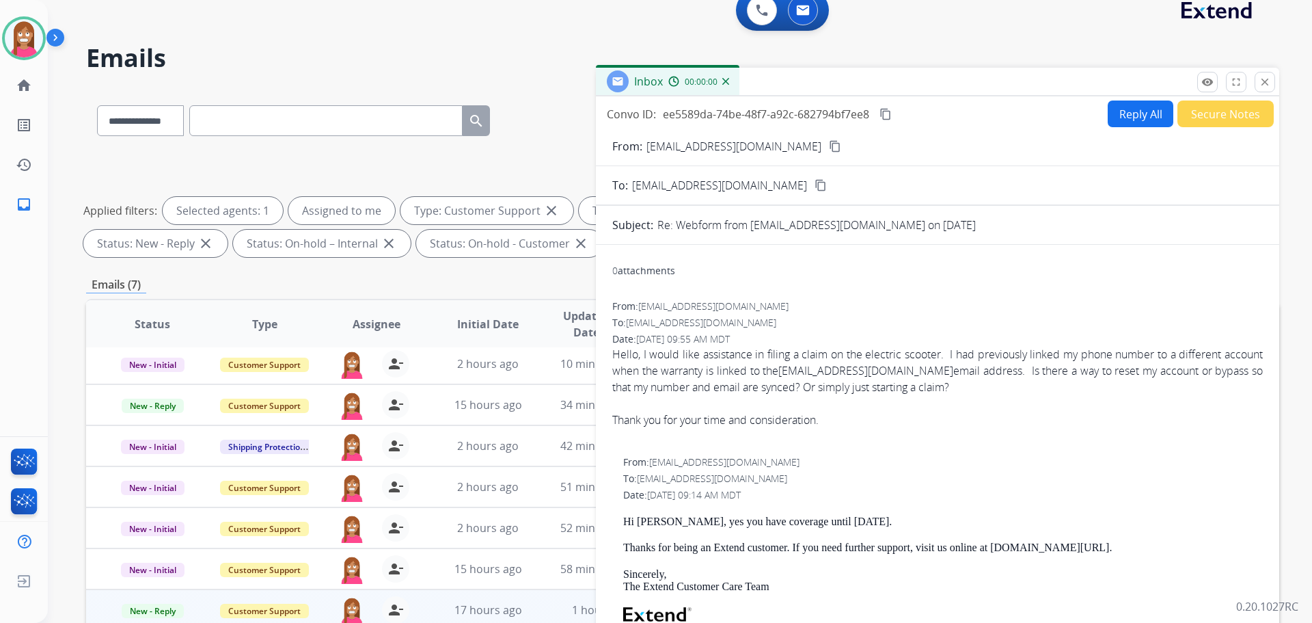
click at [1127, 125] on button "Reply All" at bounding box center [1141, 113] width 66 height 27
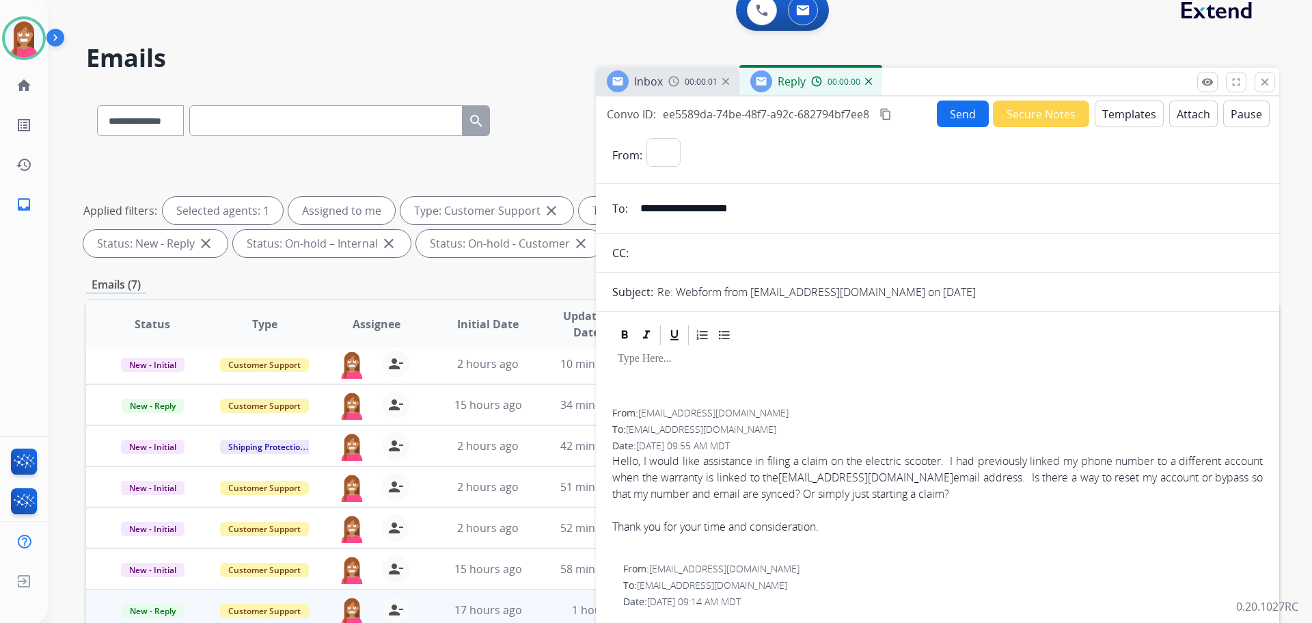
select select "**********"
click at [1124, 120] on button "Templates" at bounding box center [1129, 113] width 69 height 27
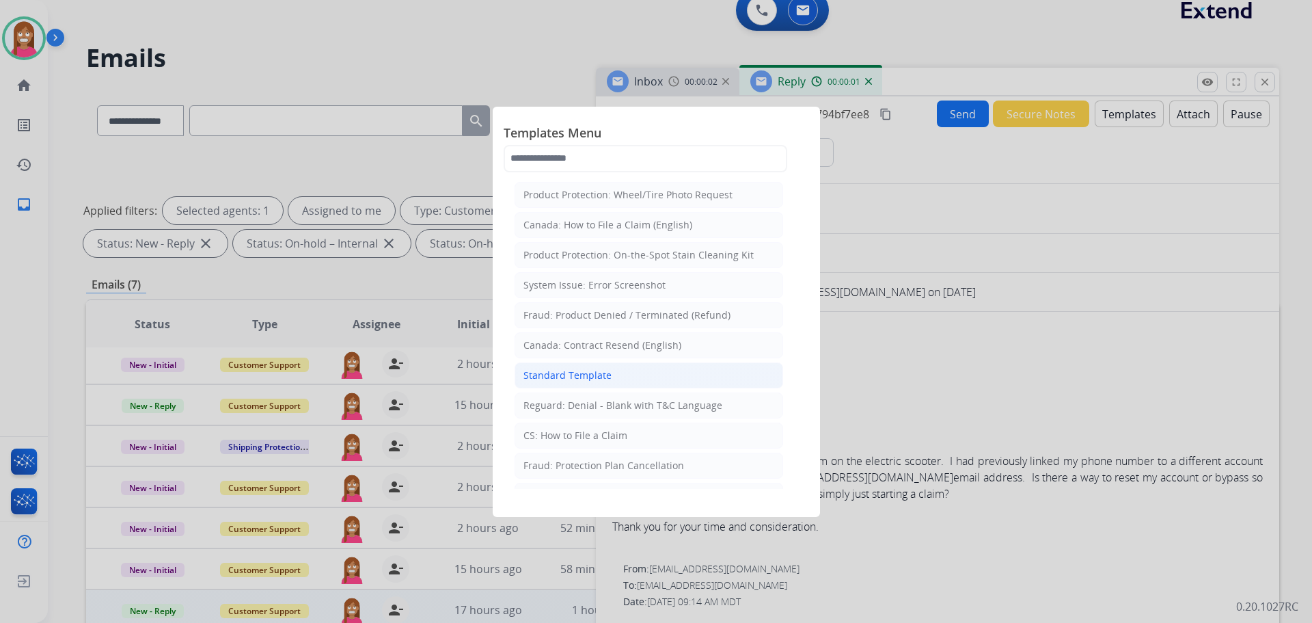
click at [569, 376] on div "Standard Template" at bounding box center [568, 375] width 88 height 14
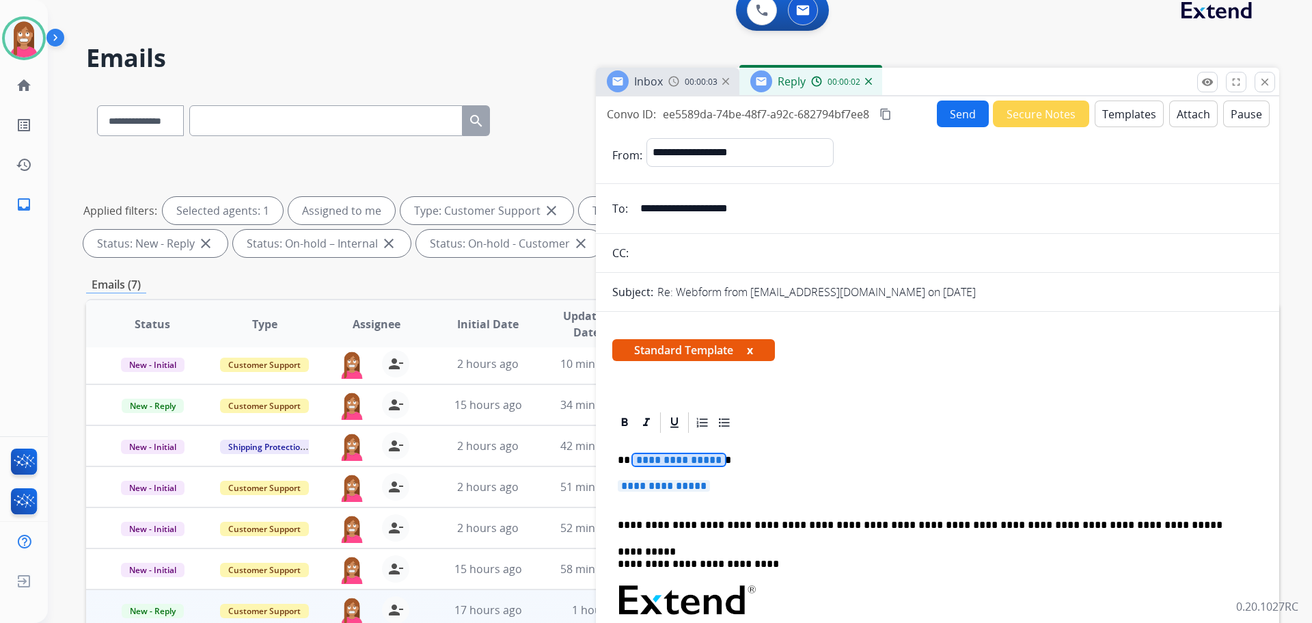
click at [655, 461] on span "**********" at bounding box center [679, 460] width 92 height 12
click at [664, 480] on span "**********" at bounding box center [664, 486] width 92 height 12
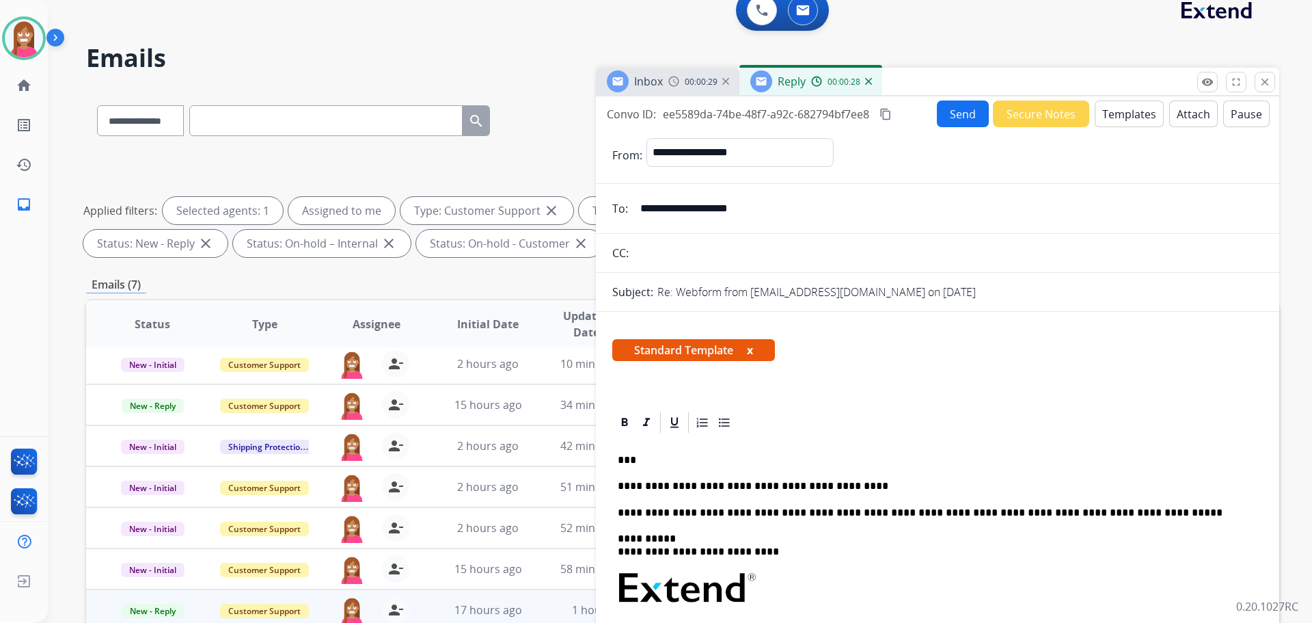
scroll to position [0, 0]
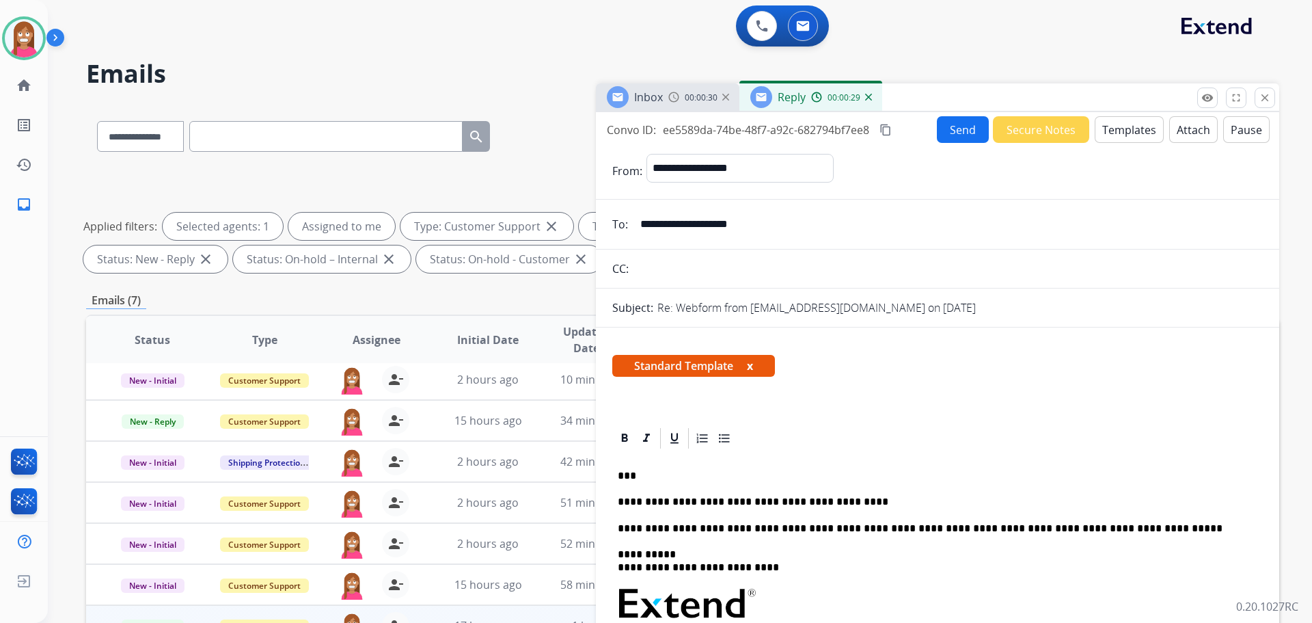
click at [953, 128] on button "Send" at bounding box center [963, 129] width 52 height 27
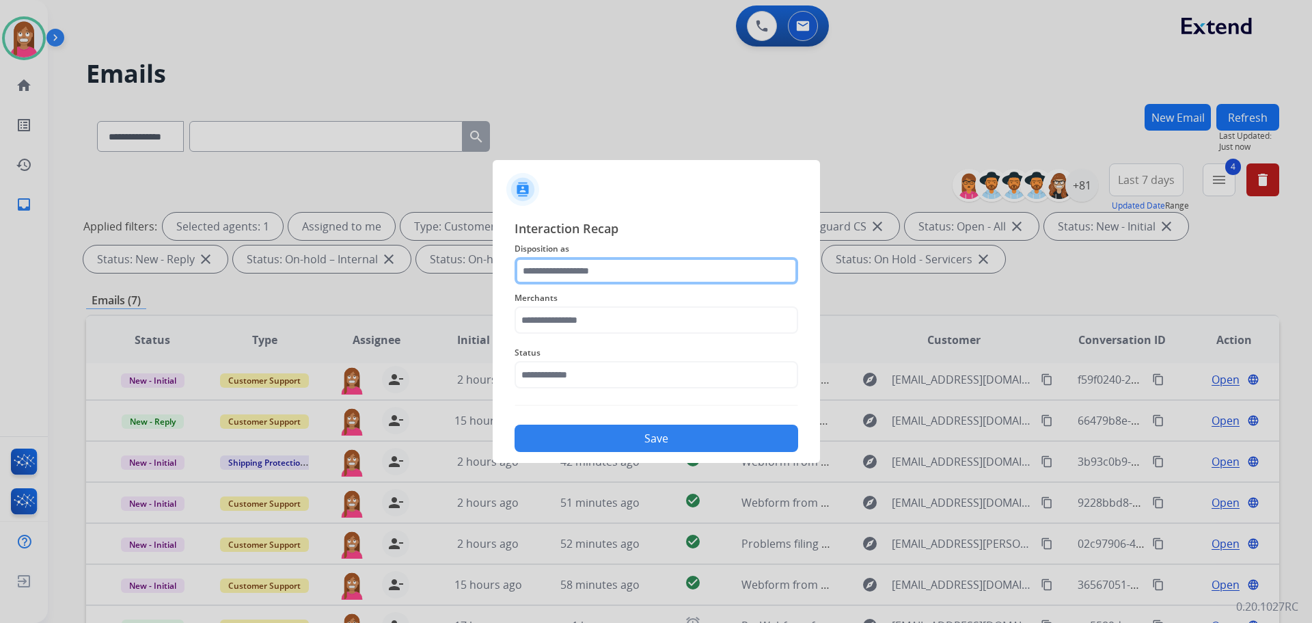
click at [558, 277] on input "text" at bounding box center [657, 270] width 284 height 27
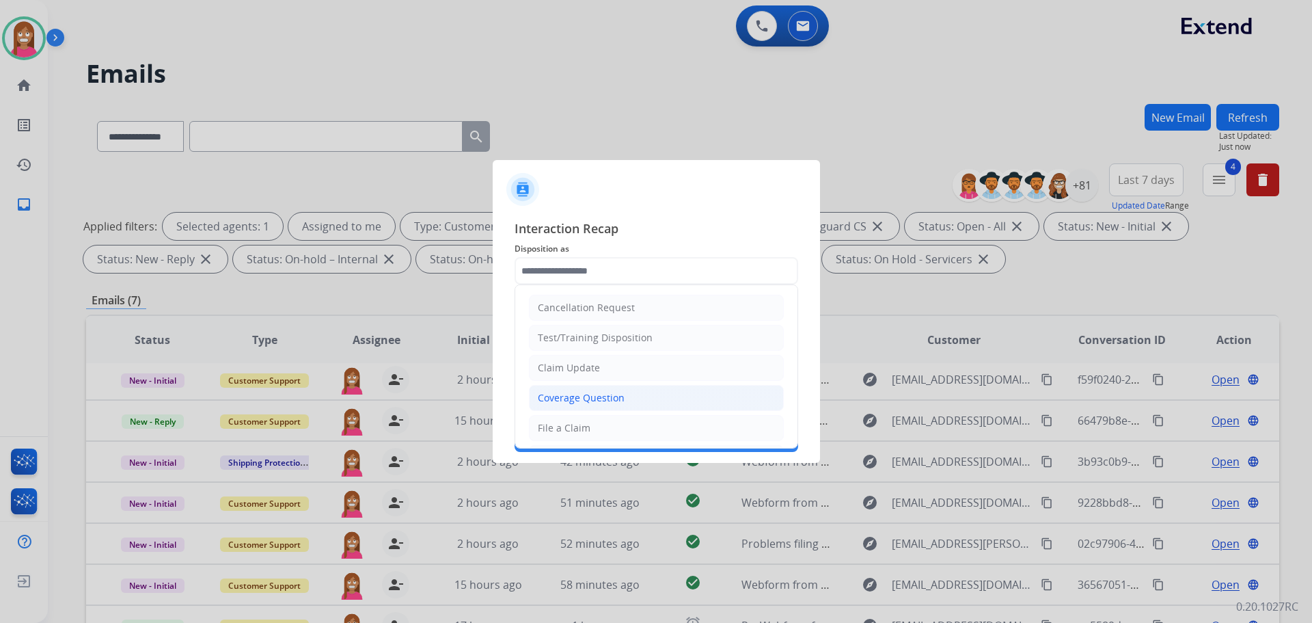
click at [563, 396] on div "Coverage Question" at bounding box center [581, 398] width 87 height 14
type input "**********"
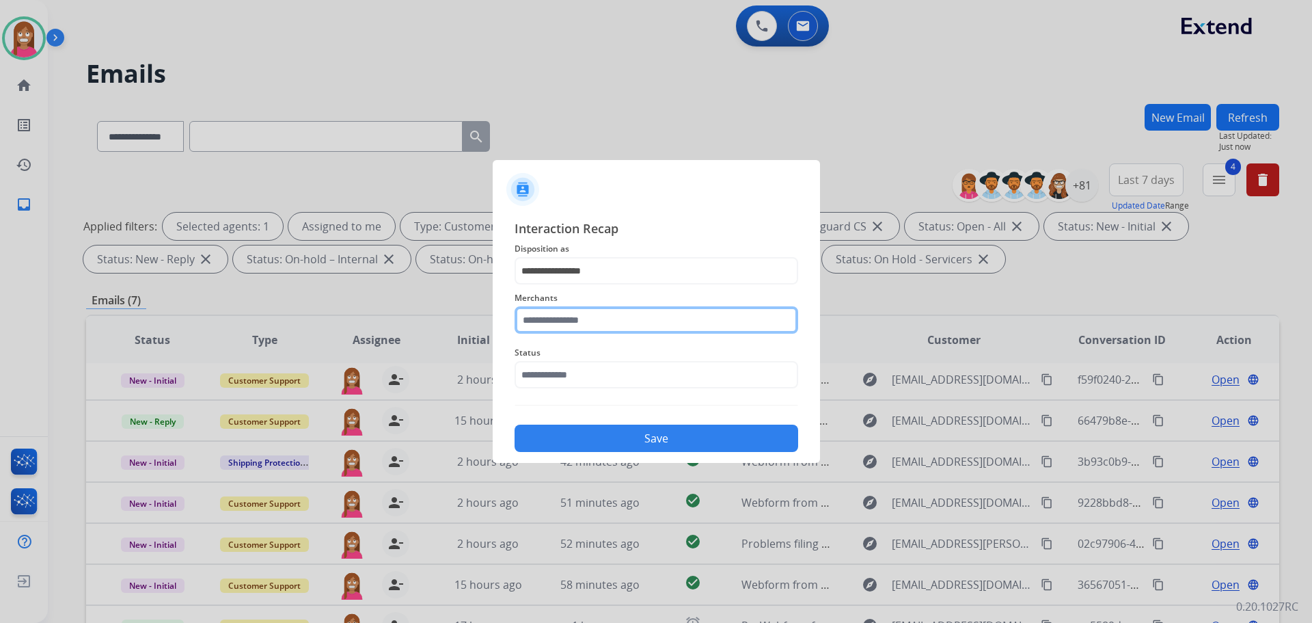
click at [549, 325] on input "text" at bounding box center [657, 319] width 284 height 27
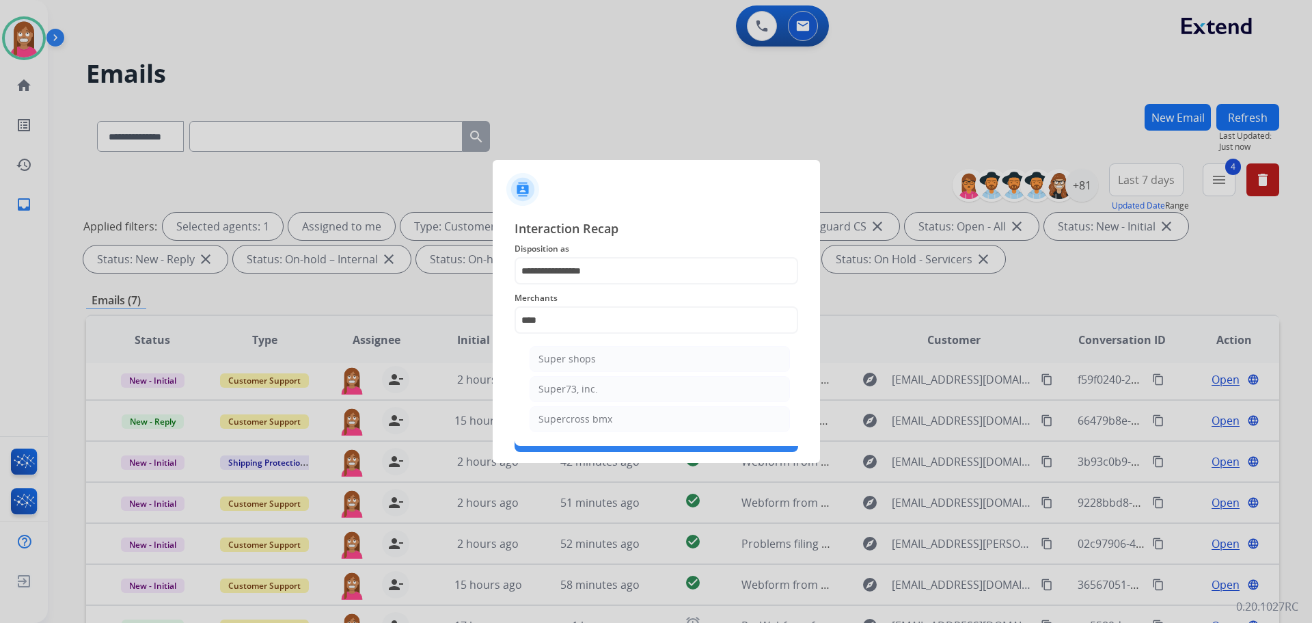
click at [624, 388] on li "Super73, inc." at bounding box center [660, 389] width 260 height 26
type input "**********"
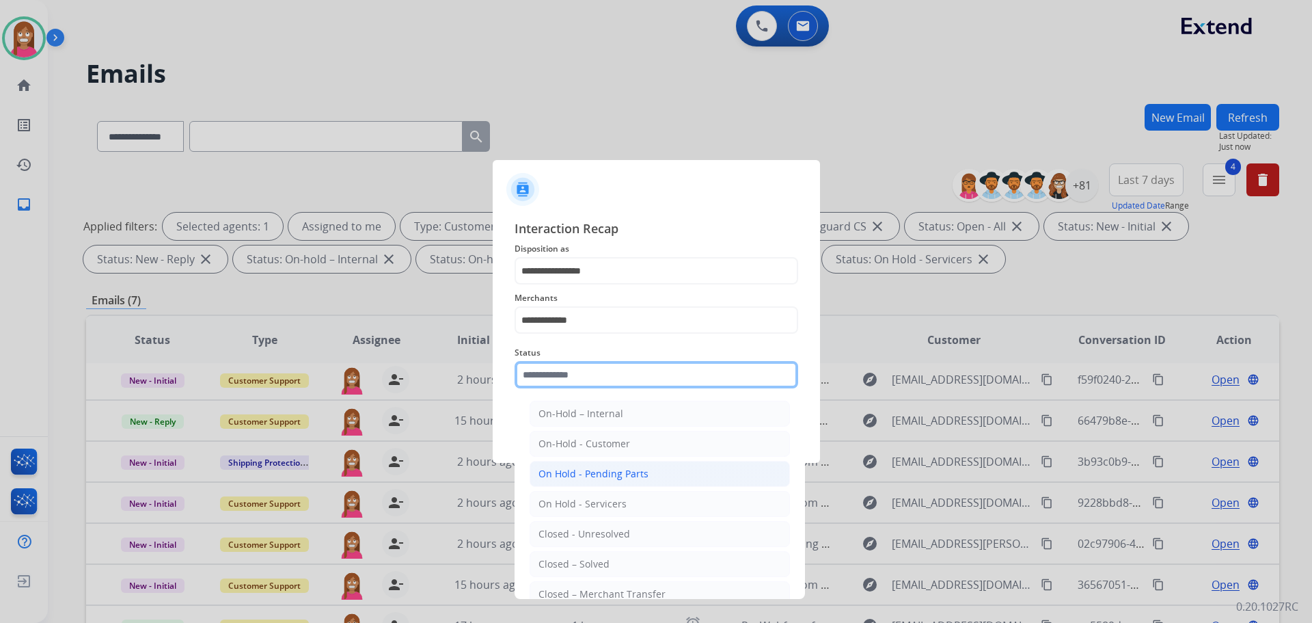
drag, startPoint x: 594, startPoint y: 377, endPoint x: 560, endPoint y: 478, distance: 105.9
click at [594, 379] on input "text" at bounding box center [657, 374] width 284 height 27
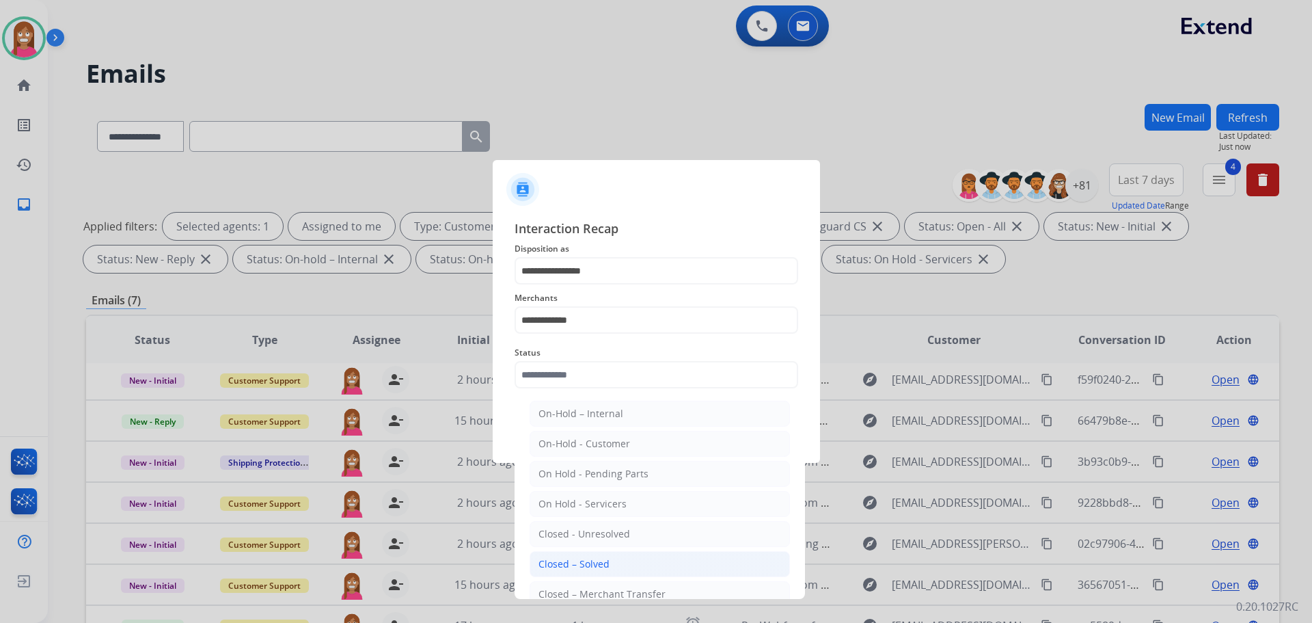
click at [581, 564] on div "Closed – Solved" at bounding box center [574, 564] width 71 height 14
type input "**********"
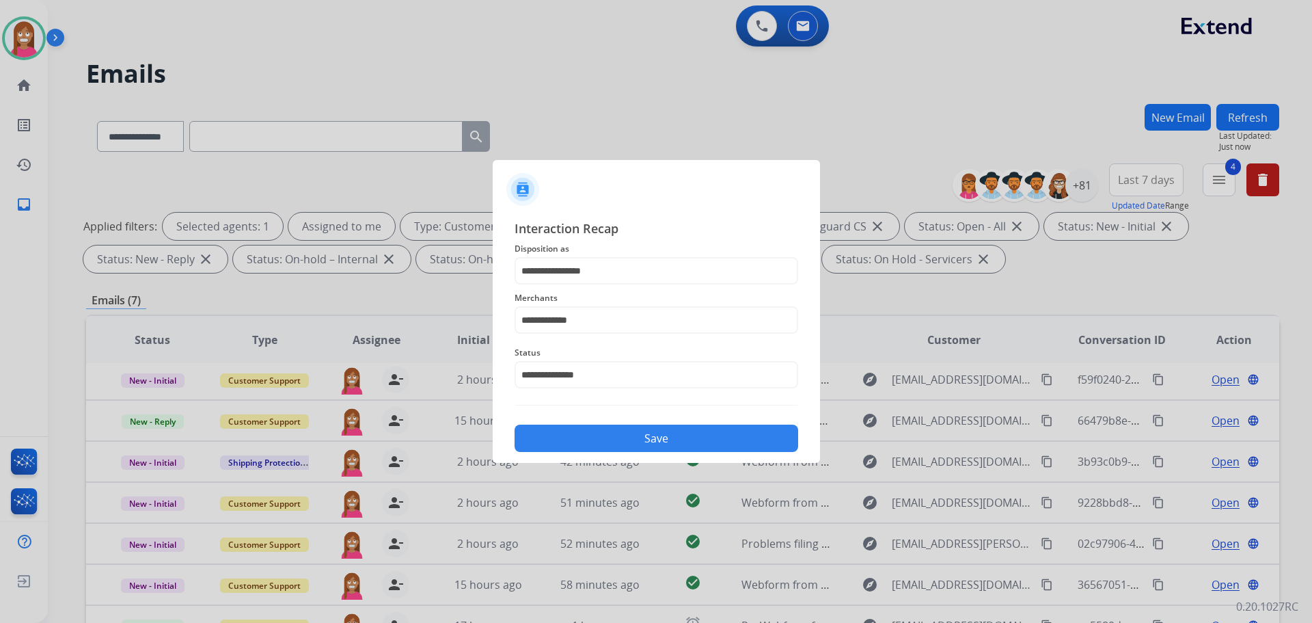
click at [590, 437] on button "Save" at bounding box center [657, 437] width 284 height 27
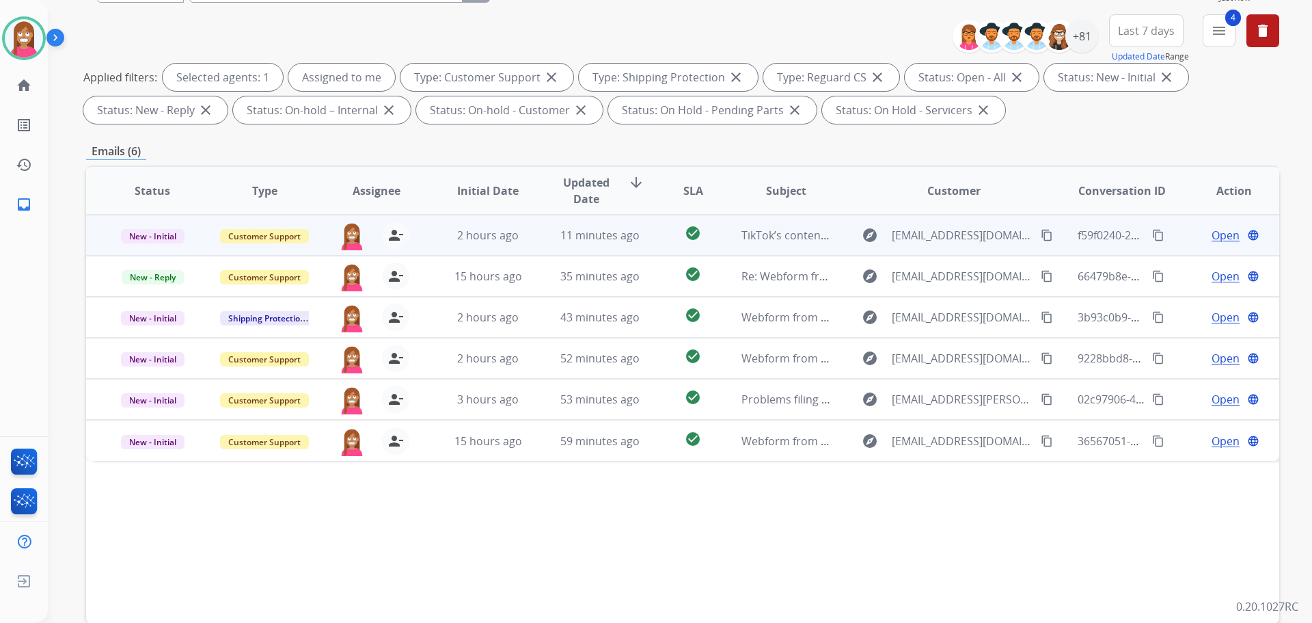
scroll to position [84, 0]
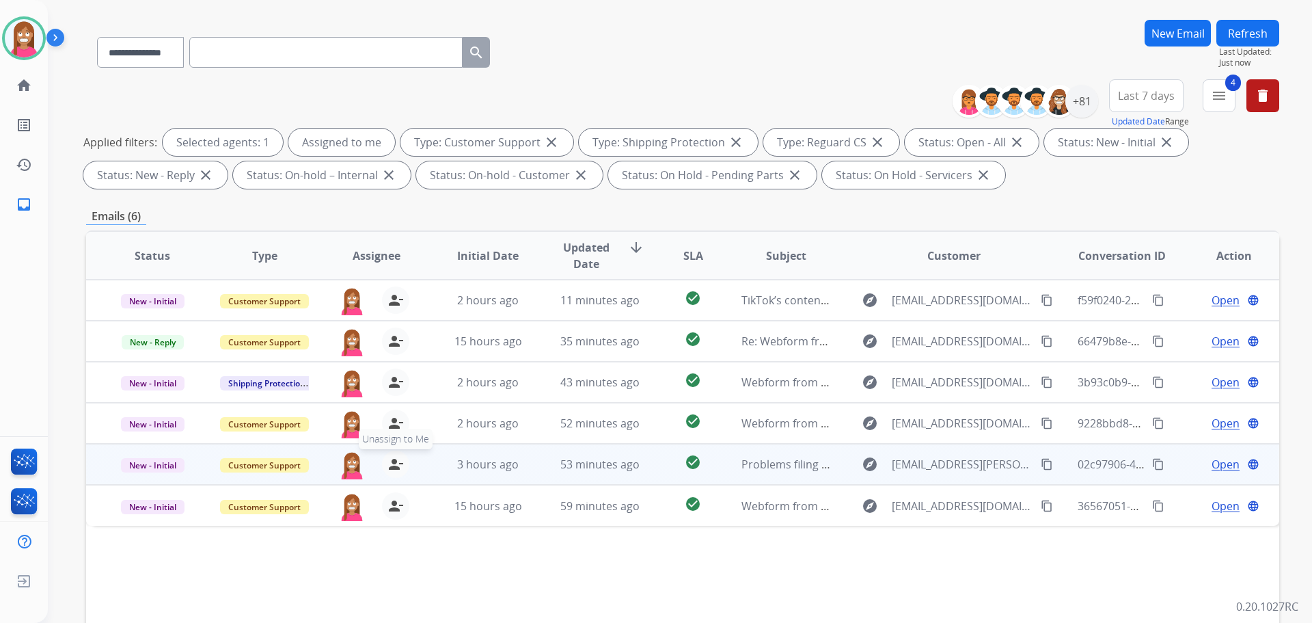
click at [390, 465] on mat-icon "person_remove" at bounding box center [396, 464] width 16 height 16
click at [390, 465] on mat-icon "person_add" at bounding box center [396, 464] width 16 height 16
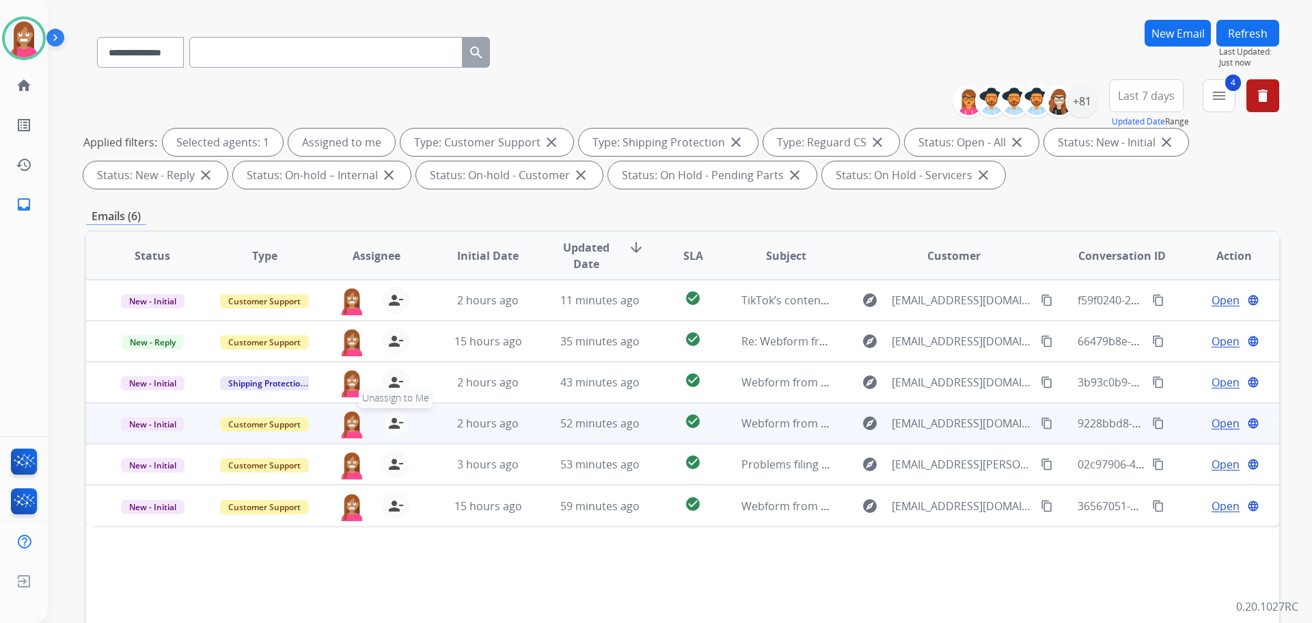
click at [390, 426] on mat-icon "person_remove" at bounding box center [396, 423] width 16 height 16
click at [390, 426] on mat-icon "person_add" at bounding box center [396, 423] width 16 height 16
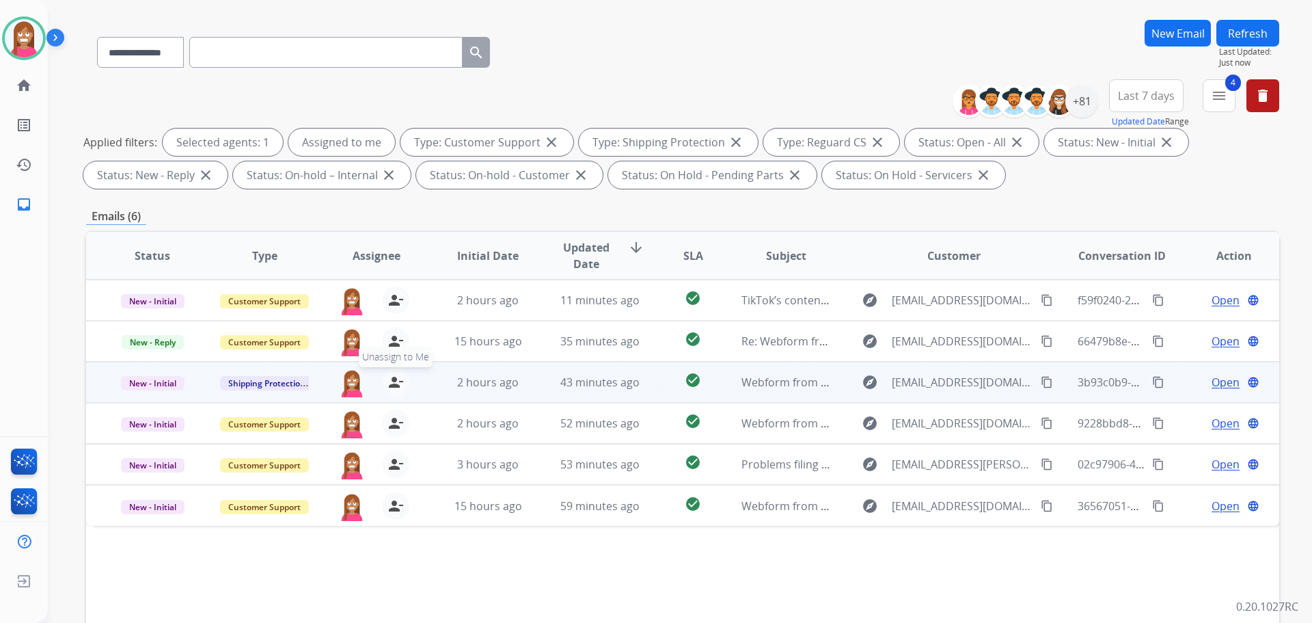
click at [394, 386] on mat-icon "person_remove" at bounding box center [396, 382] width 16 height 16
click at [394, 386] on mat-icon "person_add" at bounding box center [396, 382] width 16 height 16
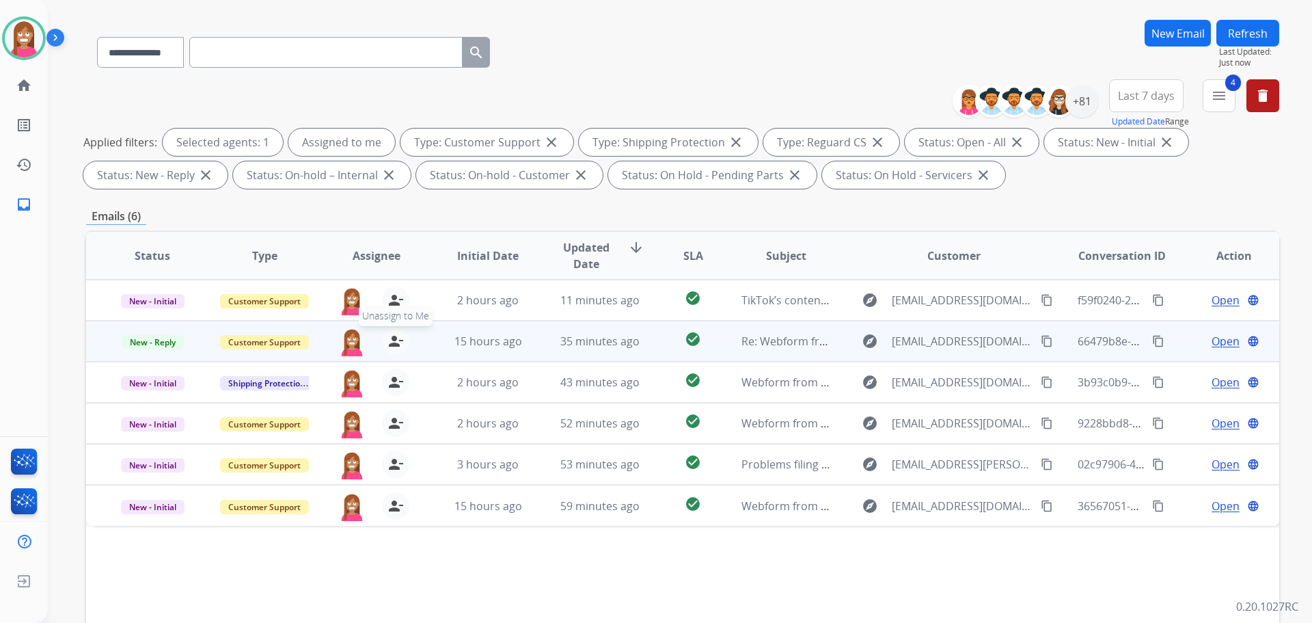
click at [395, 342] on mat-icon "person_remove" at bounding box center [396, 341] width 16 height 16
click at [395, 342] on mat-icon "person_add" at bounding box center [396, 341] width 16 height 16
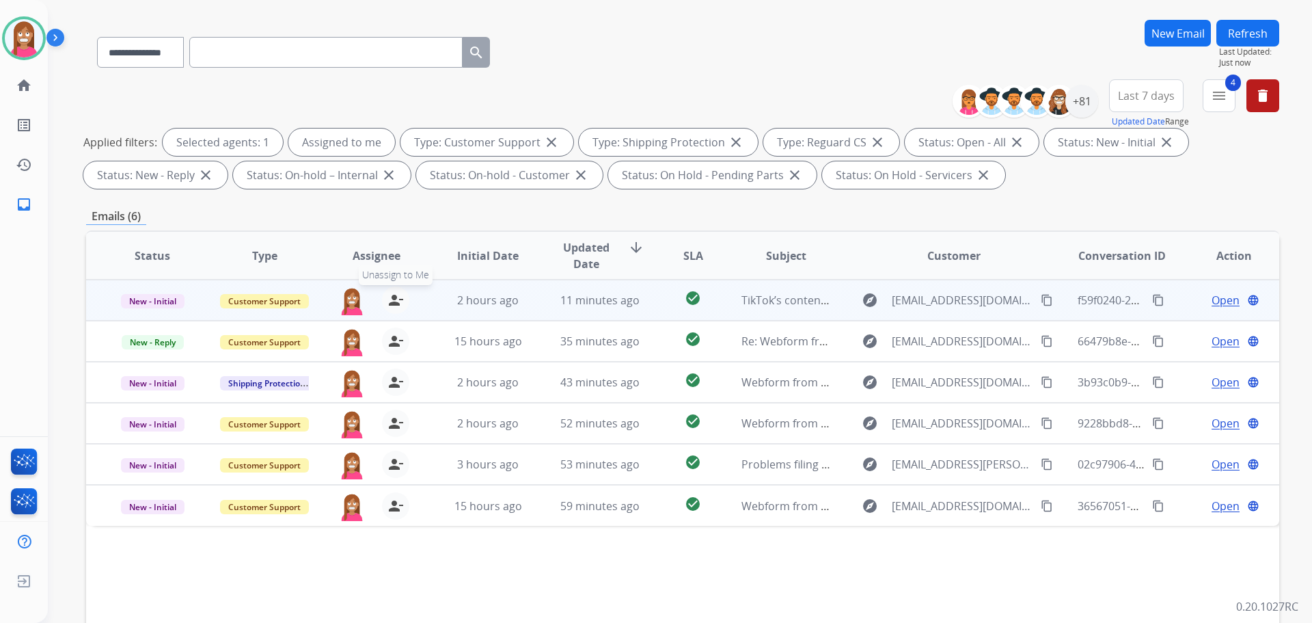
click at [390, 299] on mat-icon "person_remove" at bounding box center [396, 300] width 16 height 16
click at [390, 299] on mat-icon "person_add" at bounding box center [396, 300] width 16 height 16
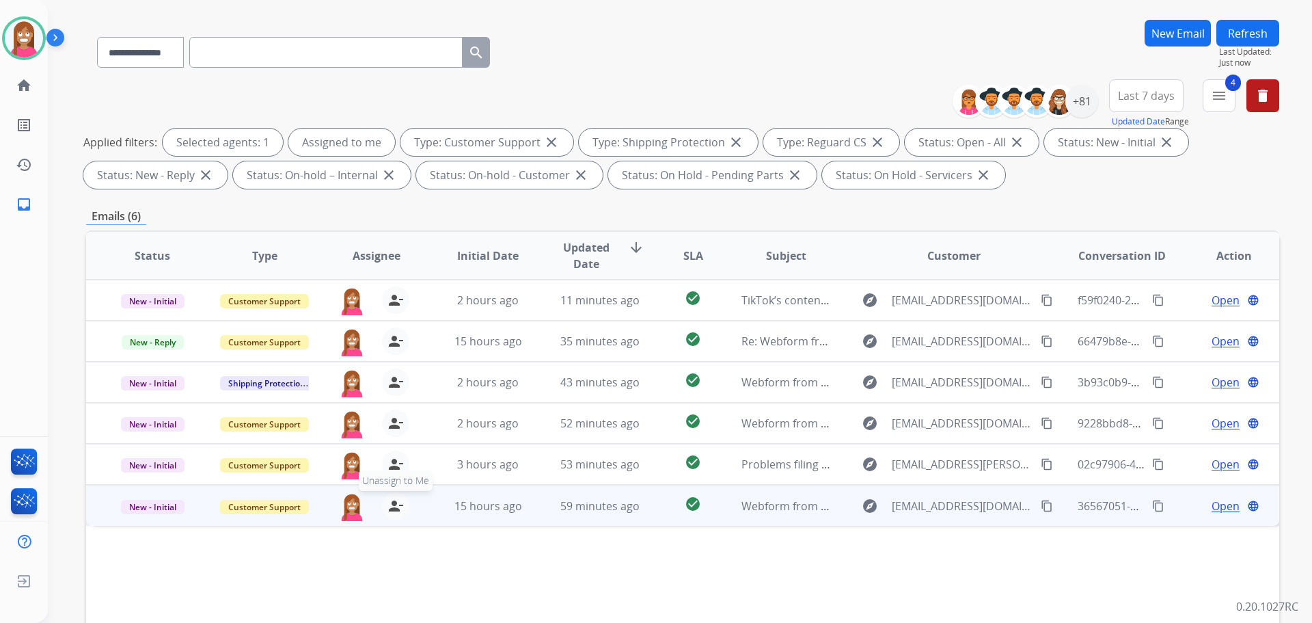
click at [392, 500] on mat-icon "person_remove" at bounding box center [396, 506] width 16 height 16
click at [392, 500] on mat-icon "person_add" at bounding box center [396, 506] width 16 height 16
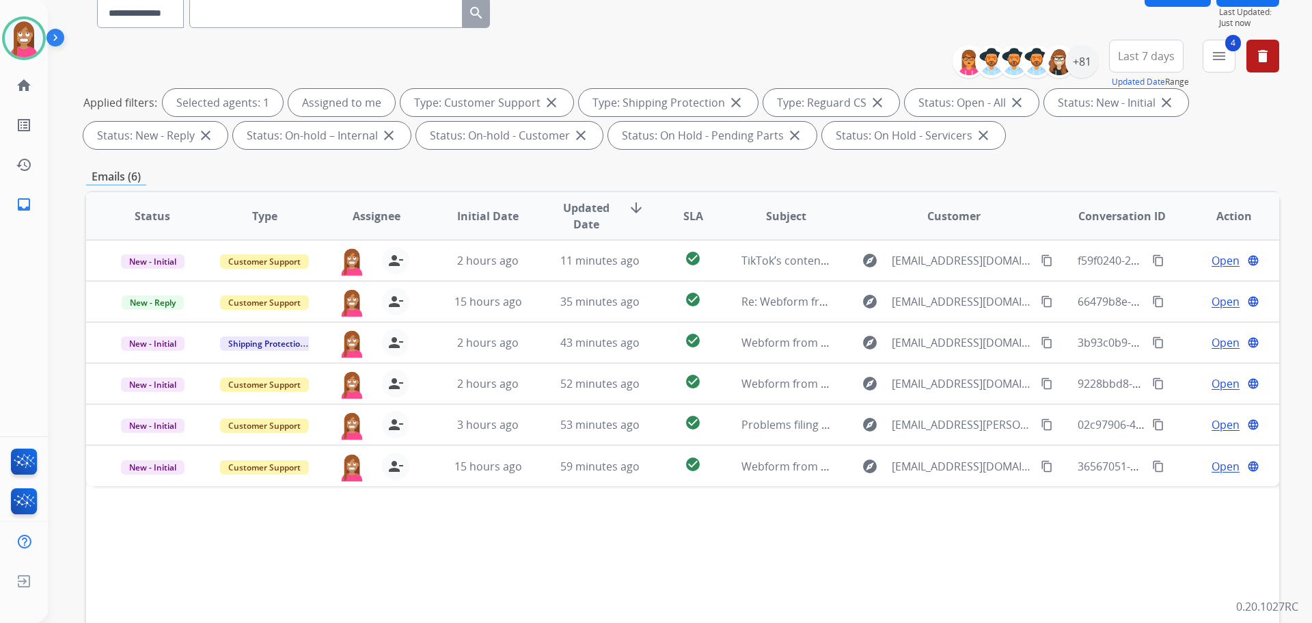
scroll to position [16, 0]
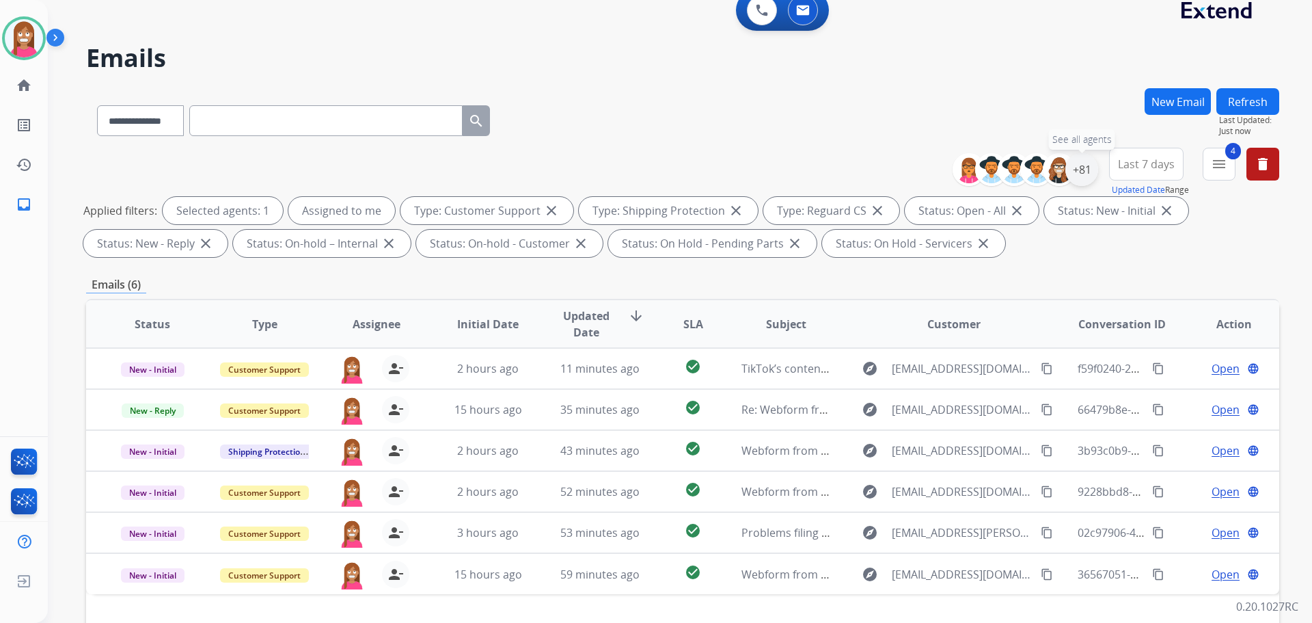
click at [1087, 167] on div "+81" at bounding box center [1082, 169] width 33 height 33
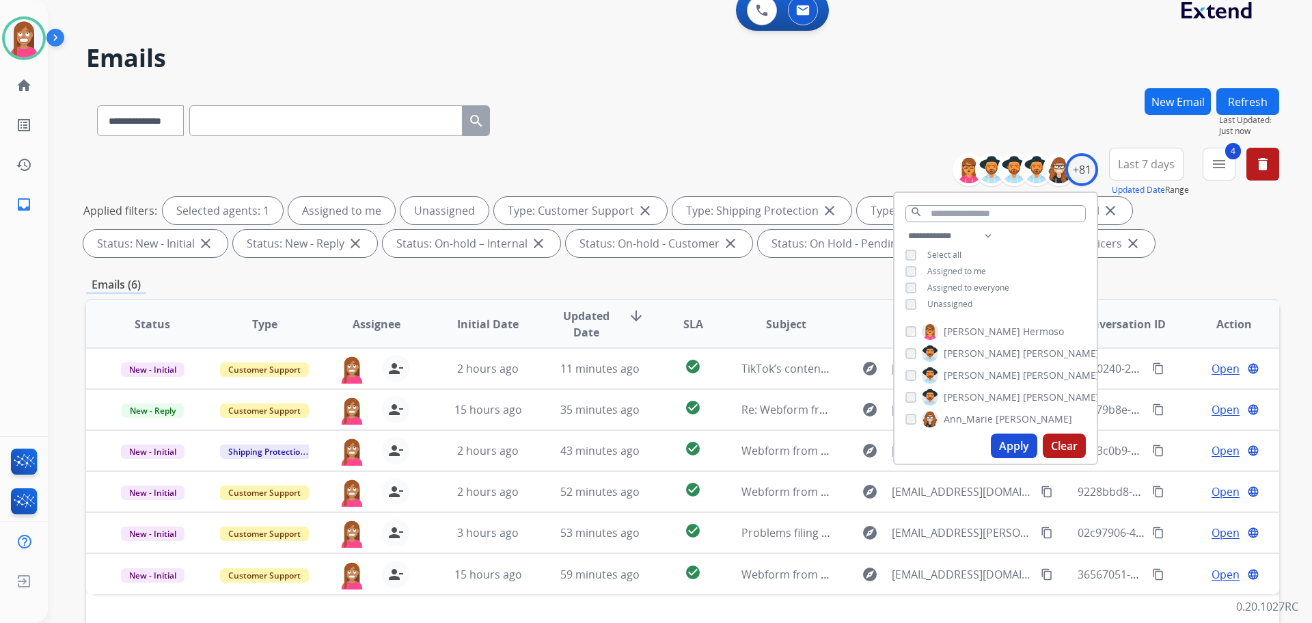
click at [1001, 441] on button "Apply" at bounding box center [1014, 445] width 46 height 25
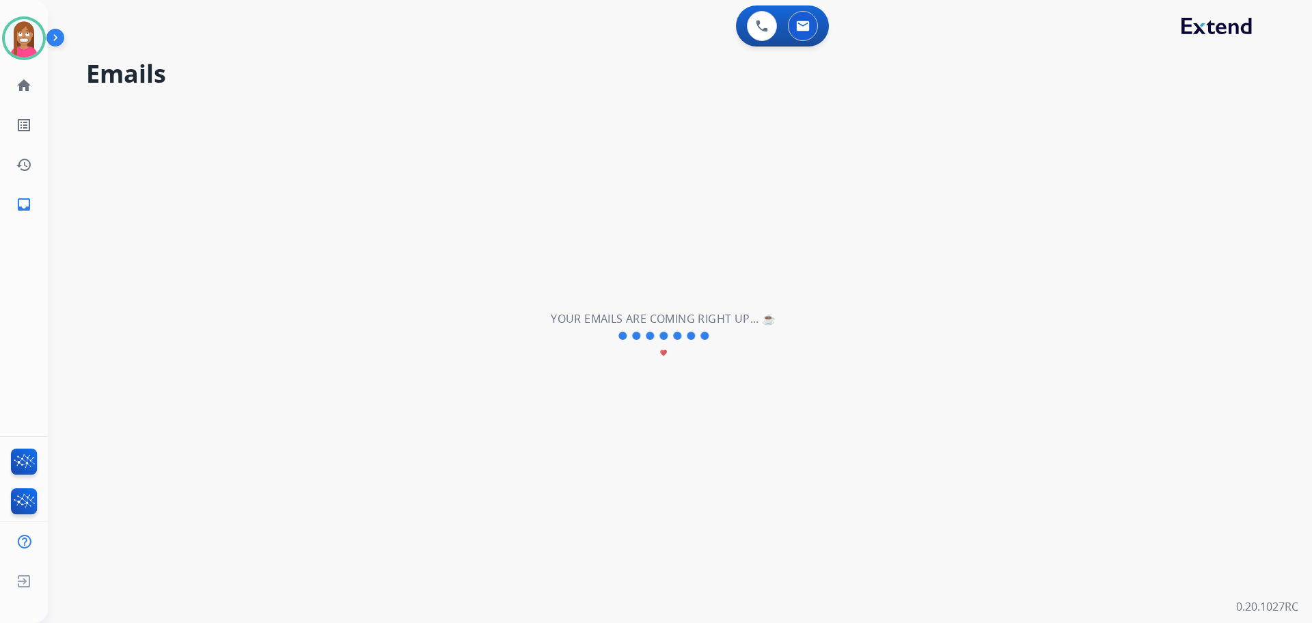
scroll to position [0, 0]
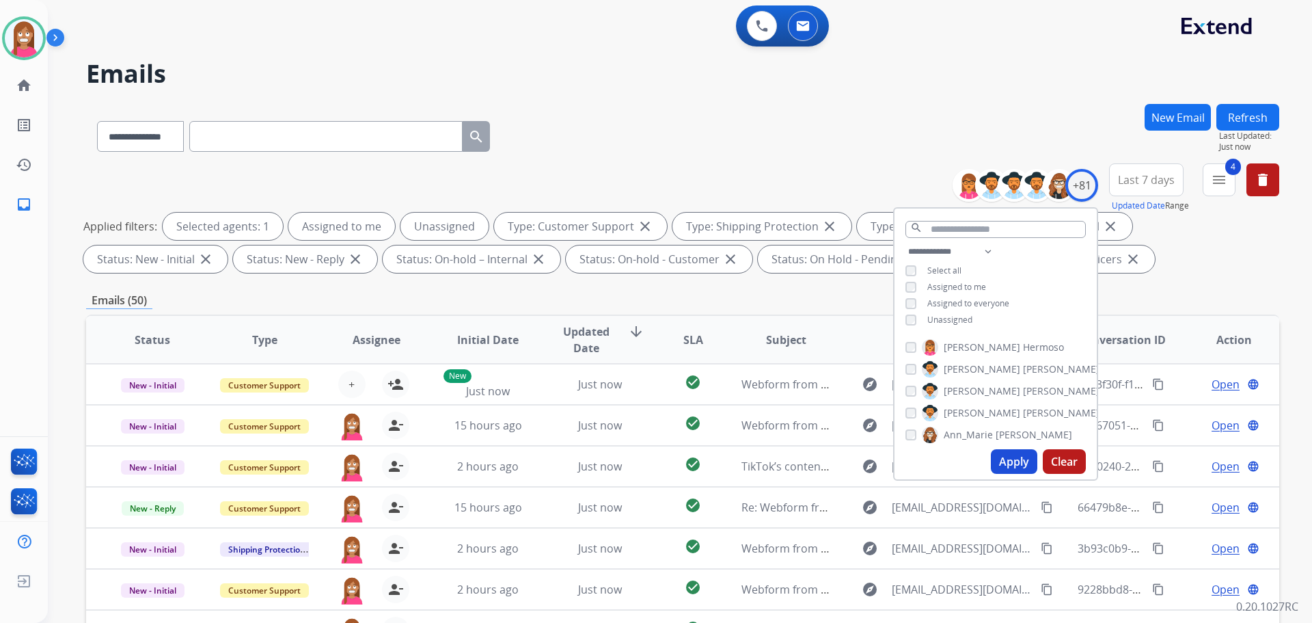
click at [675, 152] on div "**********" at bounding box center [682, 133] width 1193 height 59
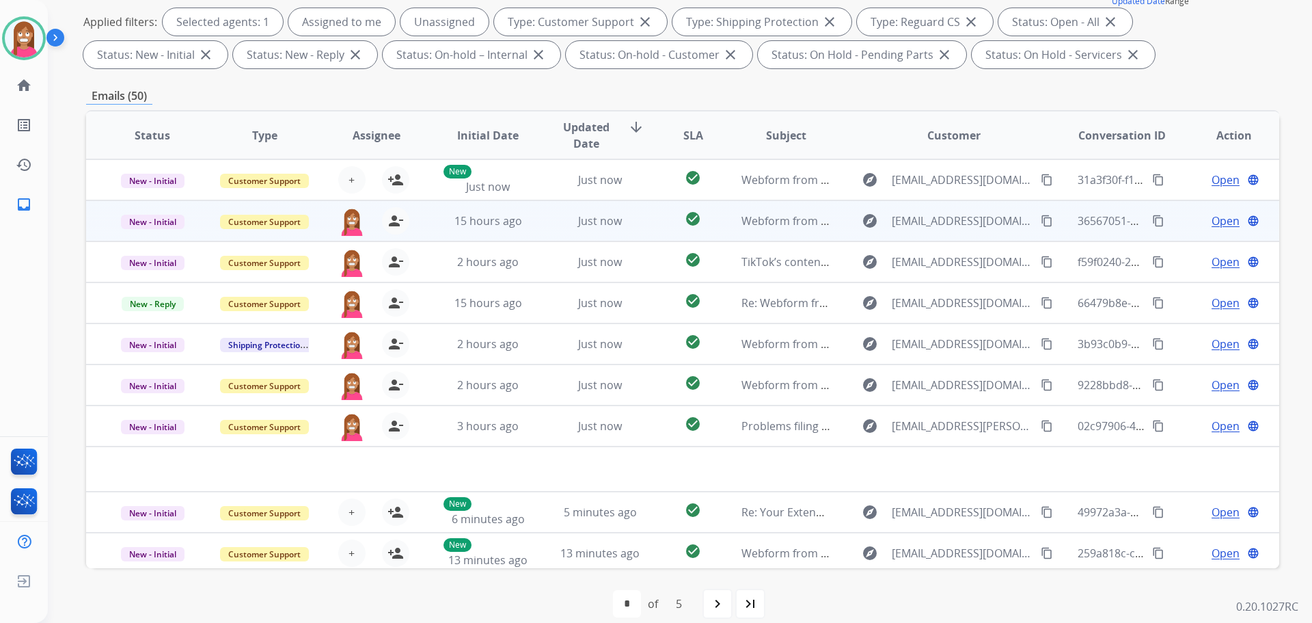
scroll to position [205, 0]
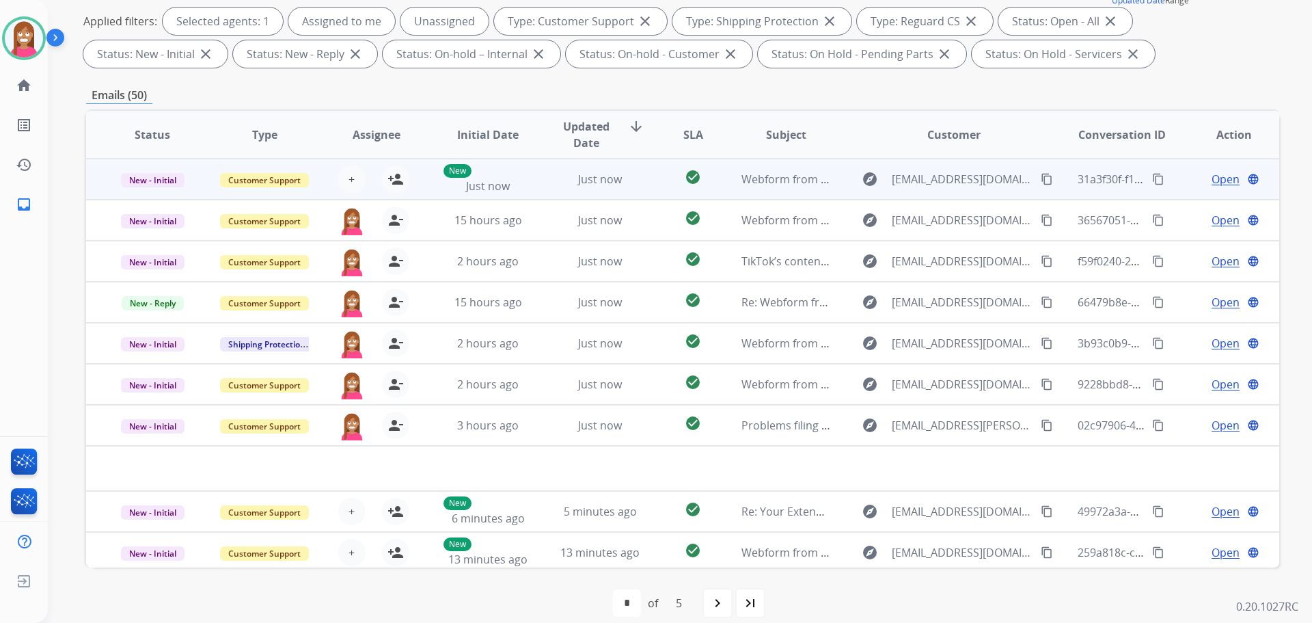
click at [543, 189] on td "Just now" at bounding box center [590, 179] width 112 height 41
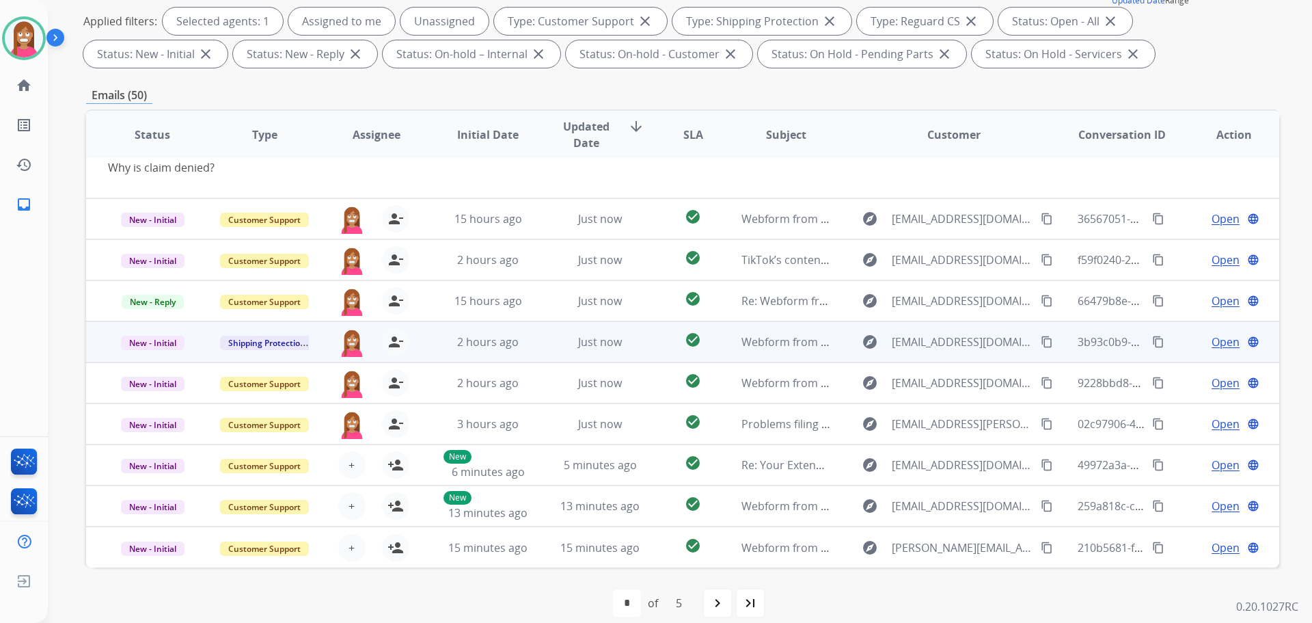
scroll to position [221, 0]
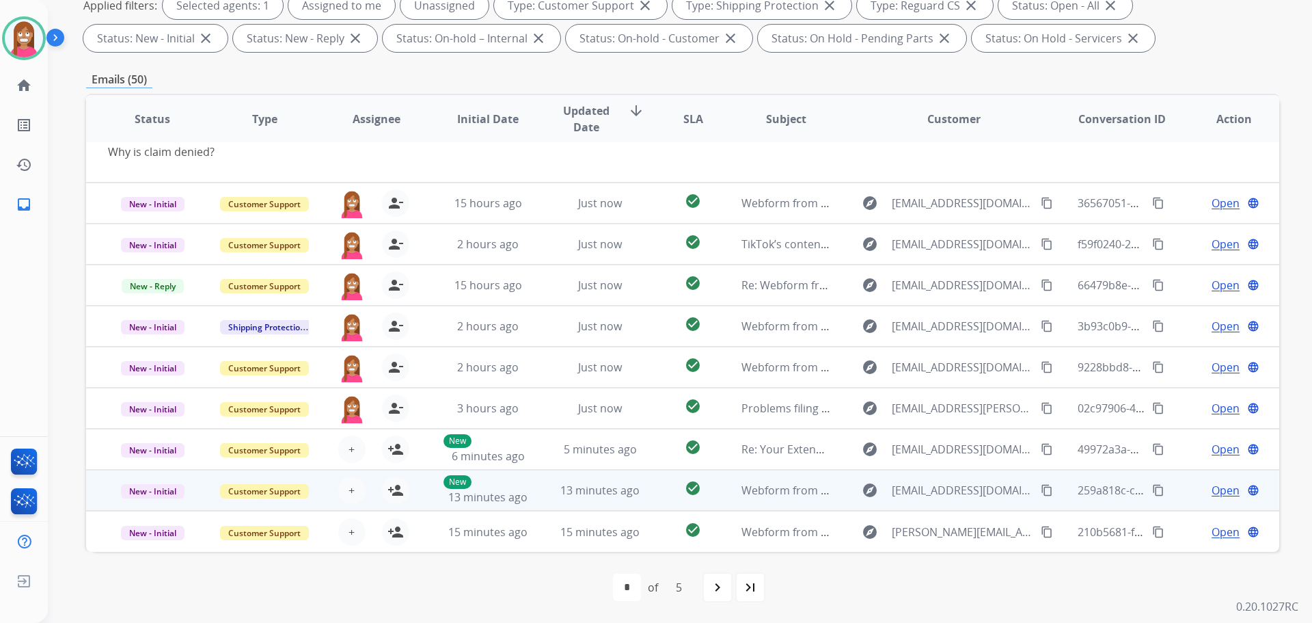
click at [544, 485] on td "13 minutes ago" at bounding box center [590, 490] width 112 height 41
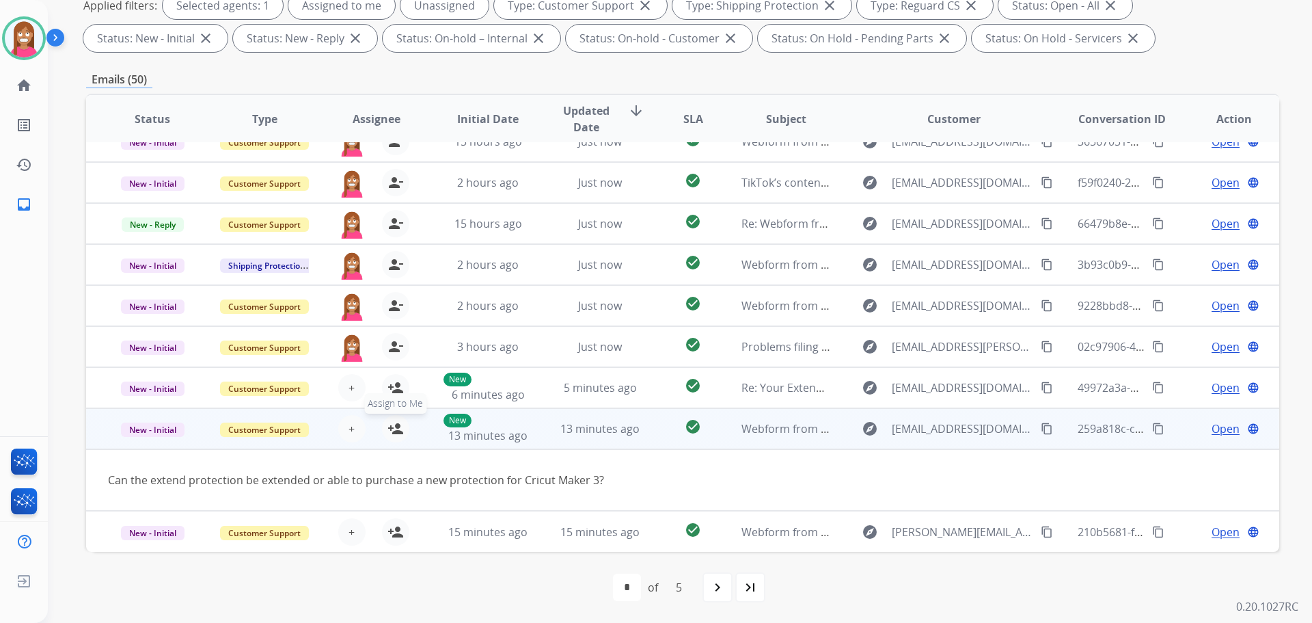
click at [399, 433] on mat-icon "person_add" at bounding box center [396, 428] width 16 height 16
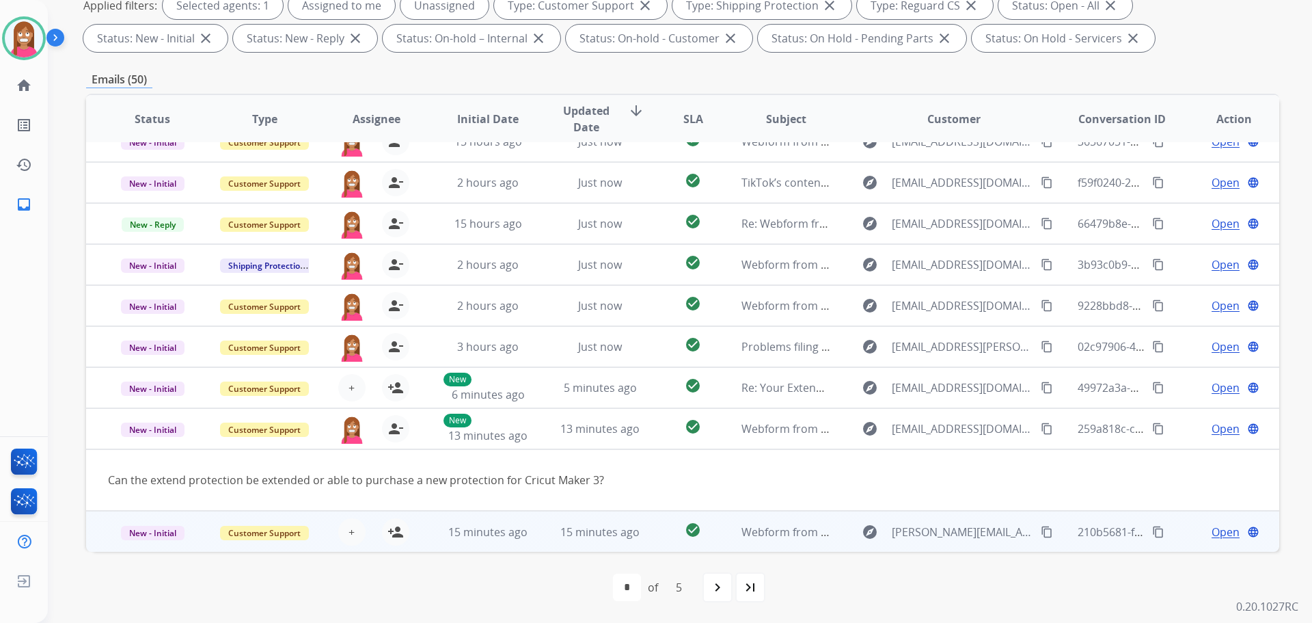
click at [554, 547] on td "15 minutes ago" at bounding box center [590, 531] width 112 height 41
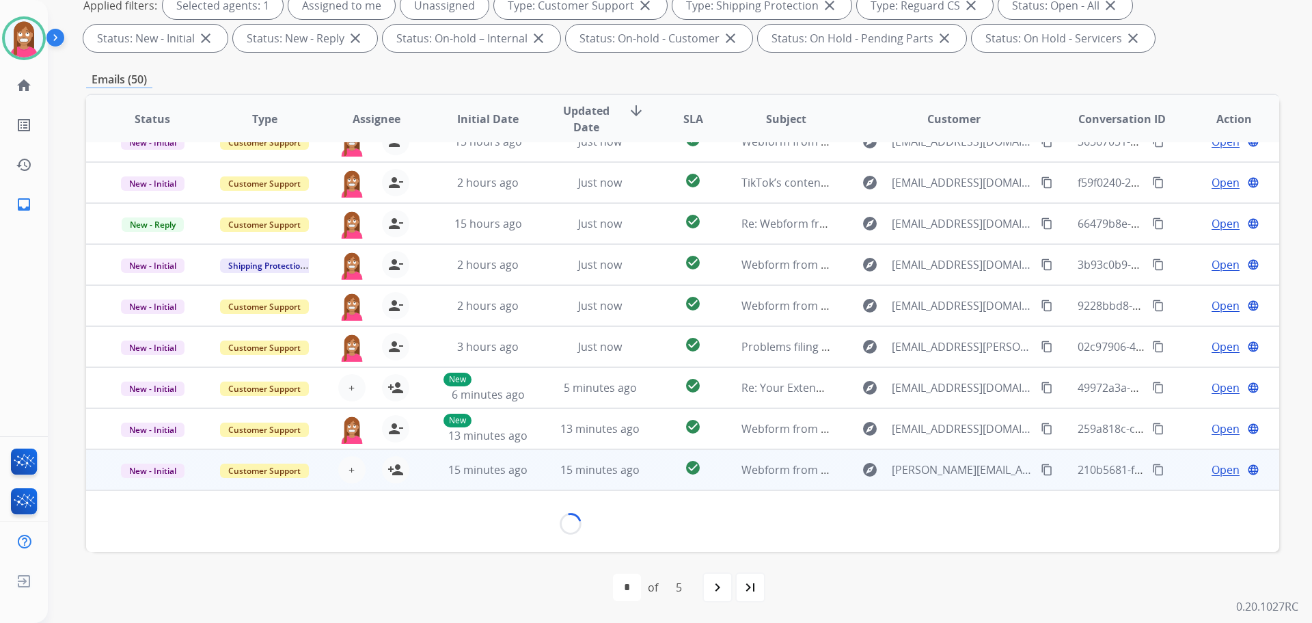
scroll to position [62, 0]
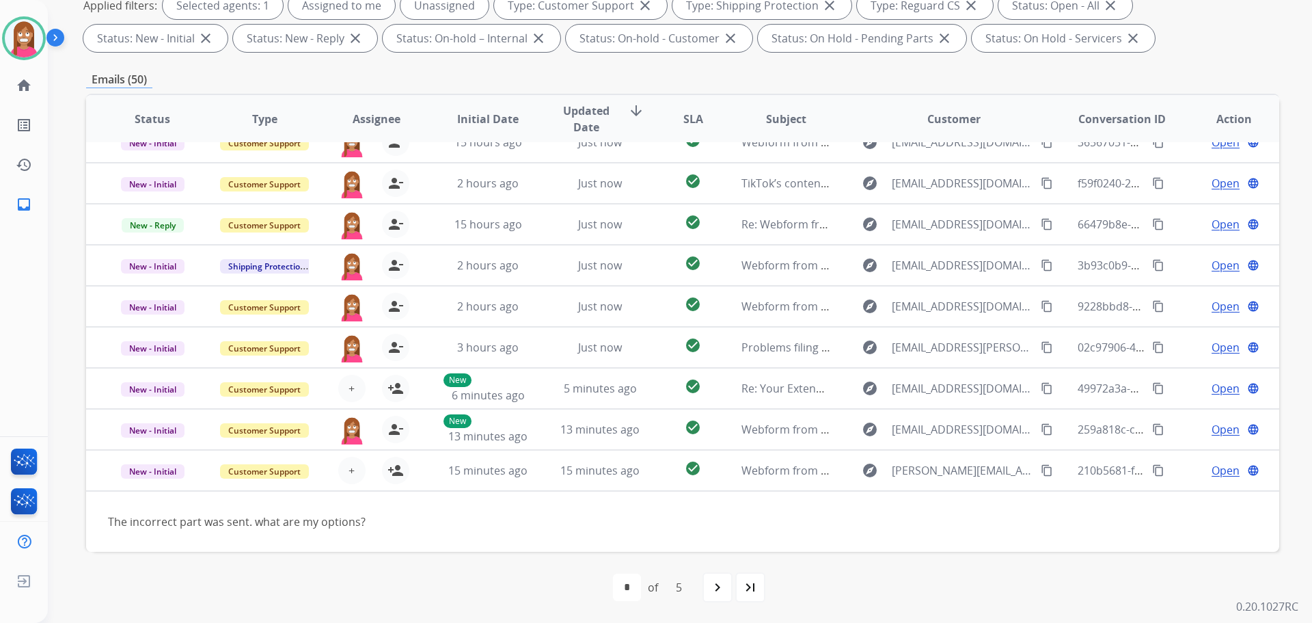
click at [705, 587] on div "navigate_next" at bounding box center [718, 587] width 30 height 30
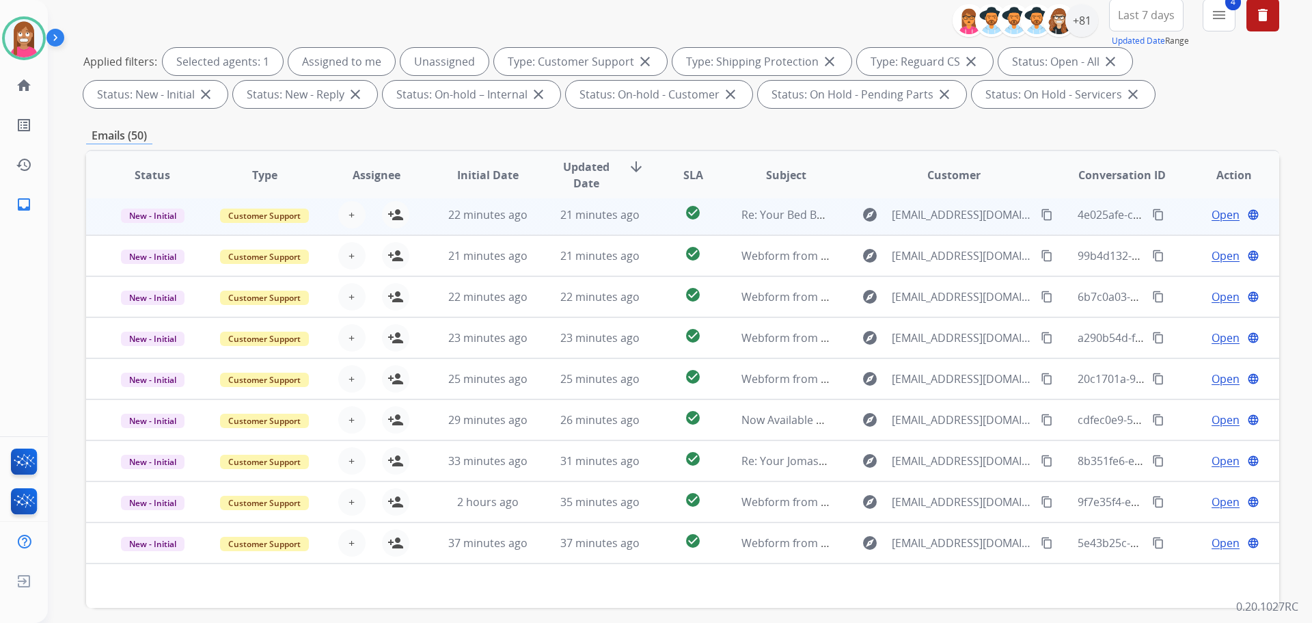
scroll to position [221, 0]
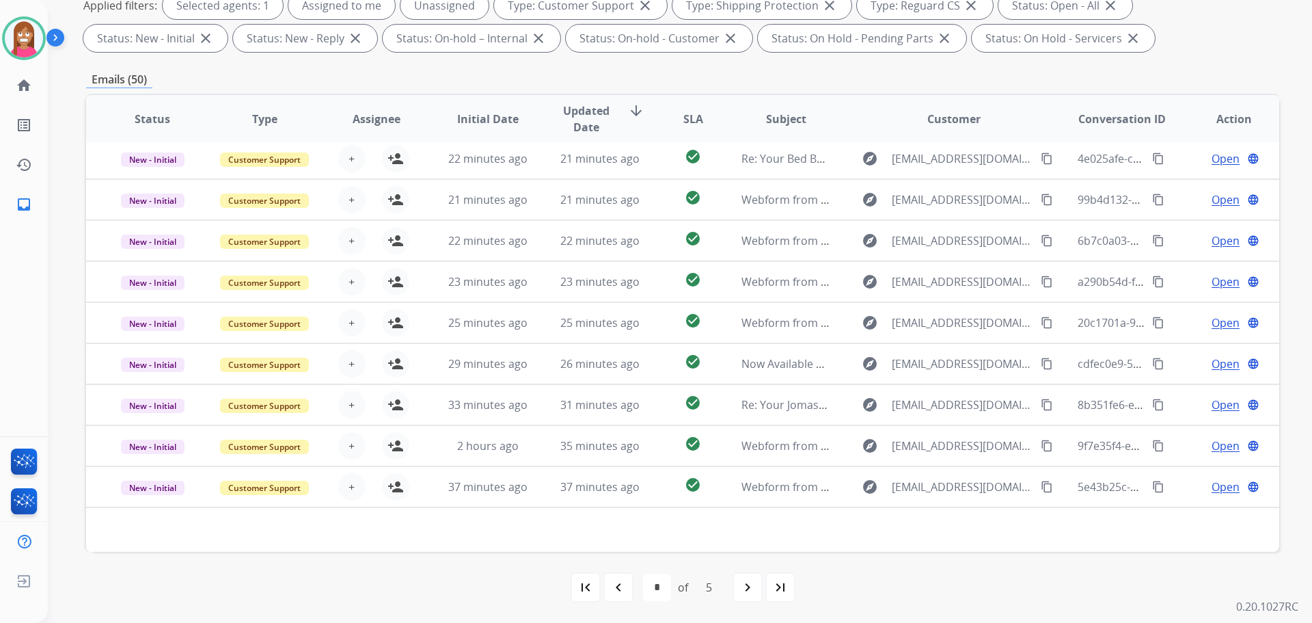
drag, startPoint x: 16, startPoint y: 36, endPoint x: 51, endPoint y: 46, distance: 37.0
click at [16, 36] on img at bounding box center [24, 38] width 38 height 38
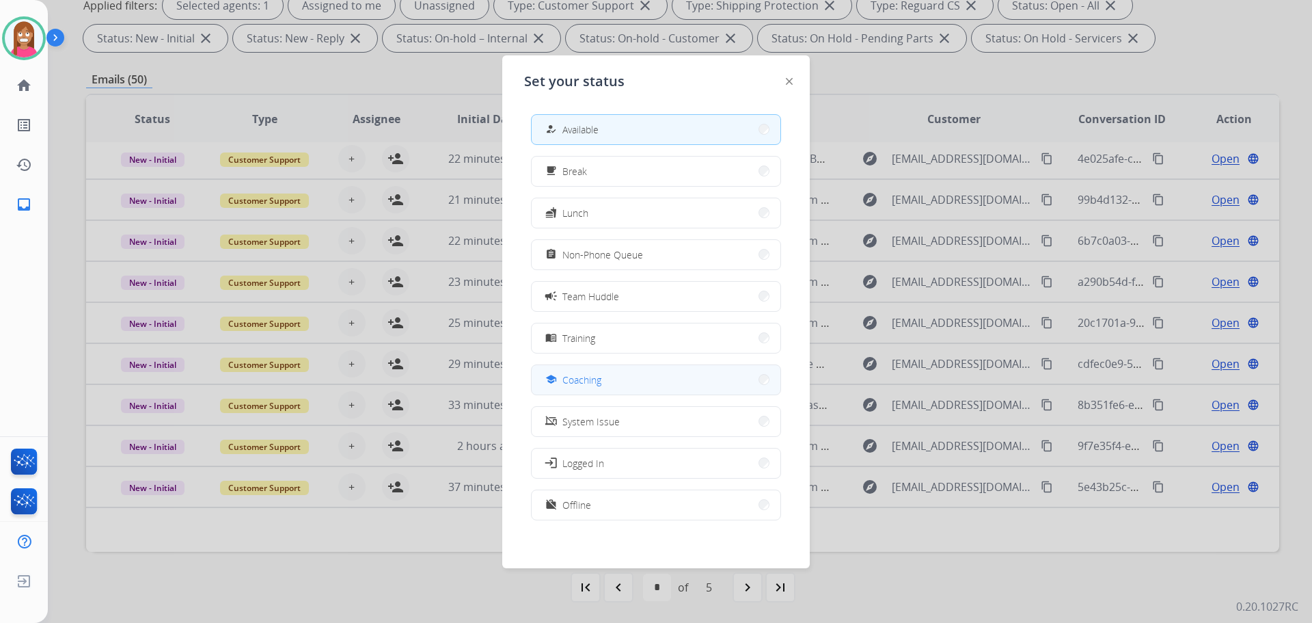
drag, startPoint x: 576, startPoint y: 376, endPoint x: 581, endPoint y: 362, distance: 15.1
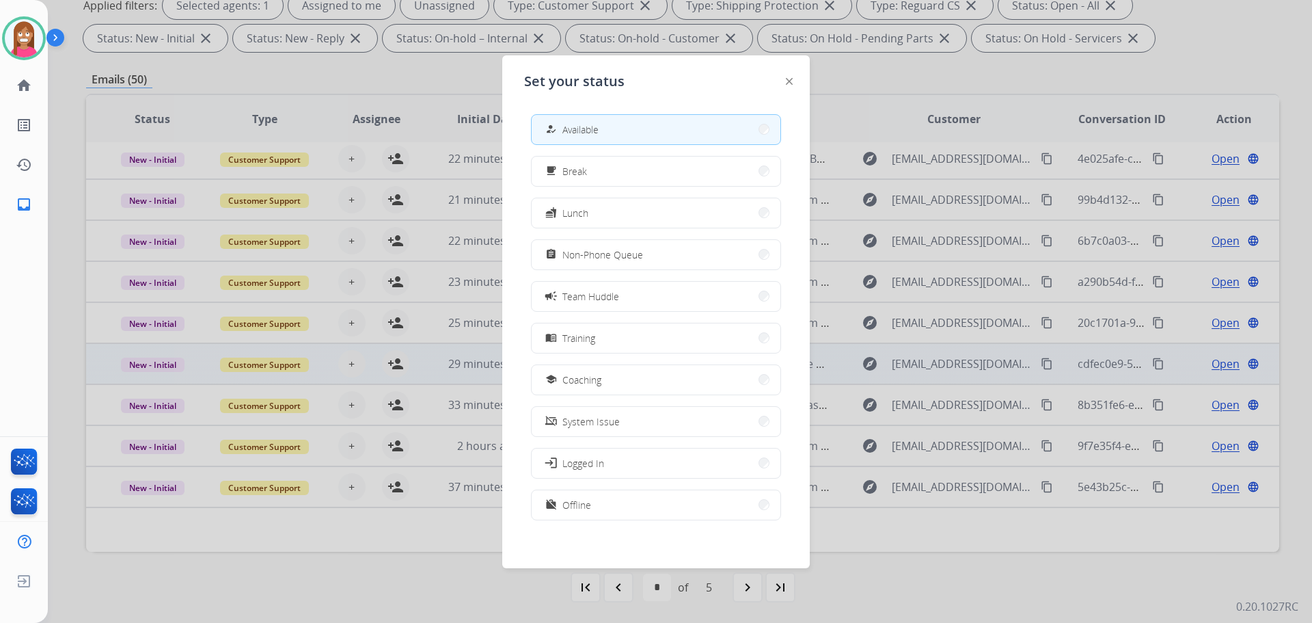
click at [576, 374] on span "Coaching" at bounding box center [581, 379] width 39 height 14
